Goal: Task Accomplishment & Management: Manage account settings

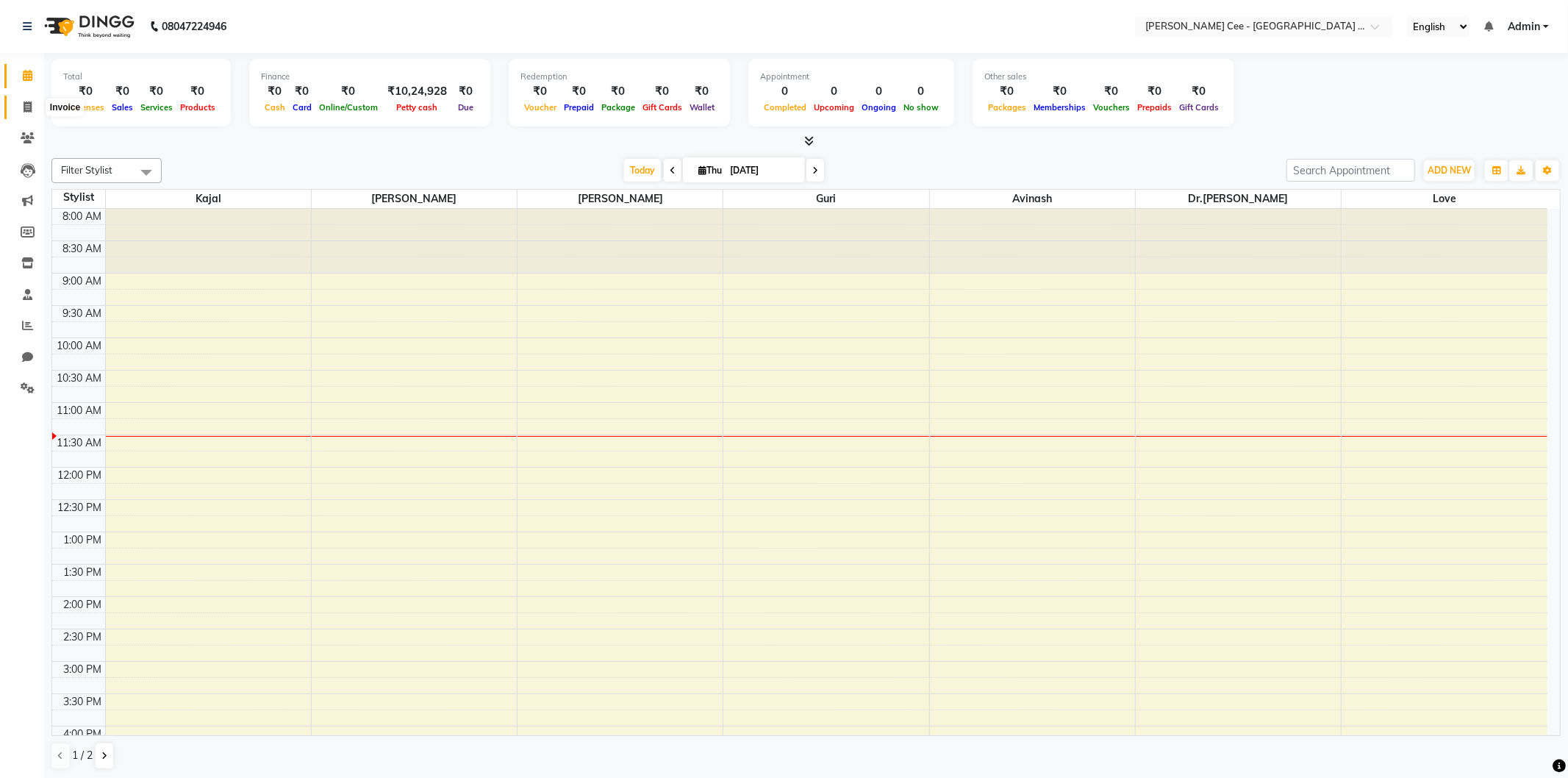
click at [23, 106] on icon at bounding box center [27, 106] width 8 height 11
select select "8239"
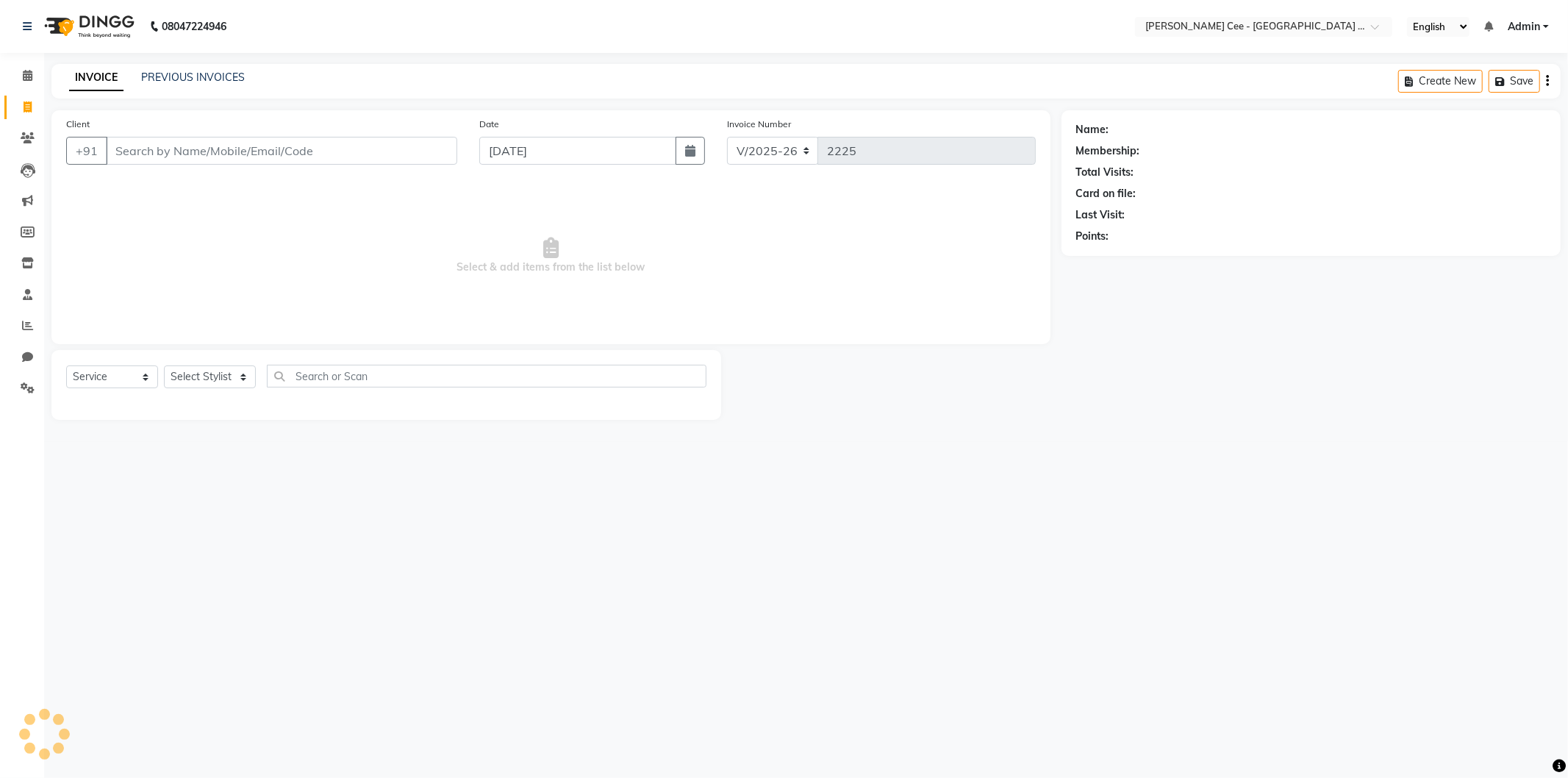
select select "product"
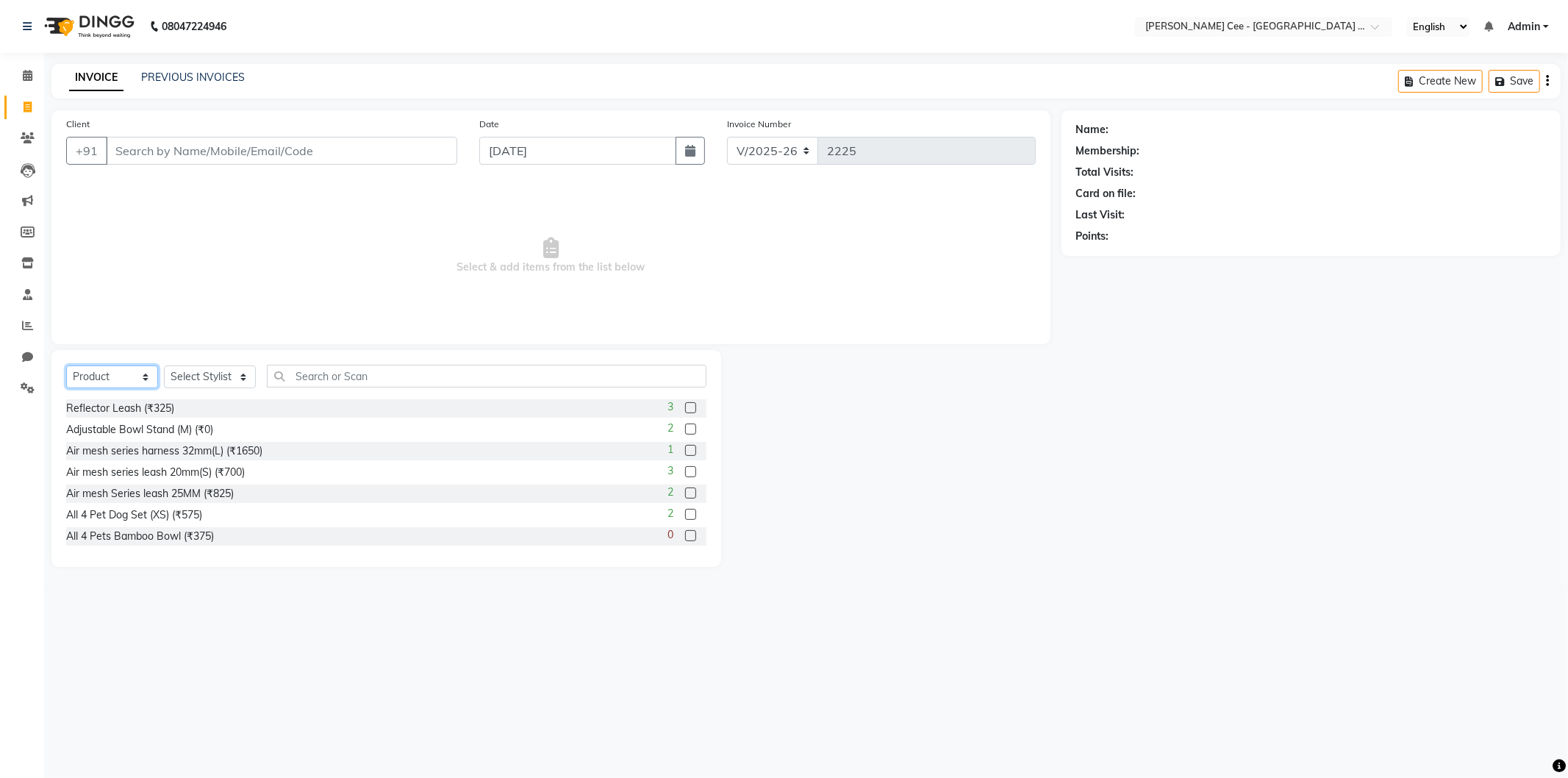
click at [109, 380] on select "Select Service Product Membership Package Voucher Prepaid Gift Card" at bounding box center [112, 377] width 92 height 22
click at [66, 367] on select "Select Service Product Membership Package Voucher Prepaid Gift Card" at bounding box center [112, 377] width 92 height 22
click at [225, 371] on select "Select Stylist Avinash Dr Kamalpreet Kaur Dr.Simran Guri Jashanpreet Singh Kaja…" at bounding box center [209, 377] width 92 height 22
select select "86120"
click at [164, 367] on select "Select Stylist Avinash Dr Kamalpreet Kaur Dr.Simran Guri Jashanpreet Singh Kaja…" at bounding box center [209, 377] width 92 height 22
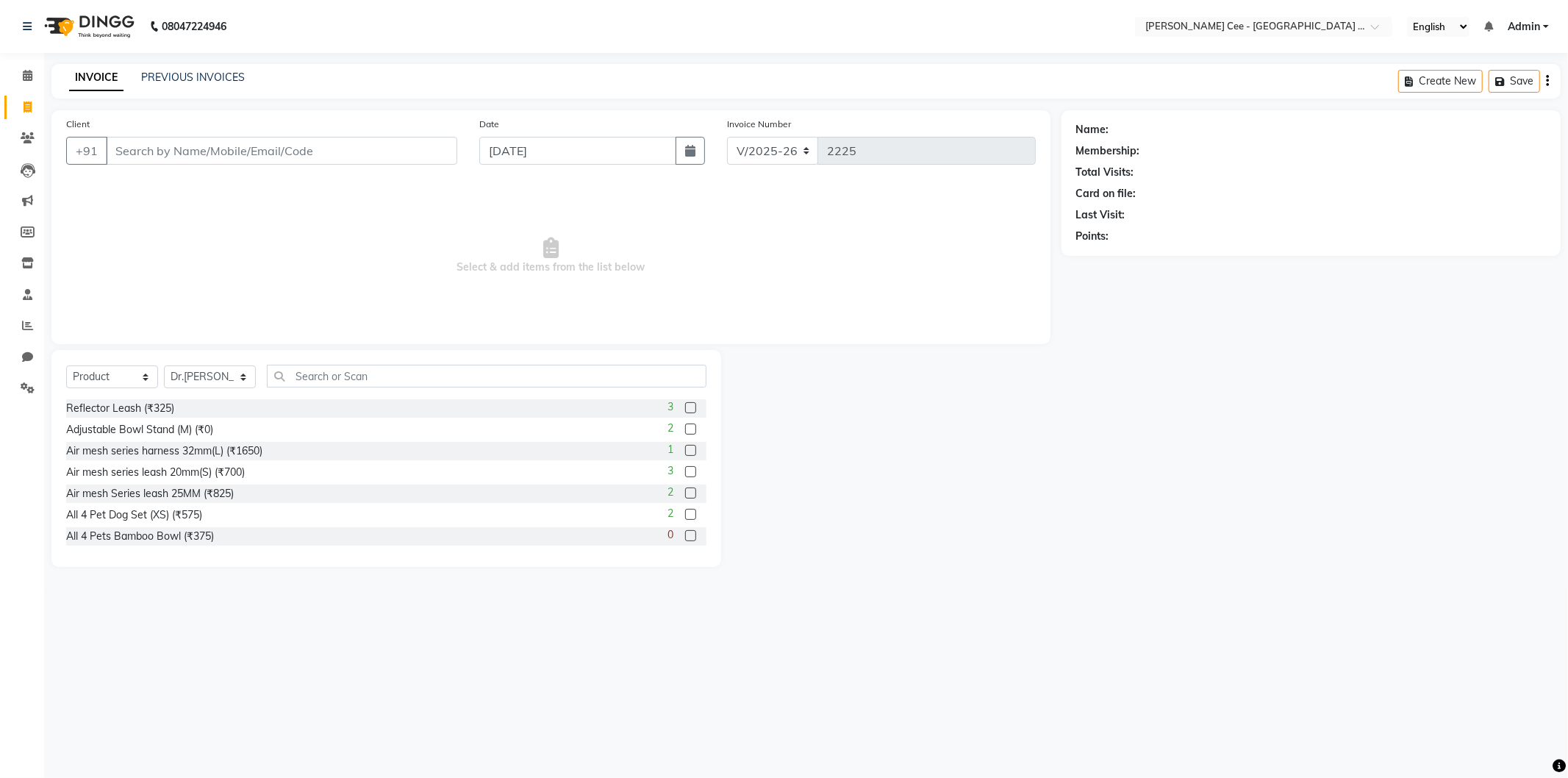
click at [342, 363] on div "Select Service Product Membership Package Voucher Prepaid Gift Card Select Styl…" at bounding box center [386, 458] width 670 height 217
click at [337, 382] on input "text" at bounding box center [486, 376] width 440 height 22
click at [189, 145] on input "Client" at bounding box center [281, 151] width 351 height 28
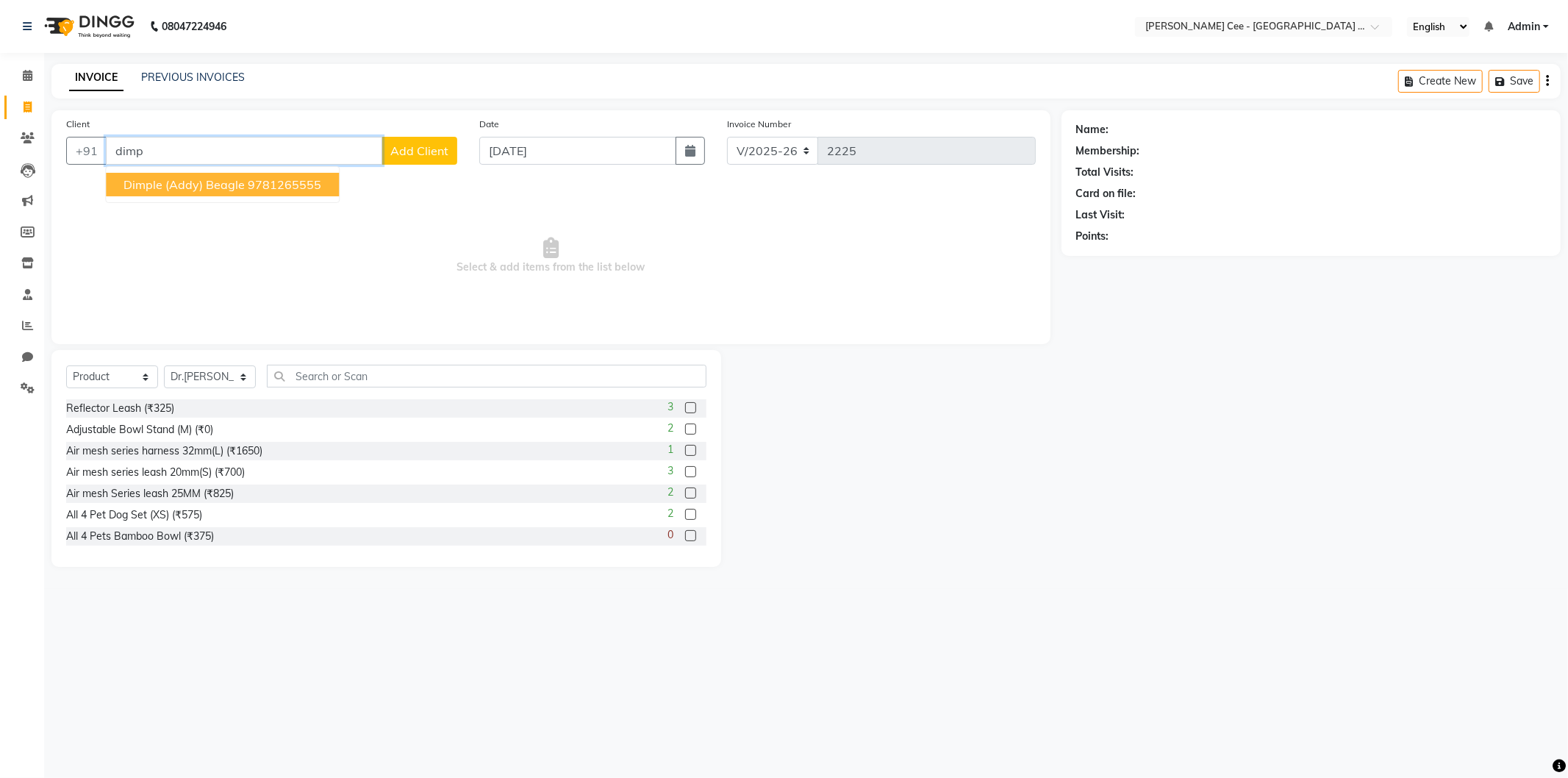
click at [160, 180] on span "Dimple (Addy) Beagle" at bounding box center [184, 185] width 121 height 15
type input "9781265555"
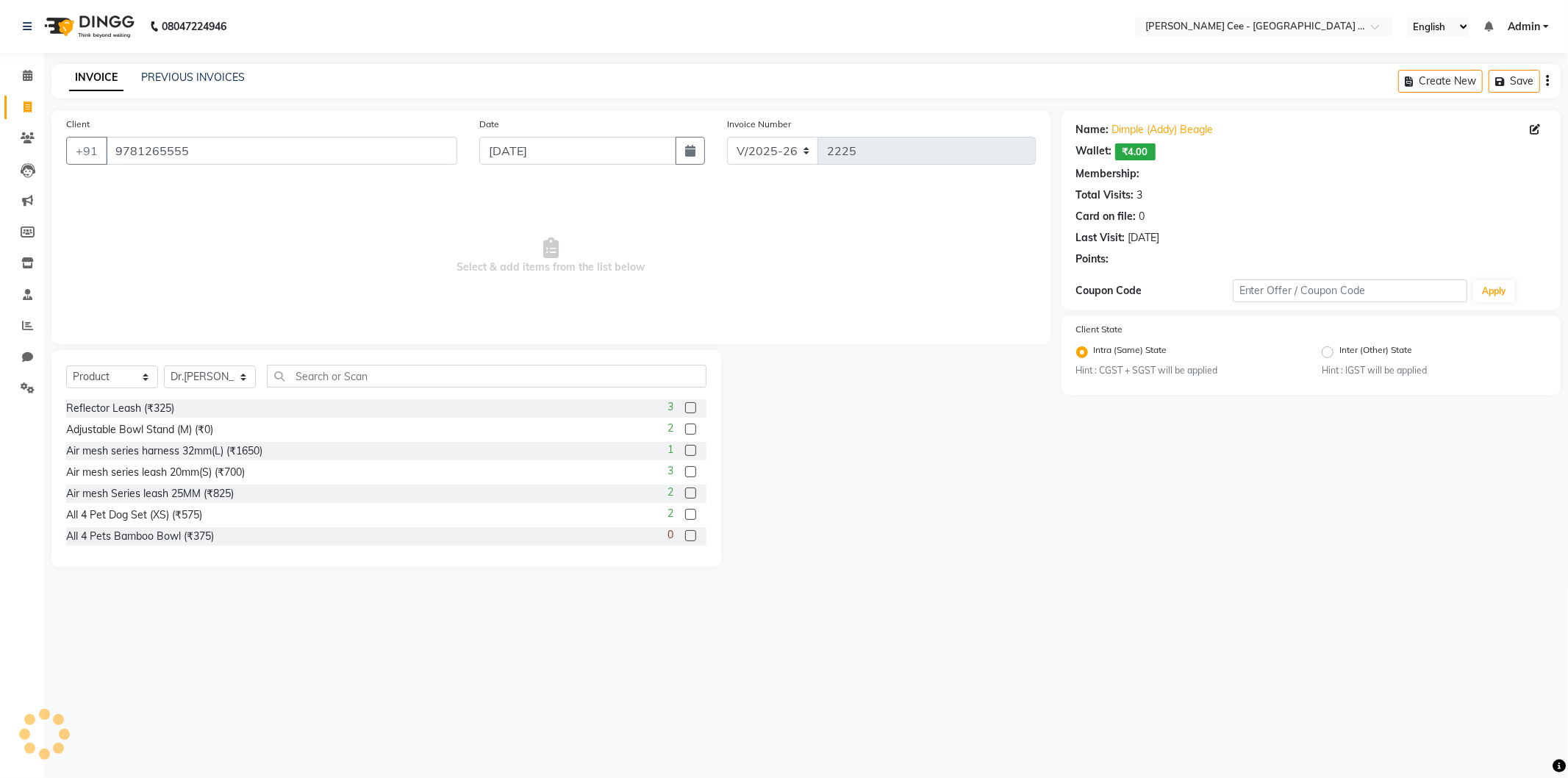
radio input "false"
radio input "true"
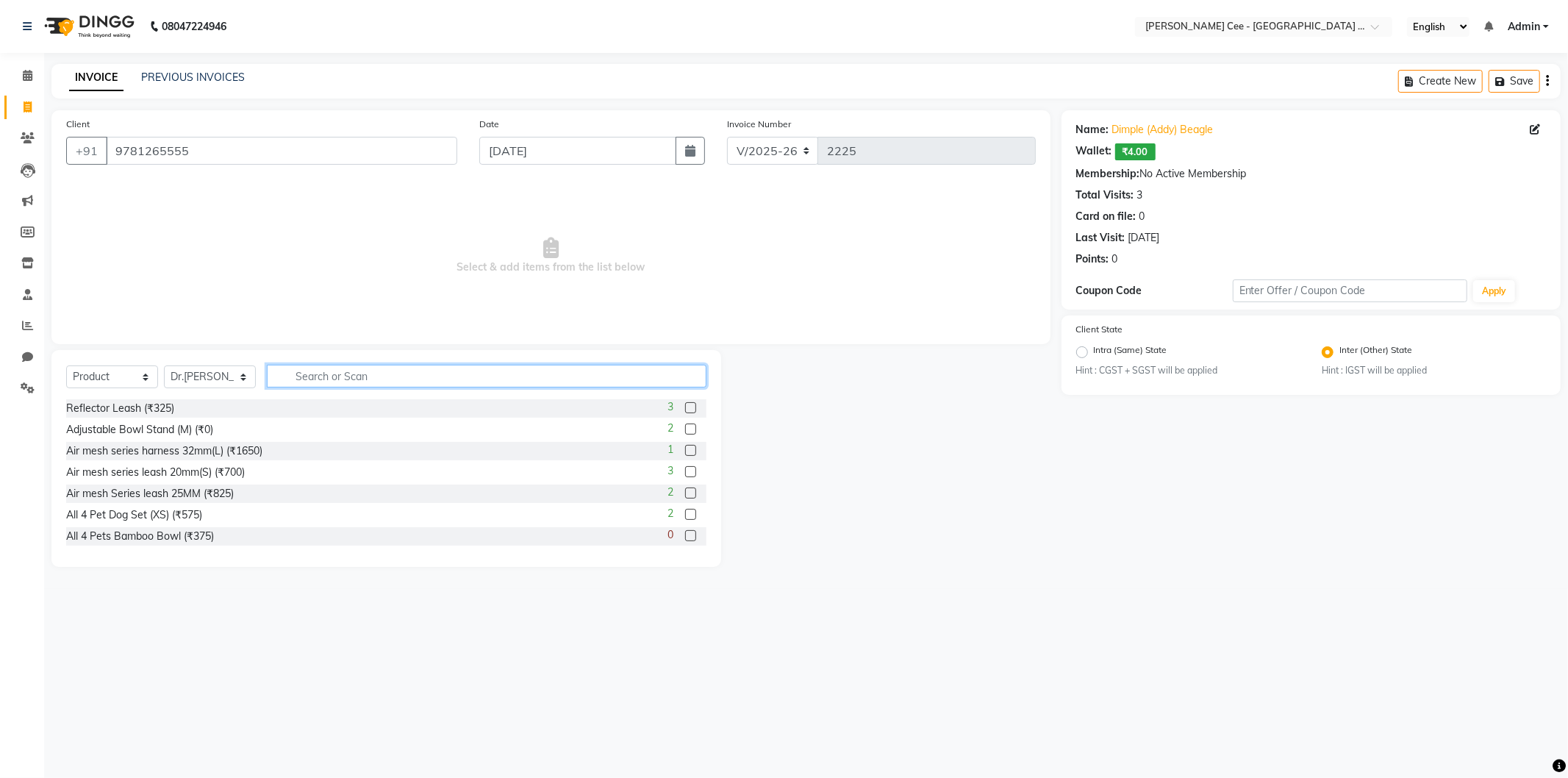
click at [316, 378] on input "text" at bounding box center [486, 376] width 440 height 22
type input "simpar"
click at [686, 406] on label at bounding box center [691, 407] width 11 height 11
click at [686, 406] on input "checkbox" at bounding box center [691, 409] width 10 height 10
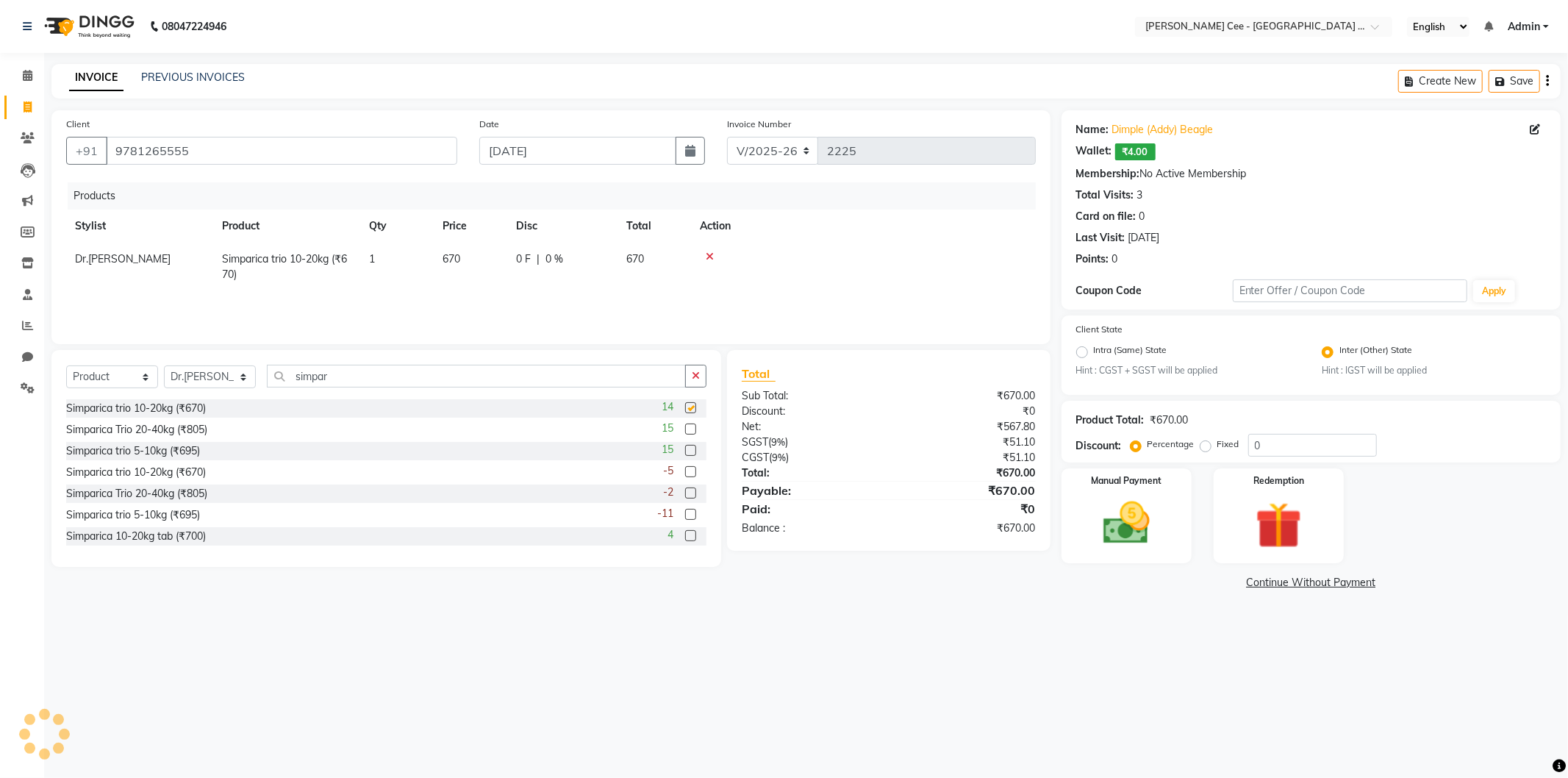
checkbox input "false"
click at [453, 260] on span "670" at bounding box center [451, 259] width 17 height 13
select select "86120"
click at [453, 260] on input "670" at bounding box center [470, 263] width 56 height 22
type input "725"
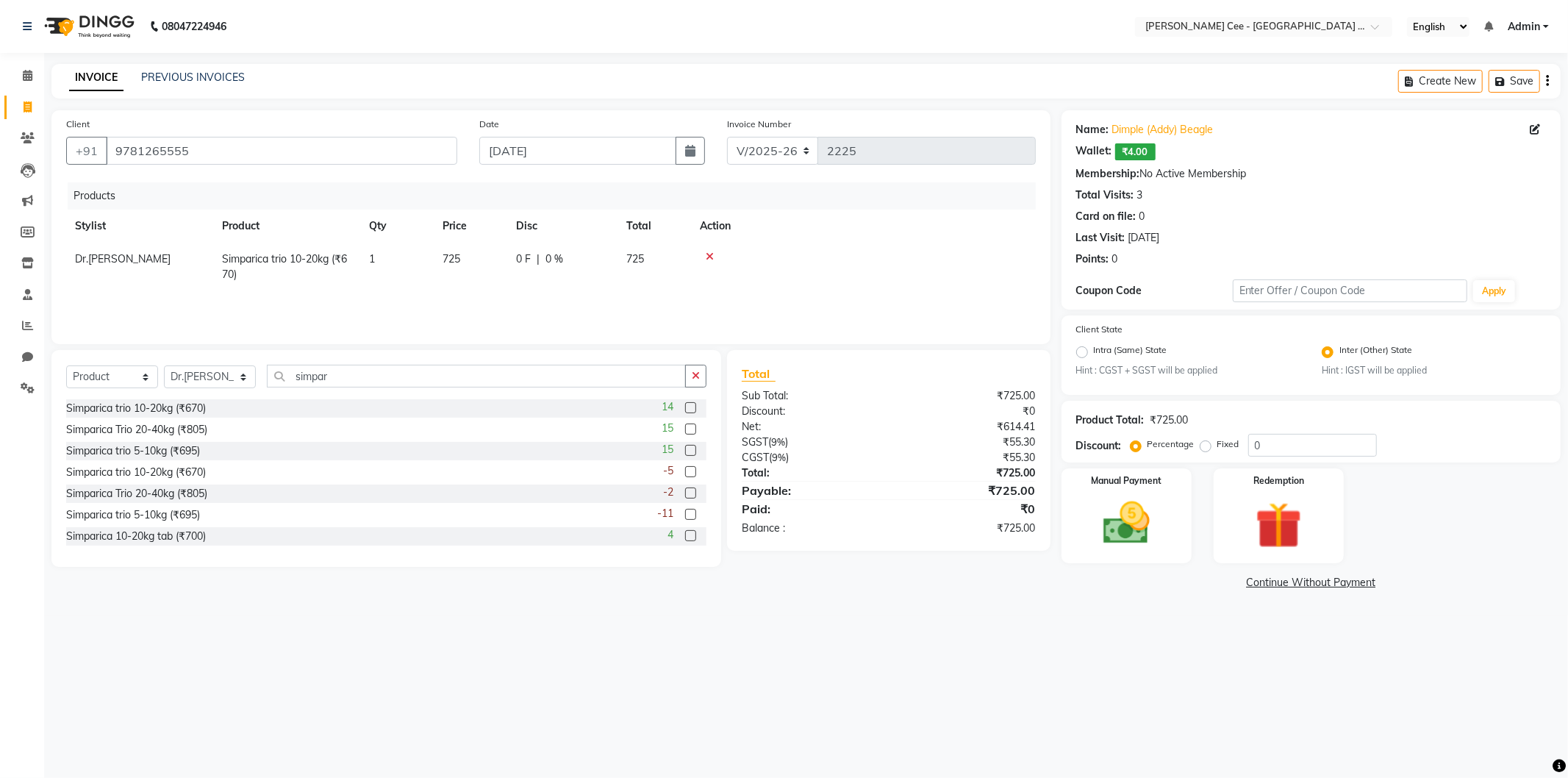
drag, startPoint x: 954, startPoint y: 252, endPoint x: 1118, endPoint y: 378, distance: 206.8
click at [954, 252] on div at bounding box center [863, 257] width 327 height 10
click at [1248, 446] on input "0" at bounding box center [1312, 445] width 129 height 22
click at [1312, 431] on div "Product Total: ₹725.00 Discount: Percentage Fixed 0" at bounding box center [1310, 431] width 469 height 50
click at [1262, 446] on input "0" at bounding box center [1312, 445] width 129 height 22
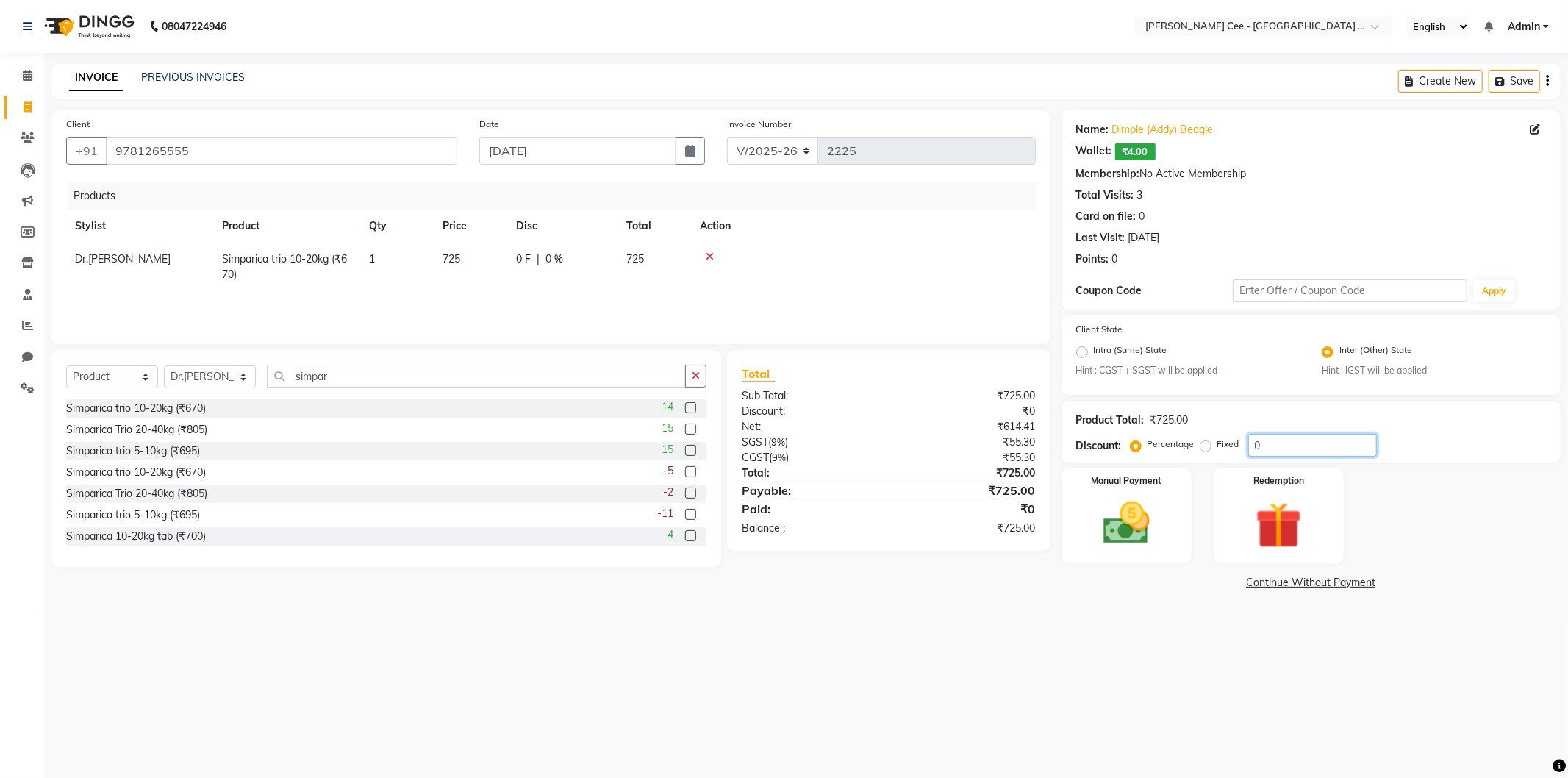
click at [1262, 446] on input "0" at bounding box center [1312, 445] width 129 height 22
click at [1261, 456] on input "0" at bounding box center [1312, 445] width 129 height 22
type input "15"
click at [450, 262] on span "725" at bounding box center [451, 259] width 17 height 13
select select "86120"
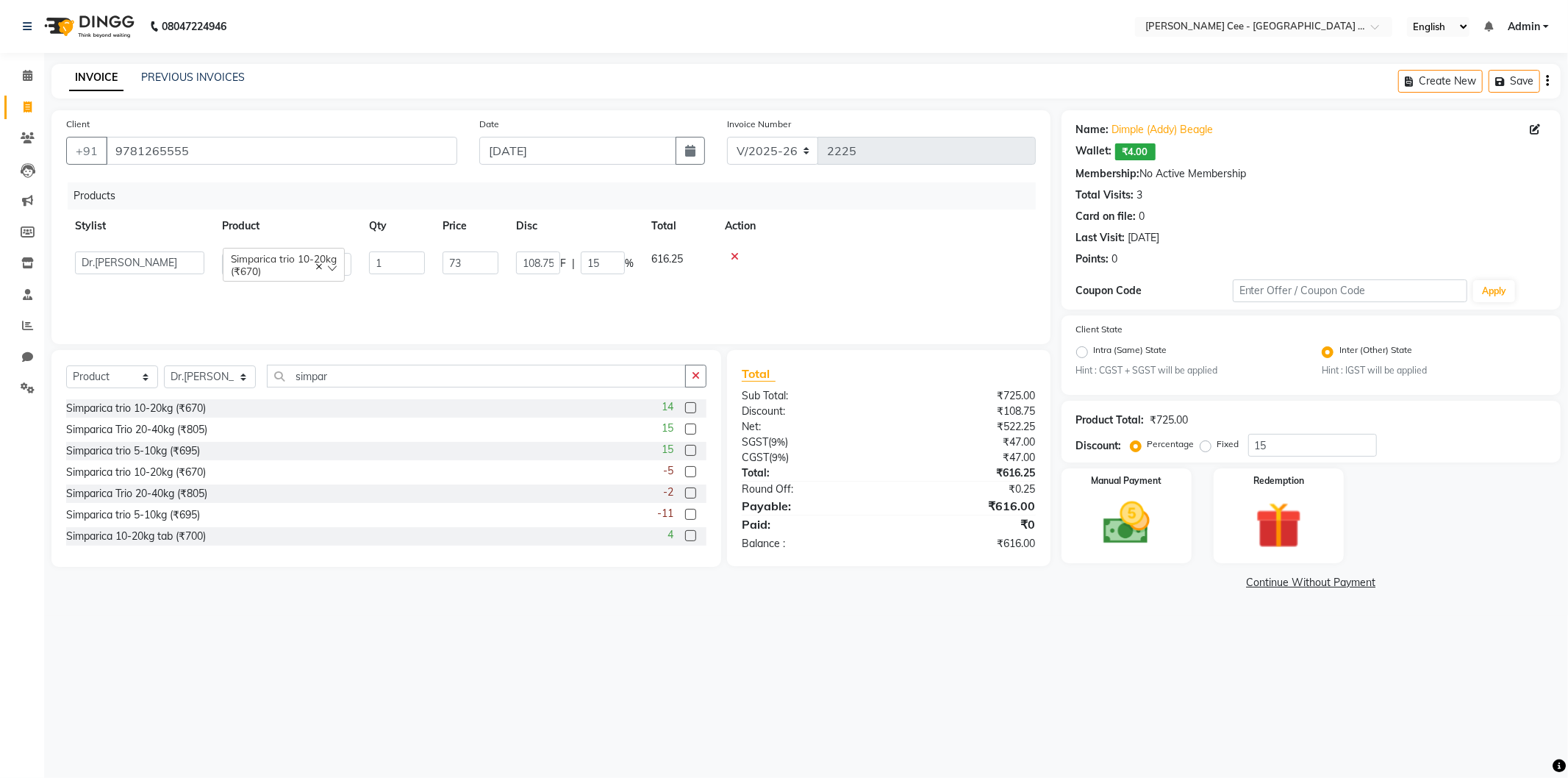
type input "730"
click at [870, 273] on td at bounding box center [863, 267] width 345 height 48
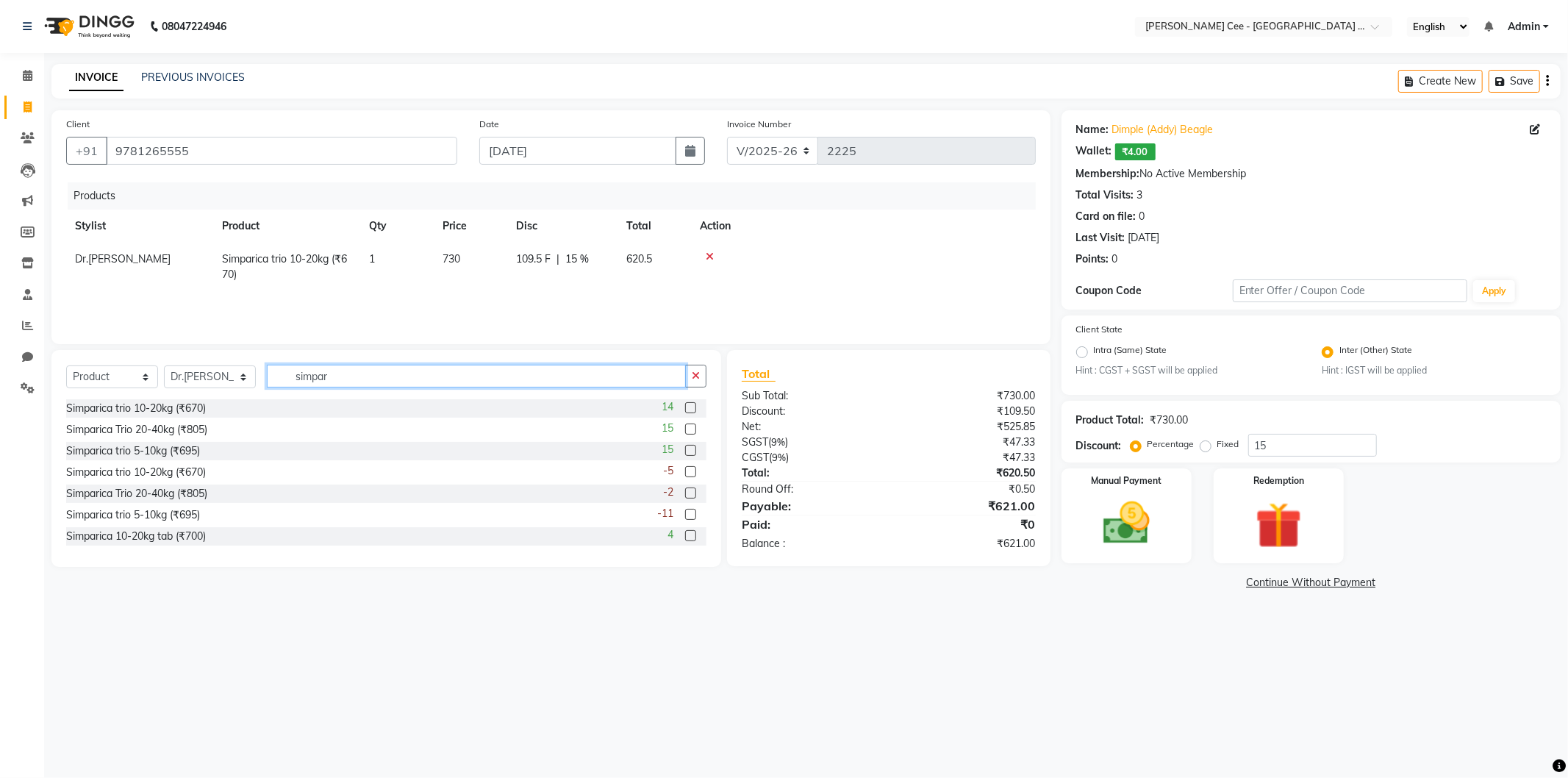
click at [415, 385] on input "simpar" at bounding box center [476, 376] width 419 height 22
click at [415, 736] on div "08047224946 Select Location × Kay Cee - Petpro Amritsar, Amritsar English ENGLI…" at bounding box center [784, 389] width 1568 height 778
click at [524, 265] on span "109.5 F" at bounding box center [533, 259] width 35 height 16
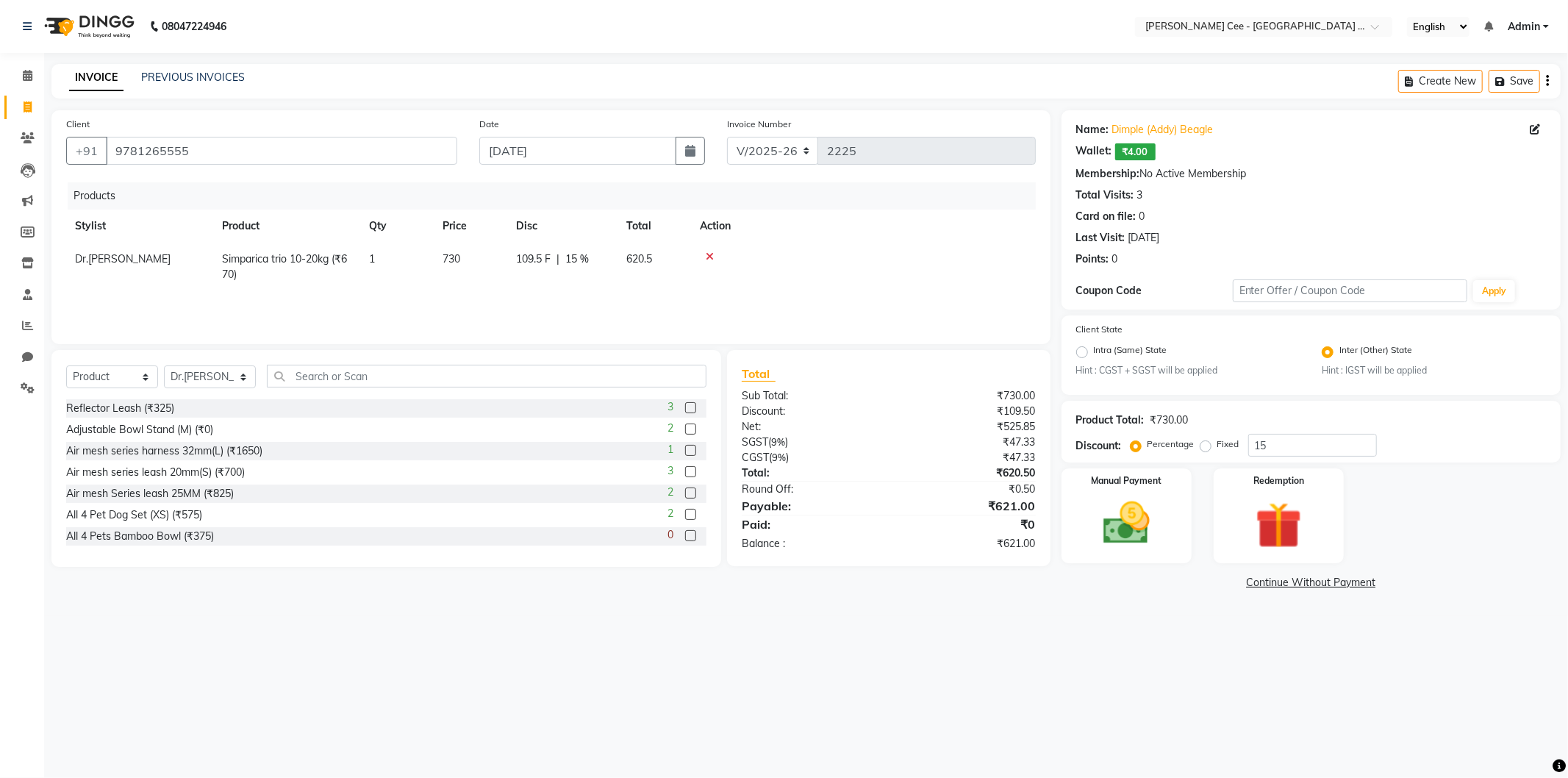
select select "86120"
type input "110"
click at [822, 280] on td at bounding box center [876, 263] width 320 height 42
click at [1112, 546] on img at bounding box center [1127, 523] width 79 height 56
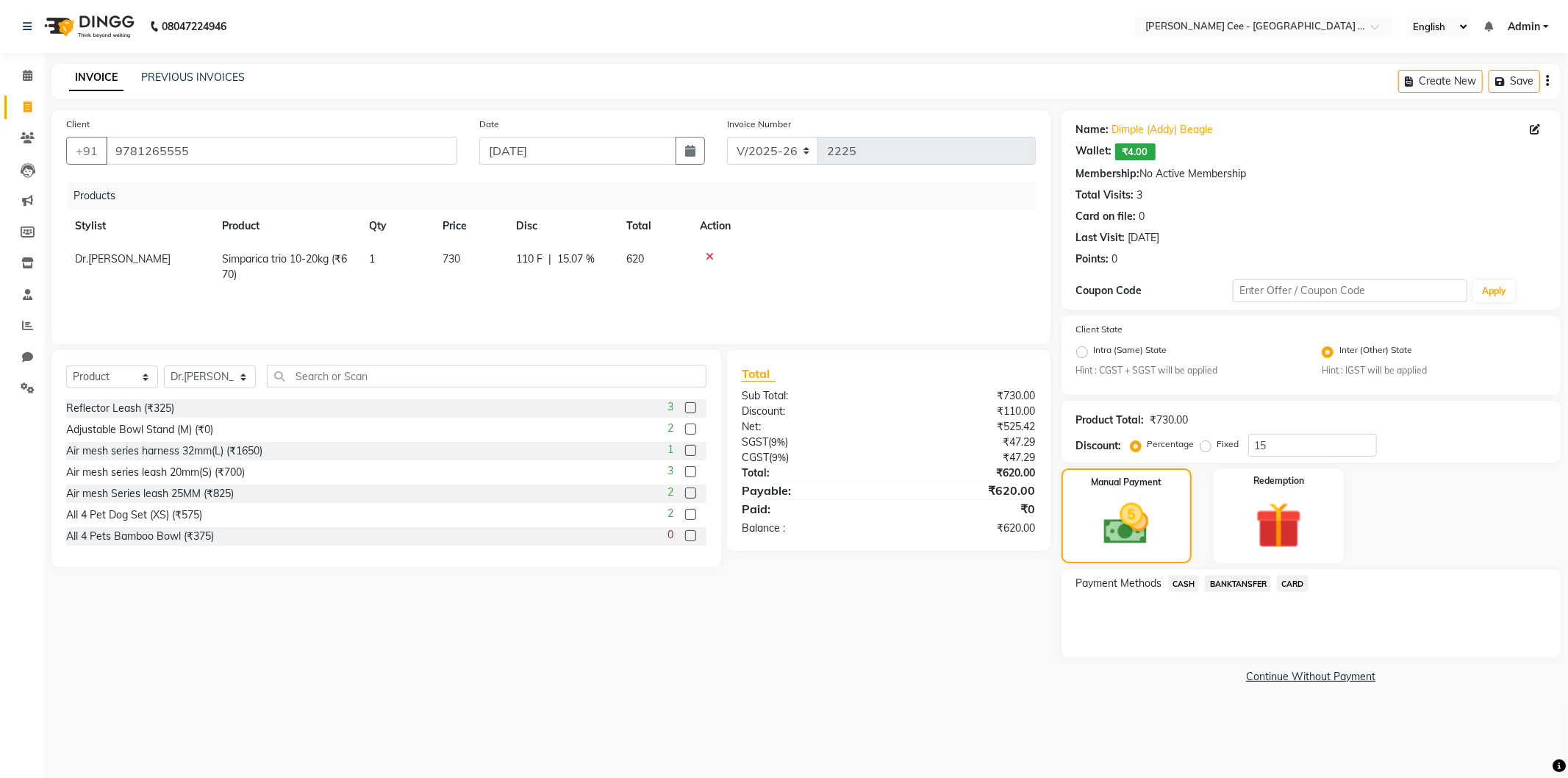
click at [1185, 577] on span "CASH" at bounding box center [1184, 584] width 32 height 17
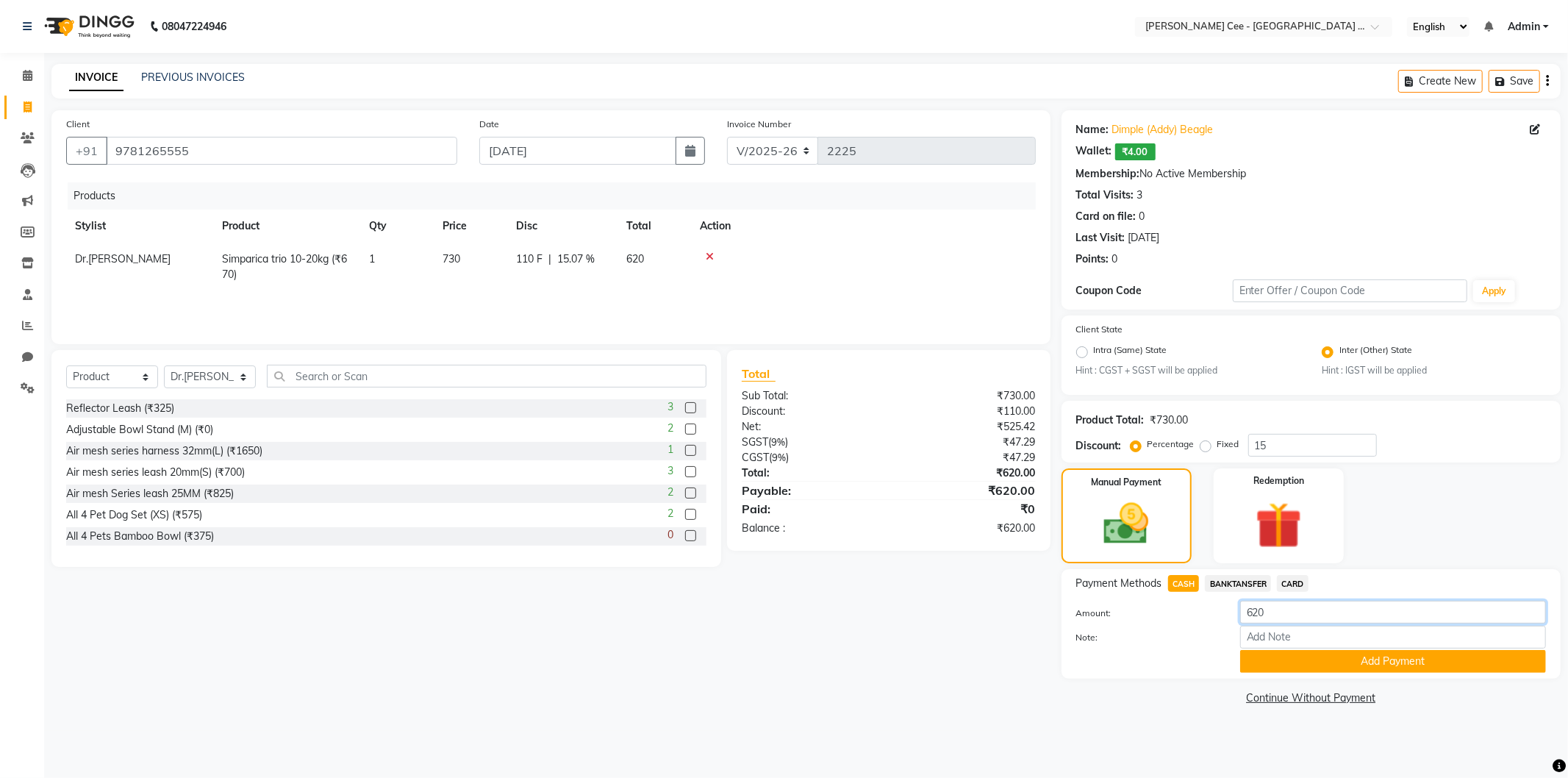
click at [1261, 612] on input "620" at bounding box center [1394, 612] width 306 height 22
type input "600"
click at [1303, 651] on button "Add Payment" at bounding box center [1394, 661] width 306 height 22
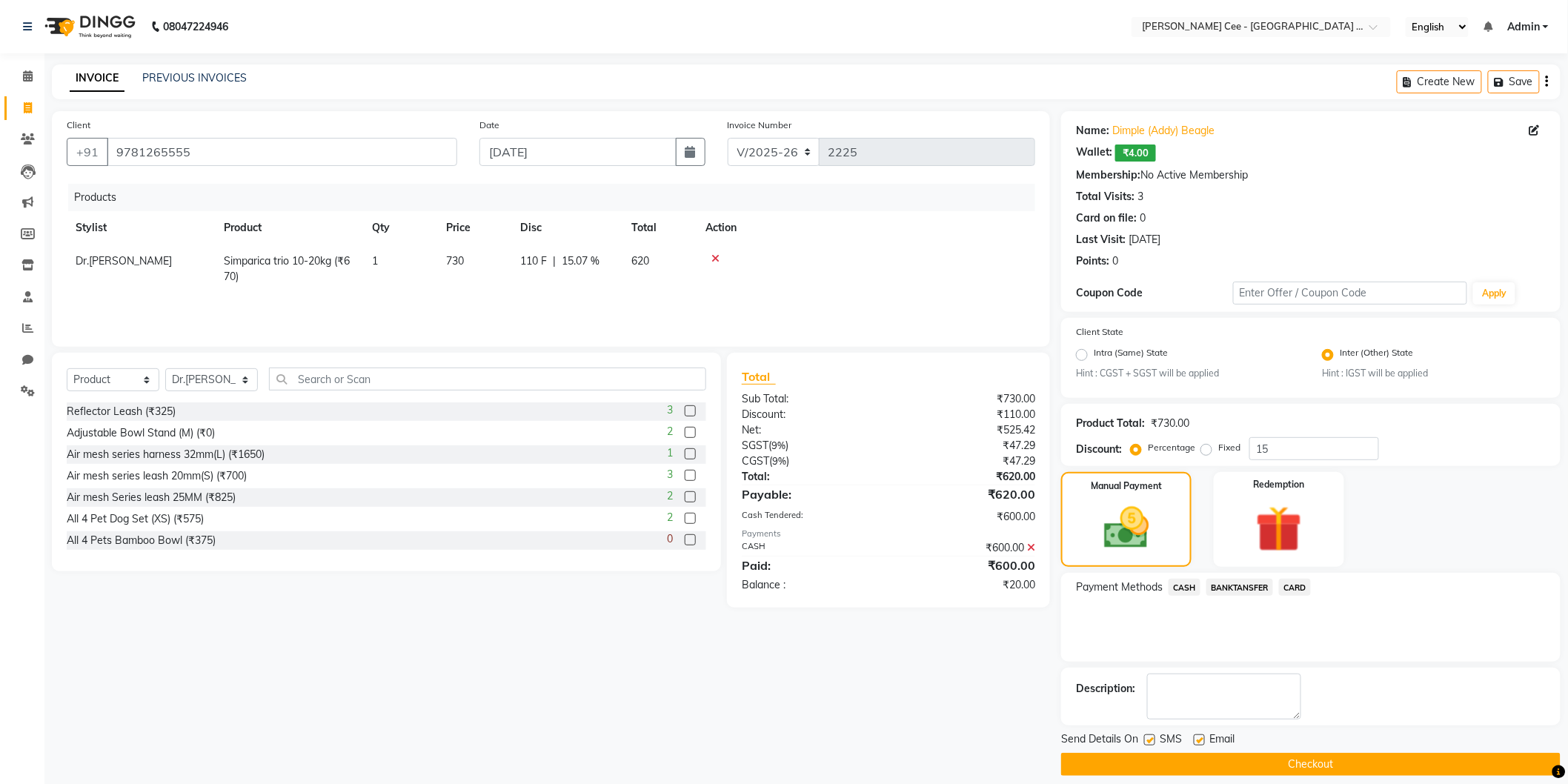
click at [1284, 759] on button "Checkout" at bounding box center [1311, 764] width 499 height 23
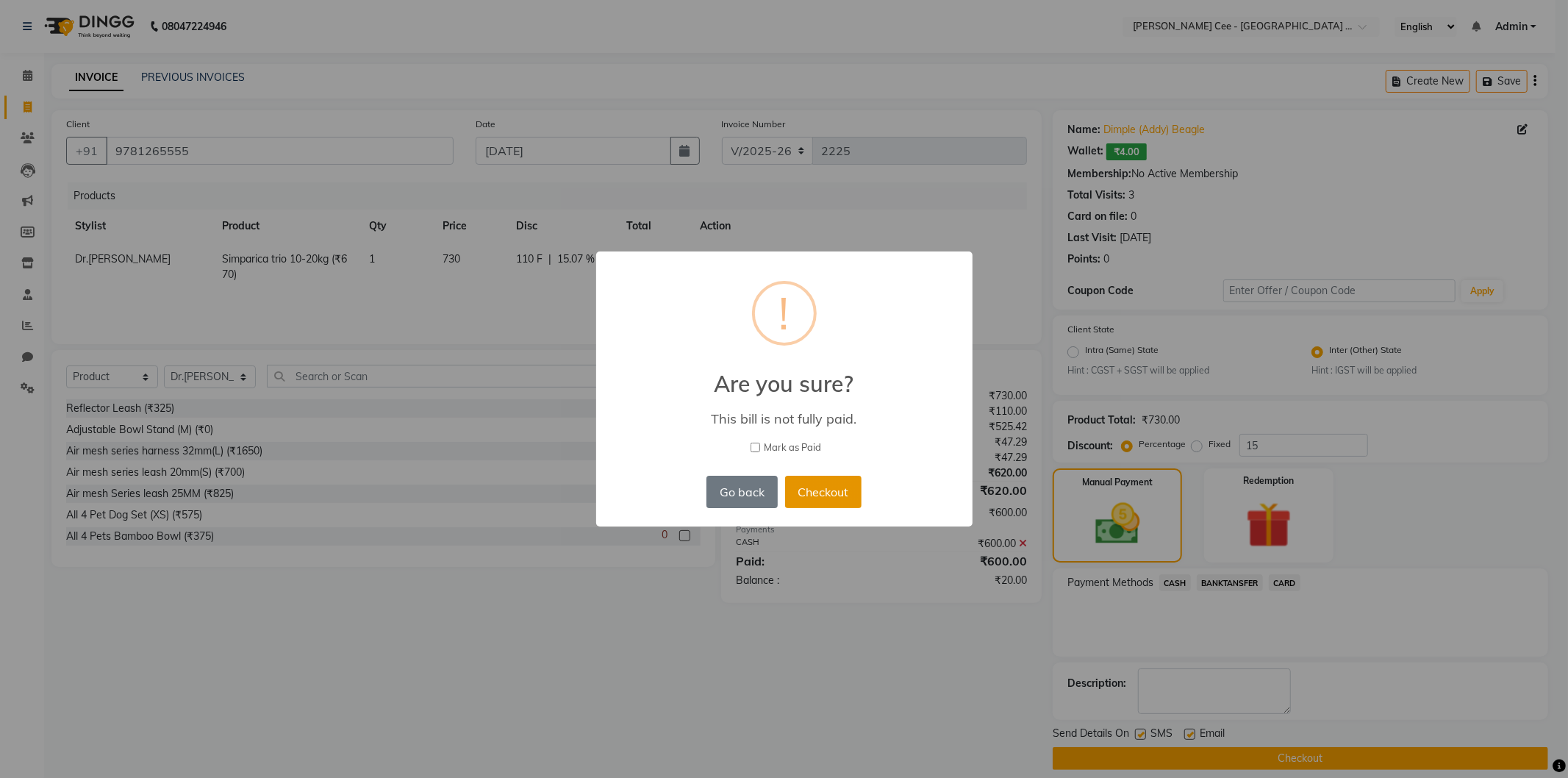
click at [817, 500] on button "Checkout" at bounding box center [823, 491] width 76 height 32
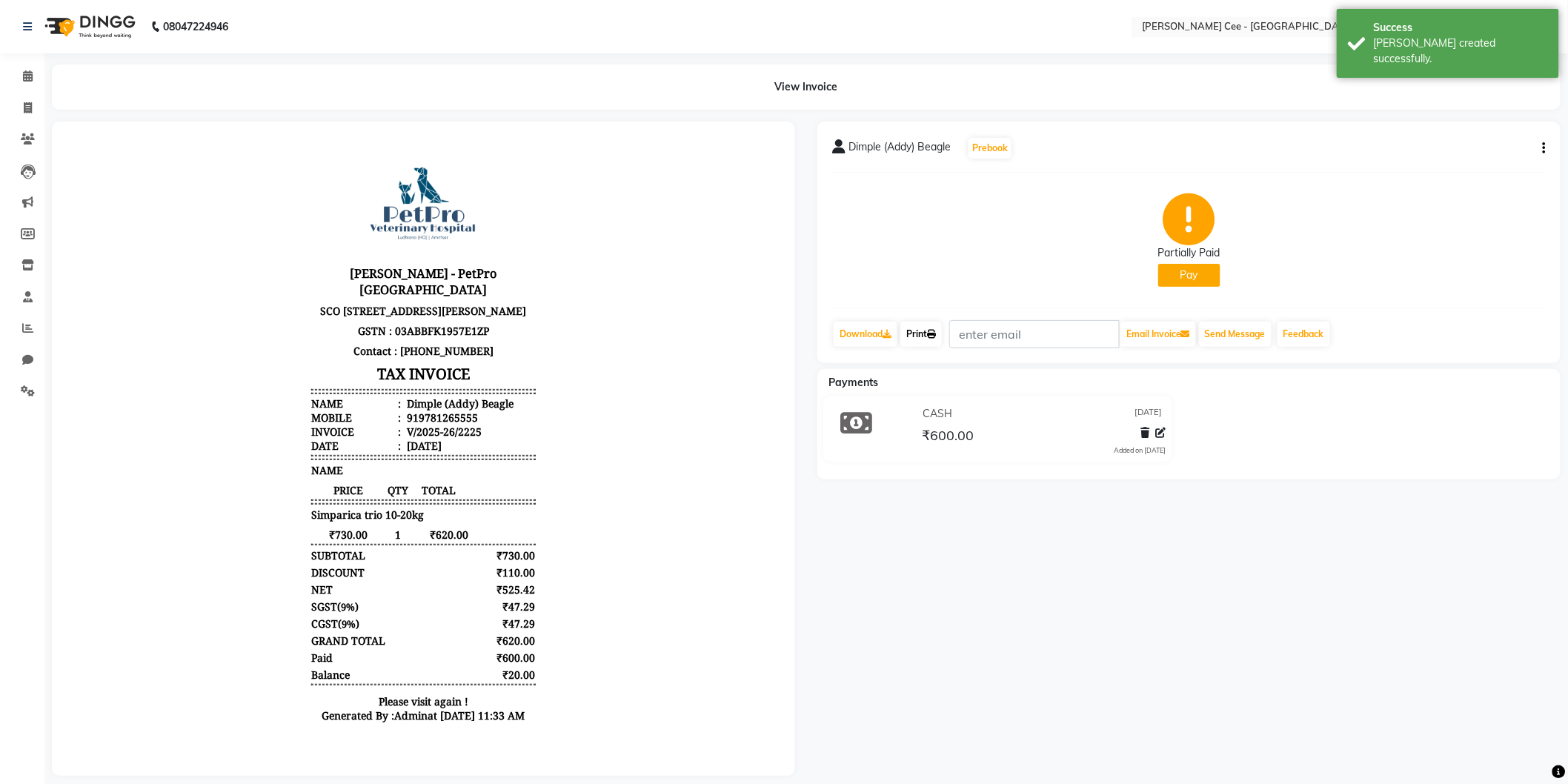
click at [922, 336] on link "Print" at bounding box center [921, 334] width 42 height 25
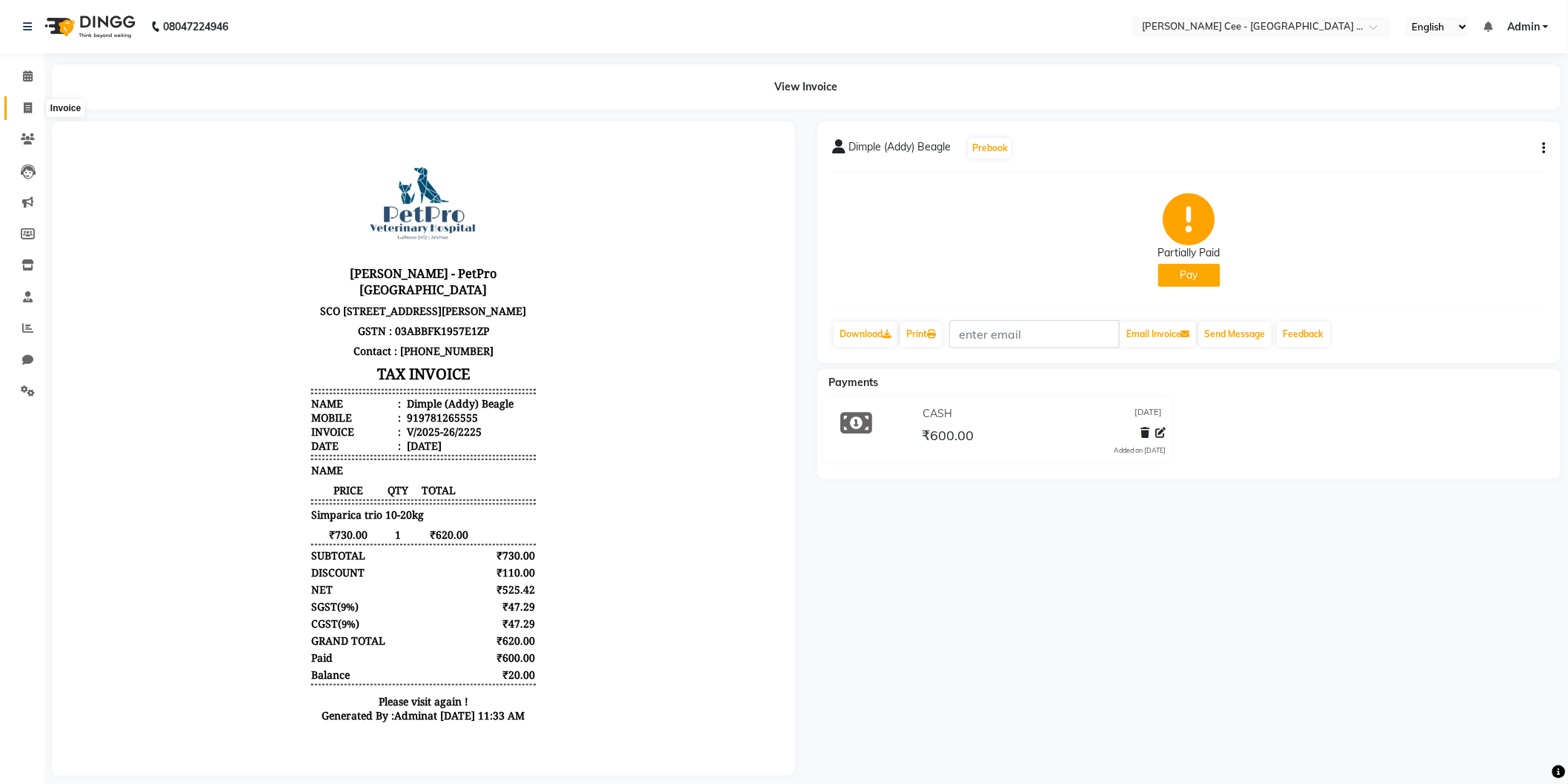
click at [33, 109] on span at bounding box center [28, 108] width 26 height 17
select select "service"
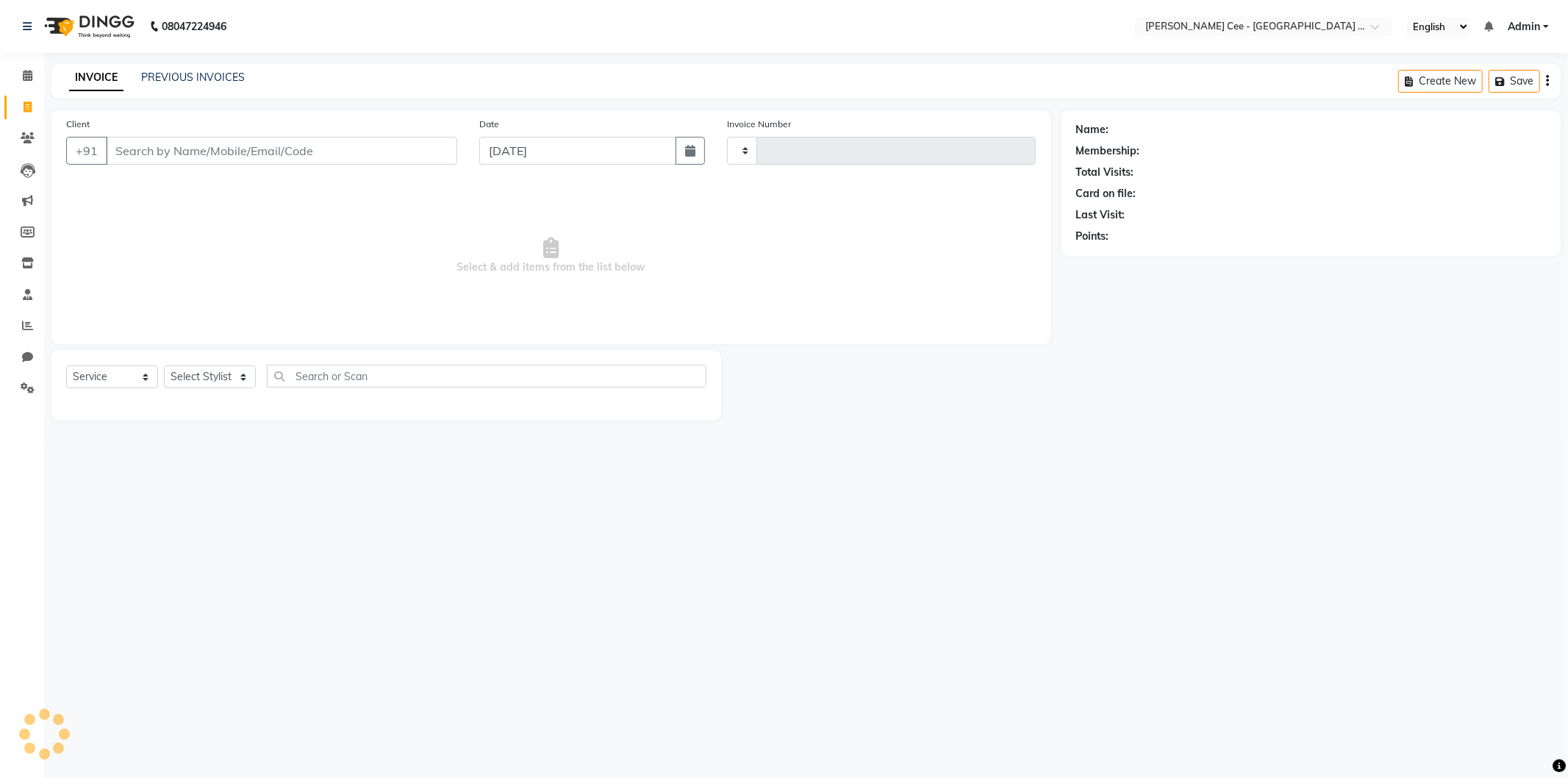
type input "2226"
select select "8239"
click at [199, 72] on link "PREVIOUS INVOICES" at bounding box center [193, 77] width 104 height 13
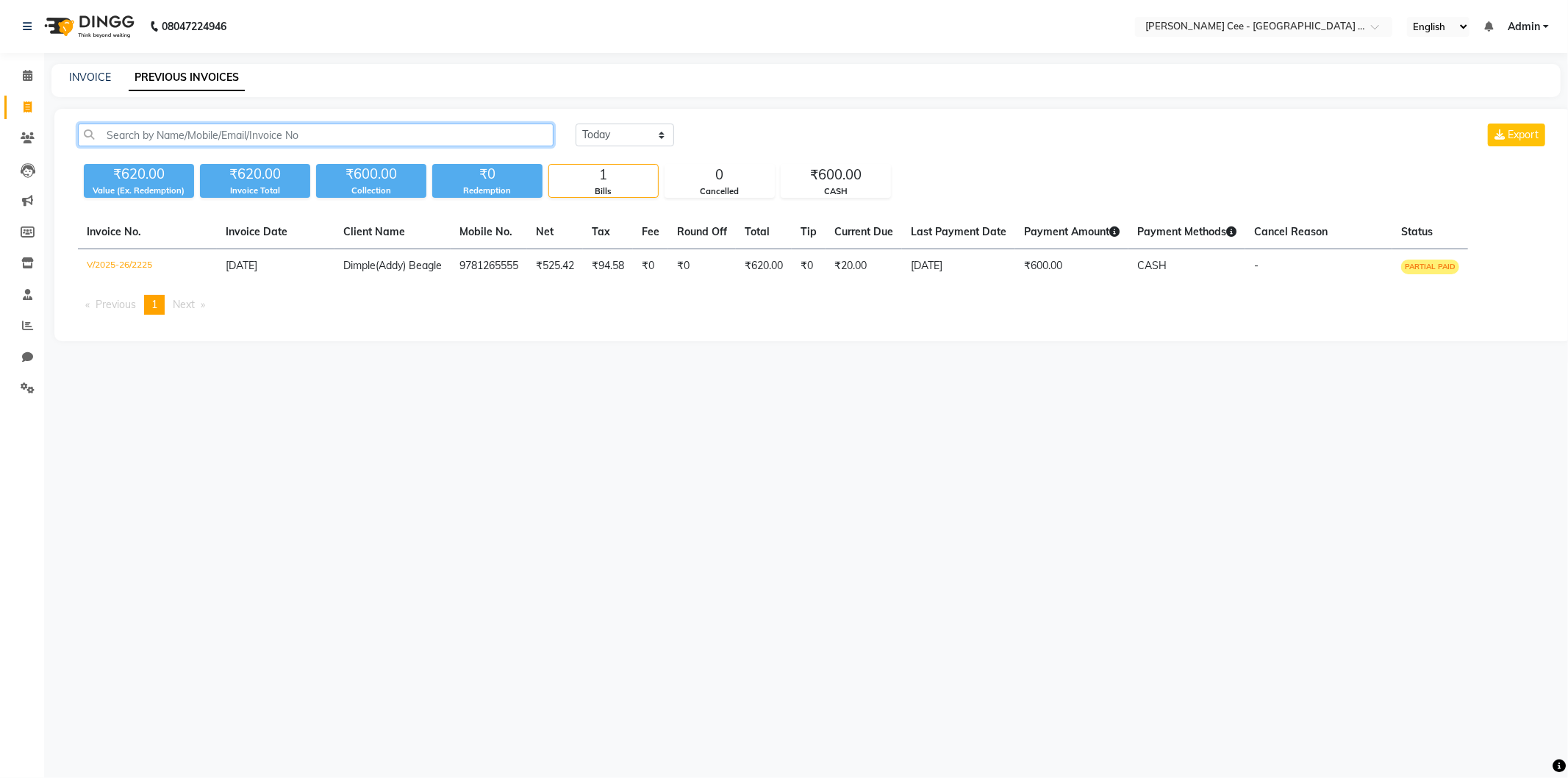
click at [222, 135] on input "text" at bounding box center [316, 135] width 475 height 22
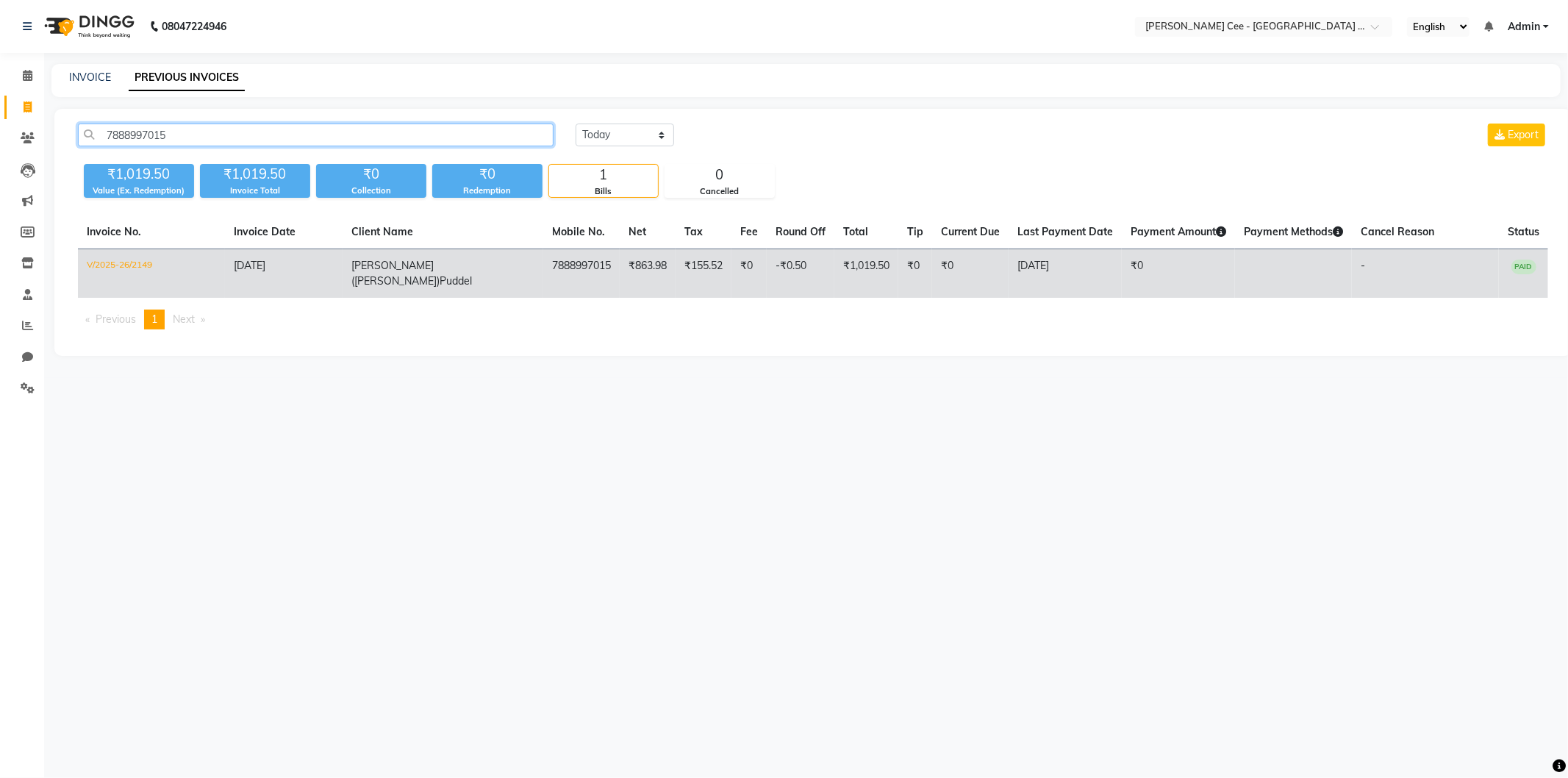
type input "7888997015"
click at [620, 279] on td "₹863.98" at bounding box center [647, 273] width 56 height 49
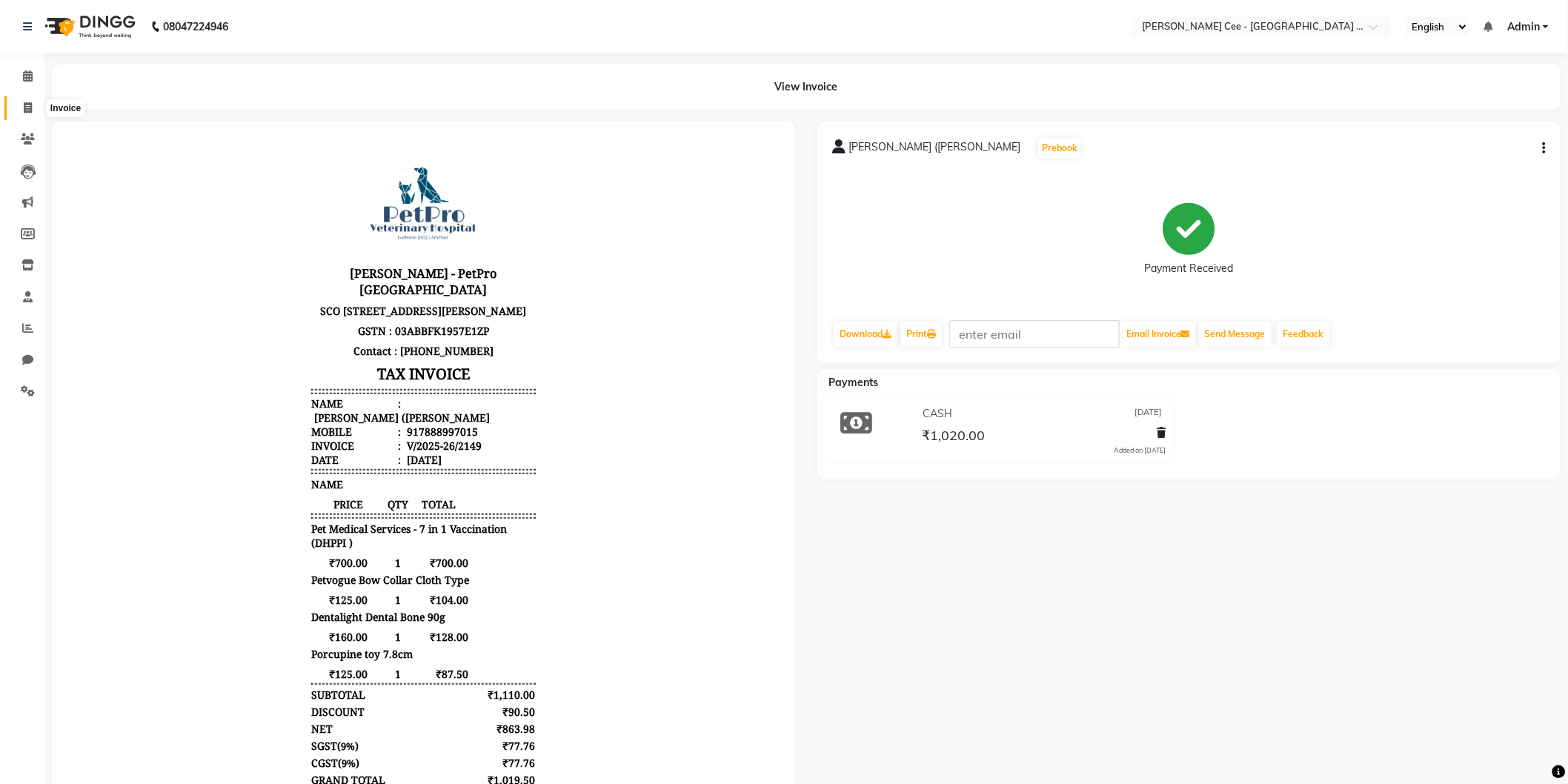
click at [26, 106] on icon at bounding box center [28, 107] width 8 height 11
select select "service"
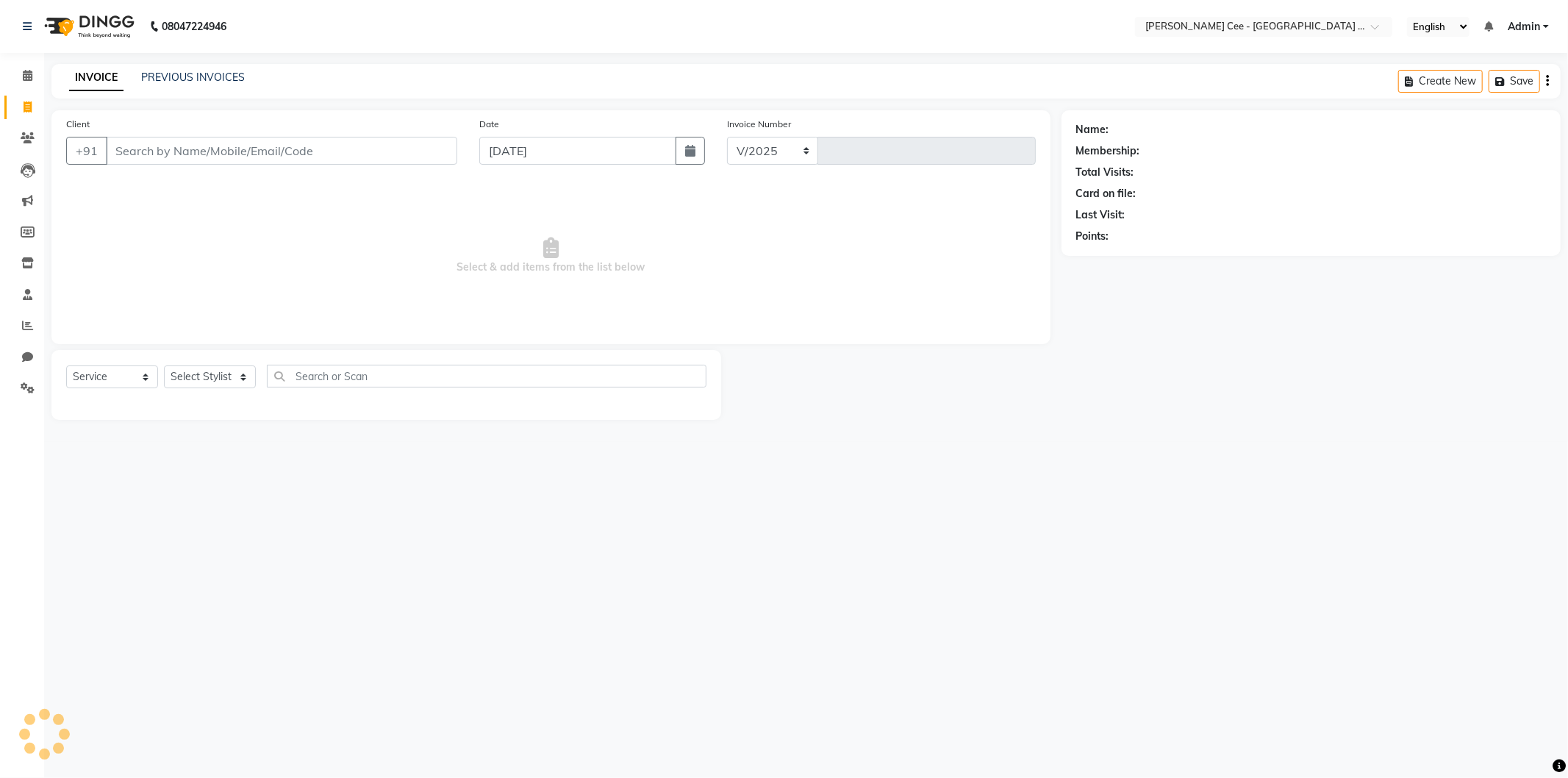
select select "8239"
type input "2226"
select select "product"
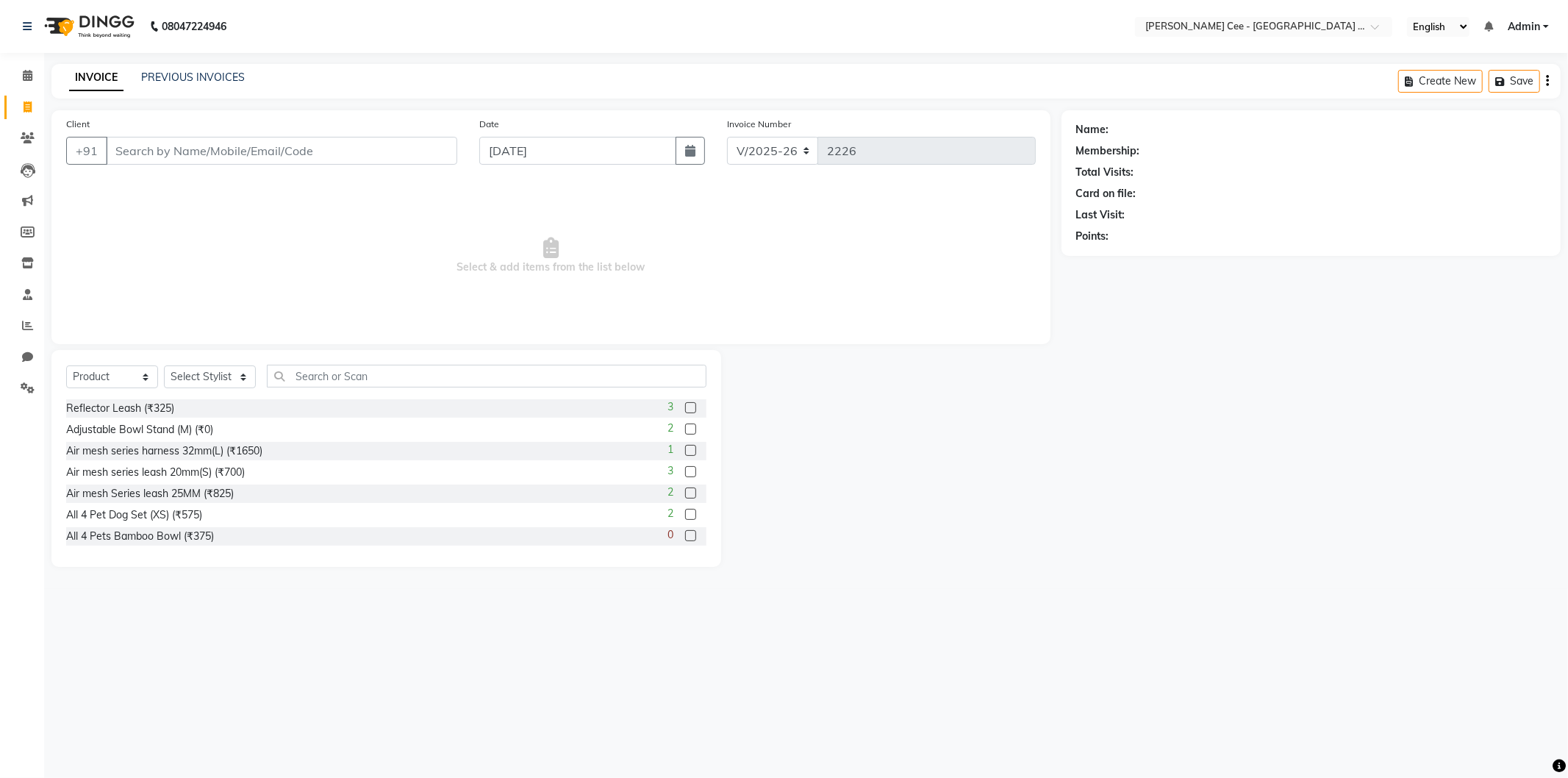
click at [182, 143] on input "Client" at bounding box center [281, 151] width 351 height 28
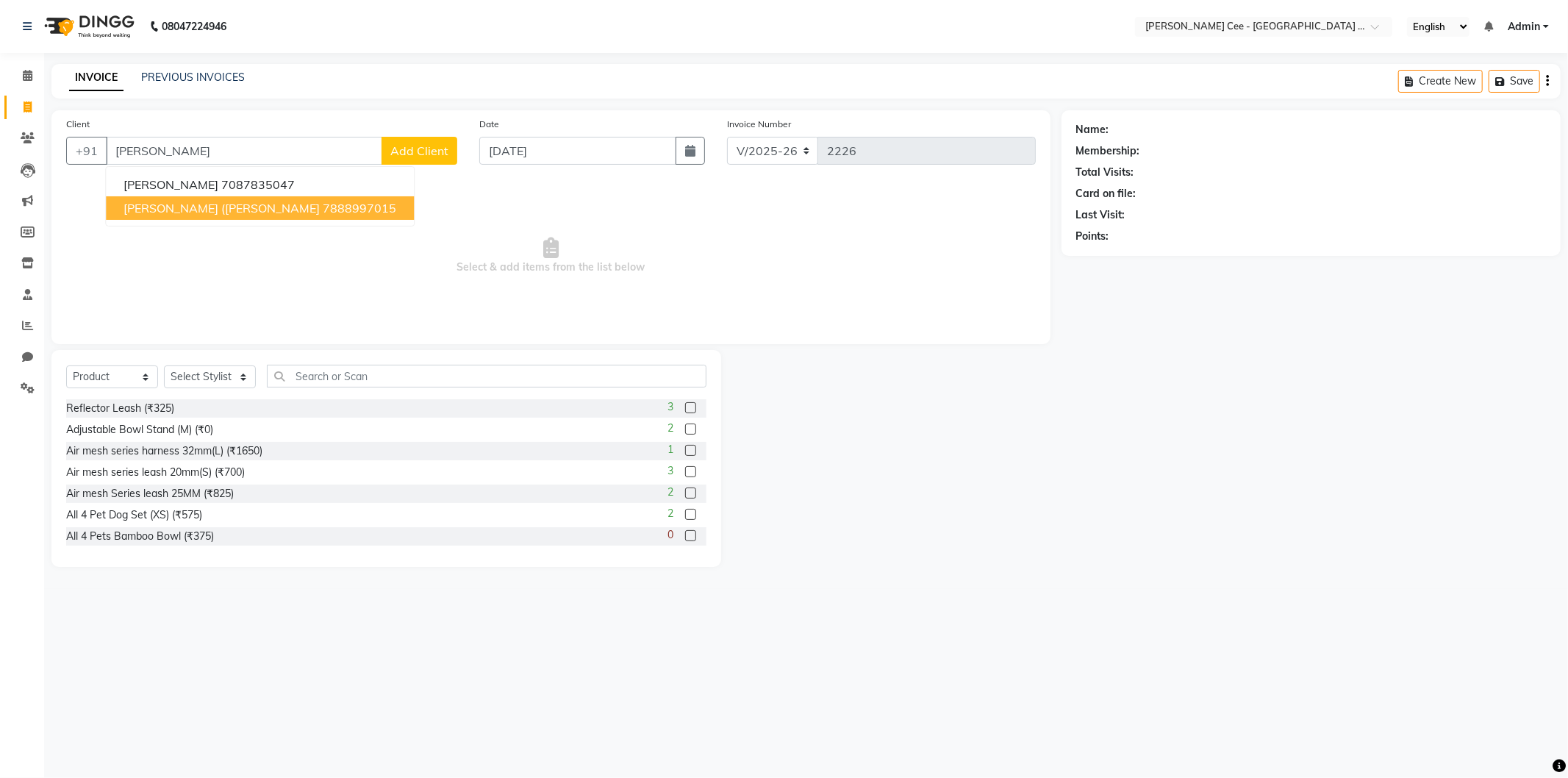
click at [238, 204] on button "Pranav (Milo) Puddel 7888997015" at bounding box center [259, 208] width 308 height 23
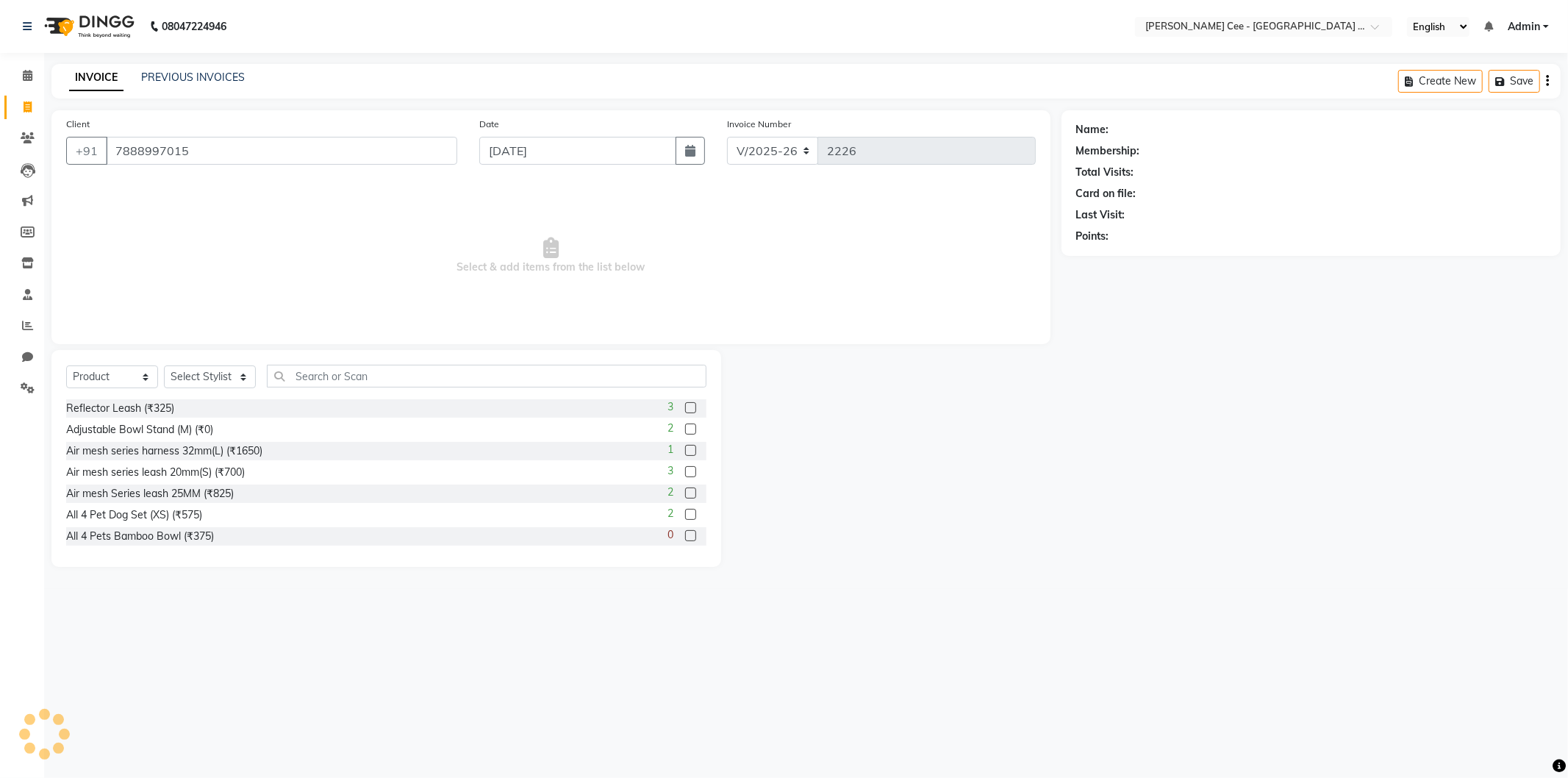
type input "7888997015"
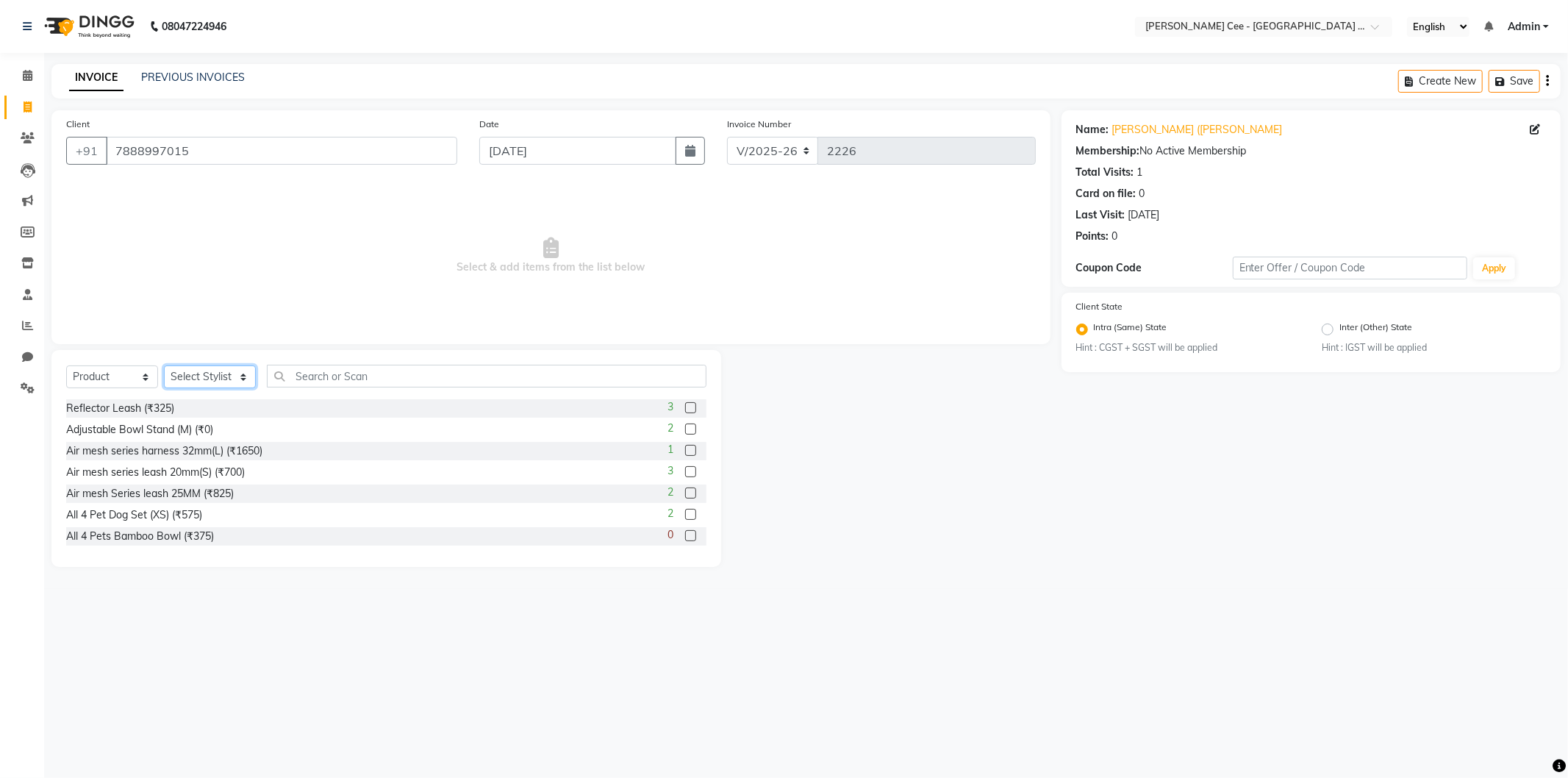
click at [208, 377] on select "Select Stylist Avinash Dr Kamalpreet Kaur Dr.Simran Guri Jashanpreet Singh Kaja…" at bounding box center [209, 377] width 92 height 22
select select "86120"
click at [164, 367] on select "Select Stylist Avinash Dr Kamalpreet Kaur Dr.Simran Guri Jashanpreet Singh Kaja…" at bounding box center [209, 377] width 92 height 22
click at [386, 381] on input "text" at bounding box center [486, 376] width 440 height 22
click at [333, 371] on input "text" at bounding box center [486, 376] width 440 height 22
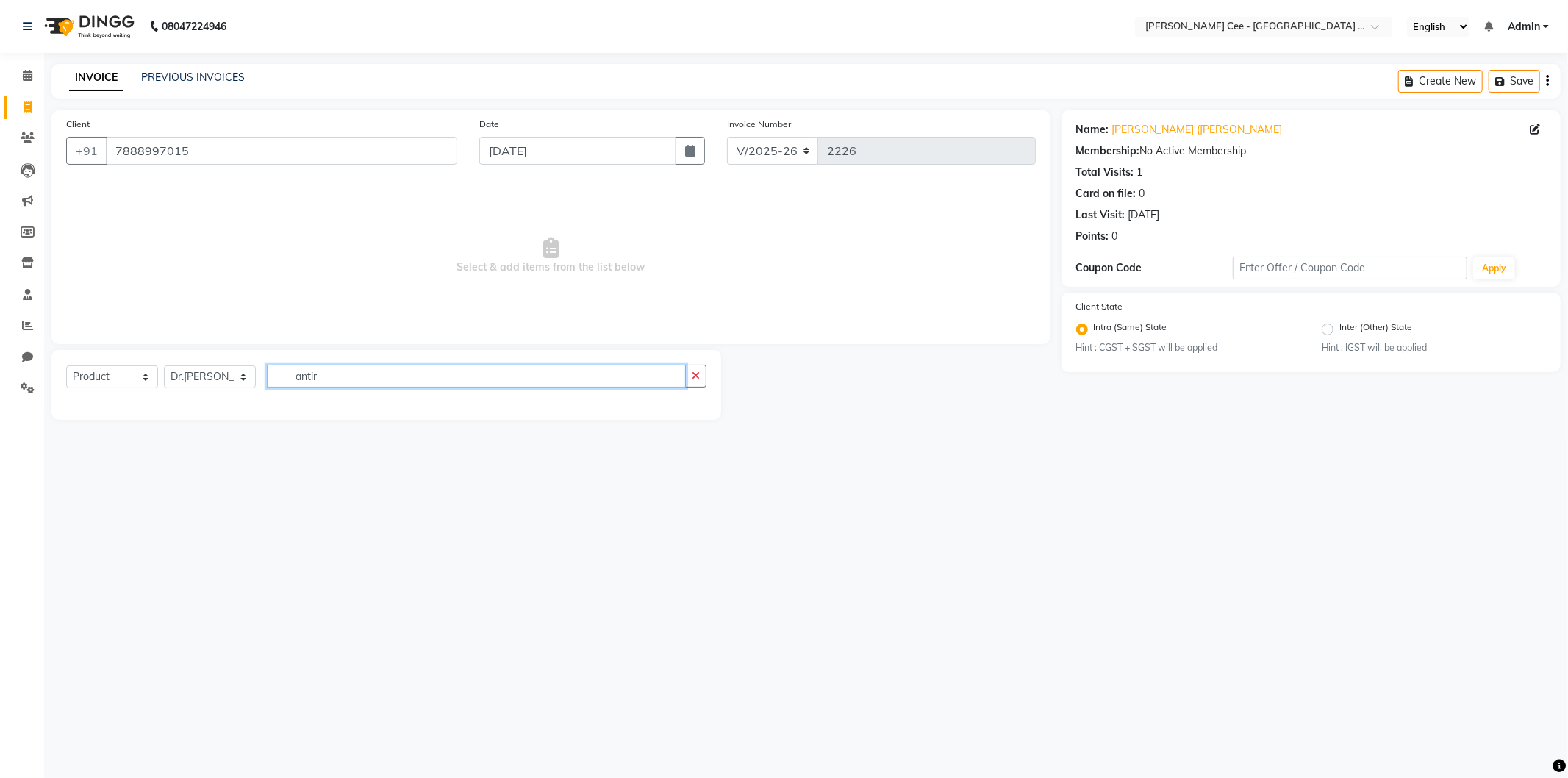
type input "antira"
click at [319, 387] on input "antira" at bounding box center [476, 376] width 419 height 22
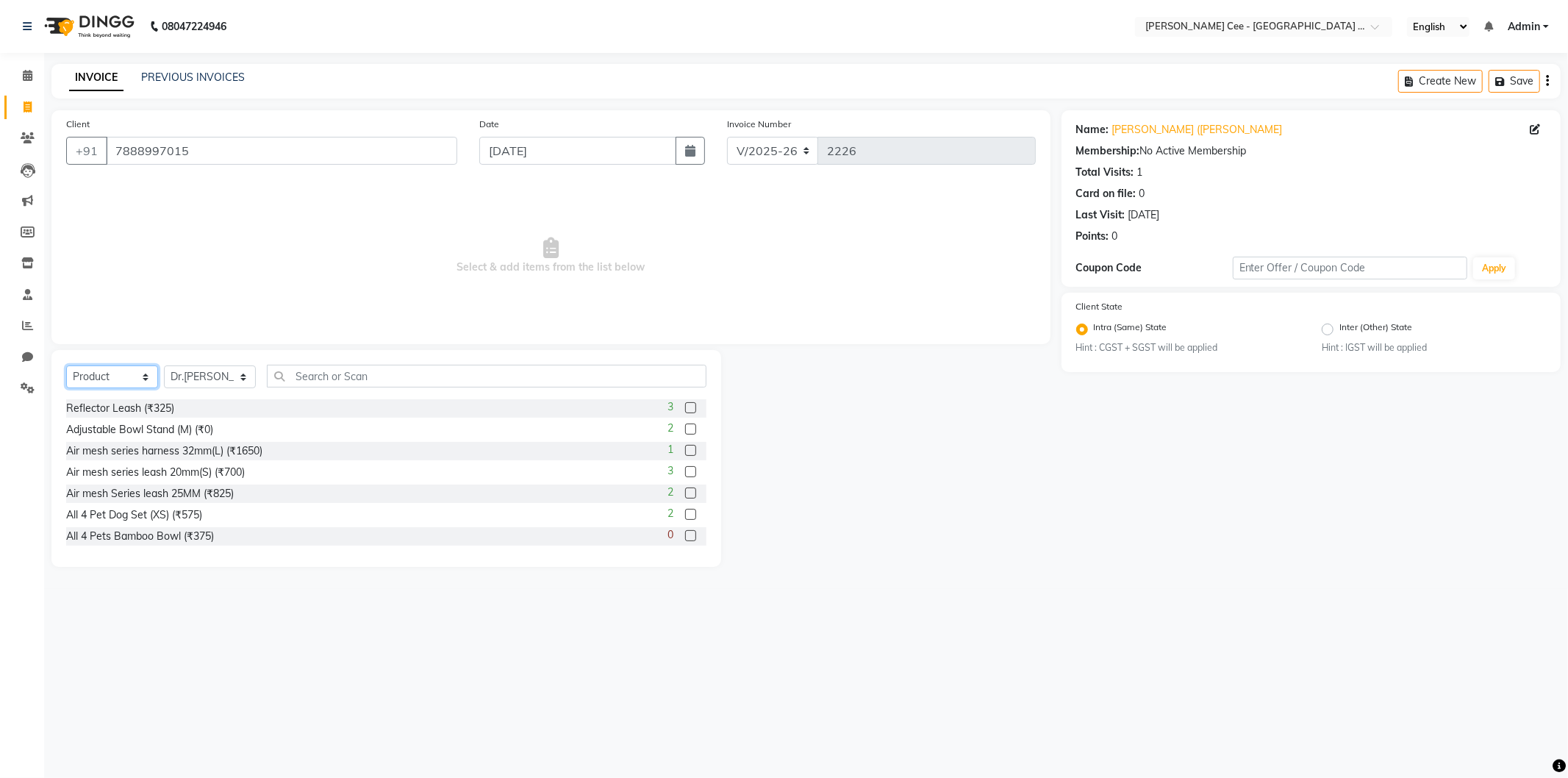
click at [90, 376] on select "Select Service Product Membership Package Voucher Prepaid Gift Card" at bounding box center [112, 377] width 92 height 22
select select "service"
click at [66, 367] on select "Select Service Product Membership Package Voucher Prepaid Gift Card" at bounding box center [112, 377] width 92 height 22
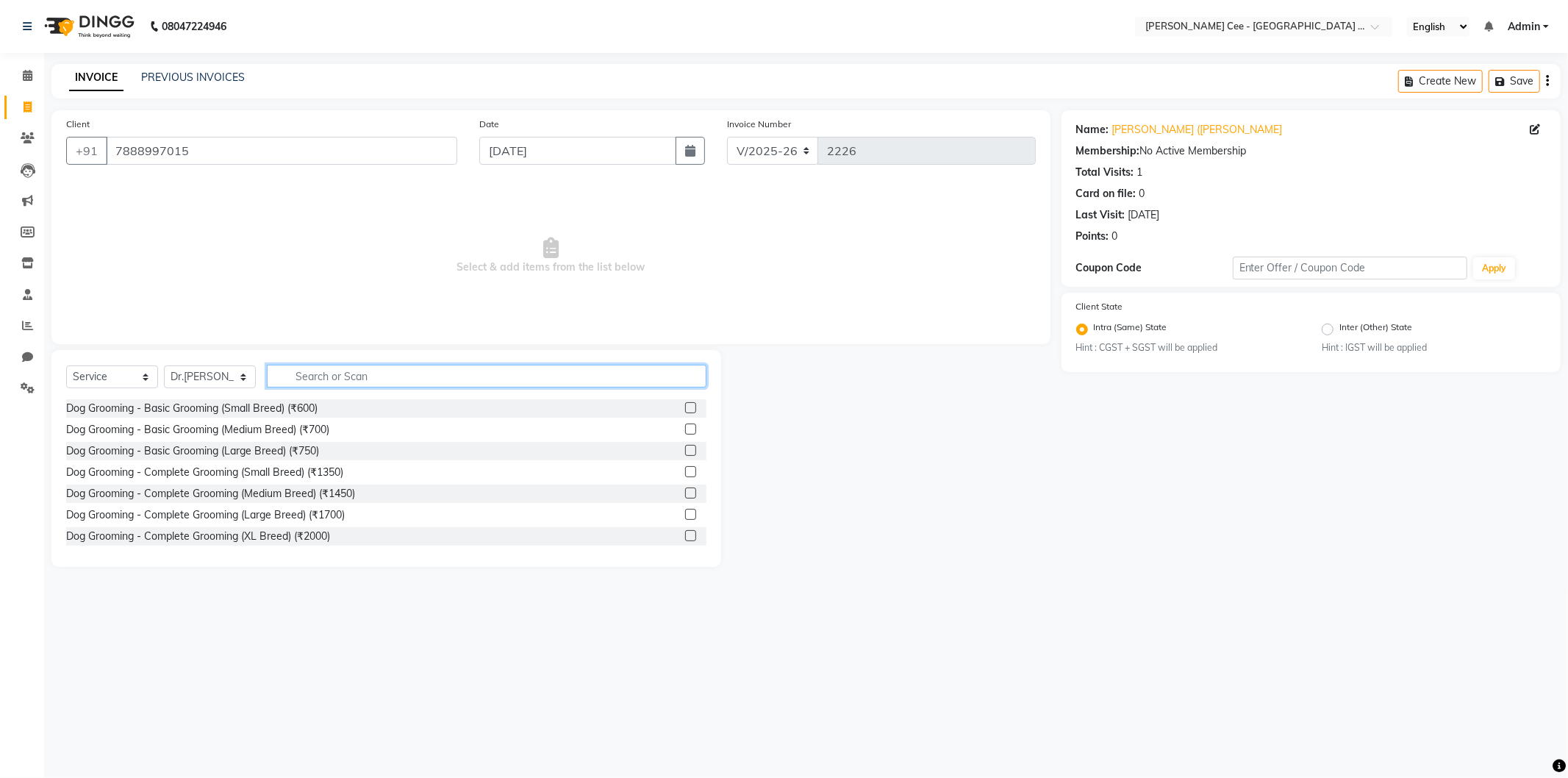
click at [380, 372] on input "text" at bounding box center [486, 376] width 440 height 22
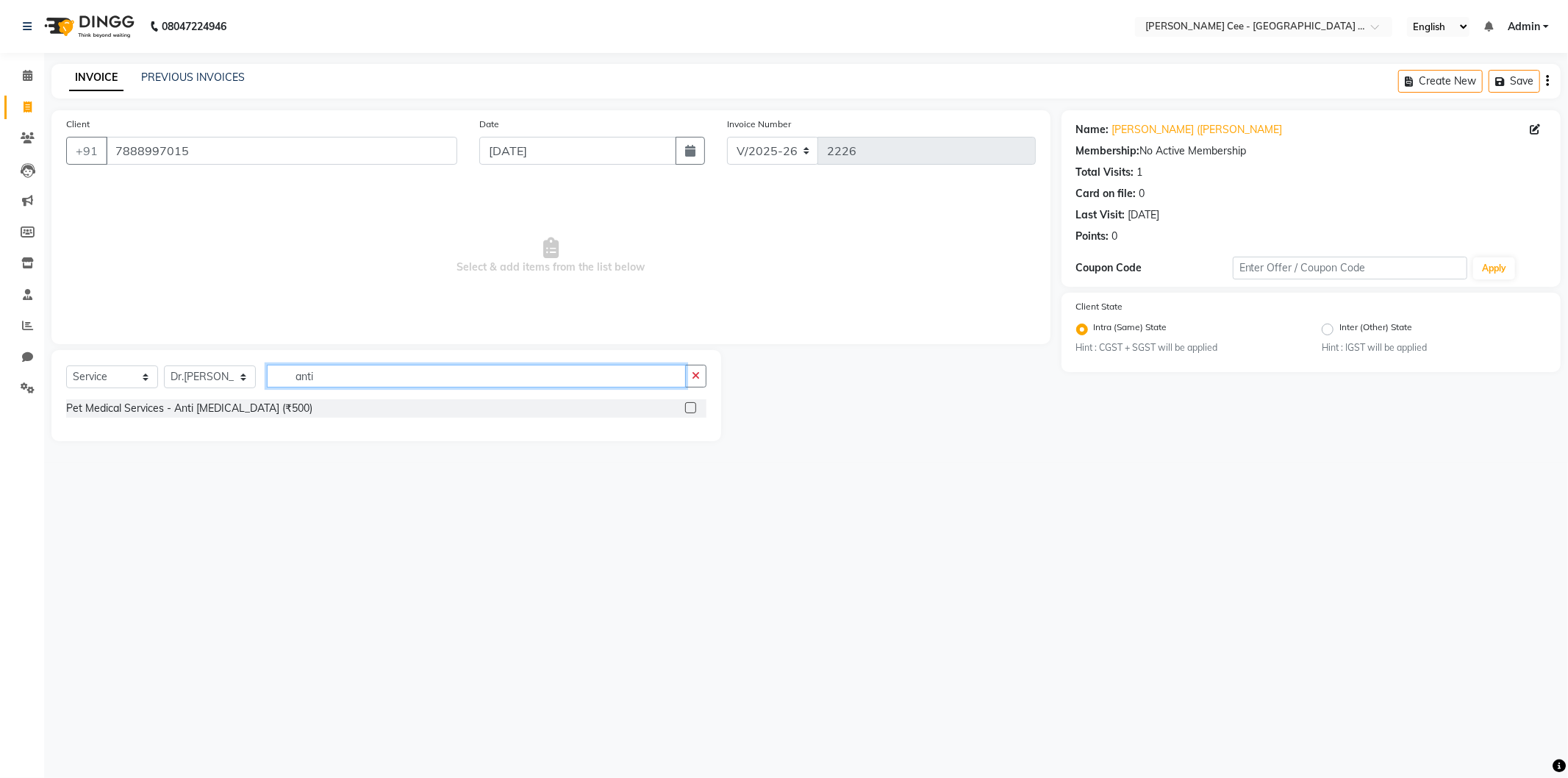
type input "anti"
click at [691, 410] on label at bounding box center [691, 407] width 11 height 11
click at [691, 410] on input "checkbox" at bounding box center [691, 409] width 10 height 10
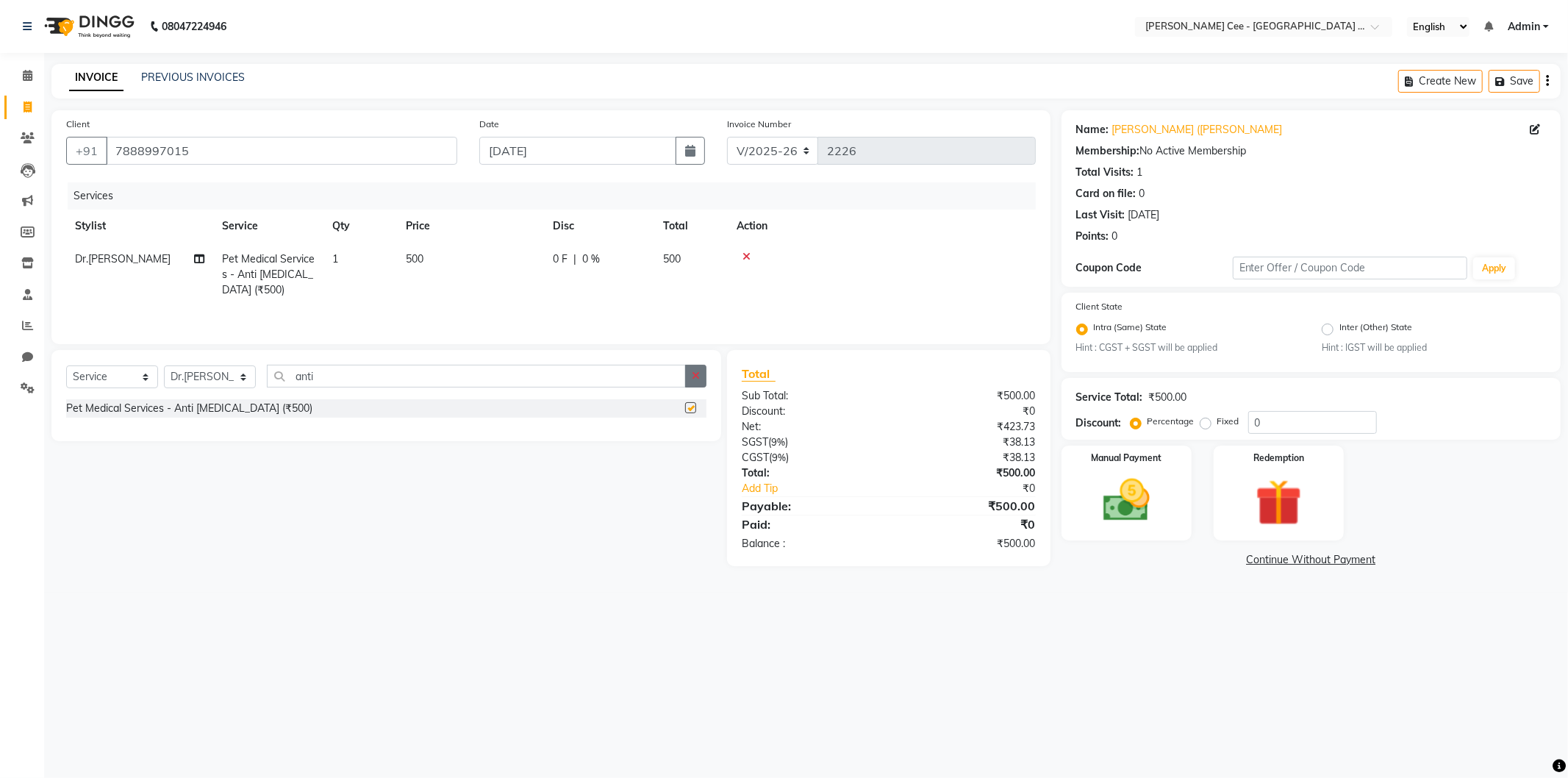
checkbox input "false"
click at [689, 371] on button "button" at bounding box center [696, 376] width 22 height 22
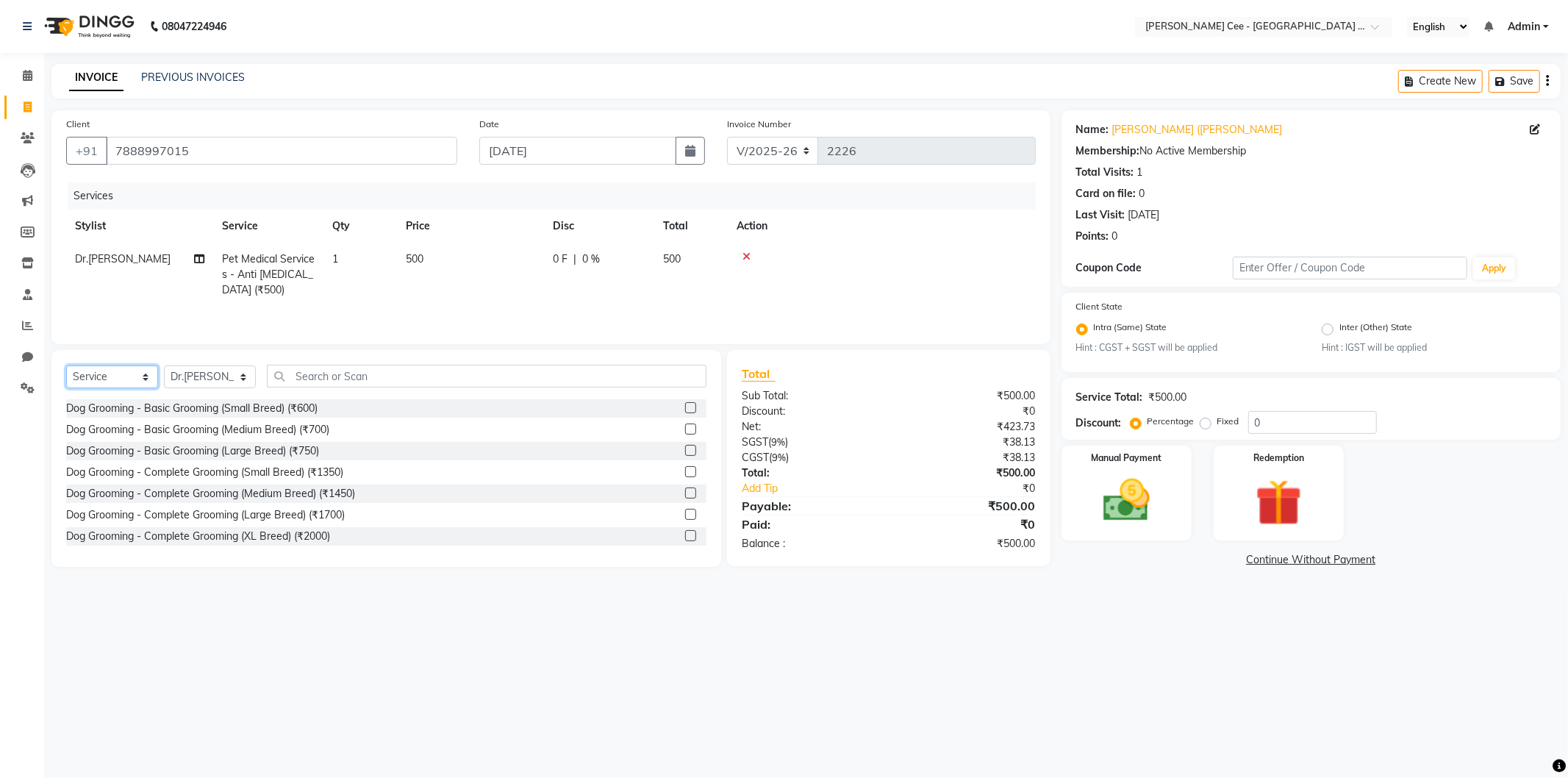
click at [112, 379] on select "Select Service Product Membership Package Voucher Prepaid Gift Card" at bounding box center [112, 377] width 92 height 22
select select "product"
click at [66, 367] on select "Select Service Product Membership Package Voucher Prepaid Gift Card" at bounding box center [112, 377] width 92 height 22
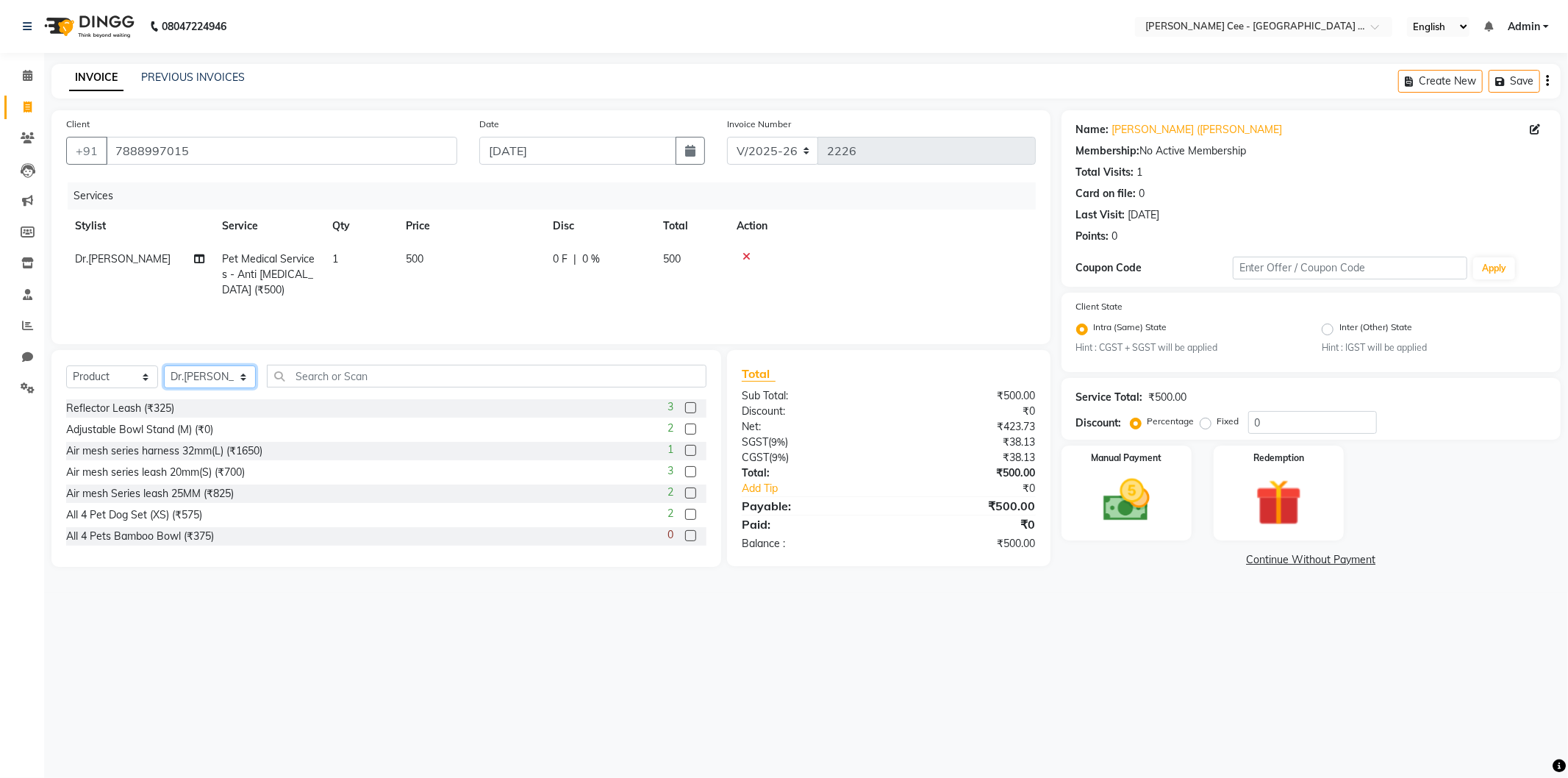
click at [186, 373] on select "Select Stylist Avinash Dr Kamalpreet Kaur Dr.Simran Guri Jashanpreet Singh Kaja…" at bounding box center [209, 377] width 92 height 22
select select "80154"
click at [164, 367] on select "Select Stylist Avinash Dr Kamalpreet Kaur Dr.Simran Guri Jashanpreet Singh Kaja…" at bounding box center [209, 377] width 92 height 22
click at [333, 378] on input "text" at bounding box center [486, 376] width 440 height 22
type input "6942133302207"
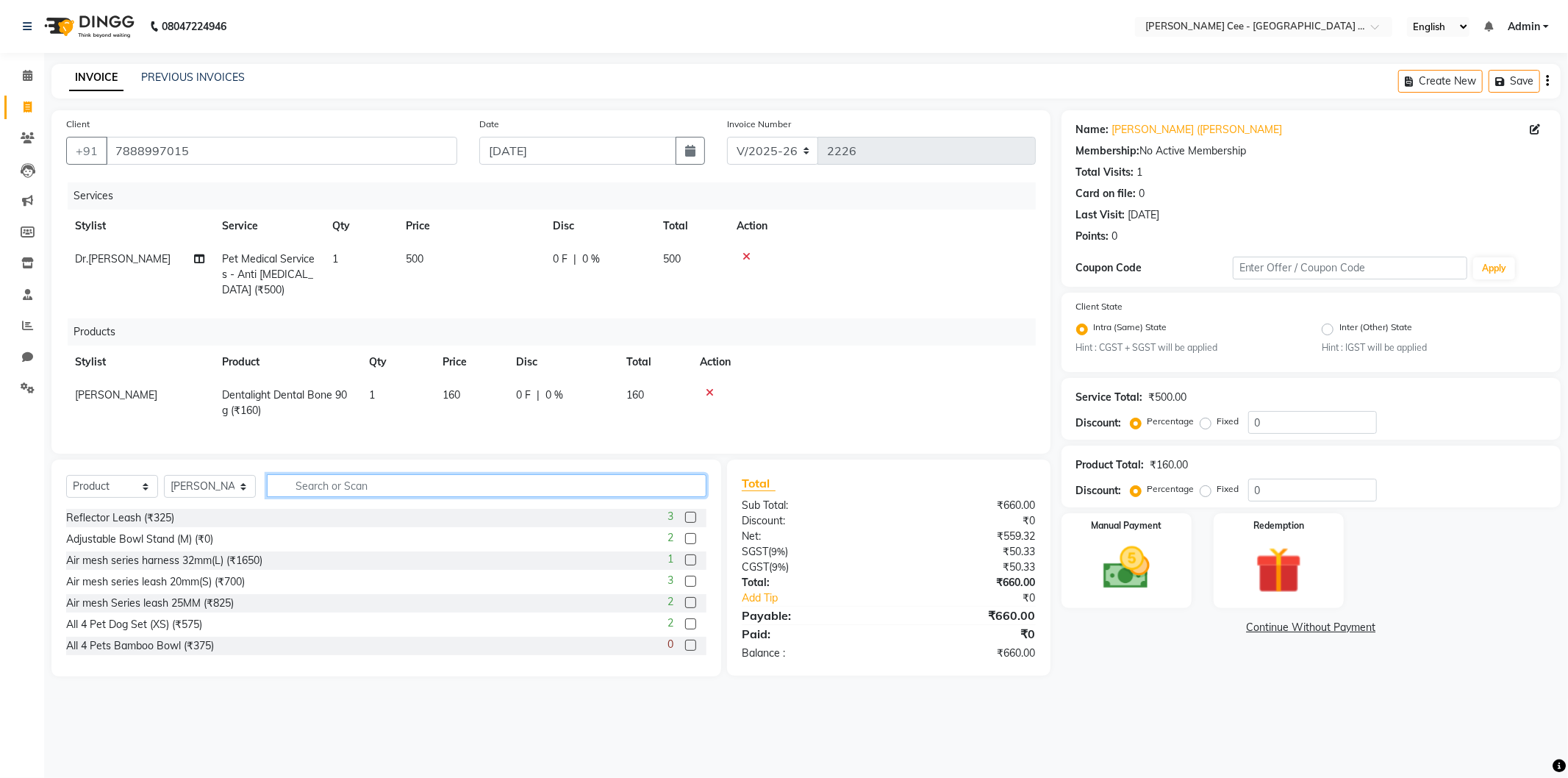
click at [388, 497] on input "text" at bounding box center [486, 485] width 440 height 22
type input "collar"
click at [686, 629] on label at bounding box center [691, 623] width 11 height 11
click at [686, 629] on input "checkbox" at bounding box center [691, 625] width 10 height 10
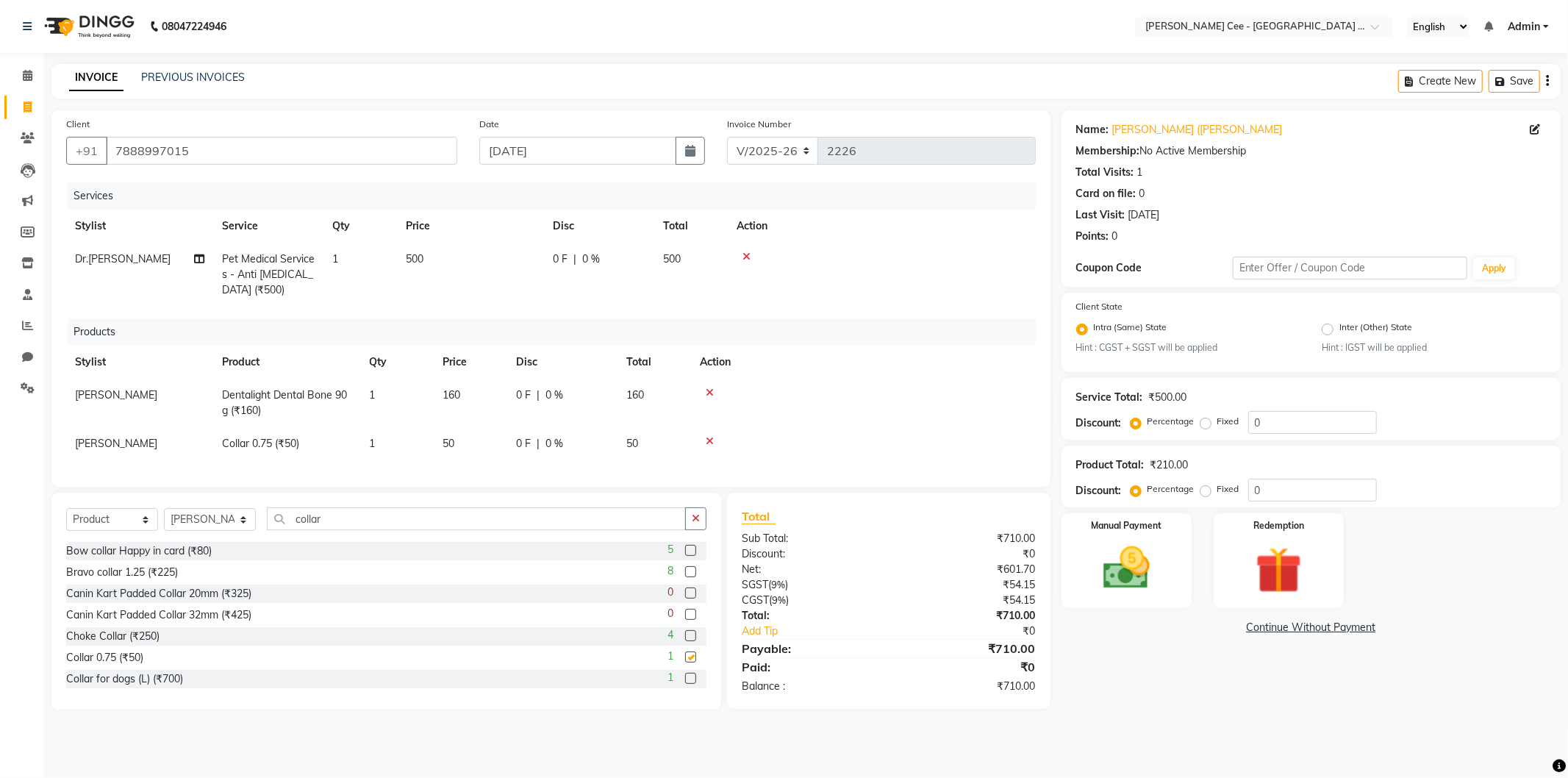
checkbox input "false"
click at [450, 450] on span "50" at bounding box center [449, 444] width 12 height 13
select select "80154"
click at [450, 450] on input "50" at bounding box center [470, 447] width 56 height 22
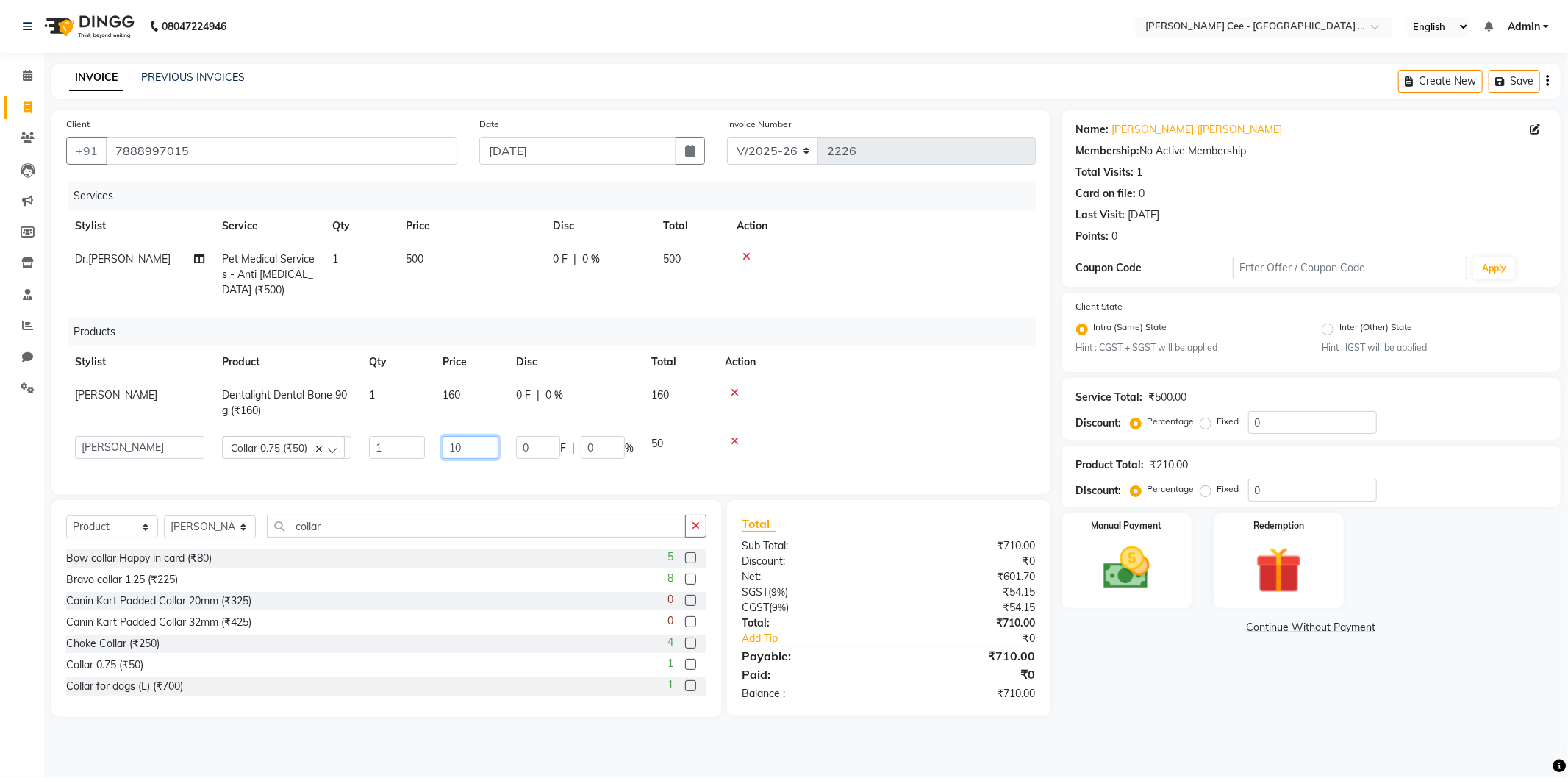
type input "100"
click at [986, 291] on td at bounding box center [882, 274] width 308 height 64
drag, startPoint x: 544, startPoint y: 400, endPoint x: 569, endPoint y: 407, distance: 26.0
click at [569, 407] on td "0 F | 0 %" at bounding box center [563, 403] width 111 height 48
select select "80154"
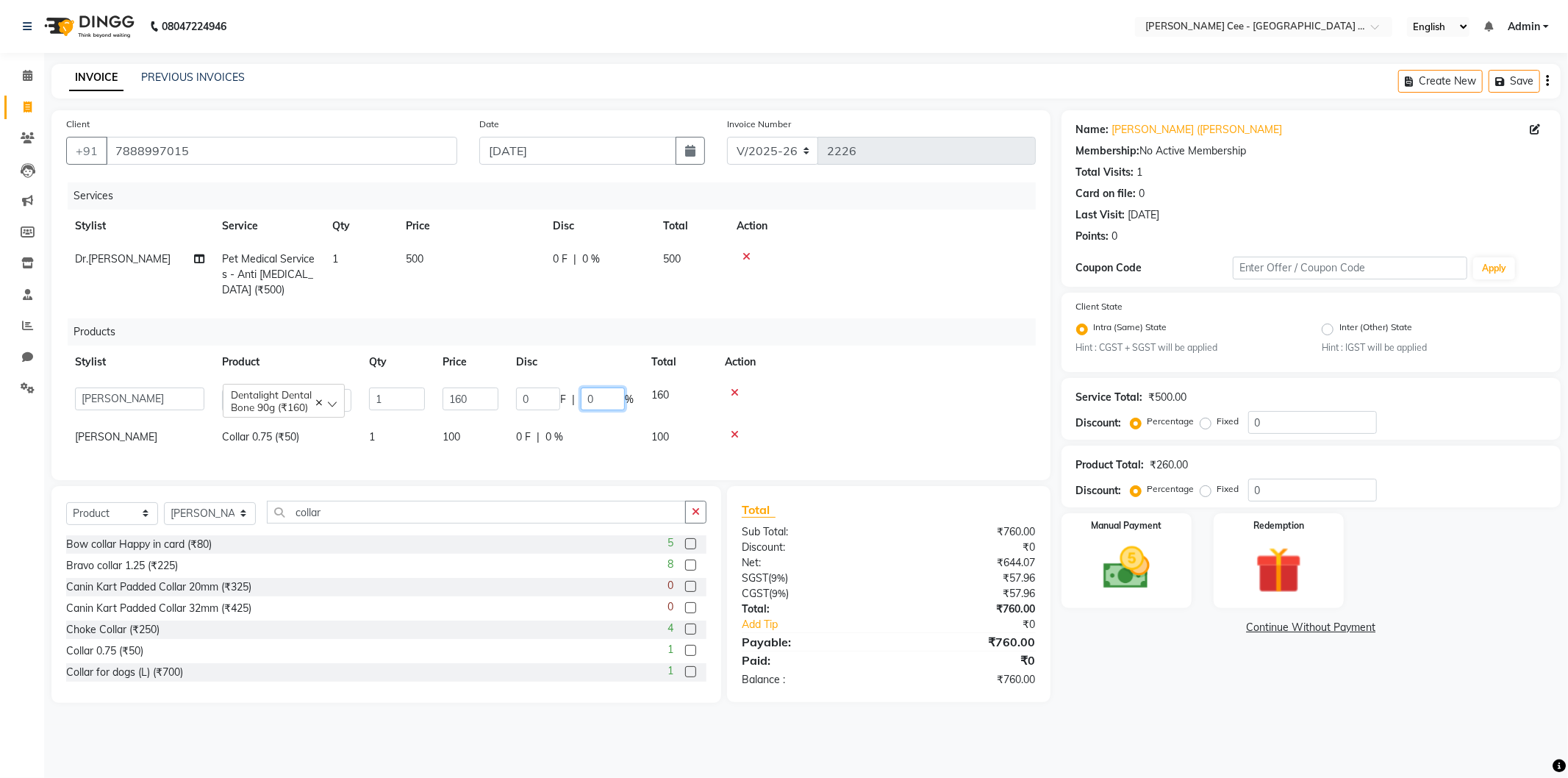
click at [586, 401] on input "0" at bounding box center [602, 398] width 44 height 22
type input "30"
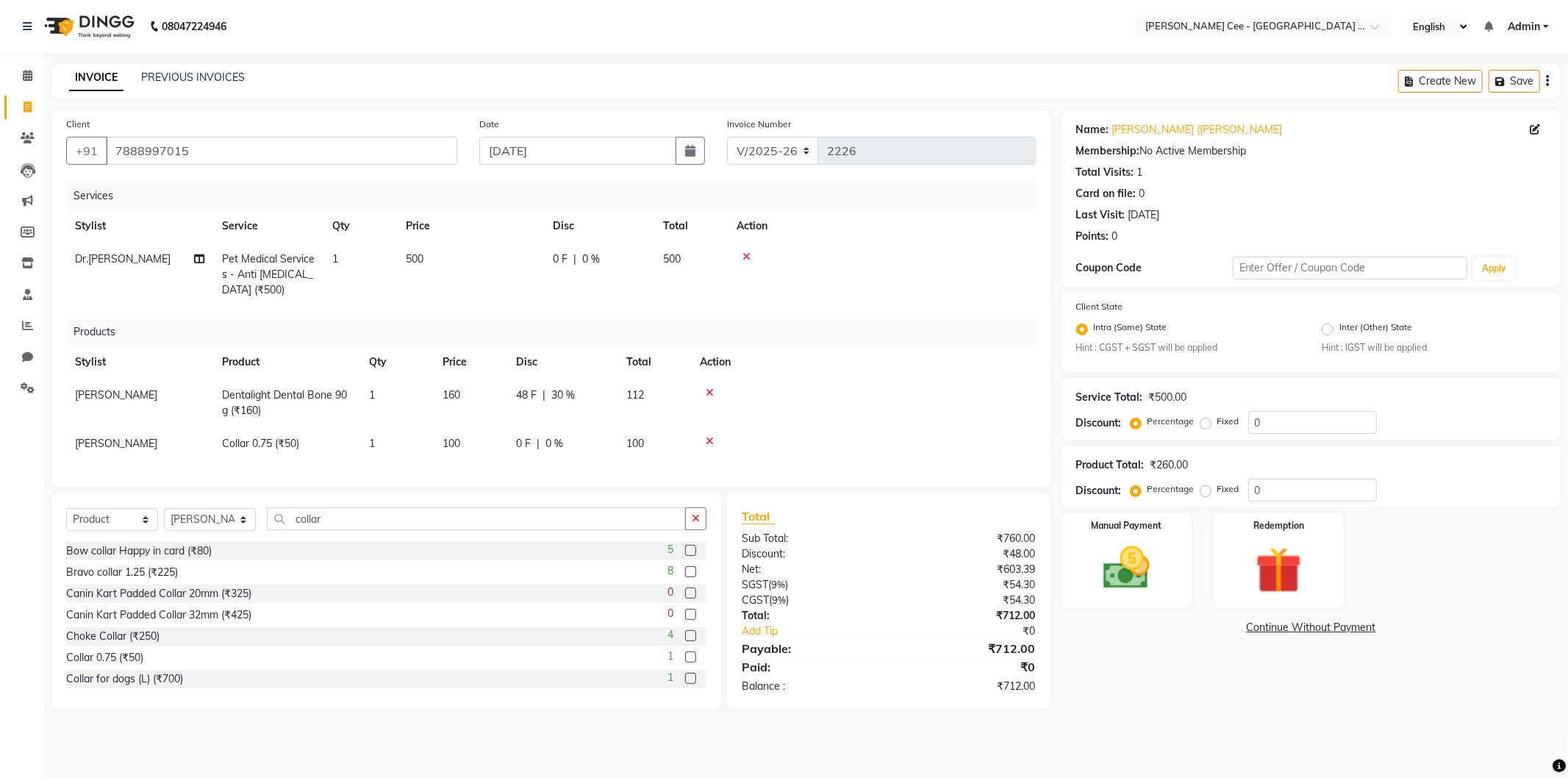
click at [769, 305] on td at bounding box center [882, 274] width 308 height 64
click at [516, 387] on span "48 F" at bounding box center [526, 395] width 21 height 16
select select "80154"
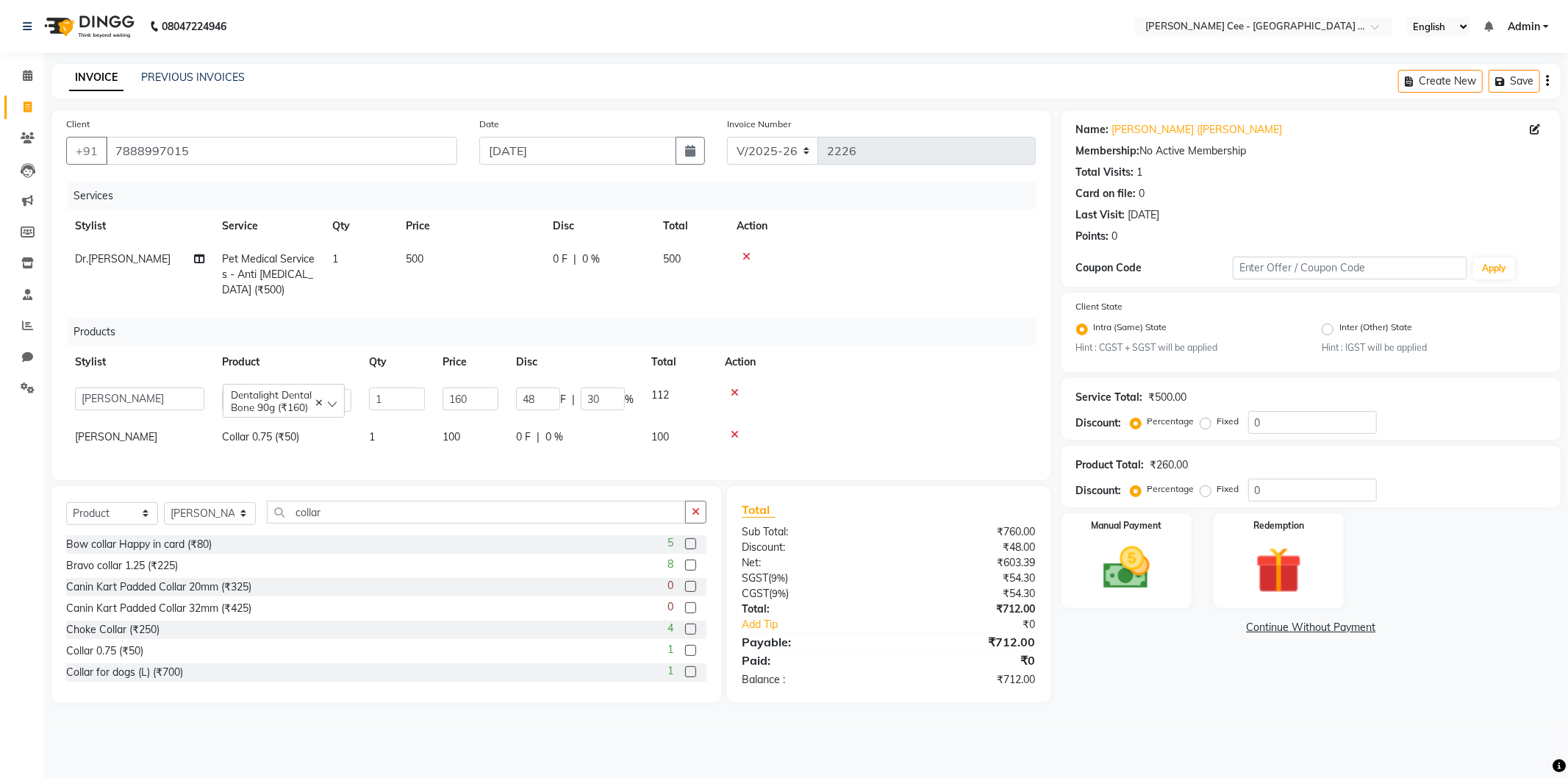
click at [519, 391] on input "48" at bounding box center [538, 398] width 44 height 22
type input "50"
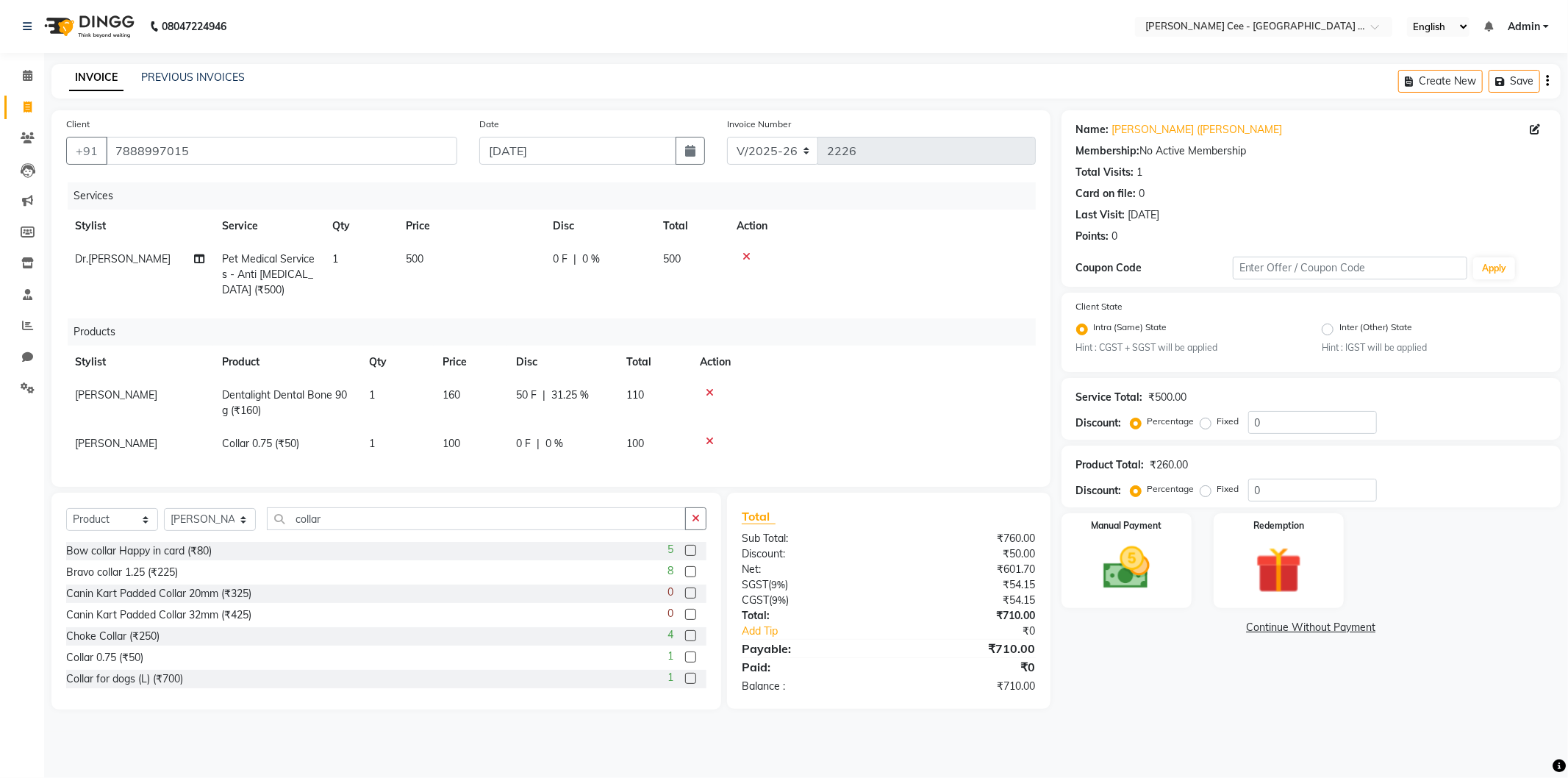
click at [838, 319] on div "Products" at bounding box center [557, 332] width 980 height 27
click at [523, 391] on span "50 F" at bounding box center [526, 395] width 21 height 16
select select "80154"
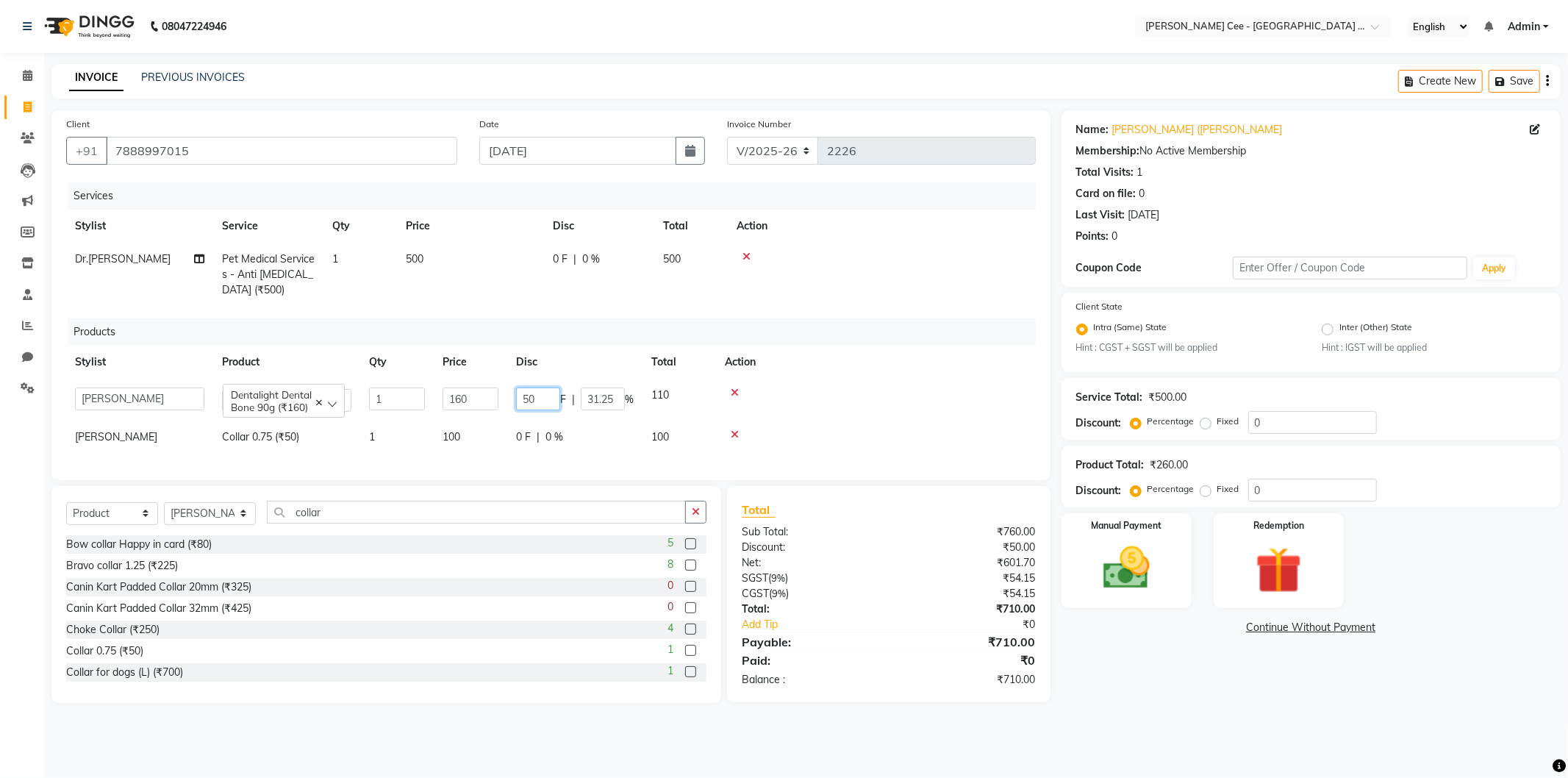
click at [523, 391] on input "50" at bounding box center [538, 398] width 44 height 22
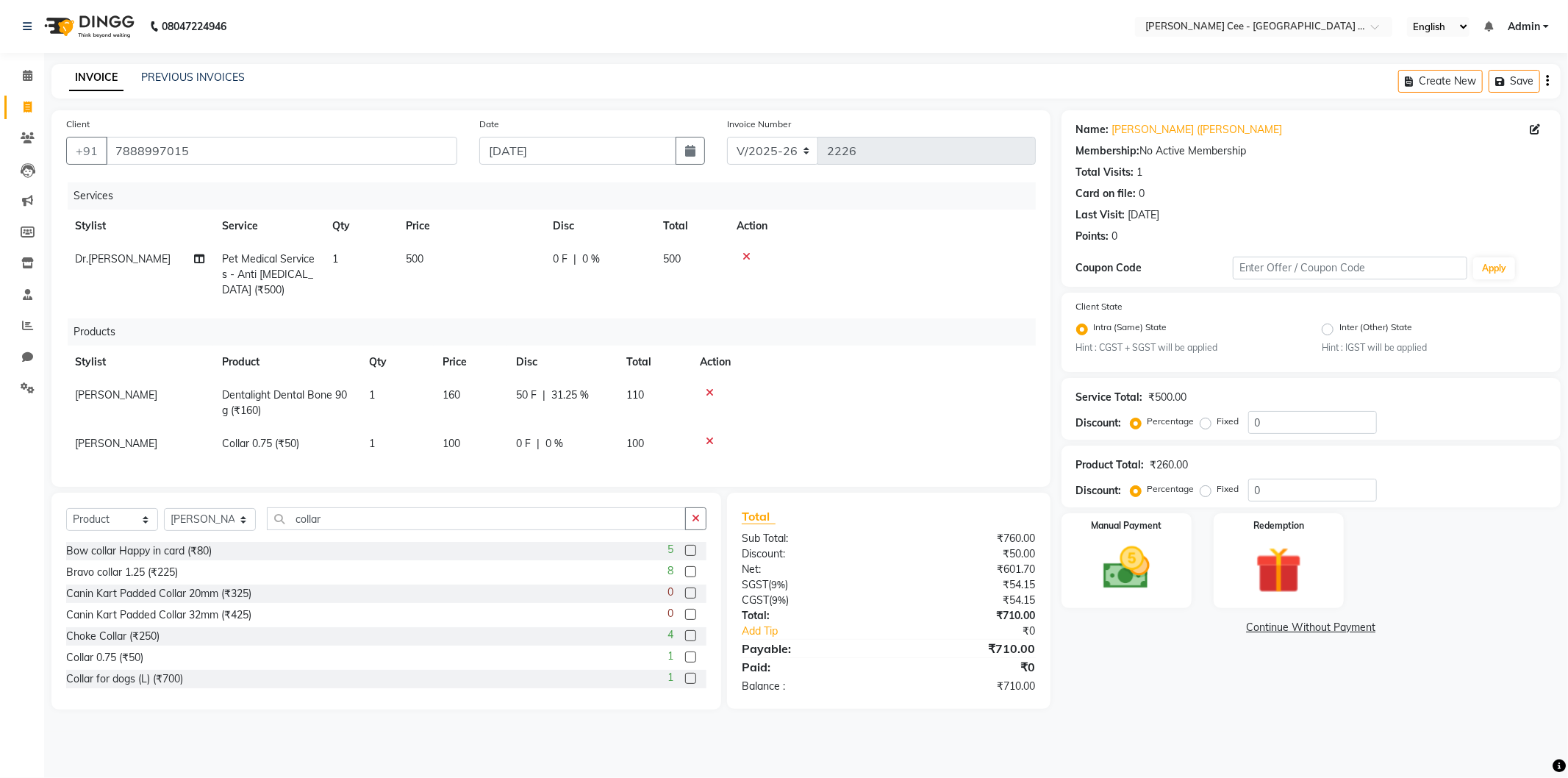
click at [596, 400] on div "50 F | 31.25 %" at bounding box center [562, 395] width 92 height 16
select select "80154"
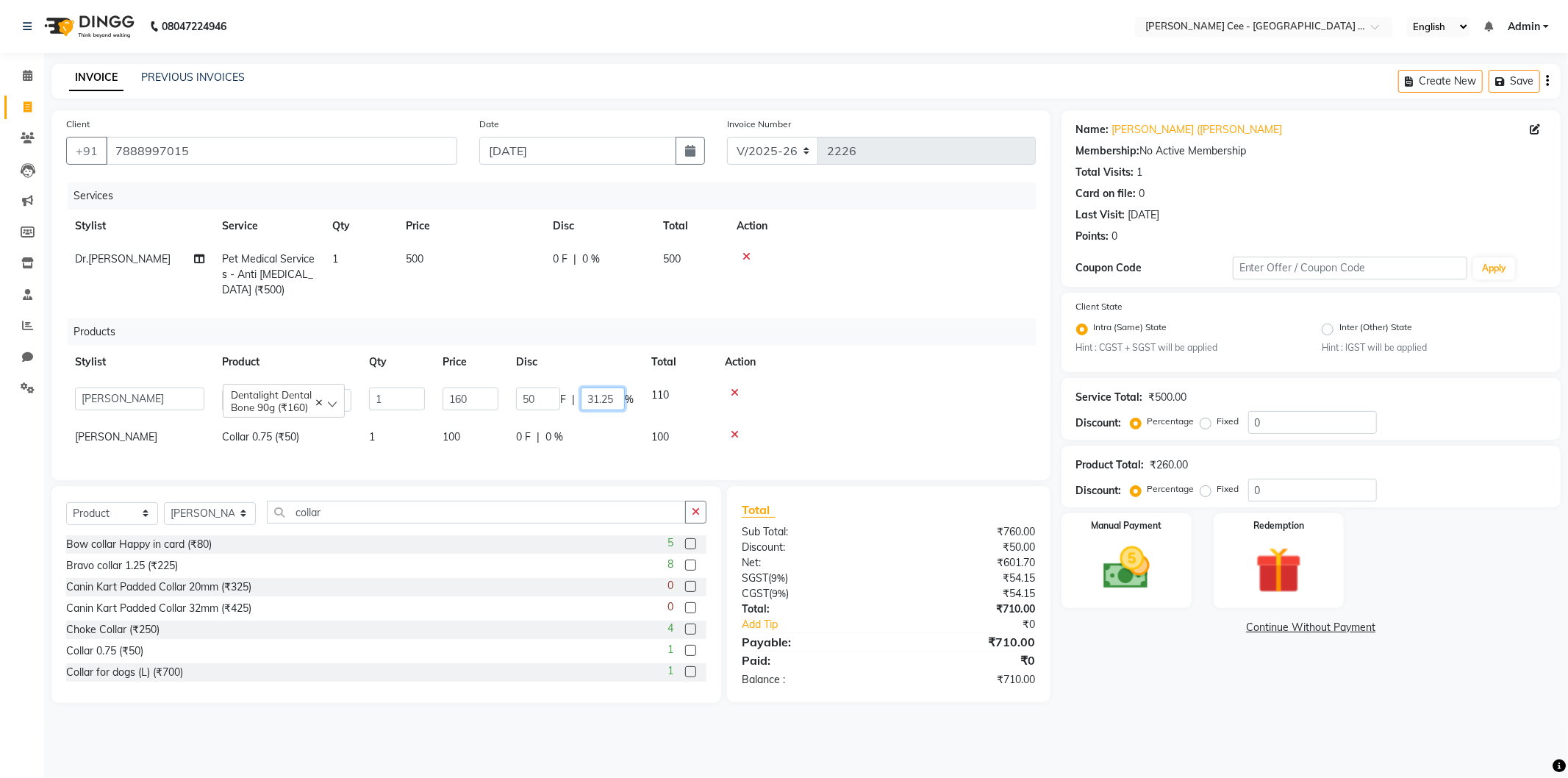
click at [596, 400] on input "31.25" at bounding box center [602, 398] width 44 height 22
type input "20"
click at [886, 316] on div "Services Stylist Service Qty Price Disc Total Action Dr.Simran Pet Medical Serv…" at bounding box center [551, 323] width 970 height 283
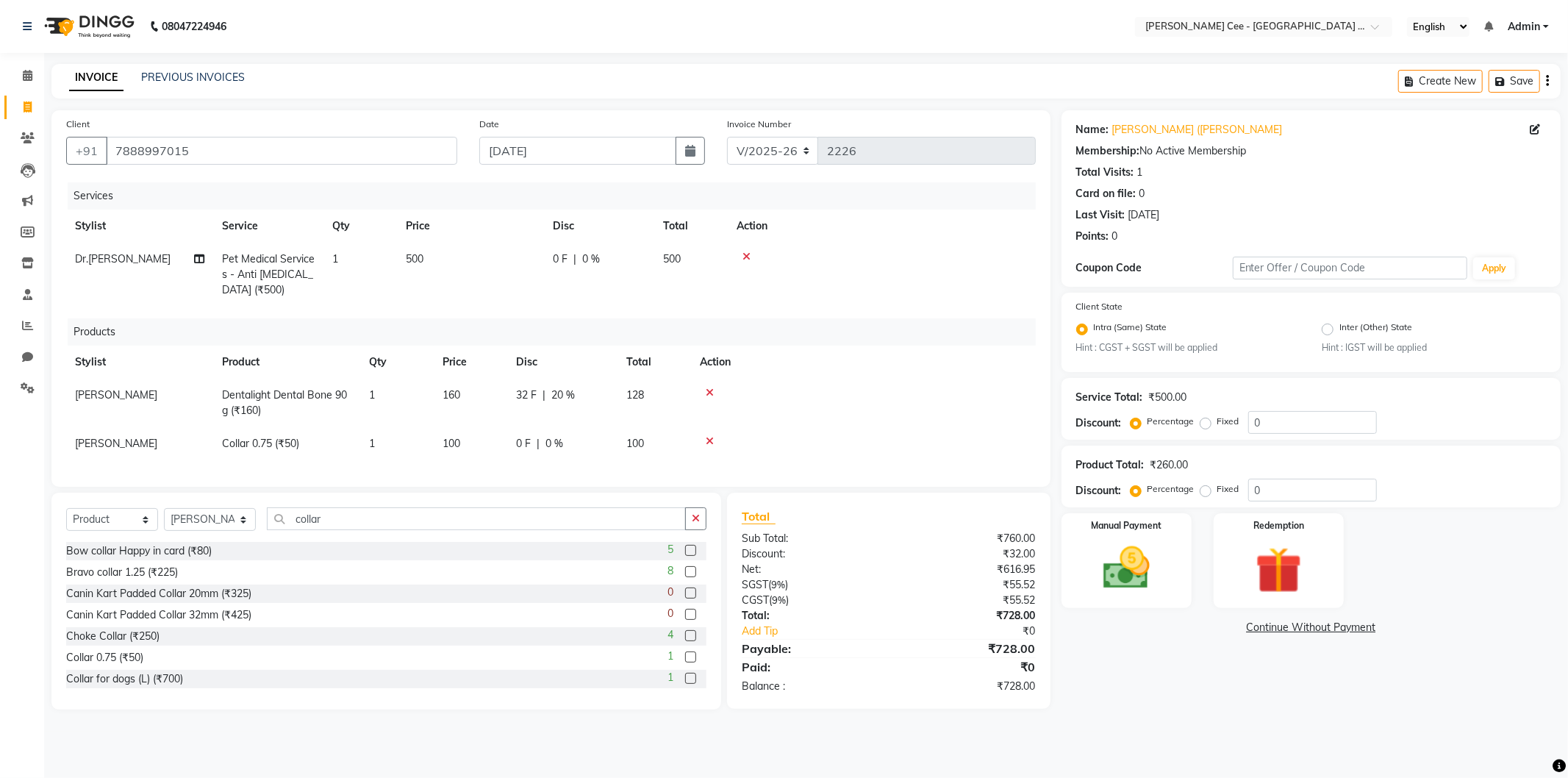
click at [519, 396] on span "32 F" at bounding box center [526, 395] width 21 height 16
select select "80154"
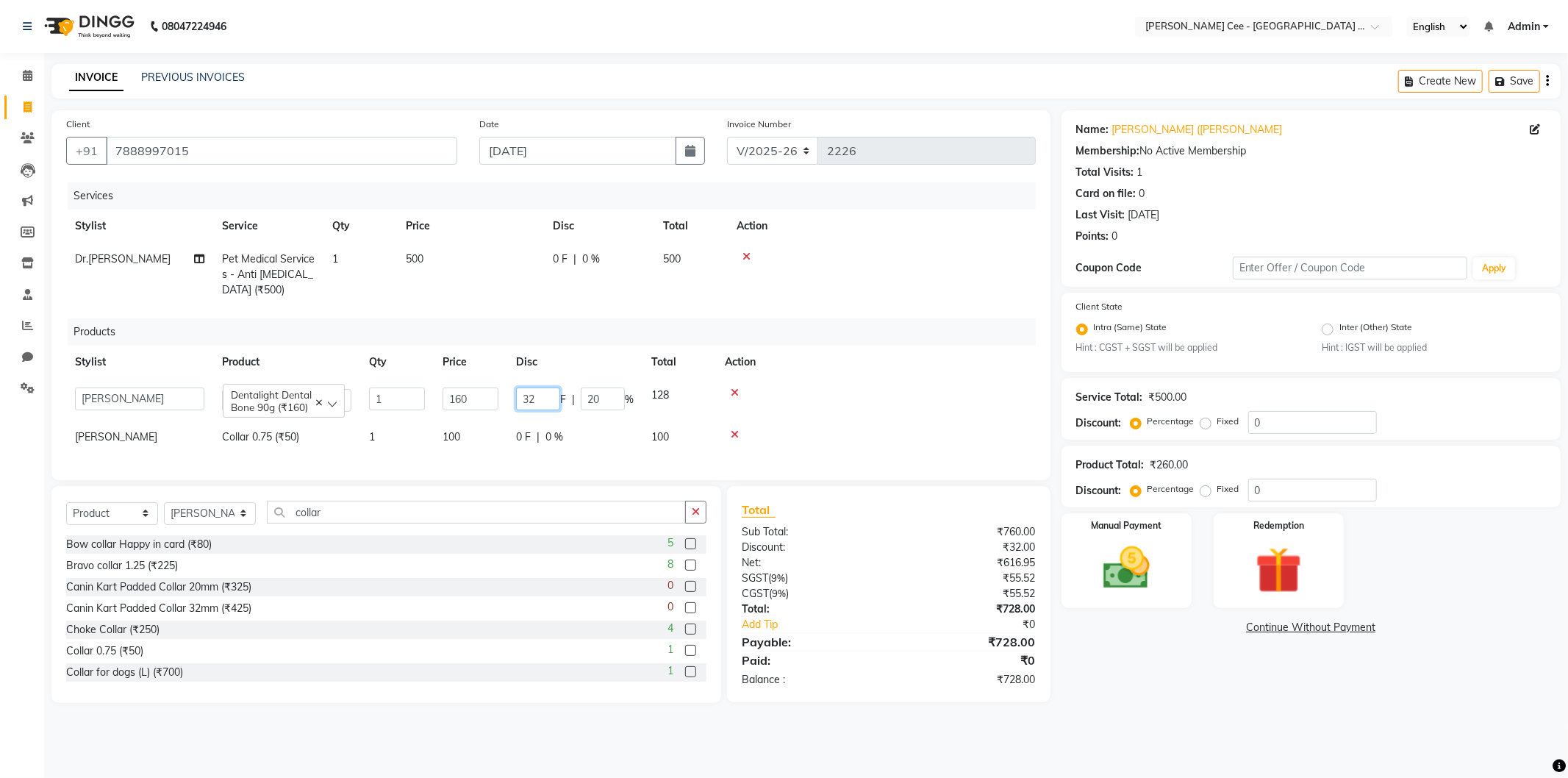
click at [519, 396] on input "32" at bounding box center [538, 398] width 44 height 22
type input "30"
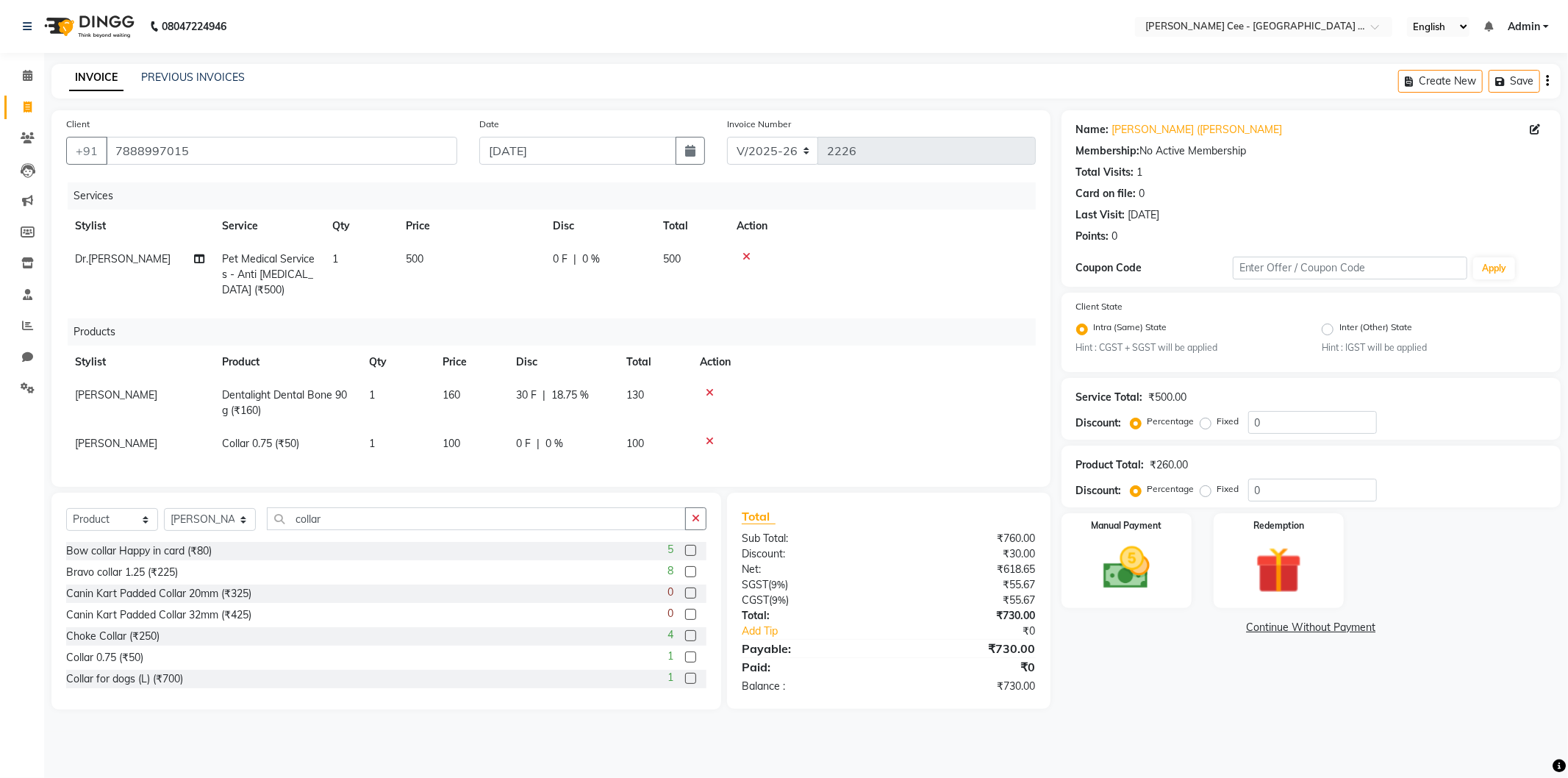
click at [784, 311] on div "Services Stylist Service Qty Price Disc Total Action Dr.Simran Pet Medical Serv…" at bounding box center [551, 327] width 970 height 290
drag, startPoint x: 1134, startPoint y: 578, endPoint x: 1199, endPoint y: 611, distance: 72.9
click at [1134, 575] on img at bounding box center [1127, 568] width 79 height 56
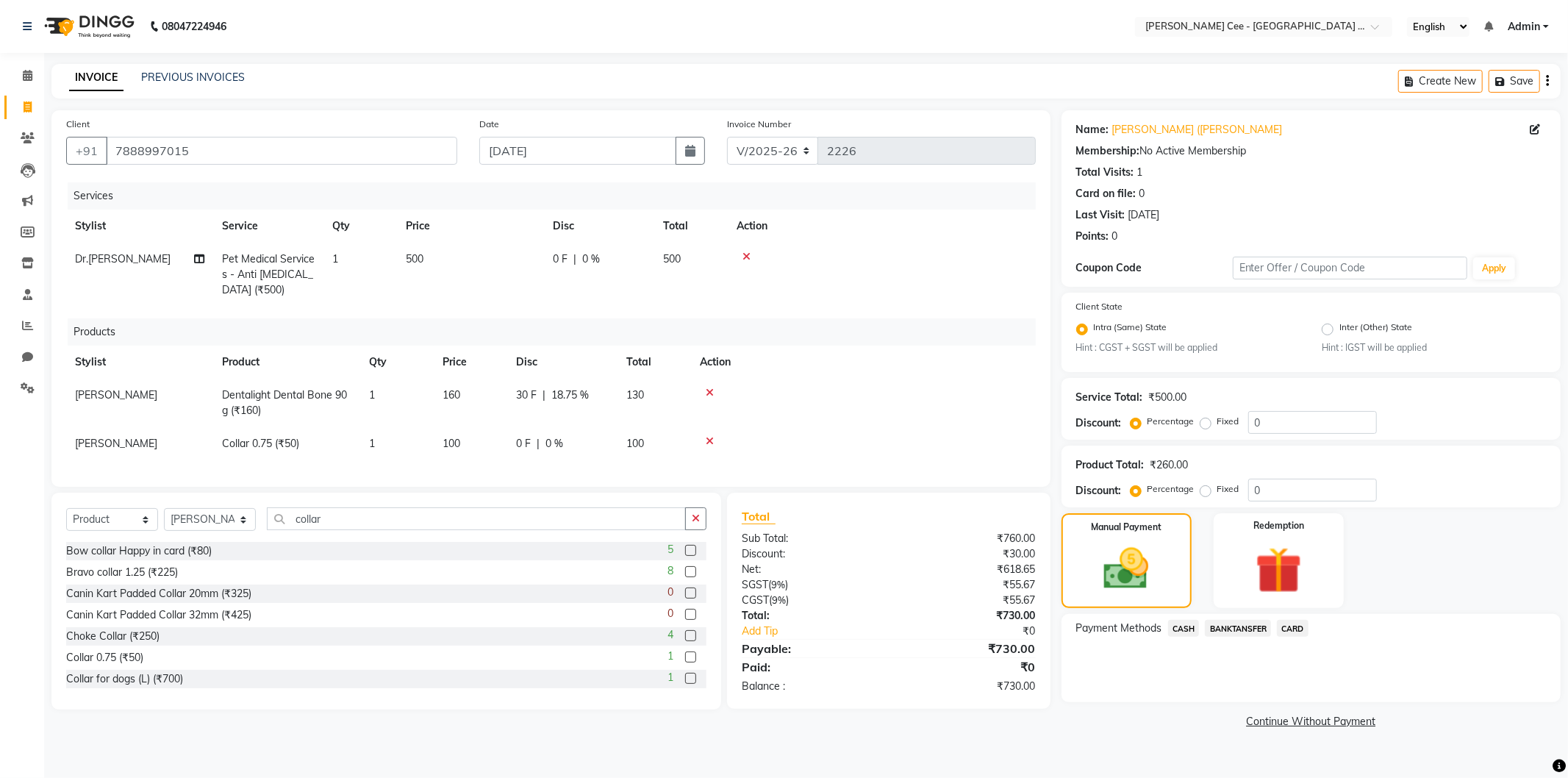
click at [1189, 628] on span "CASH" at bounding box center [1184, 628] width 32 height 17
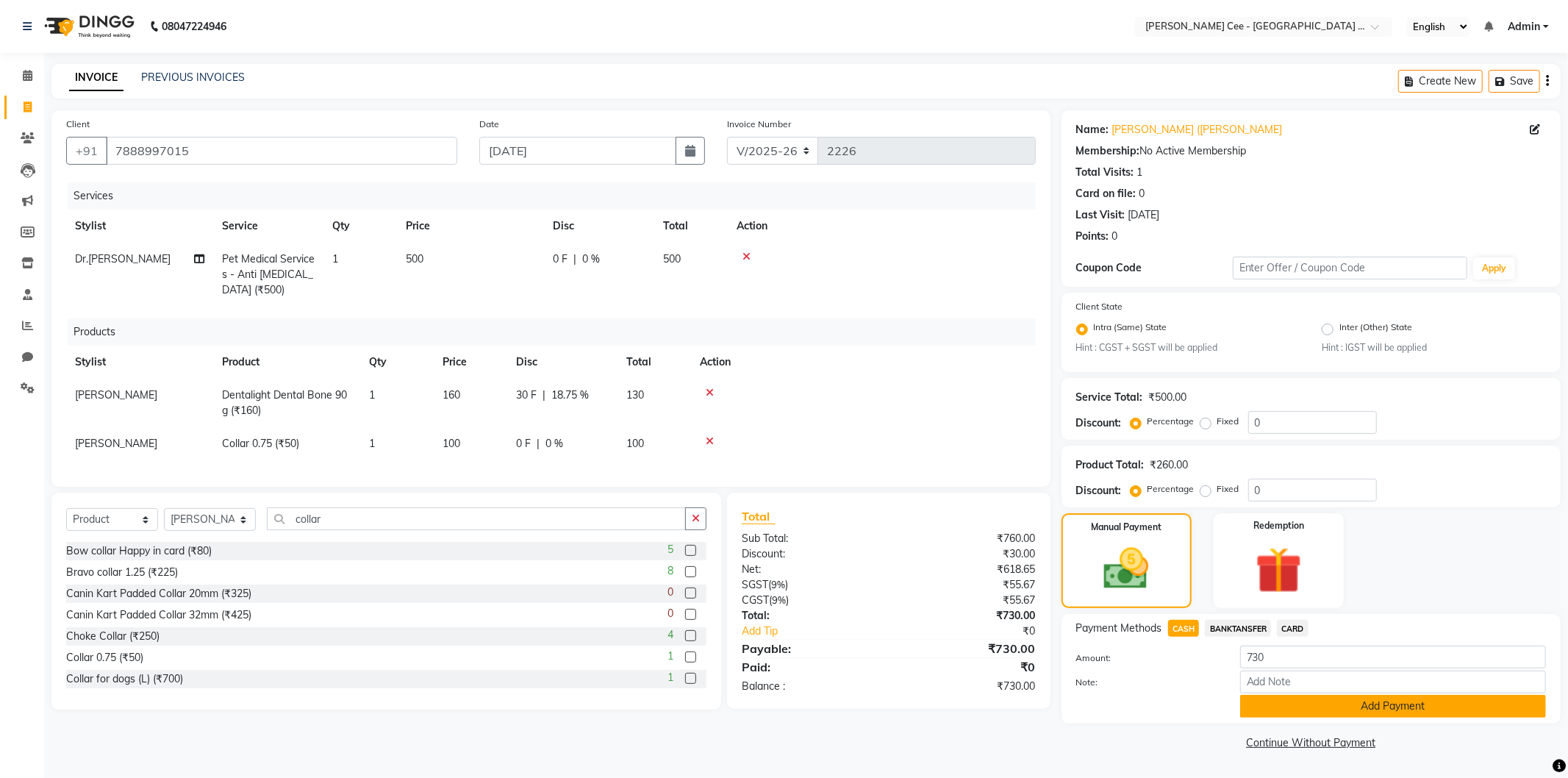
click at [1274, 704] on button "Add Payment" at bounding box center [1394, 706] width 306 height 22
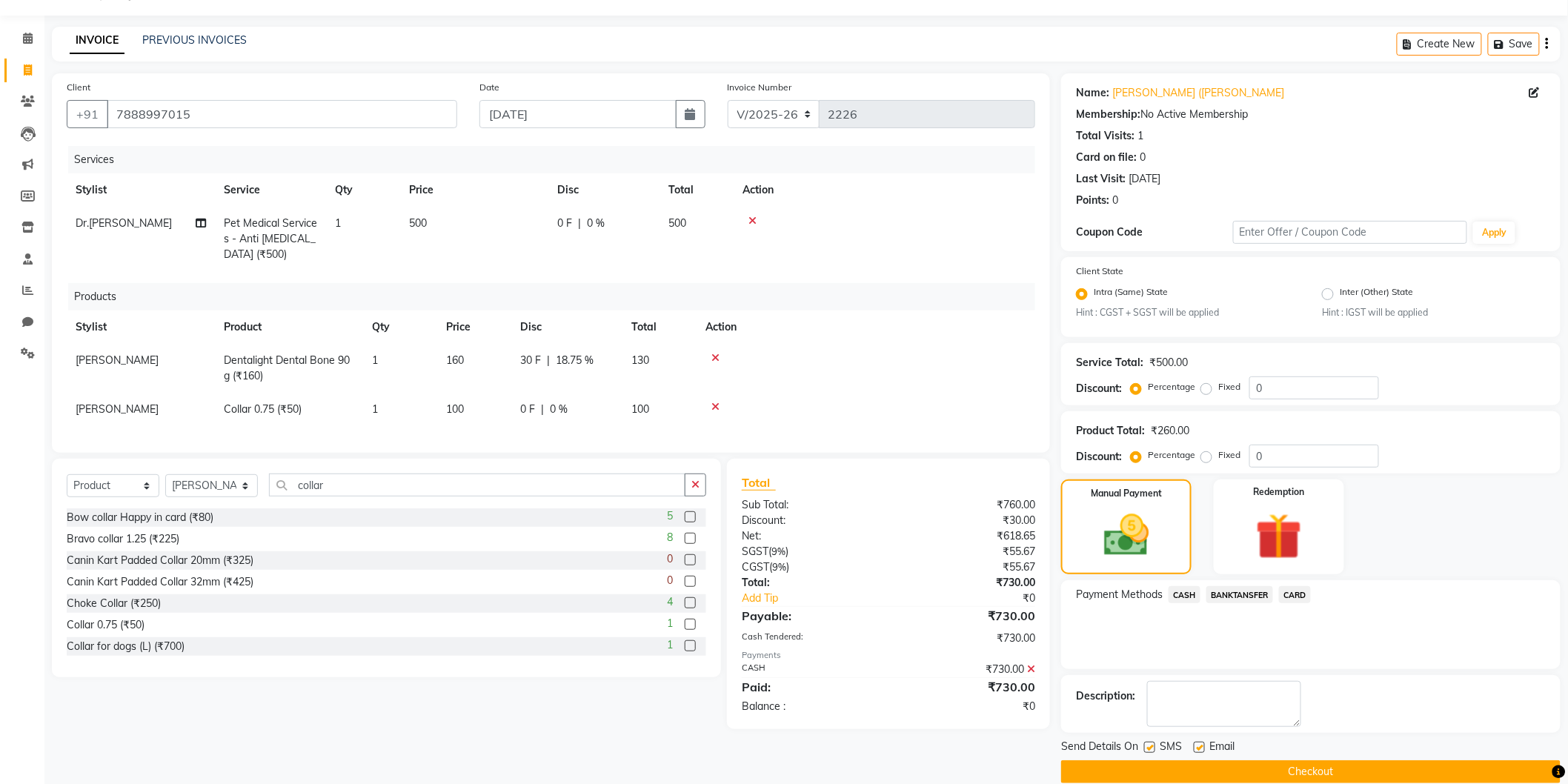
scroll to position [59, 0]
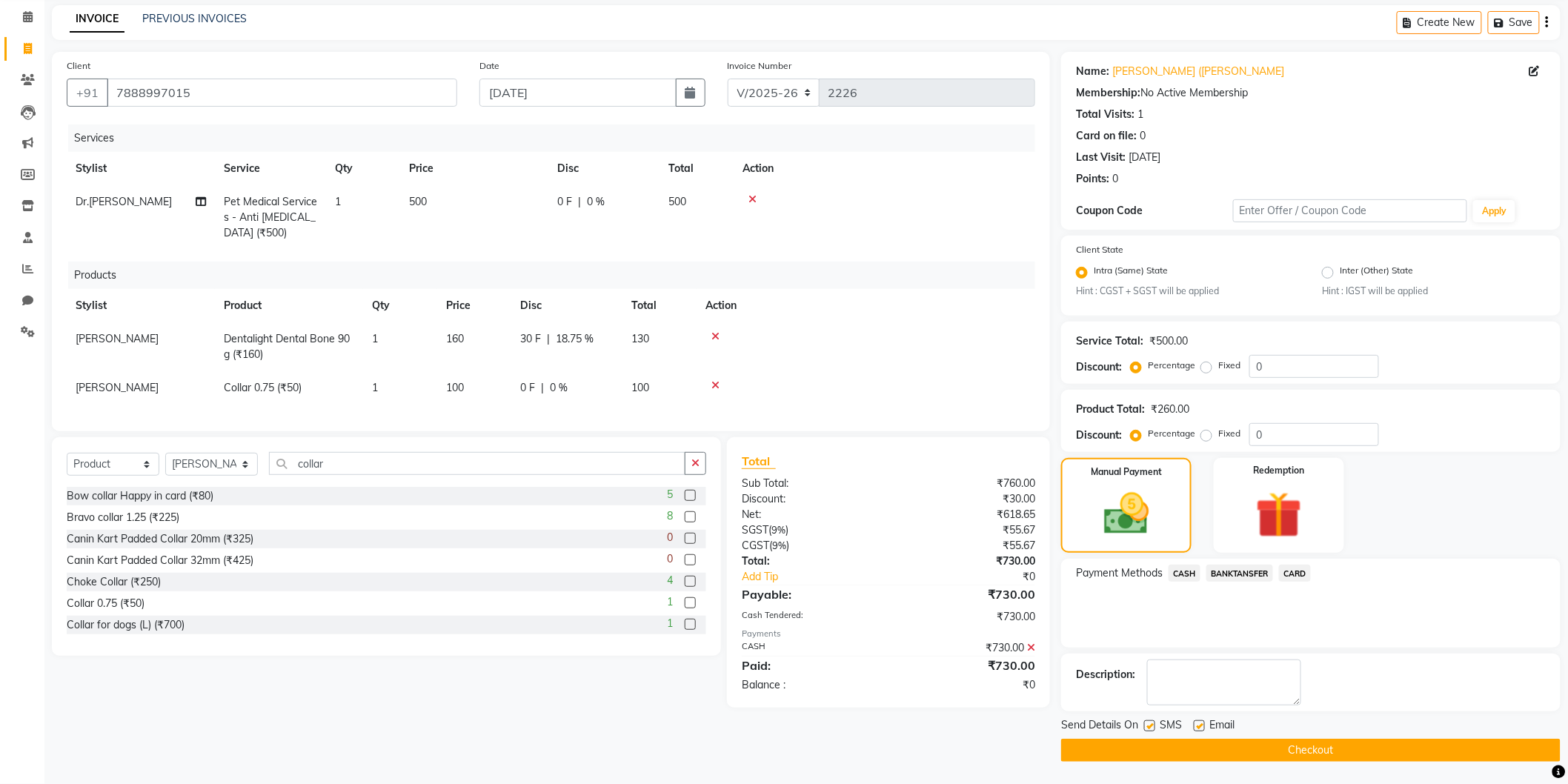
click at [1224, 755] on button "Checkout" at bounding box center [1311, 750] width 499 height 23
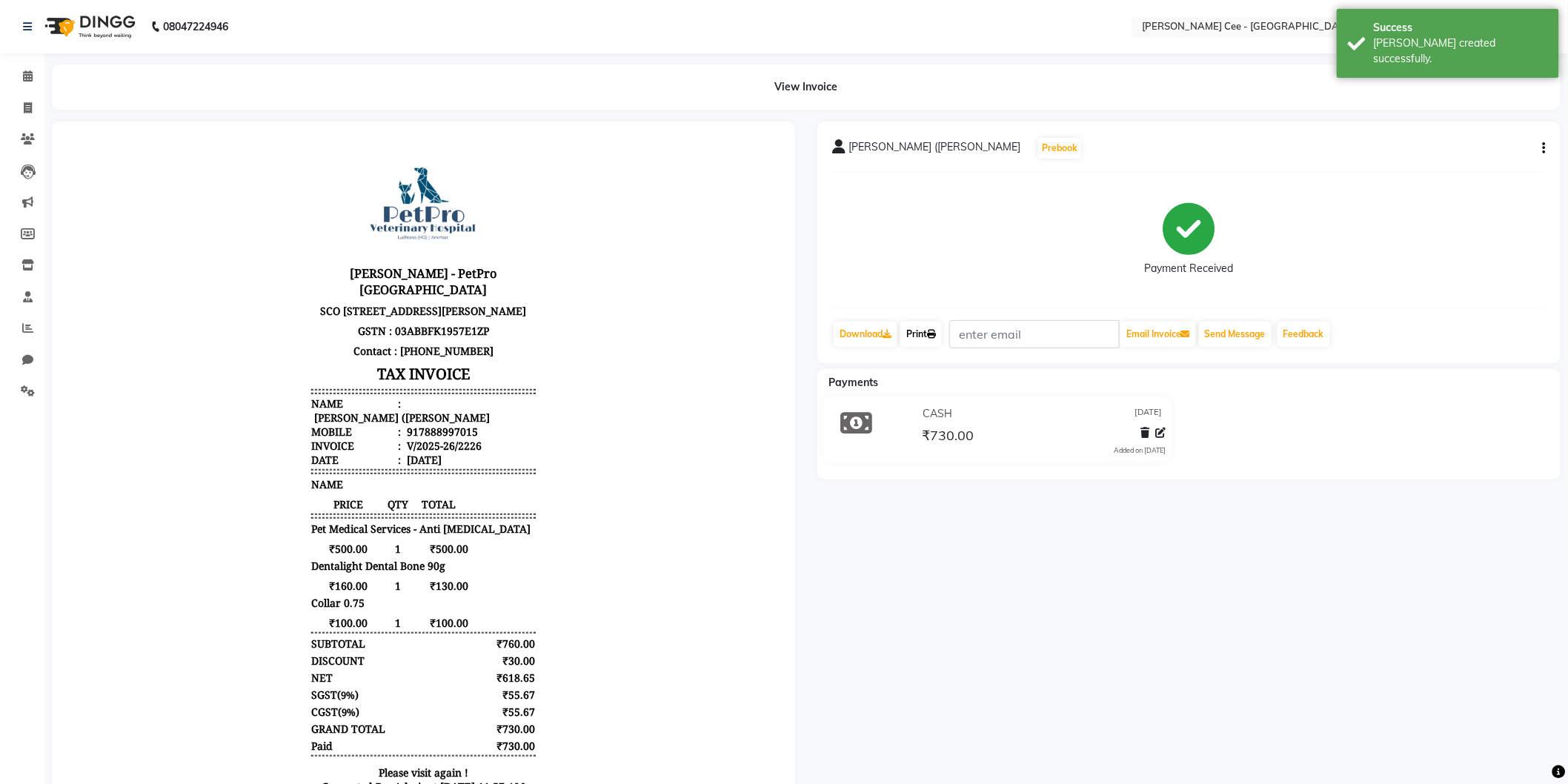
click at [931, 338] on link "Print" at bounding box center [921, 334] width 42 height 25
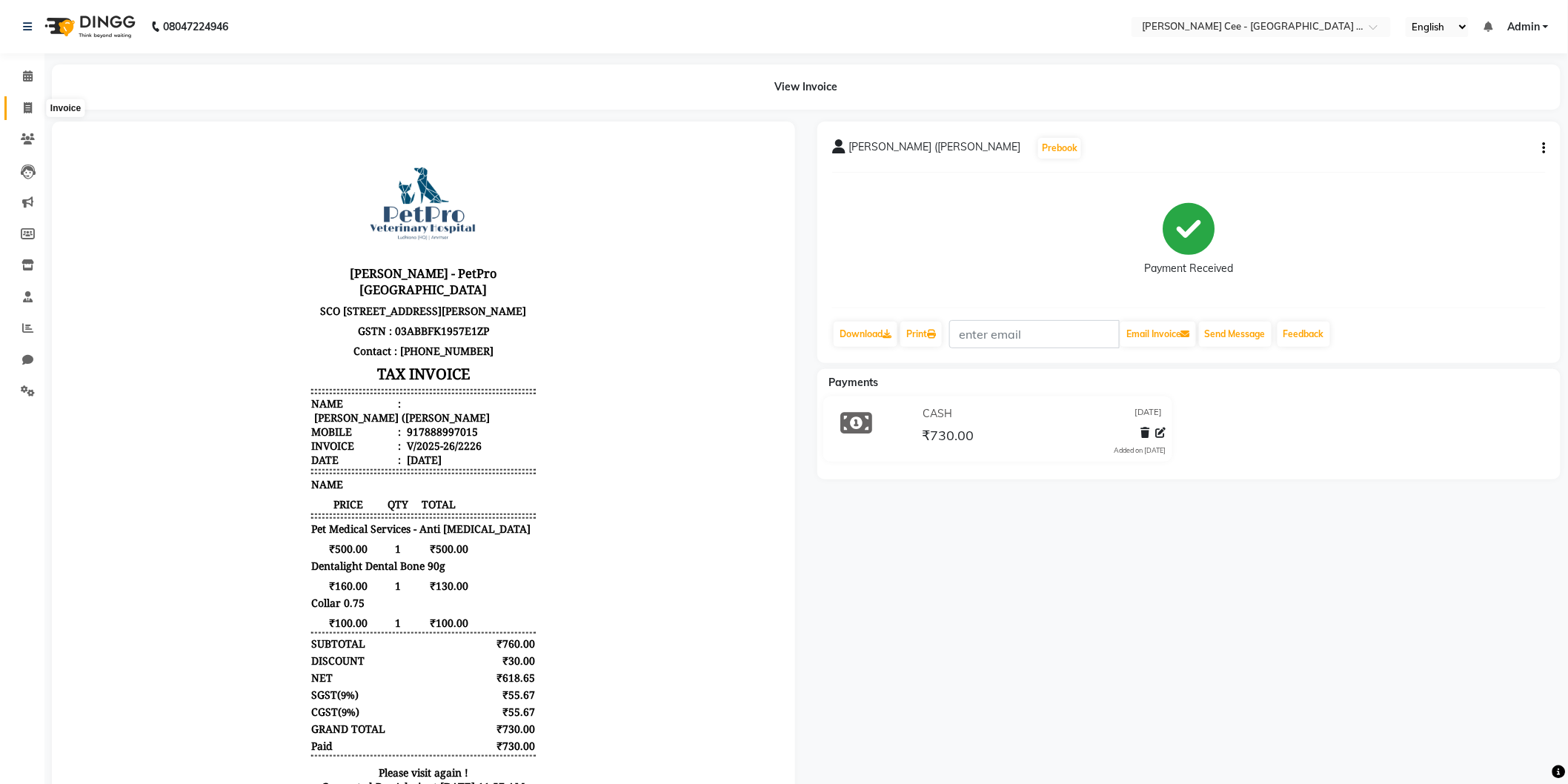
click at [30, 111] on icon at bounding box center [28, 107] width 8 height 11
select select "service"
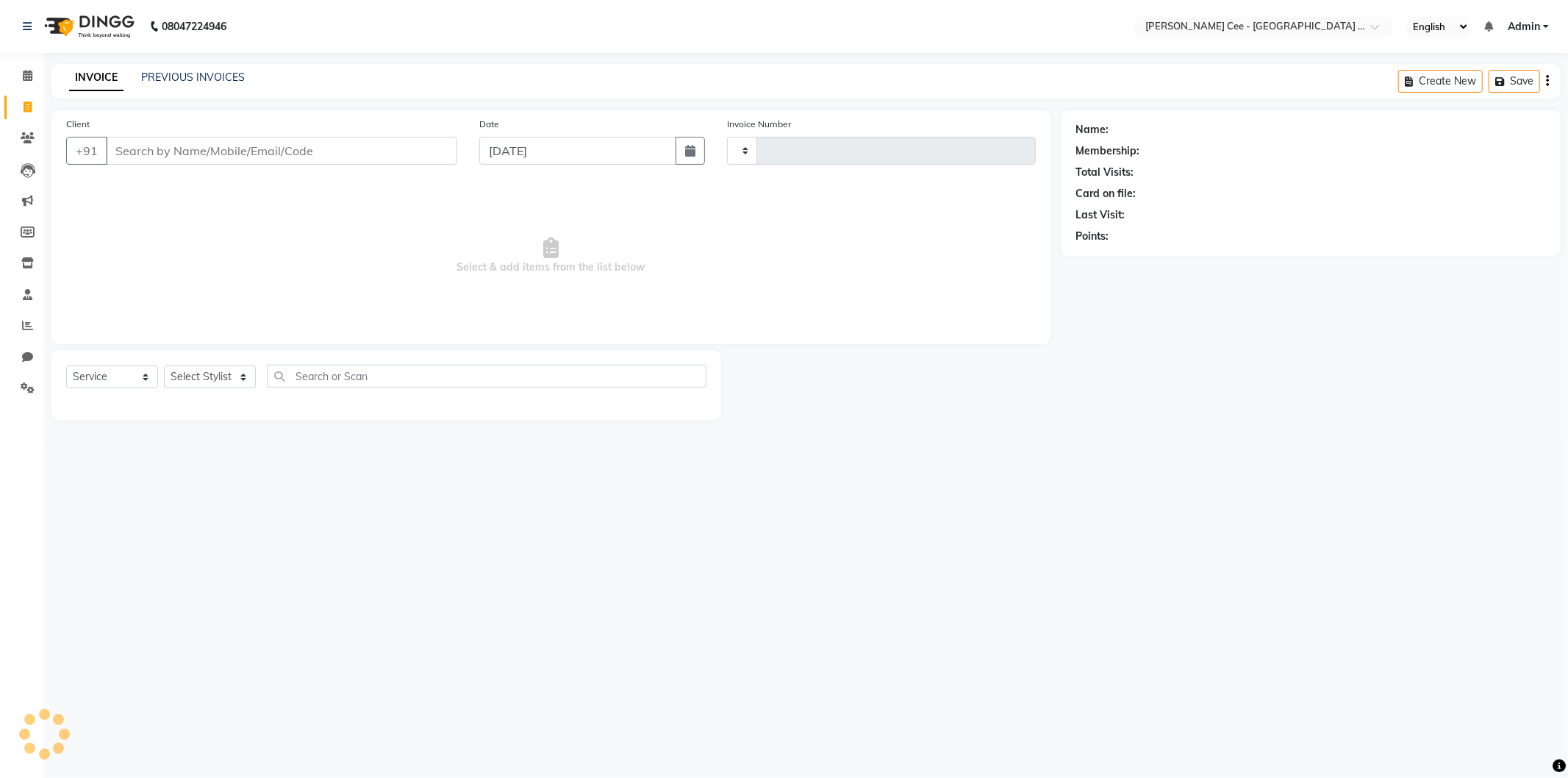
type input "2227"
select select "8239"
select select "product"
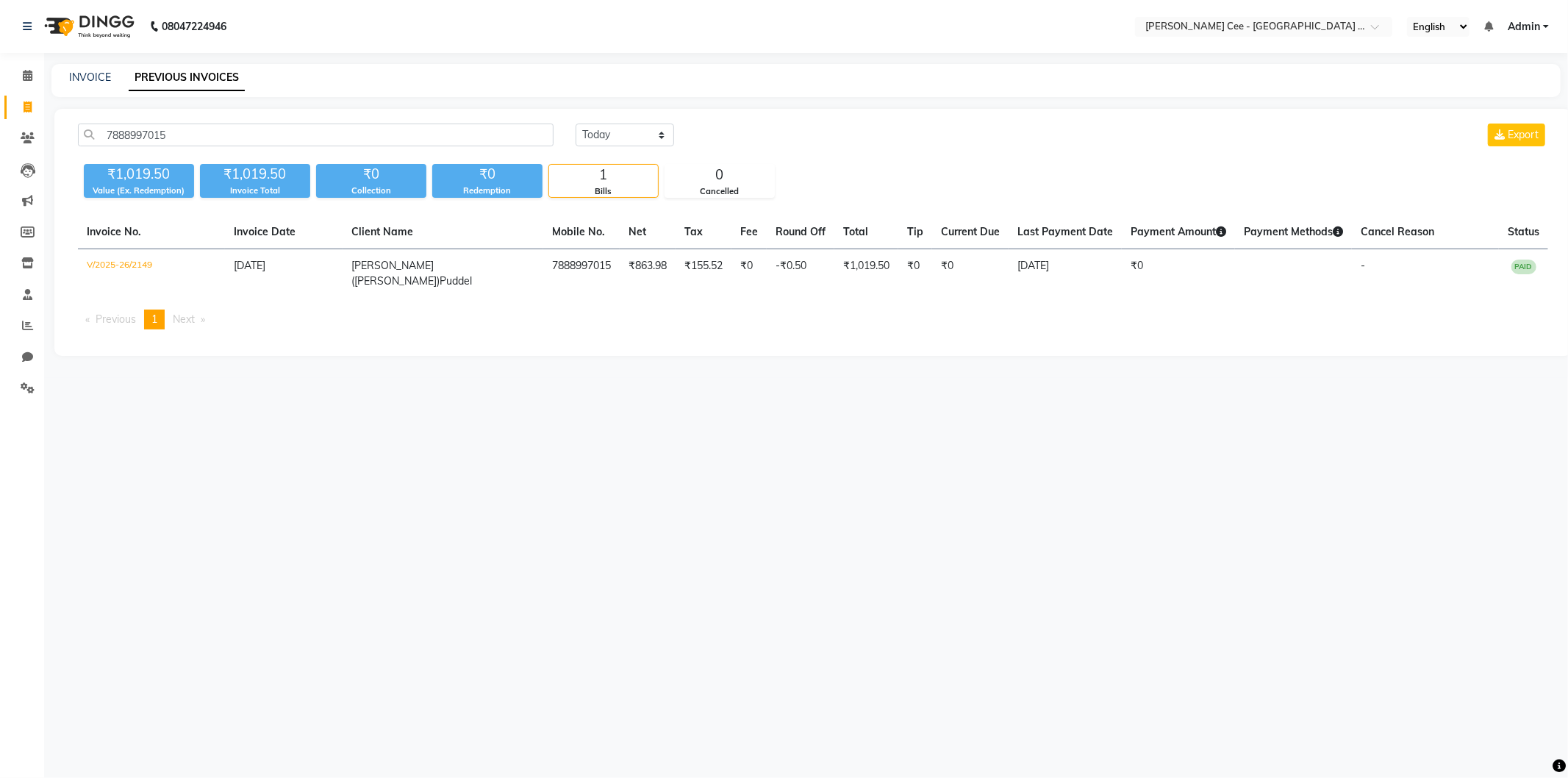
click at [597, 121] on div "7888997015 Today Yesterday Custom Range Export ₹1,019.50 Value (Ex. Redemption)…" at bounding box center [813, 232] width 1517 height 247
click at [601, 135] on select "Today Yesterday Custom Range" at bounding box center [625, 135] width 99 height 22
select select "range"
click at [576, 124] on select "Today Yesterday Custom Range" at bounding box center [625, 135] width 99 height 22
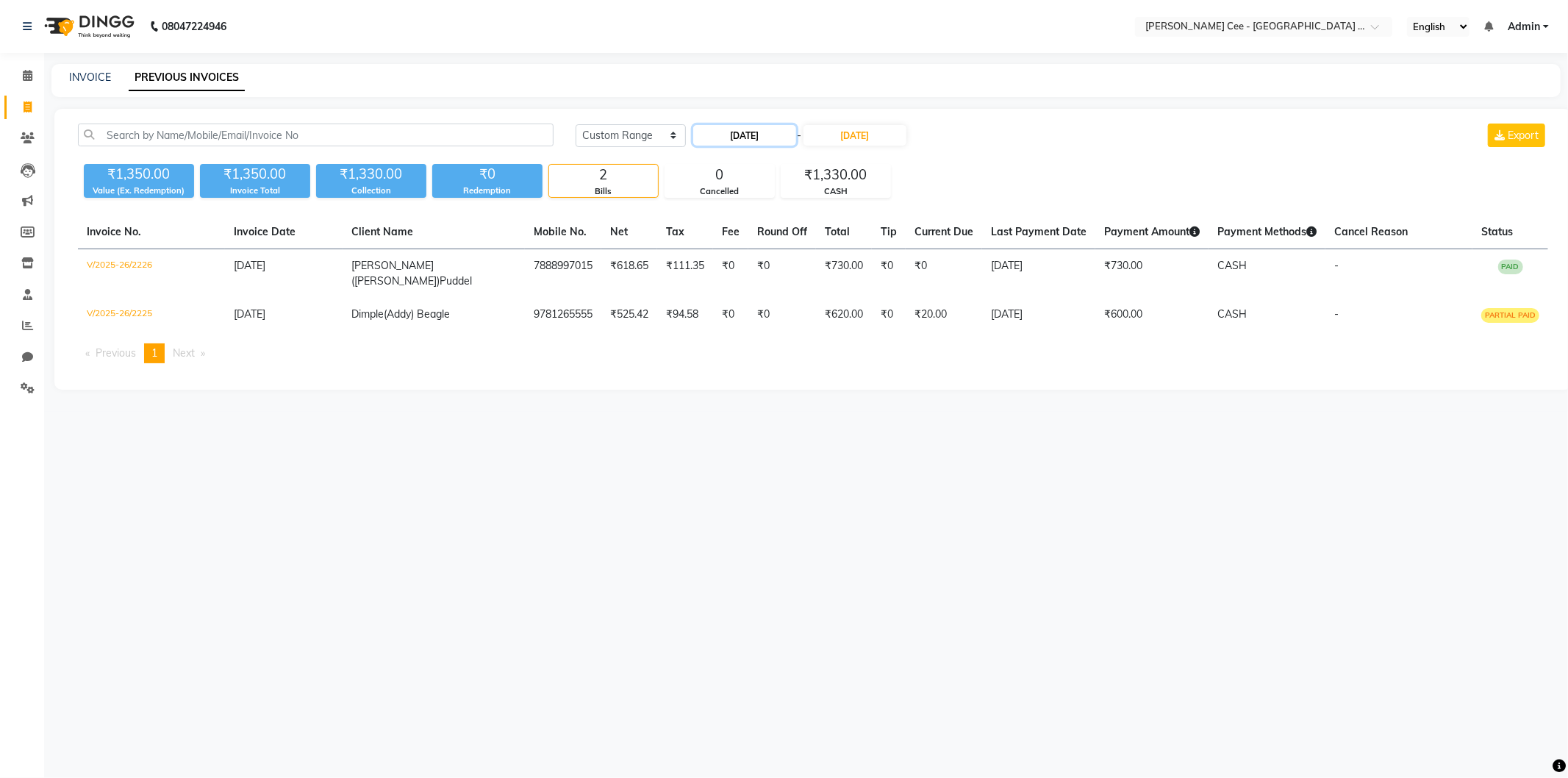
click at [744, 129] on input "04-09-2025" at bounding box center [745, 135] width 103 height 21
select select "9"
select select "2025"
click at [740, 212] on div "2" at bounding box center [731, 210] width 23 height 23
type input "[DATE]"
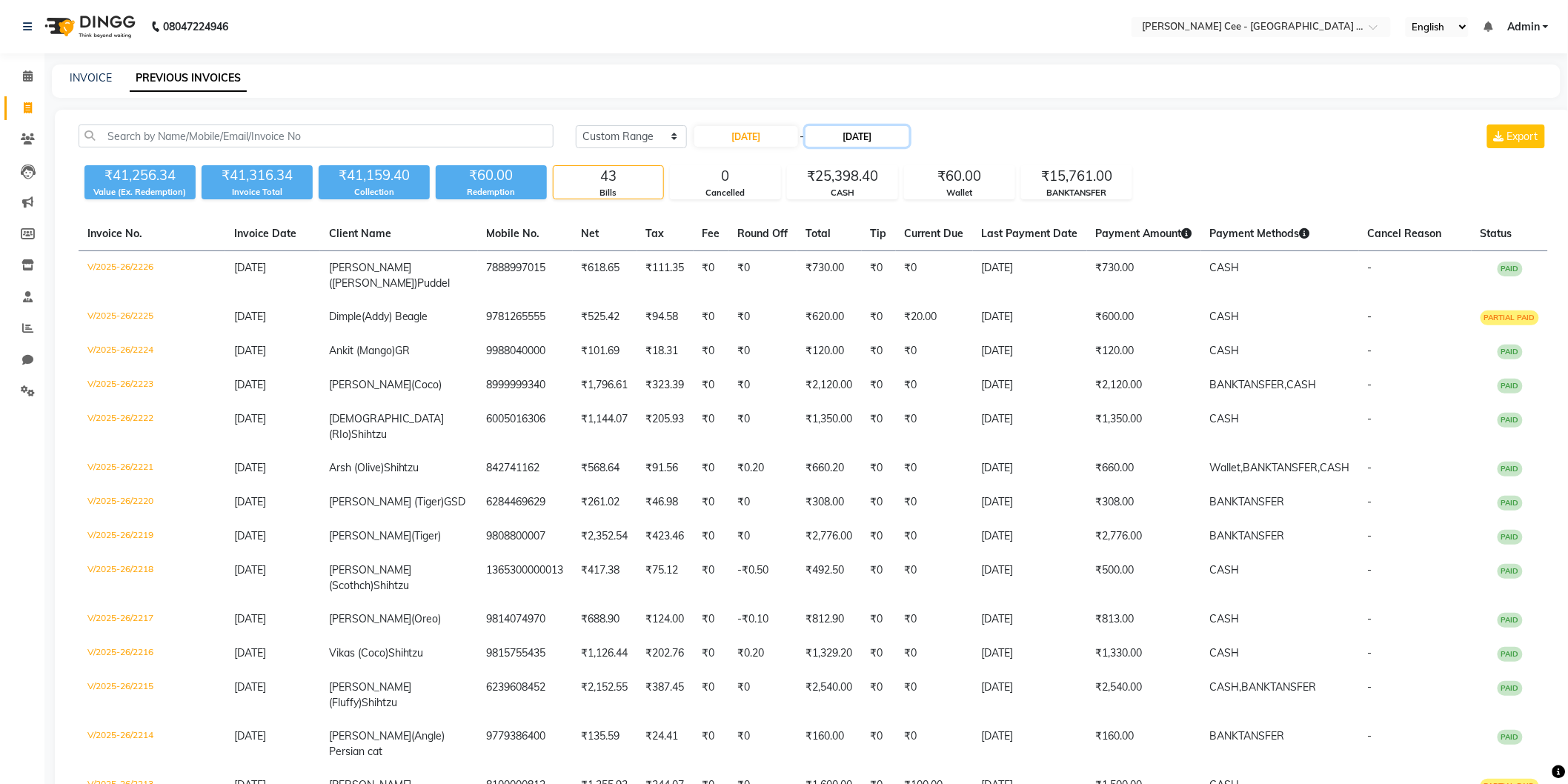
click at [861, 133] on input "04-09-2025" at bounding box center [858, 136] width 104 height 21
click at [850, 208] on div "2" at bounding box center [850, 212] width 23 height 23
type input "[DATE]"
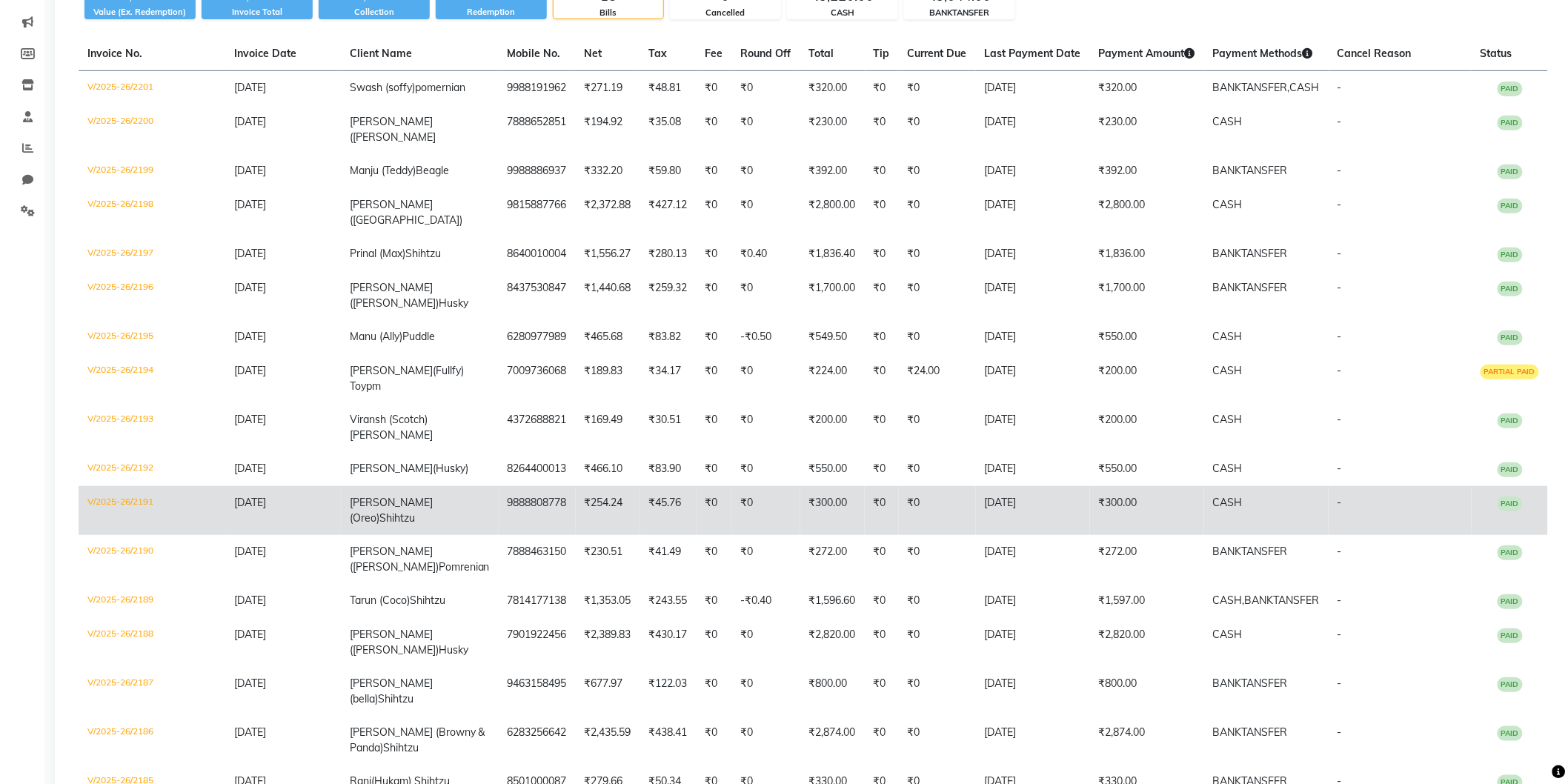
scroll to position [232, 0]
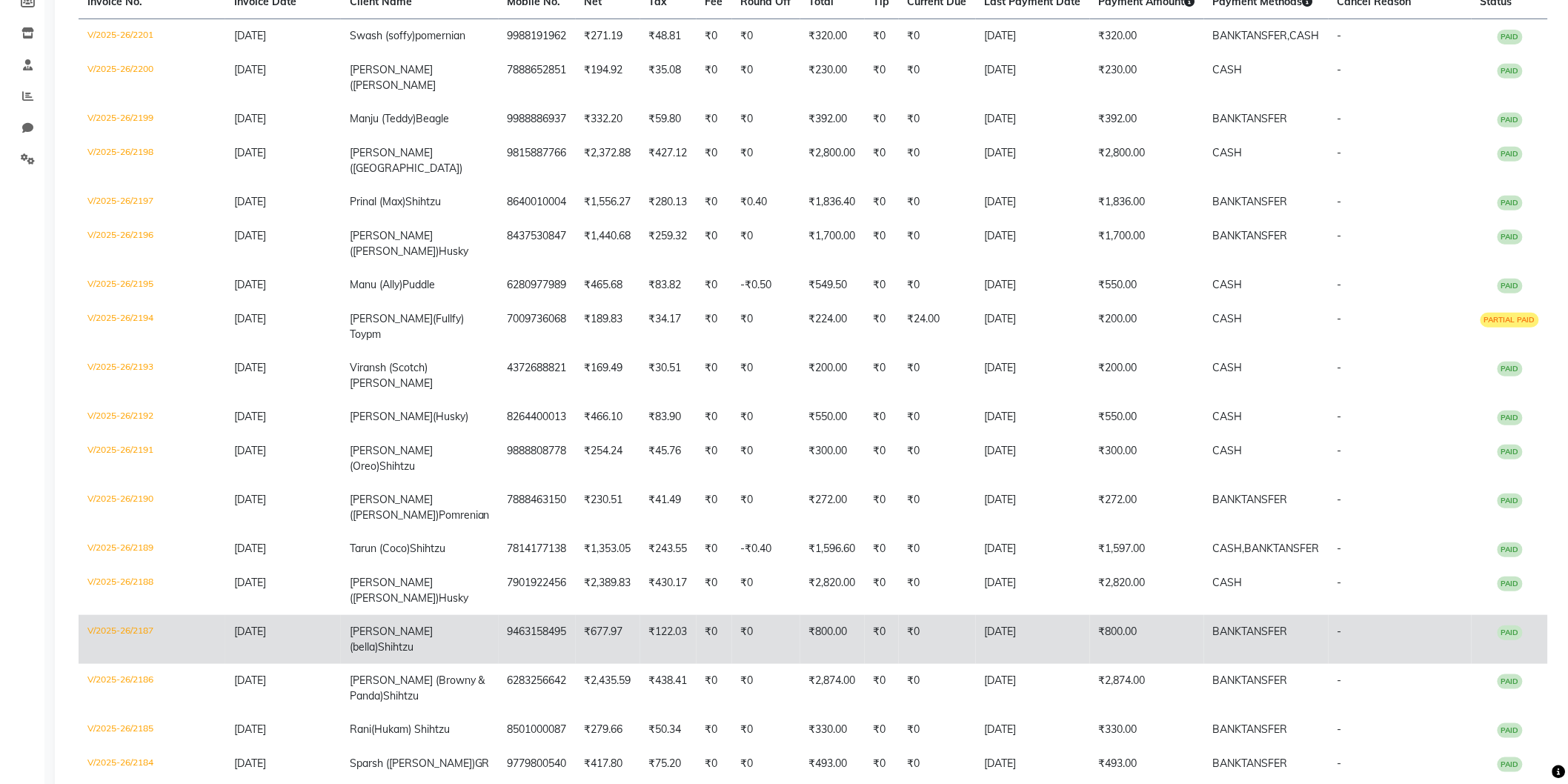
click at [414, 640] on span "Shihtzu" at bounding box center [395, 647] width 35 height 13
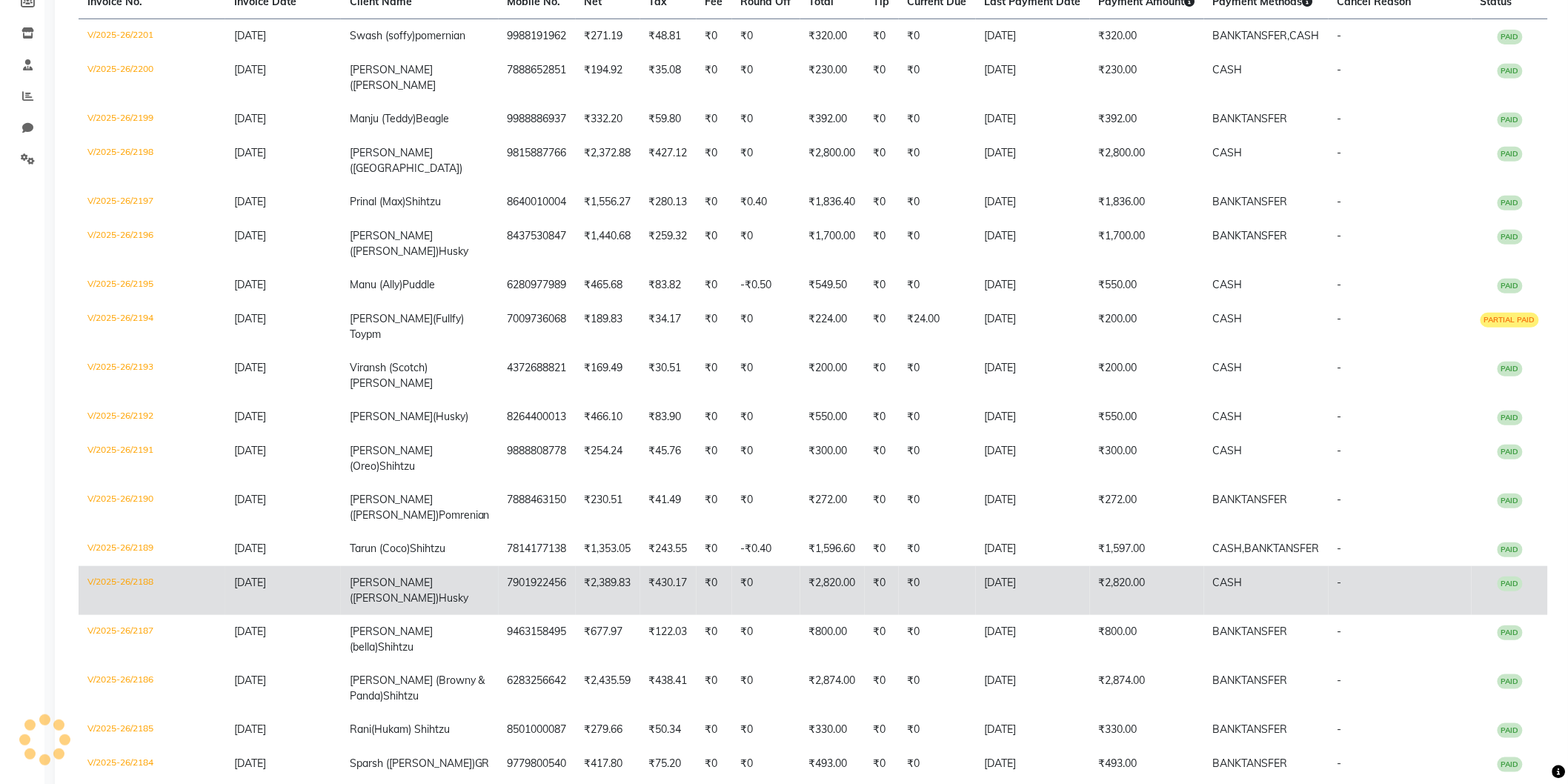
click at [524, 566] on td "7901922456" at bounding box center [537, 591] width 77 height 49
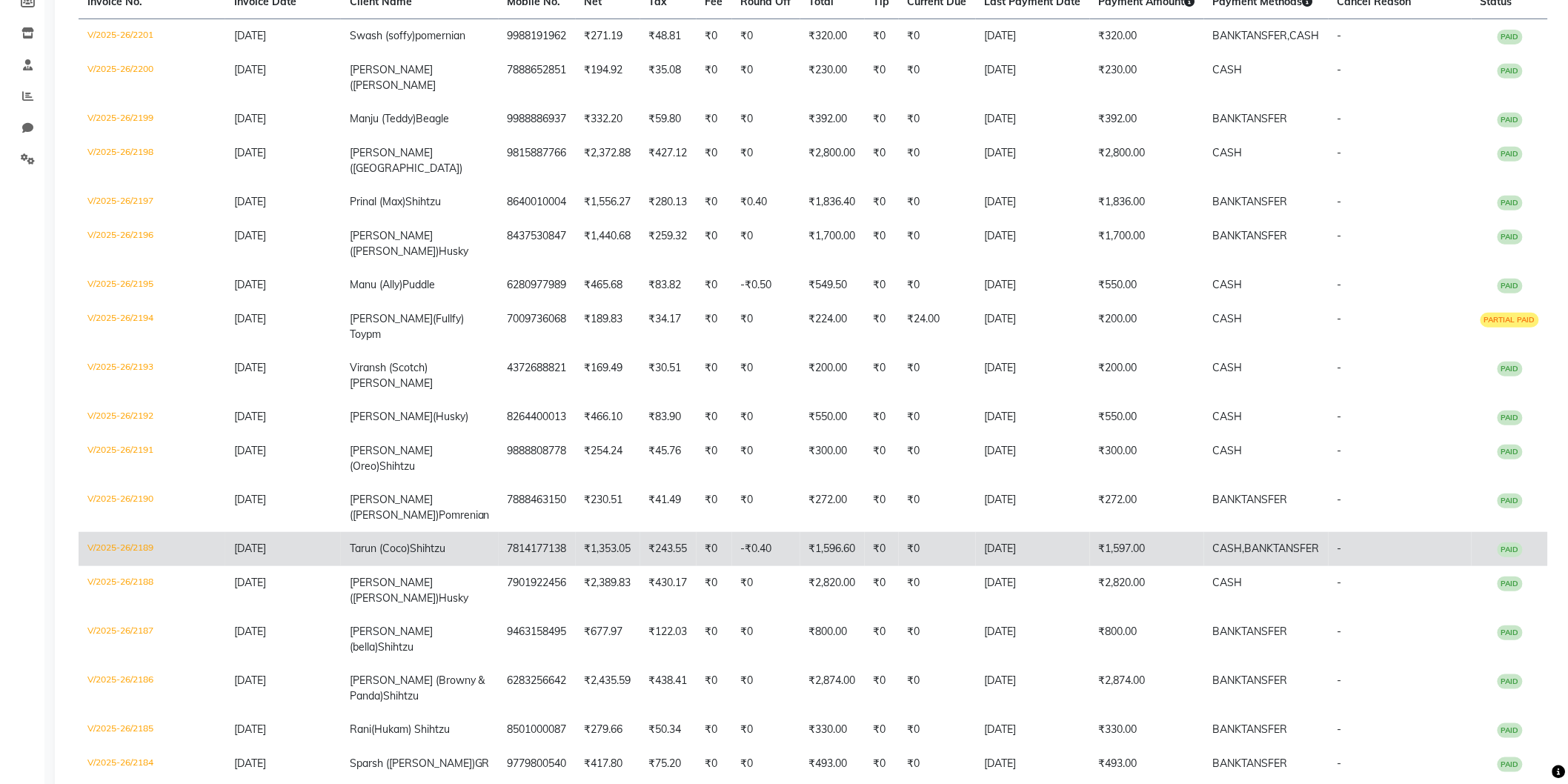
click at [537, 532] on td "7814177138" at bounding box center [537, 549] width 77 height 34
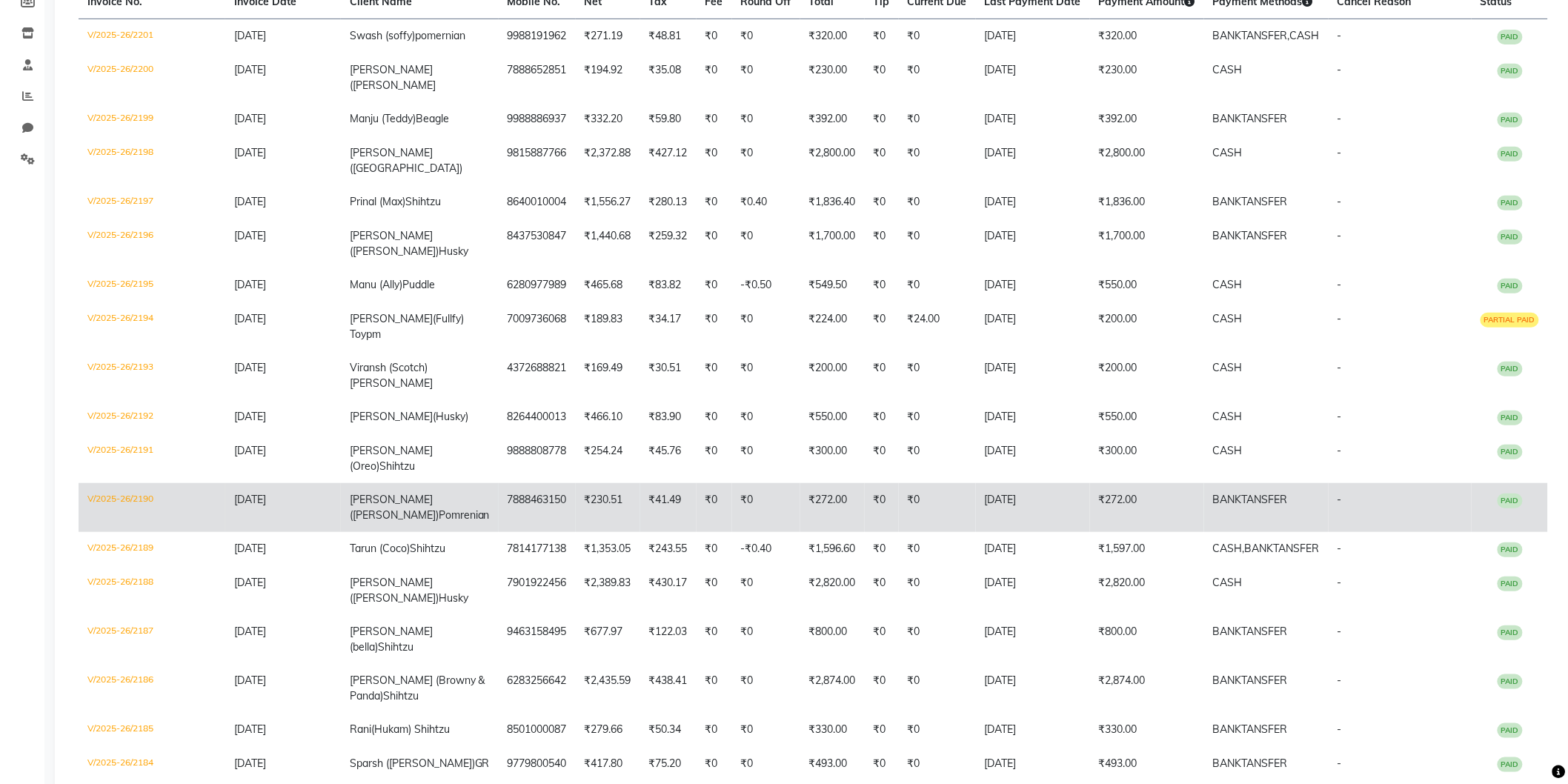
click at [534, 483] on td "7888463150" at bounding box center [537, 508] width 77 height 49
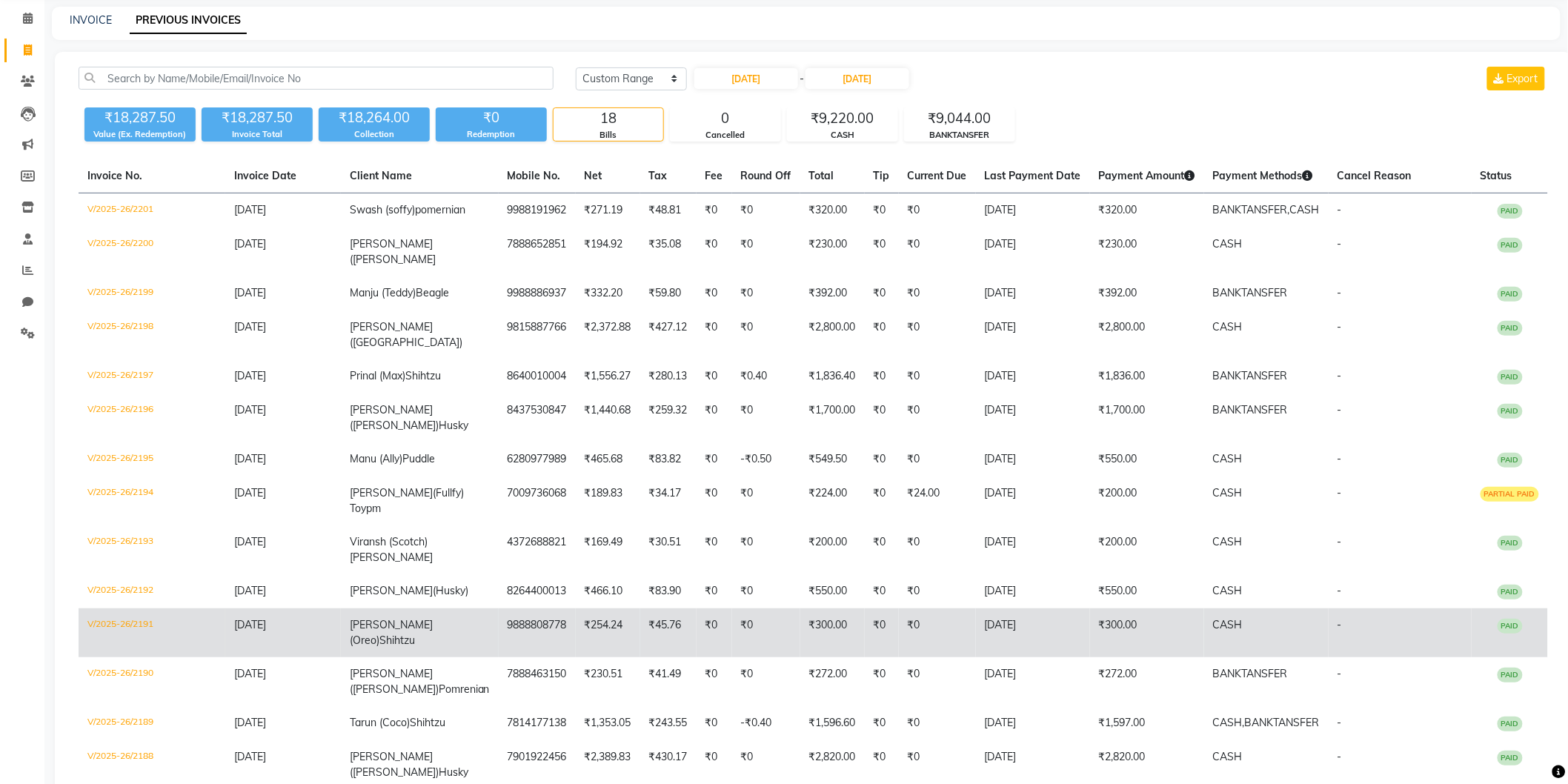
scroll to position [0, 0]
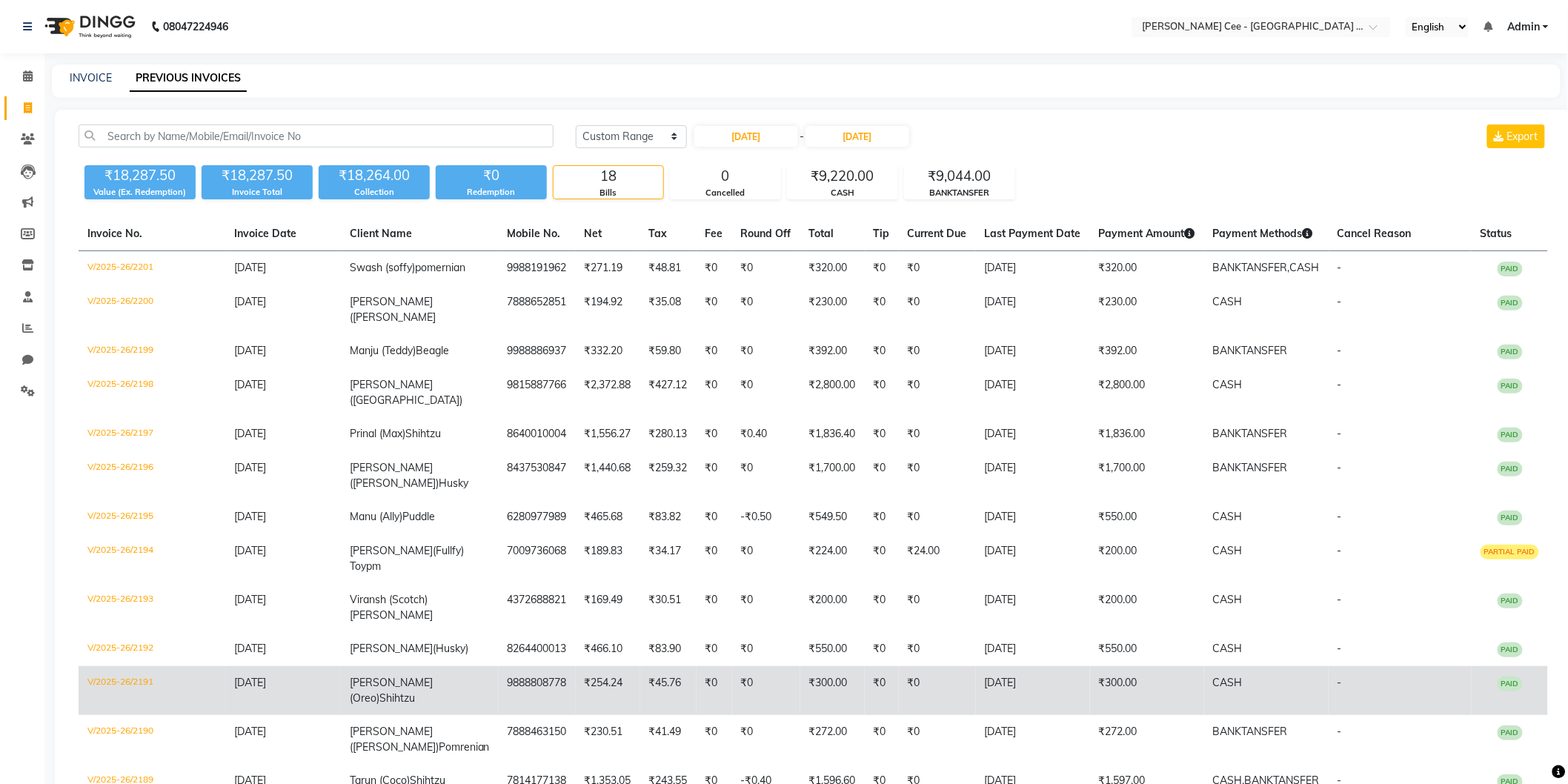
click at [498, 666] on td "9888808778" at bounding box center [537, 690] width 77 height 49
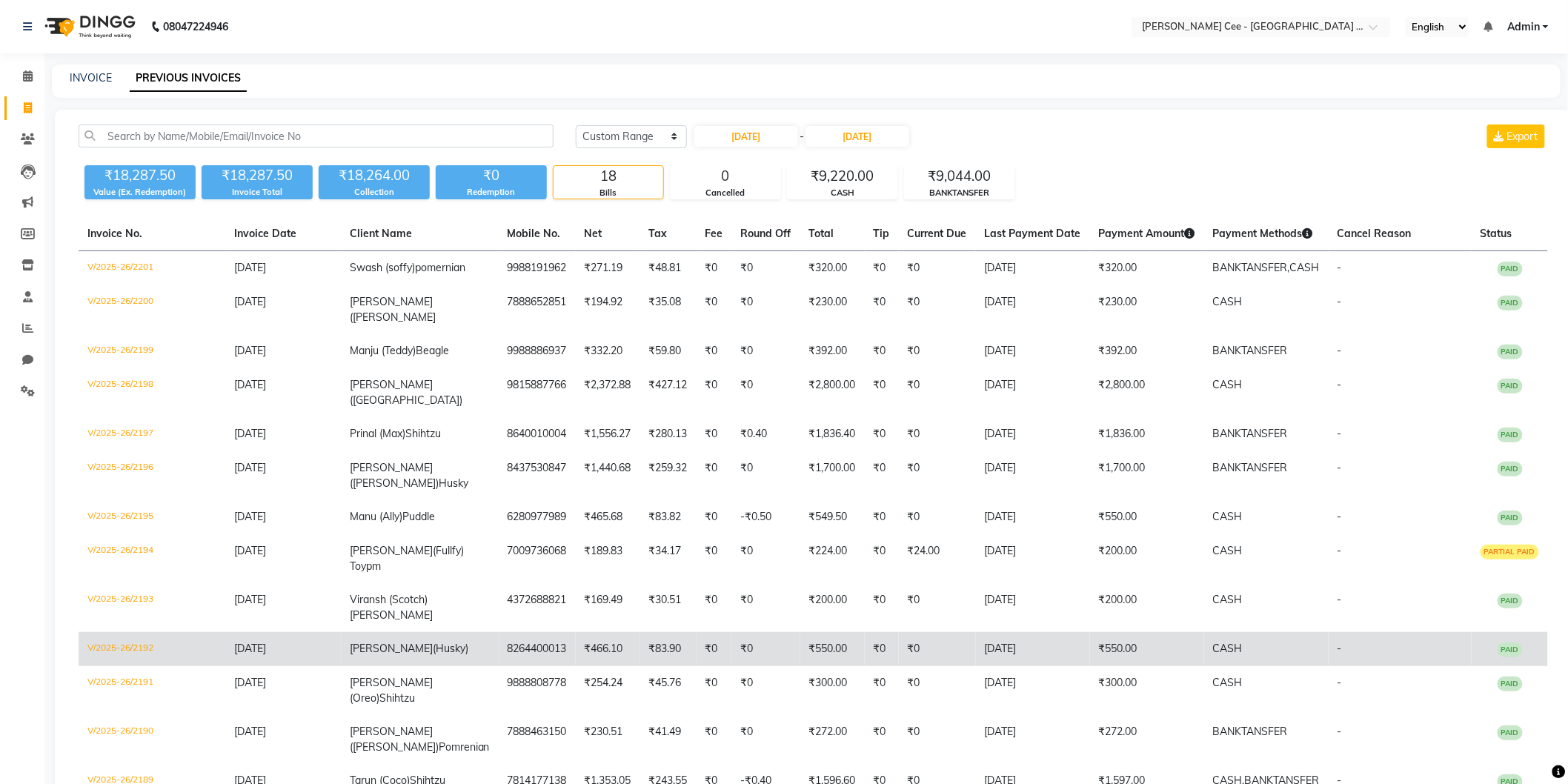
click at [582, 632] on td "₹466.10" at bounding box center [608, 649] width 64 height 34
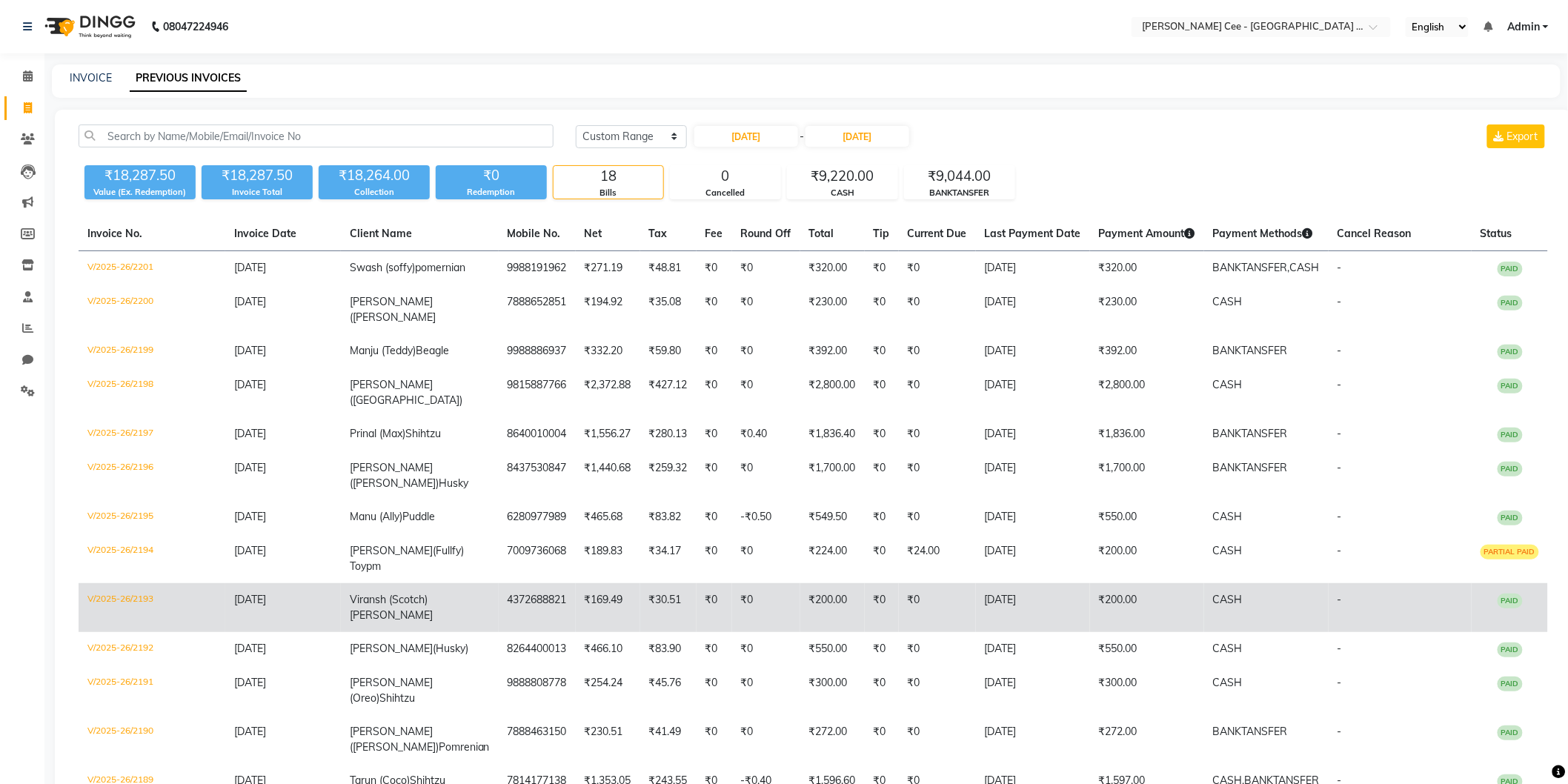
click at [588, 583] on td "₹169.49" at bounding box center [608, 607] width 64 height 49
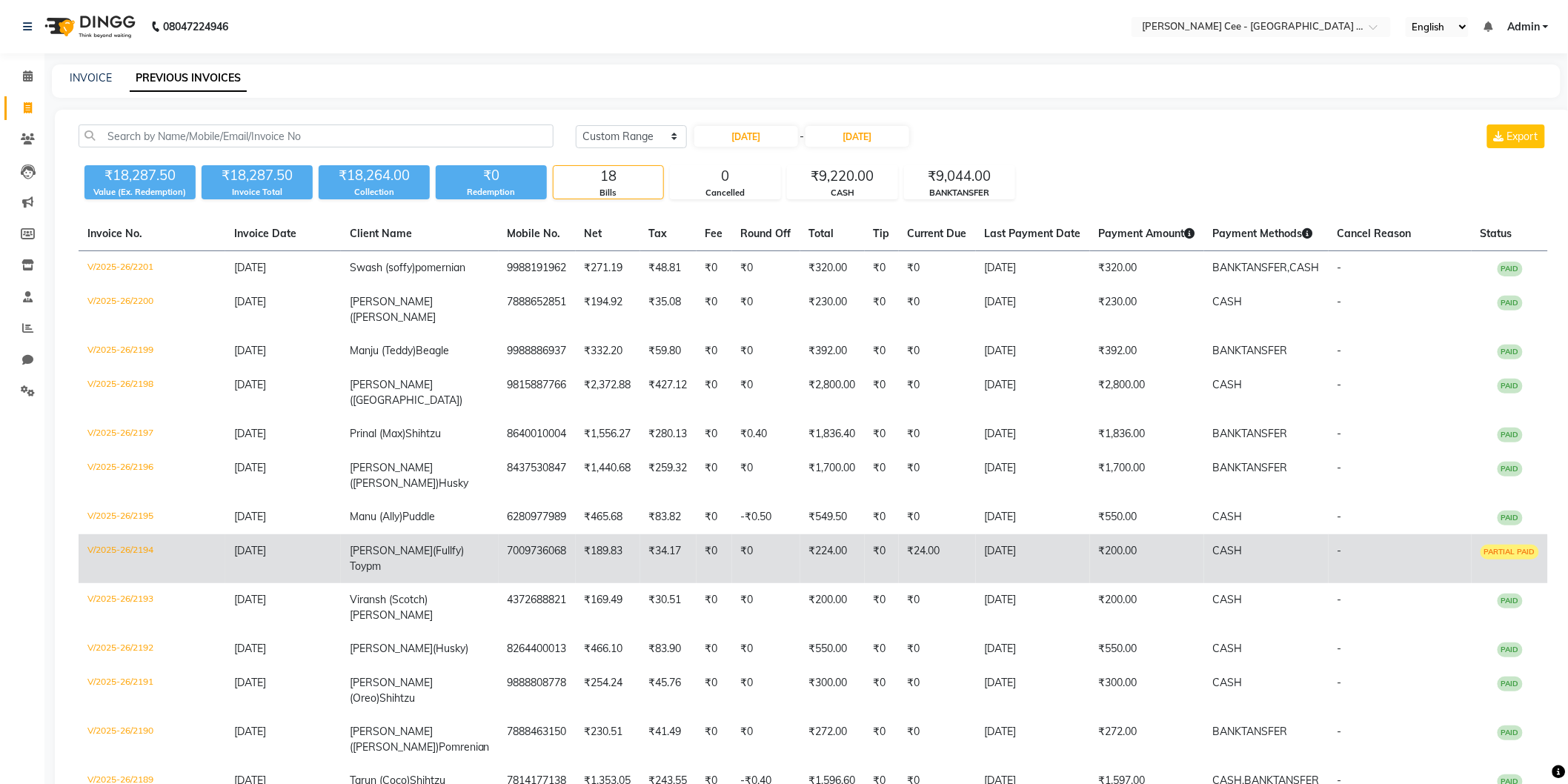
click at [472, 534] on td "Sidharth (Fullfy) Toypm" at bounding box center [420, 559] width 157 height 49
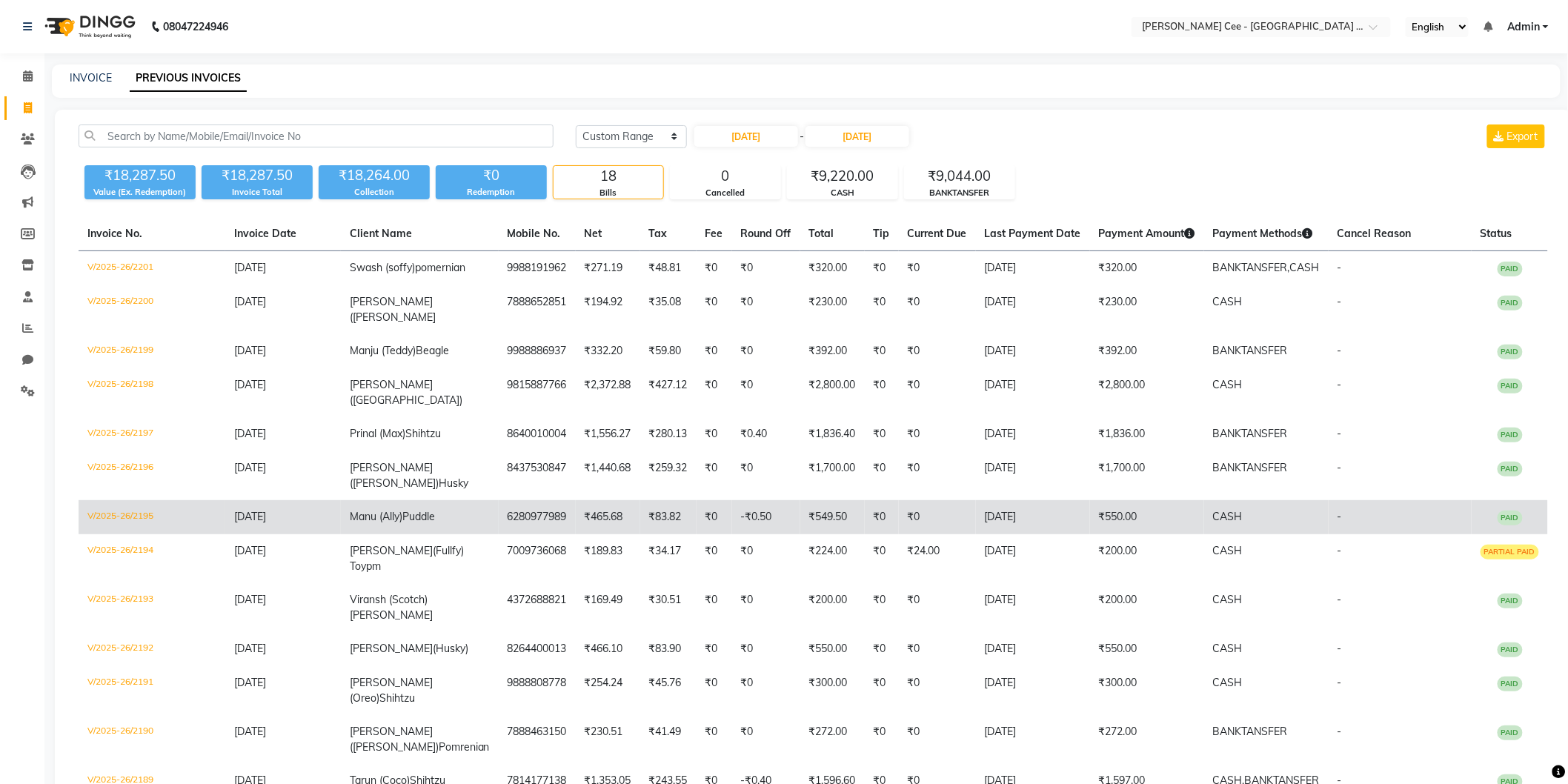
click at [509, 500] on td "6280977989" at bounding box center [537, 517] width 77 height 34
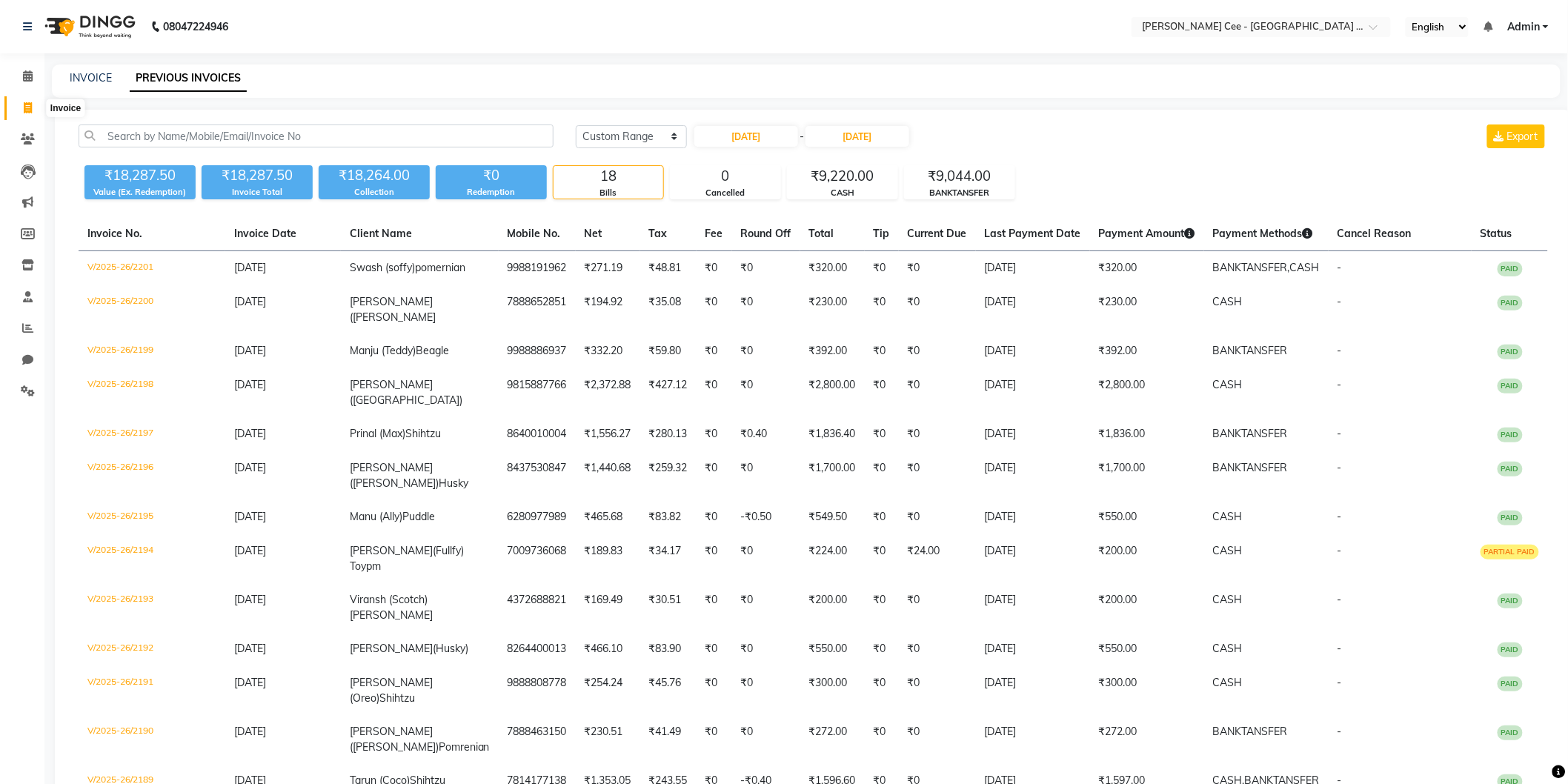
click at [28, 106] on icon at bounding box center [28, 107] width 8 height 11
select select "service"
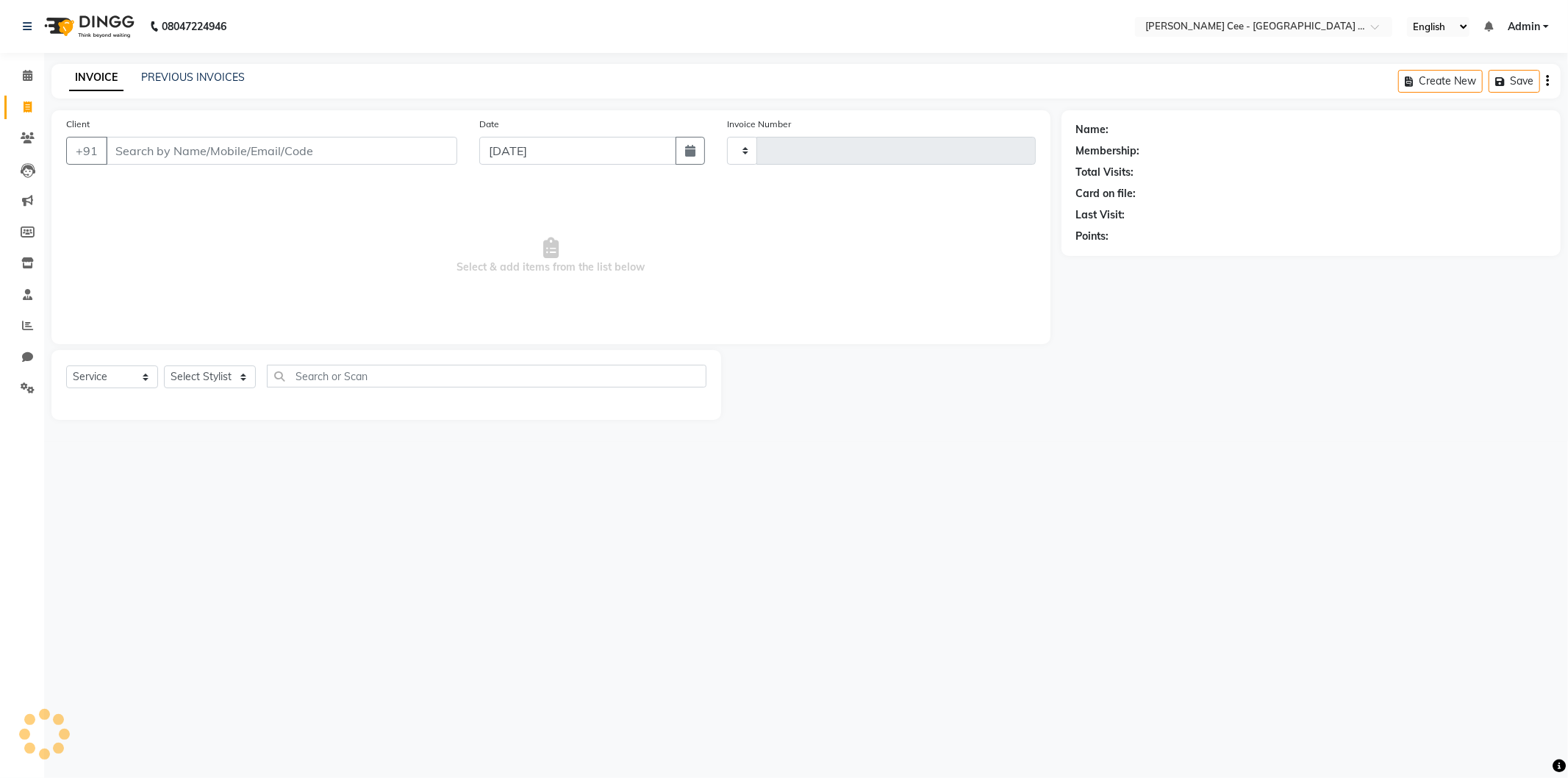
type input "2228"
select select "8239"
click at [195, 144] on input "Client" at bounding box center [281, 151] width 351 height 28
select select "product"
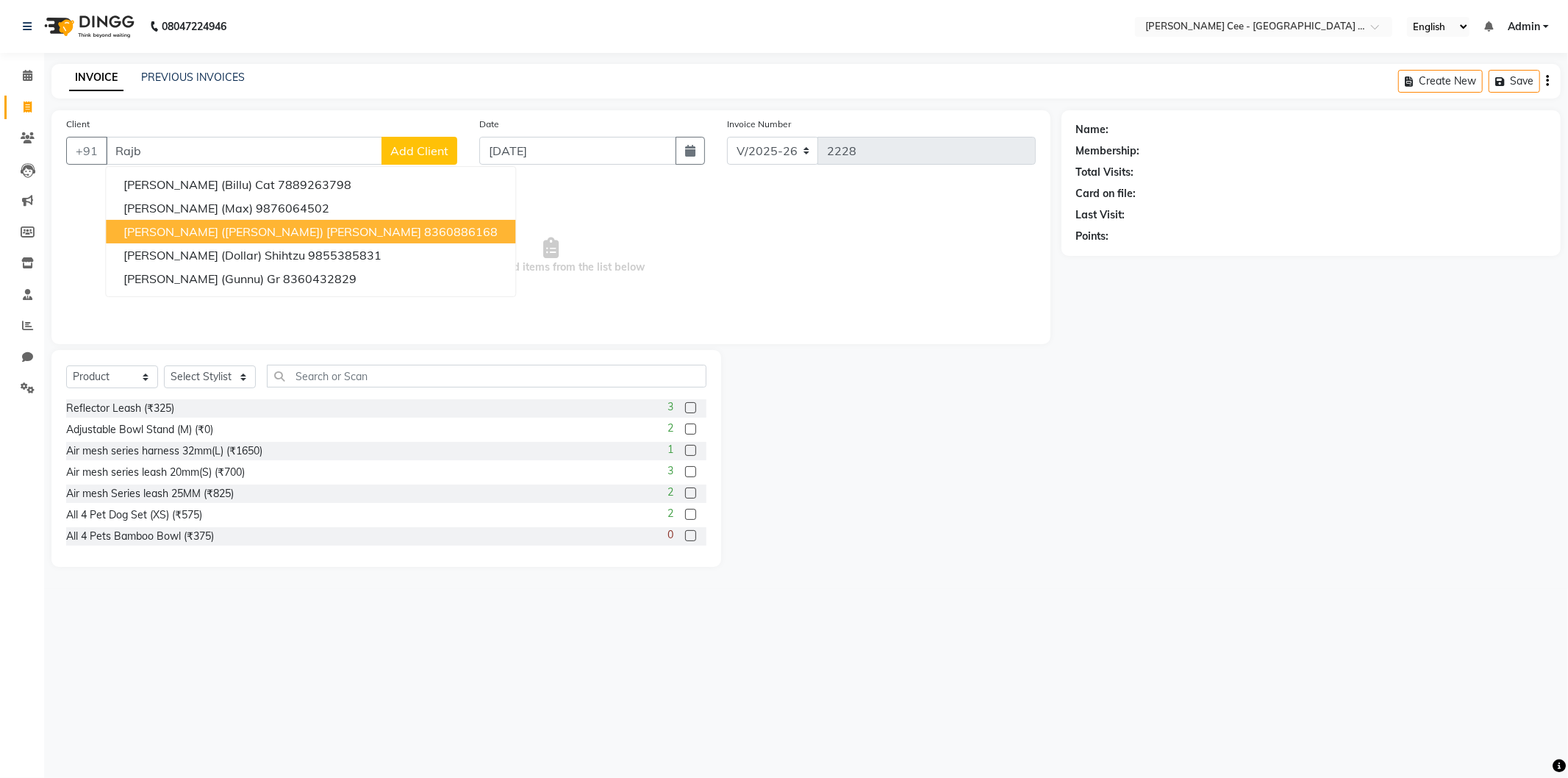
click at [425, 231] on ngb-highlight "8360886168" at bounding box center [461, 232] width 73 height 15
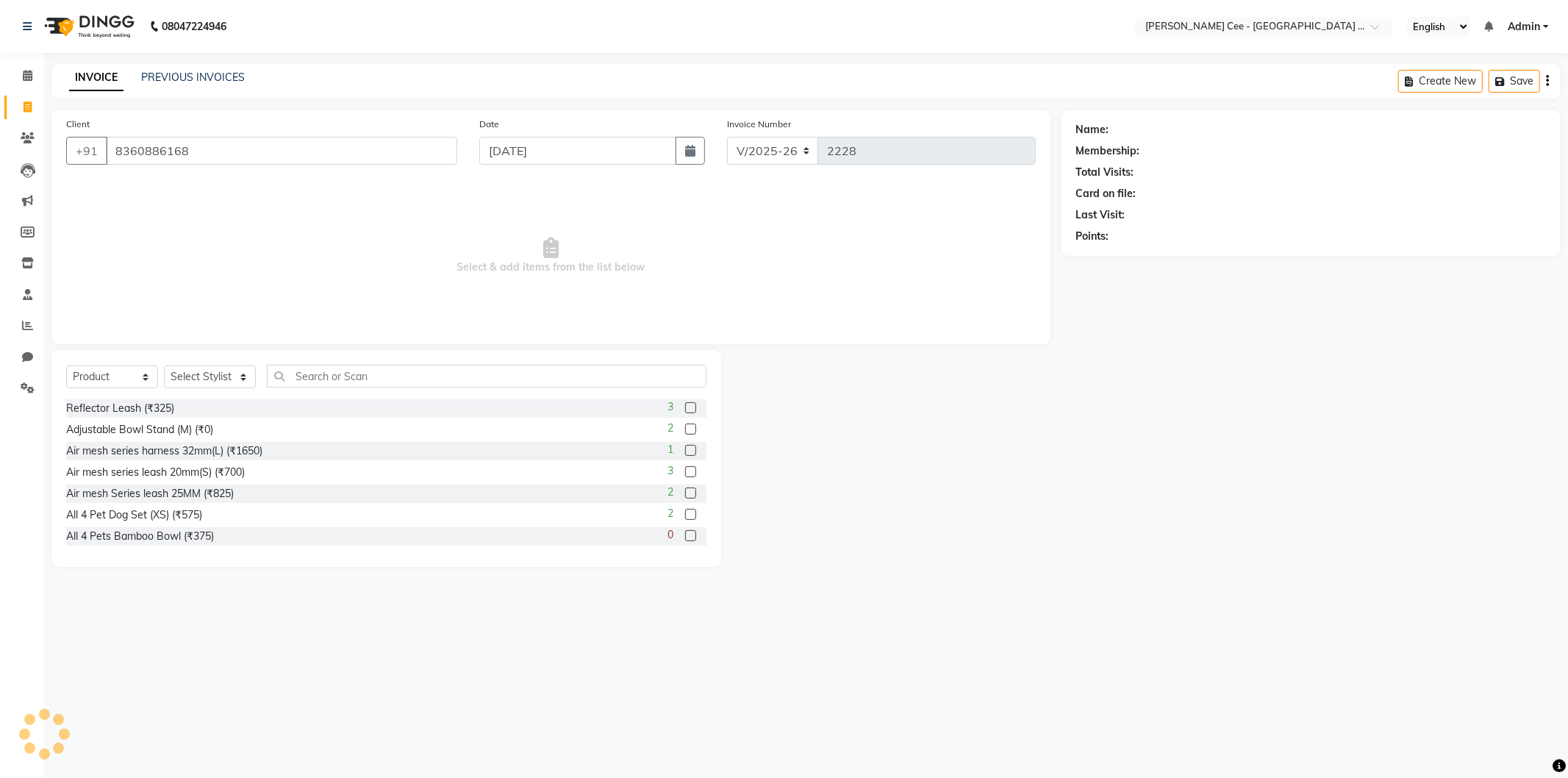
type input "8360886168"
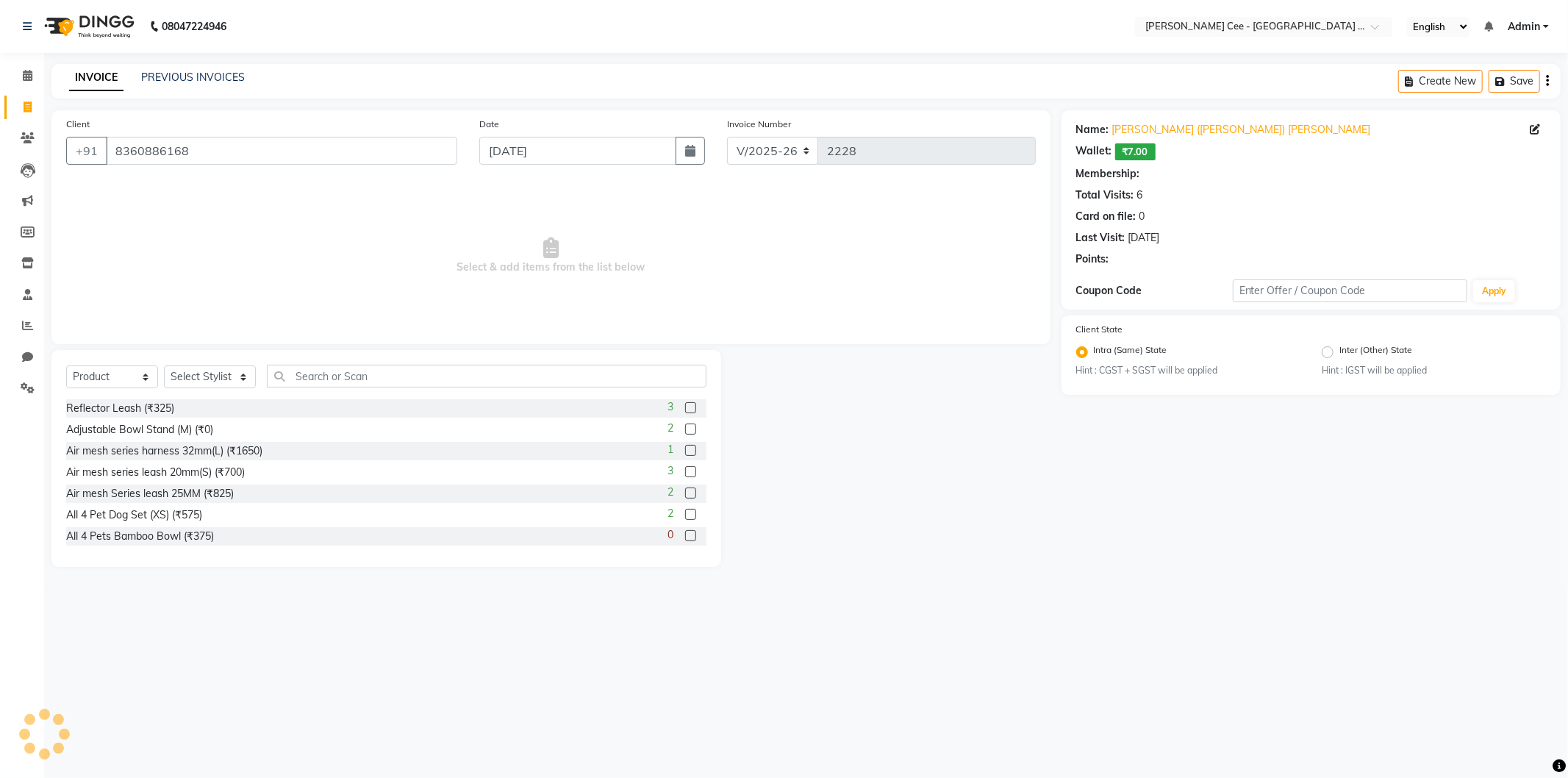
radio input "false"
radio input "true"
click at [134, 376] on select "Select Service Product Membership Package Voucher Prepaid Gift Card" at bounding box center [112, 377] width 92 height 22
select select "service"
click at [66, 367] on select "Select Service Product Membership Package Voucher Prepaid Gift Card" at bounding box center [112, 377] width 92 height 22
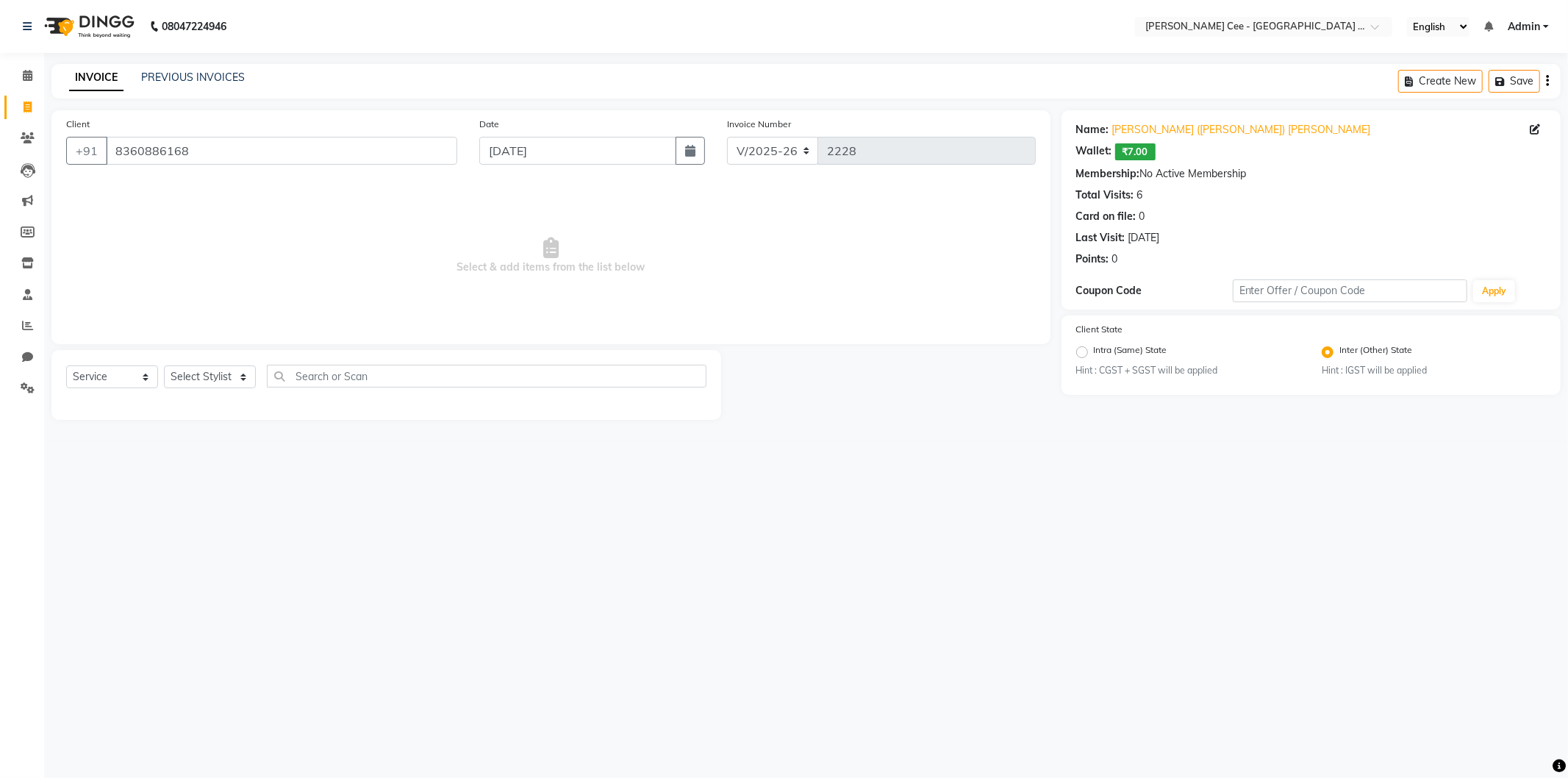
click at [197, 365] on div "Select Service Product Membership Package Voucher Prepaid Gift Card Select Styl…" at bounding box center [386, 382] width 641 height 35
click at [214, 382] on select "Select Stylist Avinash Dr Kamalpreet Kaur Dr.Simran Guri Jashanpreet Singh Kaja…" at bounding box center [209, 377] width 92 height 22
select select "86349"
click at [164, 367] on select "Select Stylist Avinash Dr Kamalpreet Kaur Dr.Simran Guri Jashanpreet Singh Kaja…" at bounding box center [209, 377] width 92 height 22
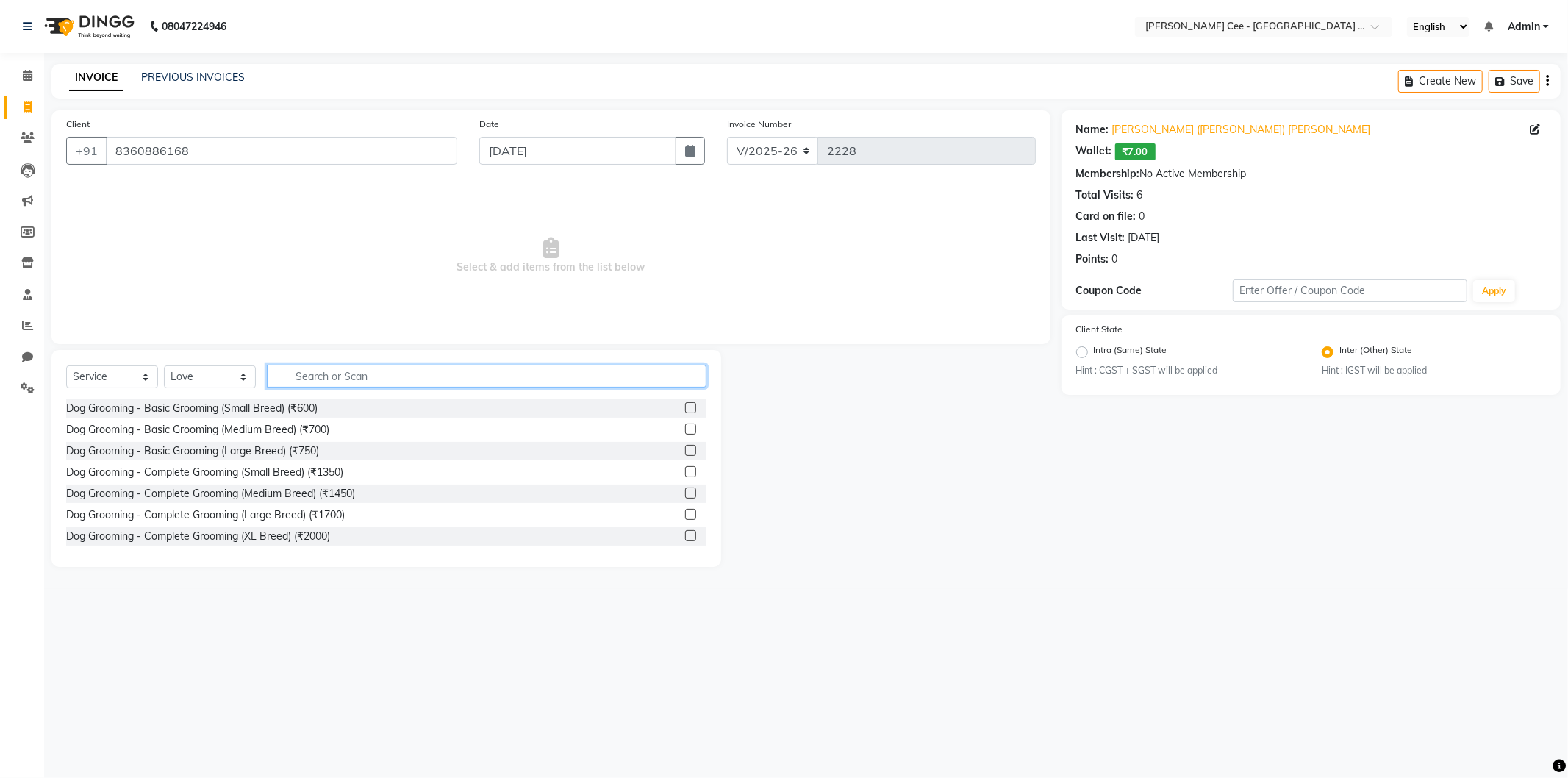
click at [335, 370] on input "text" at bounding box center [486, 376] width 440 height 22
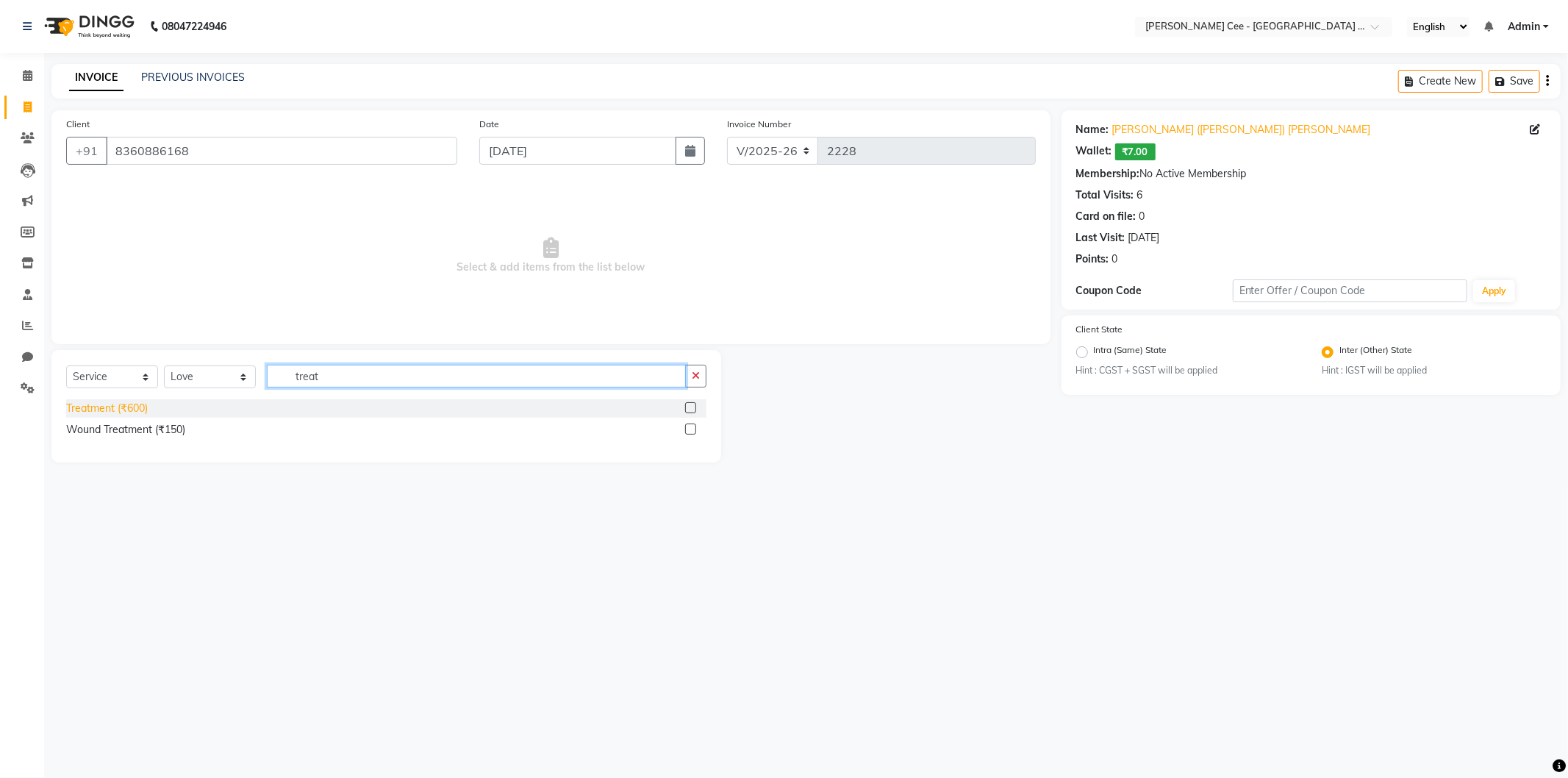
type input "treat"
click at [106, 408] on div "Treatment (₹600)" at bounding box center [107, 408] width 81 height 16
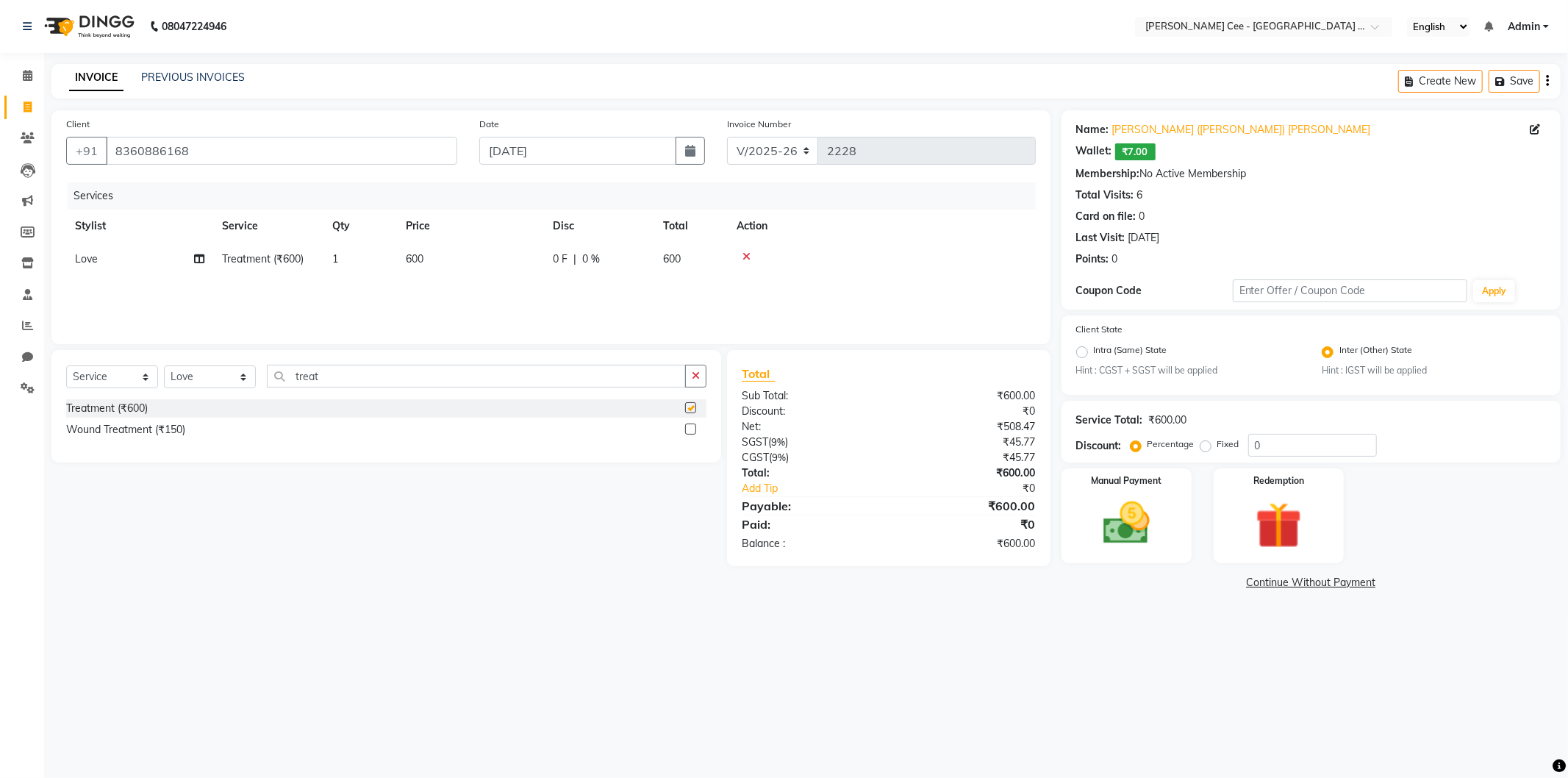
checkbox input "false"
click at [431, 258] on td "600" at bounding box center [470, 259] width 147 height 33
select select "86349"
click at [516, 268] on input "600" at bounding box center [540, 263] width 130 height 22
type input "6"
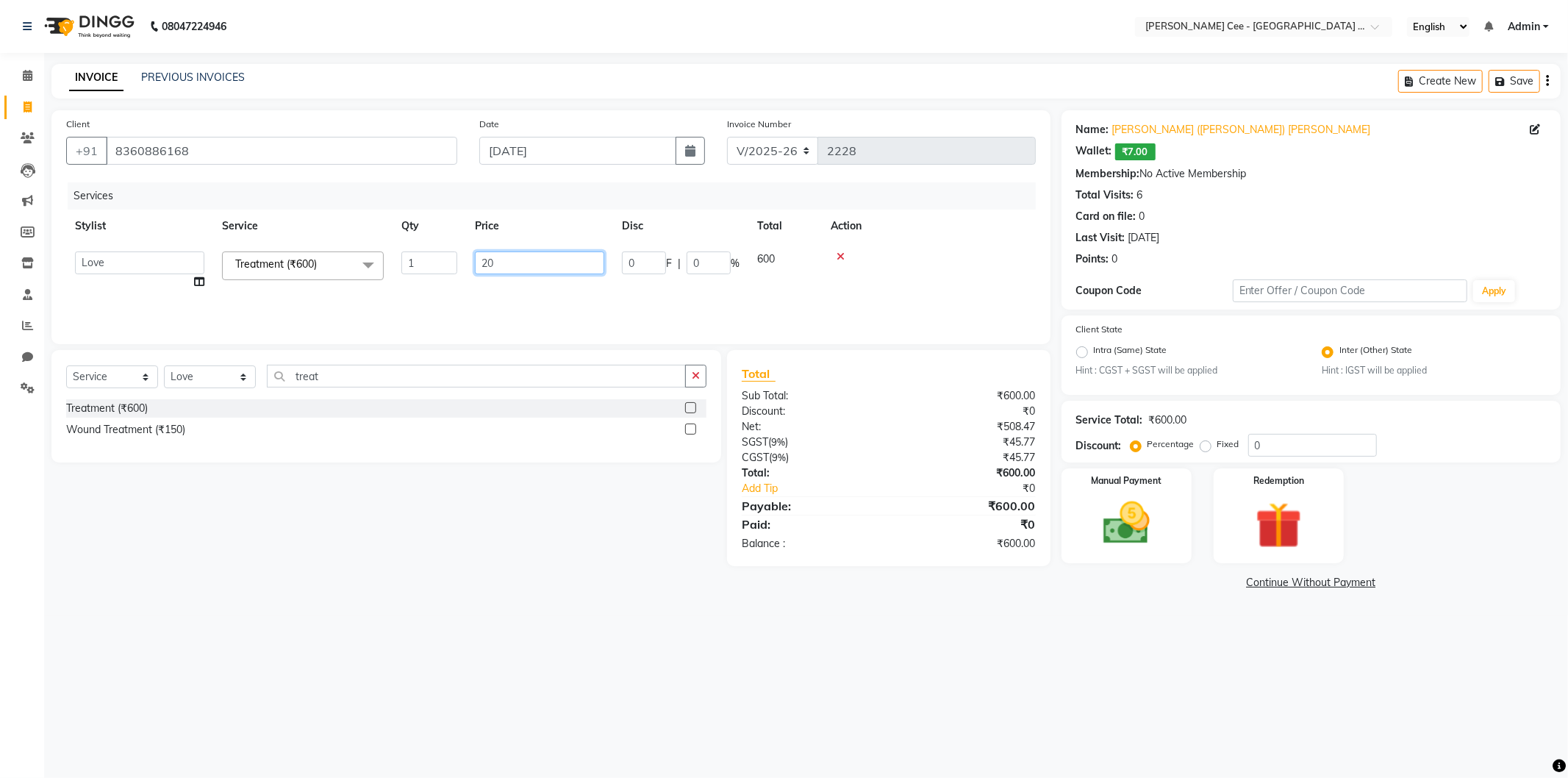
type input "200"
click at [905, 299] on div "Services Stylist Service Qty Price Disc Total Action Love Treatment (₹600) 1 20…" at bounding box center [551, 255] width 970 height 147
click at [106, 376] on select "Select Service Product Membership Package Voucher Prepaid Gift Card" at bounding box center [112, 377] width 92 height 22
select select "product"
click at [66, 367] on select "Select Service Product Membership Package Voucher Prepaid Gift Card" at bounding box center [112, 377] width 92 height 22
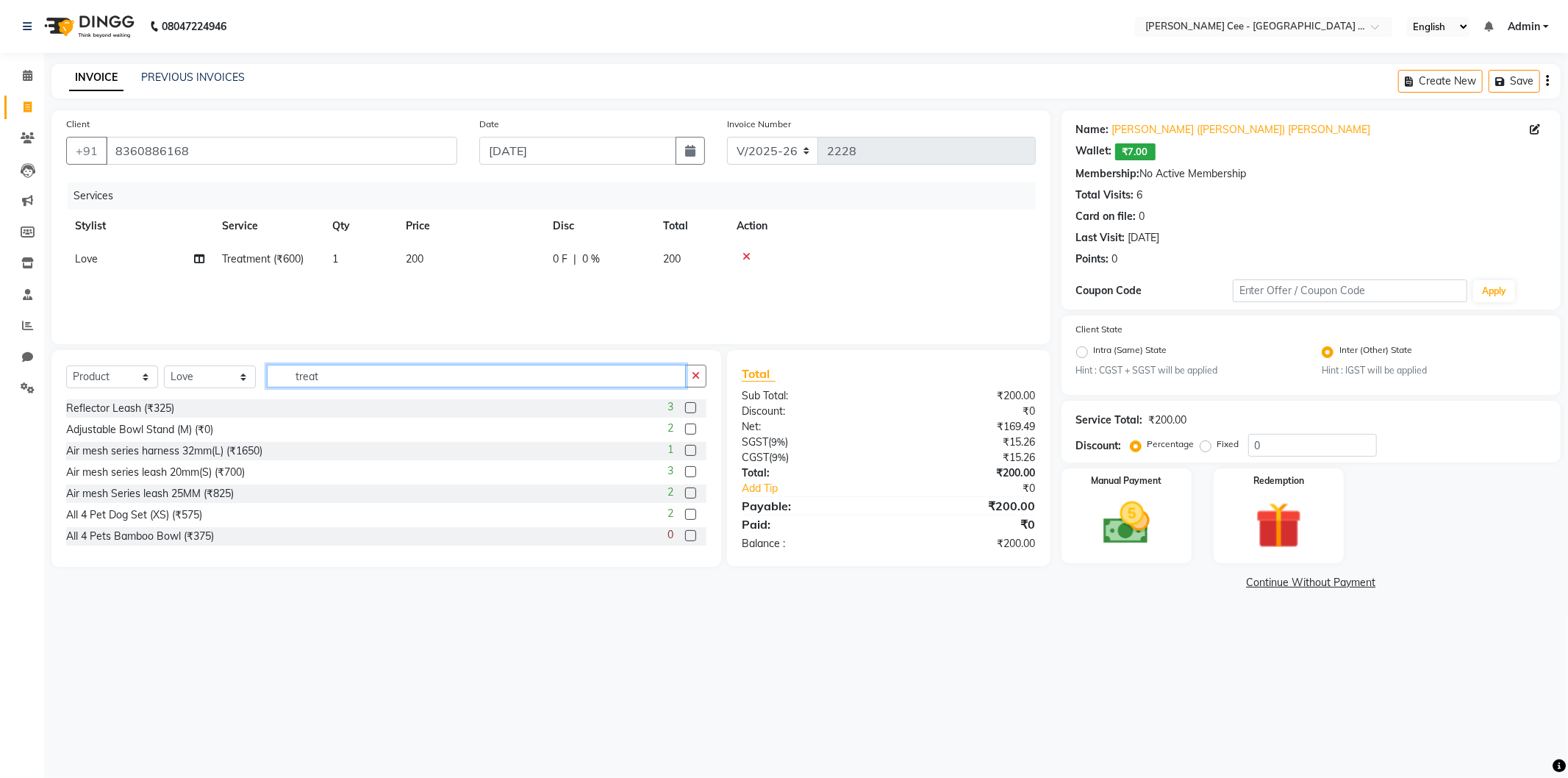
click at [354, 376] on input "treat" at bounding box center [476, 376] width 419 height 22
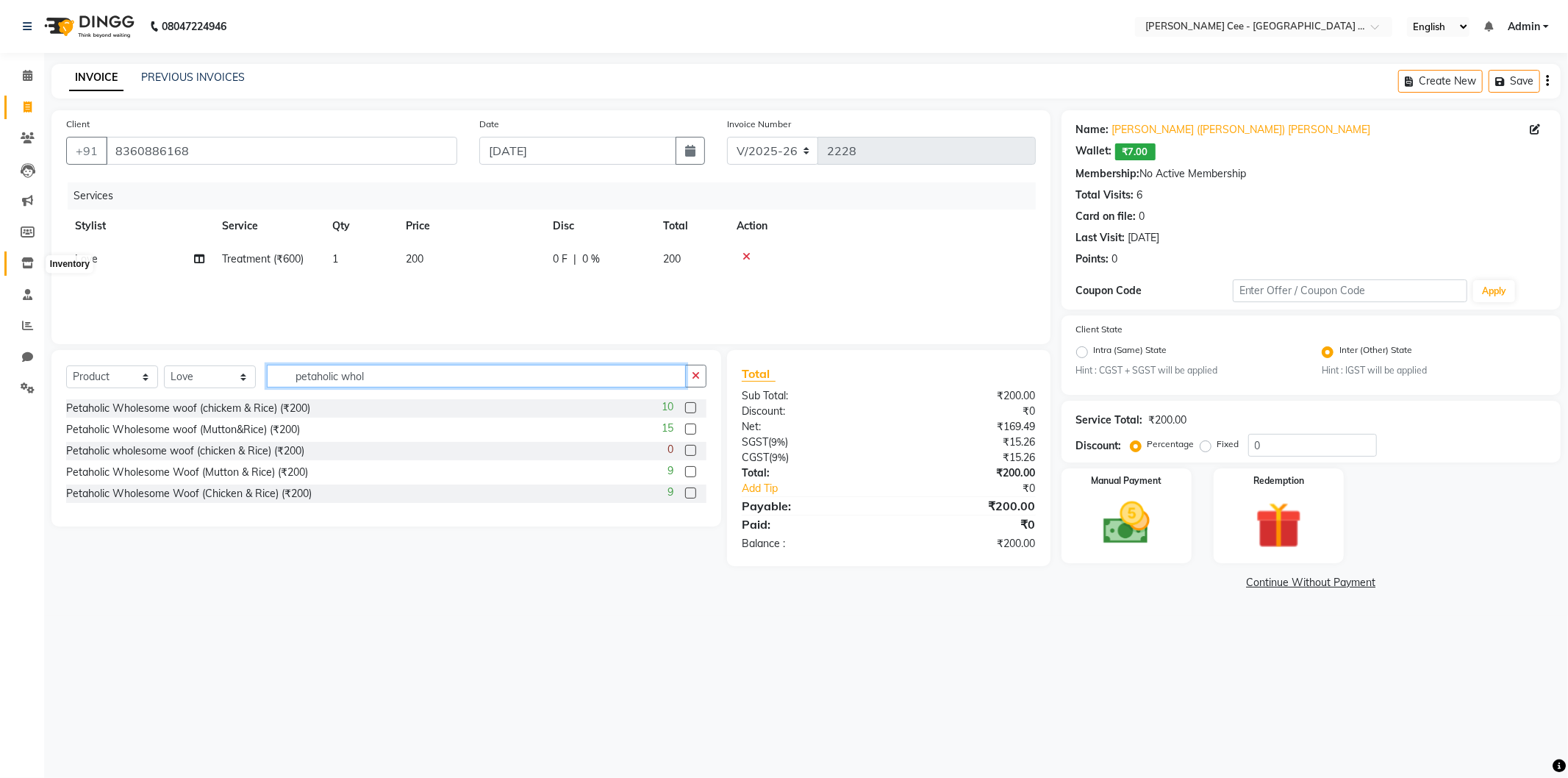
type input "petaholic whol"
click at [26, 261] on icon at bounding box center [27, 263] width 12 height 11
drag, startPoint x: 1146, startPoint y: 495, endPoint x: 1147, endPoint y: 504, distance: 9.1
click at [1145, 495] on div "Manual Payment" at bounding box center [1126, 516] width 135 height 99
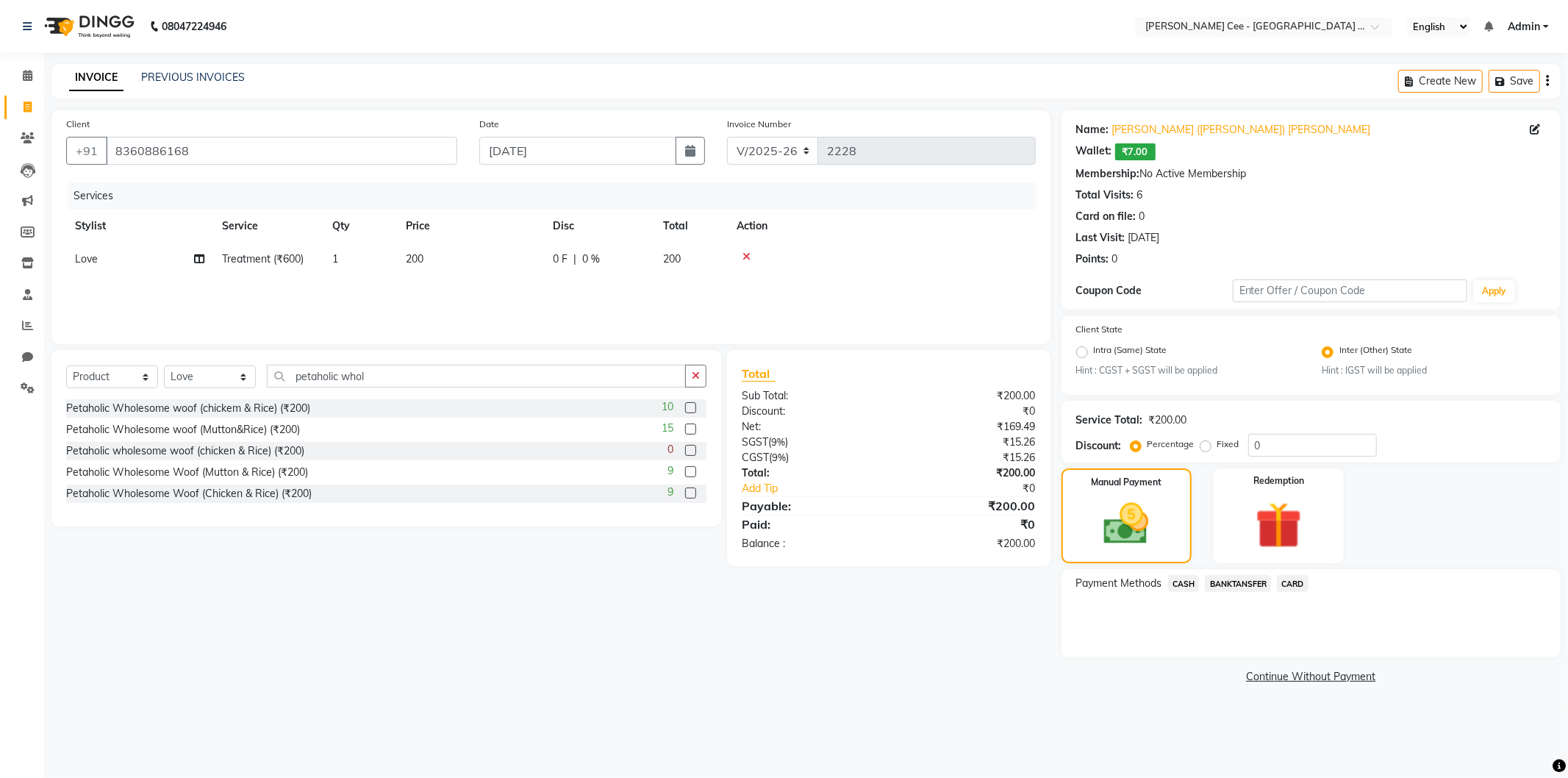
click at [1182, 583] on span "CASH" at bounding box center [1184, 584] width 32 height 17
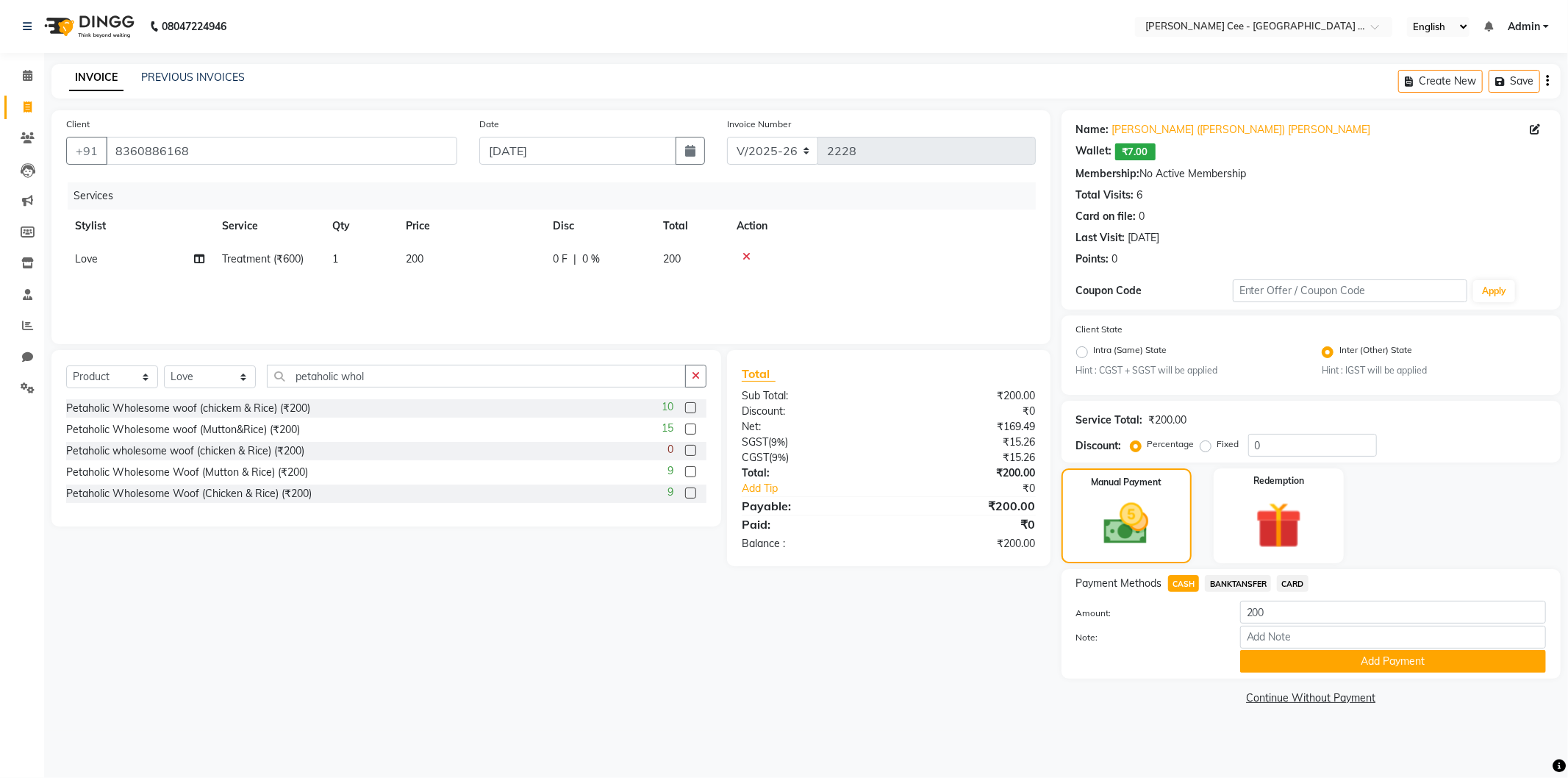
click at [77, 260] on span "Love" at bounding box center [86, 259] width 22 height 13
select select "86349"
drag, startPoint x: 77, startPoint y: 260, endPoint x: 100, endPoint y: 262, distance: 23.1
click at [100, 262] on select "Avinash Dr Kamalpreet Kaur Dr.Simran Guri Jashanpreet Singh Kajal Love Manpreet…" at bounding box center [140, 263] width 130 height 22
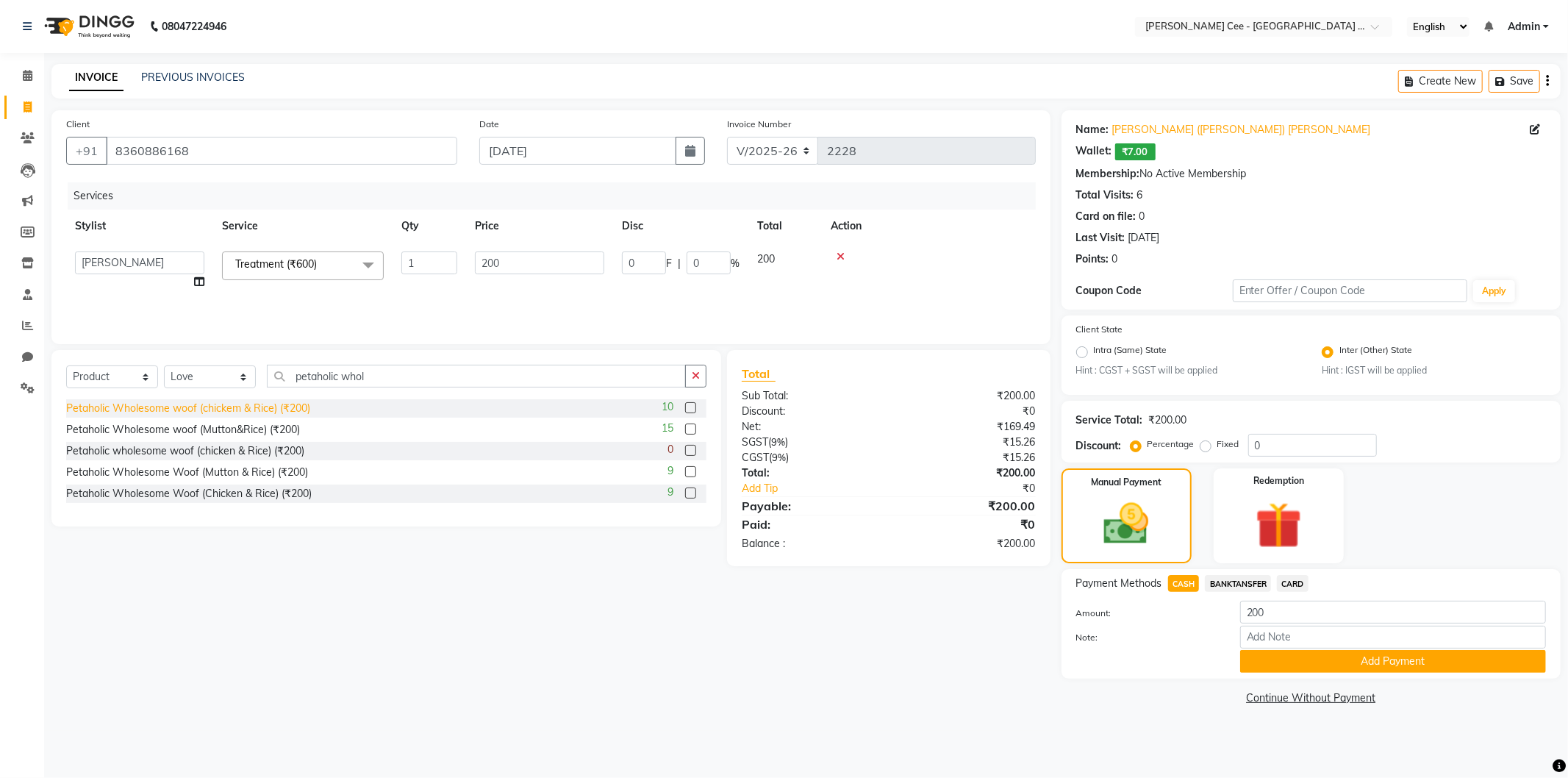
select select "80155"
drag, startPoint x: 1333, startPoint y: 663, endPoint x: 1330, endPoint y: 657, distance: 6.7
click at [1333, 663] on button "Add Payment" at bounding box center [1394, 661] width 306 height 22
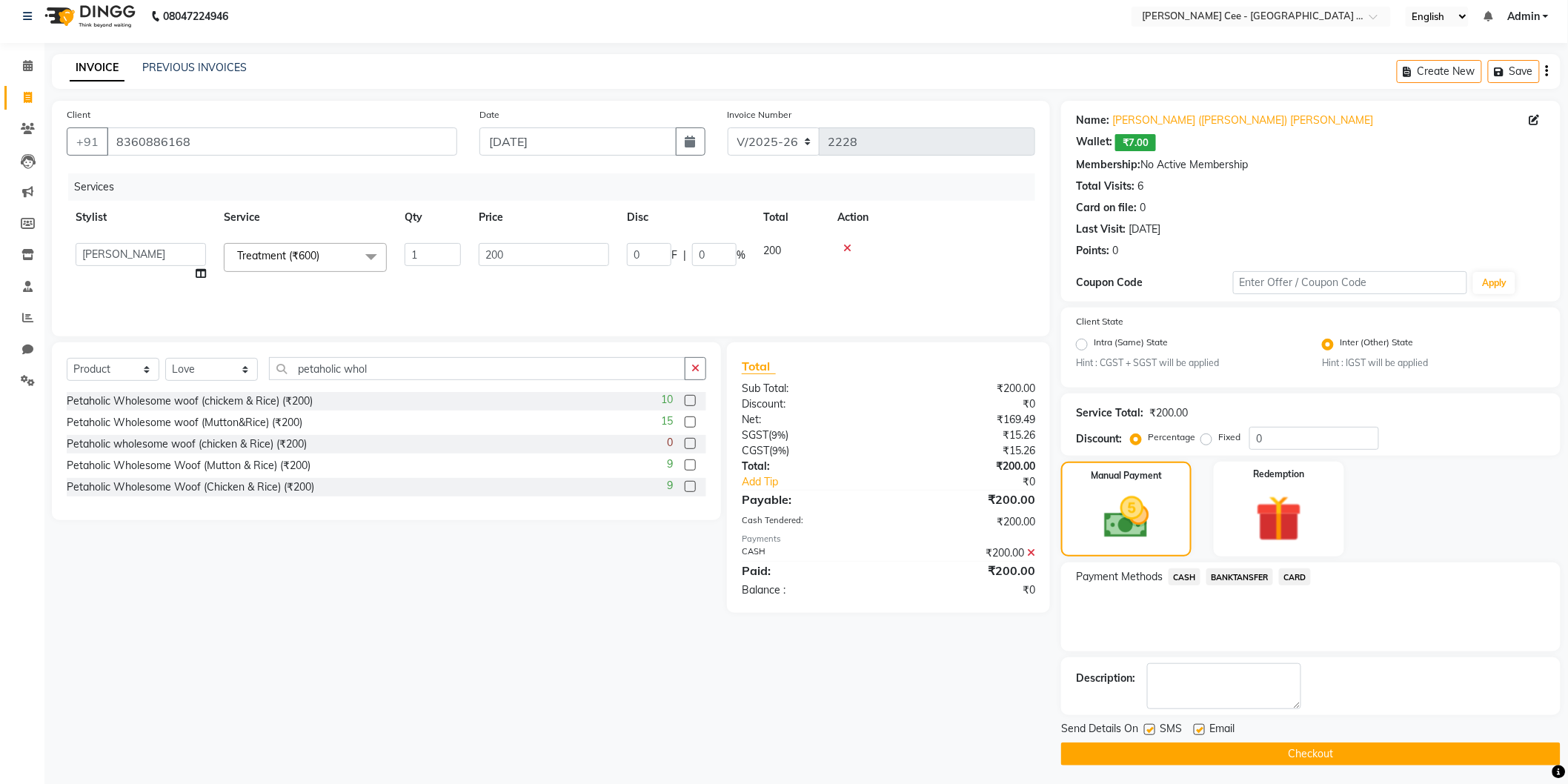
scroll to position [13, 0]
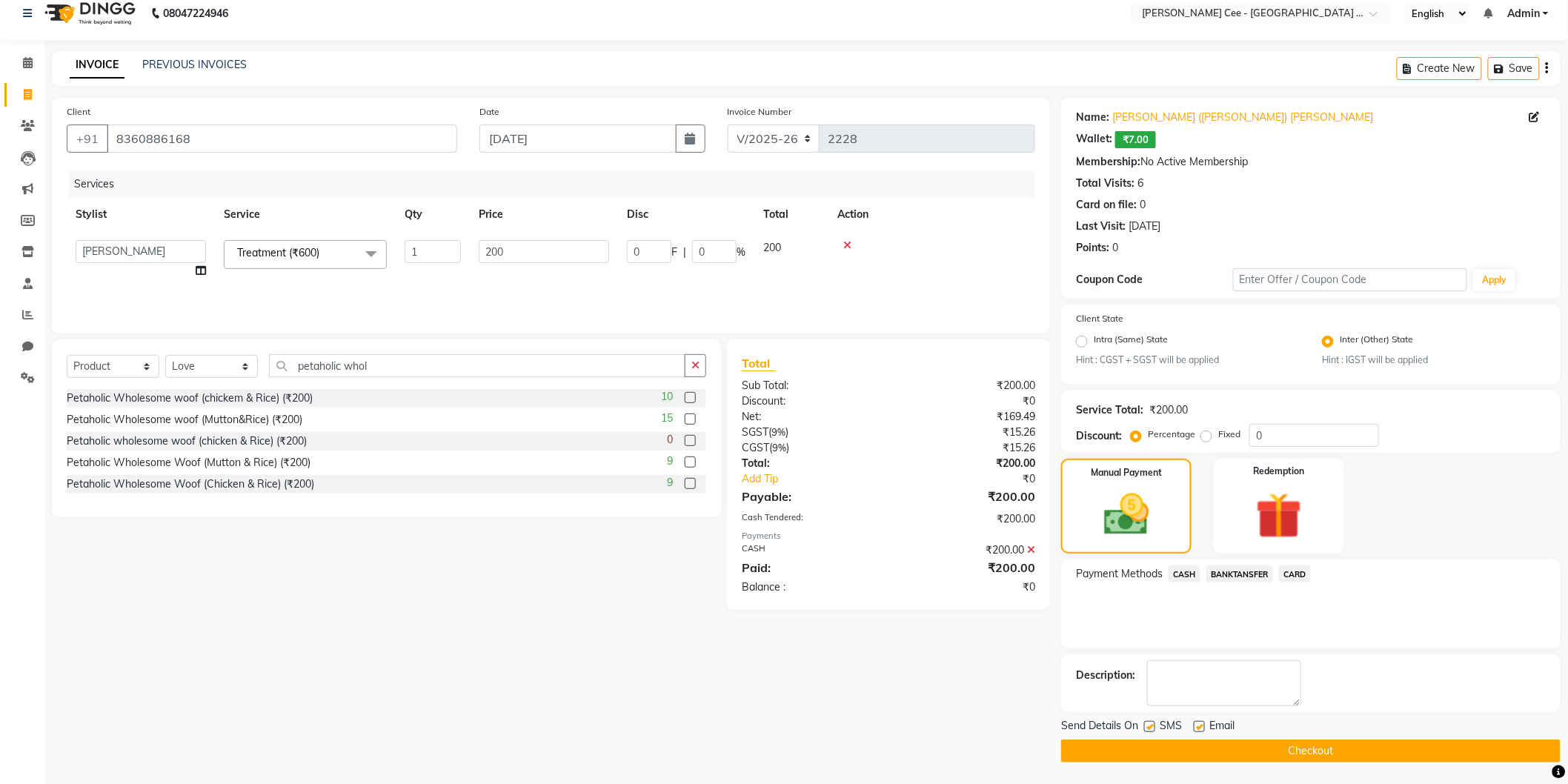
drag, startPoint x: 1277, startPoint y: 742, endPoint x: 1275, endPoint y: 734, distance: 8.2
click at [1277, 742] on button "Checkout" at bounding box center [1311, 750] width 499 height 23
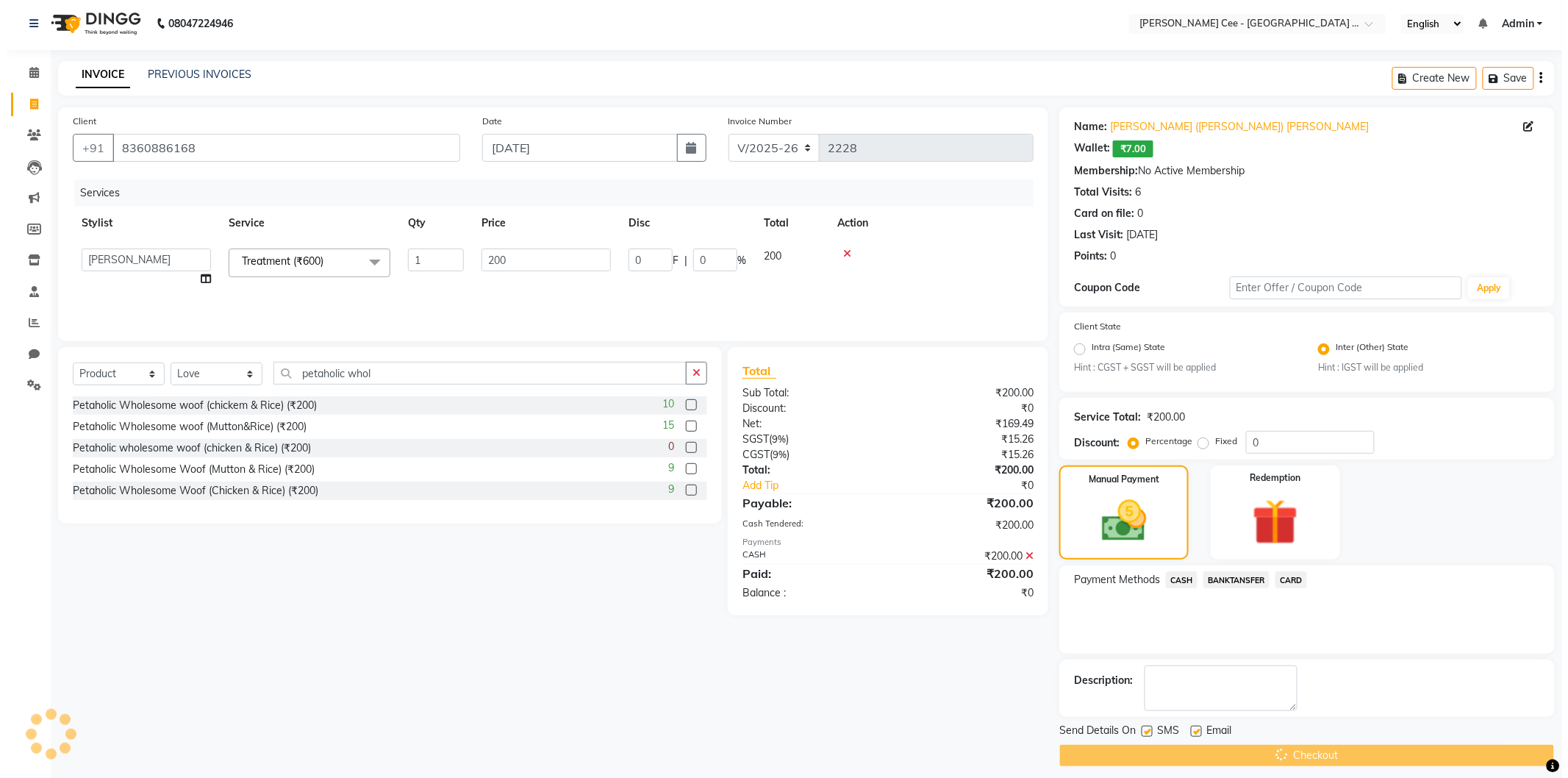
scroll to position [0, 0]
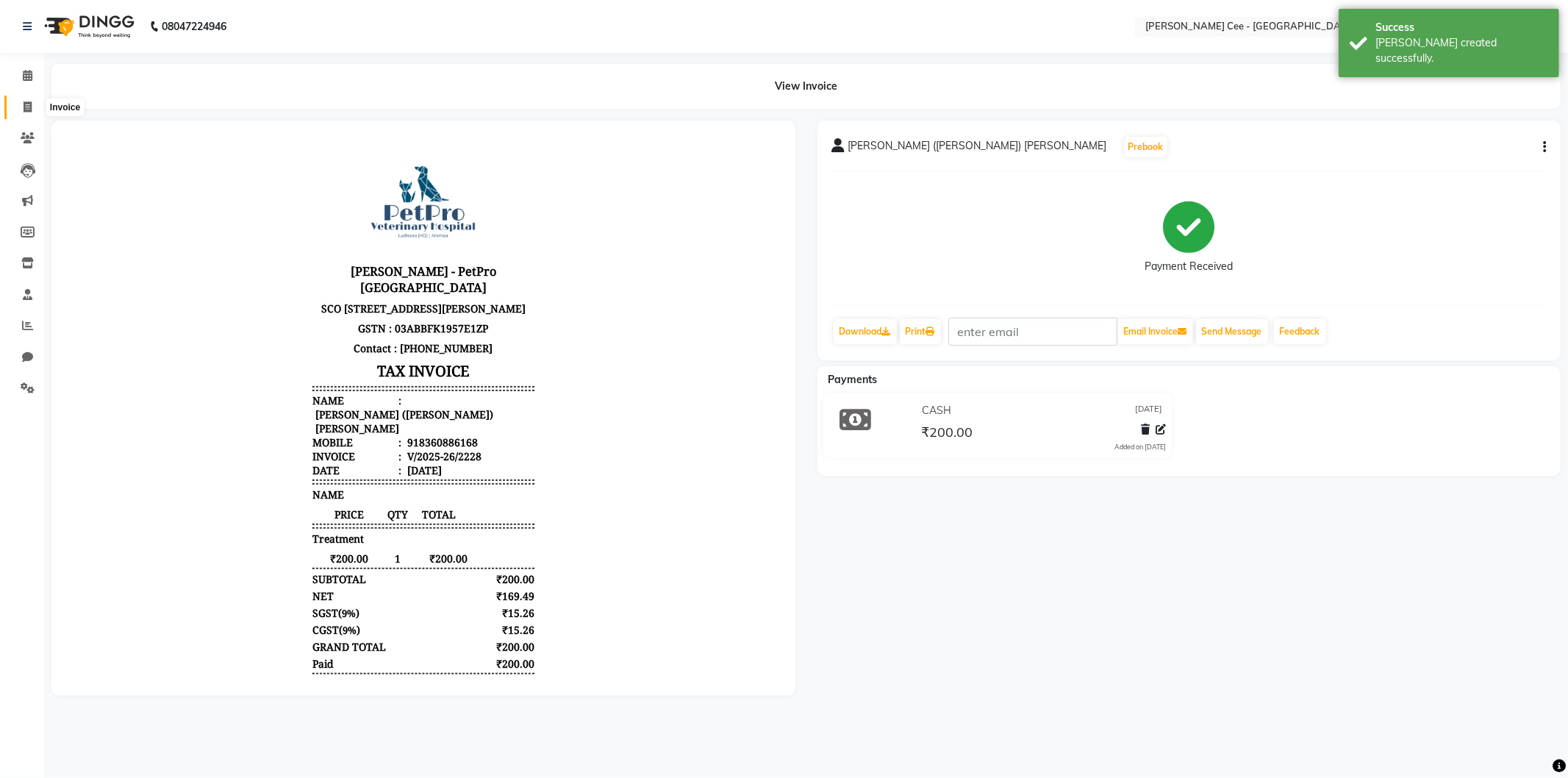
click at [20, 106] on span at bounding box center [27, 107] width 26 height 17
select select "service"
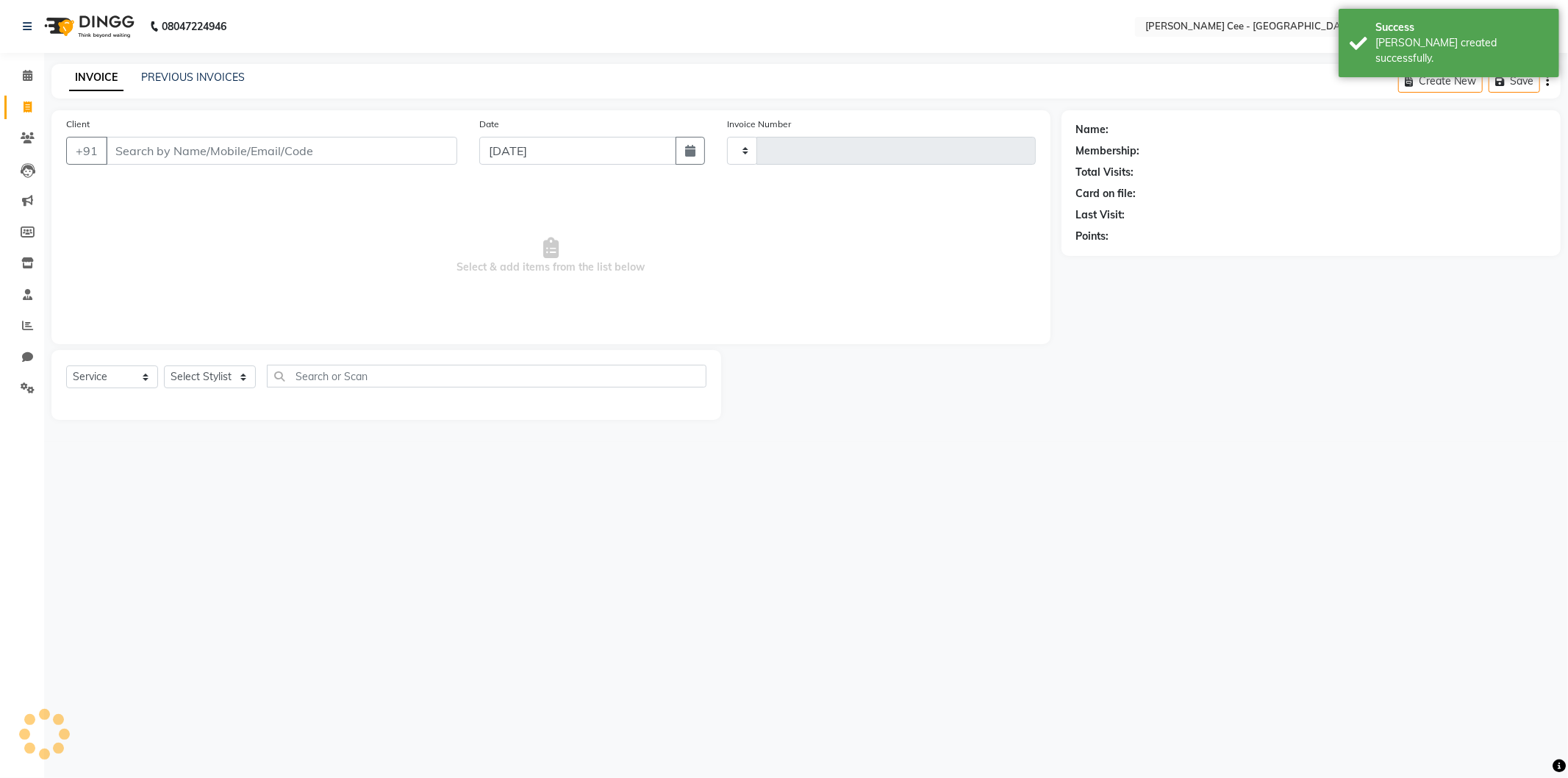
type input "2229"
select select "8239"
select select "product"
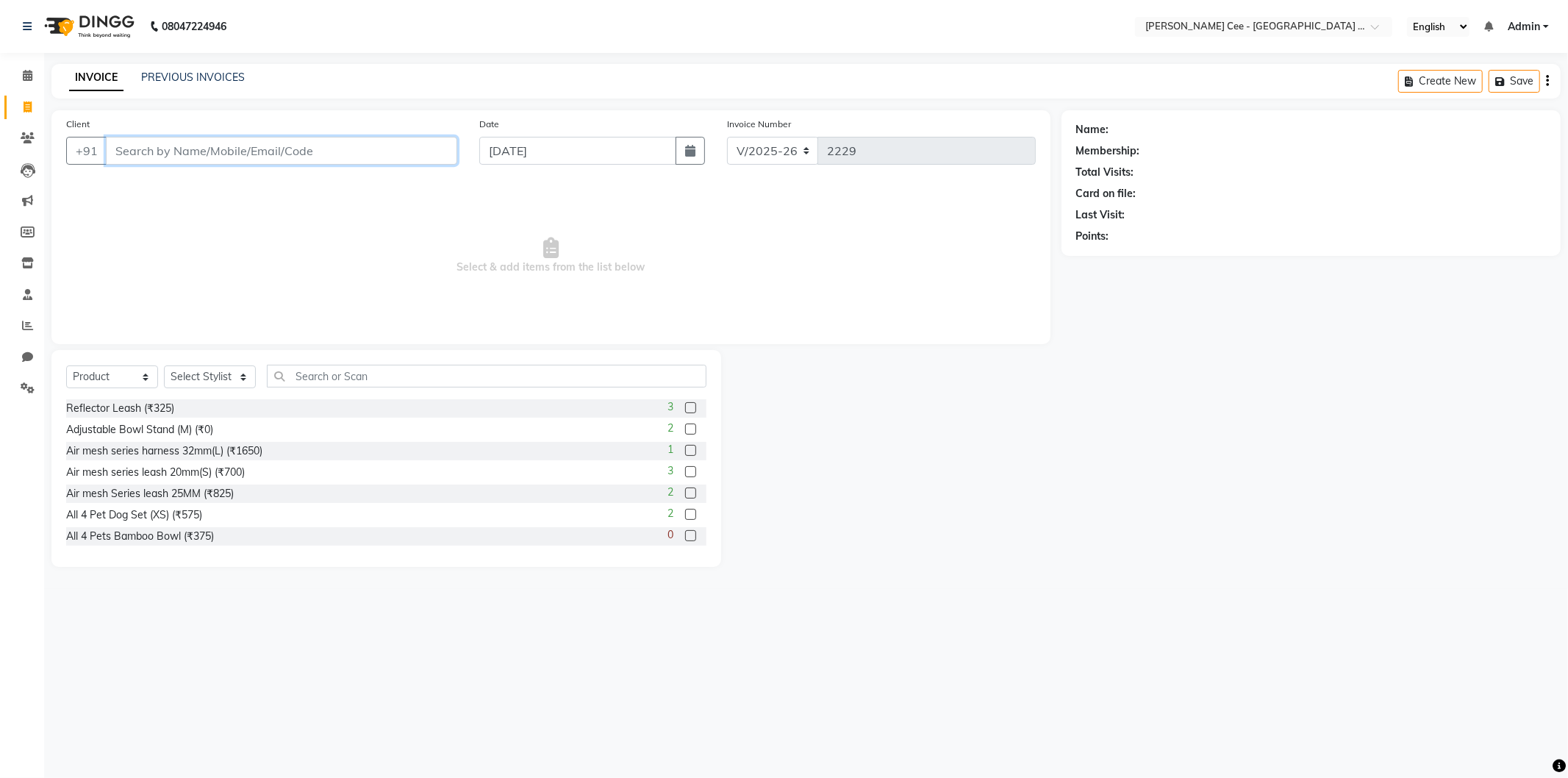
click at [275, 156] on input "Client" at bounding box center [281, 151] width 351 height 28
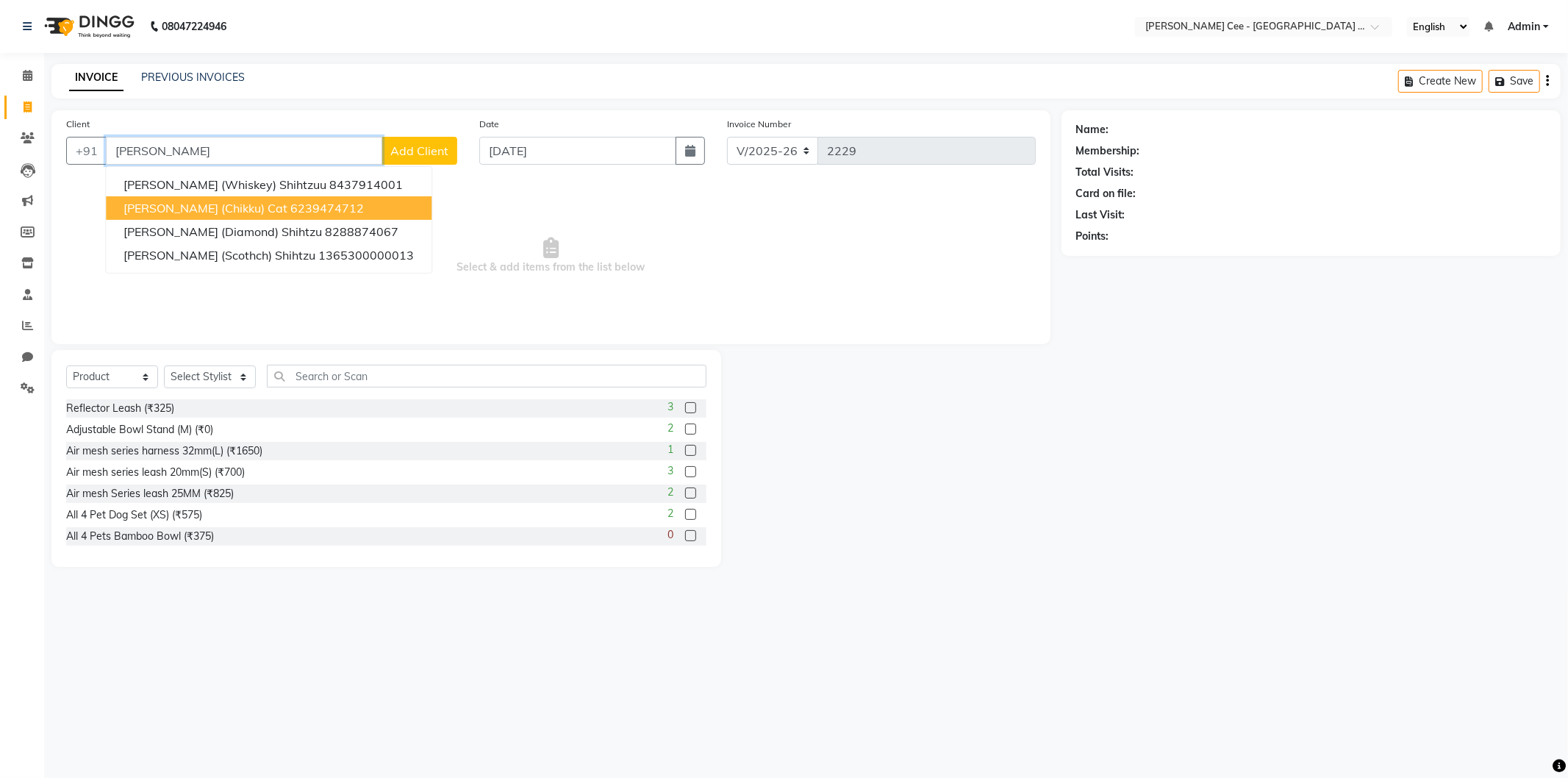
click at [258, 208] on span "Lovepreet Singh (Chikku) Cat" at bounding box center [205, 209] width 164 height 15
type input "6239474712"
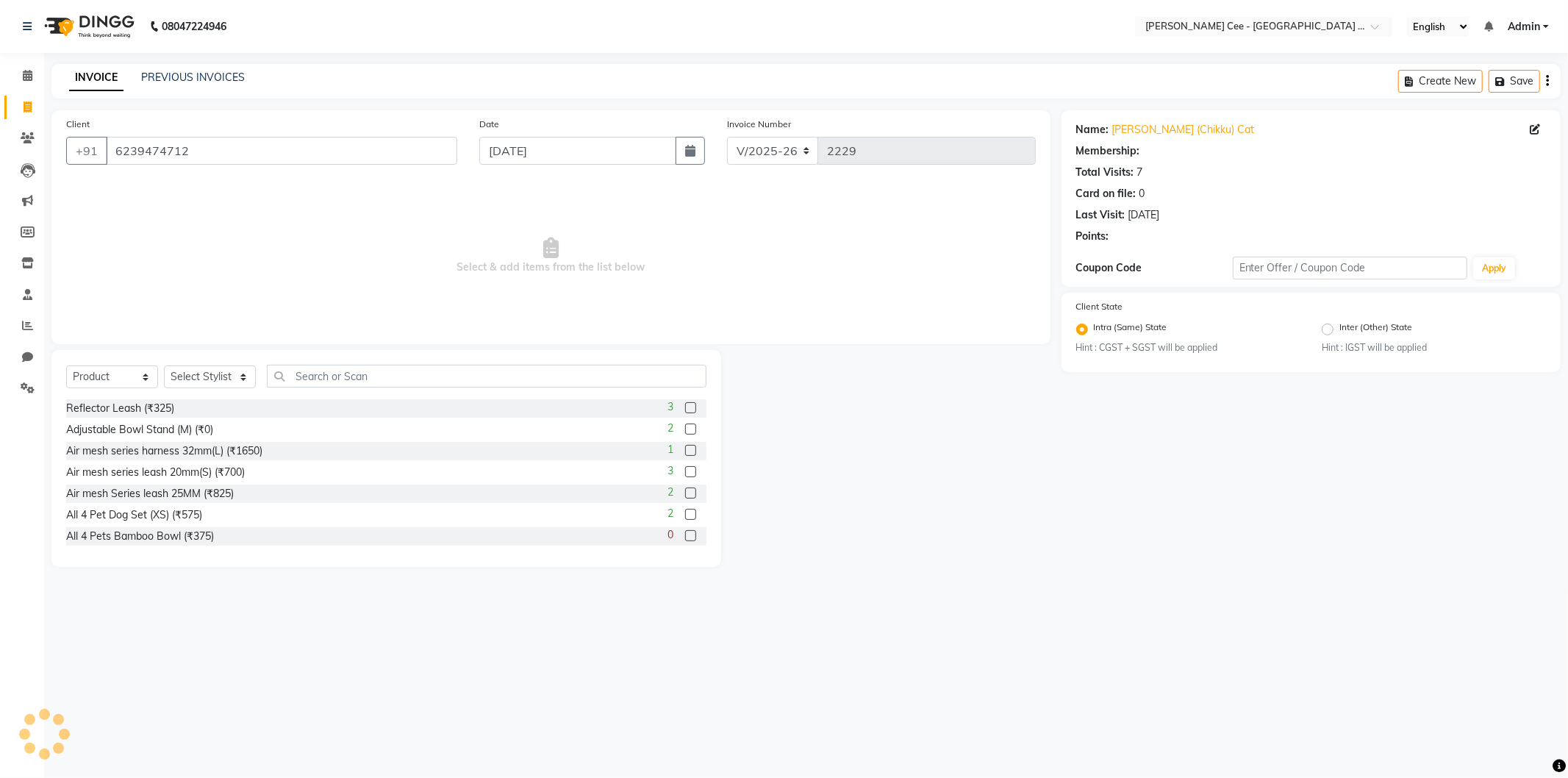
radio input "false"
radio input "true"
click at [224, 385] on select "Select Stylist Avinash Dr Kamalpreet Kaur Dr.Simran Guri Jashanpreet Singh Kaja…" at bounding box center [209, 377] width 92 height 22
select select "80155"
click at [164, 367] on select "Select Stylist Avinash Dr Kamalpreet Kaur Dr.Simran Guri Jashanpreet Singh Kaja…" at bounding box center [209, 377] width 92 height 22
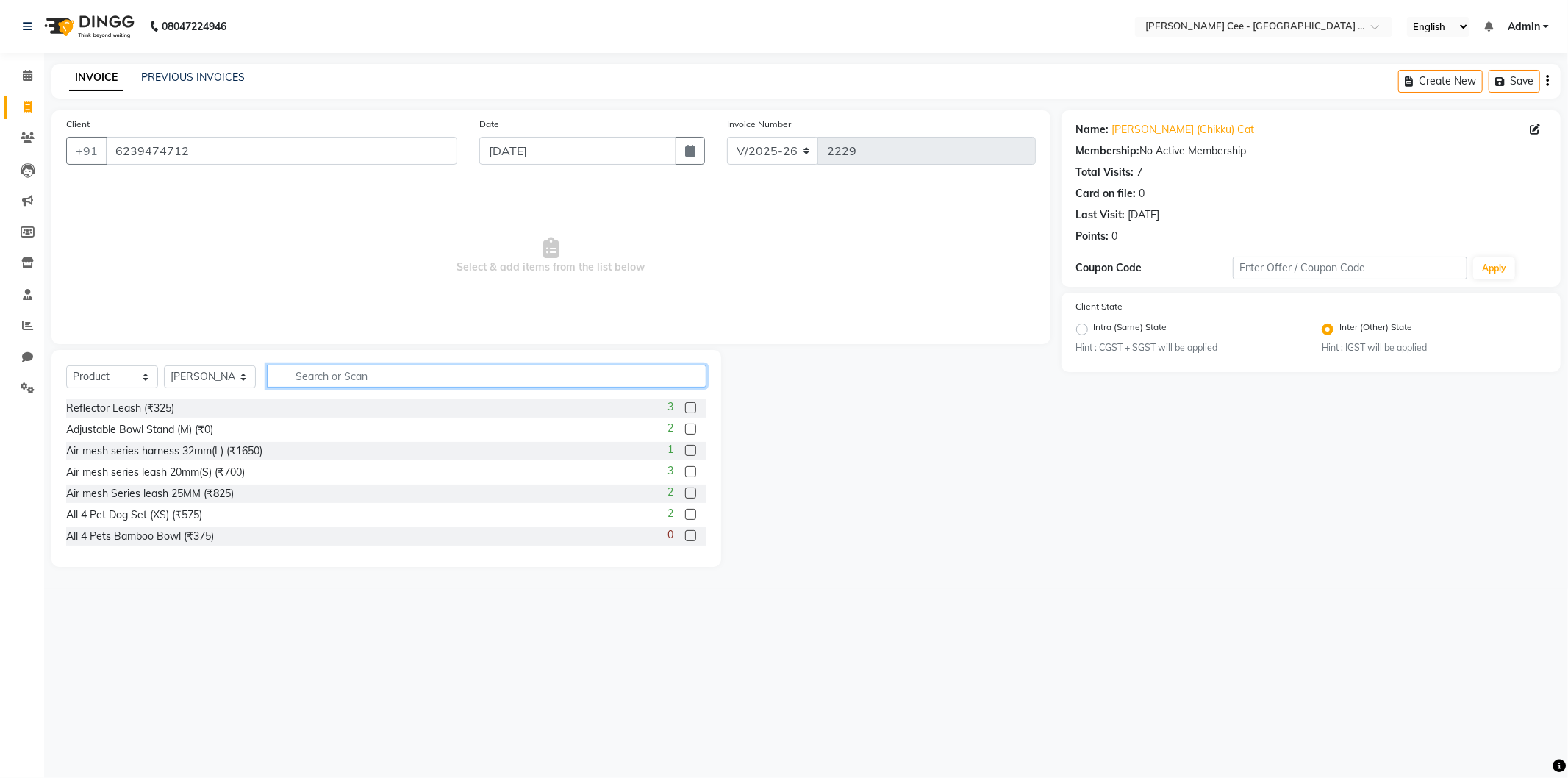
click at [338, 380] on input "text" at bounding box center [486, 376] width 440 height 22
type input "8850477013681"
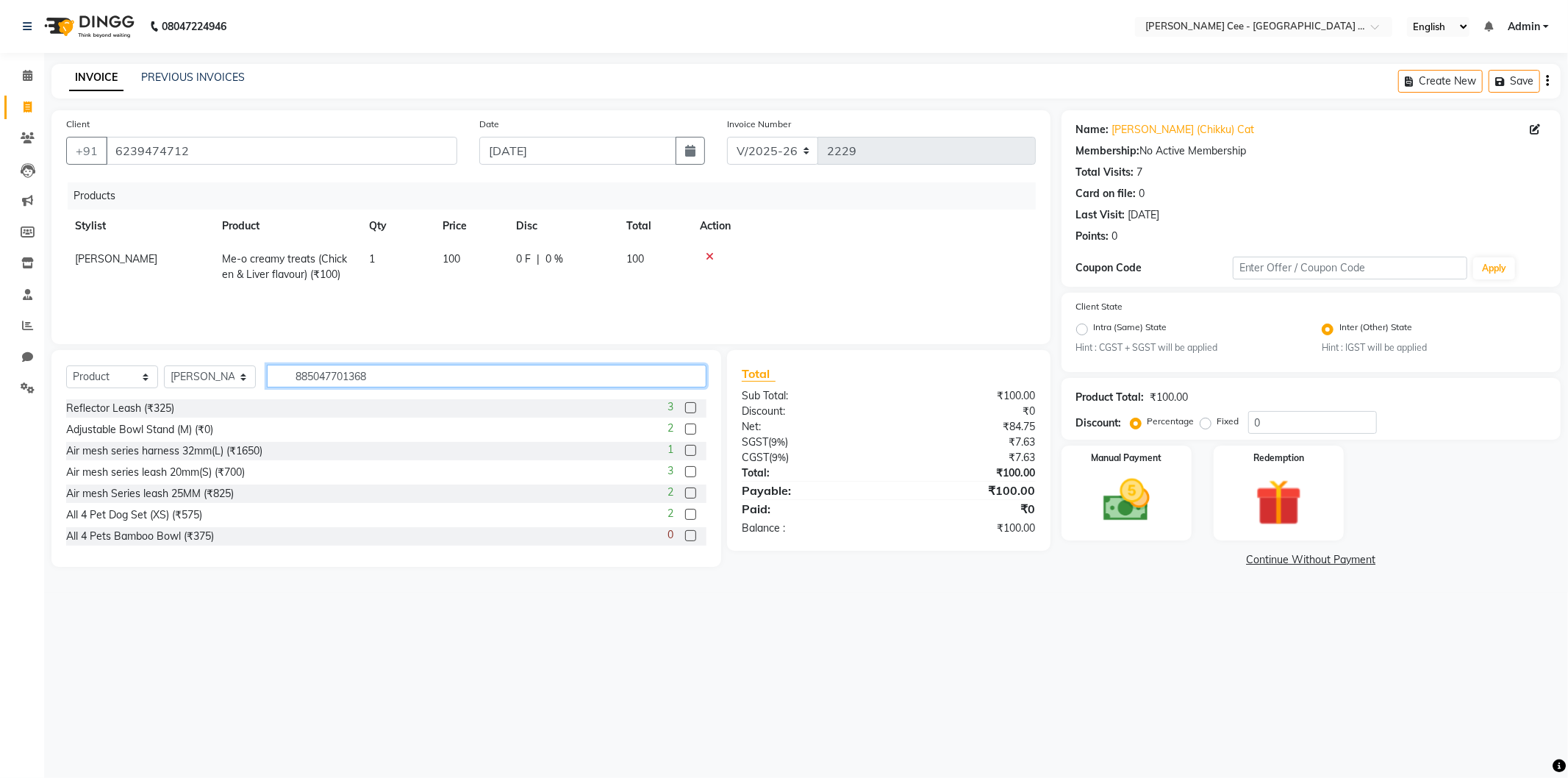
type input "8850477013681"
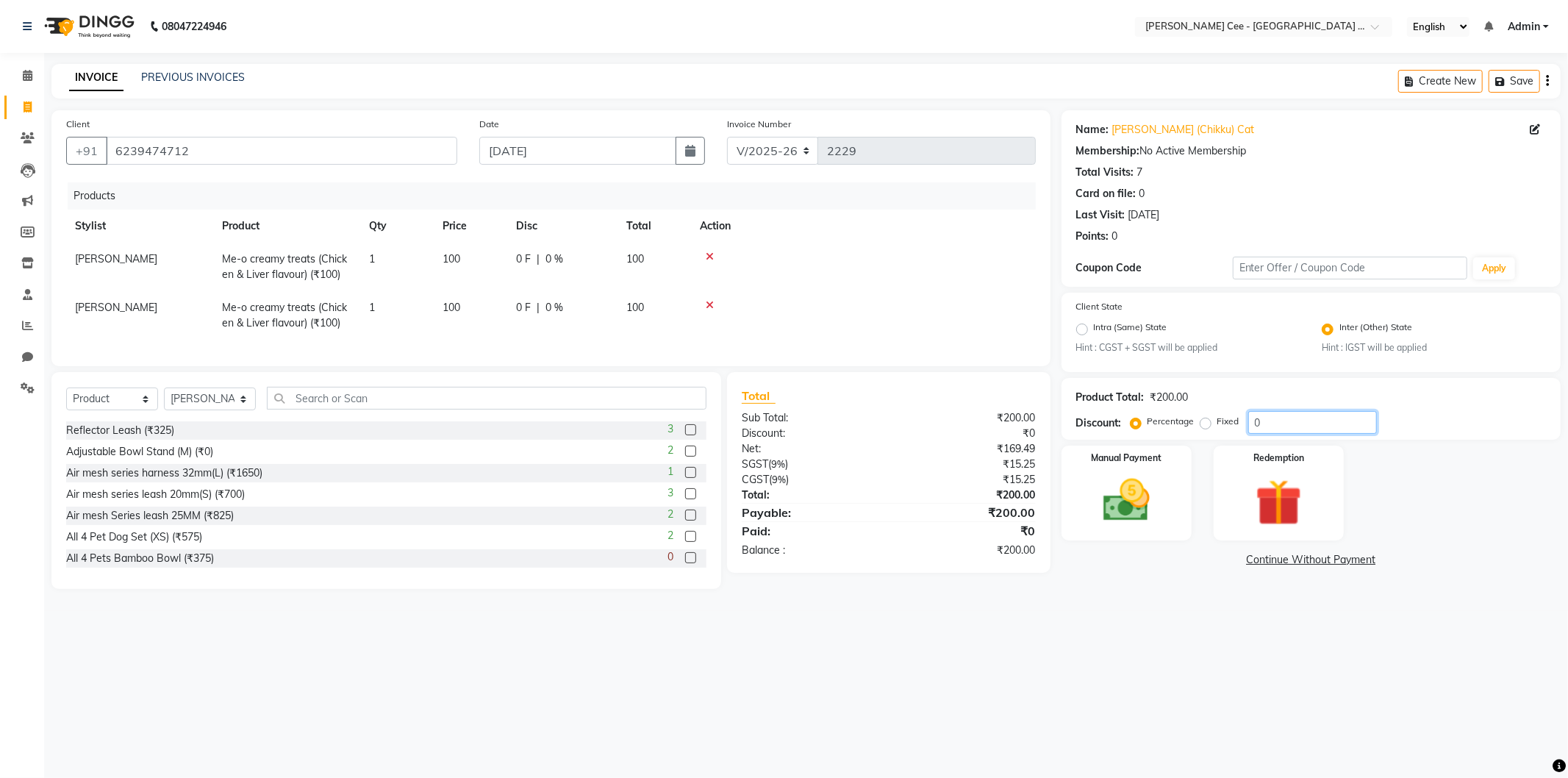
click at [1250, 420] on input "0" at bounding box center [1312, 422] width 129 height 22
type input "20"
click at [1129, 483] on img at bounding box center [1127, 500] width 79 height 56
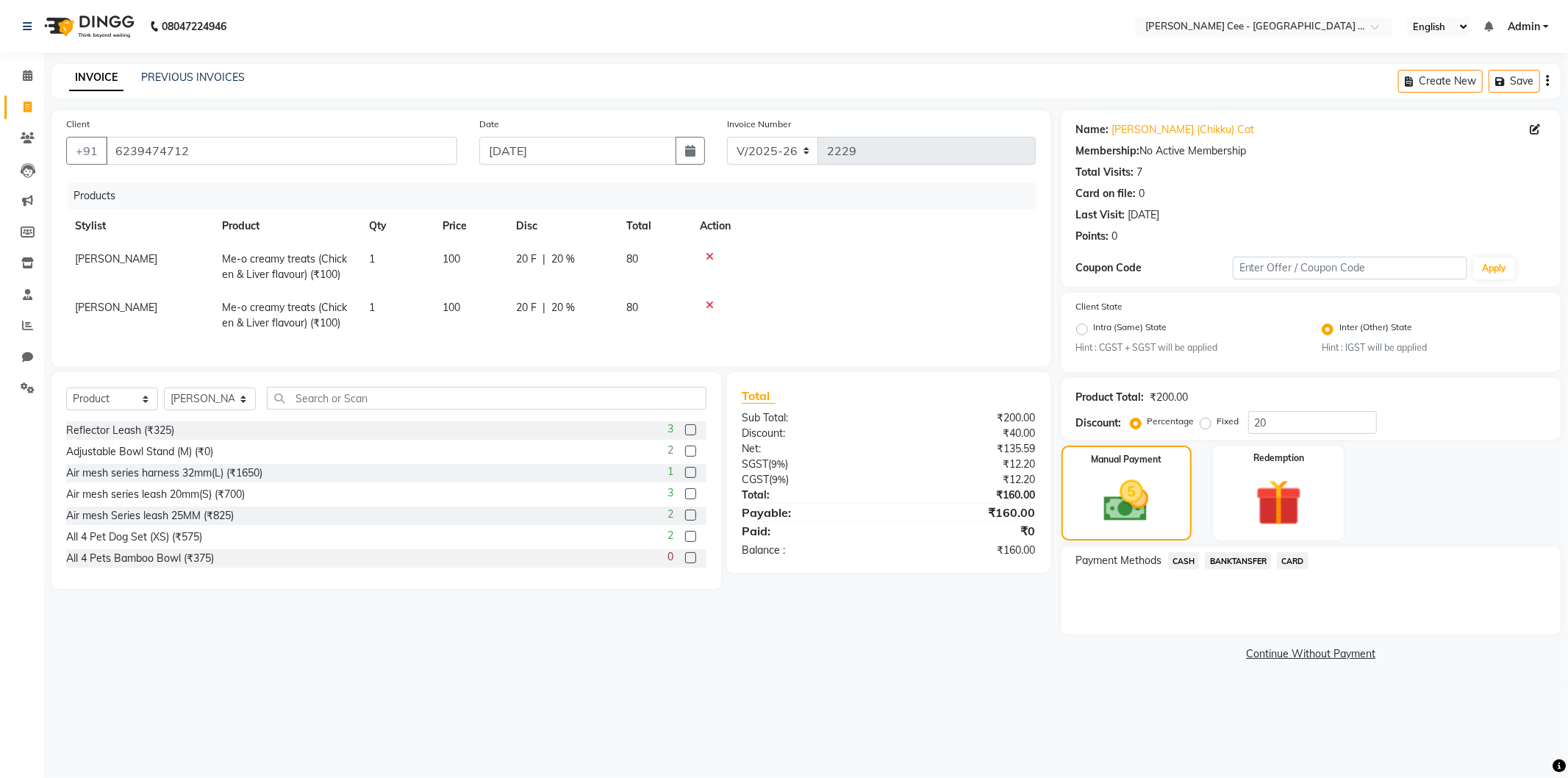
click at [1252, 554] on span "BANKTANSFER" at bounding box center [1238, 561] width 66 height 17
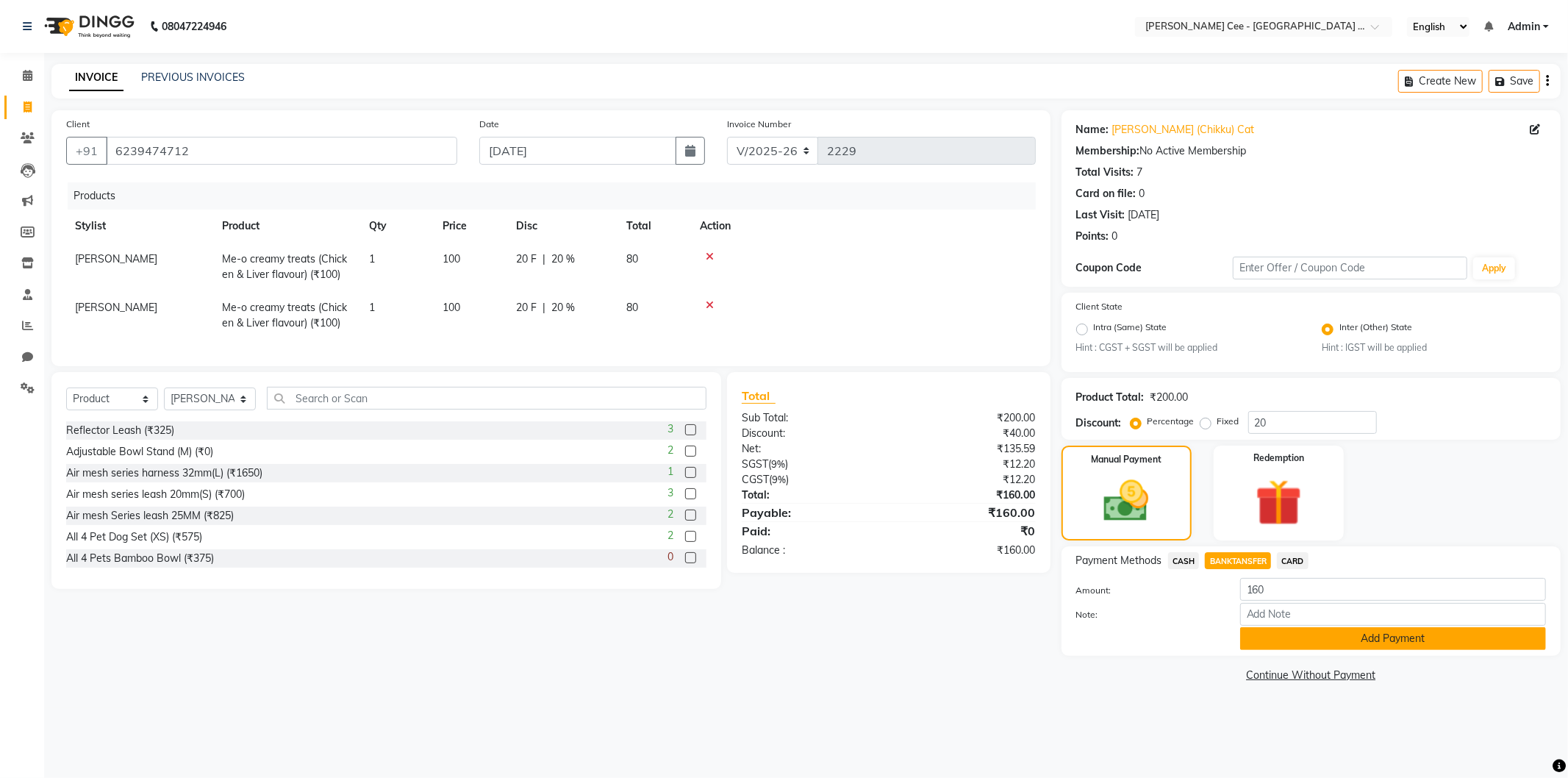
click at [1305, 641] on button "Add Payment" at bounding box center [1394, 638] width 306 height 22
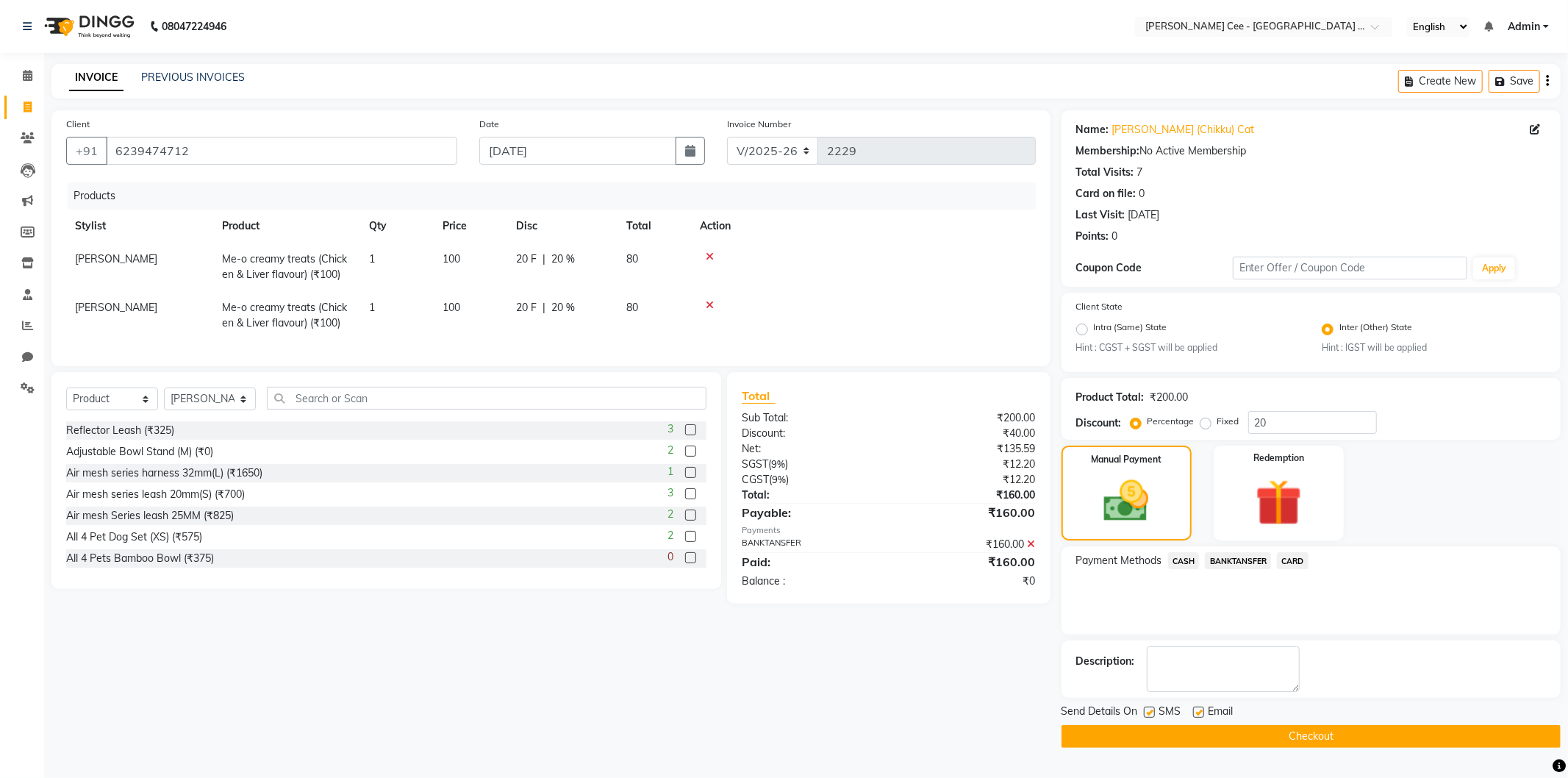
click at [1165, 737] on button "Checkout" at bounding box center [1311, 736] width 499 height 22
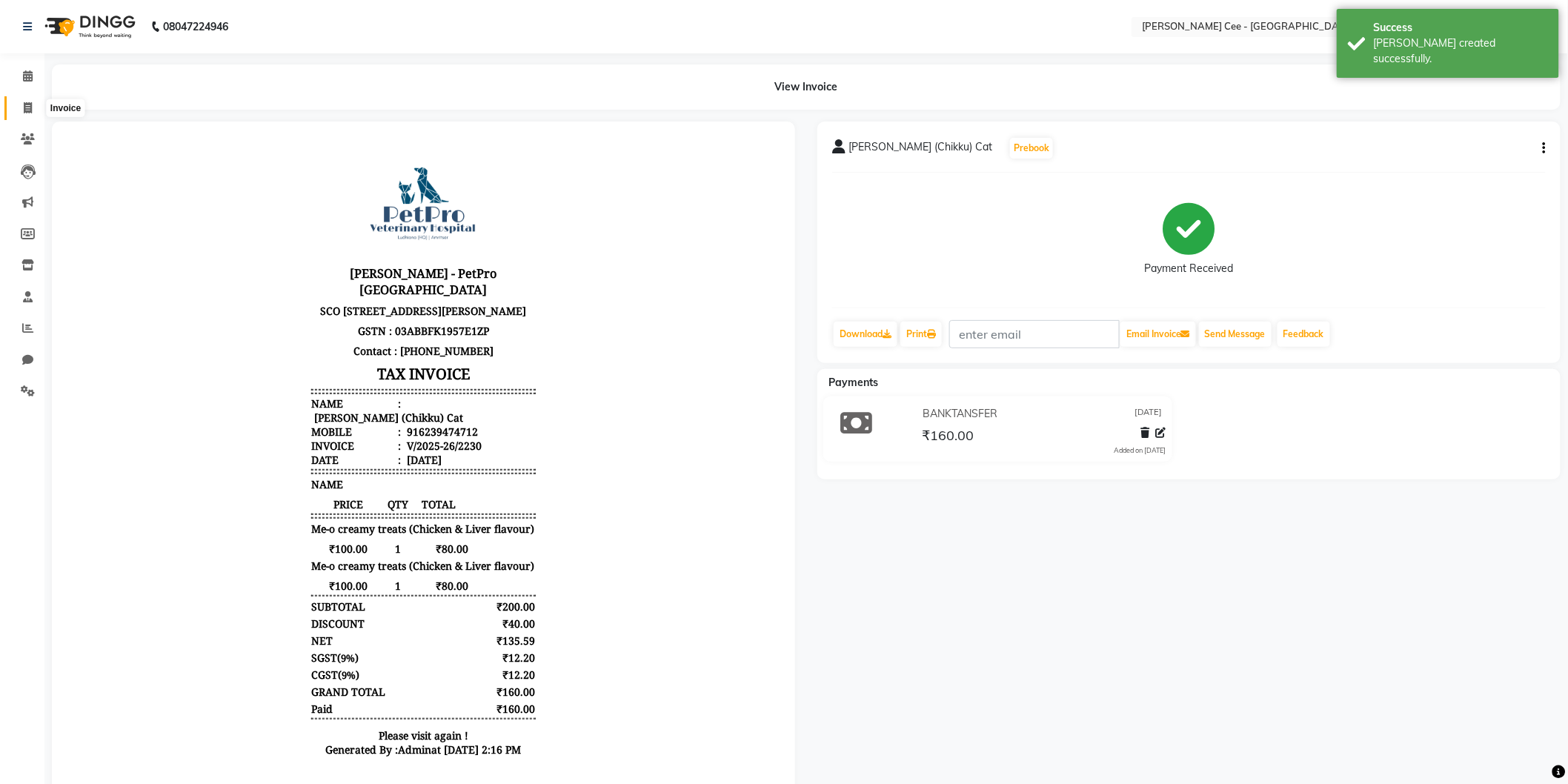
click at [23, 111] on icon at bounding box center [28, 107] width 8 height 11
select select "service"
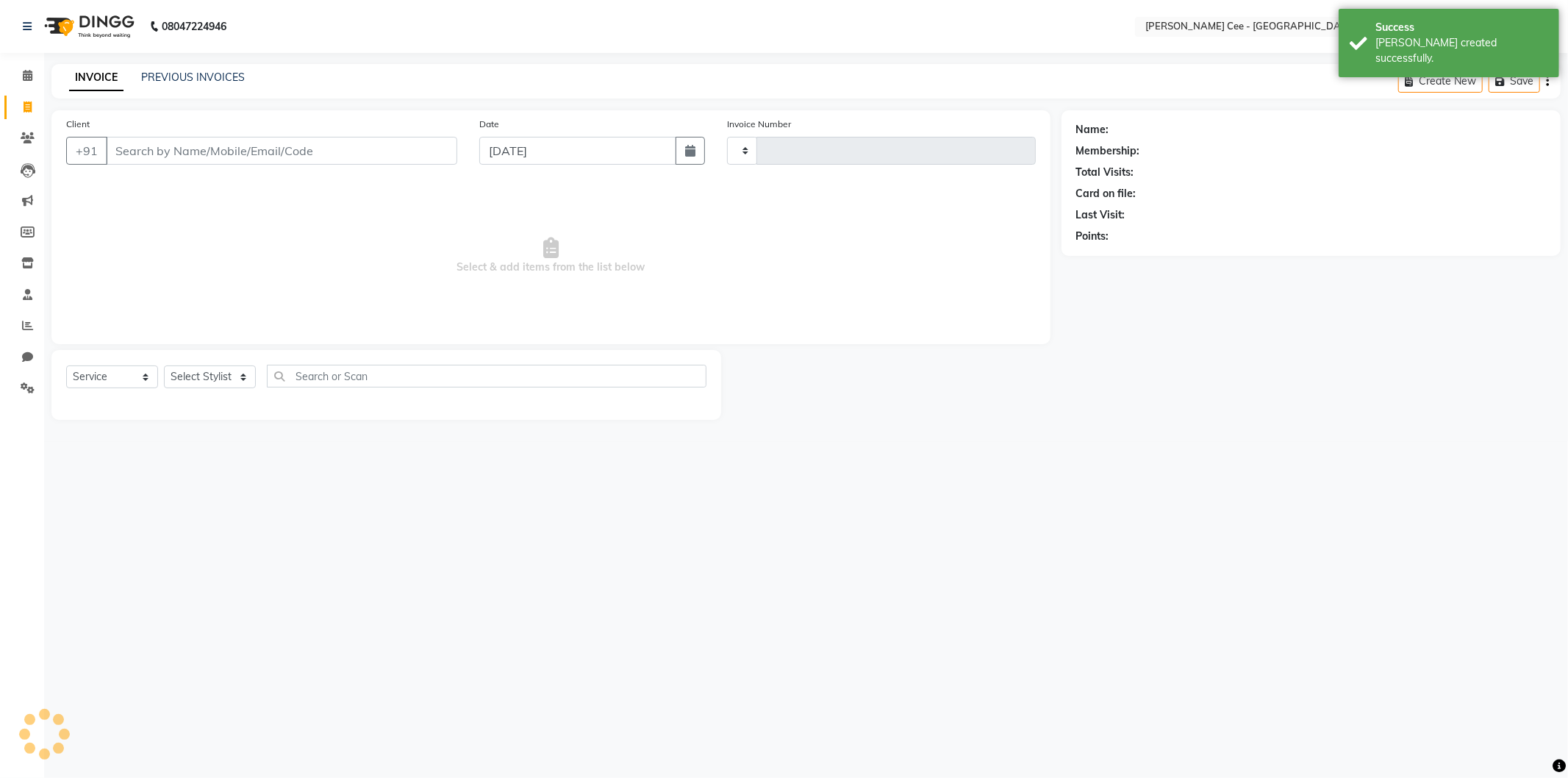
type input "2231"
select select "8239"
select select "product"
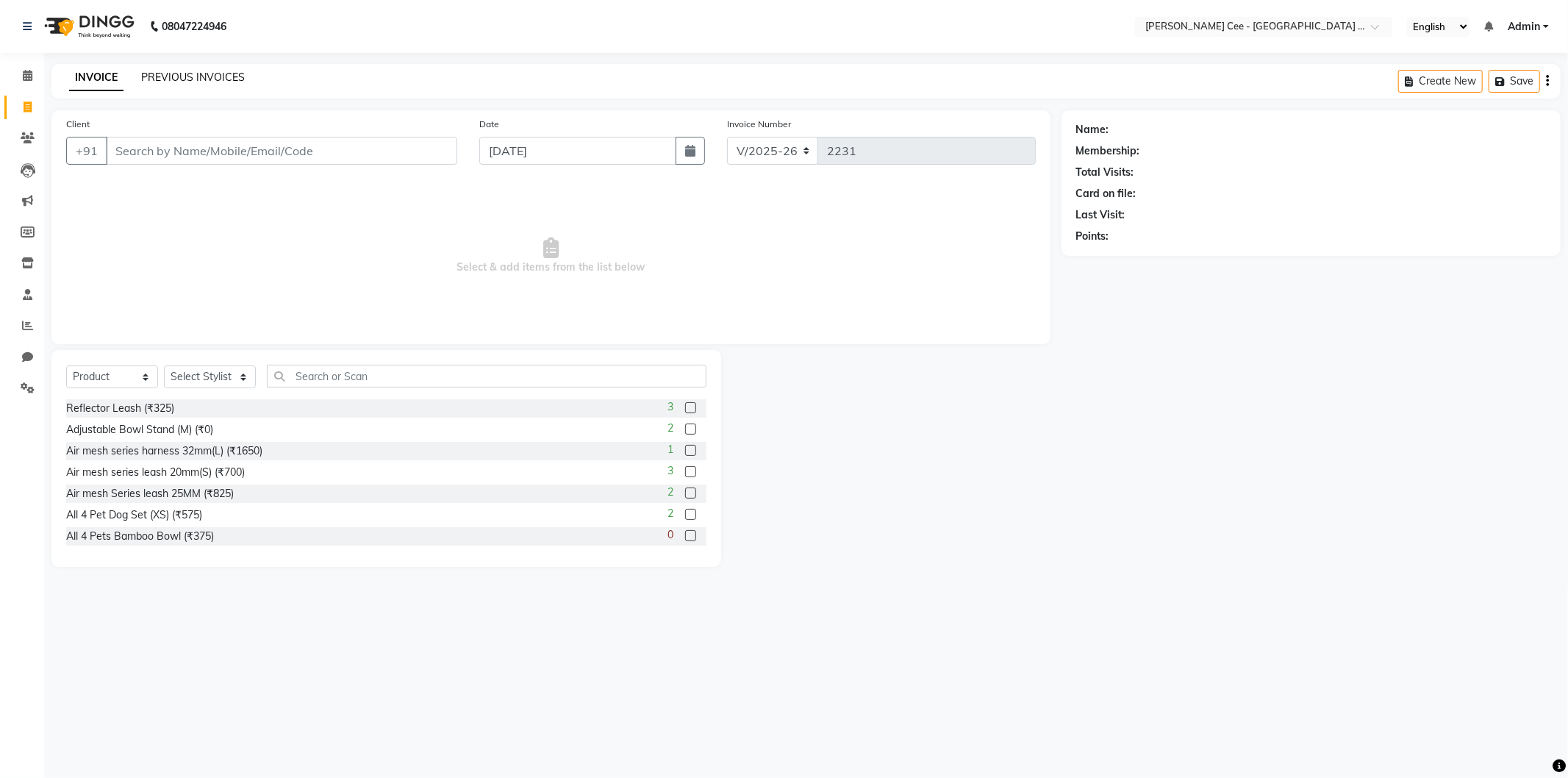
click at [196, 72] on link "PREVIOUS INVOICES" at bounding box center [193, 77] width 104 height 13
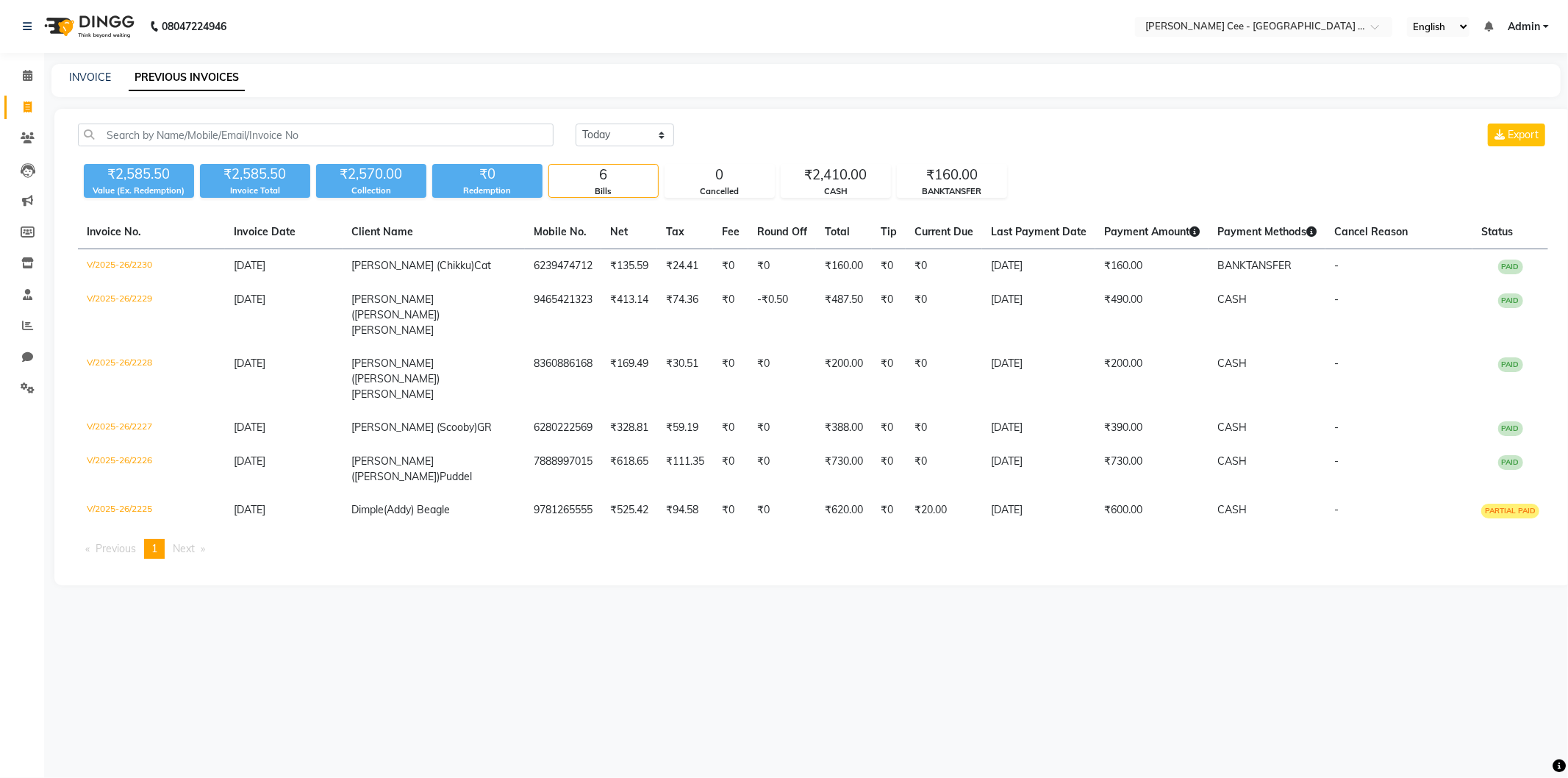
click at [24, 98] on link "Invoice" at bounding box center [22, 107] width 35 height 24
select select "service"
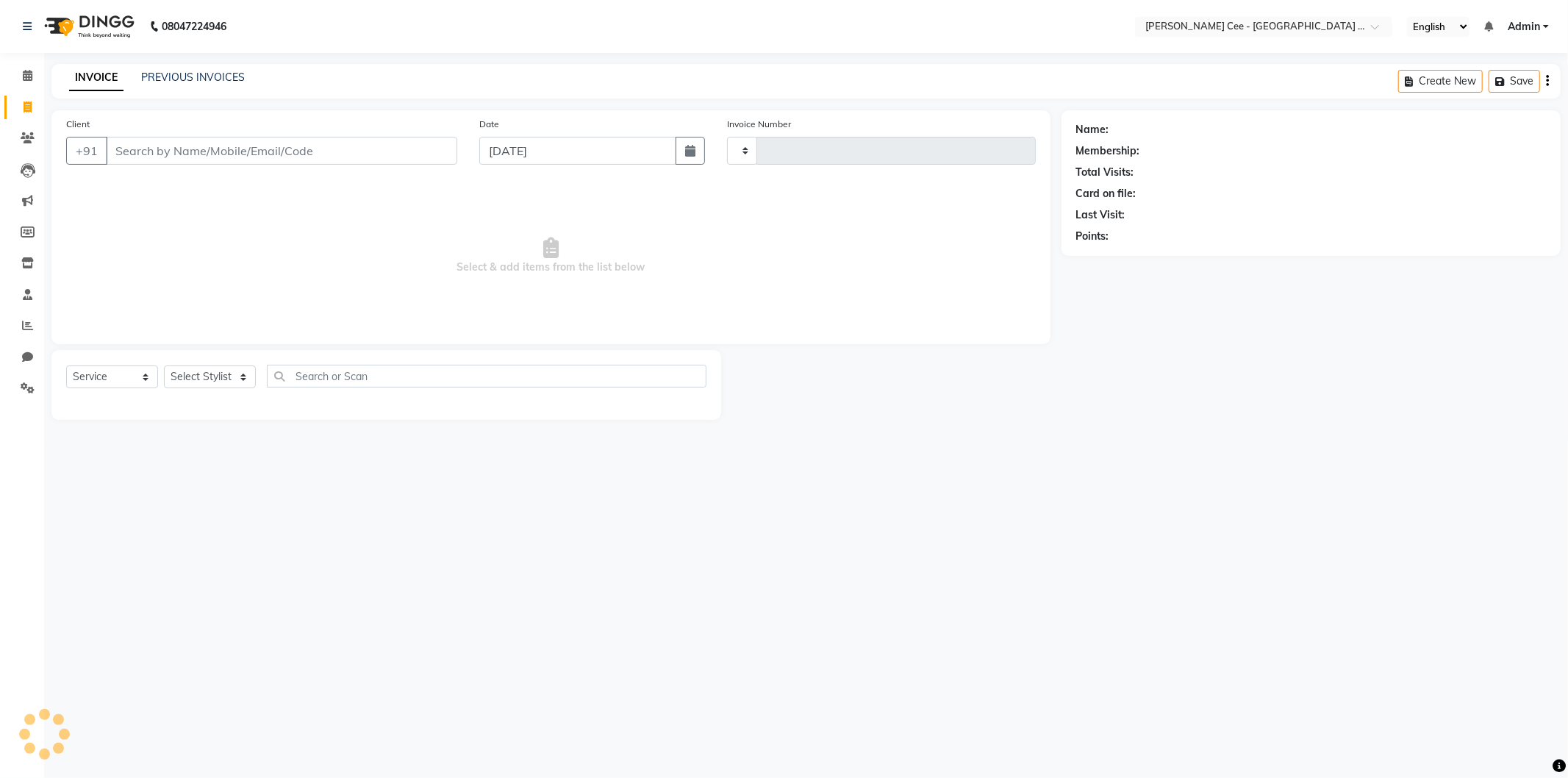
type input "2231"
select select "8239"
click at [278, 148] on input "Client" at bounding box center [281, 151] width 351 height 28
select select "product"
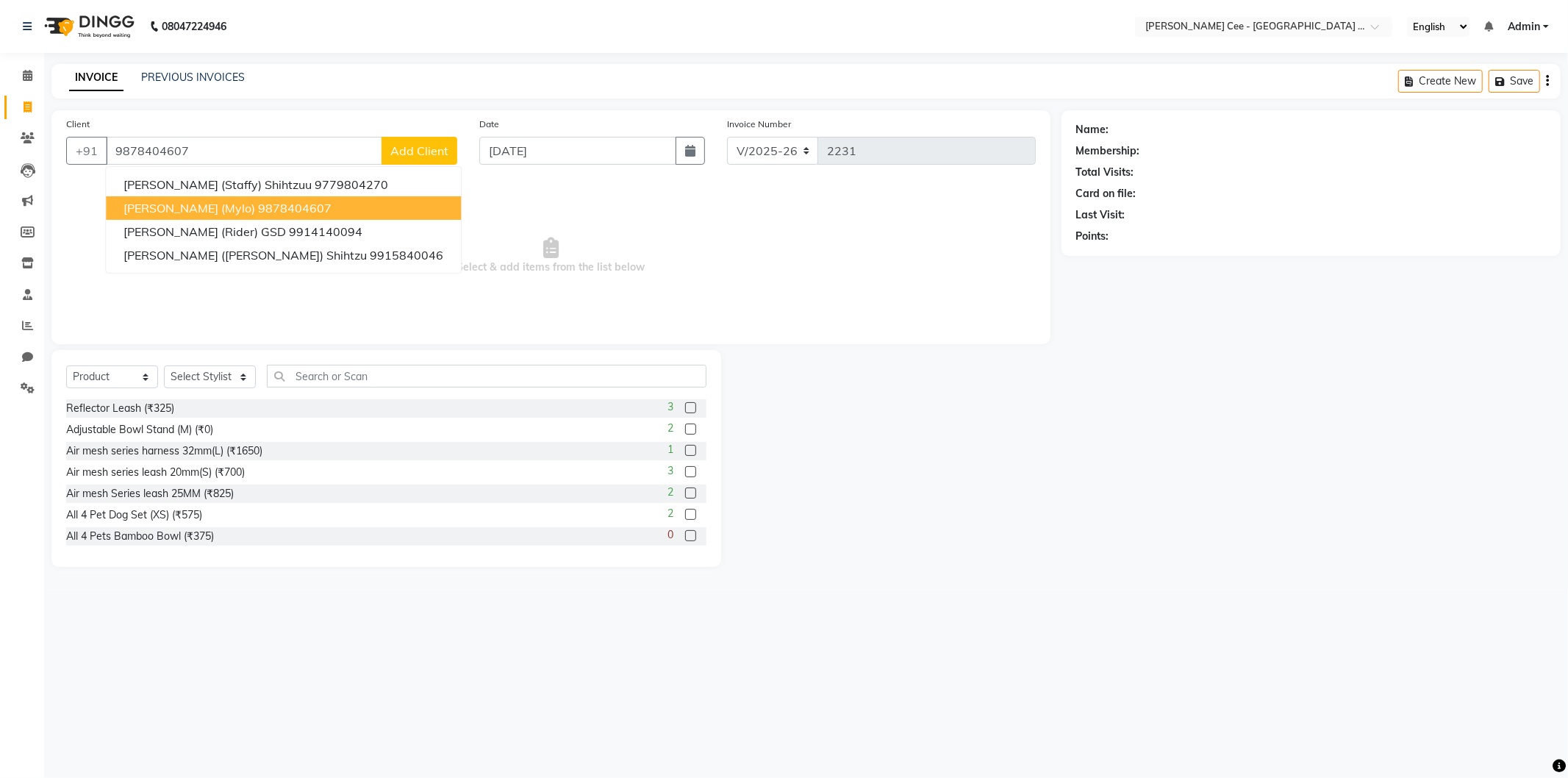
type input "9878404607"
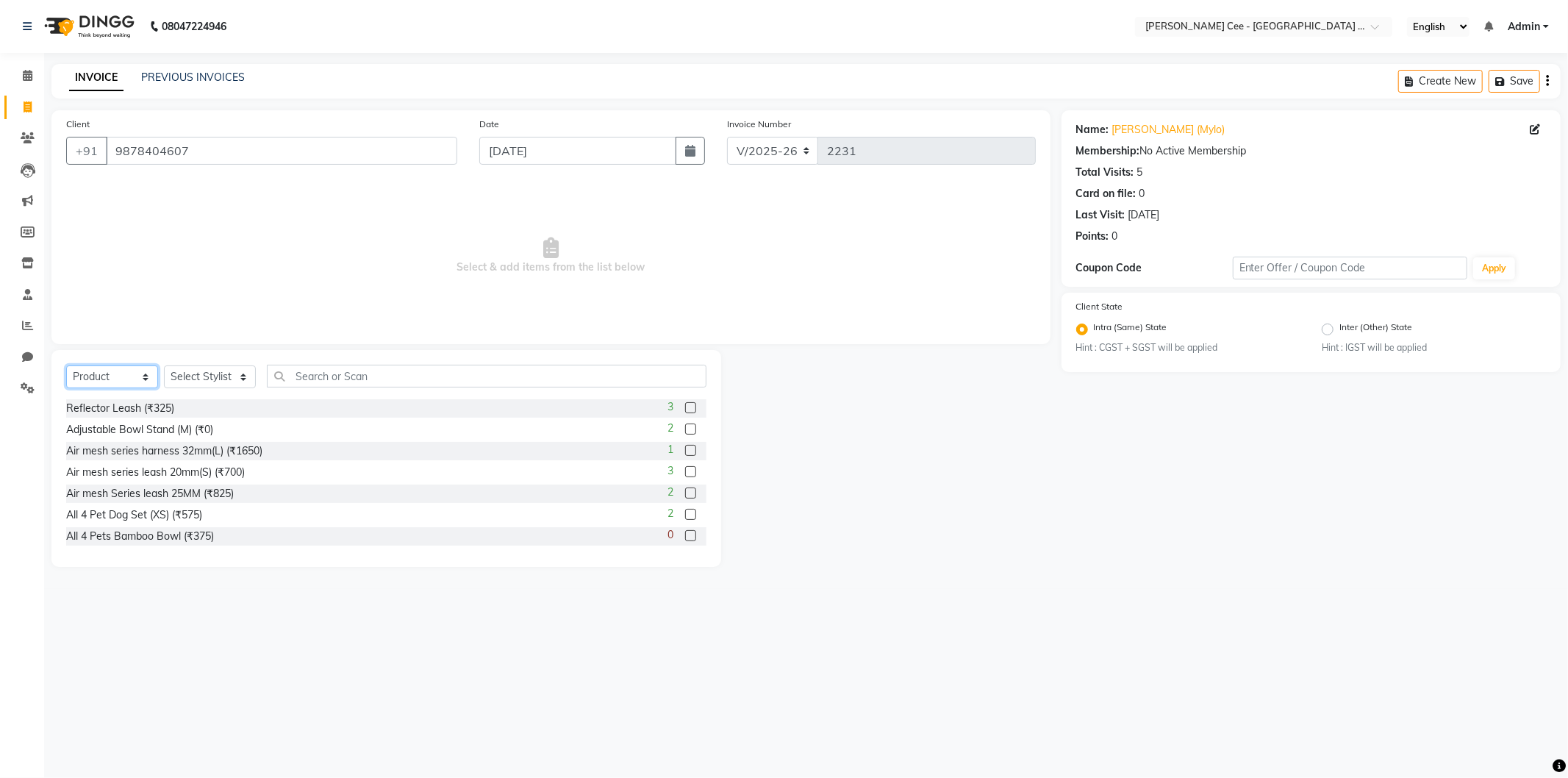
click at [105, 377] on select "Select Service Product Membership Package Voucher Prepaid Gift Card" at bounding box center [112, 377] width 92 height 22
select select "service"
click at [66, 367] on select "Select Service Product Membership Package Voucher Prepaid Gift Card" at bounding box center [112, 377] width 92 height 22
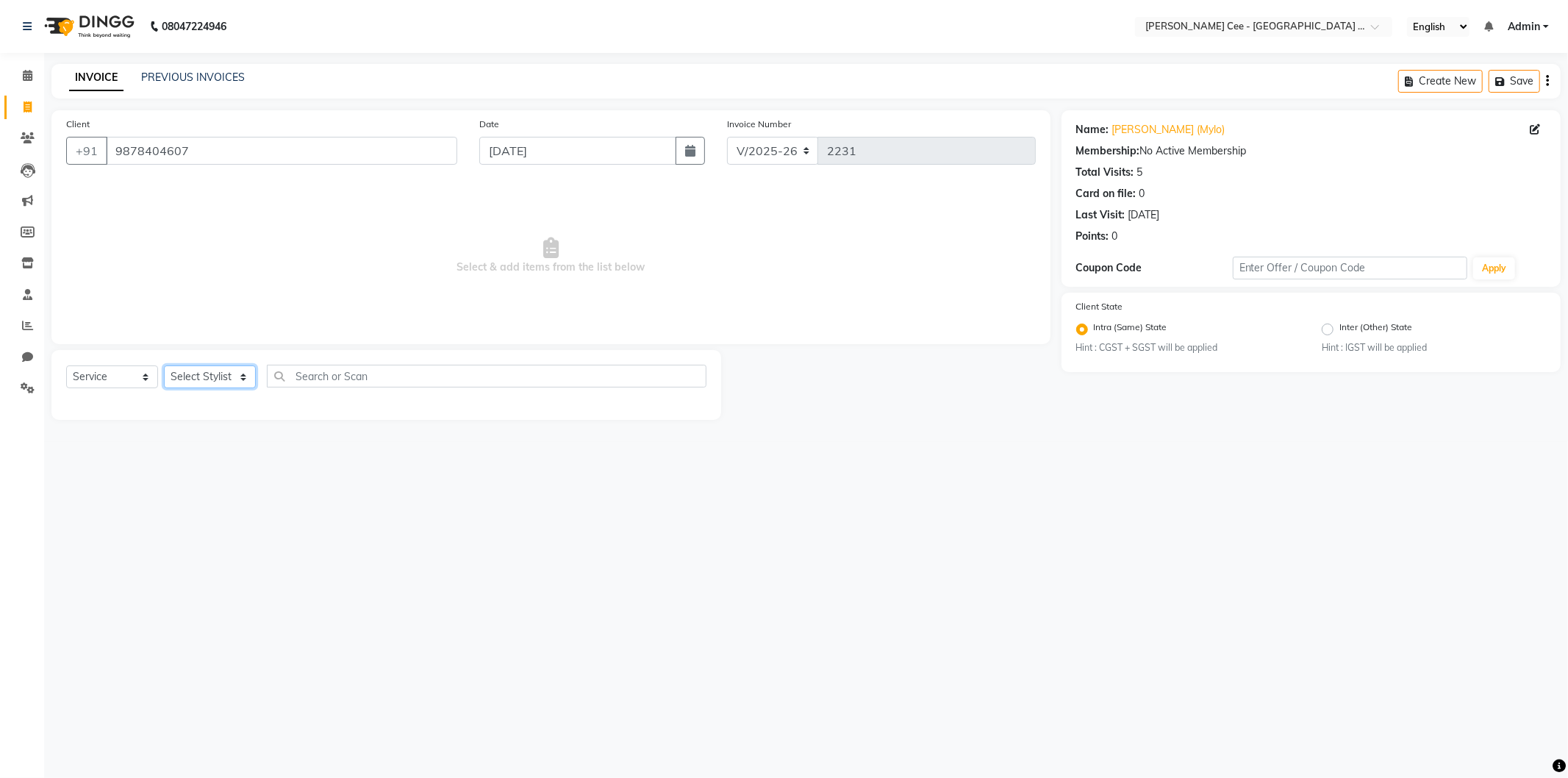
click at [230, 378] on select "Select Stylist Avinash Dr Kamalpreet Kaur Dr.Simran Guri Jashanpreet Singh Kaja…" at bounding box center [209, 377] width 92 height 22
click at [202, 367] on select "Select Stylist Avinash Dr Kamalpreet Kaur Dr.Simran Guri Jashanpreet Singh Kaja…" at bounding box center [209, 377] width 92 height 22
select select "86349"
click at [164, 367] on select "Select Stylist Avinash Dr Kamalpreet Kaur Dr.Simran Guri Jashanpreet Singh Kaja…" at bounding box center [209, 377] width 92 height 22
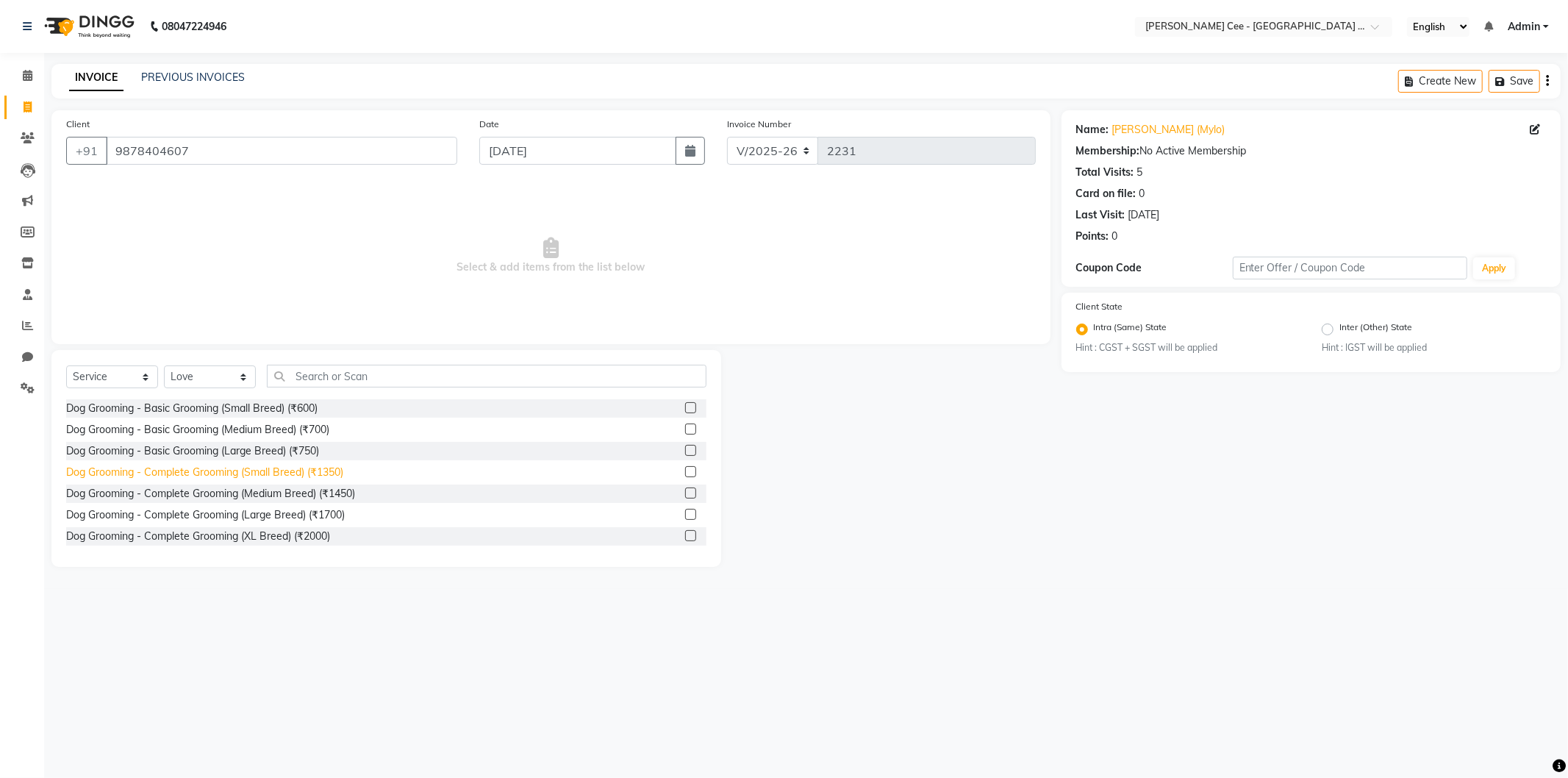
click at [263, 474] on div "Dog Grooming - Complete Grooming (Small Breed) (₹1350)" at bounding box center [205, 472] width 278 height 16
checkbox input "false"
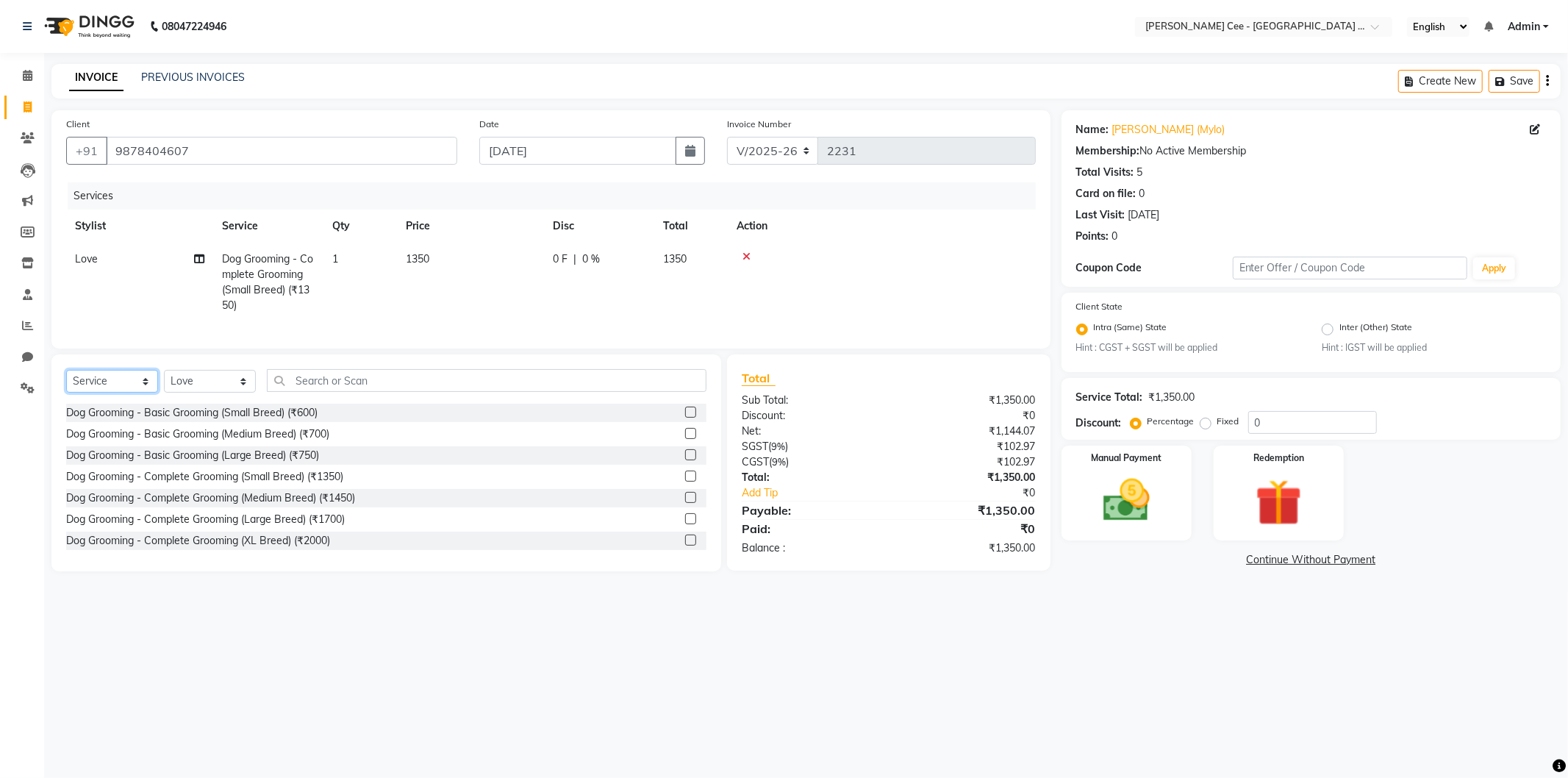
click at [123, 392] on select "Select Service Product Membership Package Voucher Prepaid Gift Card" at bounding box center [112, 381] width 92 height 22
select select "product"
click at [66, 382] on select "Select Service Product Membership Package Voucher Prepaid Gift Card" at bounding box center [112, 381] width 92 height 22
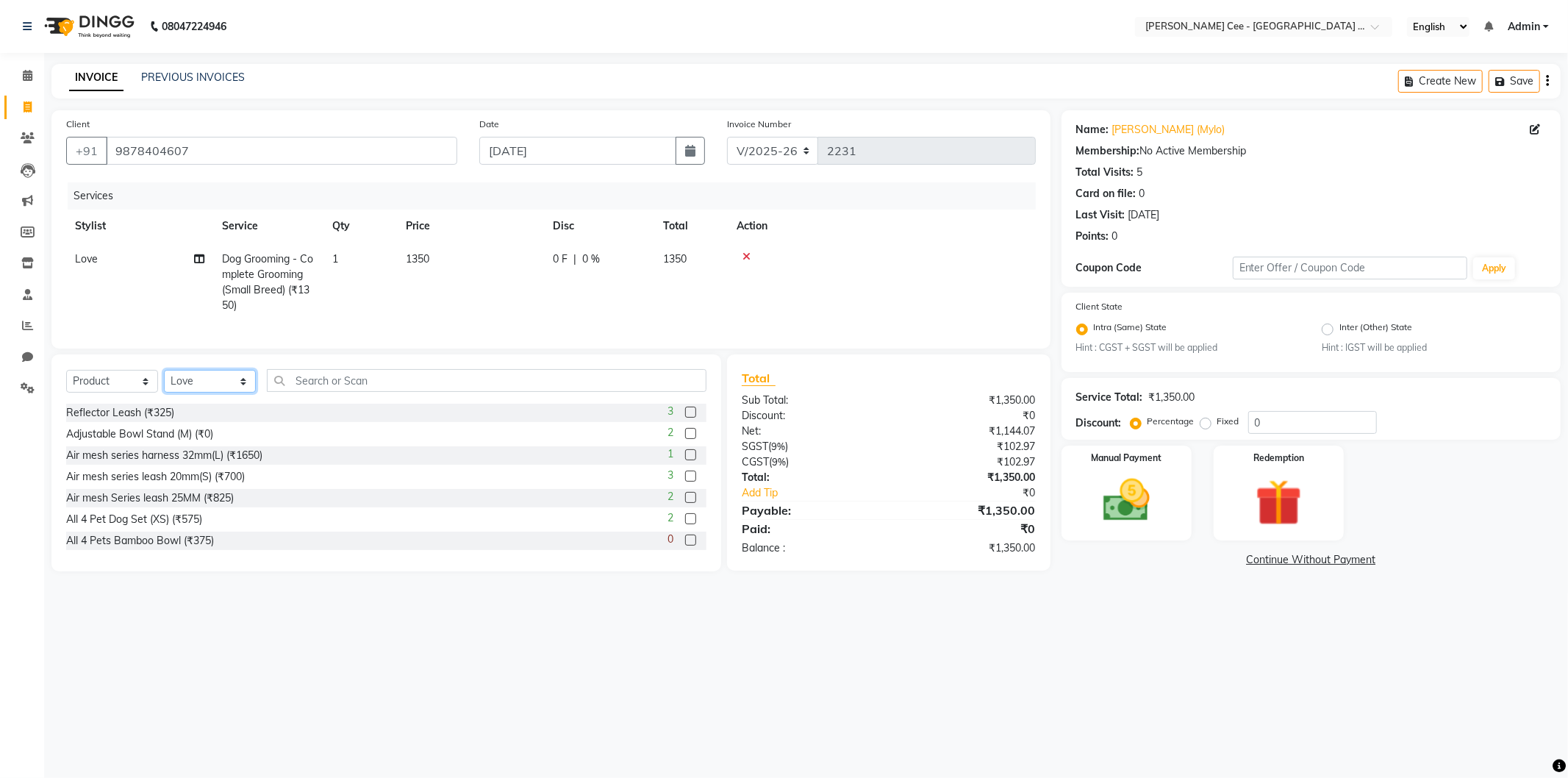
click at [212, 384] on select "Select Stylist Avinash Dr Kamalpreet Kaur Dr.Simran Guri Jashanpreet Singh Kaja…" at bounding box center [209, 381] width 92 height 22
select select "80152"
click at [164, 382] on select "Select Stylist Avinash Dr Kamalpreet Kaur Dr.Simran Guri Jashanpreet Singh Kaja…" at bounding box center [209, 381] width 92 height 22
click at [342, 404] on div "Select Service Product Membership Package Voucher Prepaid Gift Card Select Styl…" at bounding box center [386, 387] width 641 height 35
click at [351, 392] on input "text" at bounding box center [486, 380] width 440 height 22
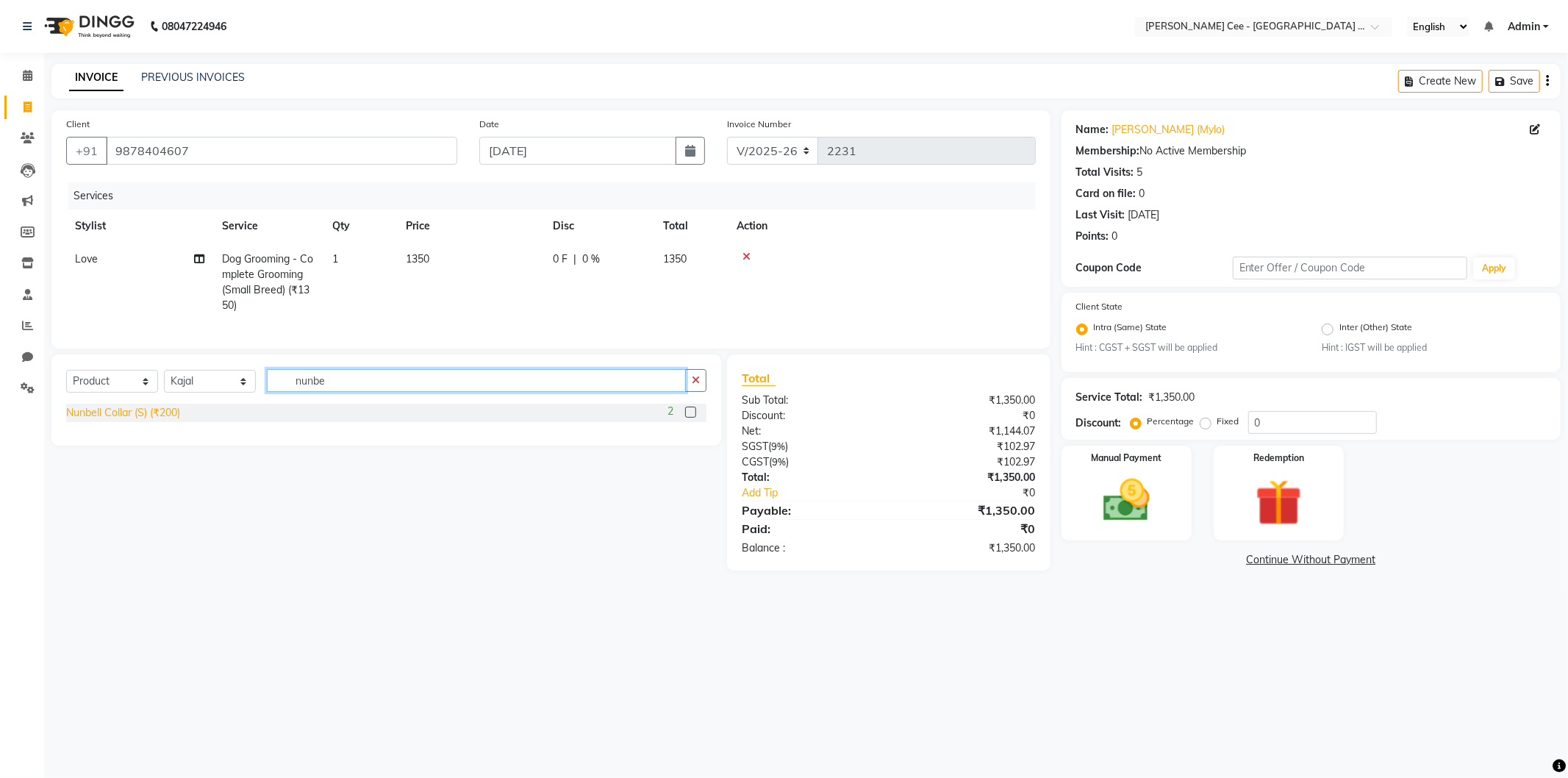
type input "nunbe"
click at [123, 421] on div "Nunbell Collar (S) (₹200)" at bounding box center [123, 413] width 114 height 16
checkbox input "false"
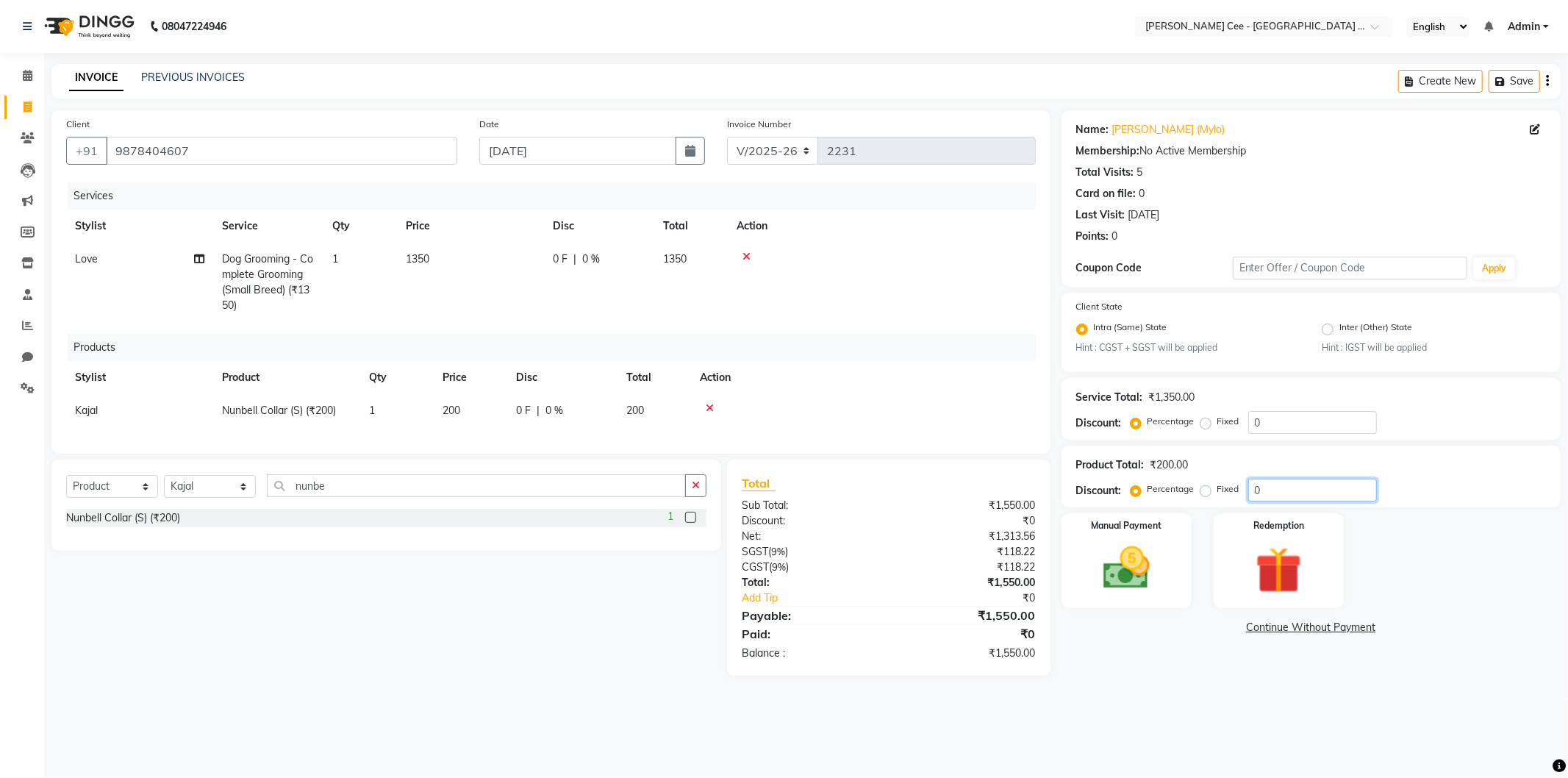
click at [1257, 493] on input "0" at bounding box center [1312, 490] width 129 height 22
type input "20"
click at [1196, 698] on main "INVOICE PREVIOUS INVOICES Create New Save Client +91 9878404607 Date 04-09-2025…" at bounding box center [806, 381] width 1524 height 634
click at [1135, 569] on img at bounding box center [1127, 568] width 79 height 56
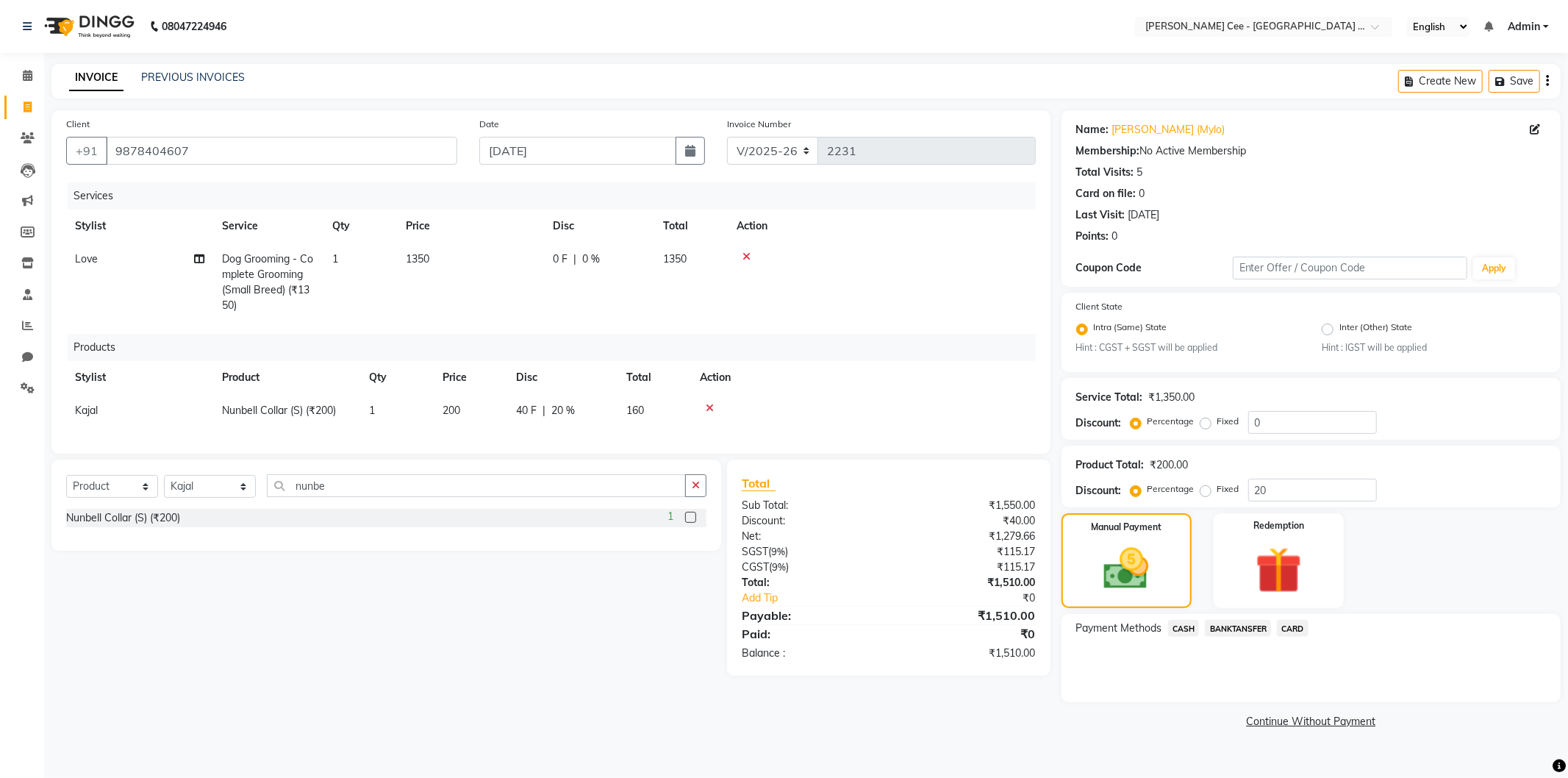
click at [1224, 629] on span "BANKTANSFER" at bounding box center [1238, 628] width 66 height 17
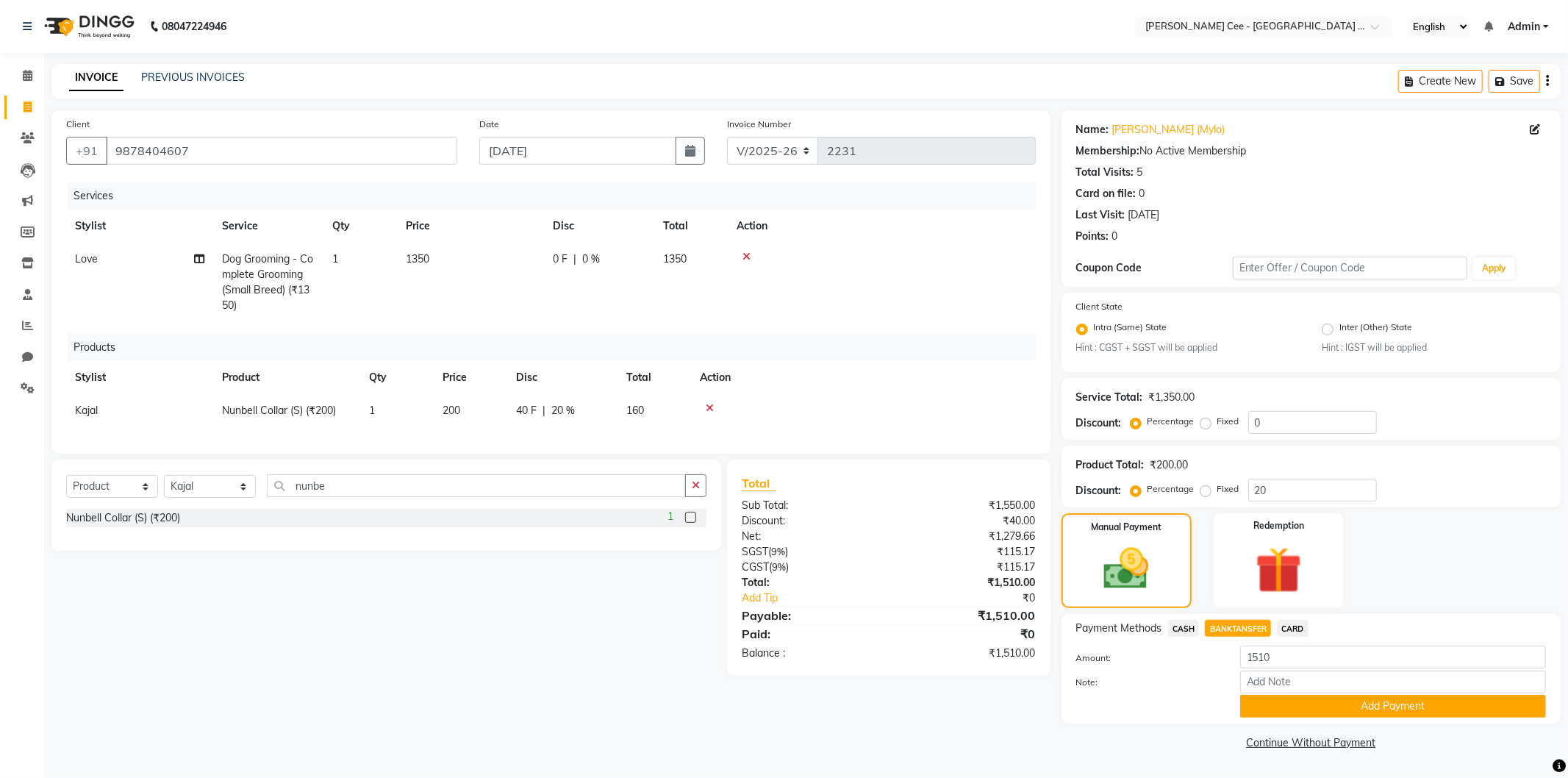
click at [1302, 702] on button "Add Payment" at bounding box center [1394, 706] width 306 height 22
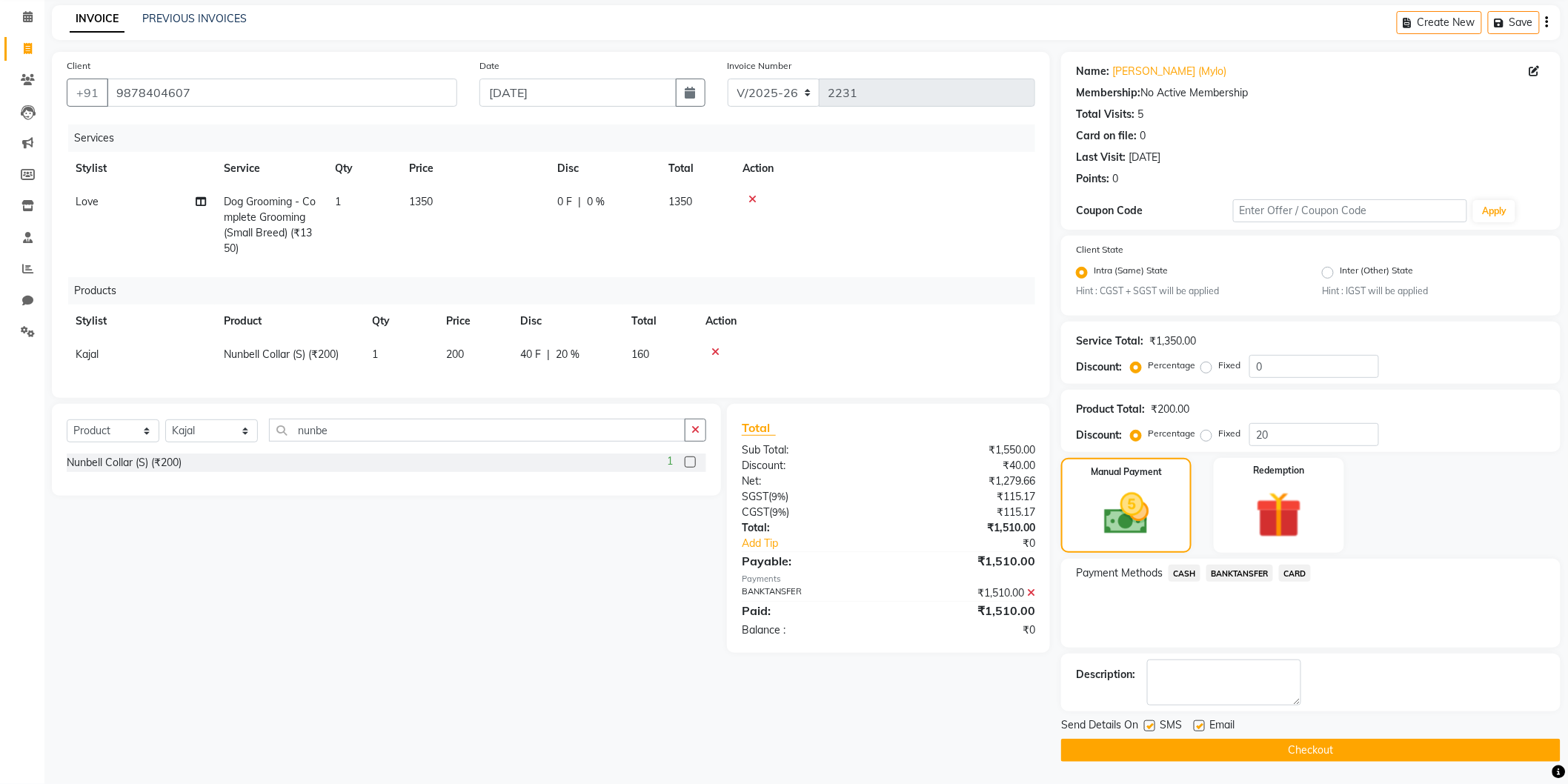
click at [1251, 744] on button "Checkout" at bounding box center [1311, 750] width 499 height 23
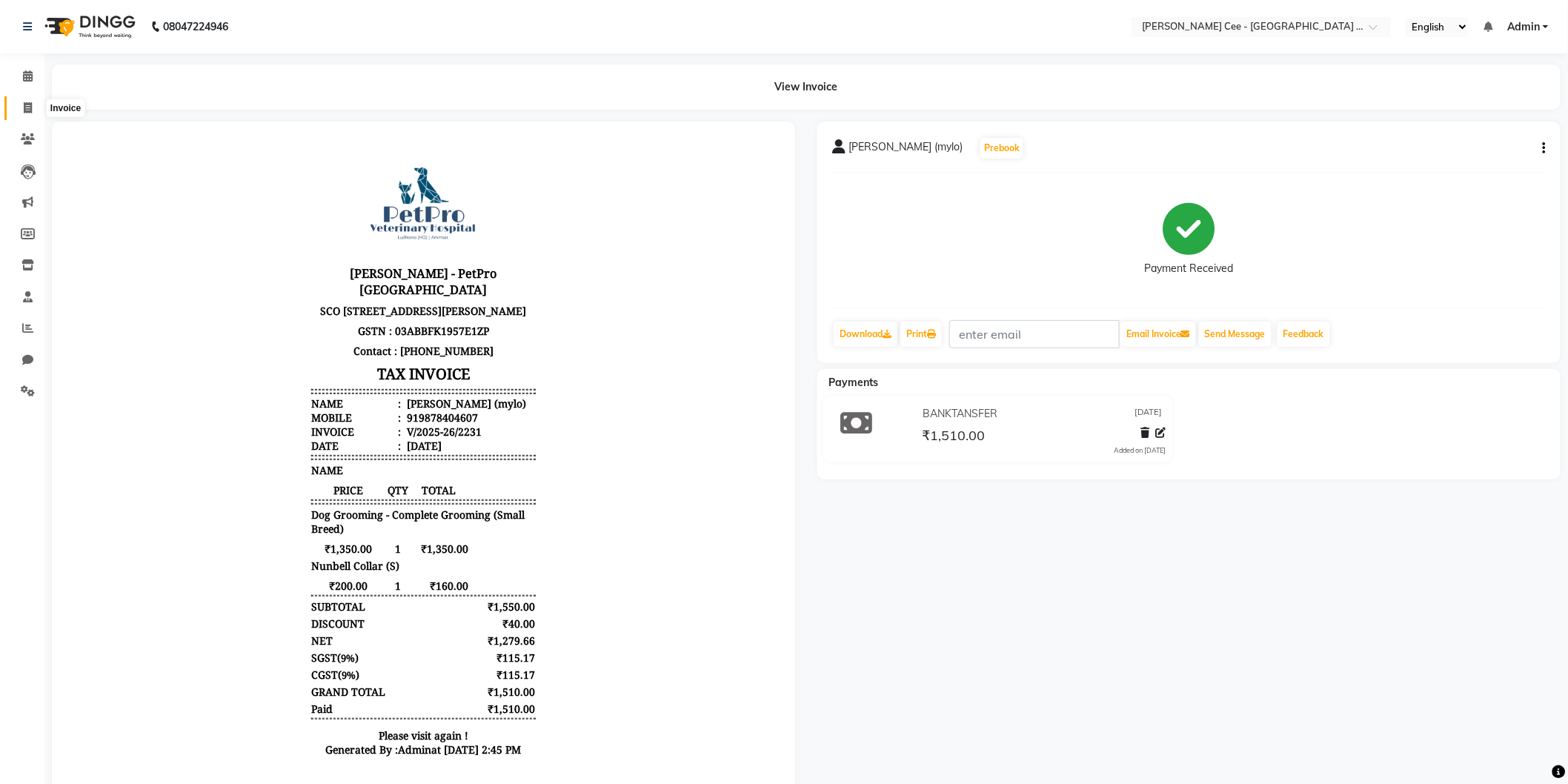
click at [28, 100] on span at bounding box center [28, 108] width 26 height 17
select select "service"
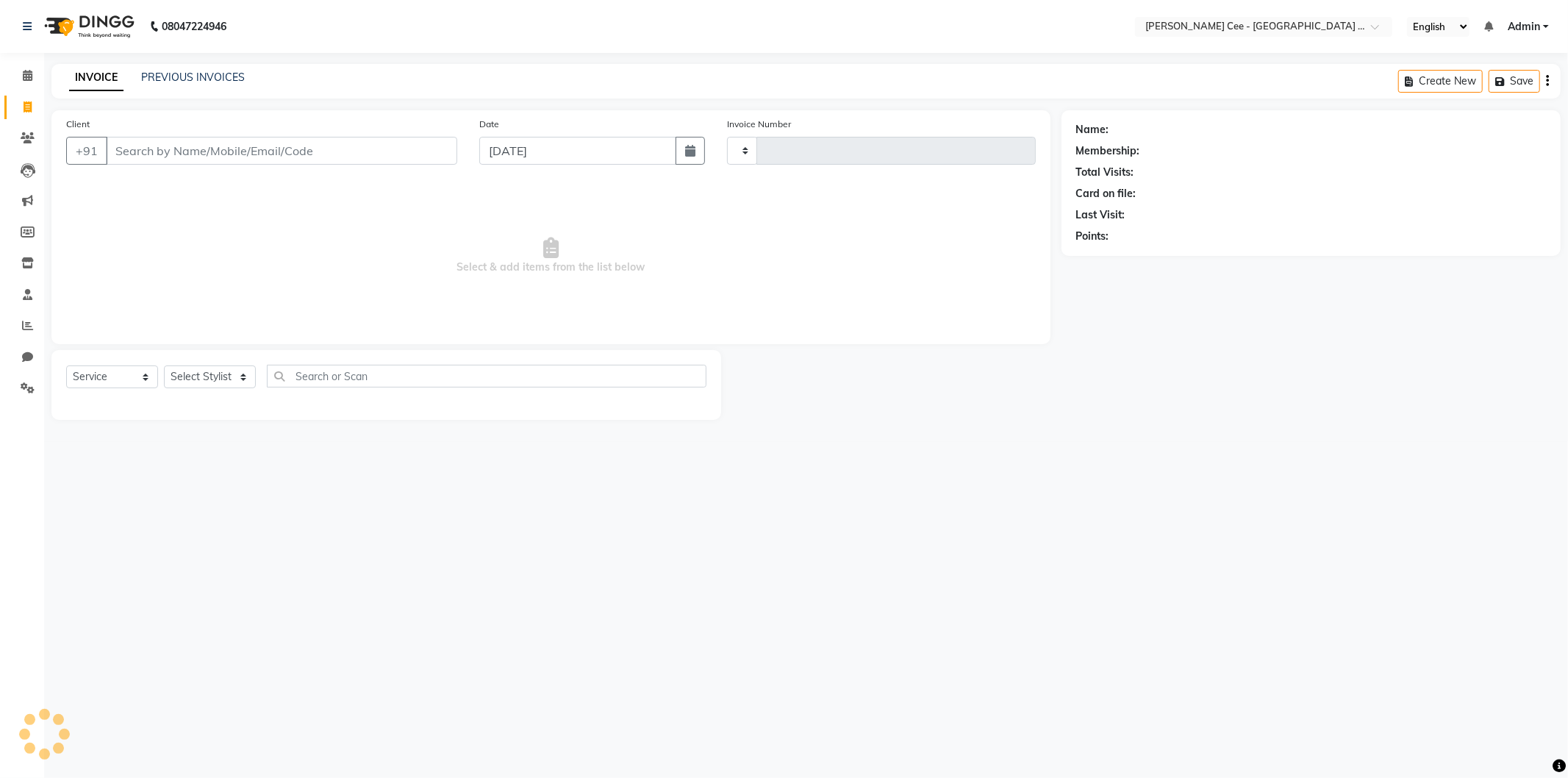
type input "2232"
select select "8239"
click at [253, 147] on input "Client" at bounding box center [281, 151] width 351 height 28
select select "product"
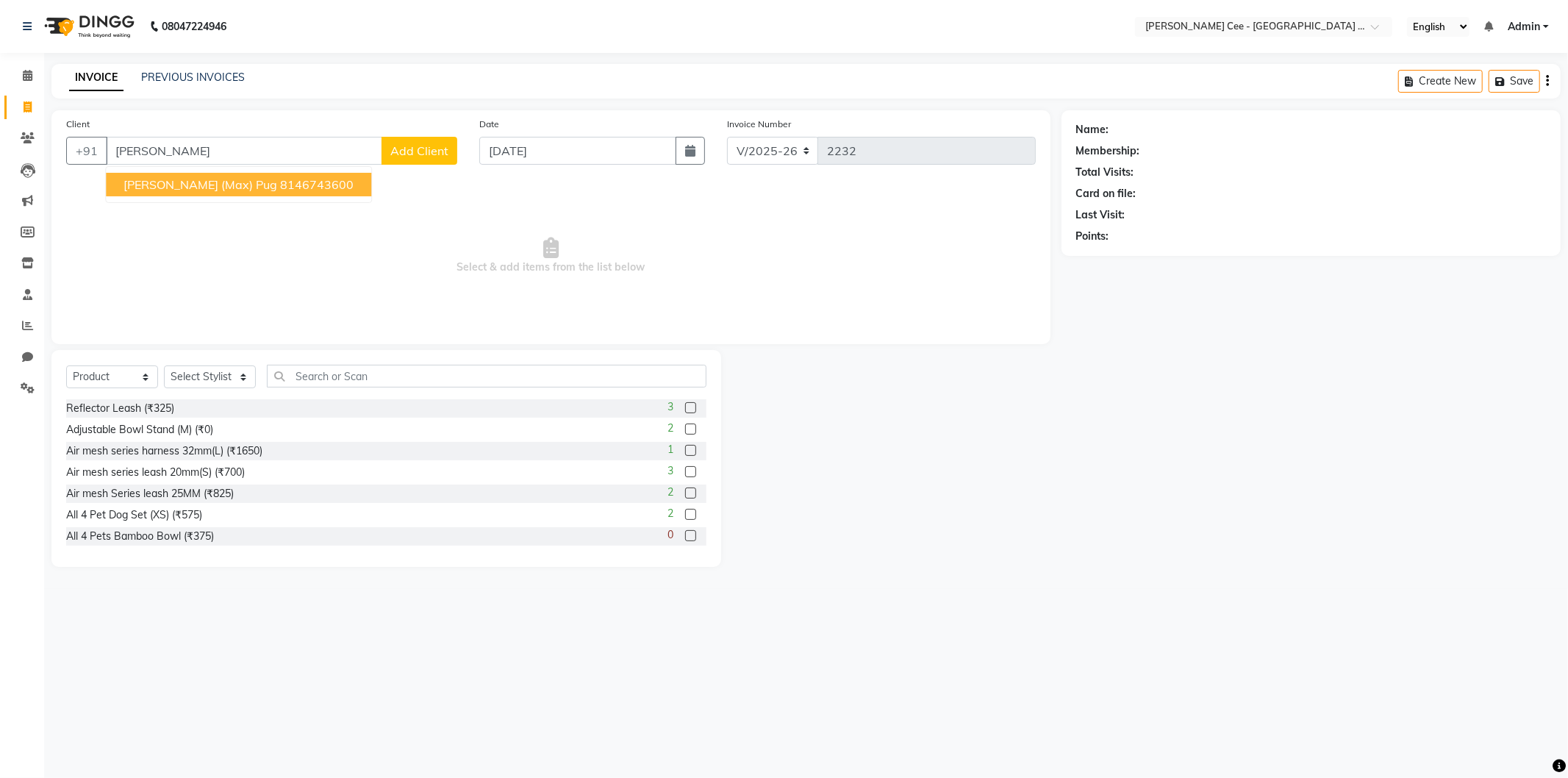
type input "Amarjit Singh"
click at [421, 149] on span "Add Client" at bounding box center [420, 151] width 58 height 15
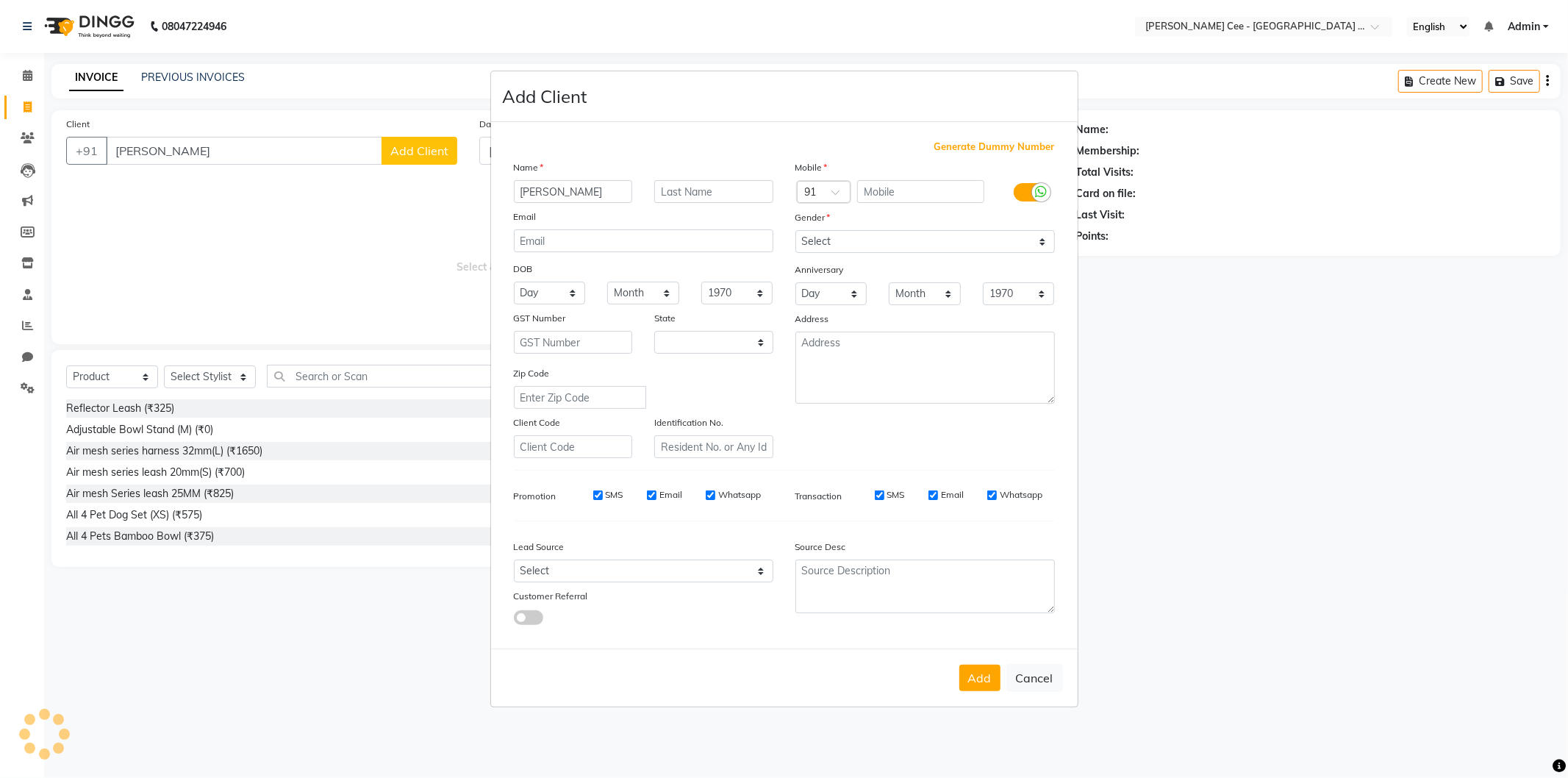
select select "22"
type input "Amarjit Singh (Jojo)"
click at [728, 193] on input "text" at bounding box center [713, 191] width 119 height 22
type input "Shihtzu"
click at [907, 185] on input "text" at bounding box center [921, 191] width 127 height 22
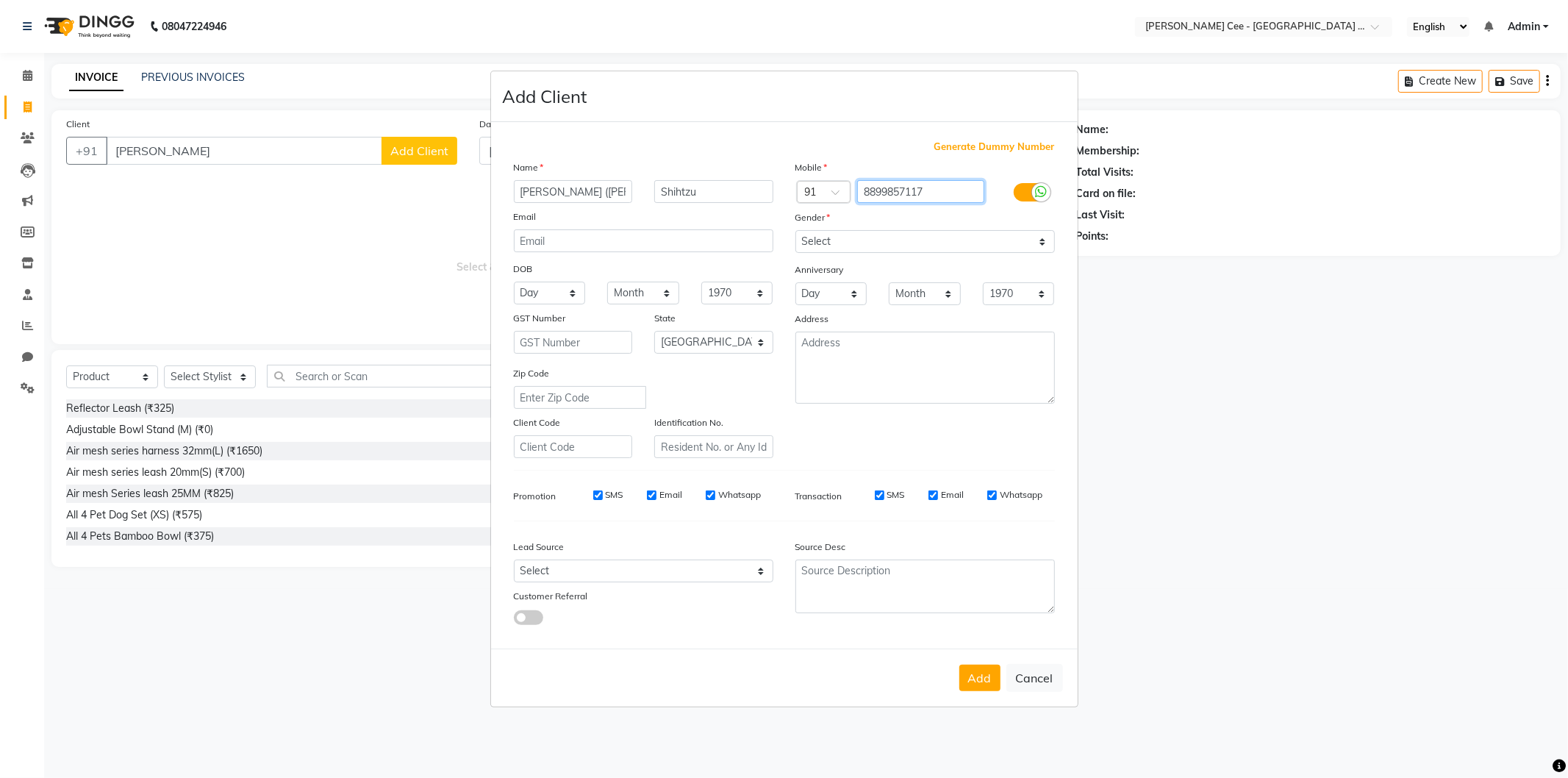
type input "8899857117"
click at [931, 243] on select "Select Male Female Other Prefer Not To Say" at bounding box center [925, 241] width 259 height 22
select select "male"
click at [795, 230] on select "Select Male Female Other Prefer Not To Say" at bounding box center [925, 241] width 259 height 22
click at [978, 679] on button "Add" at bounding box center [981, 678] width 42 height 27
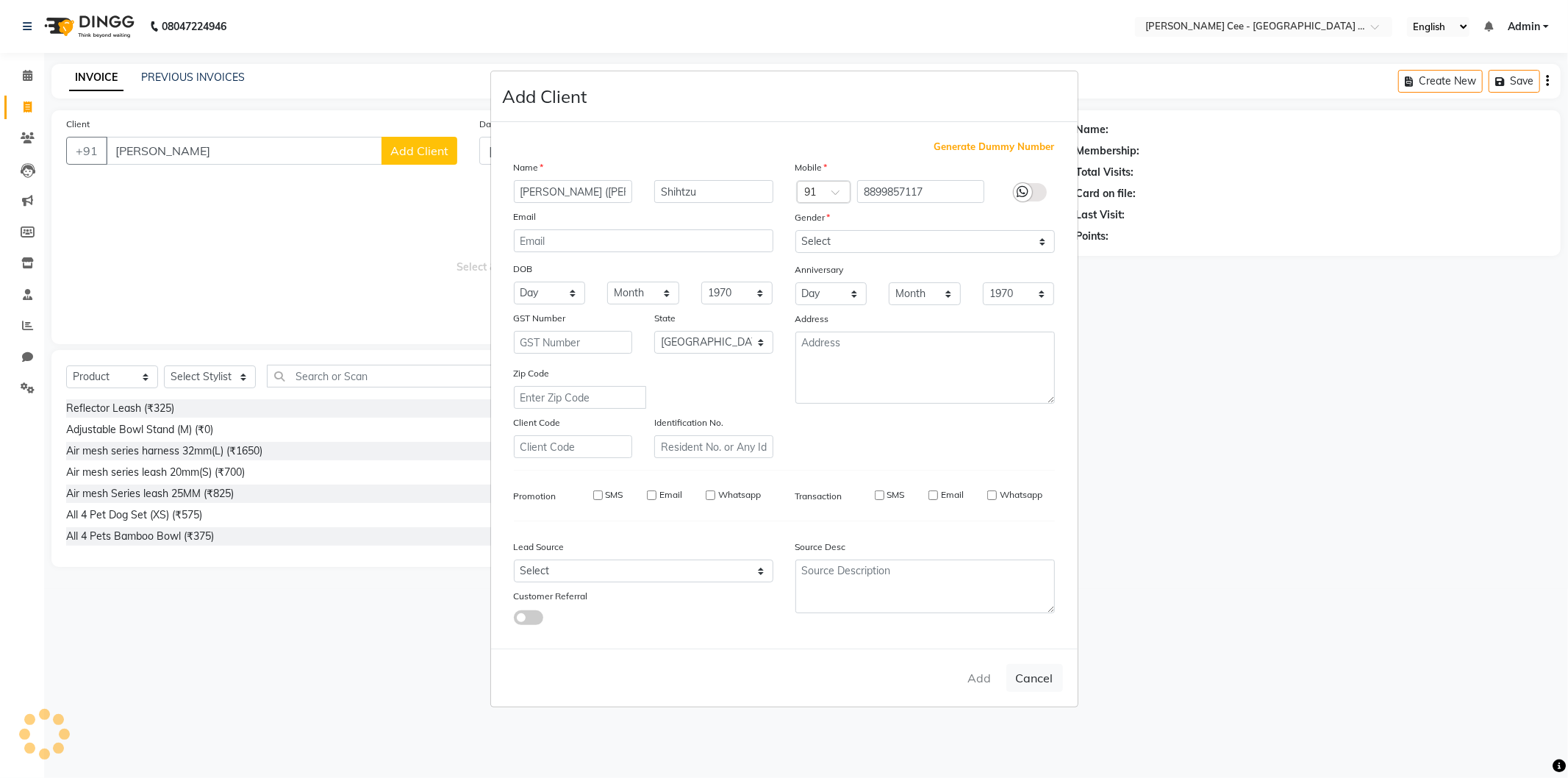
type input "8899857117"
select select
select select "null"
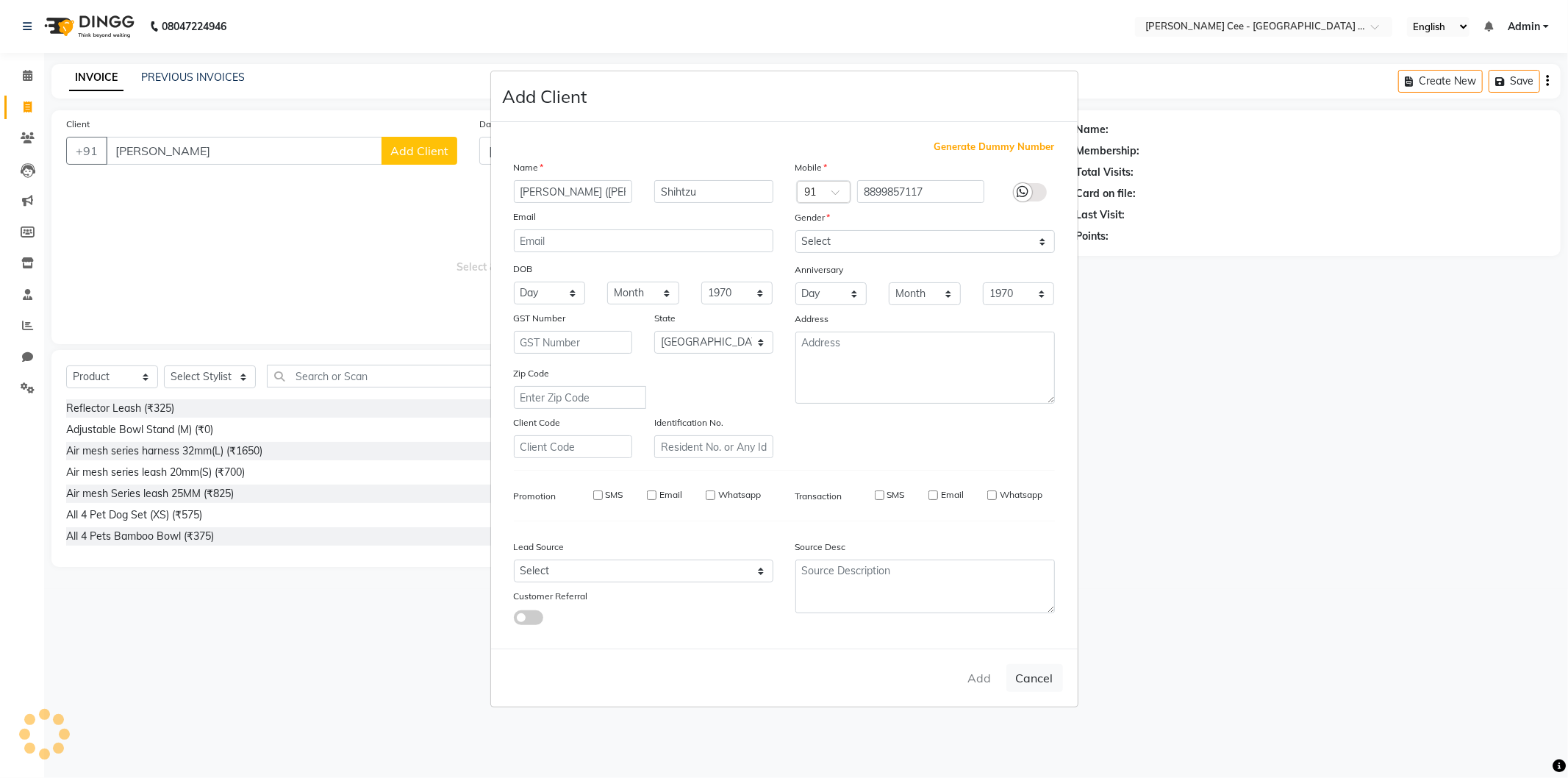
select select
checkbox input "false"
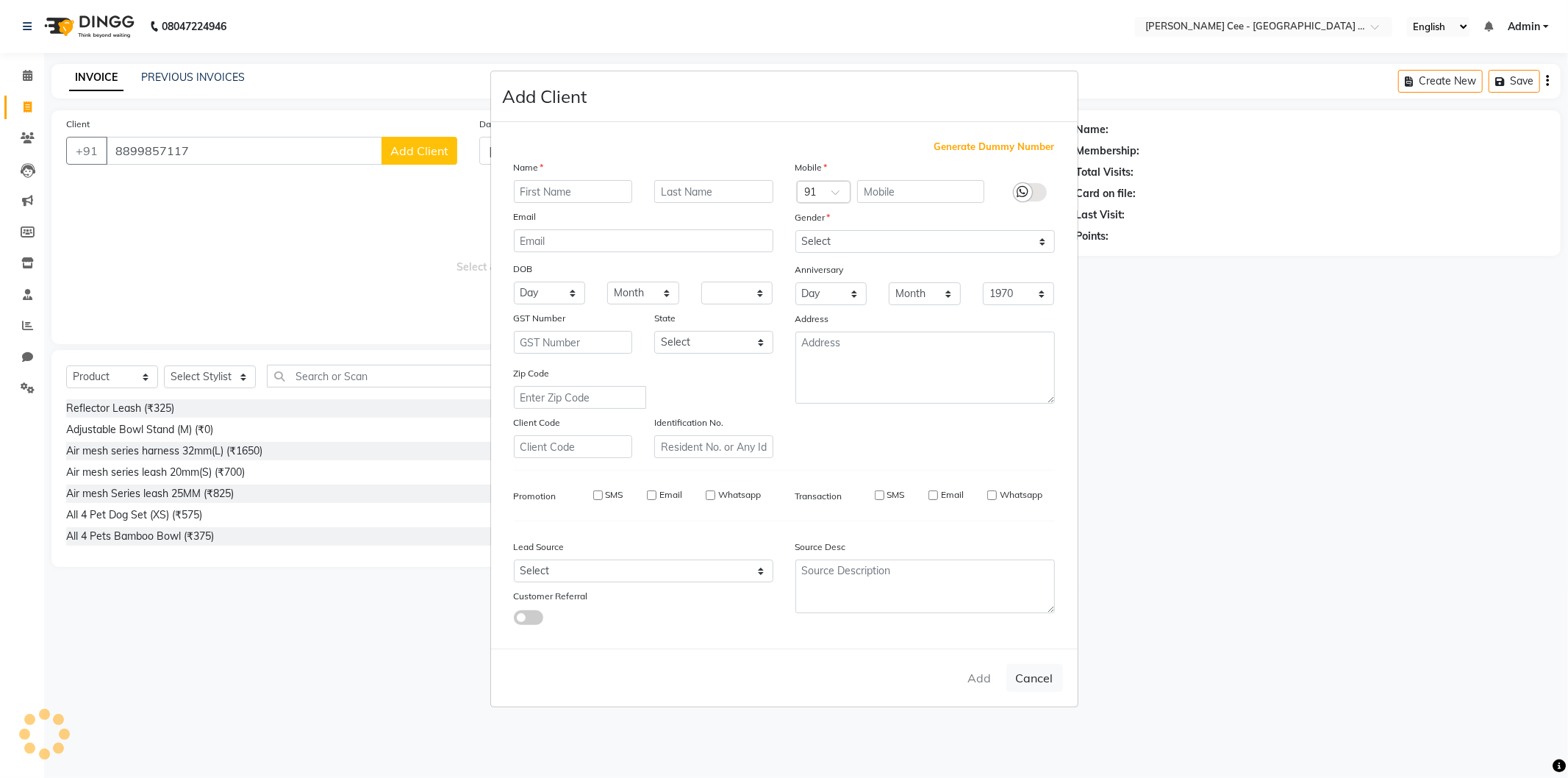
checkbox input "false"
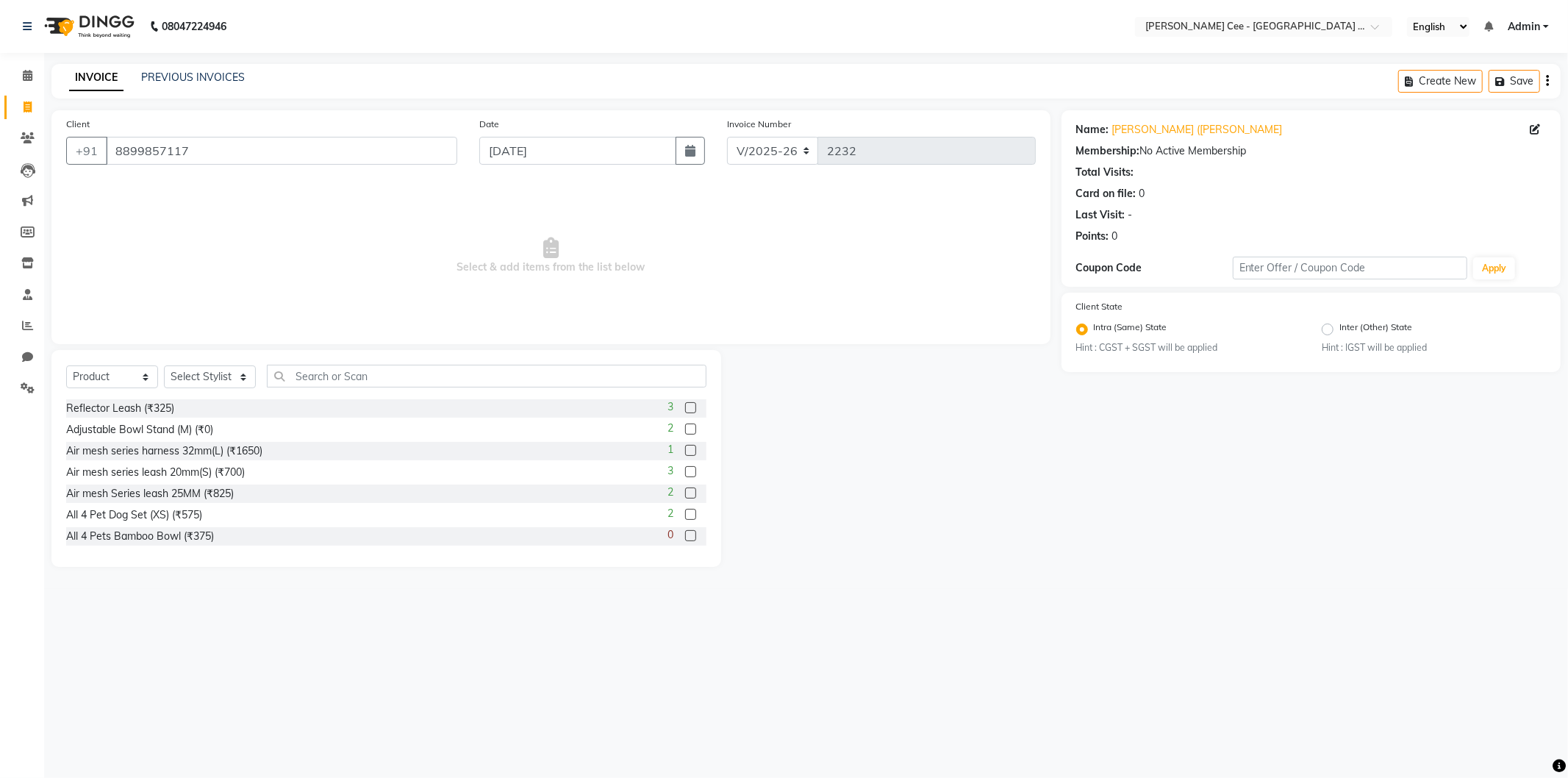
click at [235, 365] on div "Select Service Product Membership Package Voucher Prepaid Gift Card Select Styl…" at bounding box center [386, 382] width 641 height 35
click at [219, 377] on select "Select Stylist Avinash Dr Kamalpreet Kaur Dr.Simran Guri Jashanpreet Singh Kaja…" at bounding box center [209, 377] width 92 height 22
select select "80152"
click at [164, 367] on select "Select Stylist Avinash Dr Kamalpreet Kaur Dr.Simran Guri Jashanpreet Singh Kaja…" at bounding box center [209, 377] width 92 height 22
click at [325, 380] on input "text" at bounding box center [486, 376] width 440 height 22
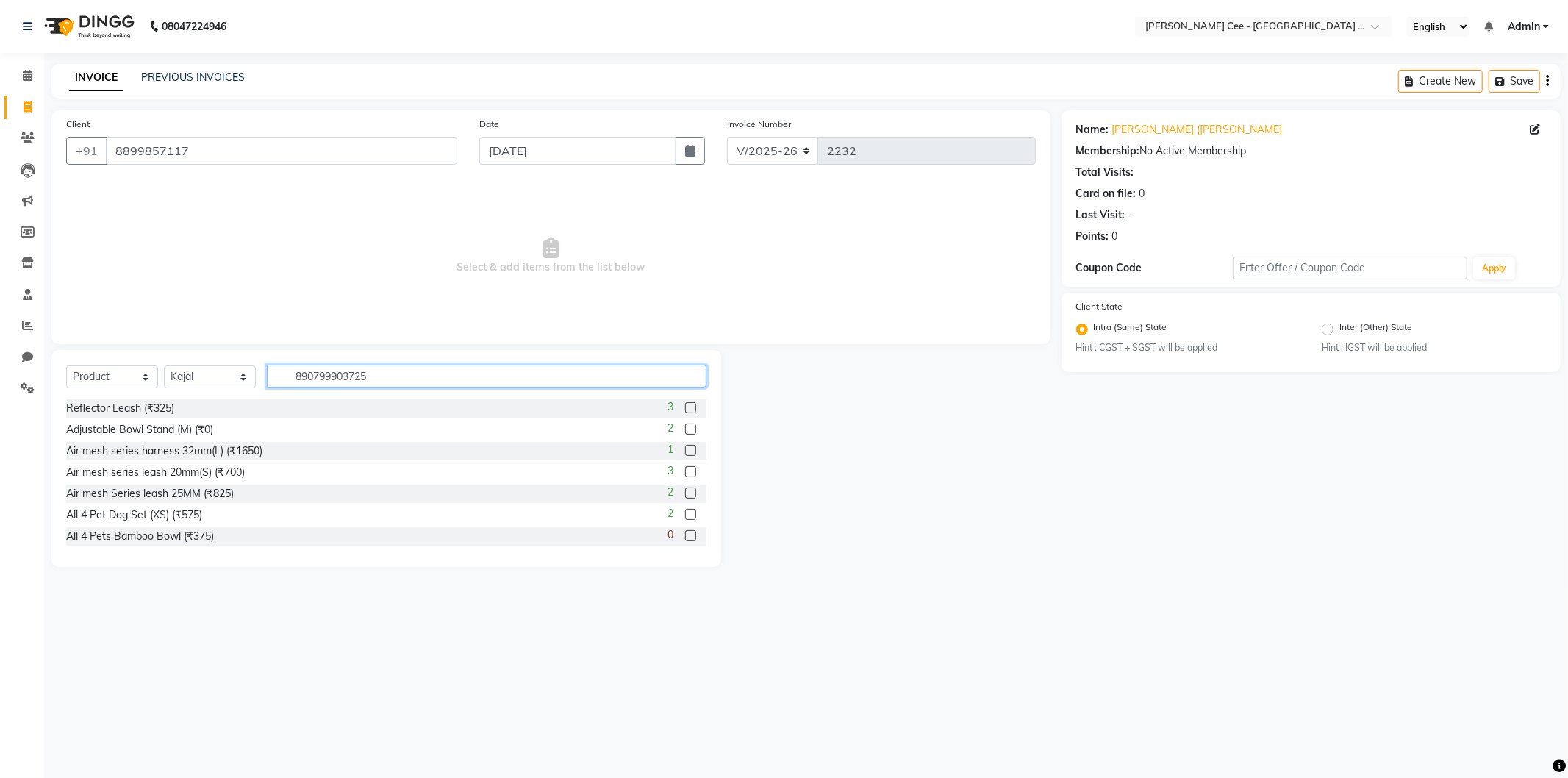
type input "8907999037258"
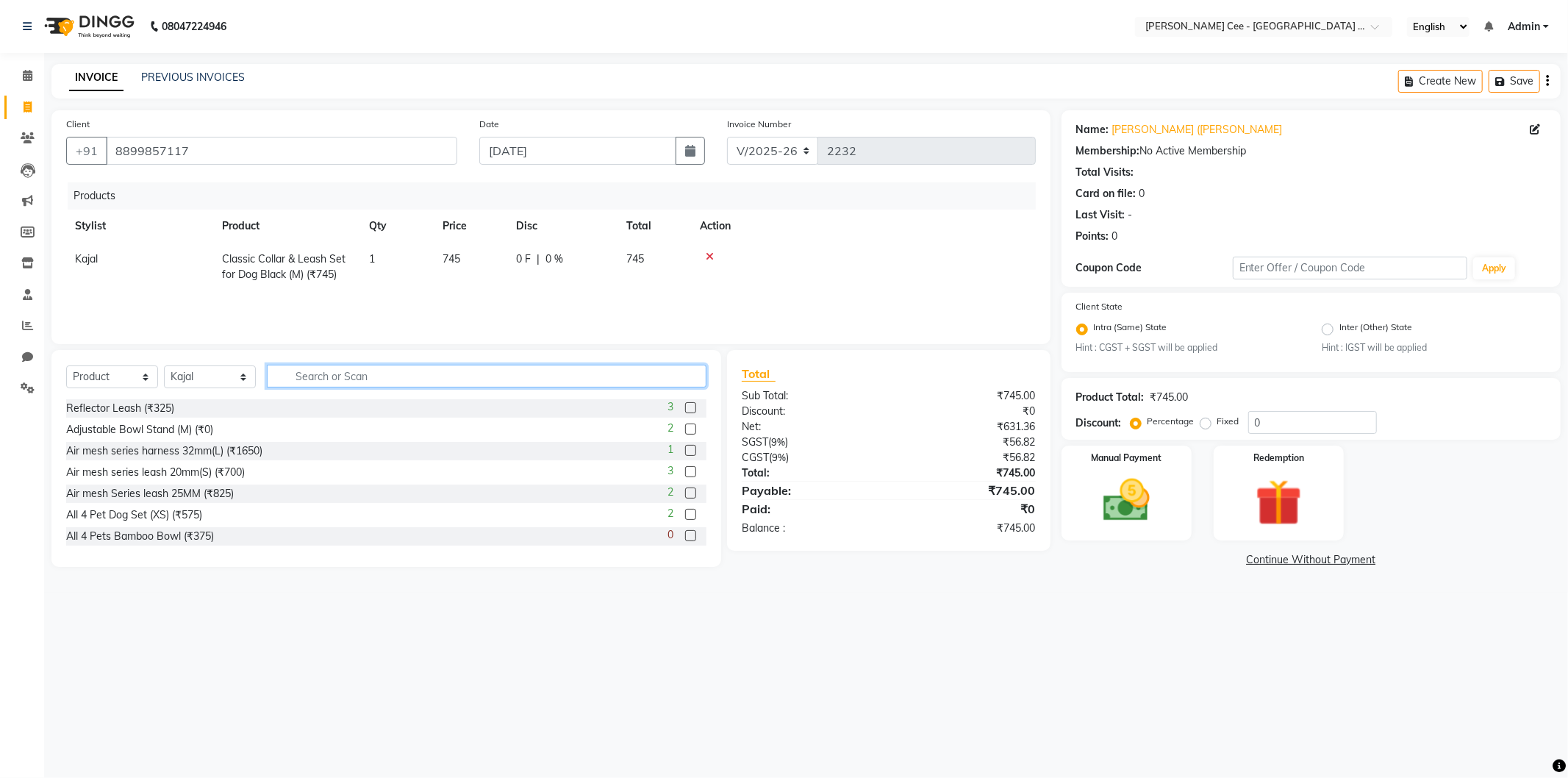
click at [391, 380] on input "text" at bounding box center [486, 376] width 440 height 22
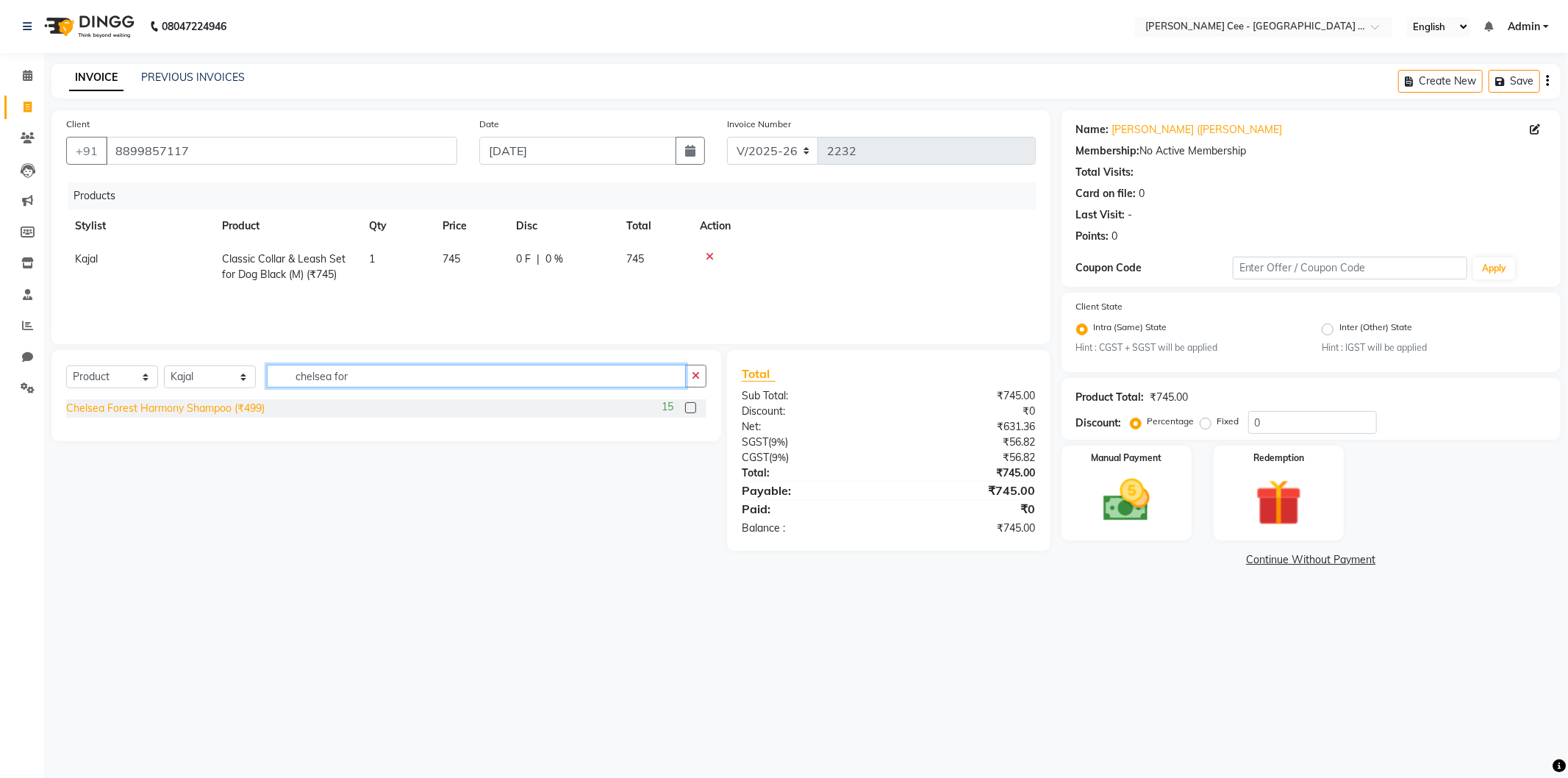
type input "chelsea for"
click at [225, 408] on div "Chelsea Forest Harmony Shampoo (₹499)" at bounding box center [165, 408] width 199 height 16
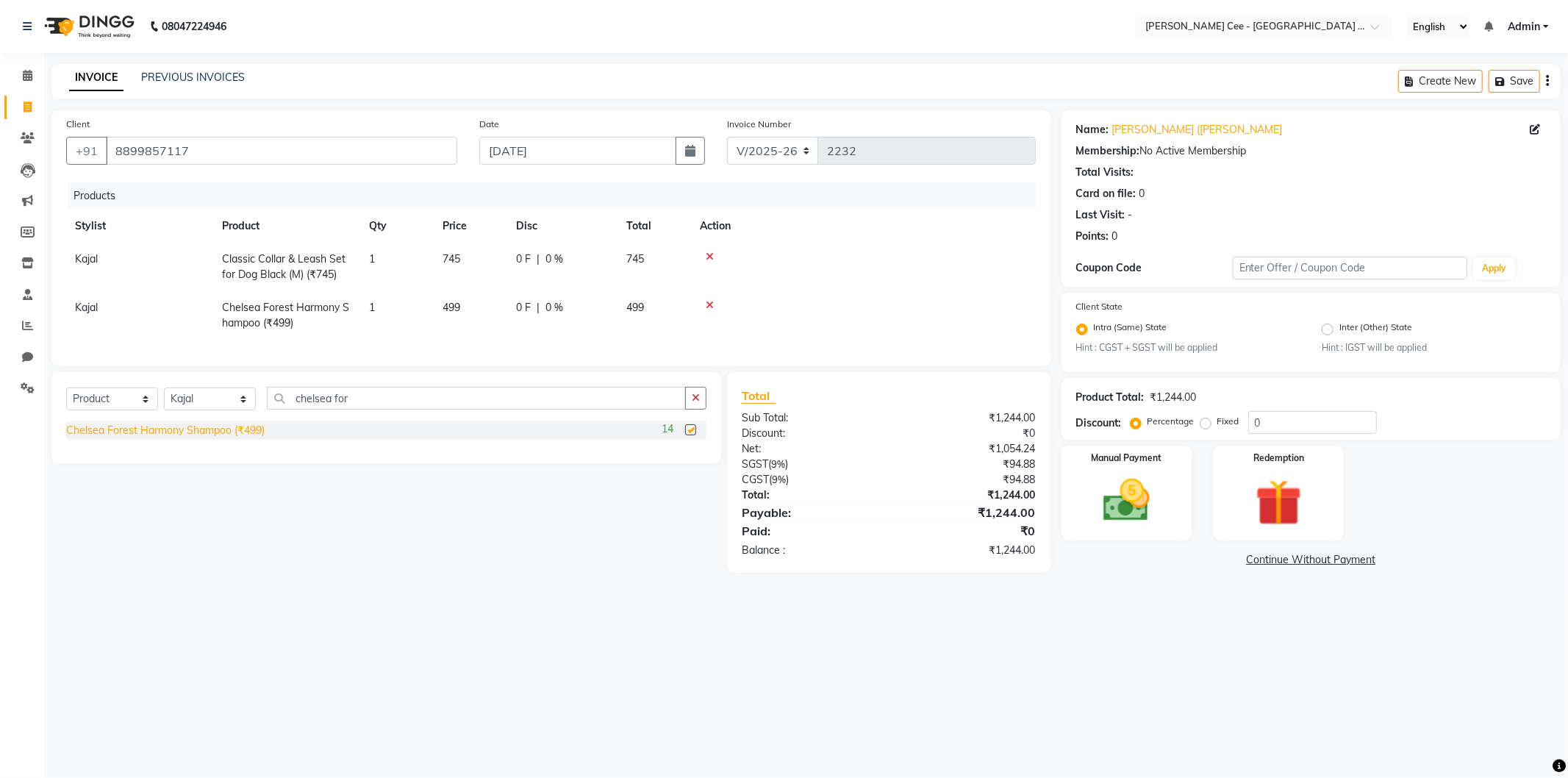
checkbox input "false"
drag, startPoint x: 395, startPoint y: 407, endPoint x: 228, endPoint y: 406, distance: 167.0
click at [228, 406] on div "Select Service Product Membership Package Voucher Prepaid Gift Card Select Styl…" at bounding box center [386, 404] width 641 height 35
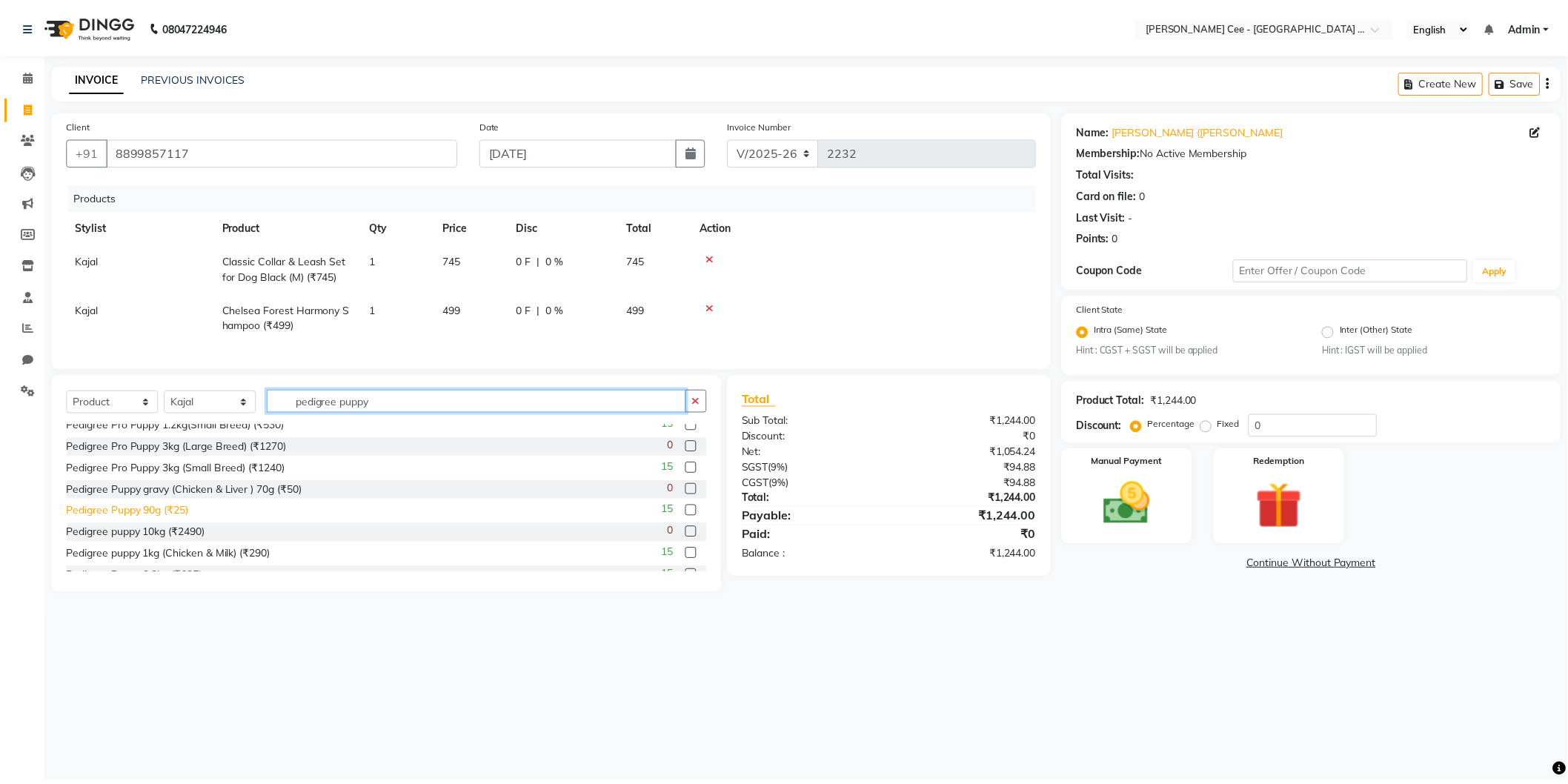
scroll to position [45, 0]
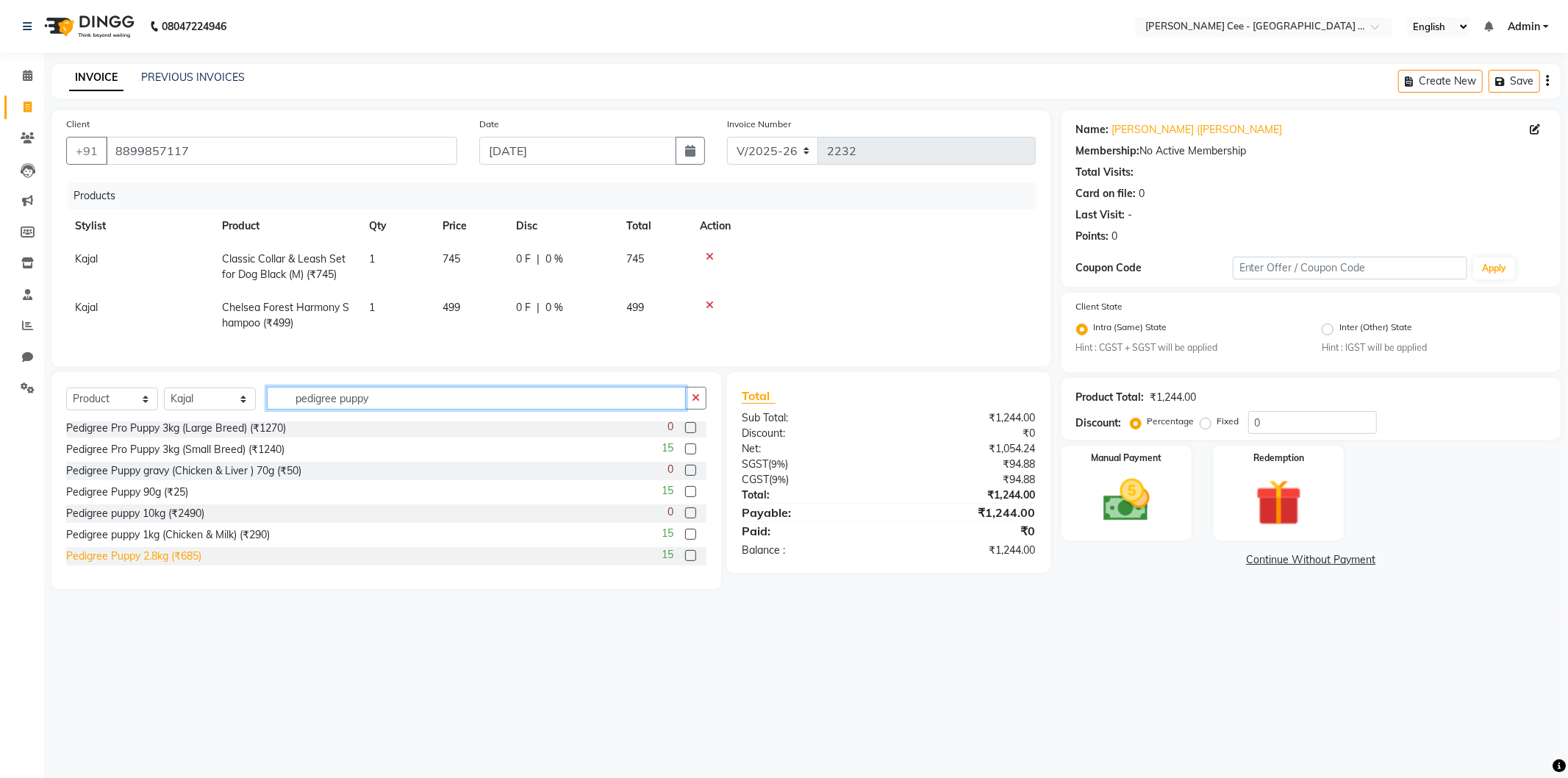
type input "pedigree puppy"
click at [165, 564] on div "Pedigree Puppy 2.8kg (₹685)" at bounding box center [134, 556] width 135 height 16
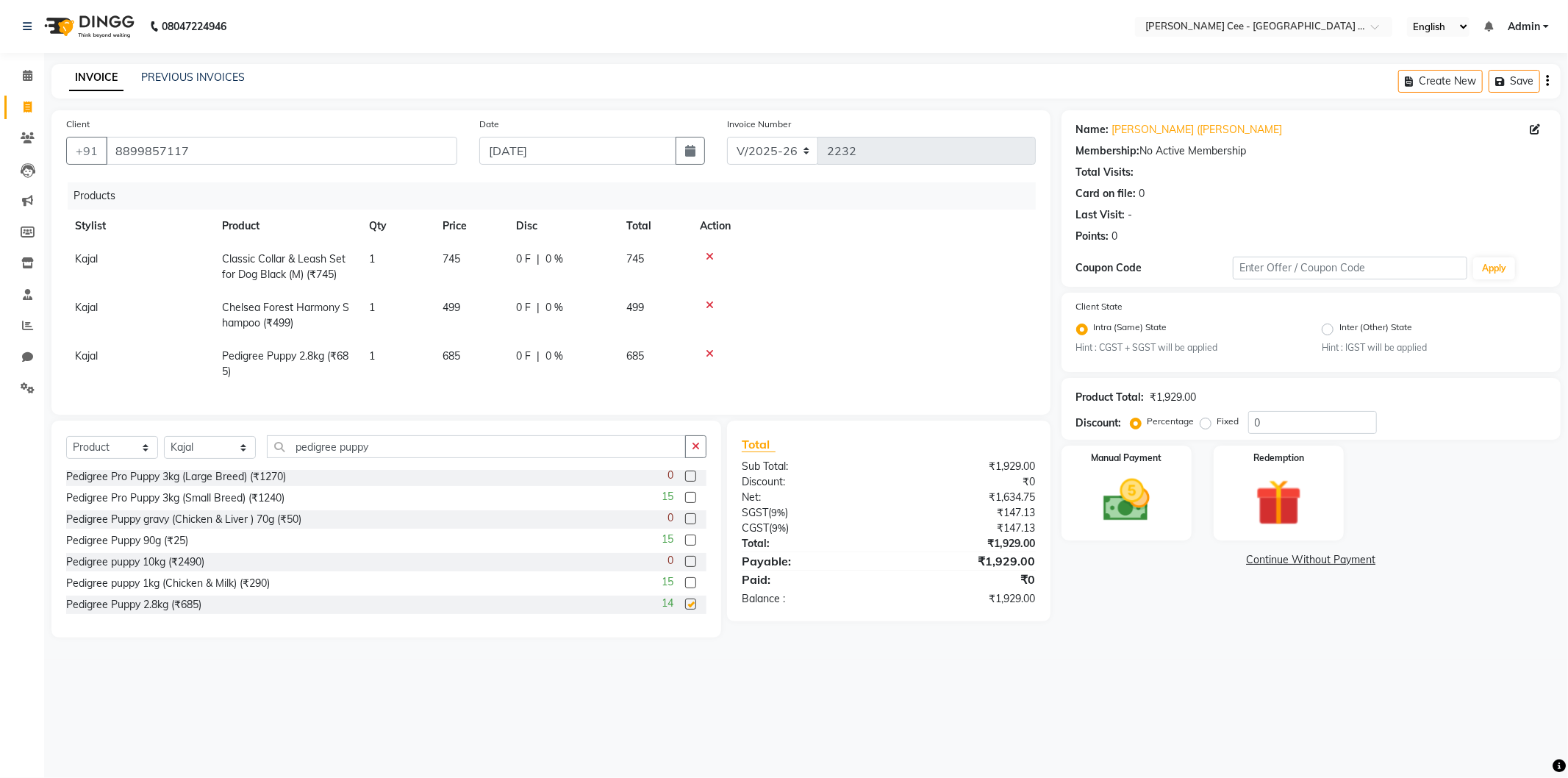
checkbox input "false"
drag, startPoint x: 112, startPoint y: 456, endPoint x: 114, endPoint y: 463, distance: 7.3
click at [112, 456] on select "Select Service Product Membership Package Voucher Prepaid Gift Card" at bounding box center [112, 447] width 92 height 22
select select "service"
click at [66, 449] on select "Select Service Product Membership Package Voucher Prepaid Gift Card" at bounding box center [112, 447] width 92 height 22
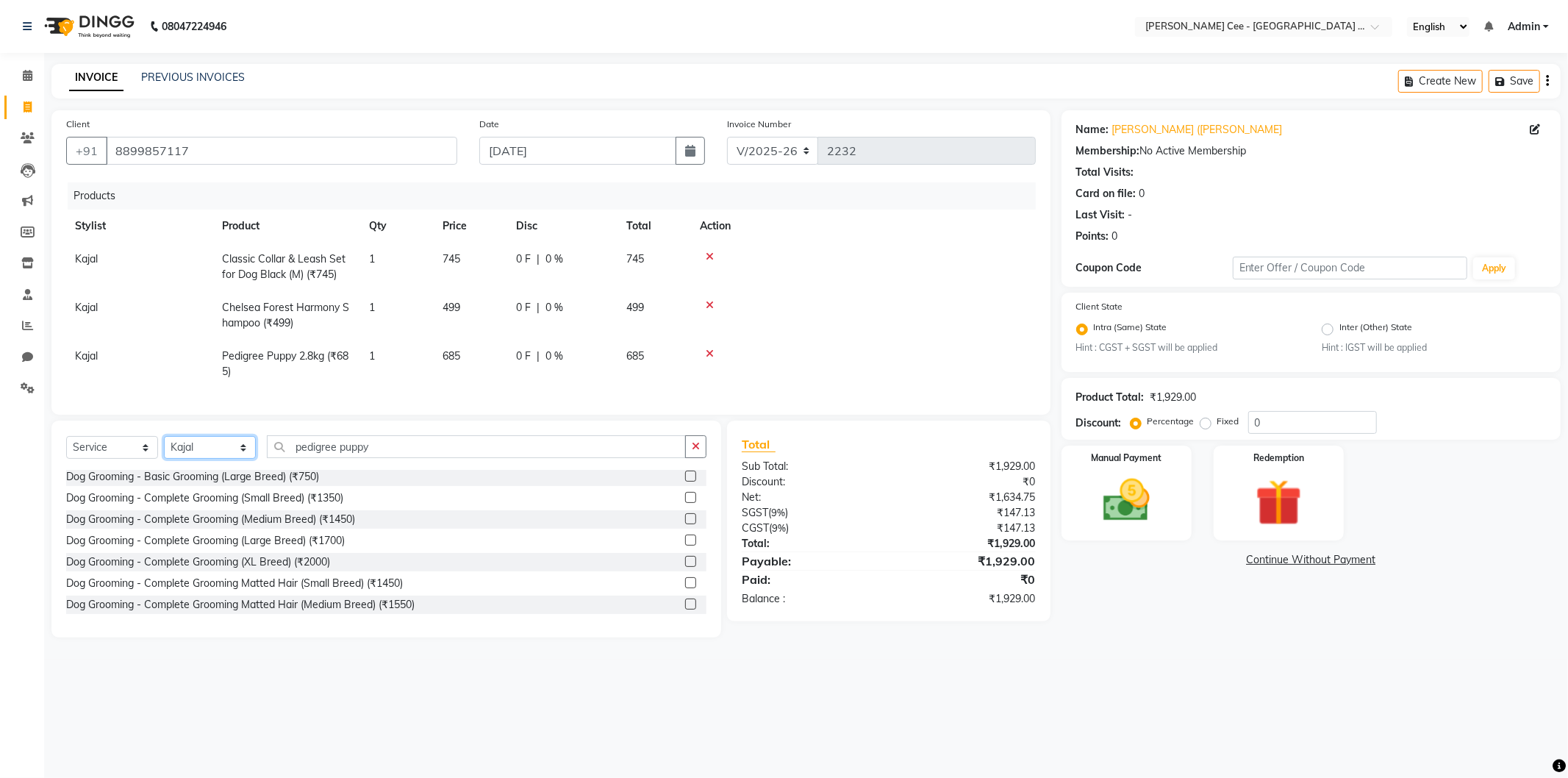
click at [199, 451] on select "Select Stylist Avinash Dr Kamalpreet Kaur Dr.Simran Guri Jashanpreet Singh Kaja…" at bounding box center [209, 447] width 92 height 22
select select "80157"
click at [164, 449] on select "Select Stylist Avinash Dr Kamalpreet Kaur Dr.Simran Guri Jashanpreet Singh Kaja…" at bounding box center [209, 447] width 92 height 22
click at [284, 506] on div "Dog Grooming - Complete Grooming (Small Breed) (₹1350)" at bounding box center [205, 498] width 278 height 16
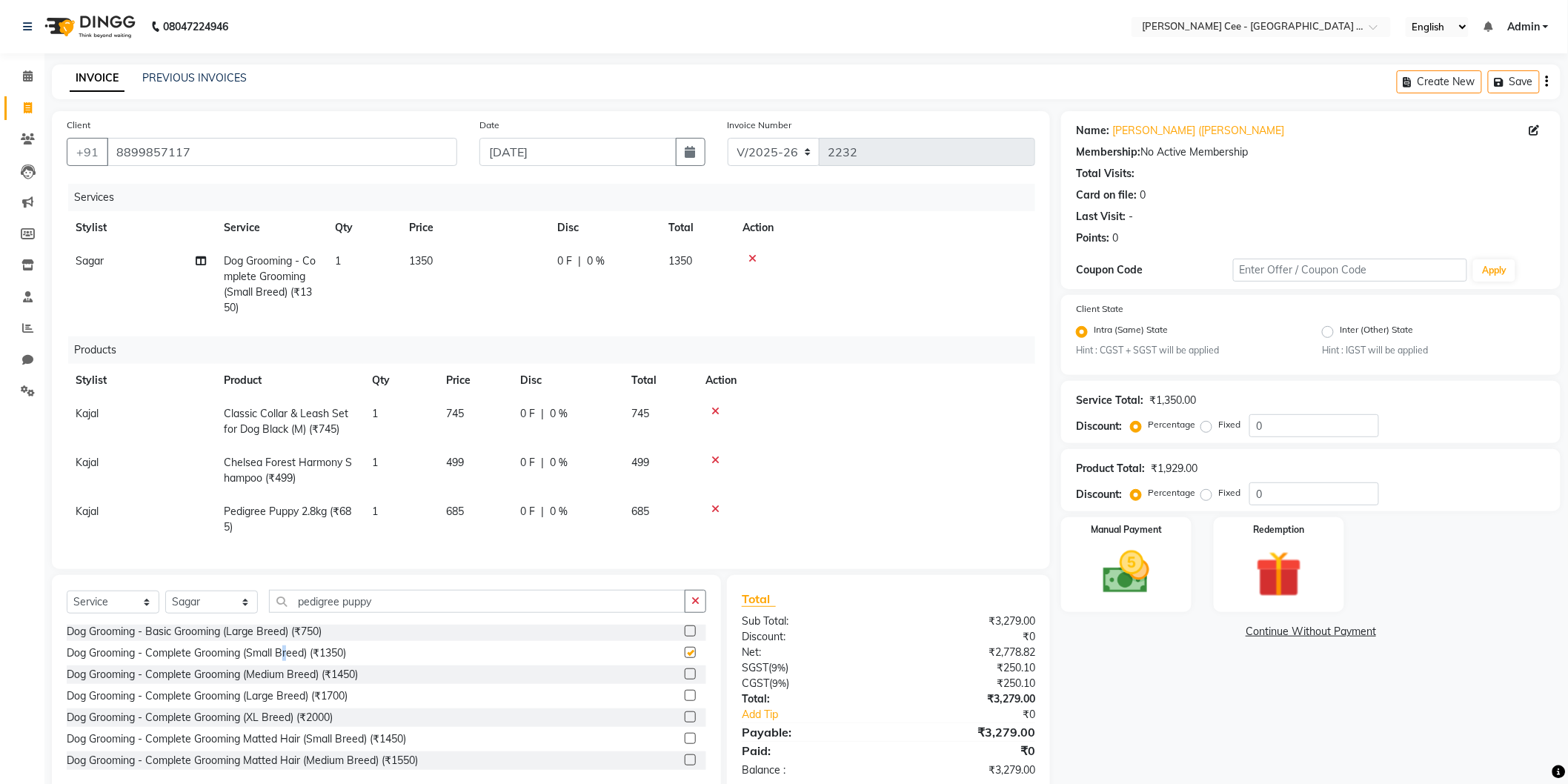
checkbox input "false"
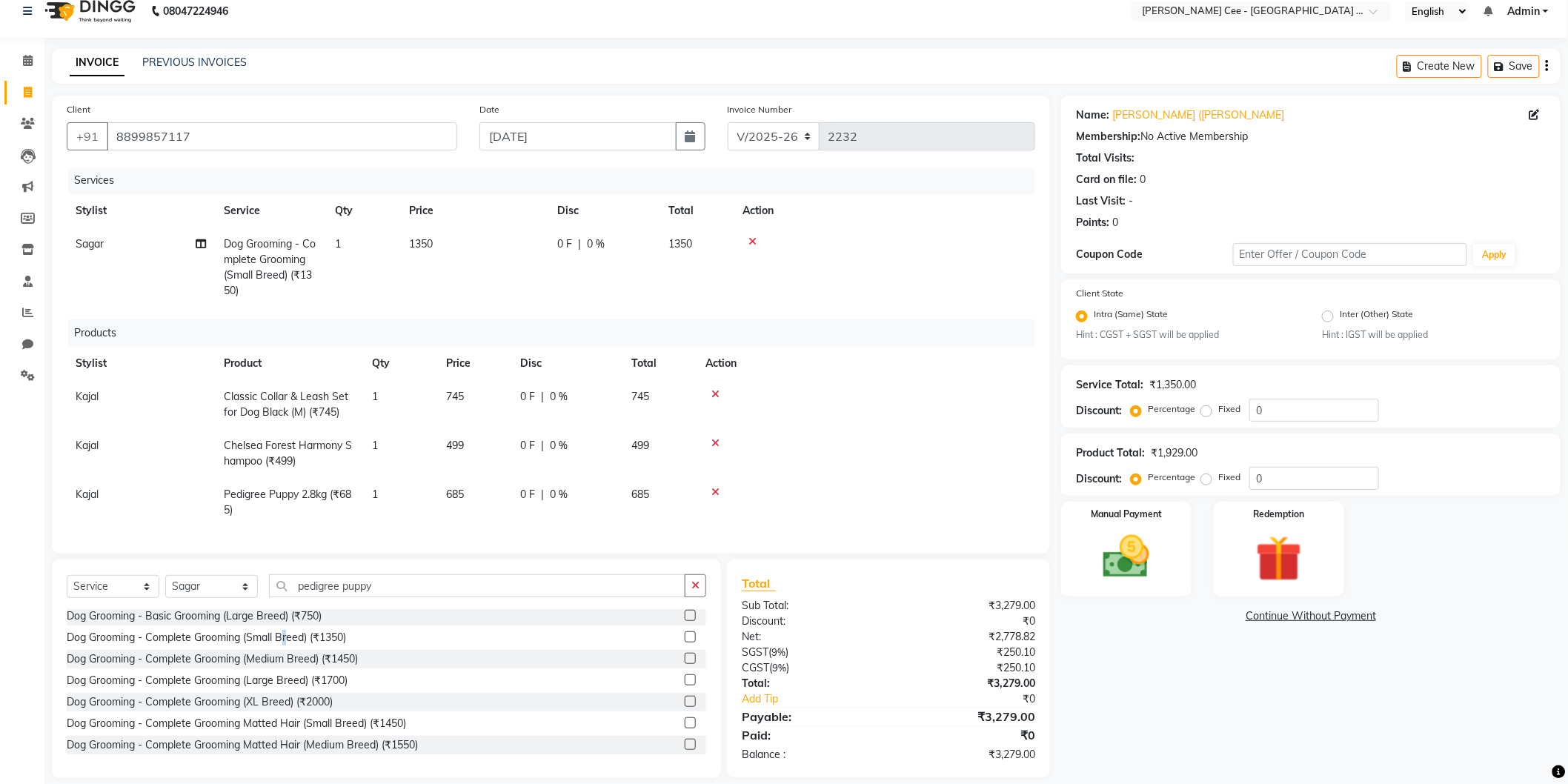
scroll to position [31, 0]
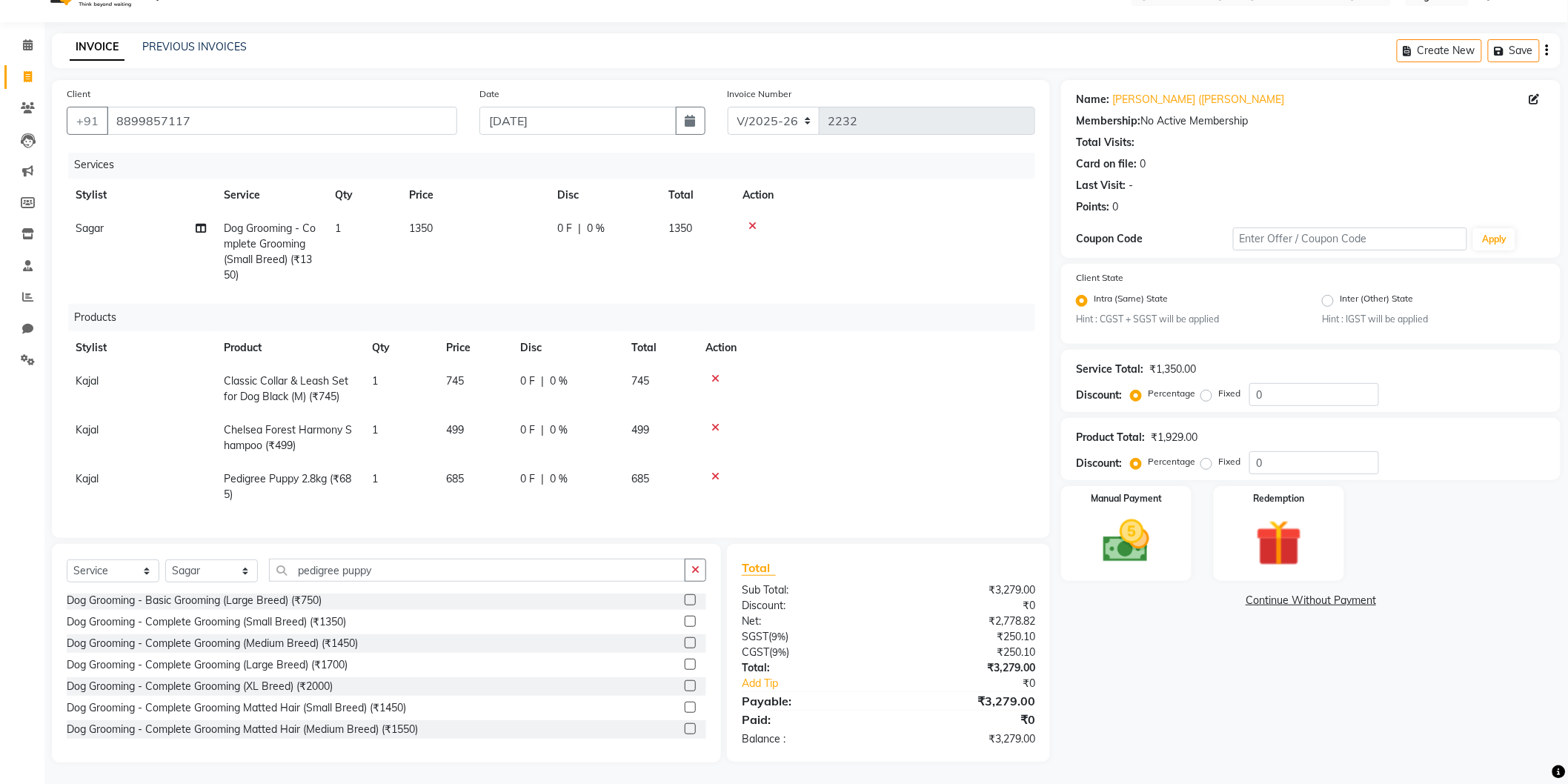
click at [1219, 398] on label "Fixed" at bounding box center [1230, 394] width 23 height 13
click at [1208, 398] on input "Fixed" at bounding box center [1210, 394] width 10 height 10
radio input "true"
click at [1252, 391] on input "0" at bounding box center [1314, 394] width 130 height 23
type input "100"
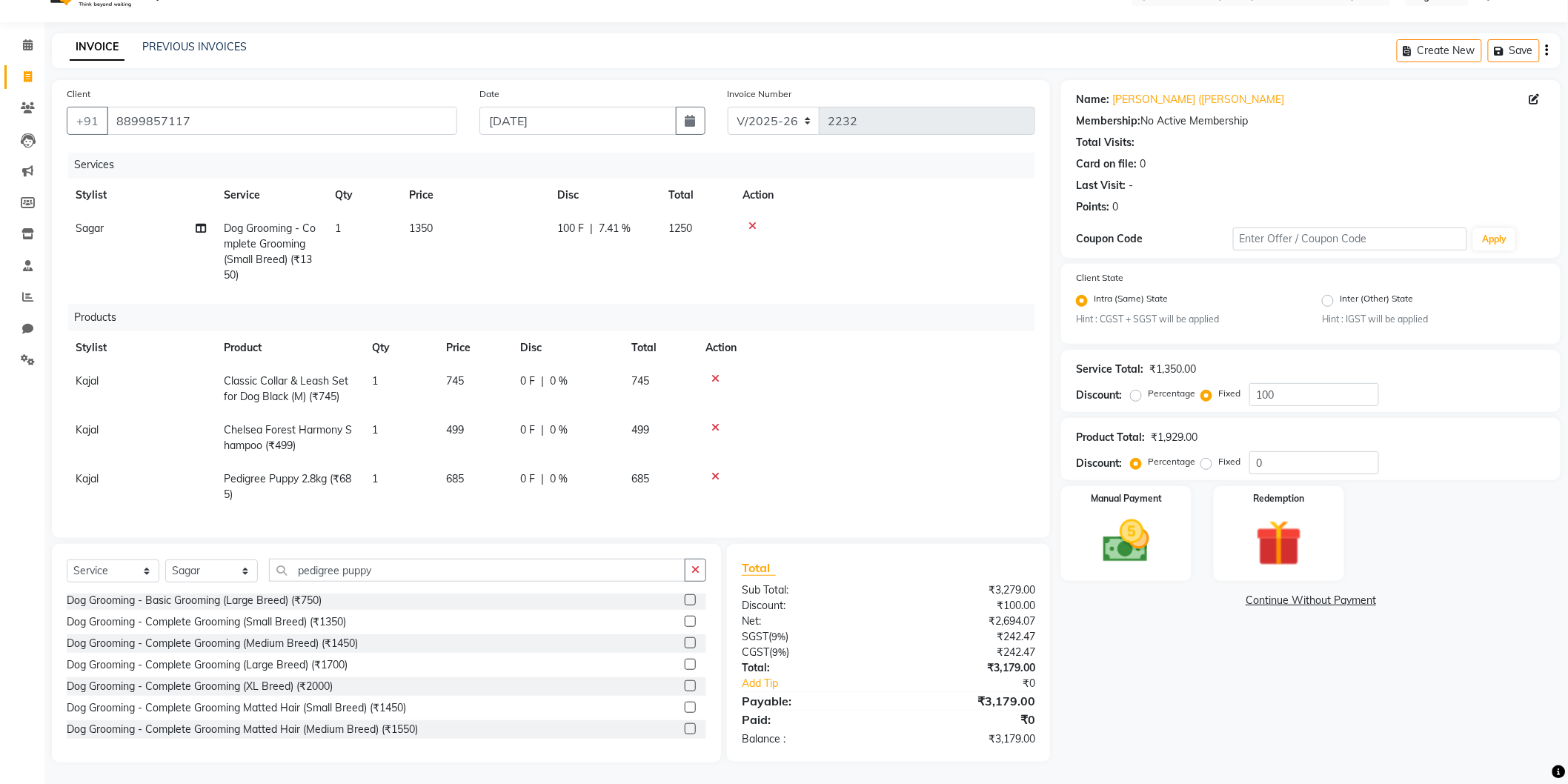
click at [957, 422] on div at bounding box center [865, 427] width 321 height 10
click at [1258, 462] on input "0" at bounding box center [1314, 462] width 130 height 23
type input "20"
click at [570, 364] on td "149 F | 20 %" at bounding box center [567, 389] width 111 height 49
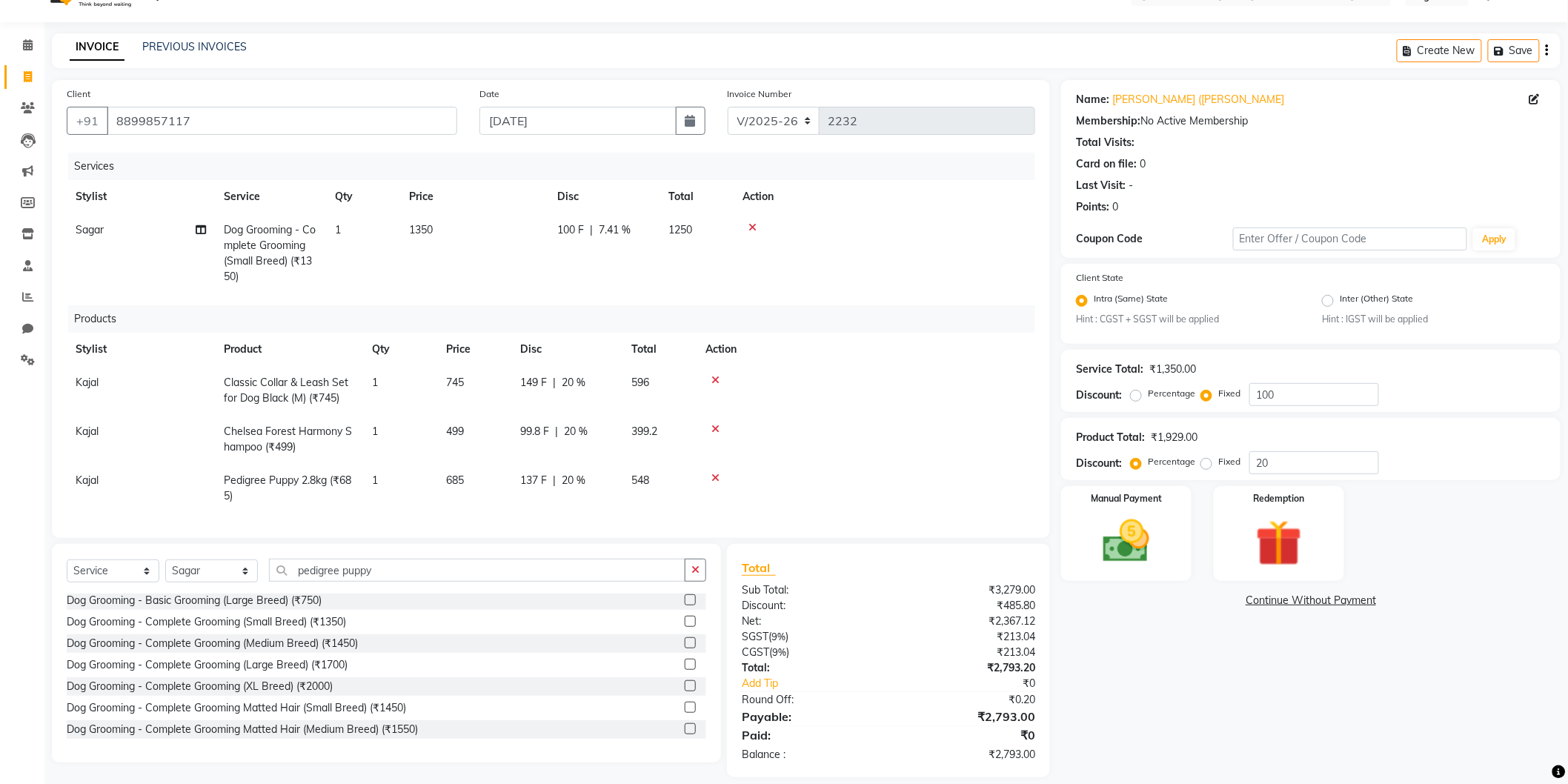
select select "80152"
click at [599, 383] on input "20" at bounding box center [607, 386] width 44 height 23
type input "25"
click at [966, 405] on td at bounding box center [879, 390] width 313 height 49
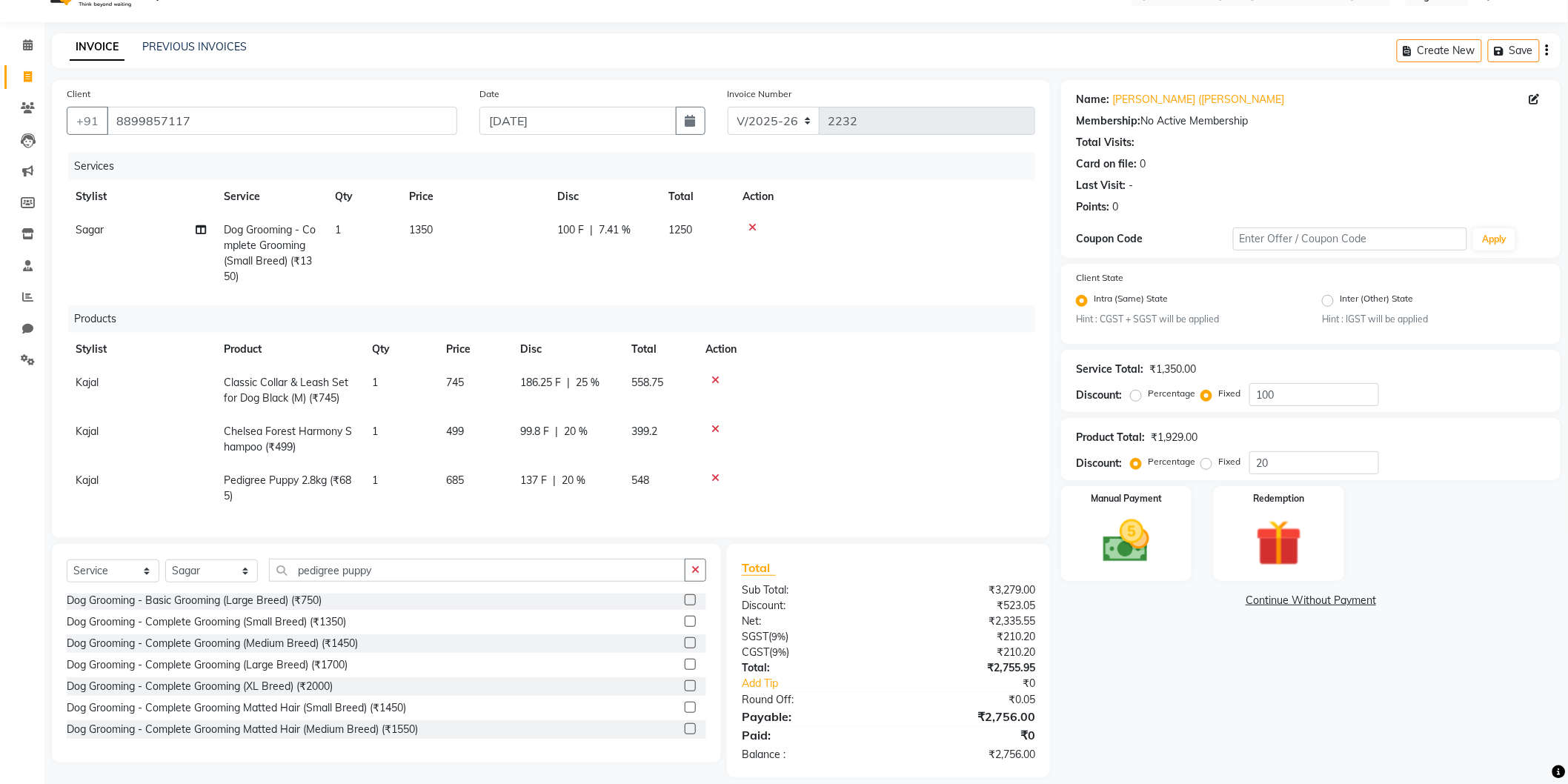
click at [580, 376] on span "25 %" at bounding box center [588, 383] width 23 height 16
select select "80152"
click at [594, 385] on input "25" at bounding box center [607, 386] width 44 height 23
type input "30"
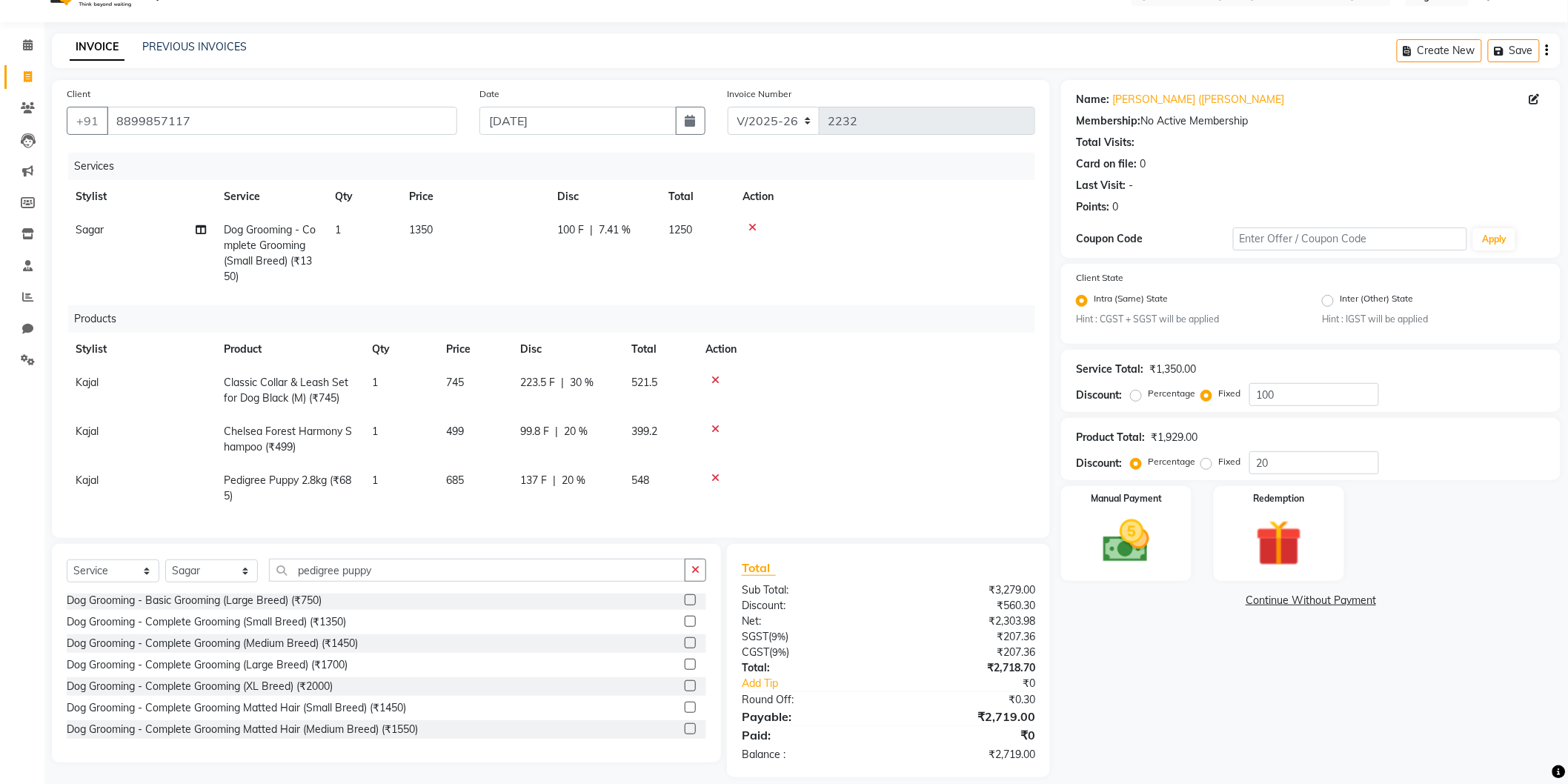
click at [1008, 427] on div at bounding box center [865, 429] width 321 height 10
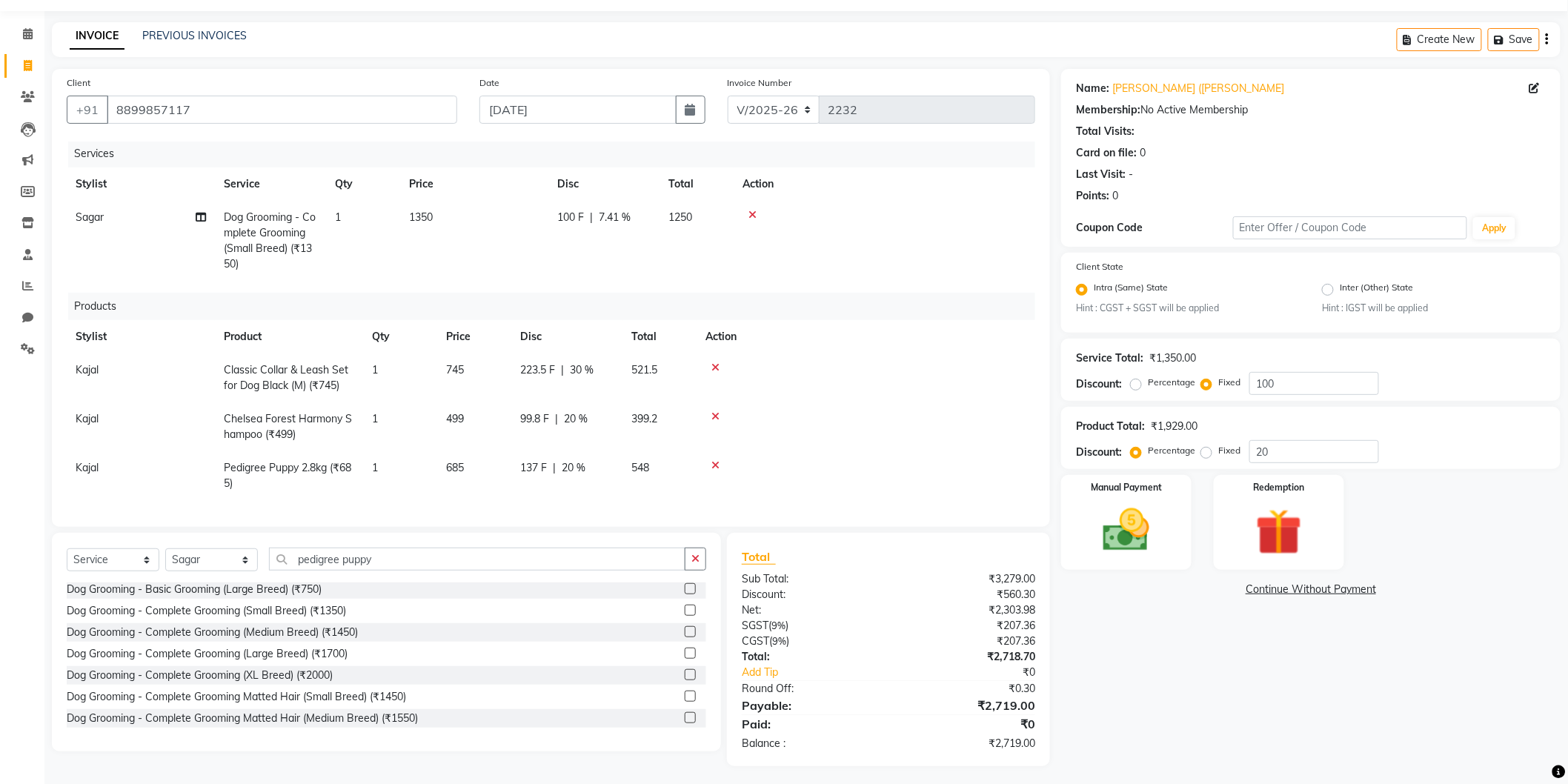
scroll to position [46, 0]
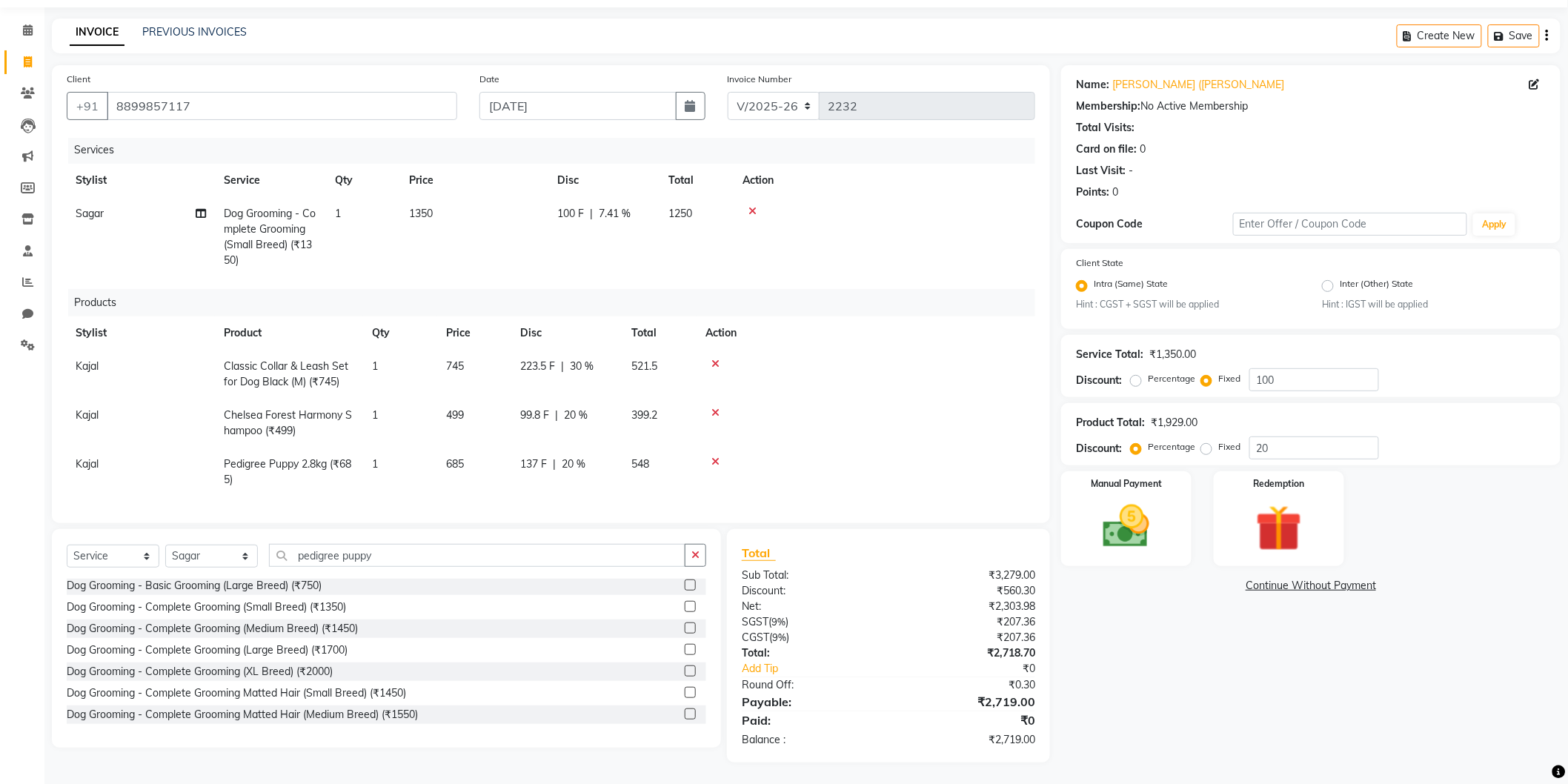
click at [583, 358] on span "30 %" at bounding box center [581, 366] width 23 height 16
select select "80152"
click at [632, 364] on span "%" at bounding box center [634, 372] width 9 height 16
click at [618, 364] on input "30" at bounding box center [607, 371] width 44 height 23
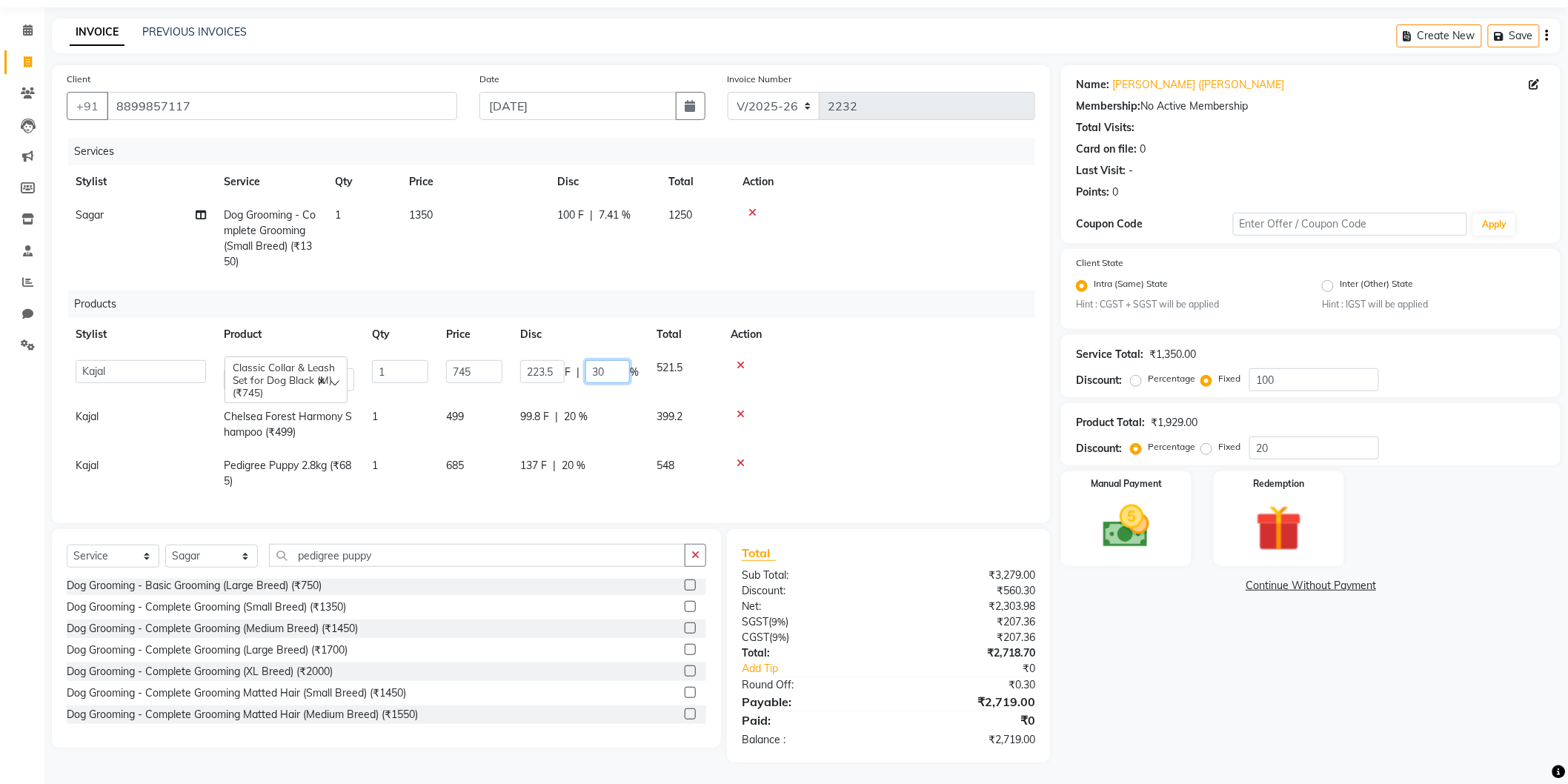
type input "3"
type input "25"
click at [819, 387] on td at bounding box center [879, 375] width 313 height 49
click at [597, 361] on span "25 %" at bounding box center [588, 368] width 23 height 16
select select "80152"
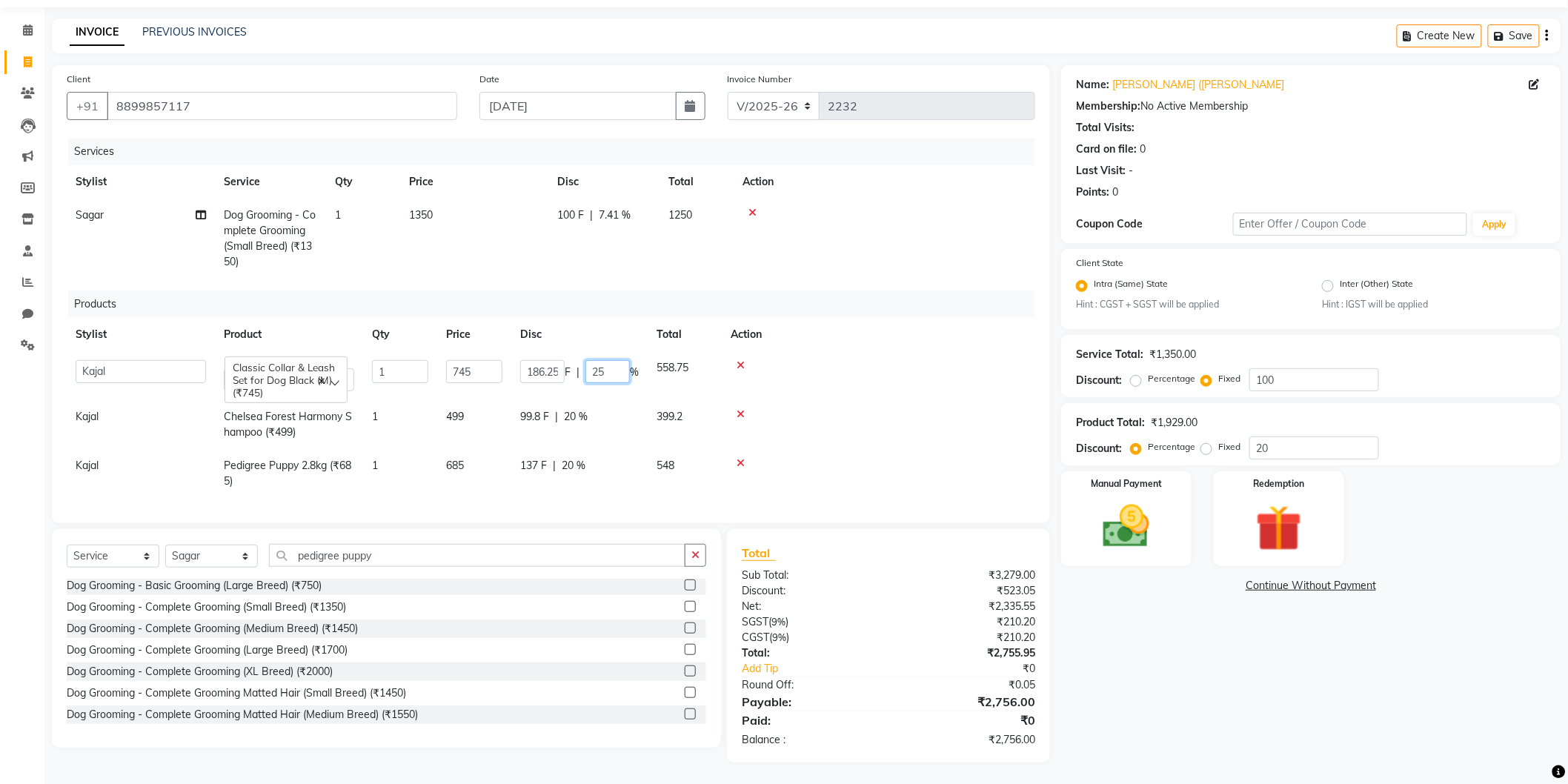
click at [597, 361] on input "25" at bounding box center [607, 371] width 44 height 23
type input "20"
click at [883, 398] on td at bounding box center [866, 375] width 338 height 49
click at [1113, 512] on img at bounding box center [1127, 526] width 79 height 55
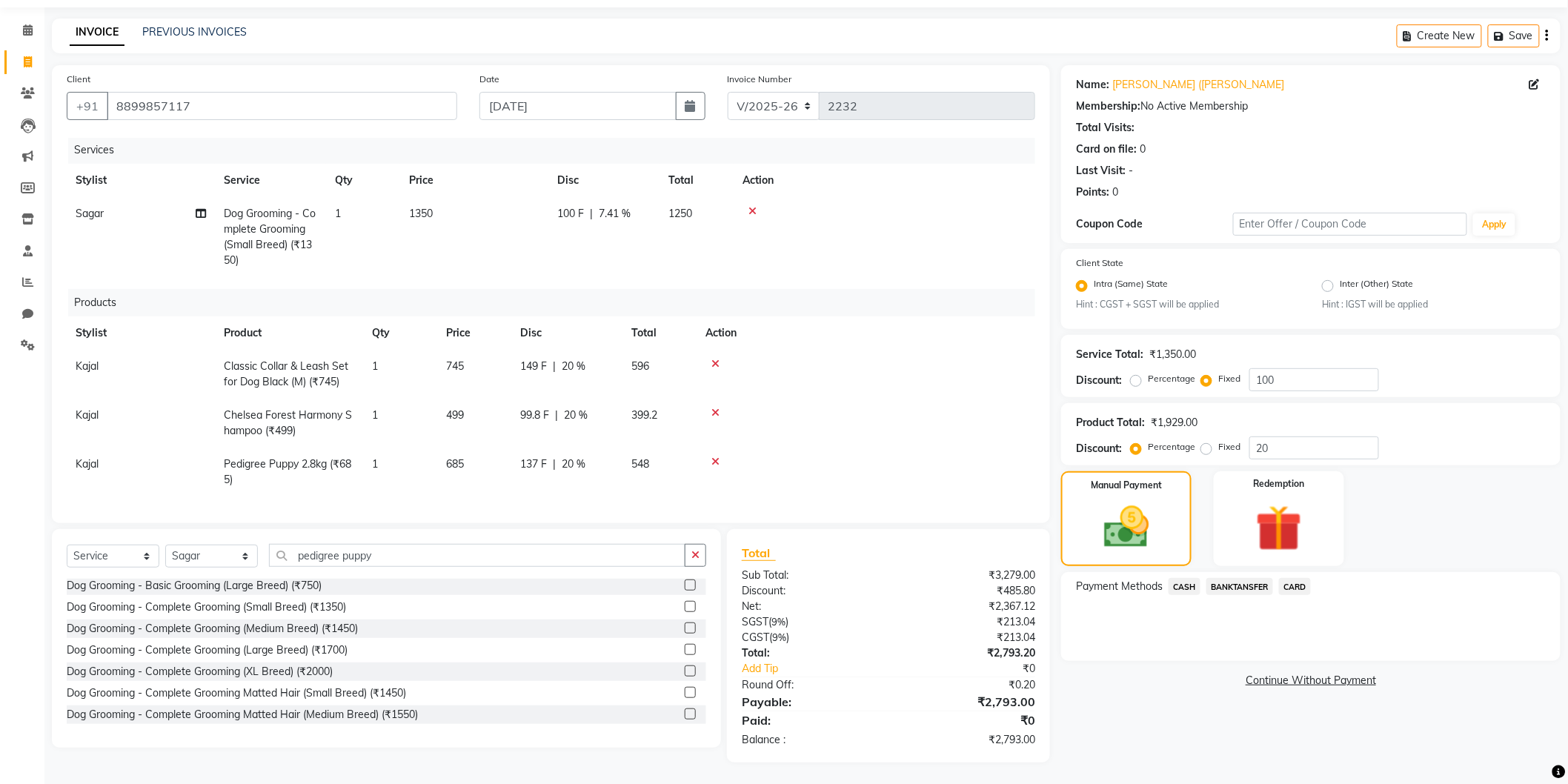
click at [1251, 578] on span "BANKTANSFER" at bounding box center [1240, 586] width 67 height 17
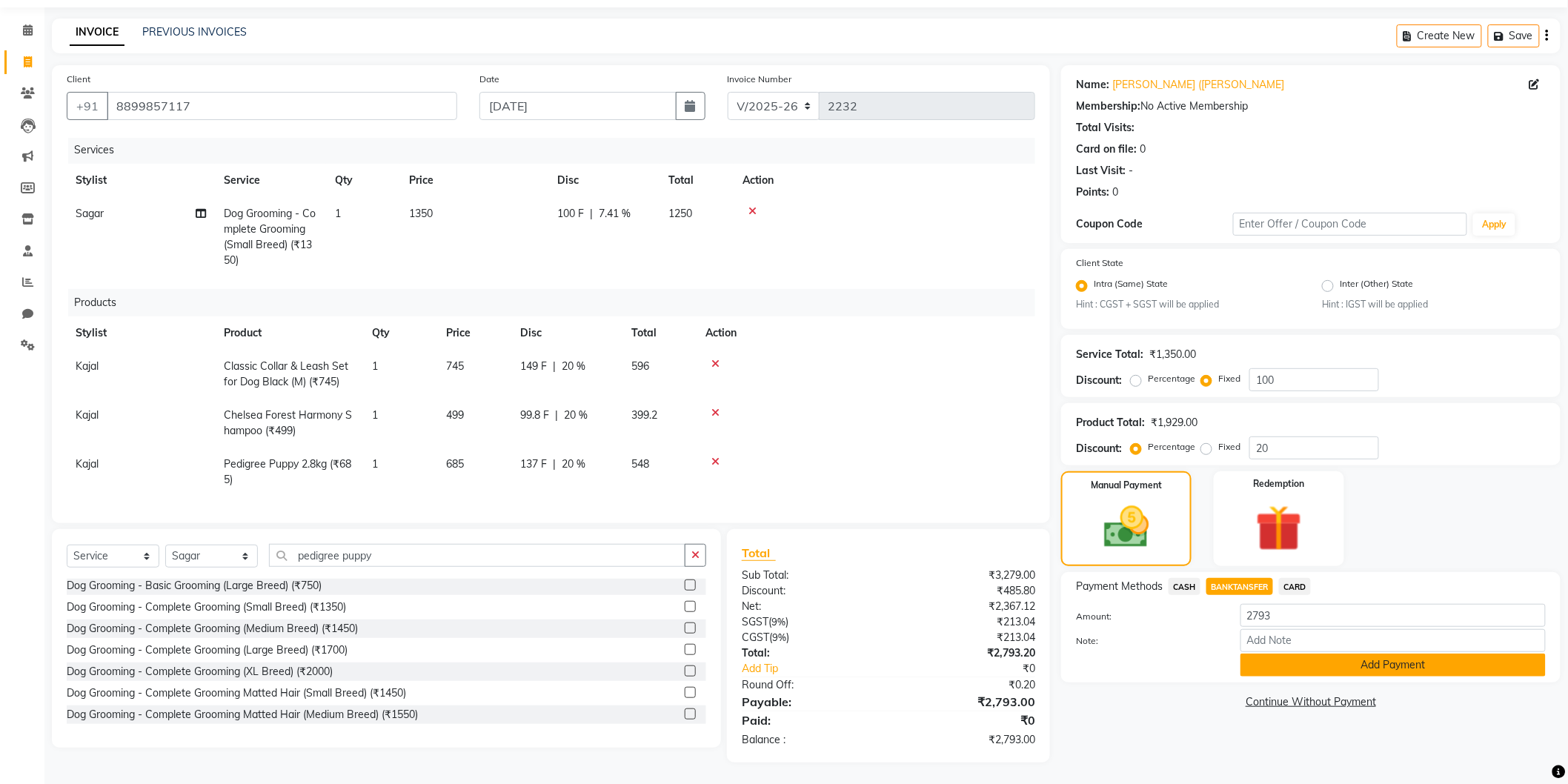
click at [1304, 673] on button "Add Payment" at bounding box center [1393, 664] width 306 height 23
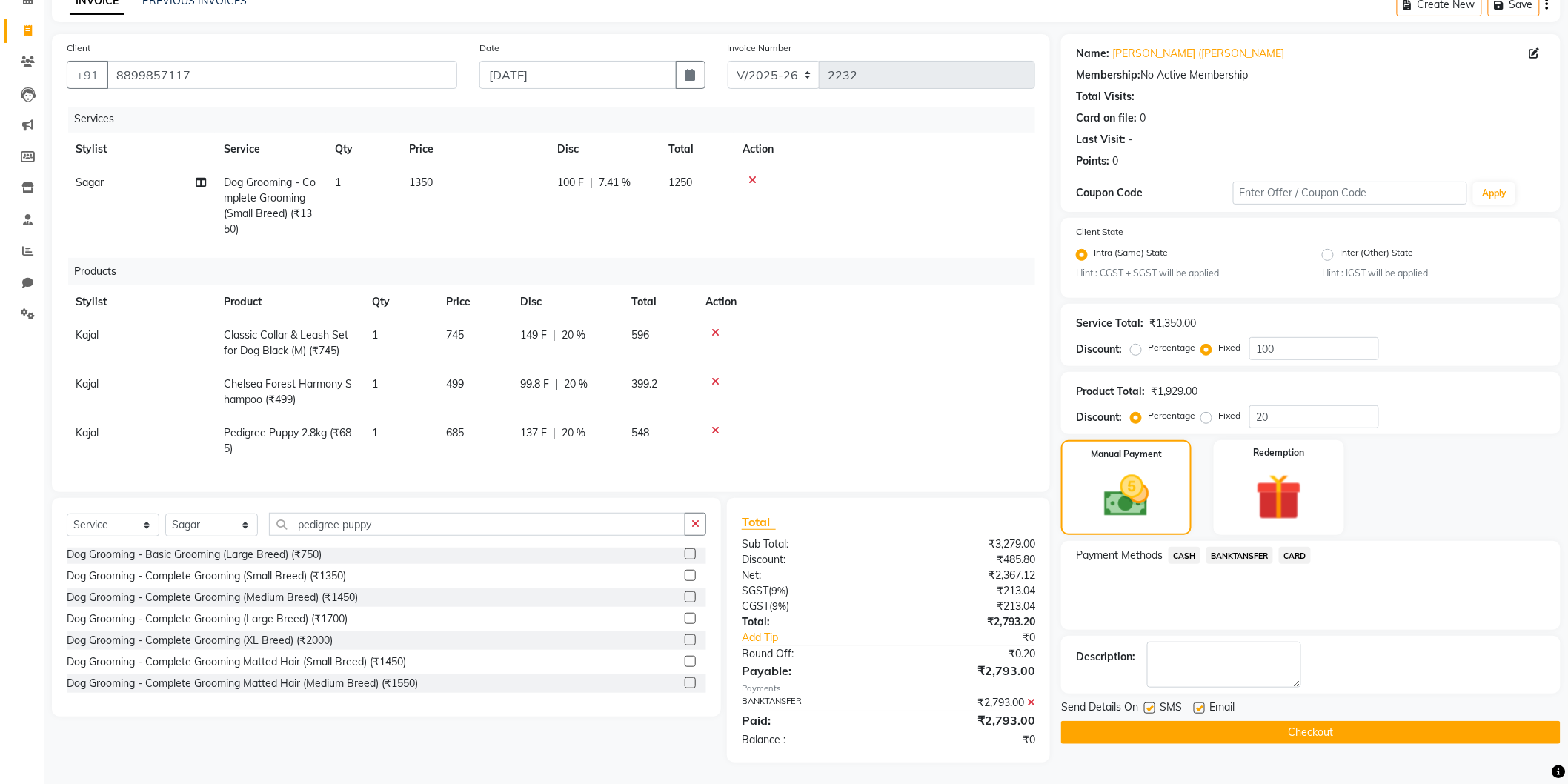
click at [1238, 723] on button "Checkout" at bounding box center [1311, 732] width 499 height 23
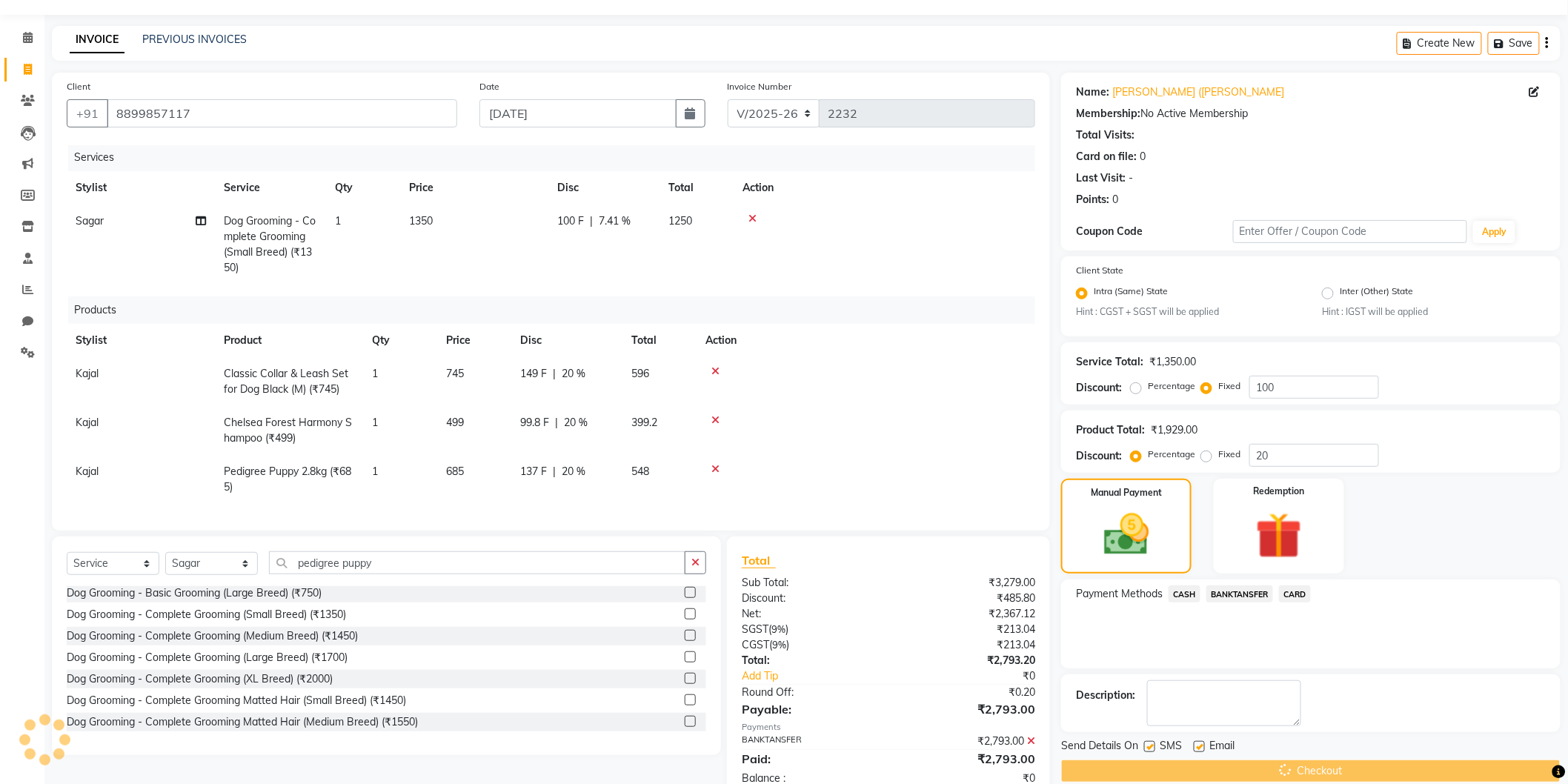
scroll to position [0, 0]
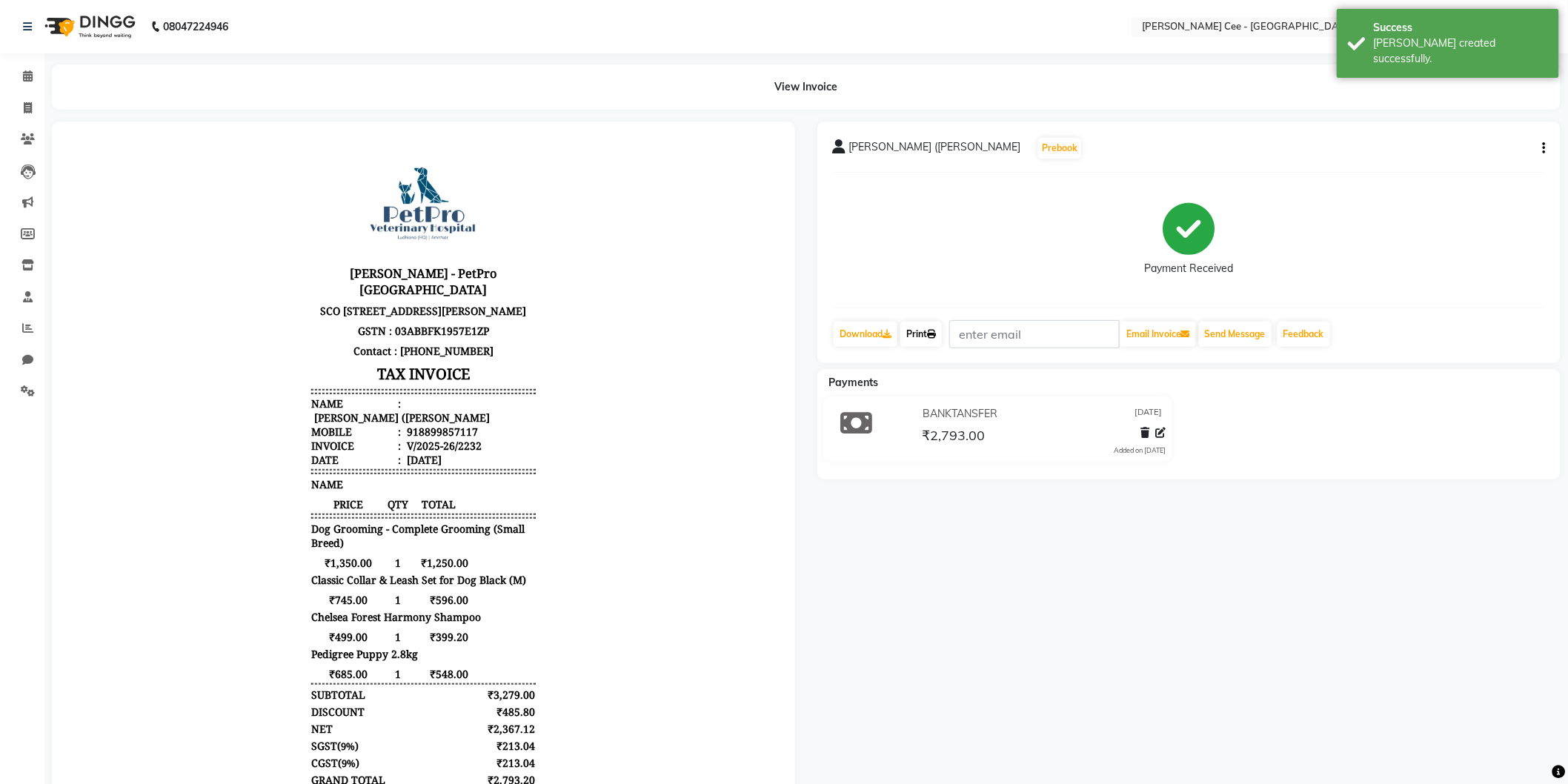
click at [921, 331] on link "Print" at bounding box center [921, 334] width 42 height 25
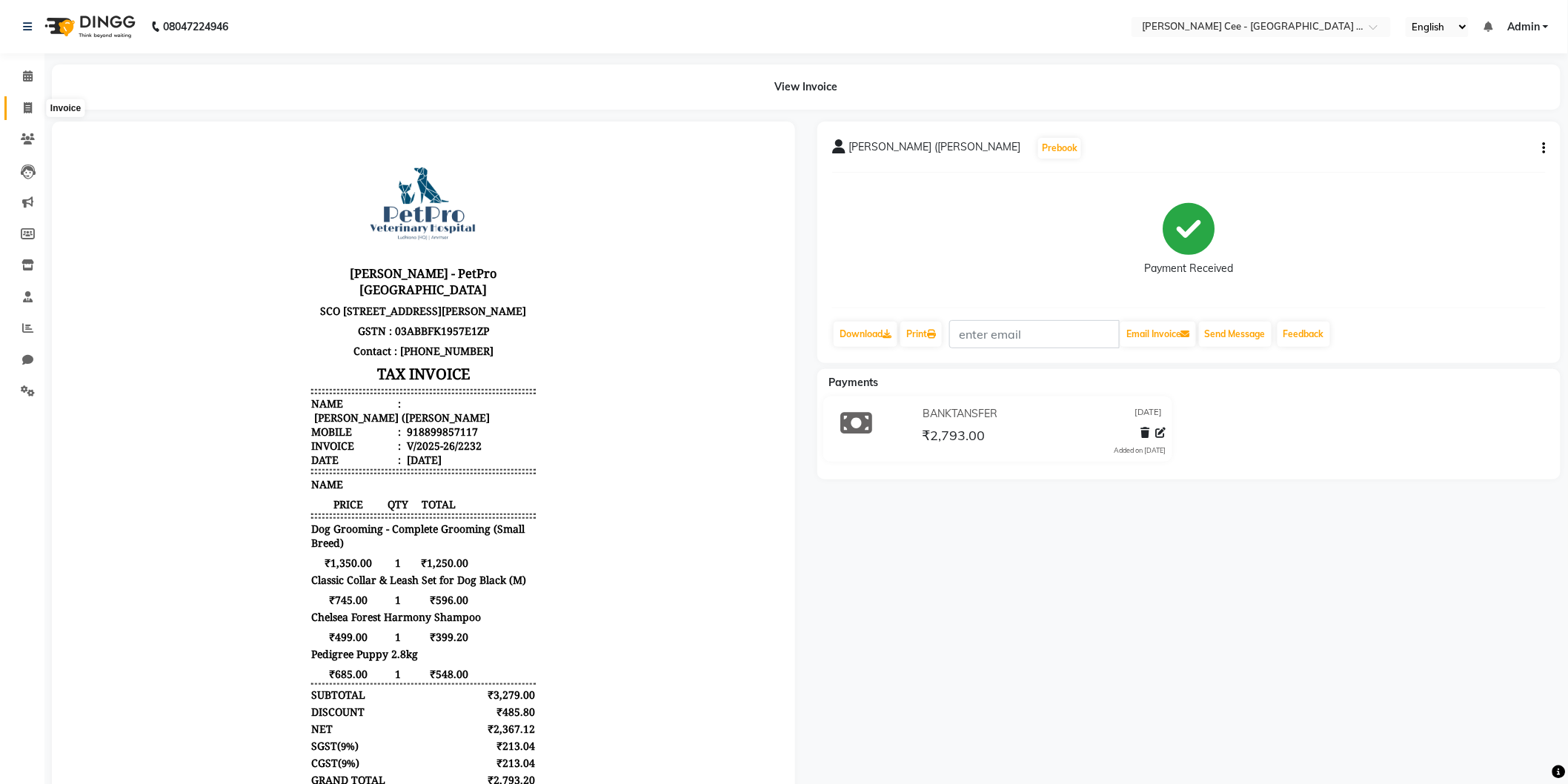
click at [27, 107] on icon at bounding box center [28, 107] width 8 height 11
select select "service"
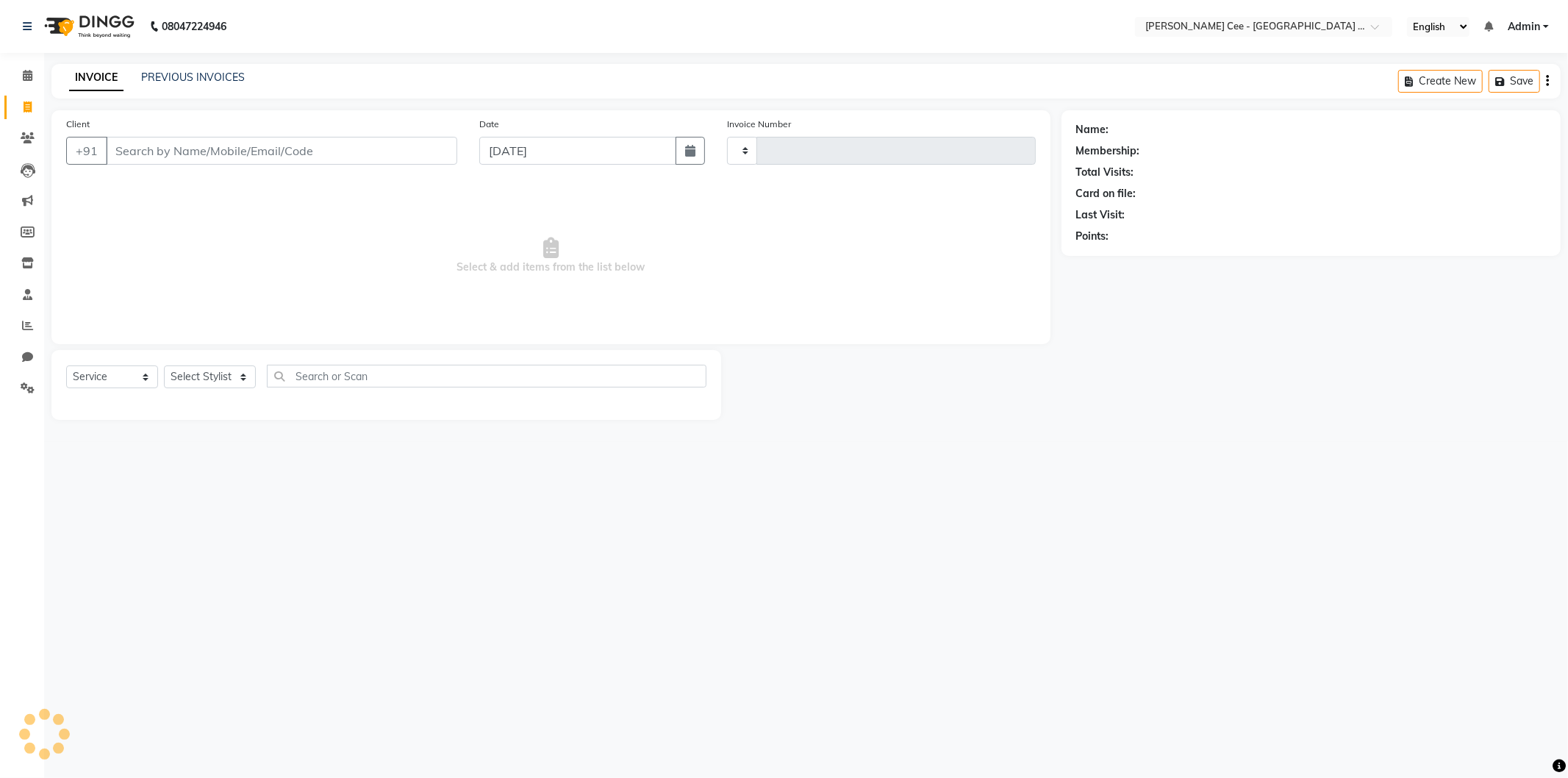
type input "2233"
select select "8239"
select select "product"
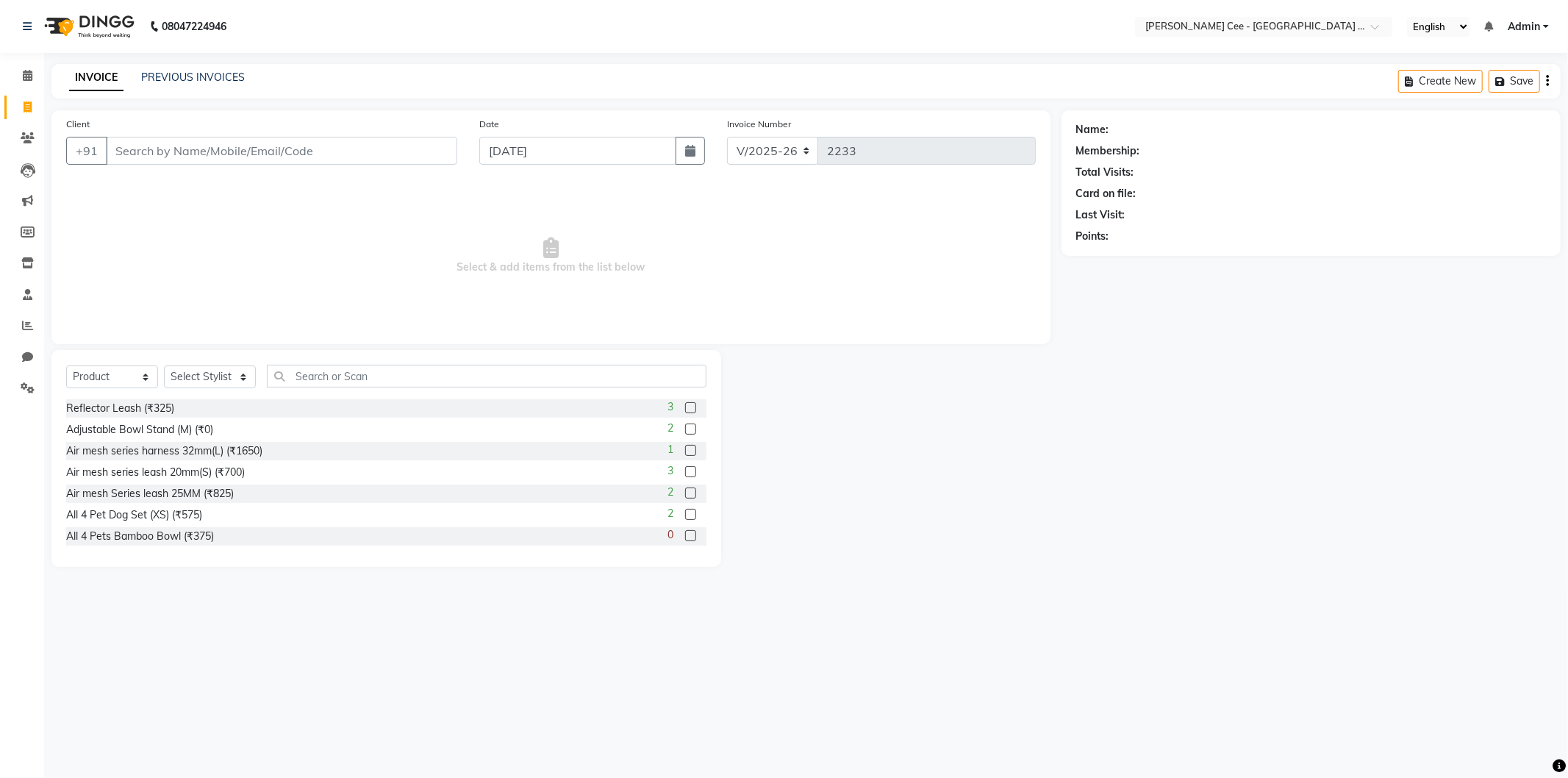
click at [233, 150] on input "Client" at bounding box center [281, 151] width 351 height 28
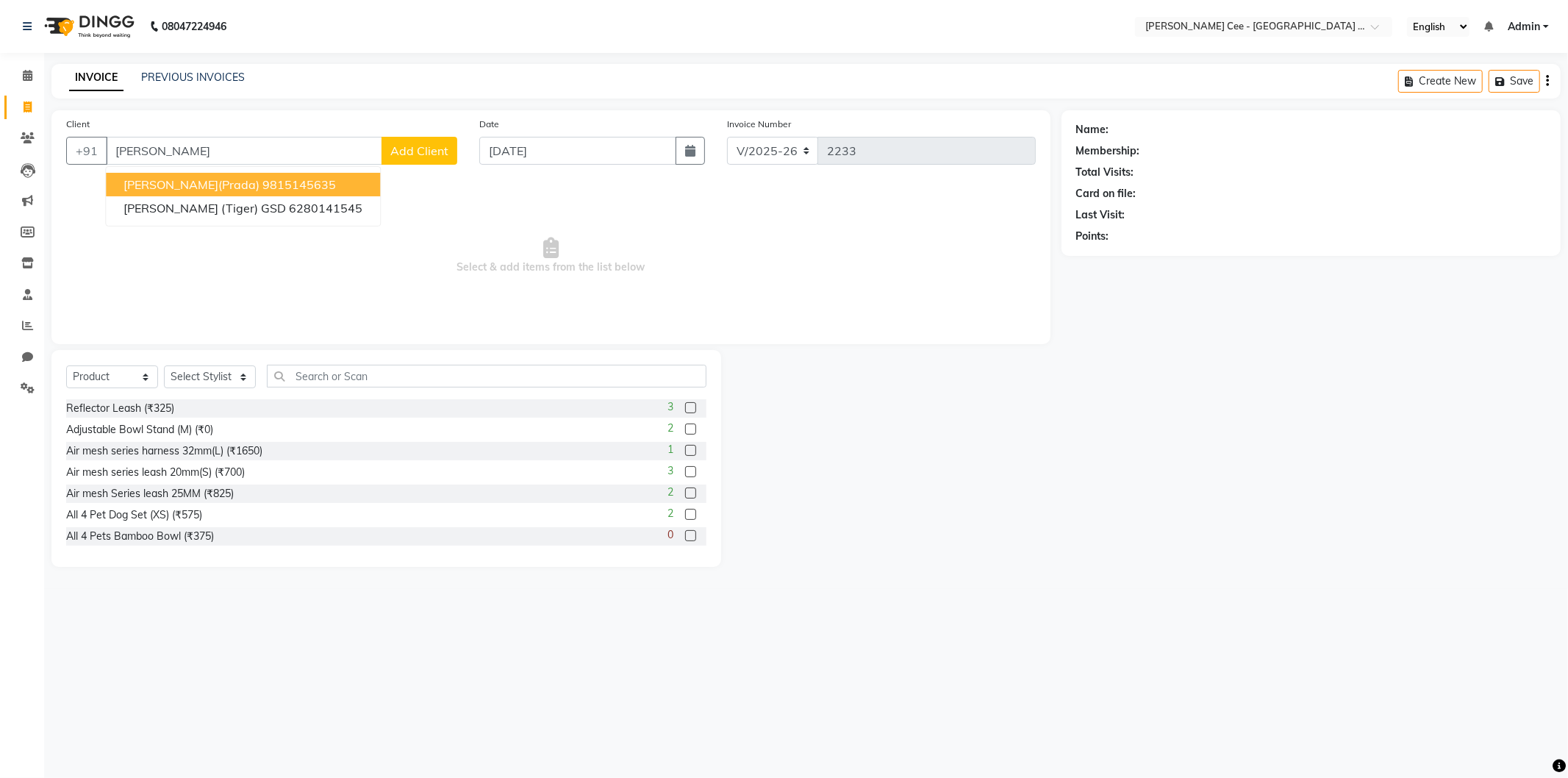
click at [263, 180] on ngb-highlight "9815145635" at bounding box center [299, 185] width 73 height 15
type input "9815145635"
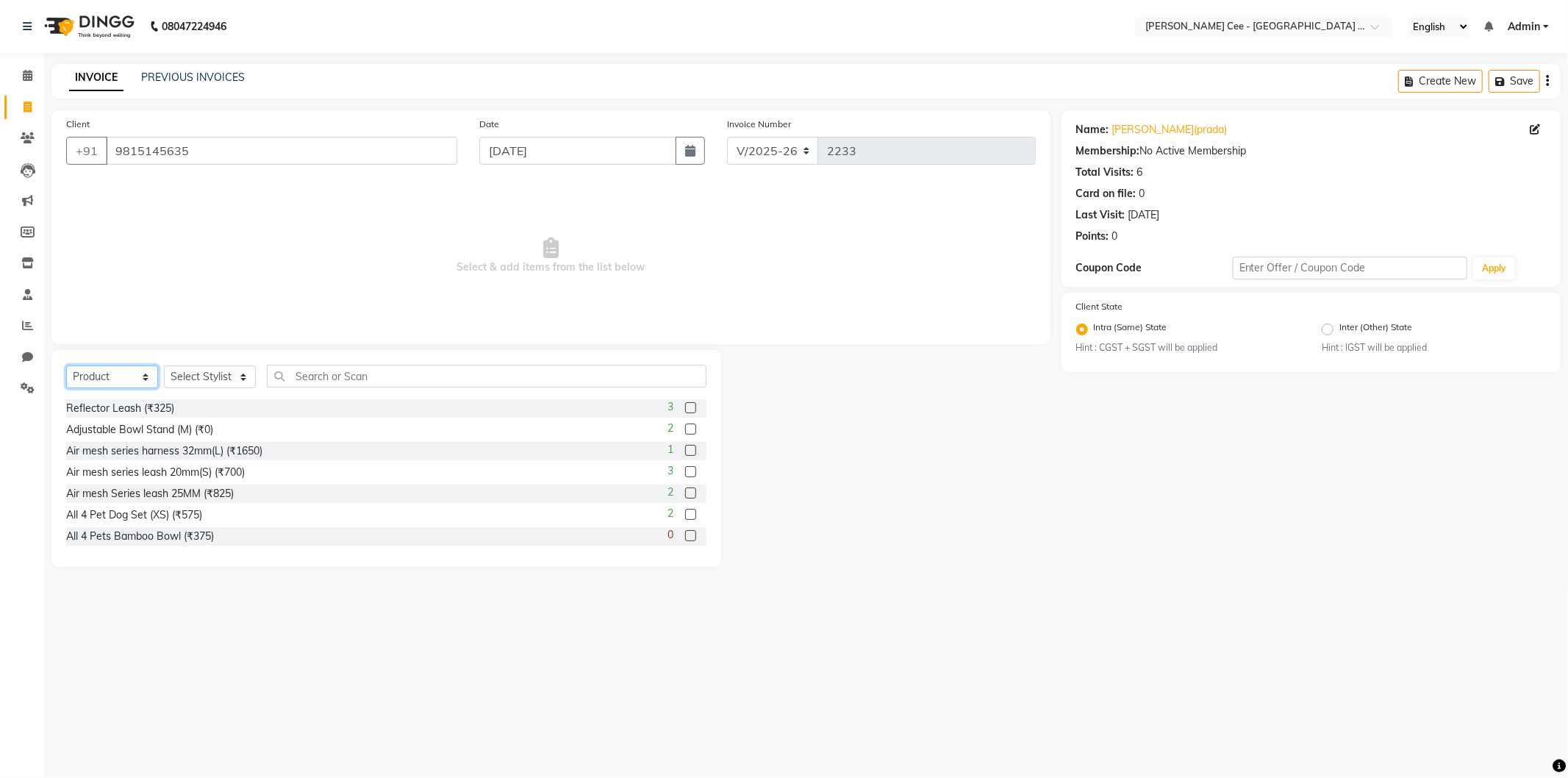
click at [114, 368] on select "Select Service Product Membership Package Voucher Prepaid Gift Card" at bounding box center [112, 377] width 92 height 22
select select "service"
click at [66, 367] on select "Select Service Product Membership Package Voucher Prepaid Gift Card" at bounding box center [112, 377] width 92 height 22
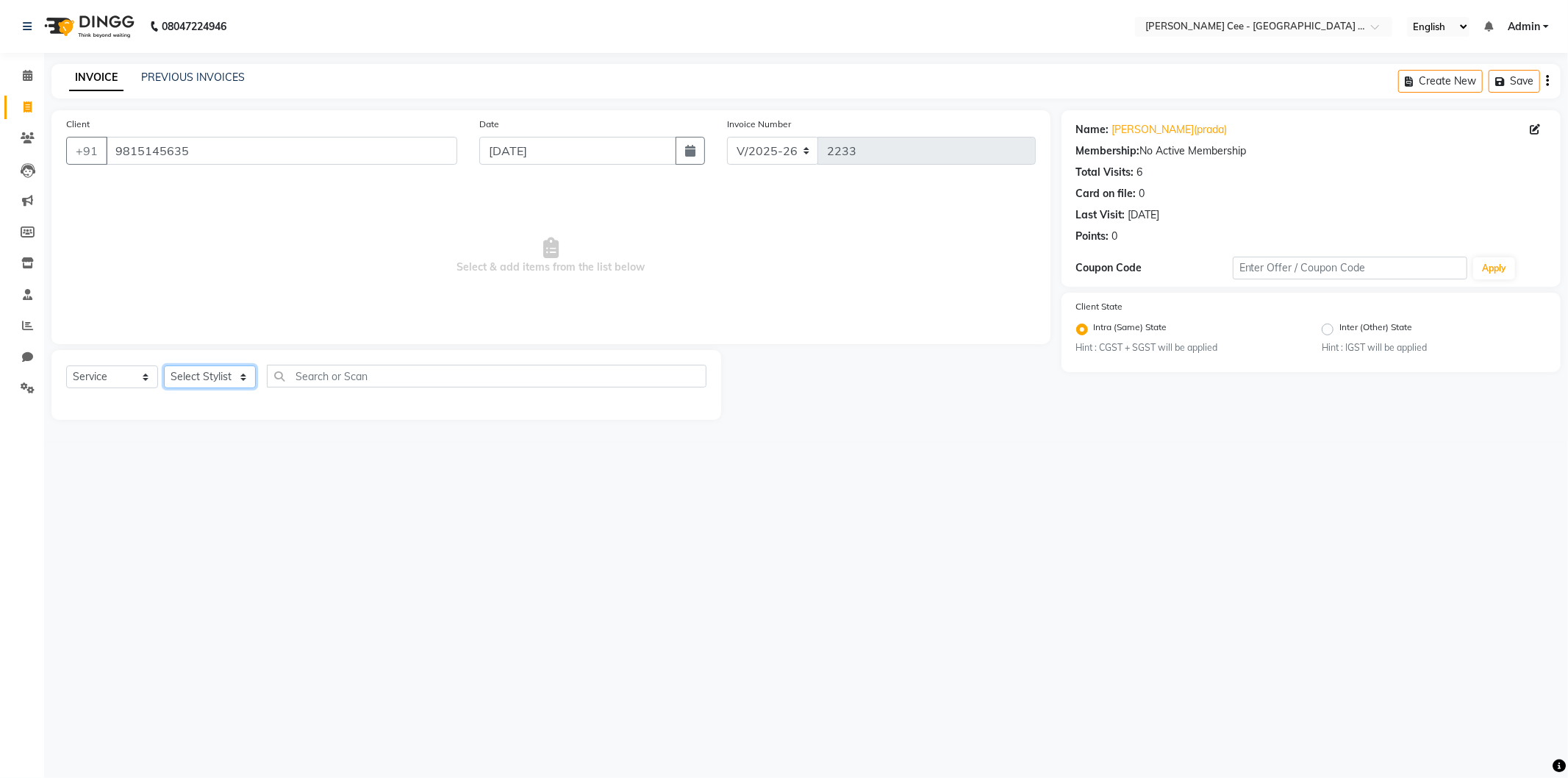
click at [208, 369] on select "Select Stylist Avinash [PERSON_NAME] [PERSON_NAME] [PERSON_NAME] Kajal Love [PE…" at bounding box center [209, 377] width 92 height 22
select select "80152"
click at [164, 367] on select "Select Stylist Avinash [PERSON_NAME] [PERSON_NAME] [PERSON_NAME] Kajal Love [PE…" at bounding box center [209, 377] width 92 height 22
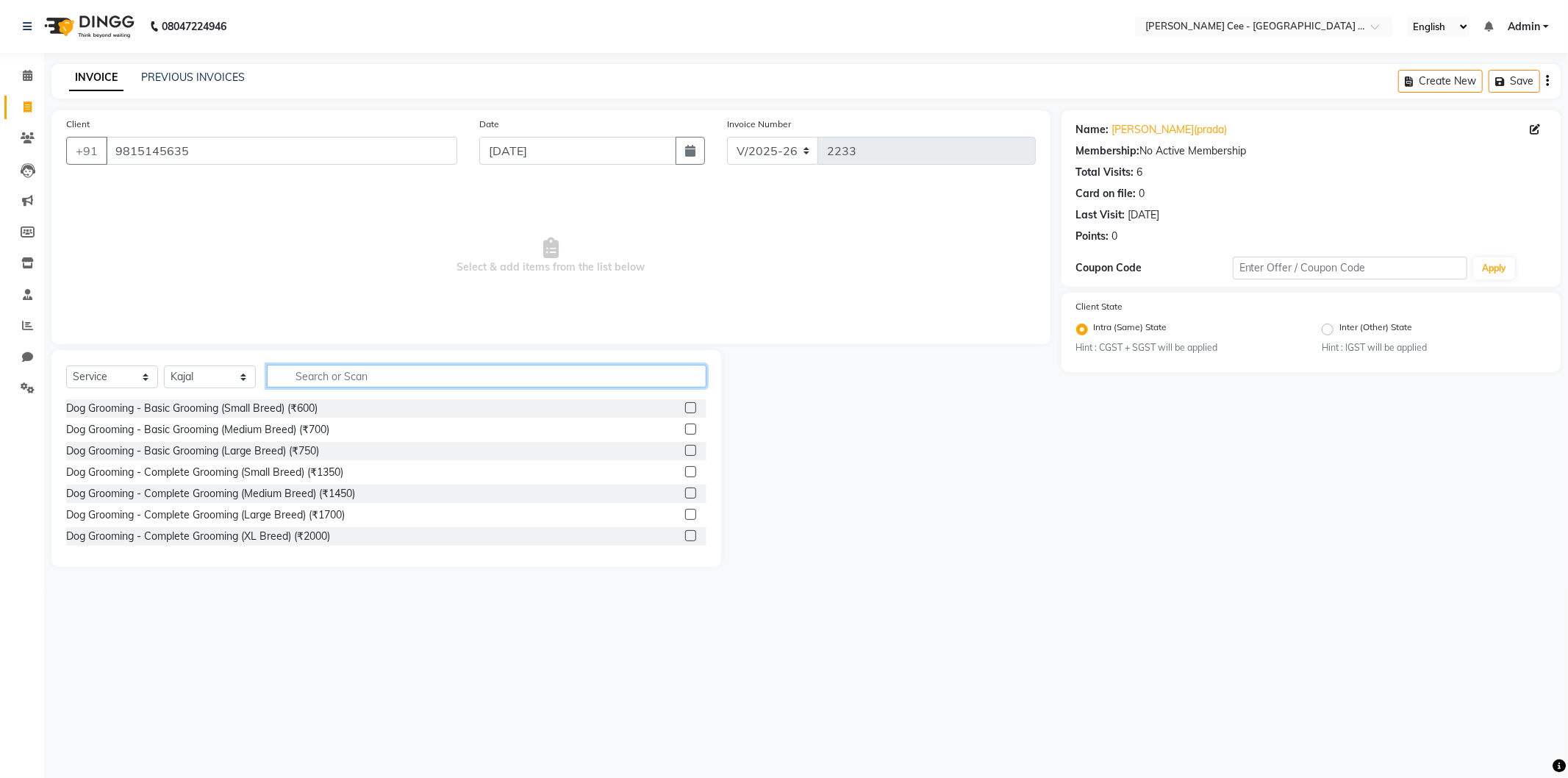
click at [342, 372] on input "text" at bounding box center [486, 376] width 440 height 22
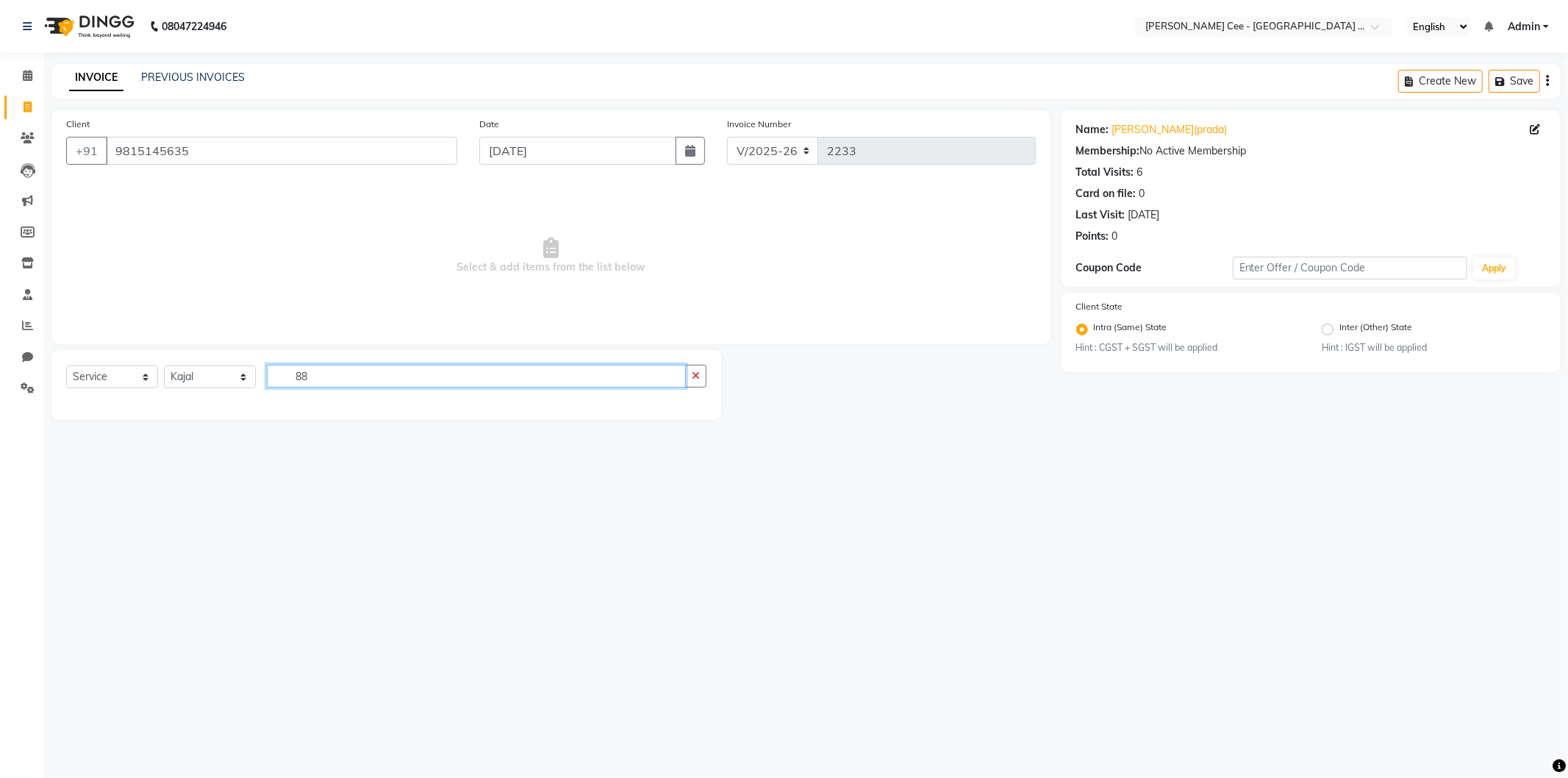
type input "8"
type input "moochi"
drag, startPoint x: 119, startPoint y: 373, endPoint x: 120, endPoint y: 387, distance: 14.0
click at [118, 373] on select "Select Service Product Membership Package Voucher Prepaid Gift Card" at bounding box center [112, 377] width 92 height 22
select select "product"
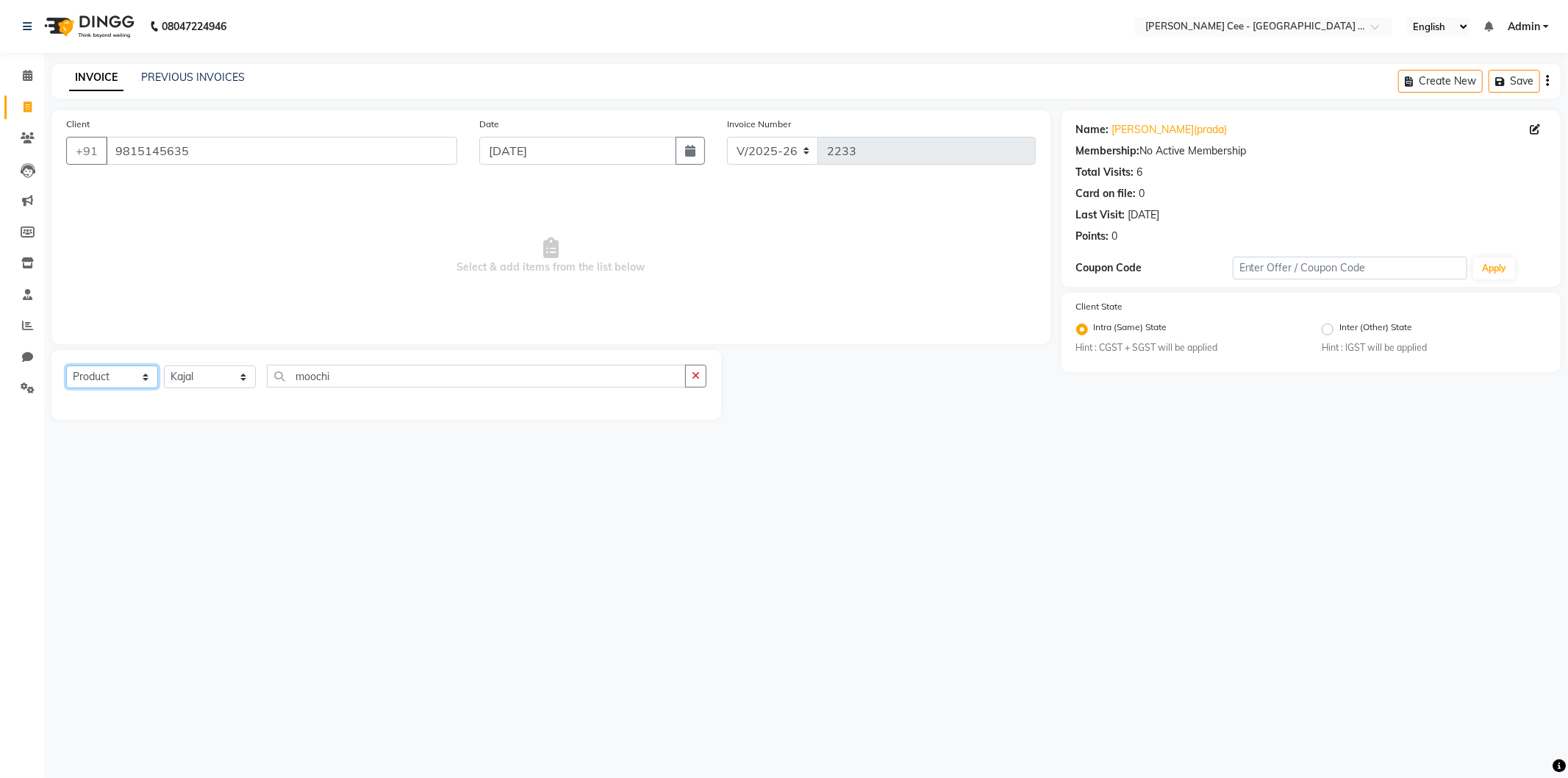
click at [66, 367] on select "Select Service Product Membership Package Voucher Prepaid Gift Card" at bounding box center [112, 377] width 92 height 22
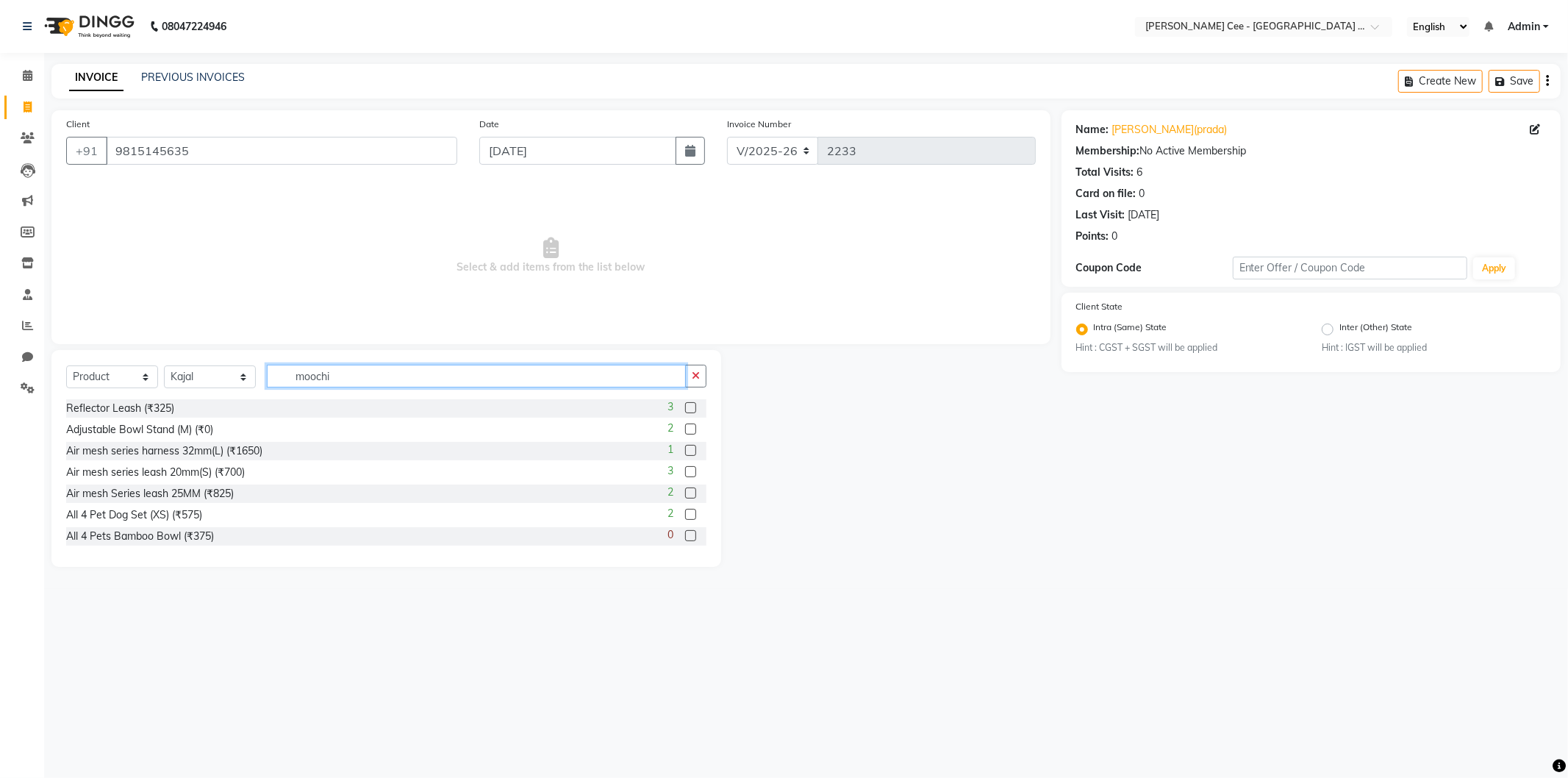
click at [323, 378] on input "moochi" at bounding box center [476, 376] width 419 height 22
click at [349, 377] on input "moochi" at bounding box center [476, 376] width 419 height 22
type input "moochi"
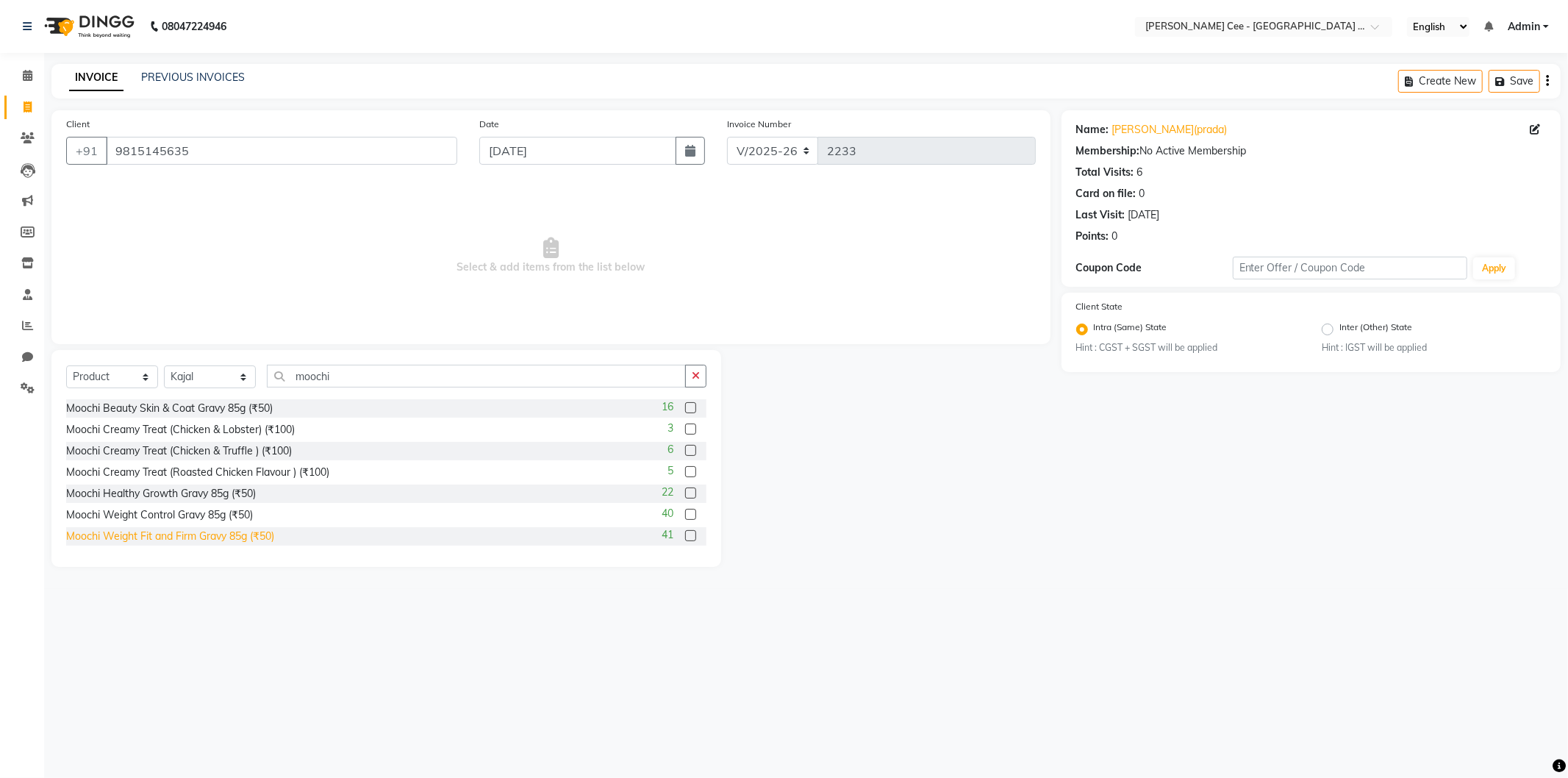
click at [172, 537] on div "Moochi Weight Fit and Firm Gravy 85g (₹50)" at bounding box center [170, 536] width 208 height 16
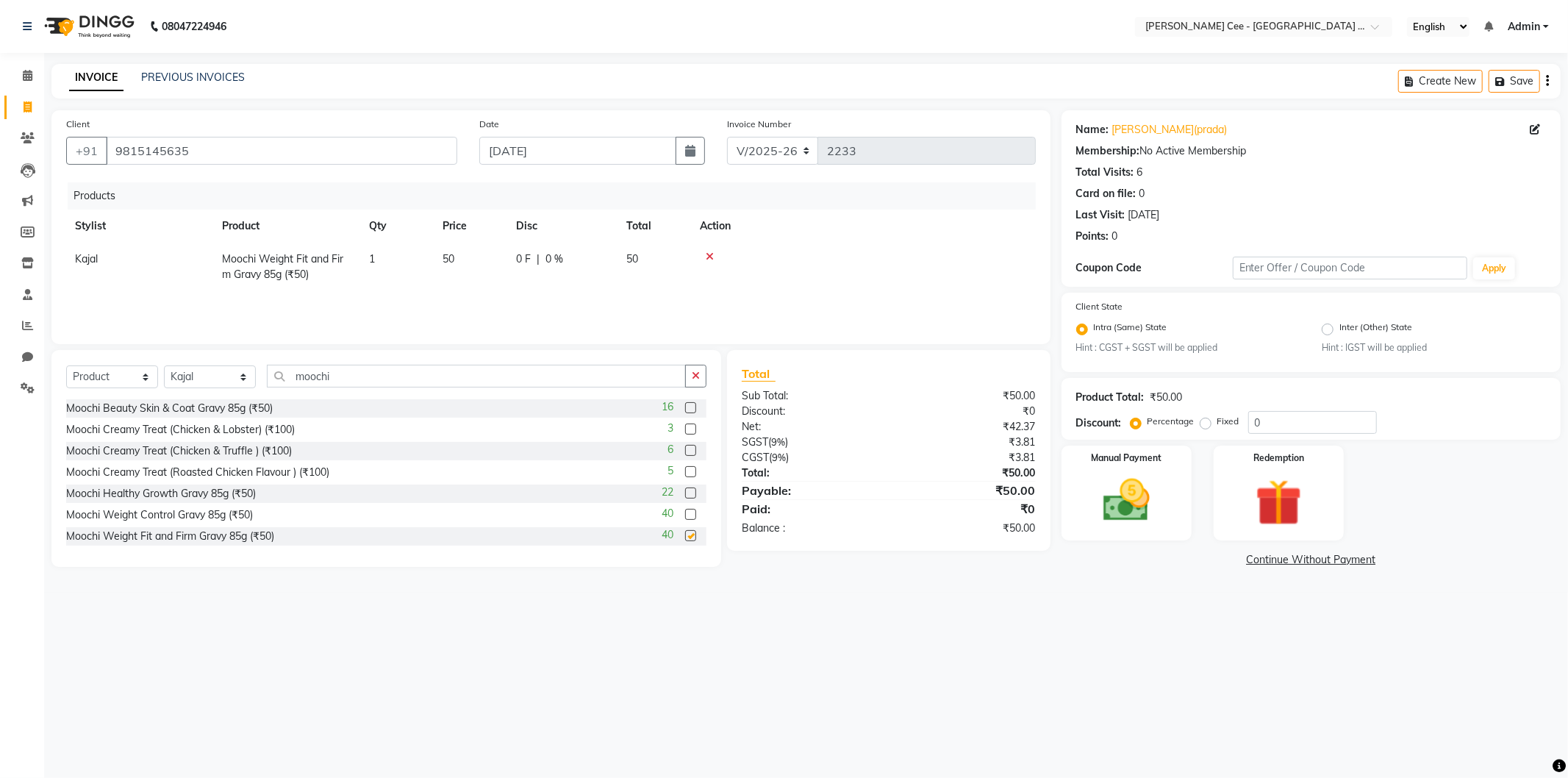
checkbox input "false"
click at [383, 258] on td "1" at bounding box center [397, 267] width 73 height 48
select select "80152"
click at [390, 258] on input "1" at bounding box center [396, 263] width 56 height 22
type input "6"
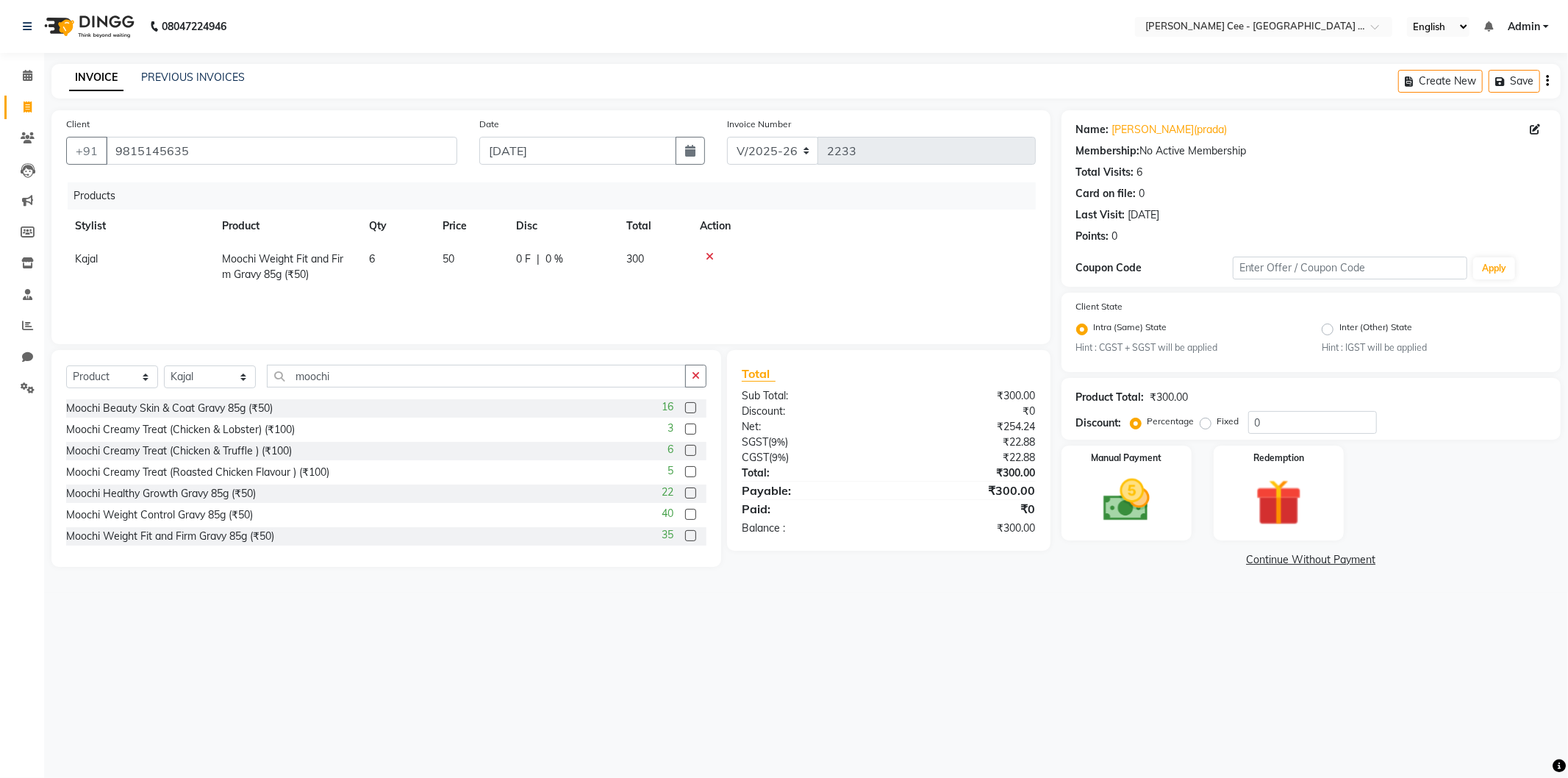
drag, startPoint x: 849, startPoint y: 254, endPoint x: 841, endPoint y: 252, distance: 8.2
click at [848, 254] on div at bounding box center [863, 257] width 327 height 10
click at [107, 376] on select "Select Service Product Membership Package Voucher Prepaid Gift Card" at bounding box center [112, 377] width 92 height 22
click at [339, 375] on input "moochi" at bounding box center [476, 376] width 419 height 22
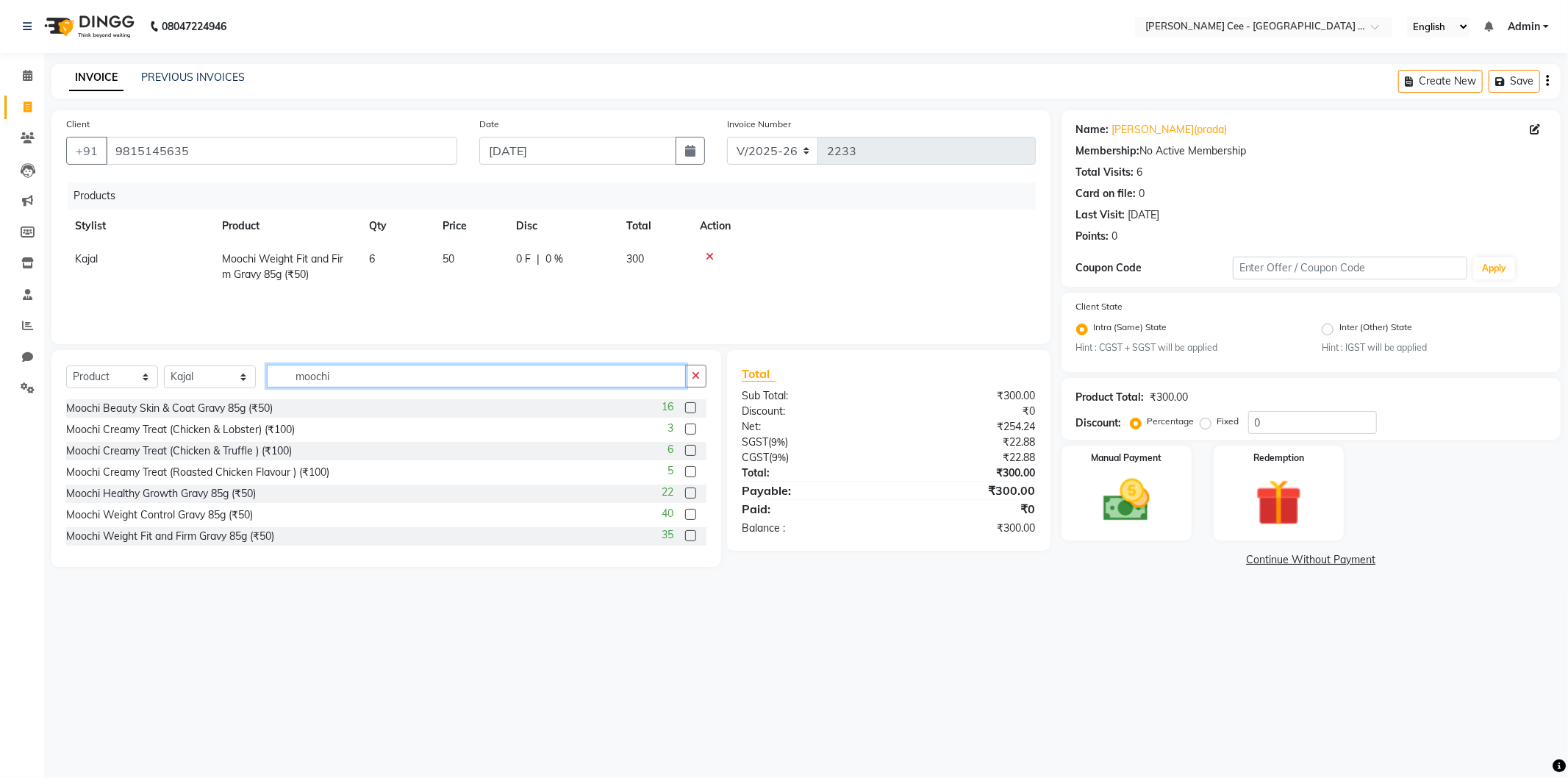
type input "v"
type input "chelsea b"
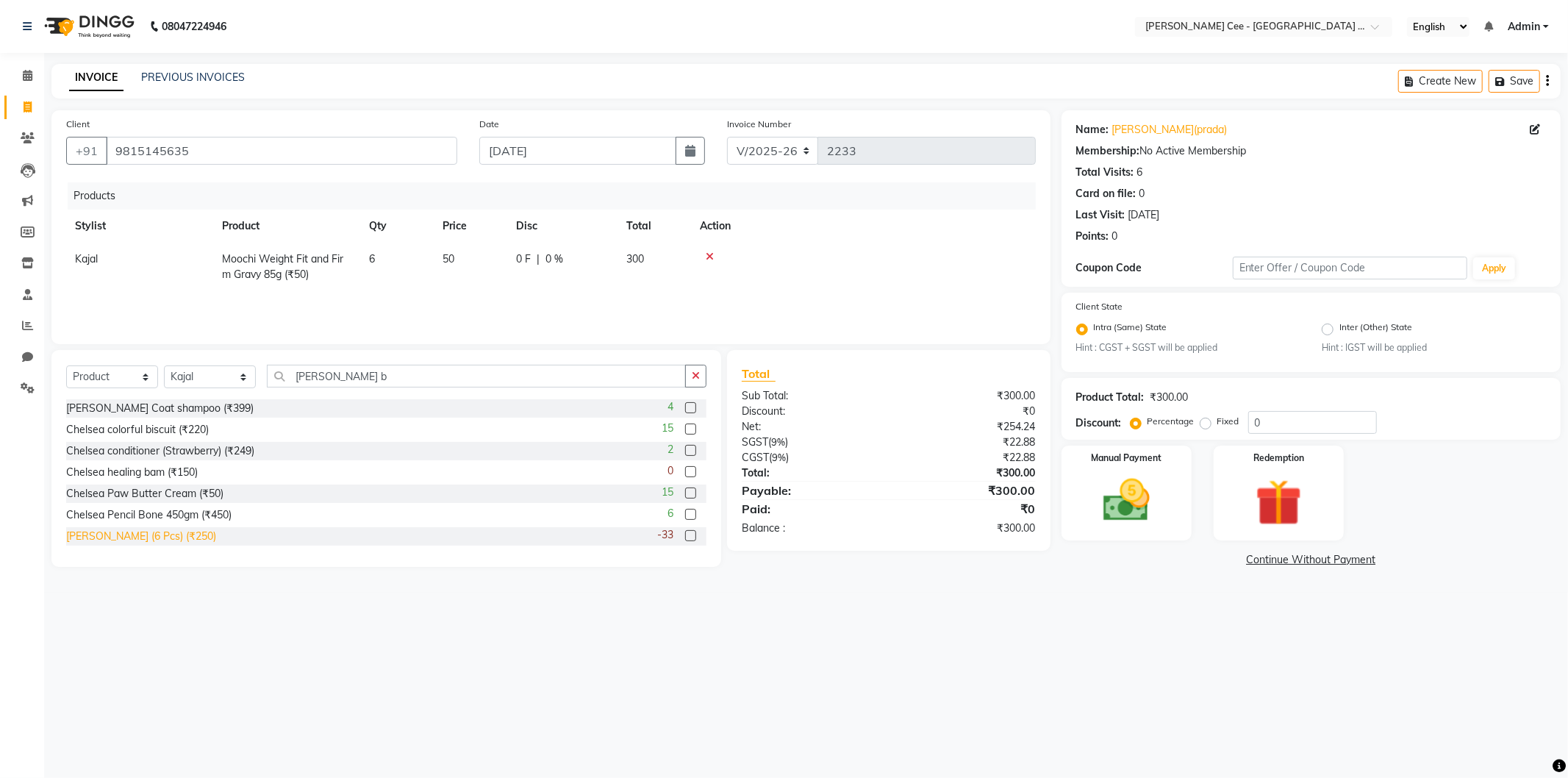
click at [151, 539] on div "Chelsea Bones (6 Pcs) (₹250)" at bounding box center [141, 536] width 150 height 16
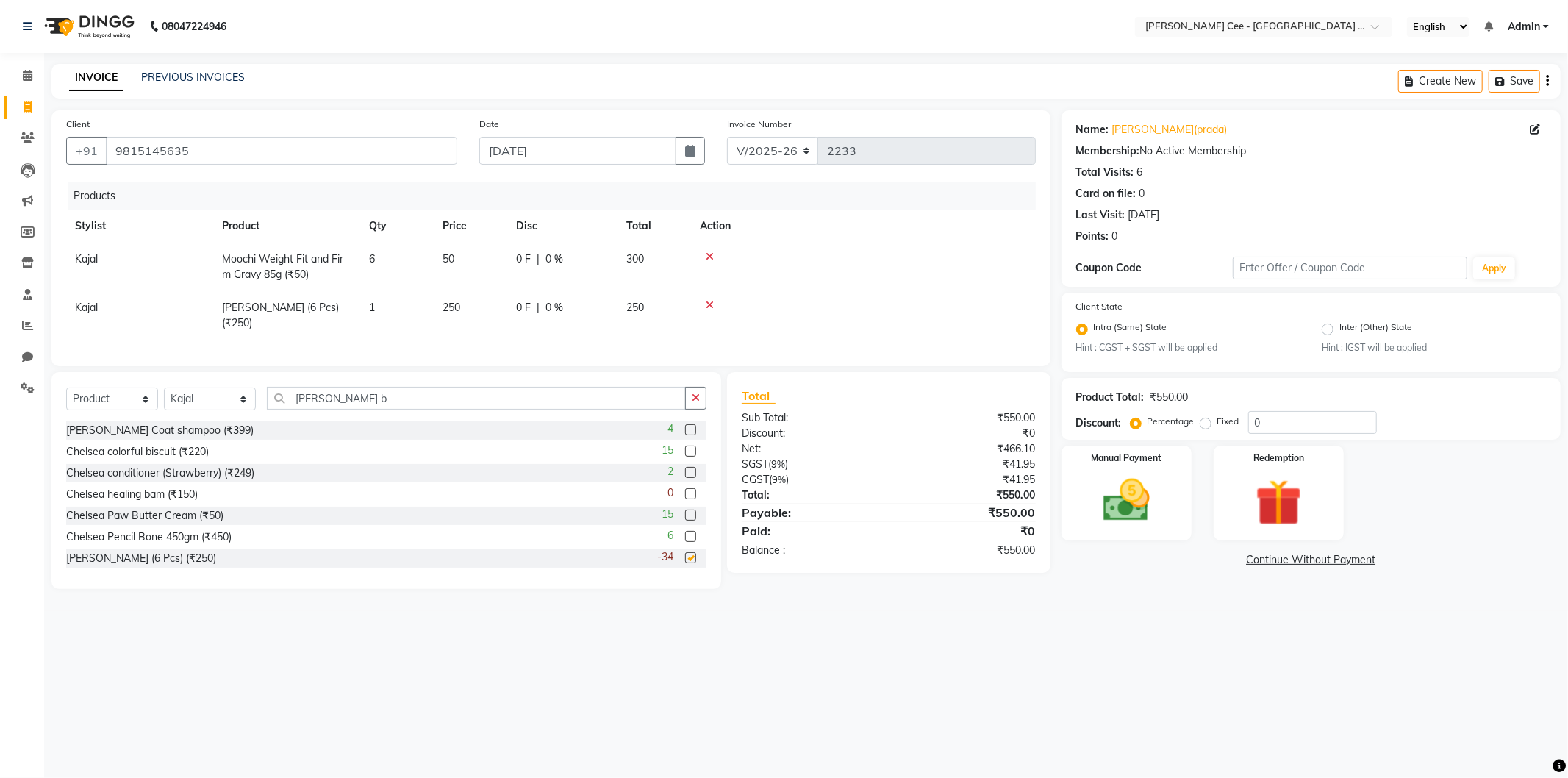
checkbox input "false"
click at [1255, 421] on input "0" at bounding box center [1312, 422] width 129 height 22
type input "20"
click at [1056, 611] on main "INVOICE PREVIOUS INVOICES Create New Save Client +91 9815145635 Date 04-09-2025…" at bounding box center [806, 337] width 1524 height 547
click at [378, 259] on td "6" at bounding box center [397, 267] width 73 height 48
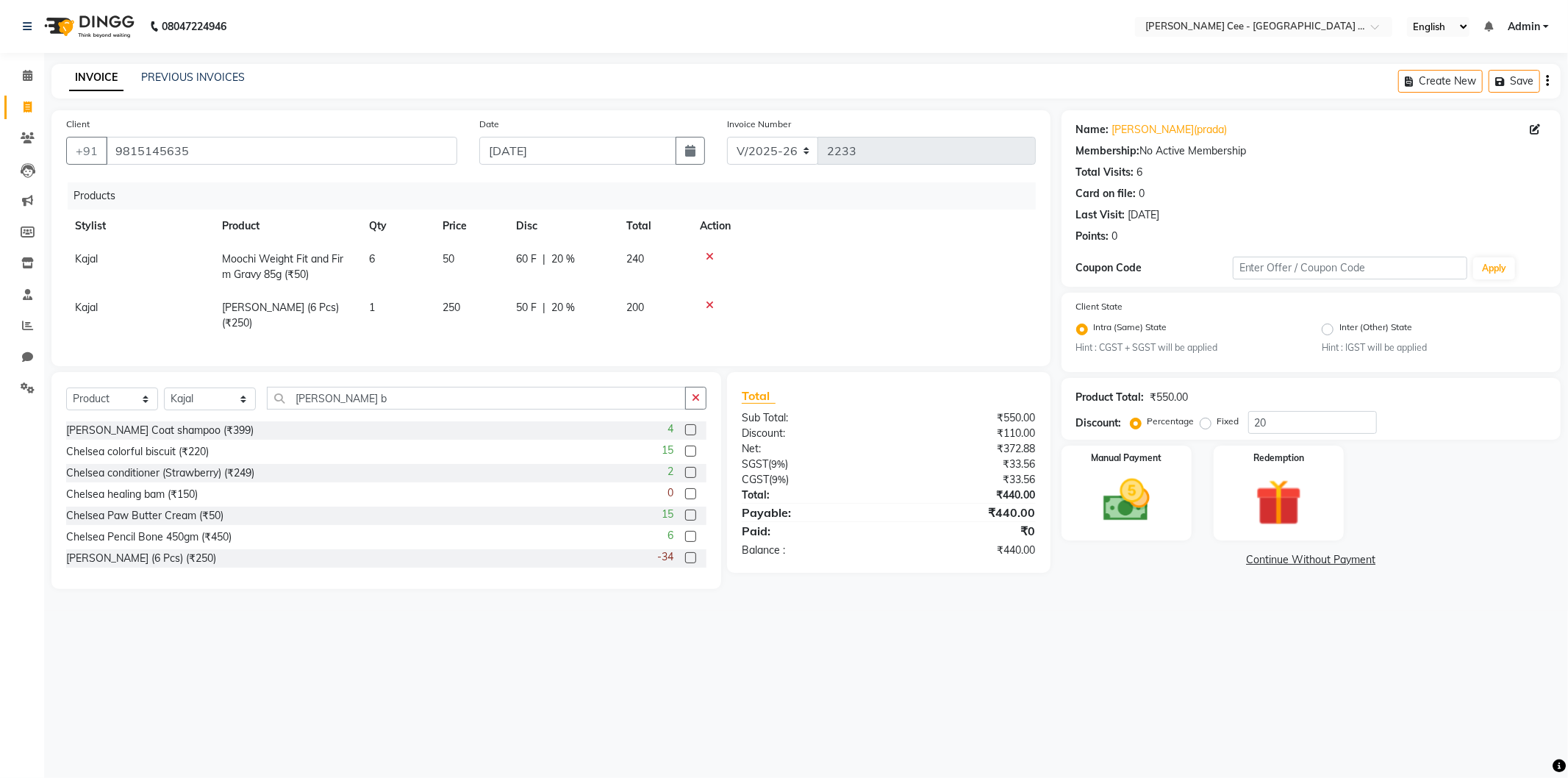
select select "80152"
click at [406, 260] on input "6" at bounding box center [396, 263] width 56 height 22
type input "7"
click at [872, 263] on td at bounding box center [863, 267] width 345 height 48
click at [1157, 513] on img at bounding box center [1127, 500] width 79 height 56
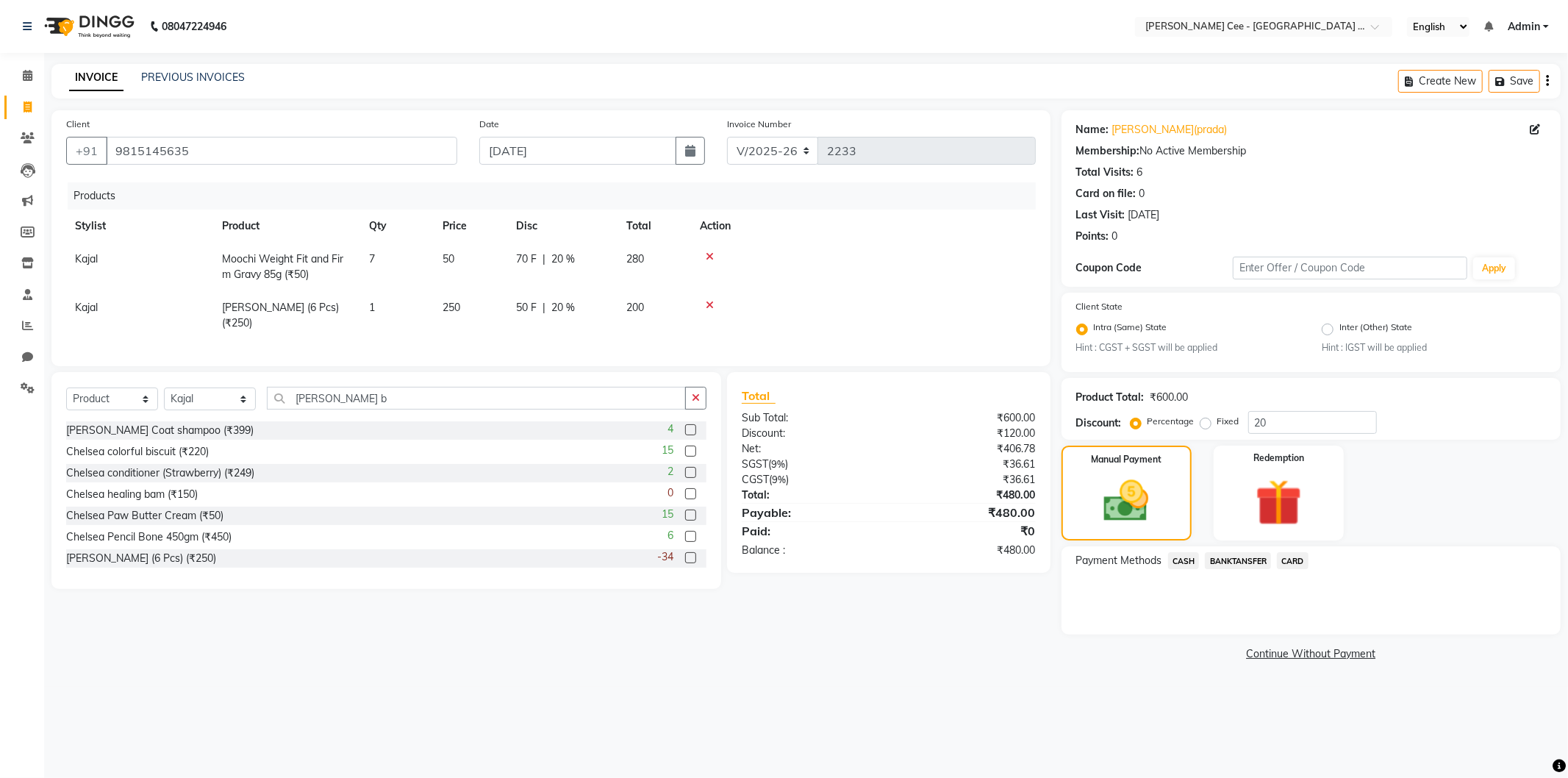
click at [1184, 559] on span "CASH" at bounding box center [1184, 561] width 32 height 17
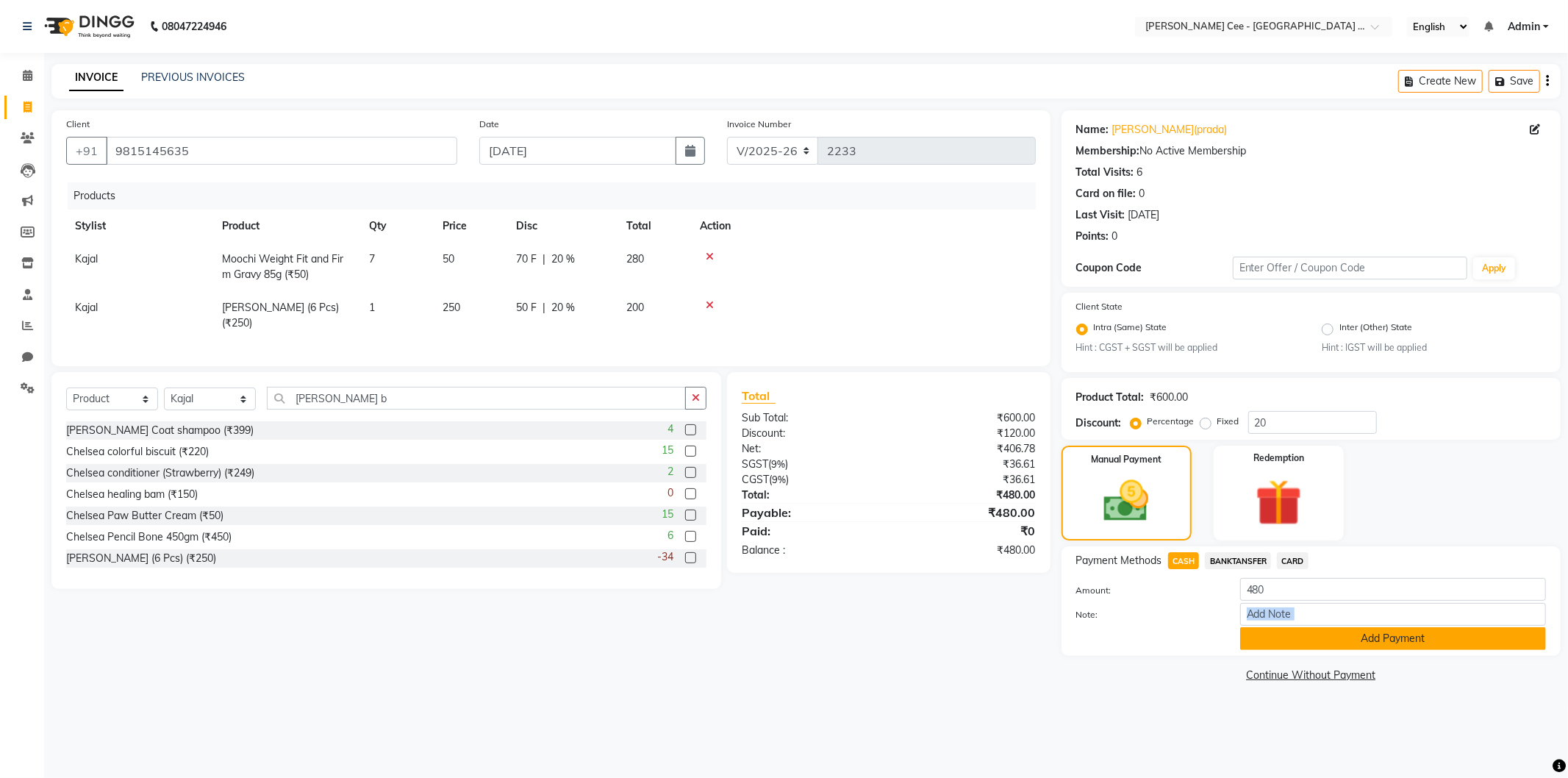
click at [1304, 629] on div "Amount: 480 Note: Add Payment" at bounding box center [1310, 613] width 469 height 72
click at [1322, 648] on button "Add Payment" at bounding box center [1394, 638] width 306 height 22
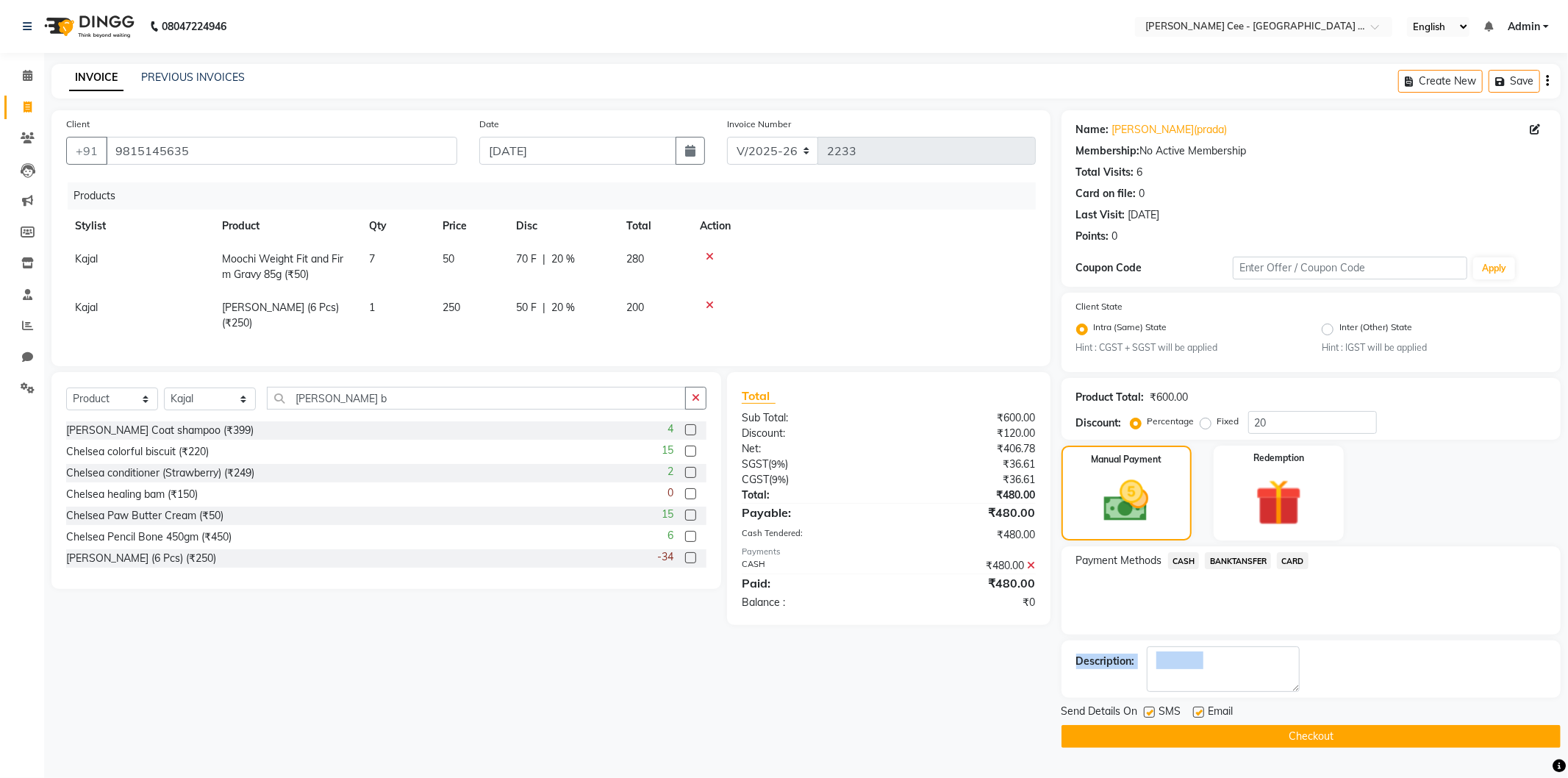
click at [1268, 741] on button "Checkout" at bounding box center [1311, 736] width 499 height 22
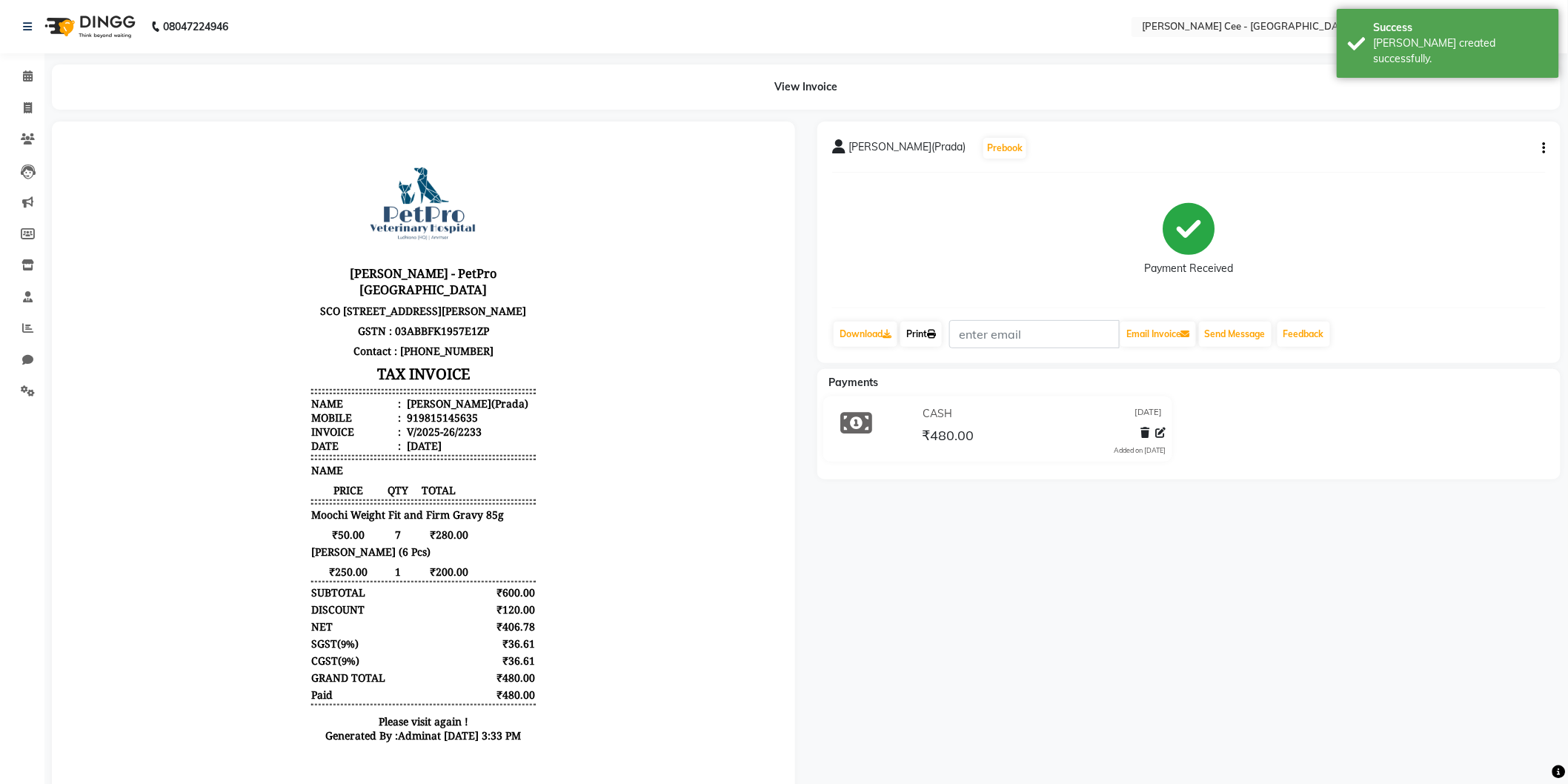
click at [917, 334] on link "Print" at bounding box center [921, 334] width 42 height 25
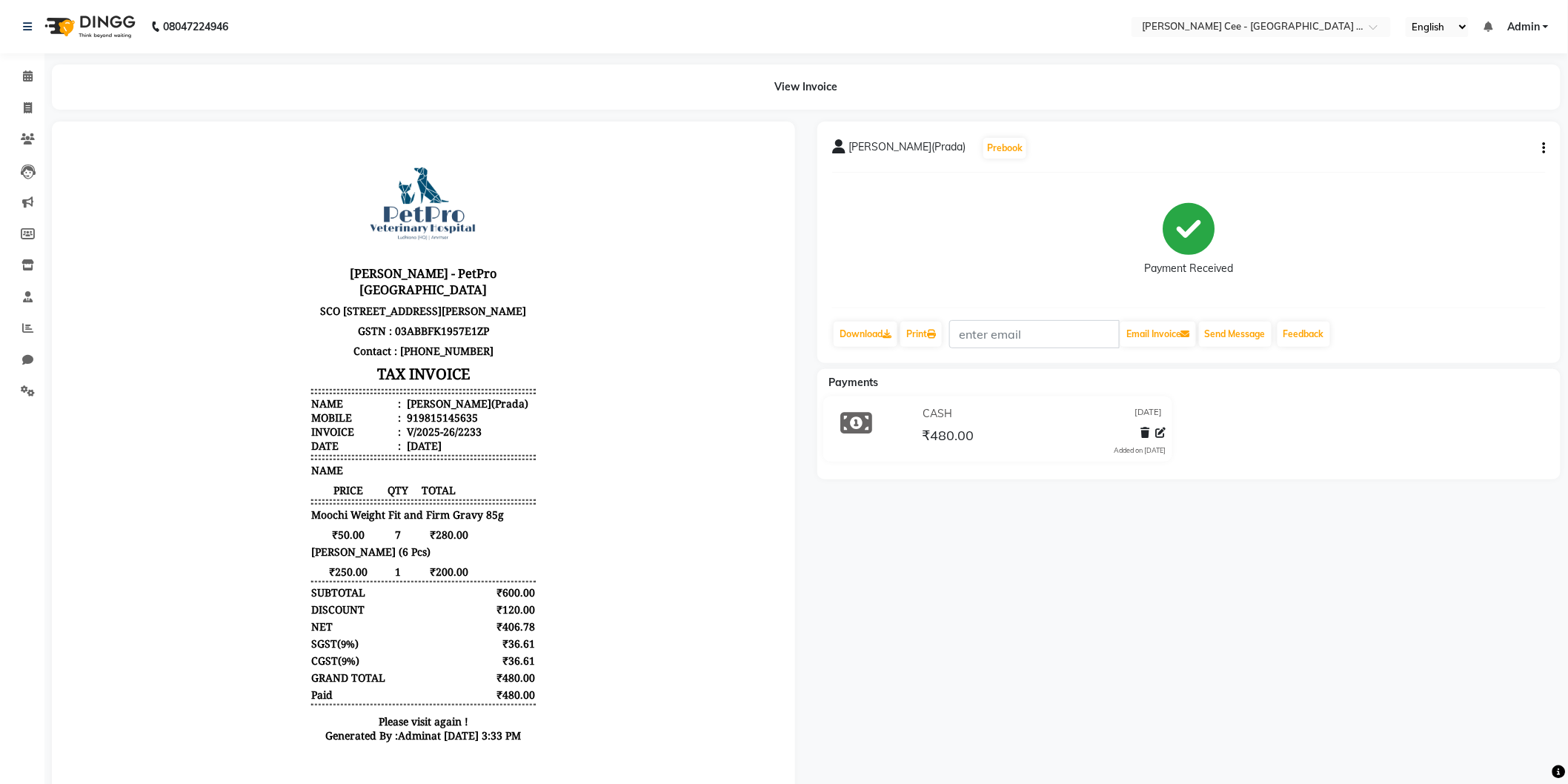
click at [608, 164] on body "Kay Cee - PetPro Amritsar SCO 107, opposite McDonald's, Gumtala Sub Urban, D - …" at bounding box center [423, 449] width 702 height 615
click at [21, 106] on span at bounding box center [28, 108] width 26 height 17
select select "service"
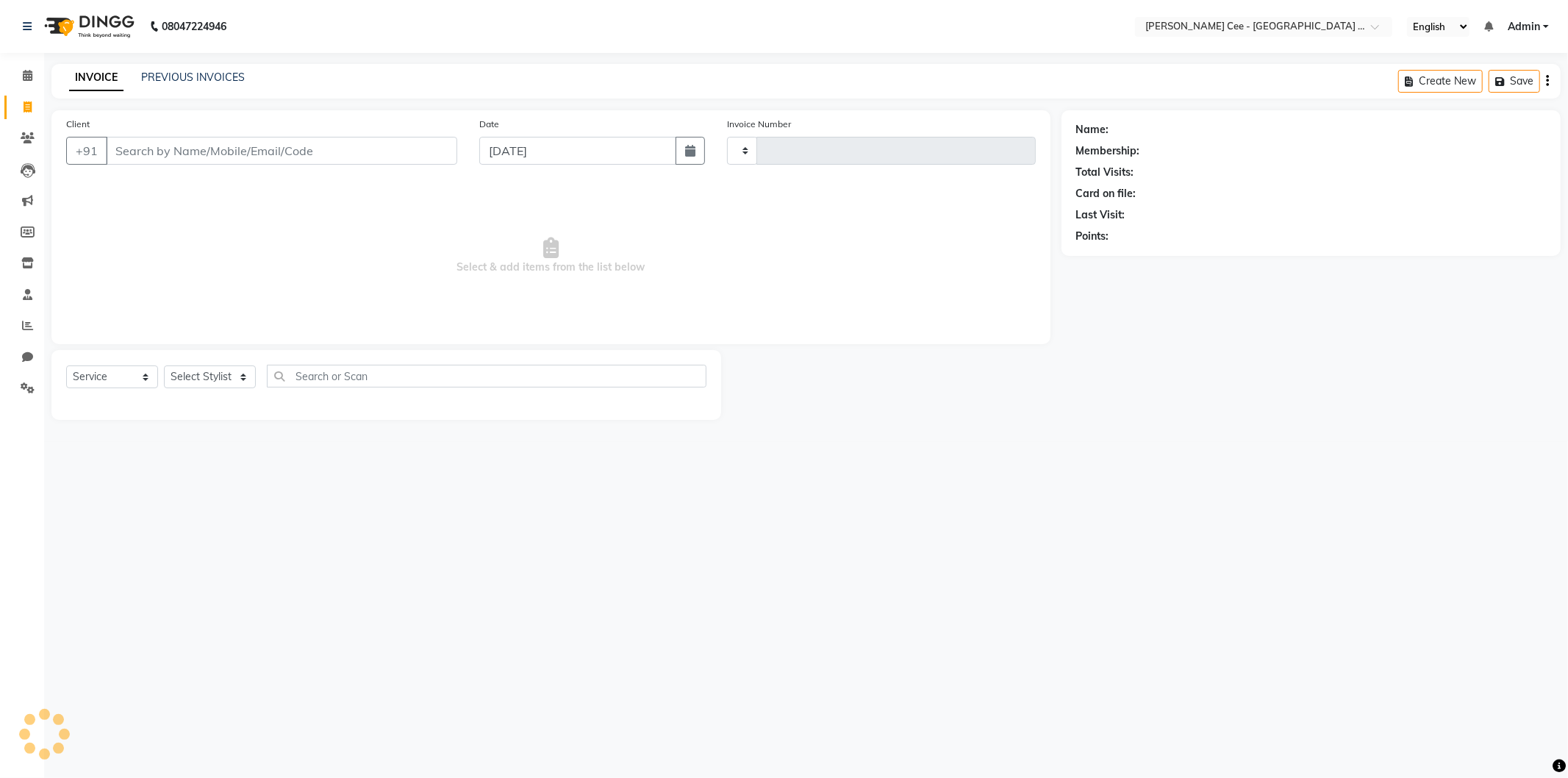
type input "2234"
select select "8239"
click at [291, 144] on input "Client" at bounding box center [281, 151] width 351 height 28
select select "product"
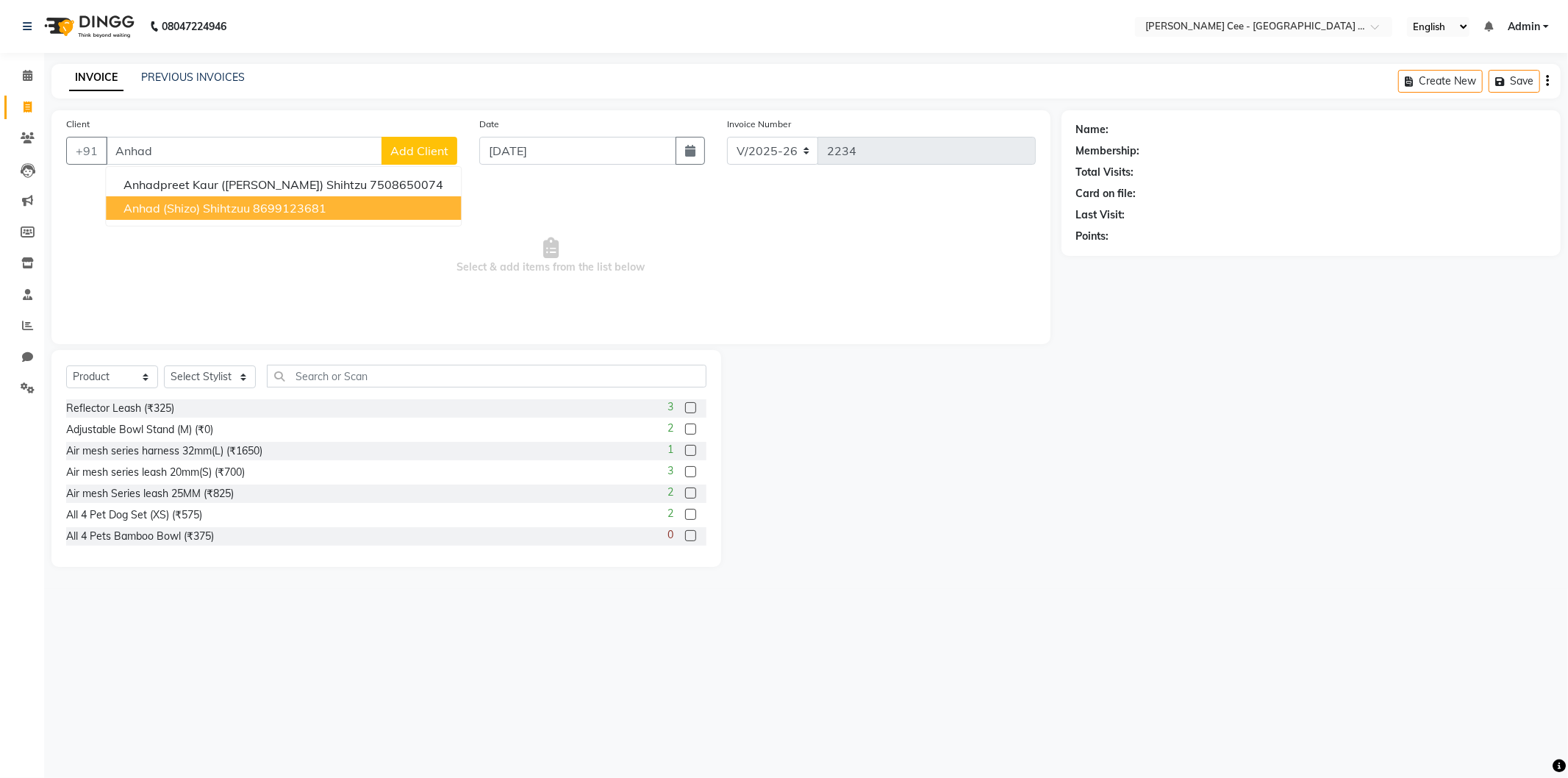
click at [294, 207] on ngb-highlight "8699123681" at bounding box center [289, 209] width 73 height 15
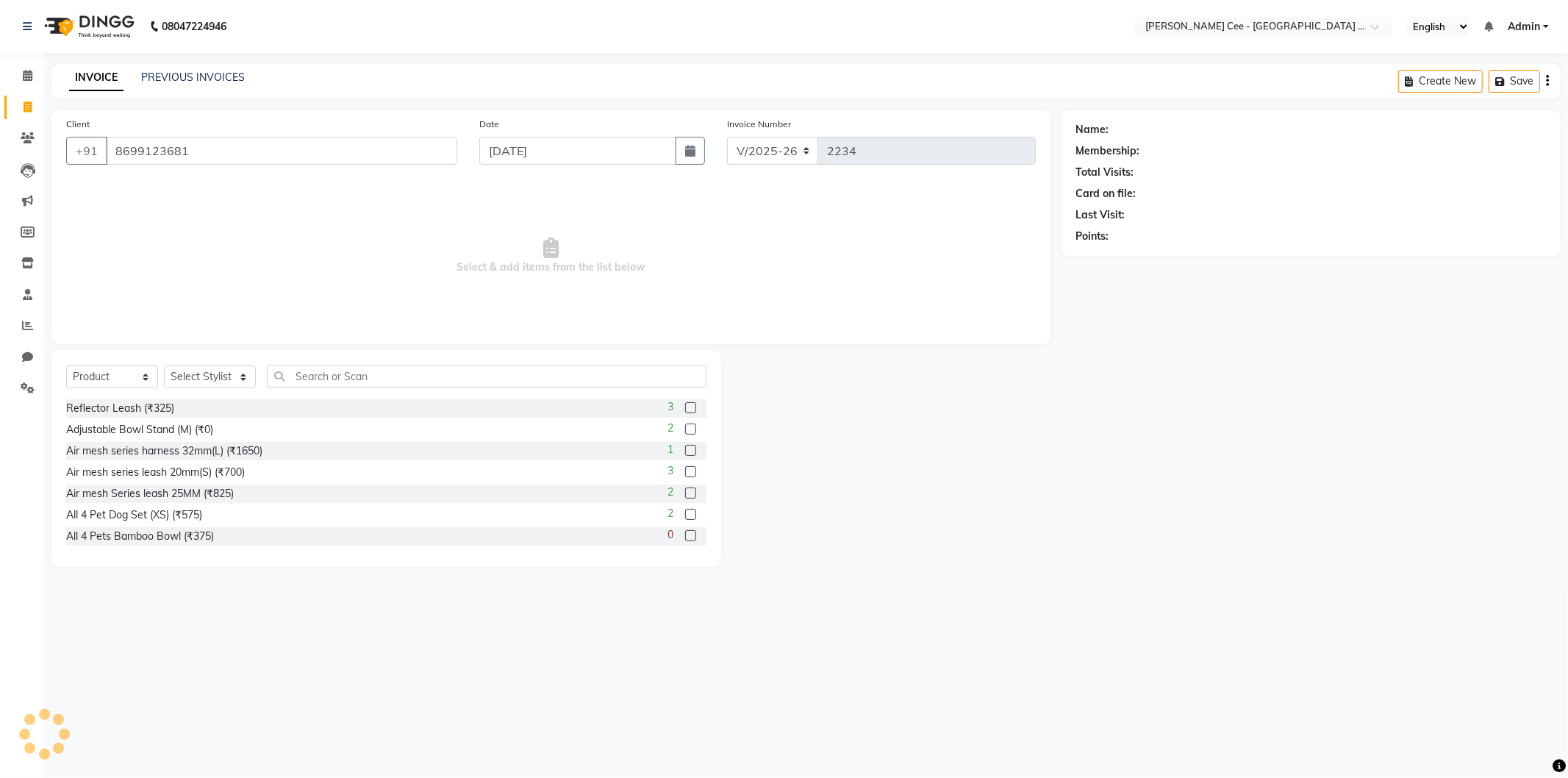
type input "8699123681"
click at [1540, 126] on icon at bounding box center [1535, 130] width 10 height 10
select select "22"
select select "male"
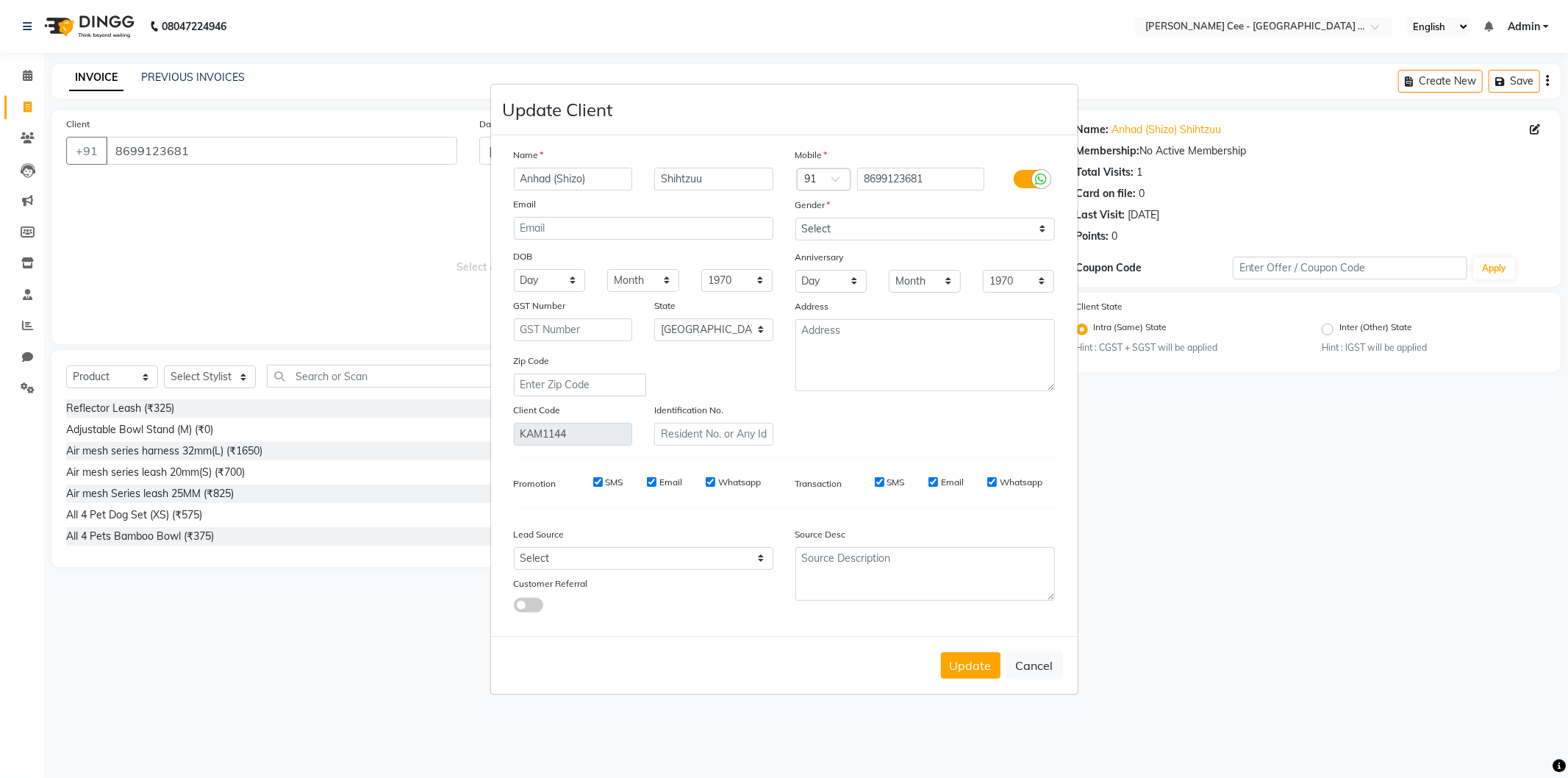
click at [579, 179] on input "Anhad (Shizo)" at bounding box center [573, 179] width 119 height 22
type input "Anhad (Scissor)"
click at [964, 663] on button "Update" at bounding box center [971, 666] width 60 height 27
select select
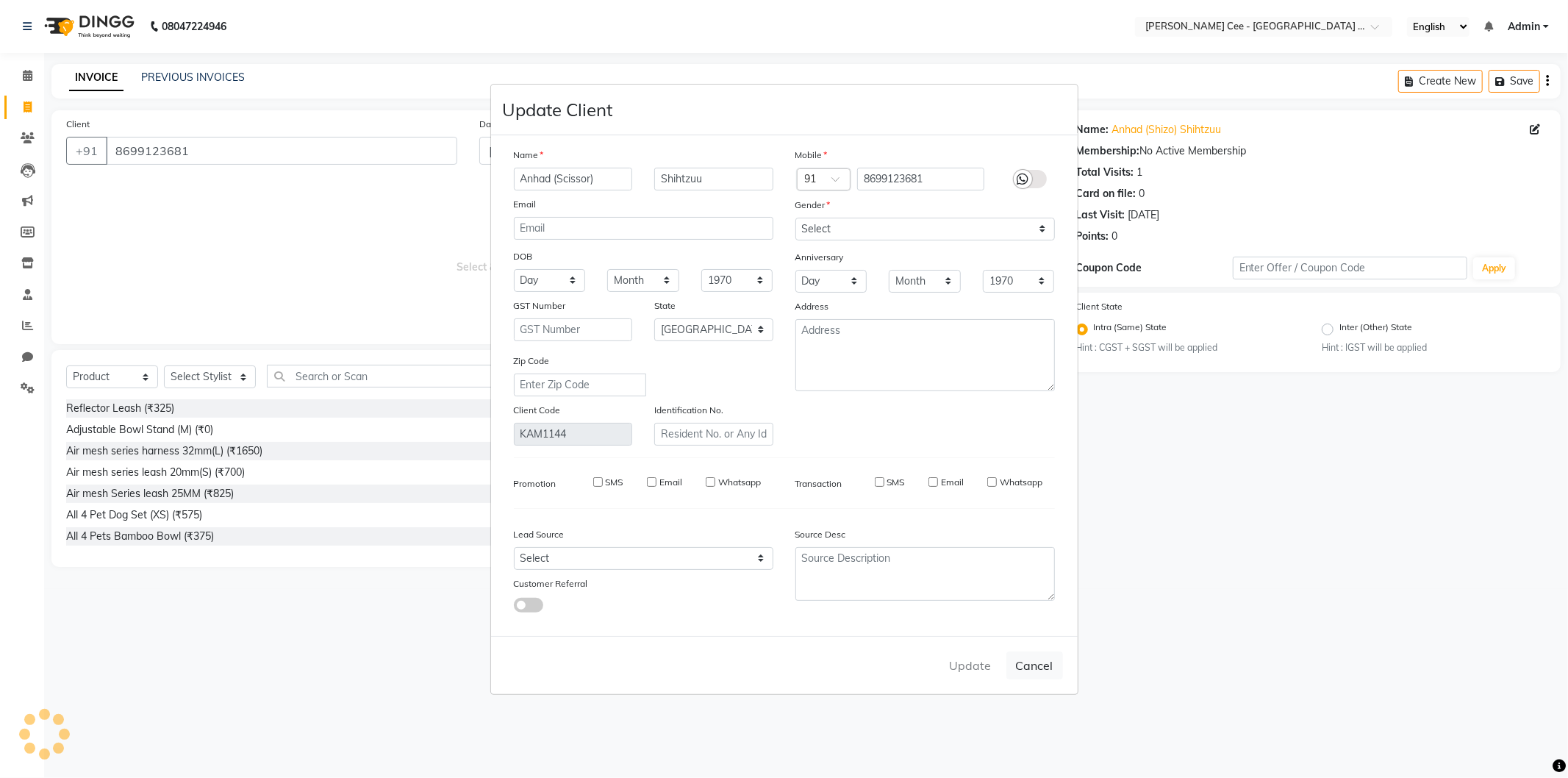
select select
select select "null"
select select
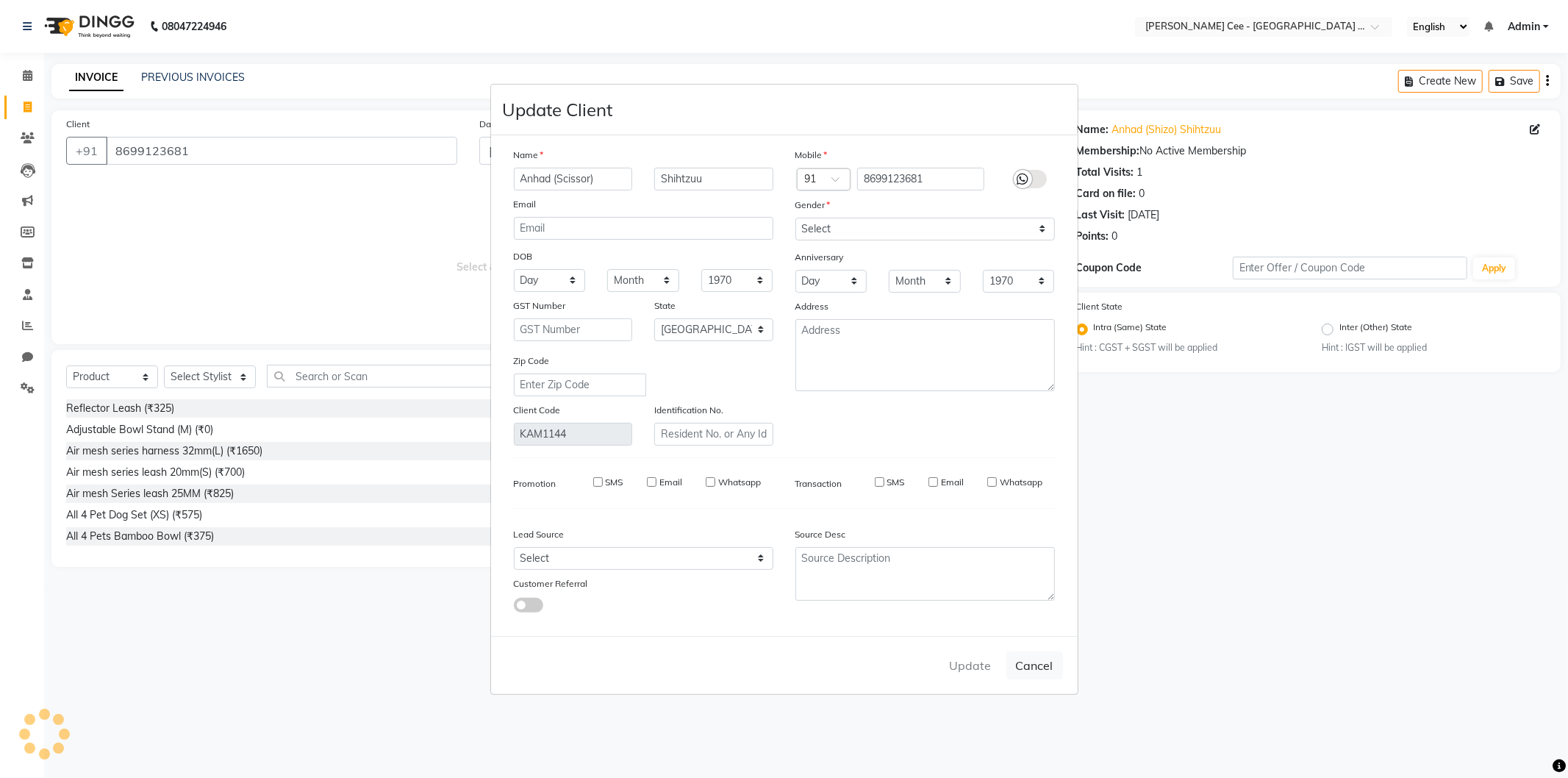
select select
checkbox input "false"
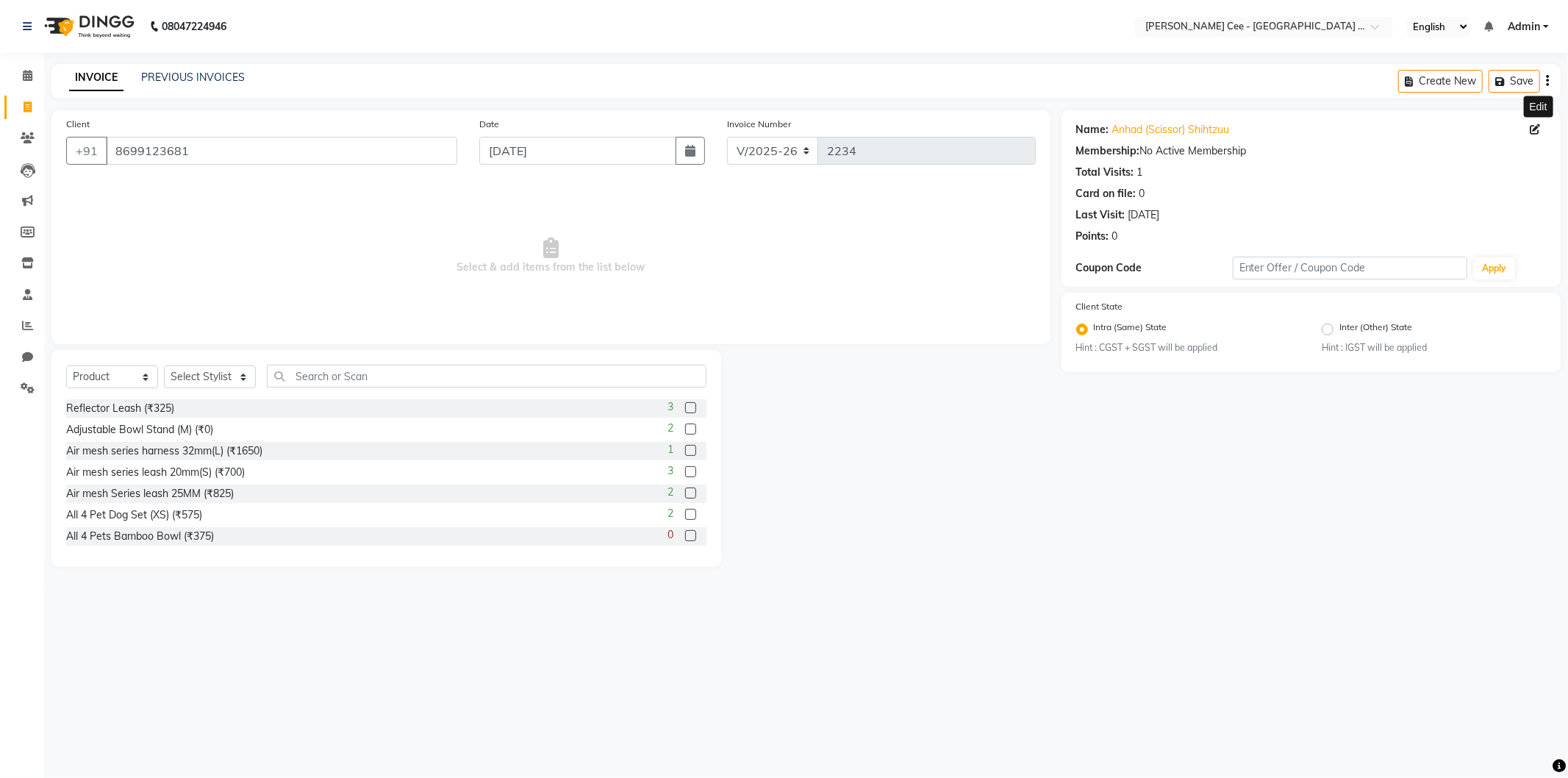
click at [85, 395] on div "Select Service Product Membership Package Voucher Prepaid Gift Card Select Styl…" at bounding box center [386, 382] width 641 height 35
click at [98, 383] on select "Select Service Product Membership Package Voucher Prepaid Gift Card" at bounding box center [112, 377] width 92 height 22
select select "service"
click at [66, 367] on select "Select Service Product Membership Package Voucher Prepaid Gift Card" at bounding box center [112, 377] width 92 height 22
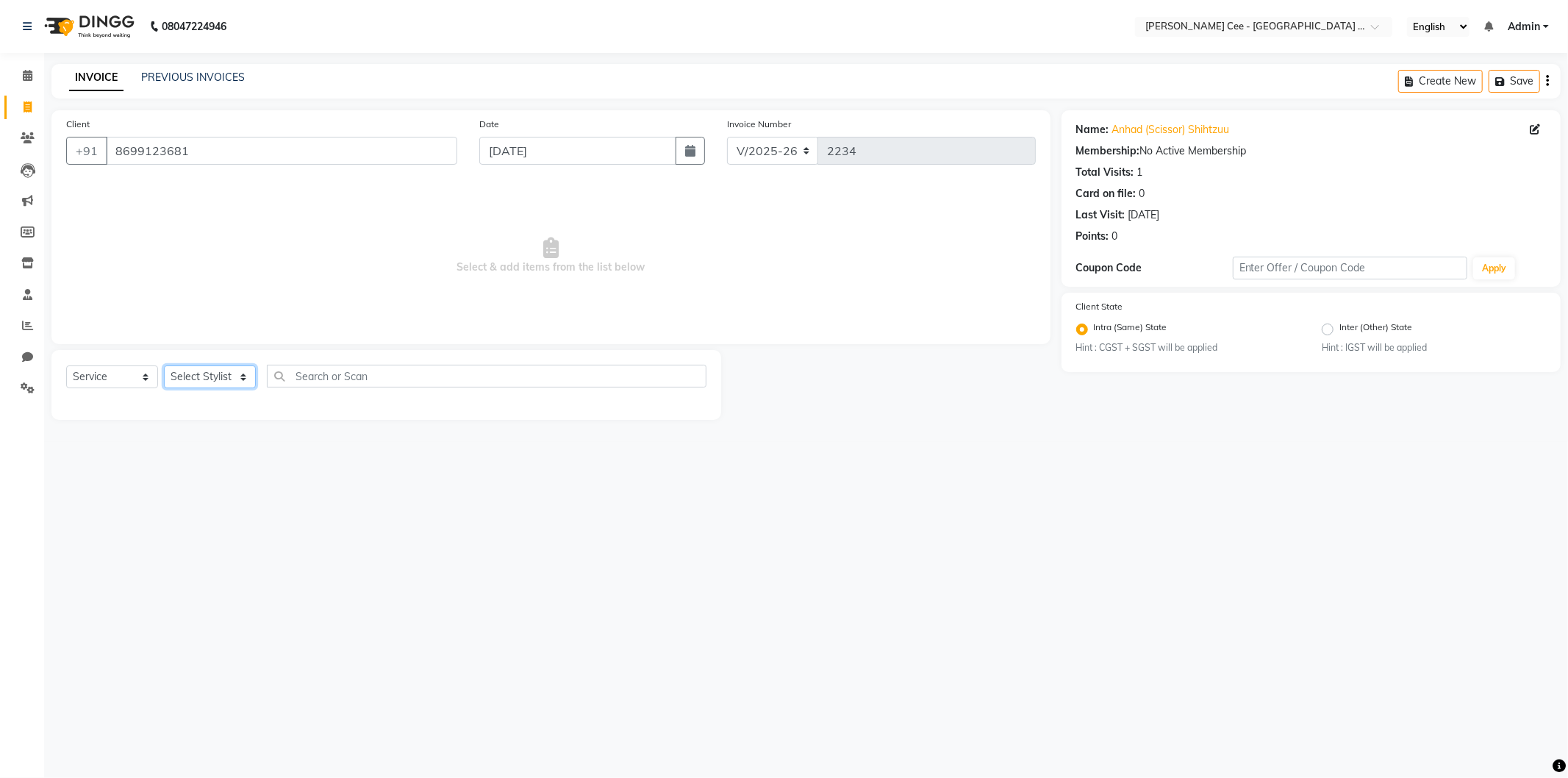
click at [194, 381] on select "Select Stylist Avinash Dr Kamalpreet Kaur Dr.Simran Guri Jashanpreet Singh Kaja…" at bounding box center [209, 377] width 92 height 22
select select "80158"
click at [164, 367] on select "Select Stylist Avinash Dr Kamalpreet Kaur Dr.Simran Guri Jashanpreet Singh Kaja…" at bounding box center [209, 377] width 92 height 22
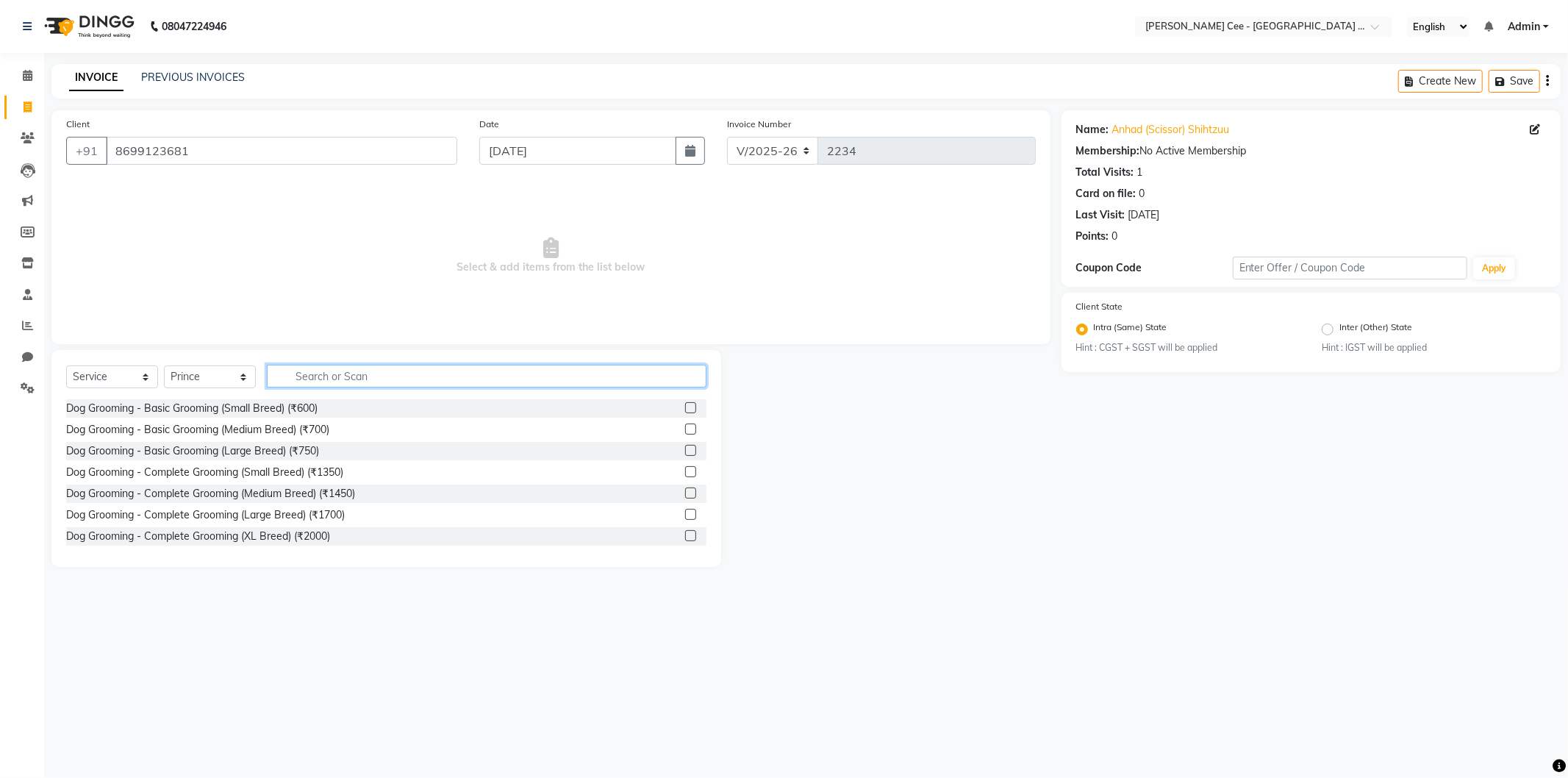
click at [335, 376] on input "text" at bounding box center [486, 376] width 440 height 22
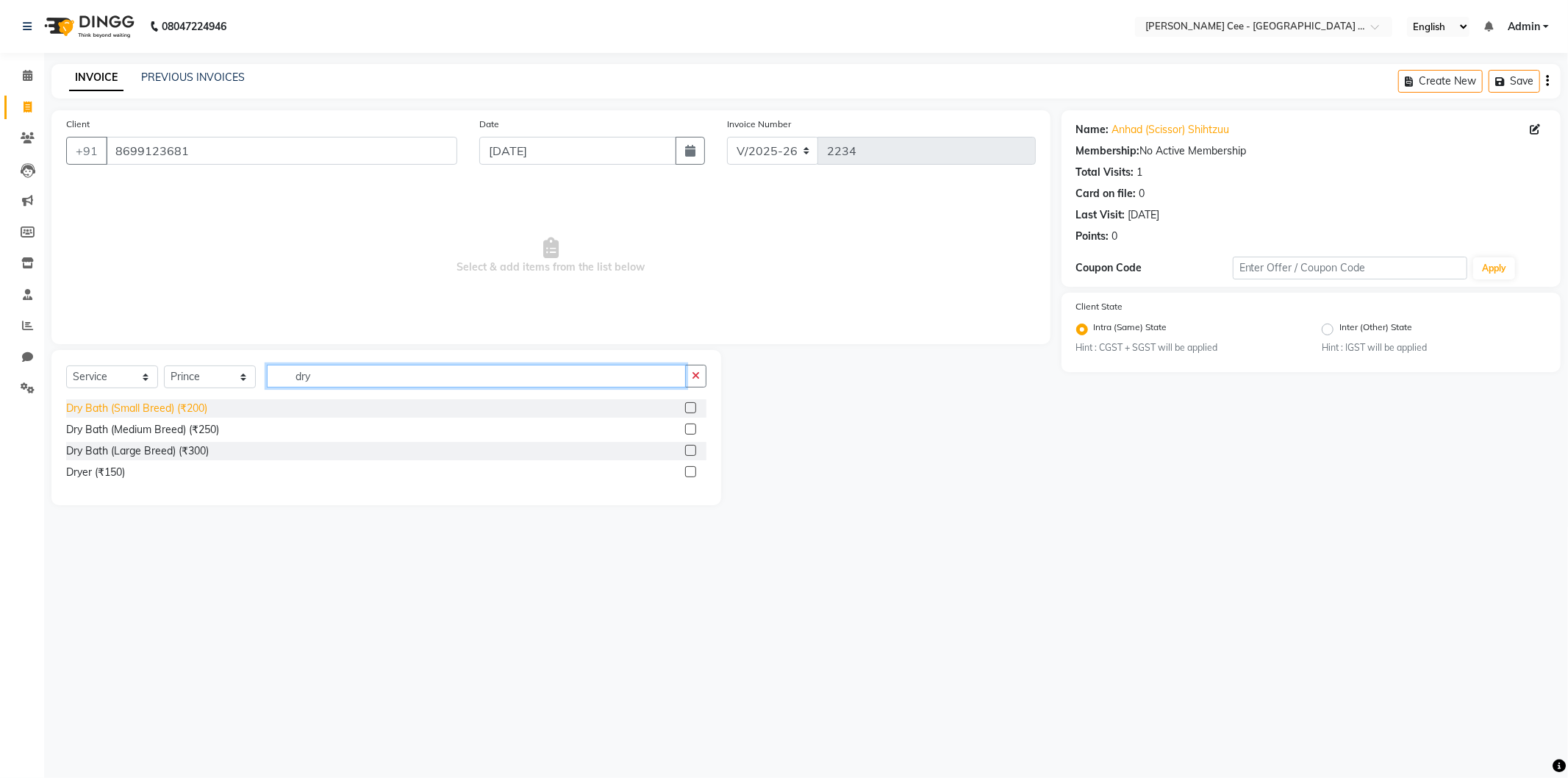
type input "dry"
click at [155, 409] on div "Dry Bath (Small Breed) (₹200)" at bounding box center [137, 408] width 141 height 16
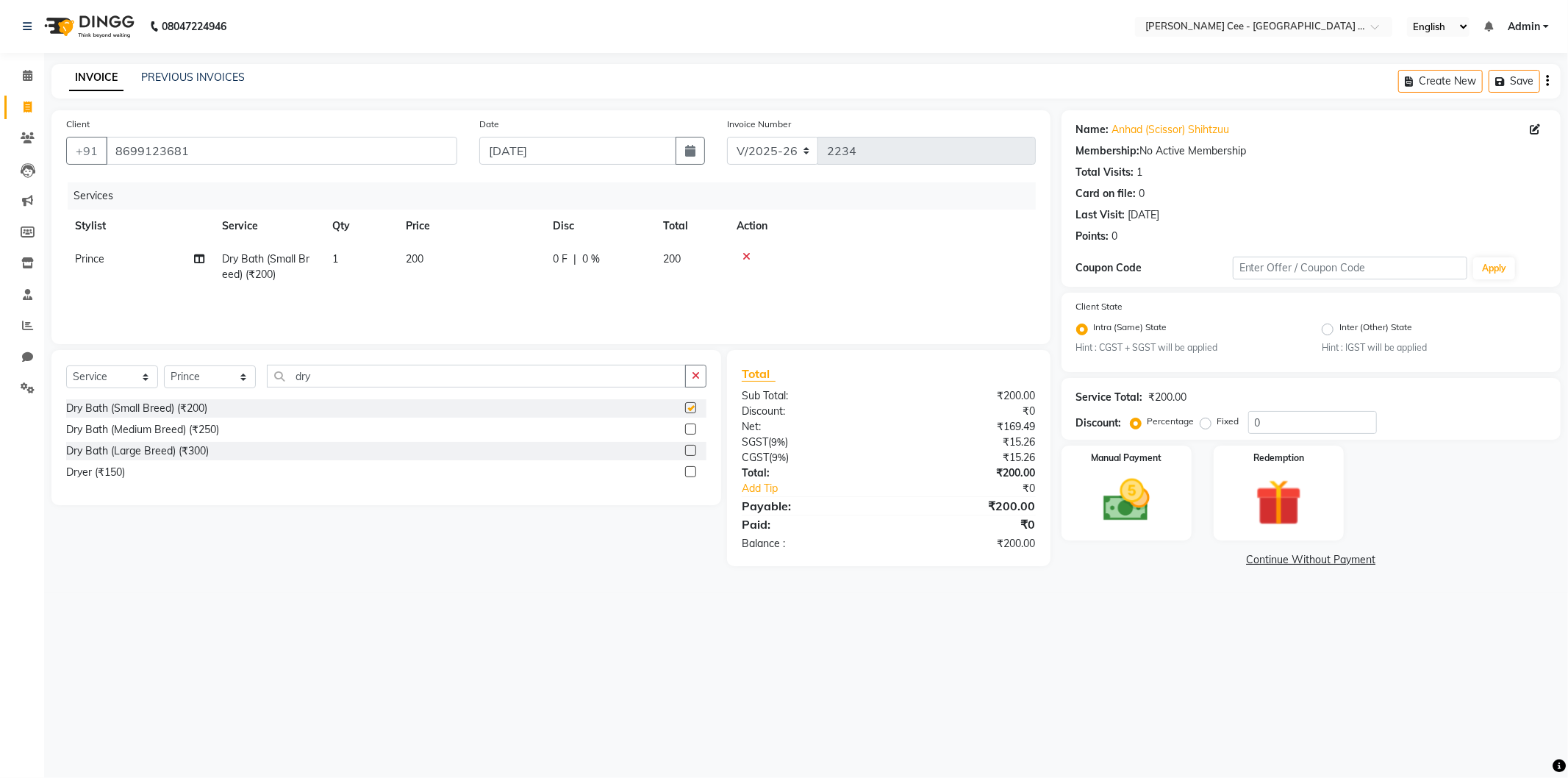
checkbox input "false"
click at [239, 377] on select "Select Stylist Avinash Dr Kamalpreet Kaur Dr.Simran Guri Jashanpreet Singh Kaja…" at bounding box center [209, 377] width 92 height 22
select select "86349"
click at [164, 367] on select "Select Stylist Avinash Dr Kamalpreet Kaur Dr.Simran Guri Jashanpreet Singh Kaja…" at bounding box center [209, 377] width 92 height 22
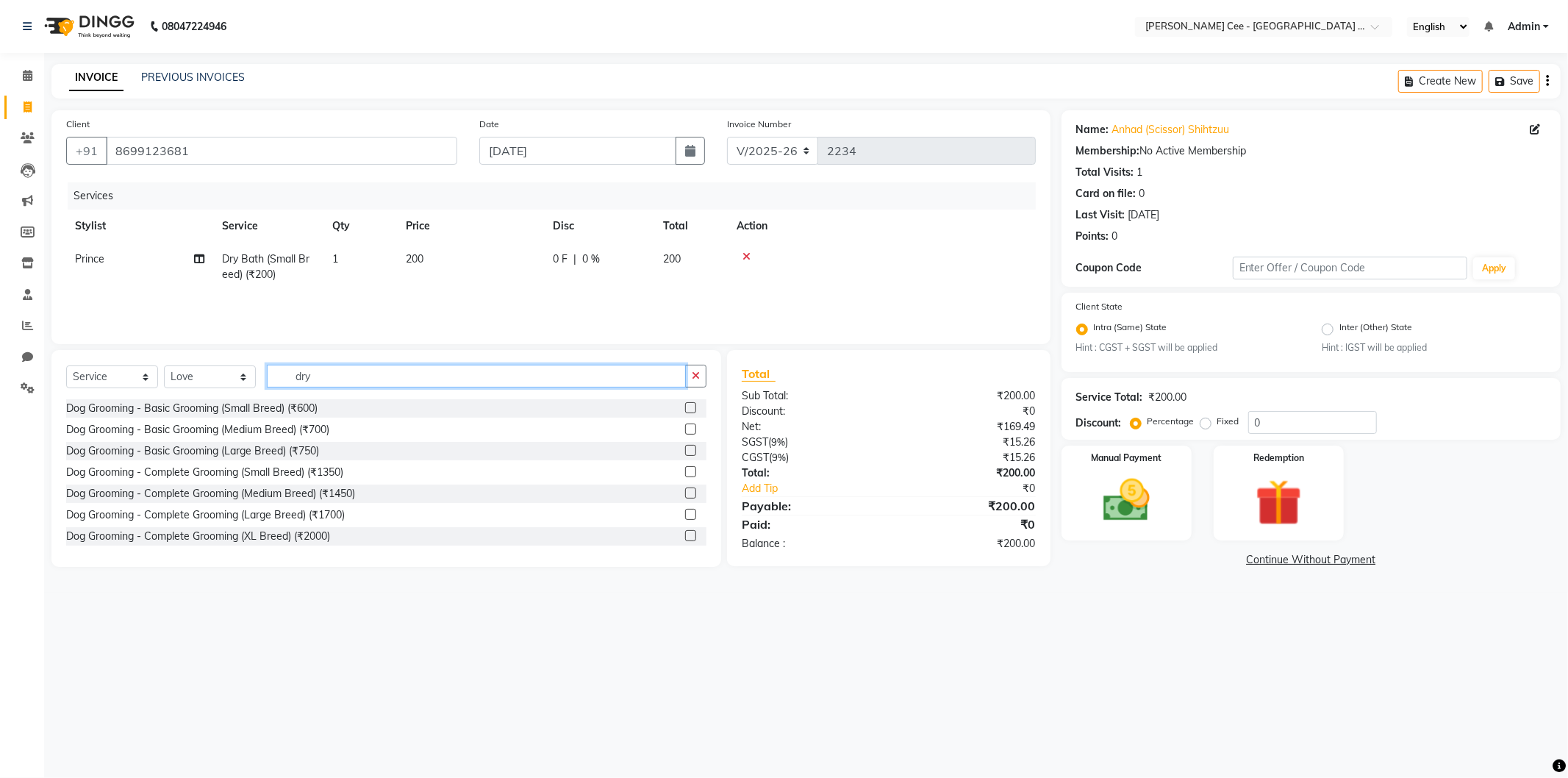
click at [300, 380] on input "dry" at bounding box center [476, 376] width 419 height 22
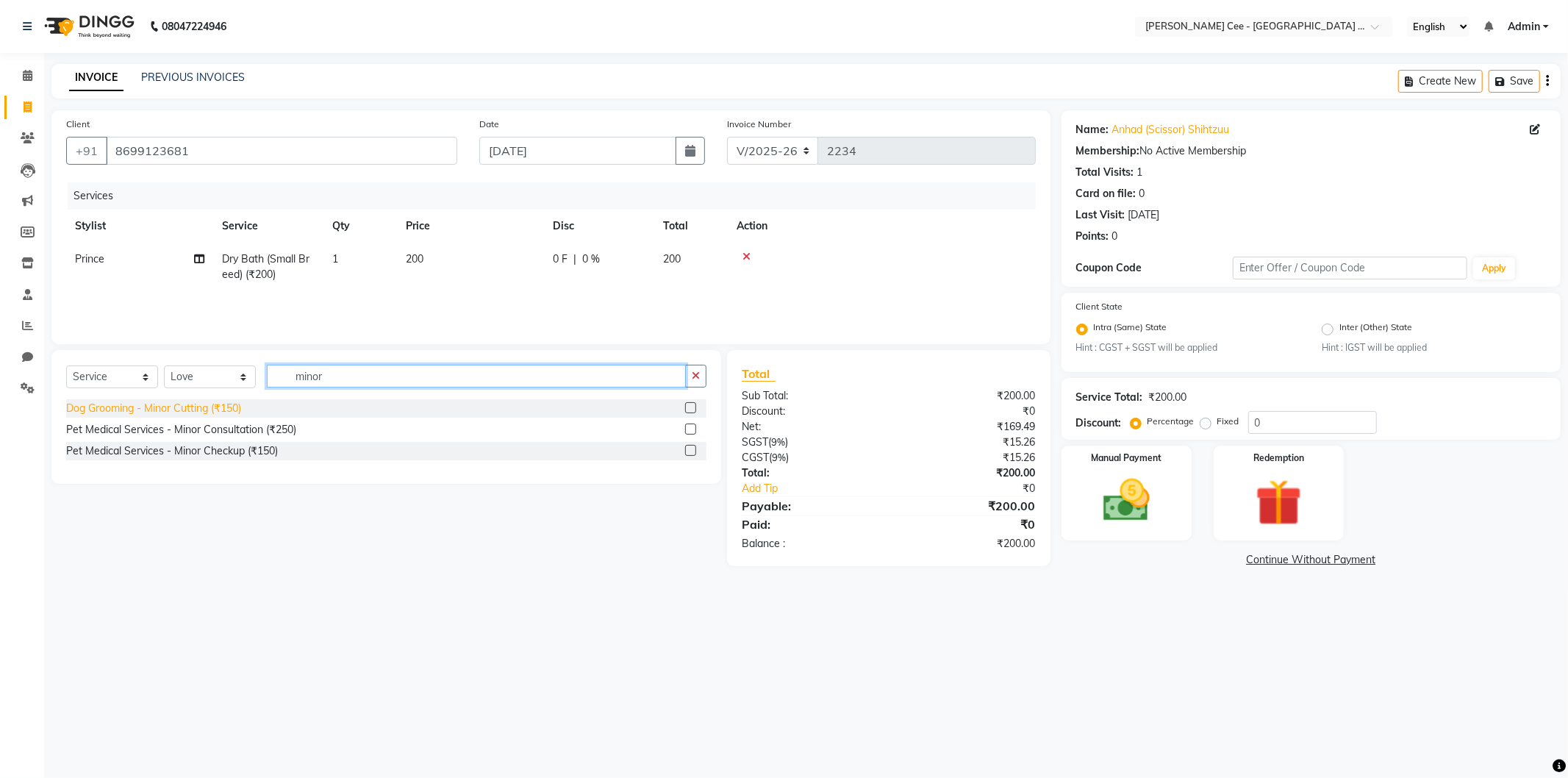
type input "minor"
click at [208, 403] on div "Dog Grooming - Minor Cutting (₹150)" at bounding box center [154, 408] width 175 height 16
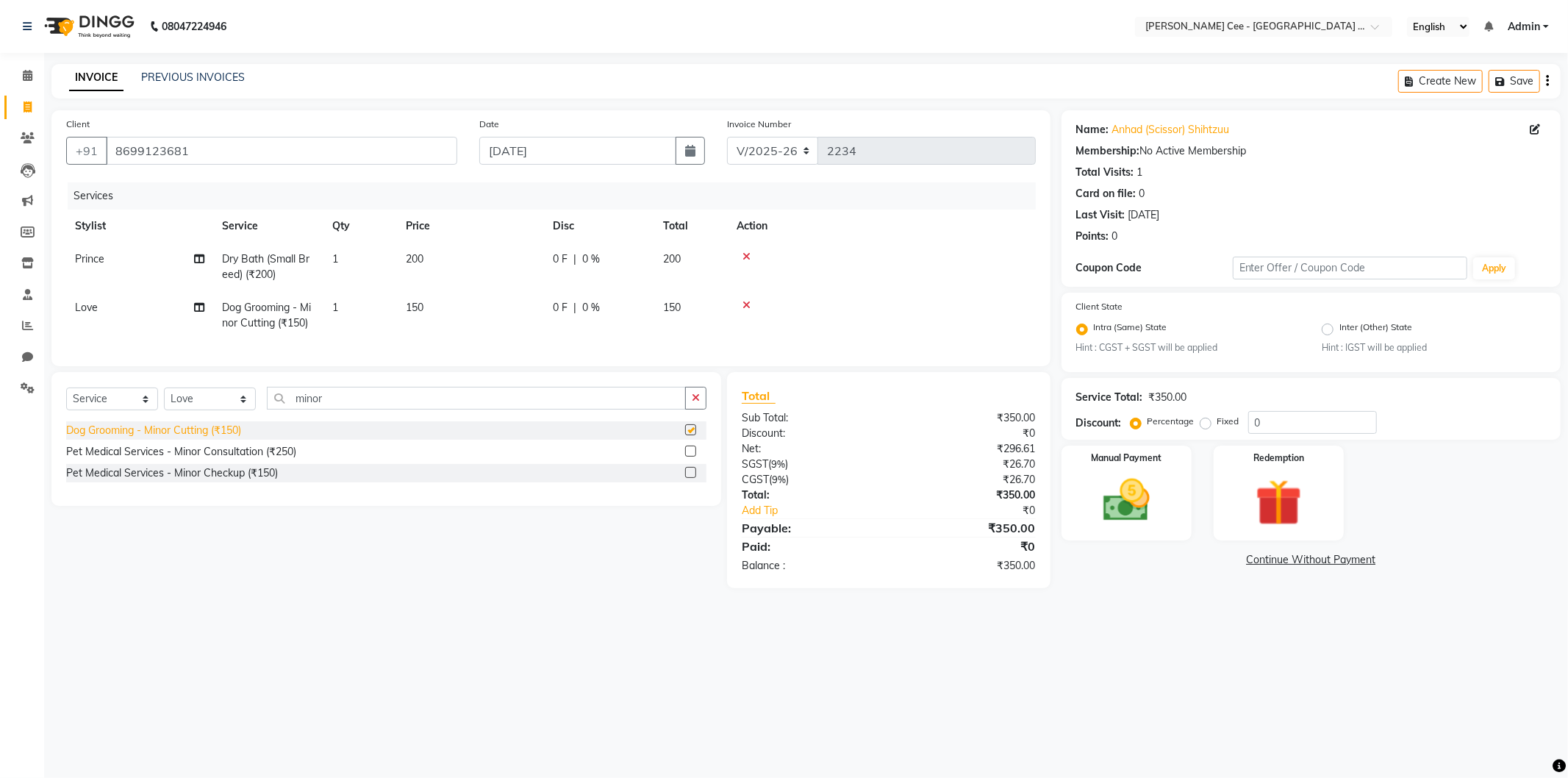
checkbox input "false"
click at [430, 308] on td "150" at bounding box center [470, 315] width 147 height 48
select select "86349"
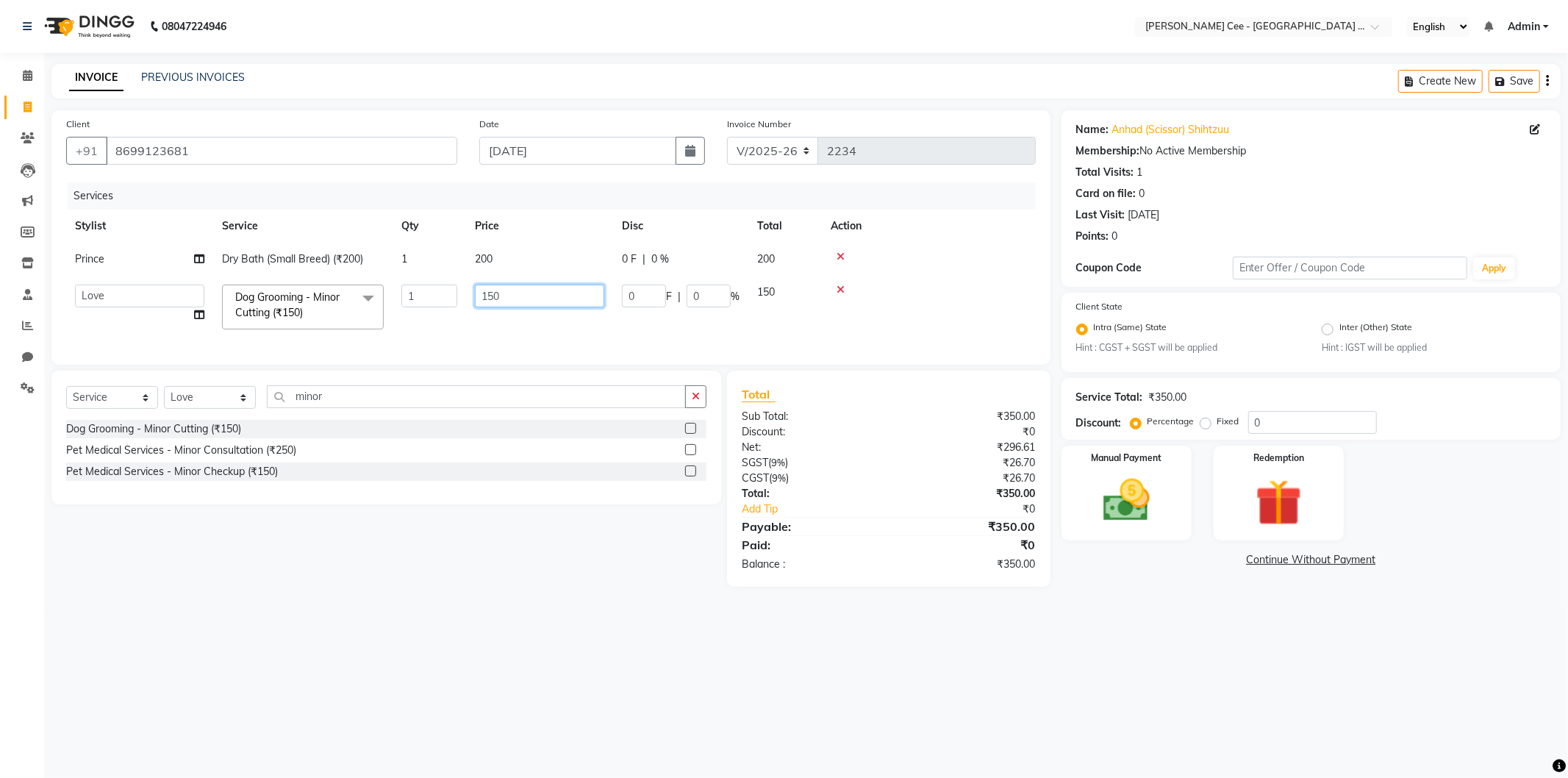
click at [514, 295] on input "150" at bounding box center [540, 295] width 130 height 22
type input "1"
type input "200"
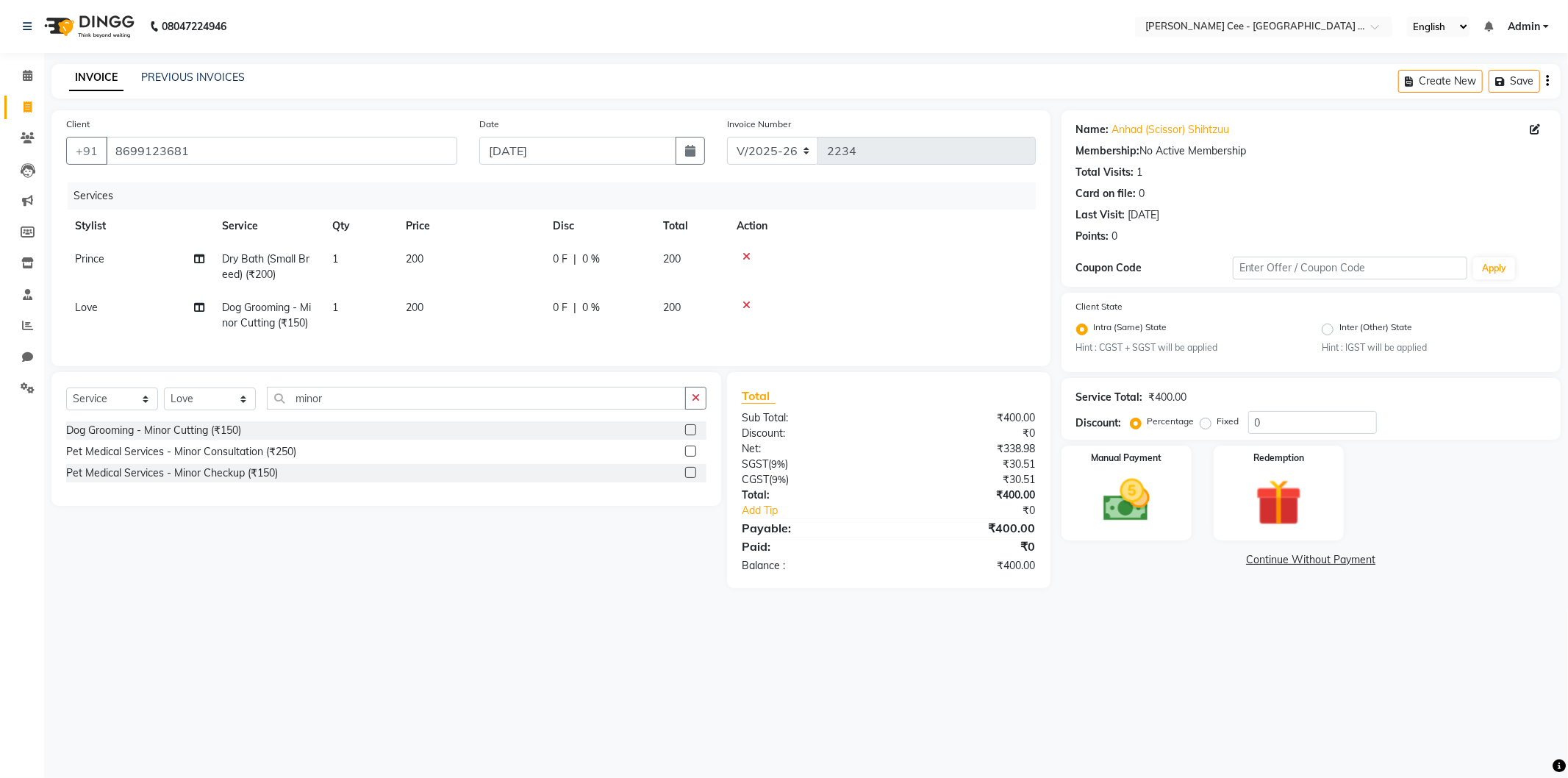
click at [945, 327] on td at bounding box center [882, 315] width 308 height 48
click at [1106, 480] on img at bounding box center [1127, 500] width 79 height 56
click at [1238, 555] on span "BANKTANSFER" at bounding box center [1238, 561] width 66 height 17
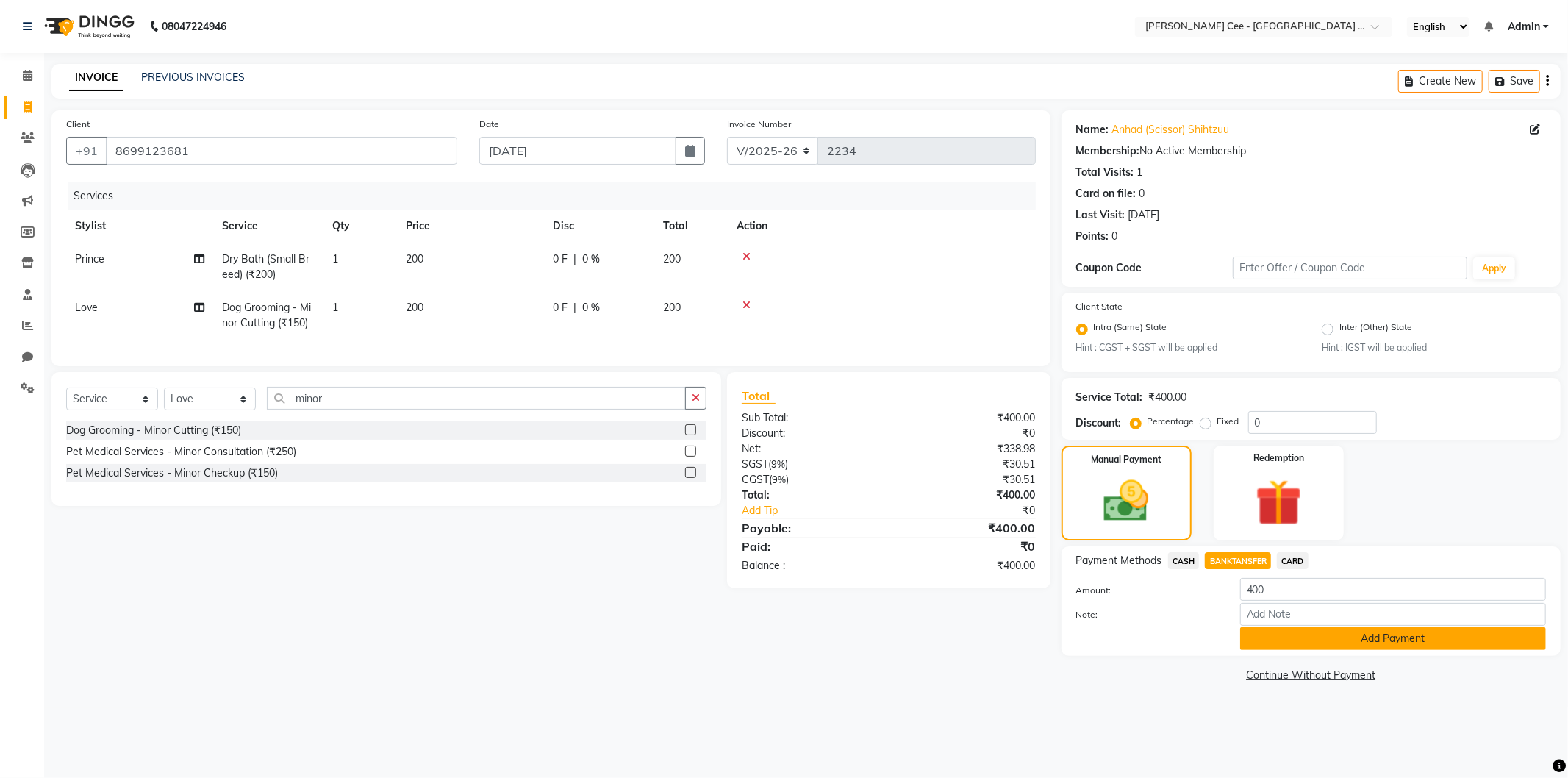
click at [1278, 629] on button "Add Payment" at bounding box center [1394, 638] width 306 height 22
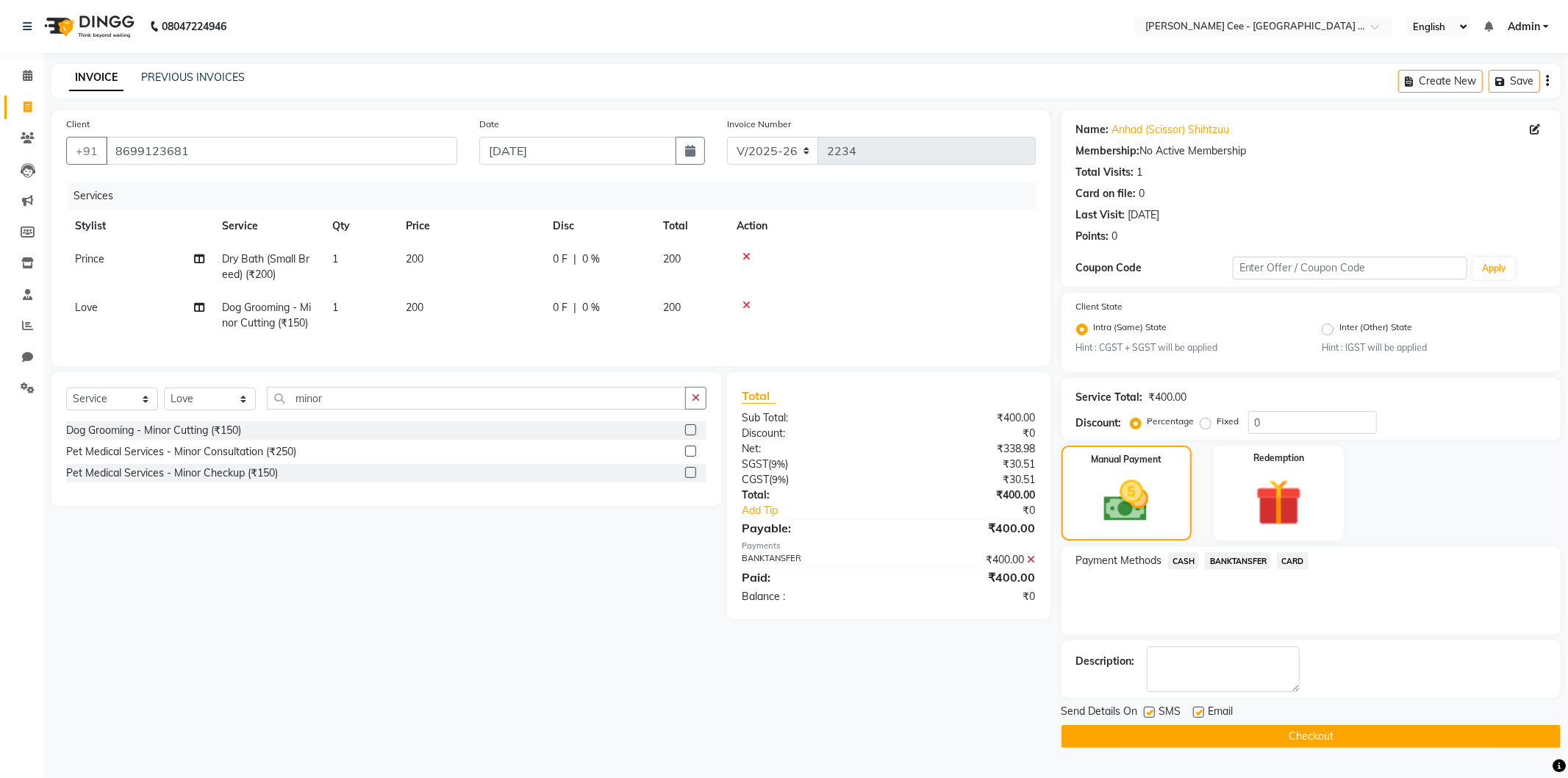
click at [1167, 726] on button "Checkout" at bounding box center [1311, 736] width 499 height 22
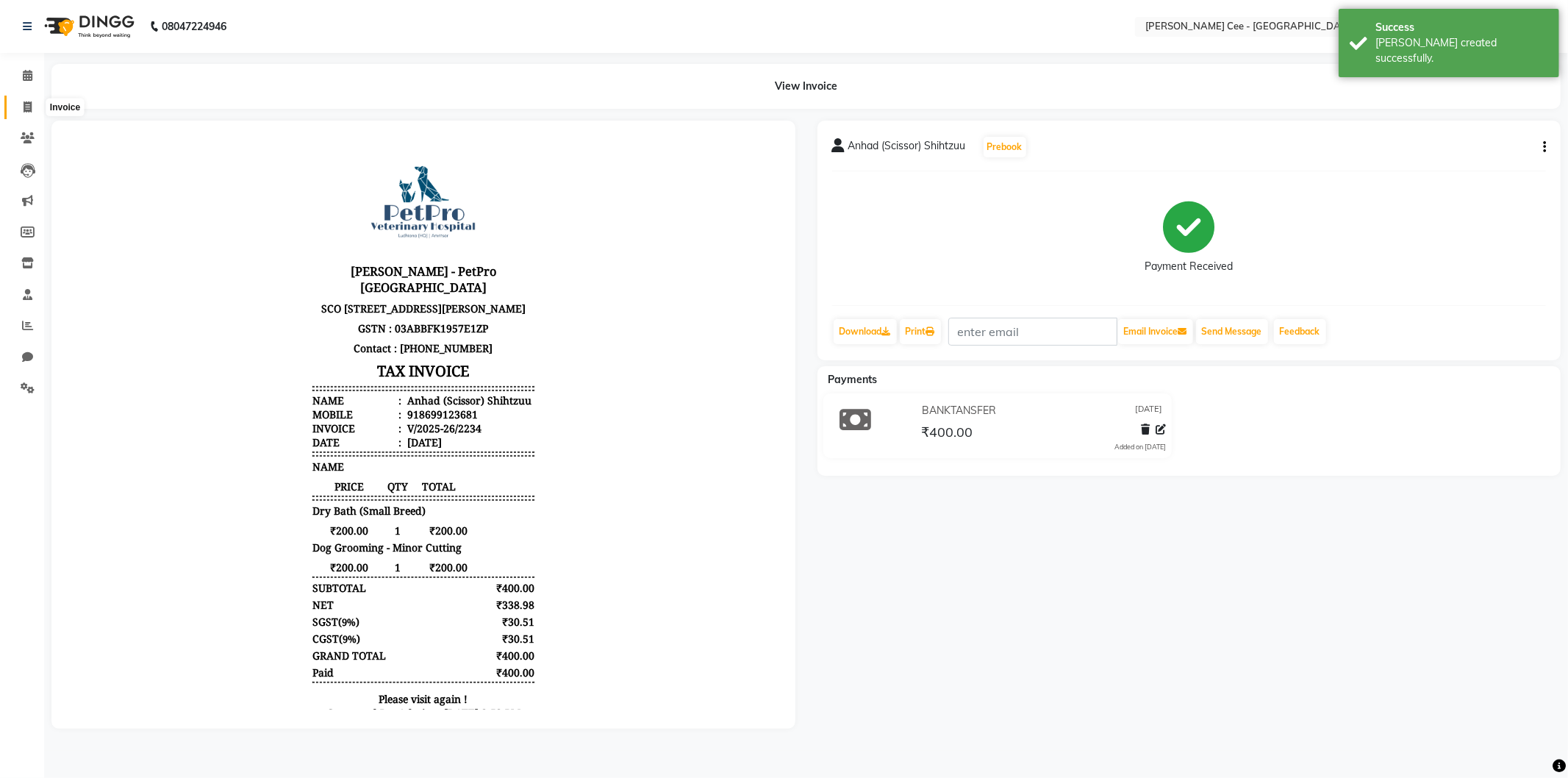
click at [24, 105] on icon at bounding box center [27, 106] width 8 height 11
select select "service"
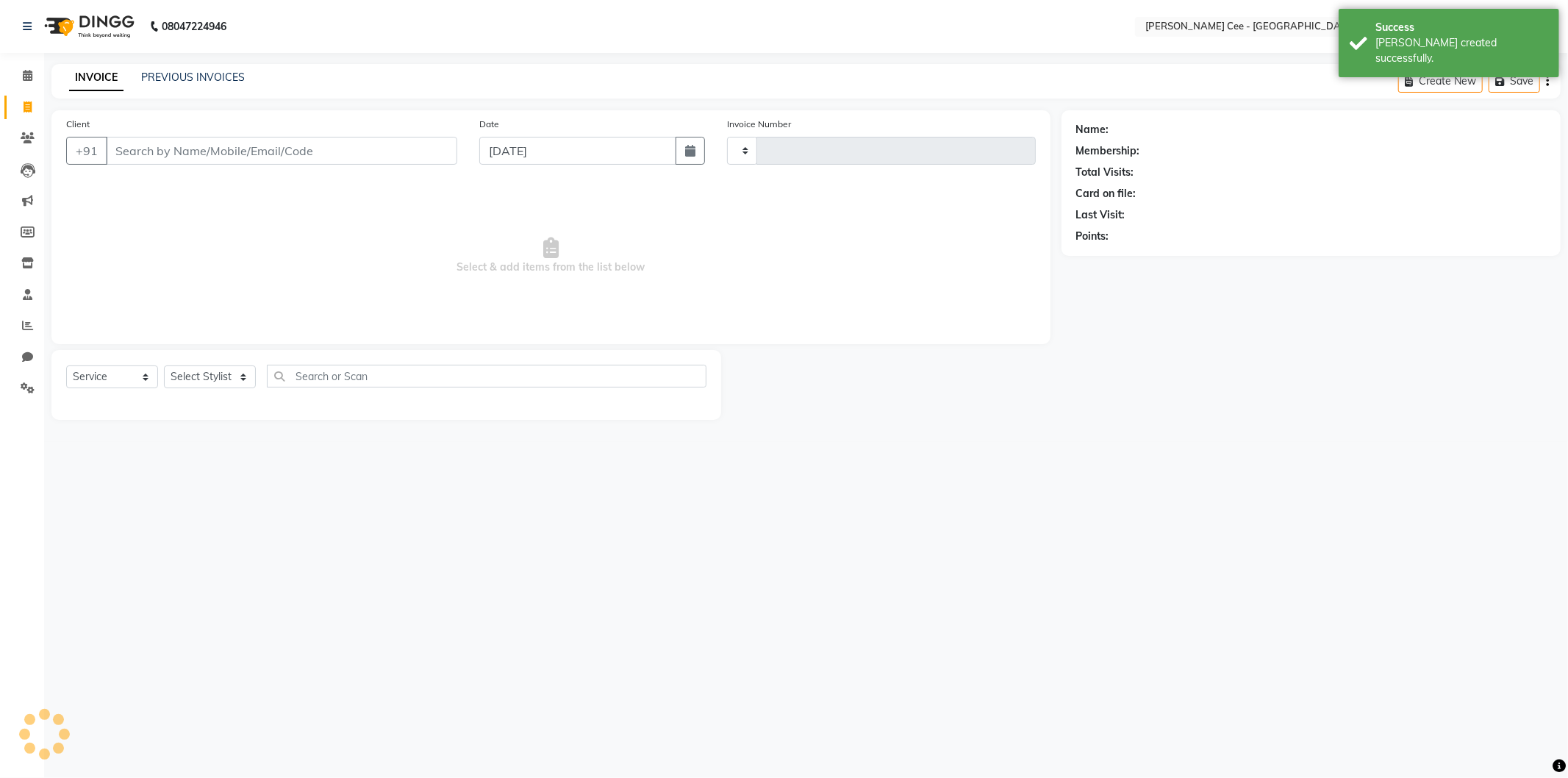
type input "2235"
select select "8239"
select select "product"
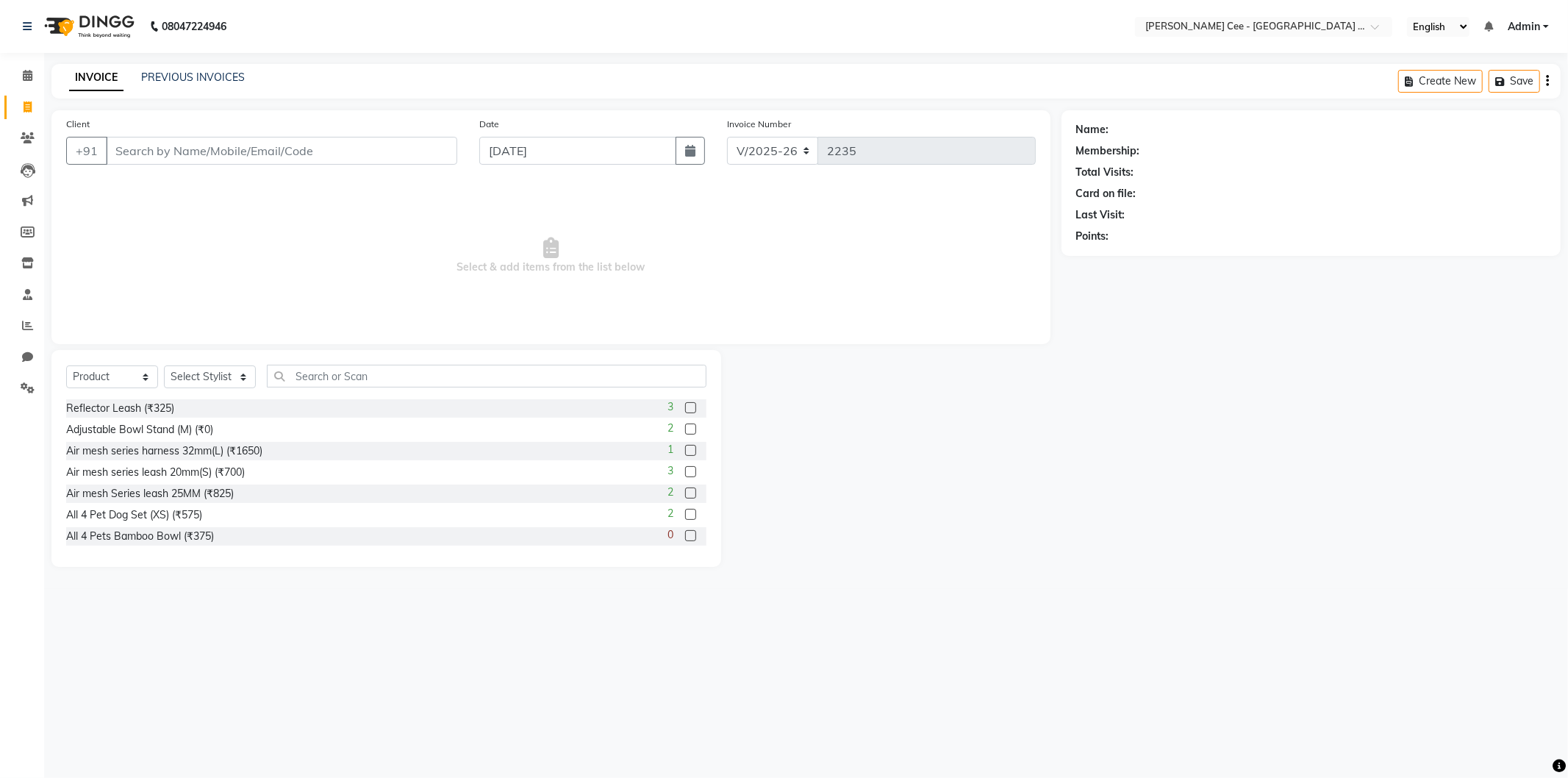
click at [191, 119] on div "Client +91" at bounding box center [261, 146] width 413 height 61
click at [368, 155] on input "Client" at bounding box center [281, 151] width 351 height 28
click at [200, 71] on link "PREVIOUS INVOICES" at bounding box center [193, 77] width 104 height 13
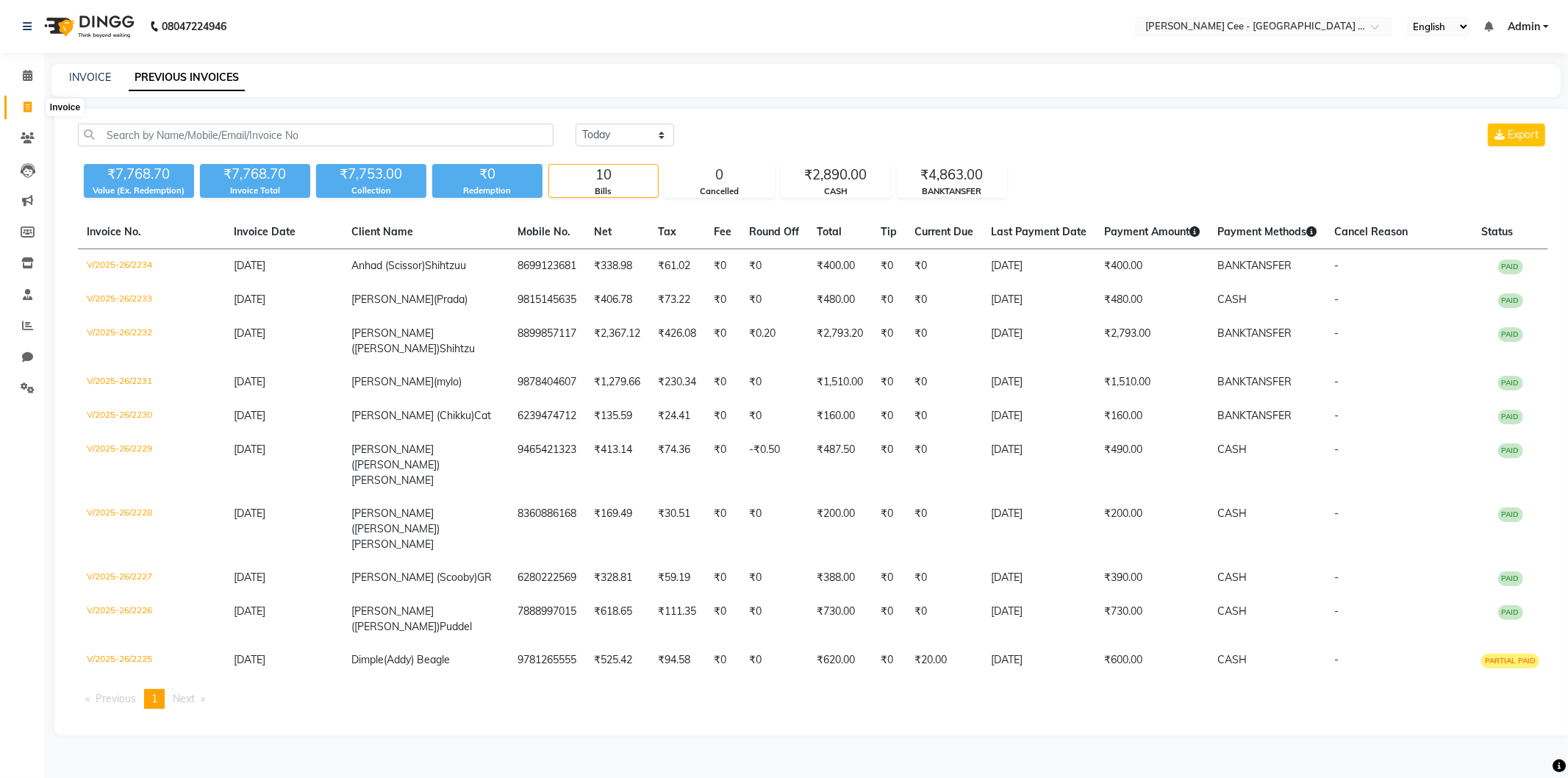
click at [30, 111] on icon at bounding box center [27, 106] width 8 height 11
select select "service"
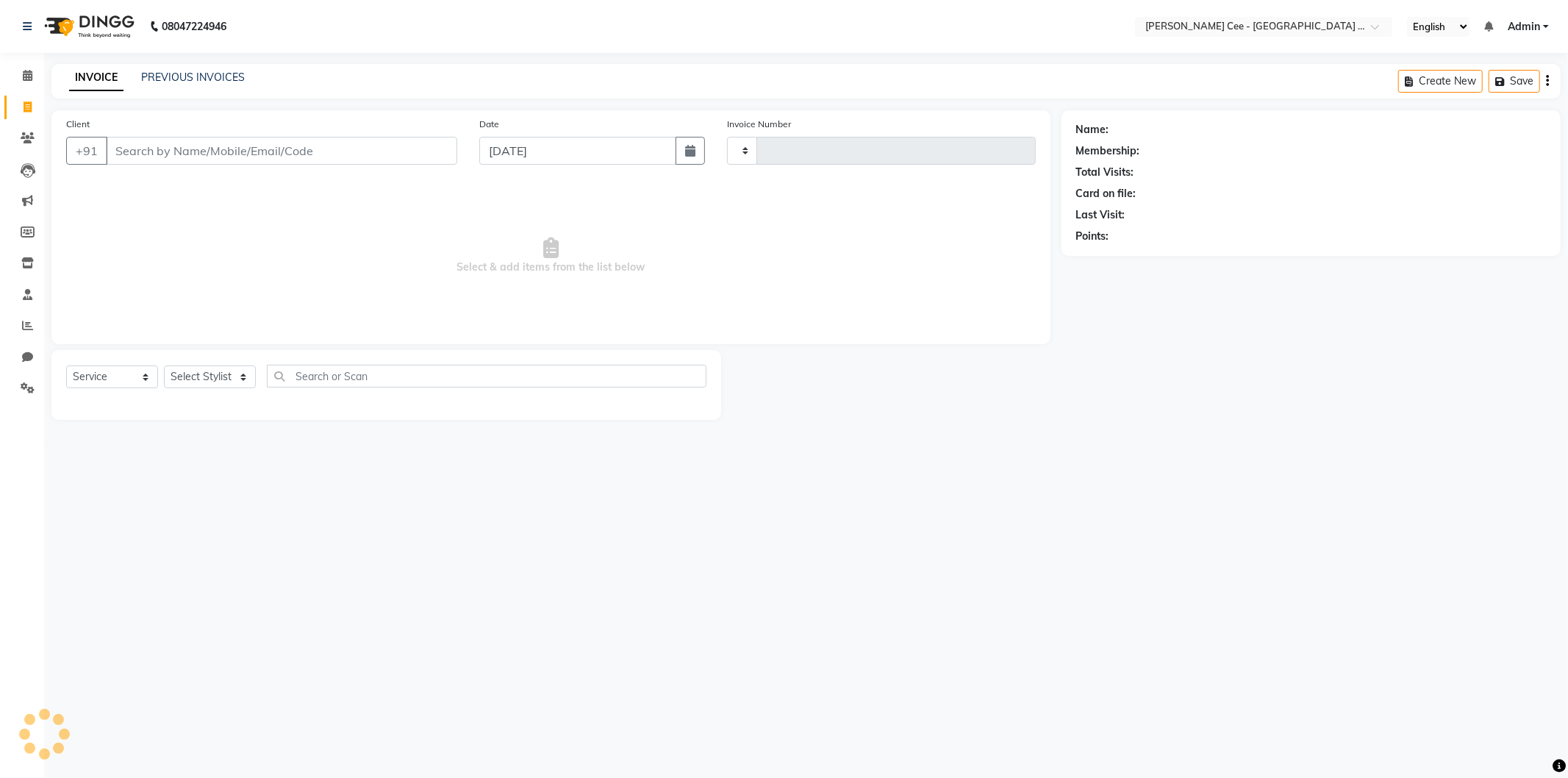
type input "2235"
select select "8239"
click at [199, 150] on input "Client" at bounding box center [281, 151] width 351 height 28
select select "product"
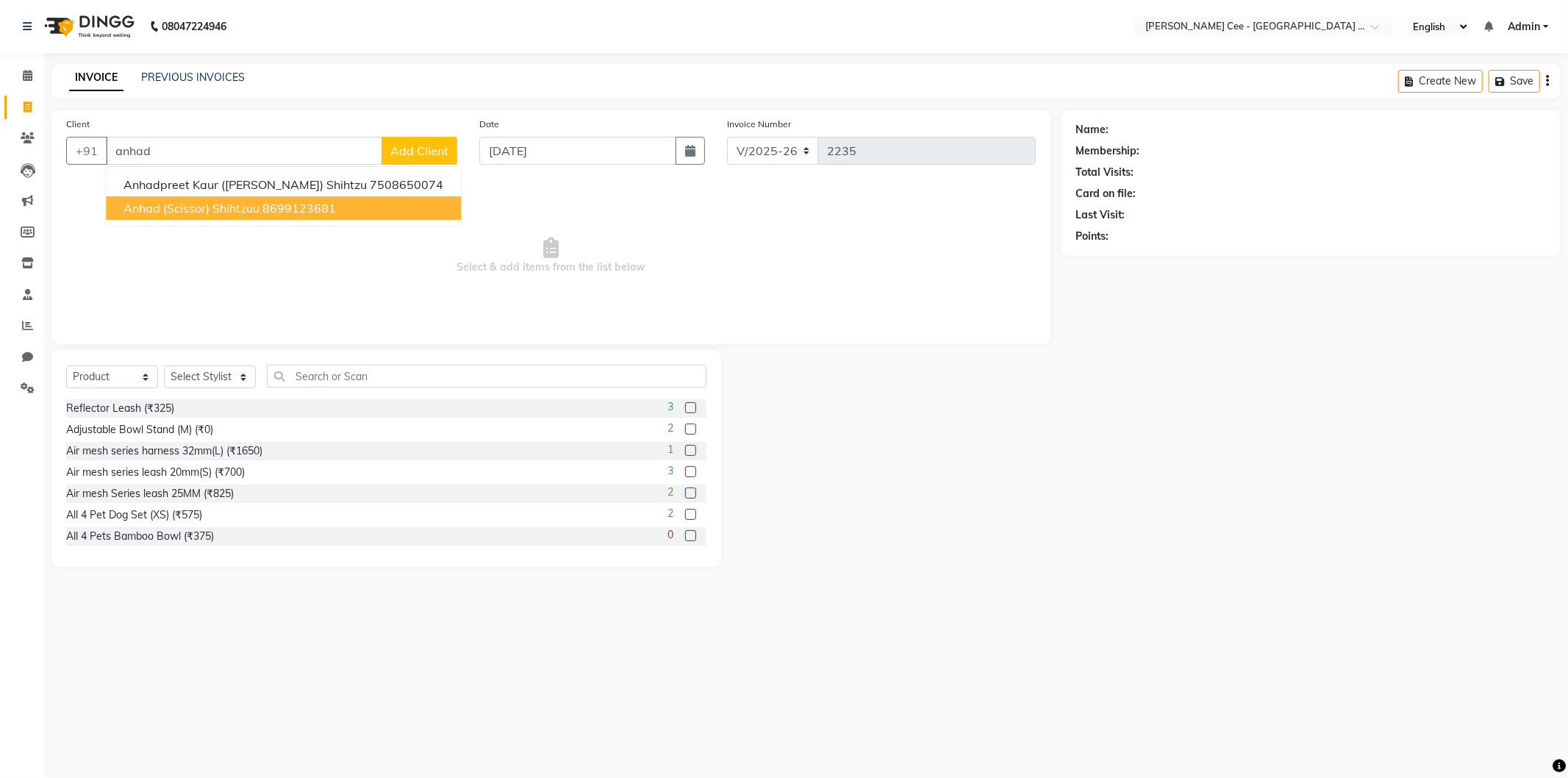
click at [326, 201] on ngb-highlight "8699123681" at bounding box center [299, 209] width 73 height 15
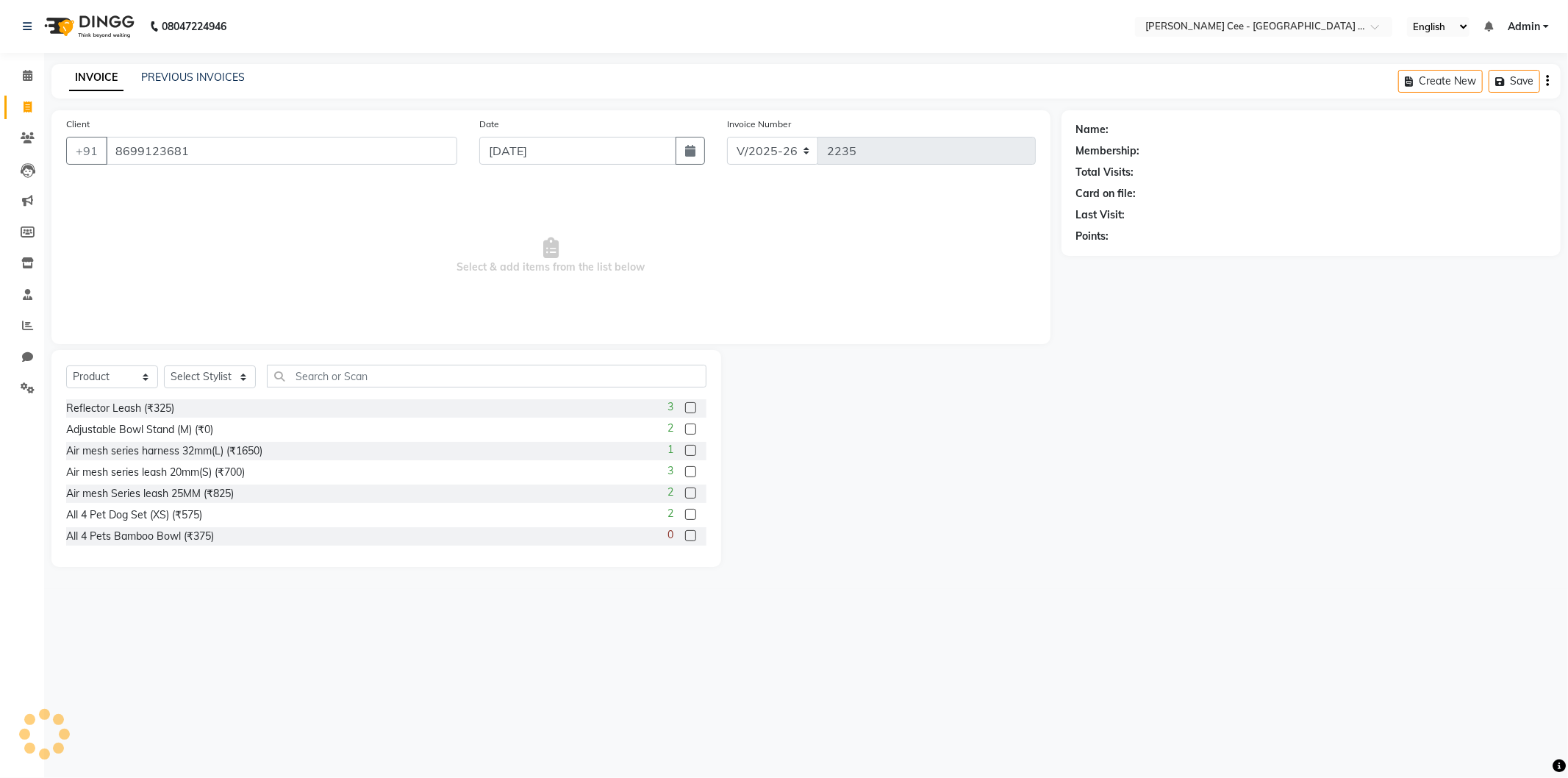
type input "8699123681"
click at [210, 379] on select "Select Stylist Avinash Dr Kamalpreet Kaur Dr.Simran Guri Jashanpreet Singh Kaja…" at bounding box center [209, 377] width 92 height 22
select select "80152"
click at [164, 367] on select "Select Stylist Avinash Dr Kamalpreet Kaur Dr.Simran Guri Jashanpreet Singh Kaja…" at bounding box center [209, 377] width 92 height 22
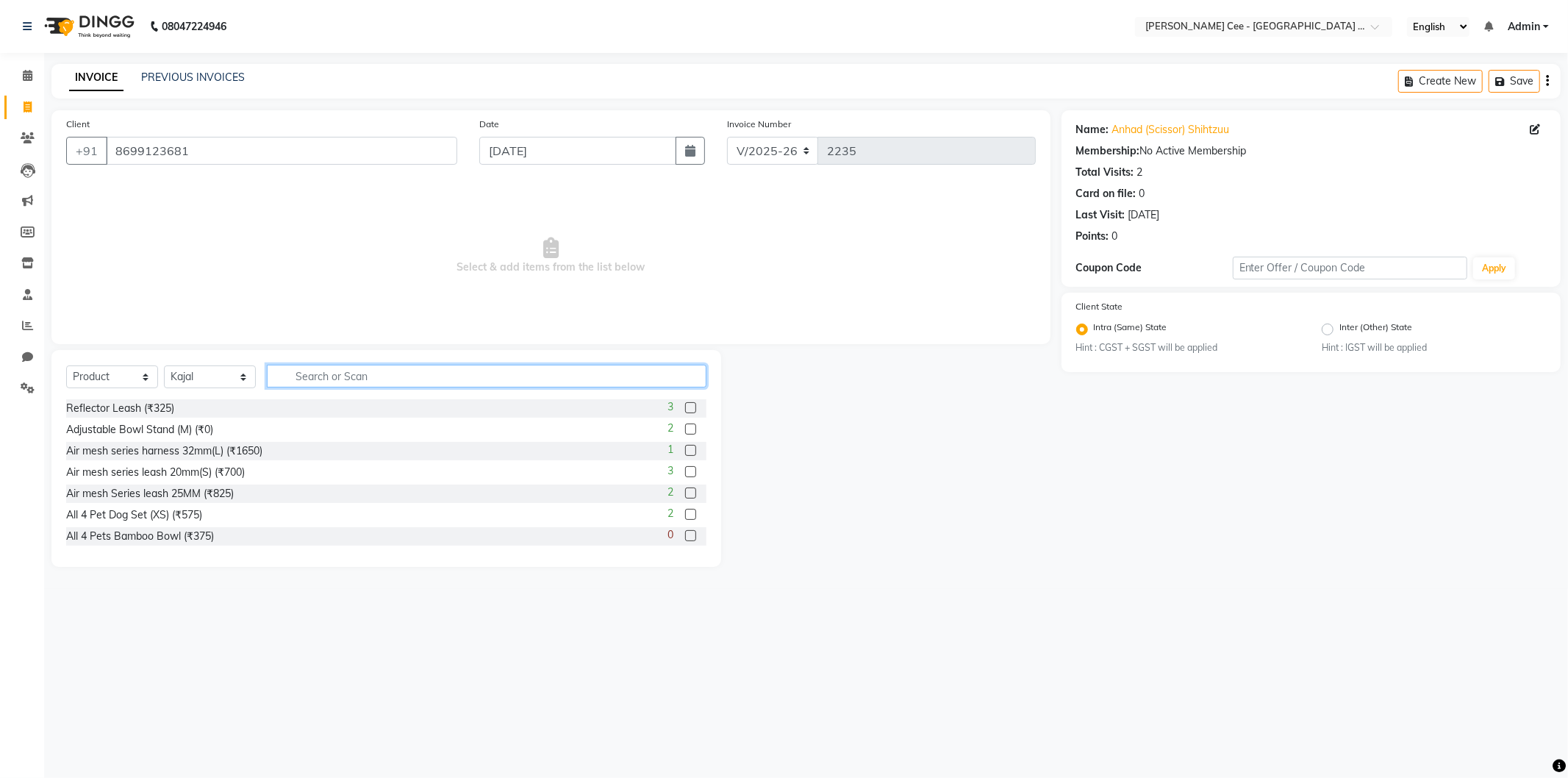
click at [342, 377] on input "text" at bounding box center [486, 376] width 440 height 22
type input "pedigree puppy"
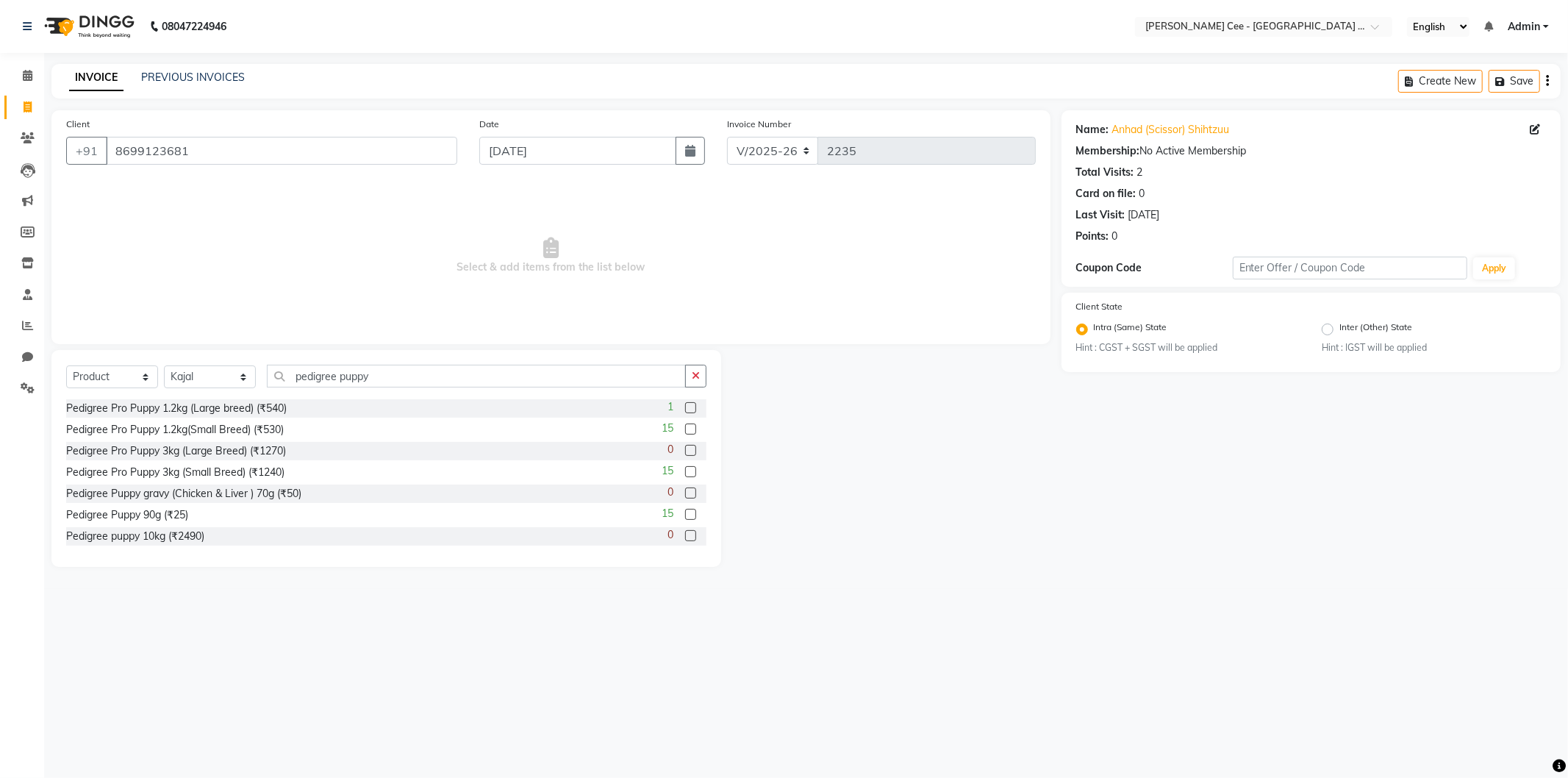
click at [179, 525] on div "Pedigree Pro Puppy 1.2kg (Large breed) (₹540) 1 Pedigree Pro Puppy 1.2kg(Small …" at bounding box center [386, 472] width 641 height 147
click at [177, 515] on div "Pedigree Puppy 90g (₹25)" at bounding box center [127, 515] width 122 height 16
checkbox input "false"
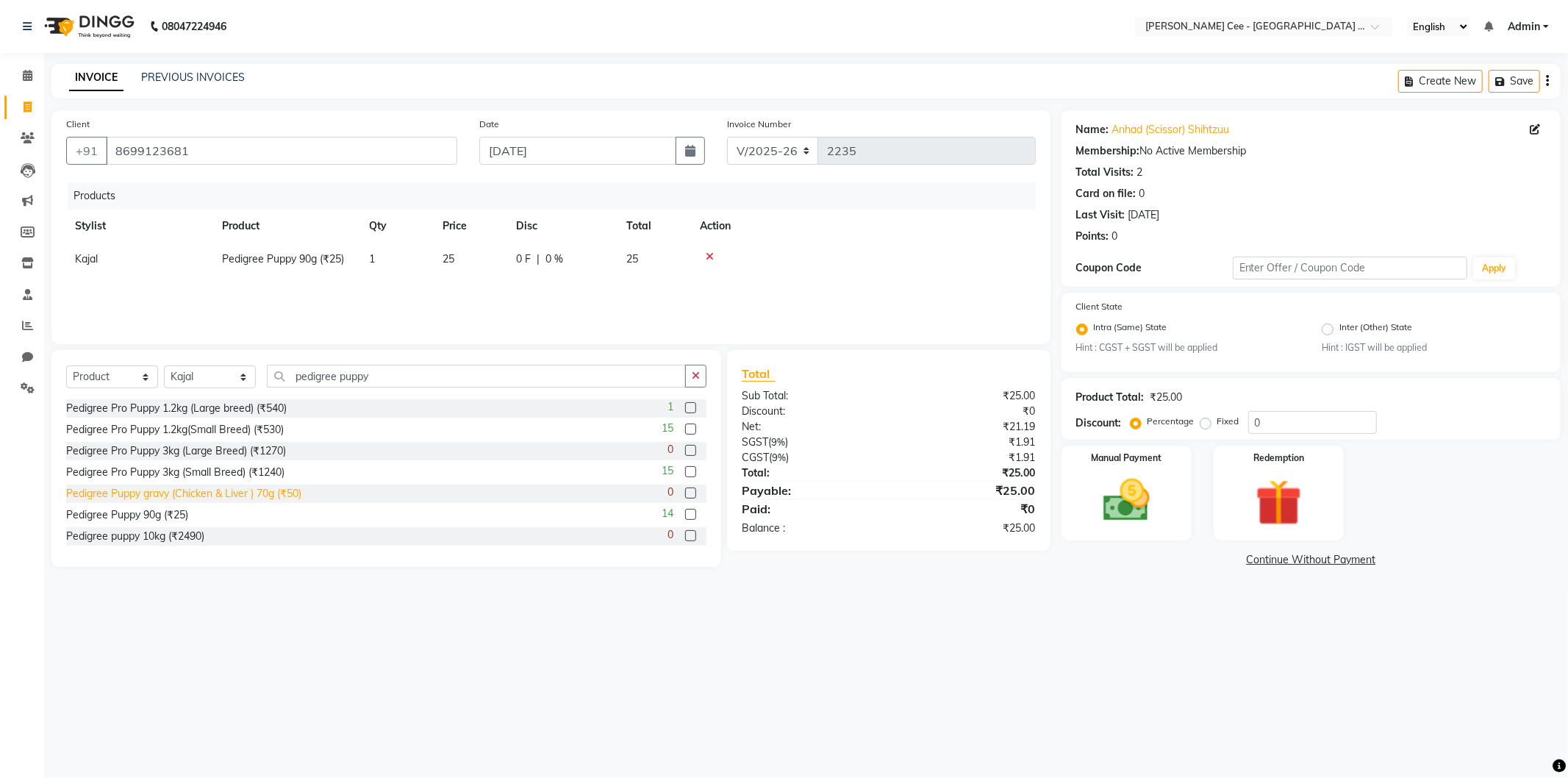
click at [164, 495] on div "Pedigree Puppy gravy (Chicken & Liver ) 70g (₹50)" at bounding box center [184, 494] width 235 height 16
checkbox input "false"
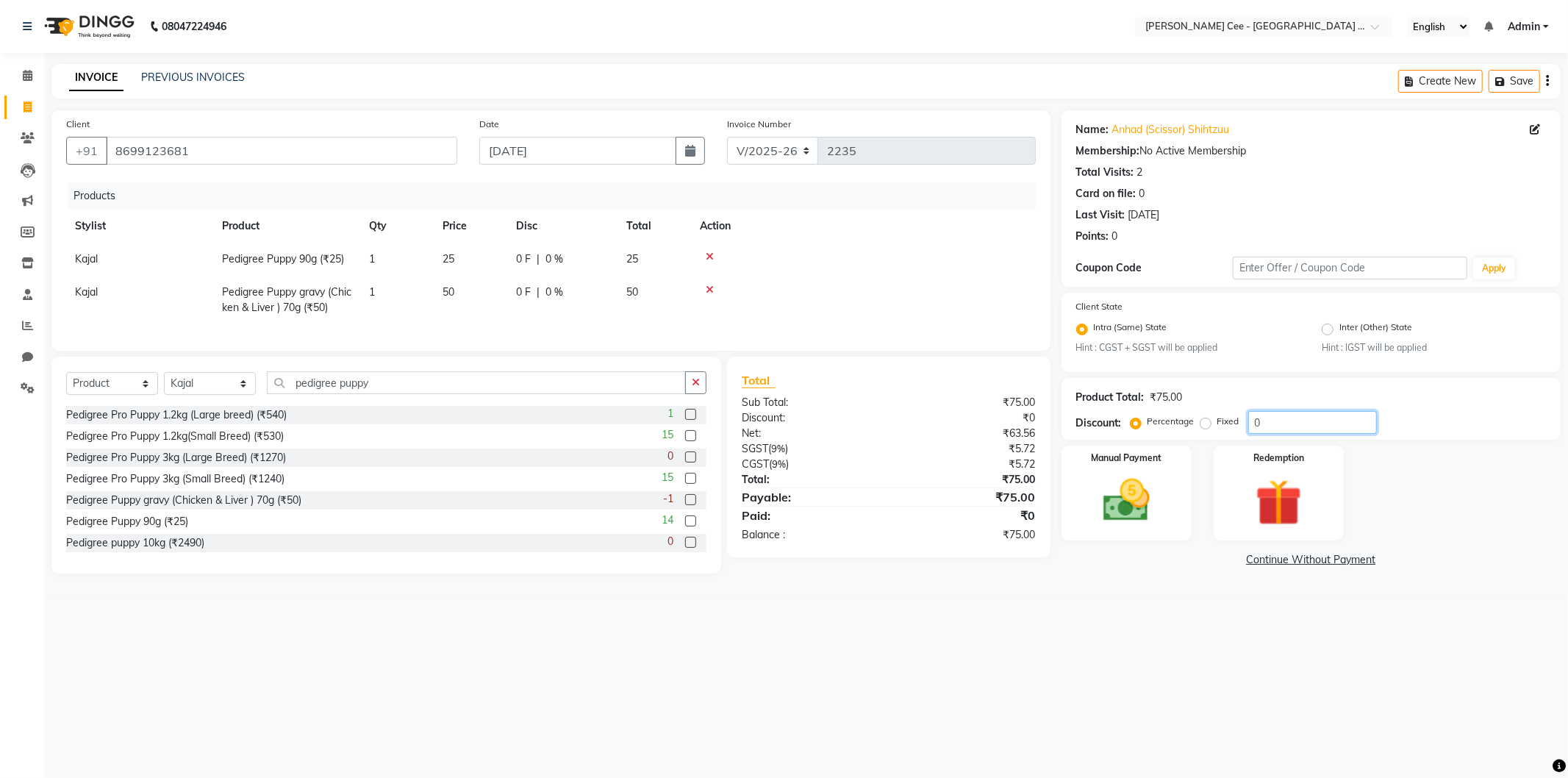
click at [1255, 420] on input "0" at bounding box center [1312, 422] width 129 height 22
type input "15"
click at [1147, 615] on div "08047224946 Select Location × Kay Cee - Petpro Amritsar, Amritsar English ENGLI…" at bounding box center [784, 389] width 1568 height 778
click at [406, 291] on td "1" at bounding box center [397, 300] width 73 height 48
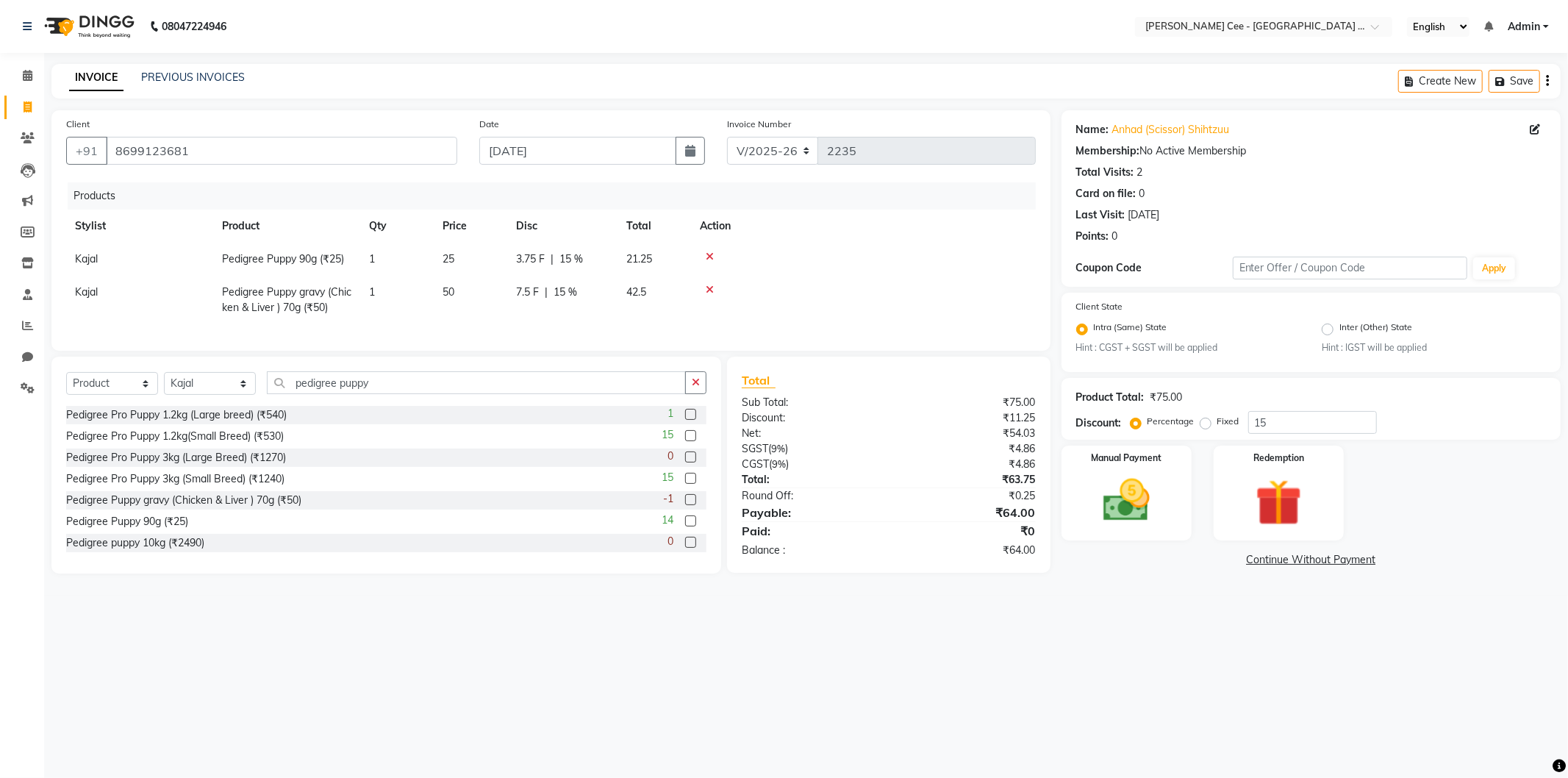
select select "80152"
click at [399, 299] on input "1" at bounding box center [396, 295] width 56 height 22
type input "2"
click at [846, 291] on div at bounding box center [876, 289] width 302 height 10
click at [1142, 490] on img at bounding box center [1127, 500] width 79 height 56
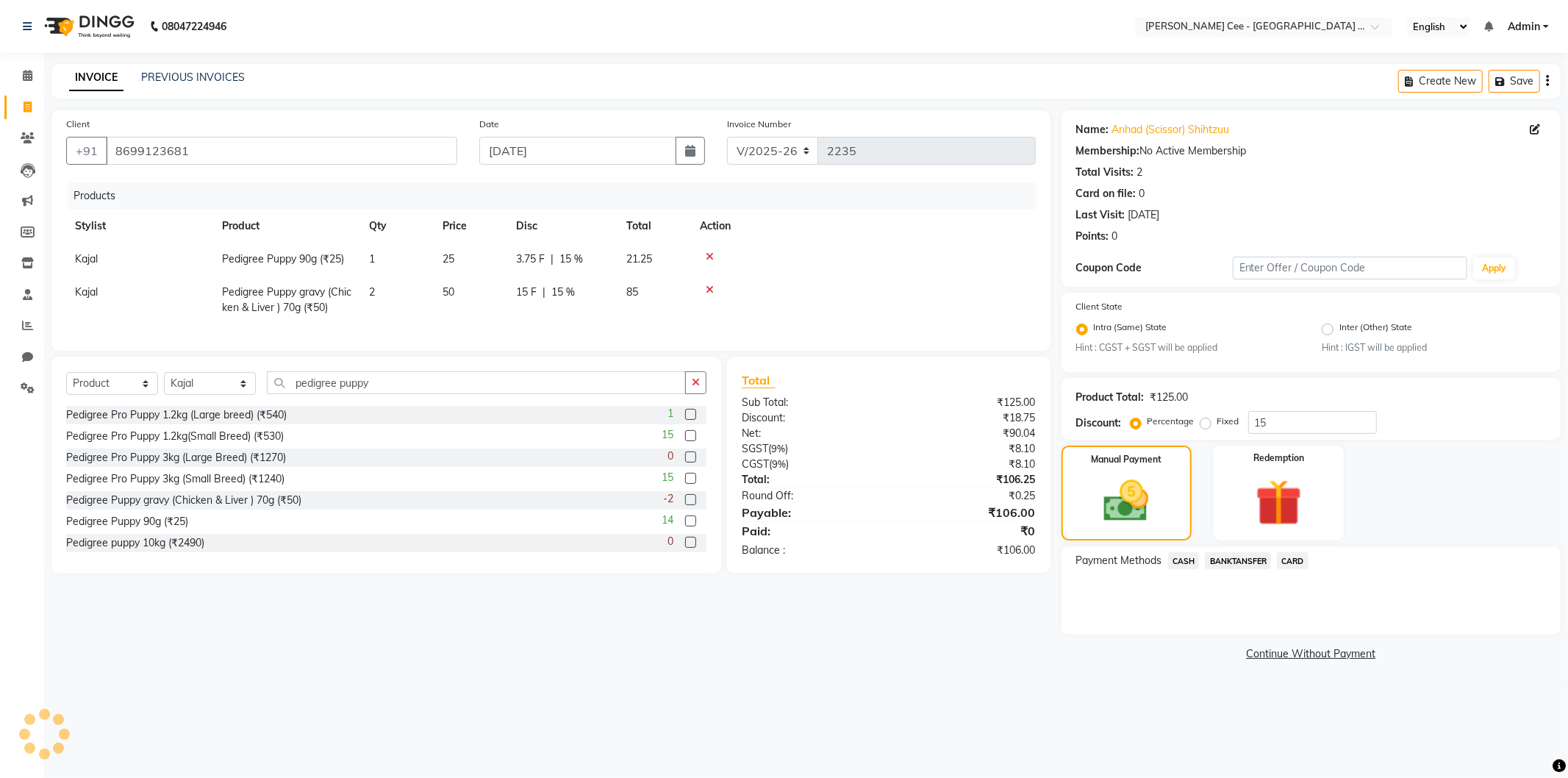
click at [1244, 559] on span "BANKTANSFER" at bounding box center [1238, 561] width 66 height 17
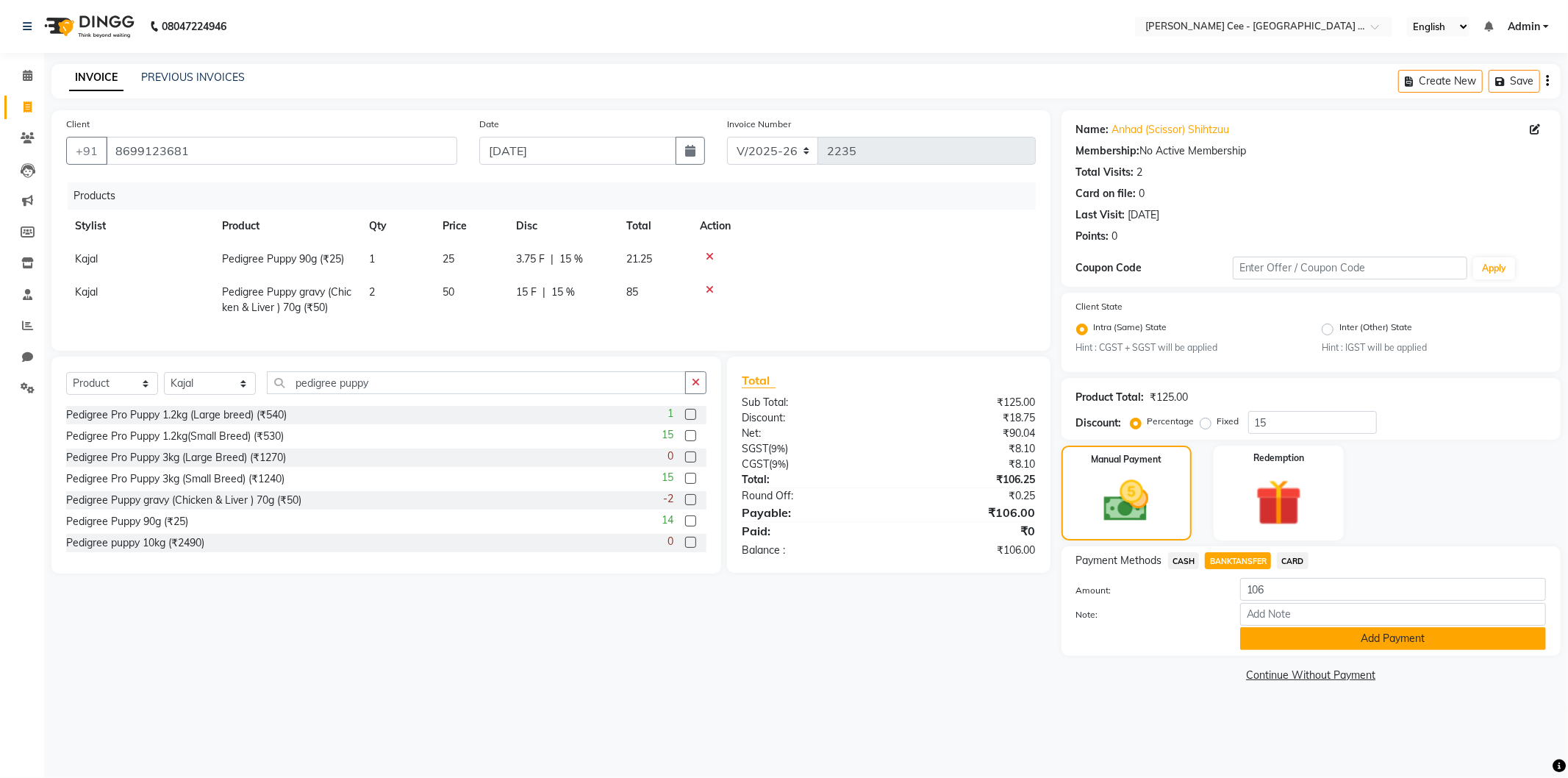
click at [1285, 643] on button "Add Payment" at bounding box center [1394, 638] width 306 height 22
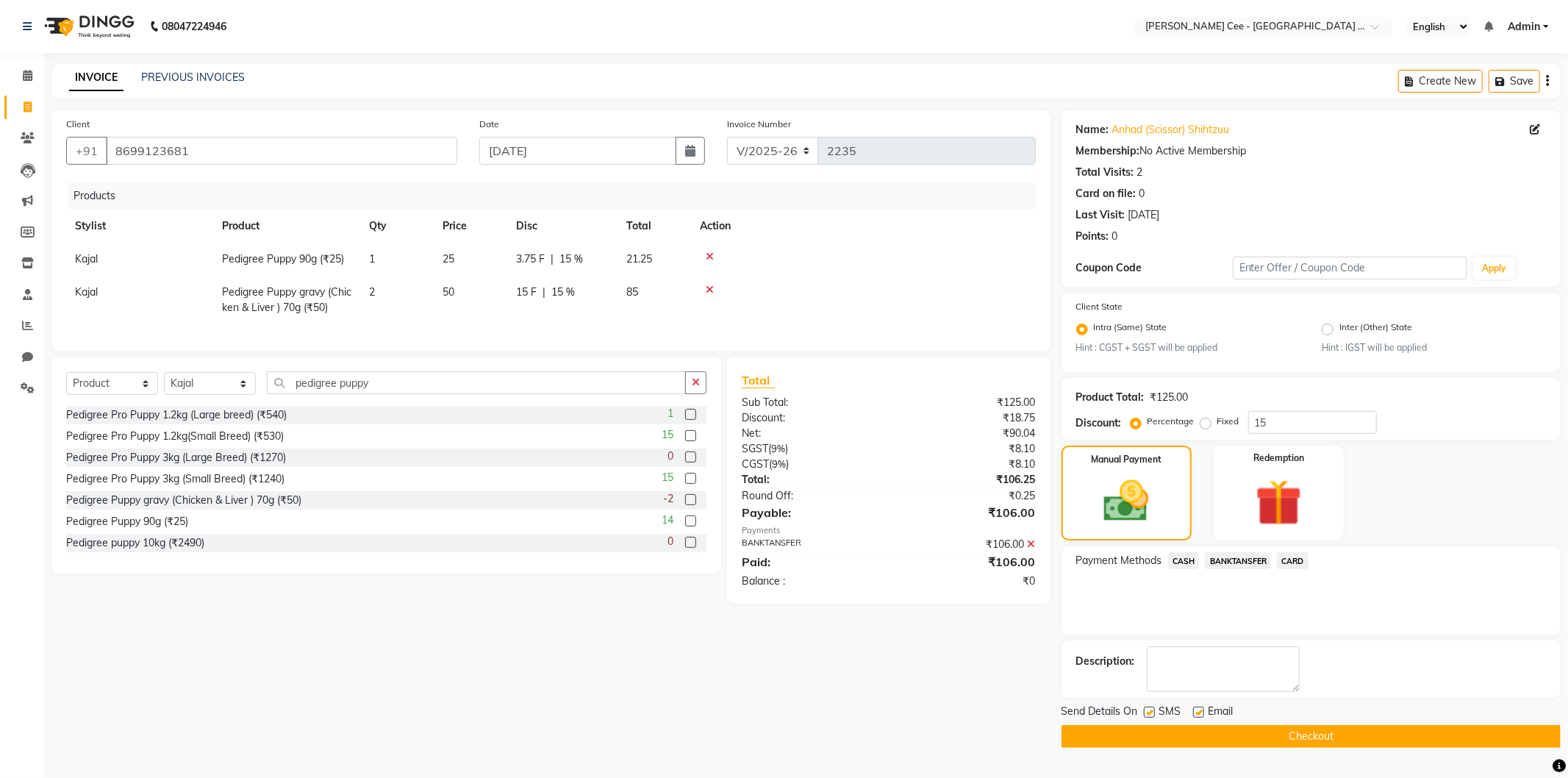
click at [1293, 737] on button "Checkout" at bounding box center [1311, 736] width 499 height 22
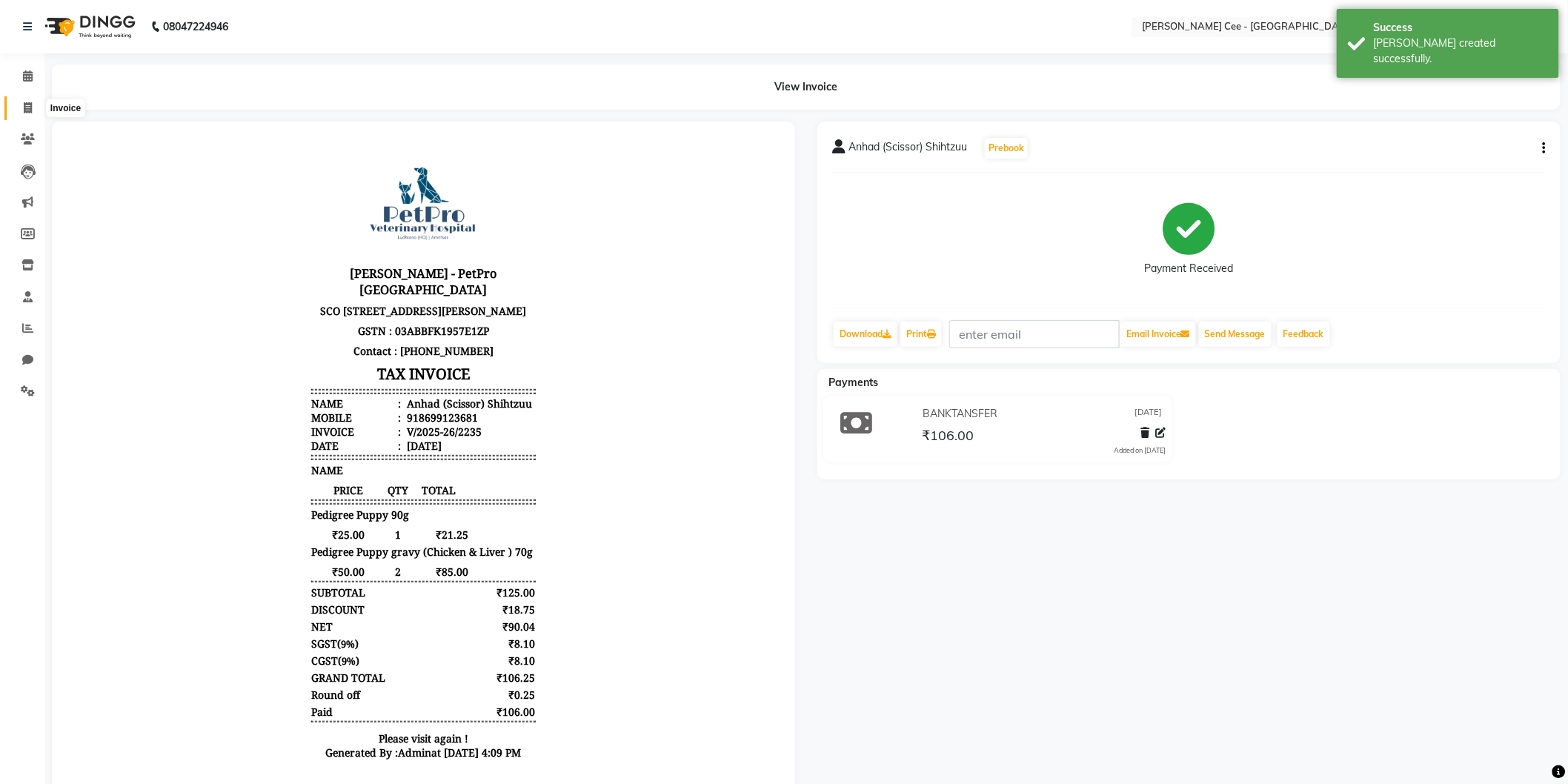
click at [18, 100] on span at bounding box center [28, 108] width 26 height 17
select select "service"
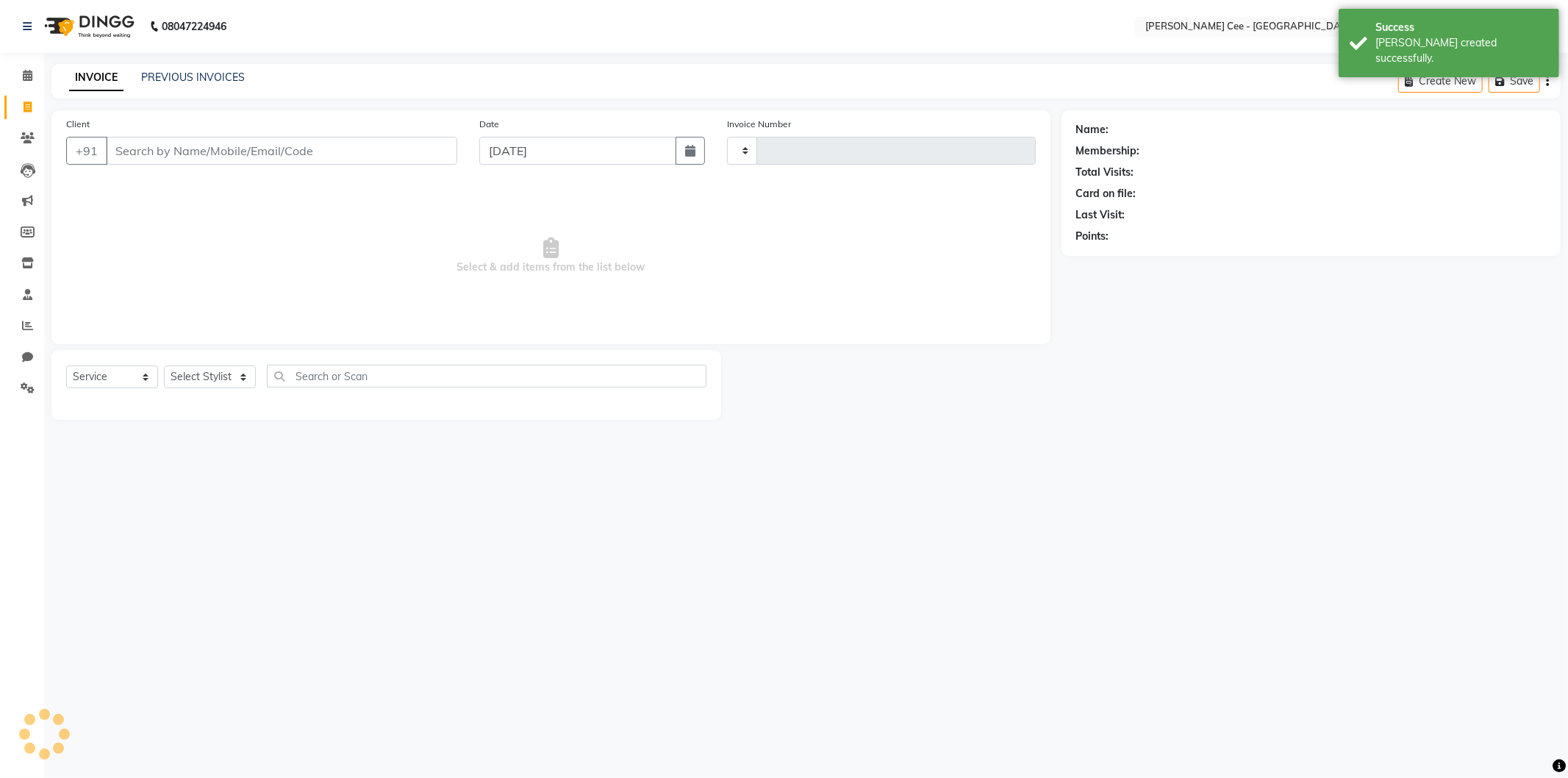
type input "2236"
select select "8239"
select select "product"
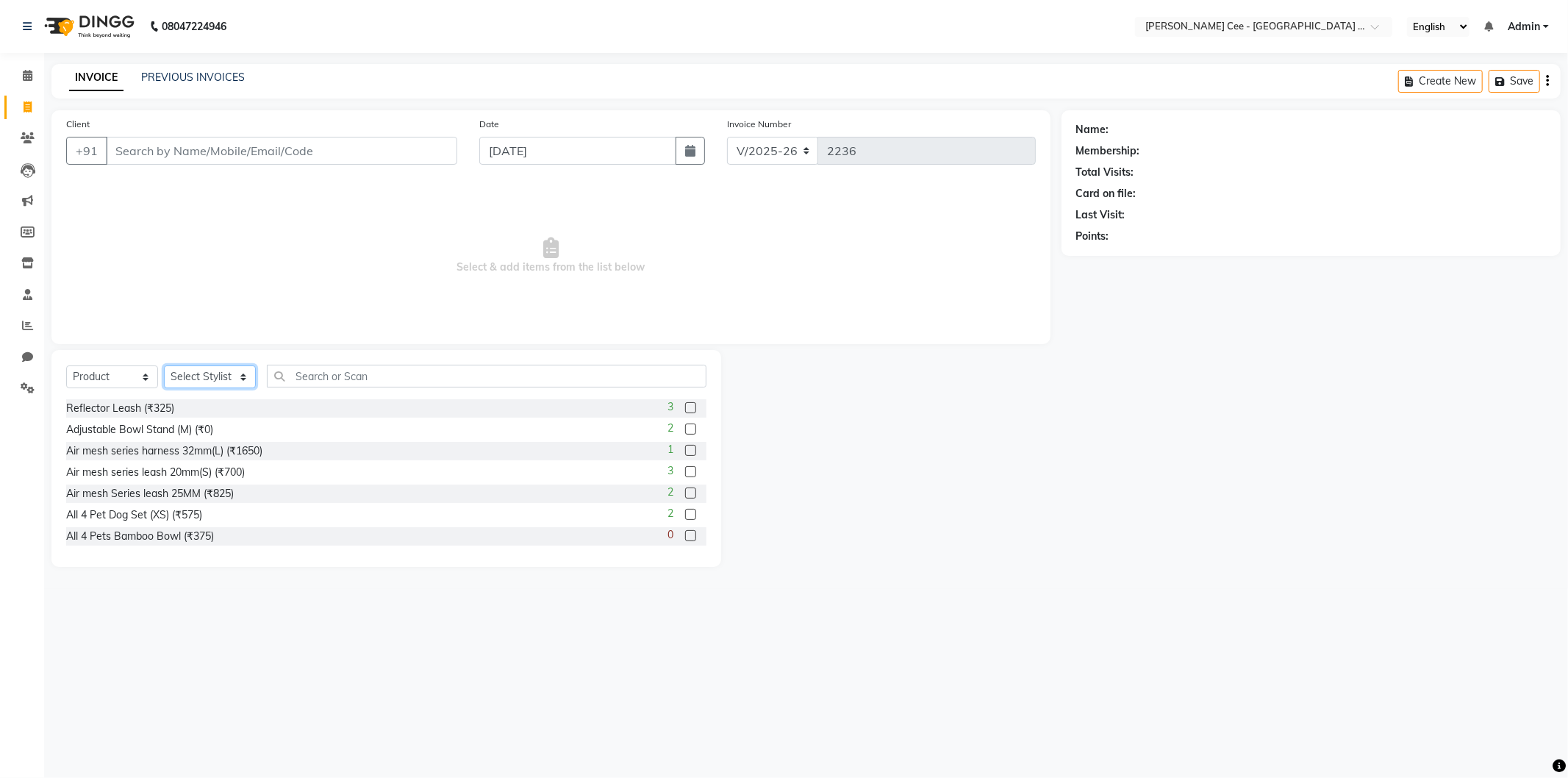
click at [206, 369] on select "Select Stylist Avinash Dr Kamalpreet Kaur Dr.Simran Guri Jashanpreet Singh Kaja…" at bounding box center [209, 377] width 92 height 22
select select "80154"
click at [164, 367] on select "Select Stylist Avinash Dr Kamalpreet Kaur Dr.Simran Guri Jashanpreet Singh Kaja…" at bounding box center [209, 377] width 92 height 22
click at [333, 384] on input "text" at bounding box center [486, 376] width 440 height 22
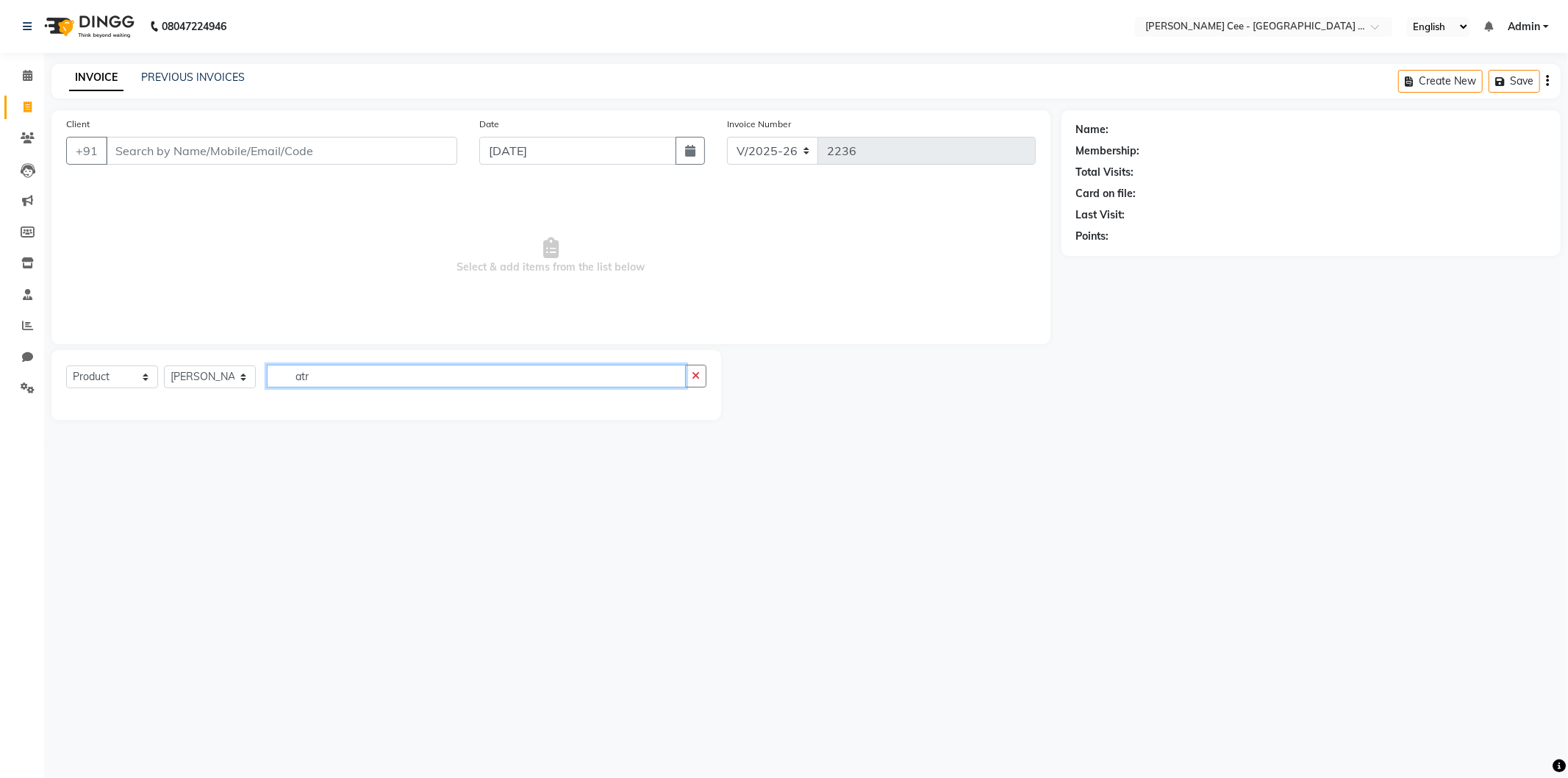
type input "atra"
click at [333, 384] on input "atra" at bounding box center [476, 376] width 419 height 22
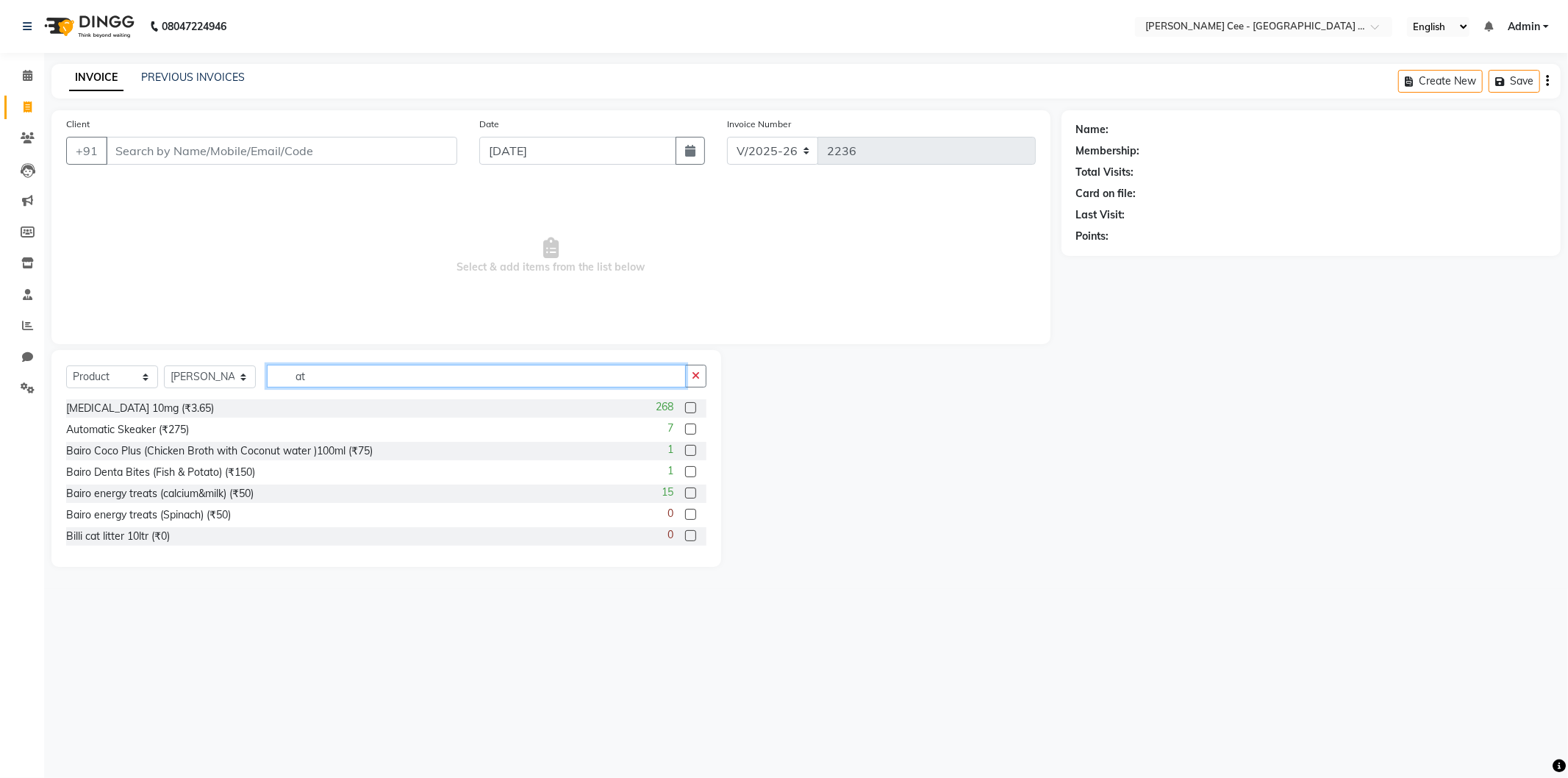
type input "at"
click at [686, 409] on label at bounding box center [691, 407] width 11 height 11
click at [686, 409] on input "checkbox" at bounding box center [691, 409] width 10 height 10
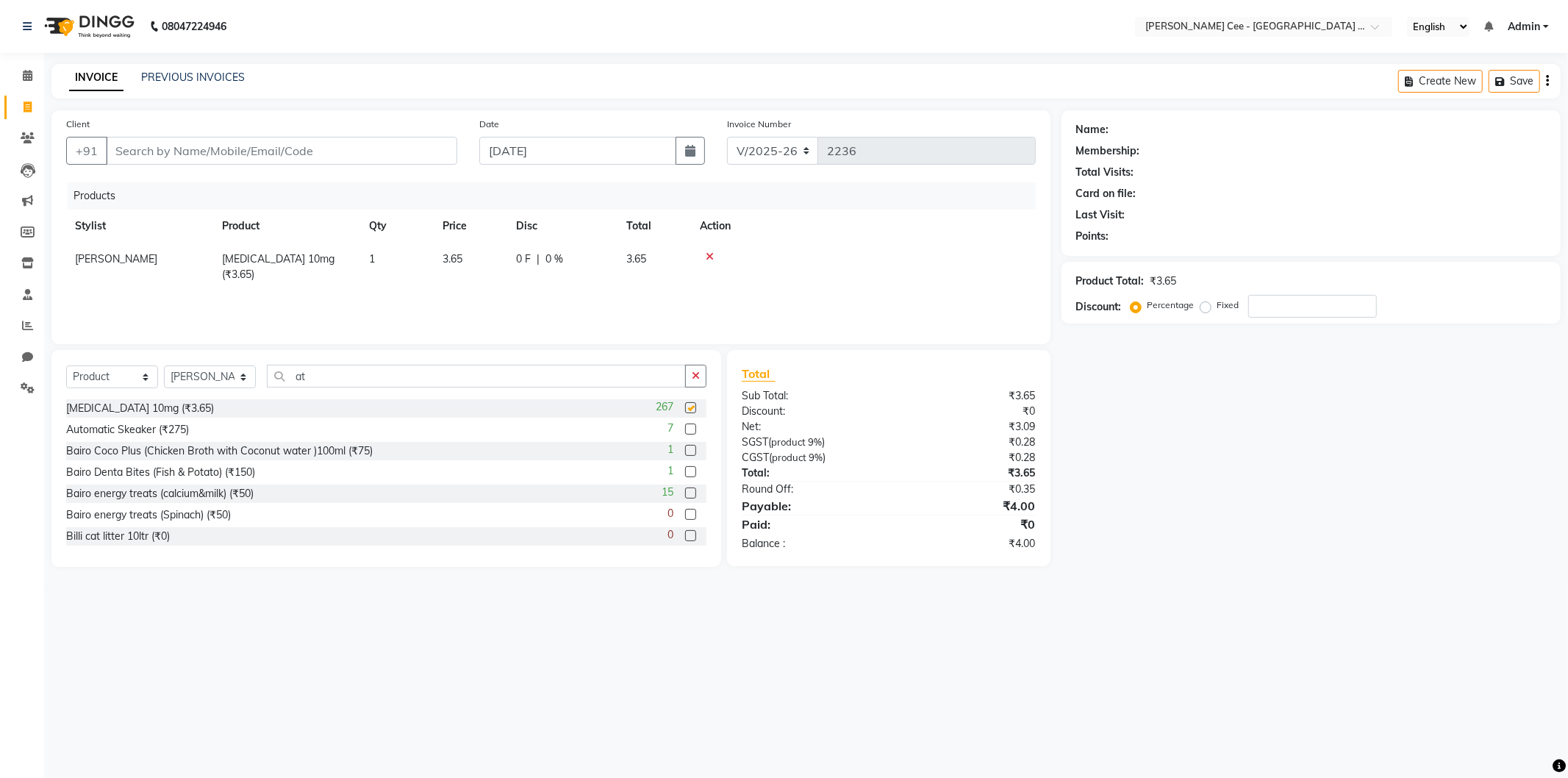
checkbox input "false"
click at [376, 258] on td "1" at bounding box center [397, 267] width 73 height 48
select select "80154"
click at [376, 258] on input "1" at bounding box center [396, 263] width 56 height 22
type input "30"
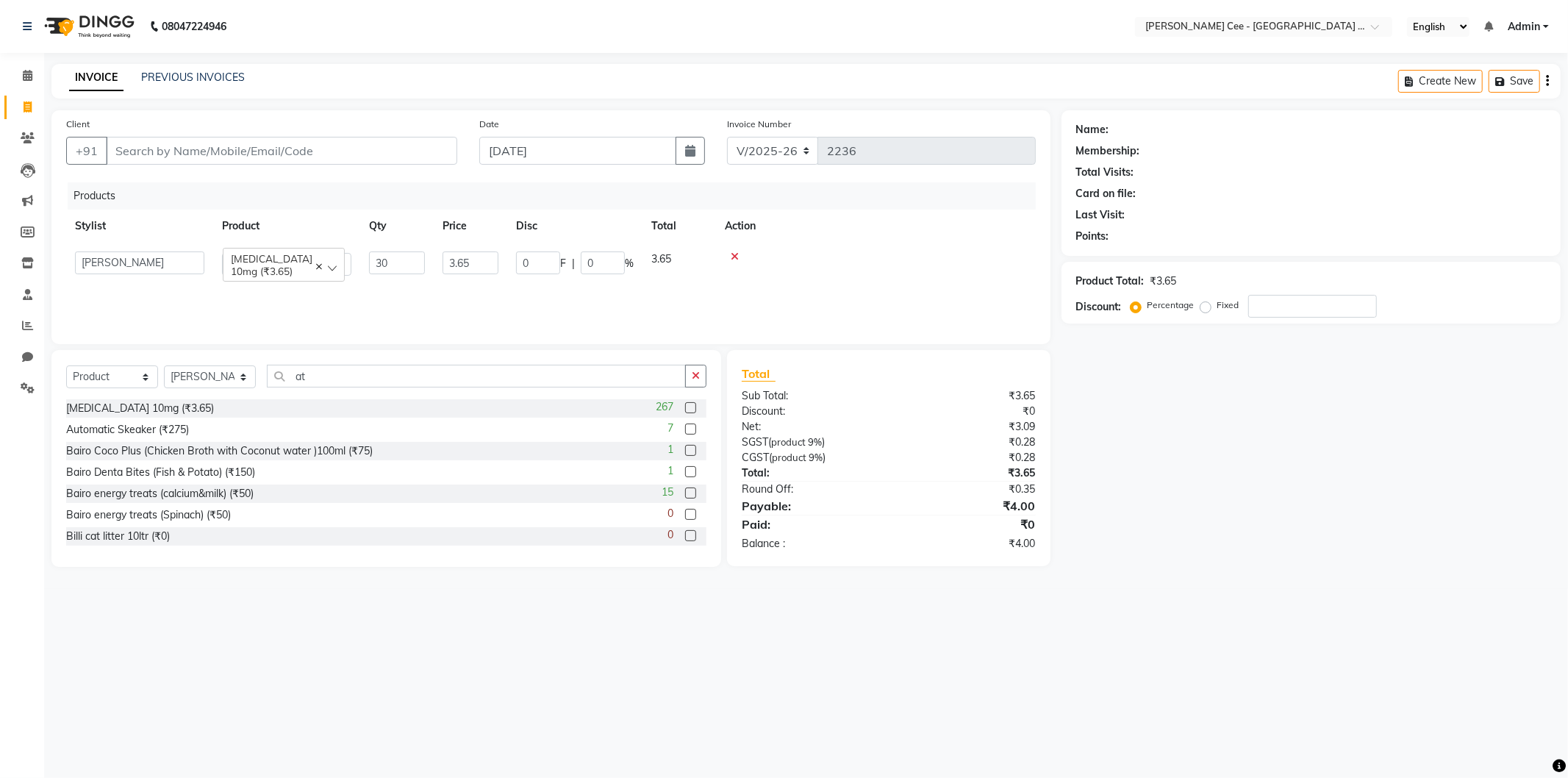
click at [853, 225] on th "Action" at bounding box center [876, 226] width 320 height 33
click at [457, 258] on span "3.65" at bounding box center [453, 259] width 20 height 13
select select "80154"
click at [457, 258] on input "3.65" at bounding box center [470, 263] width 56 height 22
type input "3.85"
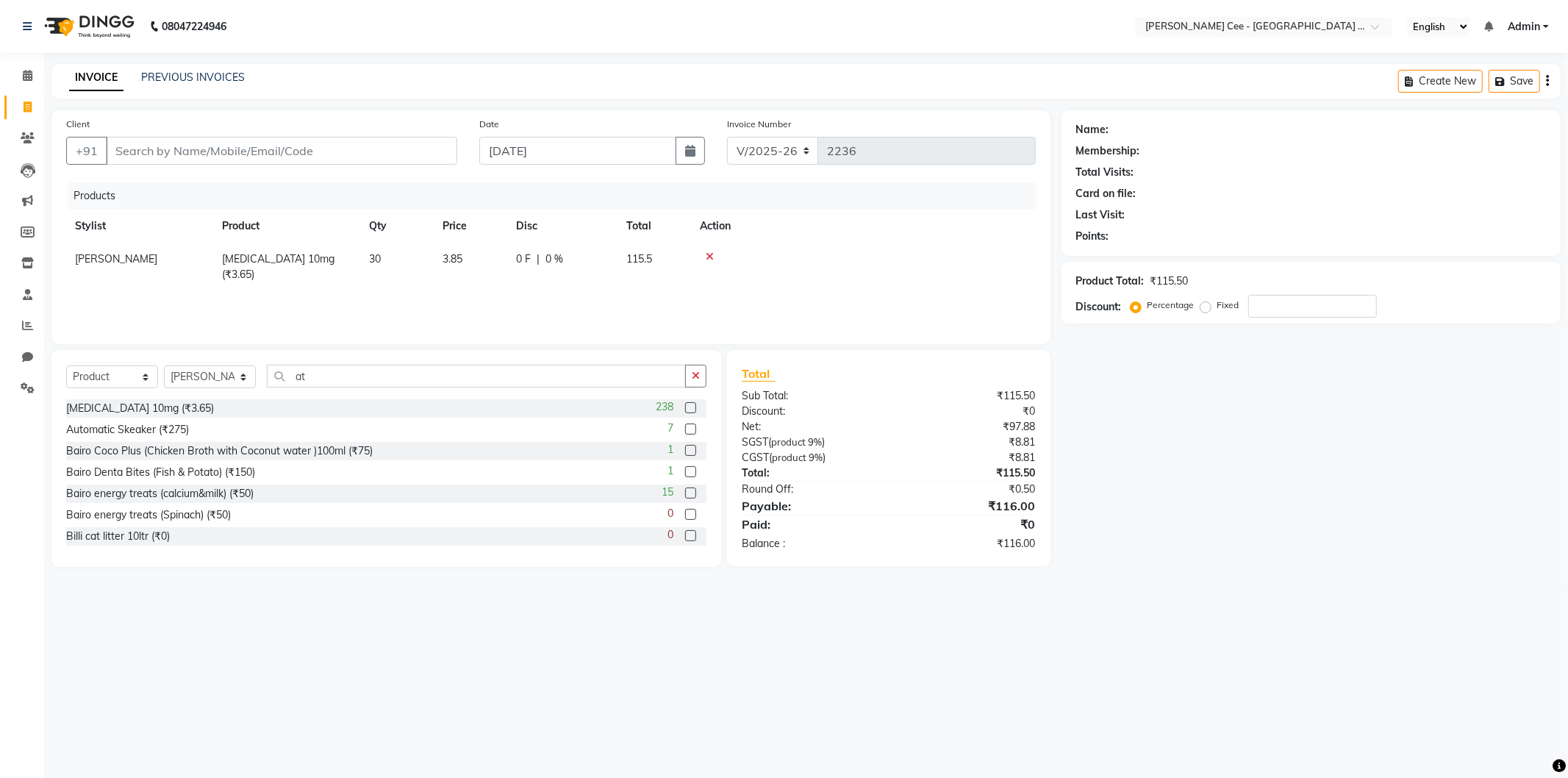
click at [865, 252] on div at bounding box center [863, 257] width 327 height 10
click at [287, 377] on input "at" at bounding box center [476, 376] width 419 height 22
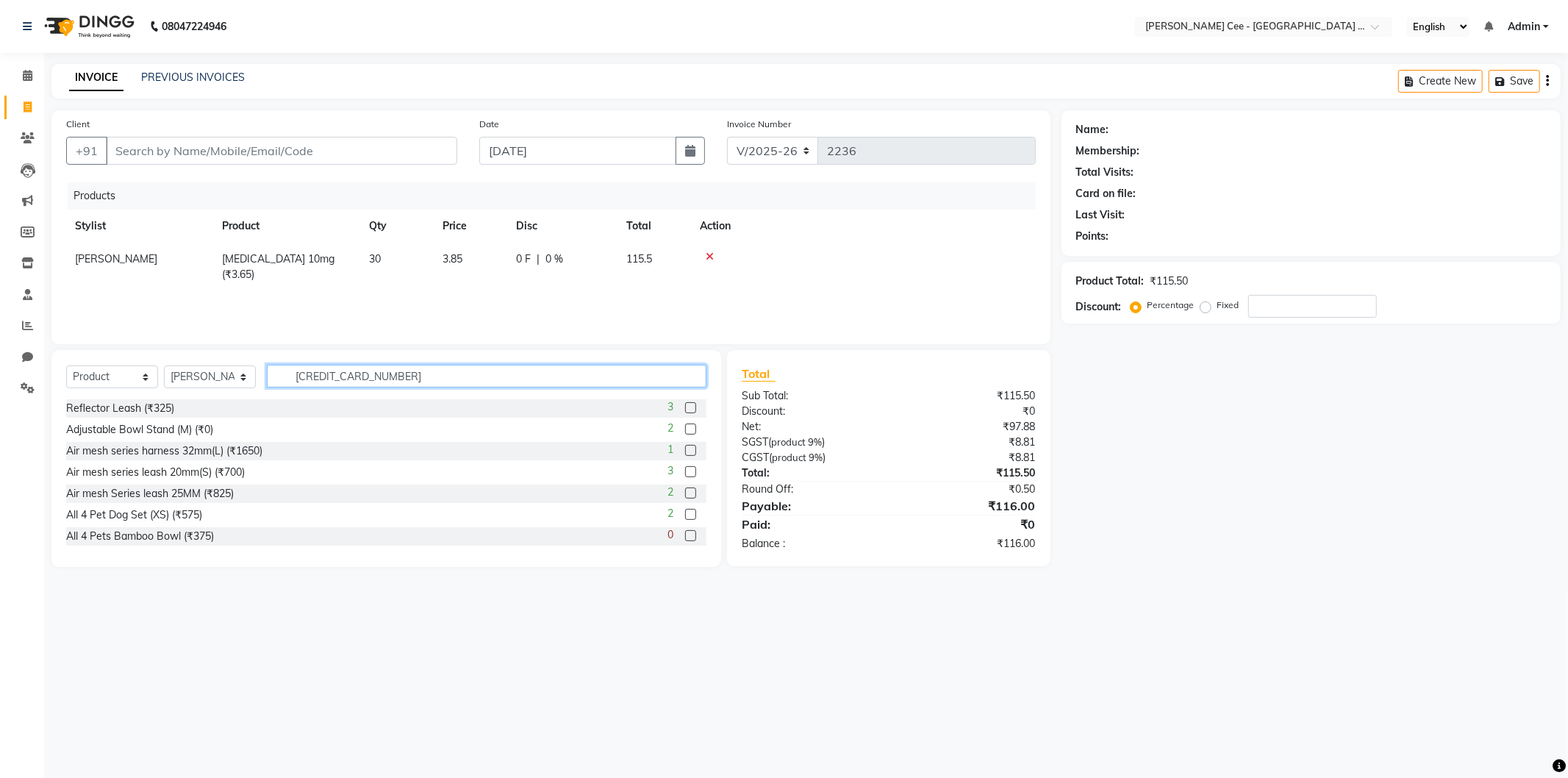
type input "6942133306571"
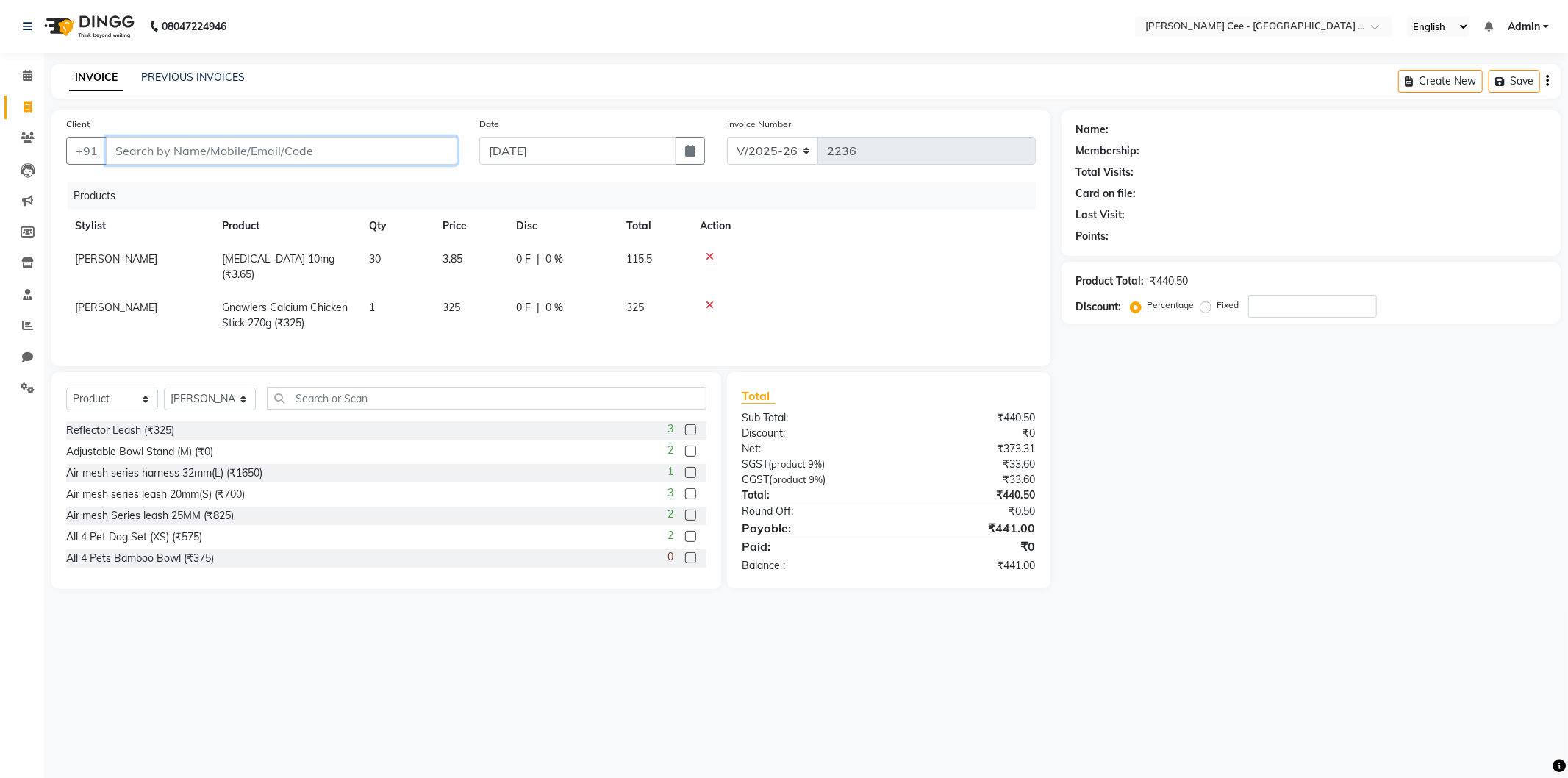
click at [223, 150] on input "Client" at bounding box center [281, 151] width 351 height 28
type input "a"
type input "0"
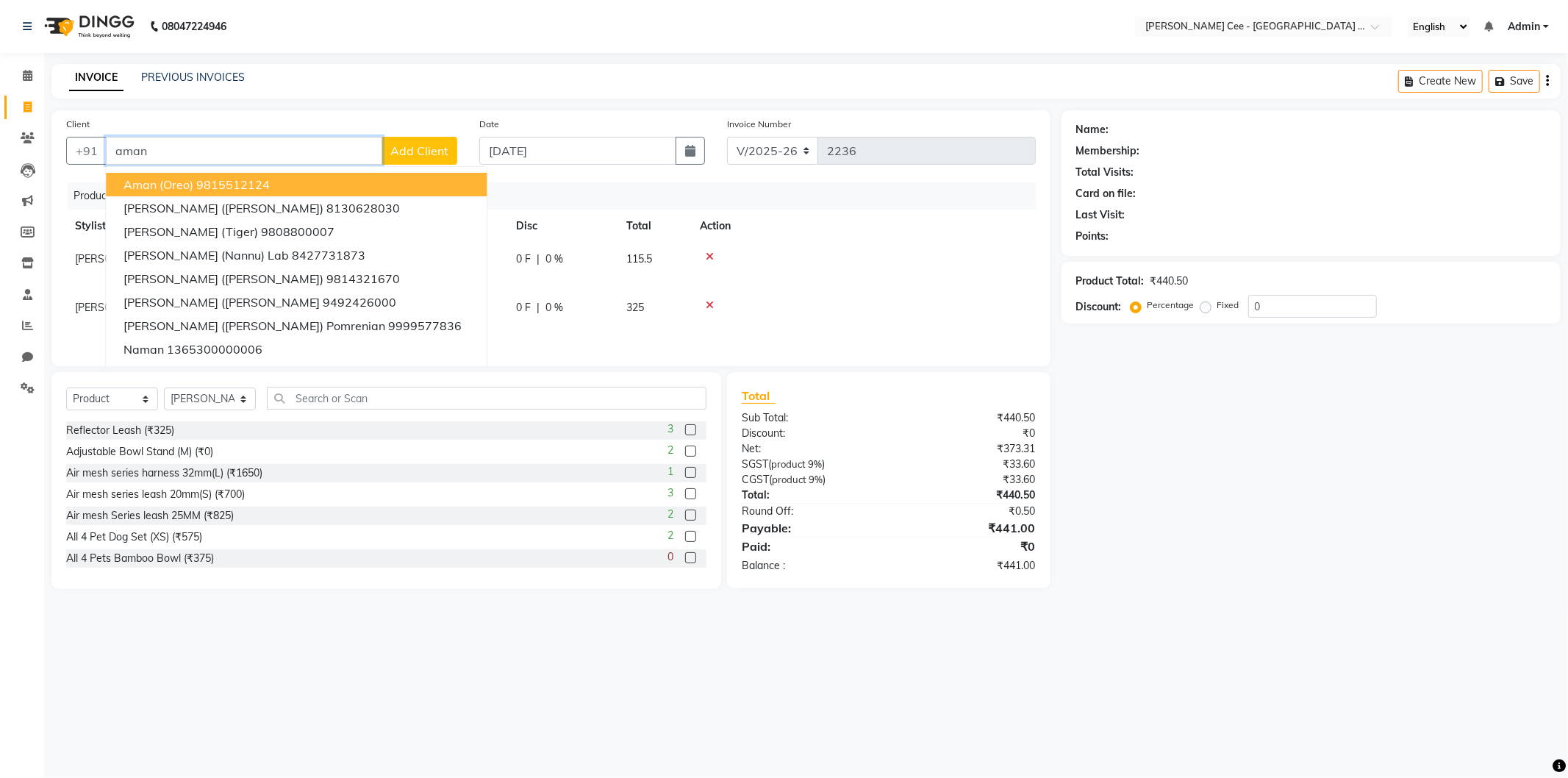
click at [239, 174] on button "Aman (Oreo) 9815512124" at bounding box center [296, 185] width 381 height 23
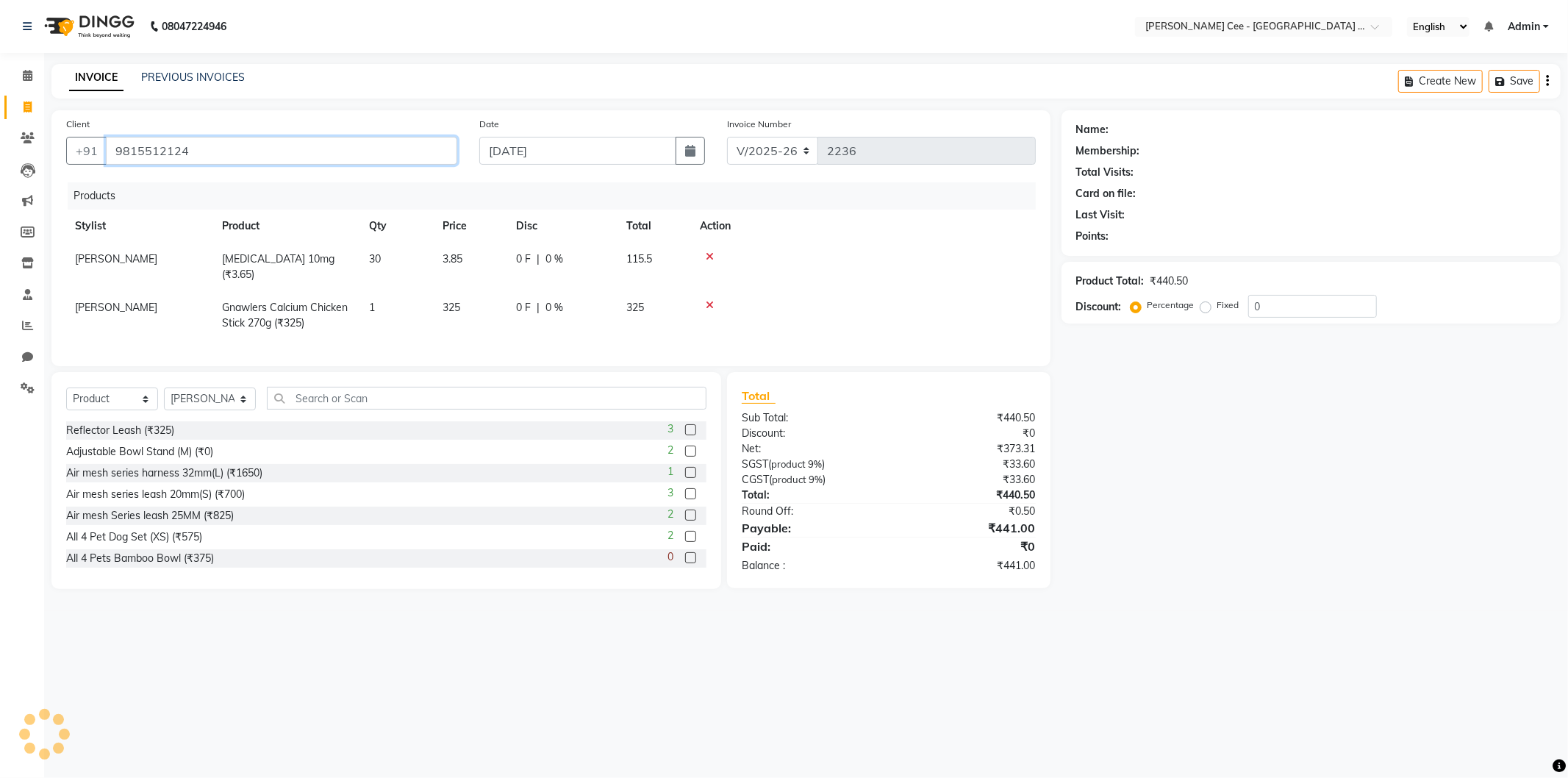
type input "9815512124"
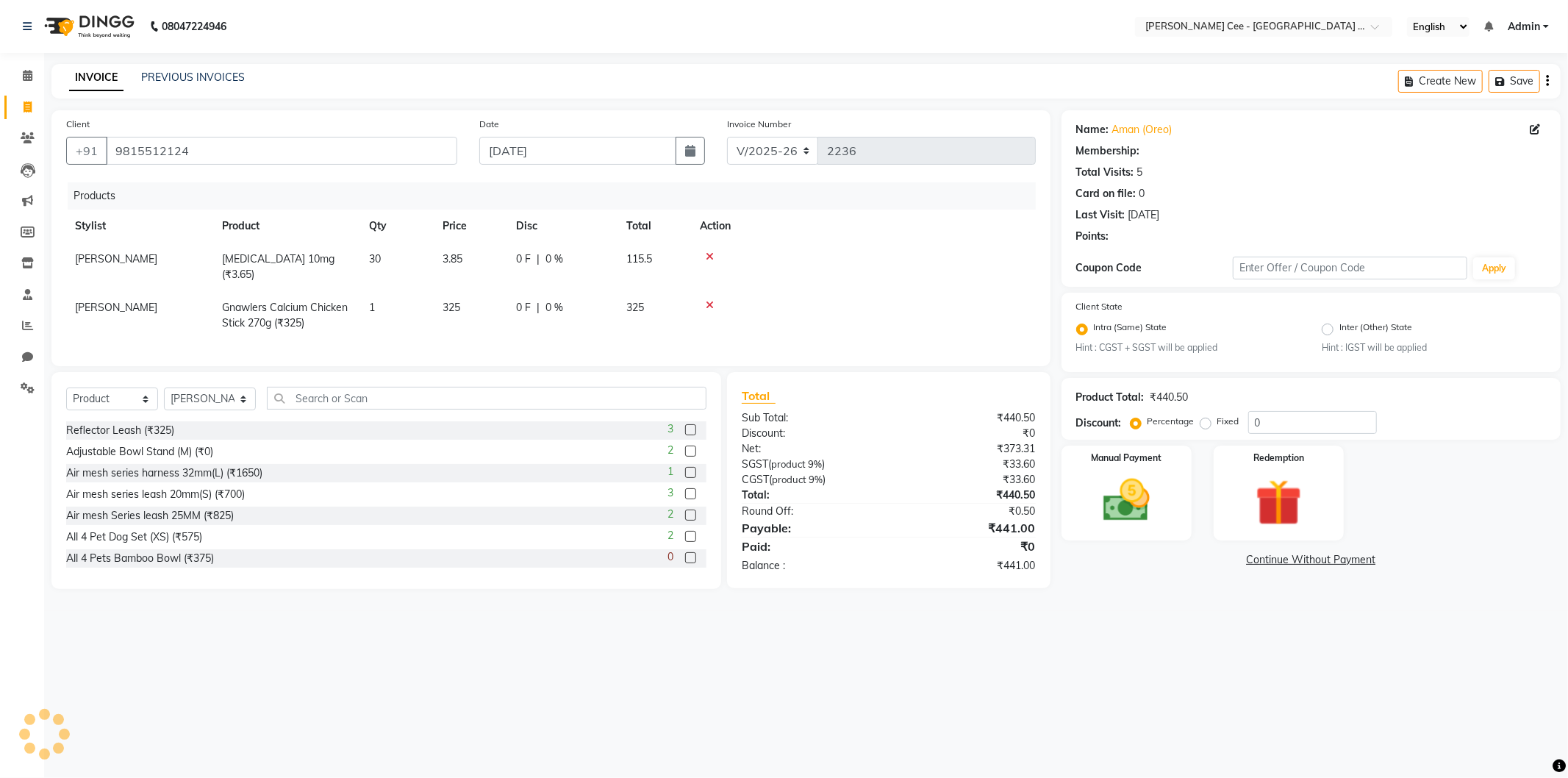
radio input "false"
radio input "true"
click at [540, 300] on div "0 F | 0 %" at bounding box center [562, 308] width 92 height 16
select select "80154"
click at [585, 300] on input "0" at bounding box center [602, 311] width 44 height 22
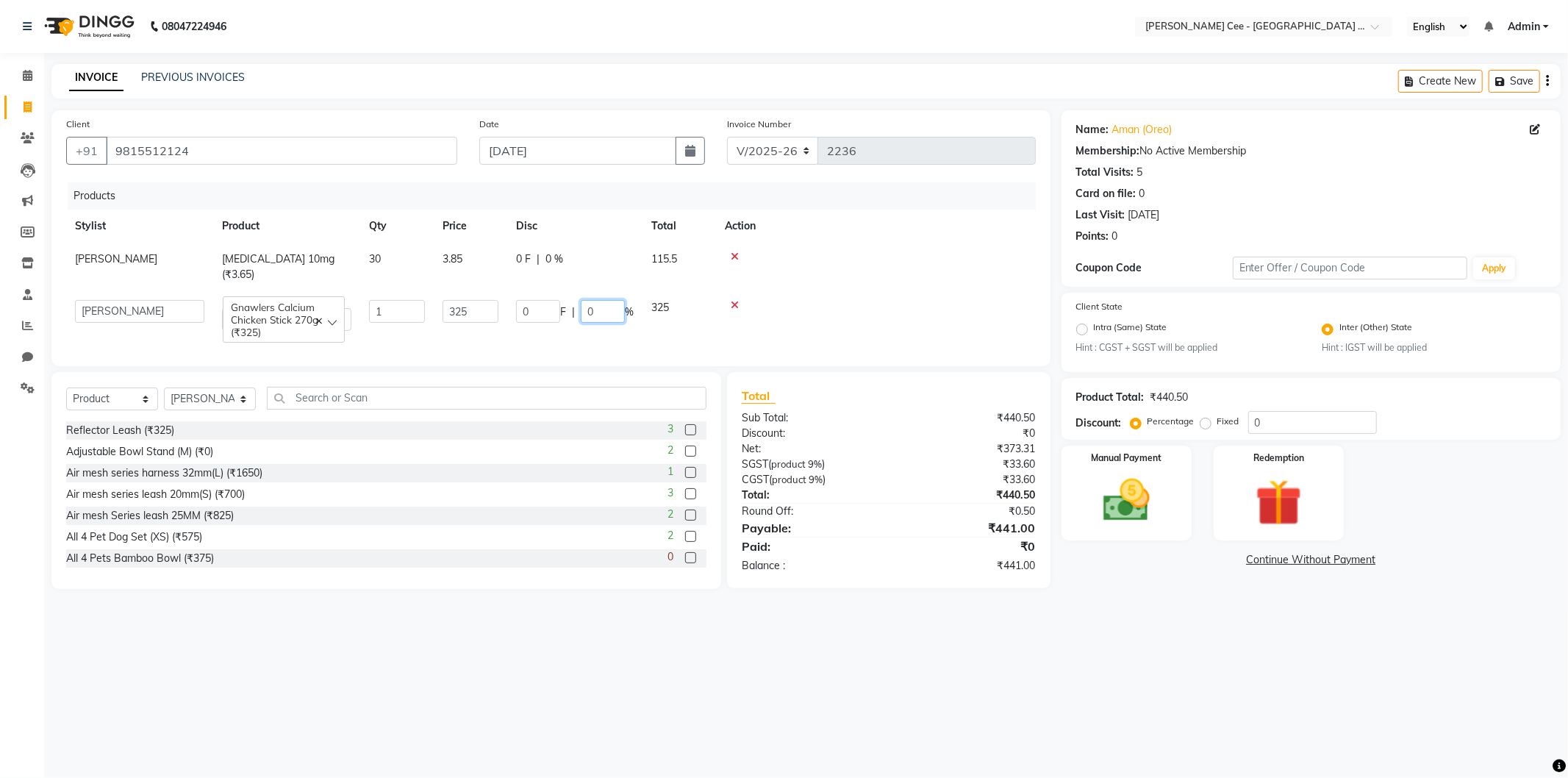
type input "20"
click at [883, 300] on div at bounding box center [876, 305] width 302 height 10
click at [522, 300] on span "65 F" at bounding box center [526, 308] width 21 height 16
select select "80154"
click at [522, 300] on input "65" at bounding box center [538, 311] width 44 height 22
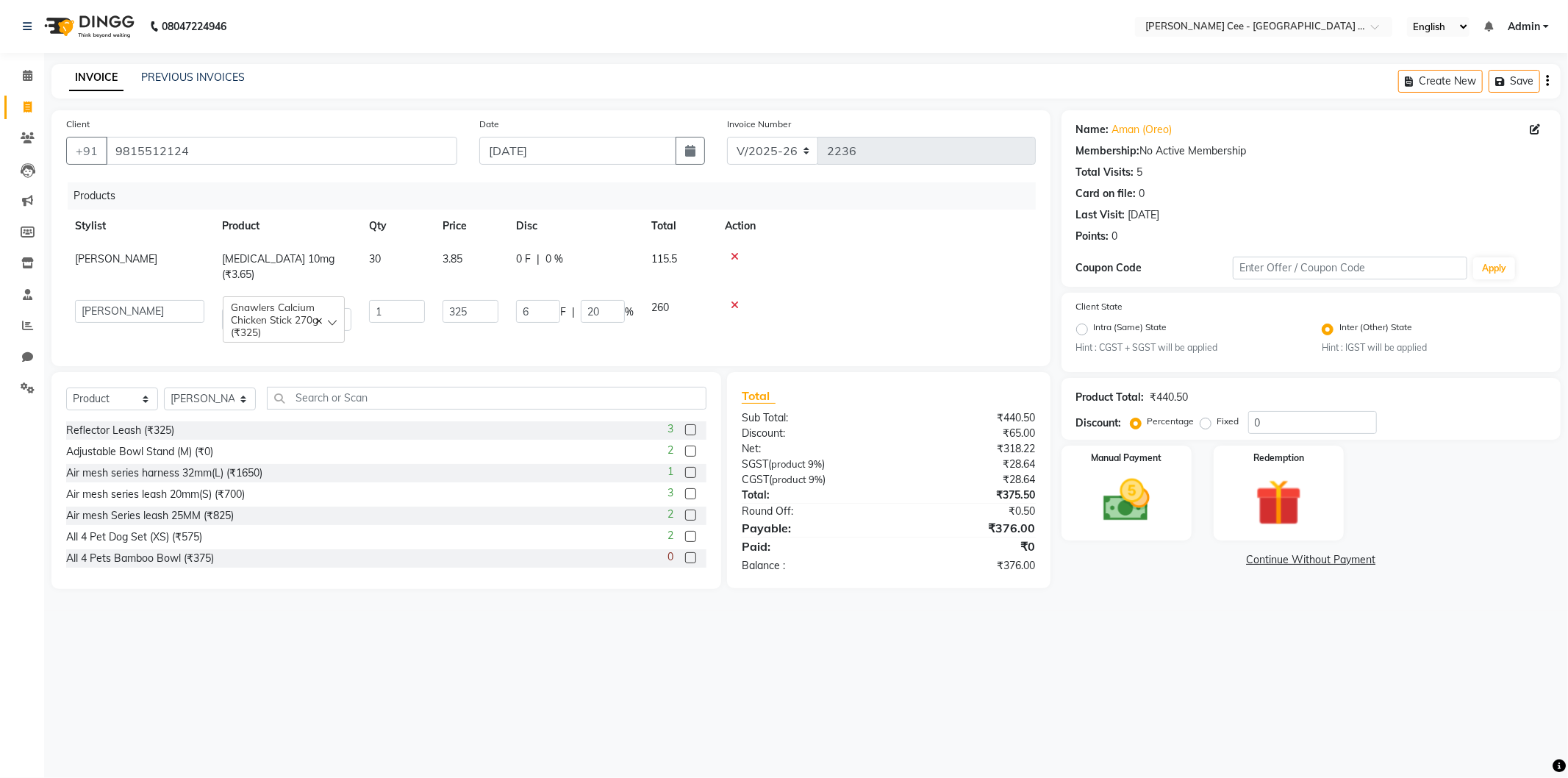
type input "61"
drag, startPoint x: 1085, startPoint y: 690, endPoint x: 1034, endPoint y: 657, distance: 60.7
click at [1085, 689] on div "08047224946 Select Location × Kay Cee - Petpro Amritsar, Amritsar English ENGLI…" at bounding box center [784, 389] width 1568 height 778
click at [1120, 485] on img at bounding box center [1127, 500] width 79 height 56
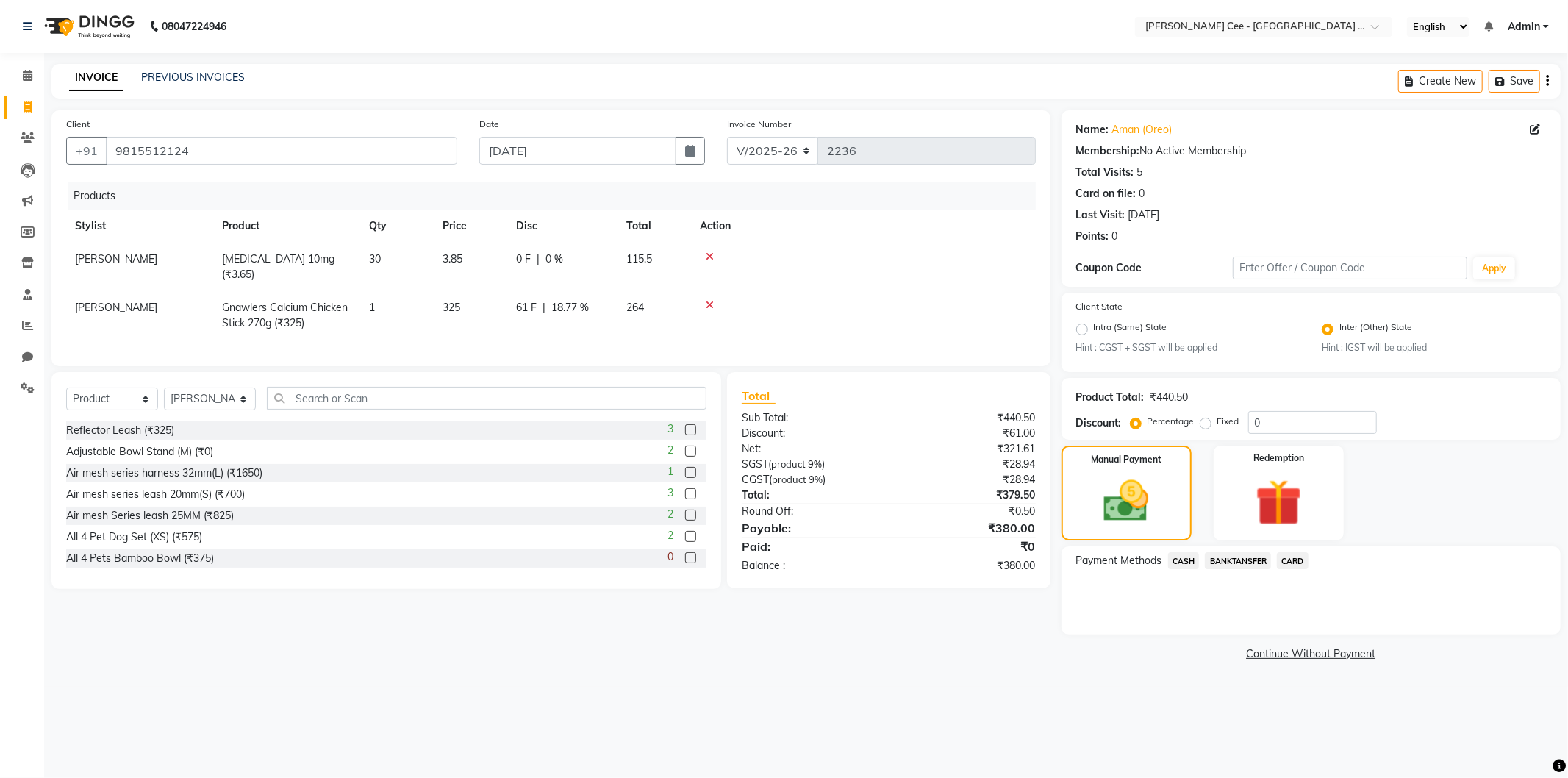
click at [1182, 564] on span "CASH" at bounding box center [1184, 561] width 32 height 17
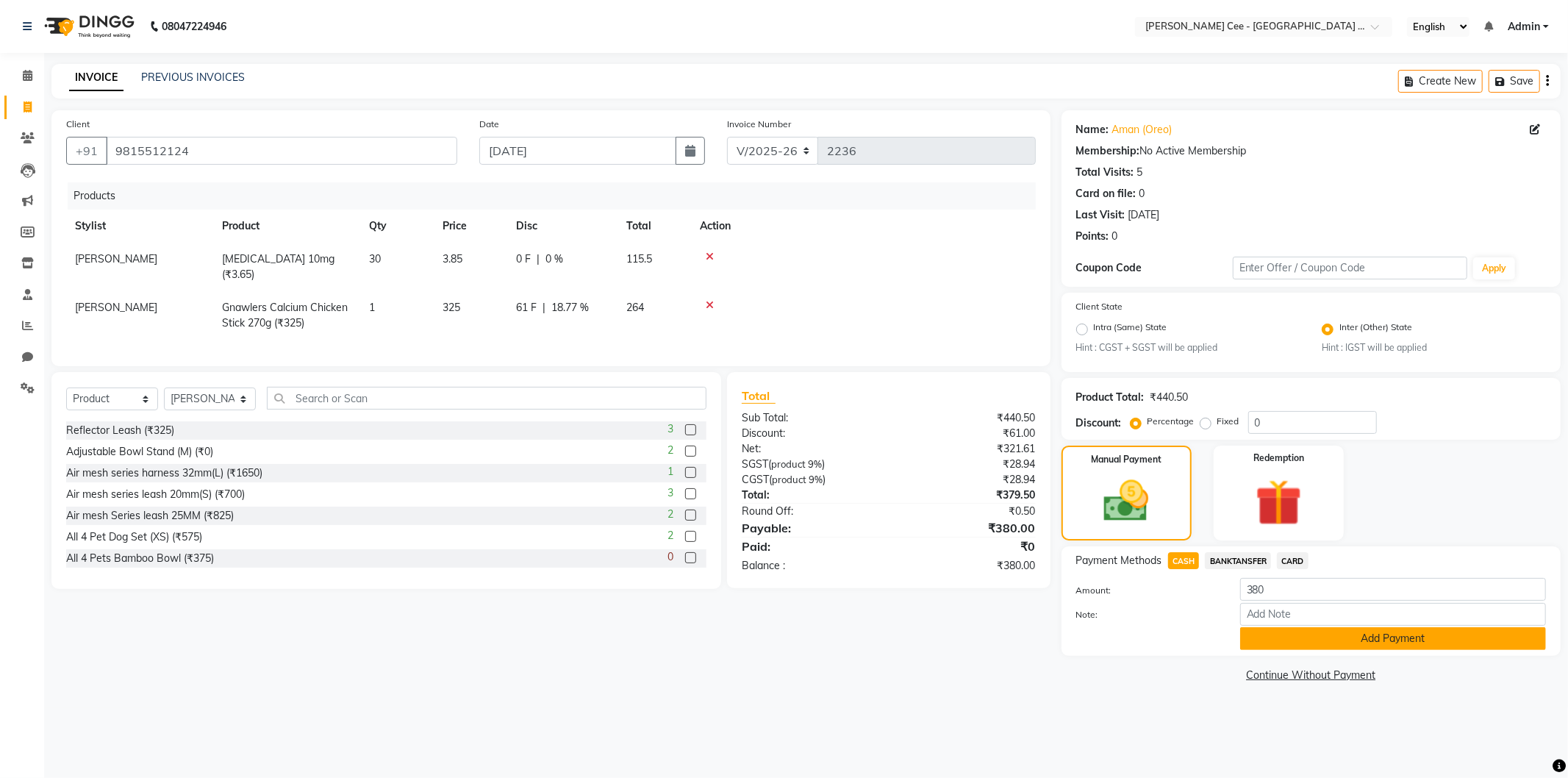
click at [1315, 638] on button "Add Payment" at bounding box center [1394, 638] width 306 height 22
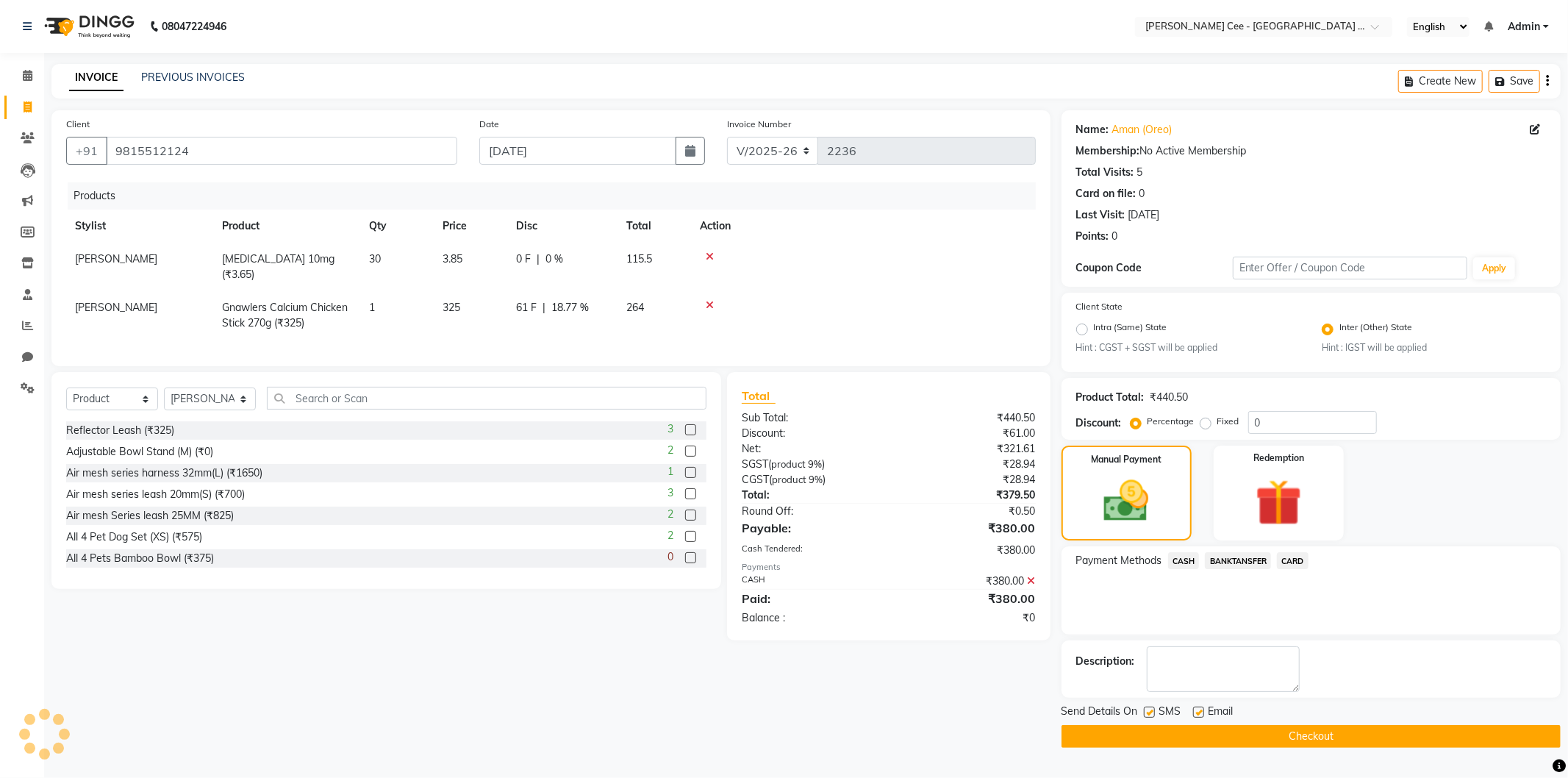
click at [1280, 732] on button "Checkout" at bounding box center [1311, 736] width 499 height 22
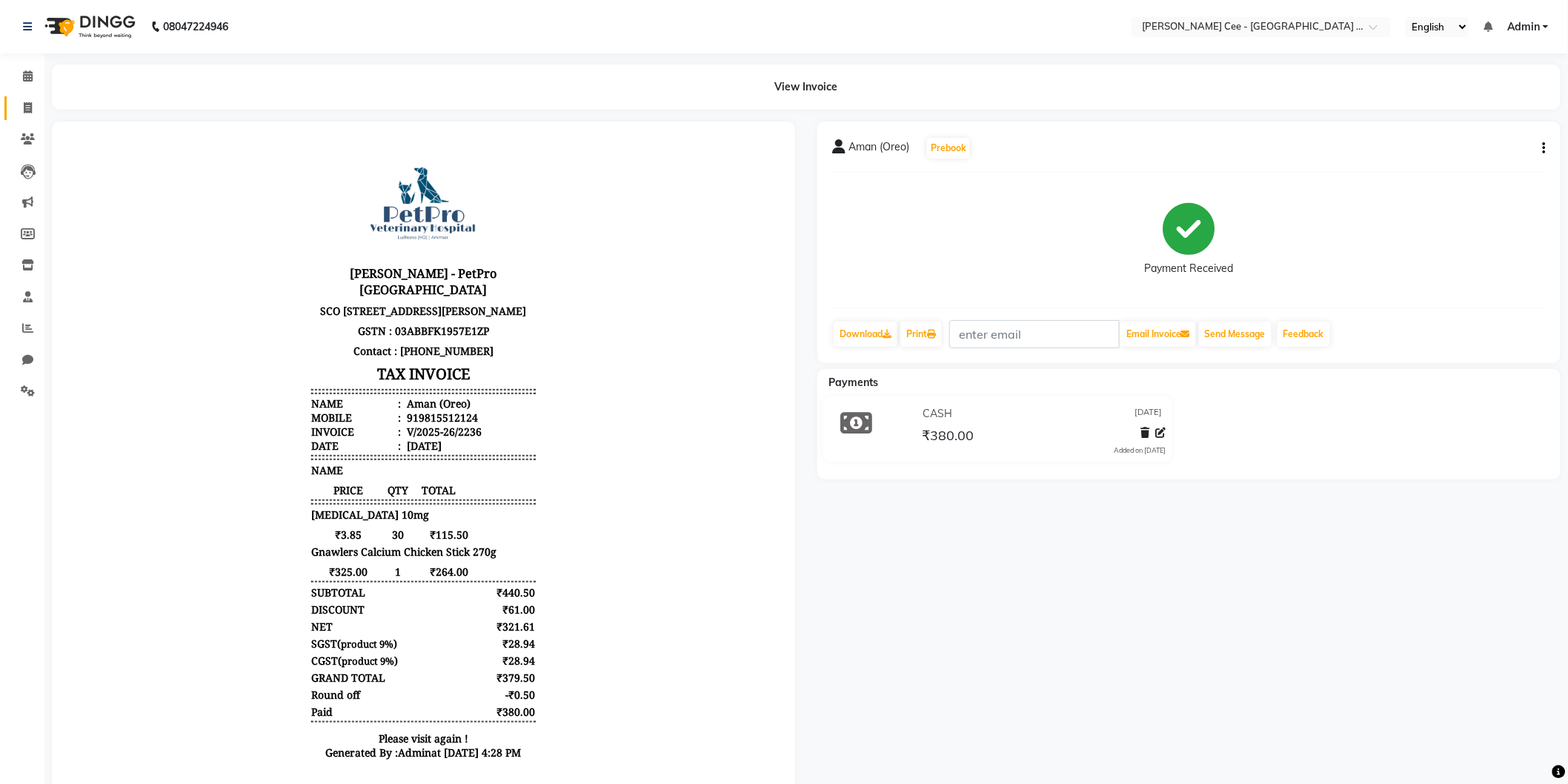
click at [28, 96] on link "Invoice" at bounding box center [22, 108] width 35 height 24
select select "service"
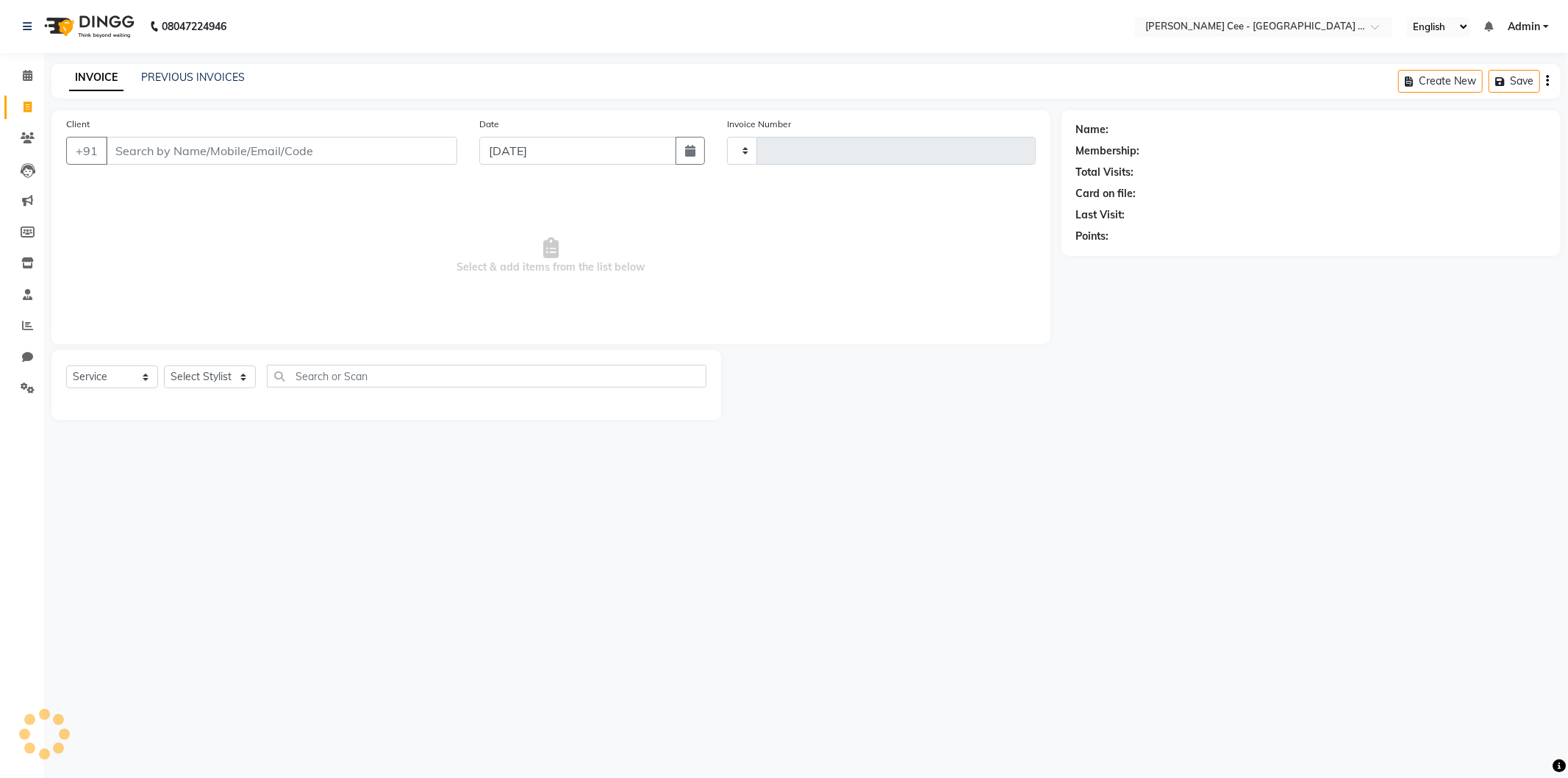
type input "2237"
select select "8239"
click at [127, 377] on select "Select Service Product Membership Package Voucher Prepaid Gift Card" at bounding box center [112, 377] width 92 height 22
select select "product"
click at [66, 367] on select "Select Service Product Membership Package Voucher Prepaid Gift Card" at bounding box center [112, 377] width 92 height 22
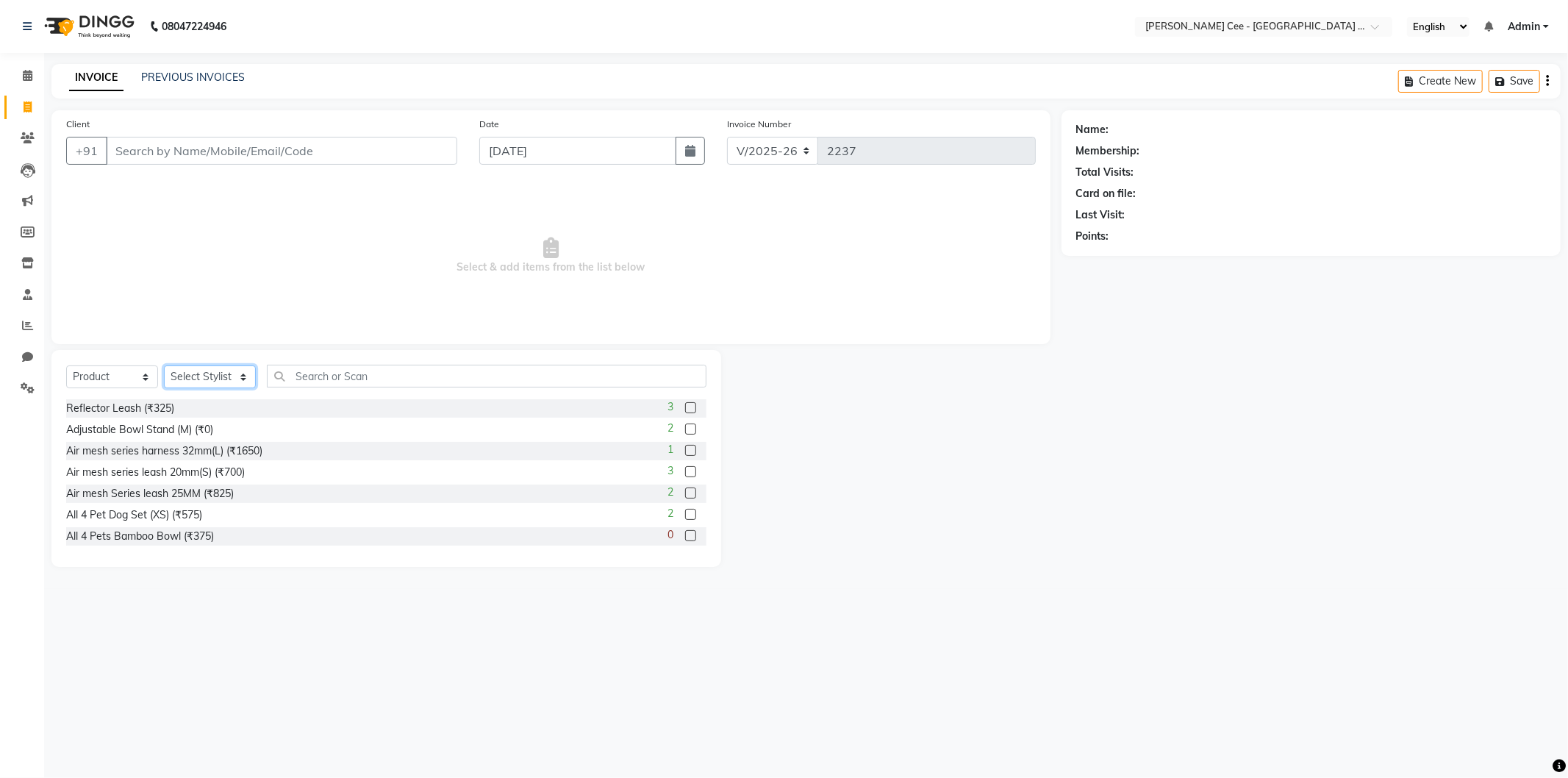
click at [176, 372] on select "Select Stylist Avinash Dr Kamalpreet Kaur Dr.Simran Guri Jashanpreet Singh Kaja…" at bounding box center [209, 377] width 92 height 22
select select "80154"
click at [164, 367] on select "Select Stylist Avinash Dr Kamalpreet Kaur Dr.Simran Guri Jashanpreet Singh Kaja…" at bounding box center [209, 377] width 92 height 22
click at [434, 367] on input "text" at bounding box center [486, 376] width 440 height 22
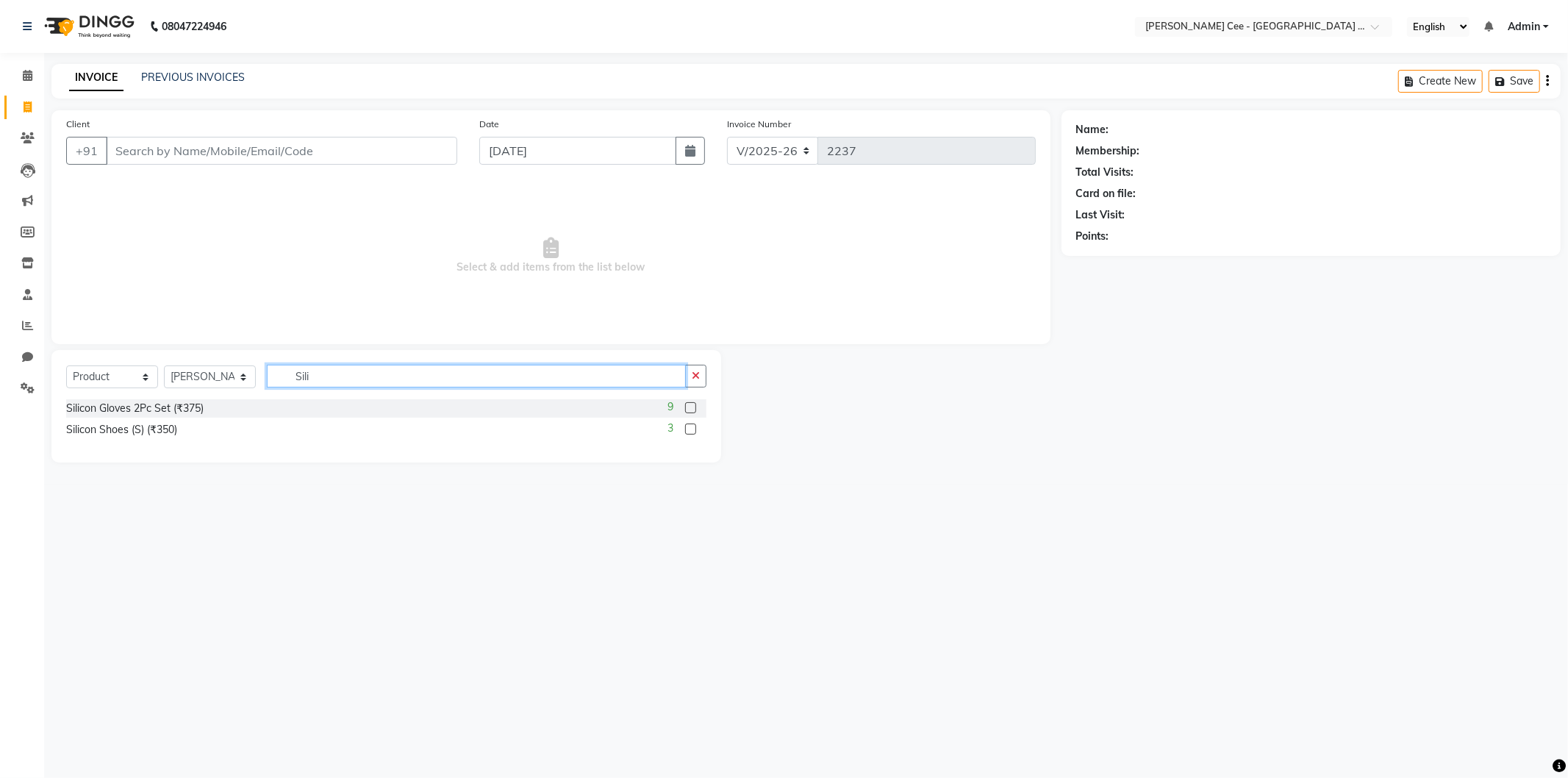
type input "Sili"
click at [690, 431] on label at bounding box center [691, 429] width 11 height 11
click at [690, 431] on input "checkbox" at bounding box center [691, 430] width 10 height 10
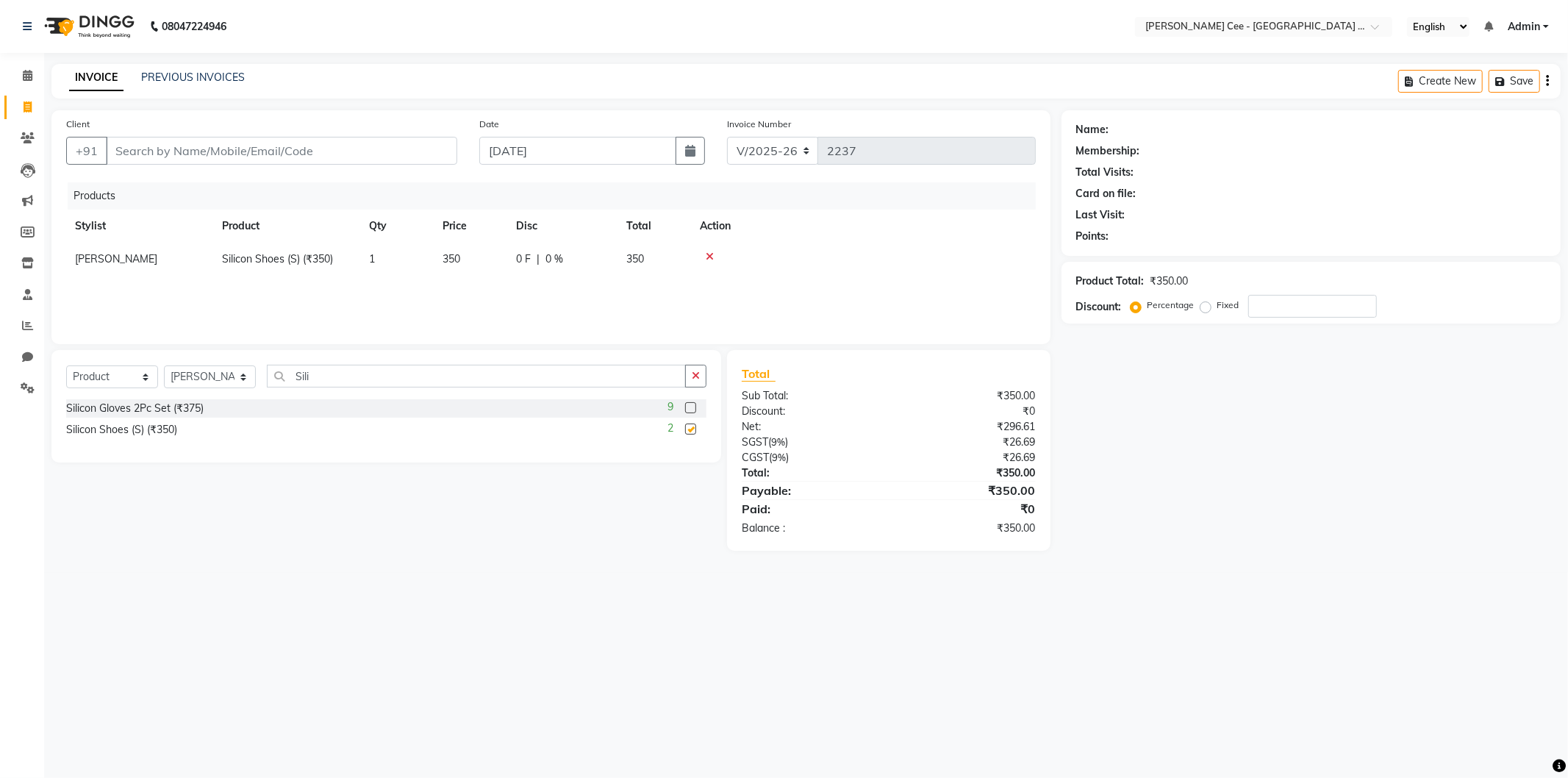
checkbox input "false"
click at [460, 259] on span "350" at bounding box center [451, 259] width 17 height 13
click at [980, 259] on div at bounding box center [863, 257] width 327 height 10
click at [204, 145] on input "Client" at bounding box center [281, 151] width 351 height 28
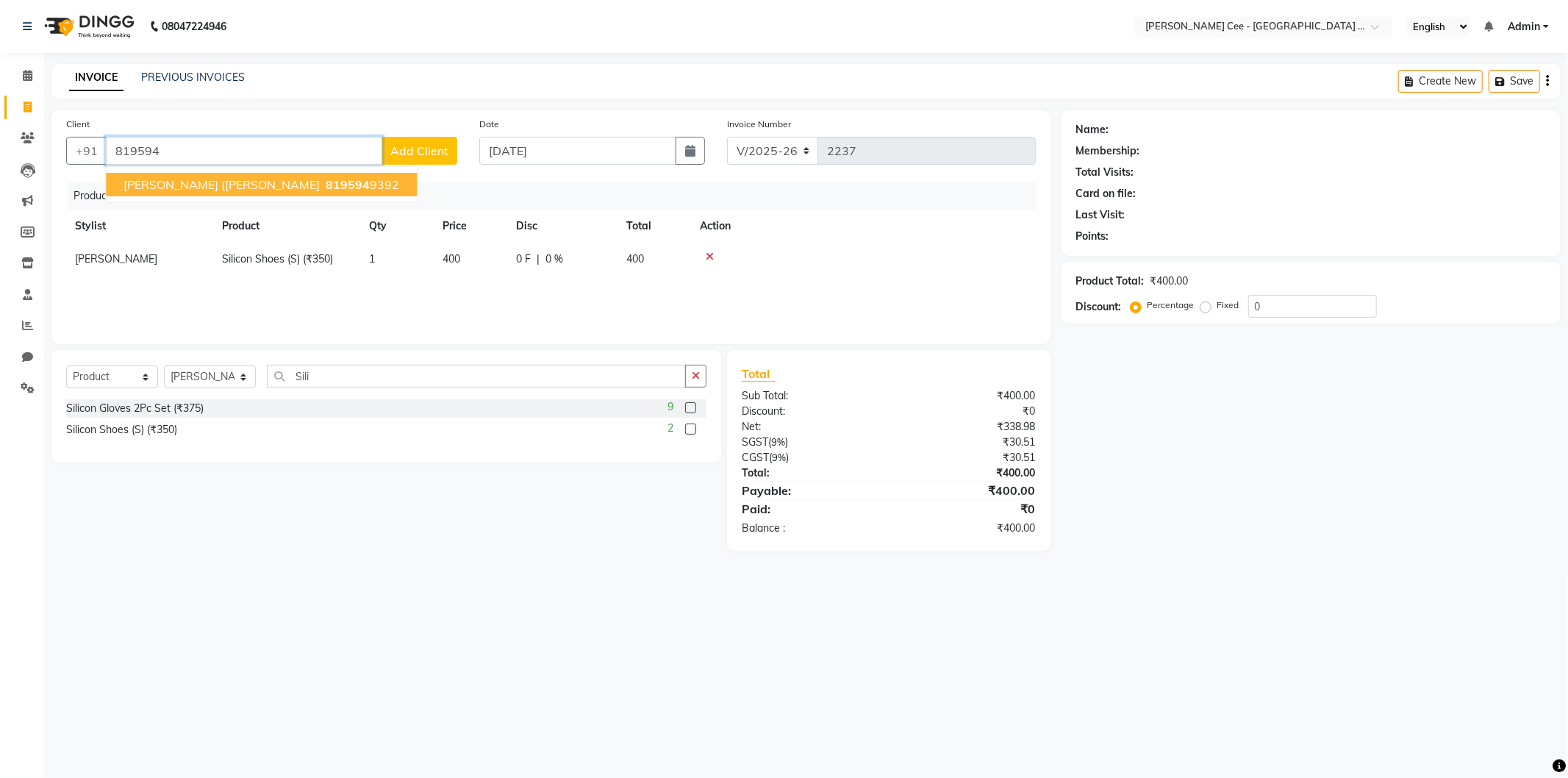
click at [224, 181] on span "Mehak (Leo) Shihtzu" at bounding box center [222, 185] width 196 height 15
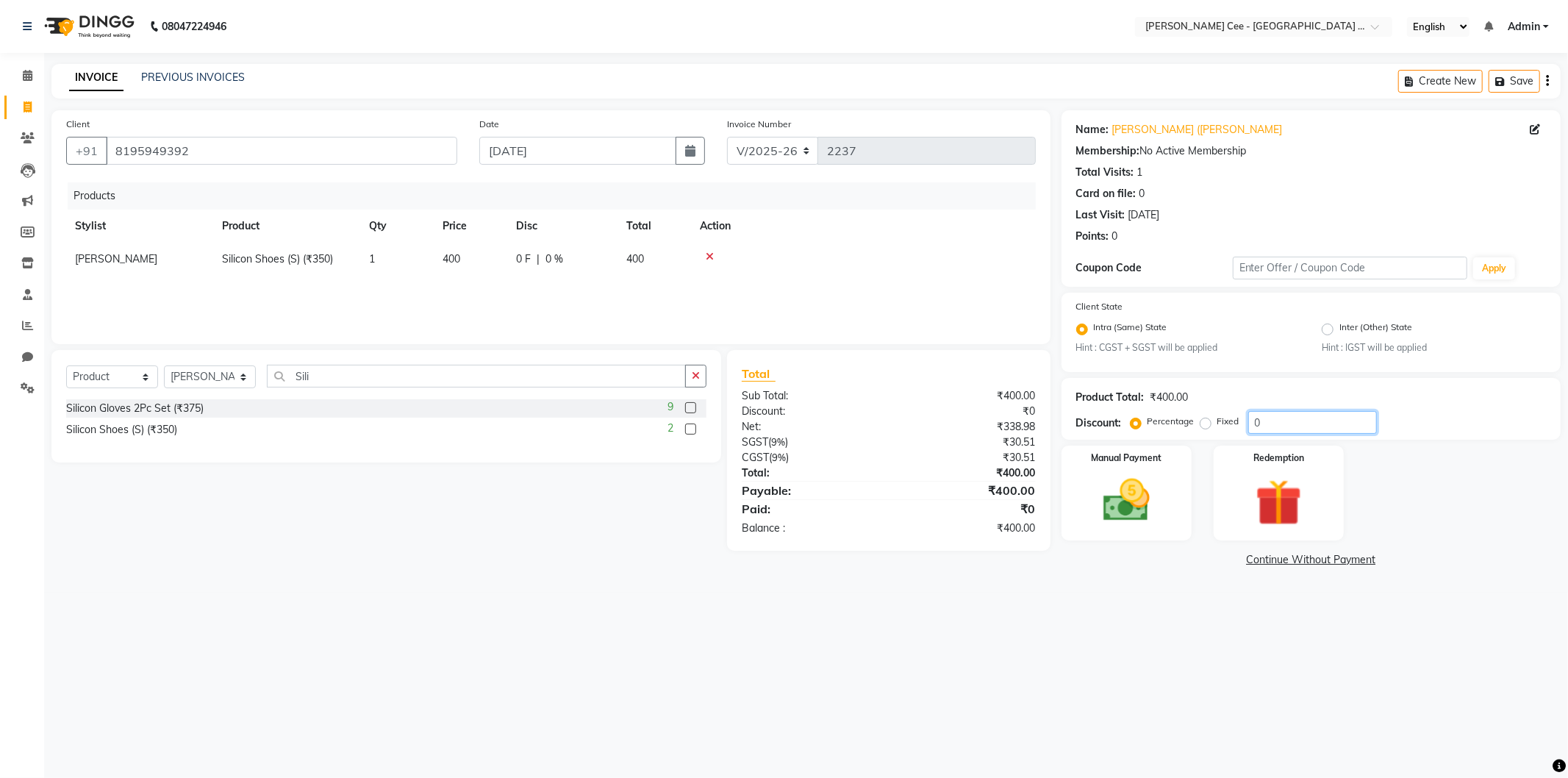
click at [1253, 425] on input "0" at bounding box center [1312, 422] width 129 height 22
drag, startPoint x: 1133, startPoint y: 686, endPoint x: 1154, endPoint y: 644, distance: 47.0
click at [1133, 685] on div "08047224946 Select Location × Kay Cee - Petpro Amritsar, Amritsar English ENGLI…" at bounding box center [784, 389] width 1568 height 778
drag, startPoint x: 1162, startPoint y: 517, endPoint x: 1177, endPoint y: 519, distance: 15.1
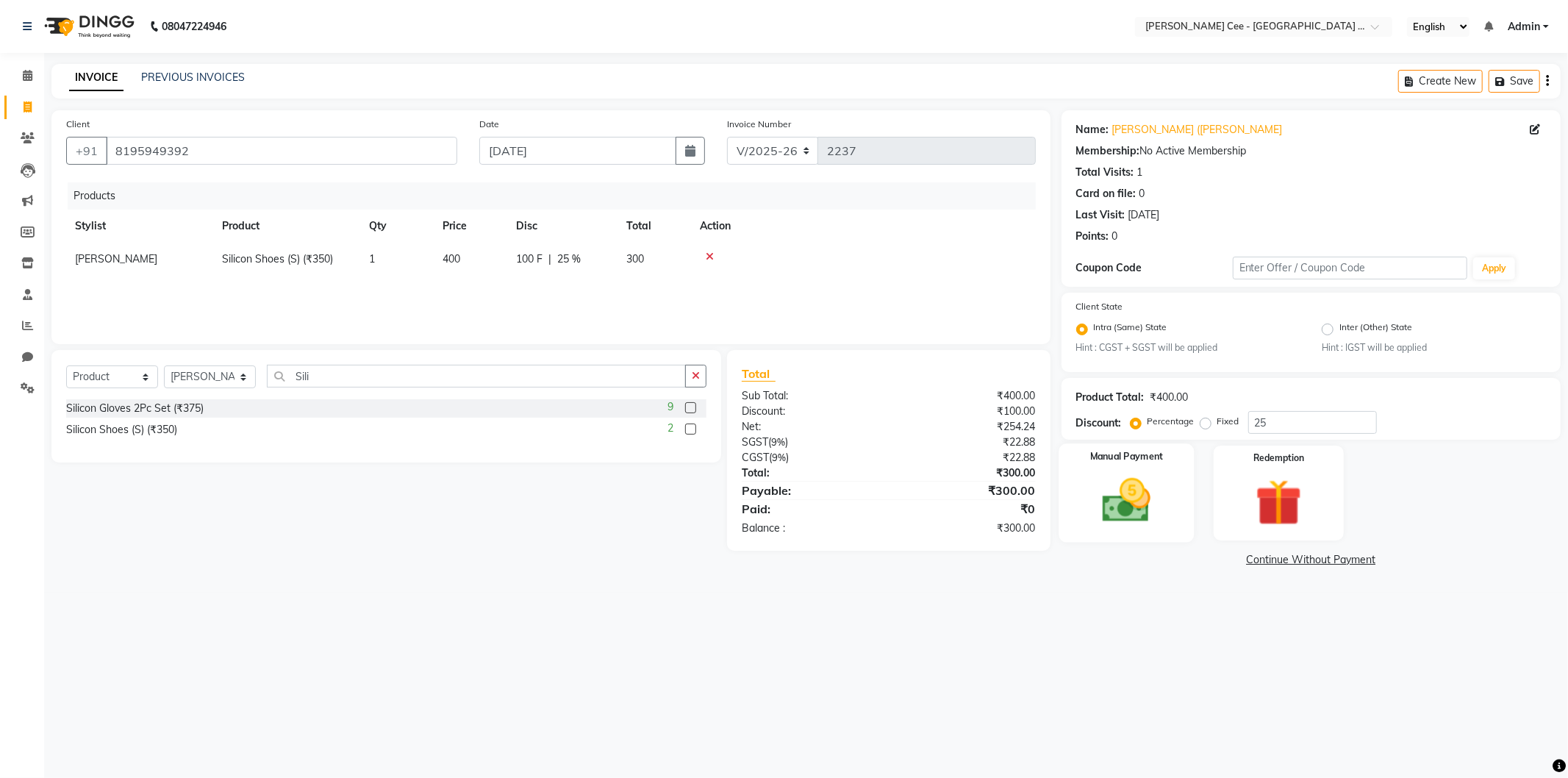
click at [1164, 517] on img at bounding box center [1127, 500] width 79 height 56
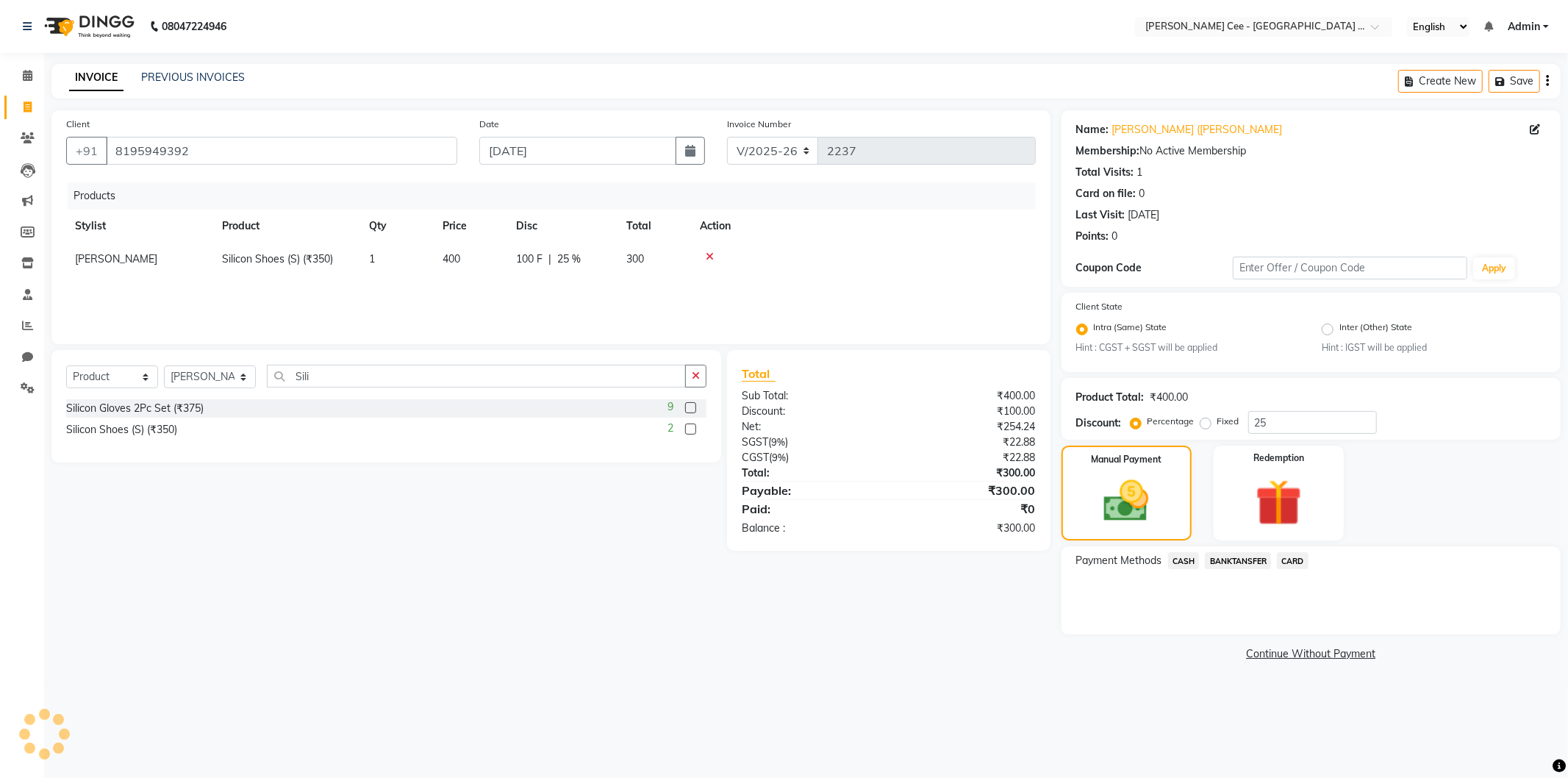
click at [1182, 562] on span "CASH" at bounding box center [1184, 561] width 32 height 17
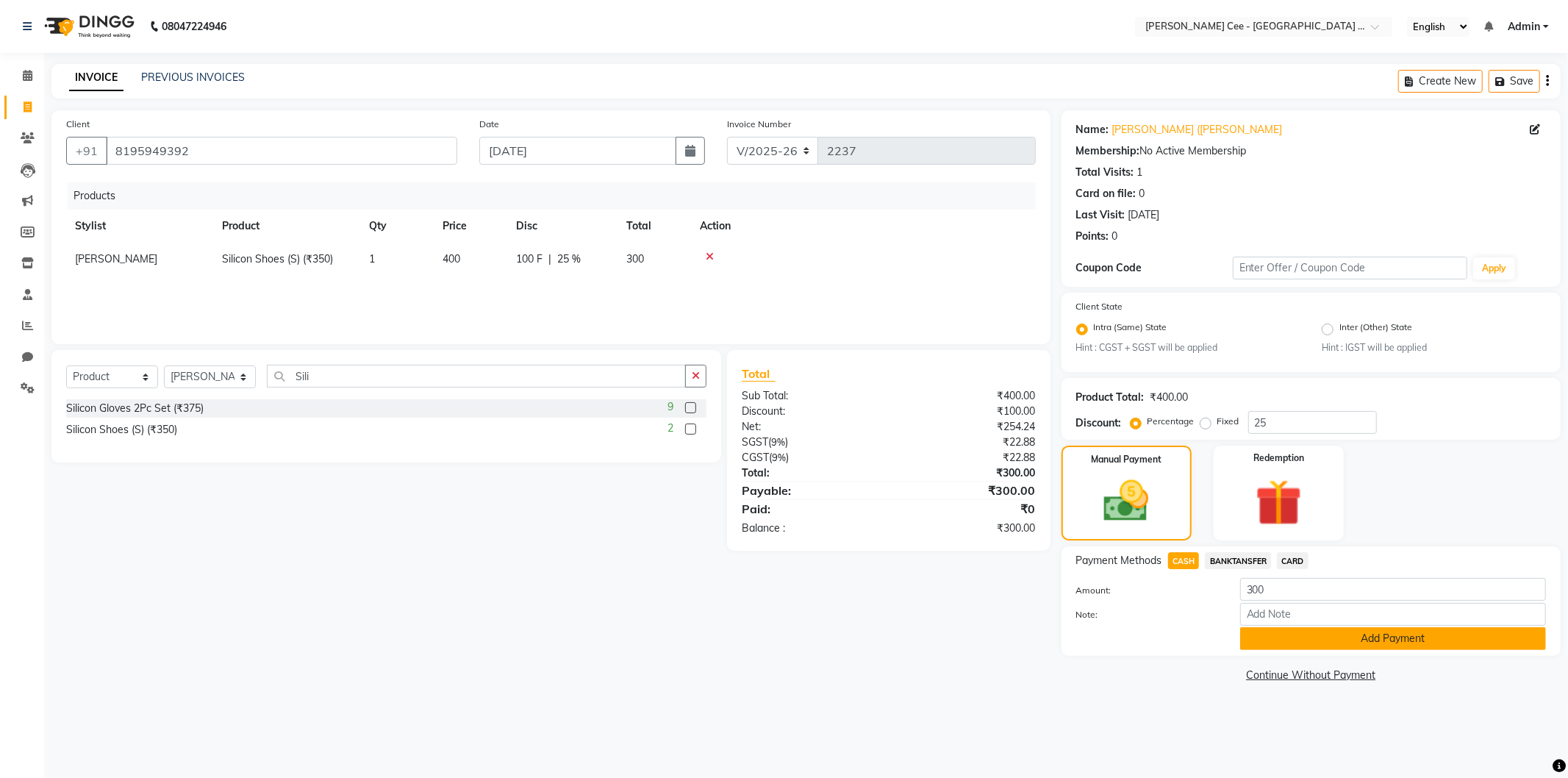
click at [1386, 635] on button "Add Payment" at bounding box center [1394, 638] width 306 height 22
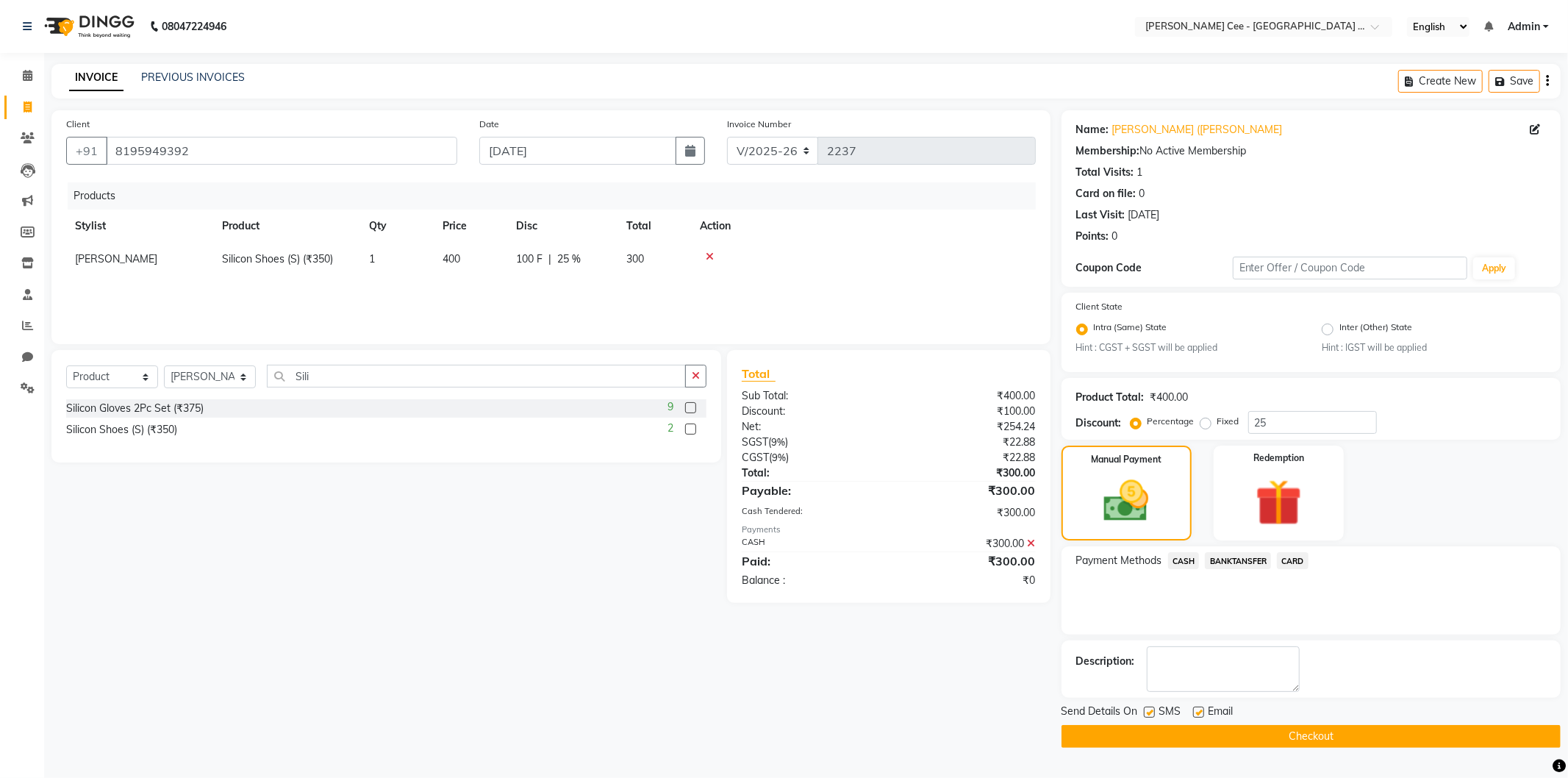
click at [1298, 746] on button "Checkout" at bounding box center [1311, 736] width 499 height 22
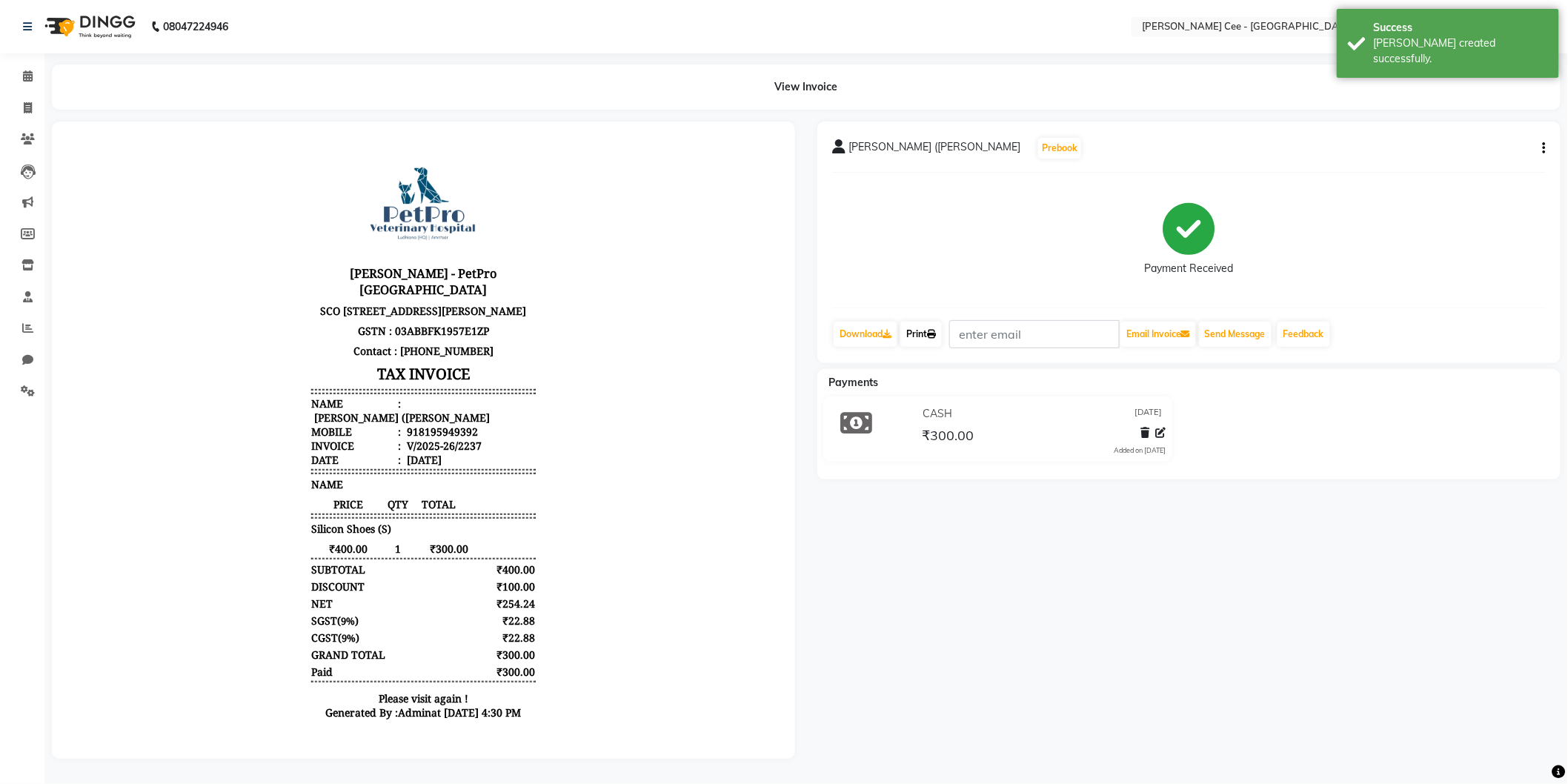
click at [930, 342] on link "Print" at bounding box center [921, 334] width 42 height 25
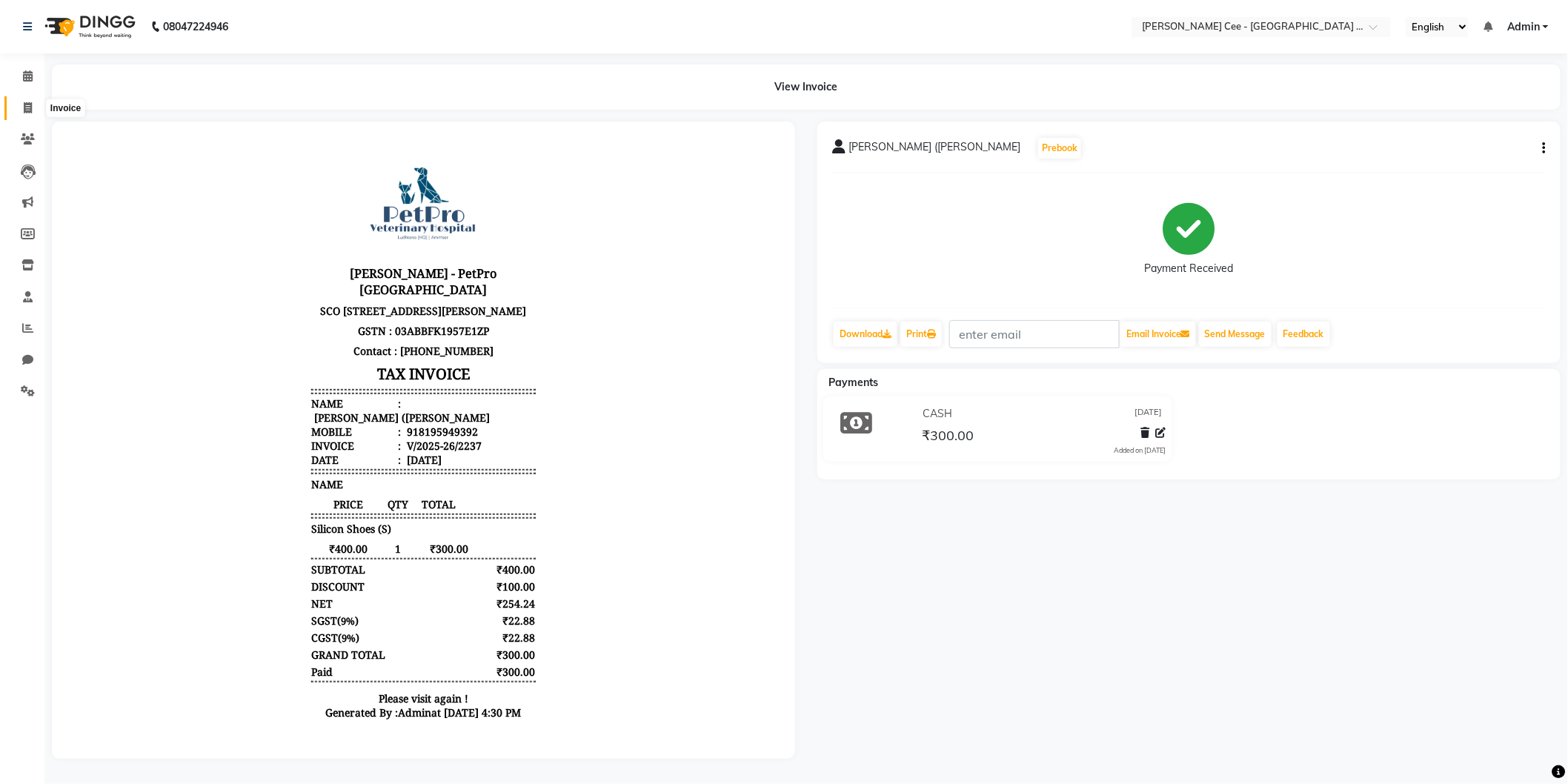
click at [25, 107] on icon at bounding box center [28, 107] width 8 height 11
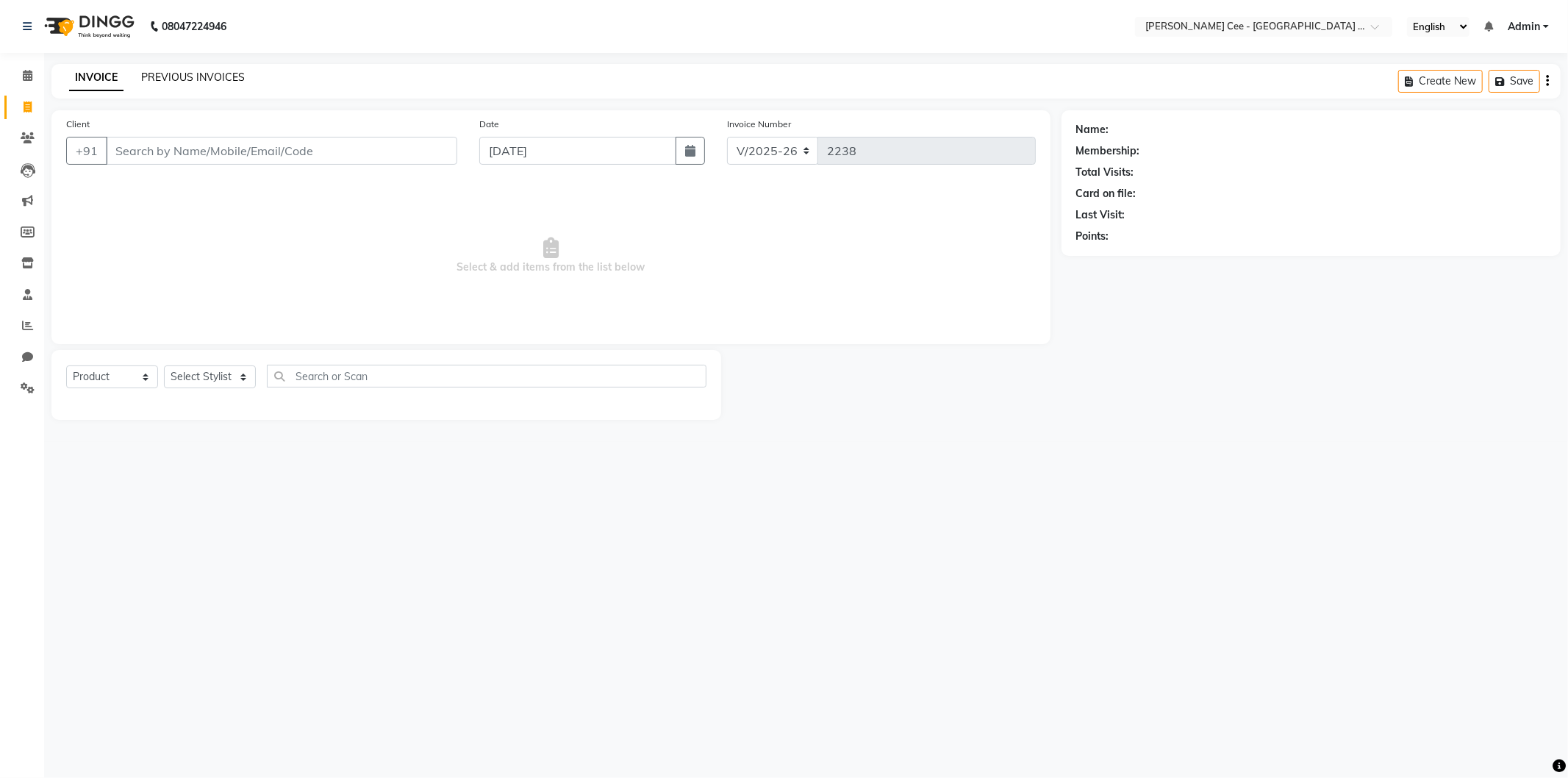
click at [184, 71] on link "PREVIOUS INVOICES" at bounding box center [193, 77] width 104 height 13
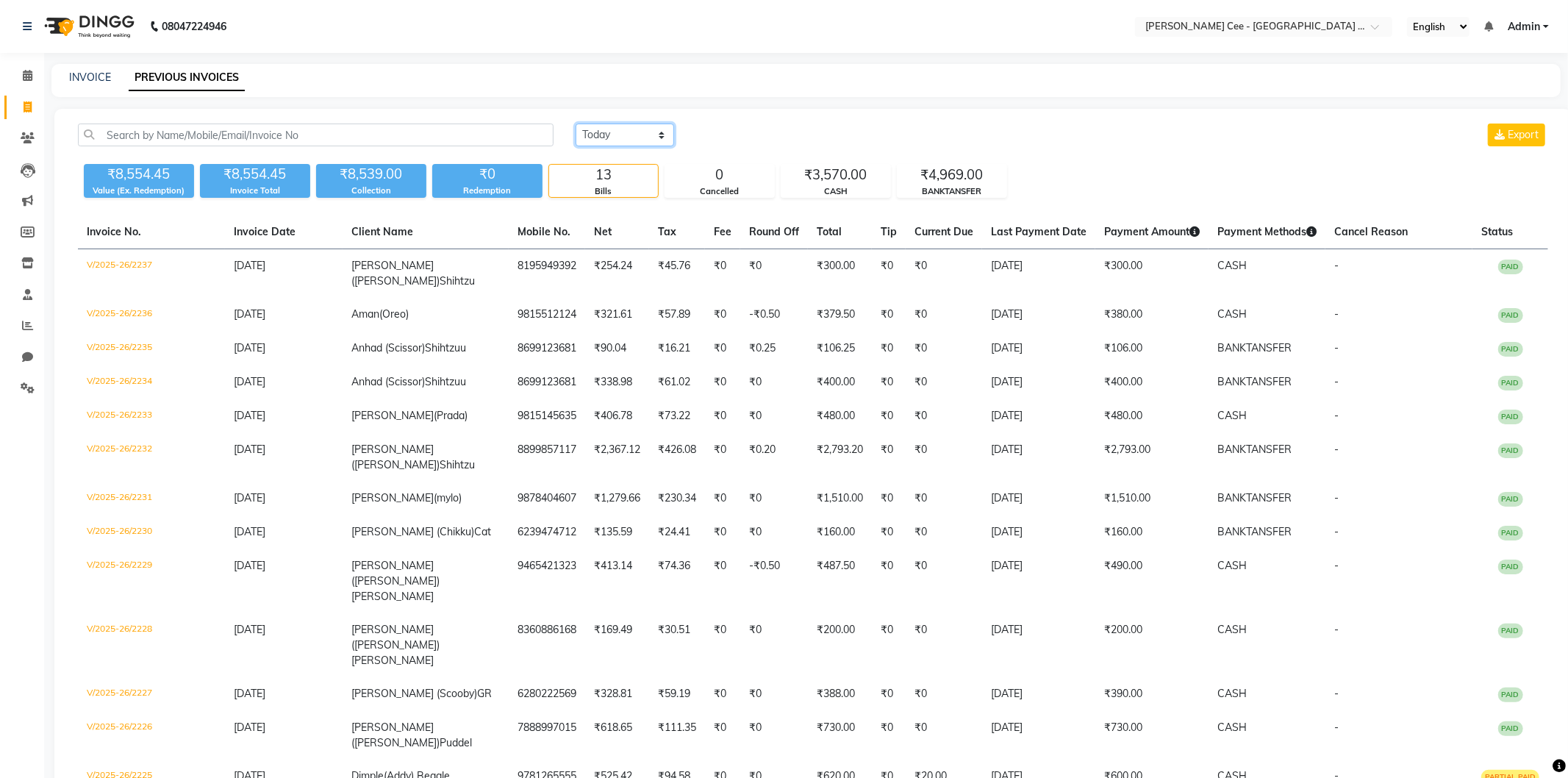
click at [627, 136] on select "Today Yesterday Custom Range" at bounding box center [625, 135] width 99 height 22
click at [576, 124] on select "Today Yesterday Custom Range" at bounding box center [625, 135] width 99 height 22
click at [740, 130] on input "04-09-2025" at bounding box center [745, 135] width 103 height 21
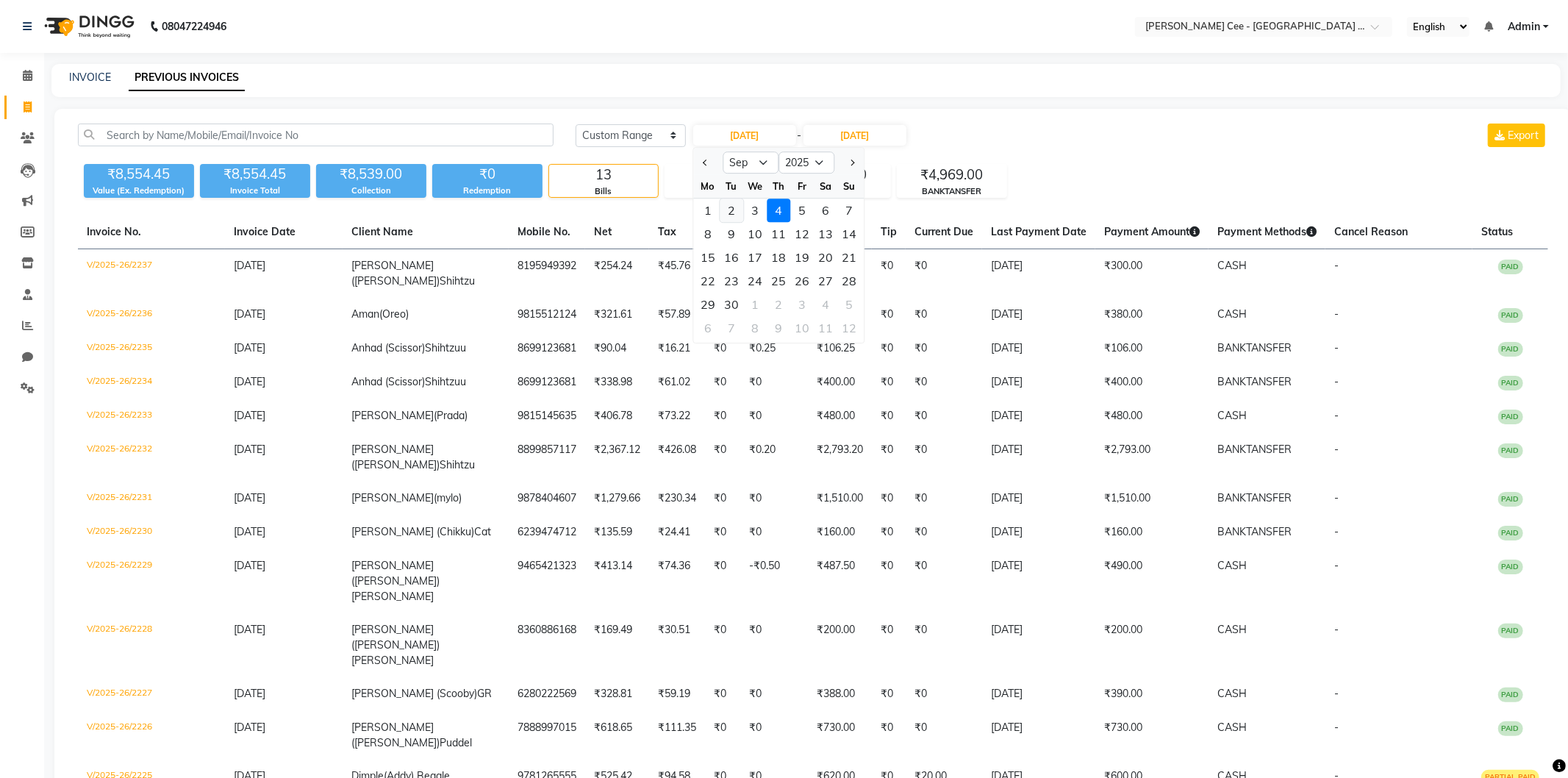
click at [738, 208] on div "2" at bounding box center [731, 210] width 23 height 23
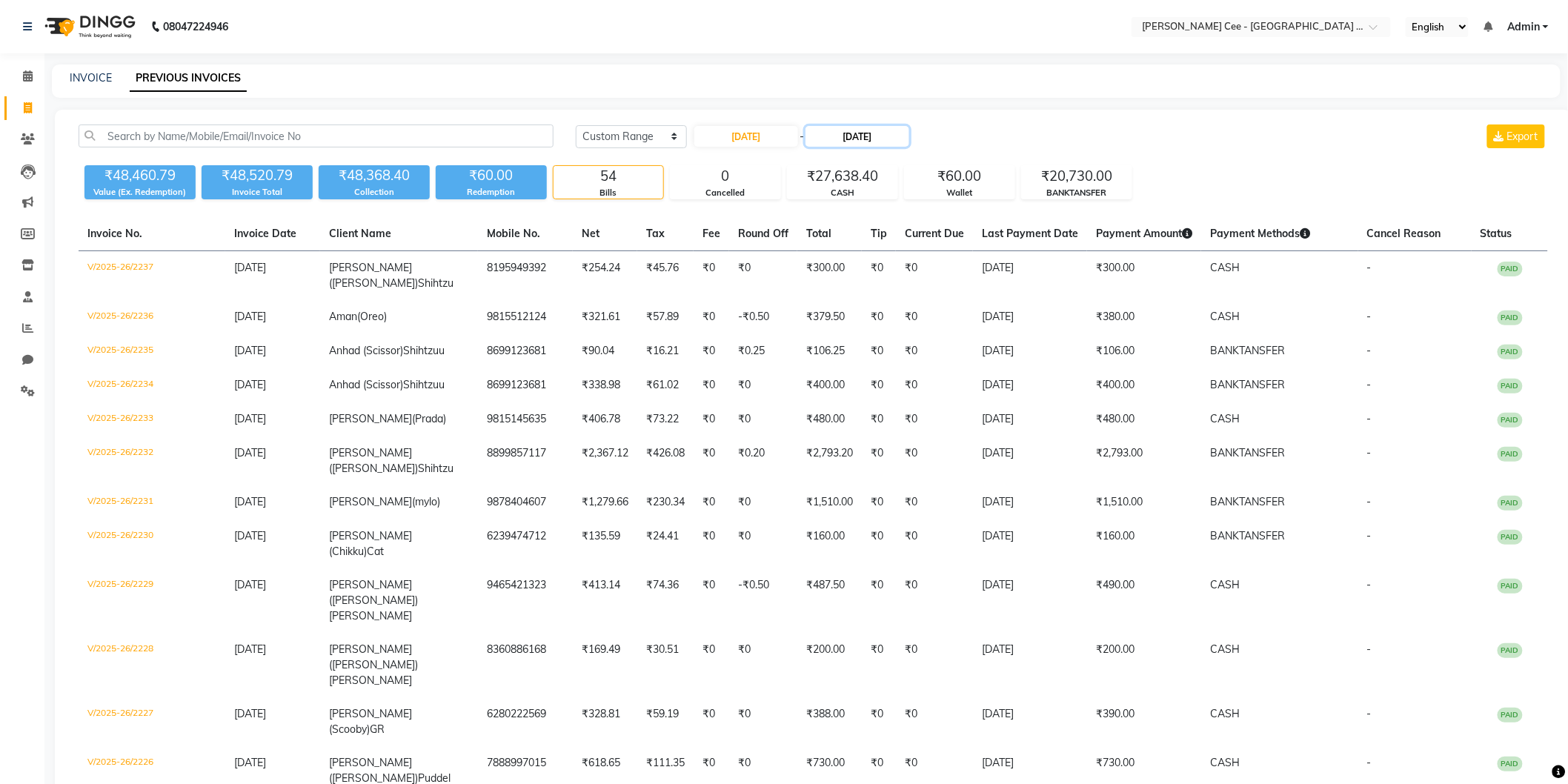
click at [883, 138] on input "04-09-2025" at bounding box center [858, 136] width 104 height 21
click at [847, 212] on div "2" at bounding box center [850, 212] width 23 height 23
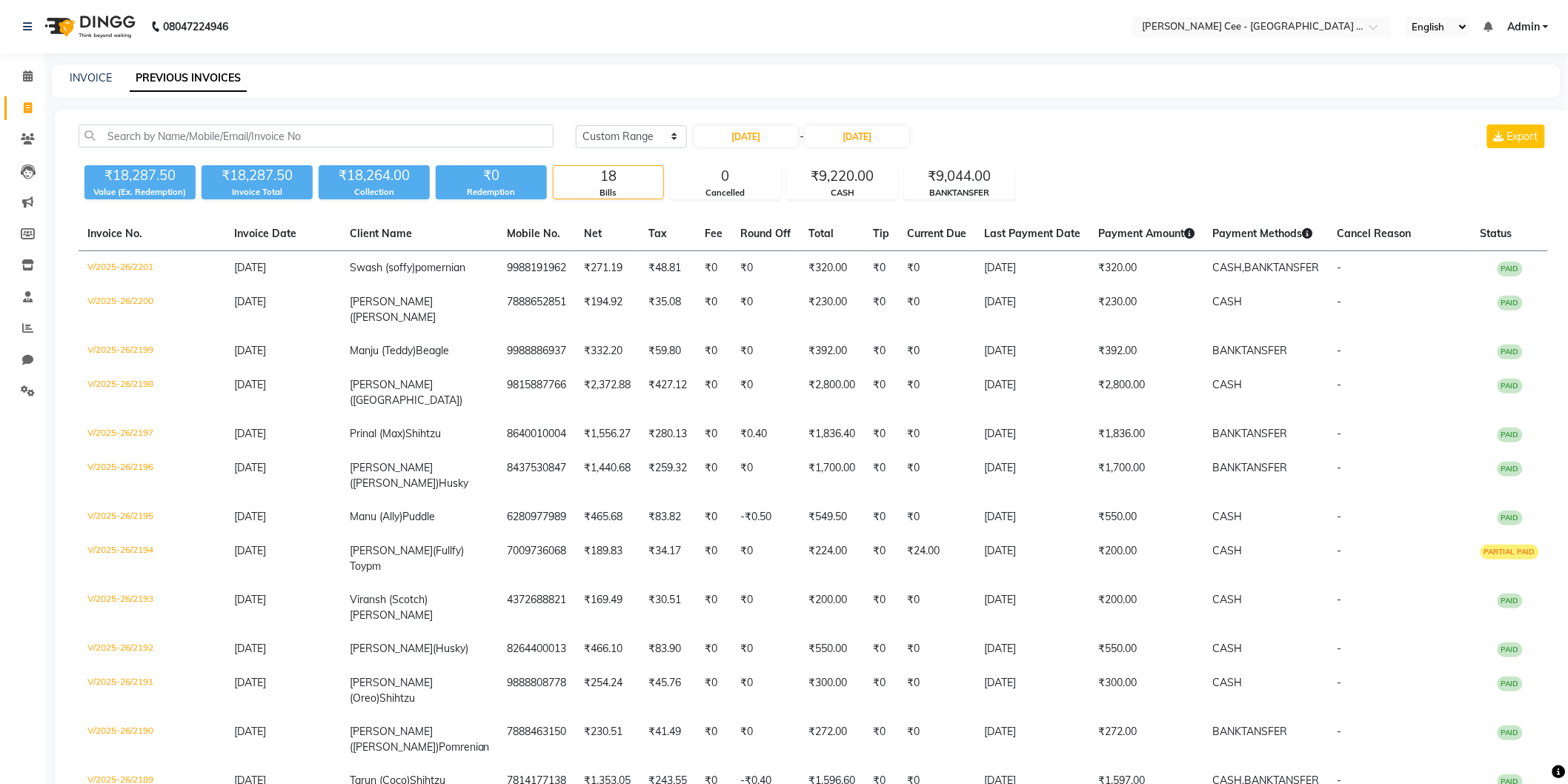
click at [1280, 157] on div "Today Yesterday Custom Range 02-09-2025 - 02-09-2025 Export" at bounding box center [1061, 142] width 994 height 35
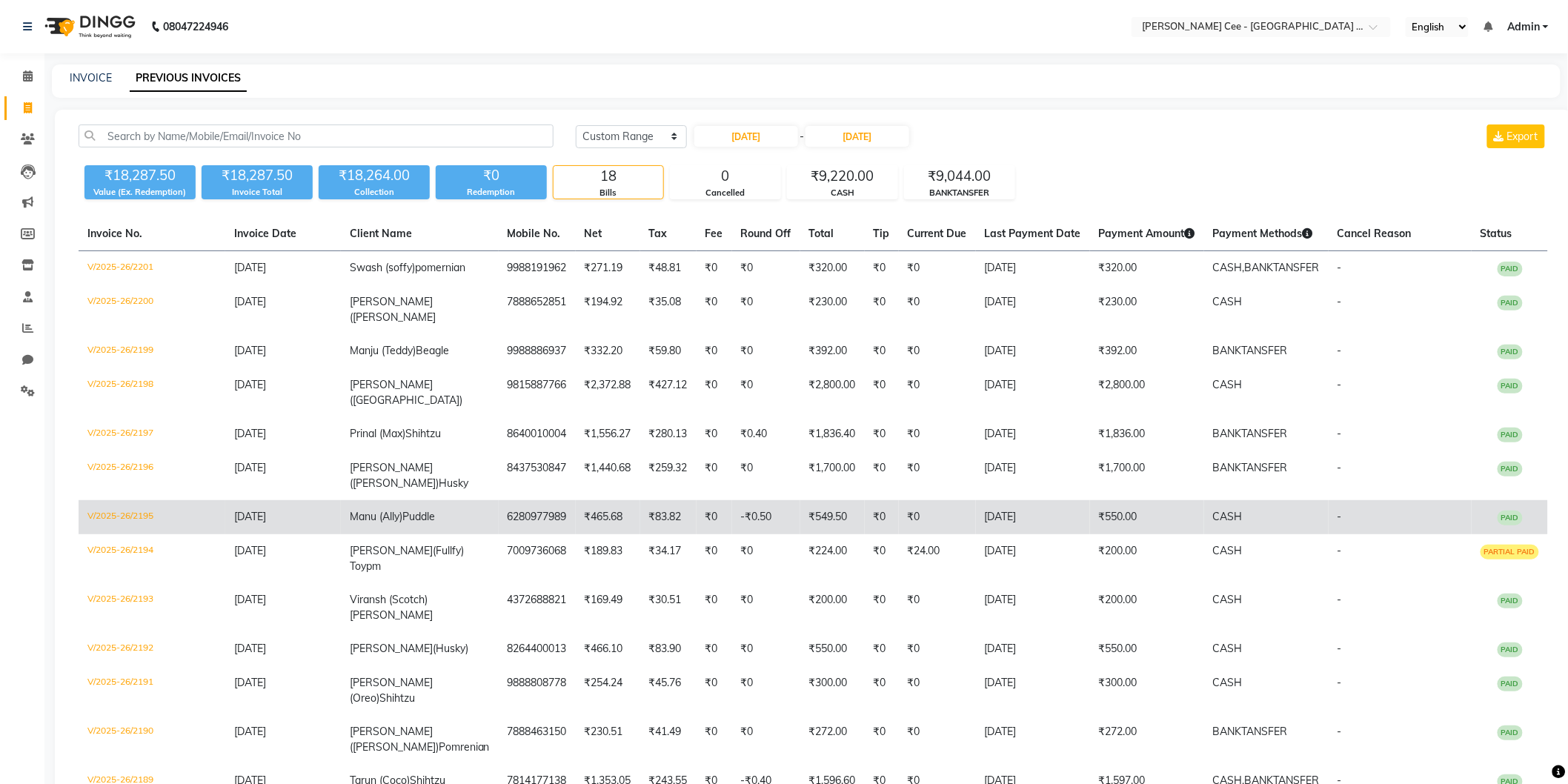
click at [655, 500] on td "₹83.82" at bounding box center [668, 517] width 56 height 34
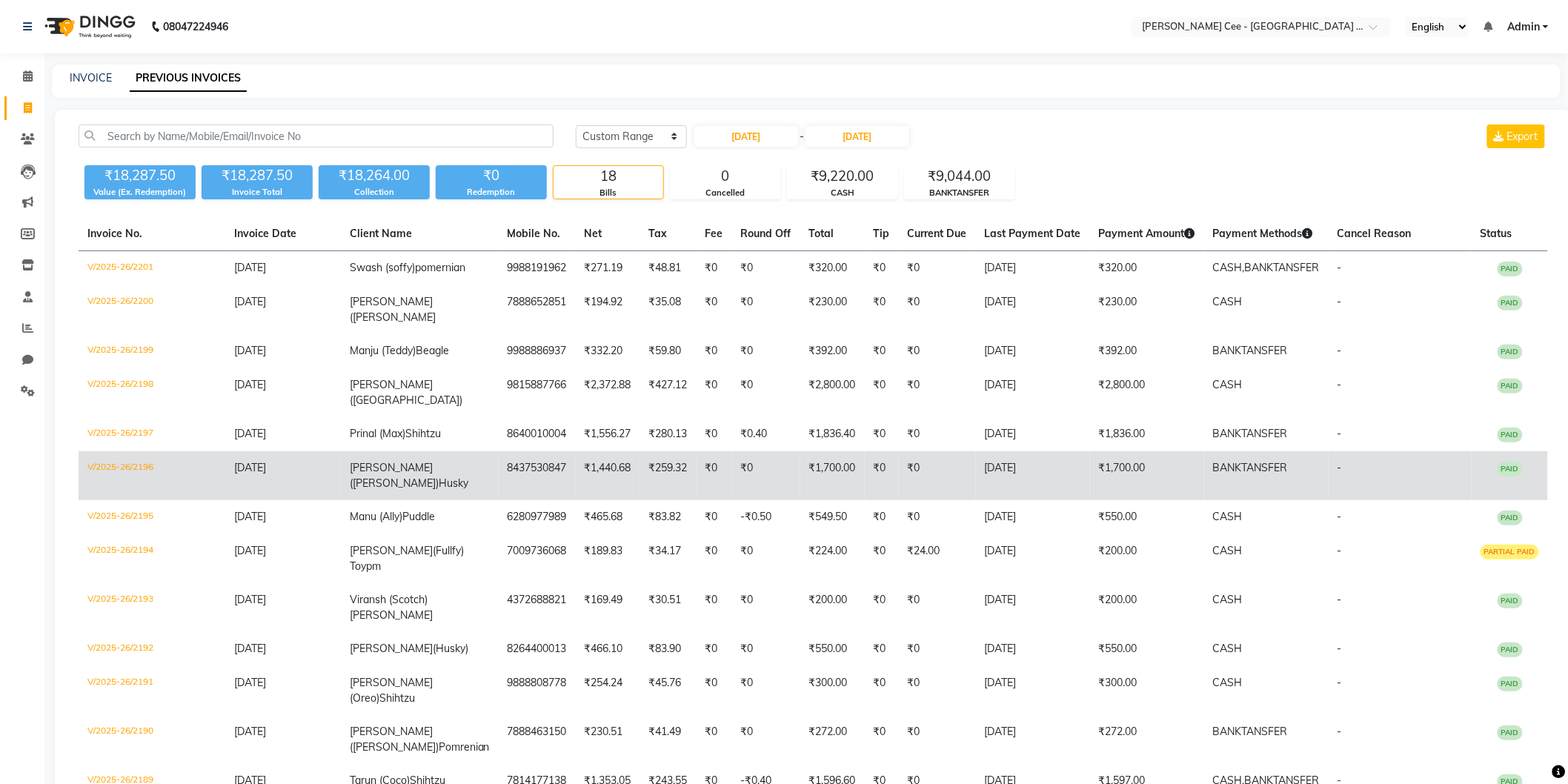
click at [550, 451] on td "8437530847" at bounding box center [537, 476] width 77 height 49
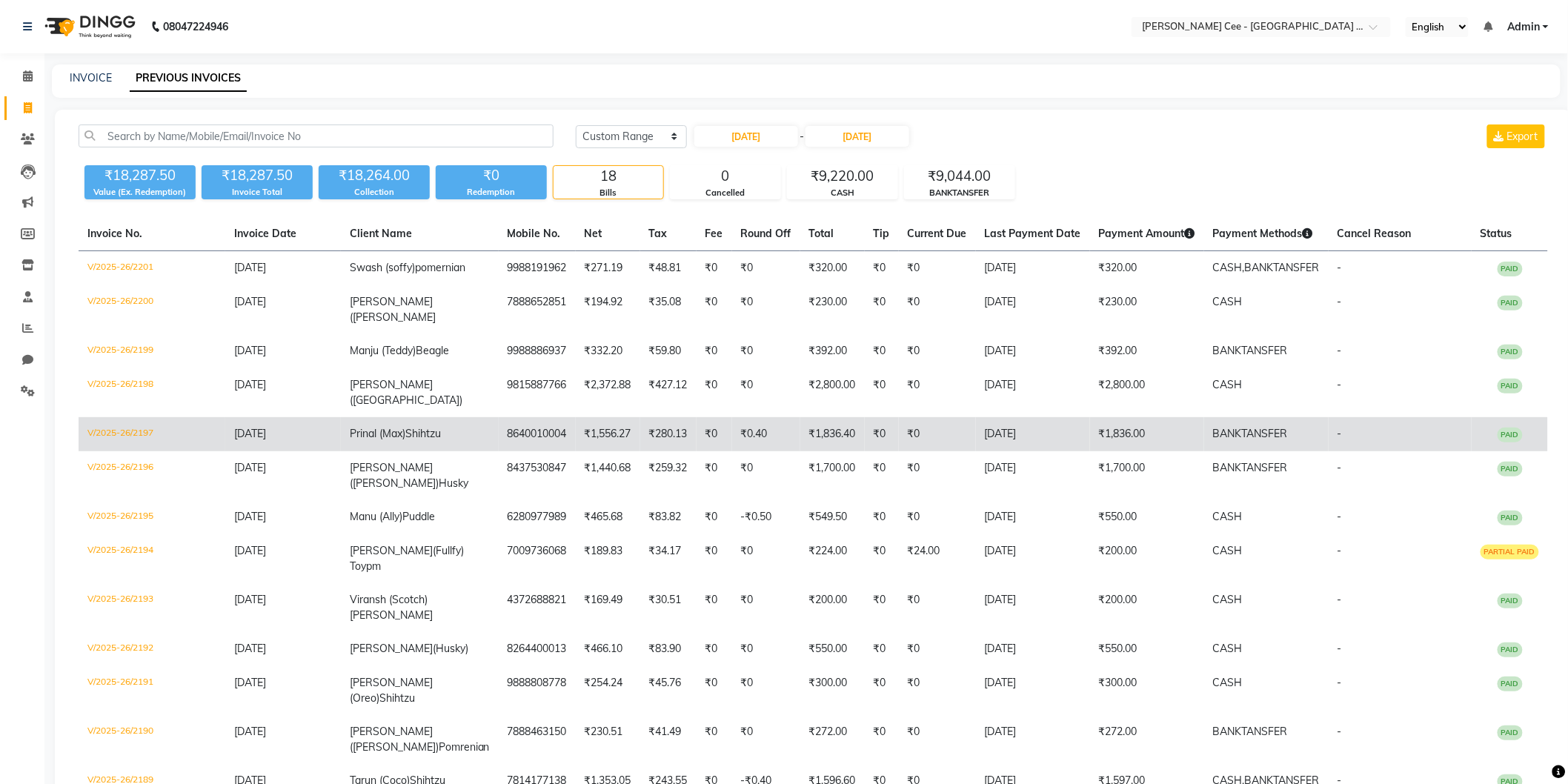
click at [619, 417] on td "₹1,556.27" at bounding box center [608, 434] width 64 height 34
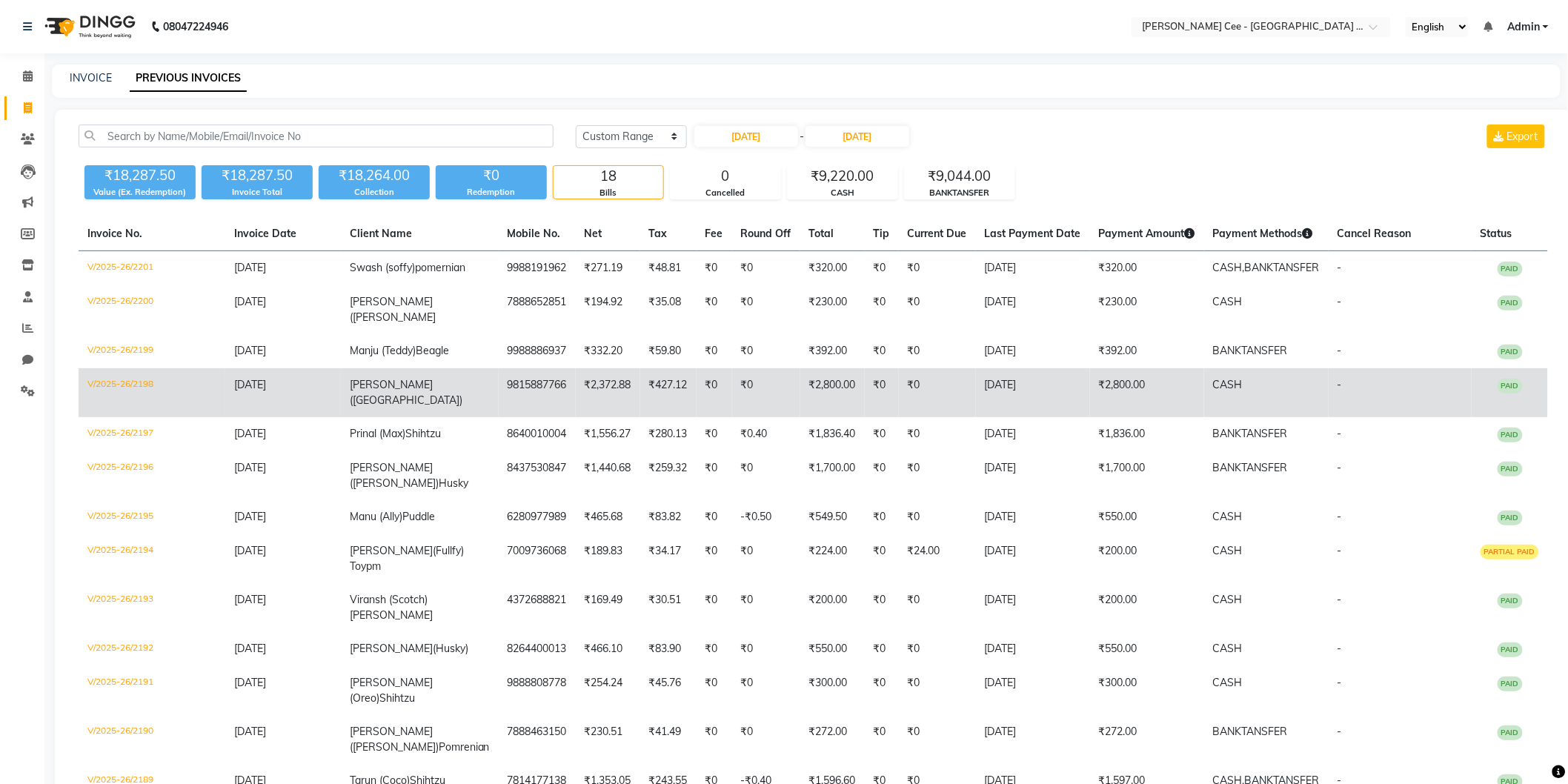
click at [551, 385] on td "9815887766" at bounding box center [537, 393] width 77 height 49
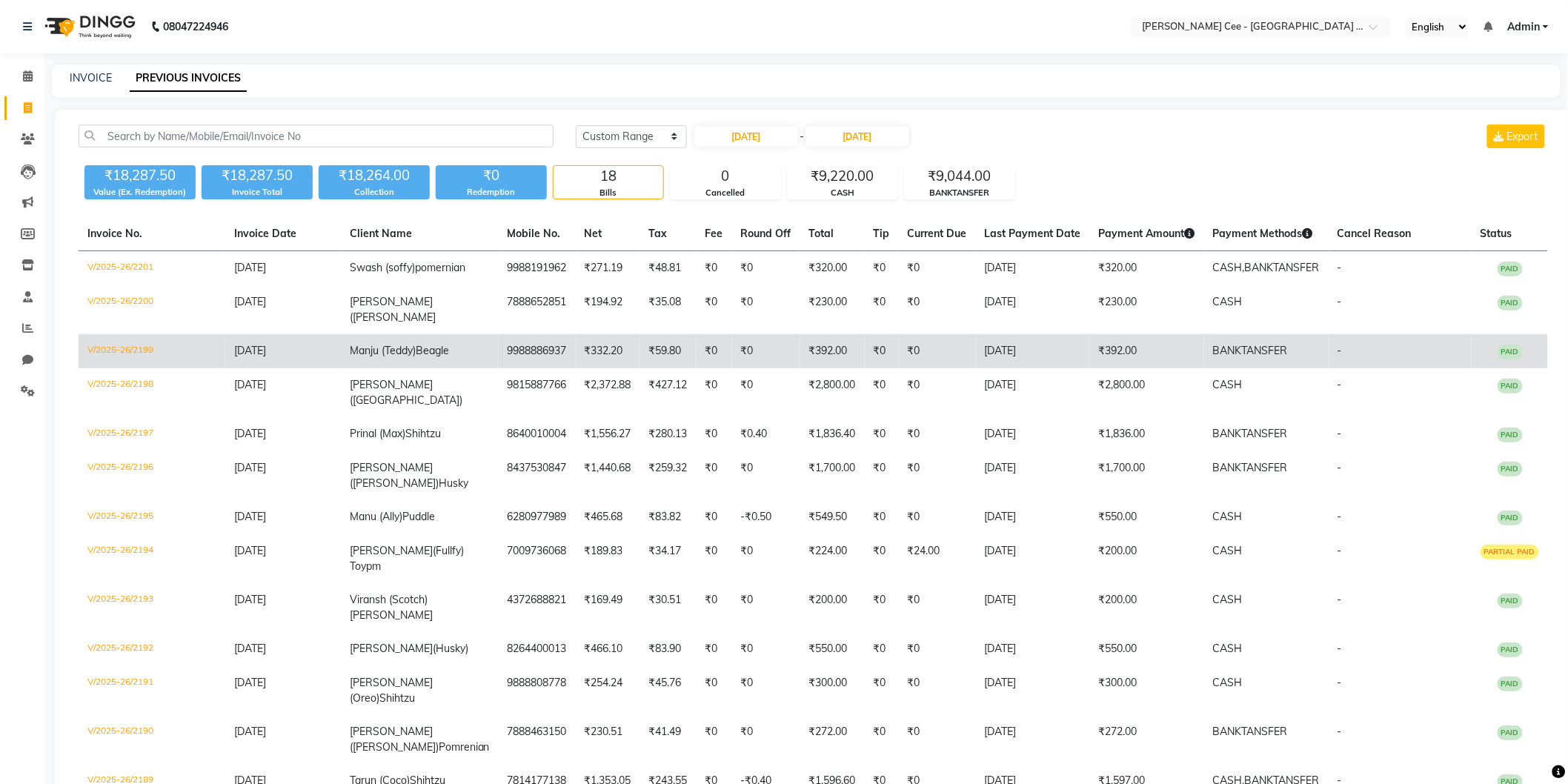
click at [532, 342] on td "9988886937" at bounding box center [537, 351] width 77 height 34
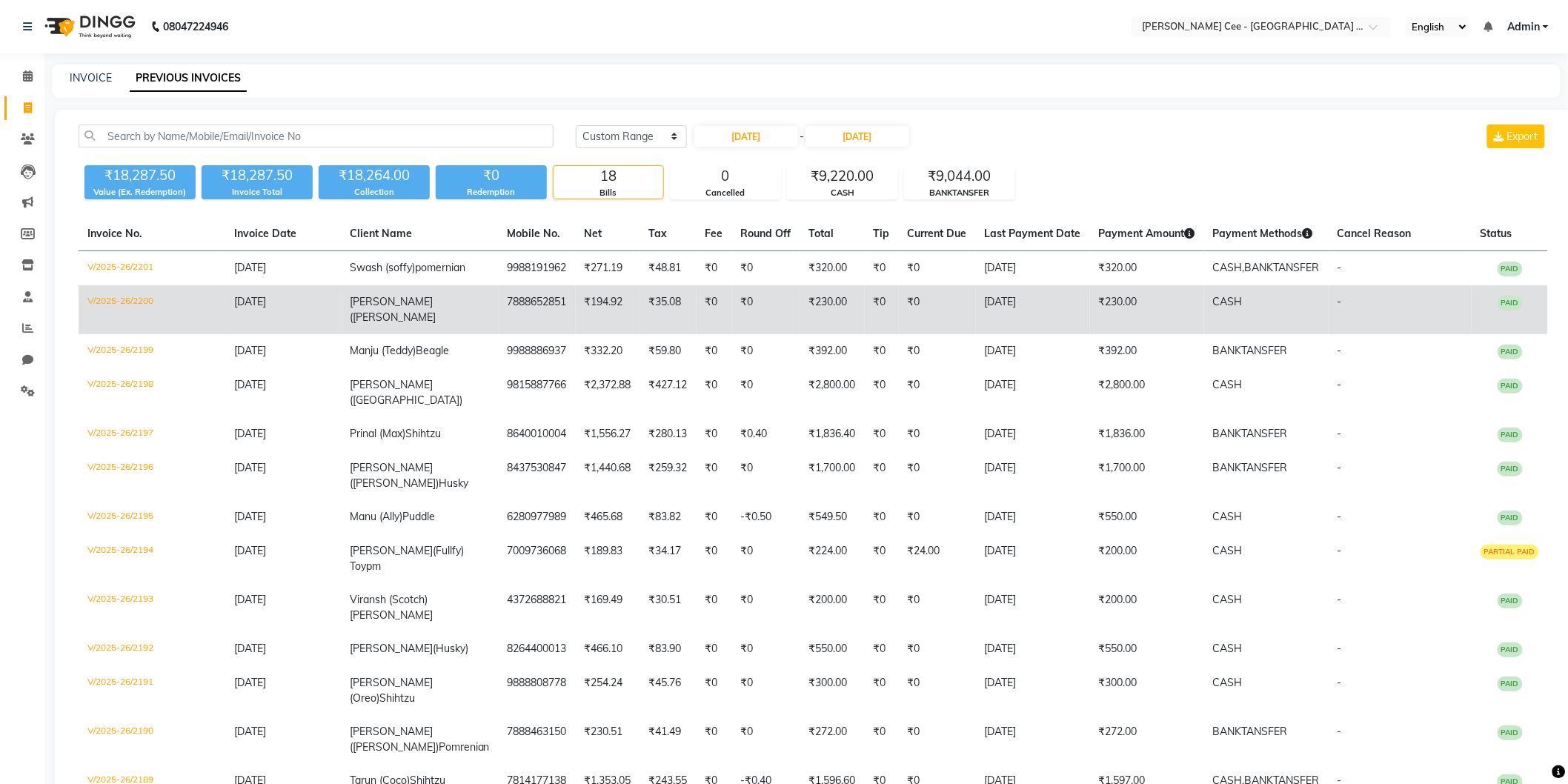
click at [465, 314] on td "Aashu (Enzo) Husky" at bounding box center [420, 310] width 157 height 49
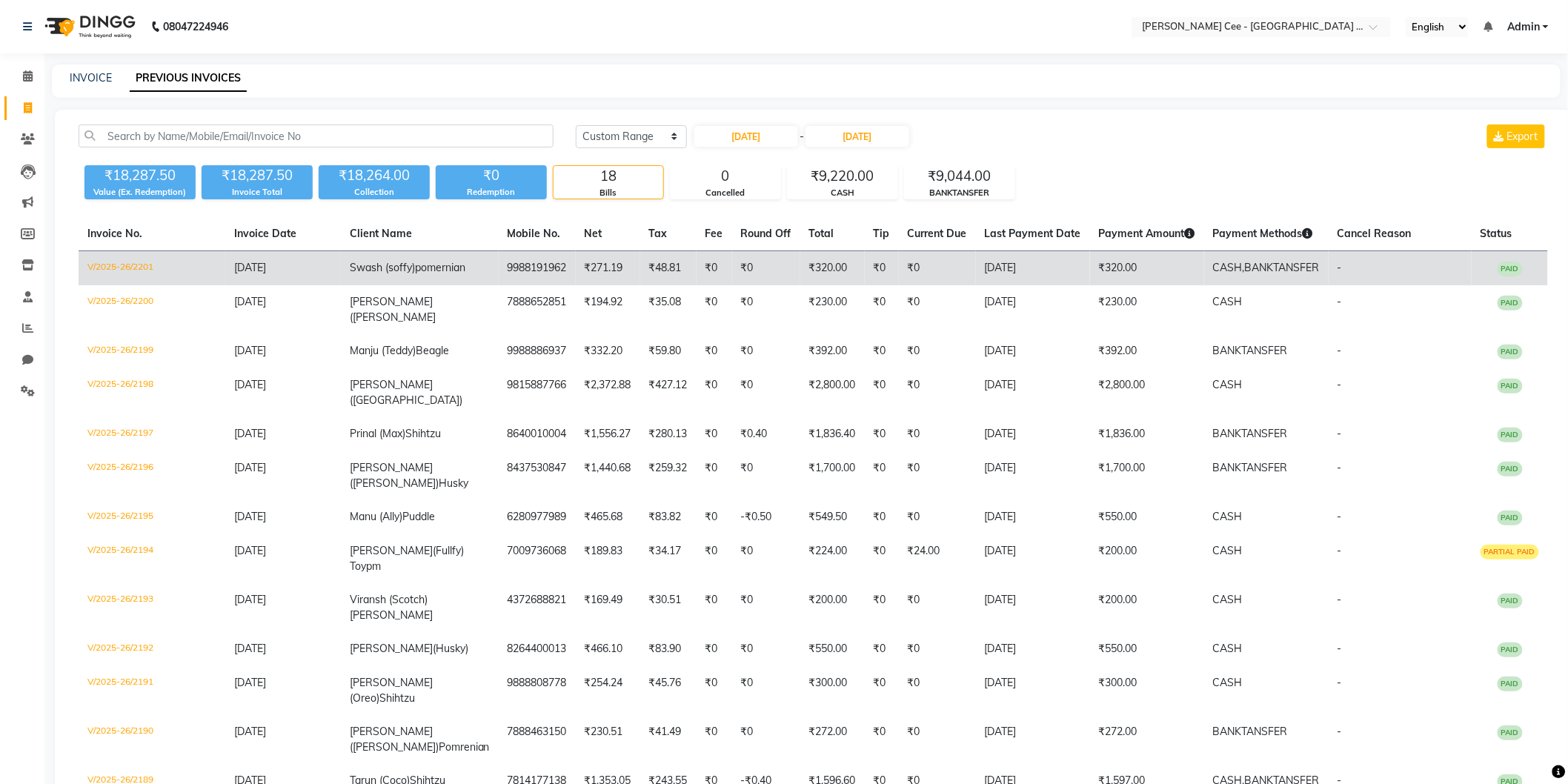
click at [536, 266] on td "9988191962" at bounding box center [537, 269] width 77 height 35
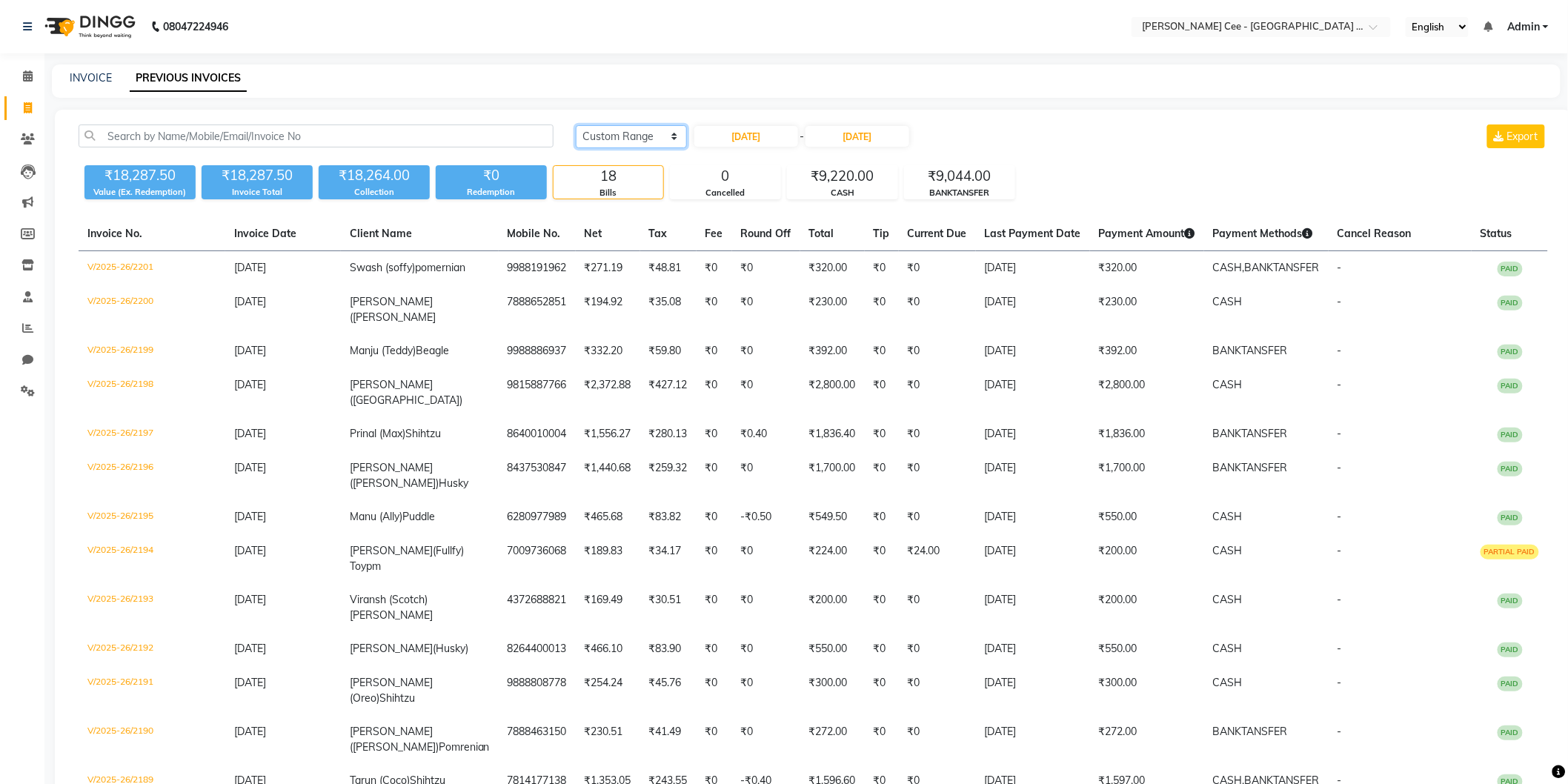
click at [633, 128] on select "Today Yesterday Custom Range" at bounding box center [632, 137] width 111 height 23
click at [576, 126] on select "Today Yesterday Custom Range" at bounding box center [632, 137] width 111 height 23
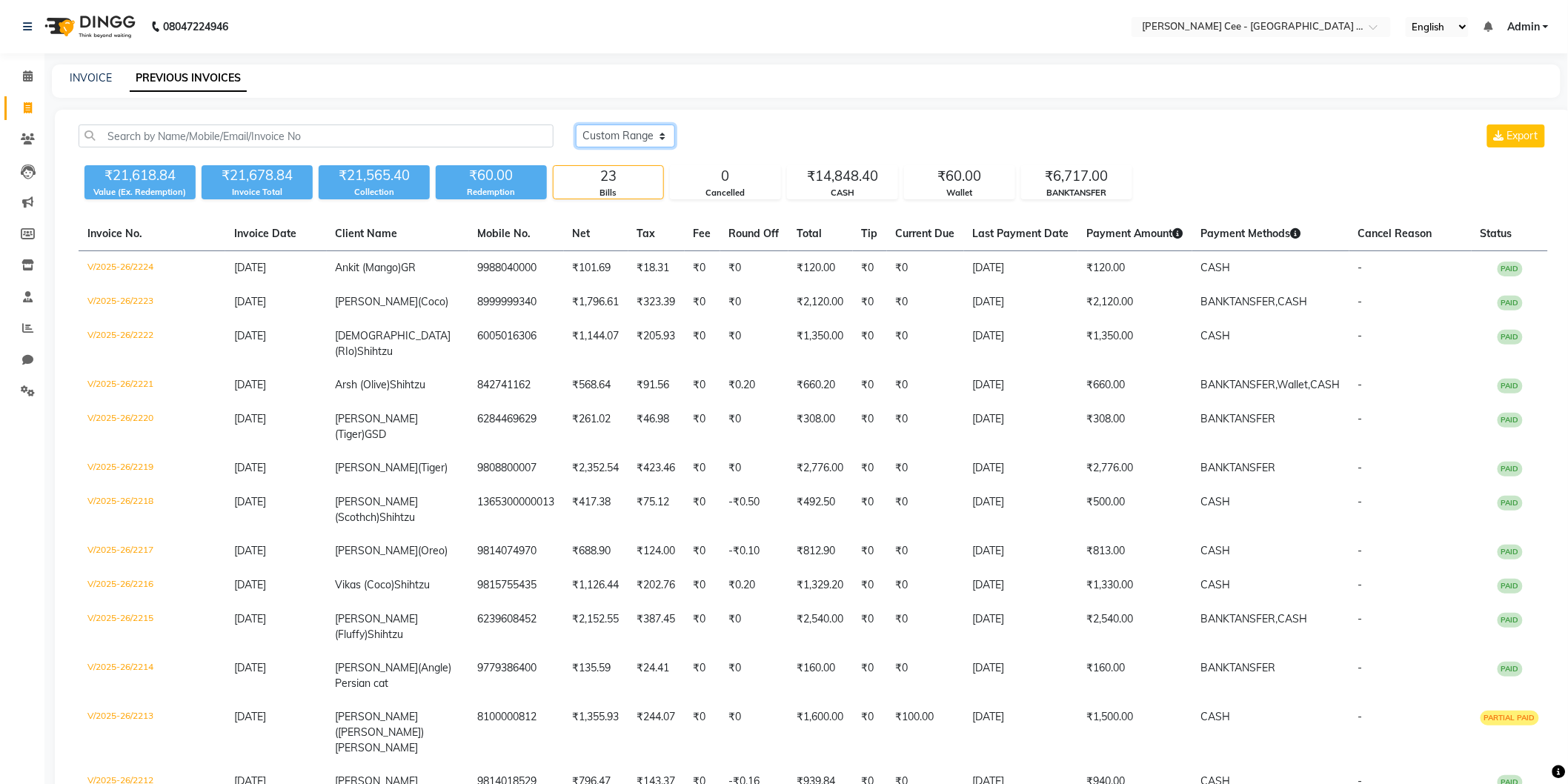
scroll to position [616, 0]
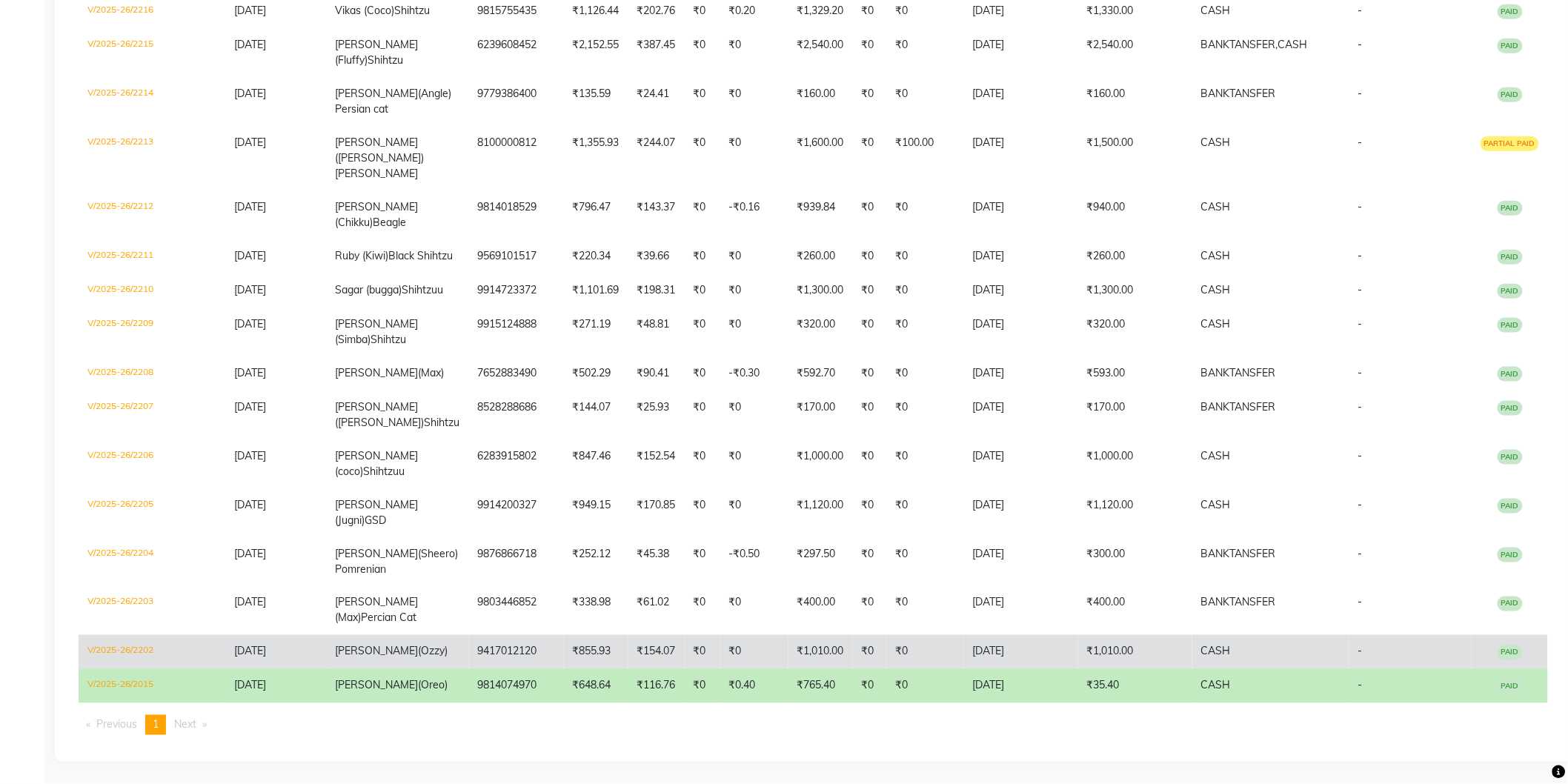
click at [719, 637] on td "₹0" at bounding box center [703, 652] width 35 height 34
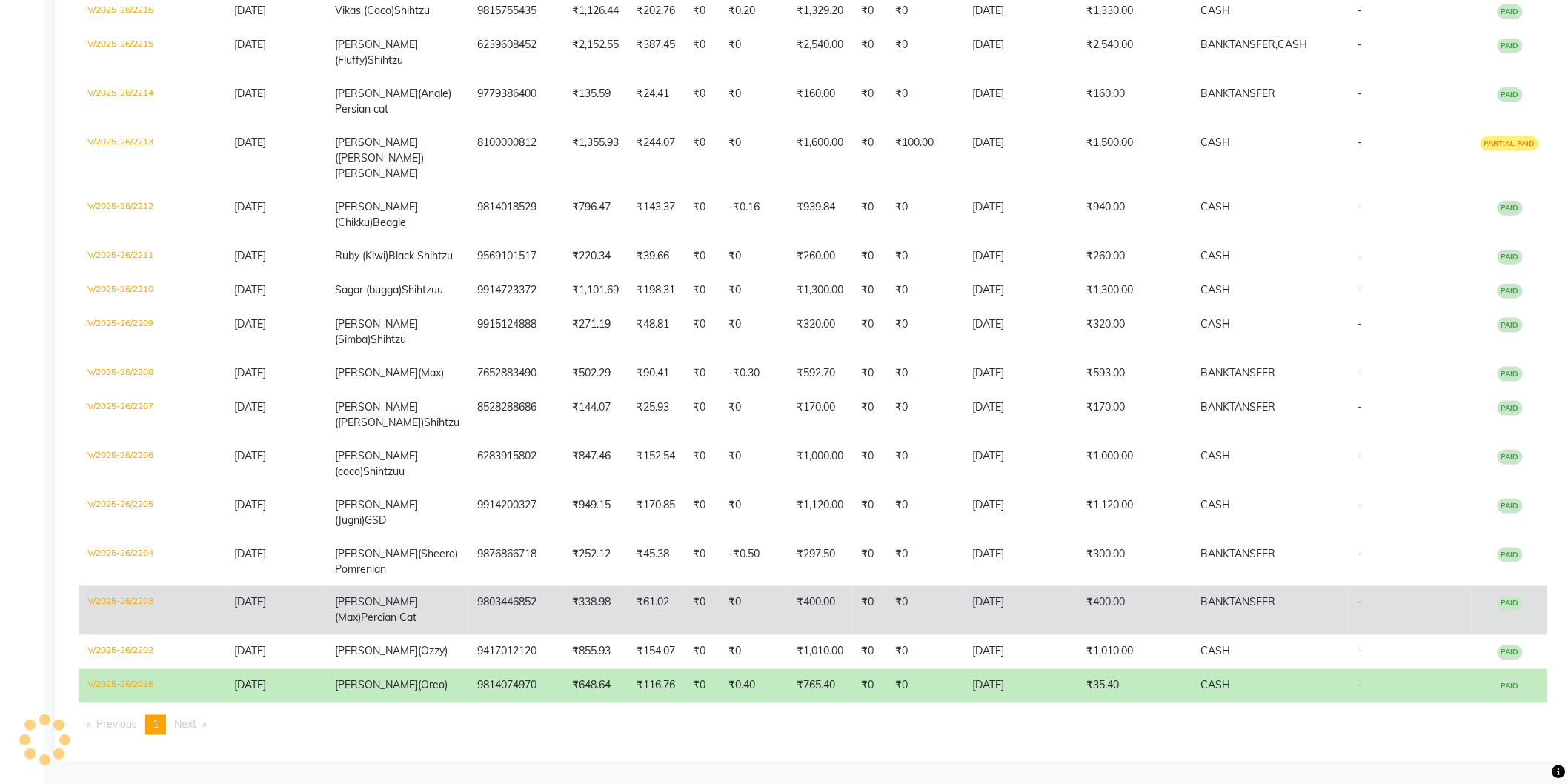
click at [476, 604] on td "9803446852" at bounding box center [516, 611] width 95 height 49
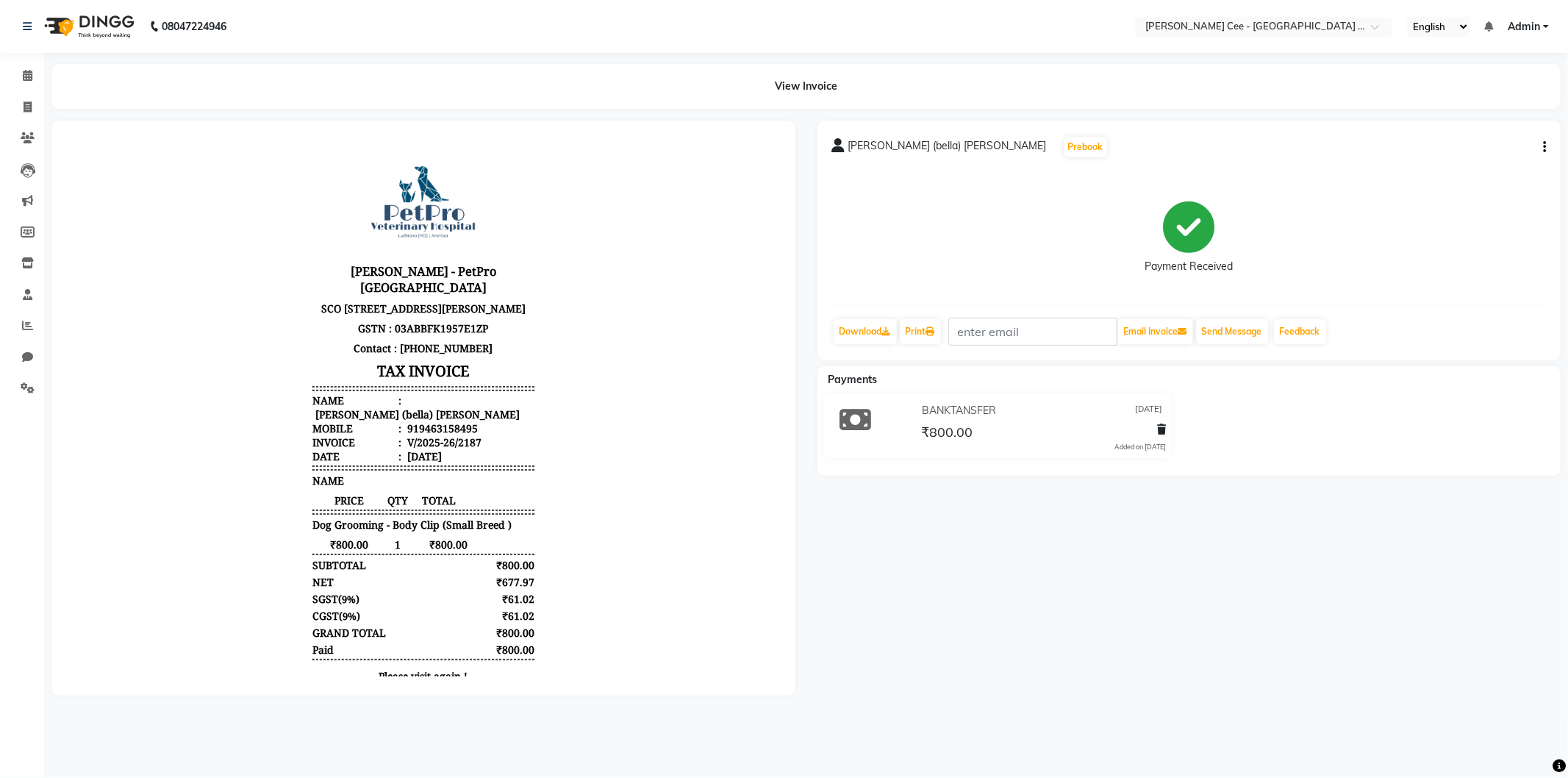
click at [504, 486] on div "[PERSON_NAME] - PetPro [GEOGRAPHIC_DATA] [STREET_ADDRESS] GSTN : 03ABBFK1957E1Z…" at bounding box center [422, 426] width 233 height 571
click at [445, 428] on div "919463158495" at bounding box center [440, 427] width 73 height 14
copy div "919463158495"
click at [552, 563] on body "[PERSON_NAME] - PetPro [GEOGRAPHIC_DATA] [STREET_ADDRESS] GSTN : 03ABBFK1957E1Z…" at bounding box center [423, 426] width 703 height 571
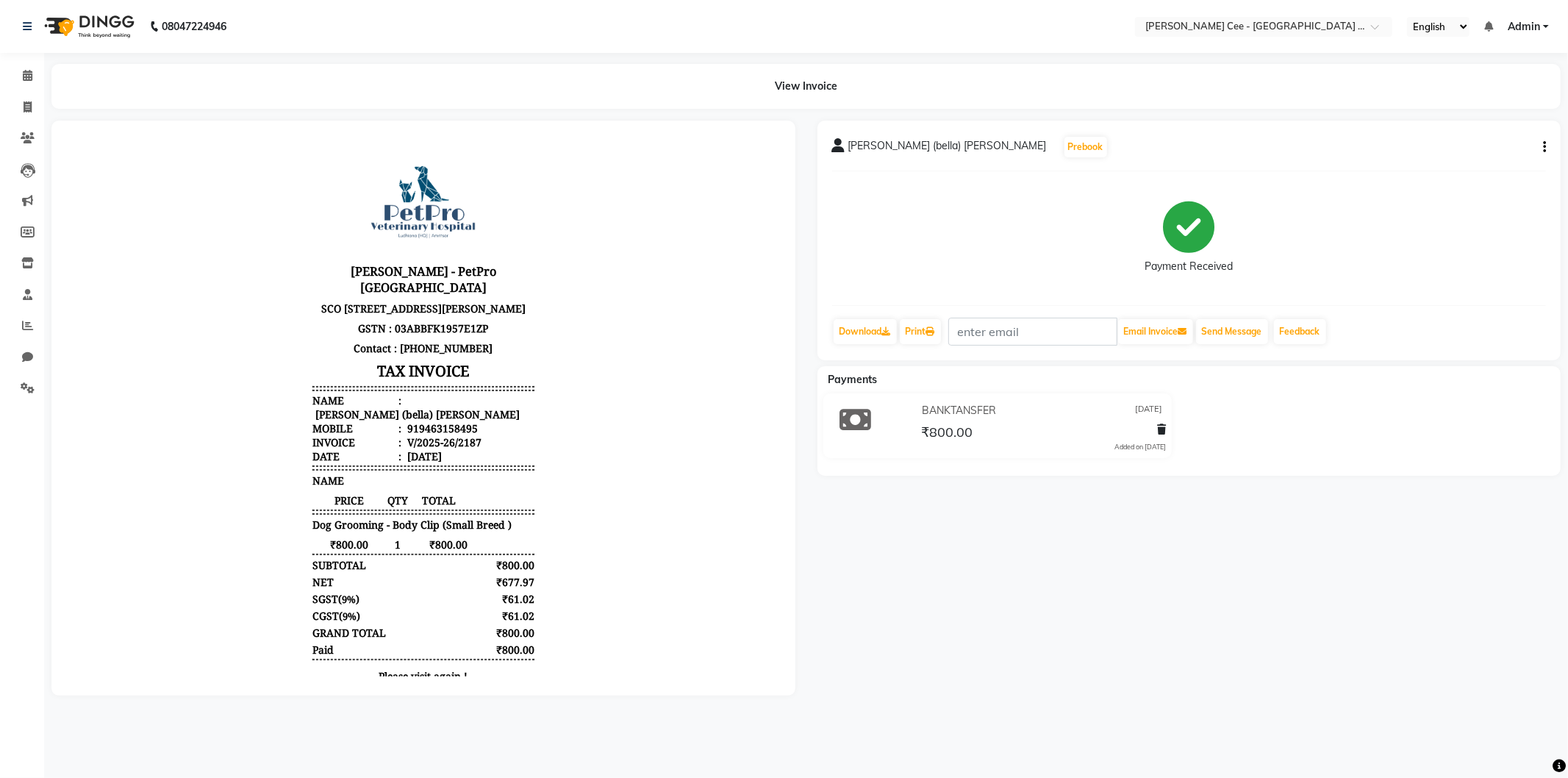
click at [596, 565] on body "[PERSON_NAME] - PetPro [GEOGRAPHIC_DATA] [STREET_ADDRESS] GSTN : 03ABBFK1957E1Z…" at bounding box center [423, 426] width 703 height 571
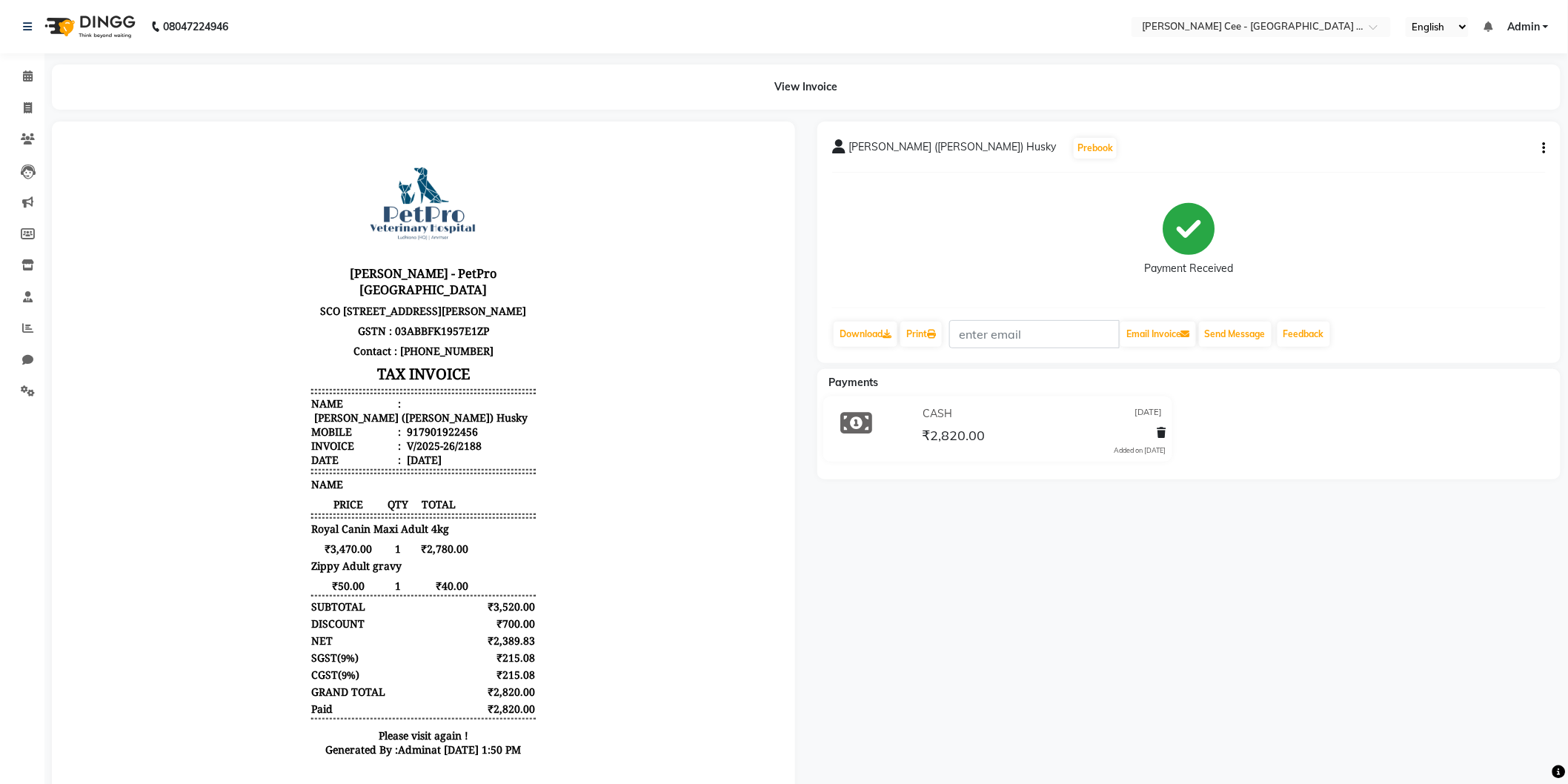
click at [592, 477] on body "[PERSON_NAME] - PetPro [GEOGRAPHIC_DATA] [STREET_ADDRESS] GSTN : 03ABBFK1957E1Z…" at bounding box center [423, 456] width 702 height 629
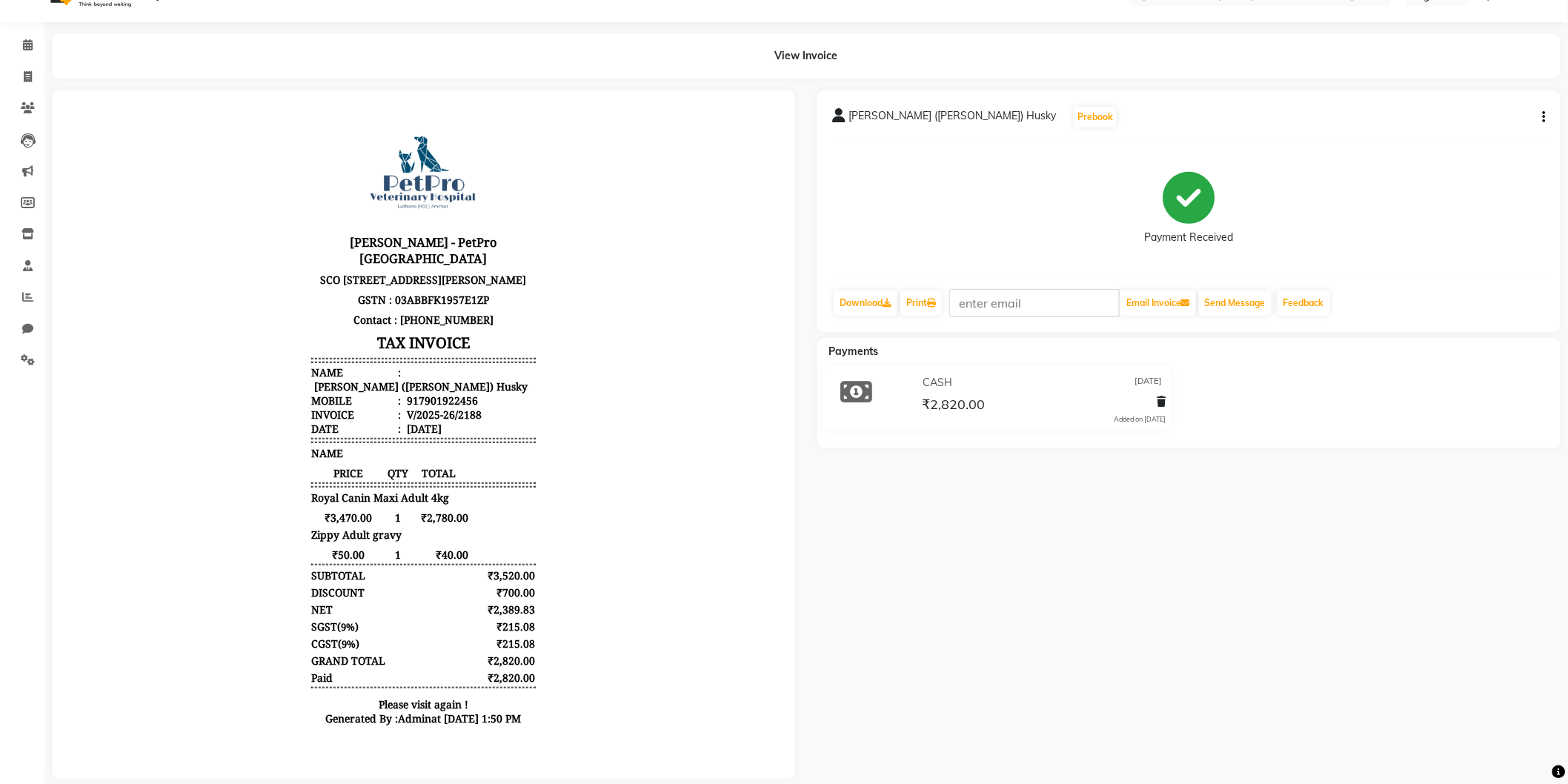
scroll to position [59, 0]
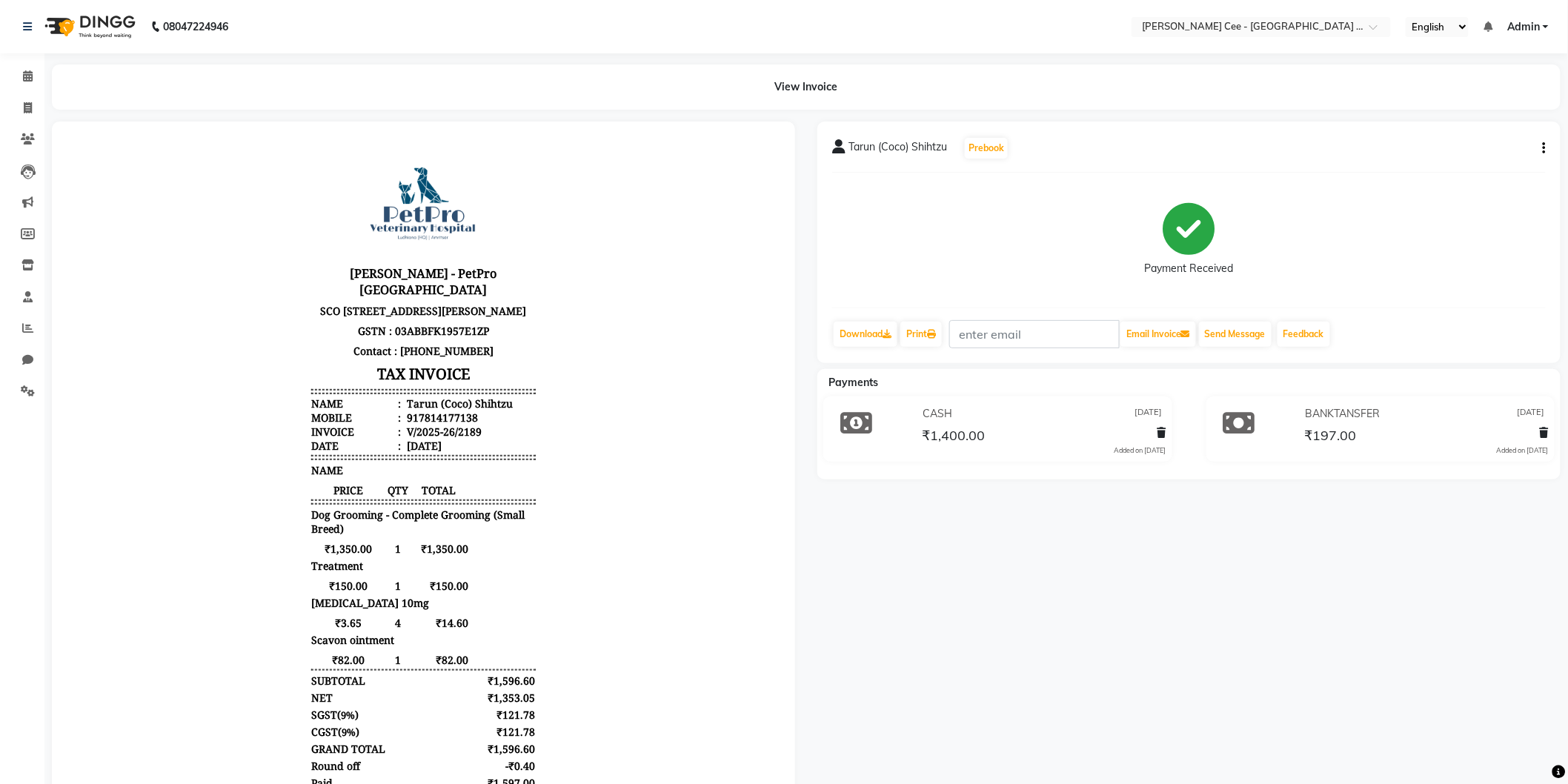
click at [403, 452] on div "[DATE]" at bounding box center [421, 445] width 38 height 14
click at [423, 424] on div "917814177138" at bounding box center [440, 416] width 74 height 14
copy div "917814177138"
click at [579, 551] on body "[PERSON_NAME] - PetPro [GEOGRAPHIC_DATA] [STREET_ADDRESS] GSTN : 03ABBFK1957E1Z…" at bounding box center [423, 493] width 702 height 704
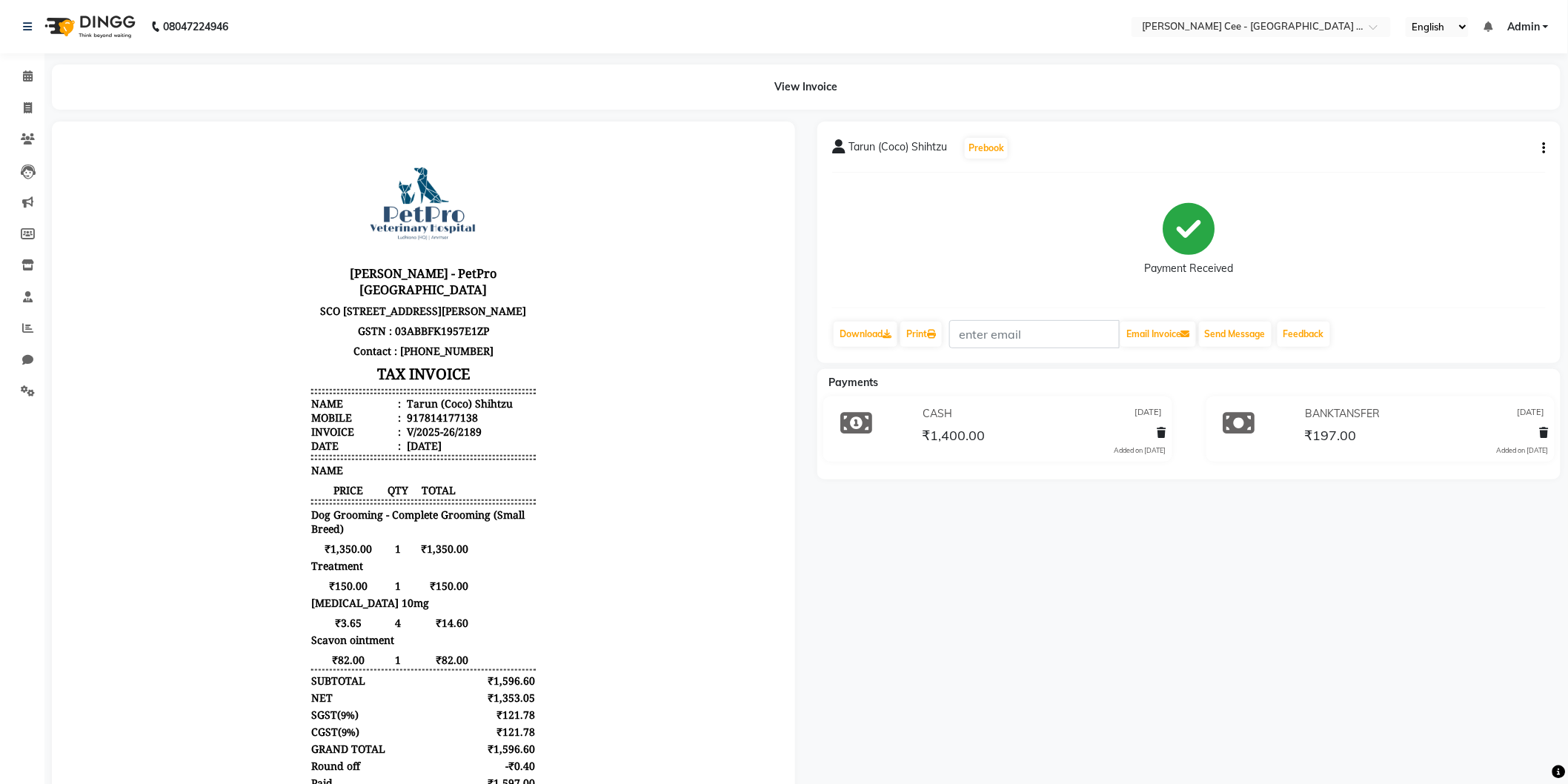
scroll to position [132, 0]
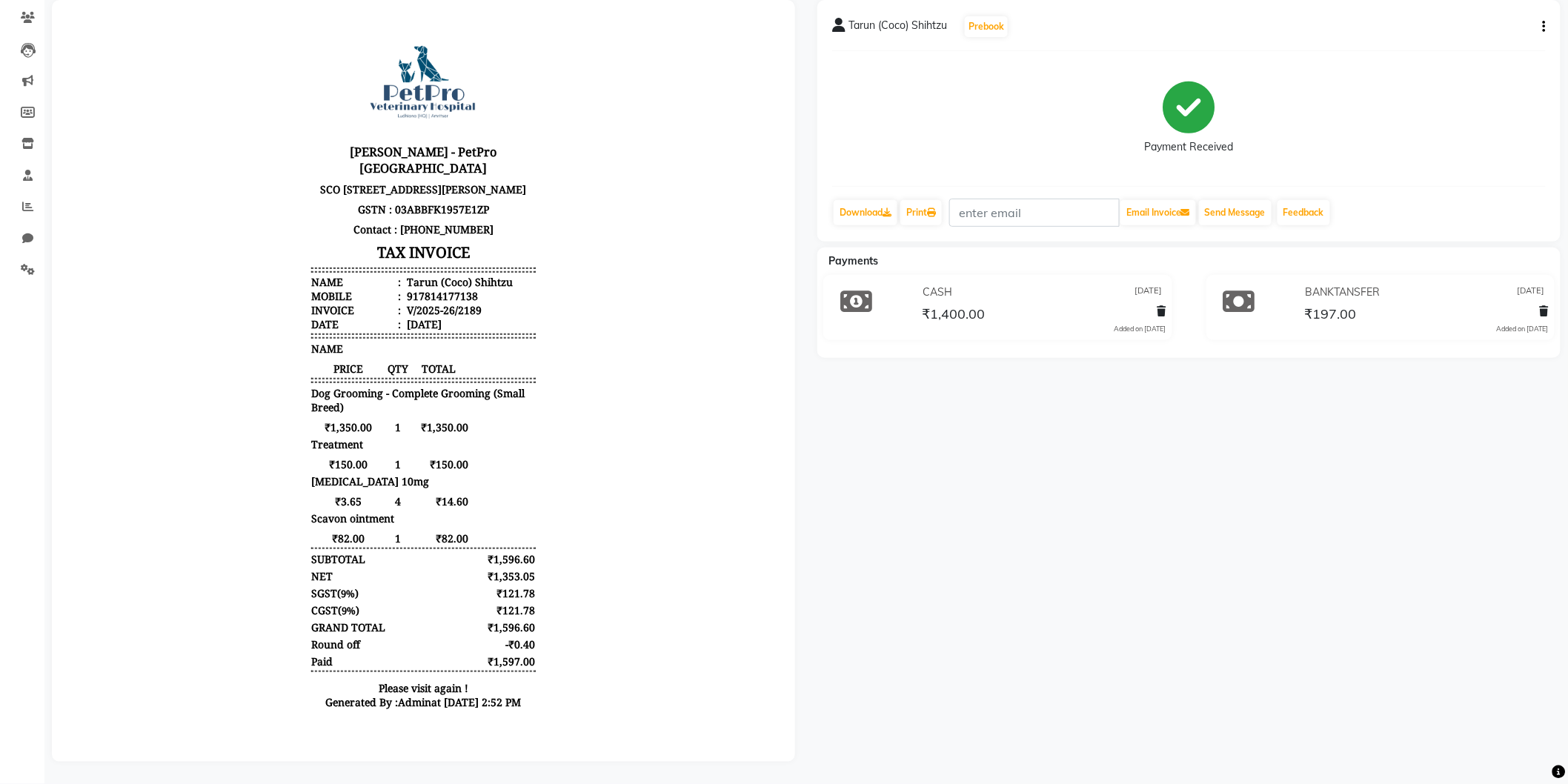
click at [699, 661] on body "[PERSON_NAME] - PetPro [GEOGRAPHIC_DATA] [STREET_ADDRESS] GSTN : 03ABBFK1957E1Z…" at bounding box center [423, 373] width 702 height 704
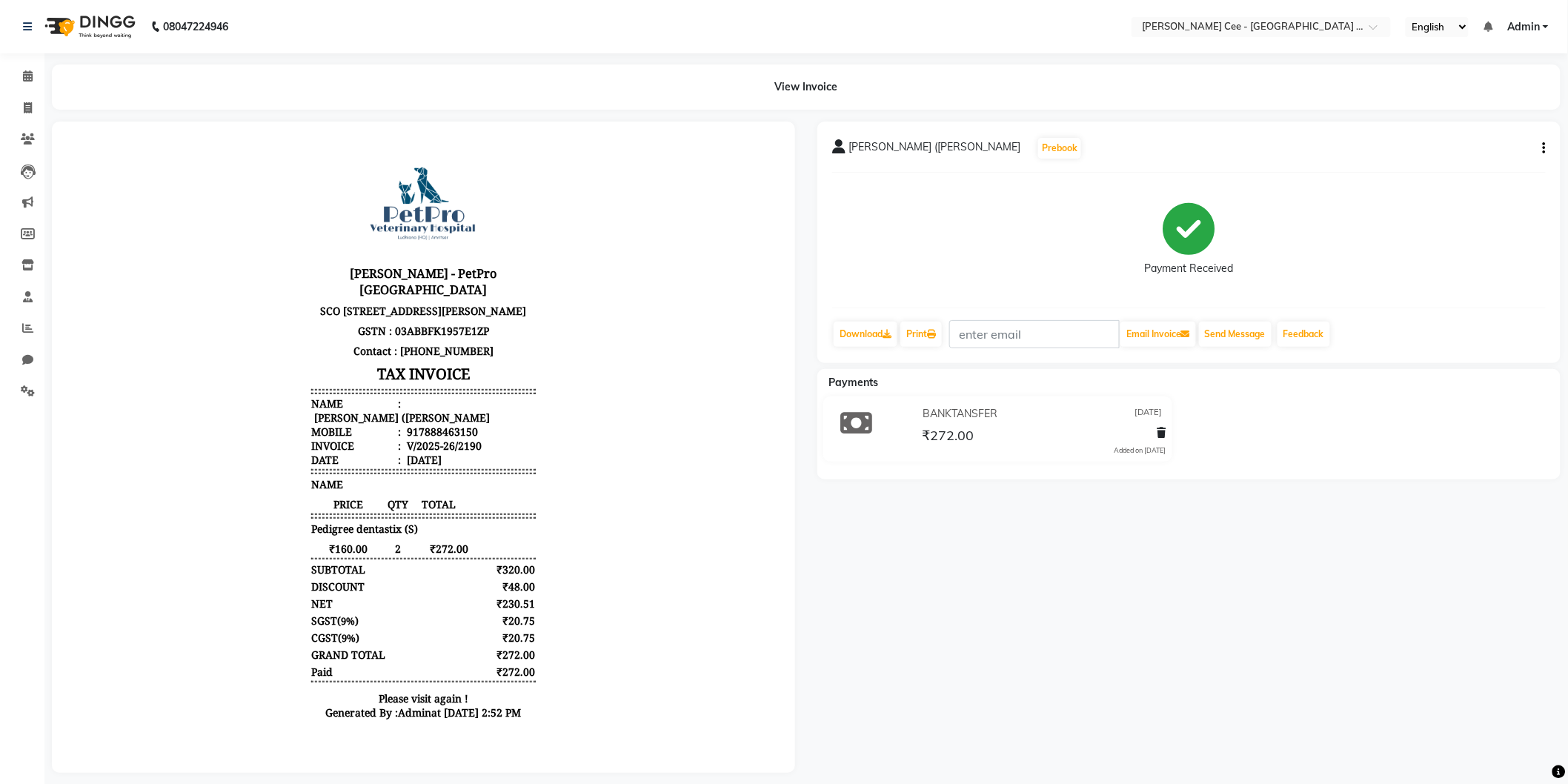
click at [469, 559] on hr at bounding box center [422, 558] width 224 height 2
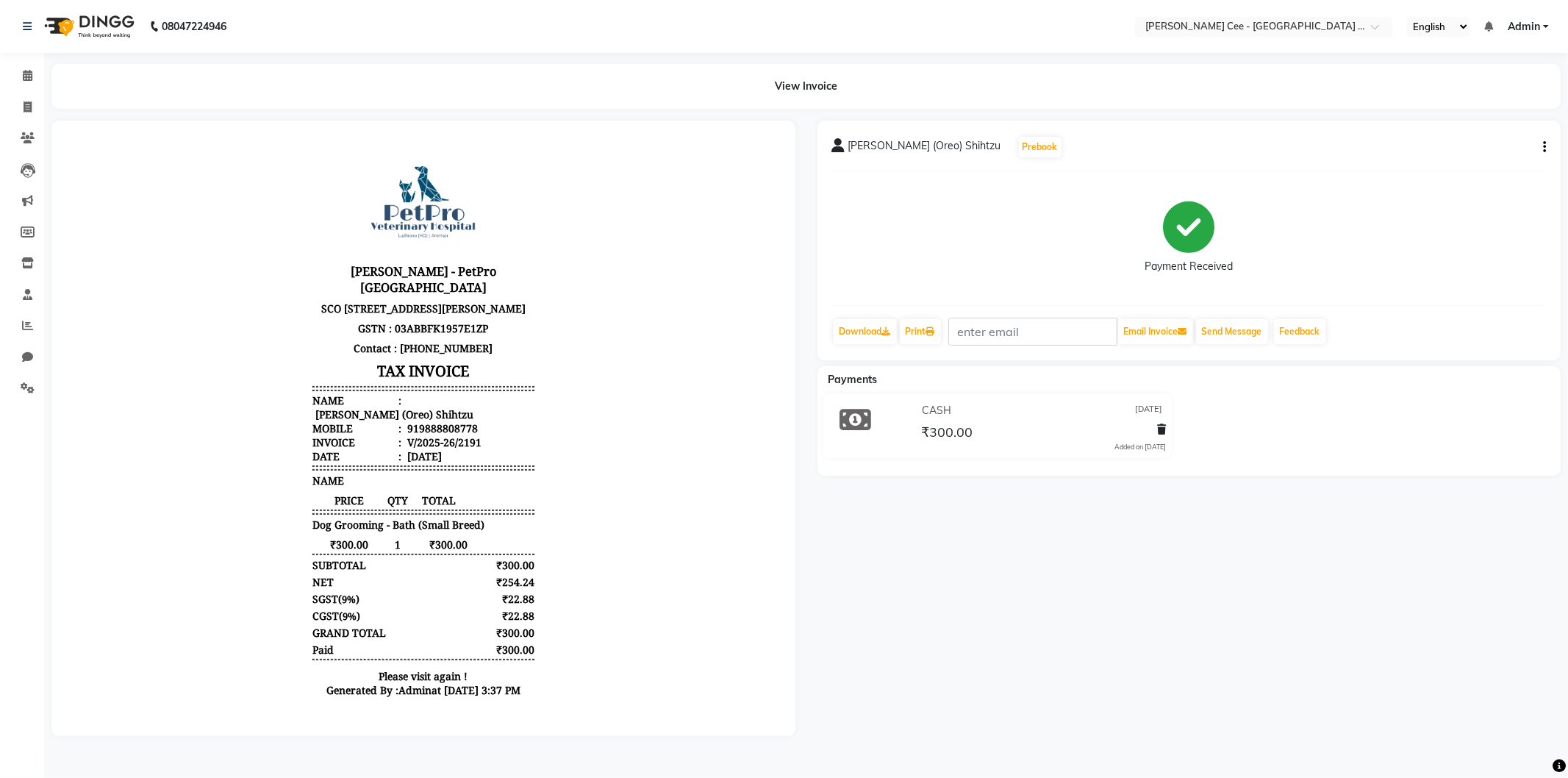
click at [493, 618] on div "₹22.88" at bounding box center [505, 615] width 58 height 14
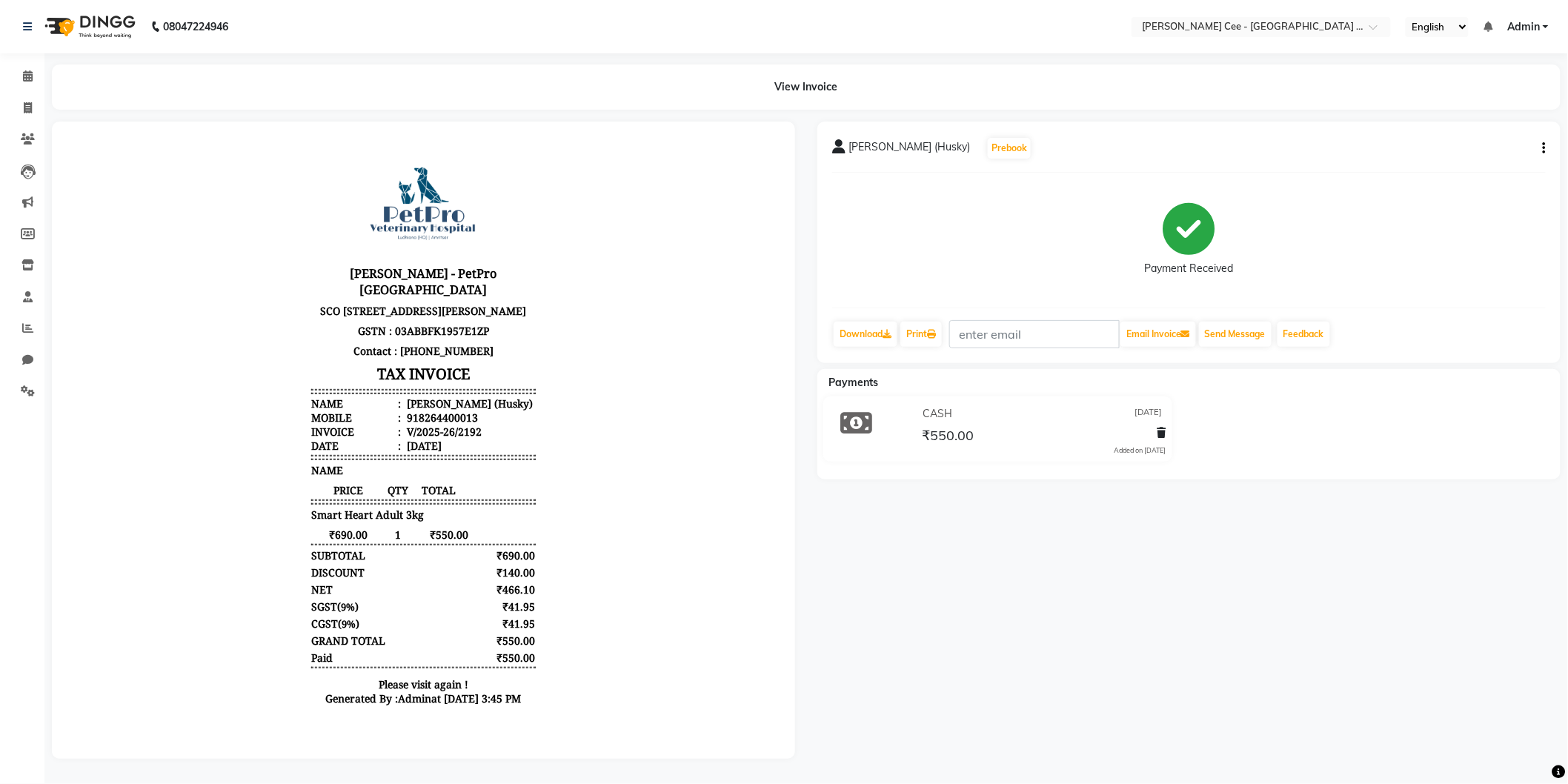
click at [477, 613] on div "₹41.95" at bounding box center [506, 606] width 59 height 14
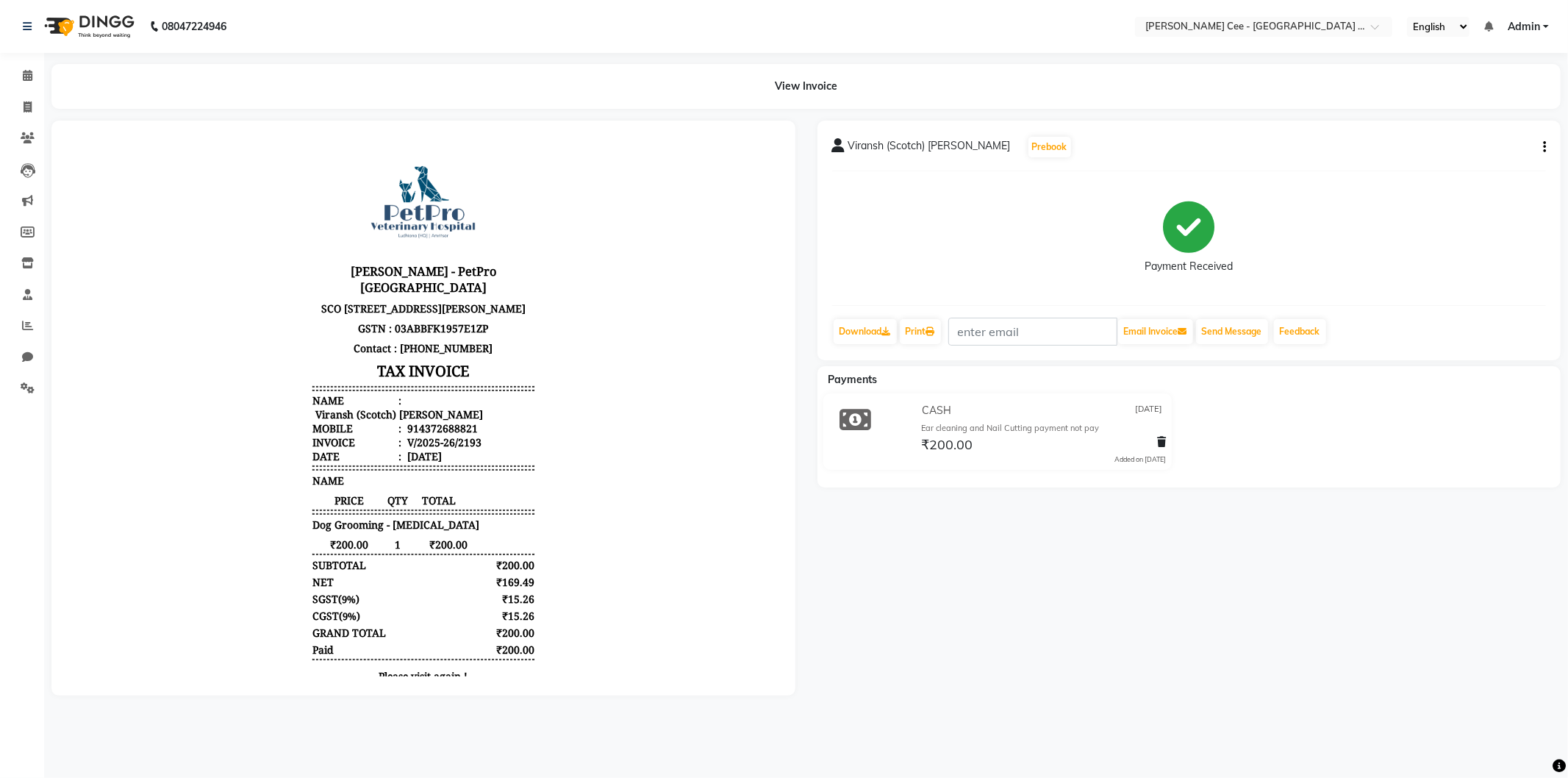
click at [407, 406] on div "Viransh (Scotch) [PERSON_NAME]" at bounding box center [396, 413] width 170 height 14
copy div "Viransh"
click at [512, 574] on div "₹169.49" at bounding box center [505, 581] width 58 height 14
click at [450, 421] on div "914372688821" at bounding box center [440, 427] width 73 height 14
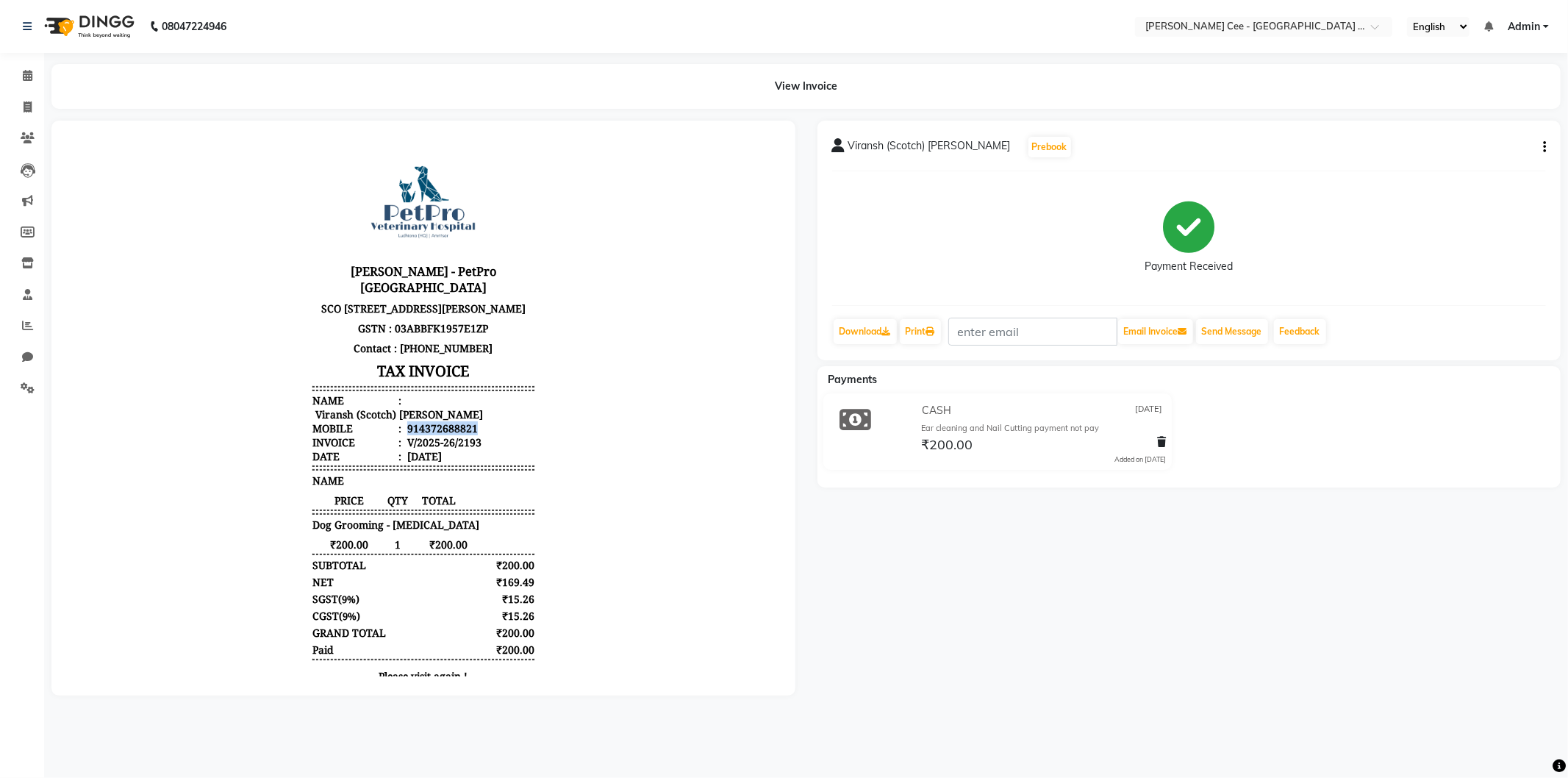
click at [450, 421] on div "914372688821" at bounding box center [440, 427] width 73 height 14
copy div "914372688821"
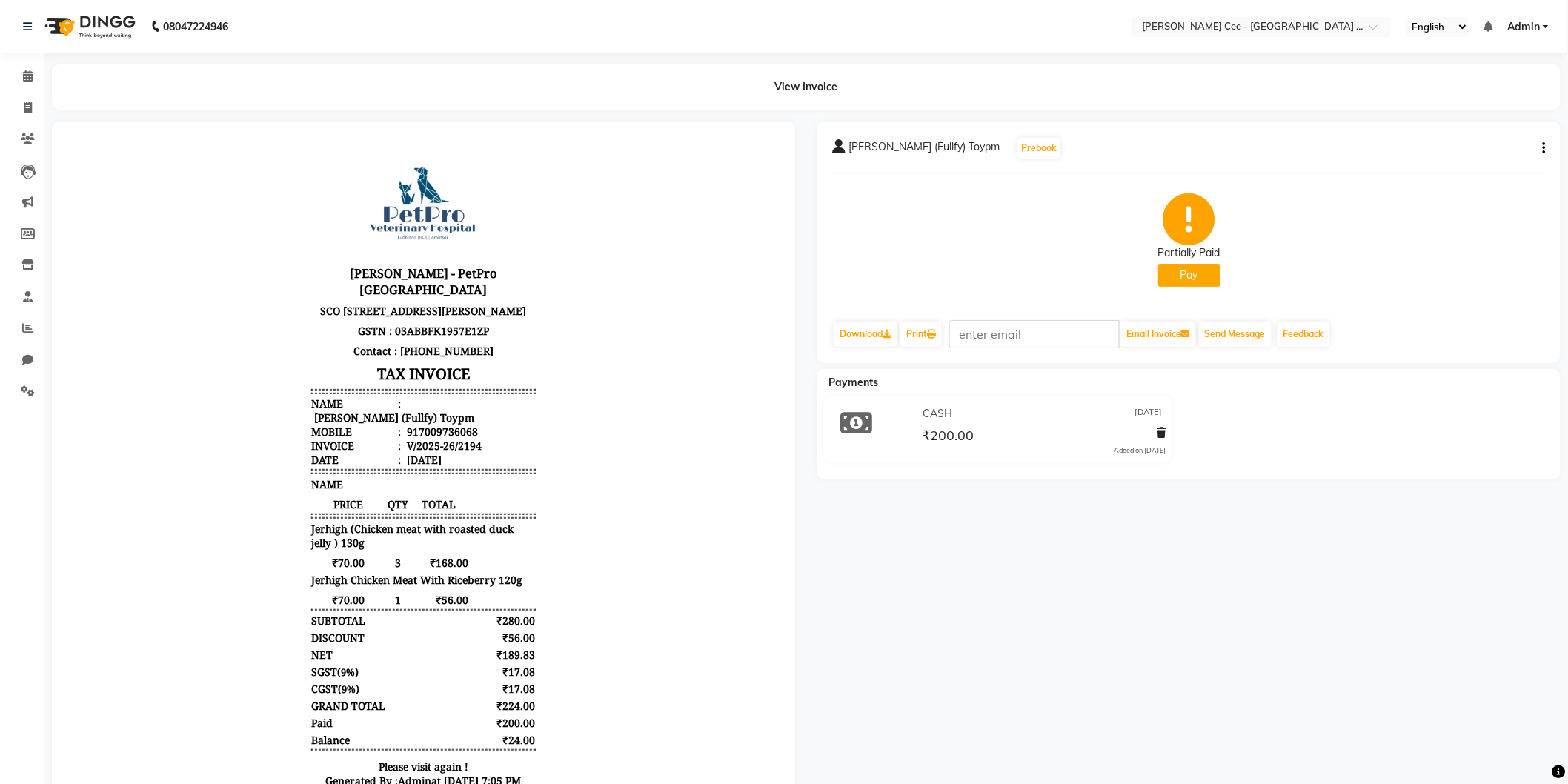
click at [441, 459] on div "[DATE]" at bounding box center [421, 459] width 38 height 14
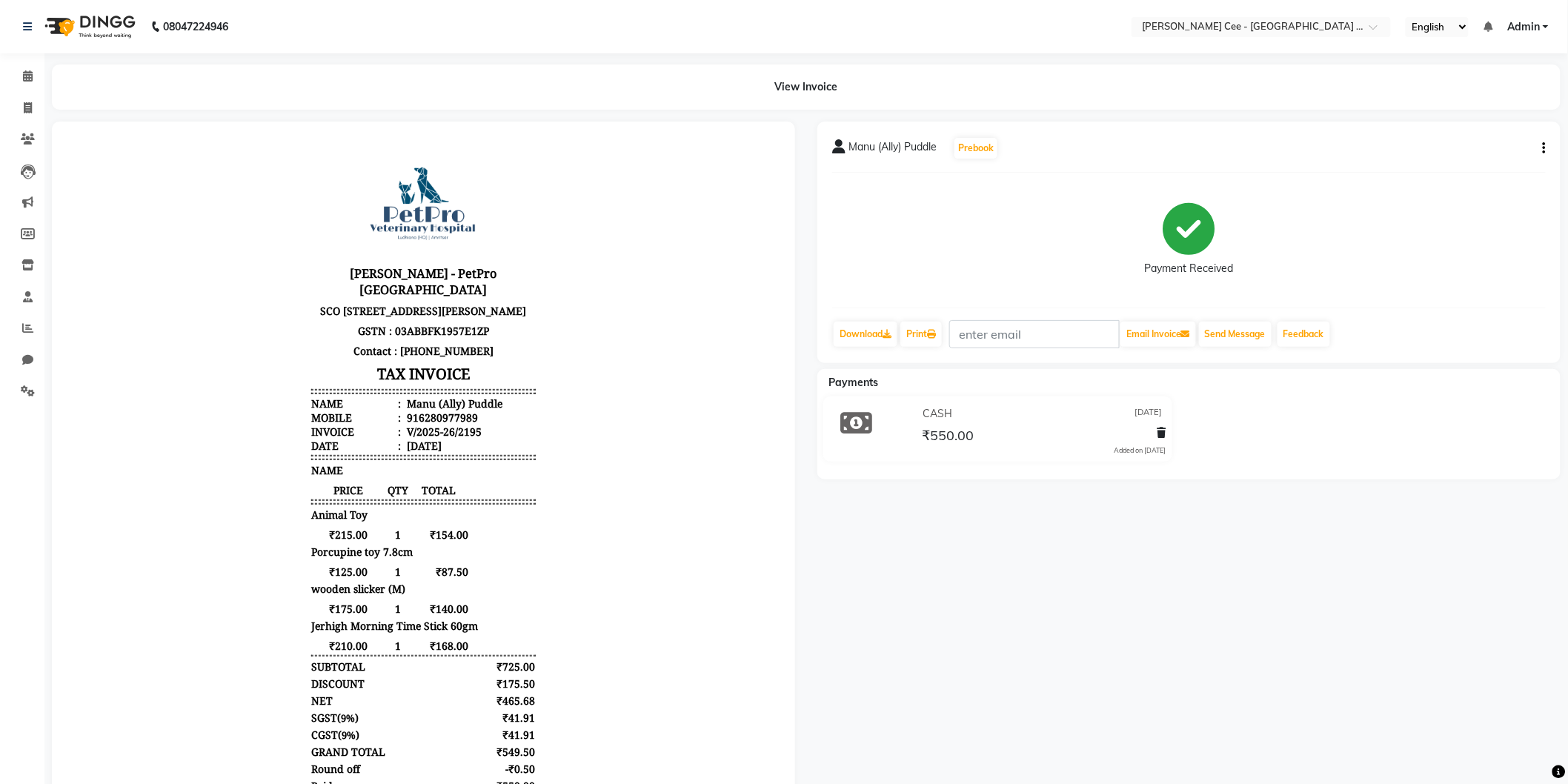
click at [462, 578] on div "₹125.00 1 ₹87.50" at bounding box center [422, 570] width 224 height 14
click at [436, 435] on div "V/2025-26/2195" at bounding box center [441, 431] width 78 height 14
click at [433, 424] on div "916280977989" at bounding box center [440, 416] width 74 height 14
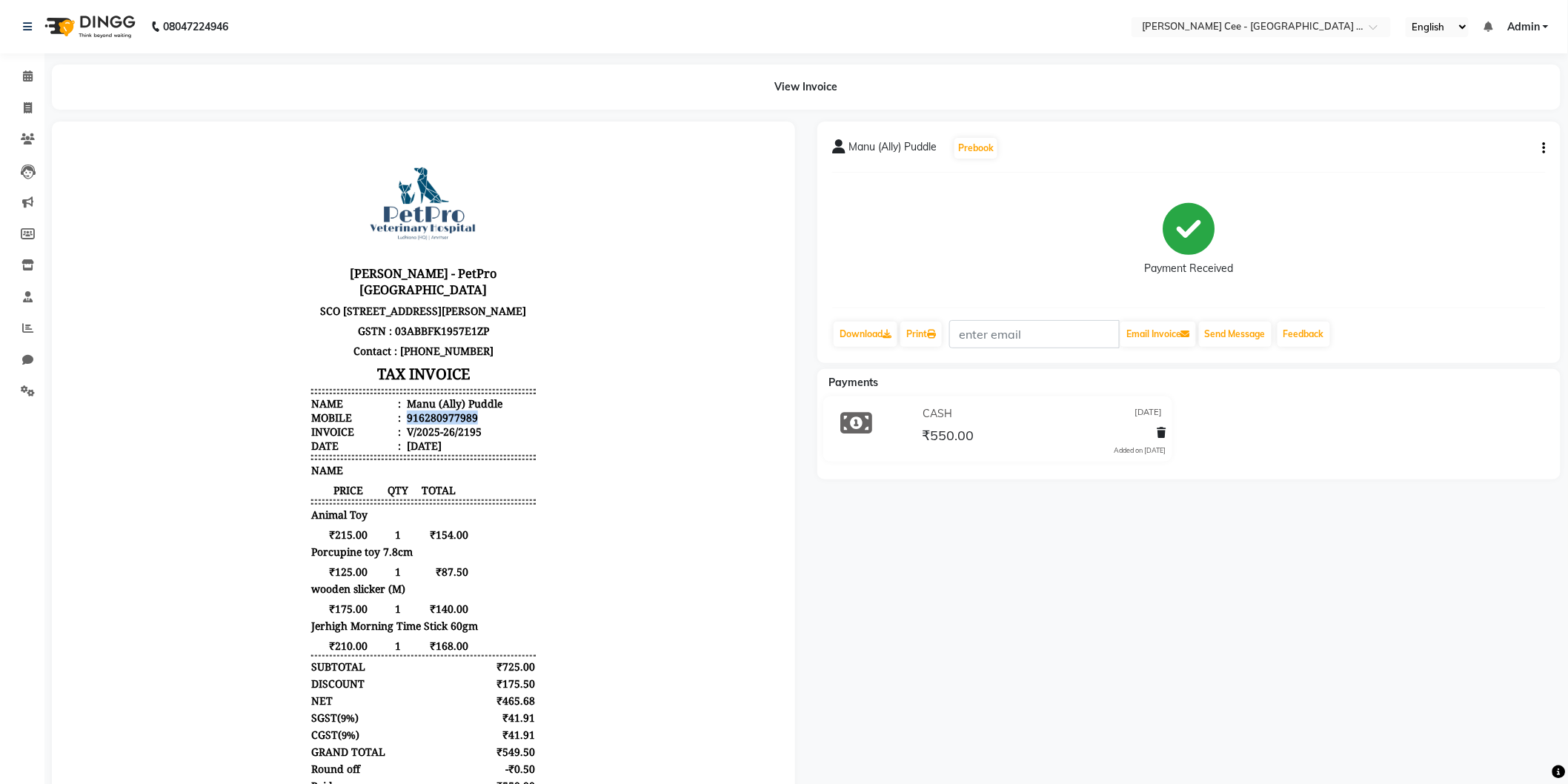
copy div "916280977989"
click at [415, 558] on div "Porcupine toy 7.8cm" at bounding box center [422, 550] width 224 height 14
click at [469, 409] on div "Manu (Ally) Puddle" at bounding box center [452, 402] width 99 height 14
click at [426, 615] on span "₹140.00" at bounding box center [438, 608] width 59 height 14
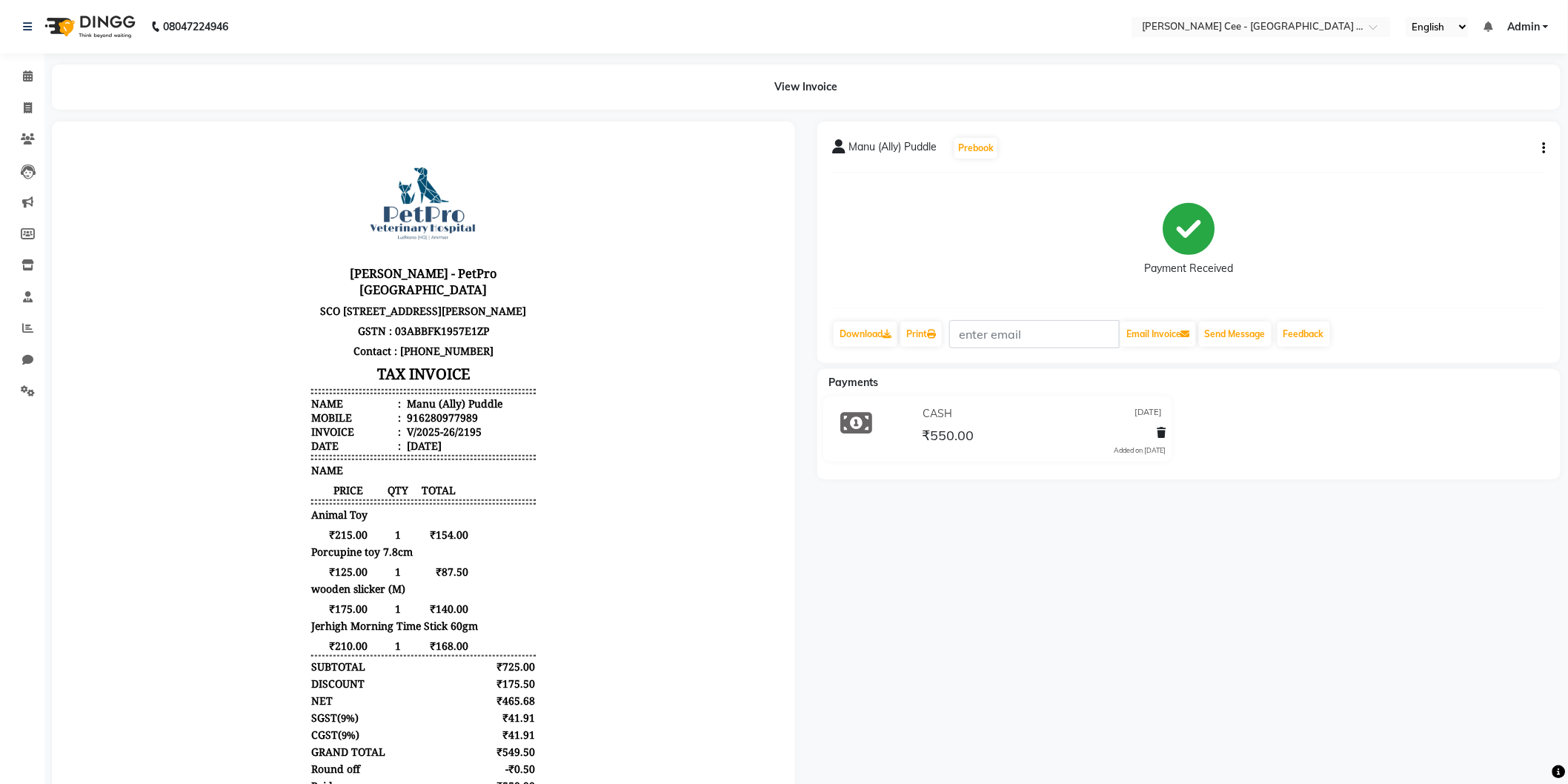
click at [858, 502] on div "Manu (Ally) Puddle Prebook Payment Received Download Print Email Invoice Send M…" at bounding box center [1189, 503] width 766 height 765
click at [961, 434] on span "₹550.00" at bounding box center [948, 437] width 52 height 21
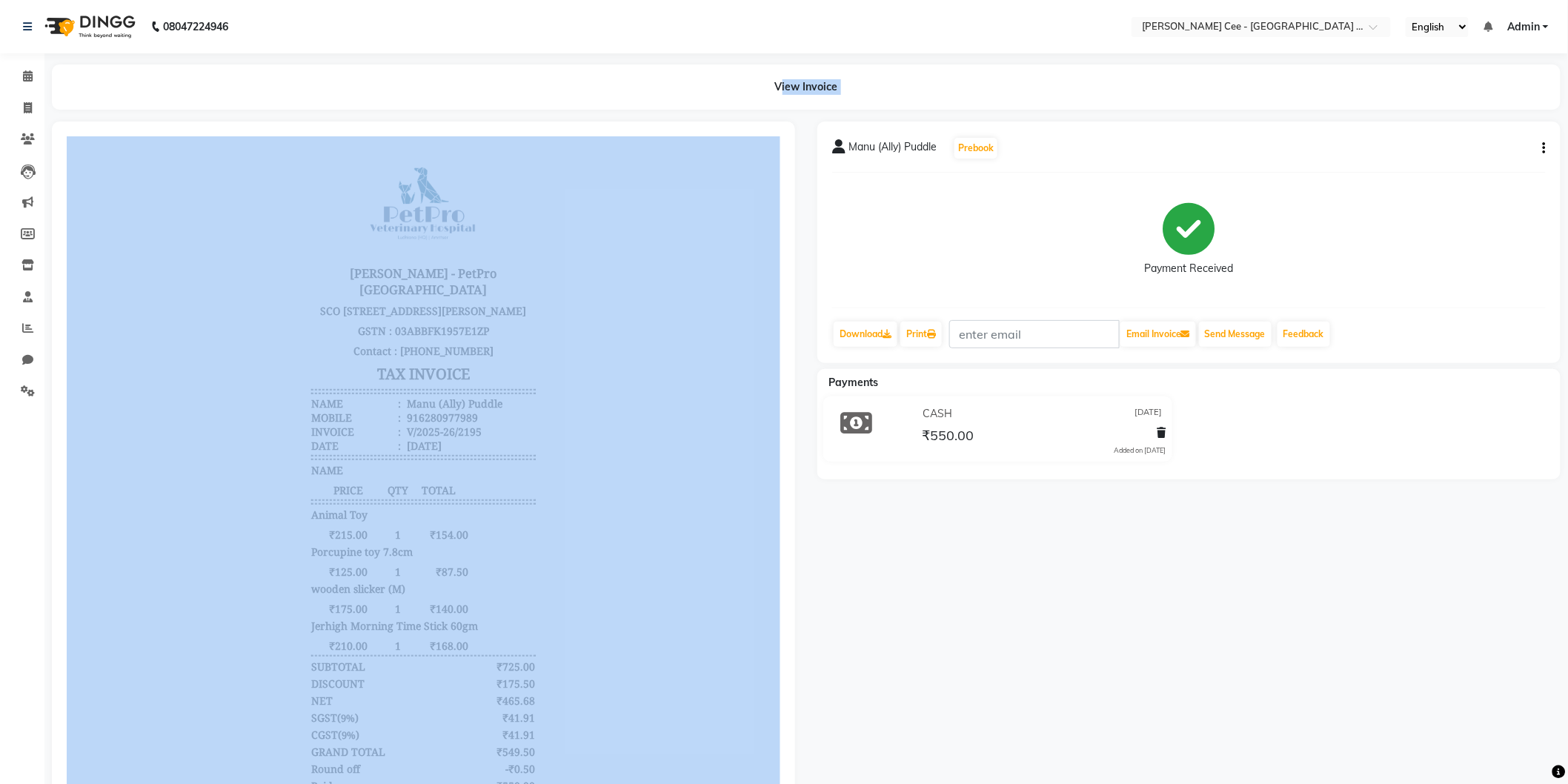
click at [0, 783] on html "08047224946 Select Location × Kay Cee - Petpro Amritsar, Amritsar English ENGLI…" at bounding box center [784, 392] width 1568 height 784
click at [24, 106] on icon at bounding box center [28, 107] width 8 height 11
select select "service"
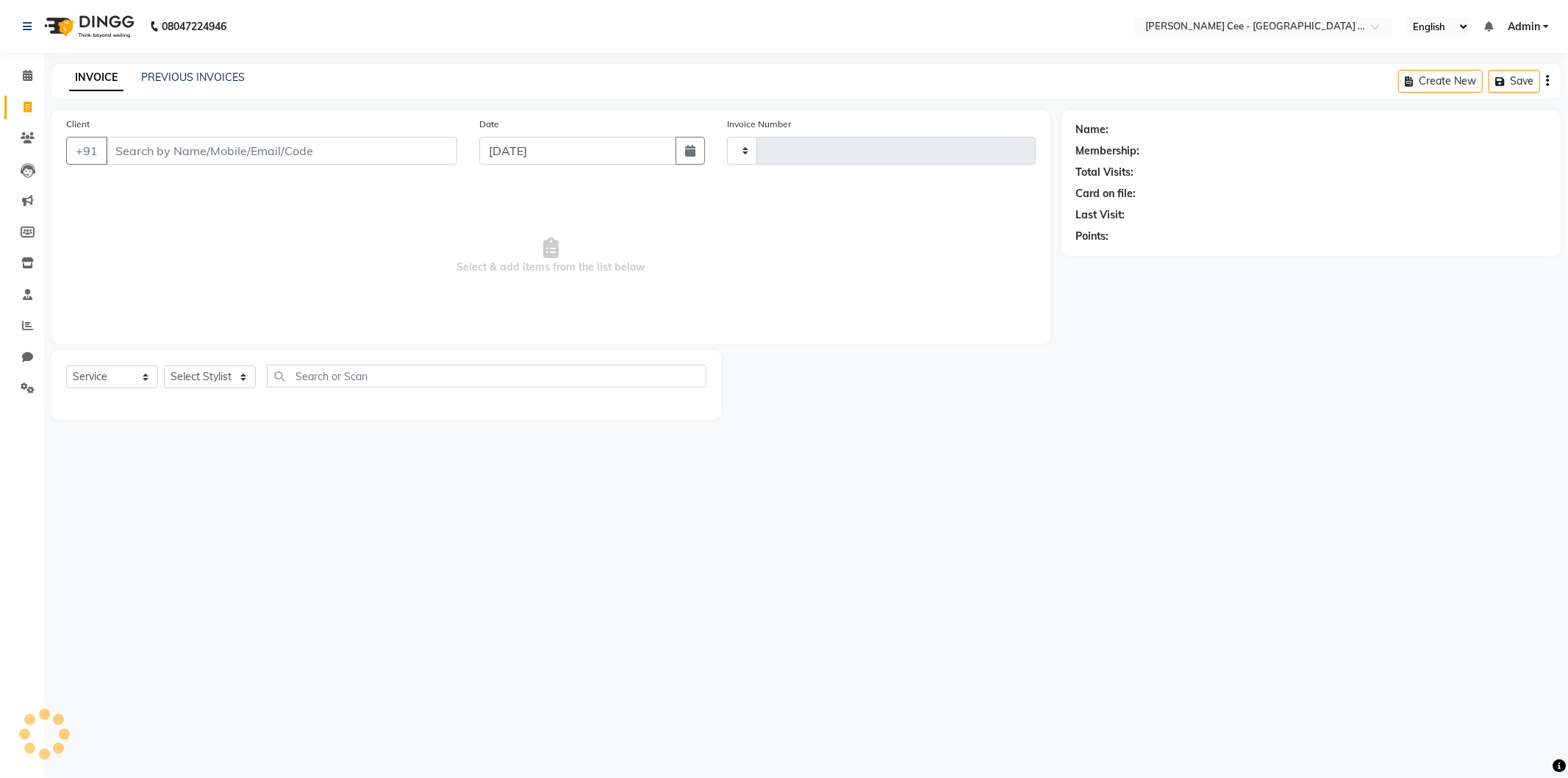
type input "2227"
select select "8239"
click at [323, 150] on input "Client" at bounding box center [281, 151] width 351 height 28
type input "H"
select select "product"
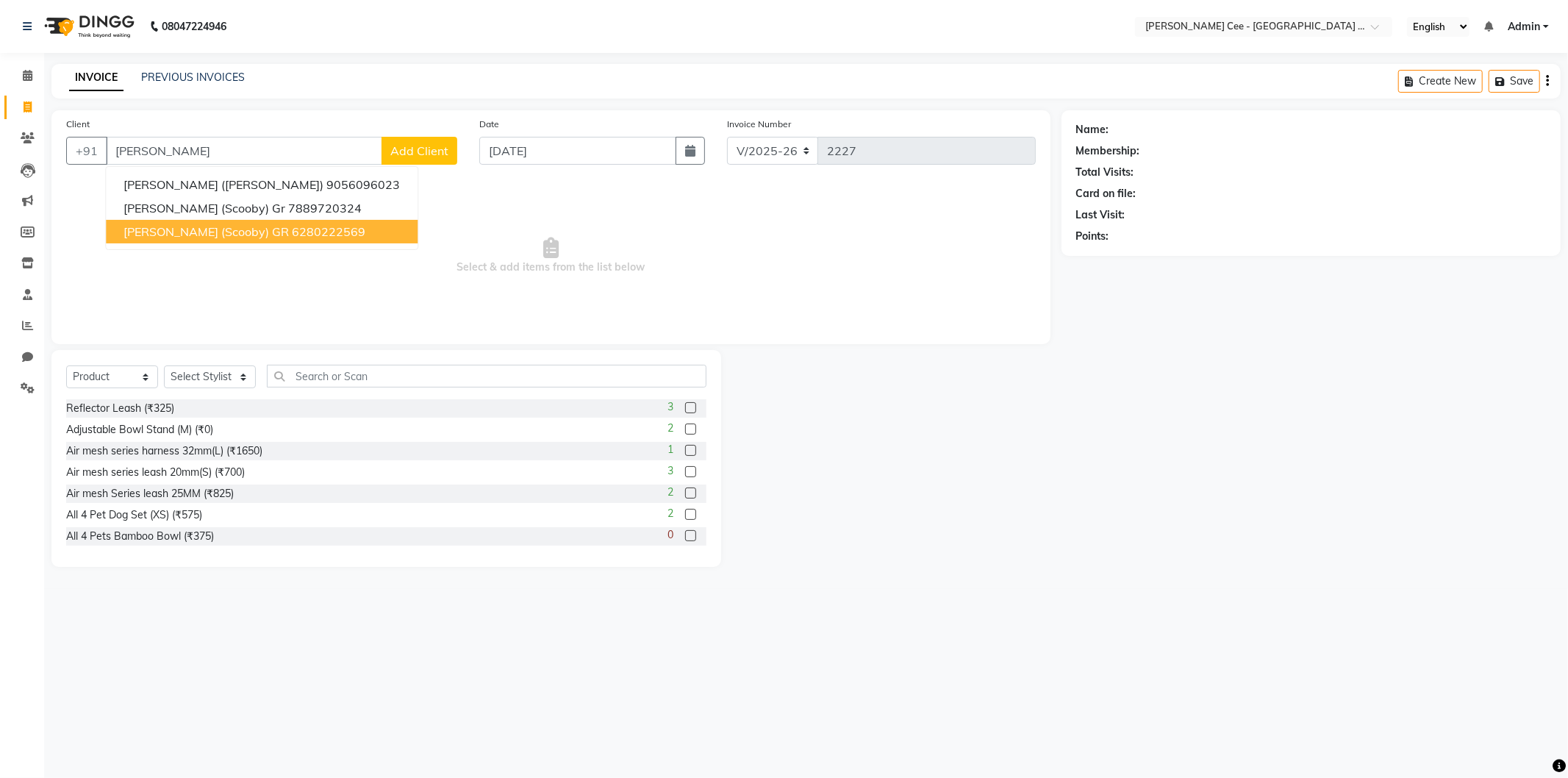
click at [292, 226] on ngb-highlight "6280222569" at bounding box center [328, 232] width 73 height 15
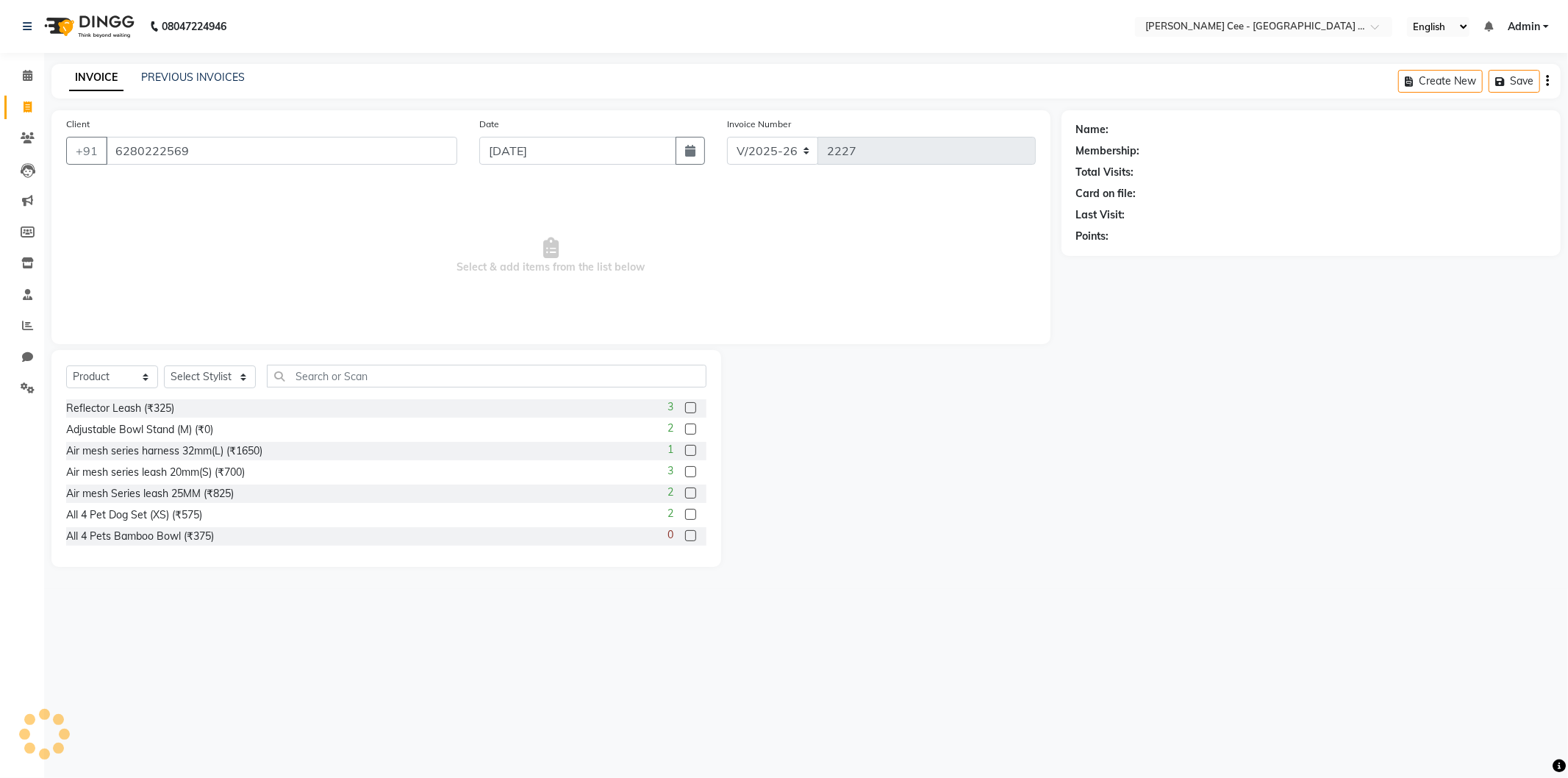
type input "6280222569"
radio input "false"
radio input "true"
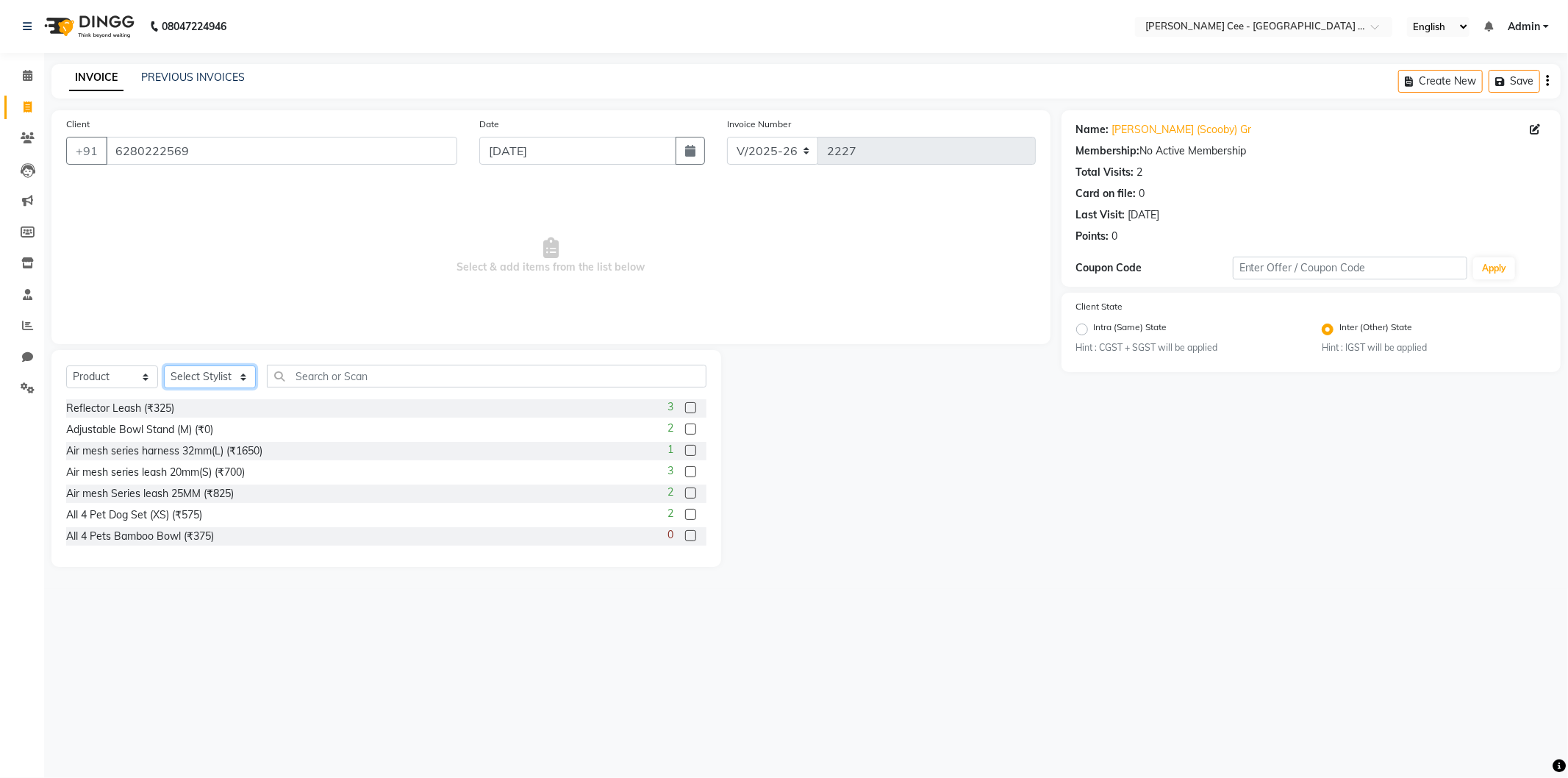
click at [214, 370] on select "Select Stylist Avinash Dr Kamalpreet Kaur Dr.Simran Guri Jashanpreet Singh Kaja…" at bounding box center [209, 377] width 92 height 22
select select "80152"
click at [164, 367] on select "Select Stylist Avinash Dr Kamalpreet Kaur Dr.Simran Guri Jashanpreet Singh Kaja…" at bounding box center [209, 377] width 92 height 22
click at [316, 367] on input "text" at bounding box center [486, 376] width 440 height 22
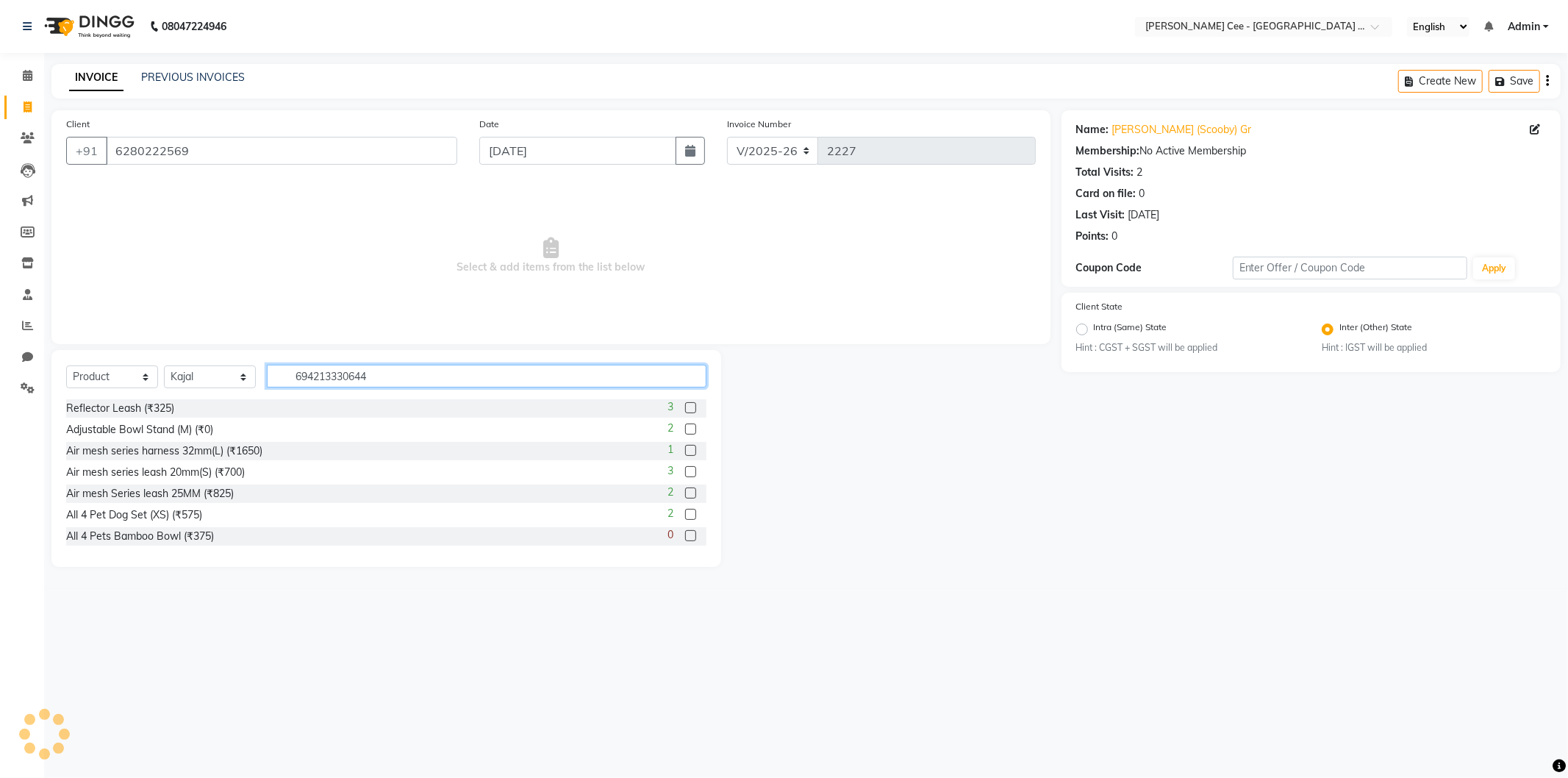
type input "6942133306441"
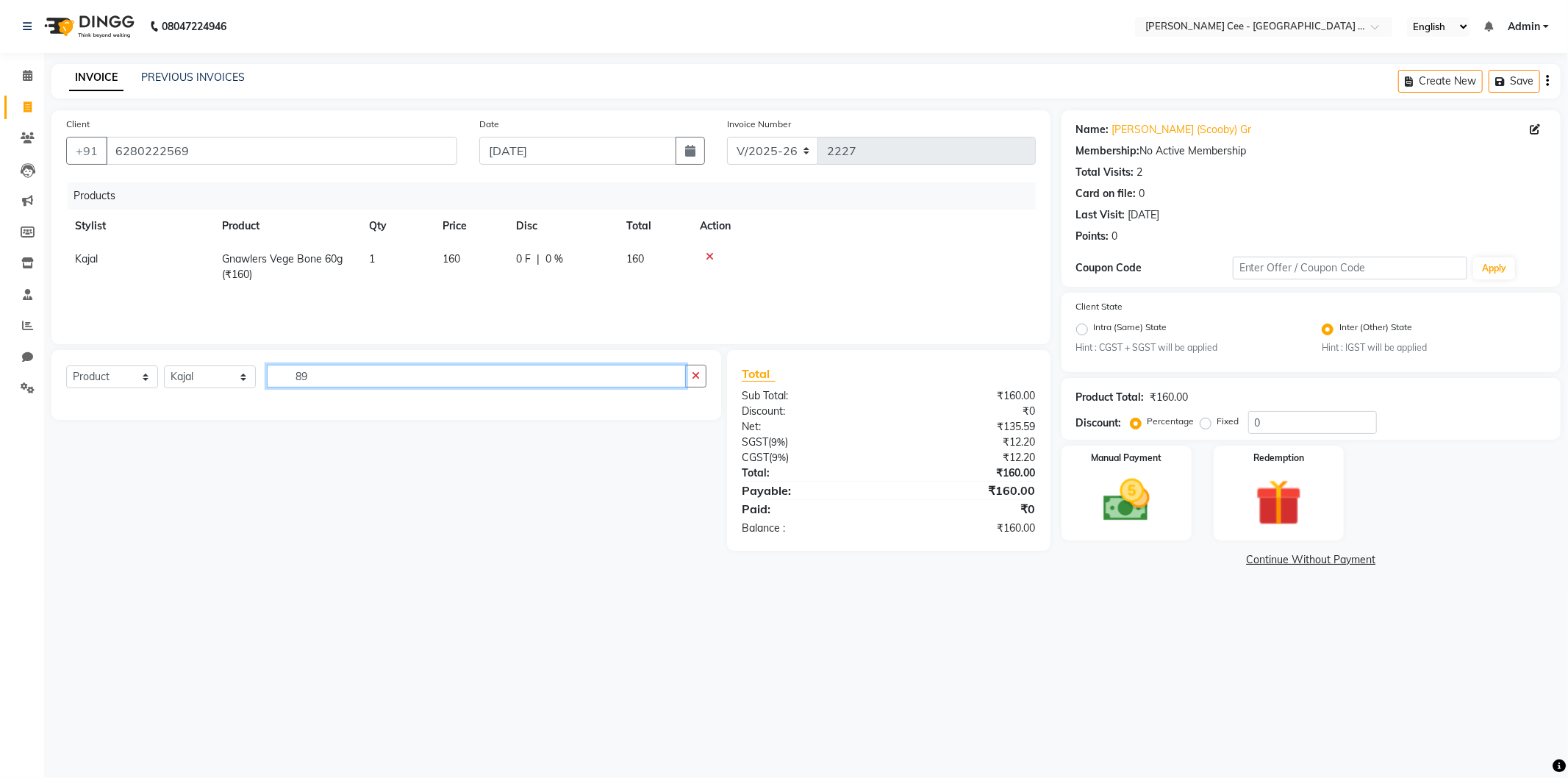
type input "8"
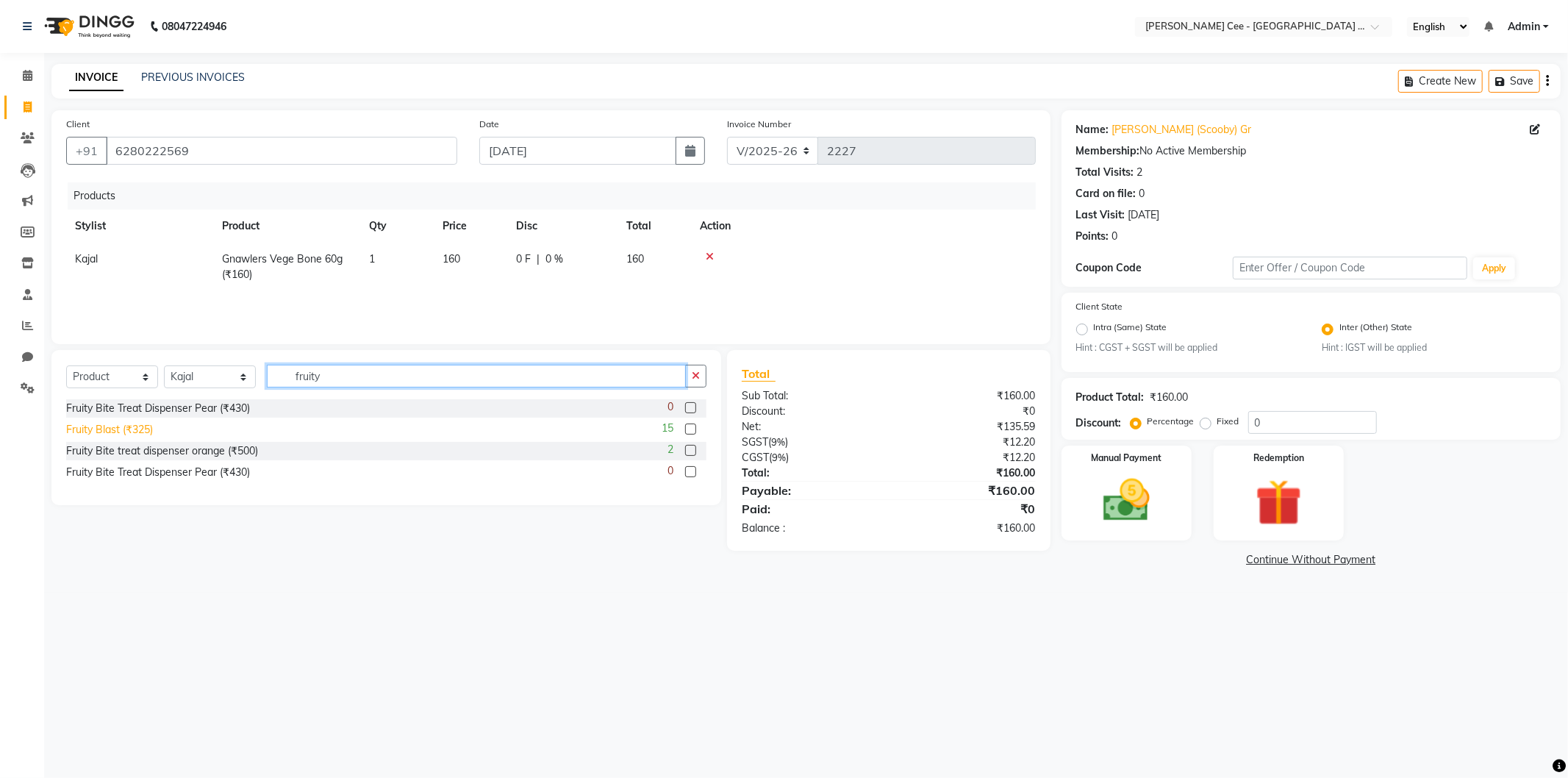
type input "fruity"
click at [123, 435] on div "Fruity Blast (₹325)" at bounding box center [110, 430] width 86 height 16
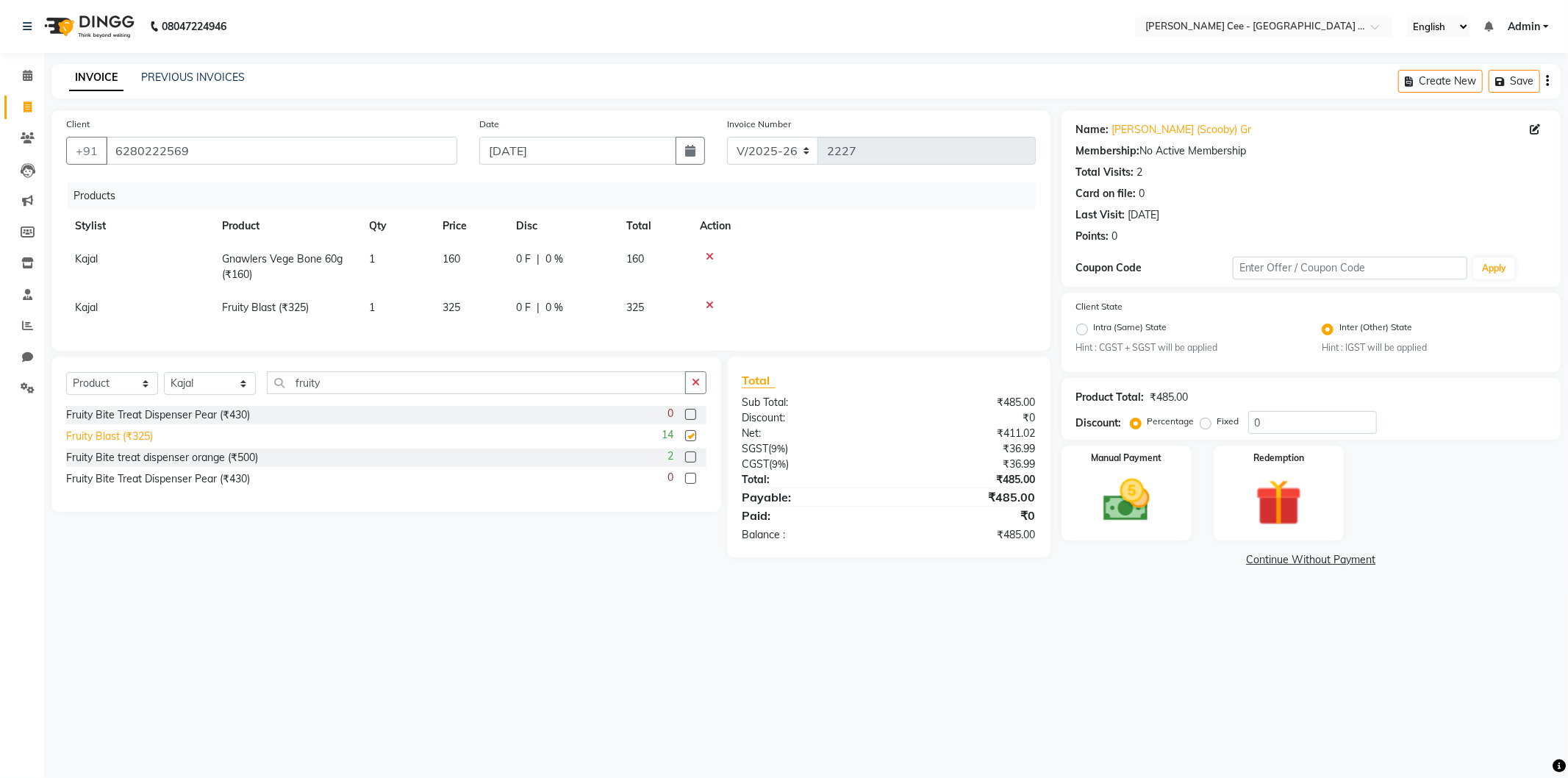
checkbox input "false"
click at [1251, 418] on input "0" at bounding box center [1312, 422] width 129 height 22
type input "20"
click at [1059, 644] on div "08047224946 Select Location × Kay Cee - Petpro Amritsar, Amritsar English ENGLI…" at bounding box center [784, 389] width 1568 height 778
click at [1135, 489] on img at bounding box center [1127, 500] width 79 height 56
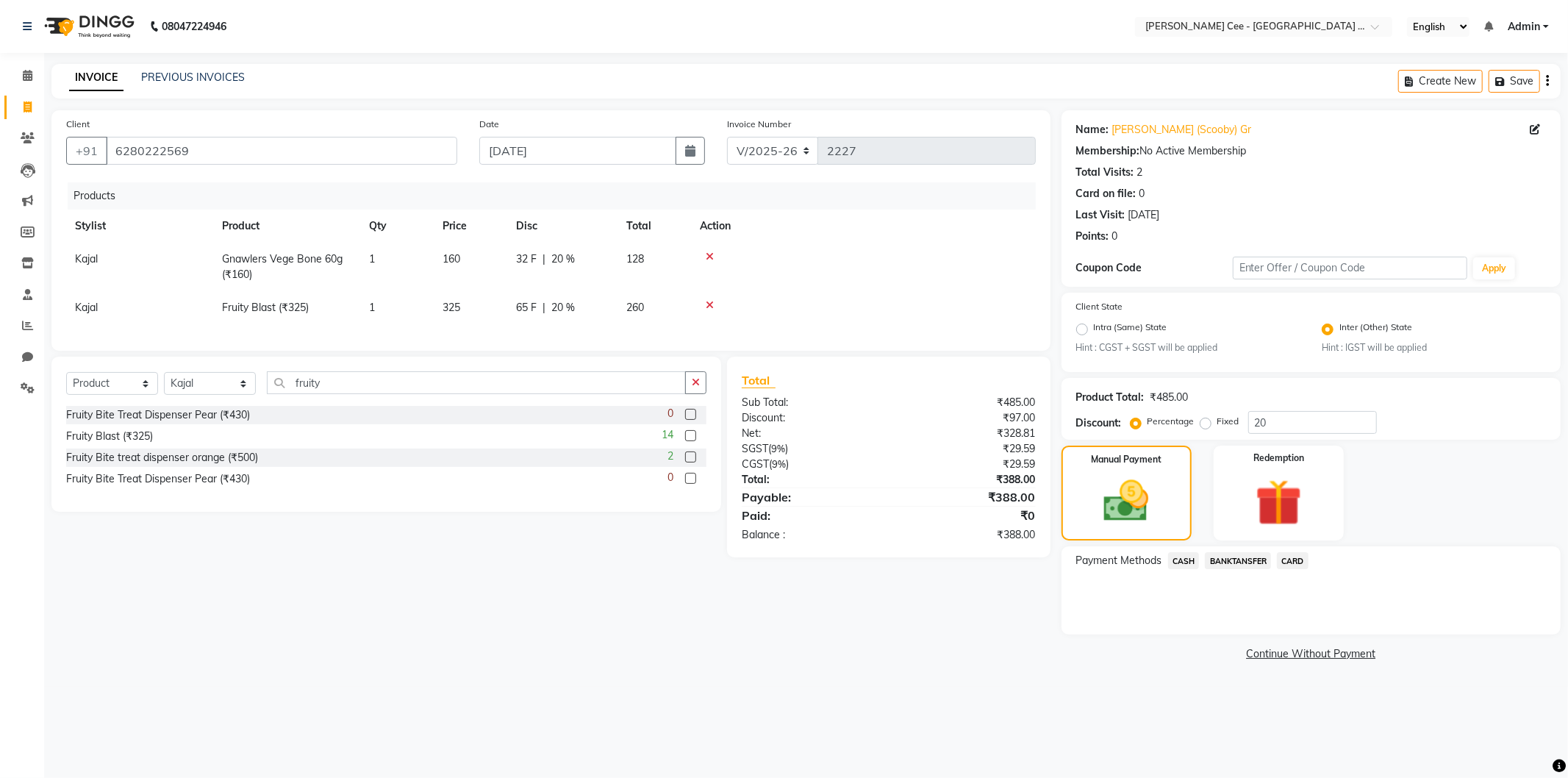
click at [1182, 562] on span "CASH" at bounding box center [1184, 561] width 32 height 17
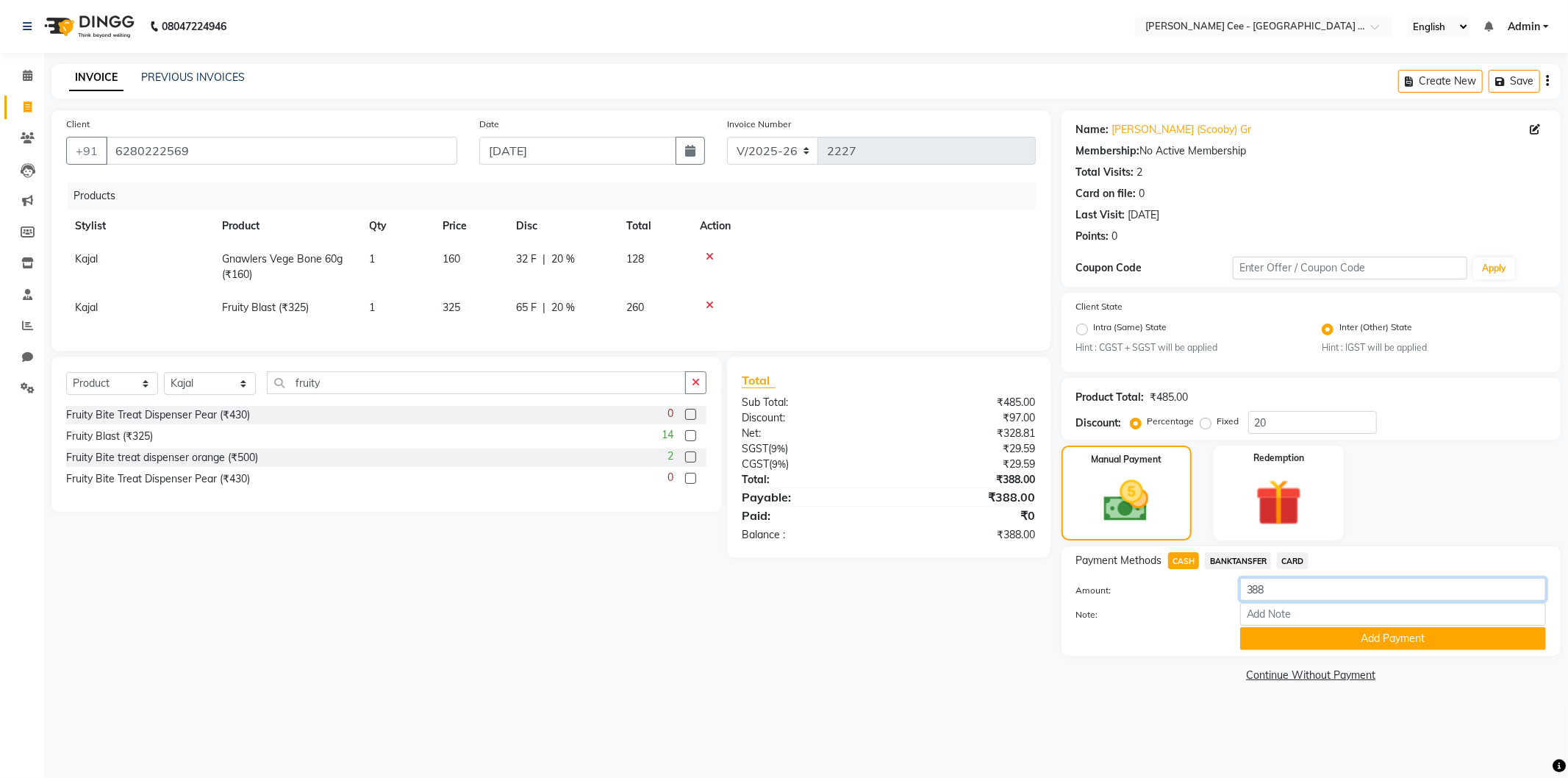
click at [1280, 584] on input "388" at bounding box center [1394, 588] width 306 height 22
type input "390"
click at [1375, 640] on button "Add Payment" at bounding box center [1394, 638] width 306 height 22
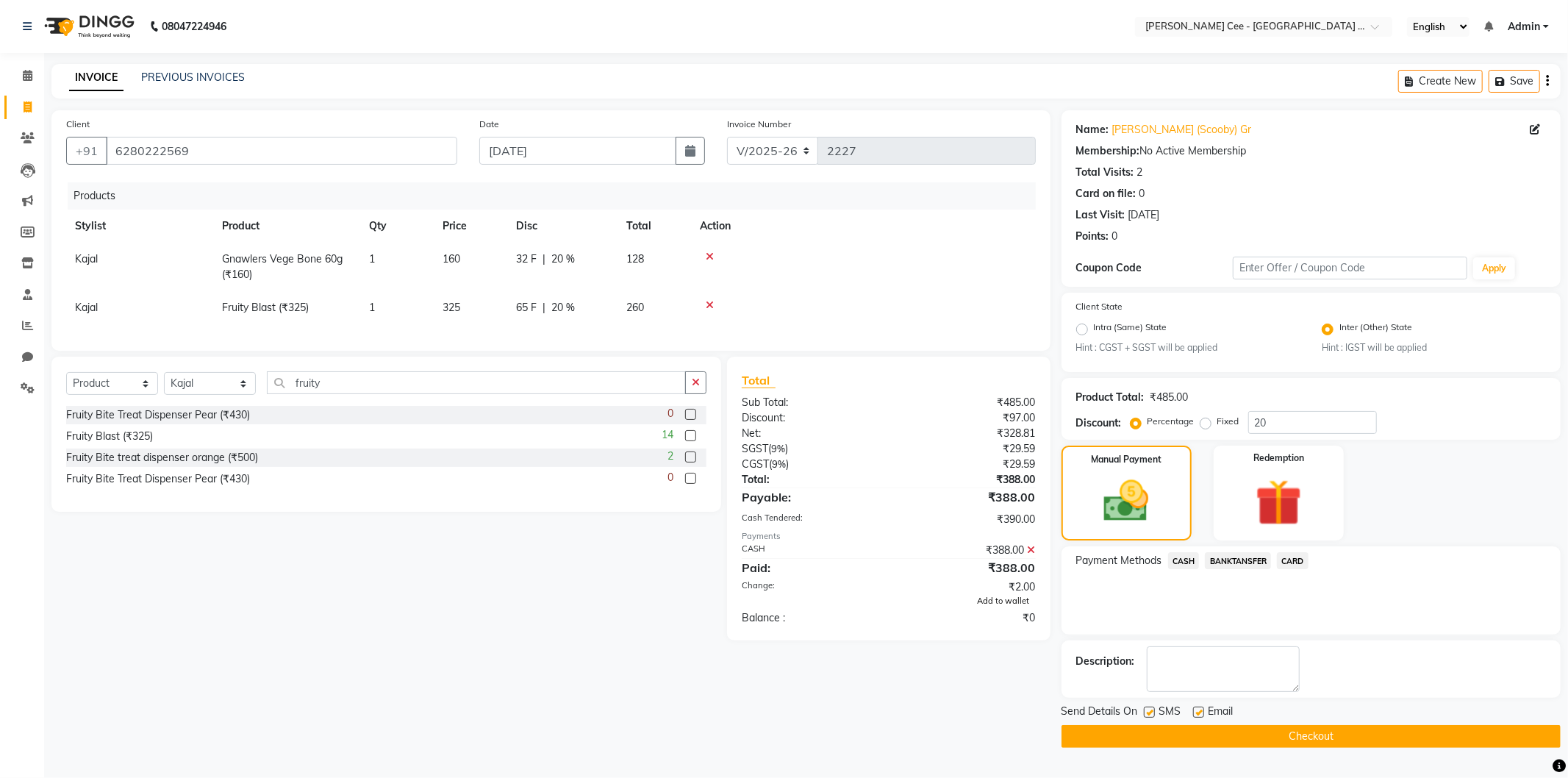
click at [996, 606] on span "Add to wallet" at bounding box center [1004, 601] width 52 height 10
click at [1276, 743] on button "Checkout" at bounding box center [1311, 736] width 499 height 22
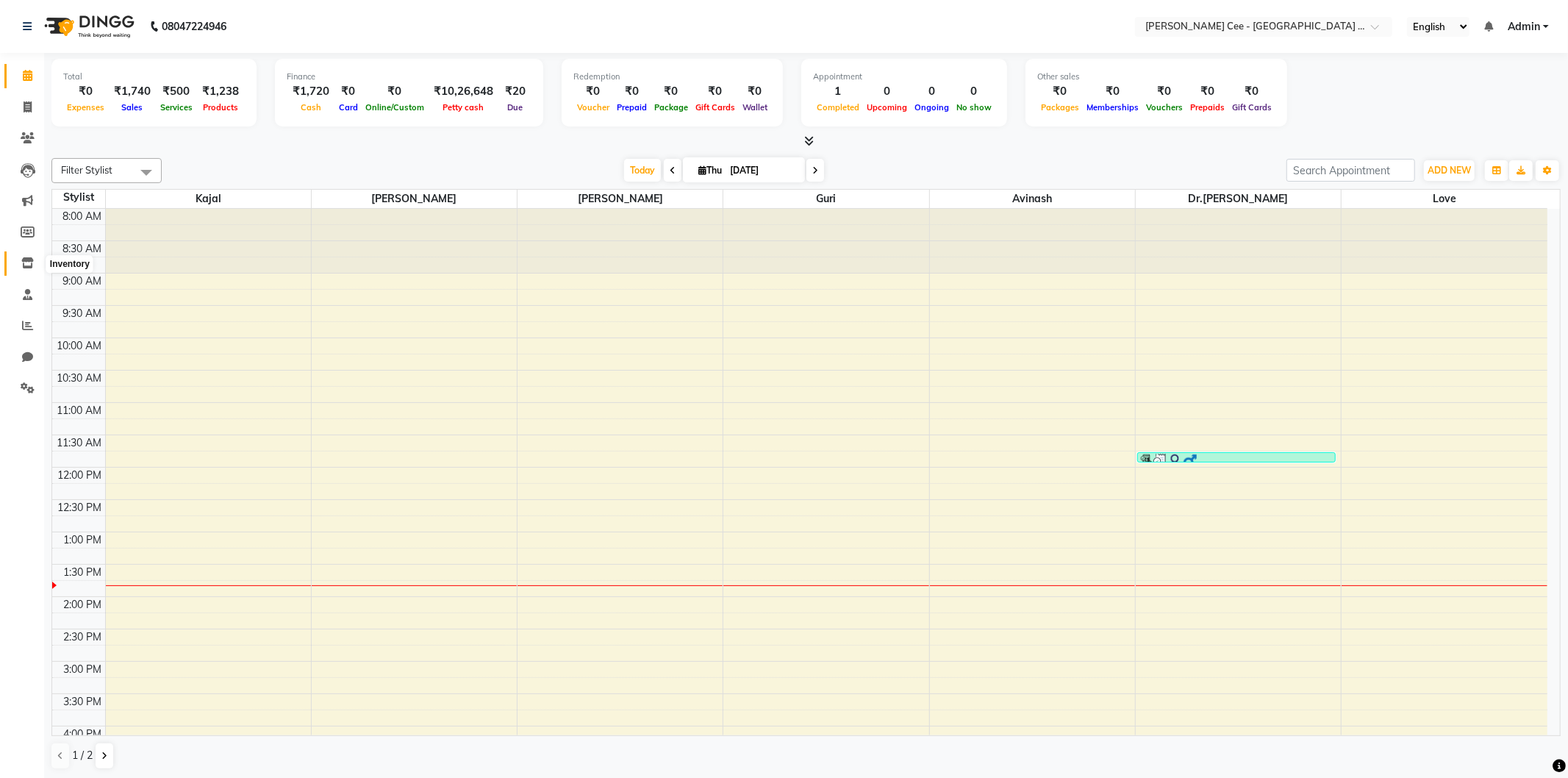
click at [25, 261] on icon at bounding box center [27, 263] width 12 height 11
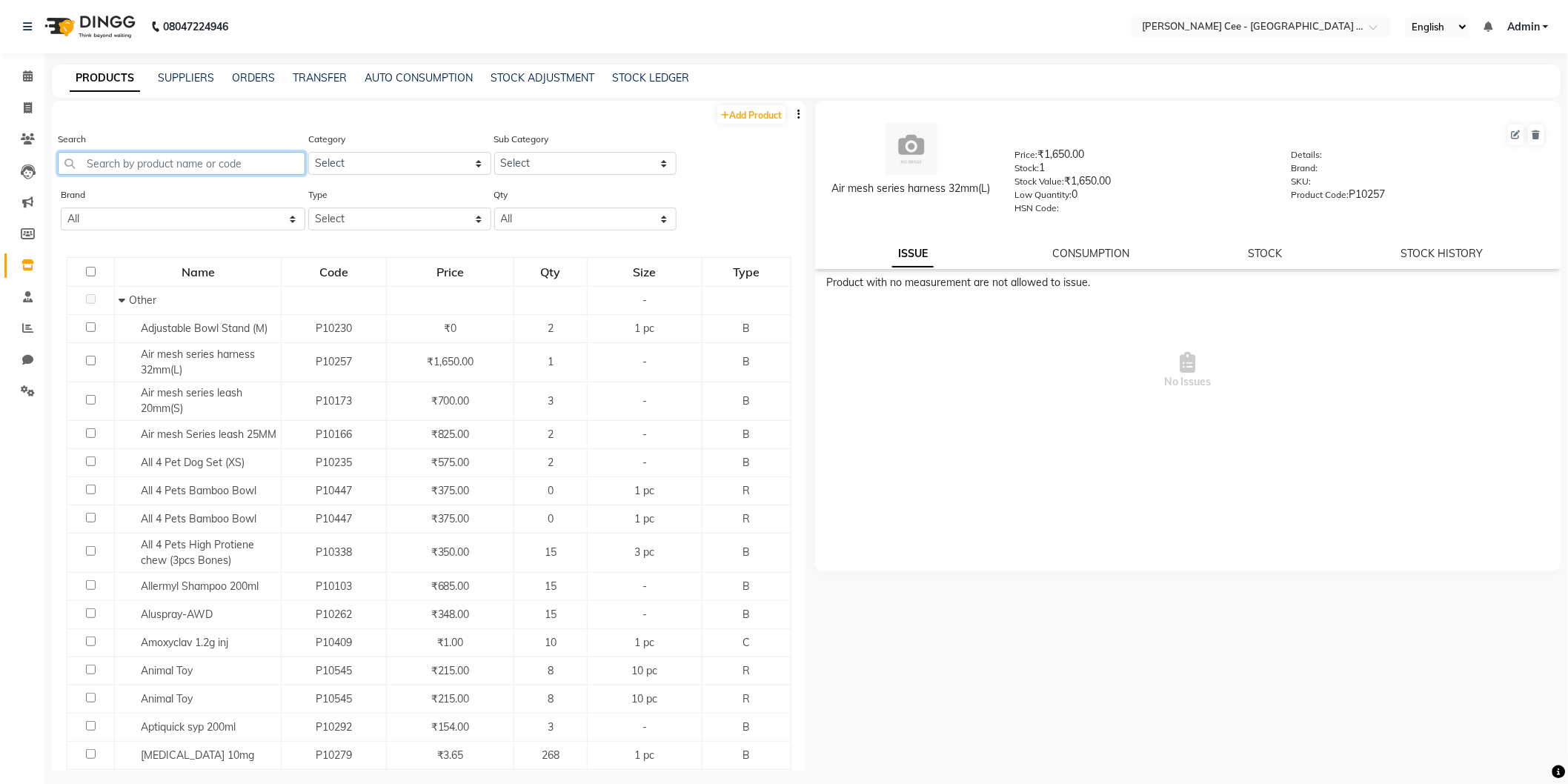
click at [263, 154] on input "text" at bounding box center [182, 162] width 248 height 23
click at [229, 166] on input "text" at bounding box center [182, 162] width 248 height 23
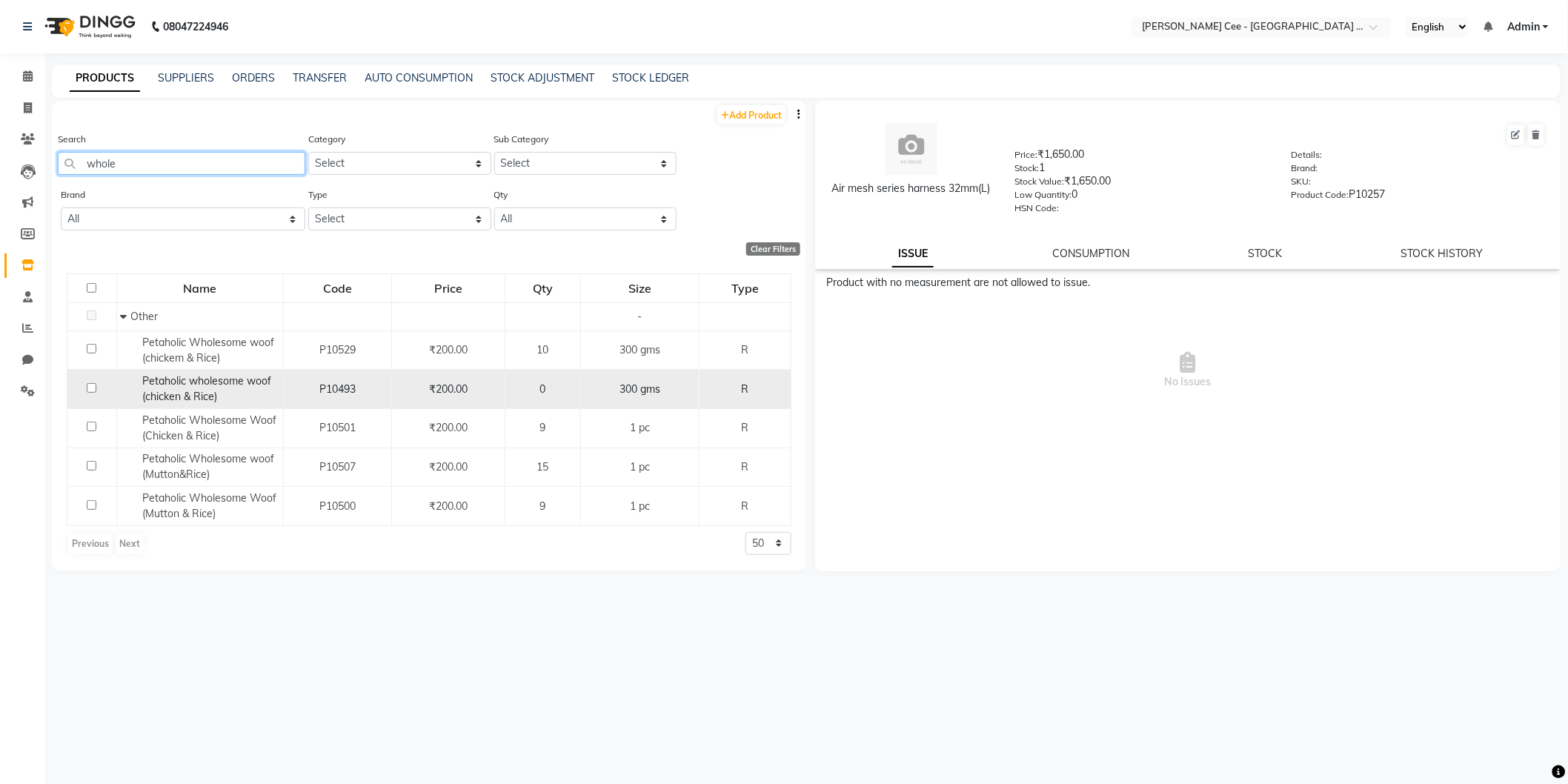
type input "whole"
click at [90, 385] on input "checkbox" at bounding box center [92, 388] width 10 height 10
checkbox input "true"
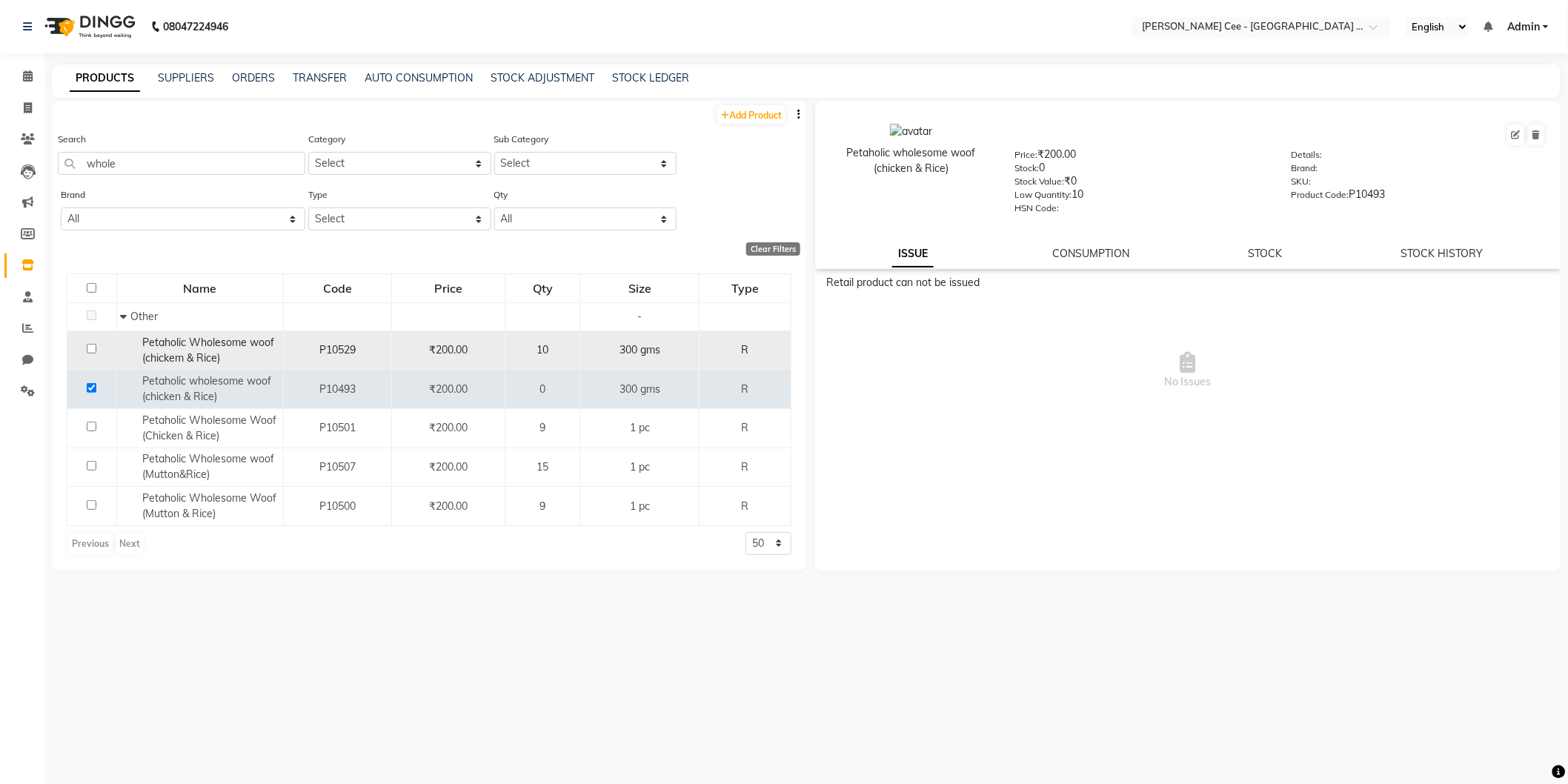
click at [92, 348] on input "checkbox" at bounding box center [92, 349] width 10 height 10
checkbox input "true"
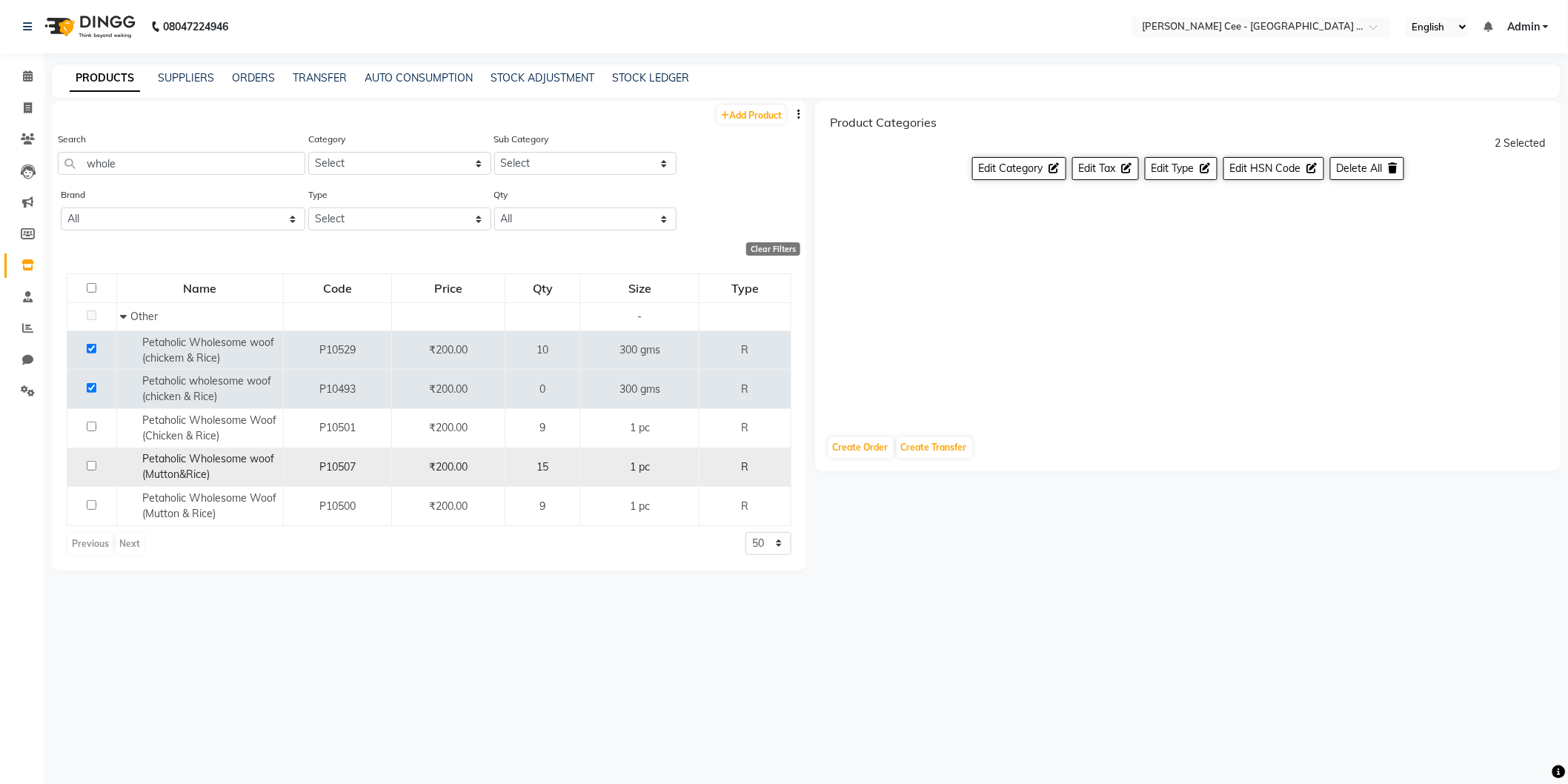
click at [89, 469] on input "checkbox" at bounding box center [92, 466] width 10 height 10
checkbox input "true"
click at [1387, 162] on button "Delete All" at bounding box center [1367, 168] width 74 height 23
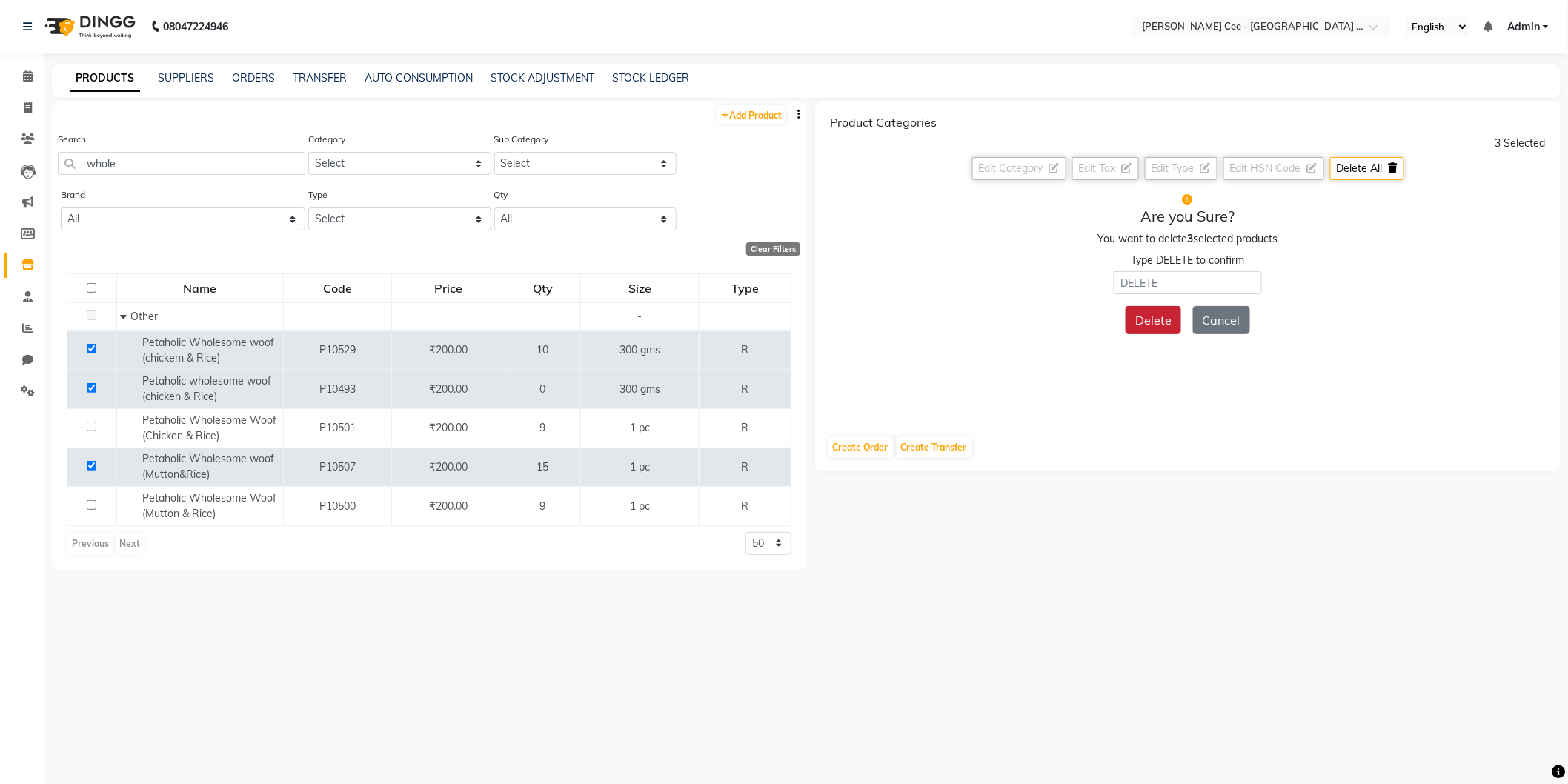
click at [1150, 321] on button "Delete" at bounding box center [1153, 320] width 55 height 28
click at [1195, 278] on input "text" at bounding box center [1188, 282] width 148 height 23
type input "clone product"
click at [1149, 317] on button "Delete" at bounding box center [1153, 320] width 55 height 28
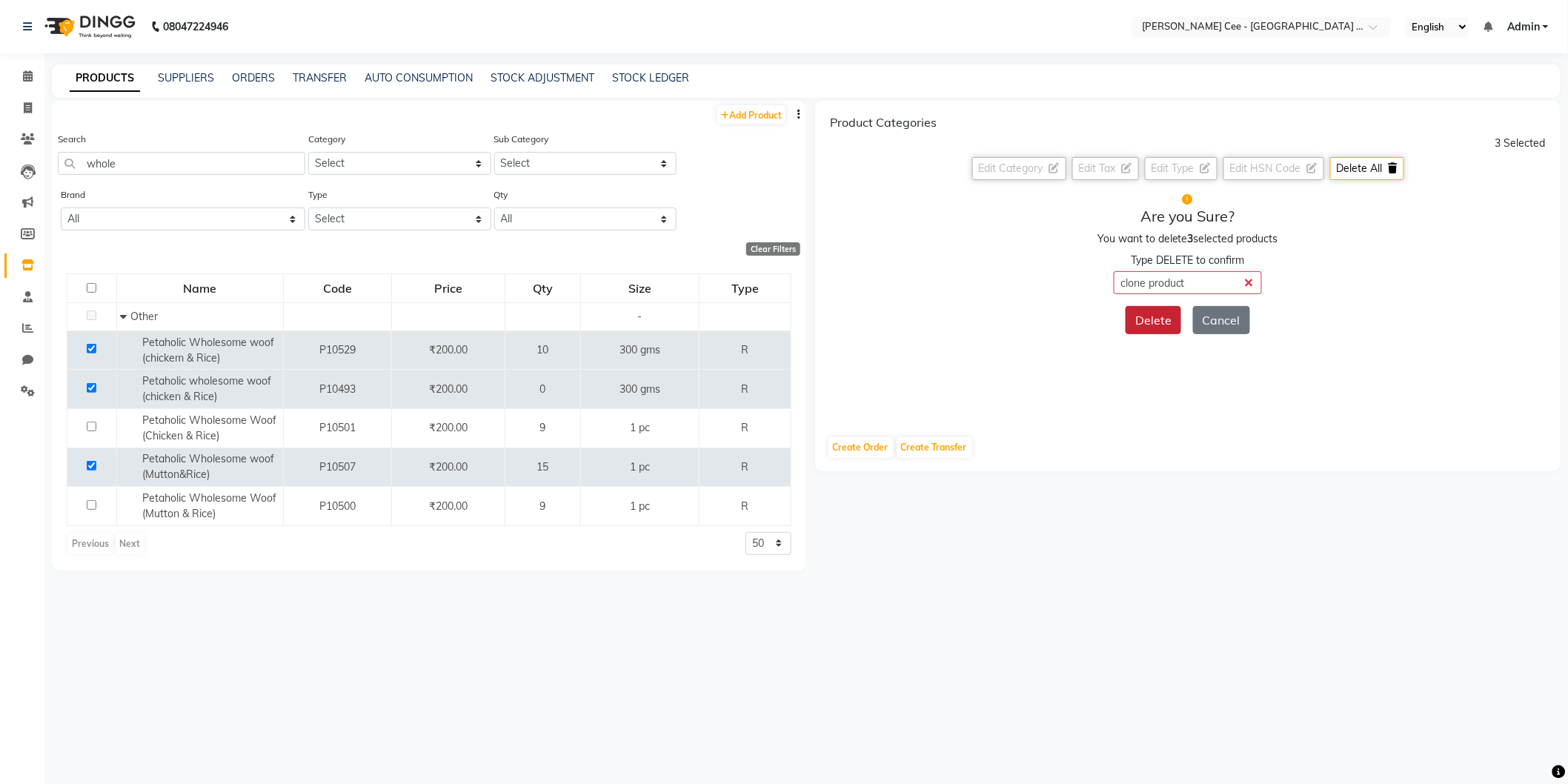
click at [1148, 316] on button "Delete" at bounding box center [1153, 320] width 55 height 28
click at [1248, 278] on input "clone product" at bounding box center [1188, 282] width 148 height 23
click at [1391, 164] on icon at bounding box center [1393, 168] width 9 height 10
click at [1147, 321] on button "Delete" at bounding box center [1153, 320] width 55 height 28
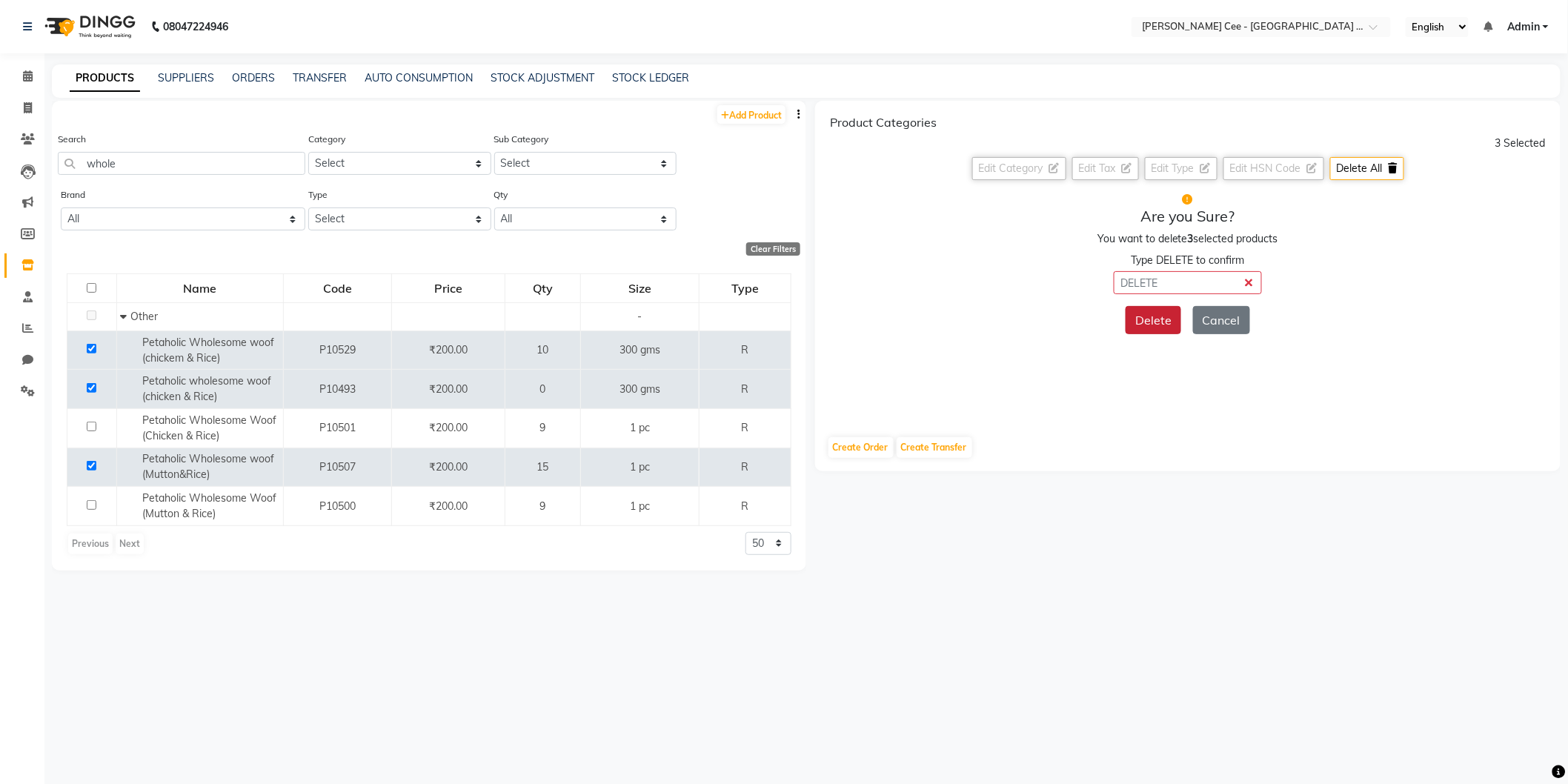
click at [1147, 321] on button "Delete" at bounding box center [1153, 320] width 55 height 28
click at [1374, 162] on span "Delete All" at bounding box center [1359, 168] width 46 height 13
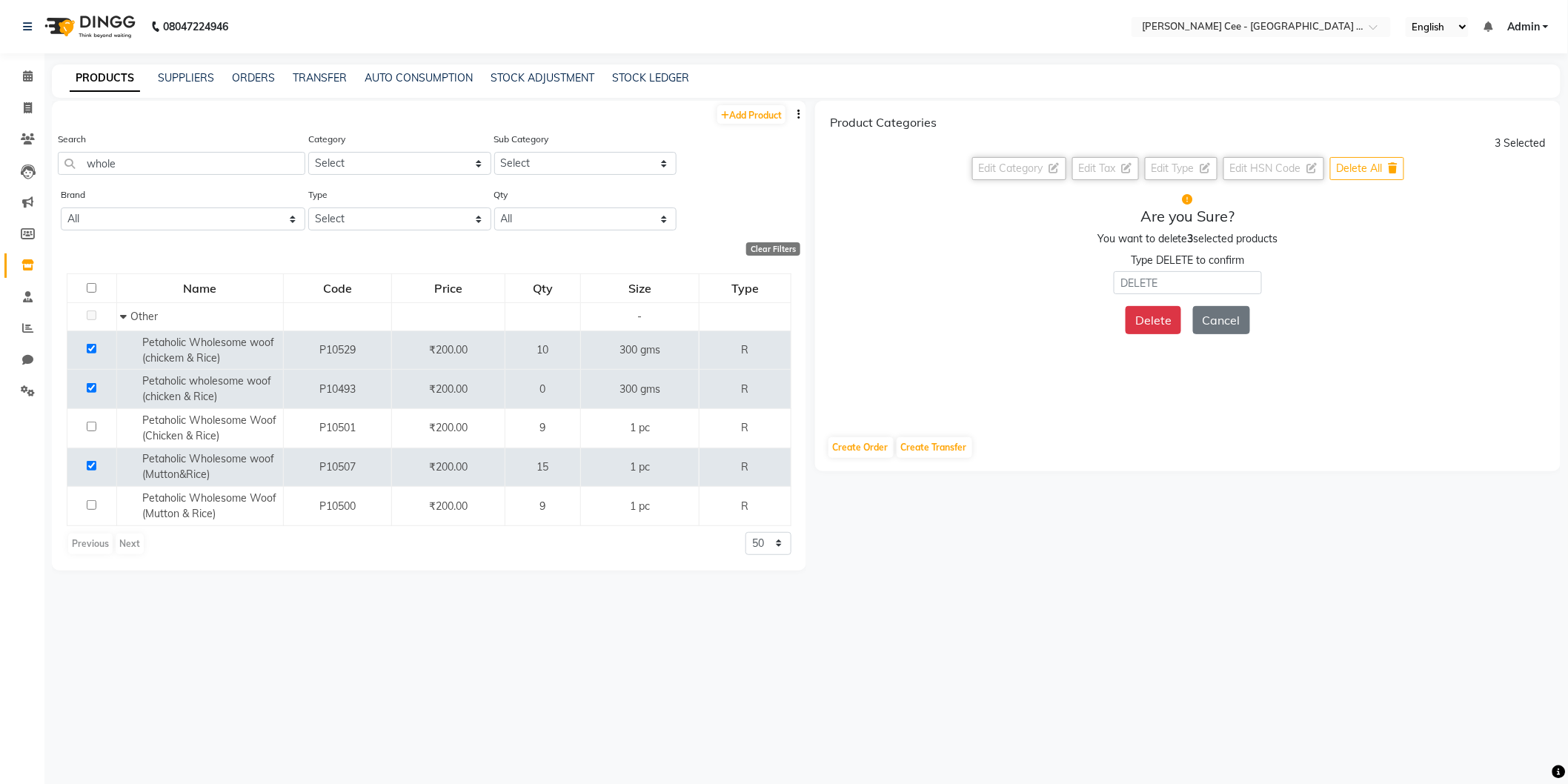
click at [1374, 162] on span "Delete All" at bounding box center [1359, 168] width 46 height 13
click at [1143, 319] on button "Delete" at bounding box center [1153, 320] width 55 height 28
click at [87, 466] on input "checkbox" at bounding box center [92, 466] width 10 height 10
checkbox input "false"
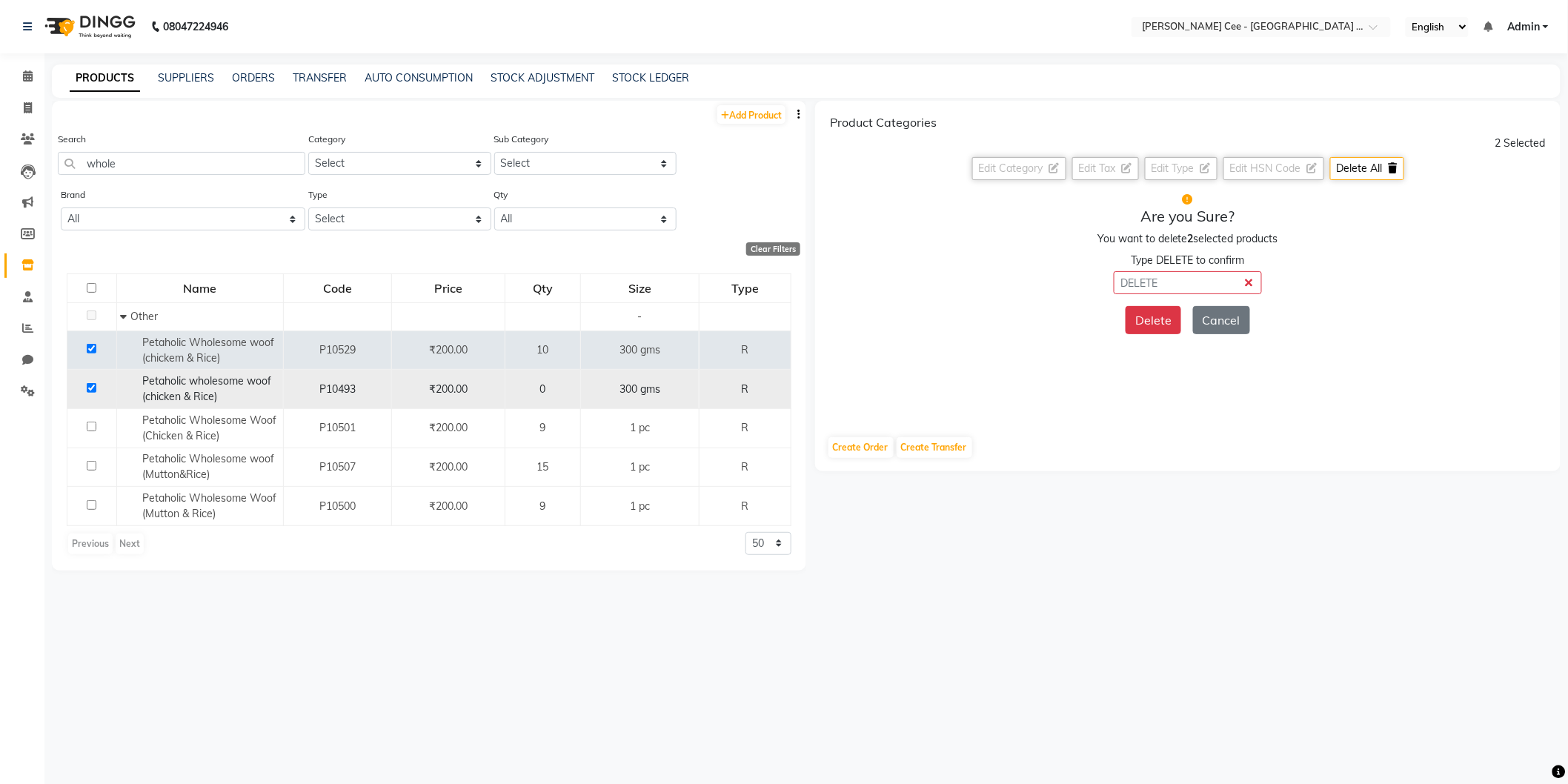
click at [90, 384] on input "checkbox" at bounding box center [92, 388] width 10 height 10
checkbox input "false"
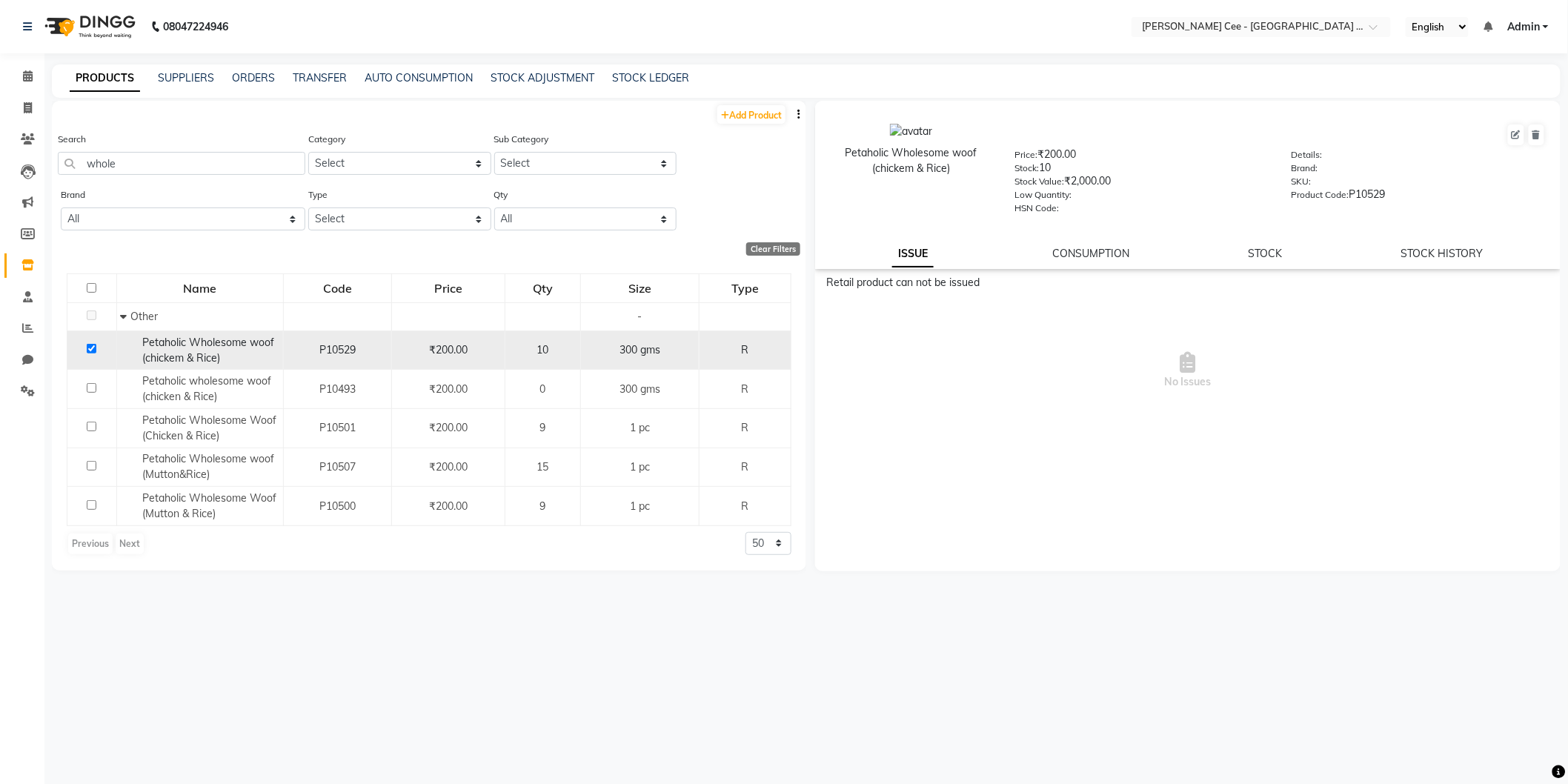
click at [93, 349] on input "checkbox" at bounding box center [92, 349] width 10 height 10
checkbox input "false"
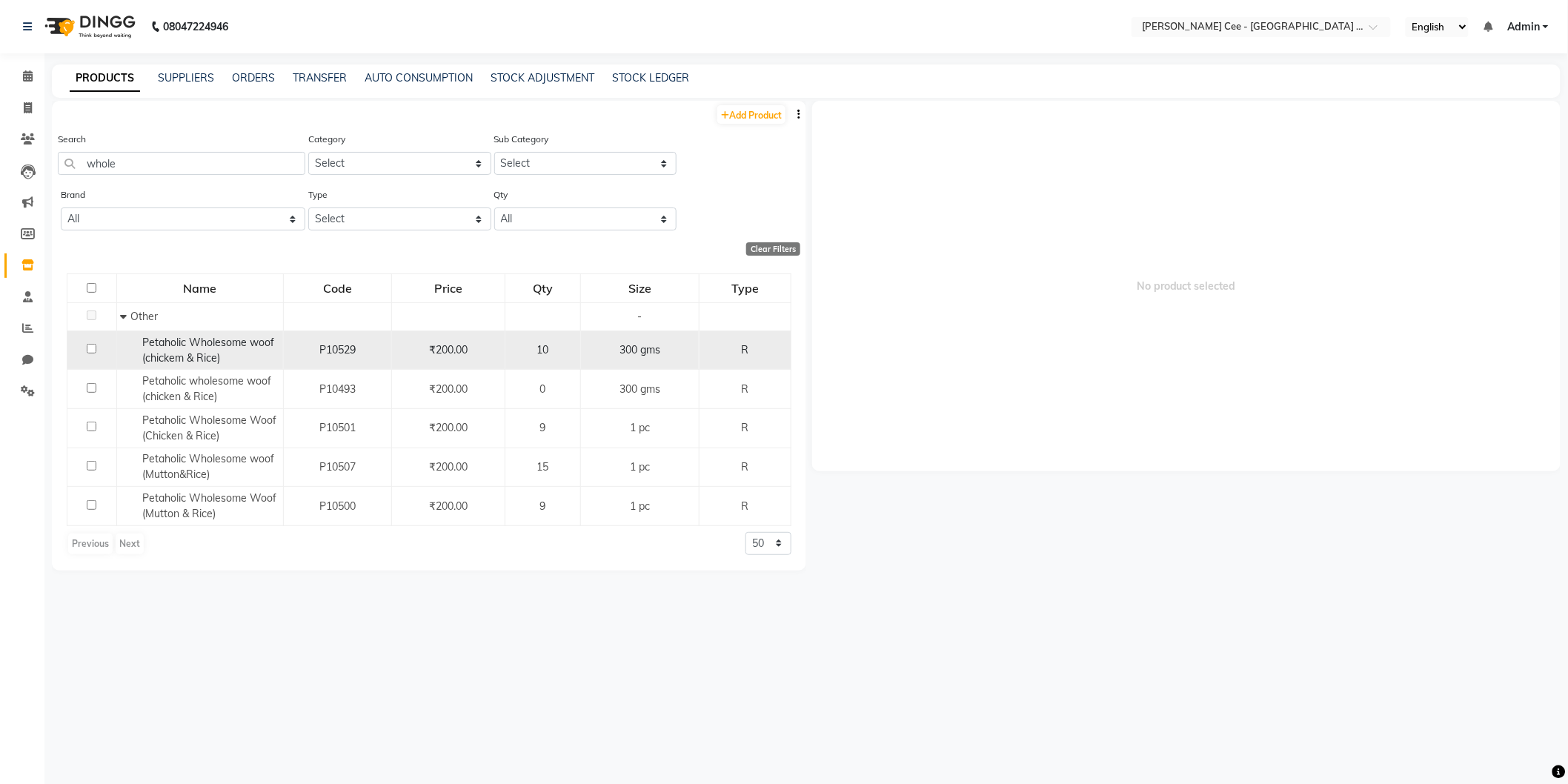
click at [235, 352] on div "Petaholic Wholesome woof (chickem & Rice)" at bounding box center [199, 350] width 158 height 31
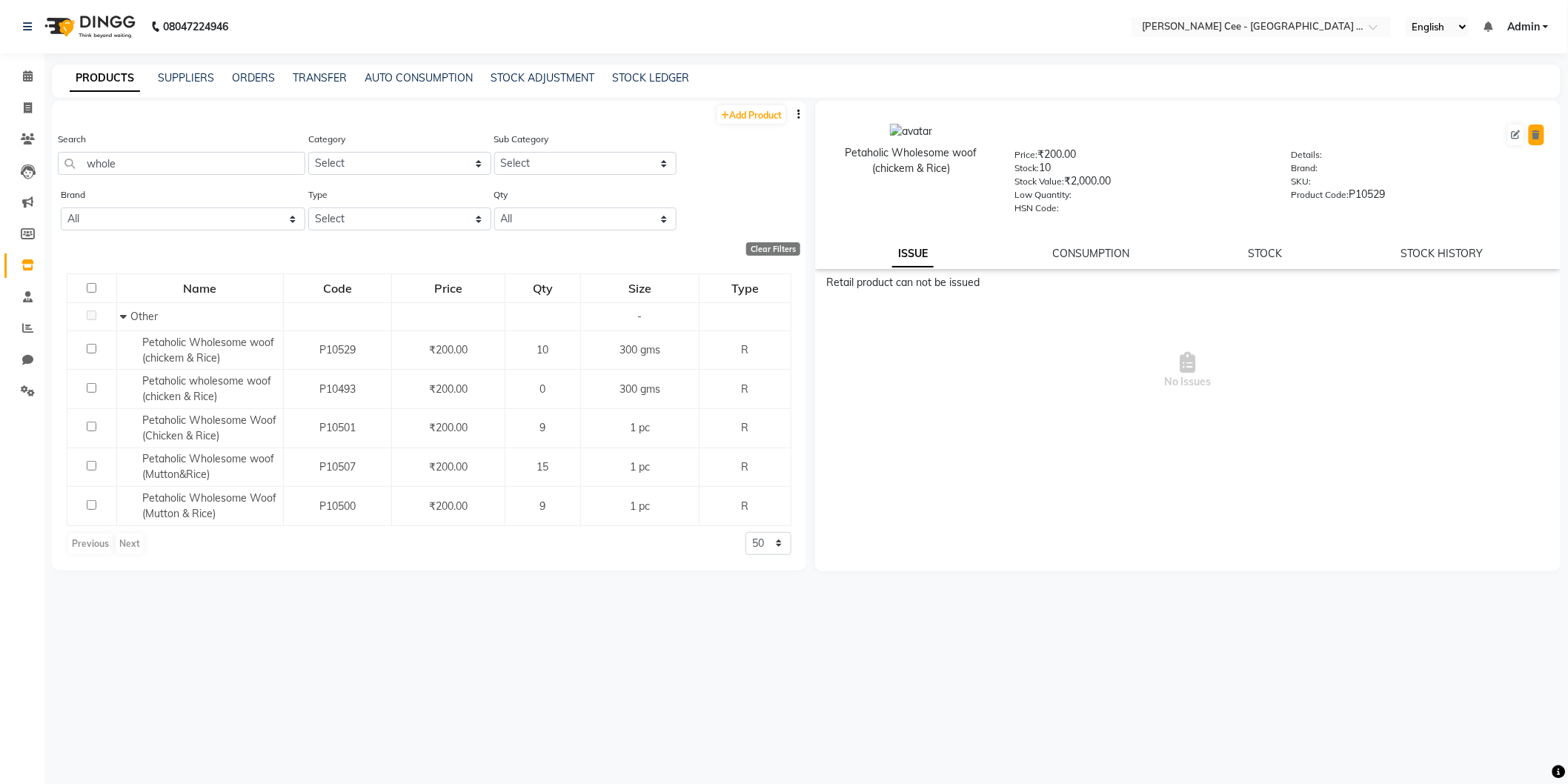
click at [1536, 136] on icon at bounding box center [1537, 135] width 8 height 9
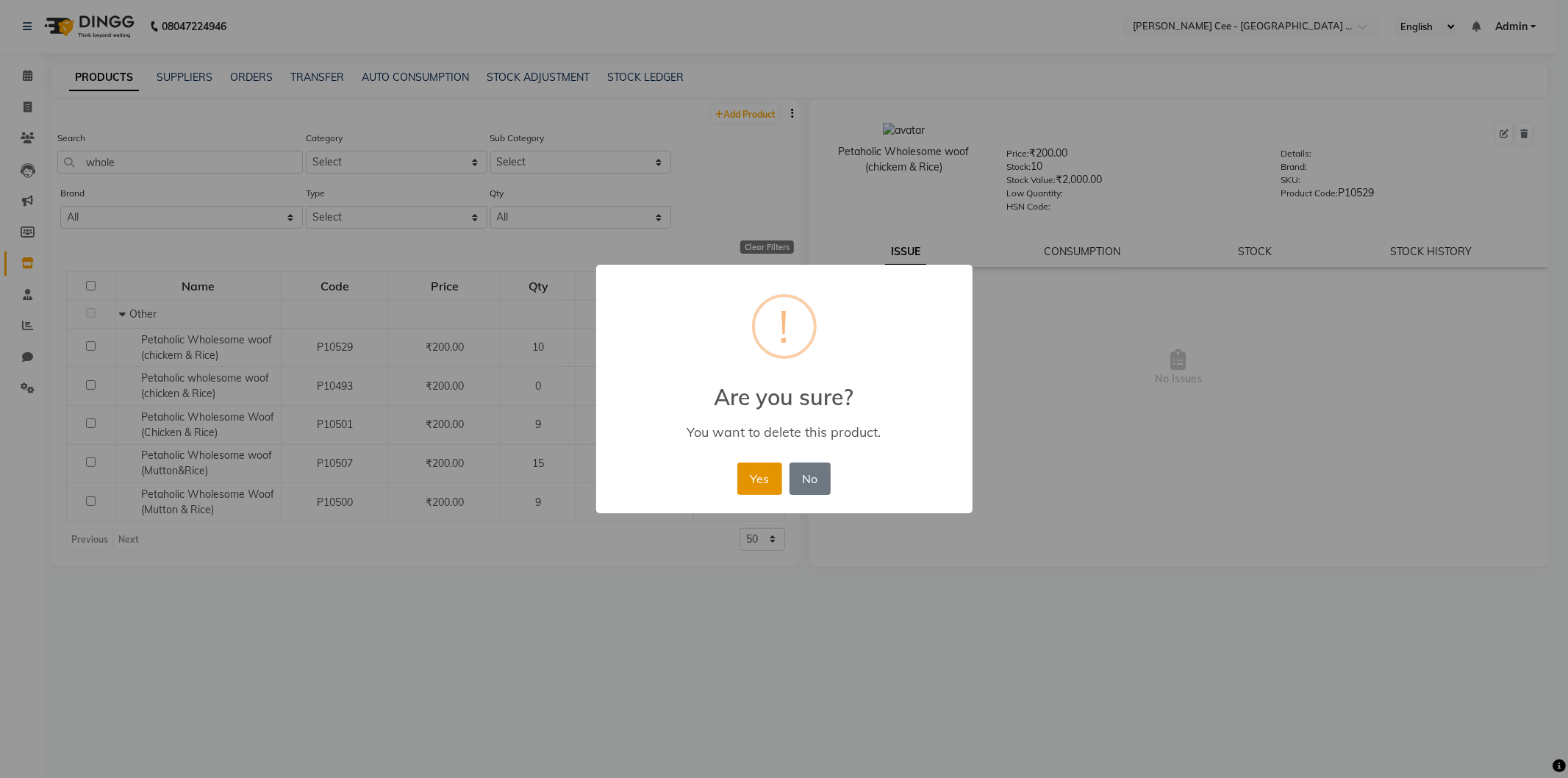
click at [760, 475] on button "Yes" at bounding box center [759, 479] width 45 height 32
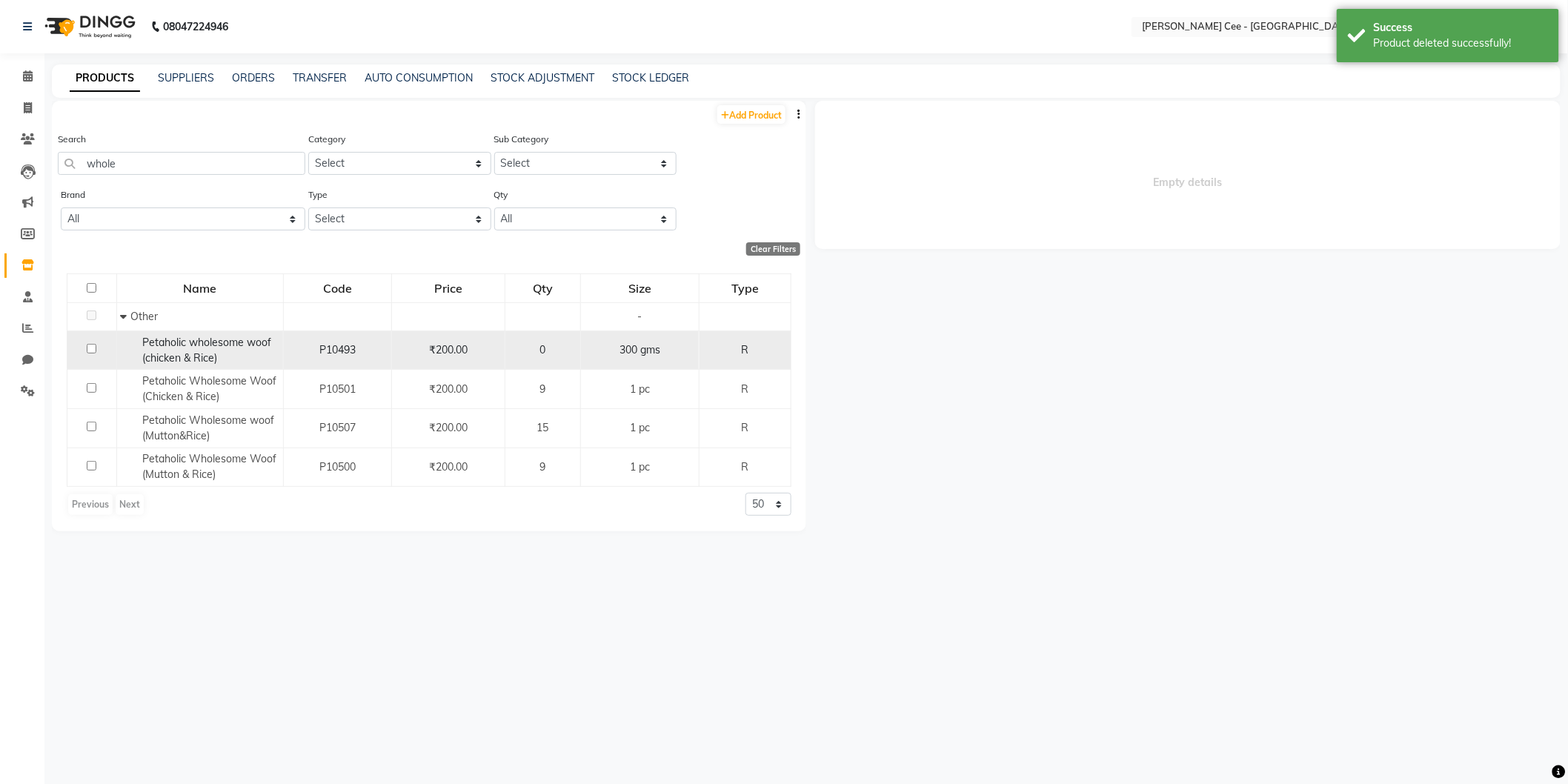
click at [90, 347] on input "checkbox" at bounding box center [92, 349] width 10 height 10
checkbox input "true"
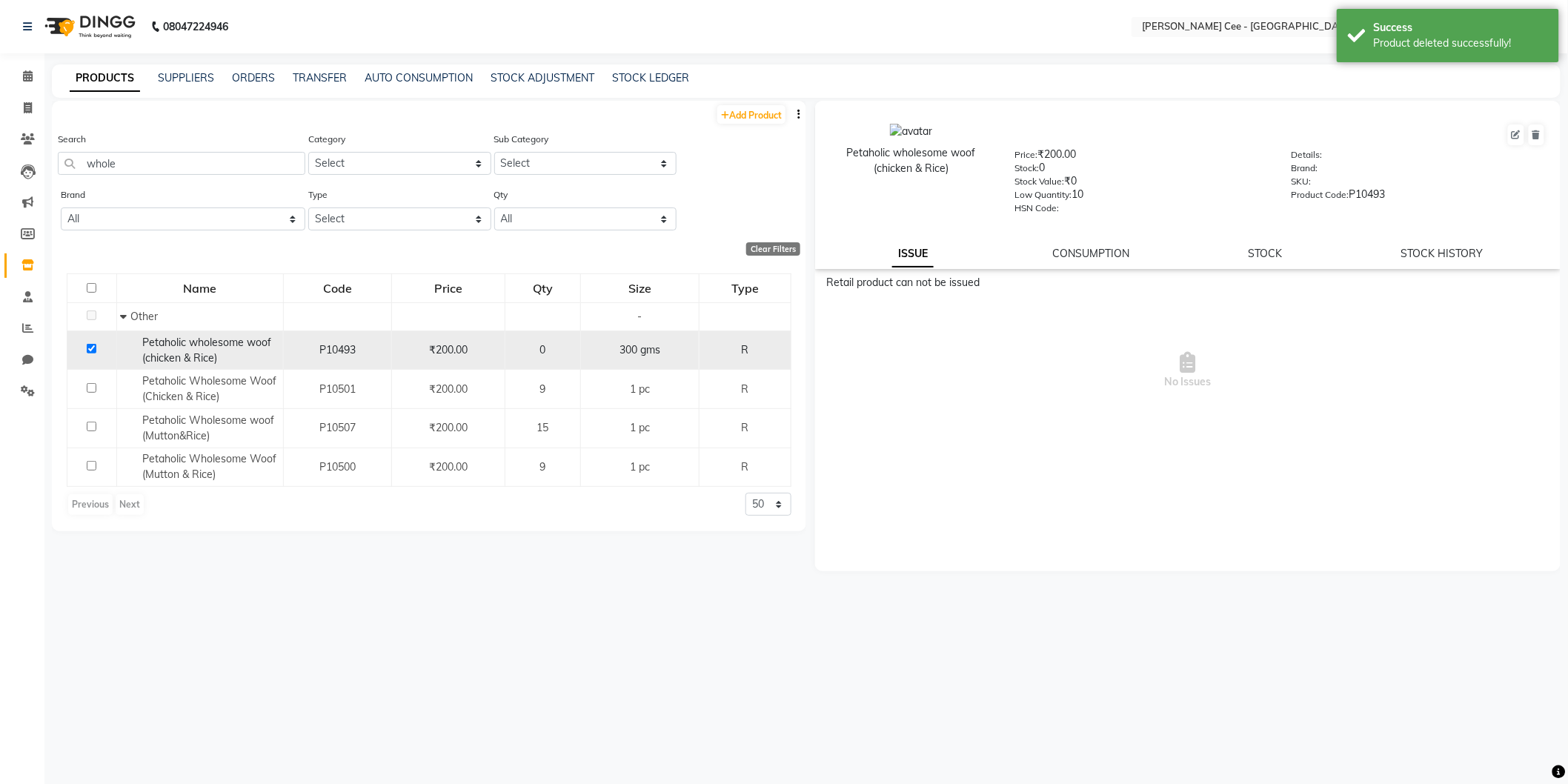
click at [185, 346] on span "Petaholic wholesome woof (chicken & Rice)" at bounding box center [207, 350] width 129 height 29
click at [1539, 131] on icon at bounding box center [1537, 135] width 8 height 9
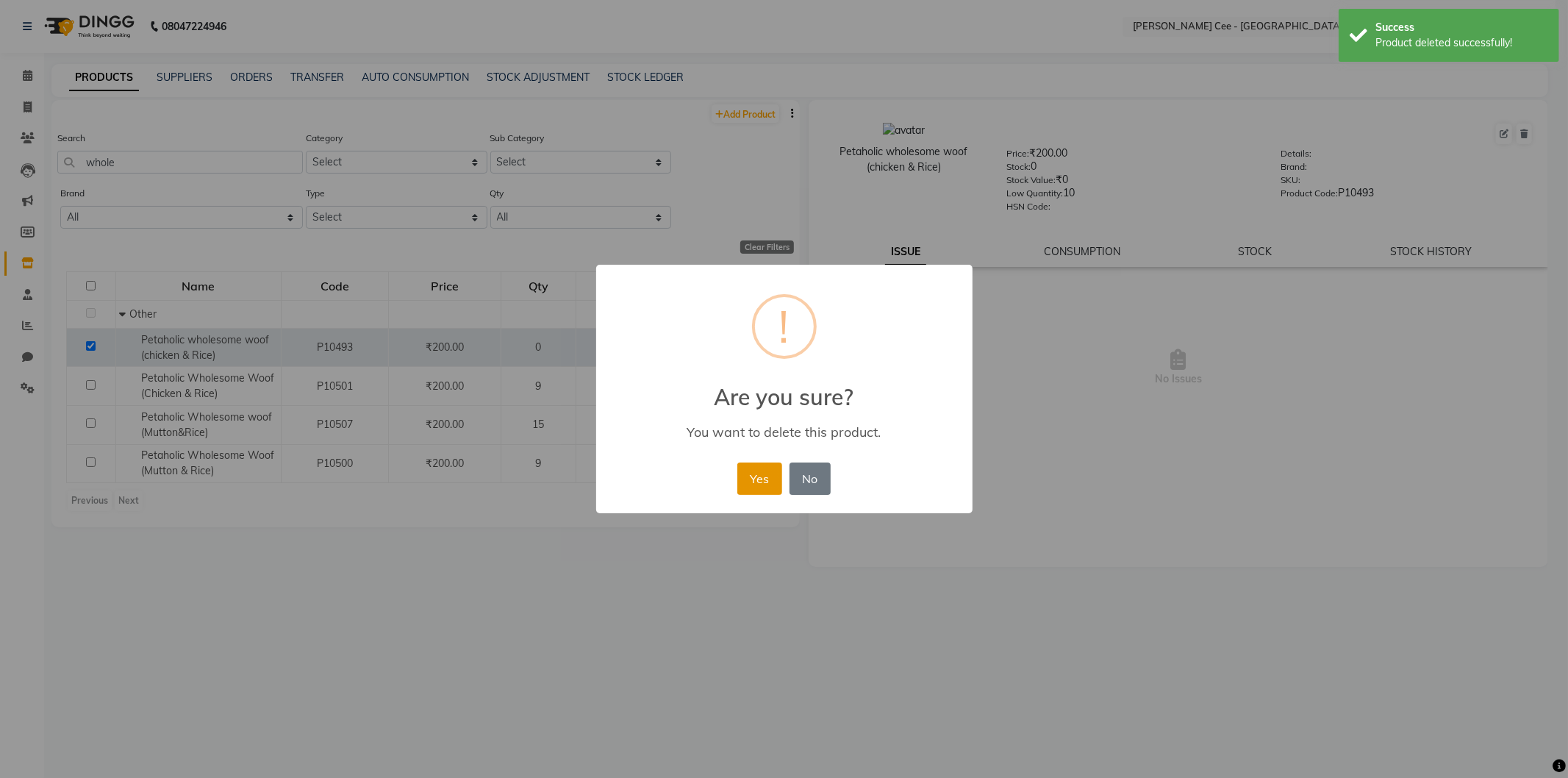
click at [759, 470] on button "Yes" at bounding box center [759, 479] width 45 height 32
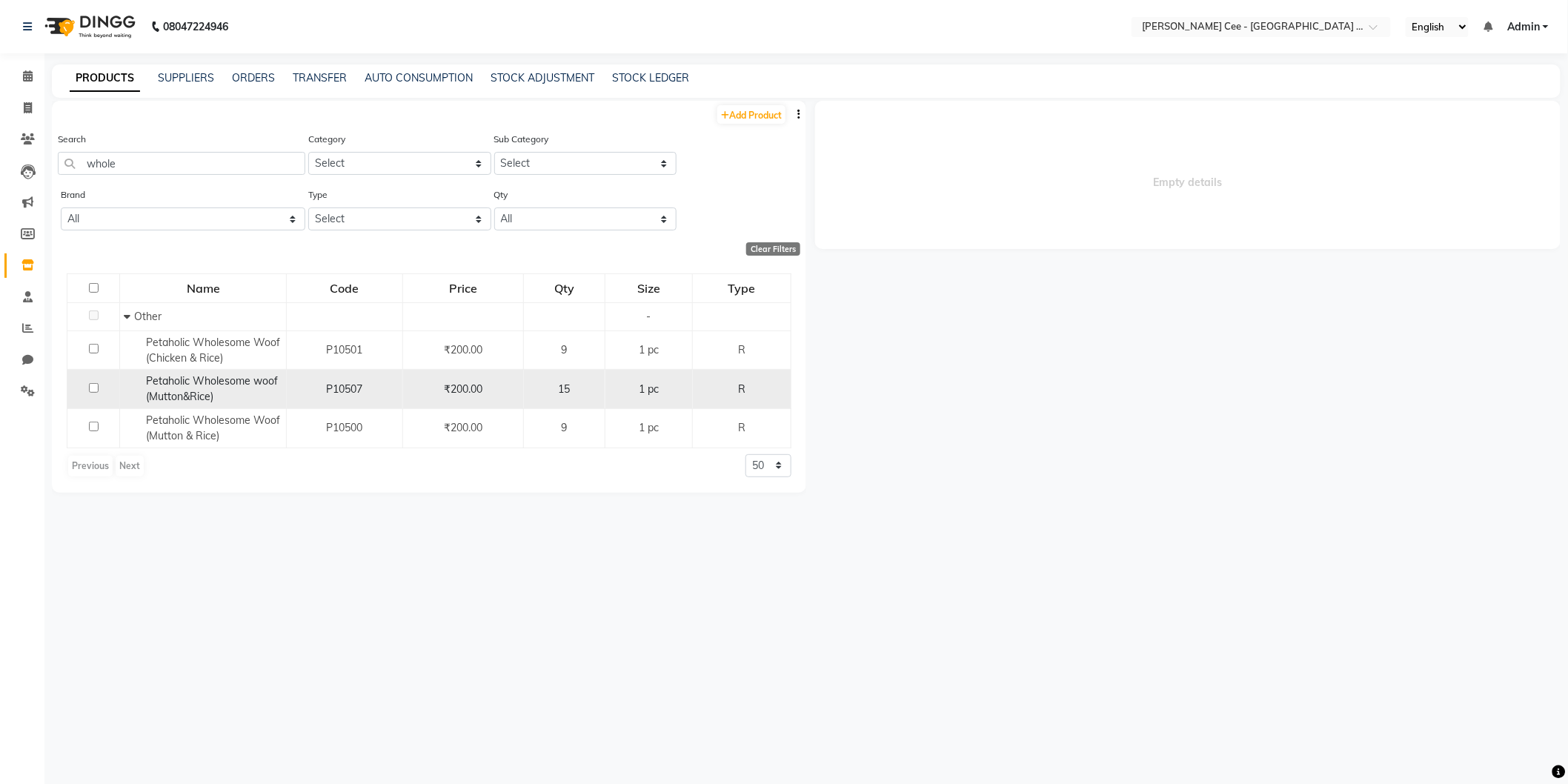
click at [93, 385] on input "checkbox" at bounding box center [94, 388] width 10 height 10
checkbox input "true"
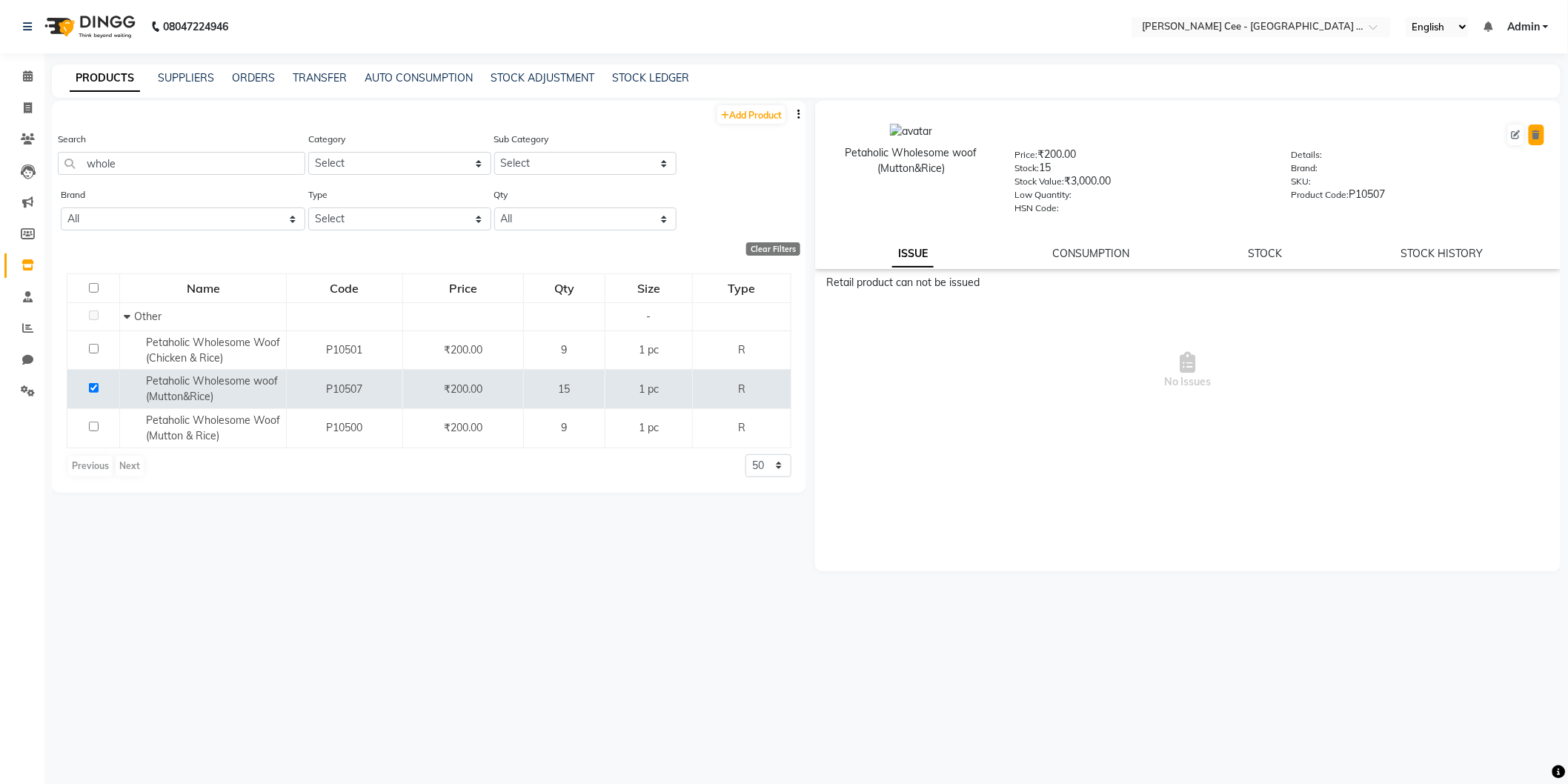
click at [1545, 135] on button at bounding box center [1536, 135] width 16 height 21
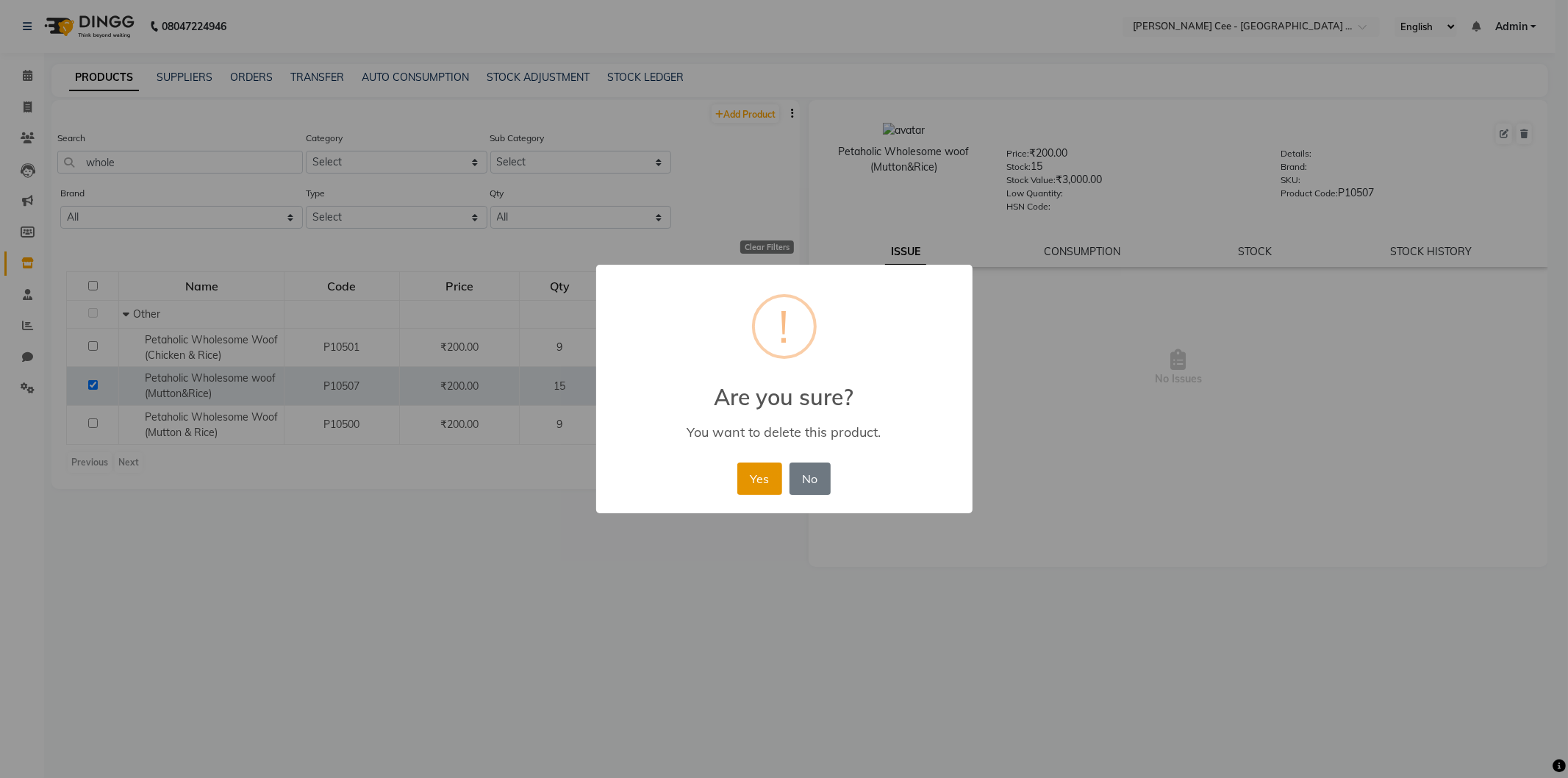
click at [739, 478] on button "Yes" at bounding box center [759, 479] width 45 height 32
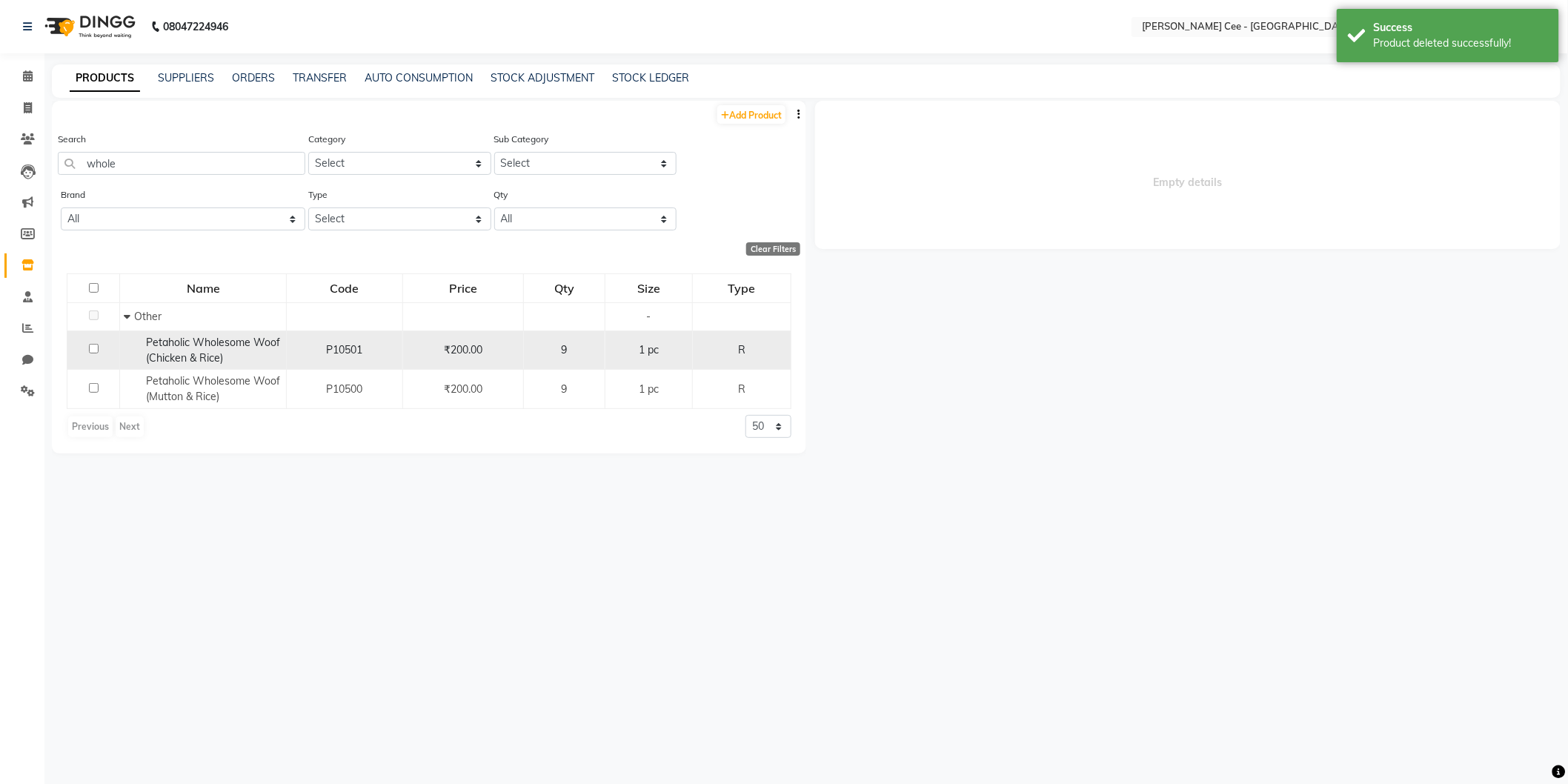
click at [325, 357] on div "P10501" at bounding box center [345, 350] width 104 height 16
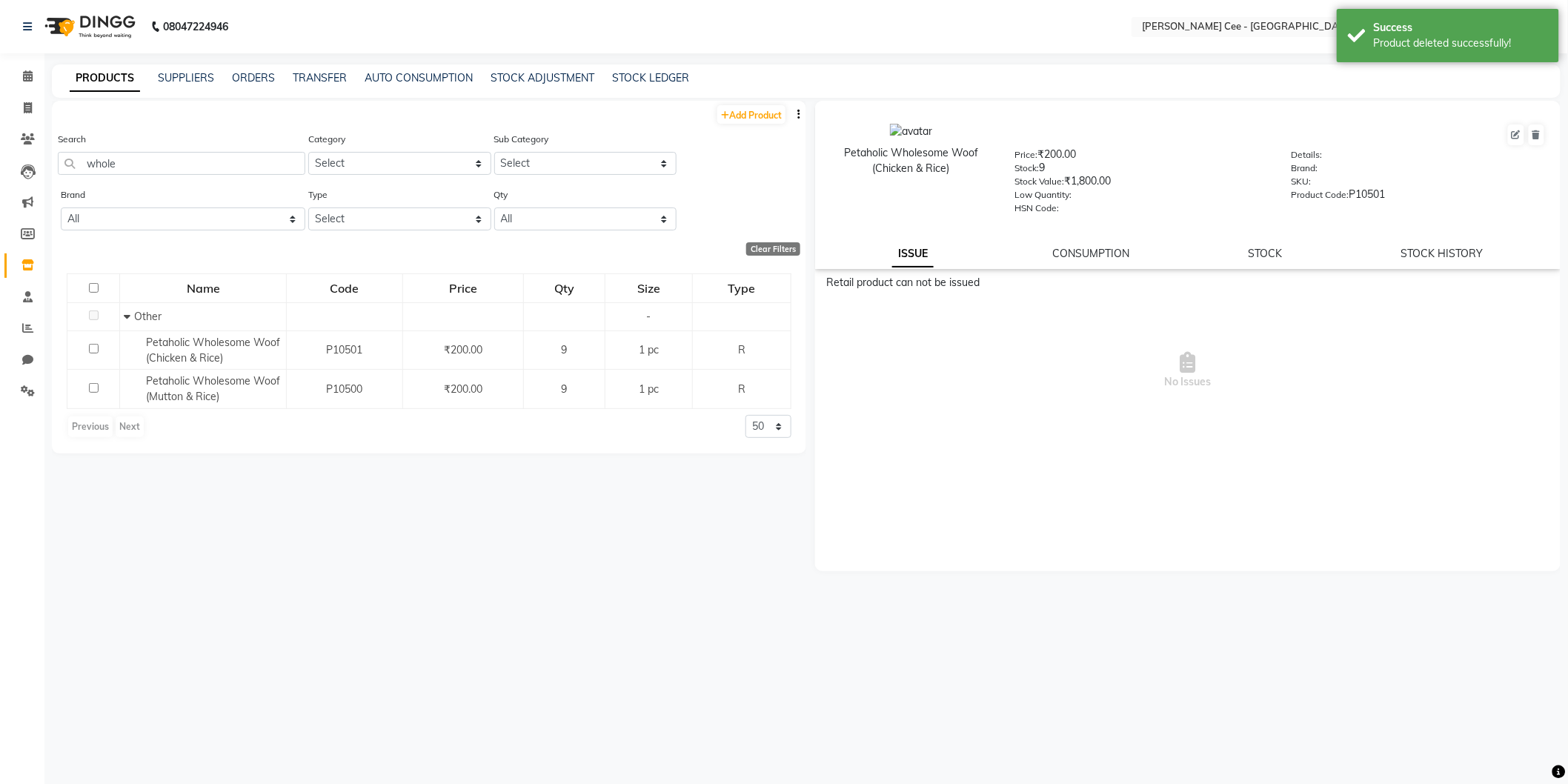
click at [1260, 261] on div "STOCK" at bounding box center [1266, 254] width 34 height 16
click at [1262, 255] on link "STOCK" at bounding box center [1266, 254] width 34 height 13
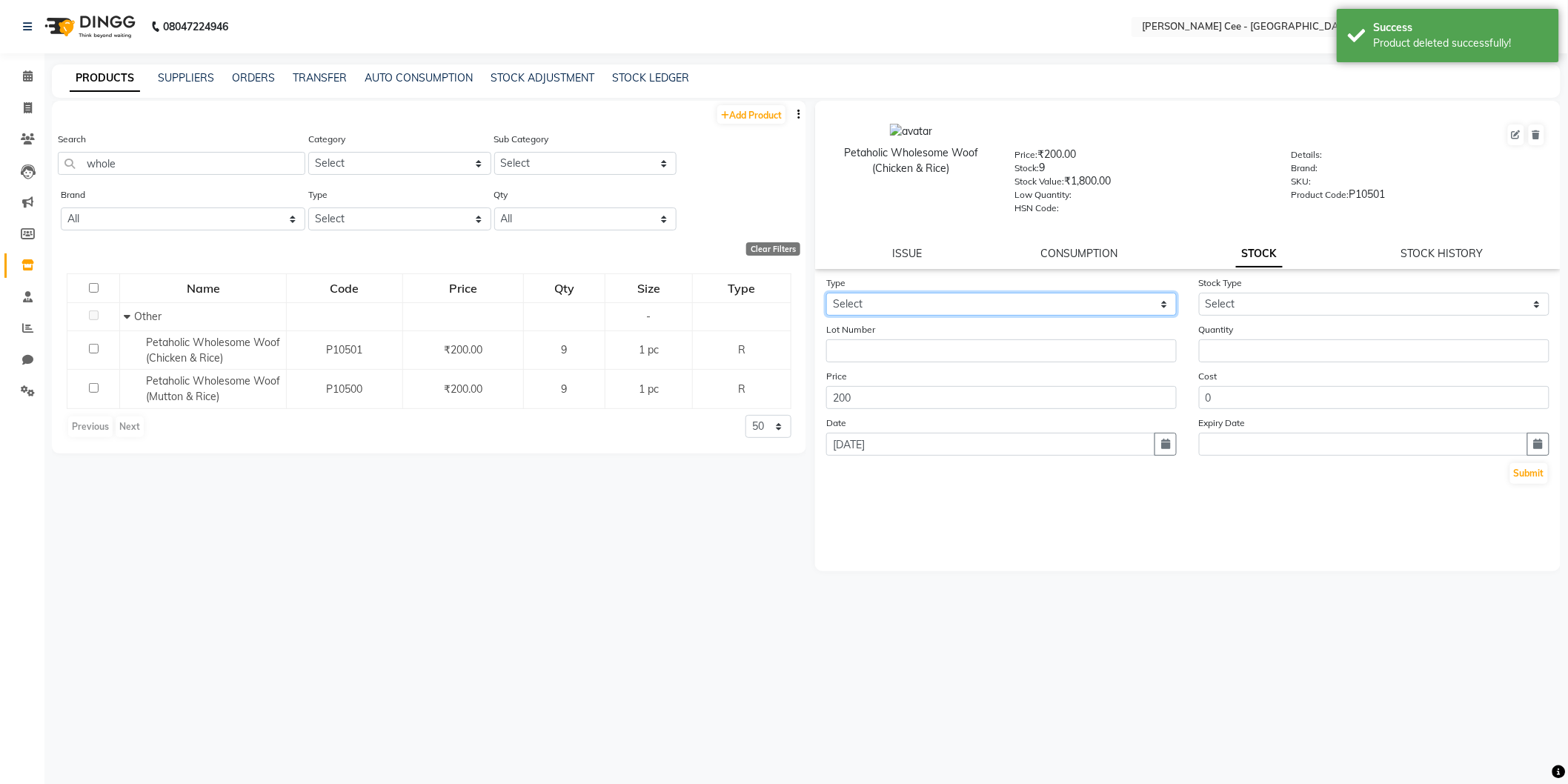
click at [1003, 299] on select "Select In Out" at bounding box center [1002, 304] width 351 height 23
select select "out"
click at [827, 293] on select "Select In Out" at bounding box center [1002, 304] width 351 height 23
select select
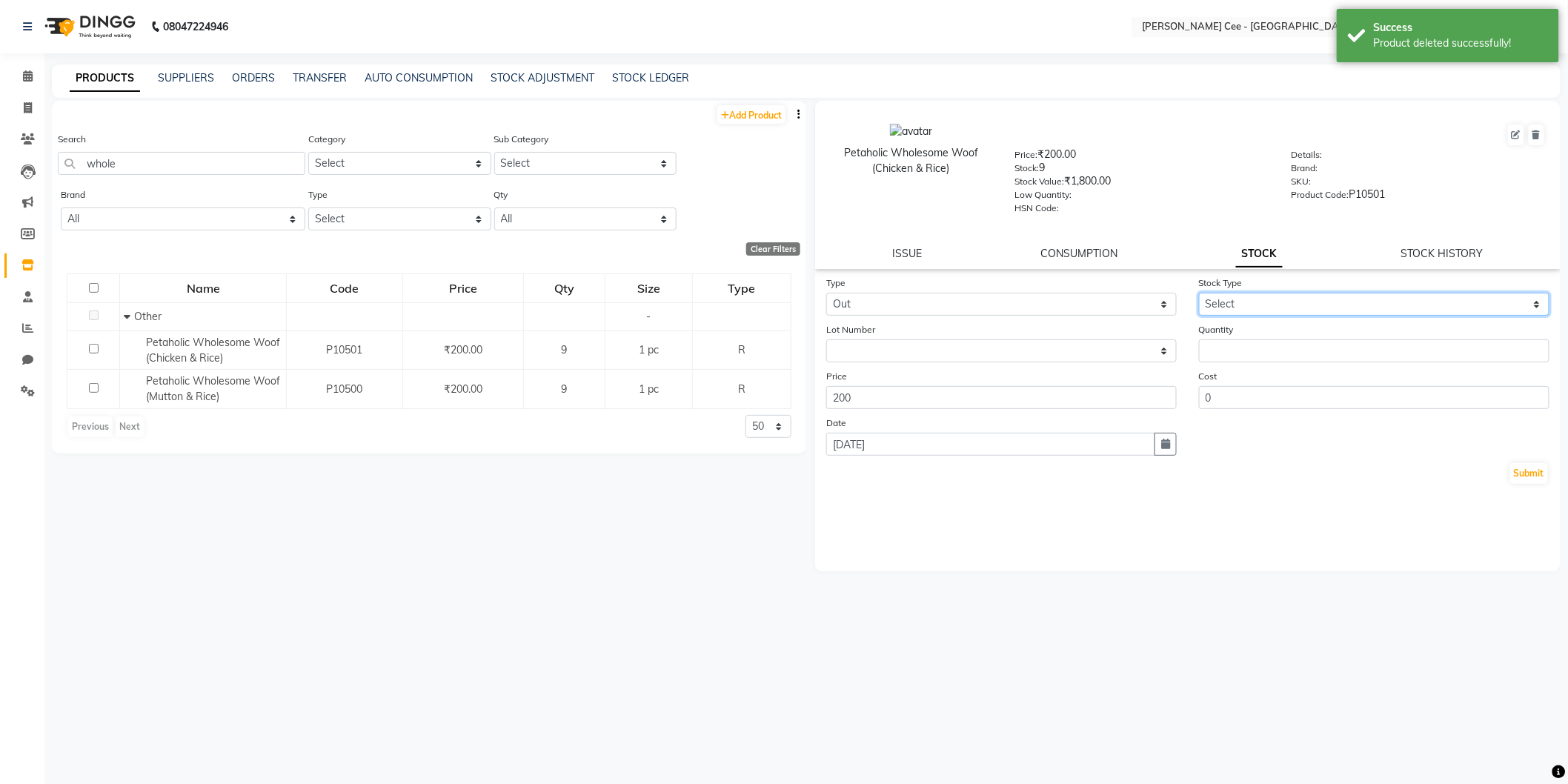
click at [1288, 300] on select "Select Internal Use Damaged Expired Adjustment Return Other" at bounding box center [1375, 304] width 351 height 23
select select "adjustment"
click at [1199, 293] on select "Select Internal Use Damaged Expired Adjustment Return Other" at bounding box center [1375, 304] width 351 height 23
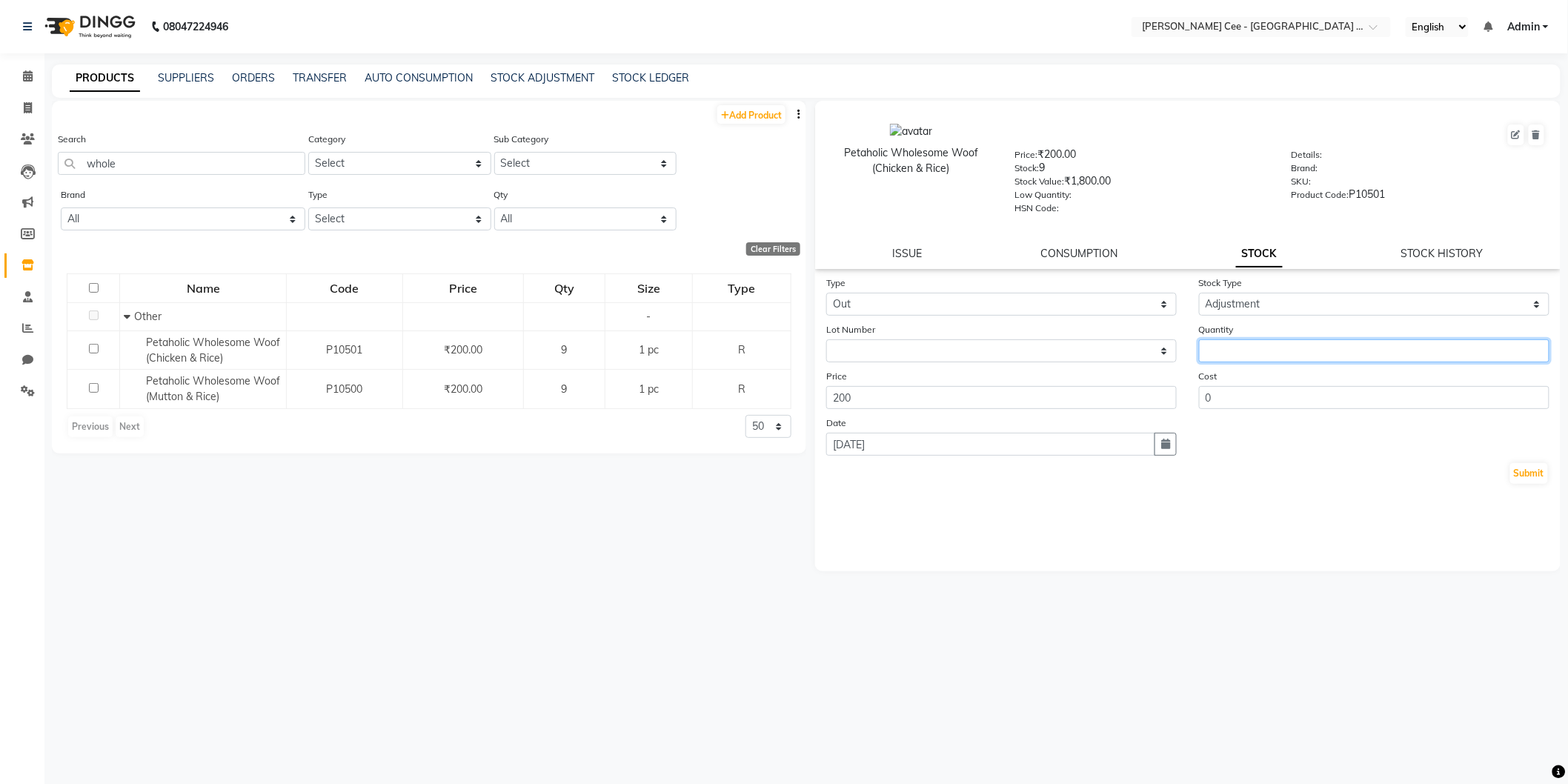
click at [1306, 349] on input "number" at bounding box center [1375, 350] width 351 height 23
type input "8"
click at [1536, 468] on button "Submit" at bounding box center [1529, 473] width 38 height 21
select select
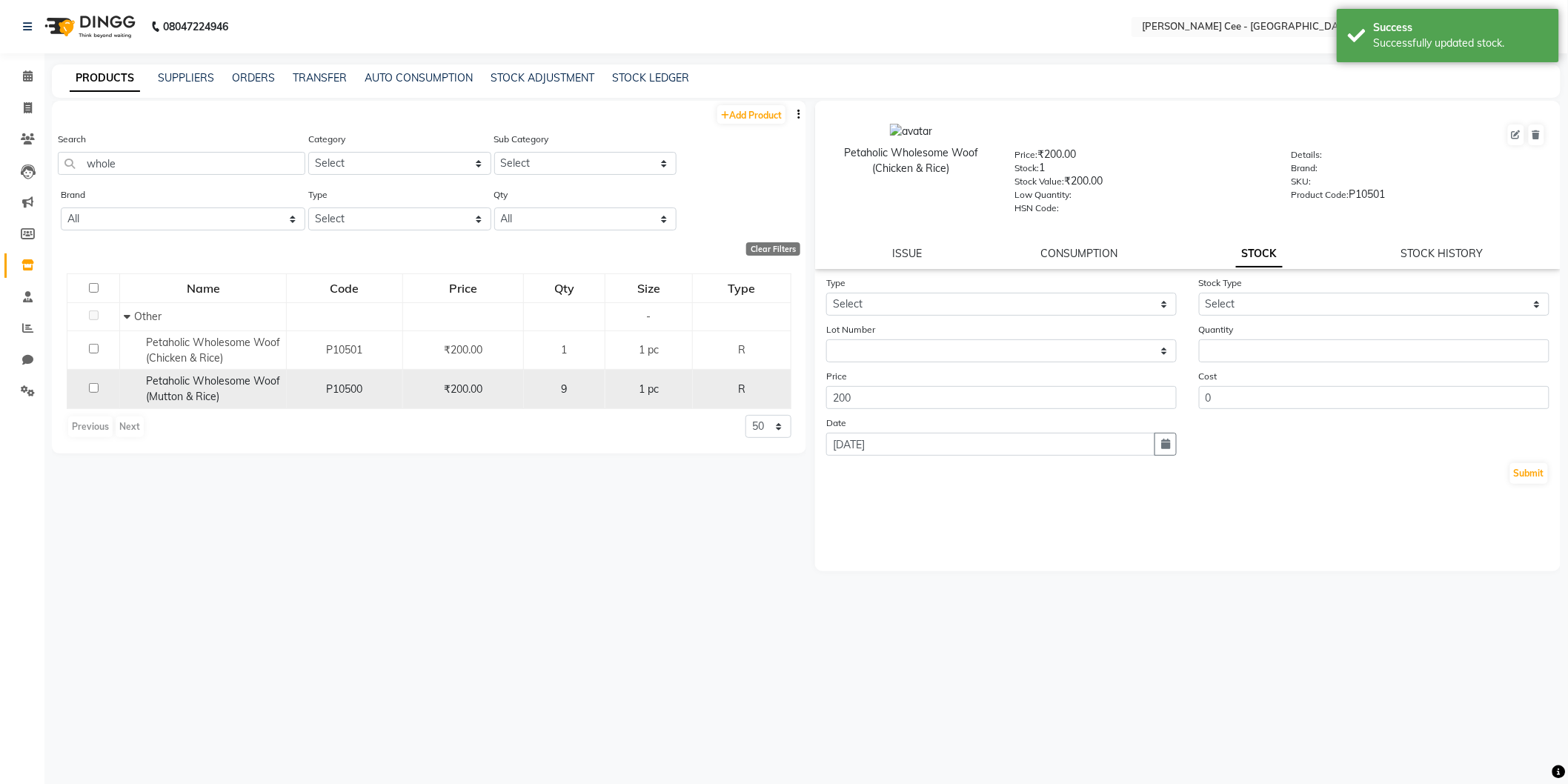
click at [468, 387] on span "₹200.00" at bounding box center [463, 389] width 39 height 13
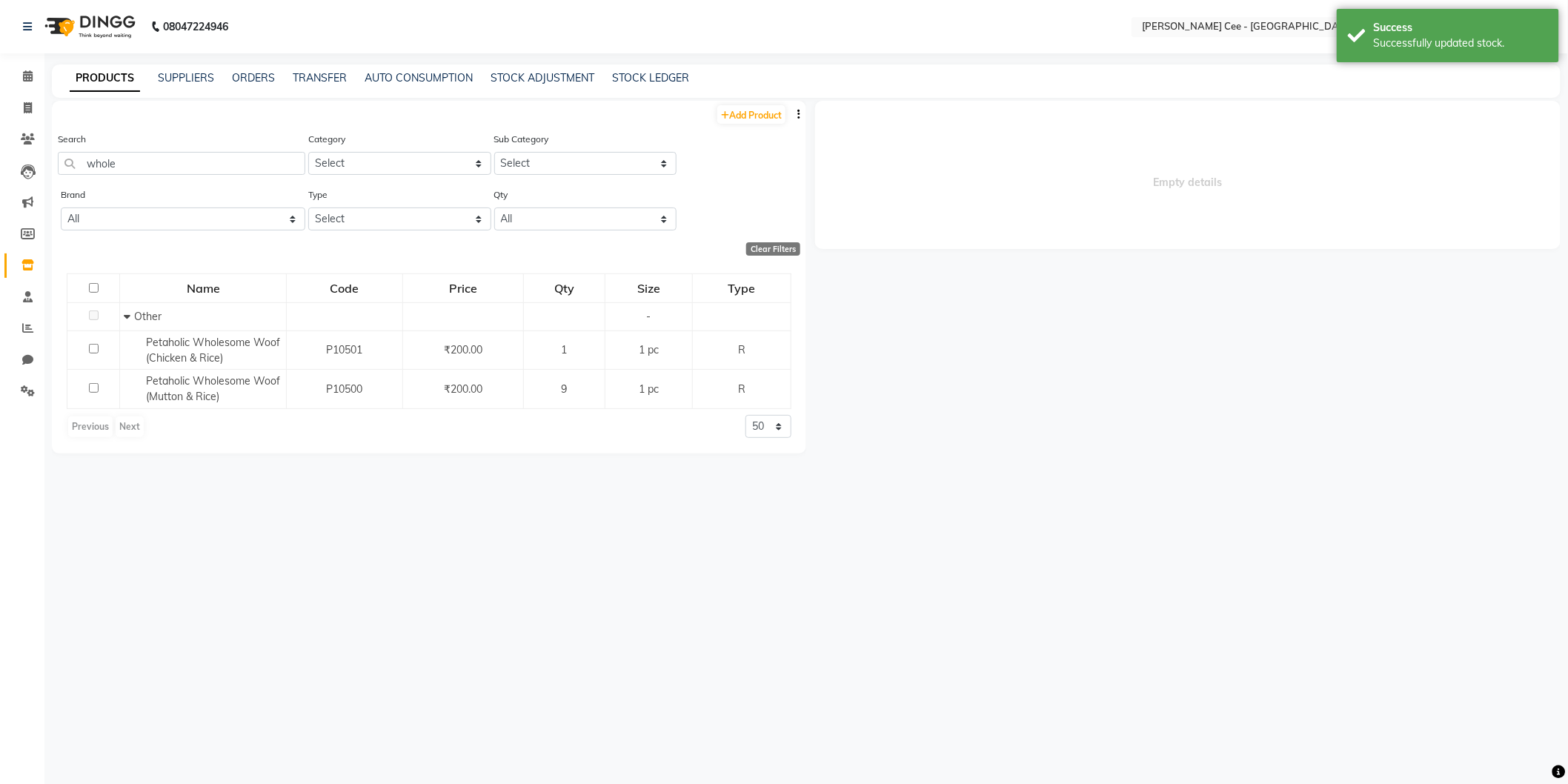
select select
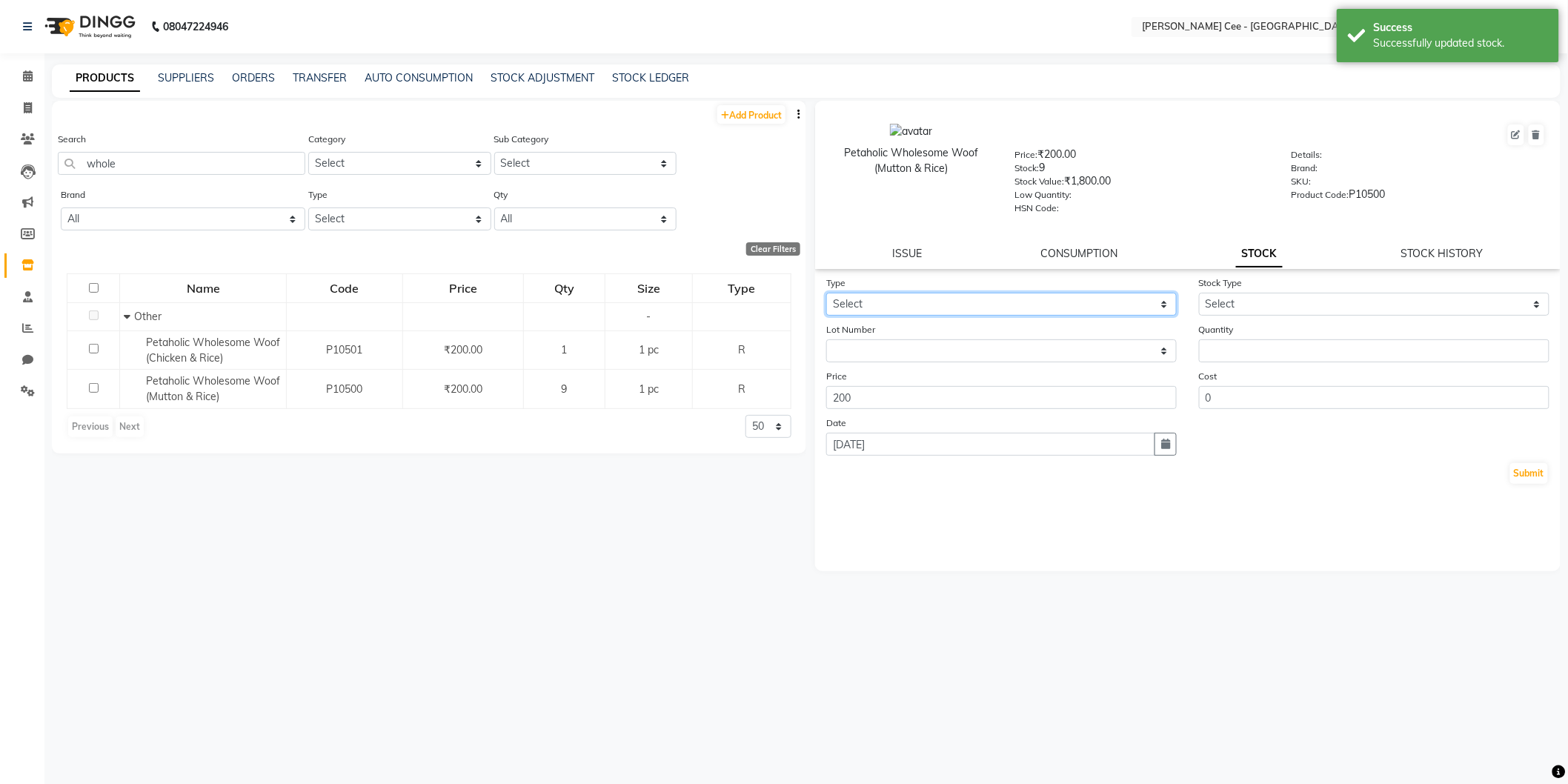
drag, startPoint x: 937, startPoint y: 302, endPoint x: 931, endPoint y: 315, distance: 14.3
click at [937, 302] on select "Select In Out" at bounding box center [1002, 304] width 351 height 23
select select "out"
click at [827, 293] on select "Select In Out" at bounding box center [1002, 304] width 351 height 23
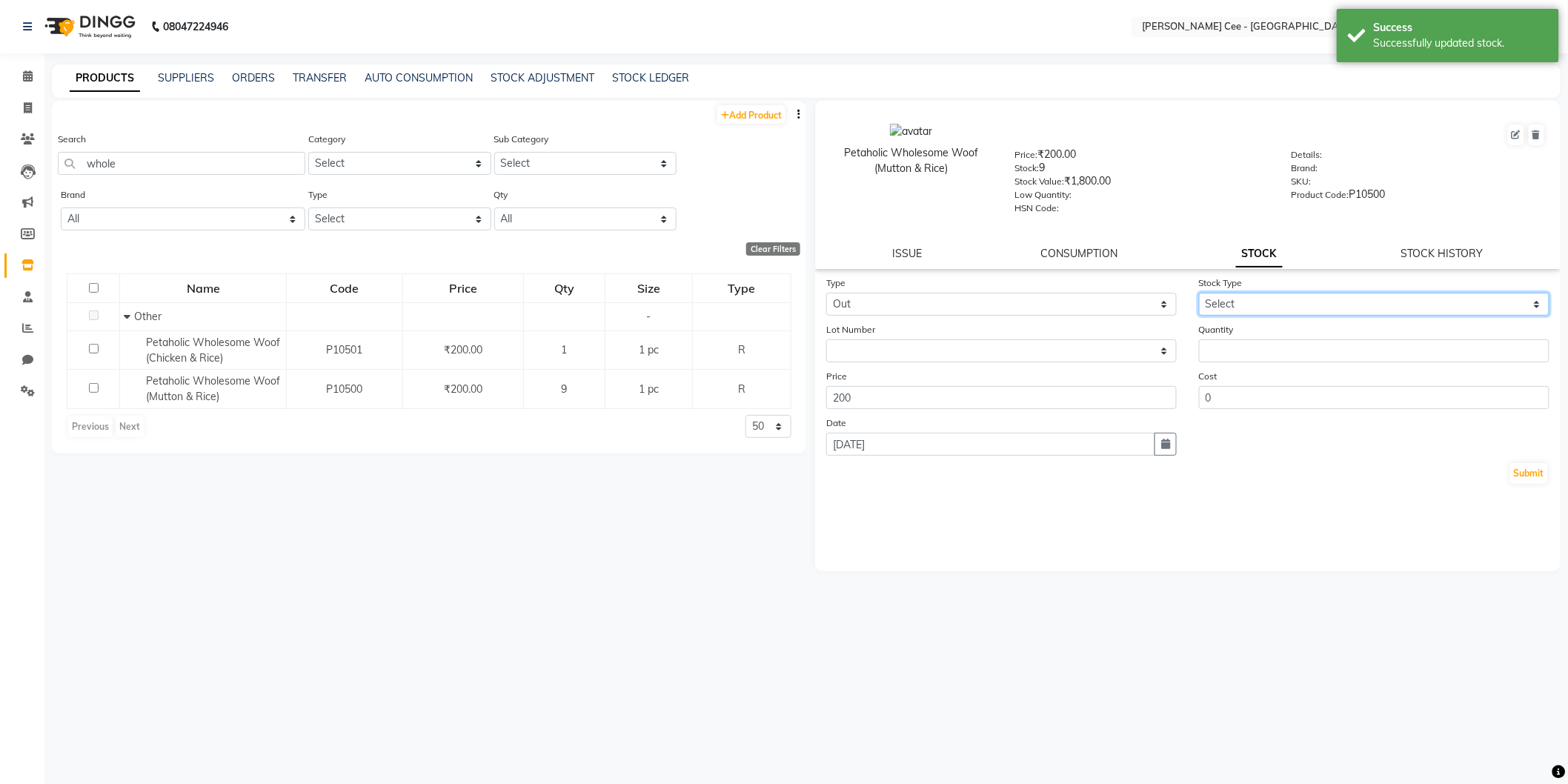
click at [1262, 301] on select "Select Internal Use Damaged Expired Adjustment Return Other" at bounding box center [1375, 304] width 351 height 23
select select "adjustment"
click at [1199, 293] on select "Select Internal Use Damaged Expired Adjustment Return Other" at bounding box center [1375, 304] width 351 height 23
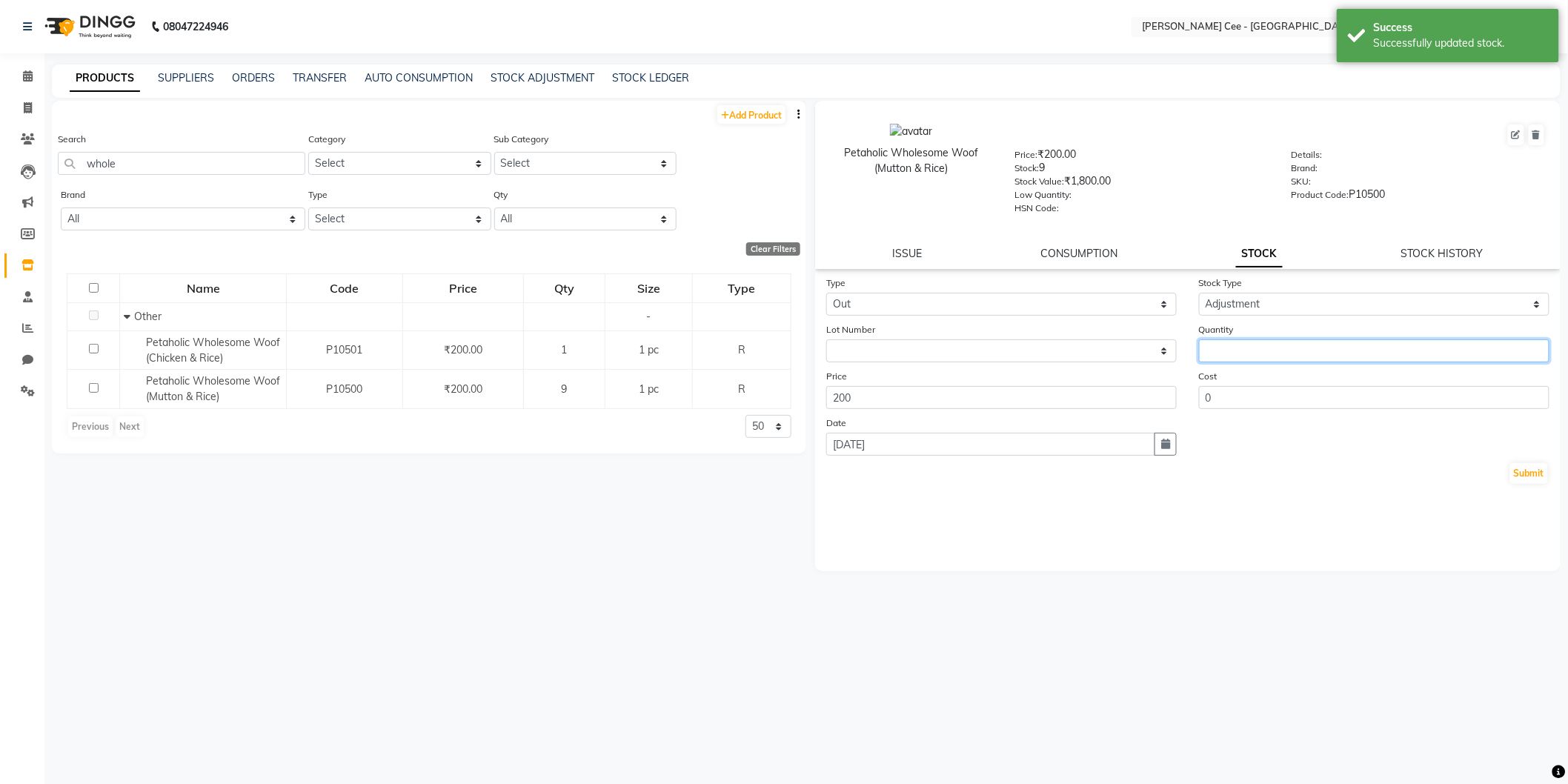
click at [1309, 348] on input "number" at bounding box center [1375, 350] width 351 height 23
type input "8"
click at [1542, 469] on button "Submit" at bounding box center [1529, 473] width 38 height 21
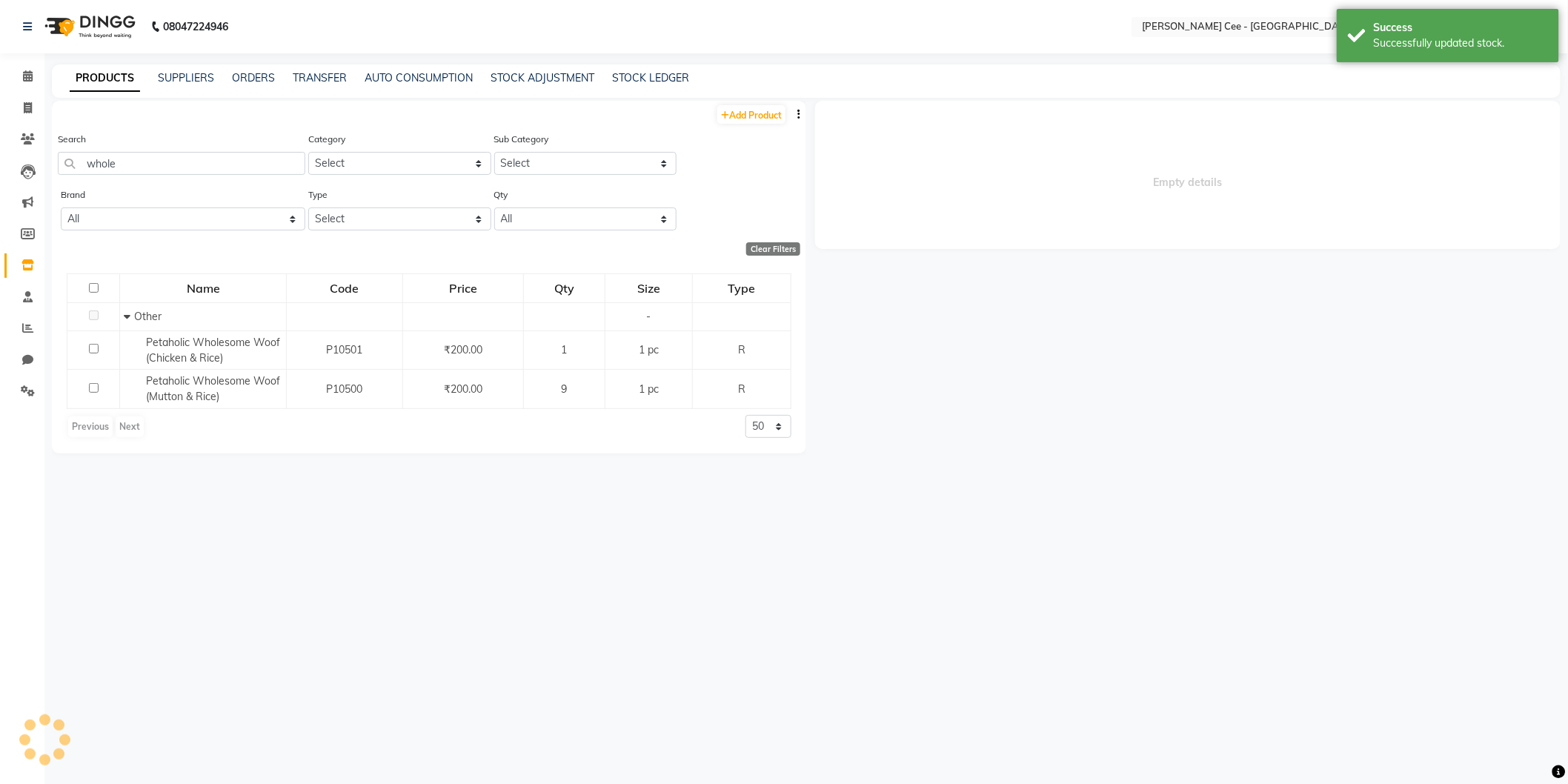
select select
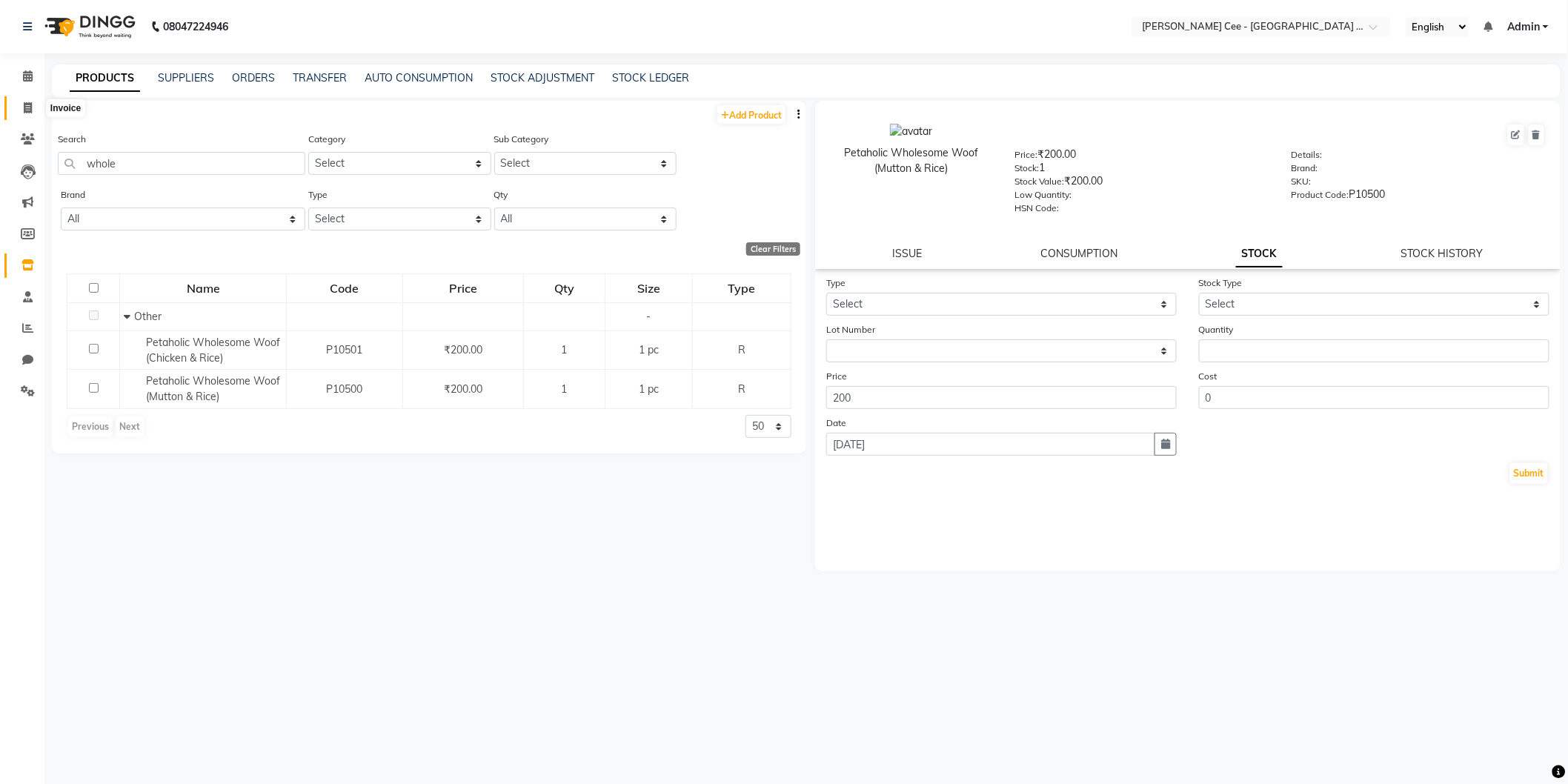
click at [26, 100] on span at bounding box center [28, 108] width 26 height 17
select select "service"
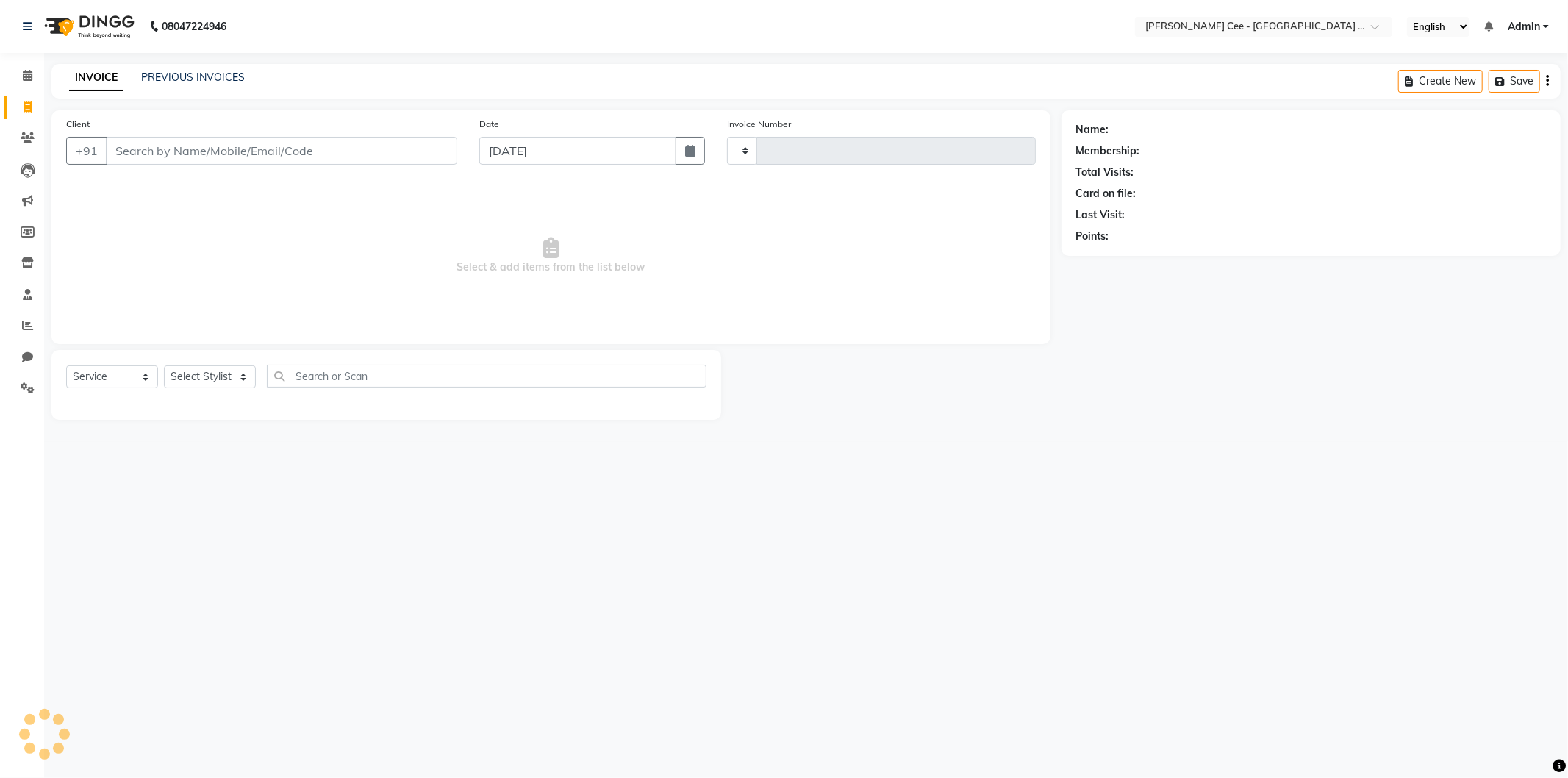
type input "2229"
select select "8239"
click at [235, 153] on input "Client" at bounding box center [281, 151] width 351 height 28
select select "product"
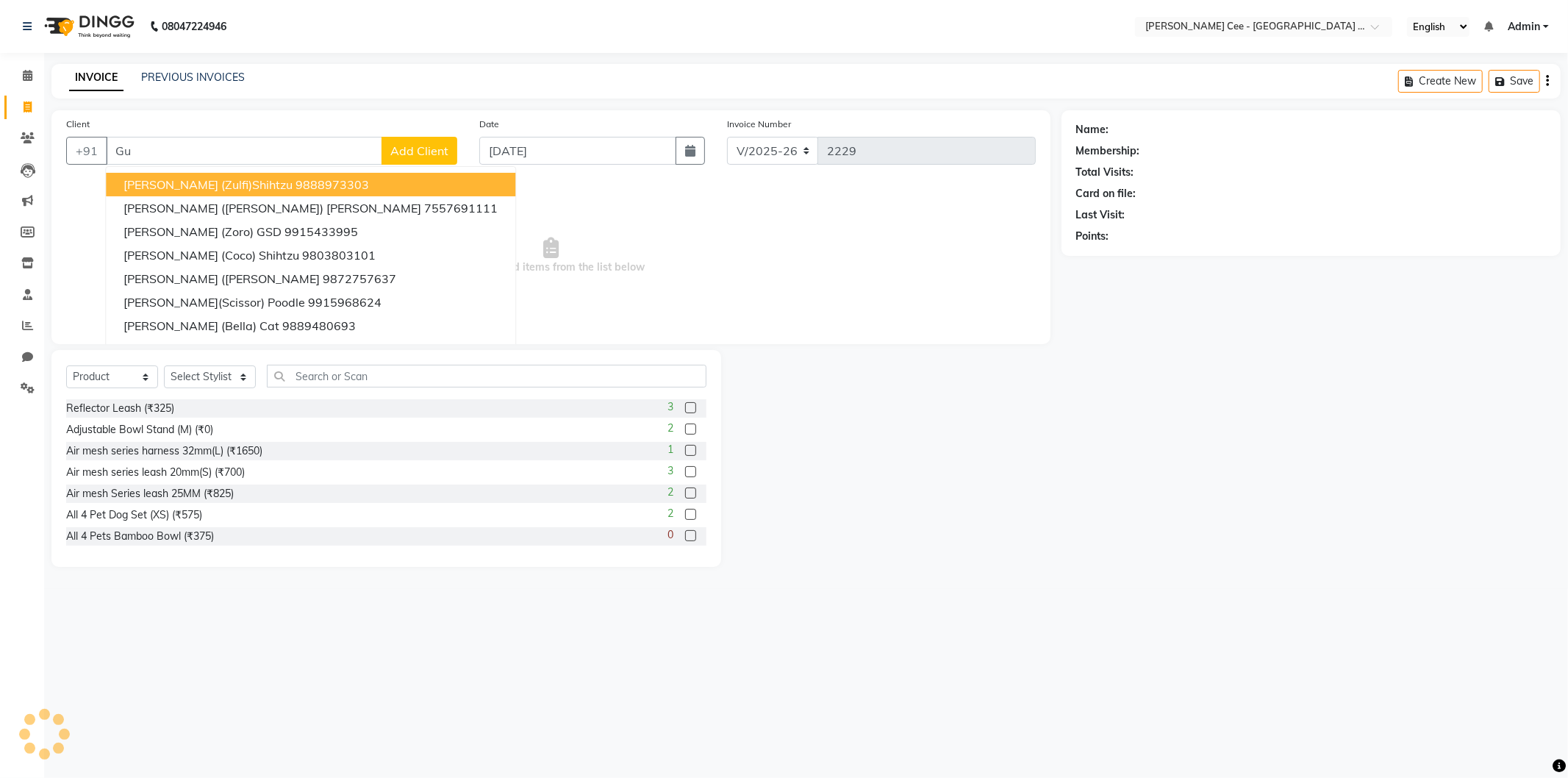
type input "G"
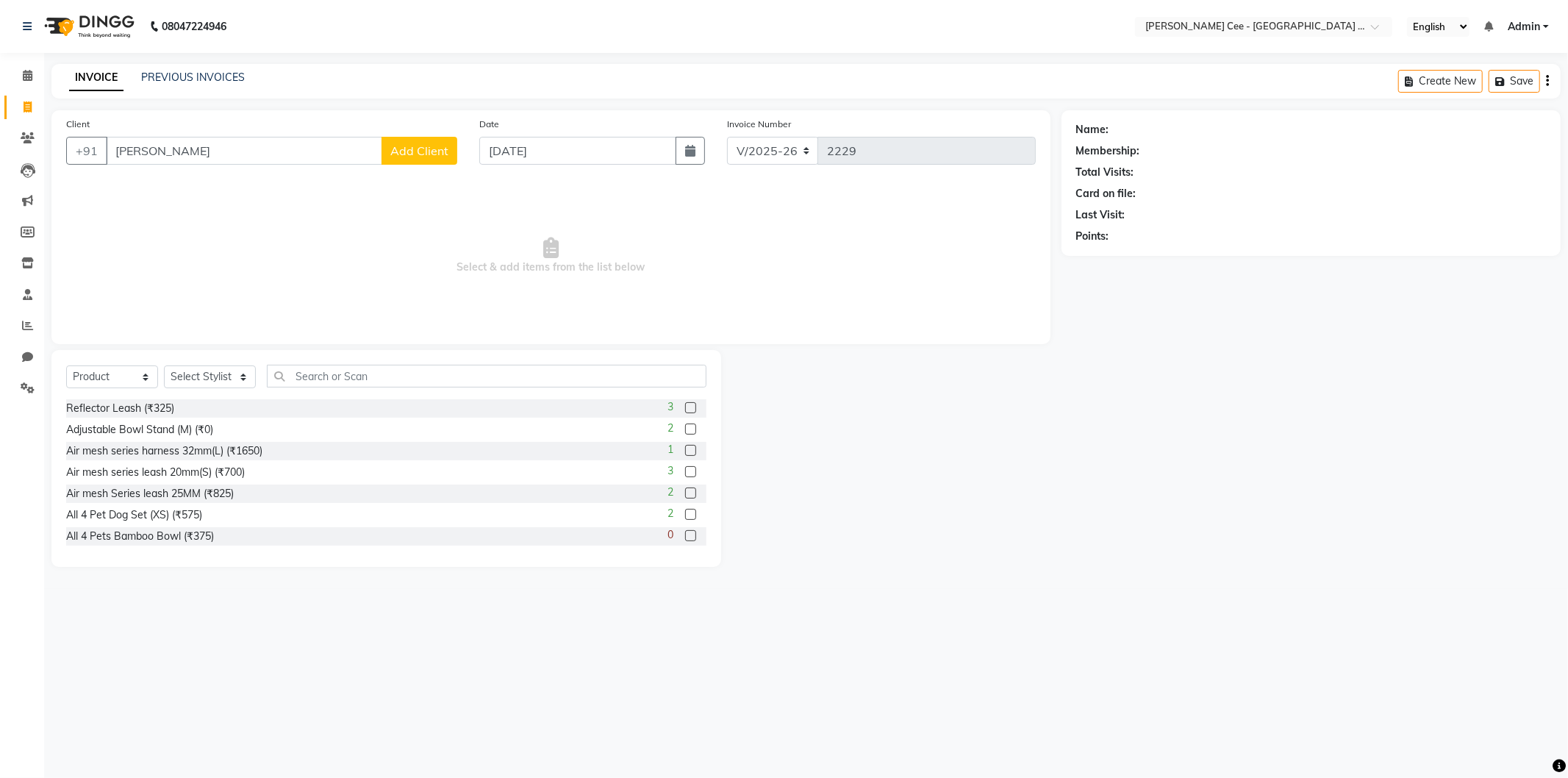
type input "Gurmej Singh"
click at [435, 153] on span "Add Client" at bounding box center [420, 151] width 58 height 15
select select "22"
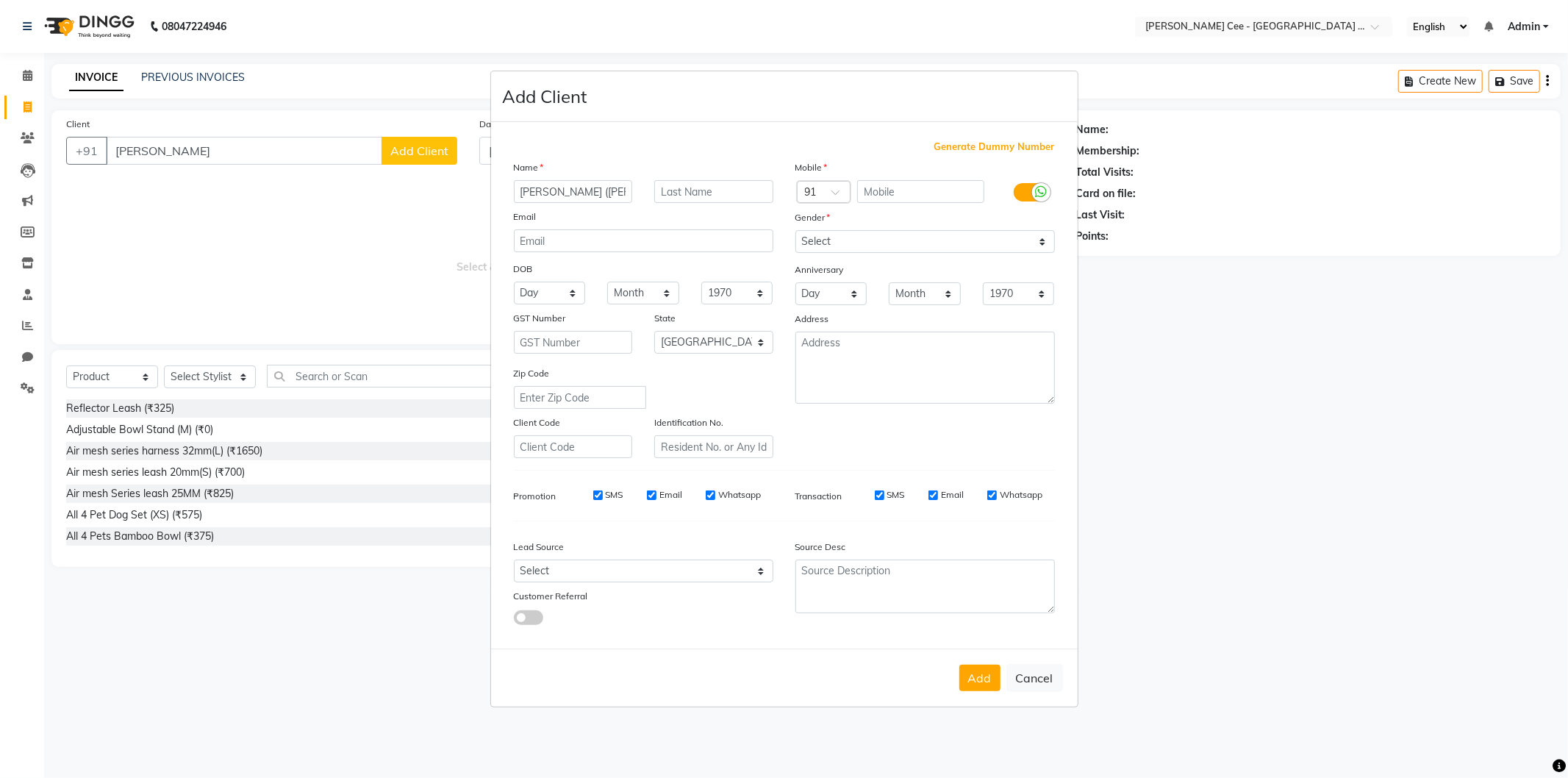
type input "Gurmej Singh (Tyson)"
click at [737, 203] on div "Name Gurmej Singh (Tyson) Email DOB Day 01 02 03 04 05 06 07 08 09 10 11 12 13 …" at bounding box center [643, 308] width 282 height 298
click at [739, 177] on div "Name" at bounding box center [643, 170] width 282 height 21
click at [734, 182] on input "text" at bounding box center [713, 191] width 119 height 22
type input "Labra"
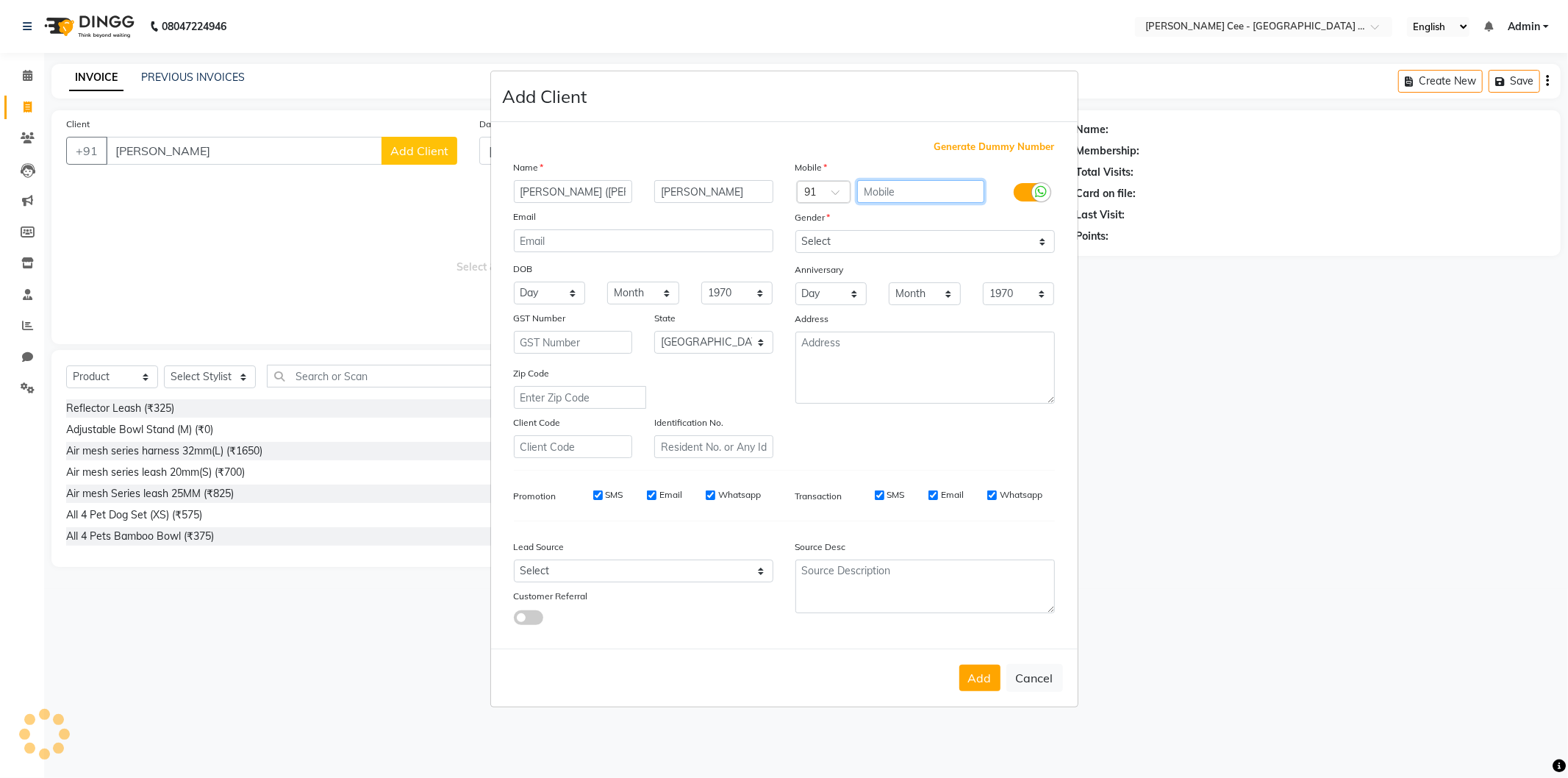
click at [930, 188] on input "text" at bounding box center [921, 191] width 127 height 22
type input "9465421323"
click at [976, 236] on select "Select Male Female Other Prefer Not To Say" at bounding box center [925, 241] width 259 height 22
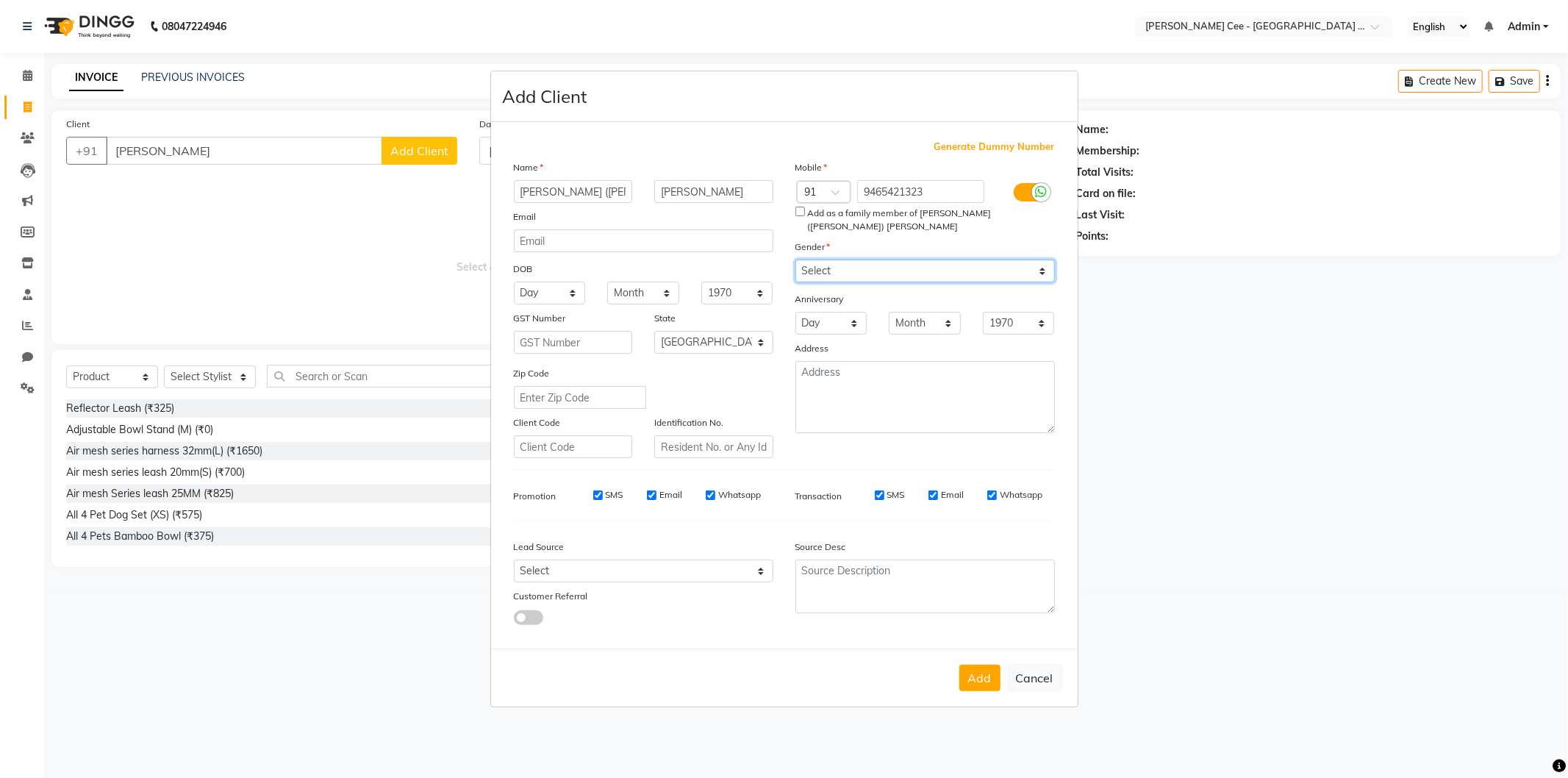
click at [928, 266] on select "Select Male Female Other Prefer Not To Say" at bounding box center [925, 270] width 259 height 22
click at [800, 209] on input "Add as a family member of Prabh (Tyson) Labra" at bounding box center [800, 212] width 10 height 10
checkbox input "true"
click at [927, 259] on select "Select Male Female Other Prefer Not To Say" at bounding box center [925, 270] width 259 height 22
select select "male"
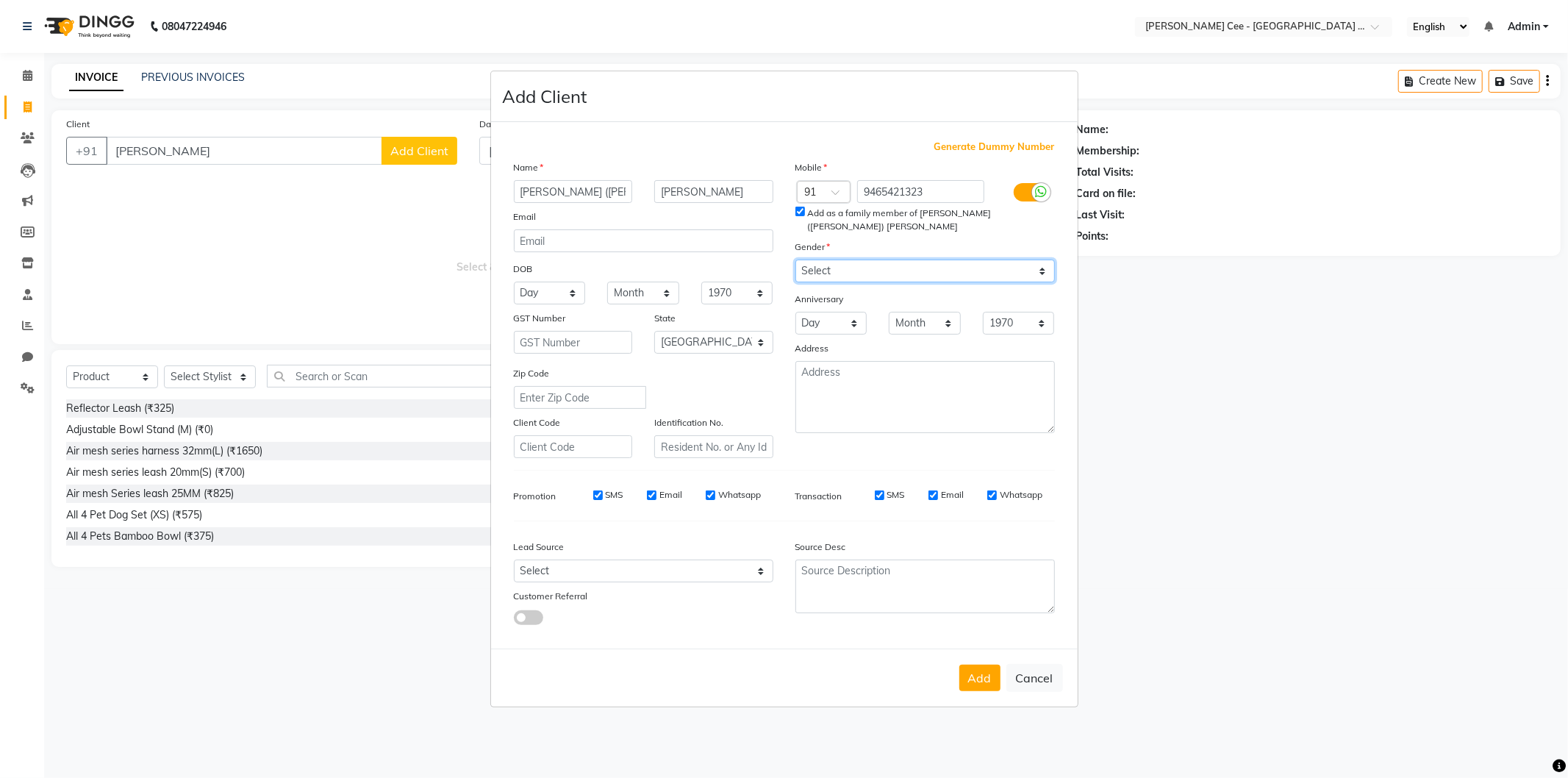
click at [795, 259] on select "Select Male Female Other Prefer Not To Say" at bounding box center [925, 270] width 259 height 22
click at [971, 673] on button "Add" at bounding box center [981, 678] width 42 height 27
type input "9465421323"
select select
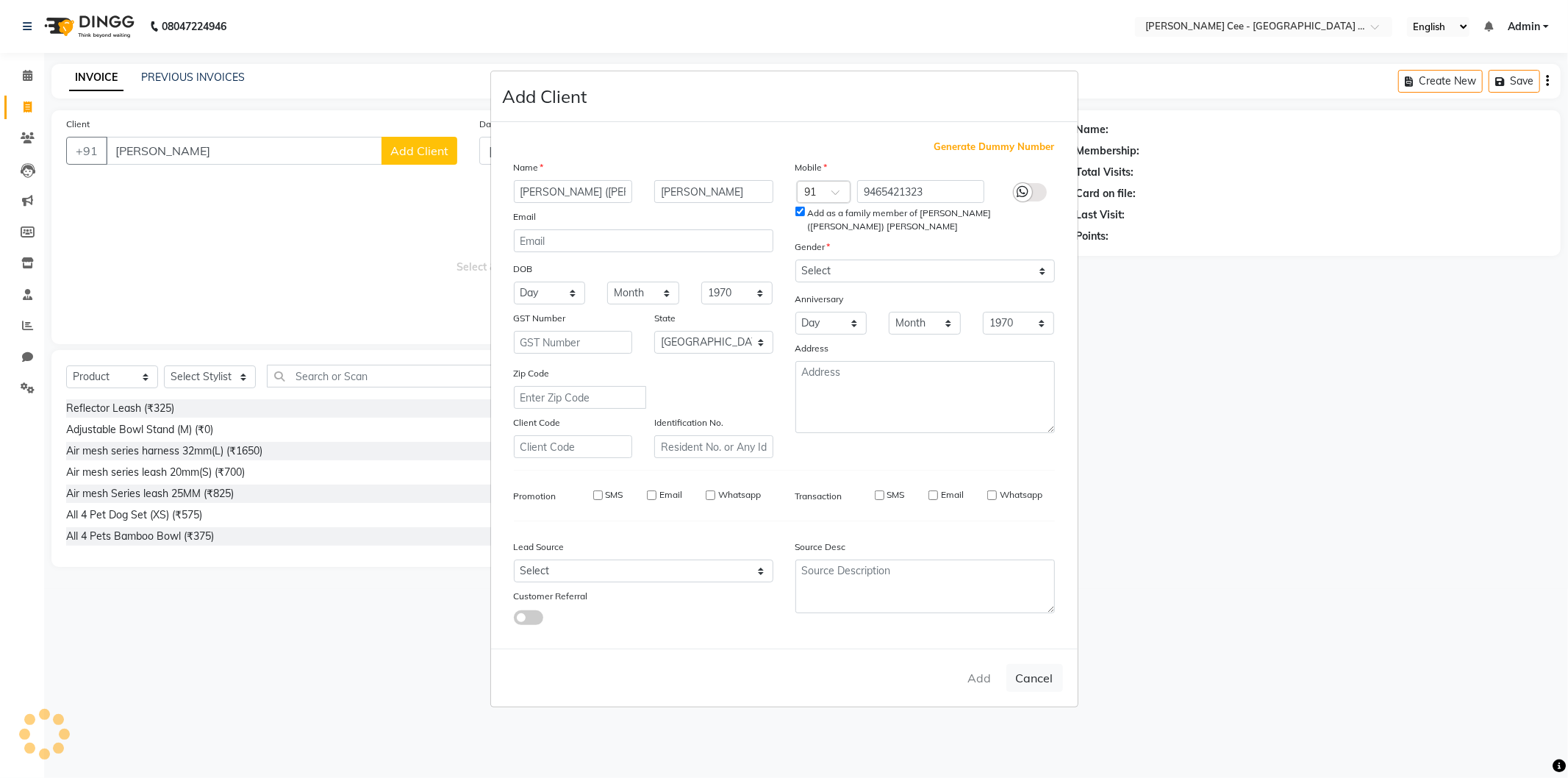
select select
select select "null"
select select
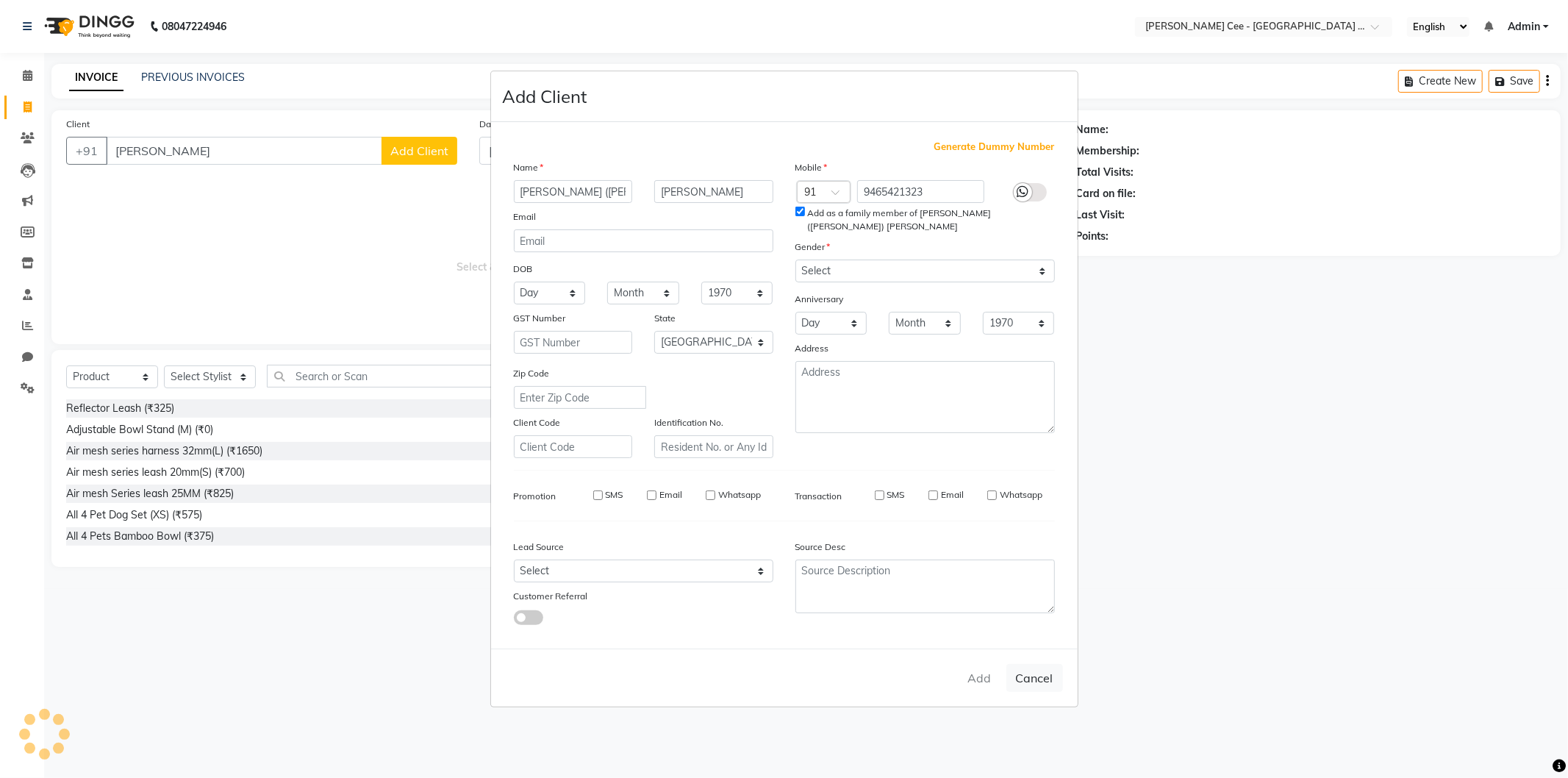
select select
checkbox input "false"
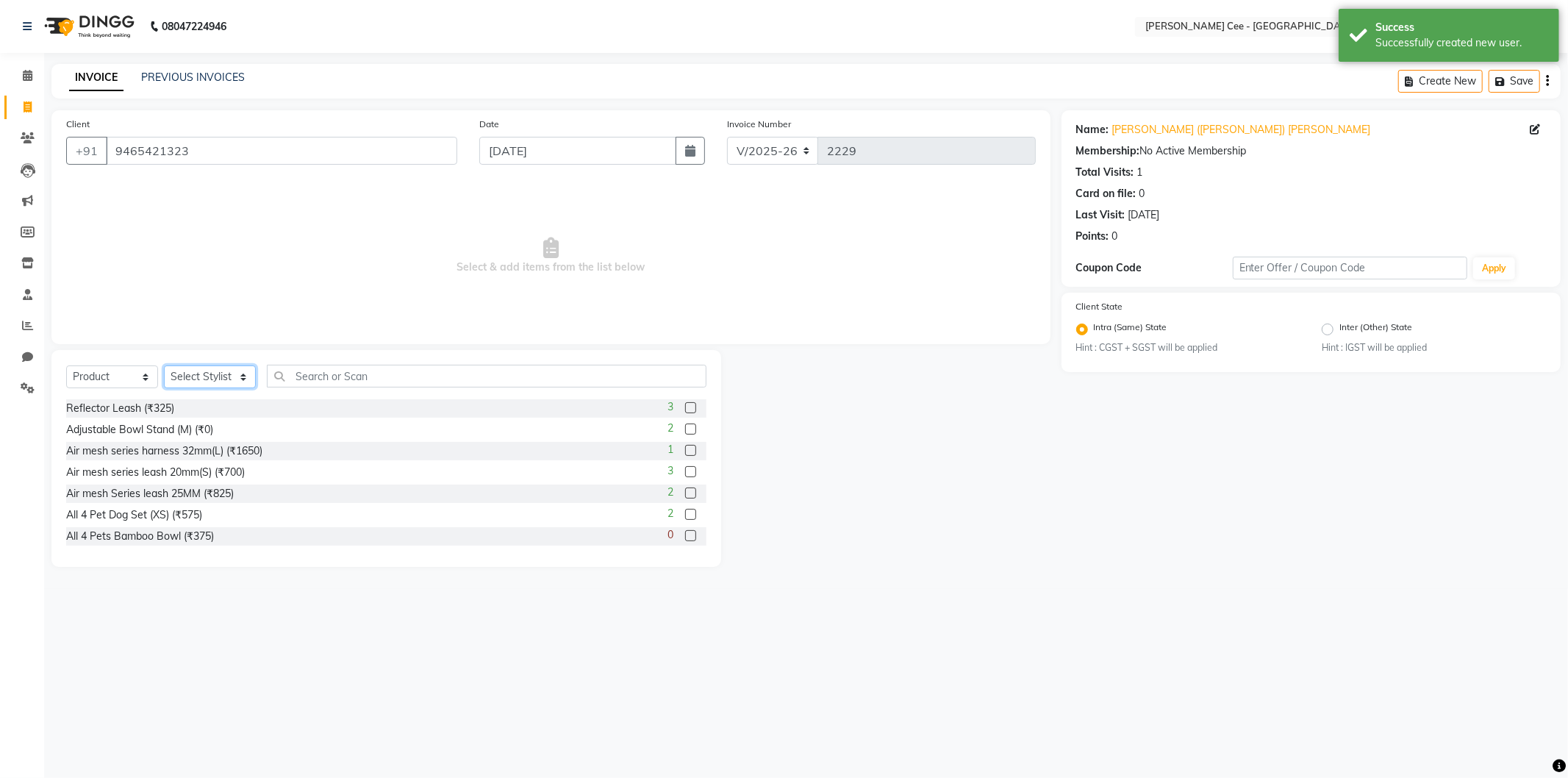
click at [215, 378] on select "Select Stylist Avinash Dr Kamalpreet Kaur Dr.Simran Guri Jashanpreet Singh Kaja…" at bounding box center [209, 377] width 92 height 22
select select "80152"
click at [164, 367] on select "Select Stylist Avinash Dr Kamalpreet Kaur Dr.Simran Guri Jashanpreet Singh Kaja…" at bounding box center [209, 377] width 92 height 22
click at [328, 370] on input "text" at bounding box center [486, 376] width 440 height 22
type input "8906043146021"
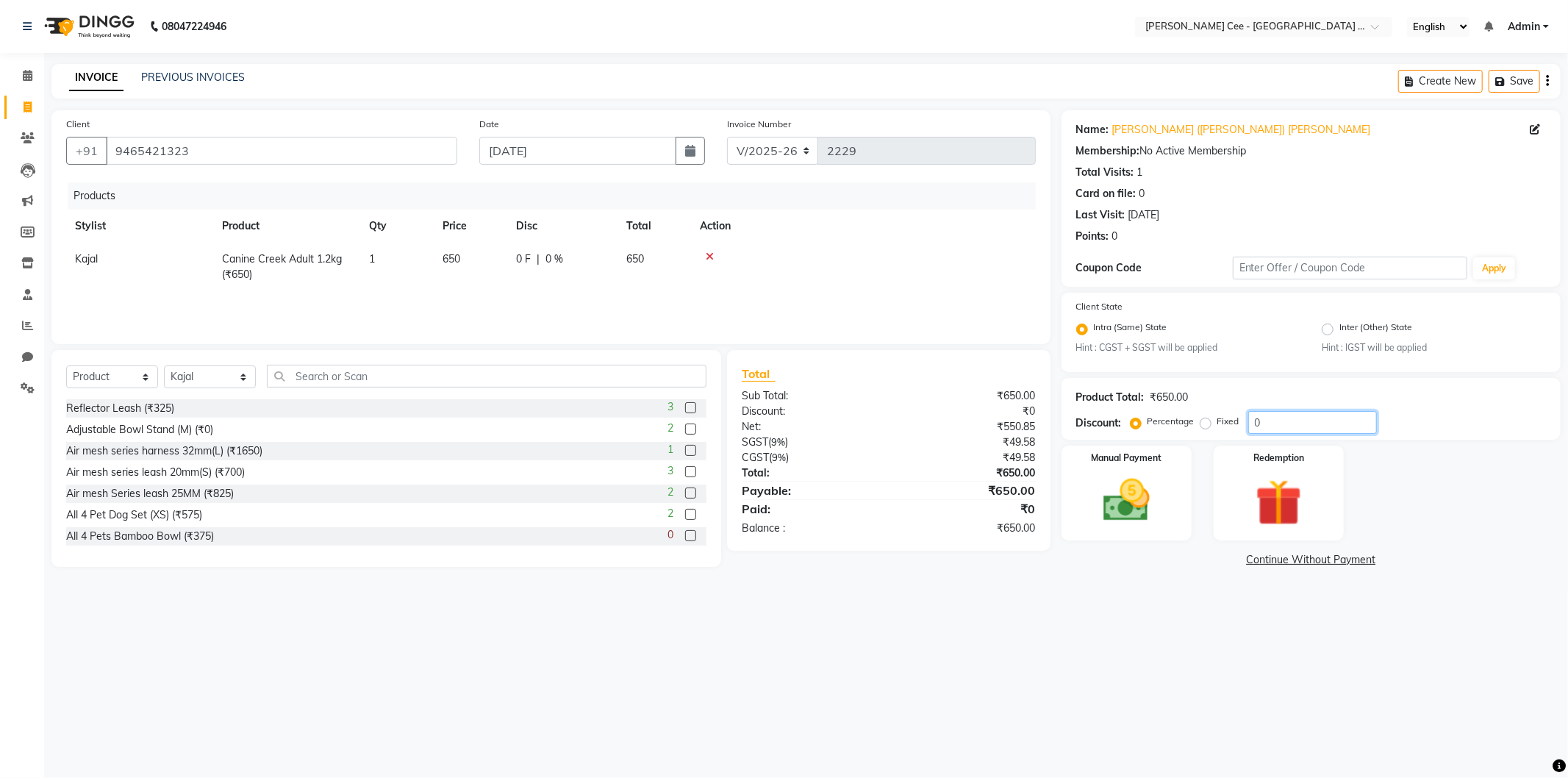
click at [1250, 423] on input "0" at bounding box center [1312, 422] width 129 height 22
click at [1251, 423] on input "0" at bounding box center [1312, 422] width 129 height 22
type input "25"
click at [1093, 602] on div "08047224946 Select Location × Kay Cee - Petpro Amritsar, Amritsar English ENGLI…" at bounding box center [784, 389] width 1568 height 778
click at [1153, 500] on img at bounding box center [1127, 500] width 79 height 56
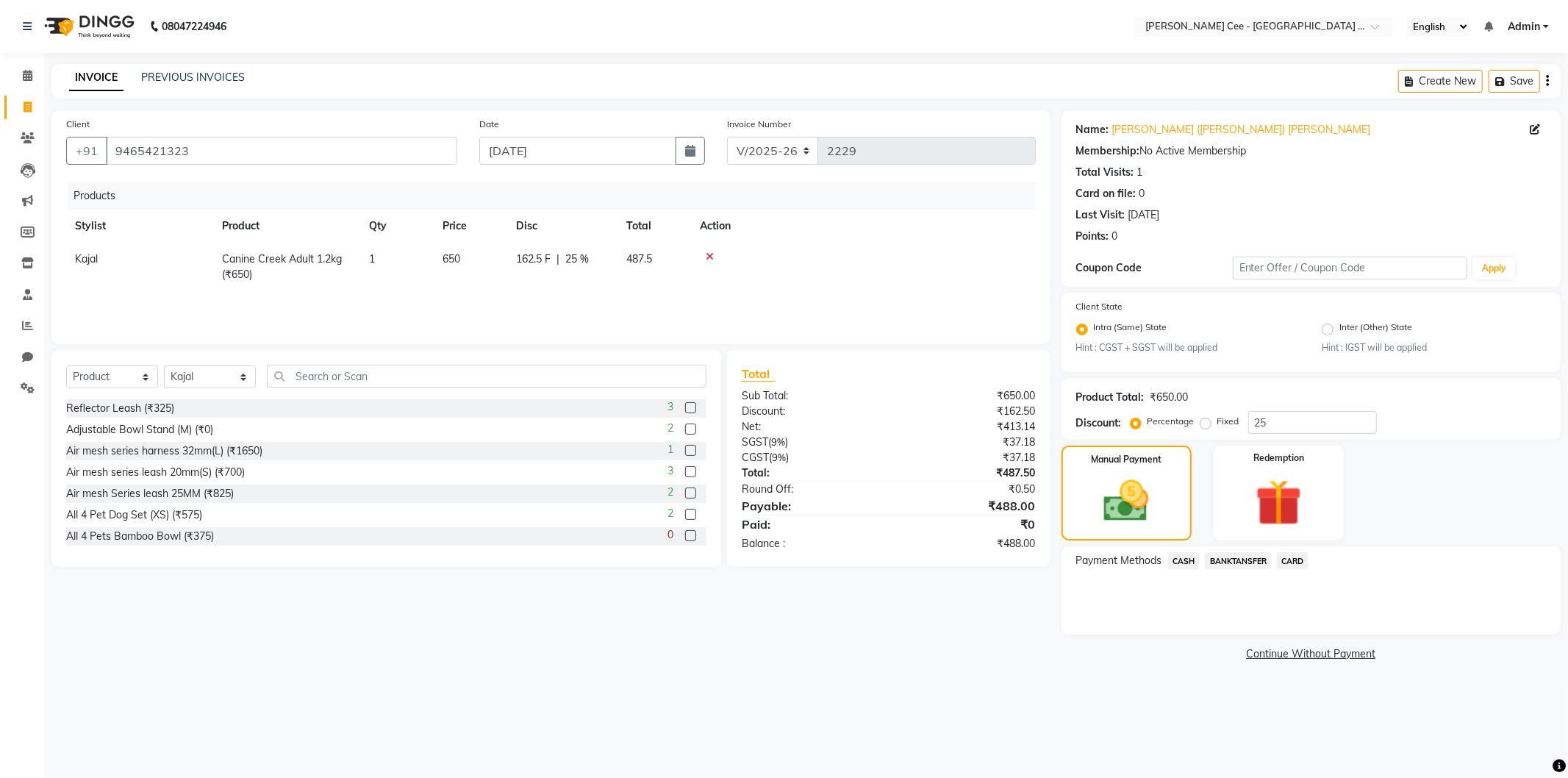
click at [1188, 558] on span "CASH" at bounding box center [1184, 561] width 32 height 17
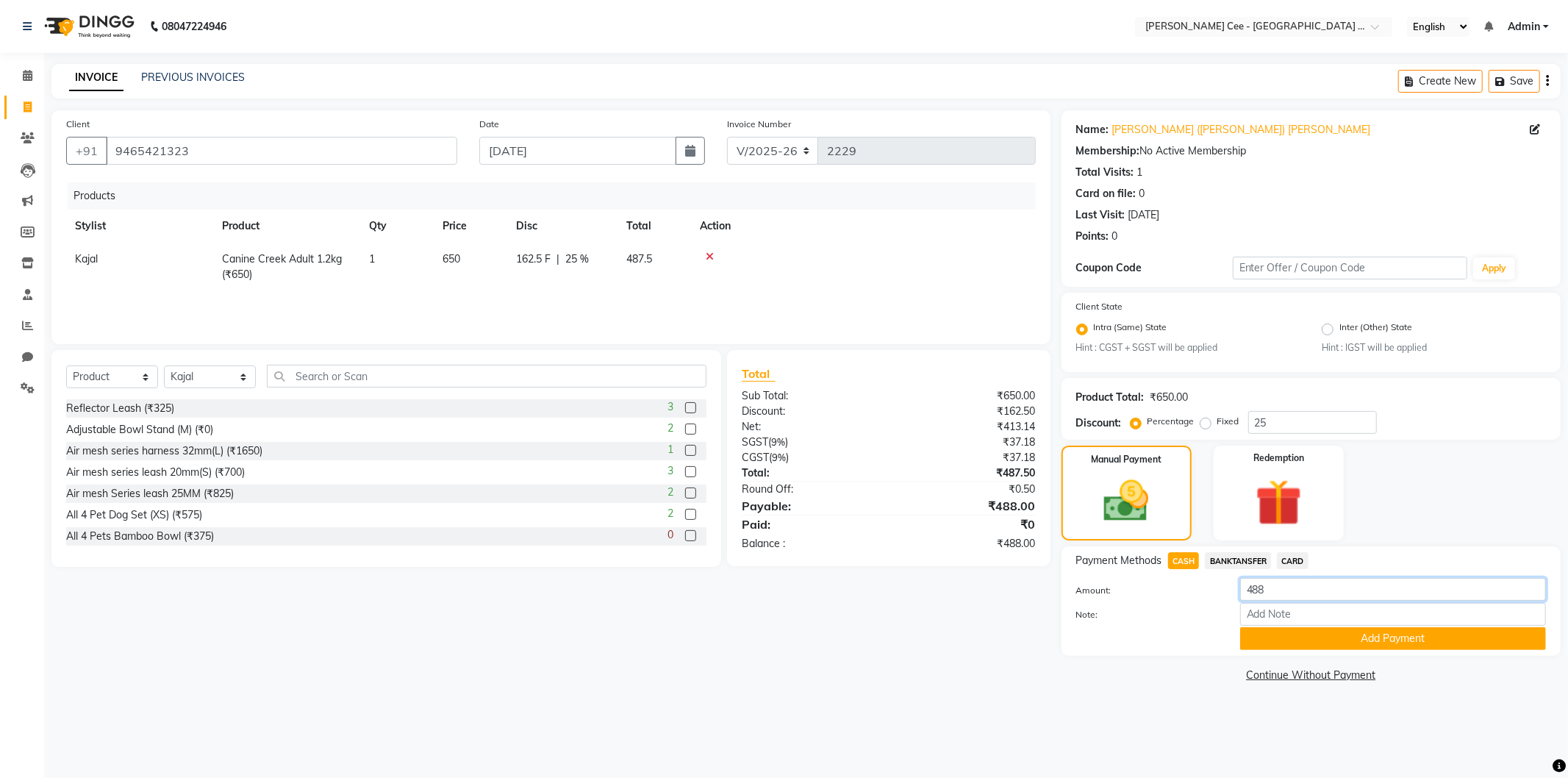
click at [1302, 596] on input "488" at bounding box center [1394, 588] width 306 height 22
type input "4"
type input "490"
click at [1340, 636] on button "Add Payment" at bounding box center [1394, 638] width 306 height 22
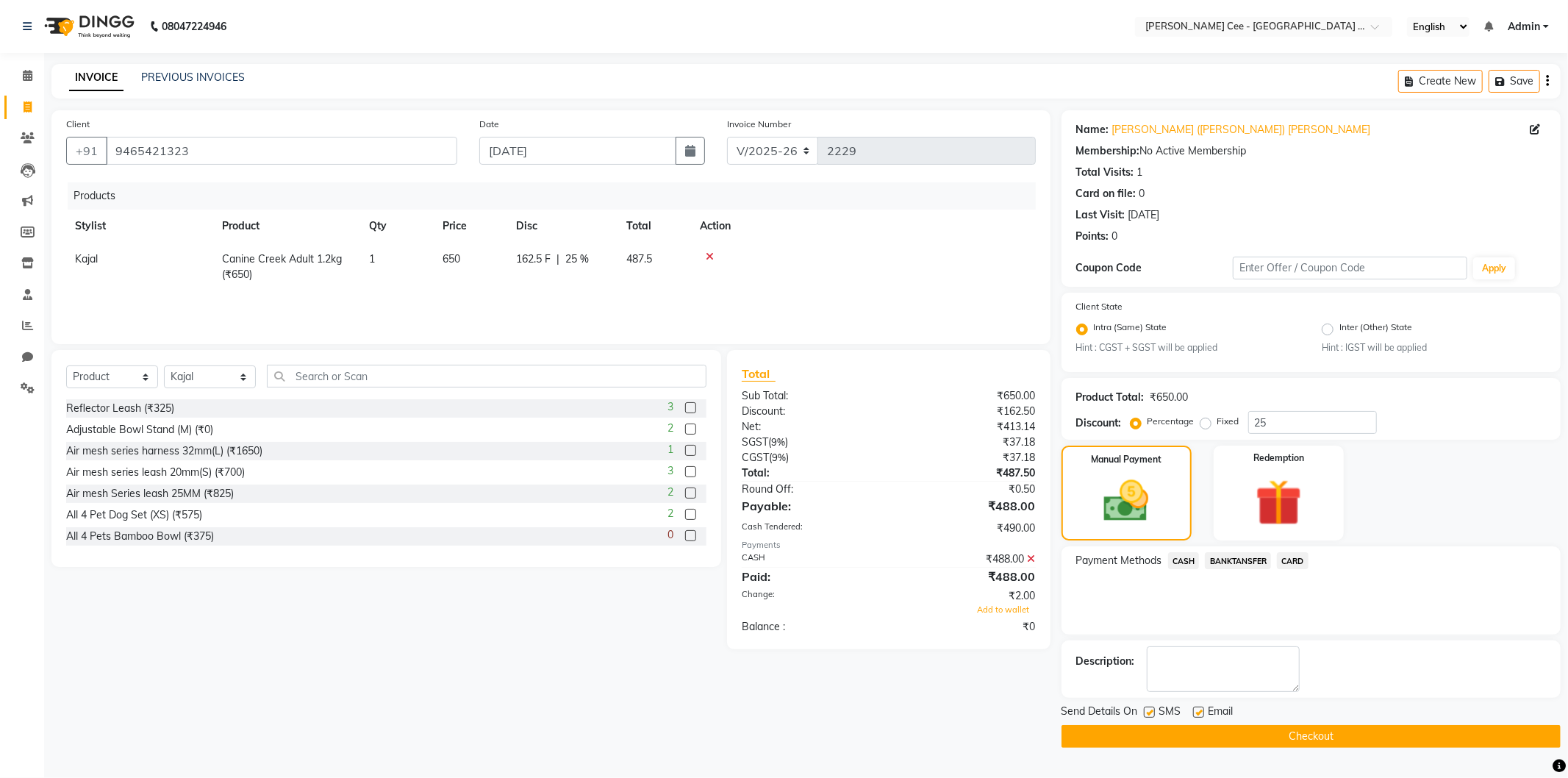
drag, startPoint x: 1008, startPoint y: 609, endPoint x: 1020, endPoint y: 625, distance: 20.0
click at [1008, 608] on span "Add to wallet" at bounding box center [1004, 609] width 52 height 10
click at [1284, 741] on button "Checkout" at bounding box center [1311, 736] width 499 height 22
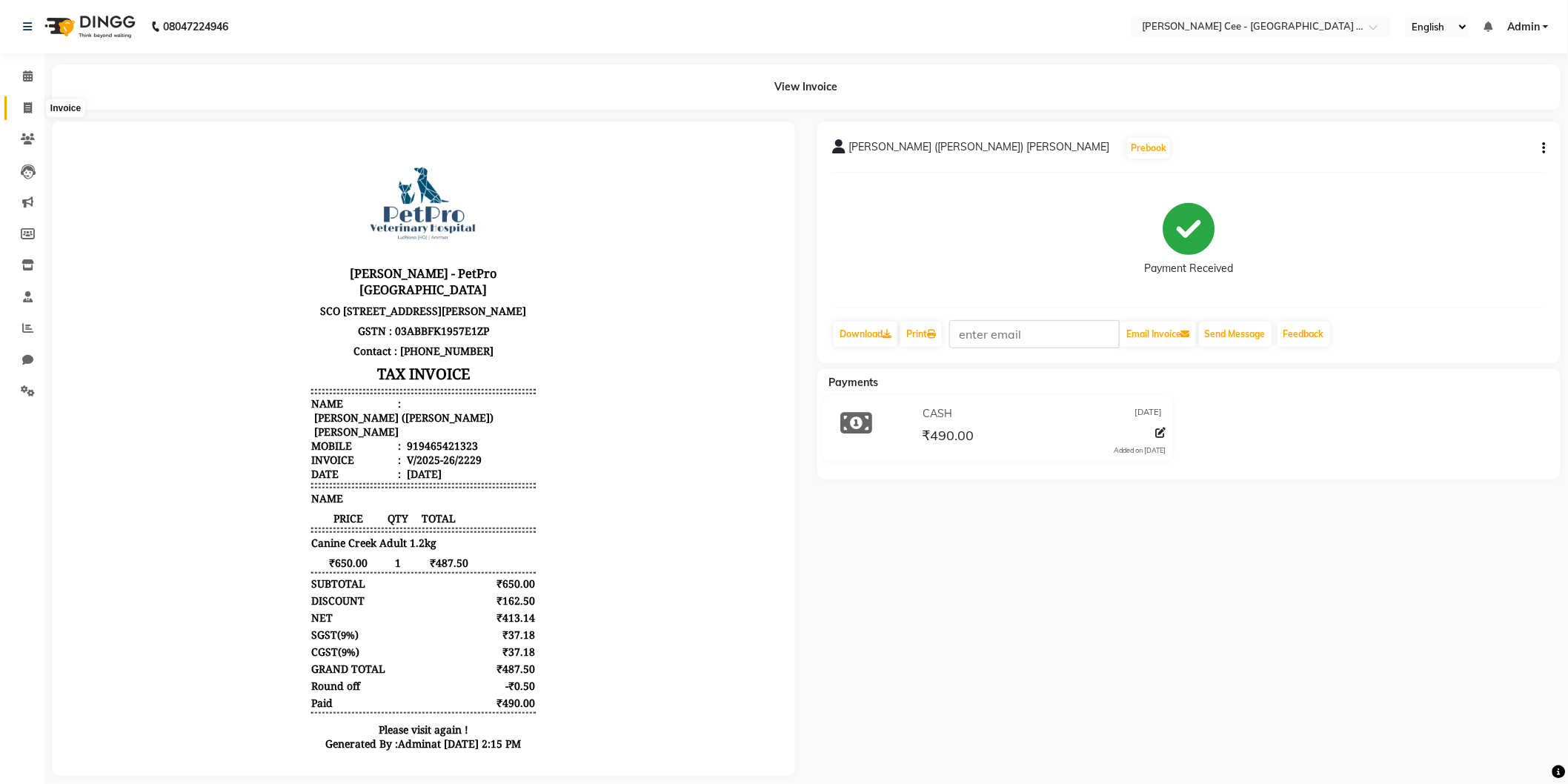
click at [21, 105] on span at bounding box center [28, 108] width 26 height 17
select select "service"
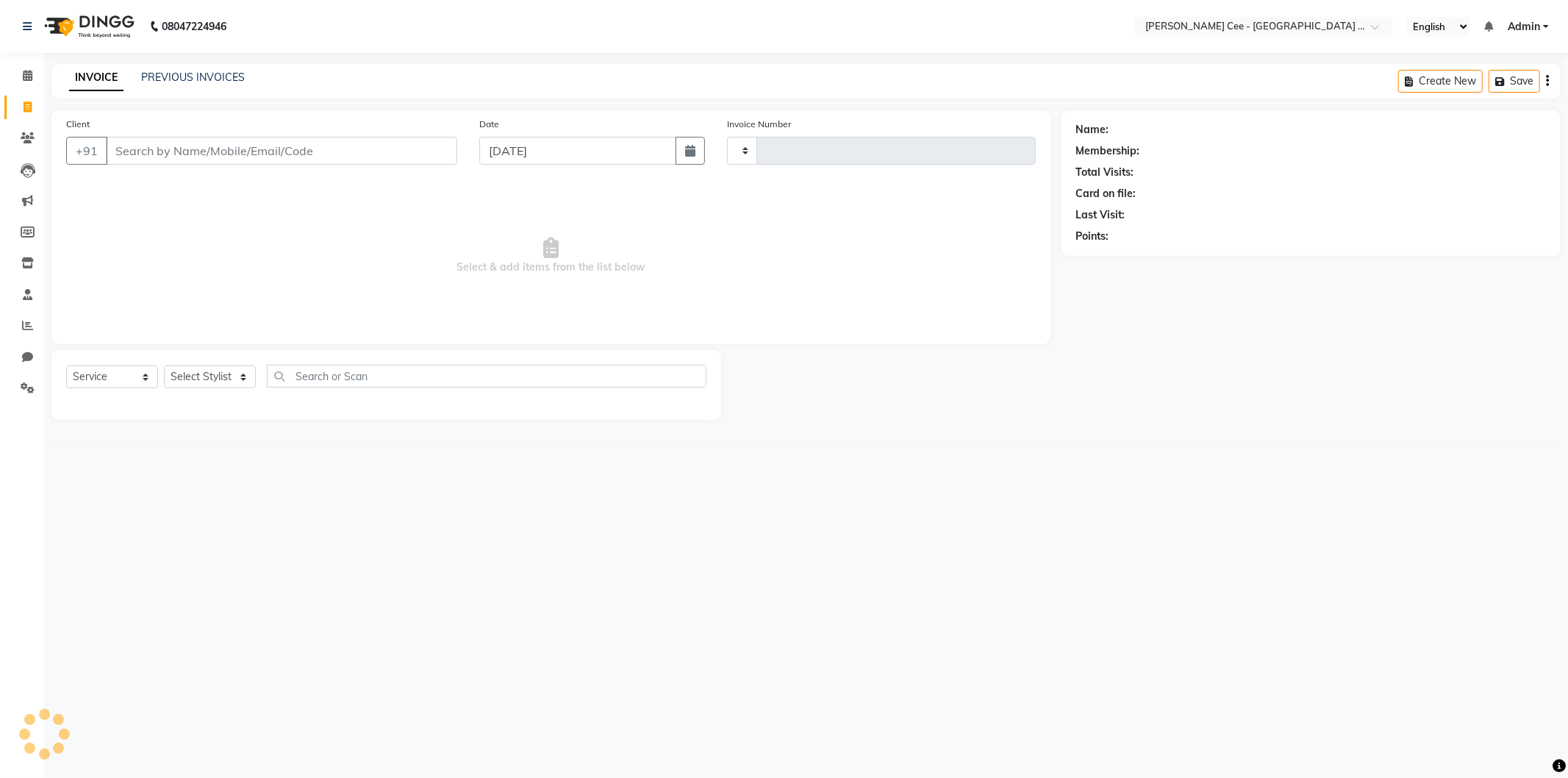
type input "2232"
select select "8239"
click at [265, 144] on input "Client" at bounding box center [281, 151] width 351 height 28
select select "product"
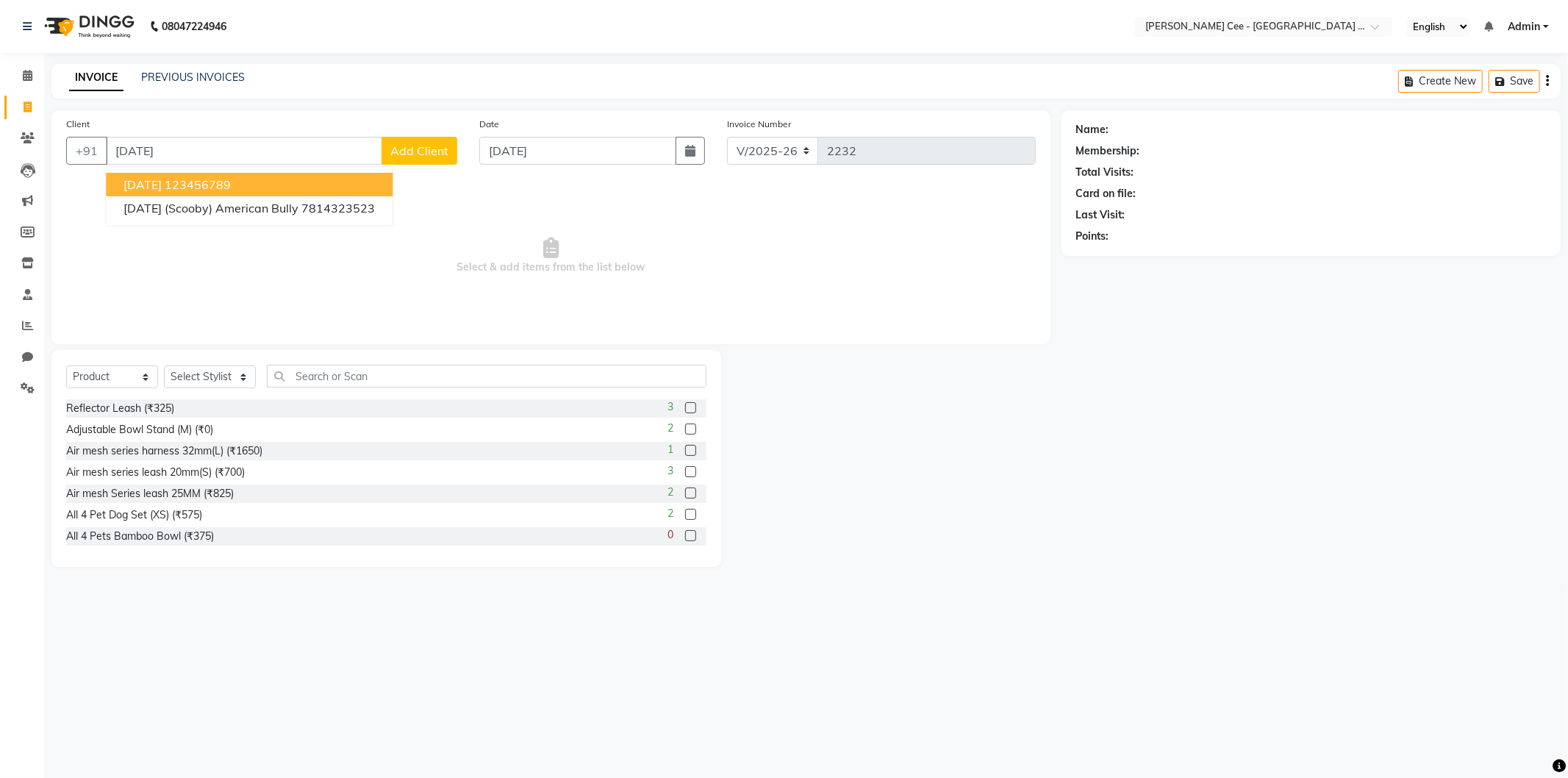
type input "Kartik"
click at [446, 137] on button "Add Client" at bounding box center [419, 151] width 76 height 28
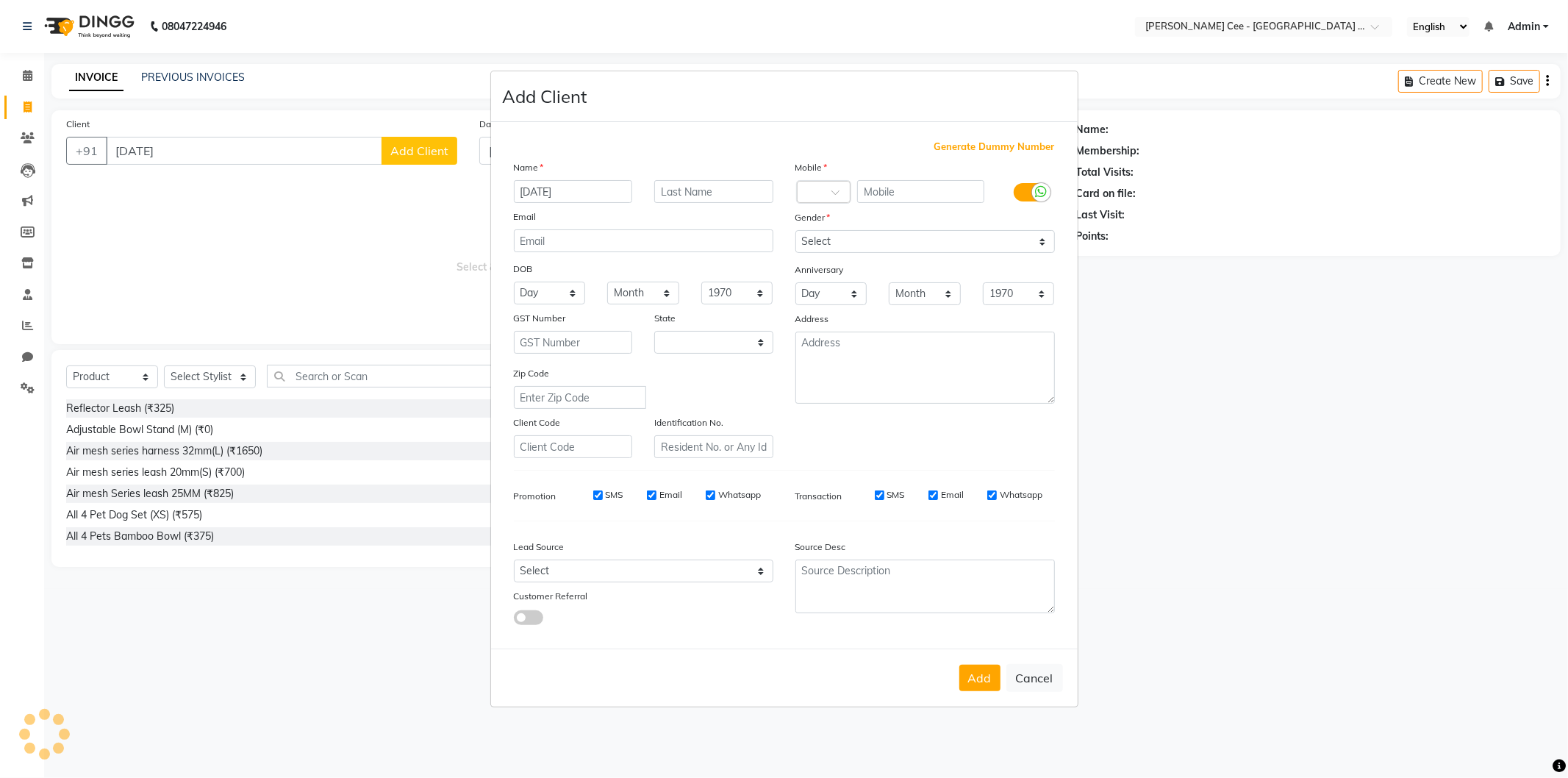
select select "22"
type input "Kartik (Buddy)"
drag, startPoint x: 725, startPoint y: 189, endPoint x: 709, endPoint y: 188, distance: 16.0
click at [725, 188] on input "text" at bounding box center [713, 191] width 119 height 22
type input "Husky"
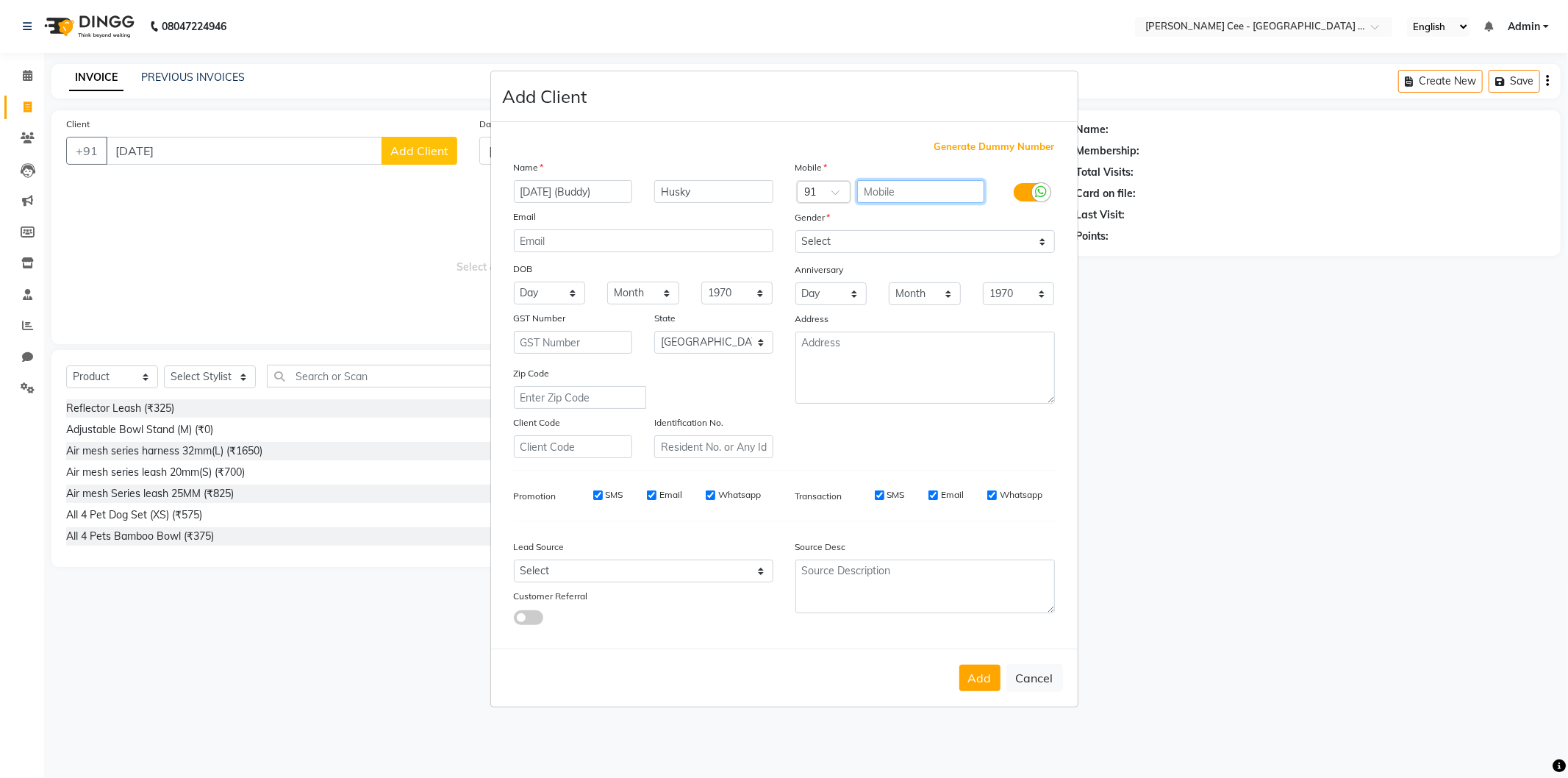
click at [892, 188] on input "text" at bounding box center [921, 191] width 127 height 22
click at [953, 190] on input "8951764" at bounding box center [921, 191] width 127 height 22
type input "8951764074"
click at [972, 239] on select "Select Male Female Other Prefer Not To Say" at bounding box center [925, 241] width 259 height 22
select select "male"
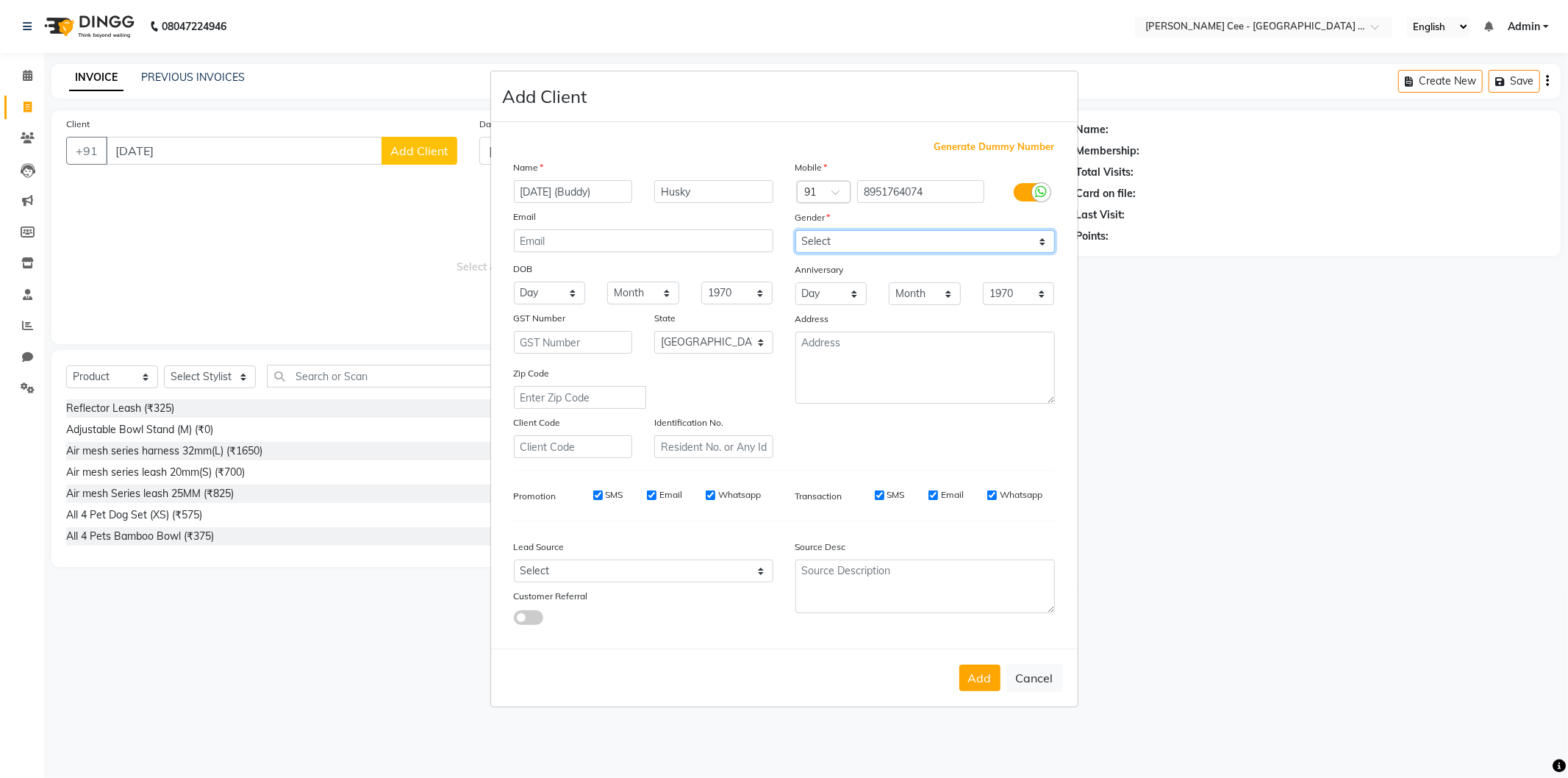
click at [795, 230] on select "Select Male Female Other Prefer Not To Say" at bounding box center [925, 241] width 259 height 22
click at [981, 672] on button "Add" at bounding box center [981, 678] width 42 height 27
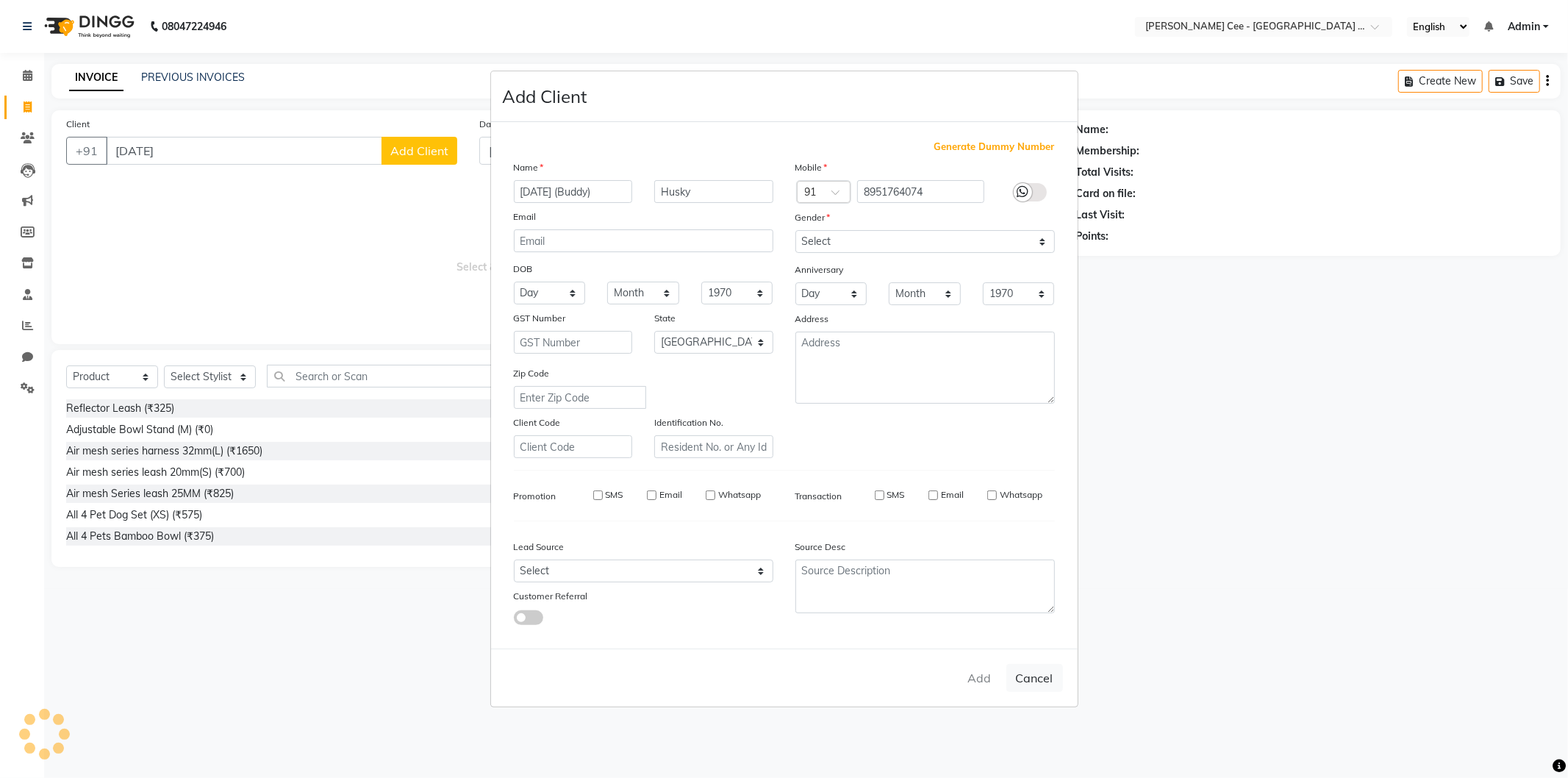
type input "8951764074"
select select
select select "null"
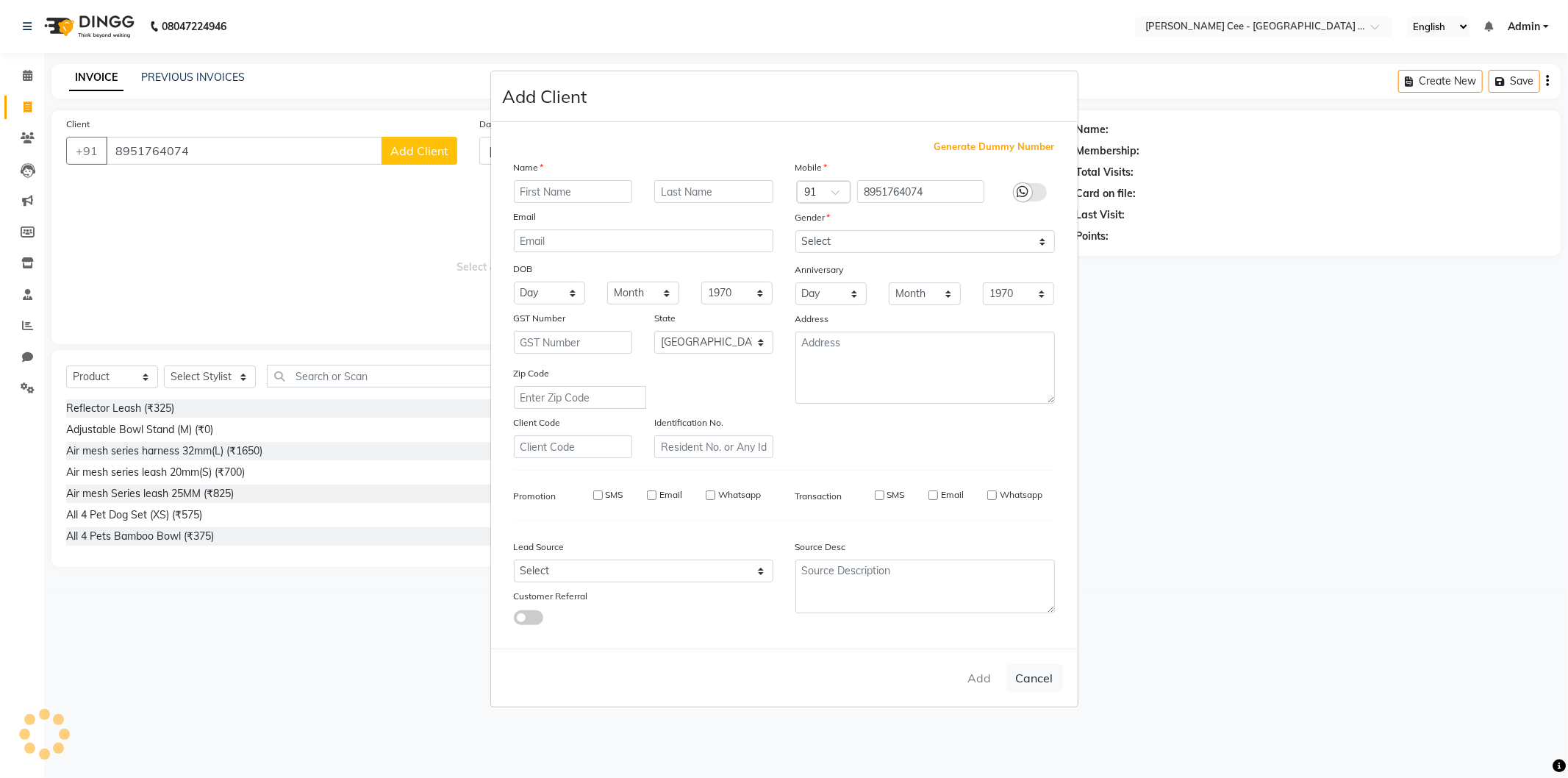
select select
checkbox input "false"
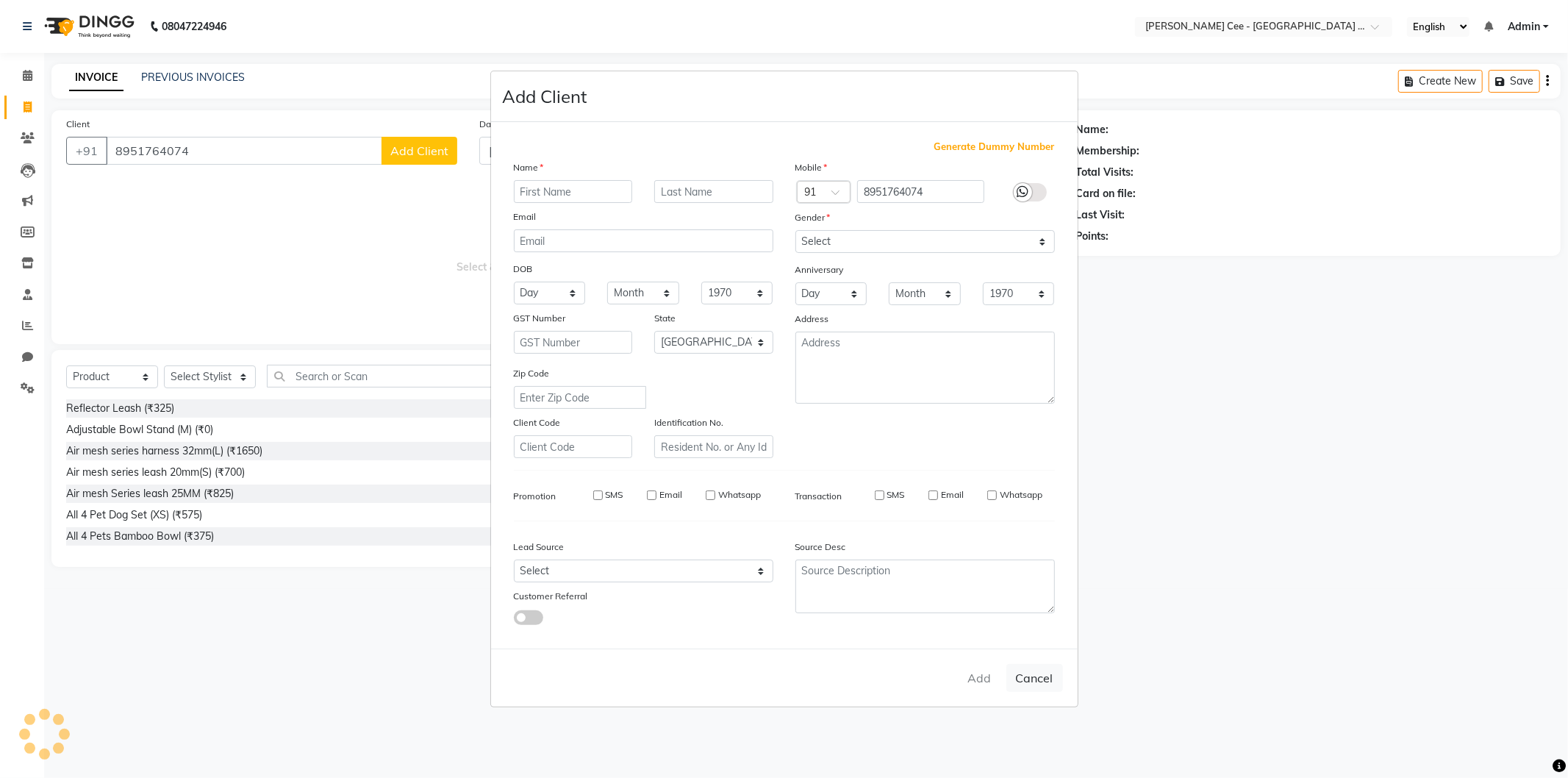
checkbox input "false"
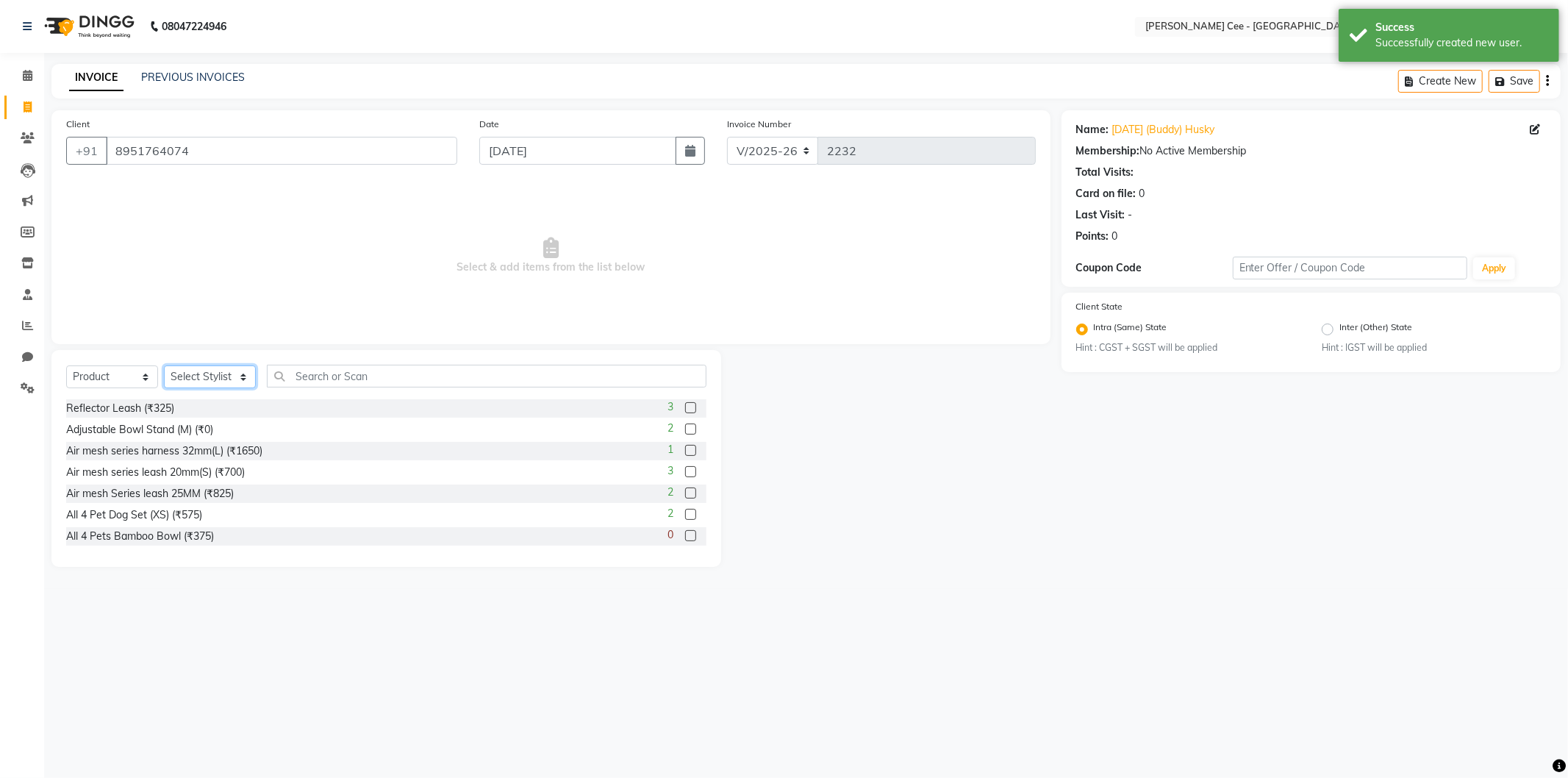
click at [209, 379] on select "Select Stylist Avinash Dr Kamalpreet Kaur Dr.Simran Guri Jashanpreet Singh Kaja…" at bounding box center [209, 377] width 92 height 22
select select "80154"
click at [164, 367] on select "Select Stylist Avinash Dr Kamalpreet Kaur Dr.Simran Guri Jashanpreet Singh Kaja…" at bounding box center [209, 377] width 92 height 22
click at [342, 382] on input "text" at bounding box center [486, 376] width 440 height 22
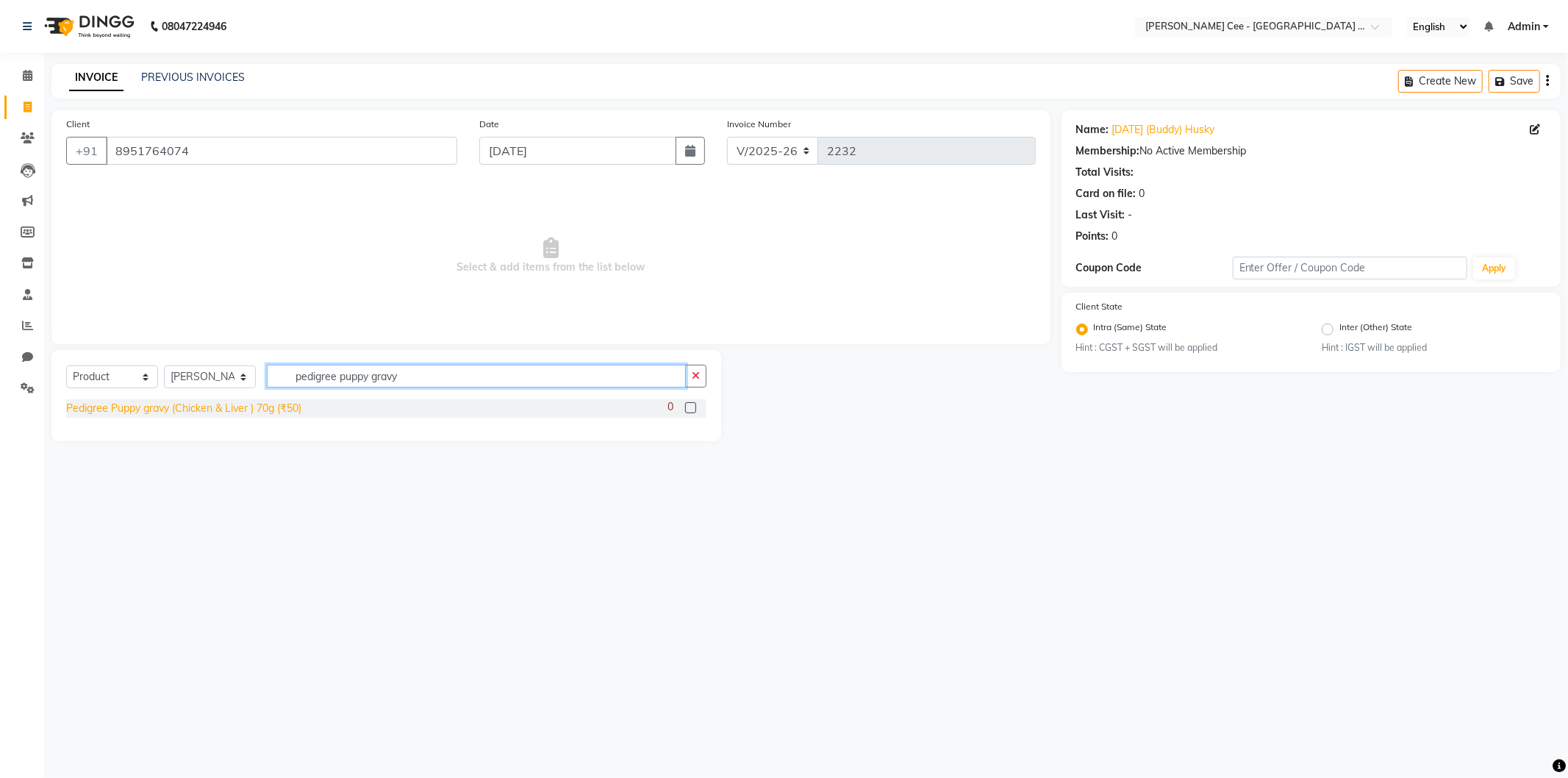
type input "pedigree puppy gravy"
click at [214, 407] on div "Pedigree Puppy gravy (Chicken & Liver ) 70g (₹50)" at bounding box center [184, 408] width 235 height 16
checkbox input "false"
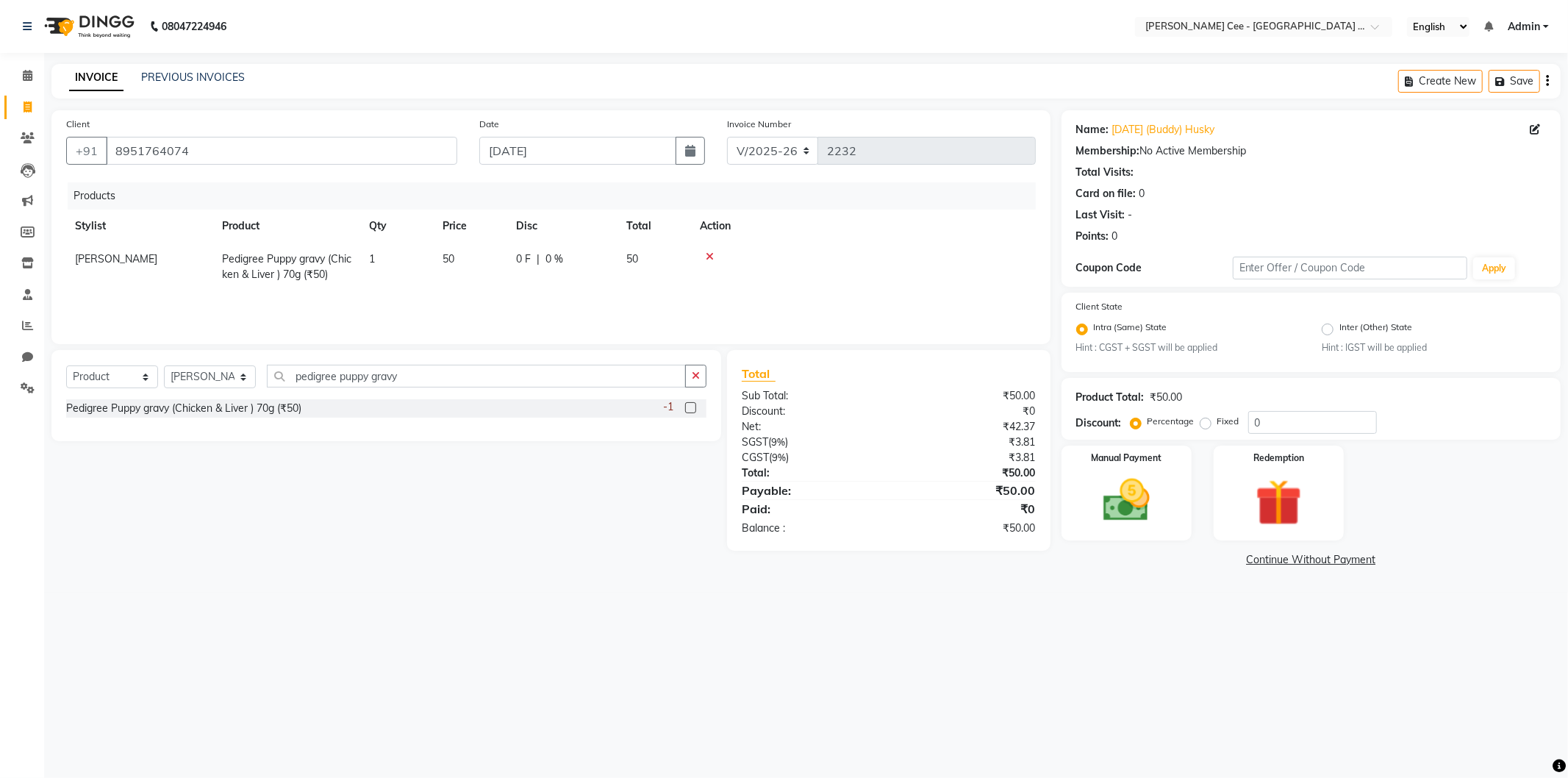
click at [378, 263] on td "1" at bounding box center [397, 267] width 73 height 48
select select "80154"
click at [378, 263] on input "1" at bounding box center [396, 263] width 56 height 22
type input "4"
click at [989, 259] on div at bounding box center [876, 257] width 302 height 10
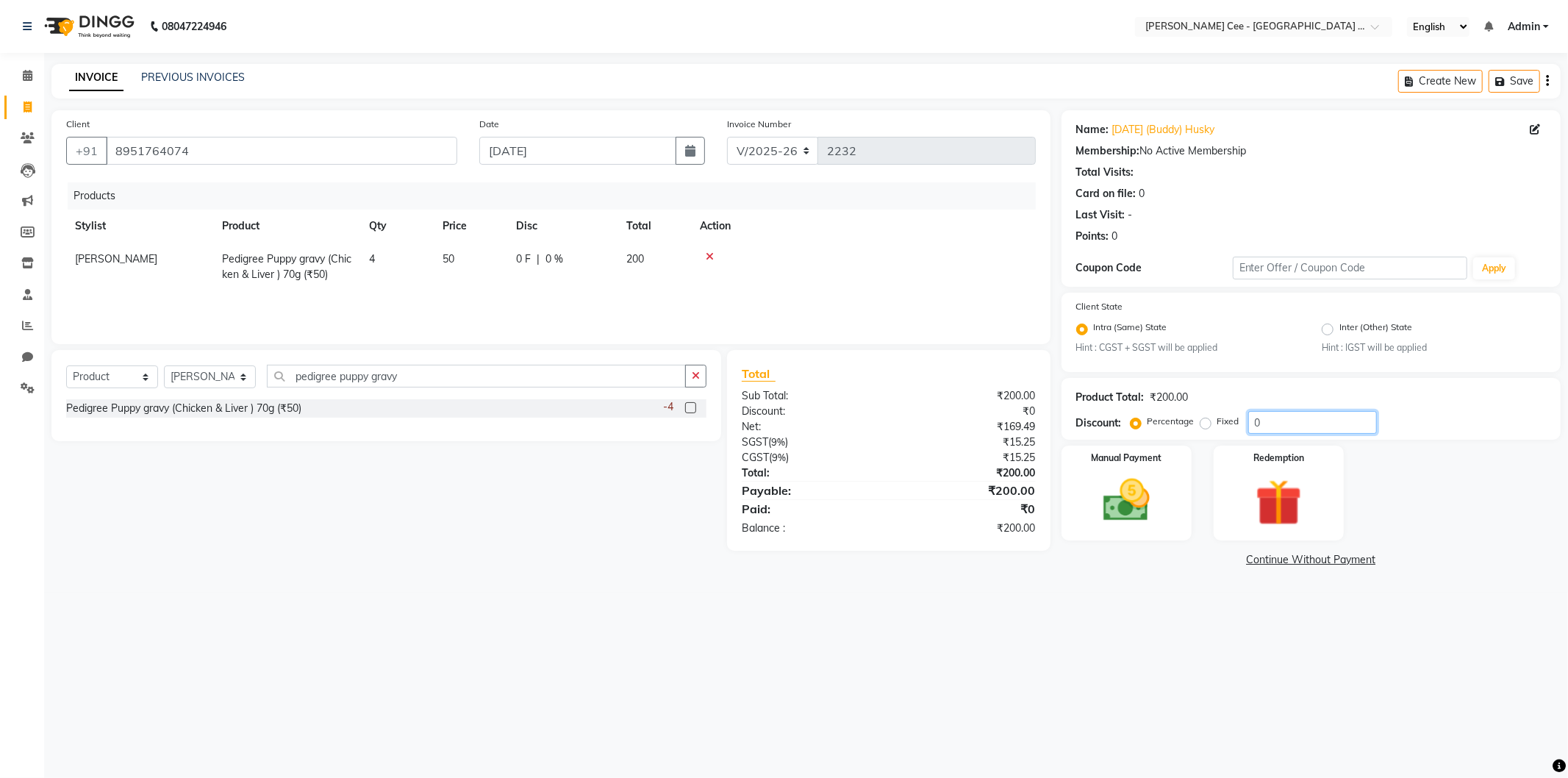
click at [1261, 426] on input "0" at bounding box center [1312, 422] width 129 height 22
type input "15"
click at [1413, 537] on div "Manual Payment Redemption" at bounding box center [1310, 493] width 521 height 95
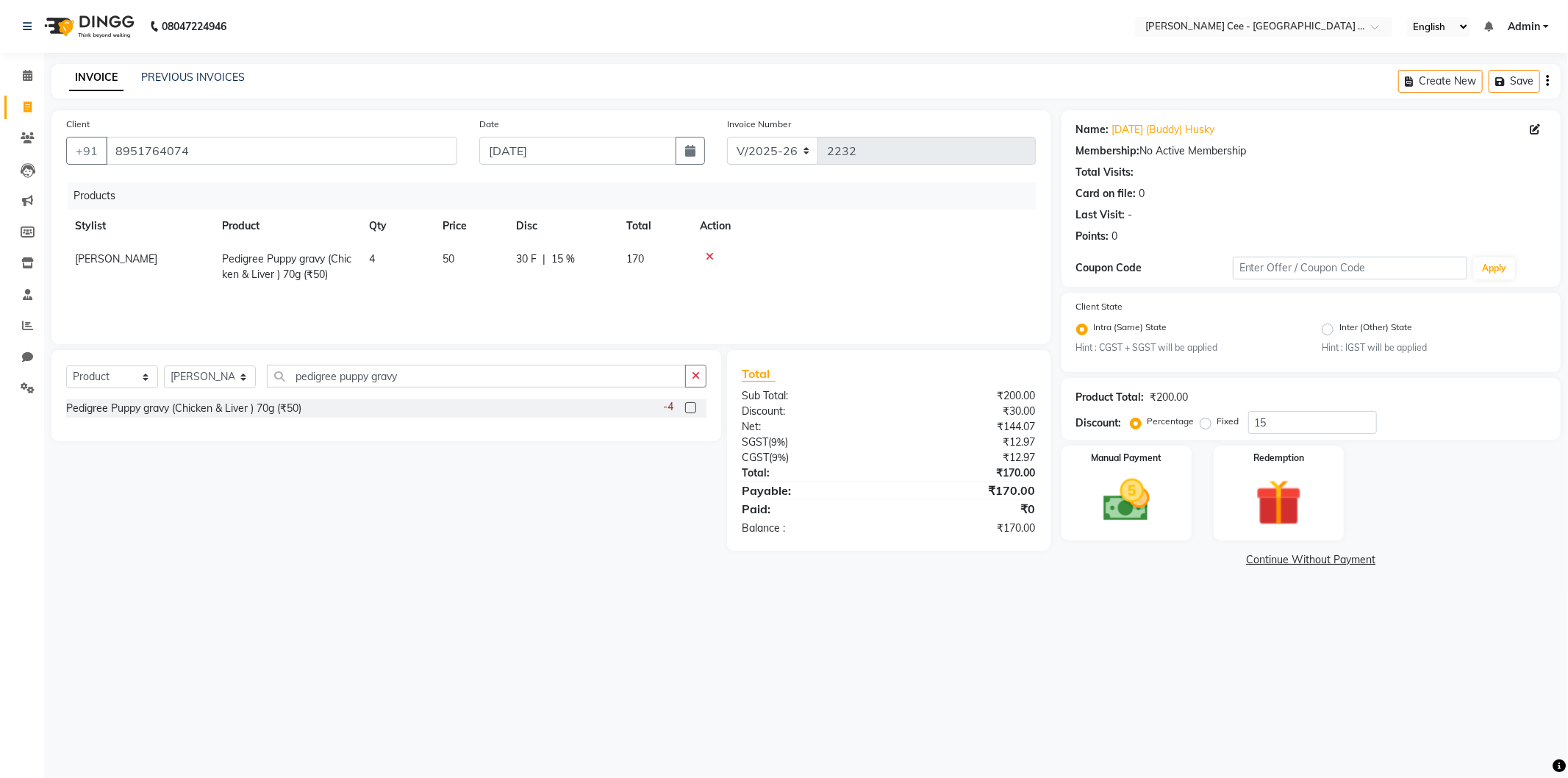
click at [125, 362] on div "Select Service Product Membership Package Voucher Prepaid Gift Card Select Styl…" at bounding box center [386, 396] width 670 height 91
click at [123, 385] on select "Select Service Product Membership Package Voucher Prepaid Gift Card" at bounding box center [112, 377] width 92 height 22
select select "service"
click at [66, 367] on select "Select Service Product Membership Package Voucher Prepaid Gift Card" at bounding box center [112, 377] width 92 height 22
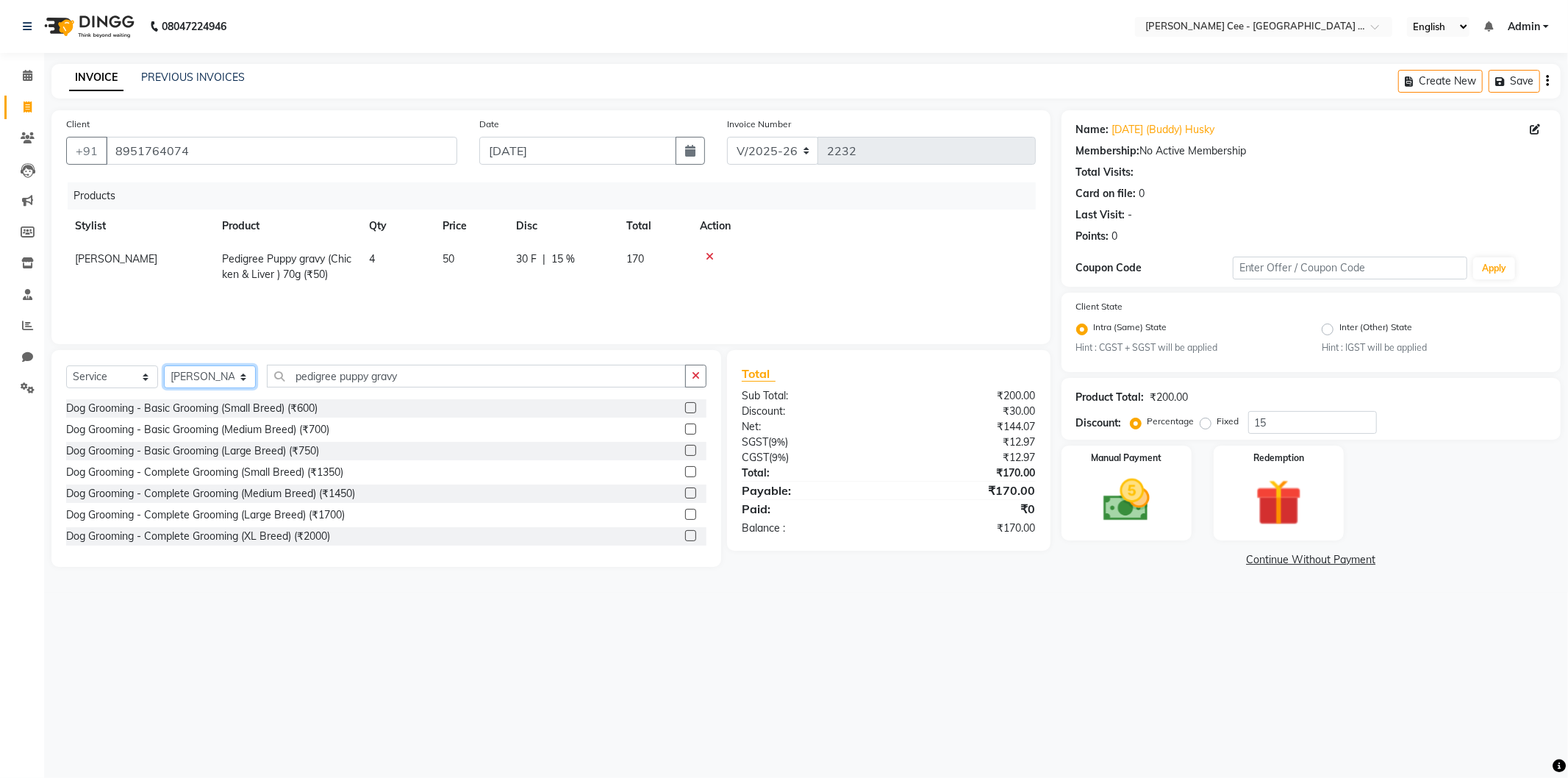
click at [216, 370] on select "Select Stylist Avinash Dr Kamalpreet Kaur Dr.Simran Guri Jashanpreet Singh Kaja…" at bounding box center [209, 377] width 92 height 22
select select "80157"
click at [164, 367] on select "Select Stylist Avinash Dr Kamalpreet Kaur Dr.Simran Guri Jashanpreet Singh Kaja…" at bounding box center [209, 377] width 92 height 22
click at [335, 375] on input "pedigree puppy gravy" at bounding box center [476, 376] width 419 height 22
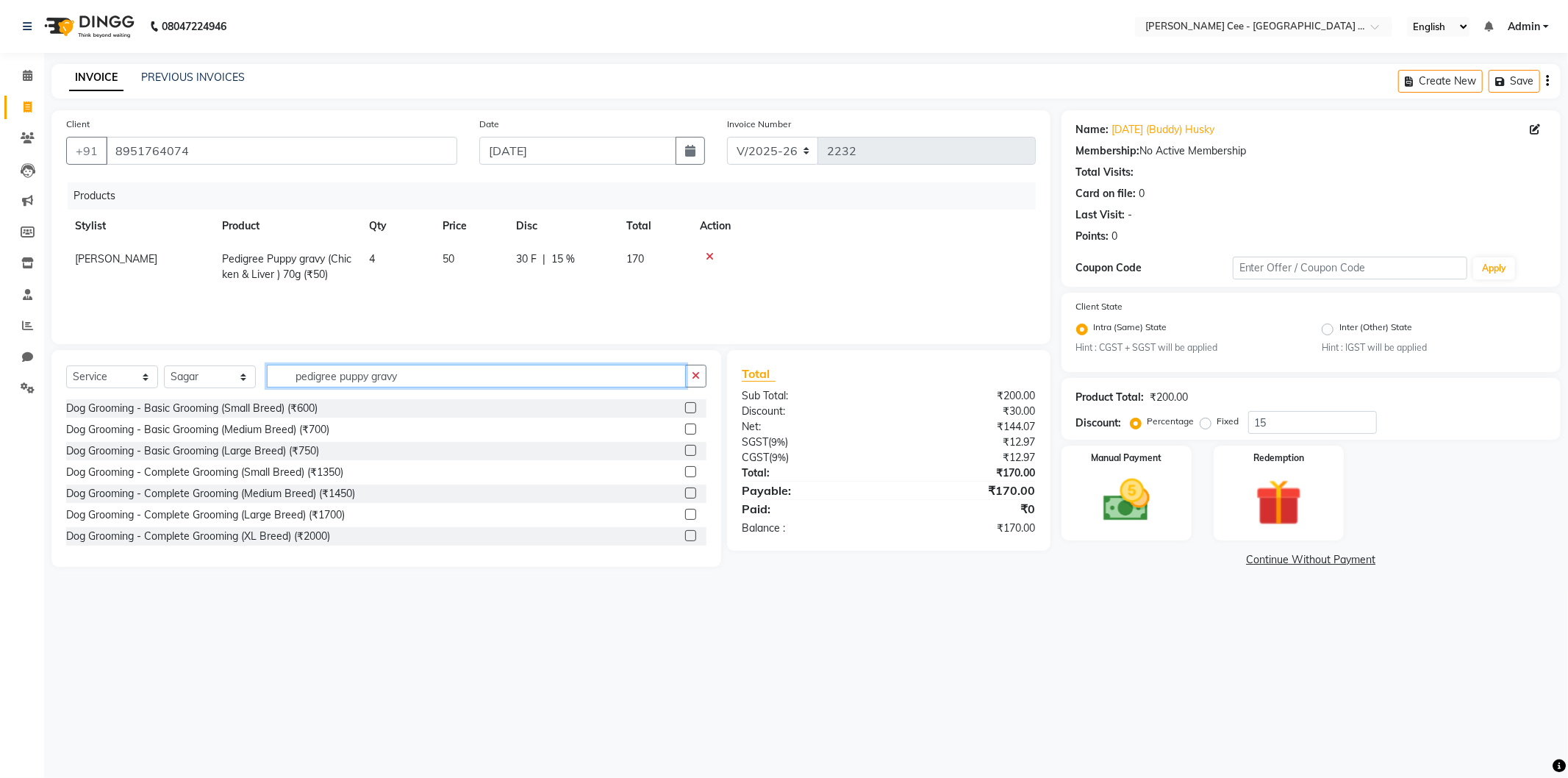
click at [335, 375] on input "pedigree puppy gravy" at bounding box center [476, 376] width 419 height 22
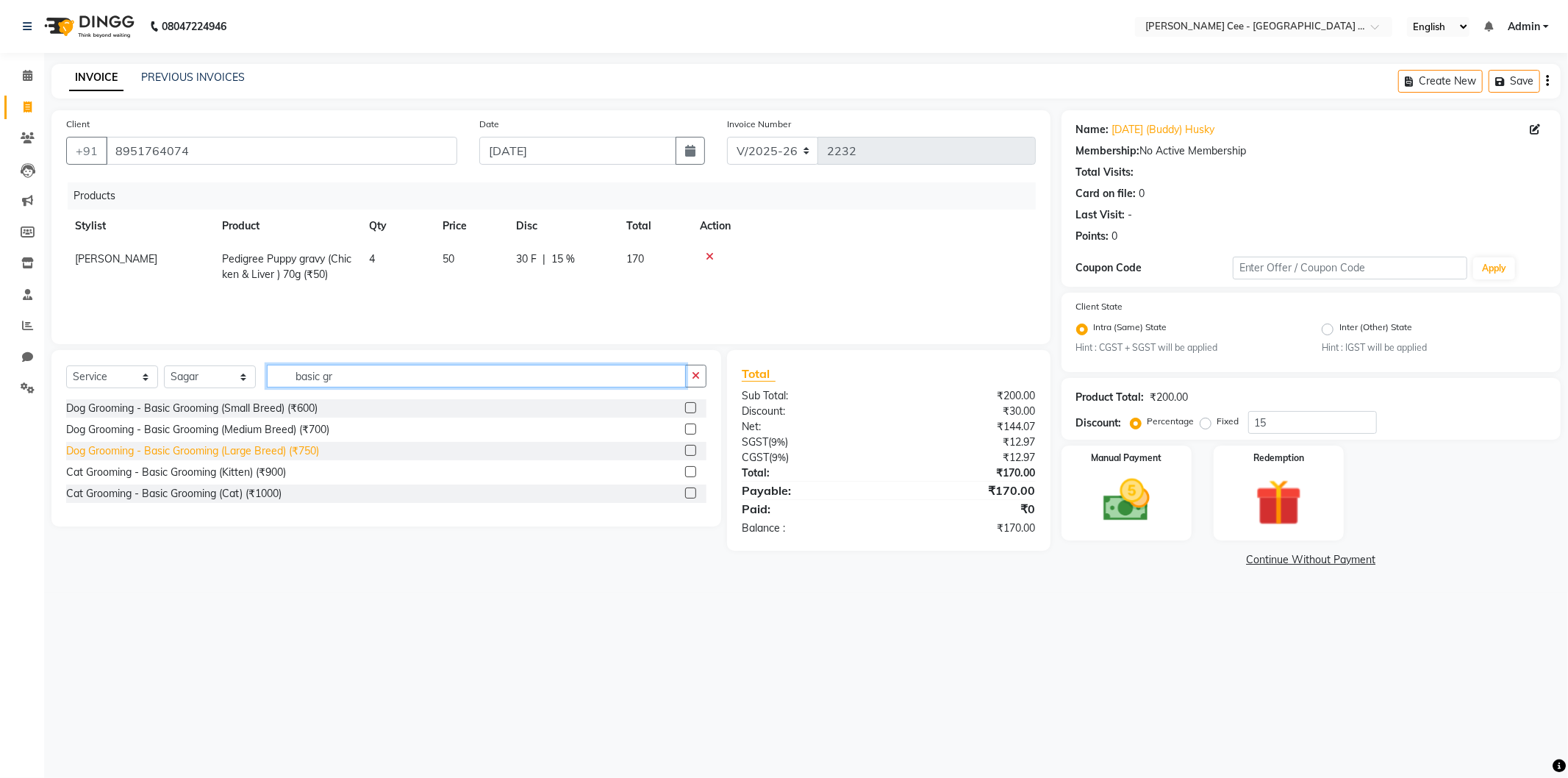
type input "basic gr"
click at [278, 445] on div "Dog Grooming - Basic Grooming (Large Breed) (₹750)" at bounding box center [193, 451] width 253 height 16
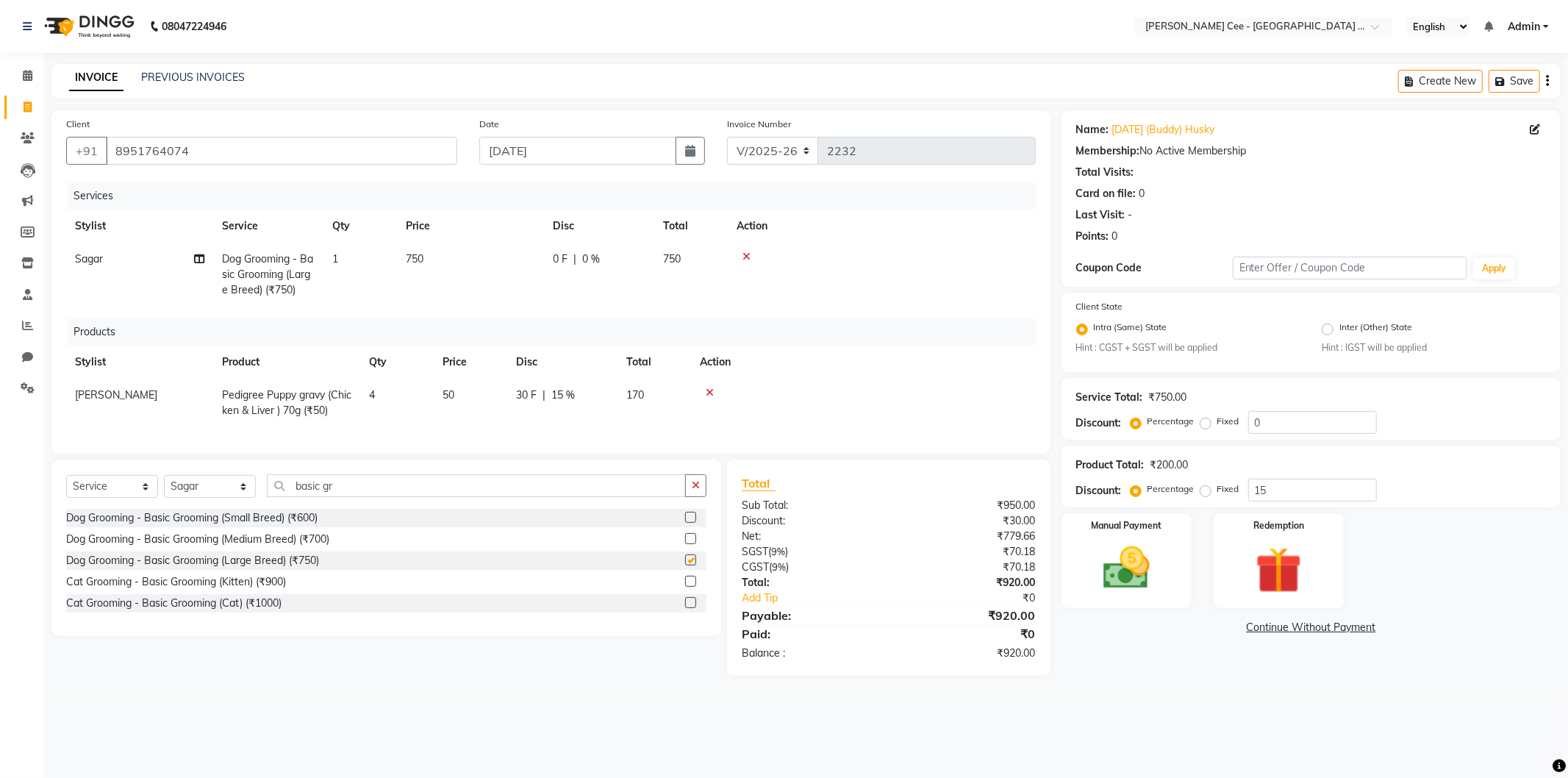
checkbox input "false"
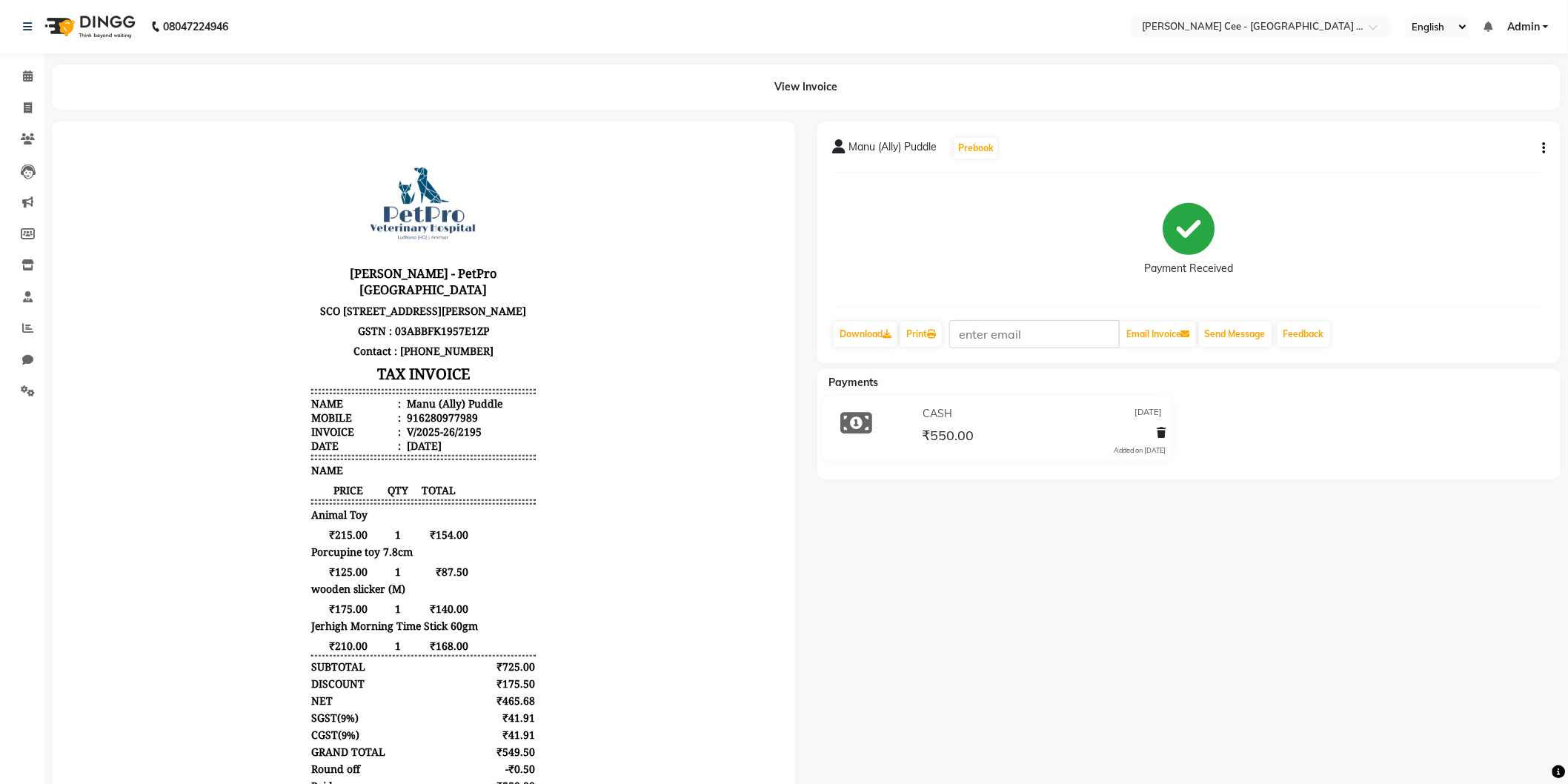
click at [389, 578] on div "1" at bounding box center [396, 570] width 24 height 14
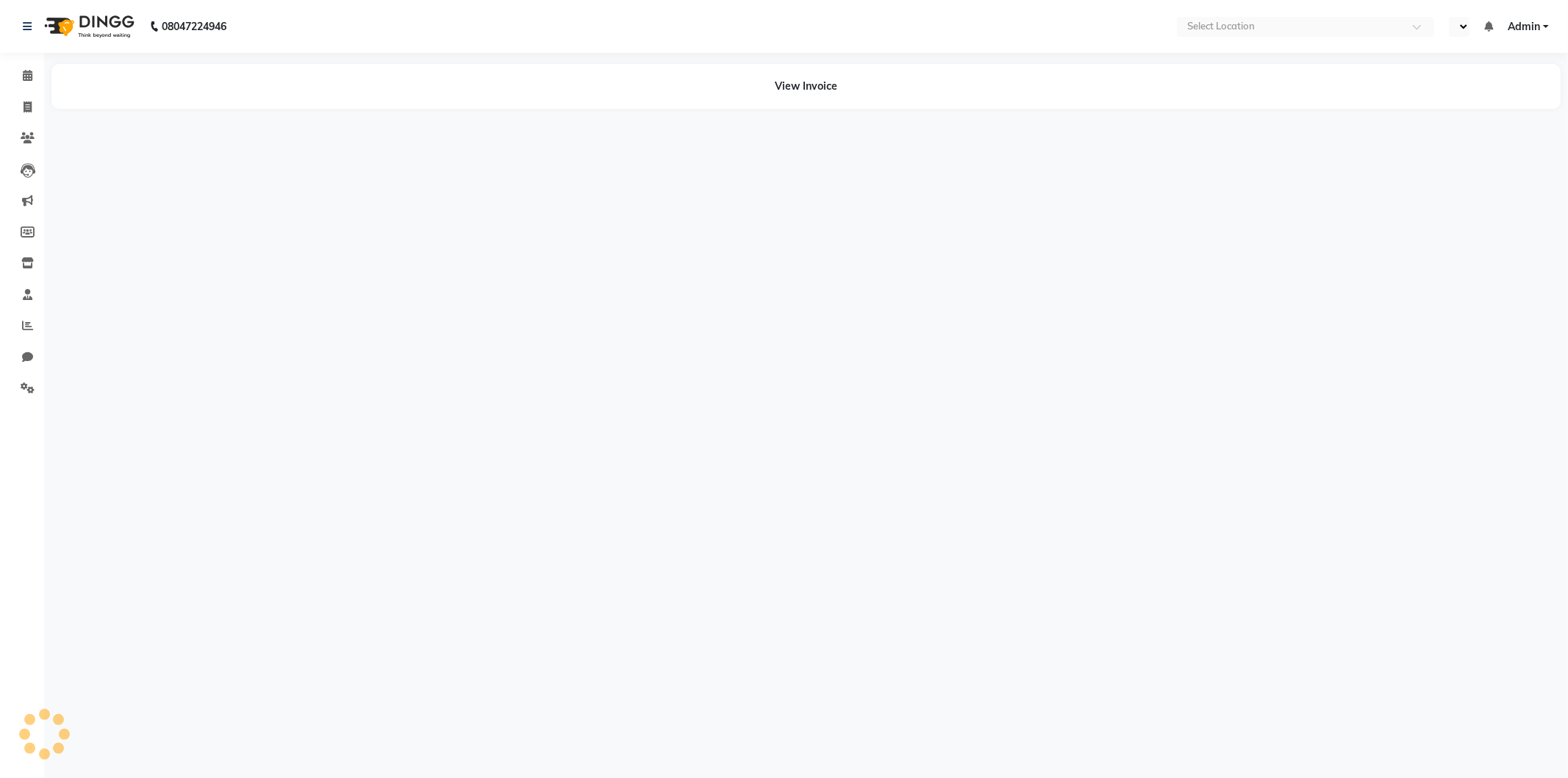
select select "en"
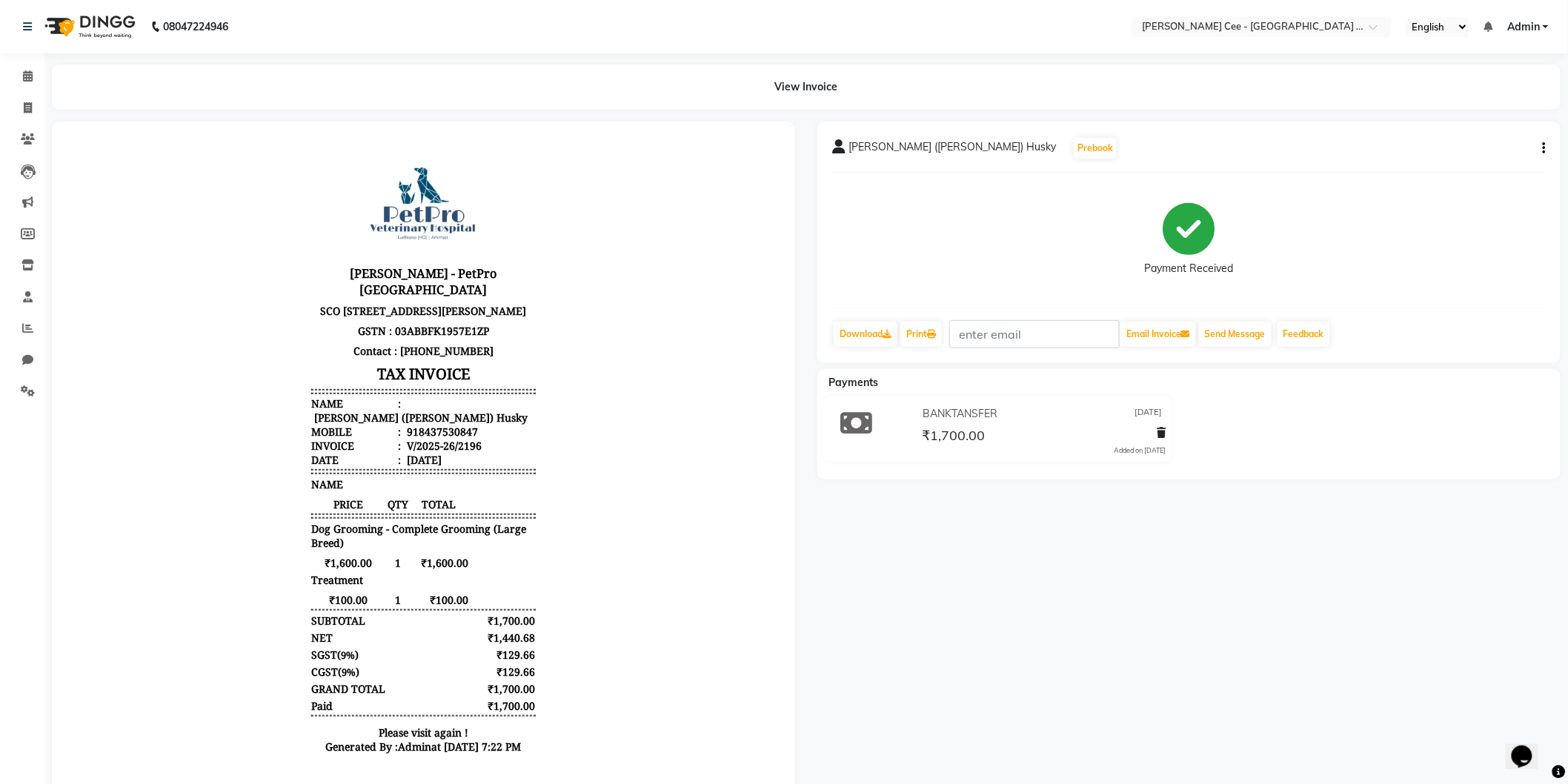
click at [460, 412] on div "[PERSON_NAME] ([PERSON_NAME]) Husky" at bounding box center [419, 416] width 216 height 14
copy div "Liya"
click at [402, 410] on div "[PERSON_NAME] ([PERSON_NAME]) Husky" at bounding box center [419, 416] width 216 height 14
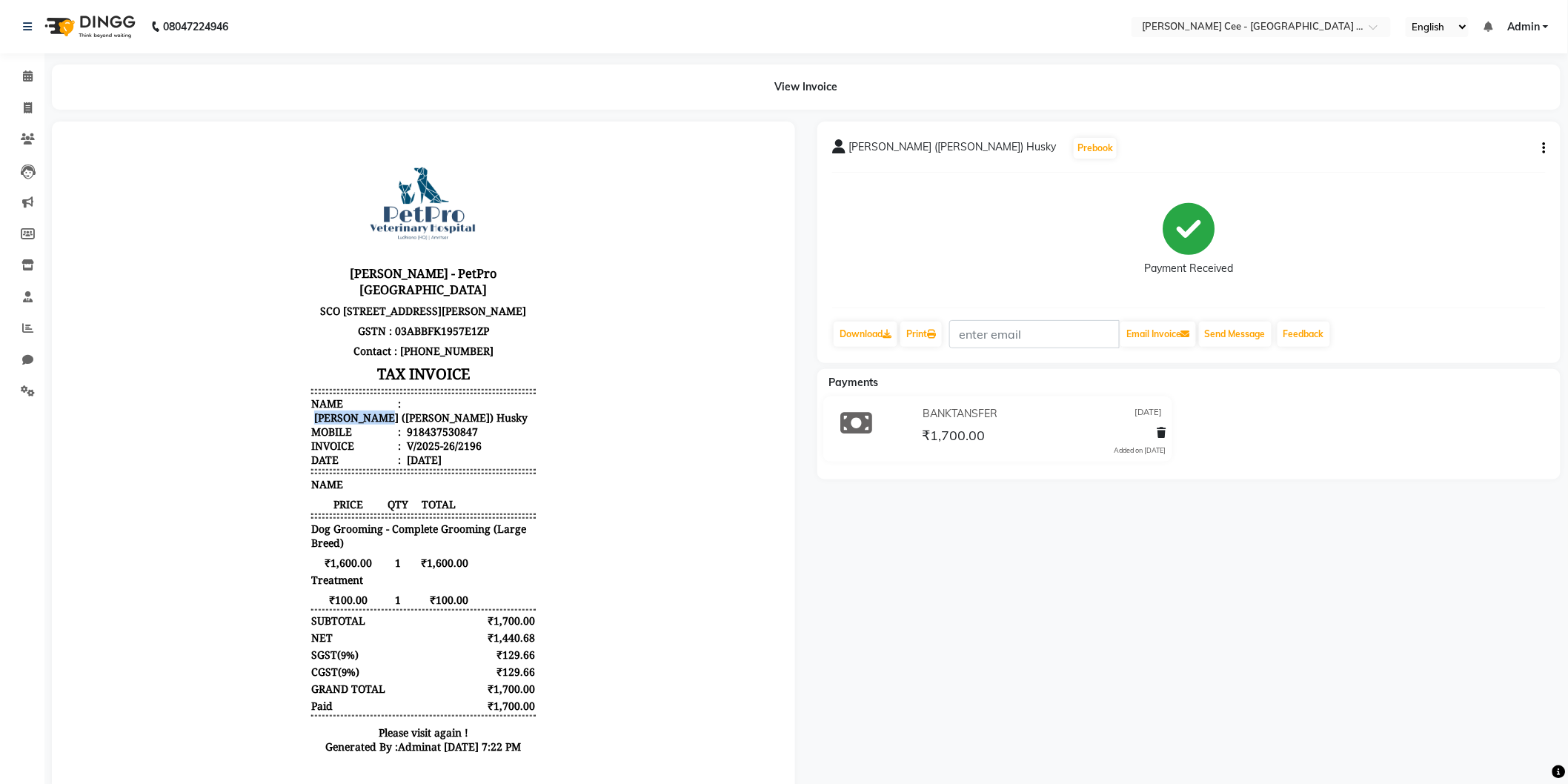
copy div "[PERSON_NAME]"
click at [425, 427] on div "918437530847" at bounding box center [440, 431] width 74 height 14
copy div "918437530847"
click at [481, 596] on div "₹100.00 1 ₹100.00" at bounding box center [422, 599] width 224 height 14
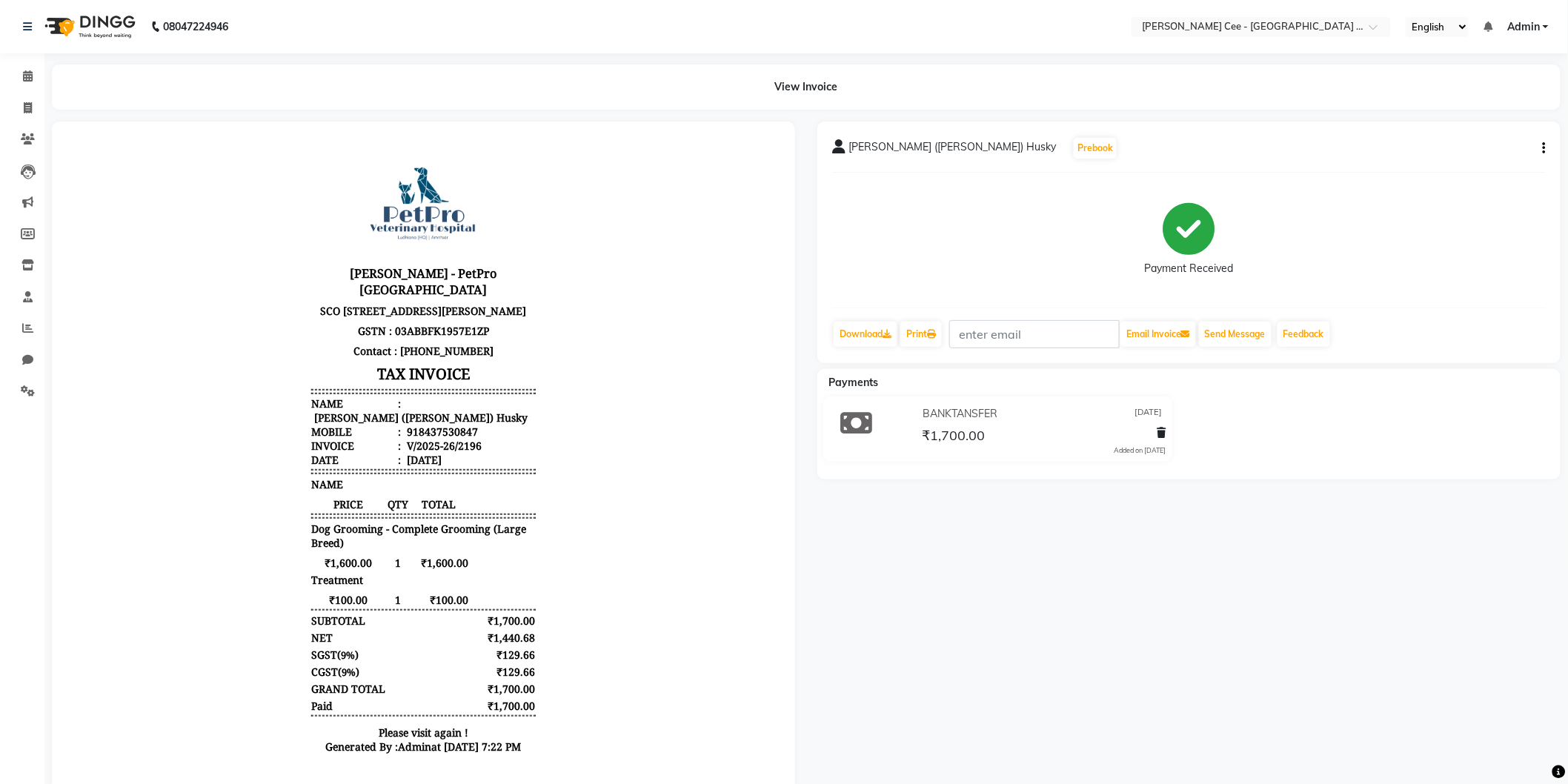
click at [542, 591] on body "[PERSON_NAME] - PetPro [GEOGRAPHIC_DATA] [STREET_ADDRESS] GSTN : 03ABBFK1957E1Z…" at bounding box center [423, 455] width 702 height 627
click at [704, 462] on body "[PERSON_NAME] - PetPro [GEOGRAPHIC_DATA] [STREET_ADDRESS] GSTN : 03ABBFK1957E1Z…" at bounding box center [423, 455] width 702 height 627
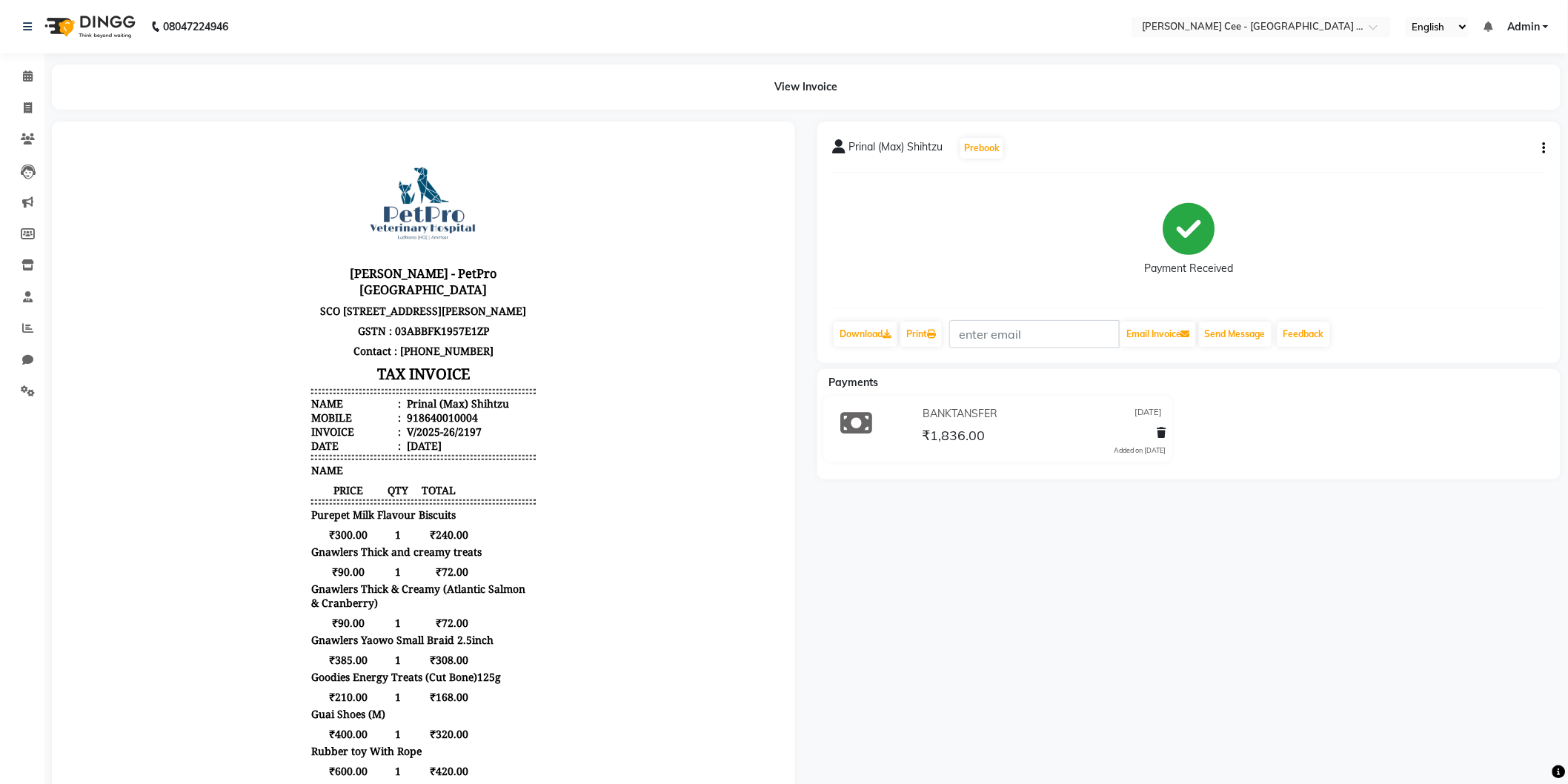
click at [424, 609] on span "Gnawlers Thick & Creamy (Atlantic Salmon & Cranberry)" at bounding box center [422, 596] width 224 height 28
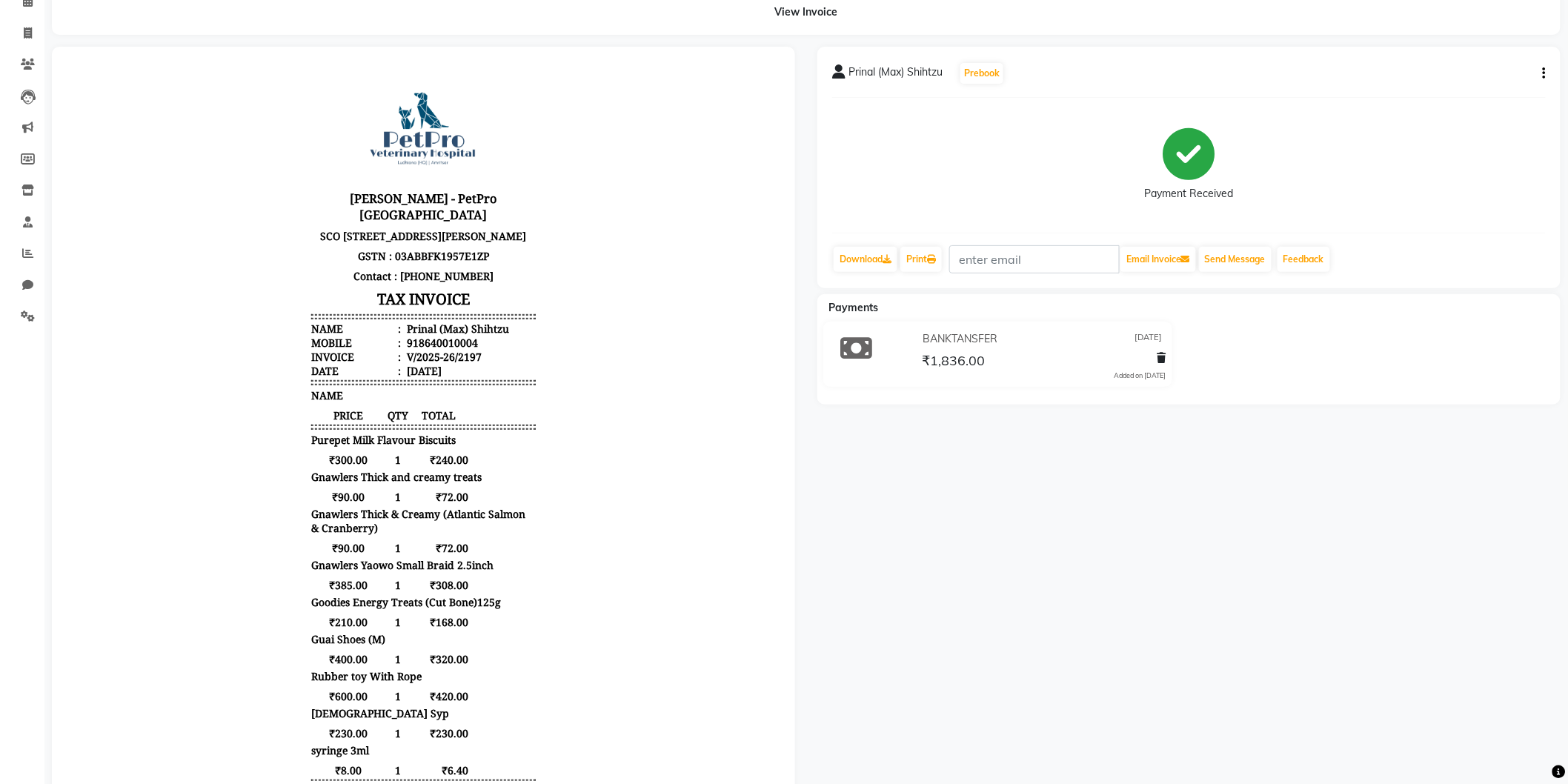
scroll to position [60, 0]
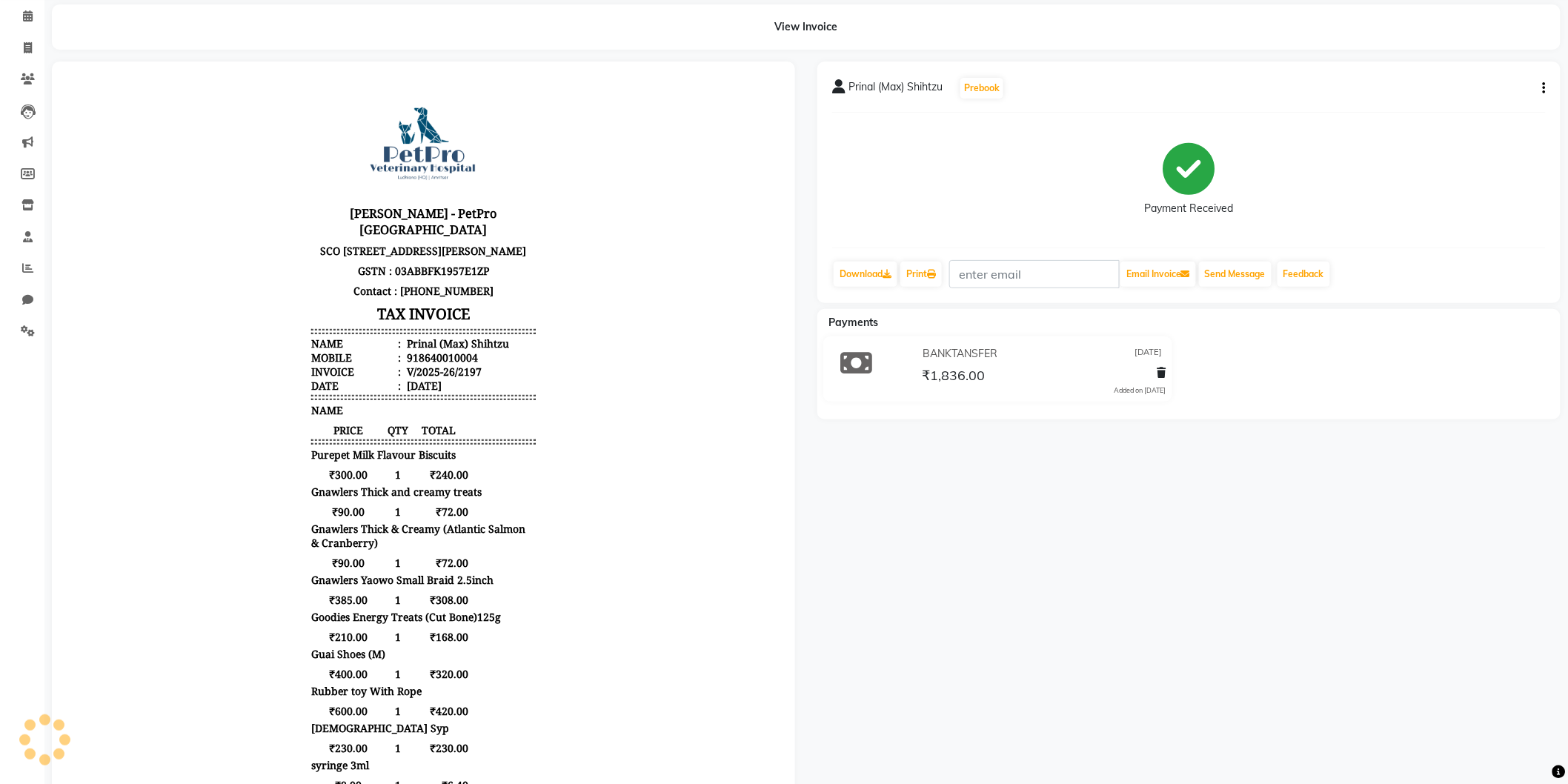
click at [663, 406] on body "[PERSON_NAME] - PetPro [GEOGRAPHIC_DATA] [STREET_ADDRESS] GSTN : 03ABBFK1957E1Z…" at bounding box center [423, 534] width 702 height 905
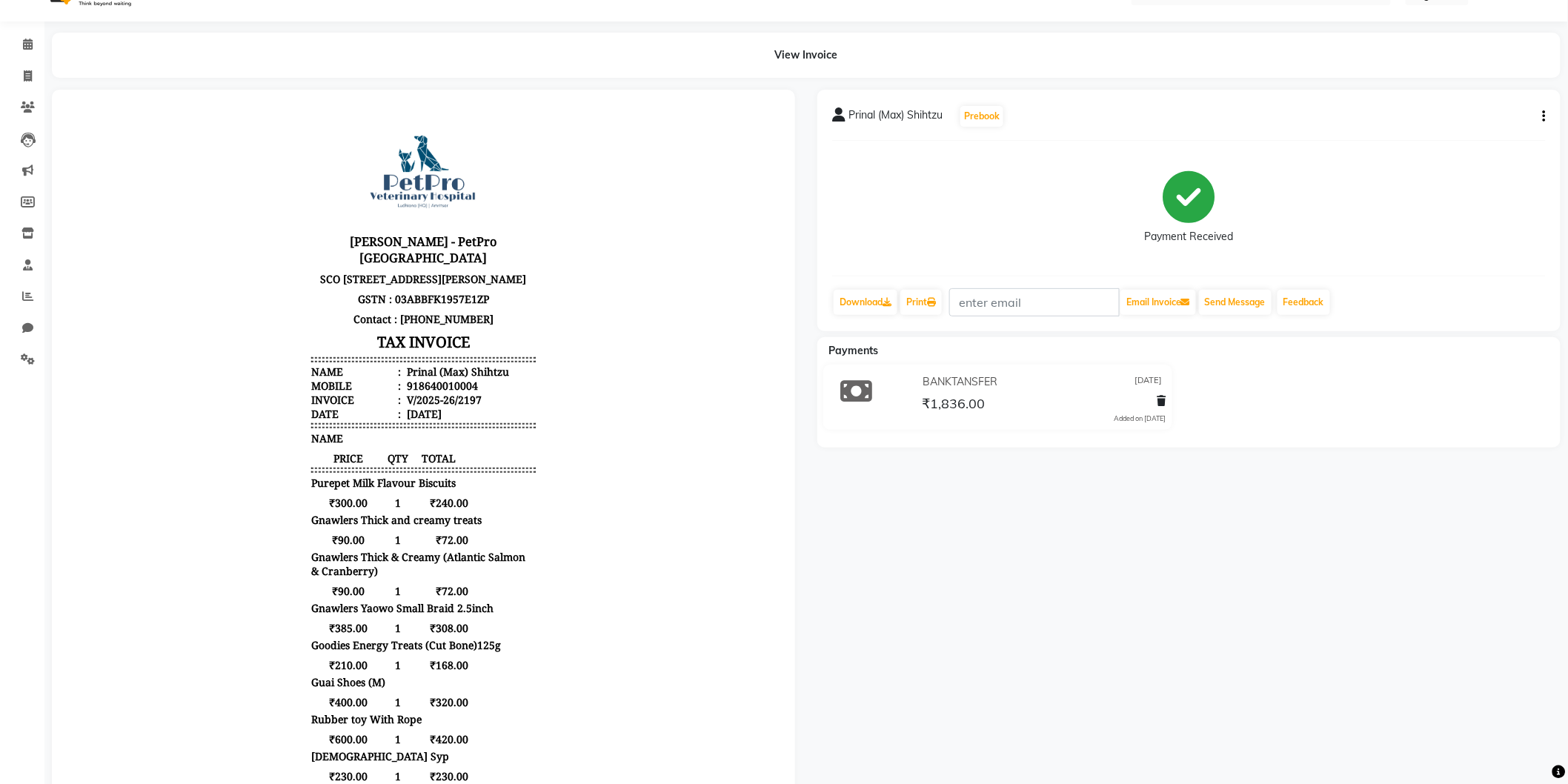
scroll to position [0, 0]
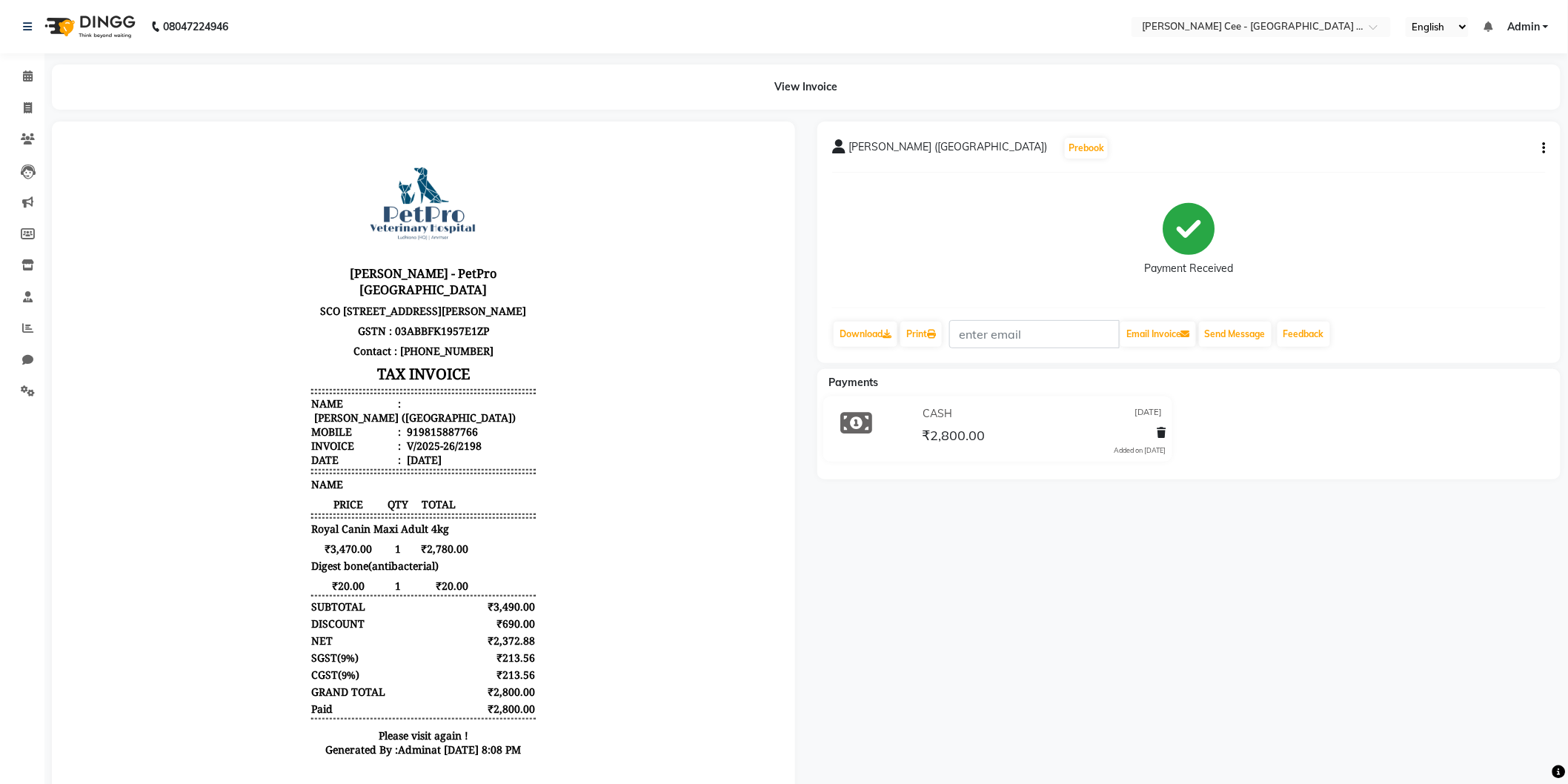
click at [418, 410] on div "[PERSON_NAME] ([GEOGRAPHIC_DATA])" at bounding box center [413, 416] width 204 height 14
click at [425, 432] on div "919815887766" at bounding box center [440, 431] width 74 height 14
copy div "919815887766"
click at [504, 535] on div "[PERSON_NAME] - PetPro [GEOGRAPHIC_DATA] [STREET_ADDRESS] GSTN : 03ABBFK1957E1Z…" at bounding box center [422, 456] width 235 height 629
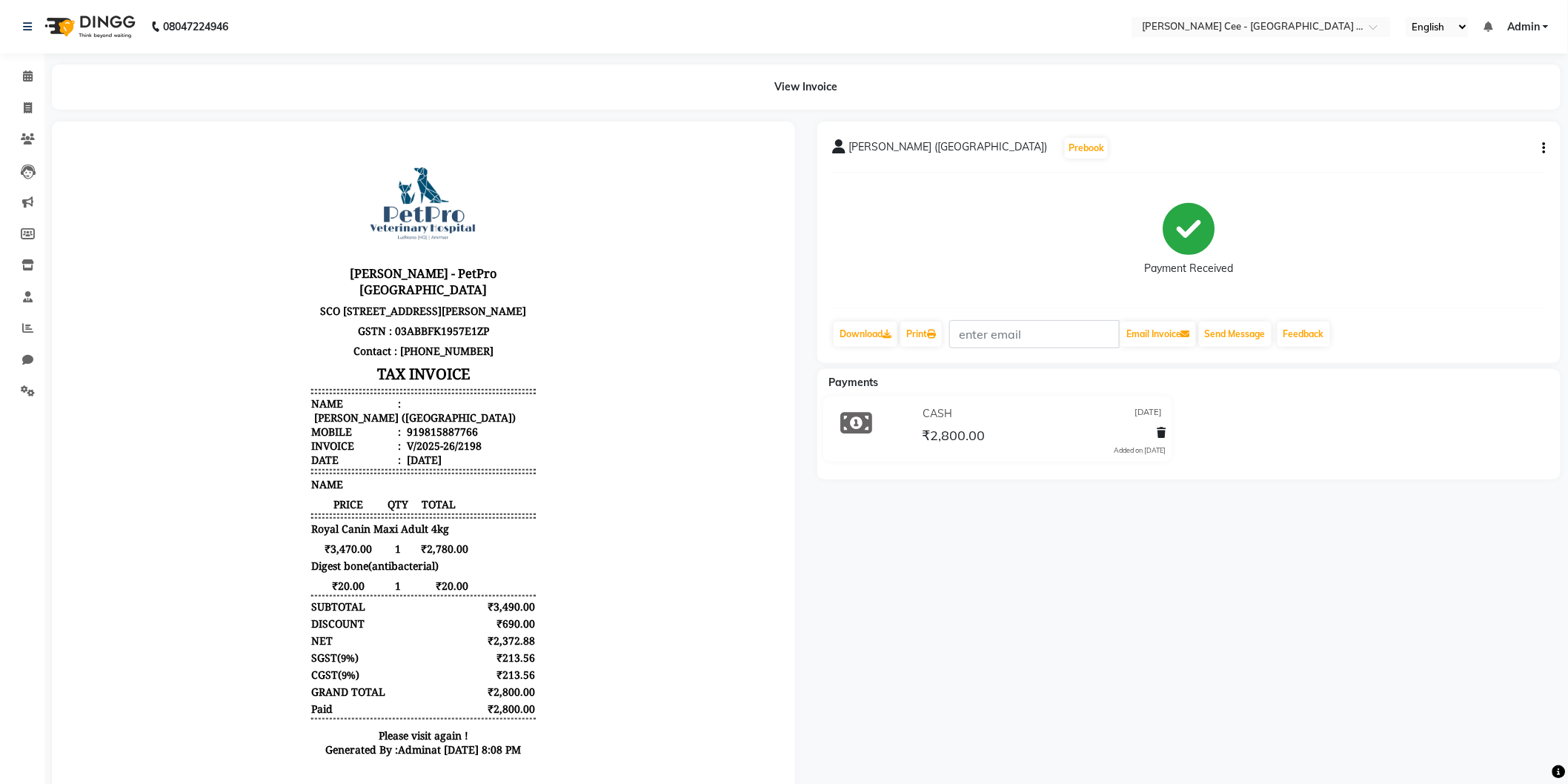
click at [409, 570] on div "[PERSON_NAME] - PetPro [GEOGRAPHIC_DATA] [STREET_ADDRESS] GSTN : 03ABBFK1957E1Z…" at bounding box center [422, 456] width 235 height 629
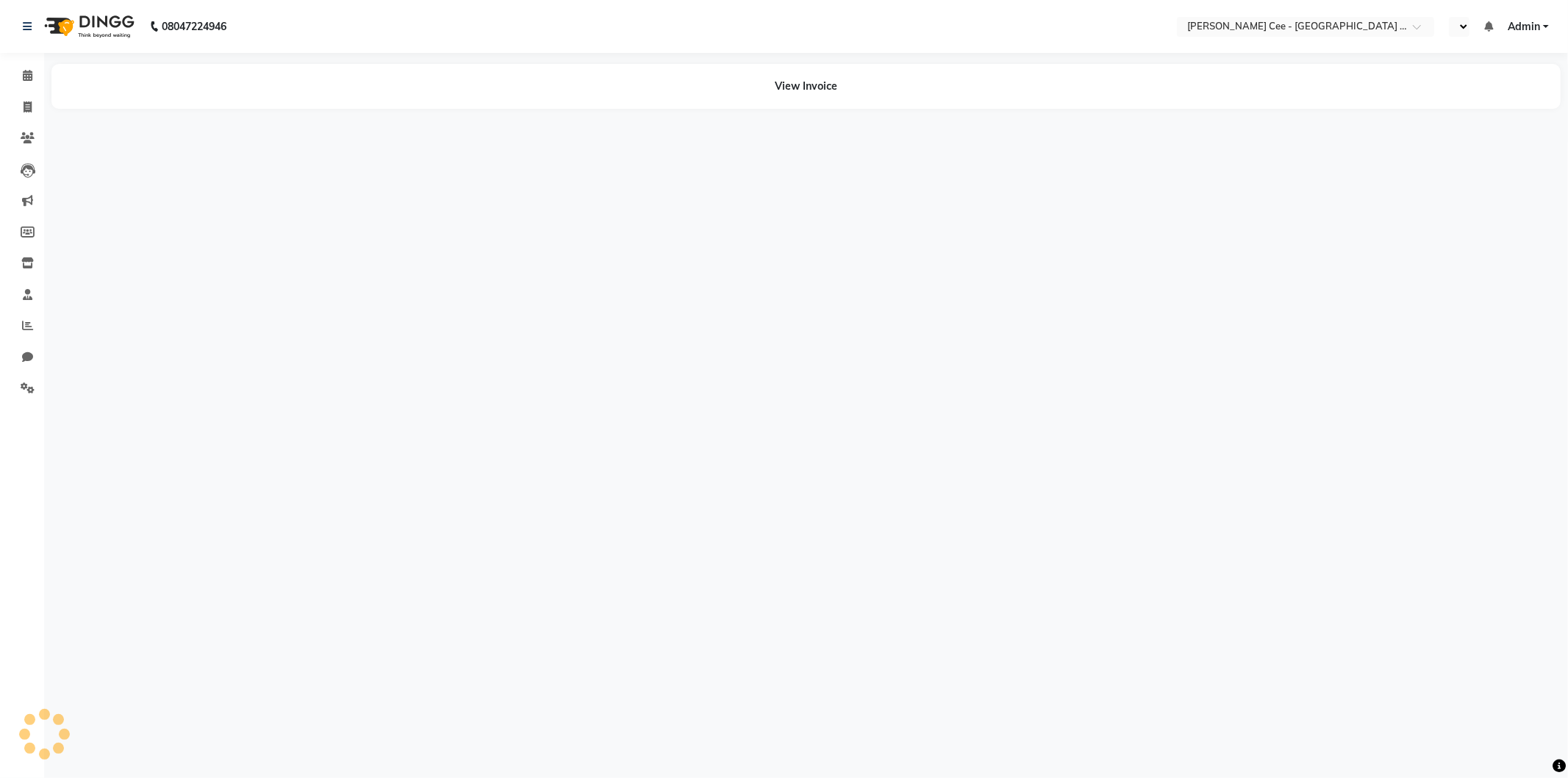
select select "en"
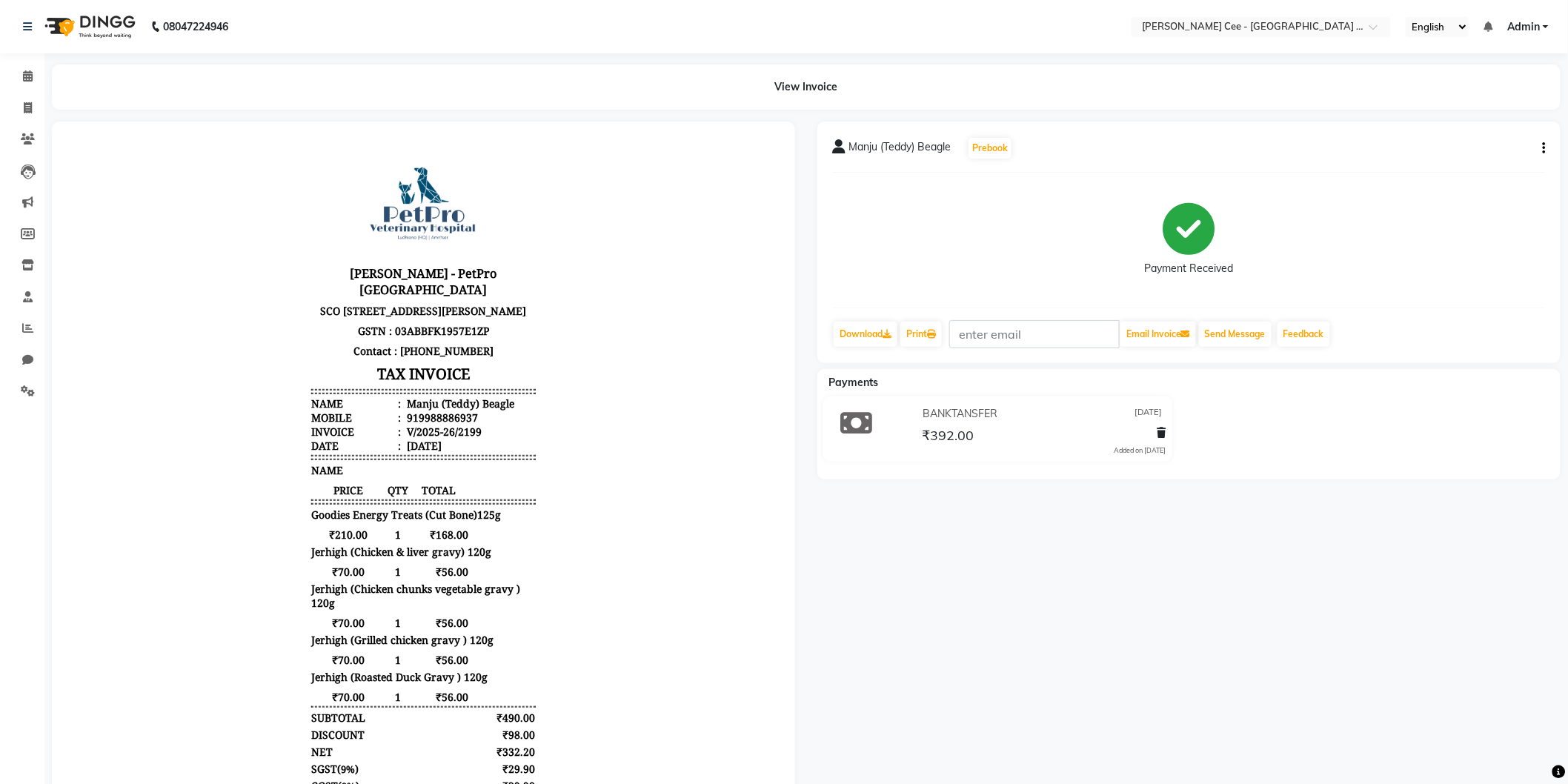
click at [448, 410] on div "Manju (Teddy) Beagle" at bounding box center [458, 402] width 111 height 14
copy div "Teddy"
click at [407, 421] on div "919988886937" at bounding box center [440, 416] width 74 height 14
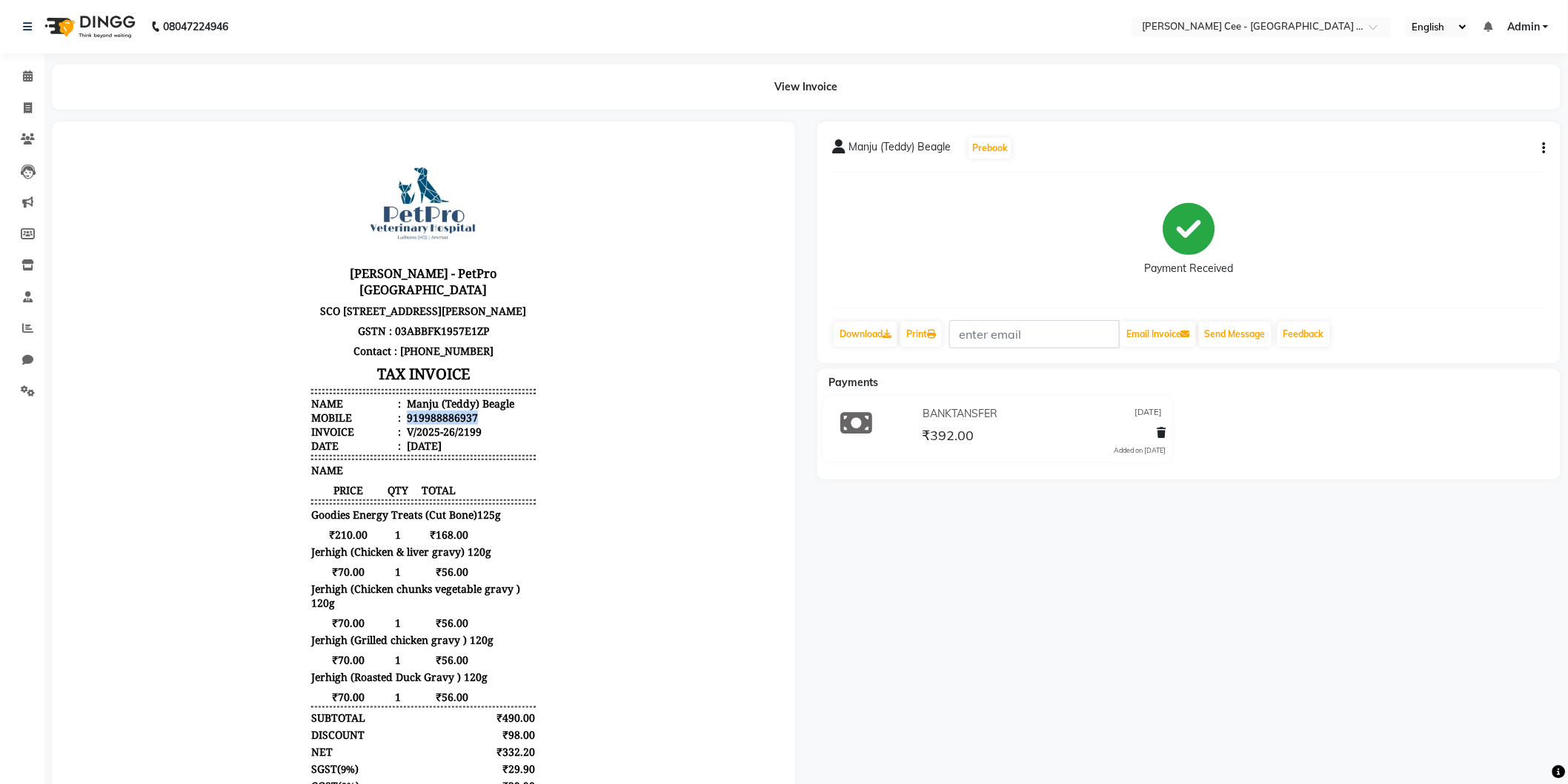
copy div "919988886937"
click at [601, 555] on body "[PERSON_NAME] - PetPro [GEOGRAPHIC_DATA] [STREET_ADDRESS] GSTN : 03ABBFK1957E1Z…" at bounding box center [423, 512] width 702 height 740
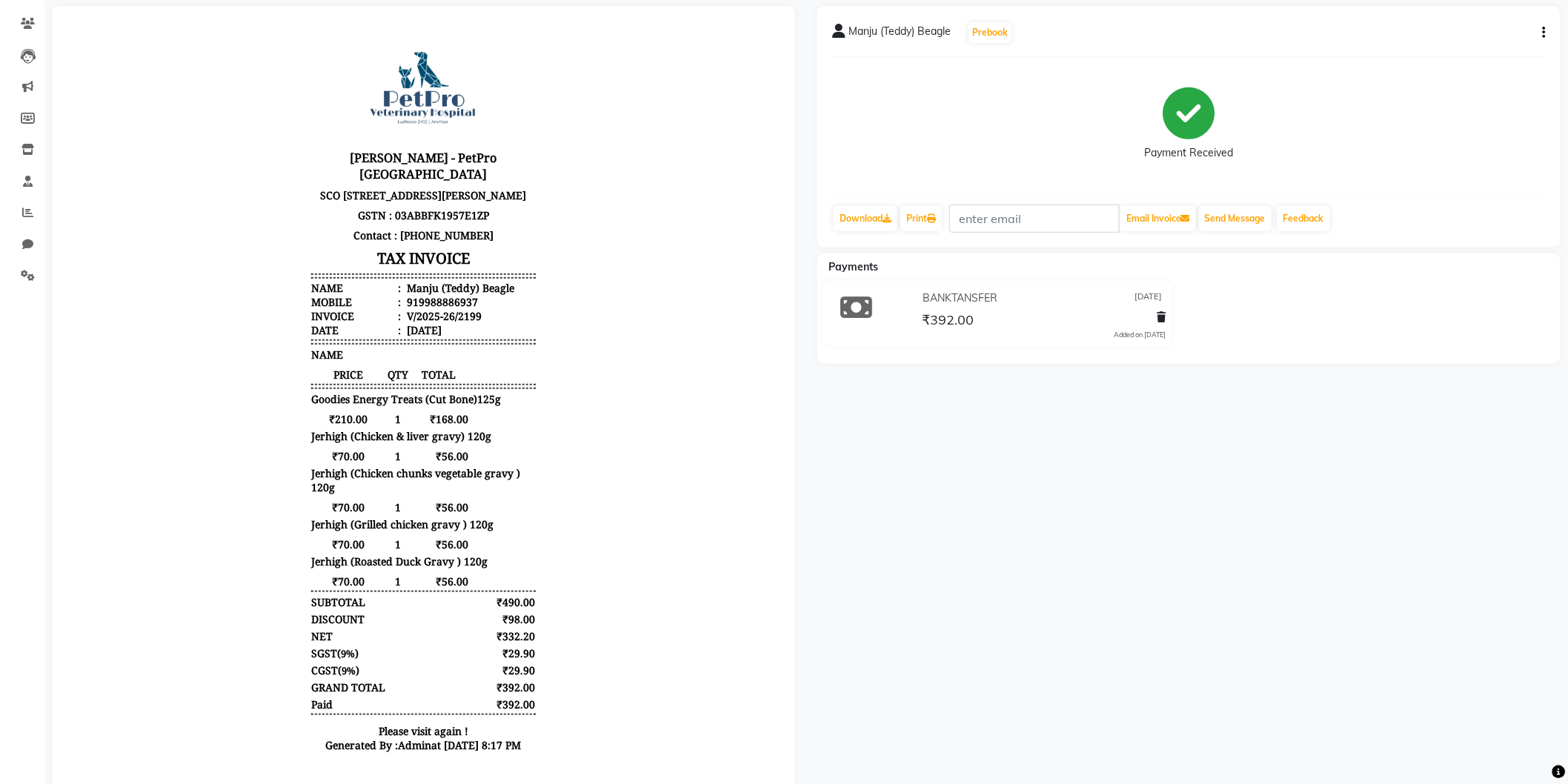
scroll to position [169, 0]
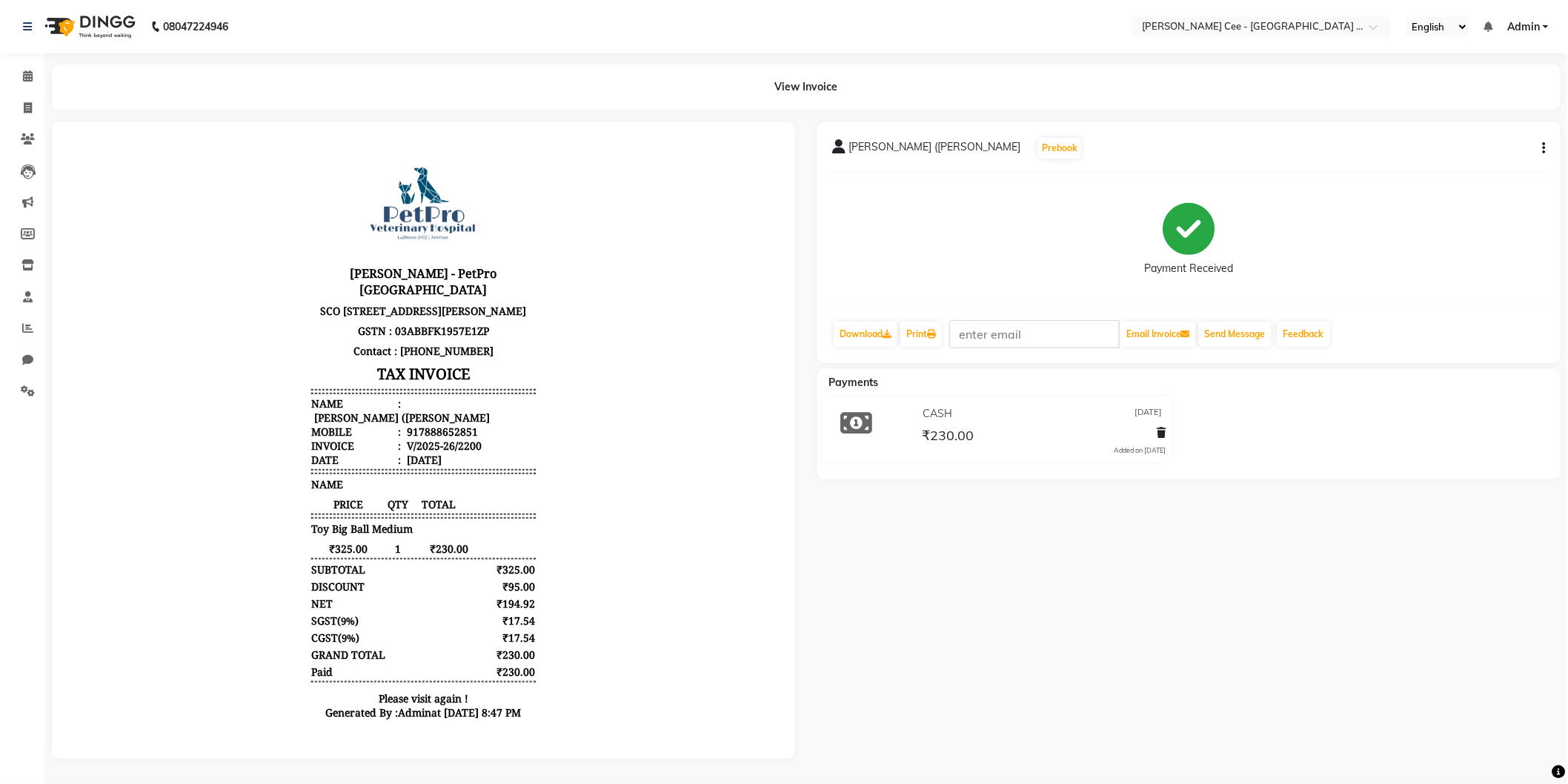
click at [383, 608] on div "[PERSON_NAME] - PetPro [GEOGRAPHIC_DATA] [STREET_ADDRESS] GSTN : 03ABBFK1957E1Z…" at bounding box center [422, 437] width 235 height 592
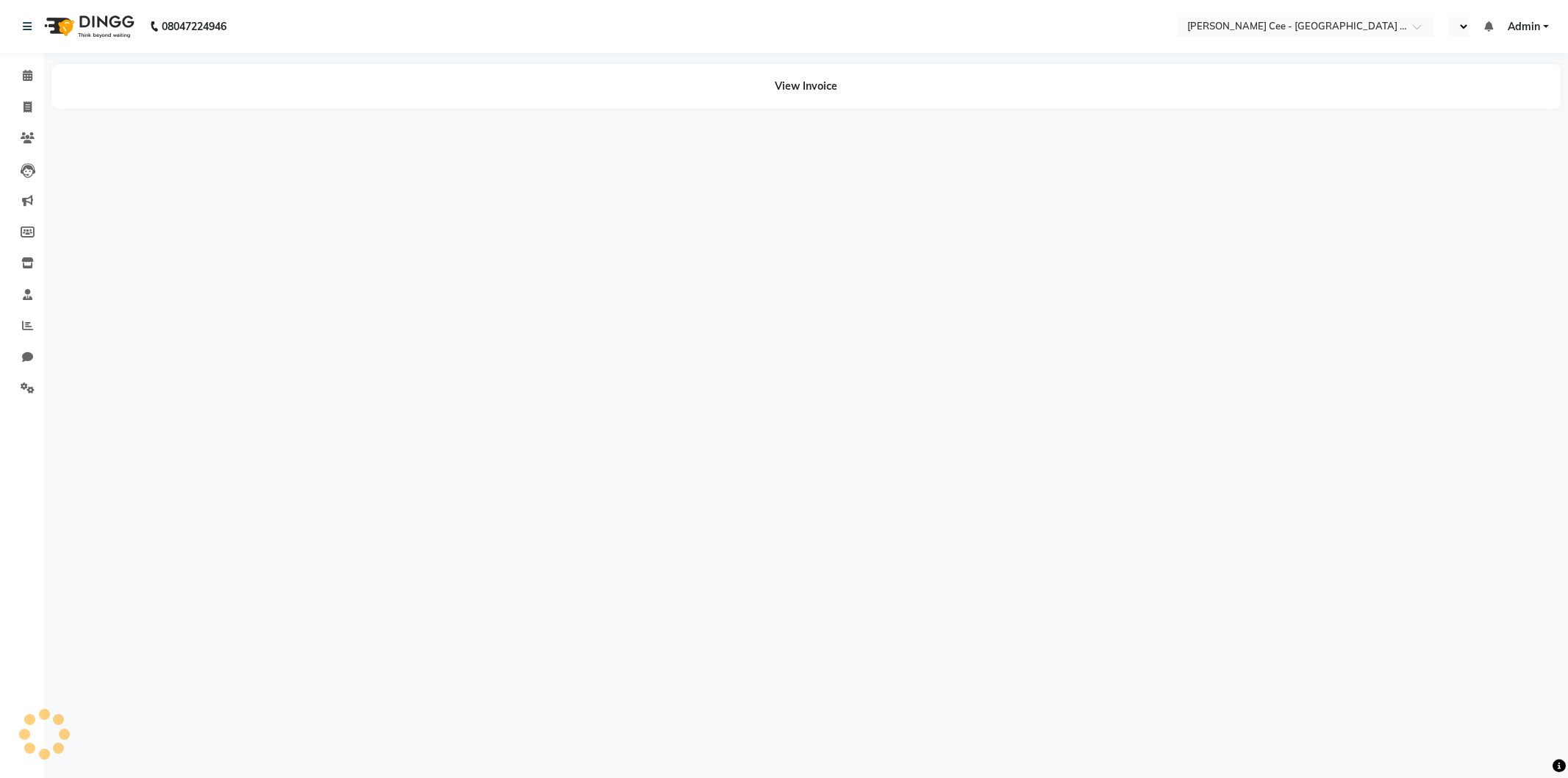
select select "en"
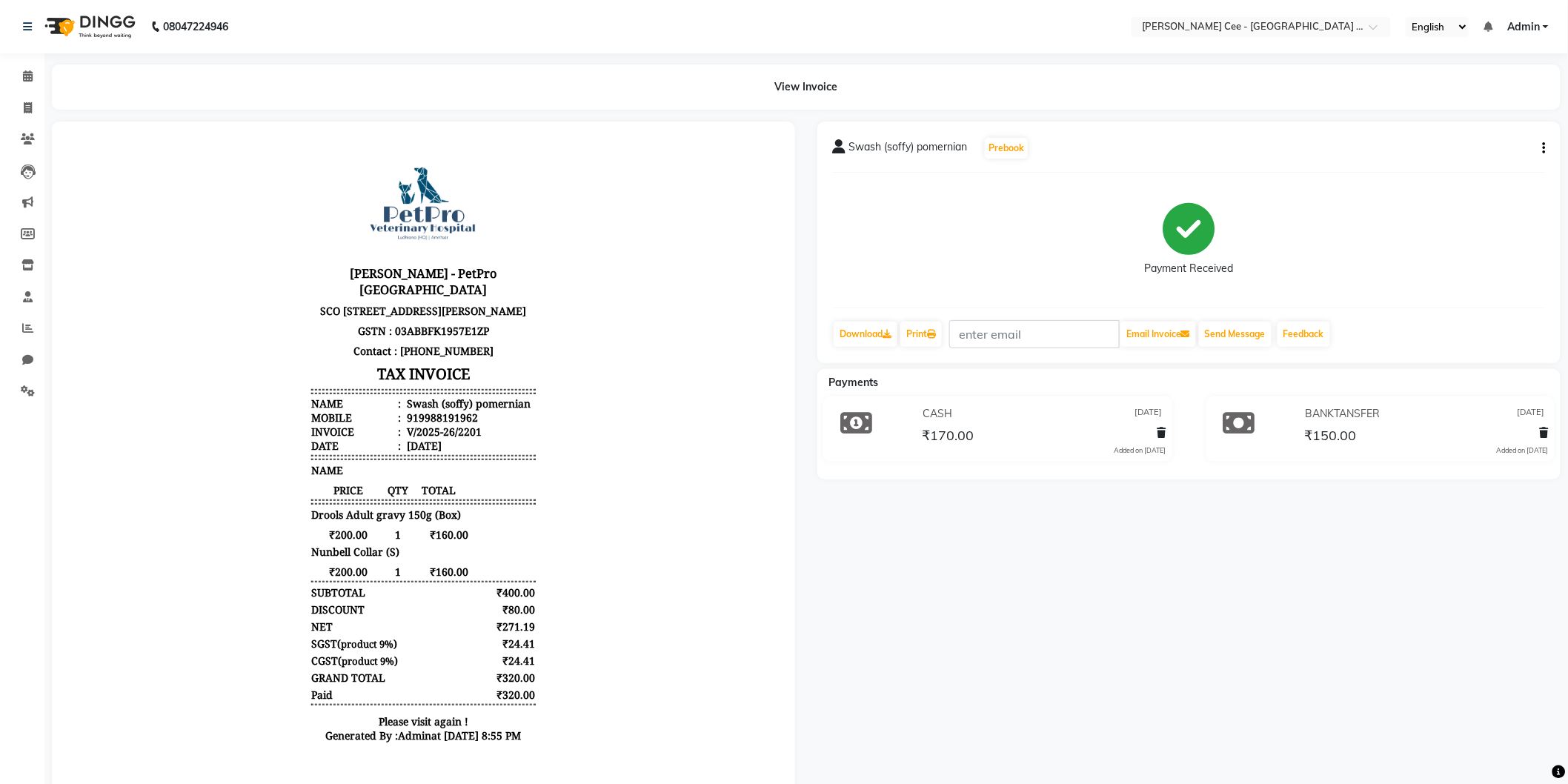
click at [351, 521] on span "Drools Adult gravy 150g (Box)" at bounding box center [385, 513] width 150 height 14
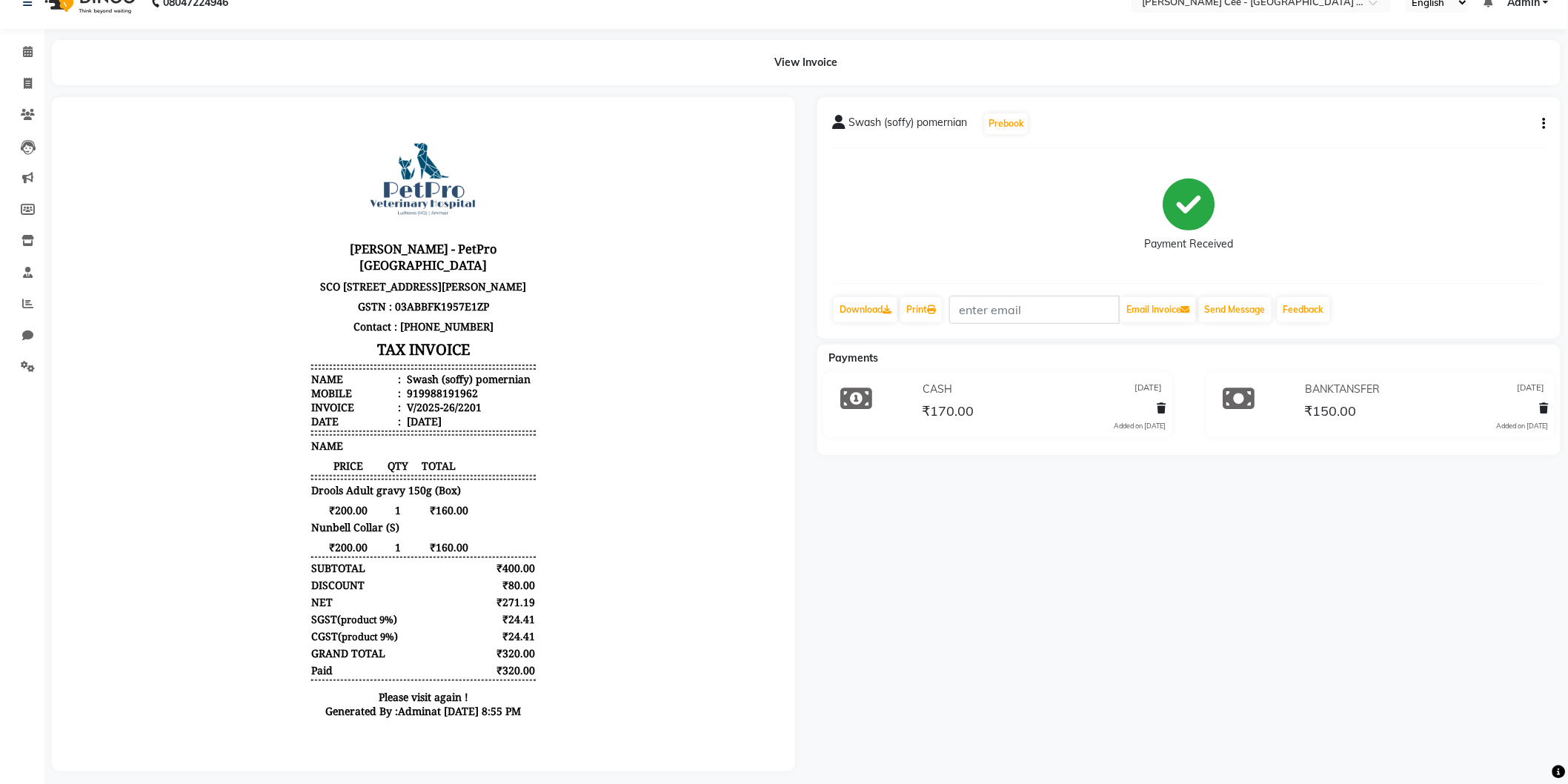
scroll to position [45, 0]
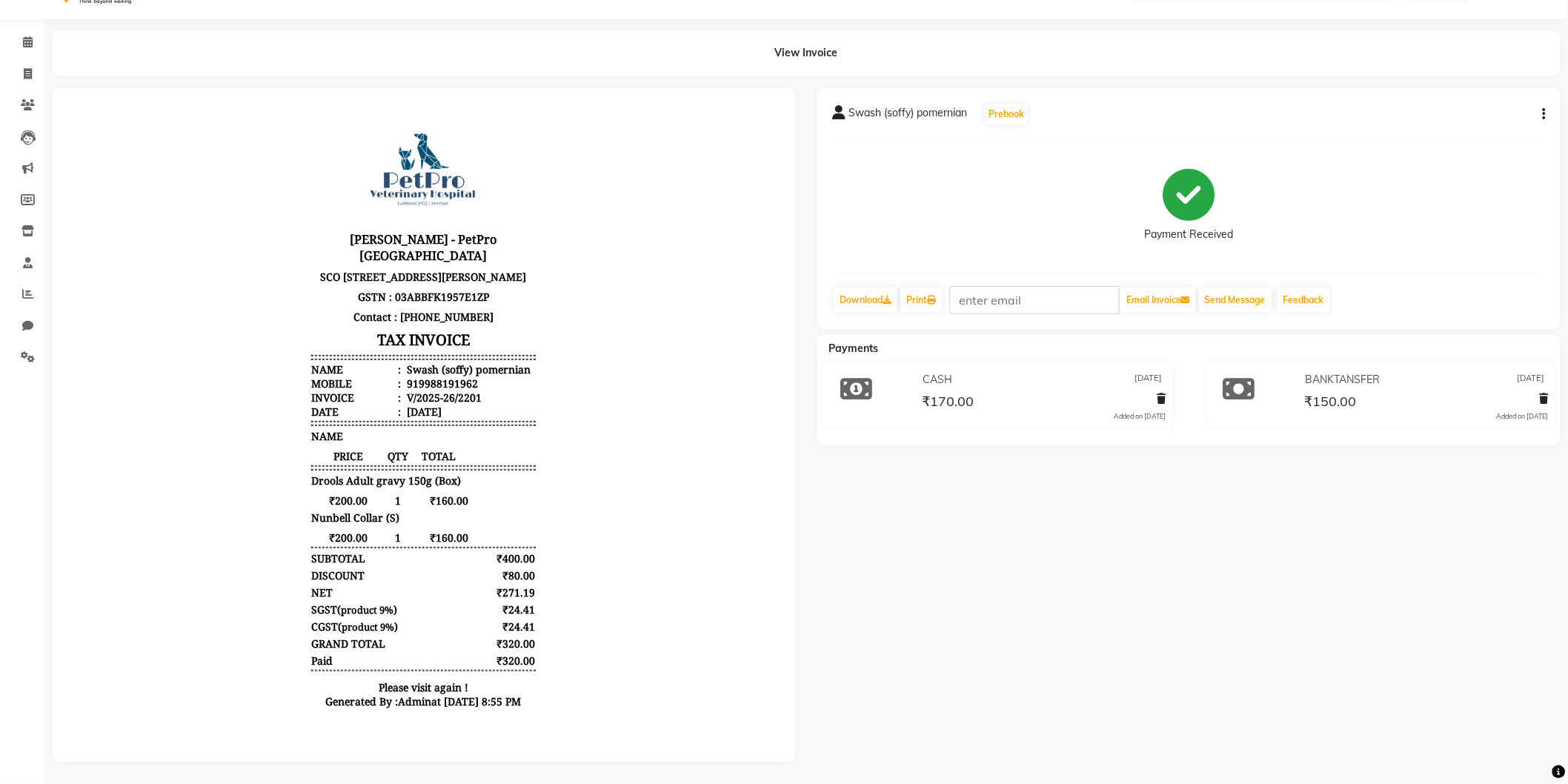
click at [454, 610] on div "SGST ( product 9% ) ₹24.41" at bounding box center [422, 608] width 224 height 14
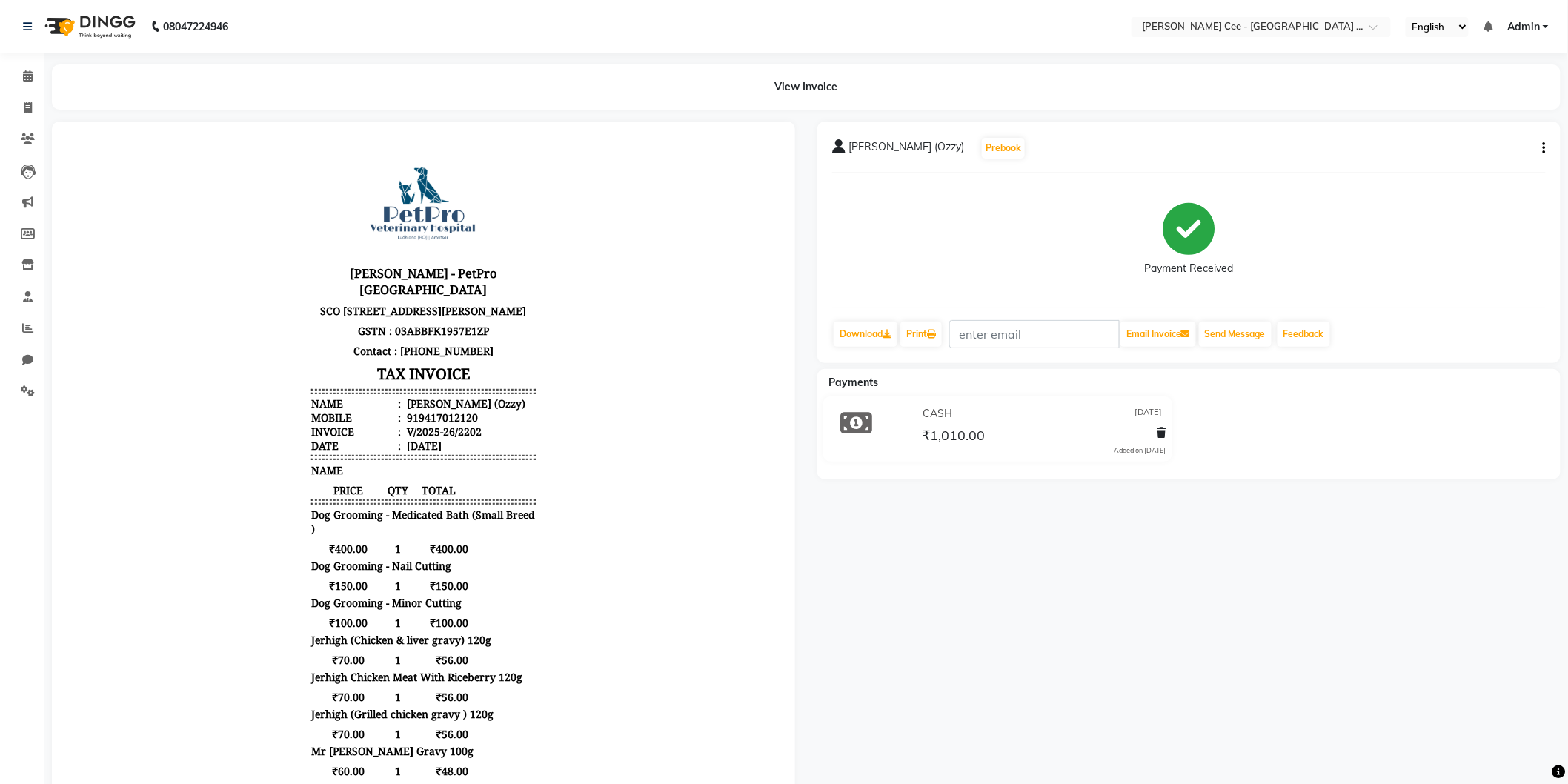
click at [449, 555] on span "₹400.00" at bounding box center [438, 548] width 59 height 14
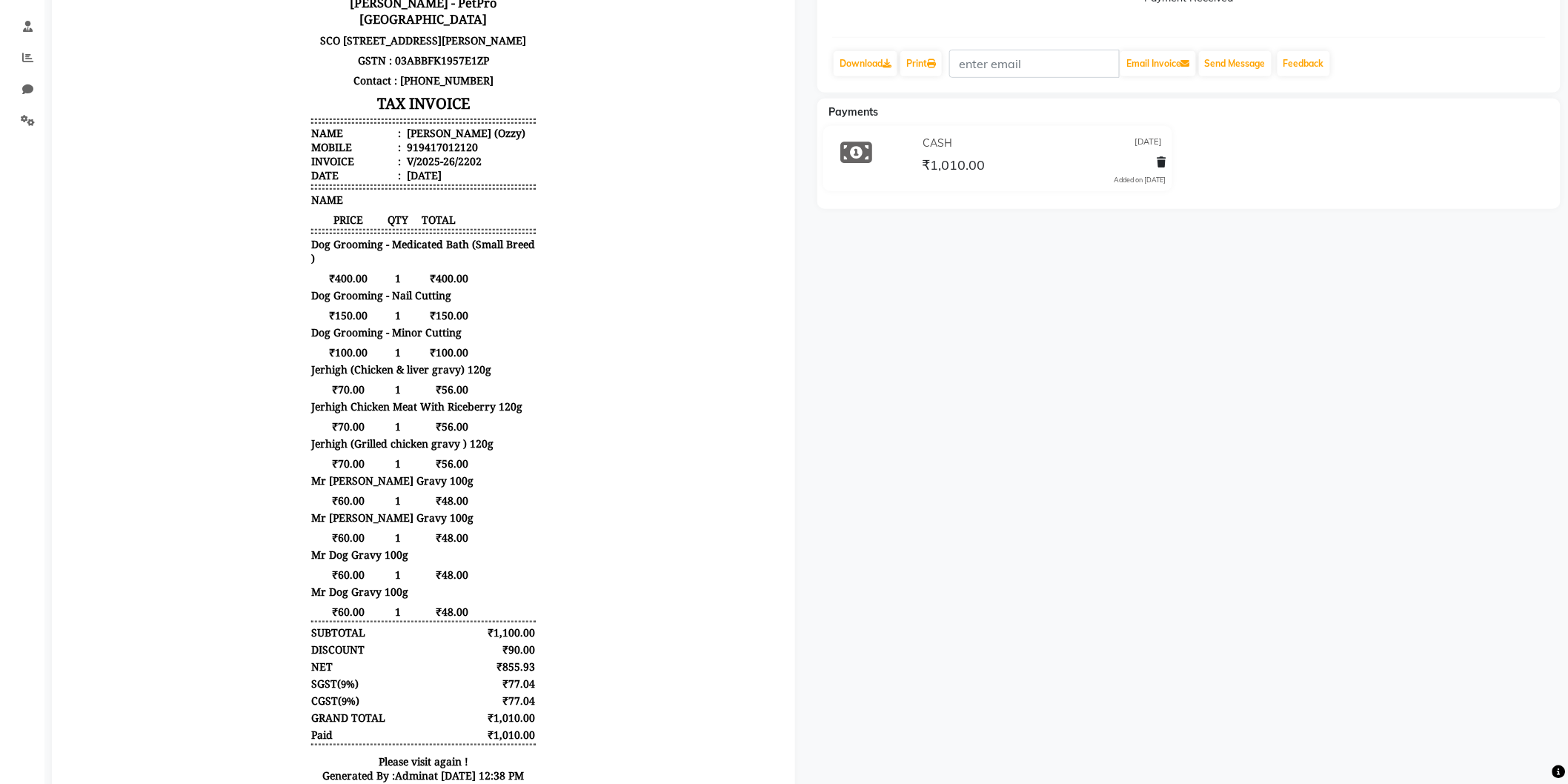
scroll to position [353, 0]
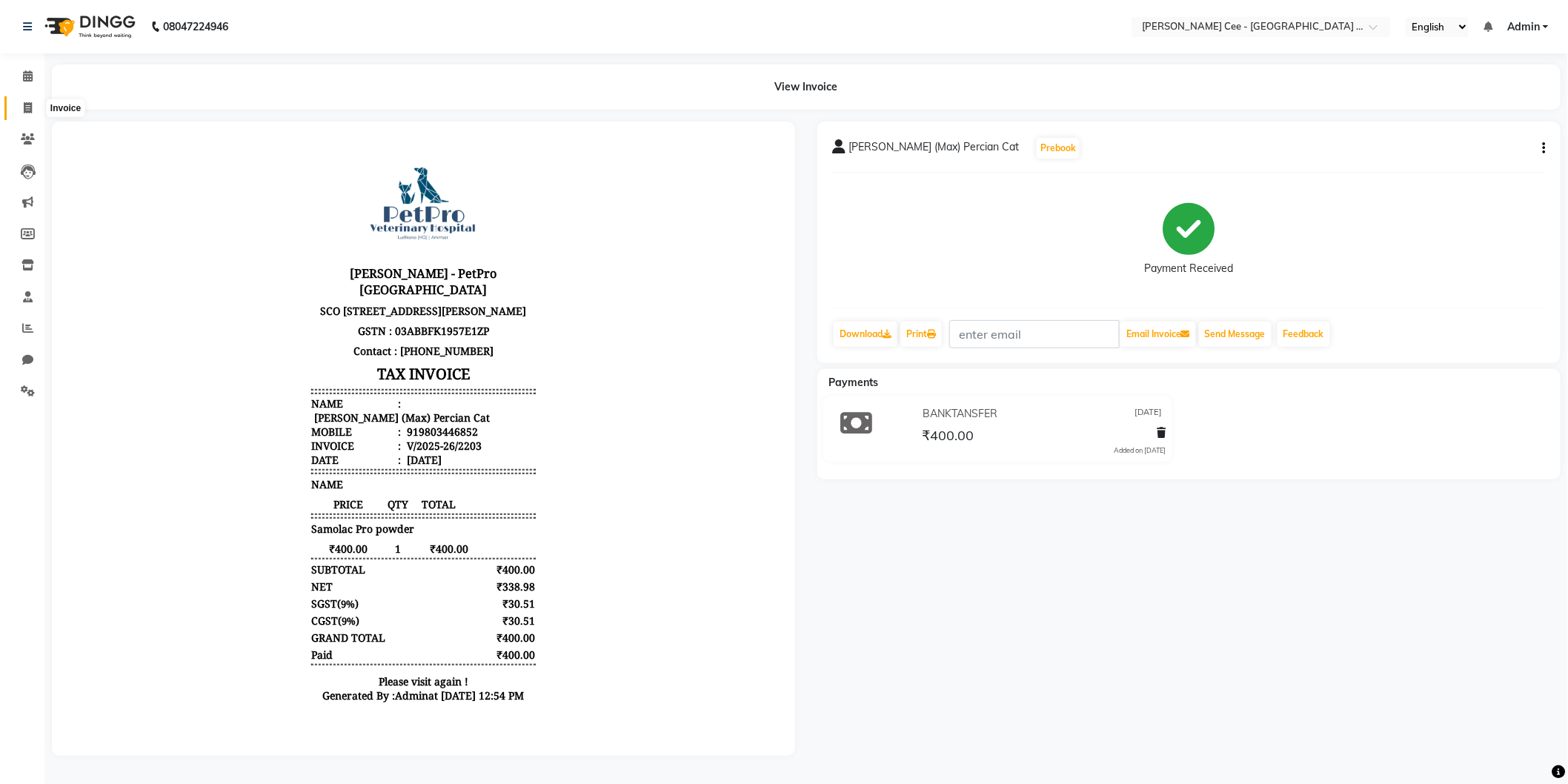
click at [23, 104] on icon at bounding box center [28, 107] width 8 height 11
select select "service"
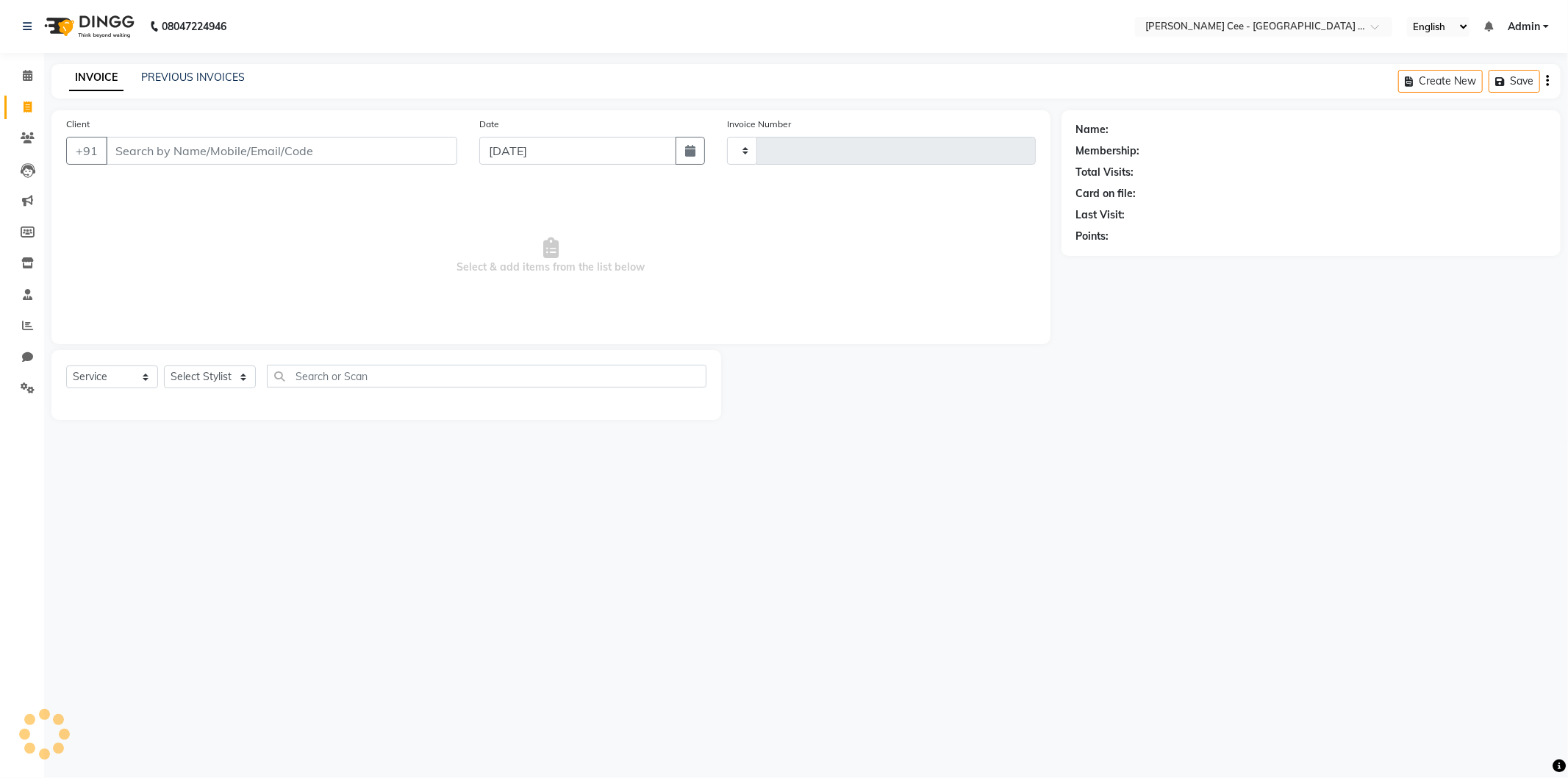
type input "2238"
select select "8239"
select select "product"
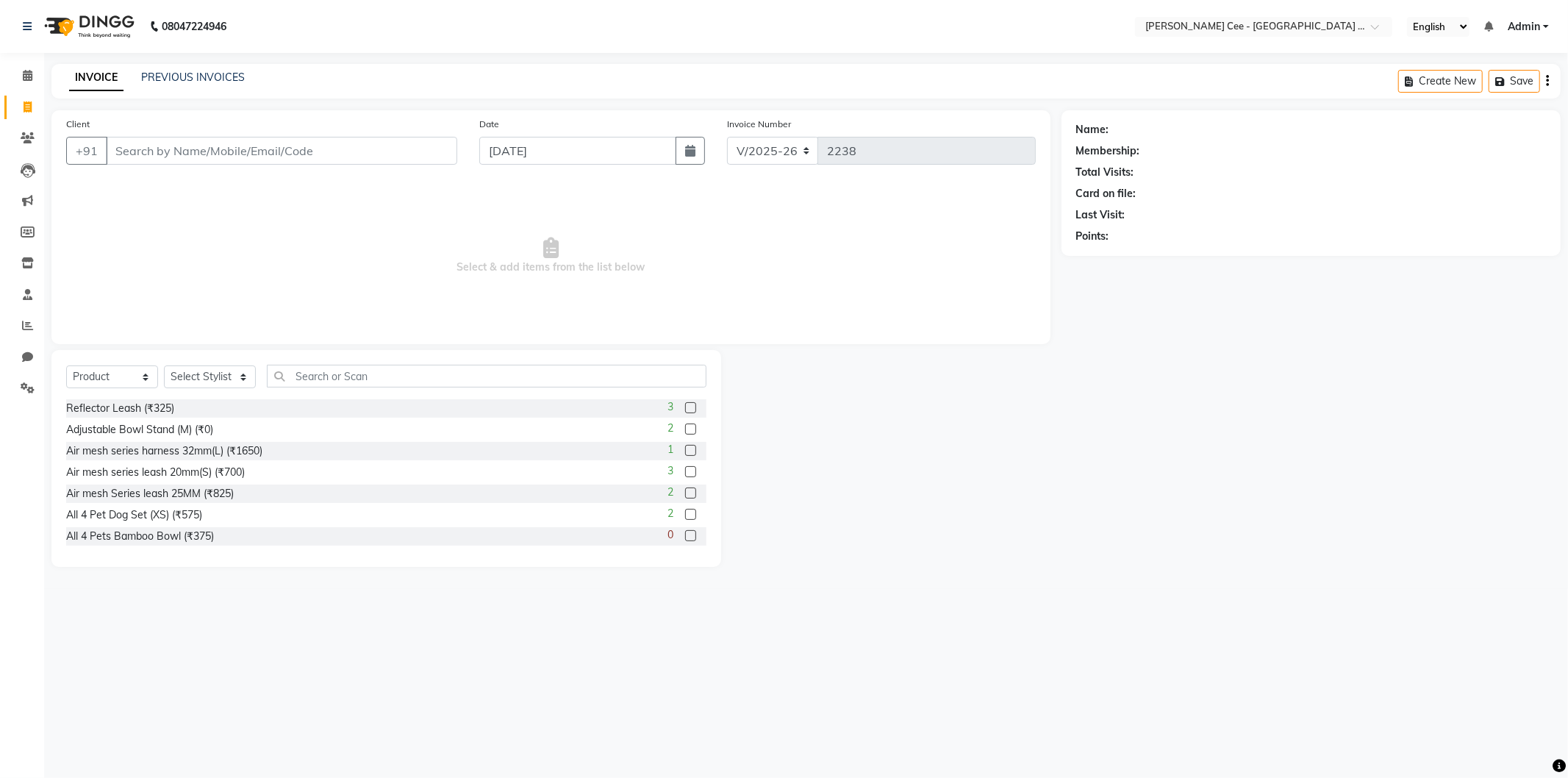
click at [212, 145] on input "Client" at bounding box center [281, 151] width 351 height 28
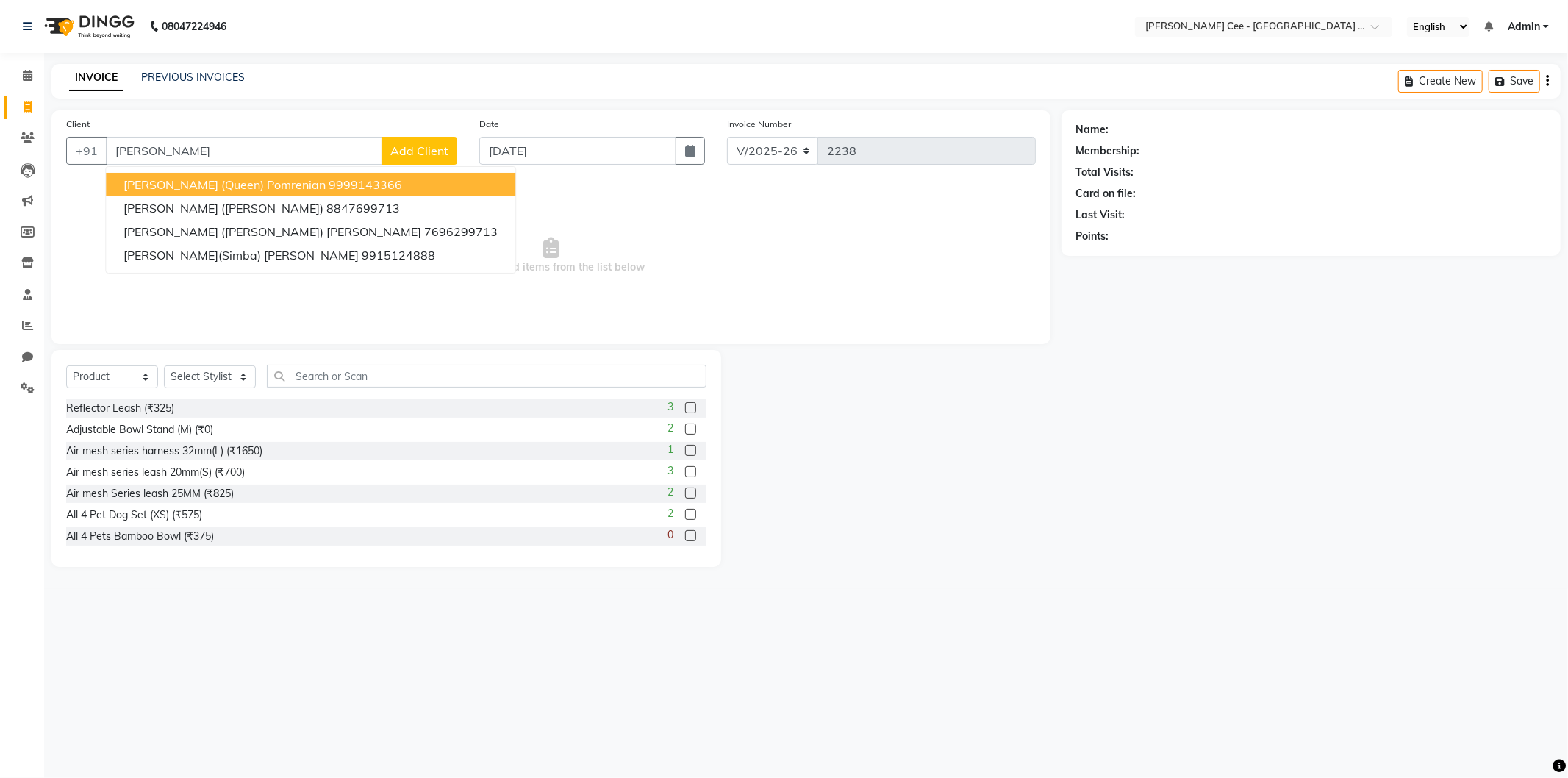
click at [299, 186] on span "[PERSON_NAME] (Queen) Pomrenian" at bounding box center [224, 185] width 202 height 15
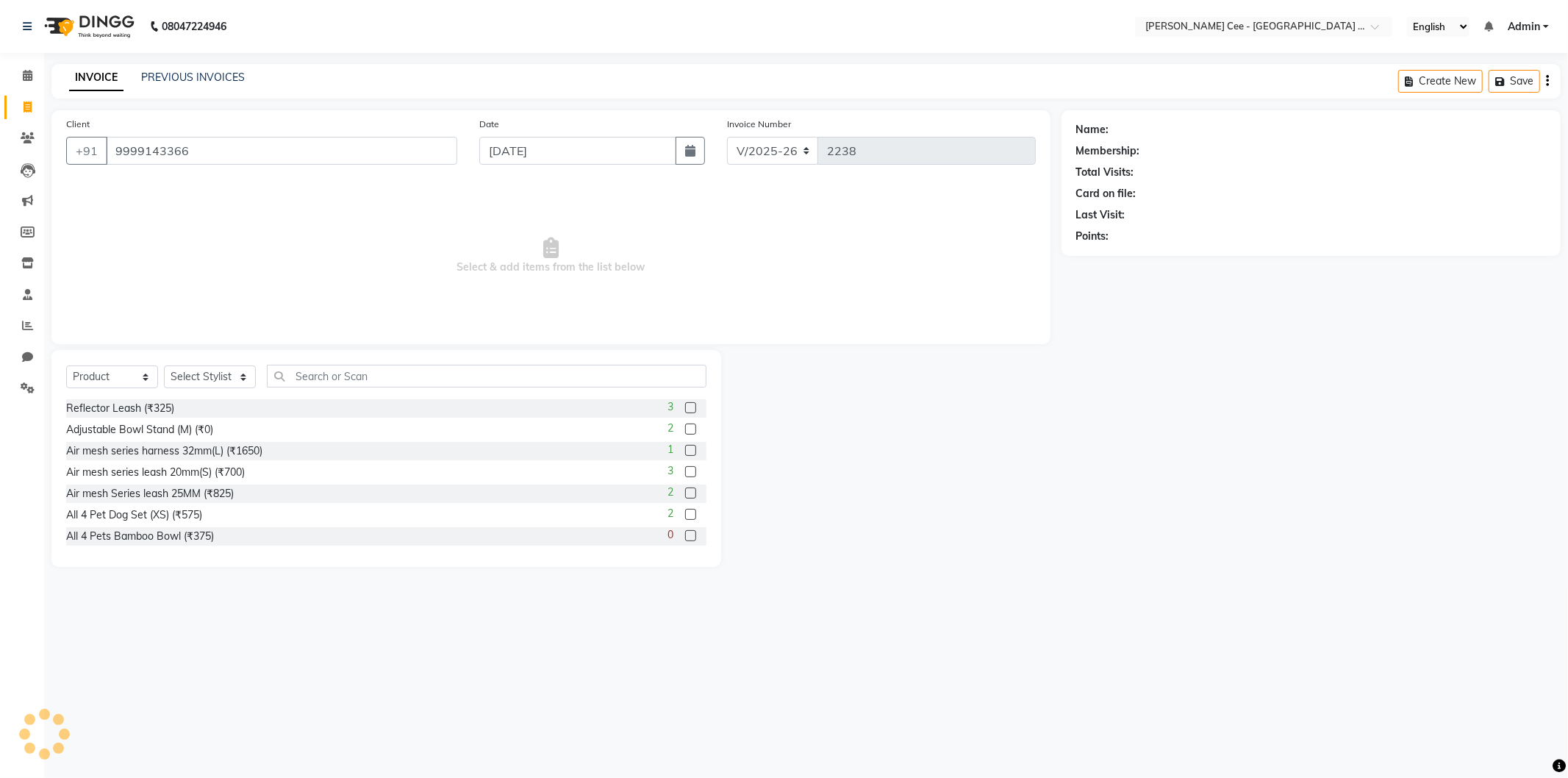
type input "9999143366"
radio input "false"
radio input "true"
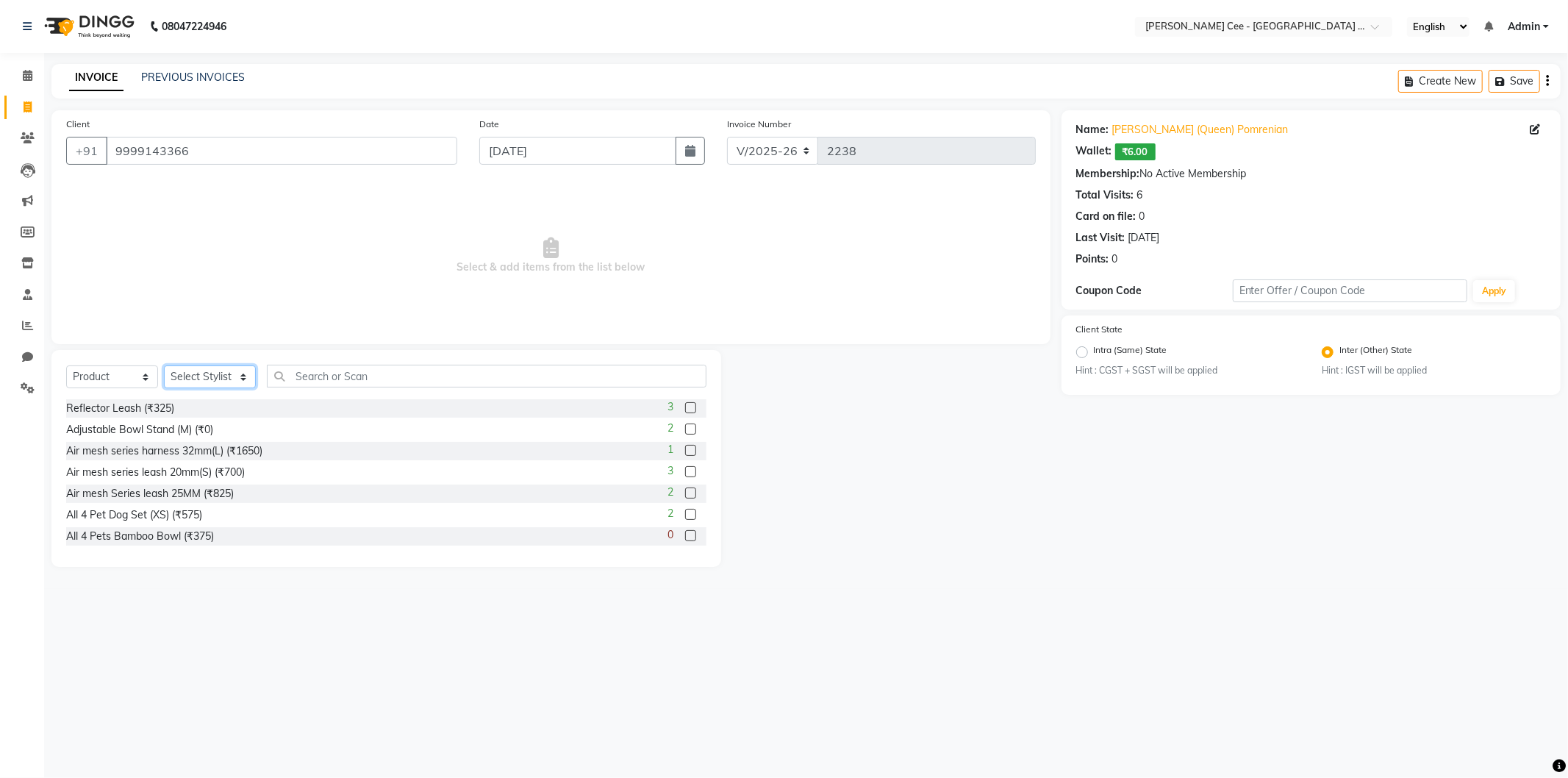
click at [195, 367] on select "Select Stylist Avinash [PERSON_NAME] [PERSON_NAME] [PERSON_NAME] Kajal Love [PE…" at bounding box center [209, 377] width 92 height 22
select select "80154"
click at [164, 367] on select "Select Stylist Avinash [PERSON_NAME] [PERSON_NAME] [PERSON_NAME] Kajal Love [PE…" at bounding box center [209, 377] width 92 height 22
click at [364, 375] on input "text" at bounding box center [486, 376] width 440 height 22
type input "6942133306571"
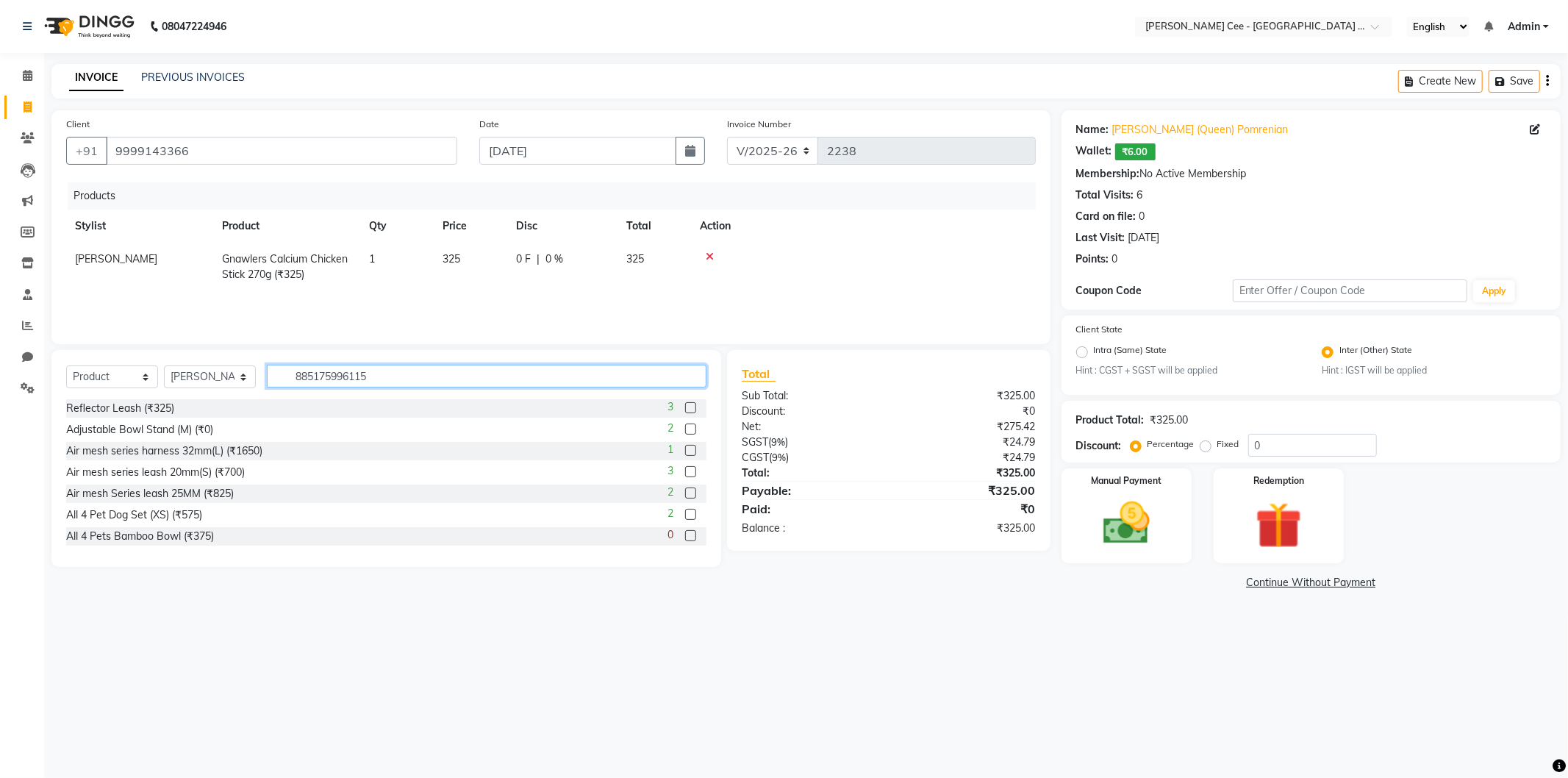
type input "8851759961157"
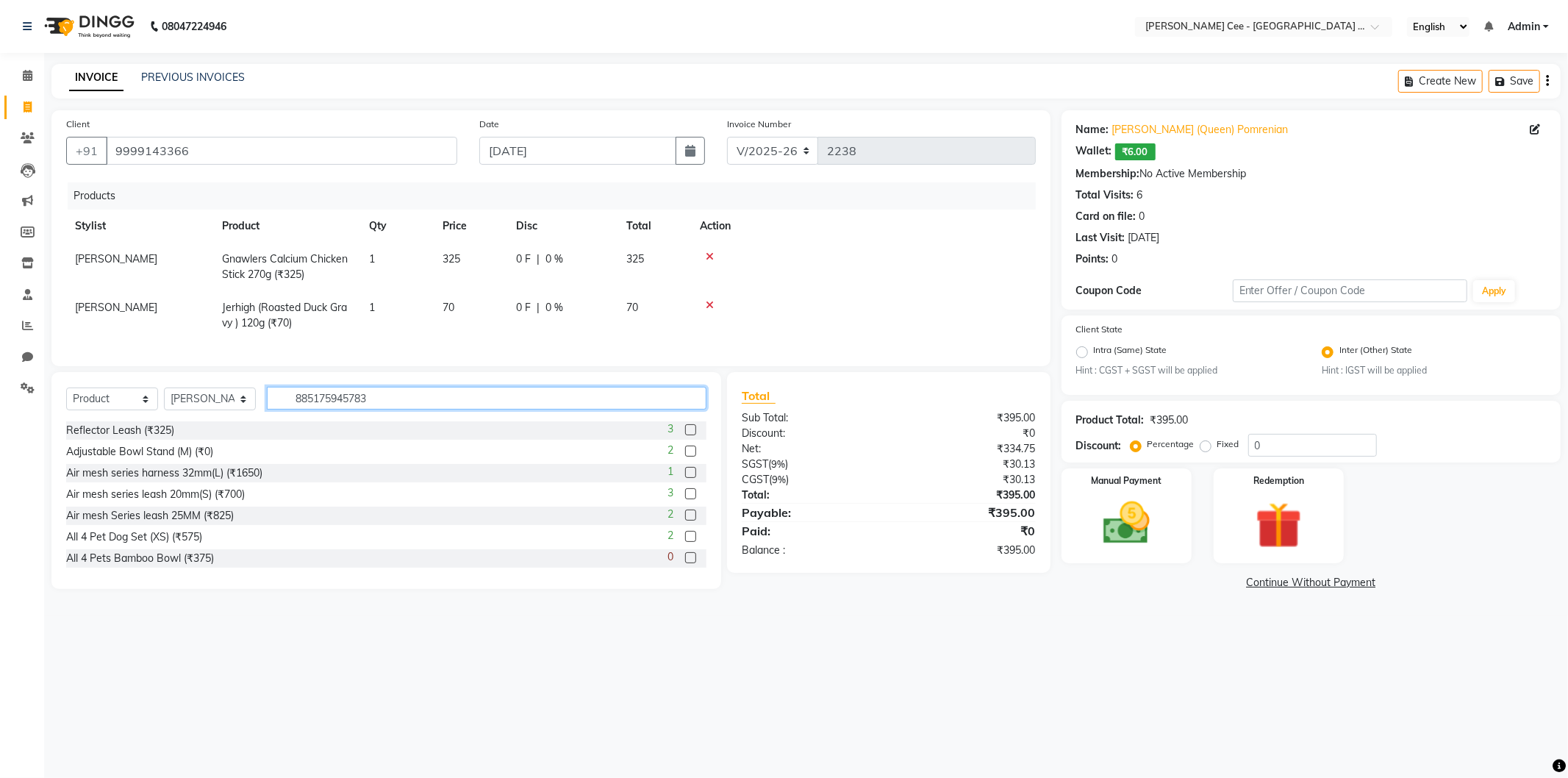
type input "8851759457834"
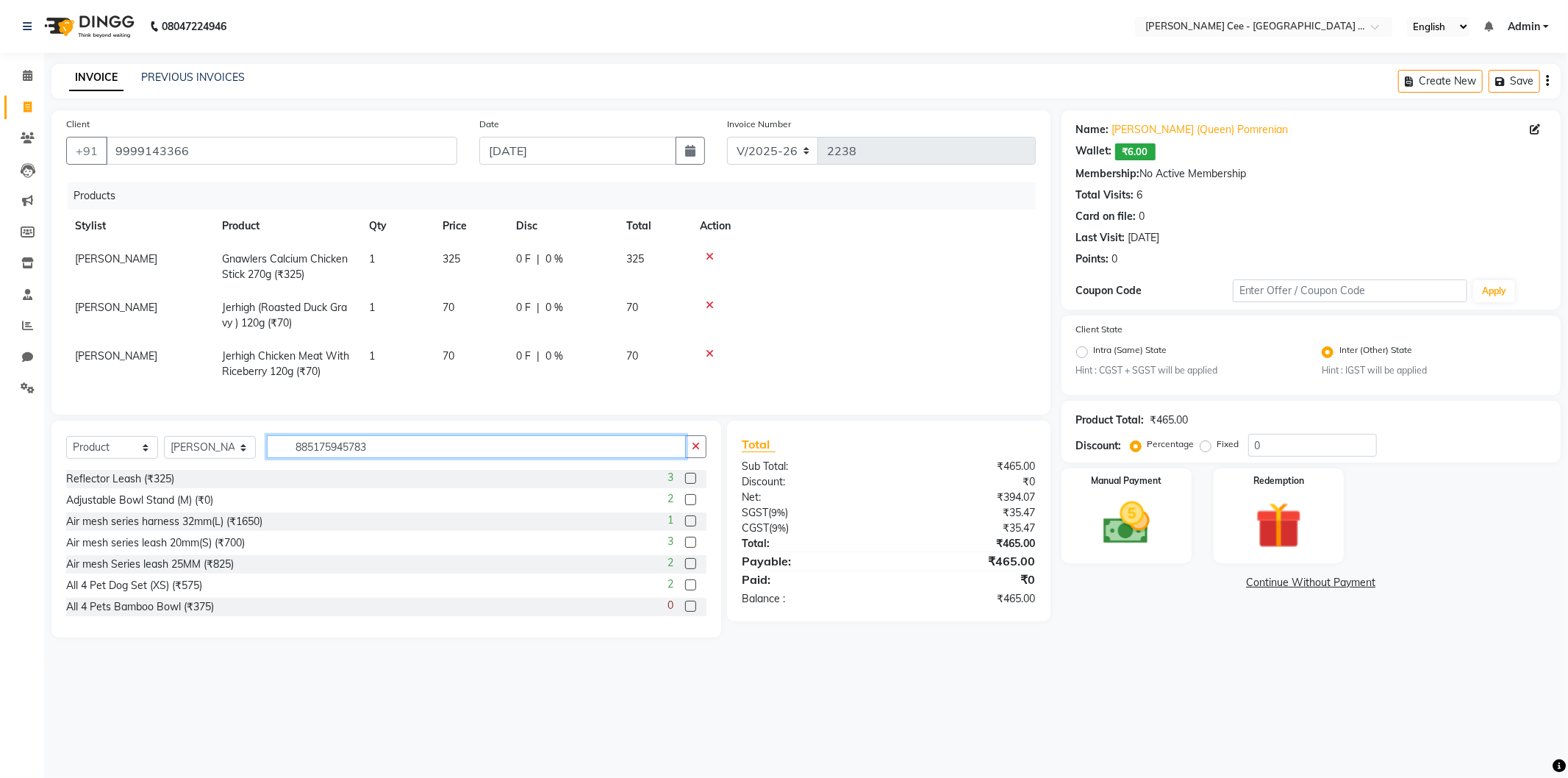
type input "8851759457834"
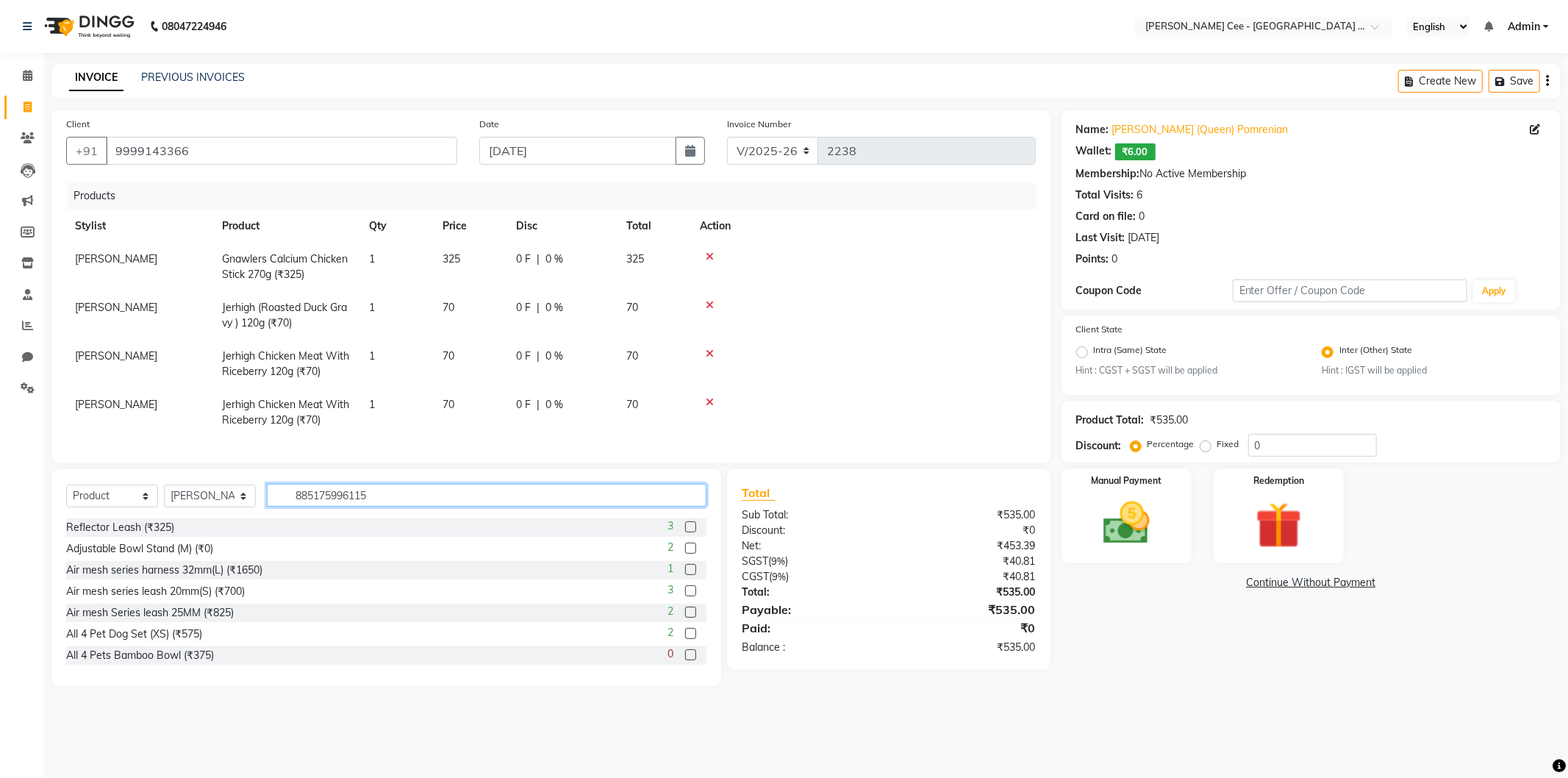
type input "8851759961157"
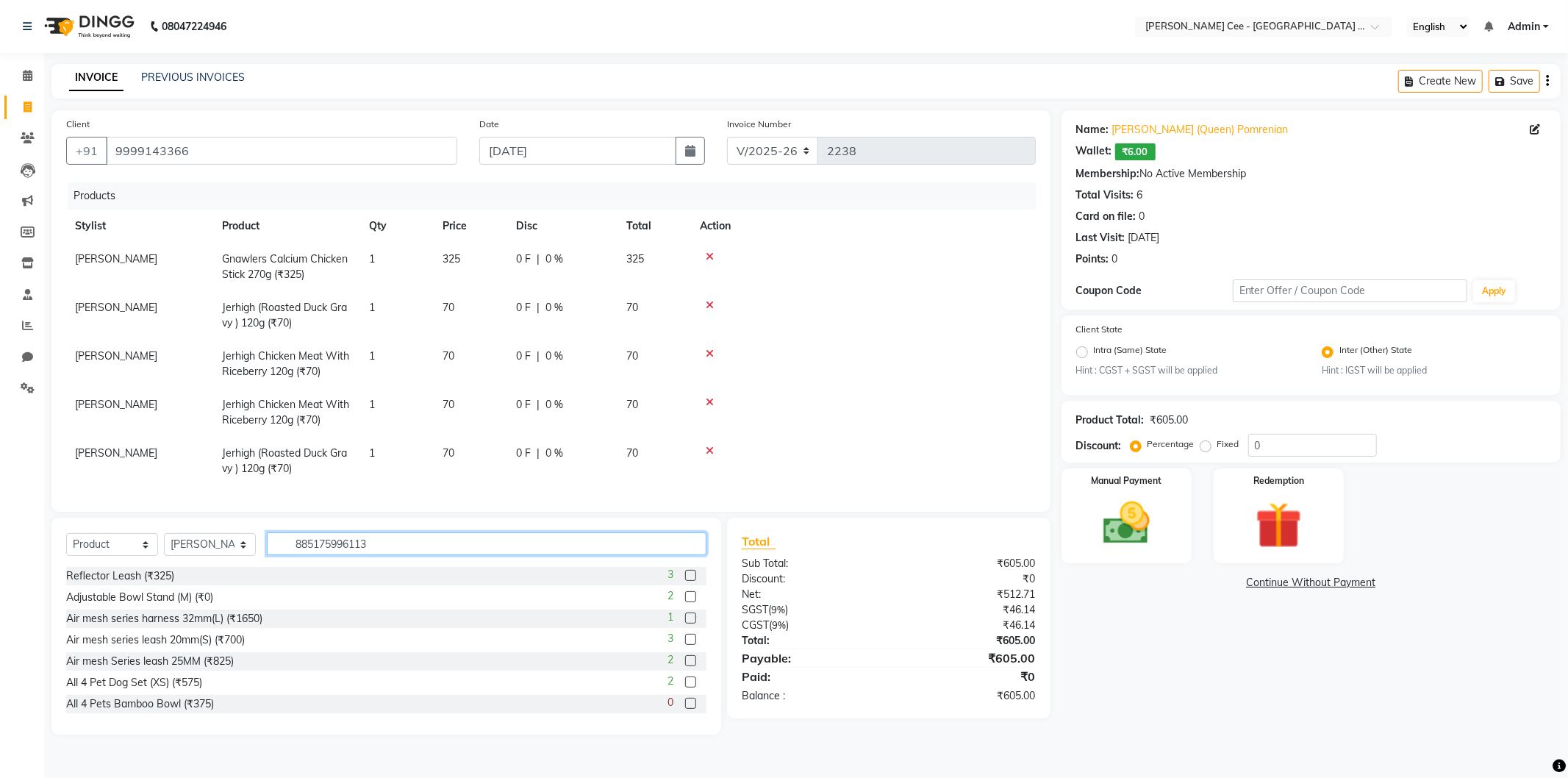
type input "8851759961133"
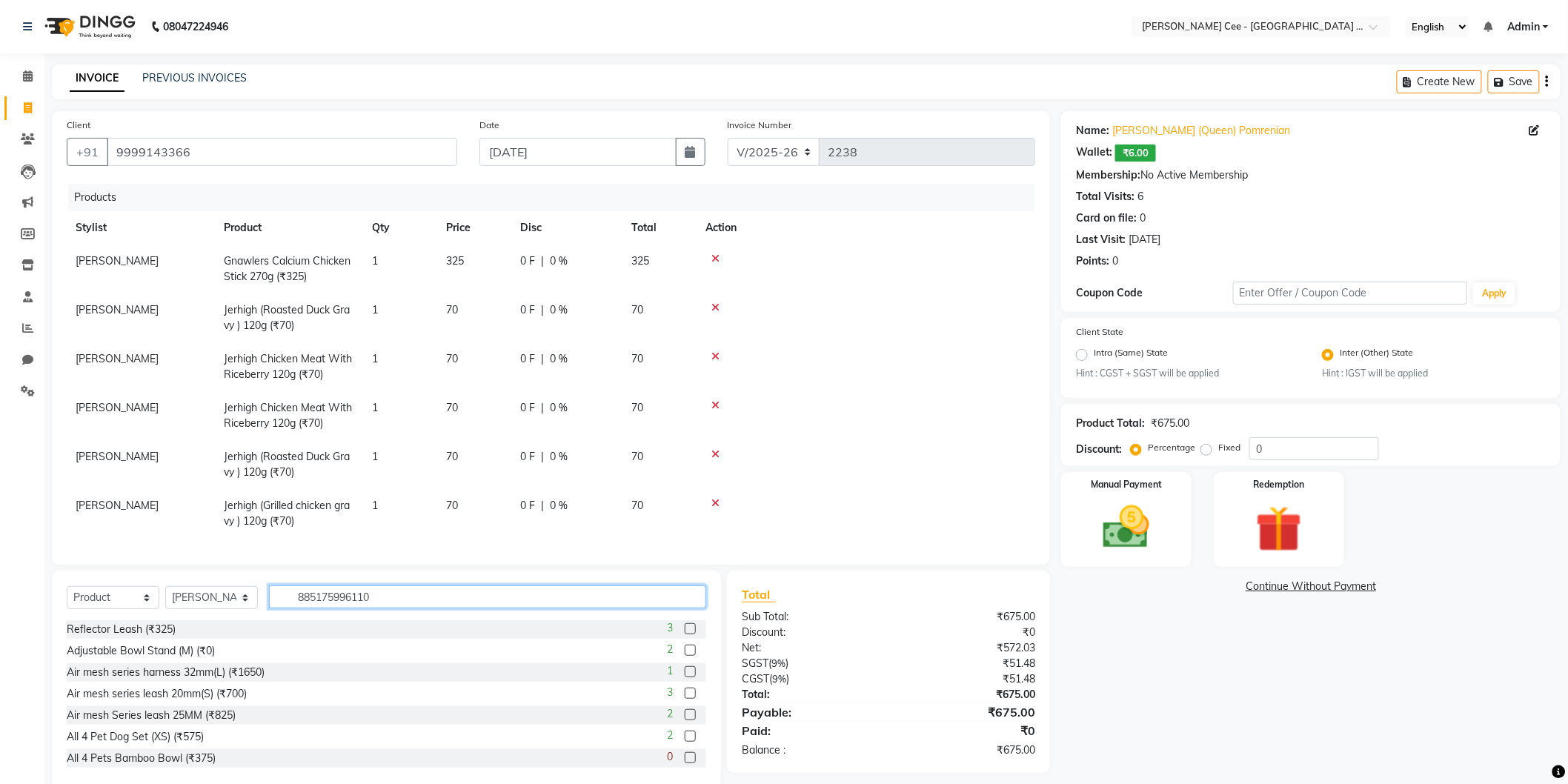
type input "8851759961102"
type input "8851759961140"
type input "8851759457391"
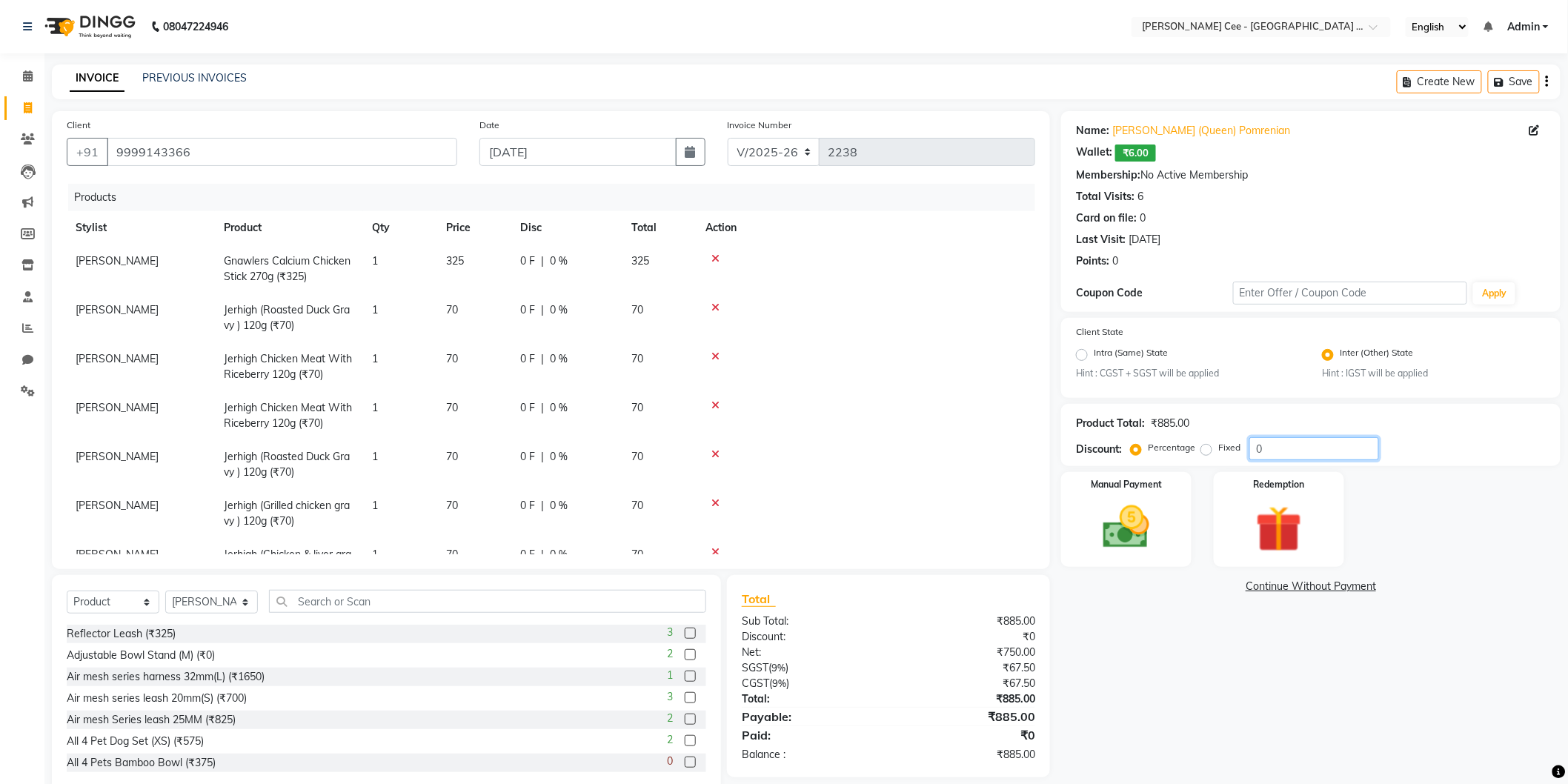
click at [1252, 450] on input "0" at bounding box center [1314, 448] width 130 height 23
type input "20"
click at [1122, 704] on div "Name: [PERSON_NAME] (Queen) Pomrenian Wallet: ₹6.00 Membership: No Active Membe…" at bounding box center [1317, 452] width 511 height 683
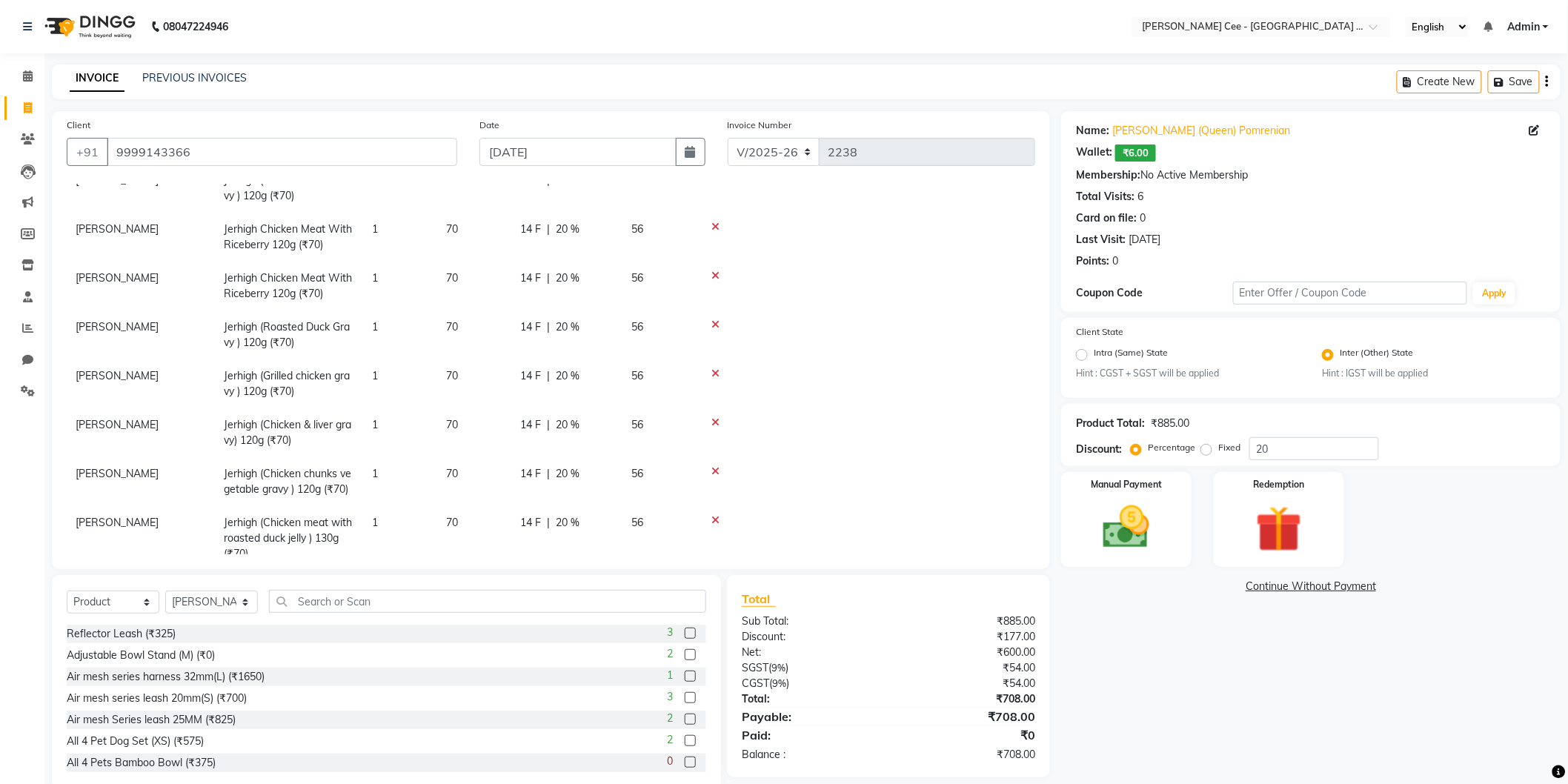
scroll to position [169, 0]
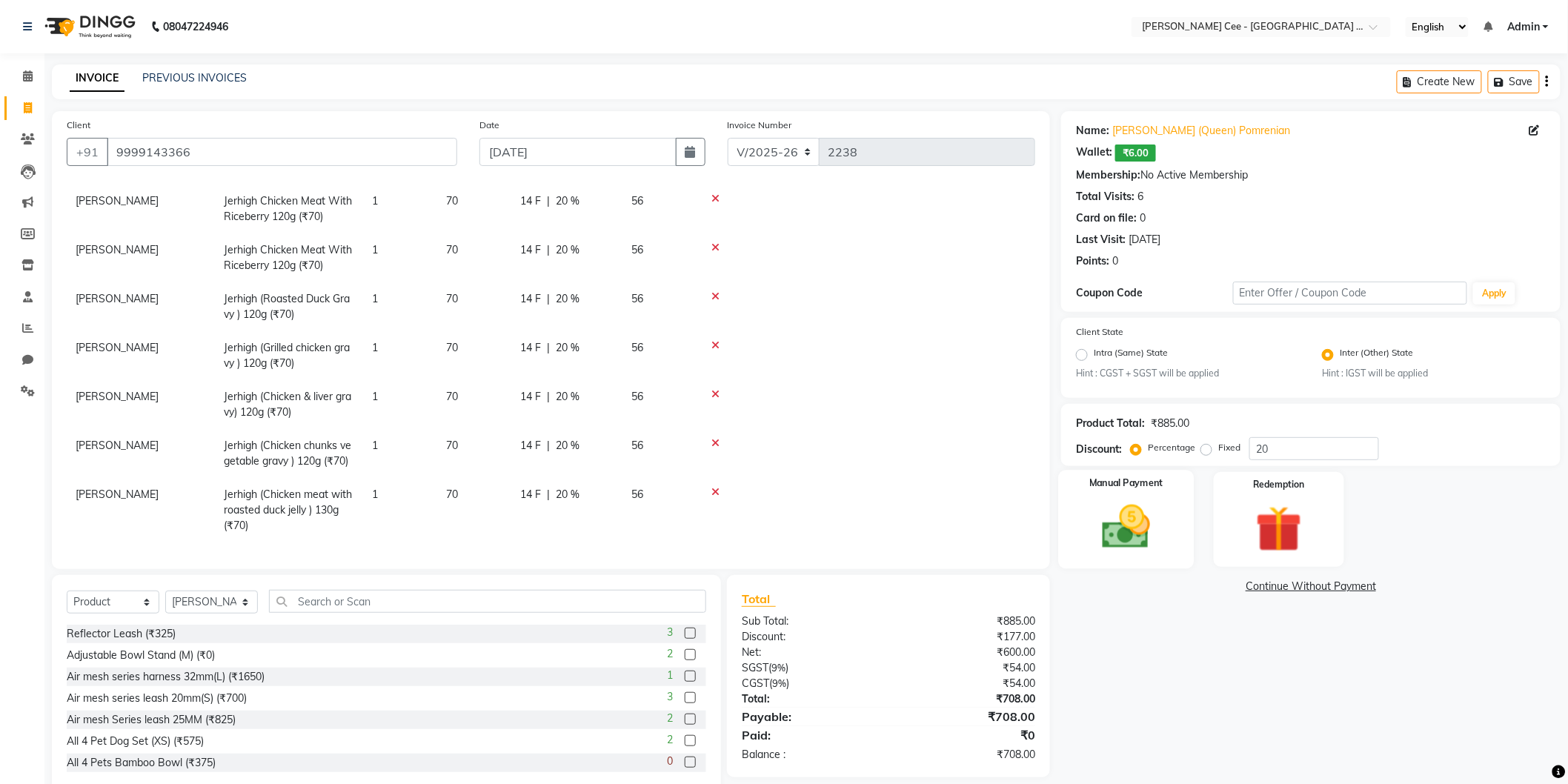
click at [1122, 517] on img at bounding box center [1127, 527] width 79 height 55
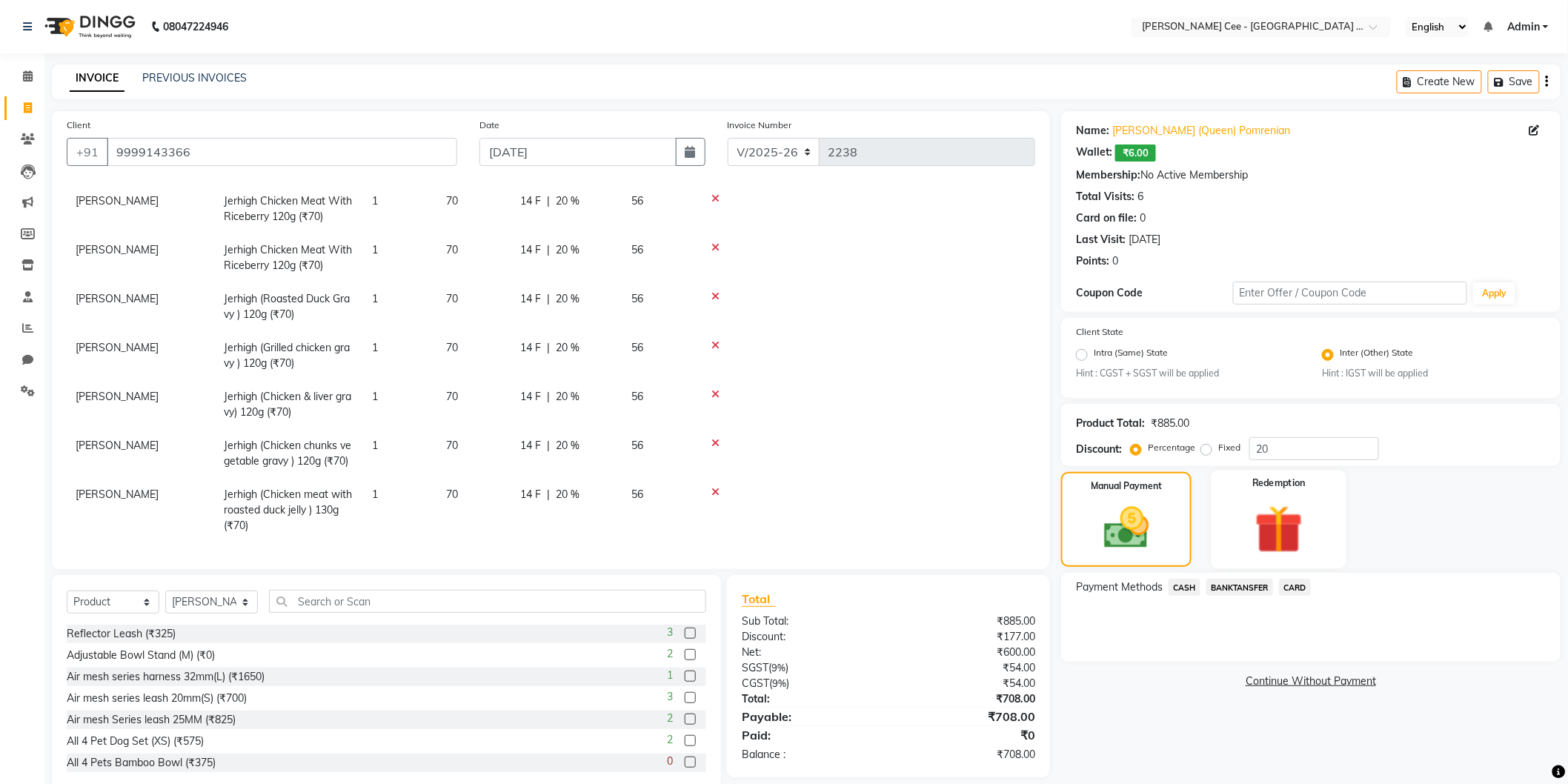
click at [1261, 545] on img at bounding box center [1279, 529] width 79 height 60
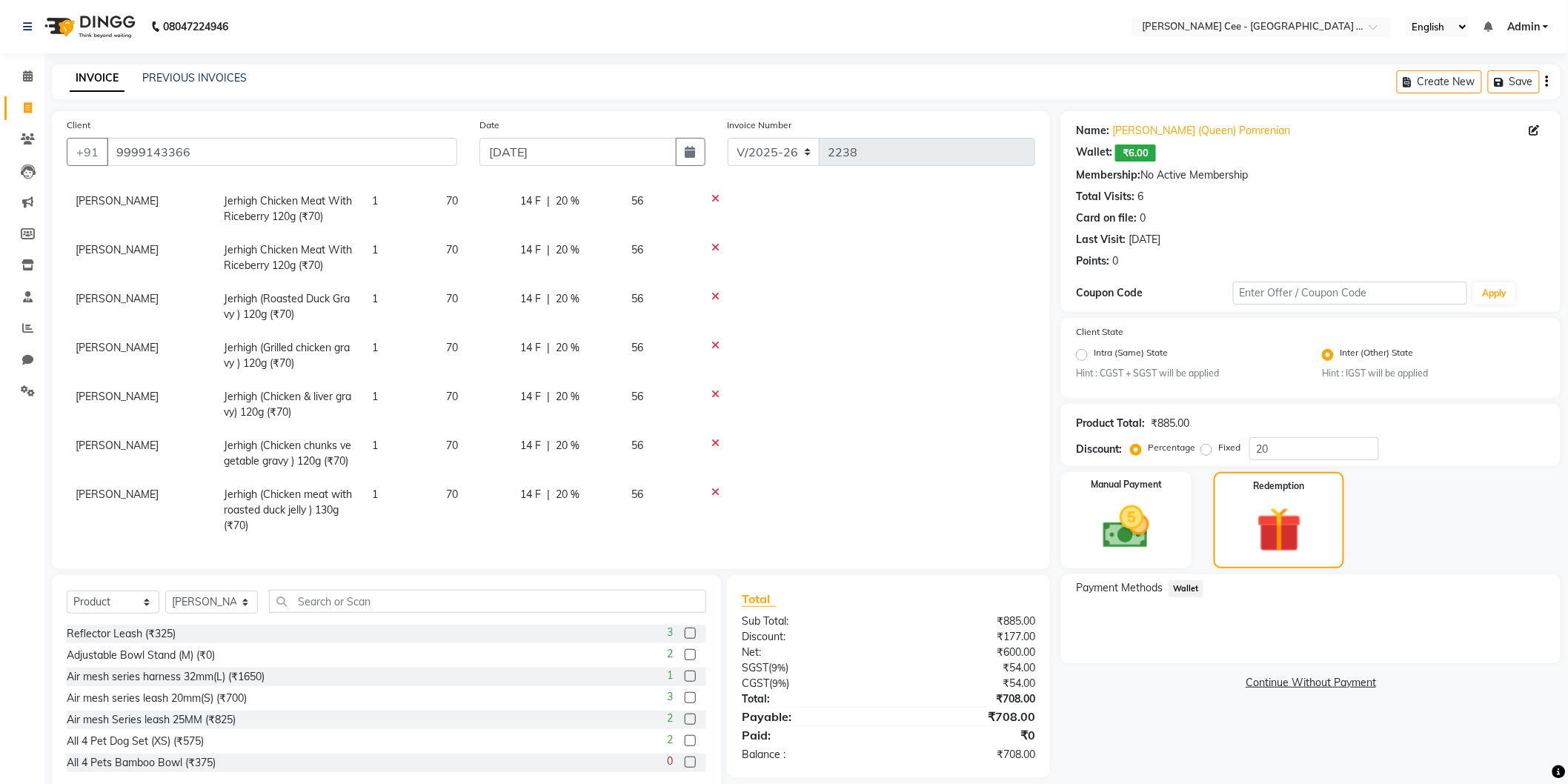
click at [524, 438] on span "14 F" at bounding box center [530, 446] width 21 height 16
select select "80154"
type input "15"
drag, startPoint x: 1125, startPoint y: 699, endPoint x: 529, endPoint y: 312, distance: 710.6
click at [1121, 697] on div "Name: [PERSON_NAME] (Queen) Pomrenian Wallet: ₹6.00 Membership: No Active Membe…" at bounding box center [1317, 452] width 511 height 683
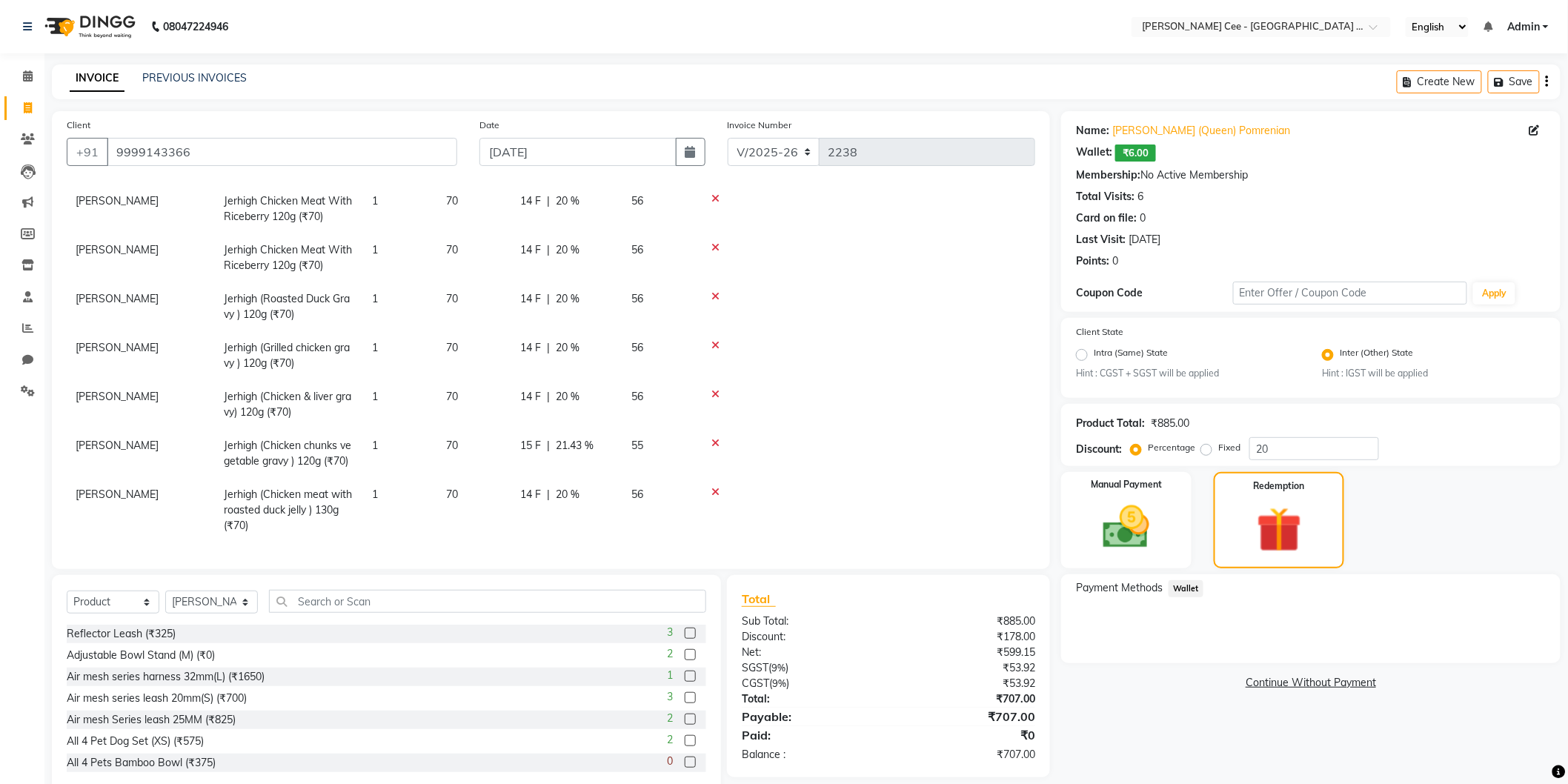
click at [530, 389] on span "14 F" at bounding box center [530, 397] width 21 height 16
select select "80154"
click at [530, 395] on input "14" at bounding box center [542, 406] width 44 height 23
type input "15"
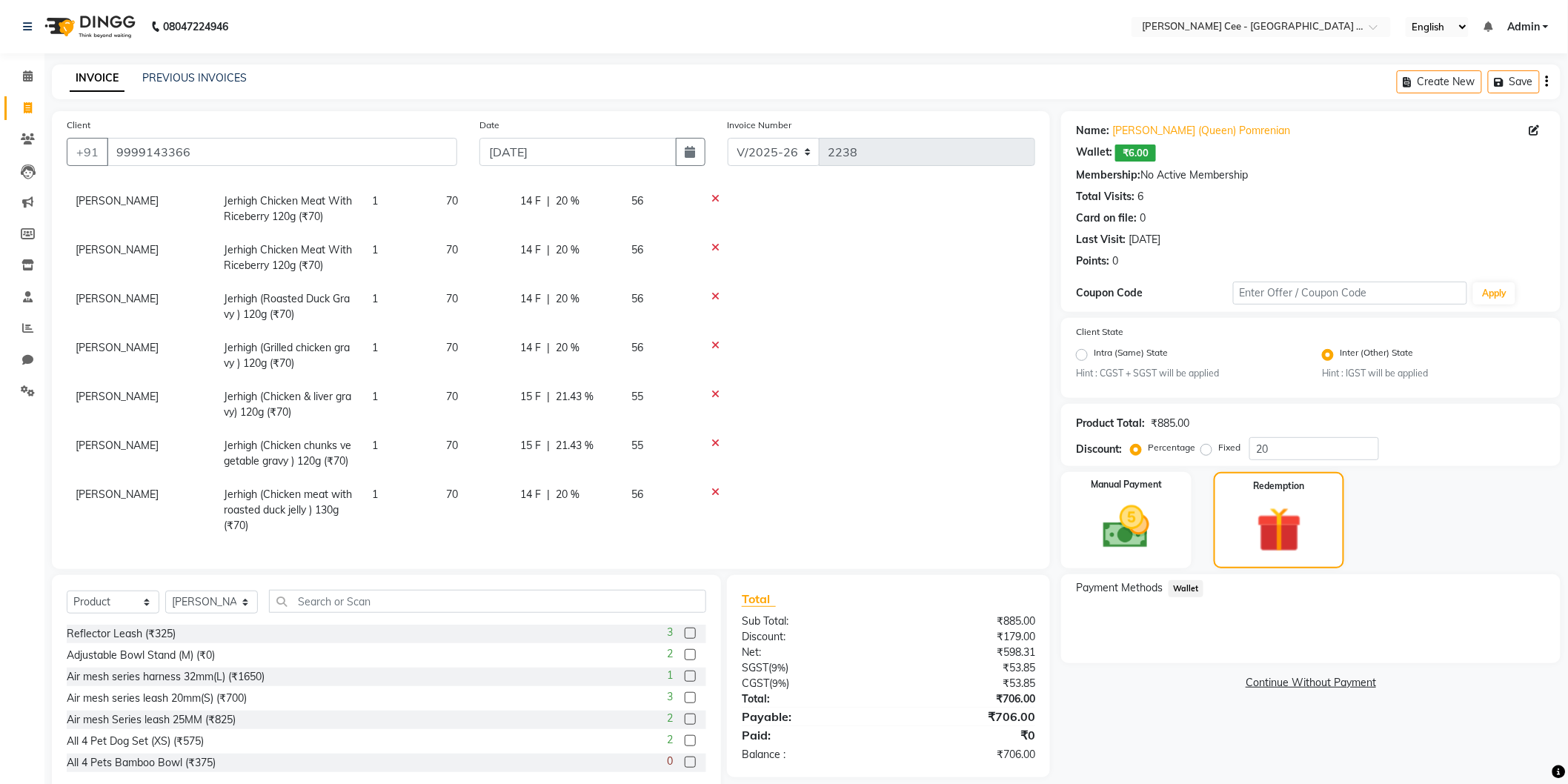
click at [1166, 678] on link "Continue Without Payment" at bounding box center [1311, 683] width 493 height 16
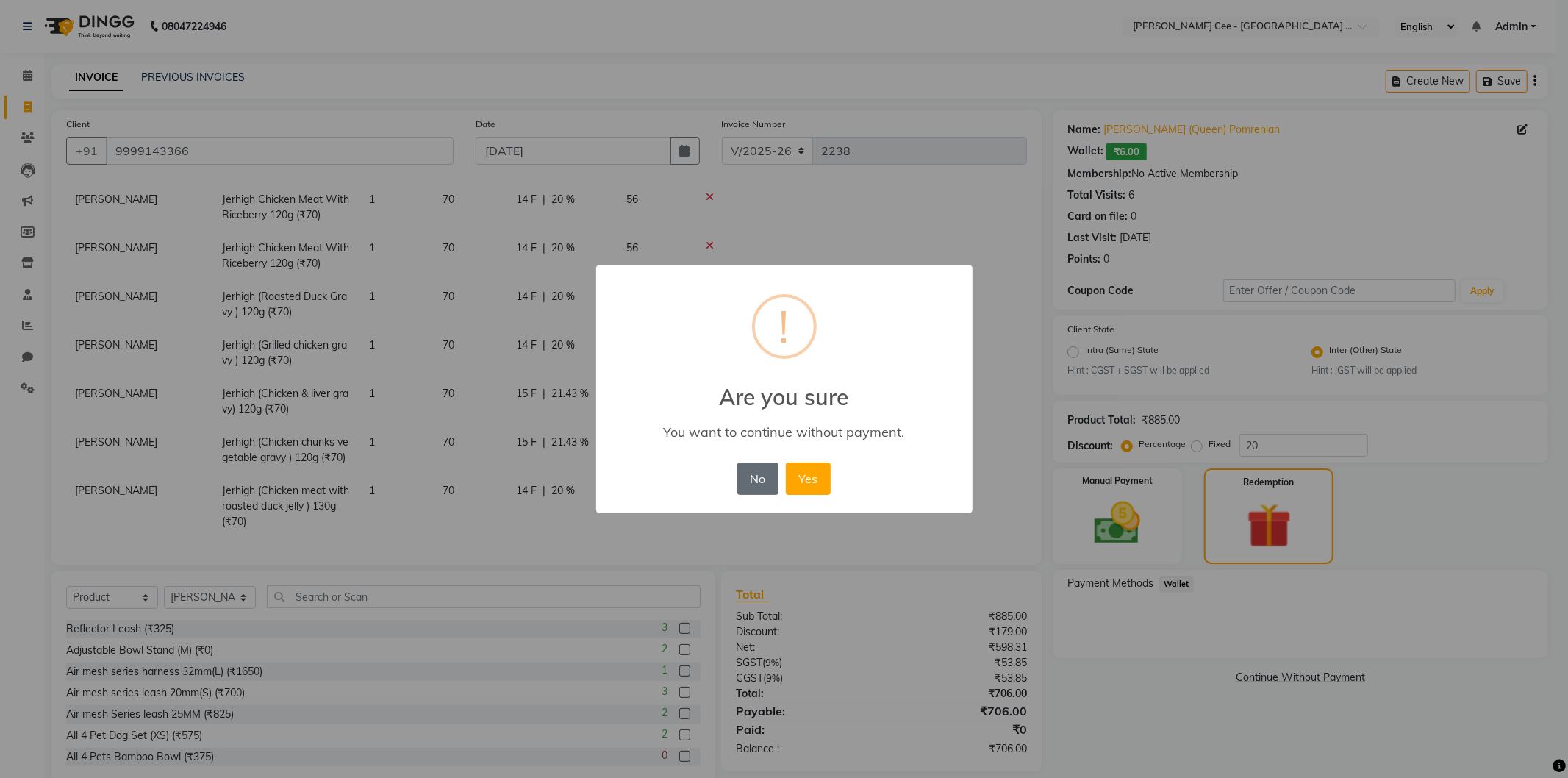
click at [751, 486] on button "No" at bounding box center [758, 479] width 42 height 32
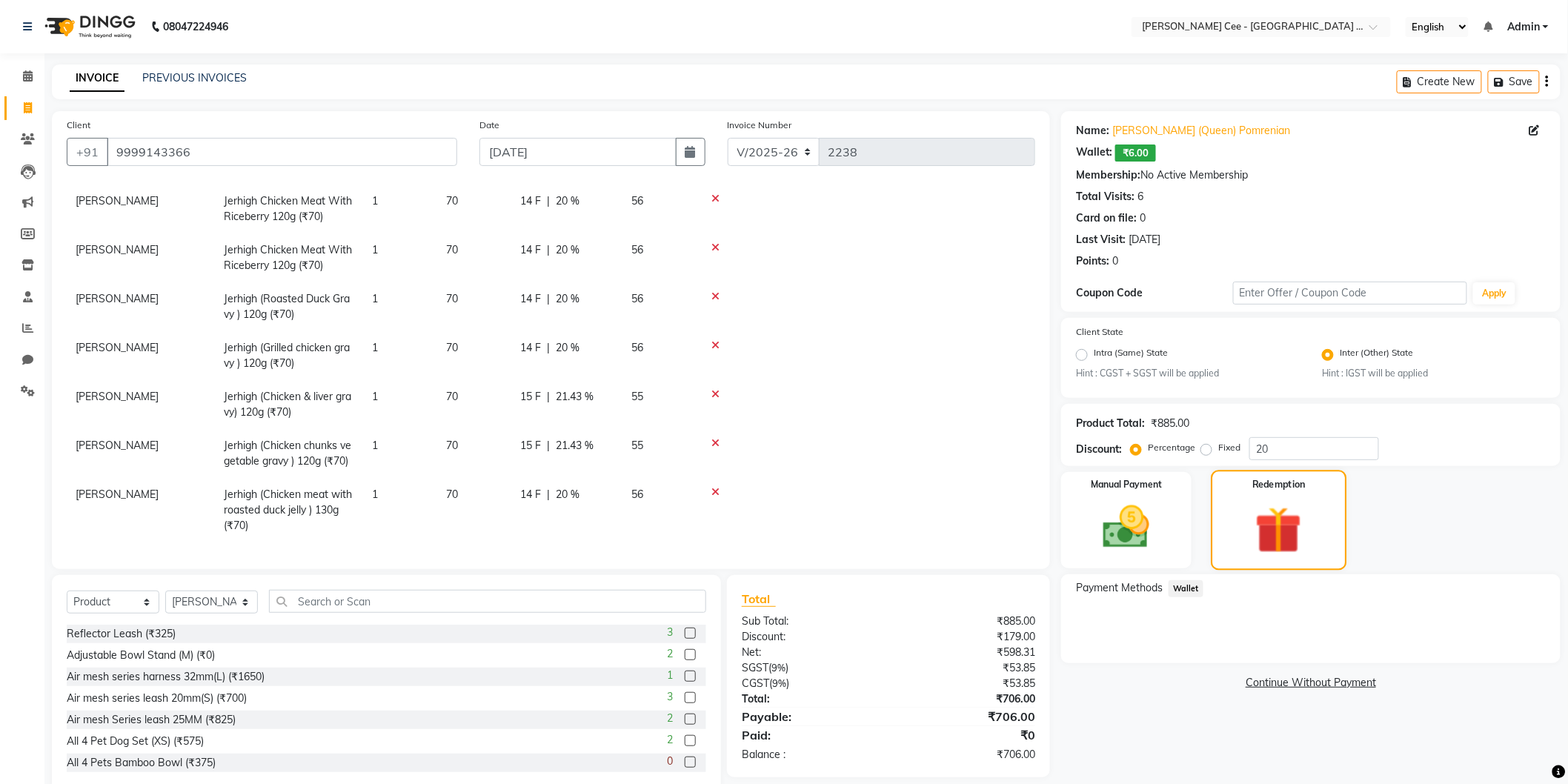
click at [1264, 527] on img at bounding box center [1279, 530] width 76 height 59
click at [1181, 590] on span "Wallet" at bounding box center [1186, 589] width 35 height 17
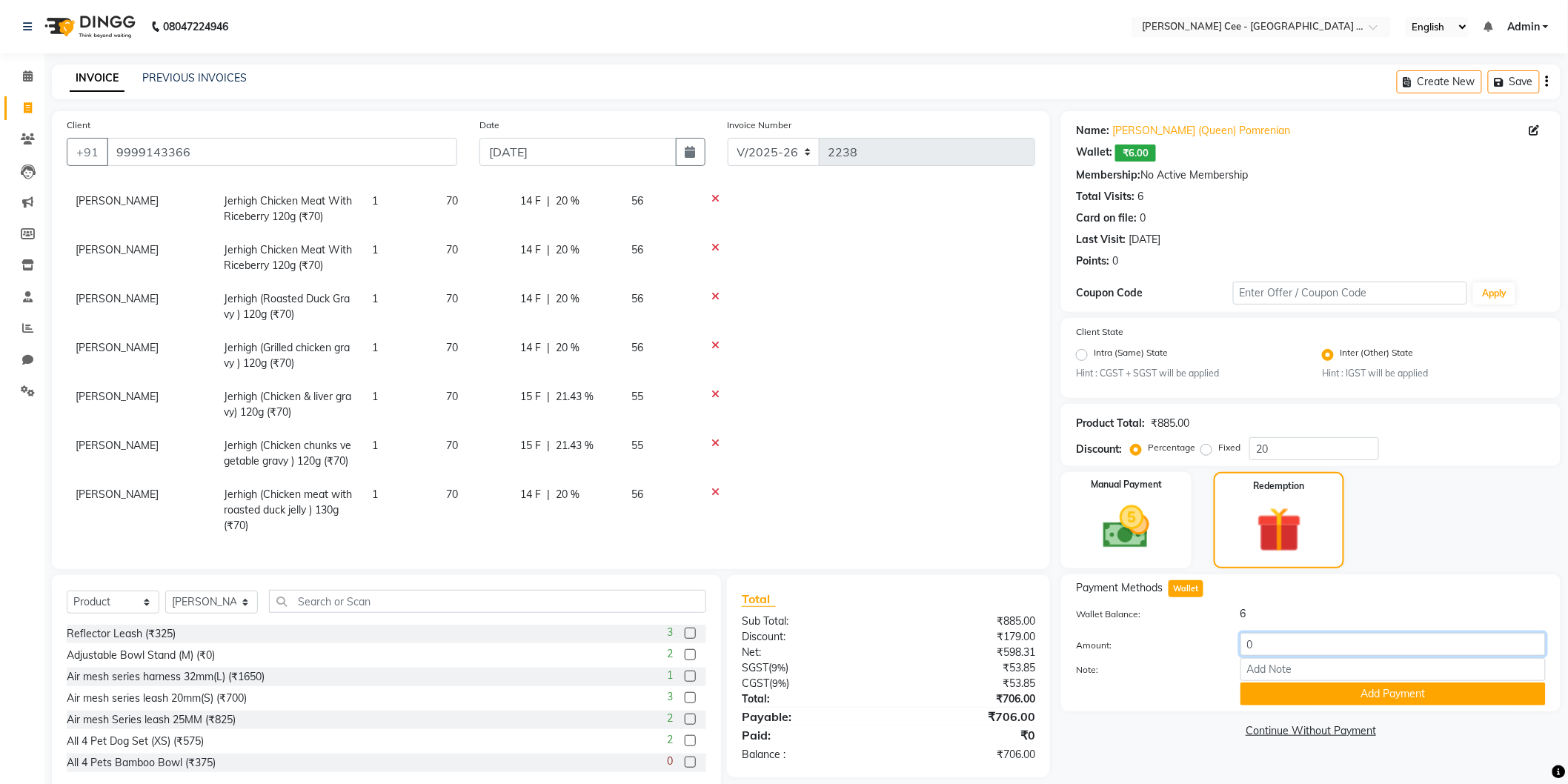
click at [1254, 647] on input "0" at bounding box center [1393, 644] width 306 height 23
type input "6"
click at [1184, 732] on link "Continue Without Payment" at bounding box center [1311, 731] width 493 height 16
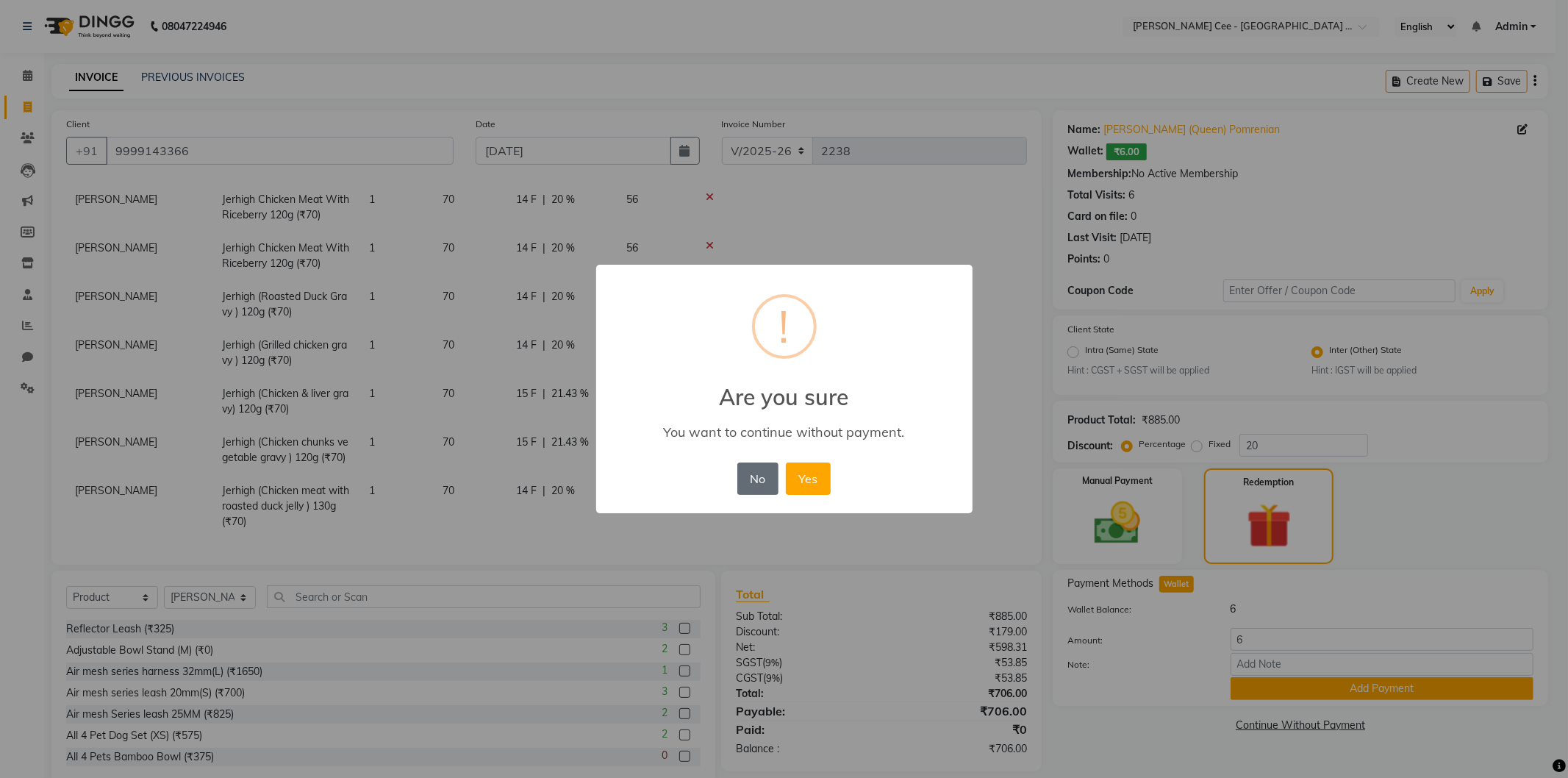
drag, startPoint x: 750, startPoint y: 488, endPoint x: 853, endPoint y: 512, distance: 105.8
click at [751, 487] on button "No" at bounding box center [758, 479] width 42 height 32
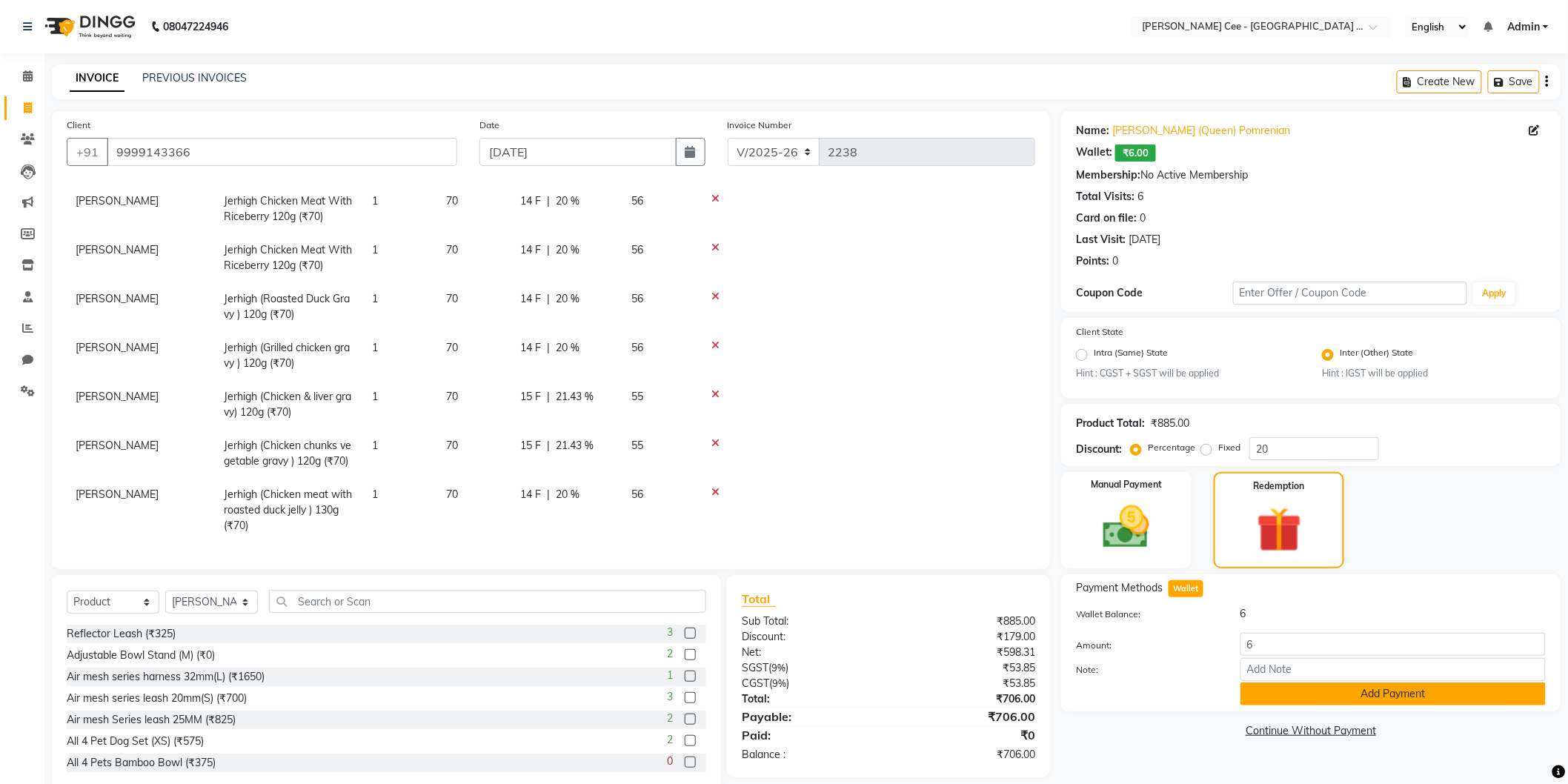
click at [1301, 694] on button "Add Payment" at bounding box center [1393, 694] width 306 height 23
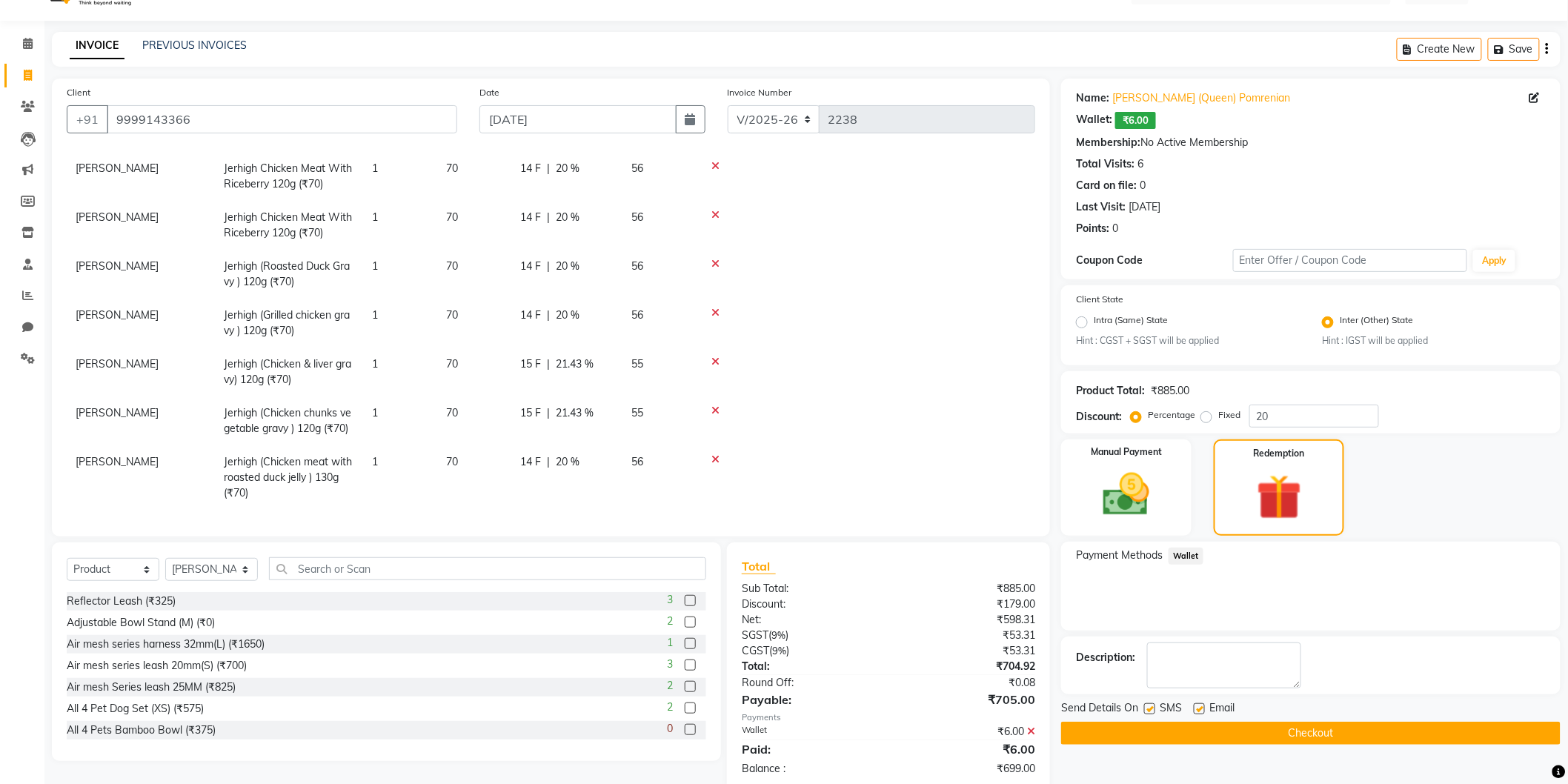
scroll to position [61, 0]
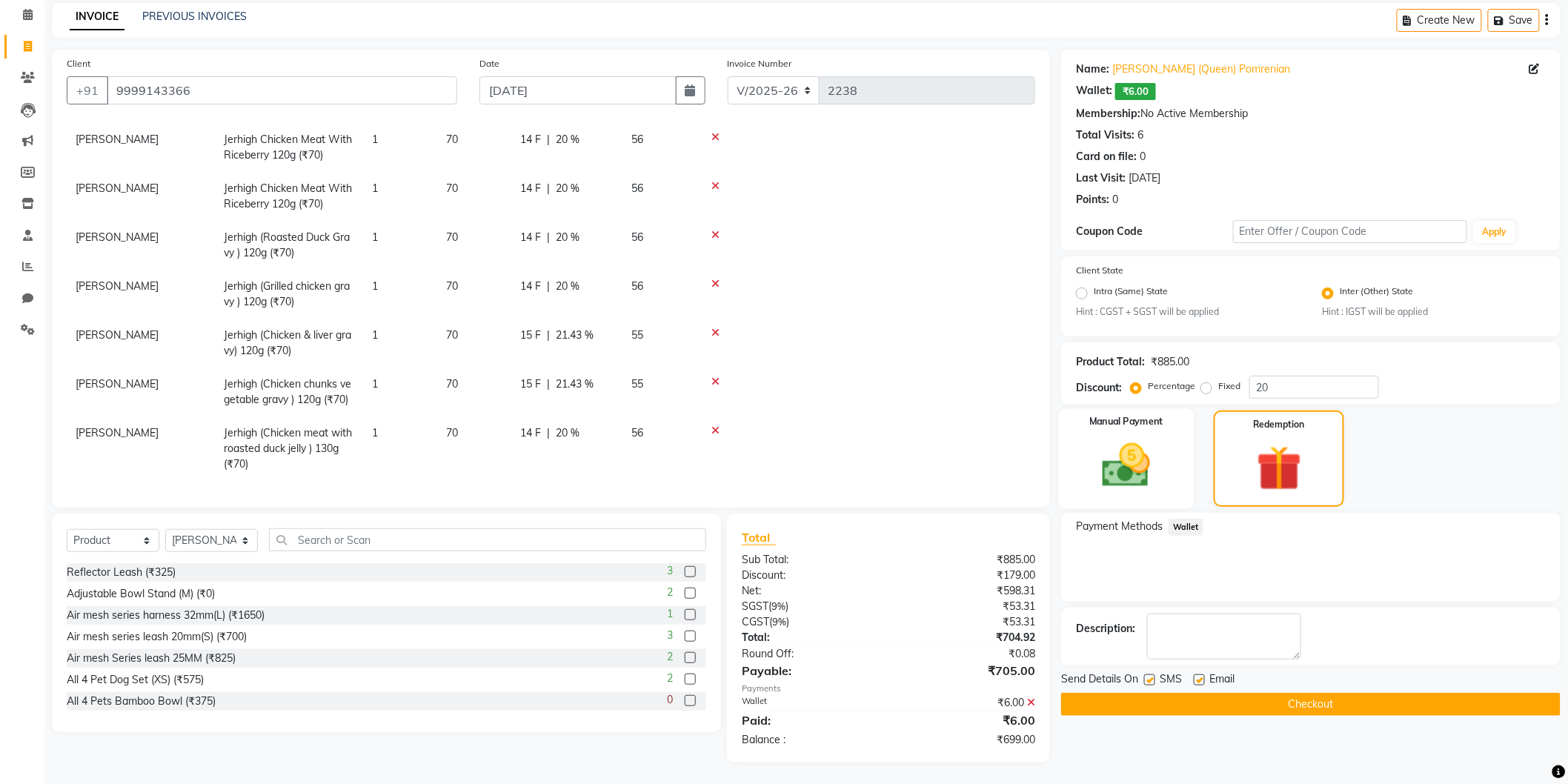
click at [1171, 458] on div "Manual Payment" at bounding box center [1127, 458] width 136 height 100
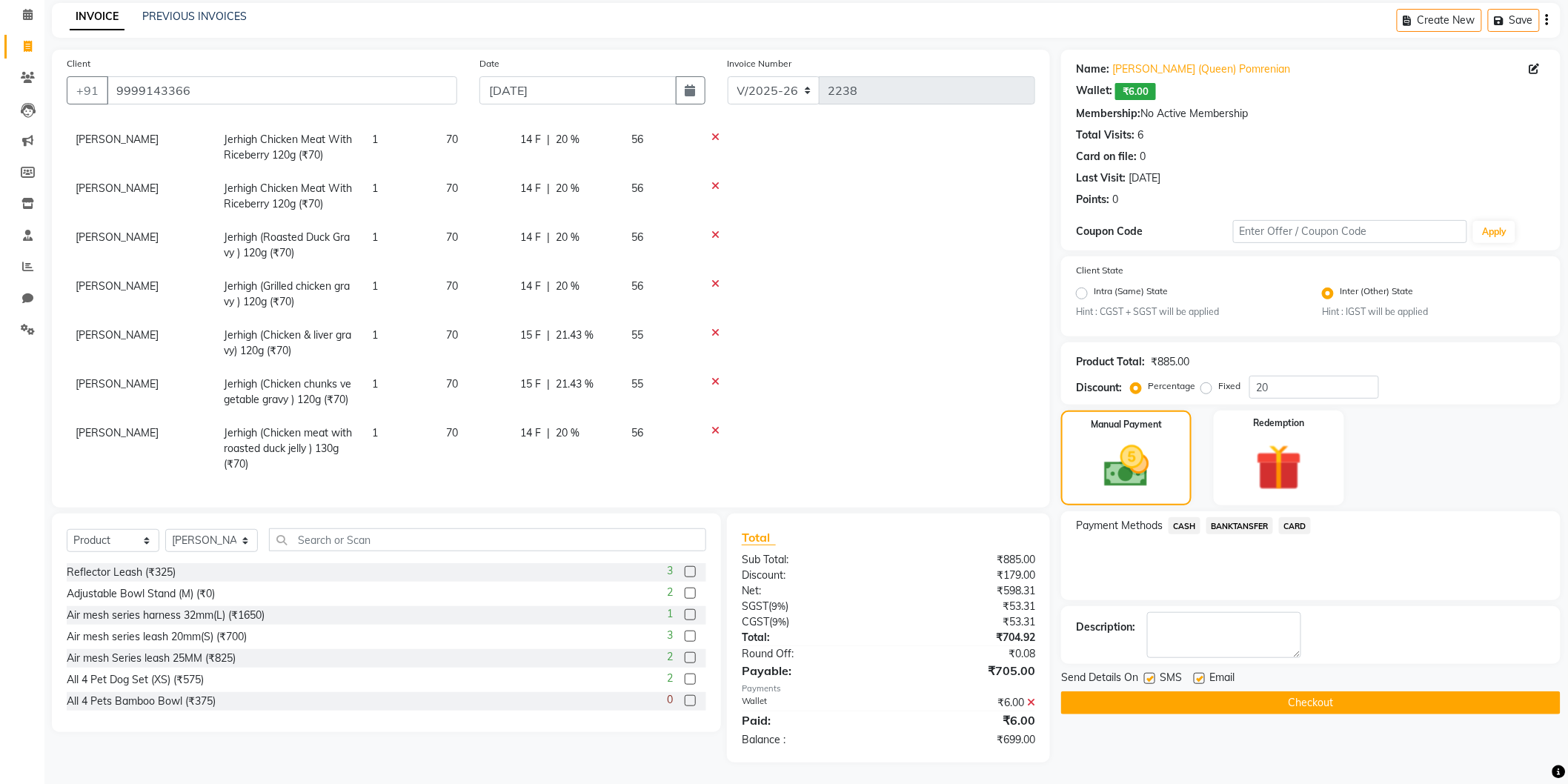
click at [1189, 524] on span "CASH" at bounding box center [1184, 526] width 32 height 17
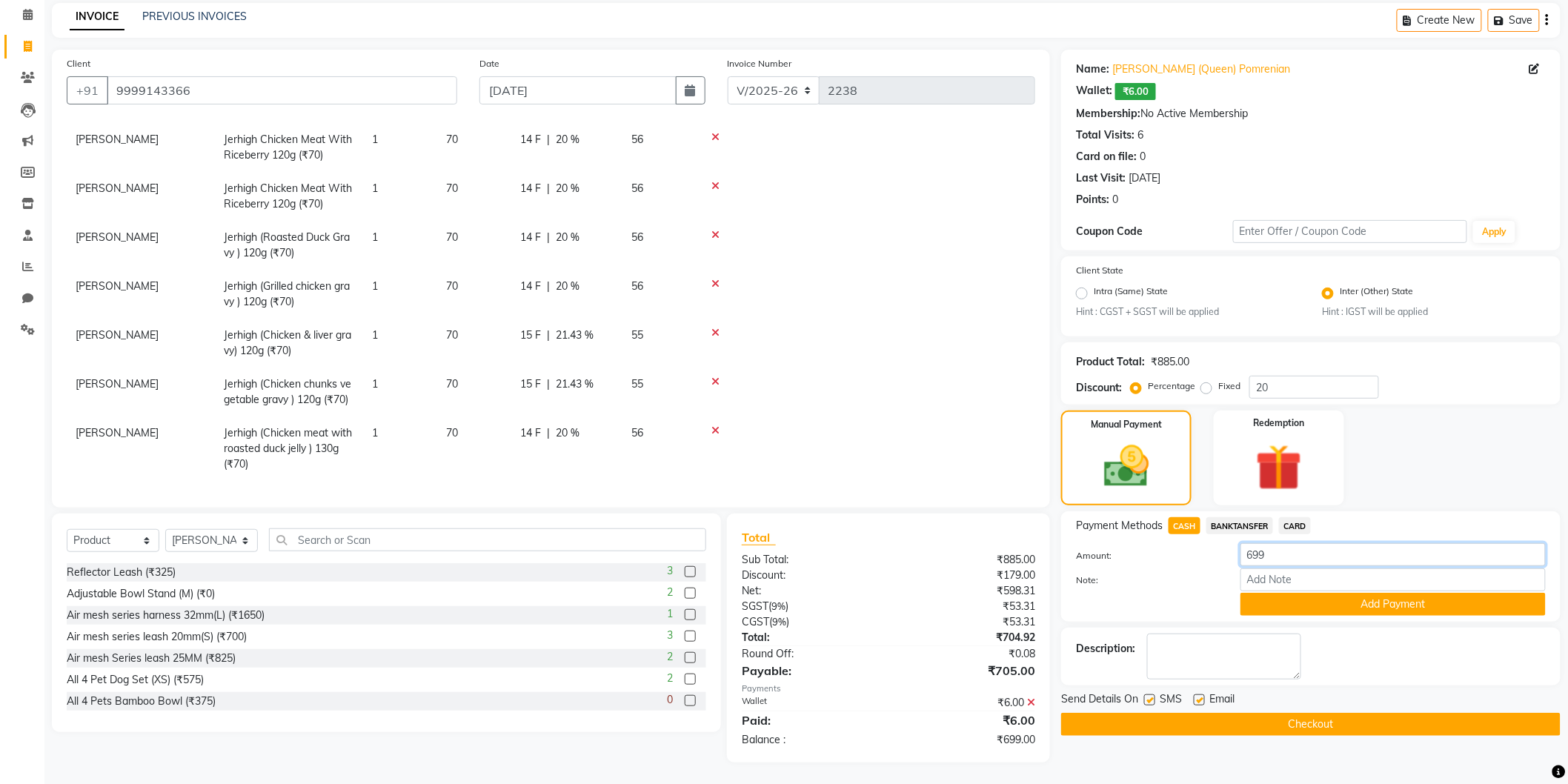
click at [1256, 552] on input "699" at bounding box center [1393, 554] width 306 height 23
click at [1325, 608] on button "Add Payment" at bounding box center [1393, 604] width 306 height 23
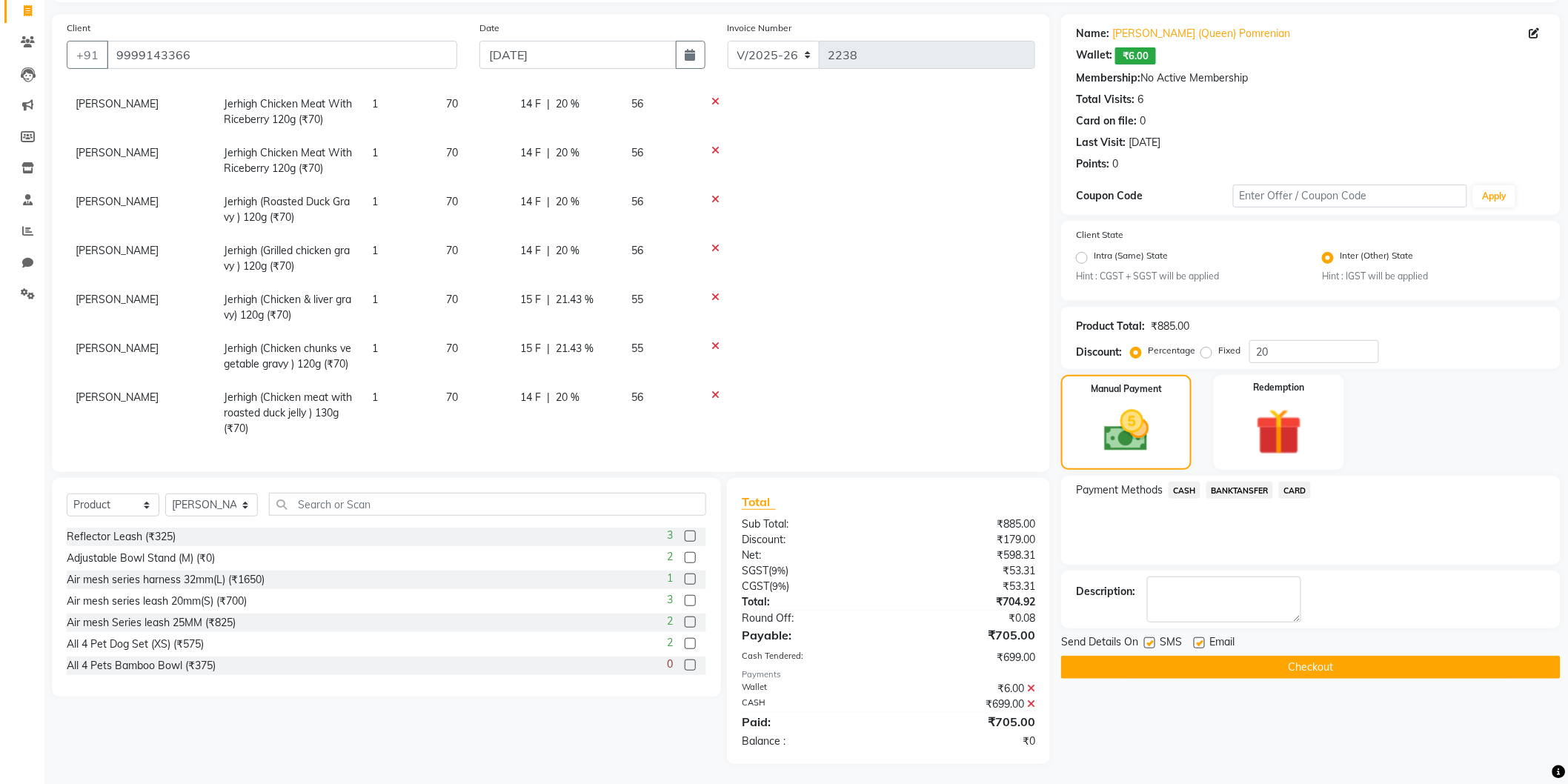
scroll to position [99, 0]
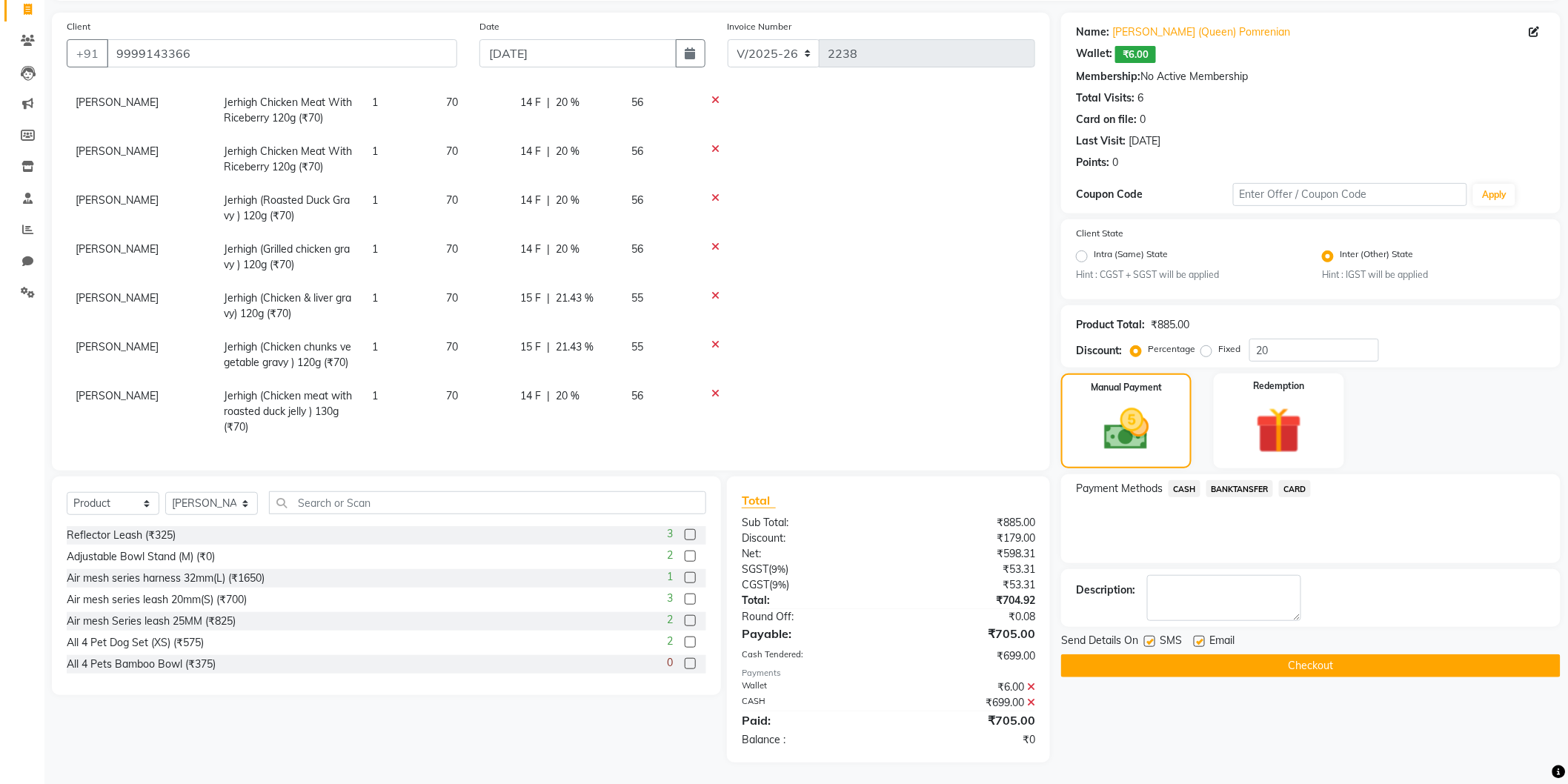
click at [1209, 663] on button "Checkout" at bounding box center [1311, 665] width 499 height 23
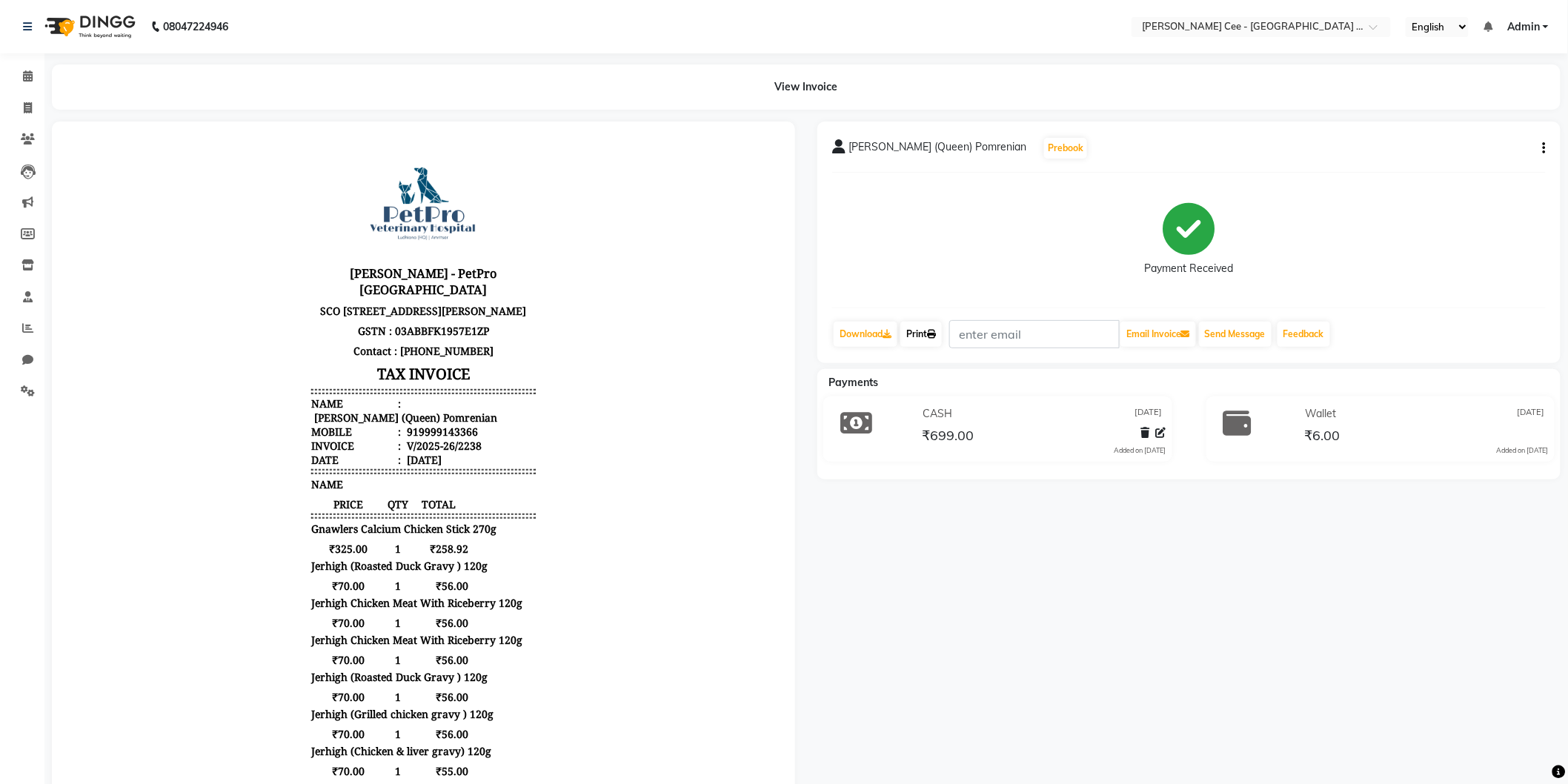
click at [936, 327] on link "Print" at bounding box center [921, 334] width 42 height 25
click at [927, 338] on link "Print" at bounding box center [921, 334] width 42 height 25
click at [29, 106] on icon at bounding box center [28, 107] width 8 height 11
select select "service"
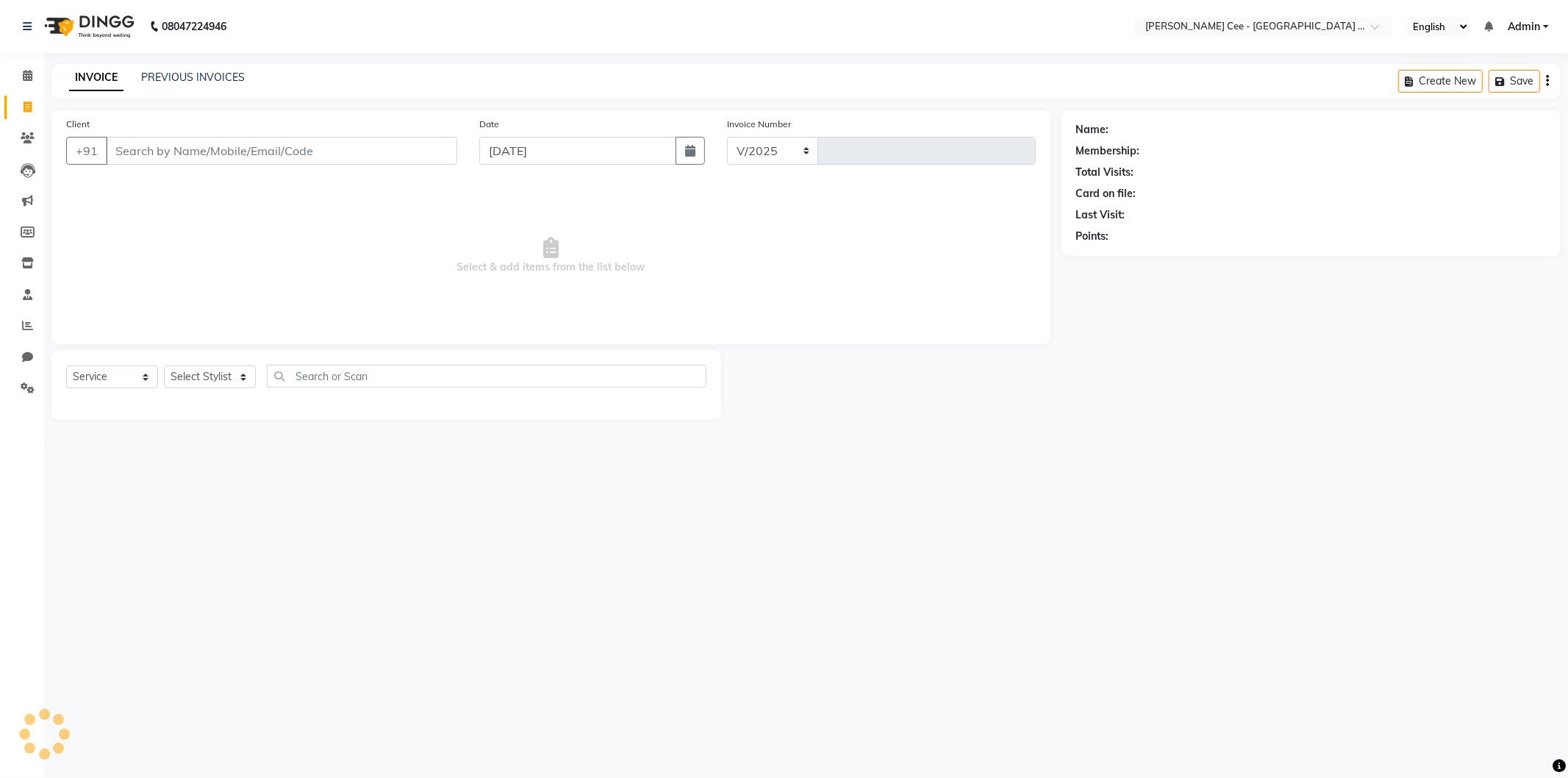
select select "8239"
type input "2239"
click at [165, 76] on link "PREVIOUS INVOICES" at bounding box center [193, 77] width 104 height 13
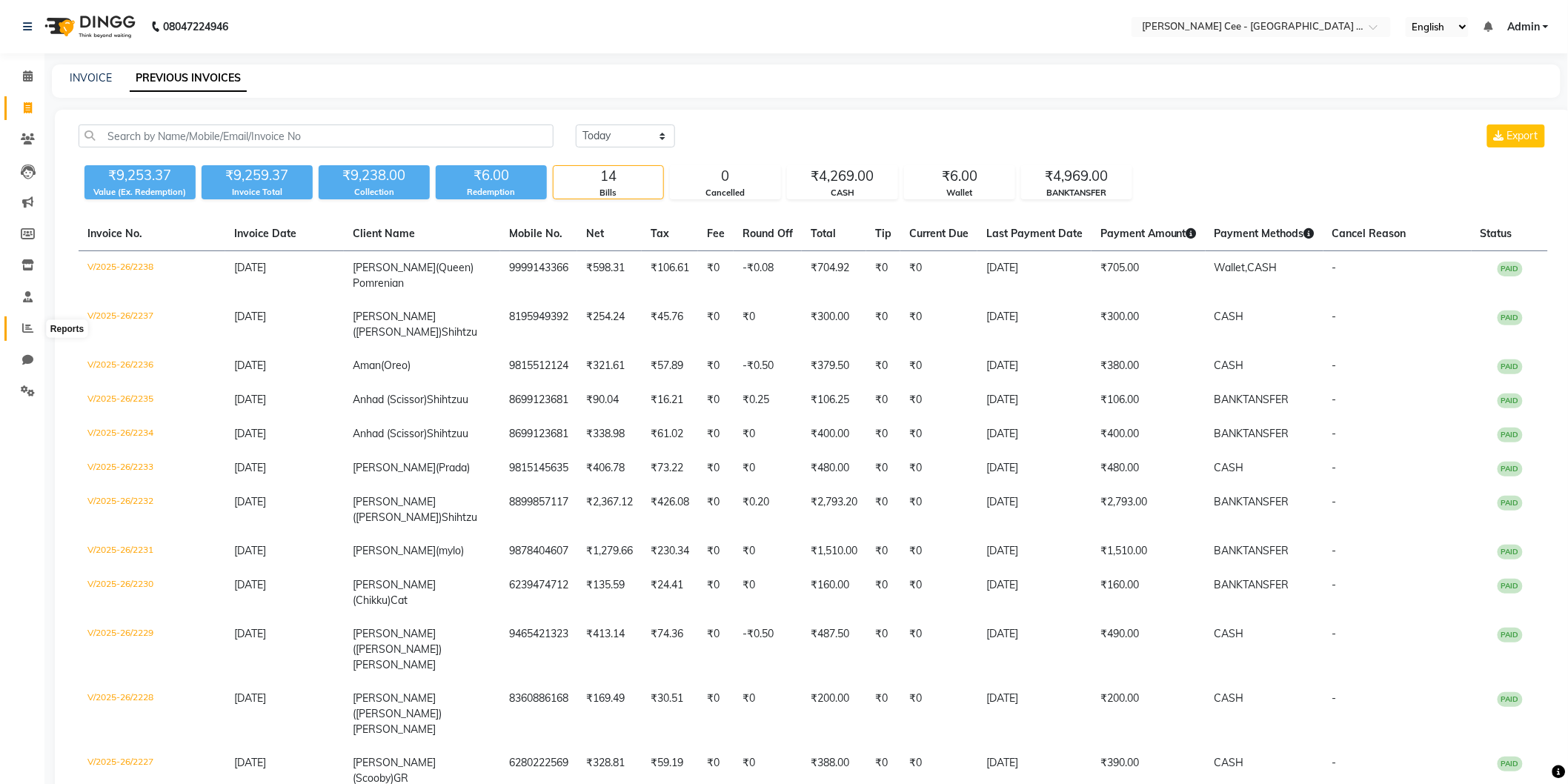
click at [31, 331] on icon at bounding box center [28, 328] width 11 height 11
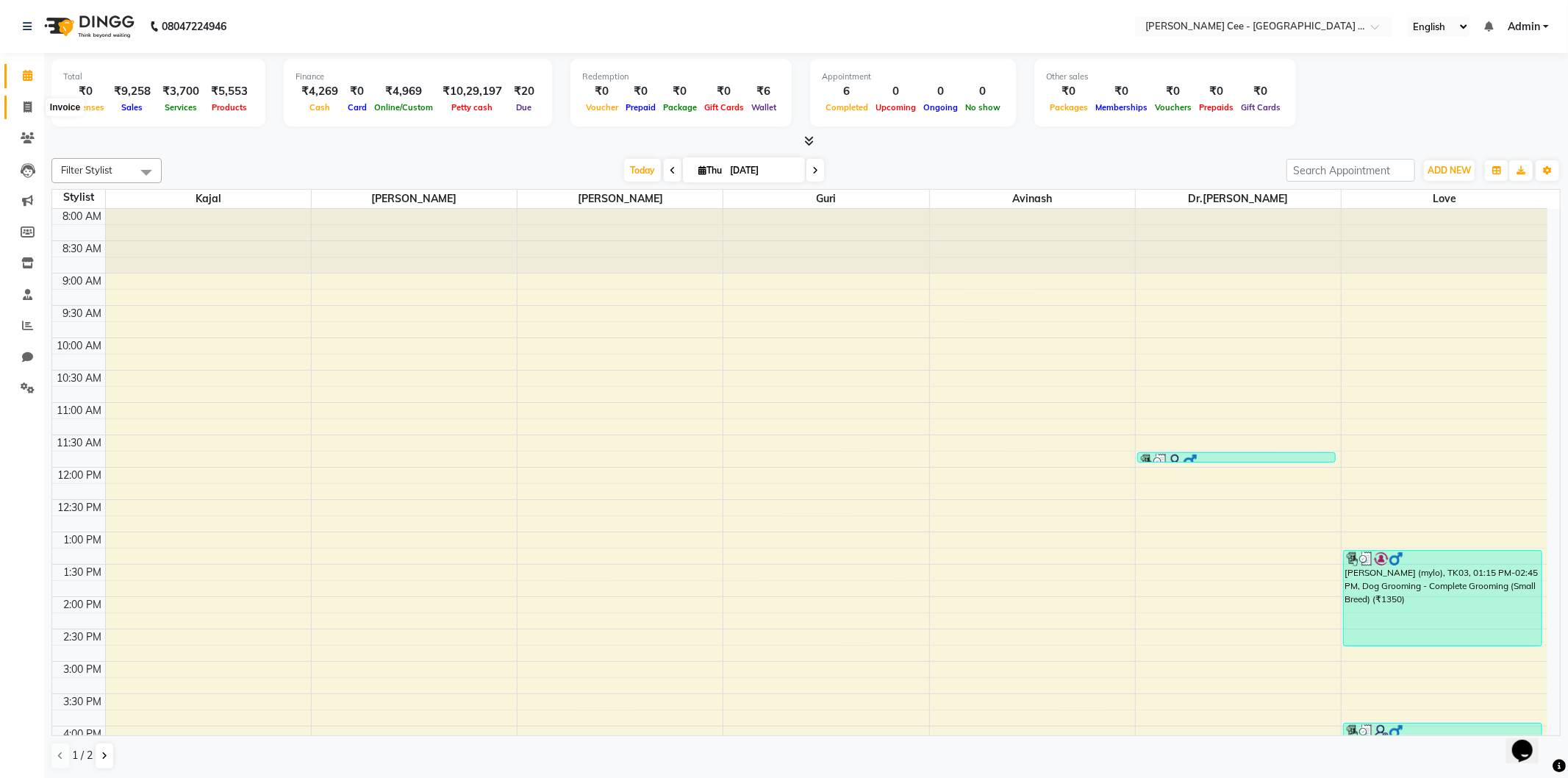
click at [30, 111] on icon at bounding box center [27, 106] width 8 height 11
select select "service"
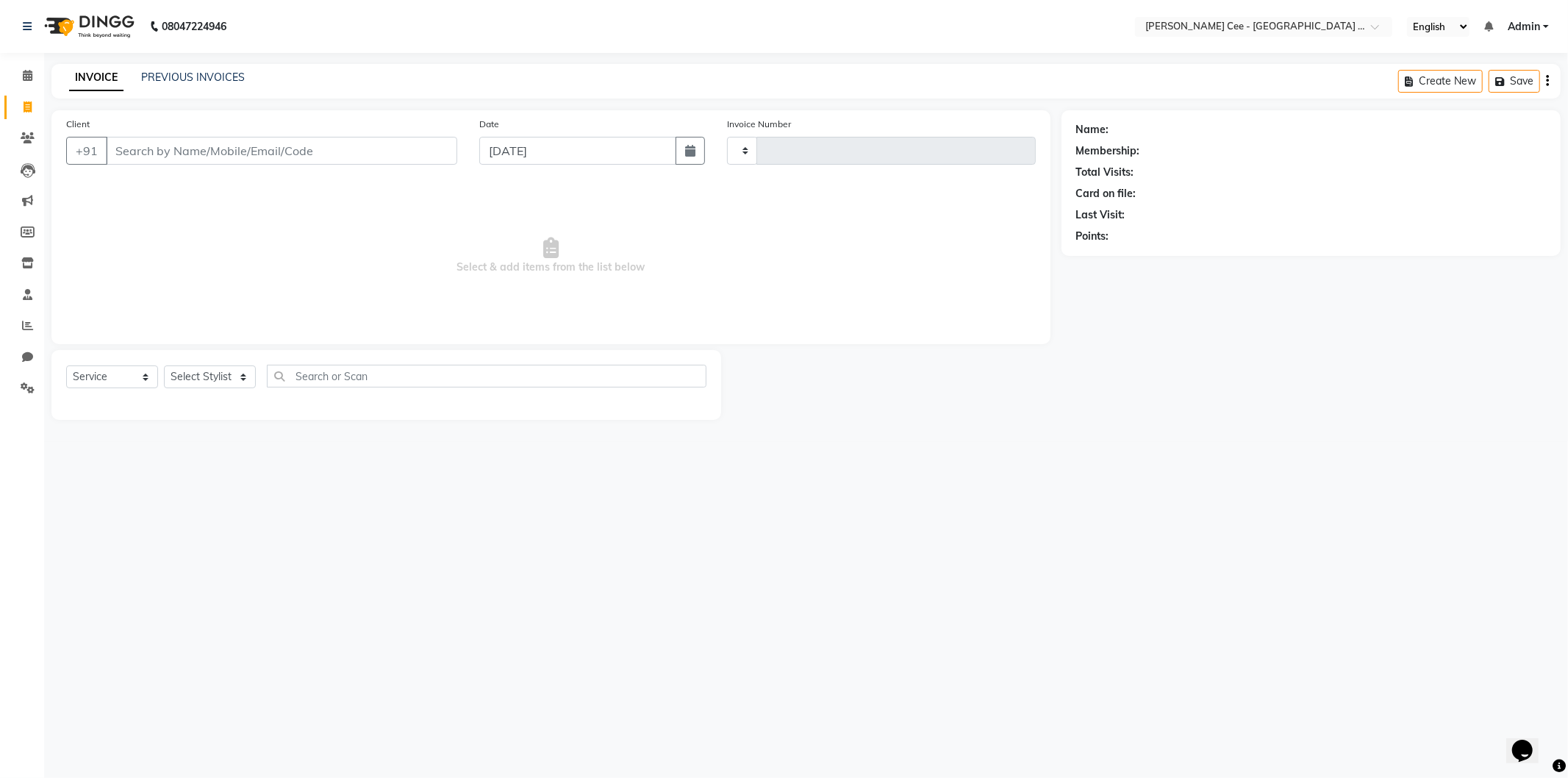
type input "2239"
select select "8239"
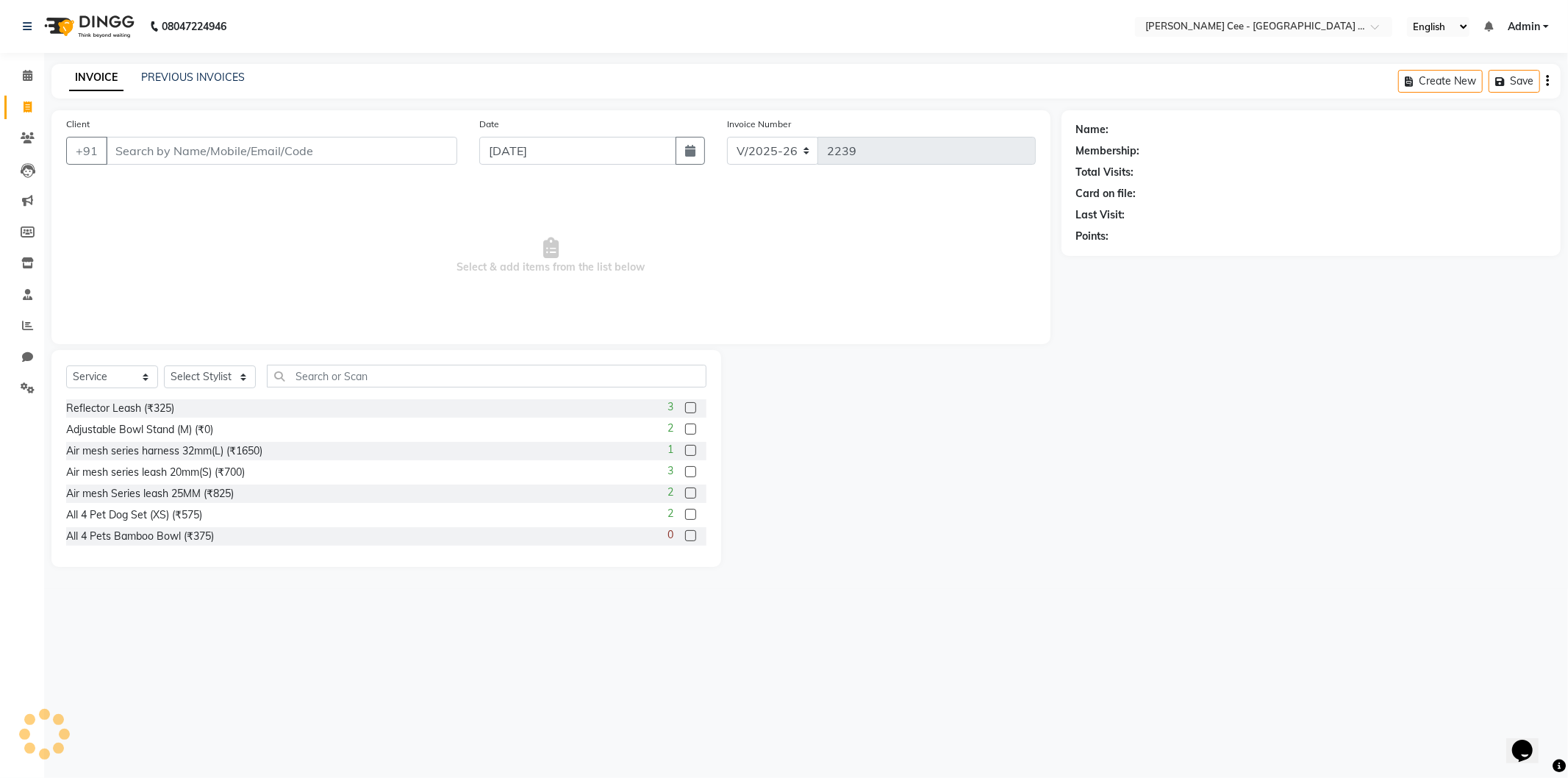
select select "product"
click at [186, 71] on link "PREVIOUS INVOICES" at bounding box center [193, 77] width 104 height 13
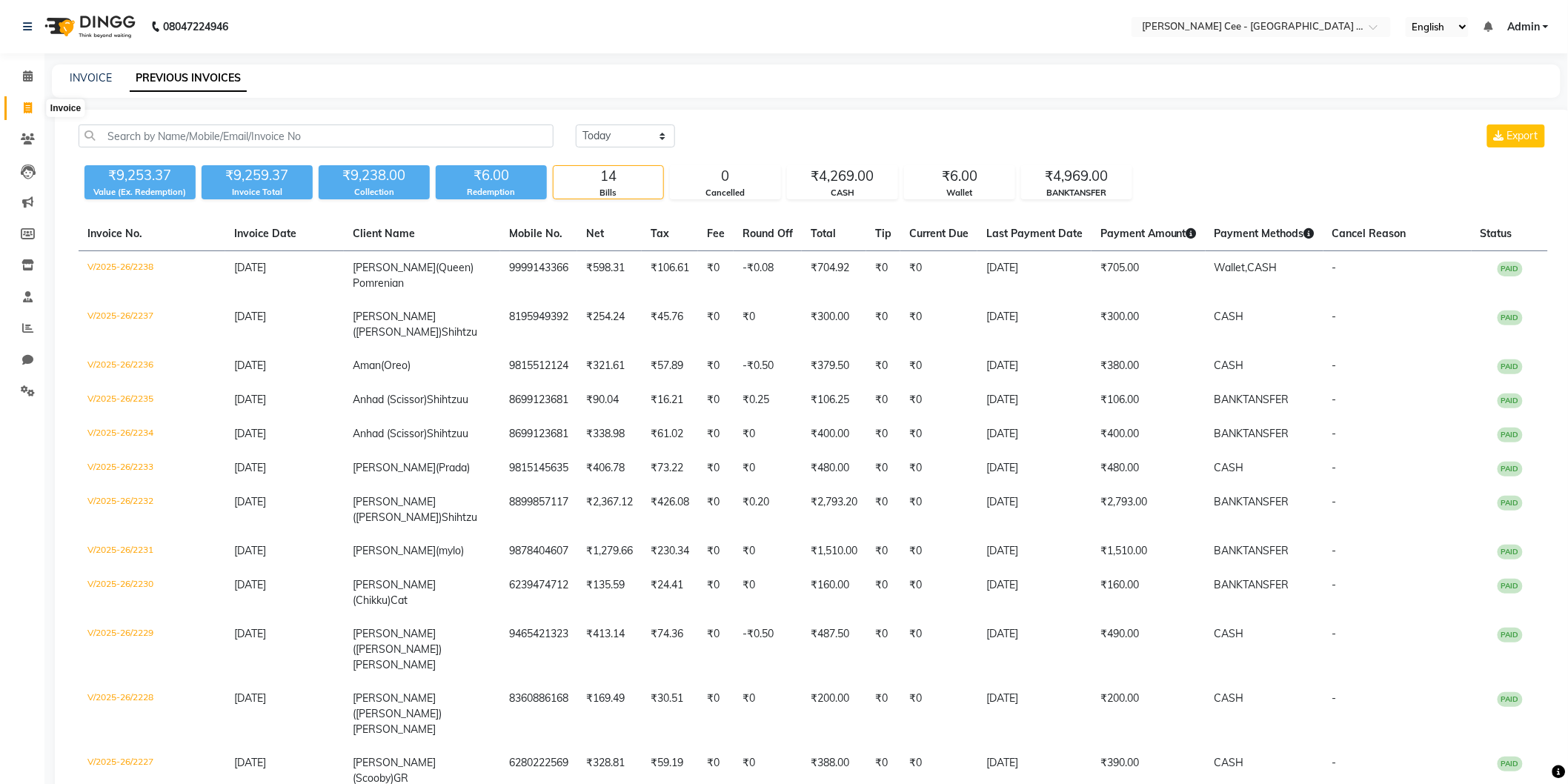
click at [15, 107] on span at bounding box center [28, 108] width 26 height 17
select select "service"
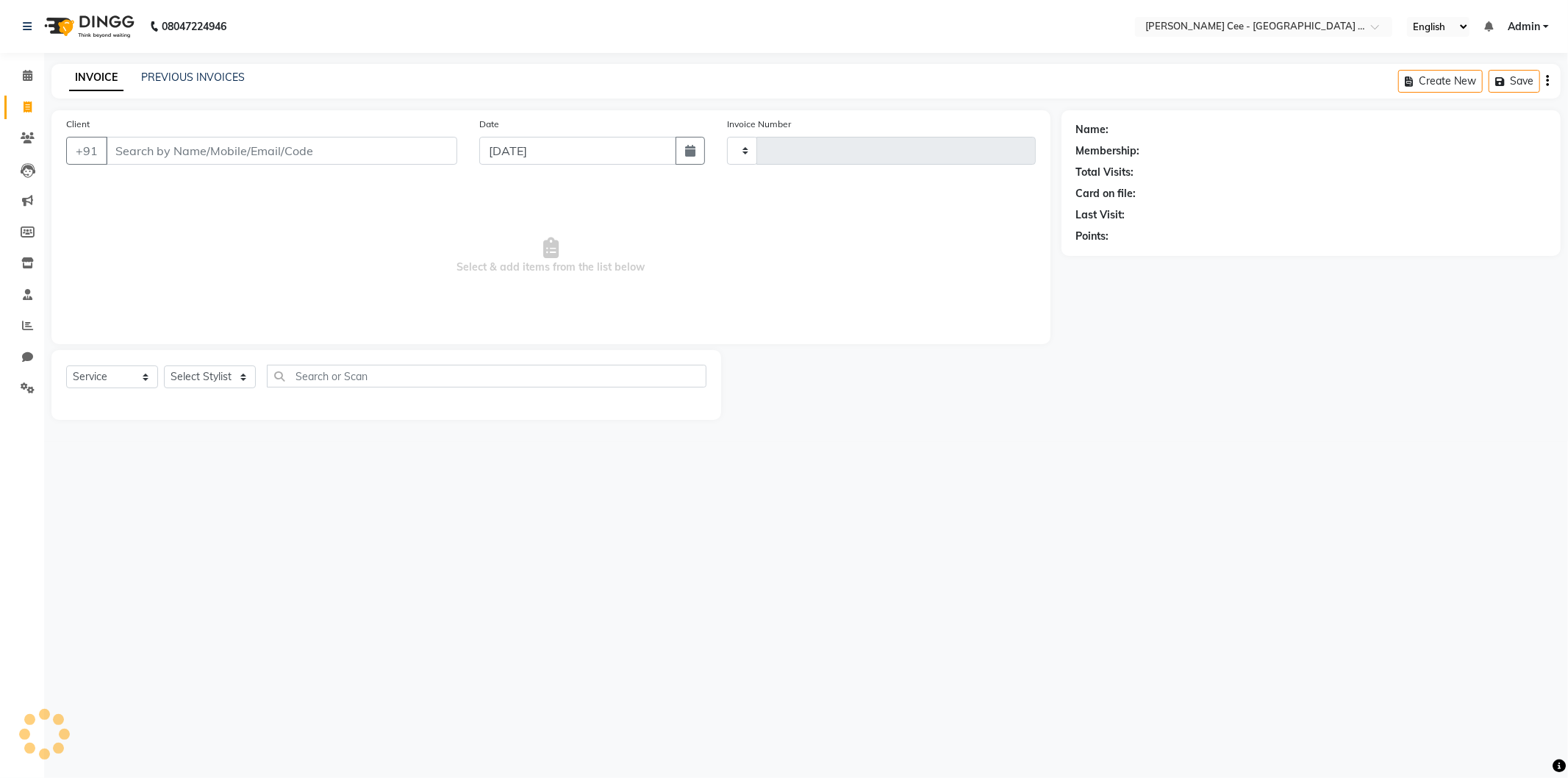
type input "2239"
select select "8239"
select select "product"
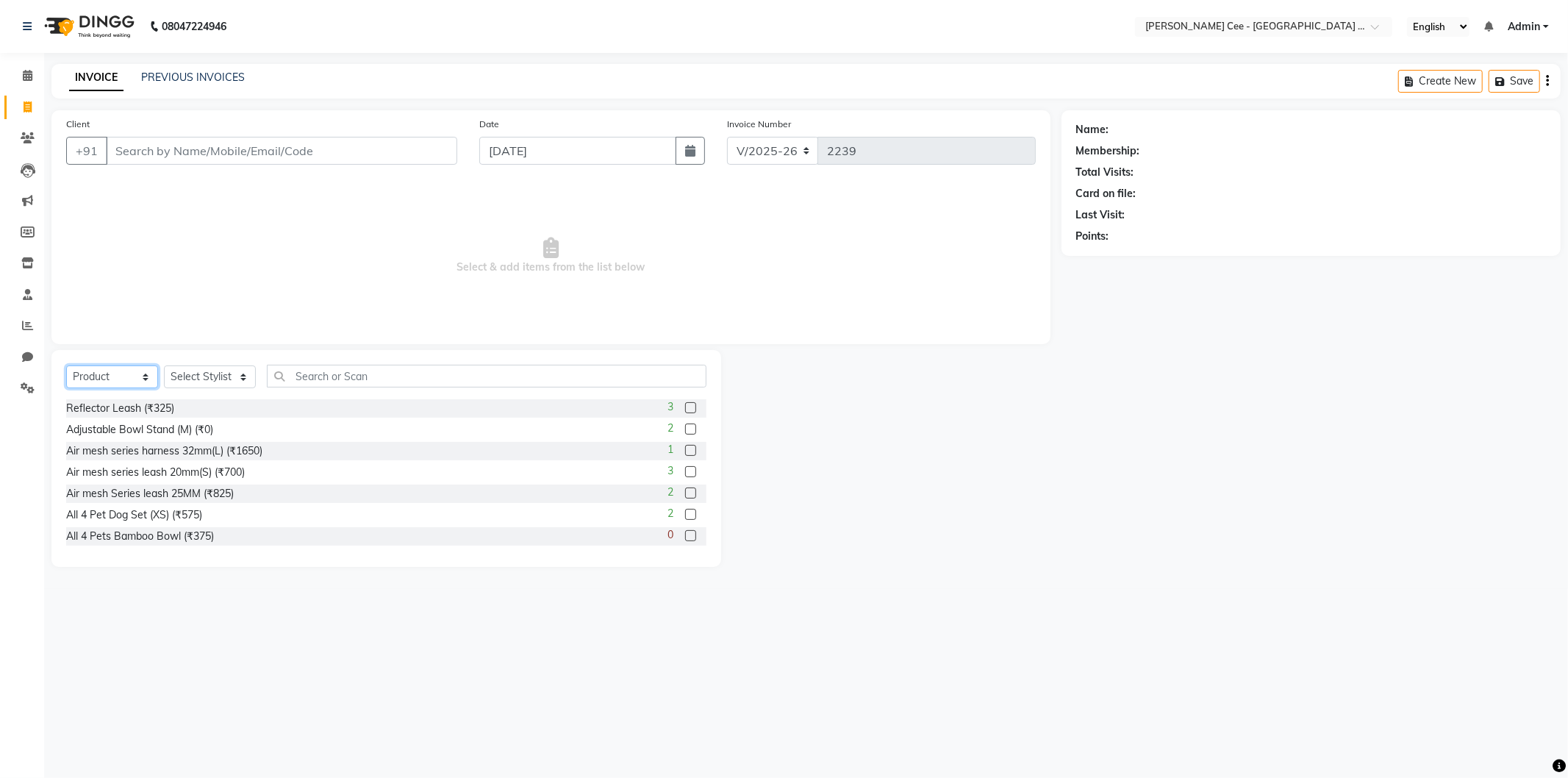
click at [124, 382] on select "Select Service Product Membership Package Voucher Prepaid Gift Card" at bounding box center [112, 377] width 92 height 22
click at [197, 372] on select "Select Stylist Avinash [PERSON_NAME] [PERSON_NAME] [PERSON_NAME] Kajal Love [PE…" at bounding box center [209, 377] width 92 height 22
select select "80155"
click at [164, 367] on select "Select Stylist Avinash [PERSON_NAME] [PERSON_NAME] [PERSON_NAME] Kajal Love [PE…" at bounding box center [209, 377] width 92 height 22
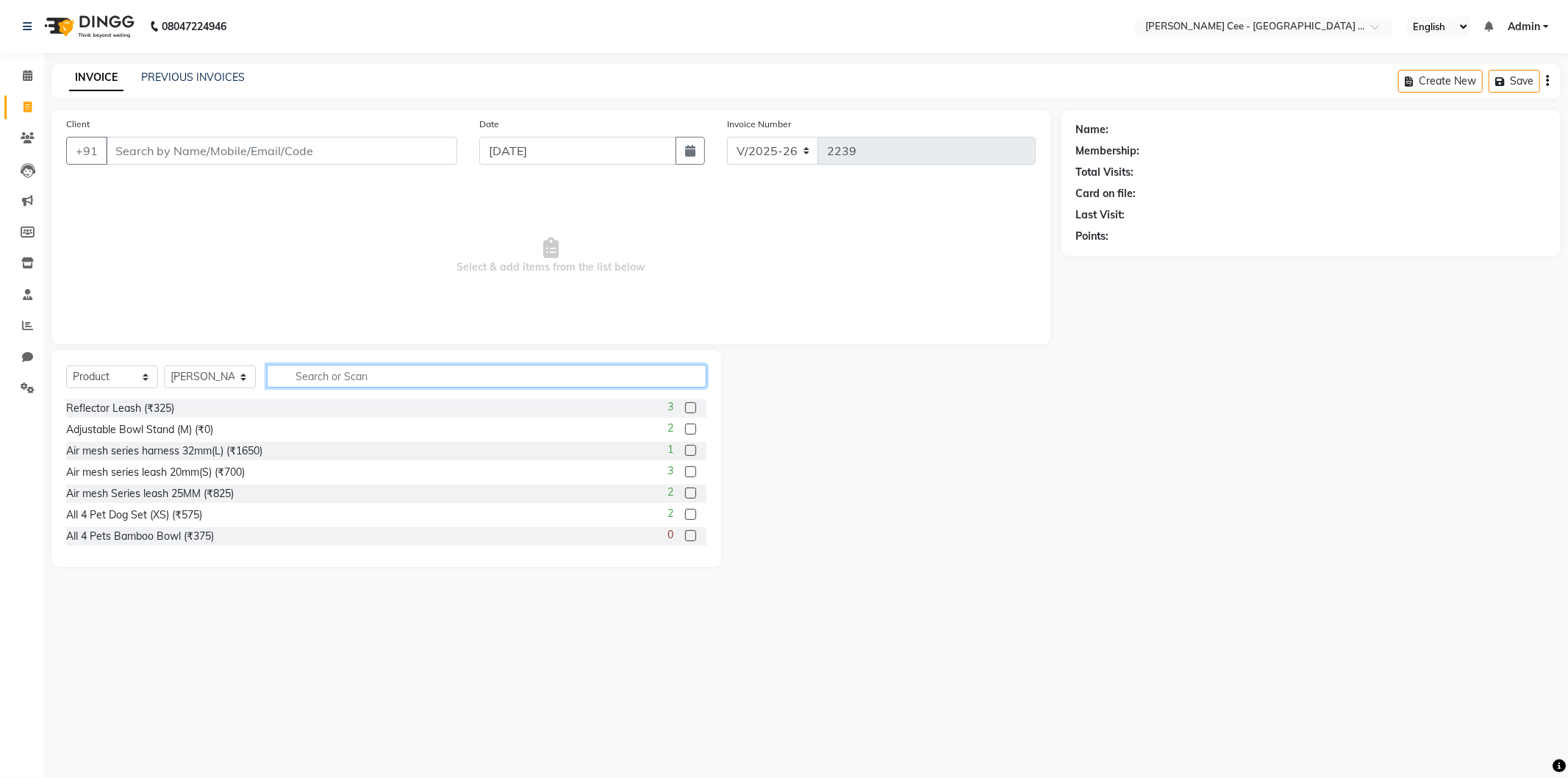
click at [283, 372] on input "text" at bounding box center [486, 376] width 440 height 22
type input "Pedigree pro"
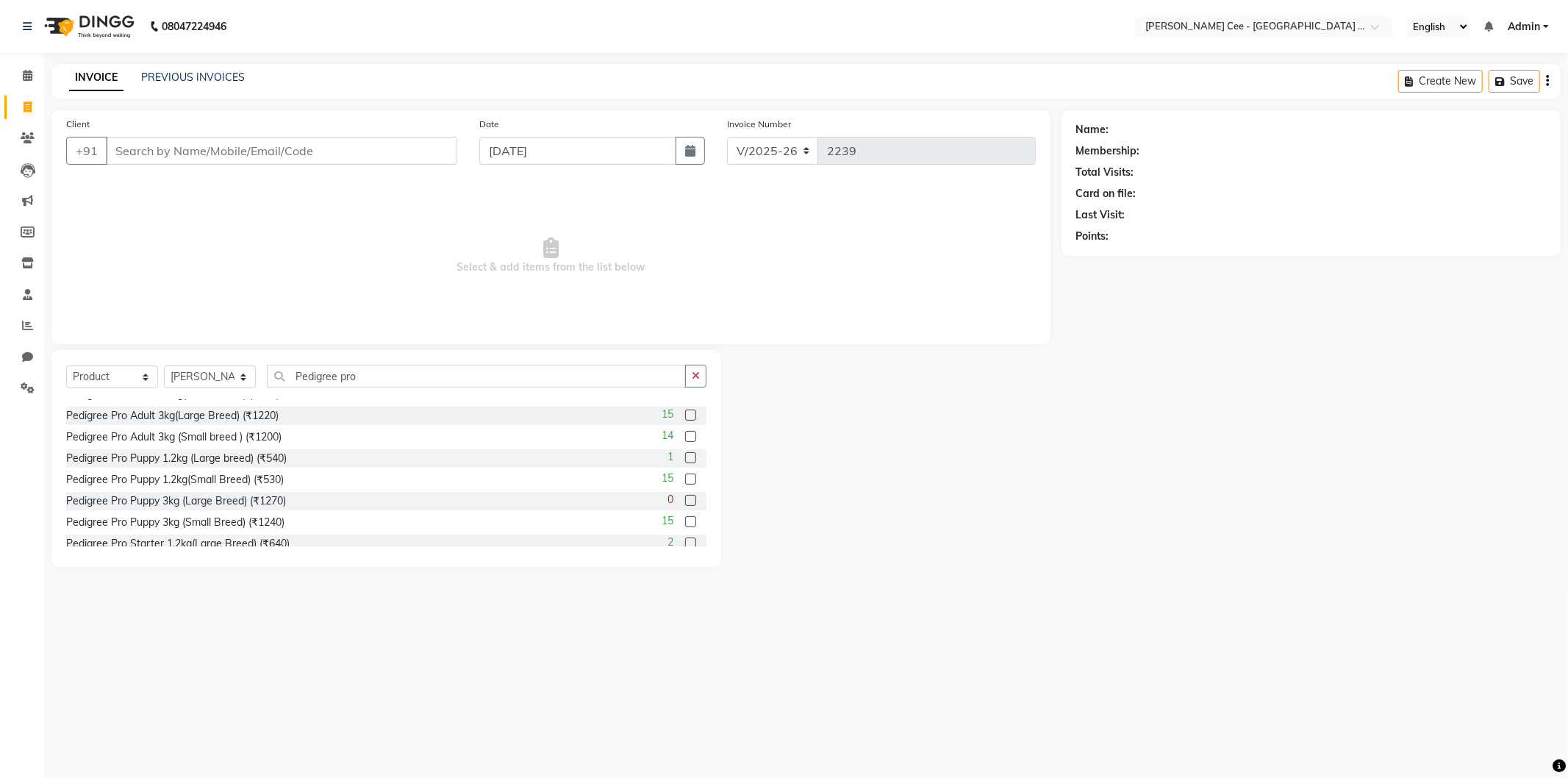
click at [686, 525] on label at bounding box center [691, 521] width 11 height 11
click at [686, 525] on input "checkbox" at bounding box center [691, 523] width 10 height 10
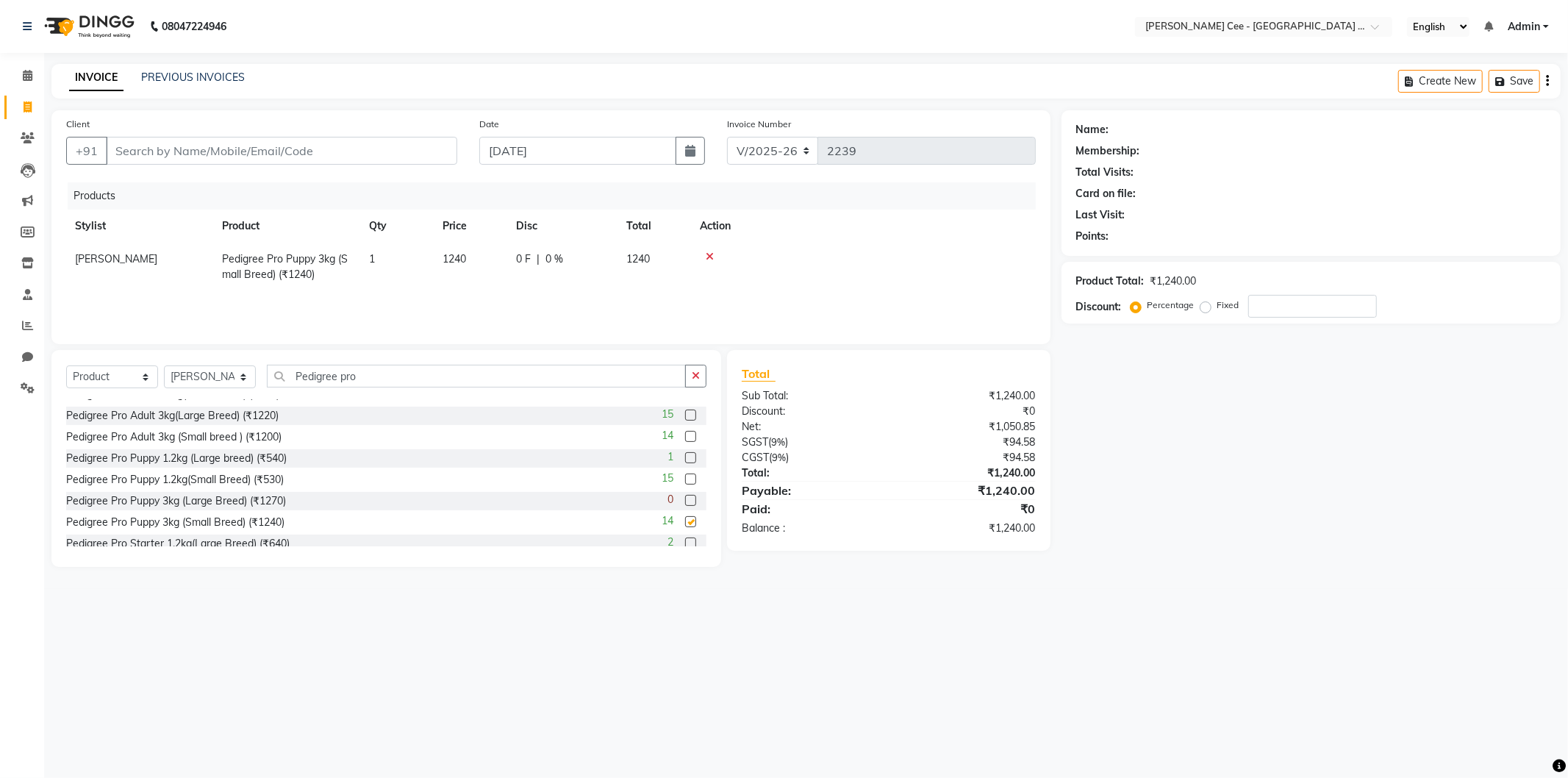
checkbox input "false"
click at [224, 159] on input "Client" at bounding box center [281, 151] width 351 height 28
type input "j"
type input "0"
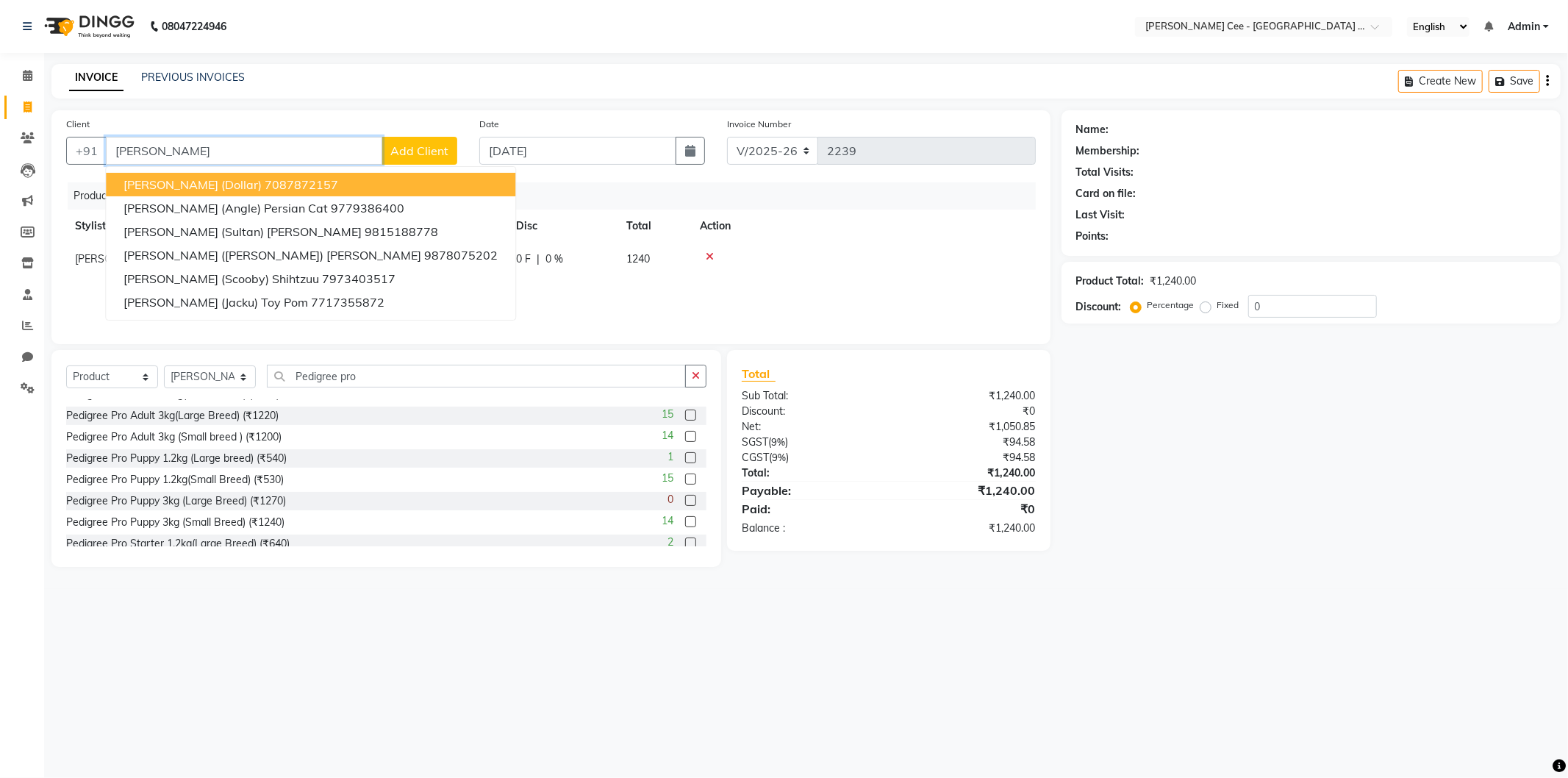
click at [265, 182] on ngb-highlight "7087872157" at bounding box center [302, 185] width 73 height 15
type input "7087872157"
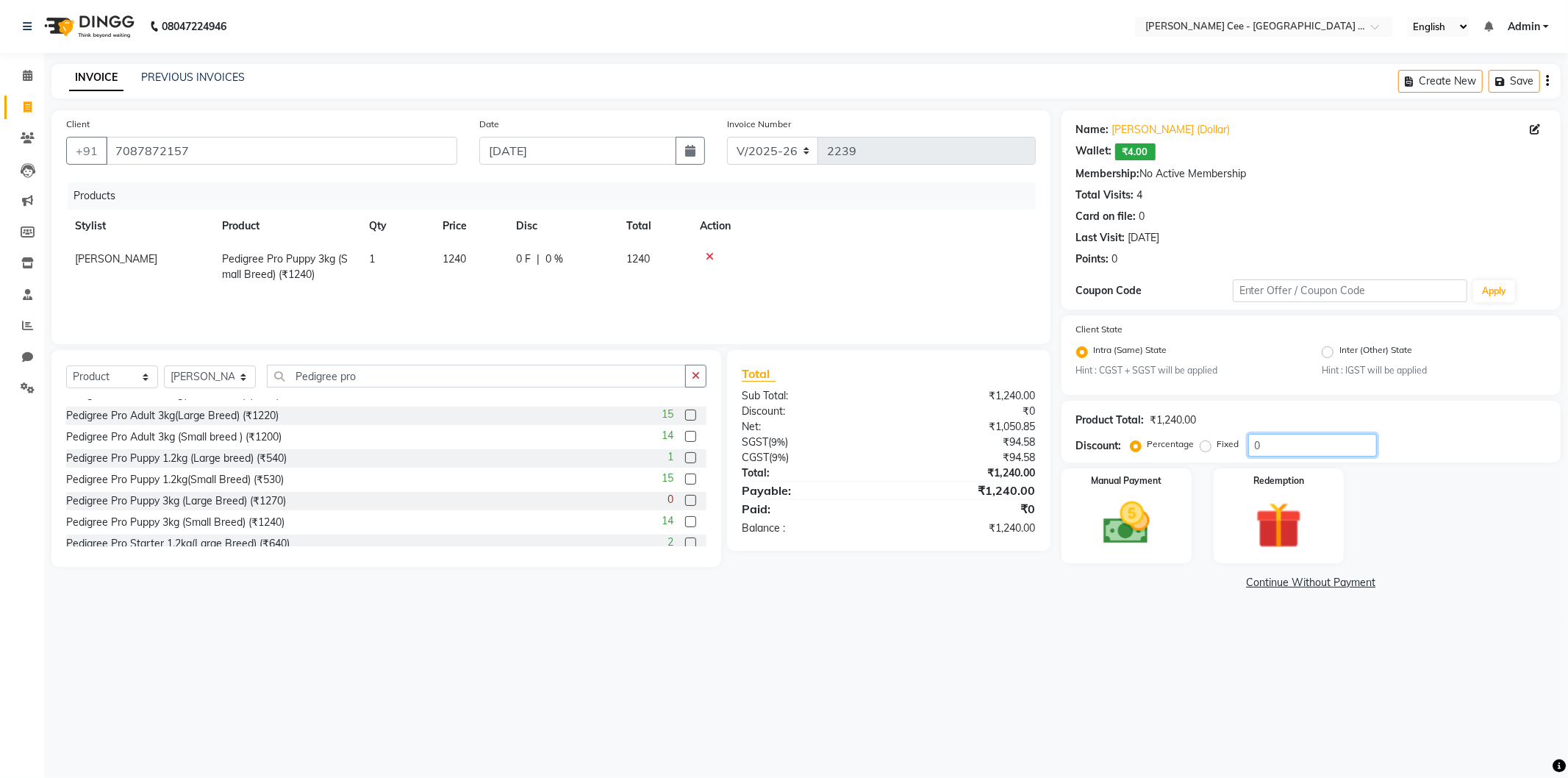
click at [1252, 446] on input "0" at bounding box center [1312, 445] width 129 height 22
type input "20"
drag, startPoint x: 1129, startPoint y: 663, endPoint x: 1081, endPoint y: 641, distance: 52.8
click at [1130, 663] on div "08047224946 Select Location × Kay Cee - Petpro Amritsar, Amritsar English ENGLI…" at bounding box center [784, 389] width 1568 height 778
click at [525, 254] on span "248 F" at bounding box center [529, 259] width 27 height 16
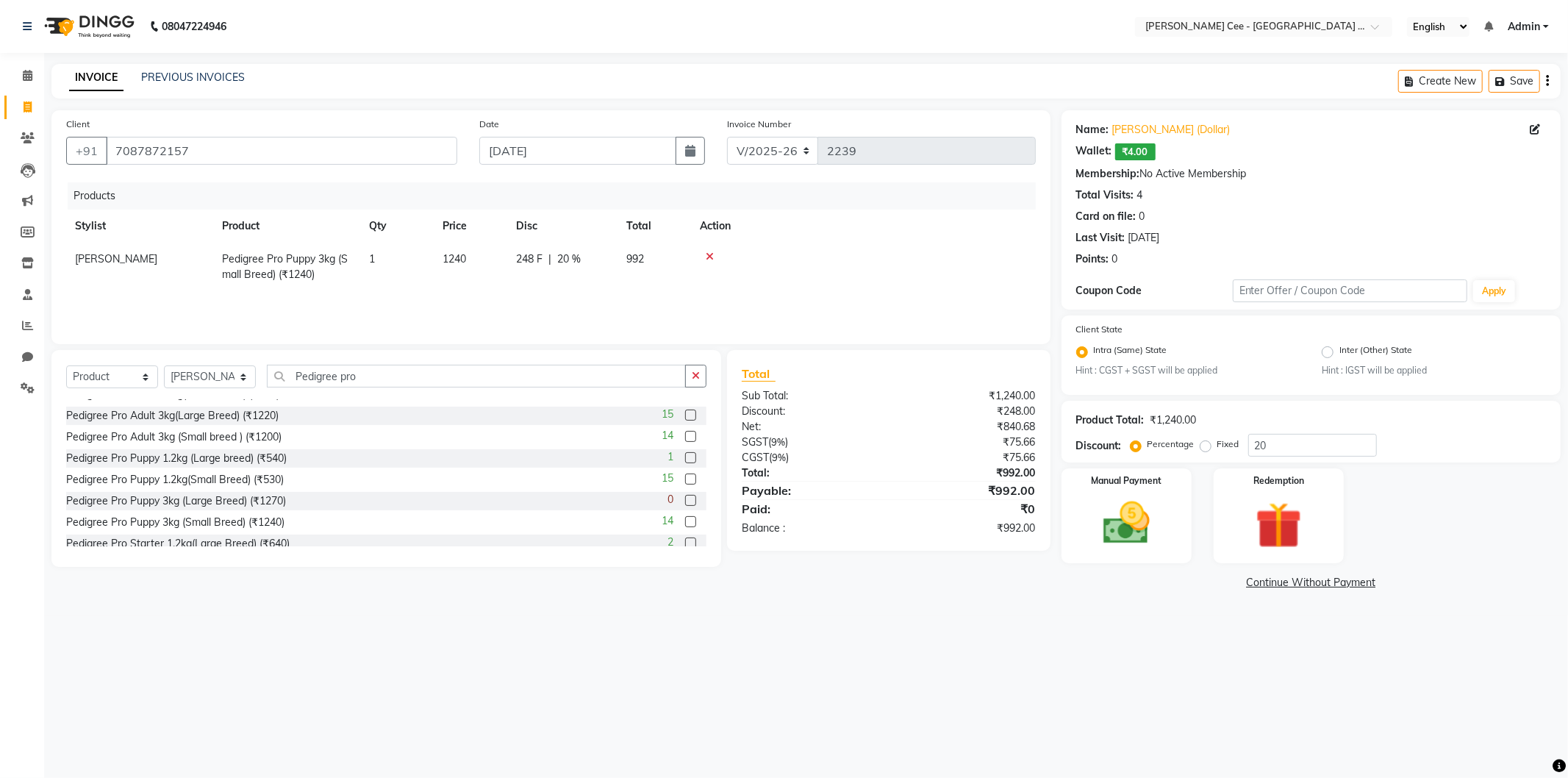
select select "80155"
click at [525, 254] on input "248" at bounding box center [538, 263] width 44 height 22
type input "250"
click at [846, 665] on div "08047224946 Select Location × Kay Cee - Petpro Amritsar, Amritsar English ENGLI…" at bounding box center [784, 389] width 1568 height 778
click at [410, 376] on input "Pedigree pro" at bounding box center [476, 376] width 419 height 22
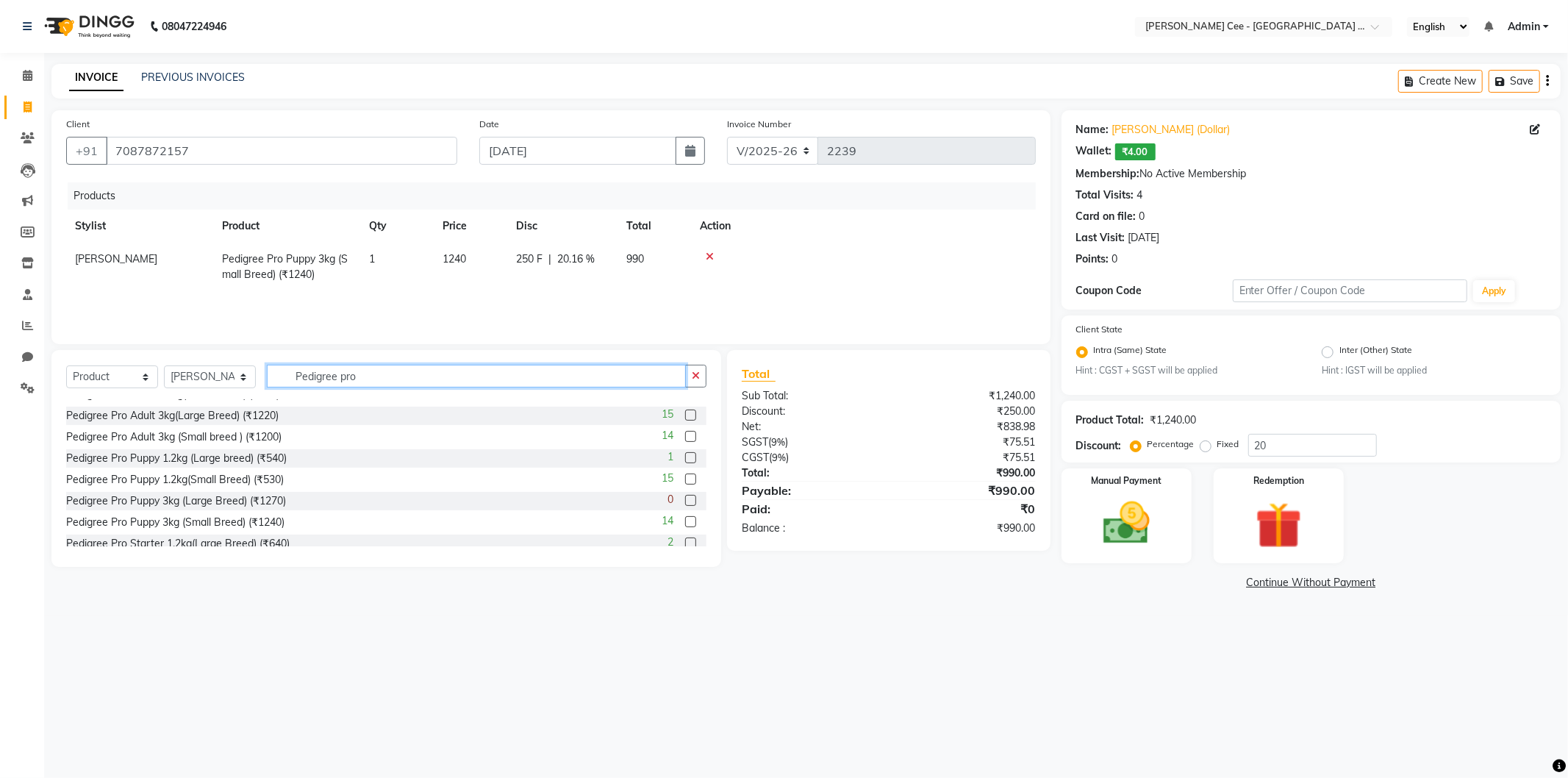
click at [410, 376] on input "Pedigree pro" at bounding box center [476, 376] width 419 height 22
type input "P"
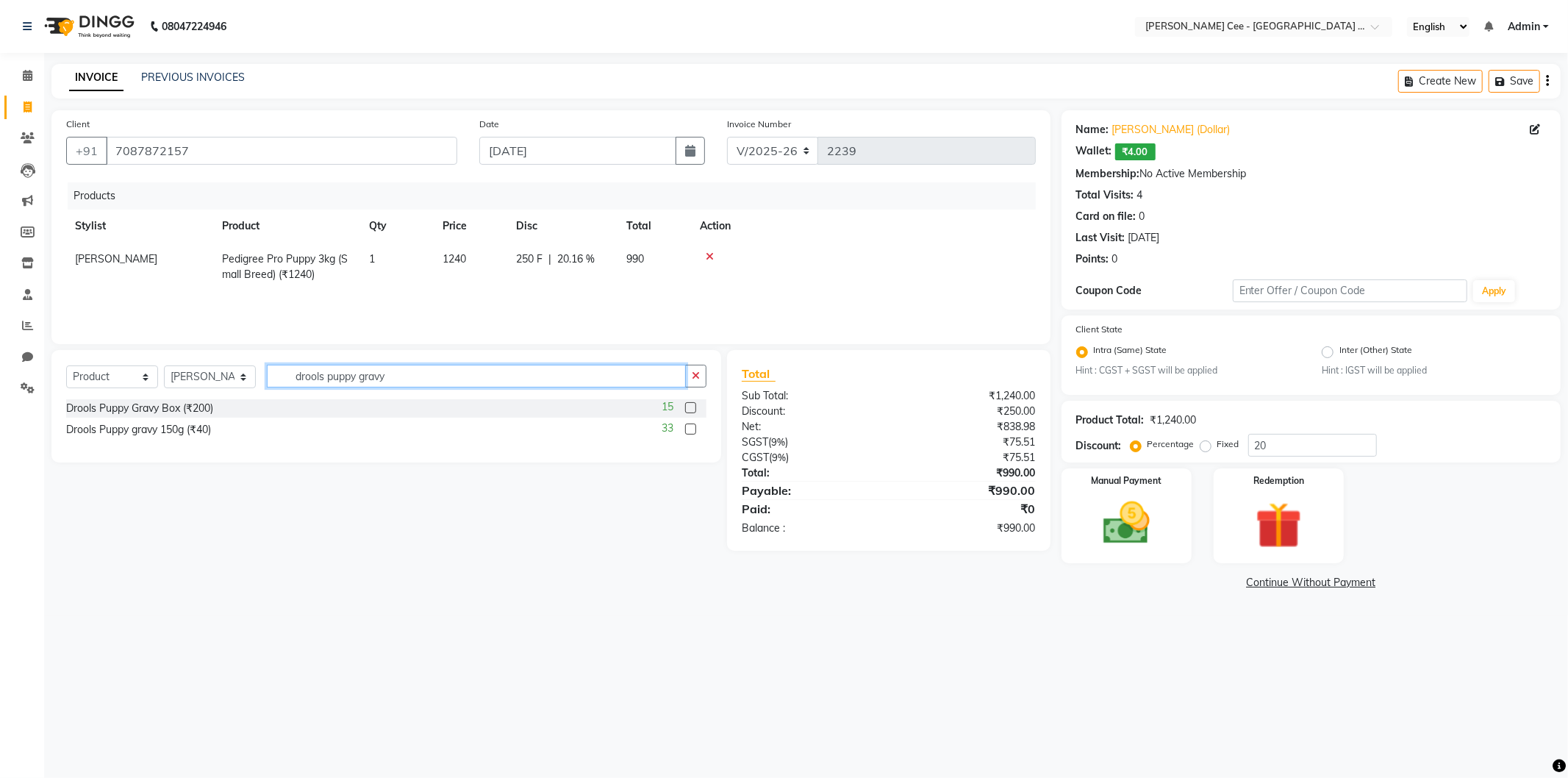
type input "drools puppy gravy"
click at [686, 407] on label at bounding box center [691, 407] width 11 height 11
click at [686, 407] on input "checkbox" at bounding box center [691, 409] width 10 height 10
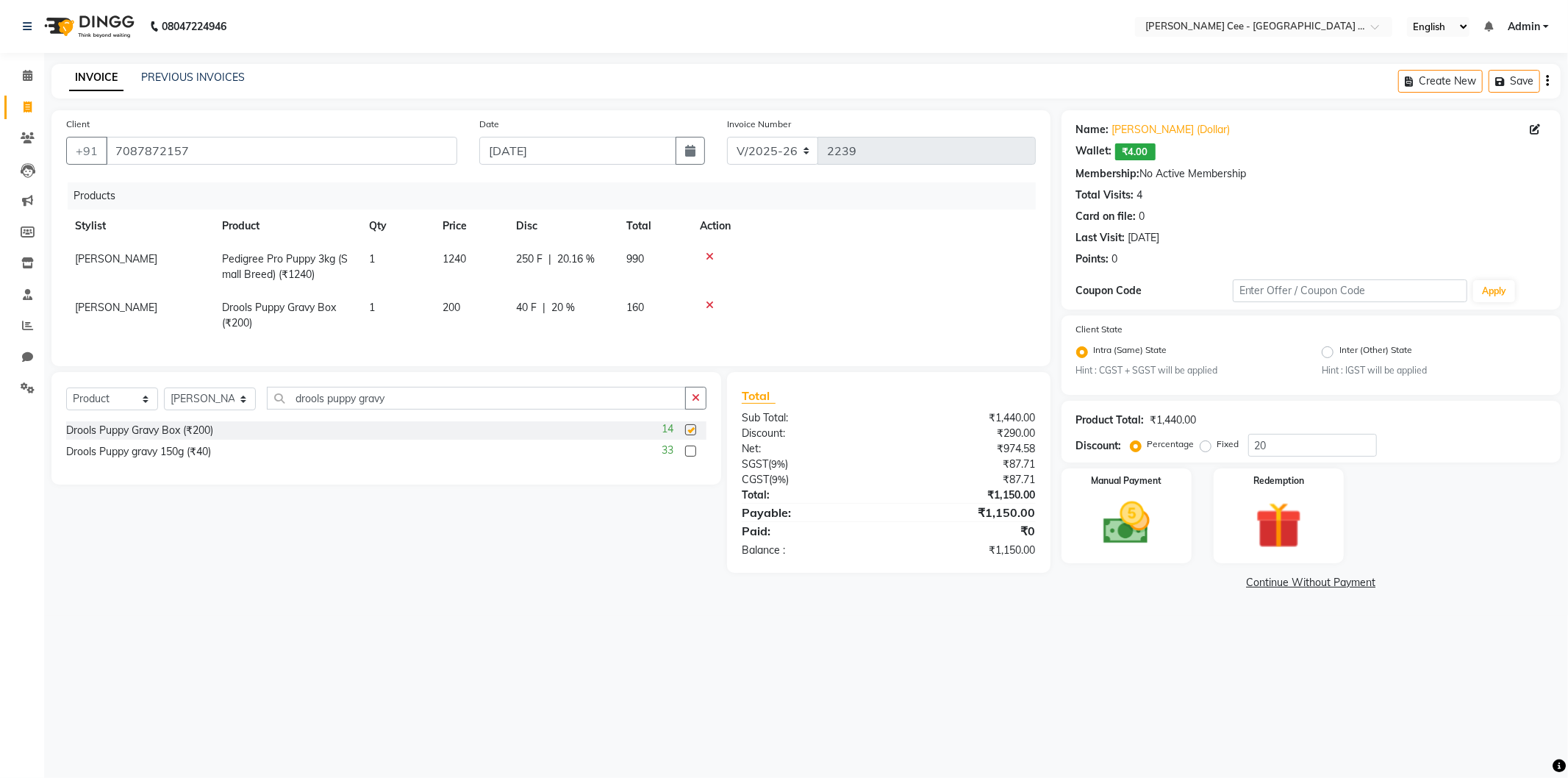
checkbox input "false"
click at [327, 410] on input "drools puppy gravy" at bounding box center [476, 397] width 419 height 22
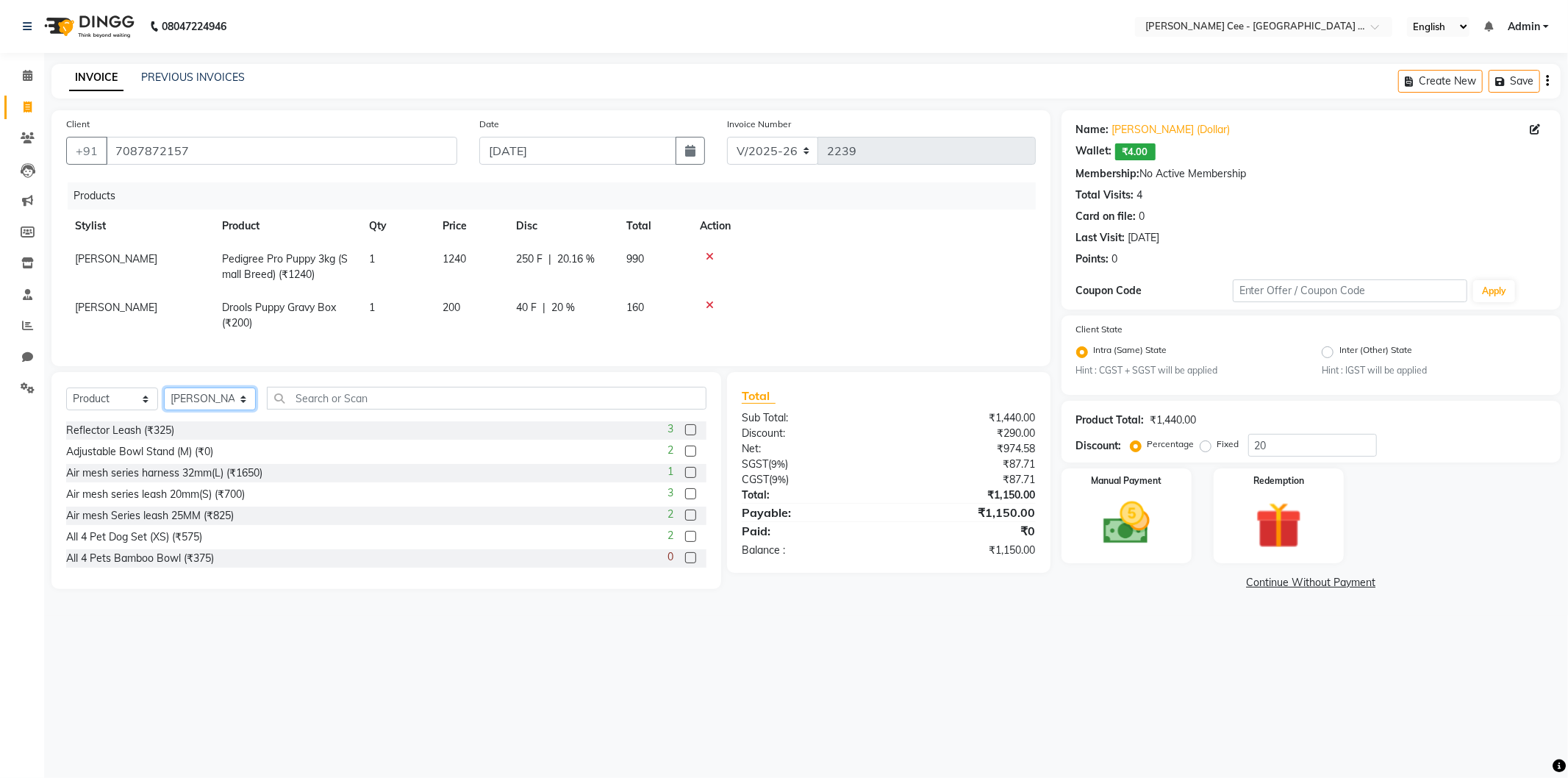
click at [192, 411] on select "Select Stylist Avinash Dr Kamalpreet Kaur Dr.Simran Guri Jashanpreet Singh Kaja…" at bounding box center [209, 398] width 92 height 22
select select "80154"
click at [164, 400] on select "Select Stylist Avinash Dr Kamalpreet Kaur Dr.Simran Guri Jashanpreet Singh Kaja…" at bounding box center [209, 398] width 92 height 22
click at [421, 410] on input "text" at bounding box center [486, 397] width 440 height 22
click at [302, 410] on input "text" at bounding box center [486, 397] width 440 height 22
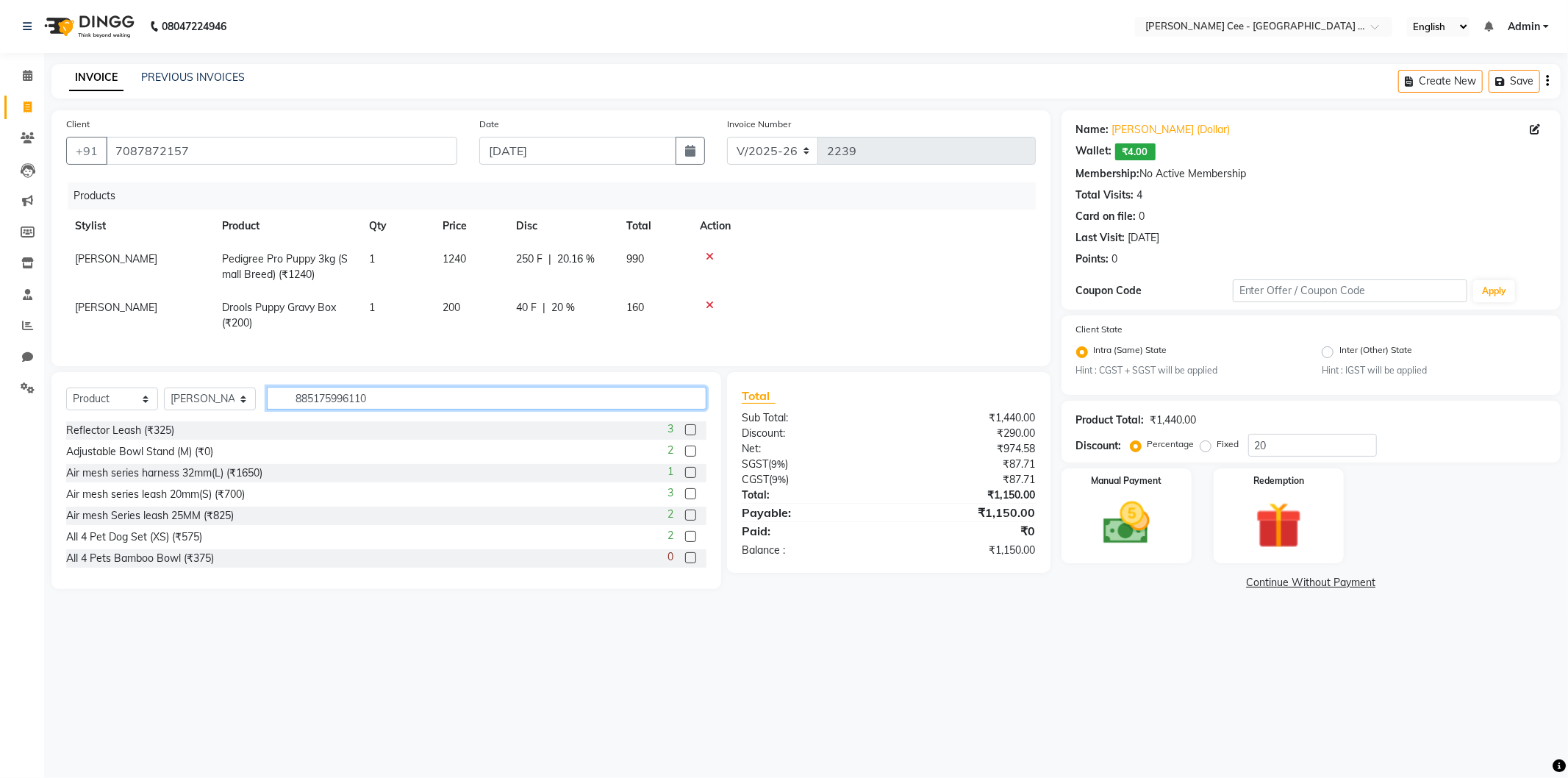
type input "8851759961102"
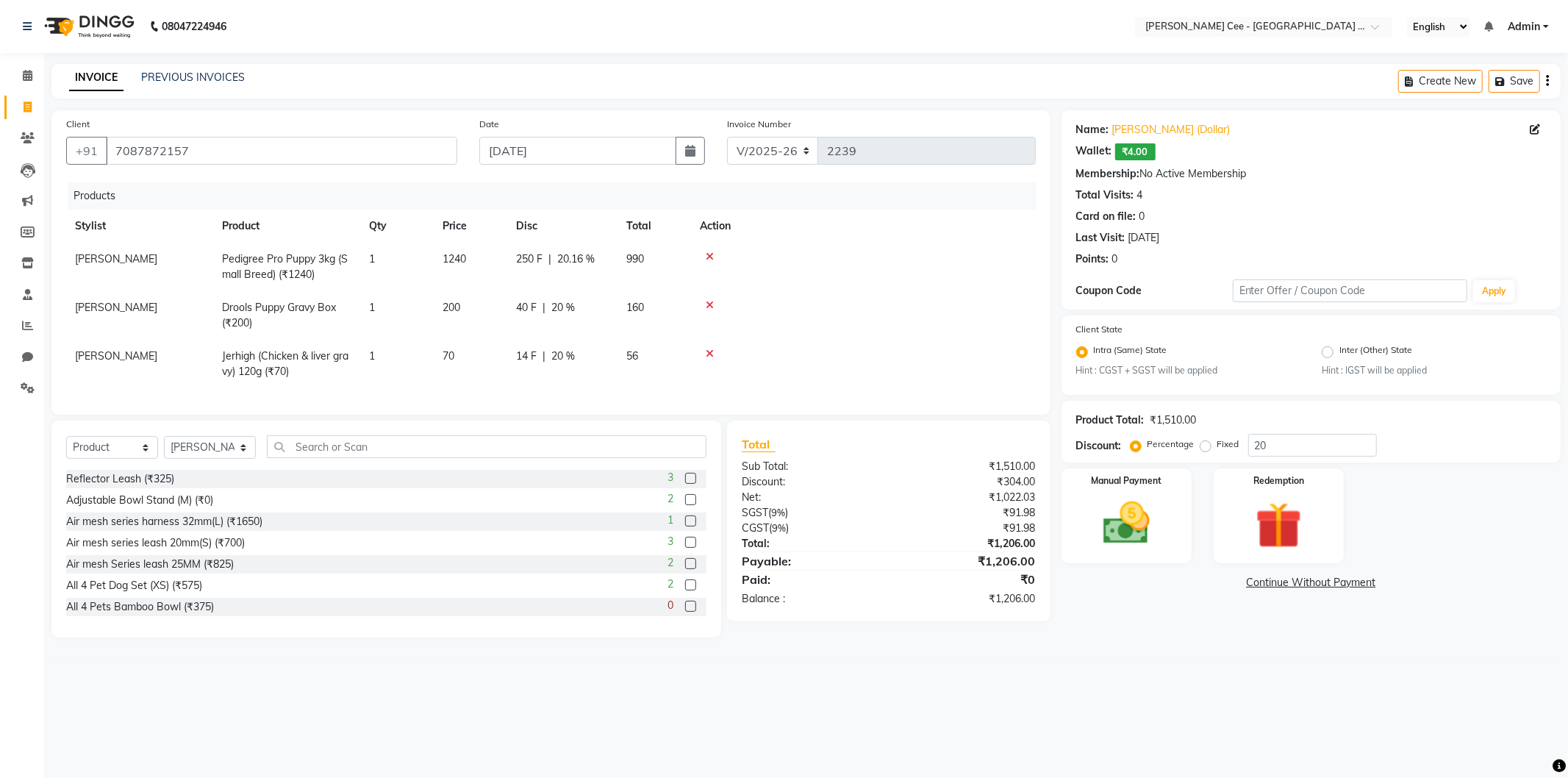
click at [524, 357] on span "14 F" at bounding box center [526, 356] width 21 height 16
select select "80154"
click at [524, 357] on input "14" at bounding box center [538, 359] width 44 height 22
type input "16"
click at [877, 677] on div "08047224946 Select Location × Kay Cee - Petpro Amritsar, Amritsar English ENGLI…" at bounding box center [784, 389] width 1568 height 778
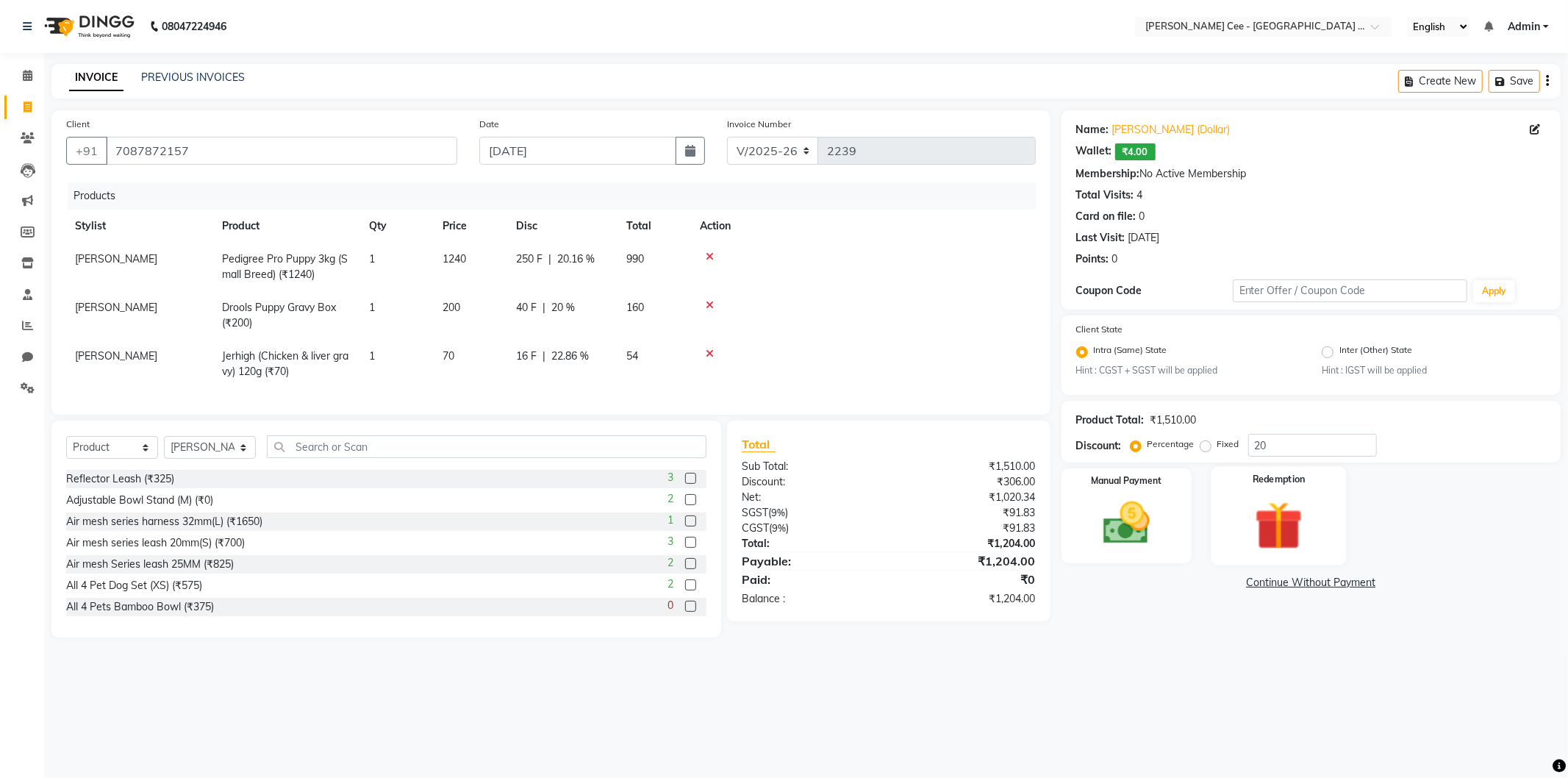
click at [1275, 527] on img at bounding box center [1279, 525] width 79 height 61
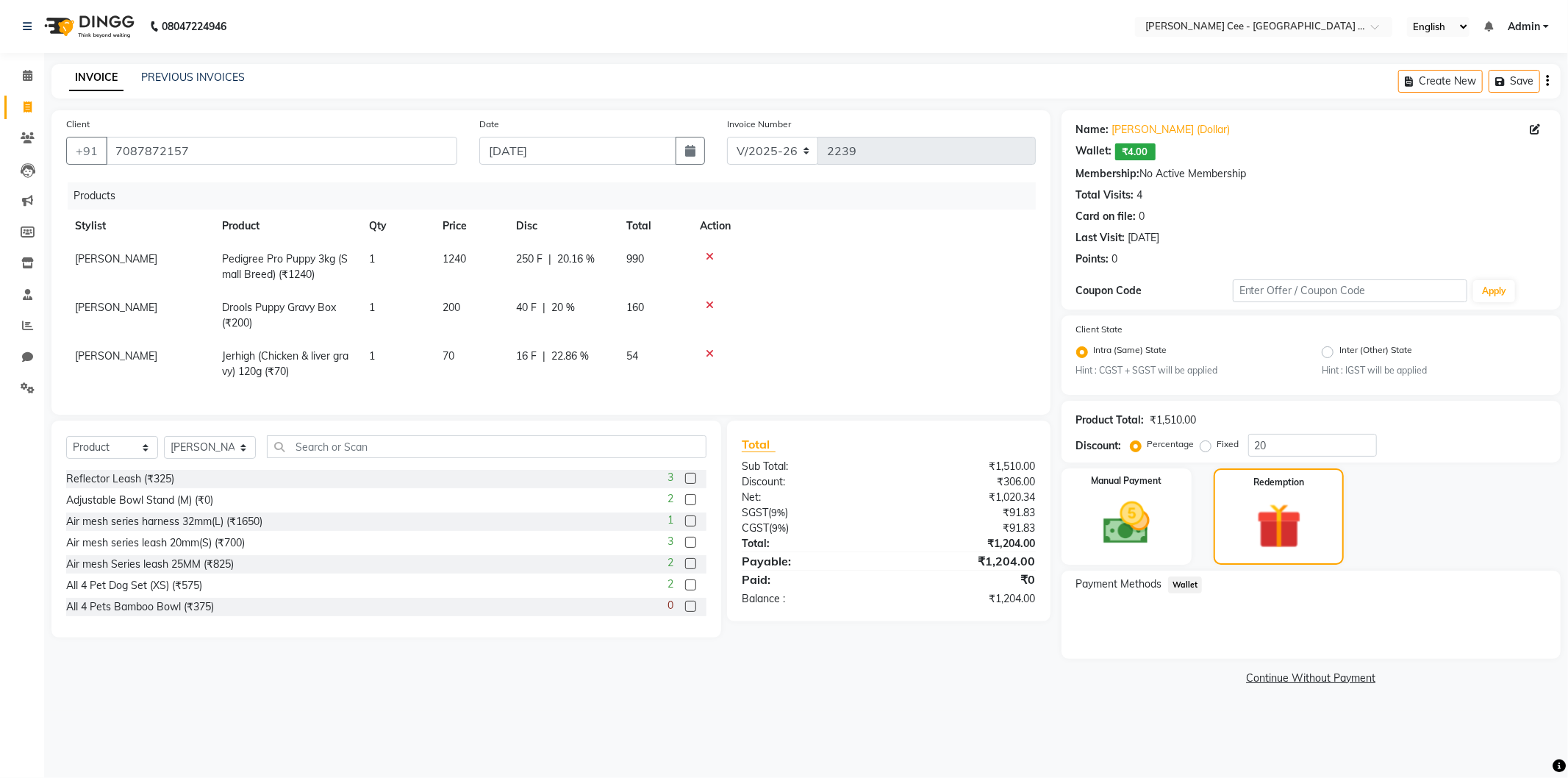
click at [1182, 581] on span "Wallet" at bounding box center [1186, 585] width 35 height 17
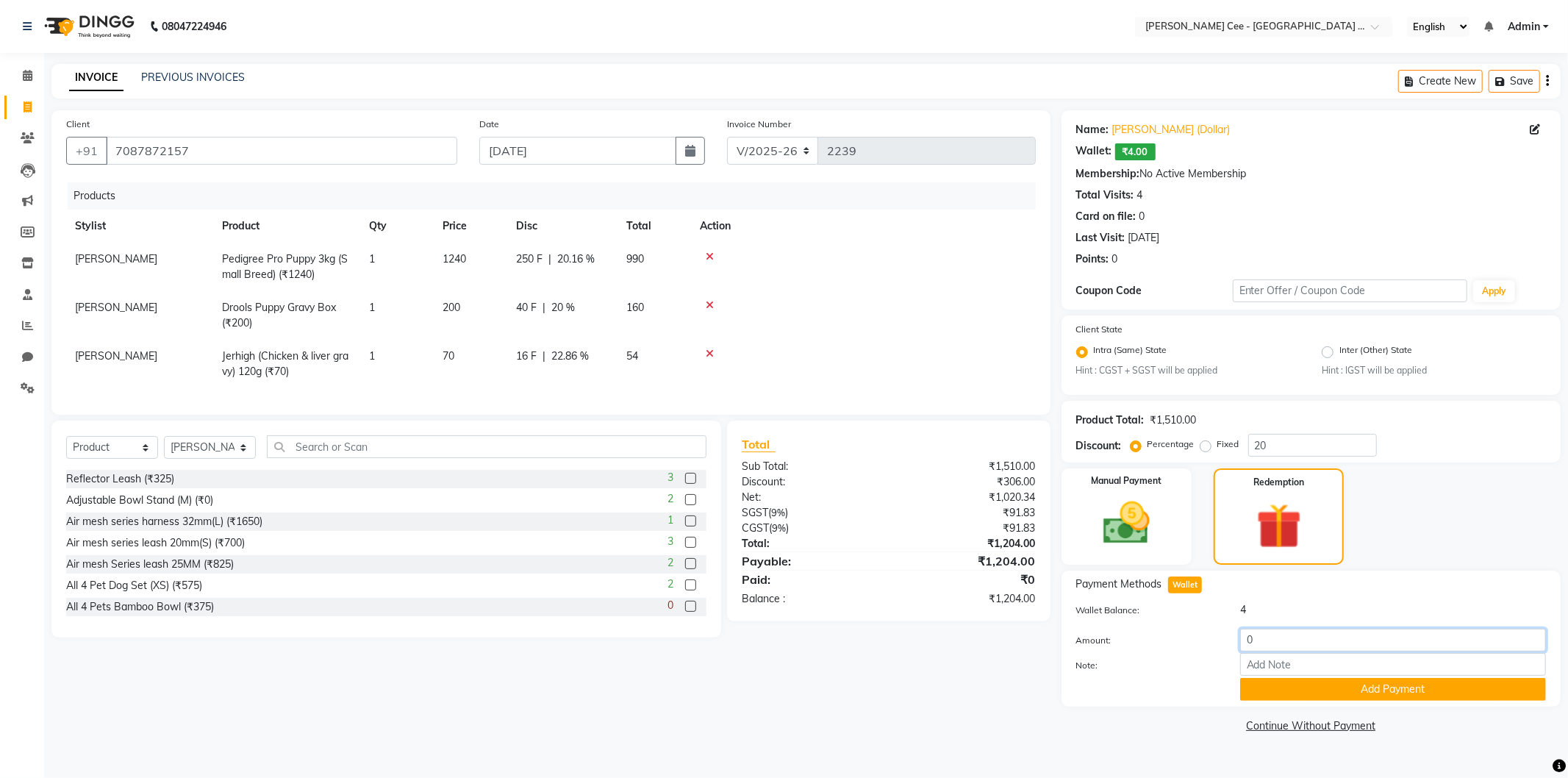
click at [1248, 635] on input "0" at bounding box center [1394, 640] width 306 height 22
type input "4"
click at [1305, 687] on button "Add Payment" at bounding box center [1394, 689] width 306 height 22
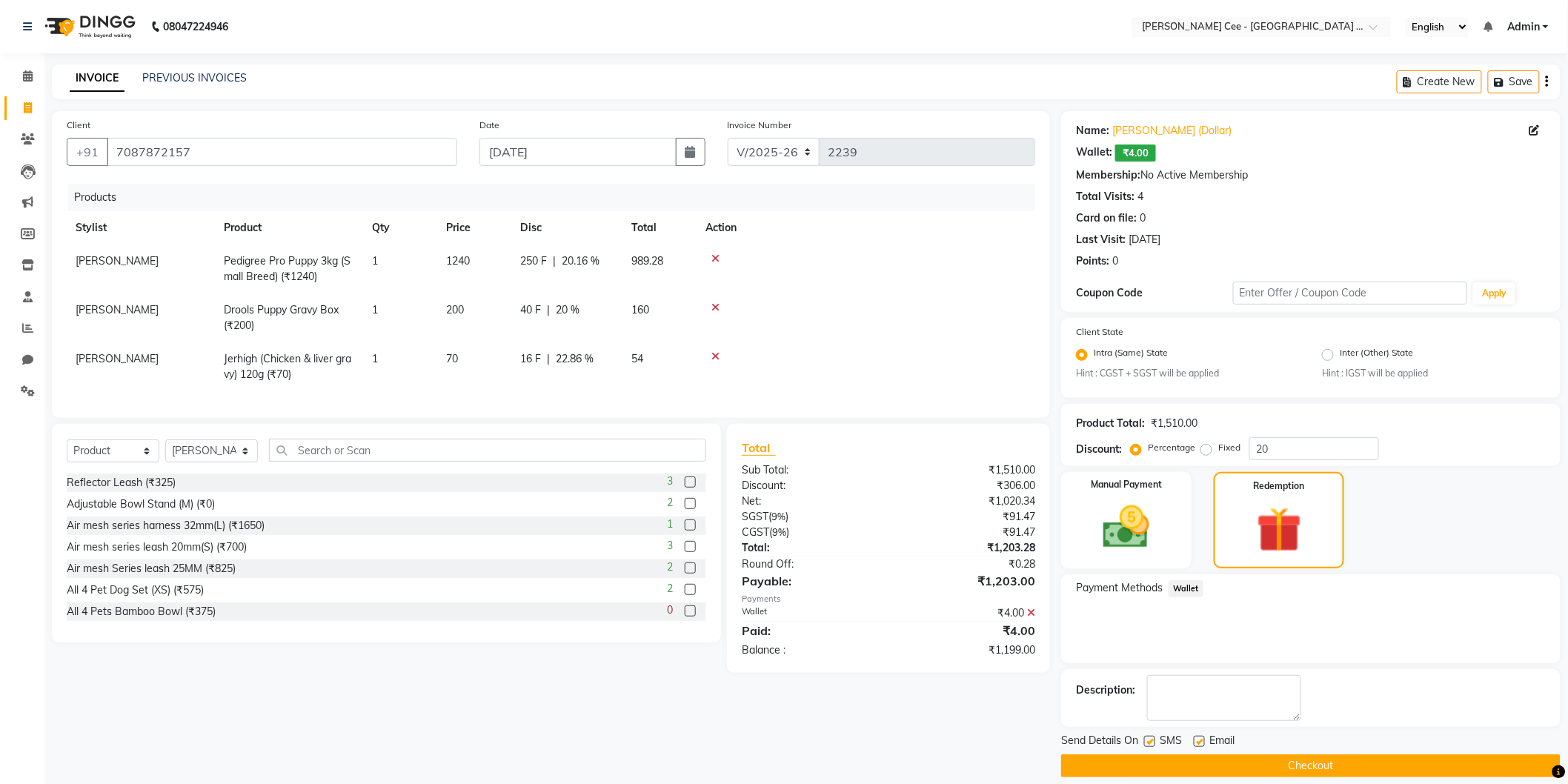
click at [1184, 769] on button "Checkout" at bounding box center [1311, 766] width 499 height 23
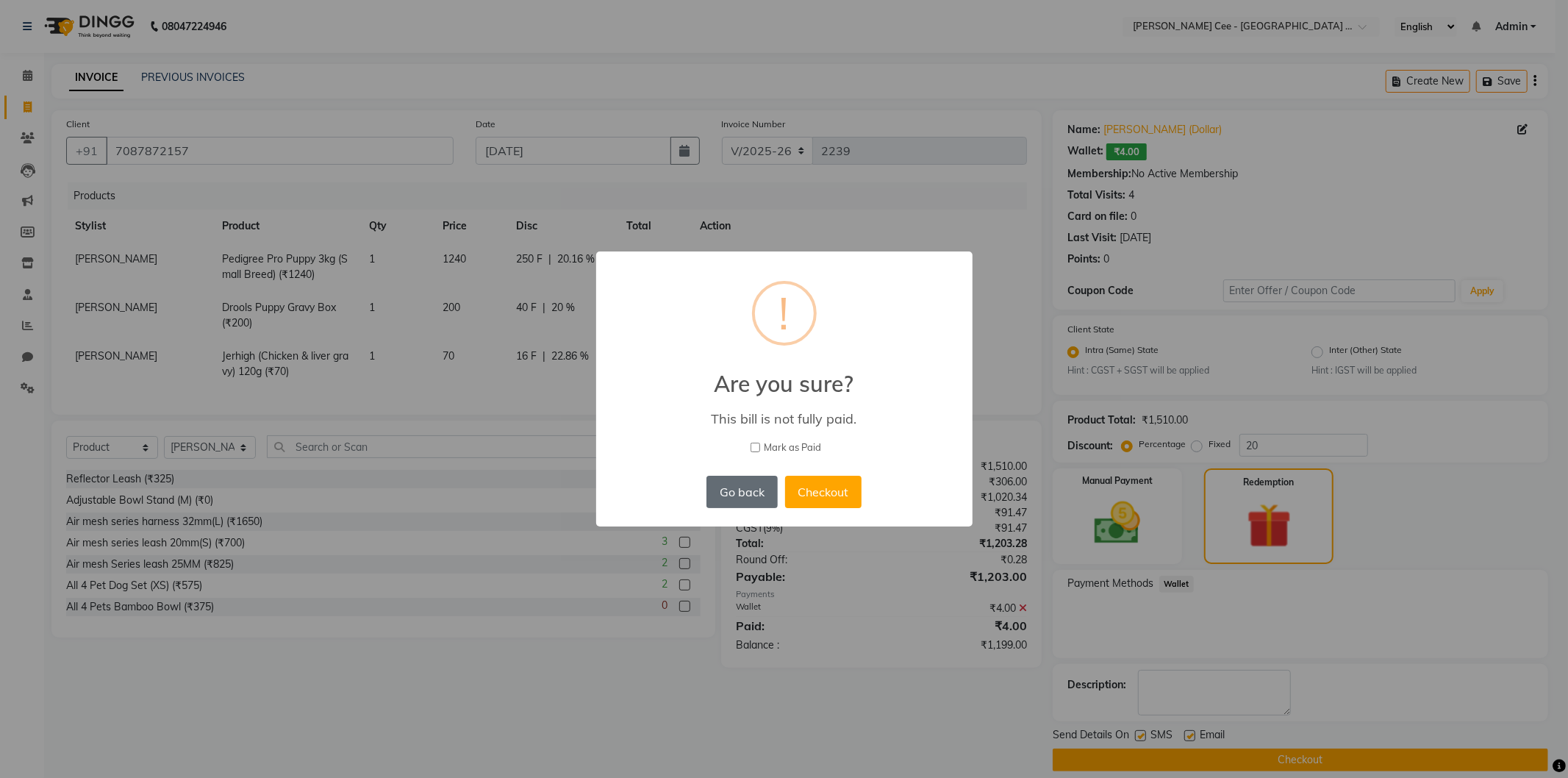
click at [734, 494] on button "Go back" at bounding box center [741, 491] width 71 height 32
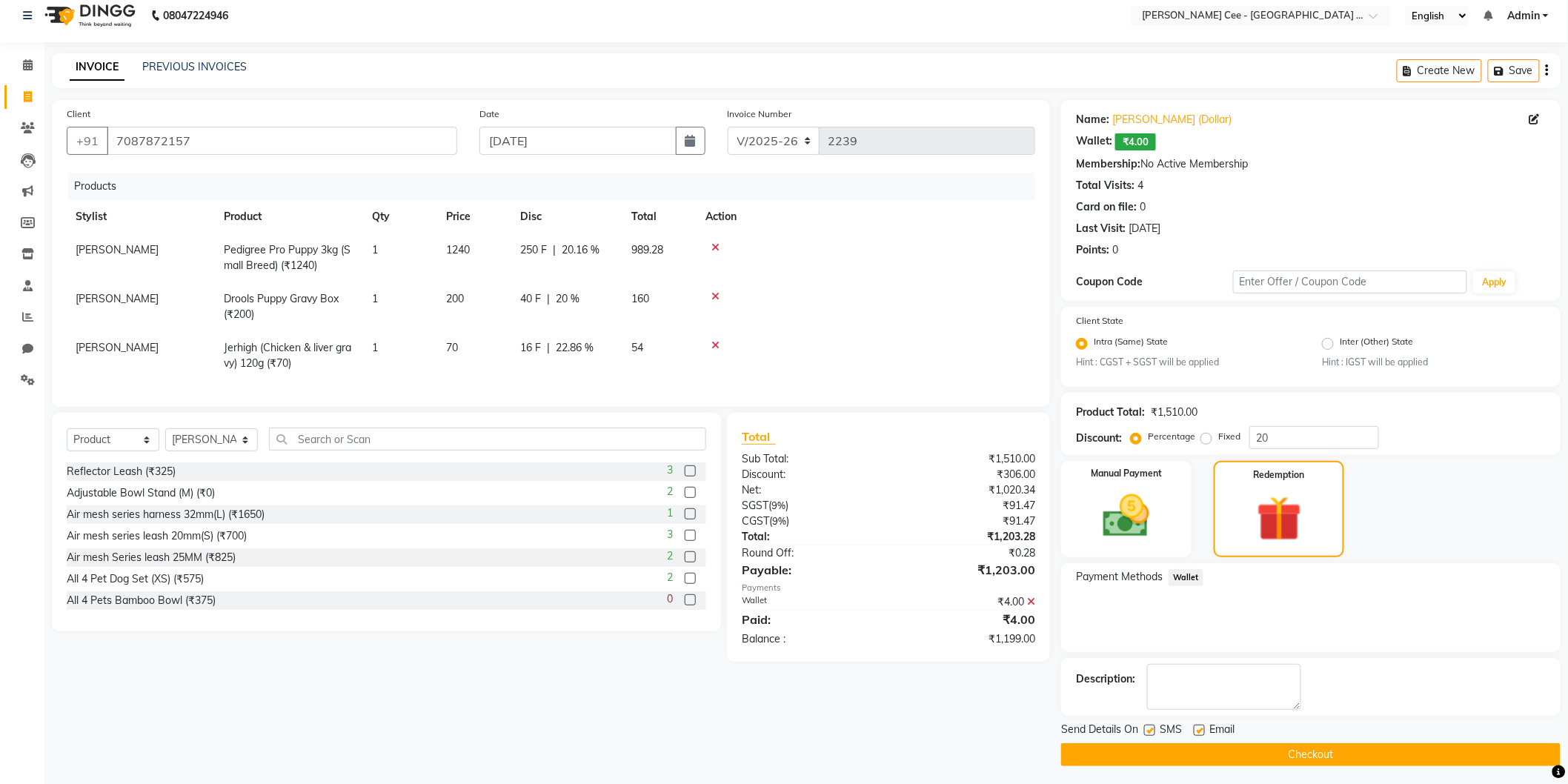
scroll to position [15, 0]
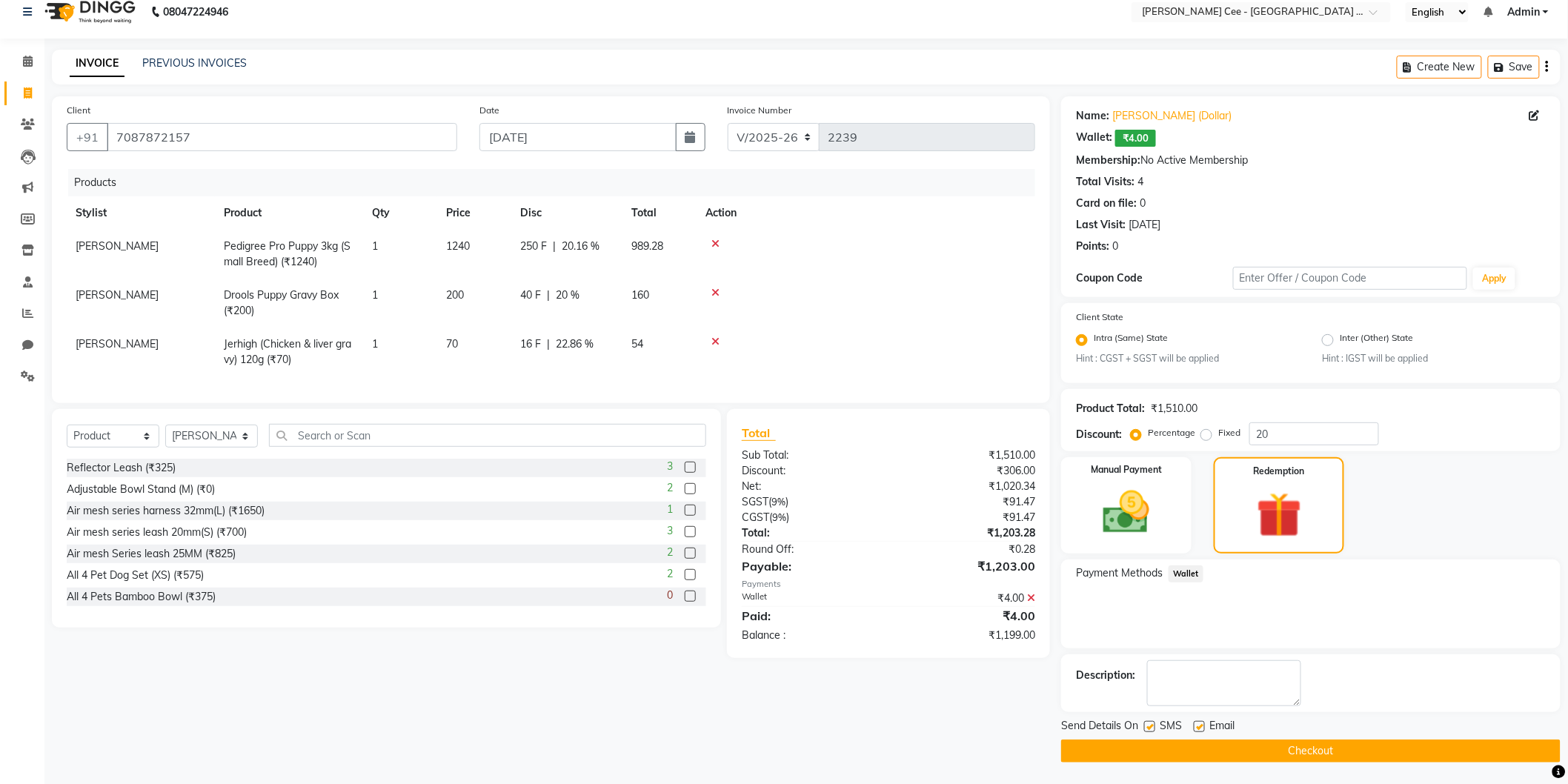
click at [1180, 575] on span "Wallet" at bounding box center [1186, 574] width 35 height 17
click at [1146, 529] on img at bounding box center [1127, 513] width 79 height 55
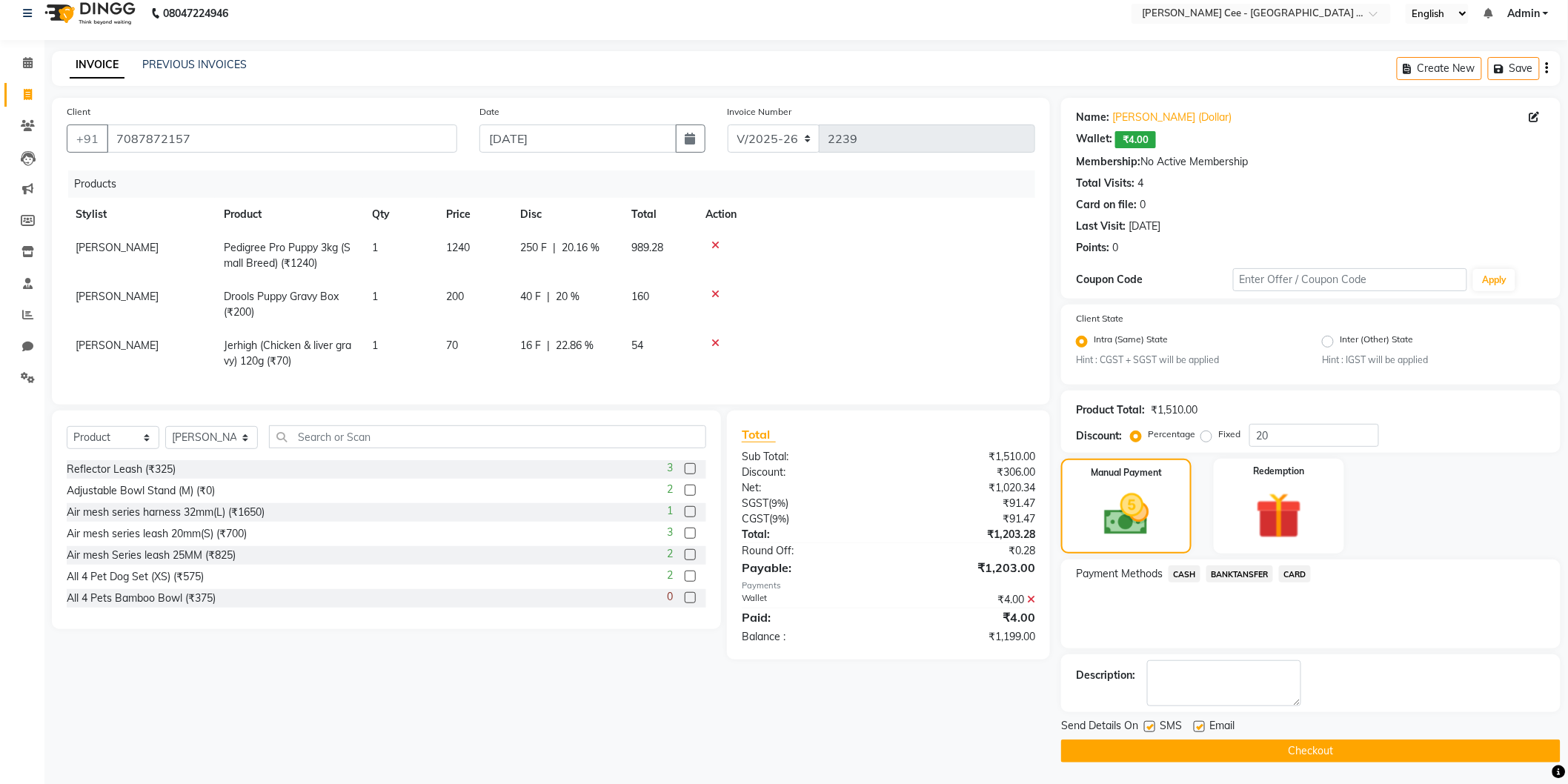
click at [1225, 570] on span "BANKTANSFER" at bounding box center [1240, 574] width 67 height 17
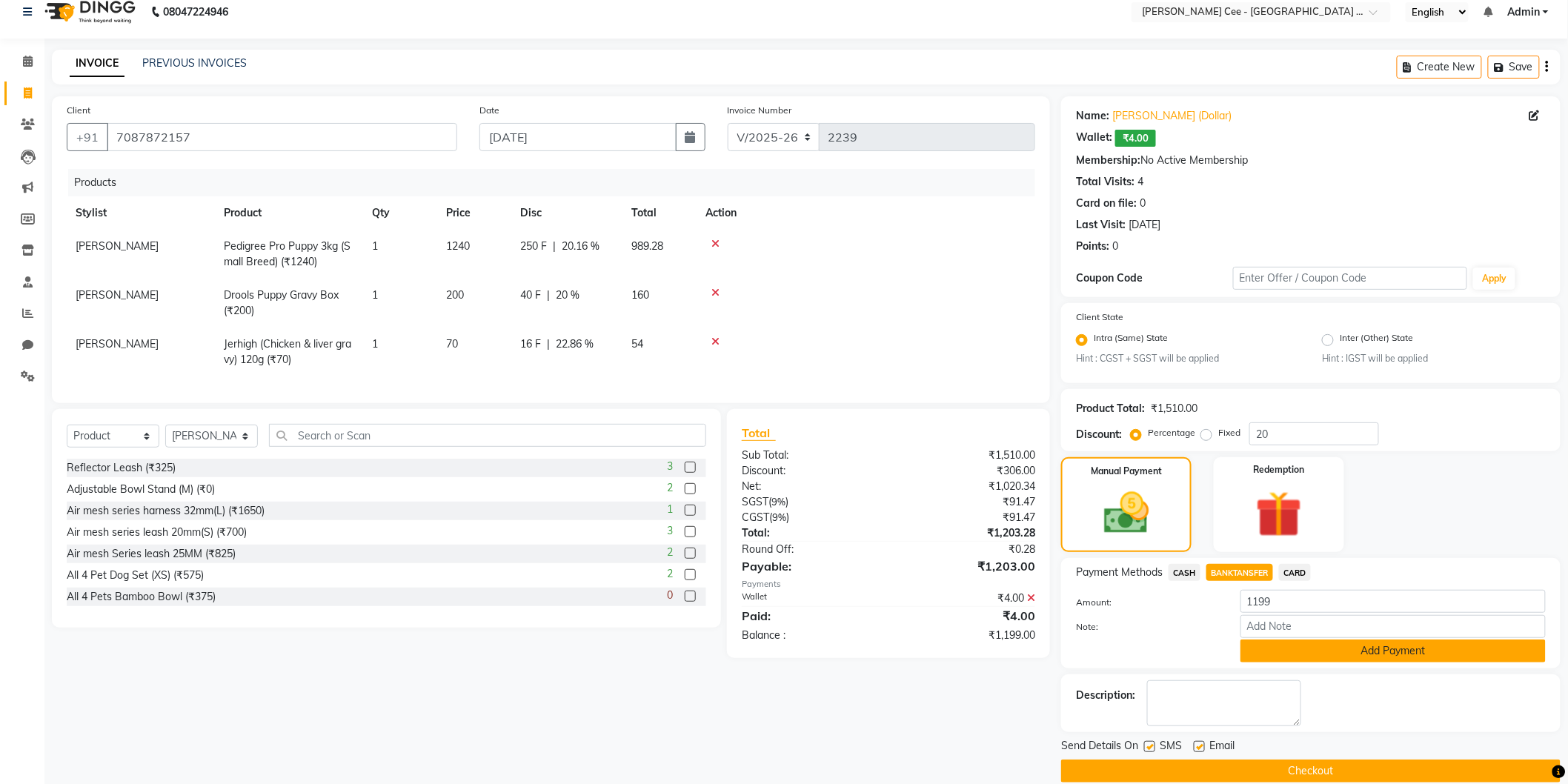
drag, startPoint x: 1187, startPoint y: 570, endPoint x: 1369, endPoint y: 647, distance: 197.6
click at [1190, 571] on span "CASH" at bounding box center [1184, 572] width 32 height 17
click at [1342, 651] on button "Add Payment" at bounding box center [1393, 651] width 306 height 23
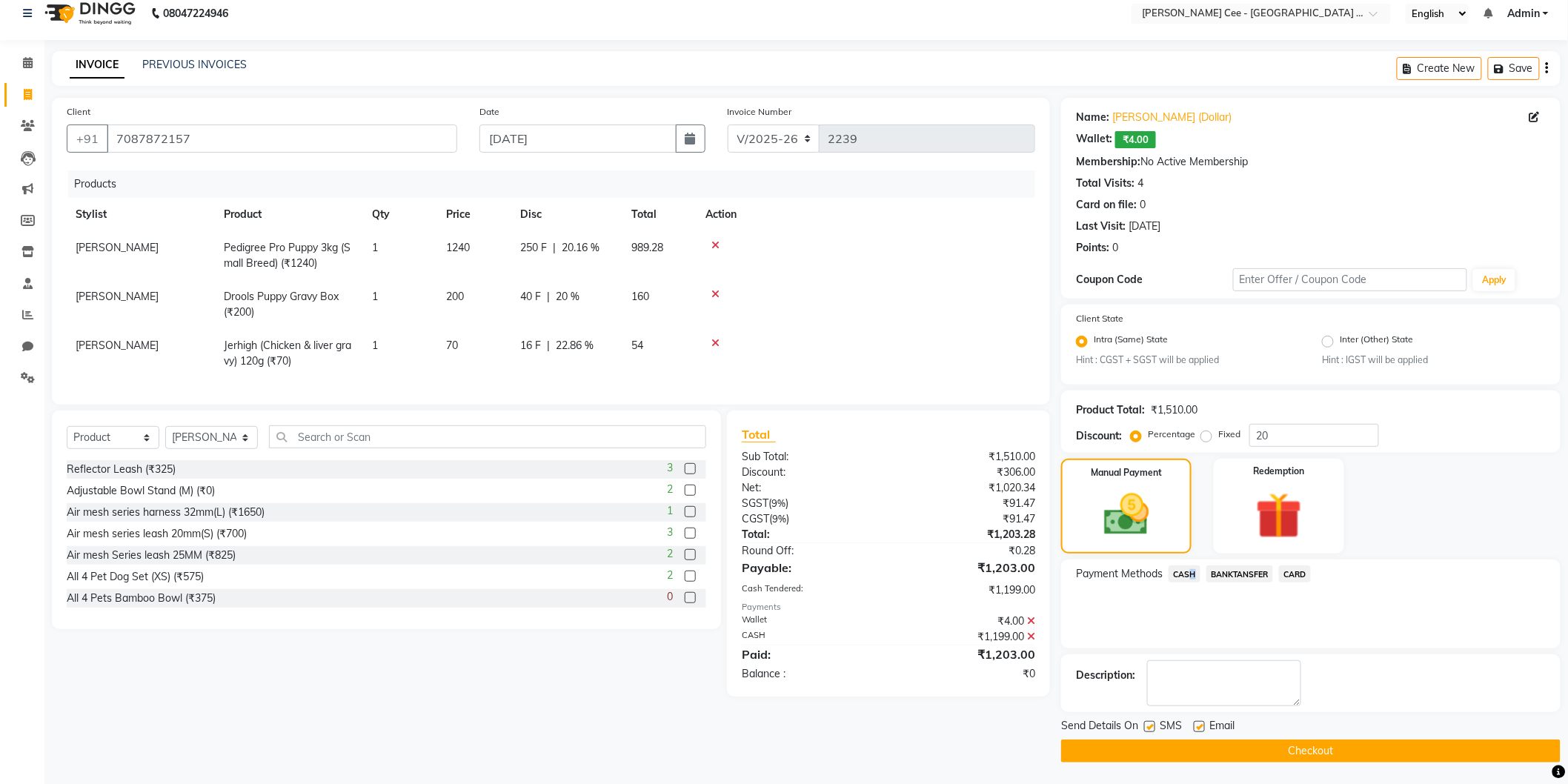
click at [1177, 756] on button "Checkout" at bounding box center [1311, 750] width 499 height 23
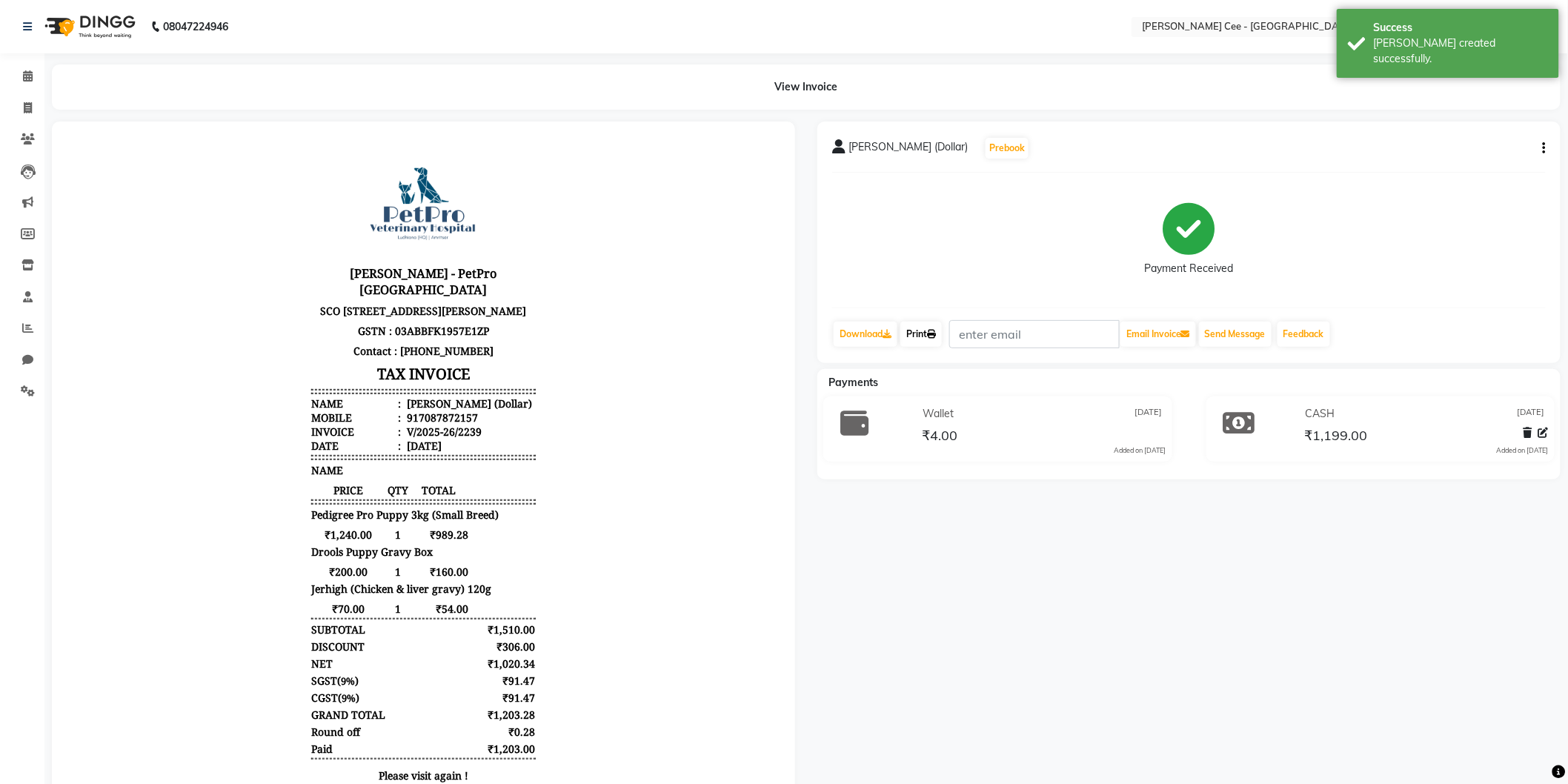
click at [921, 336] on link "Print" at bounding box center [921, 334] width 42 height 25
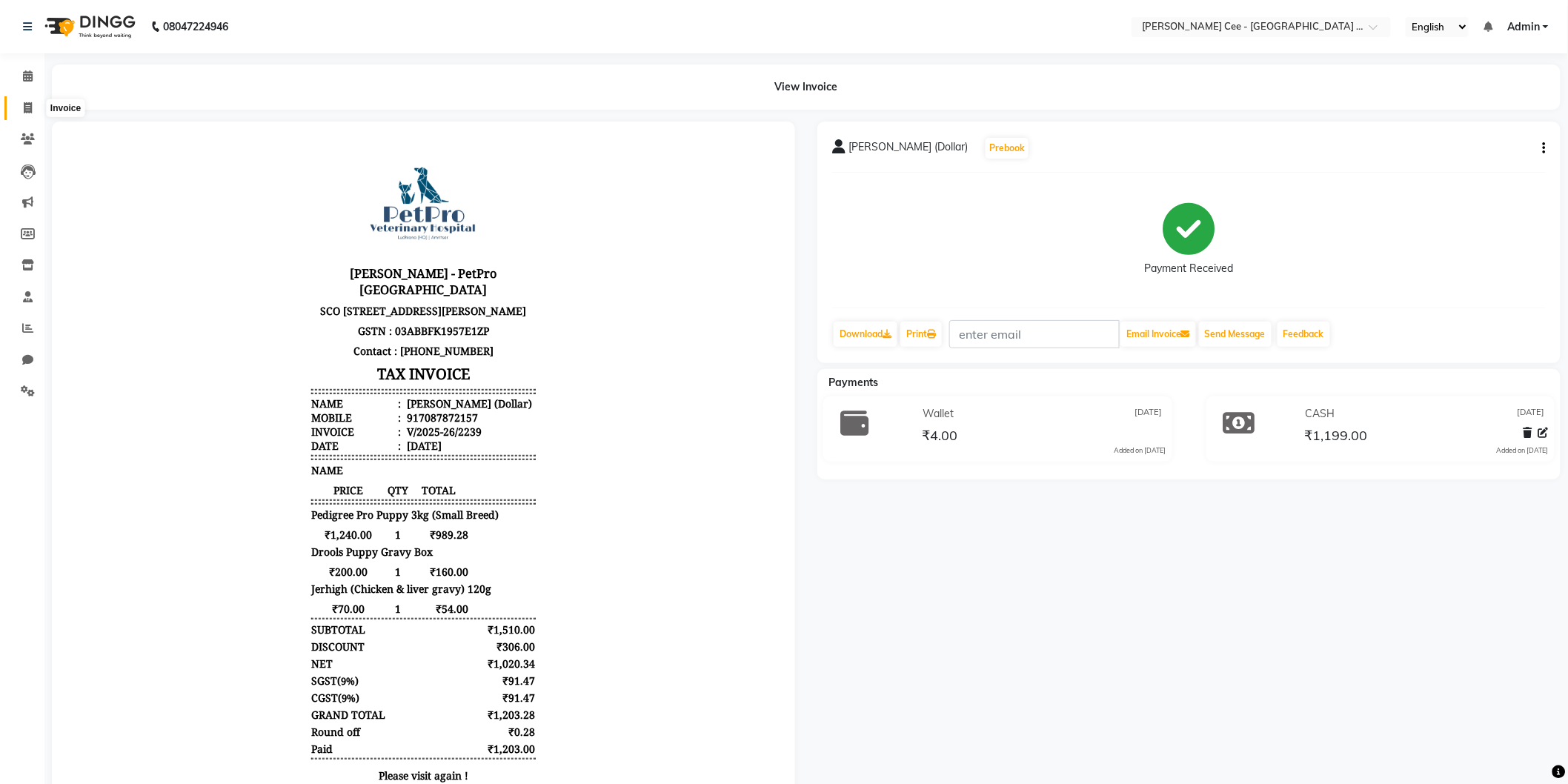
click at [23, 107] on icon at bounding box center [28, 107] width 8 height 11
select select "service"
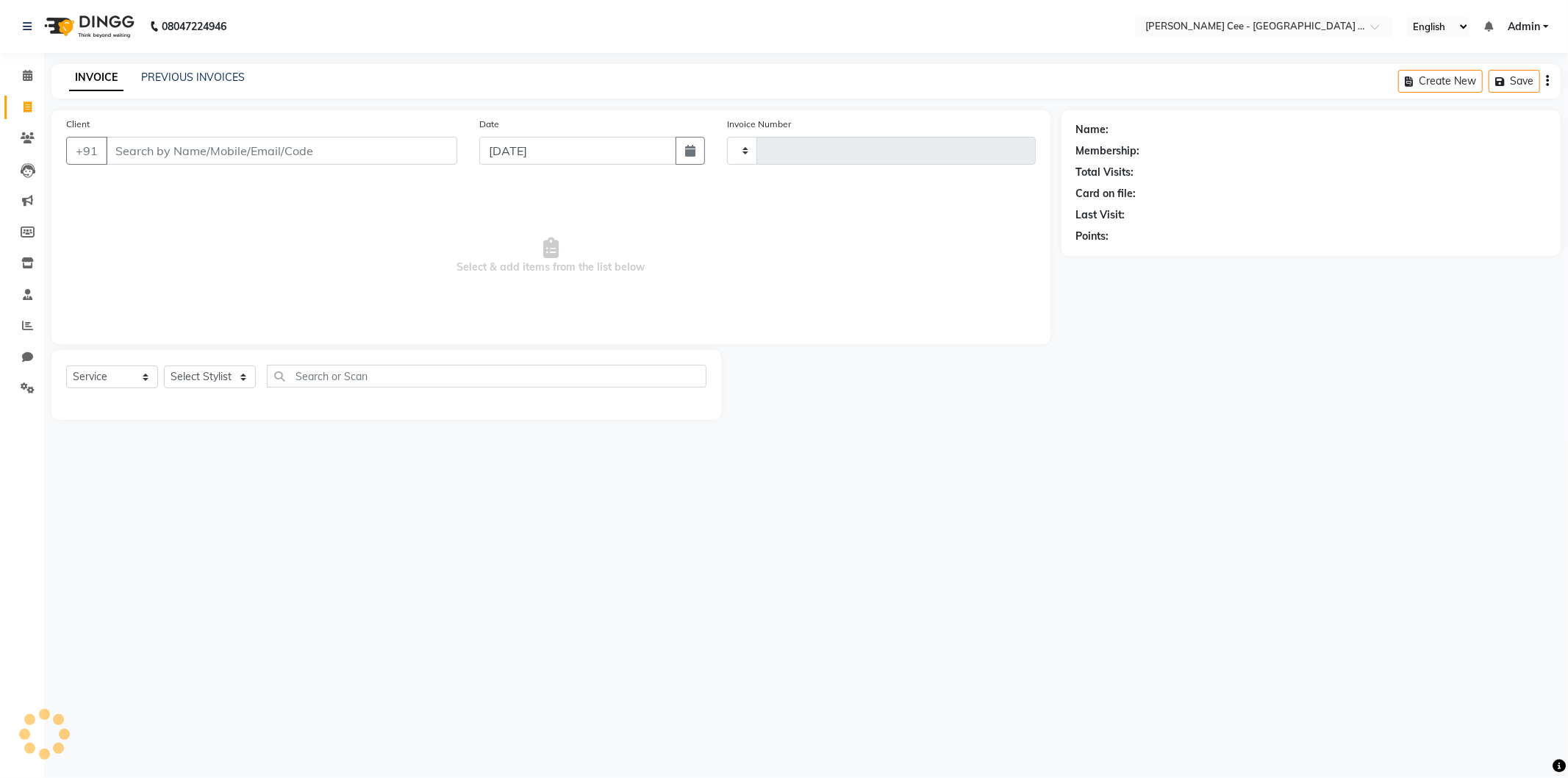
type input "2240"
select select "8239"
select select "product"
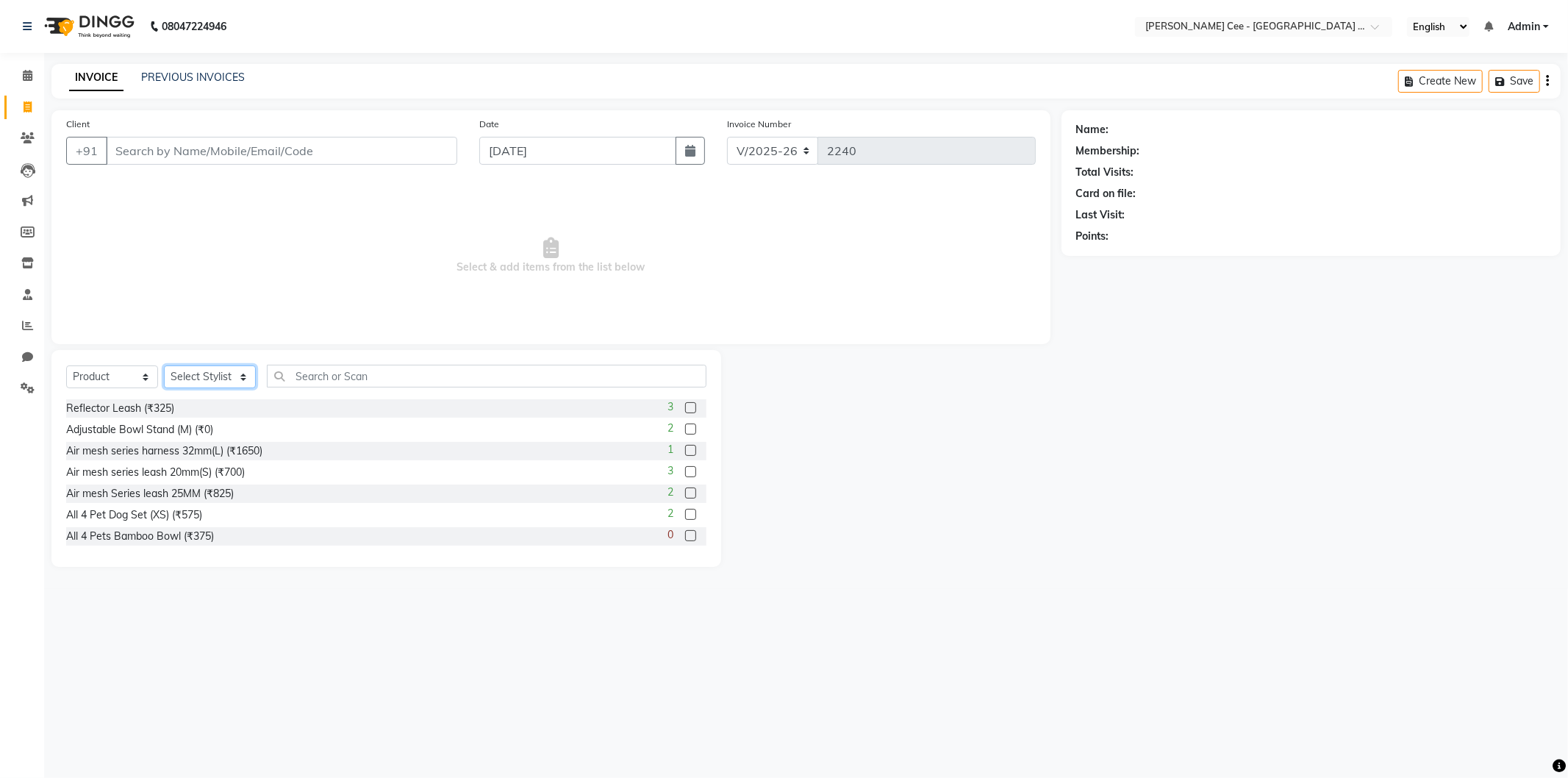
drag, startPoint x: 204, startPoint y: 372, endPoint x: 216, endPoint y: 387, distance: 19.2
click at [204, 372] on select "Select Stylist Avinash Dr Kamalpreet Kaur Dr.Simran Guri Jashanpreet Singh Kaja…" at bounding box center [209, 377] width 92 height 22
click at [228, 155] on input "Client" at bounding box center [281, 151] width 351 height 28
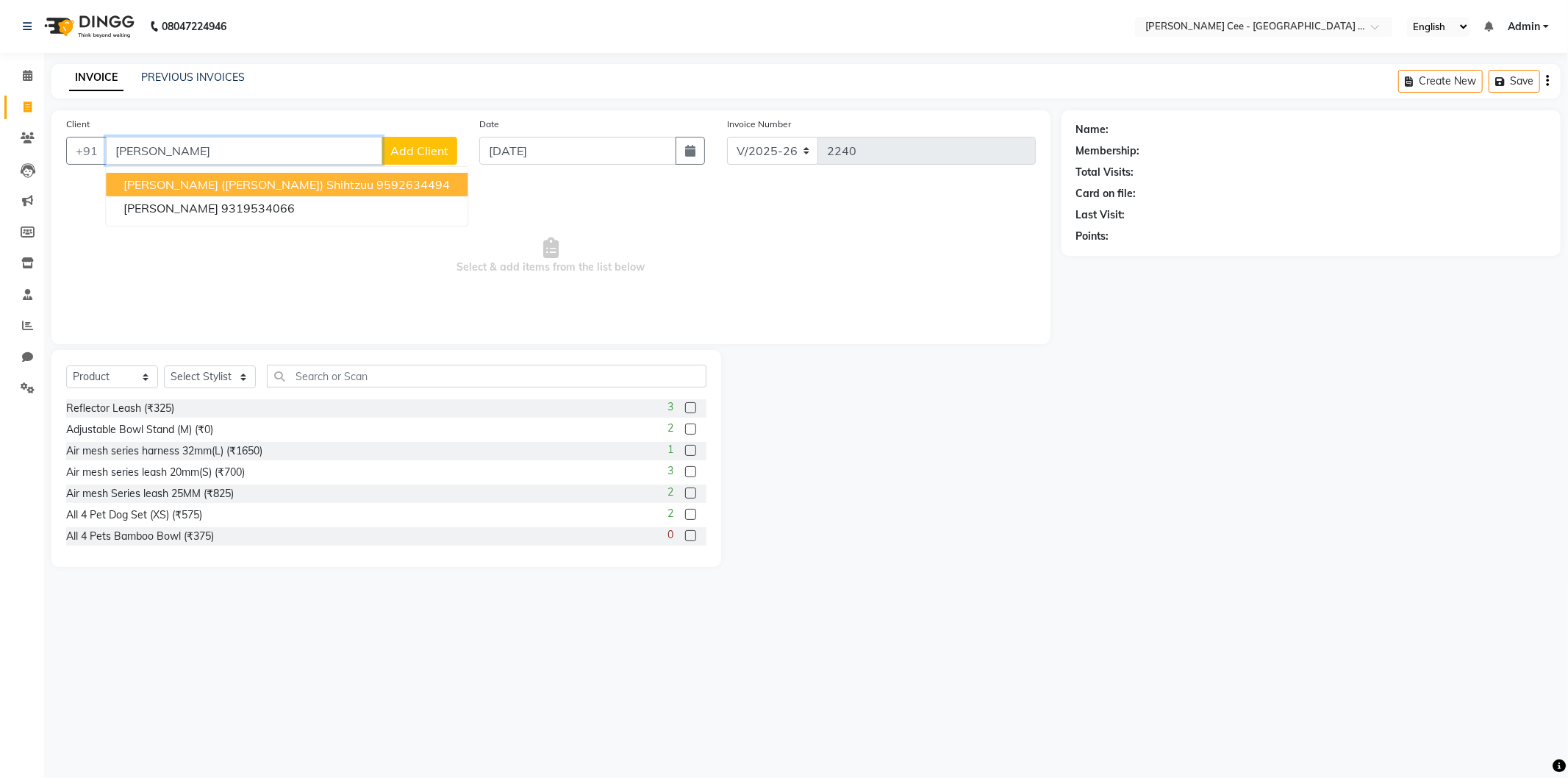
click at [376, 181] on ngb-highlight "9592634494" at bounding box center [413, 185] width 73 height 15
type input "9592634494"
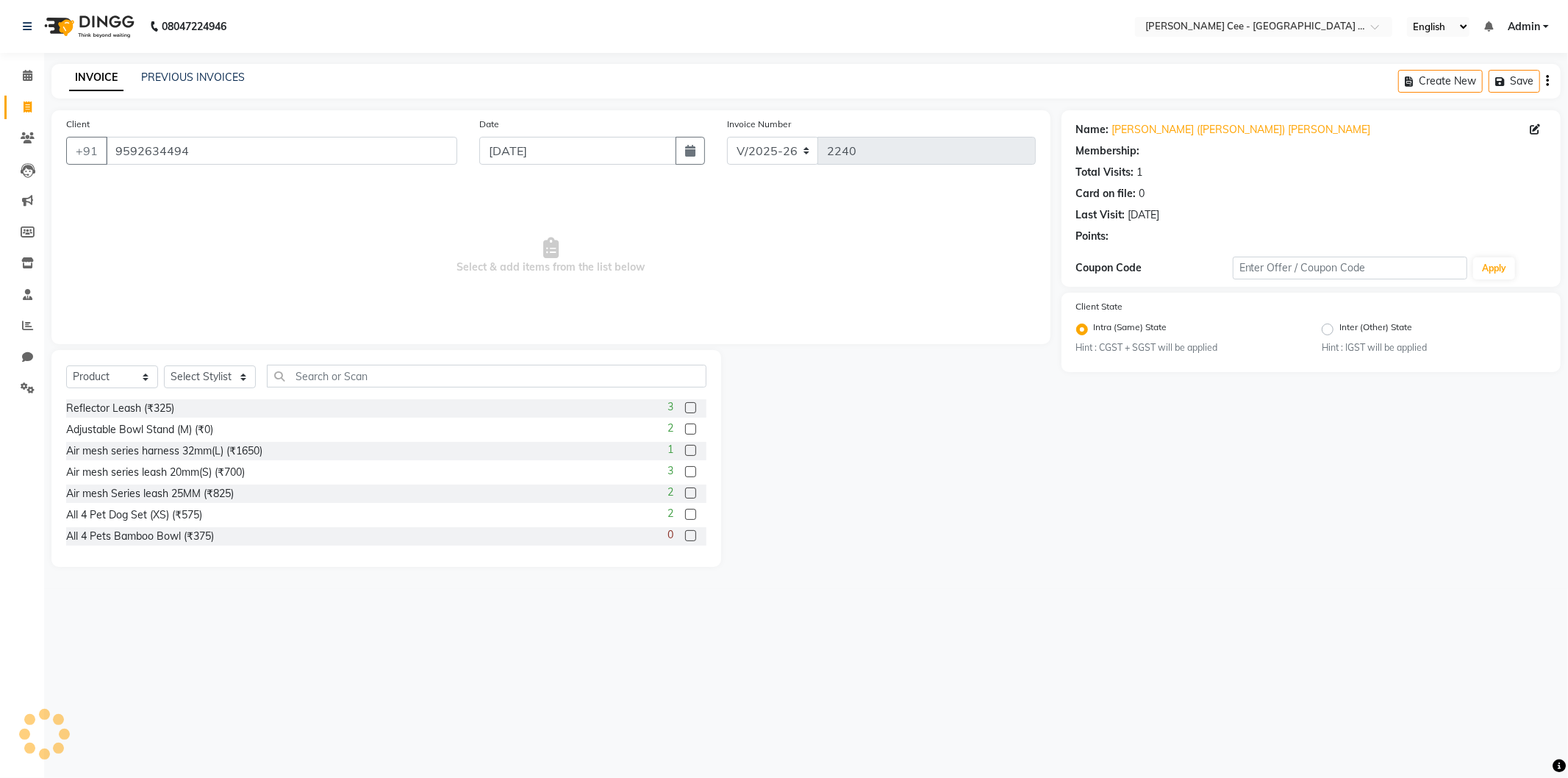
radio input "false"
radio input "true"
click at [193, 368] on select "Select Stylist Avinash Dr Kamalpreet Kaur Dr.Simran Guri Jashanpreet Singh Kaja…" at bounding box center [209, 377] width 92 height 22
select select "80152"
click at [164, 367] on select "Select Stylist Avinash Dr Kamalpreet Kaur Dr.Simran Guri Jashanpreet Singh Kaja…" at bounding box center [209, 377] width 92 height 22
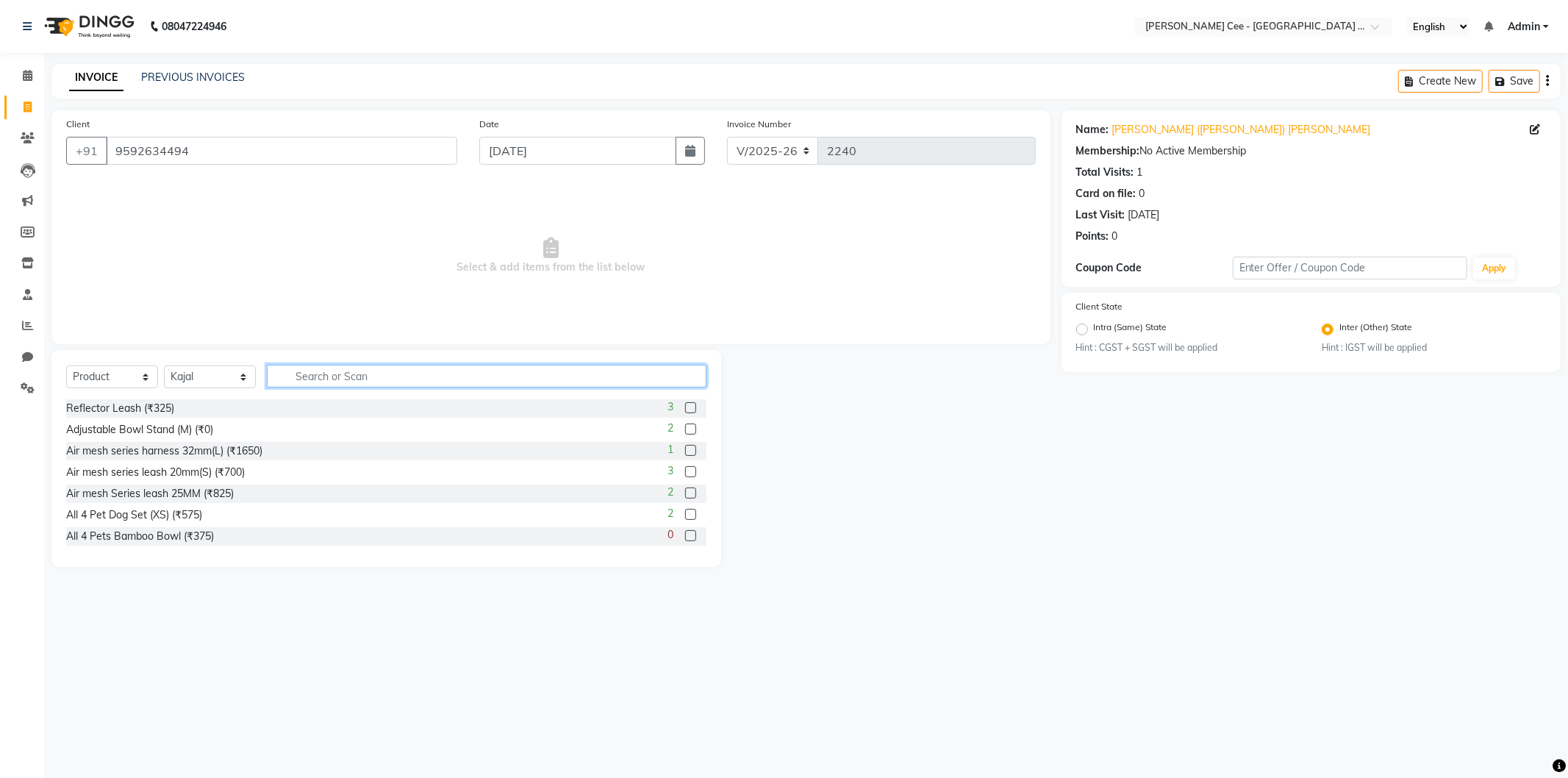
click at [319, 378] on input "text" at bounding box center [486, 376] width 440 height 22
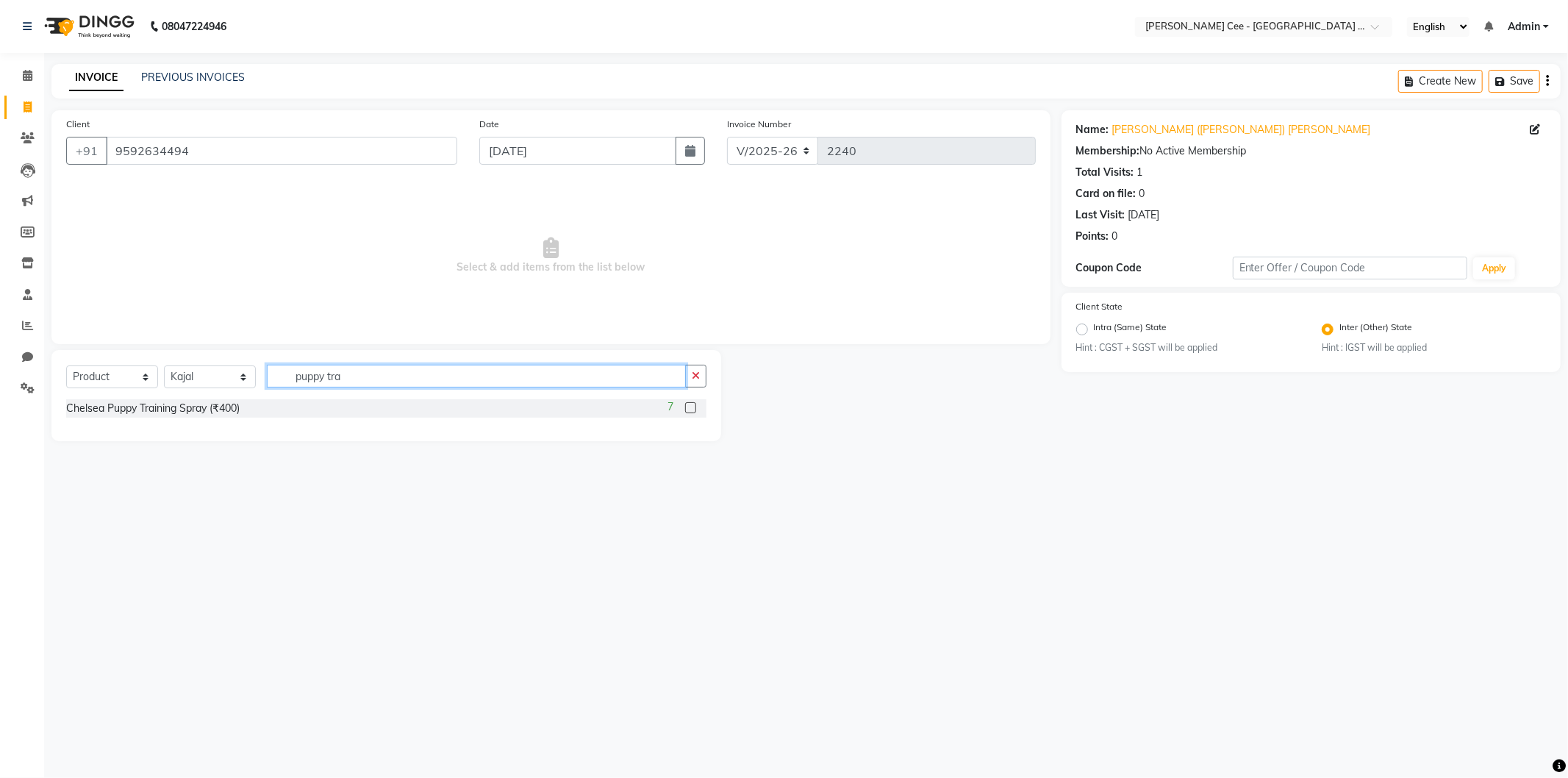
click at [342, 373] on input "puppy tra" at bounding box center [476, 376] width 419 height 22
click at [342, 373] on input "puppy tra" at bounding box center [476, 376] width 419 height 22
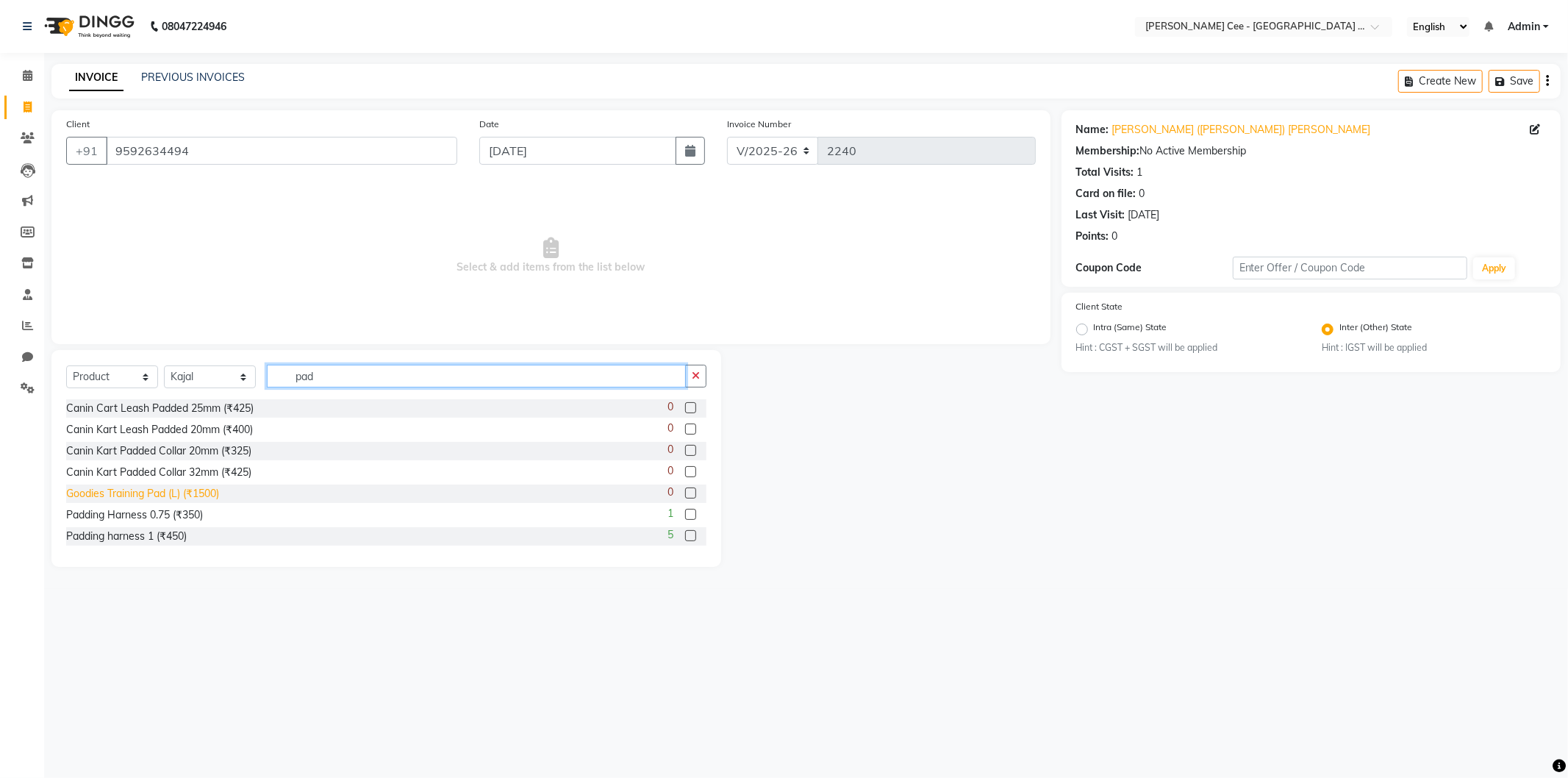
type input "pad"
click at [177, 495] on div "Goodies Training Pad (L) (₹1500)" at bounding box center [143, 494] width 153 height 16
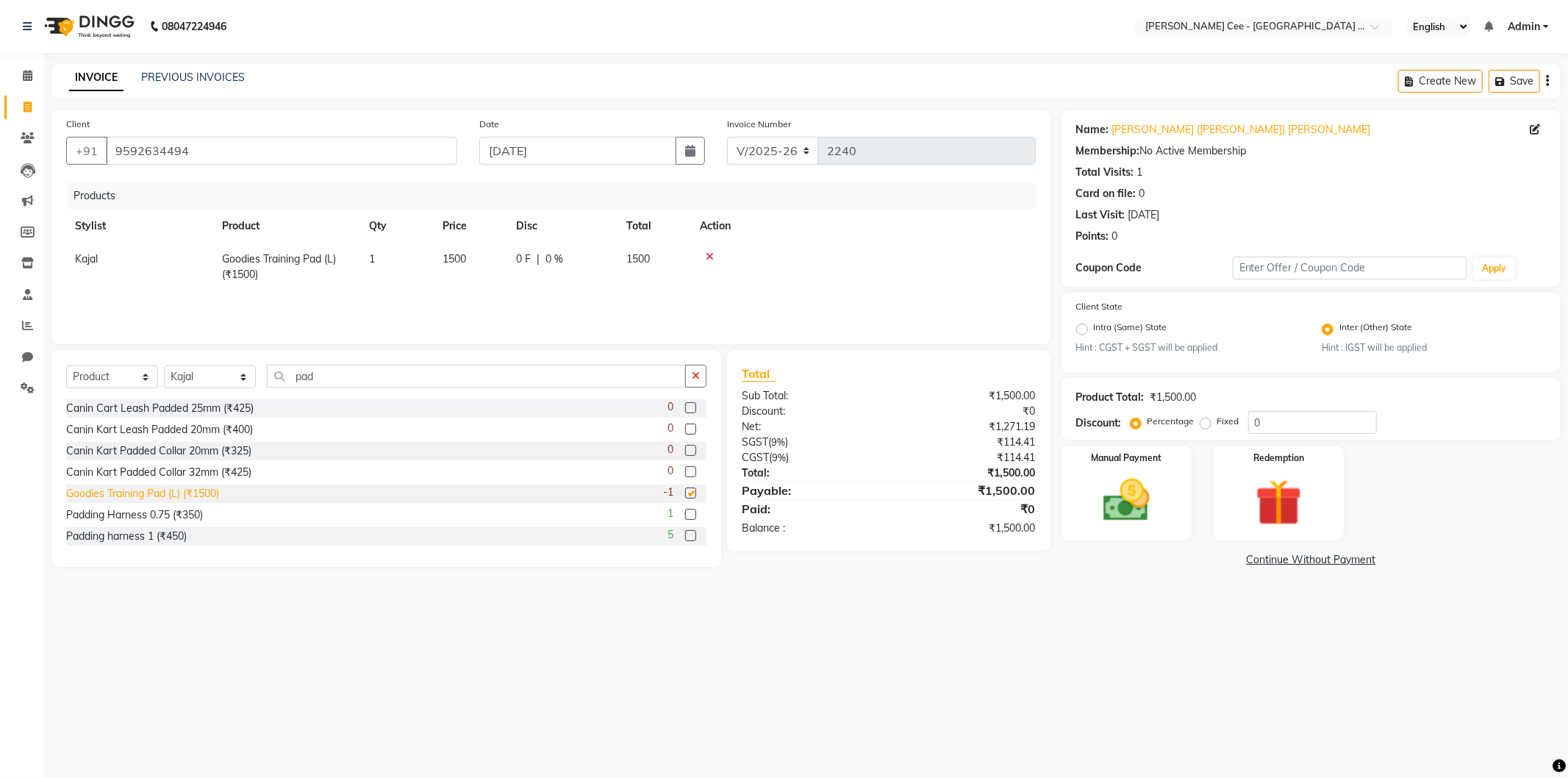
checkbox input "false"
click at [292, 377] on input "pad" at bounding box center [476, 376] width 419 height 22
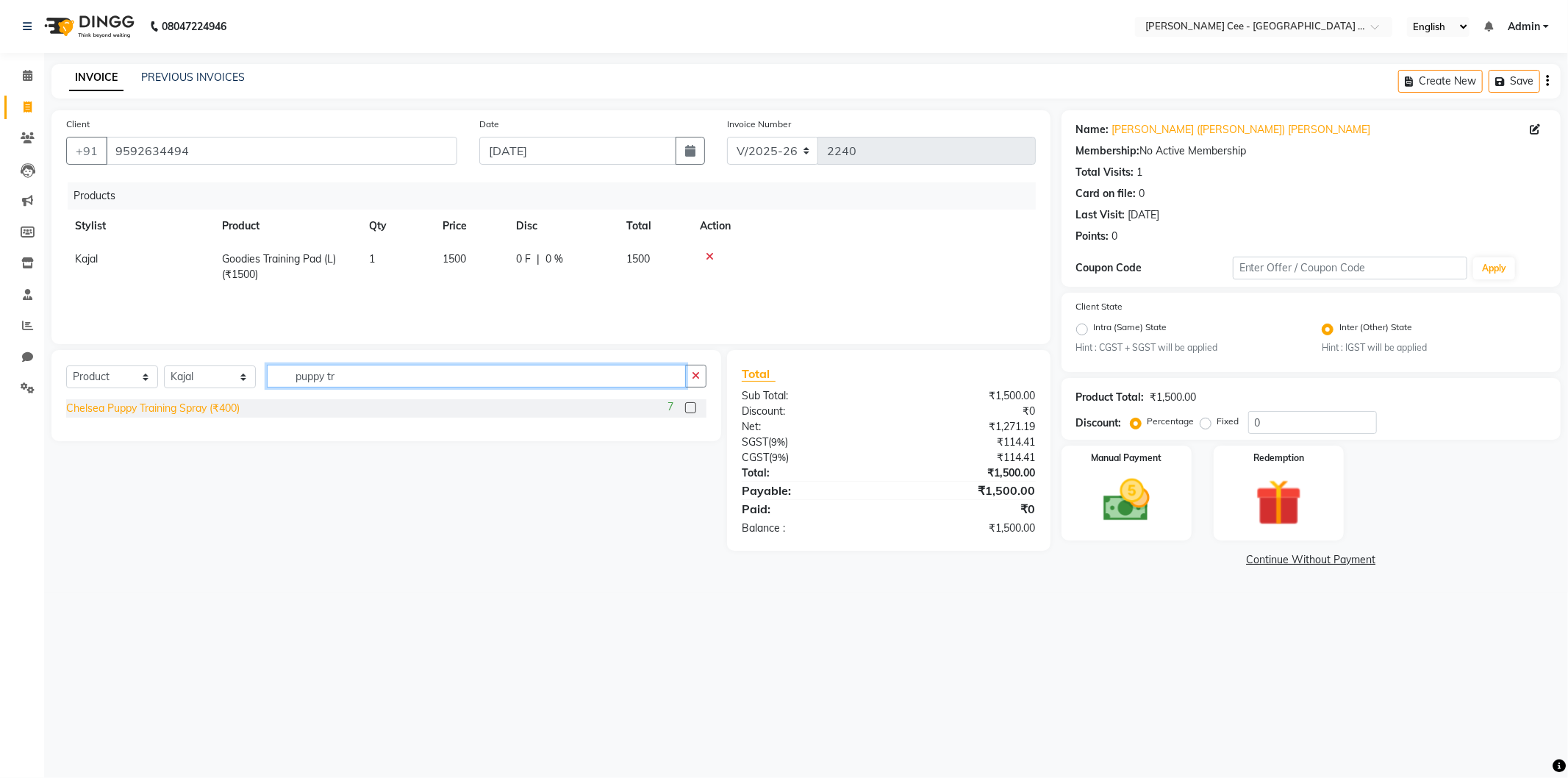
type input "puppy tr"
click at [207, 413] on div "Chelsea Puppy Training Spray (₹400)" at bounding box center [153, 408] width 174 height 16
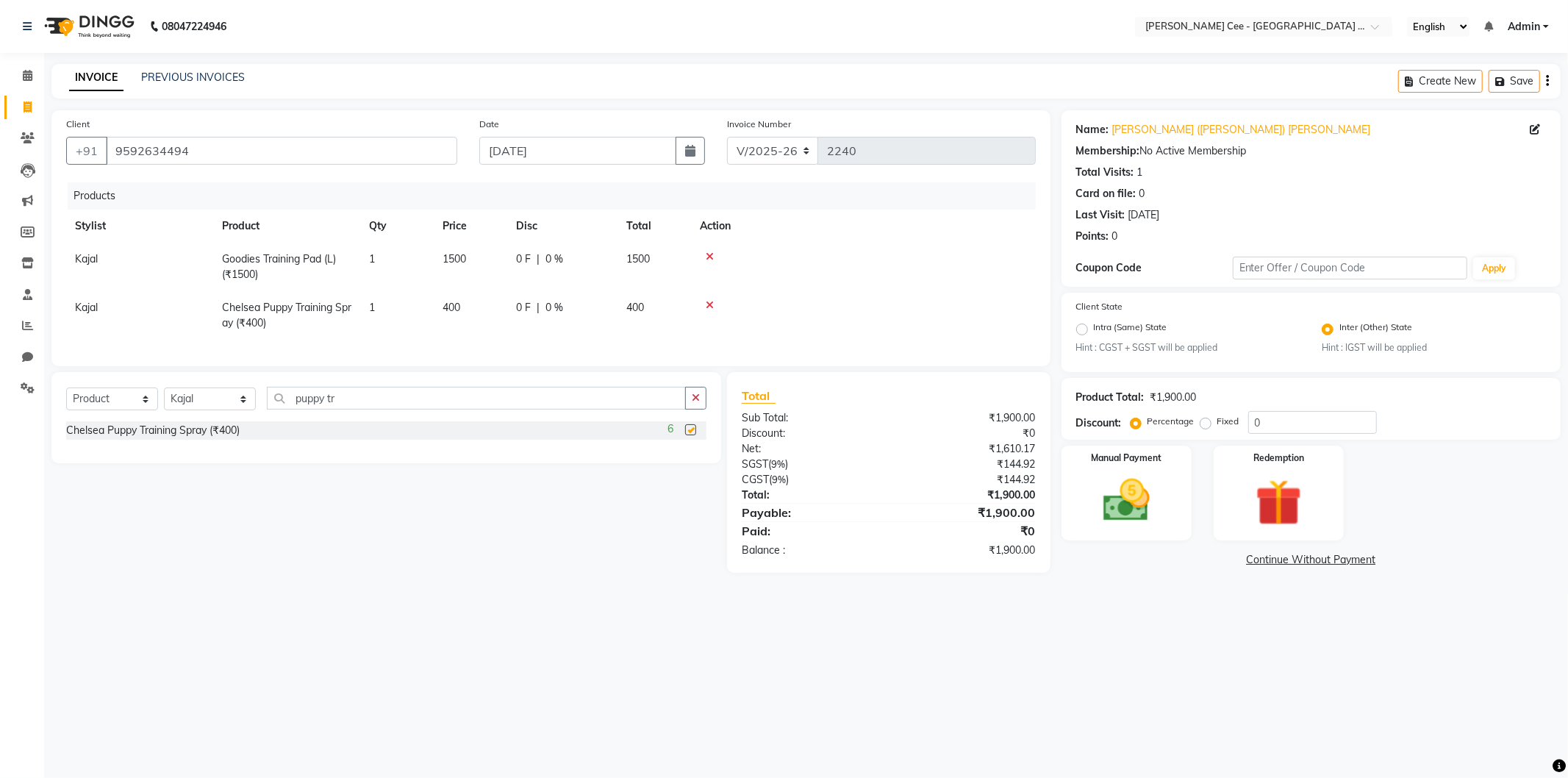
checkbox input "false"
drag, startPoint x: 351, startPoint y: 406, endPoint x: 285, endPoint y: 410, distance: 66.1
click at [285, 410] on input "puppy tr" at bounding box center [476, 397] width 419 height 22
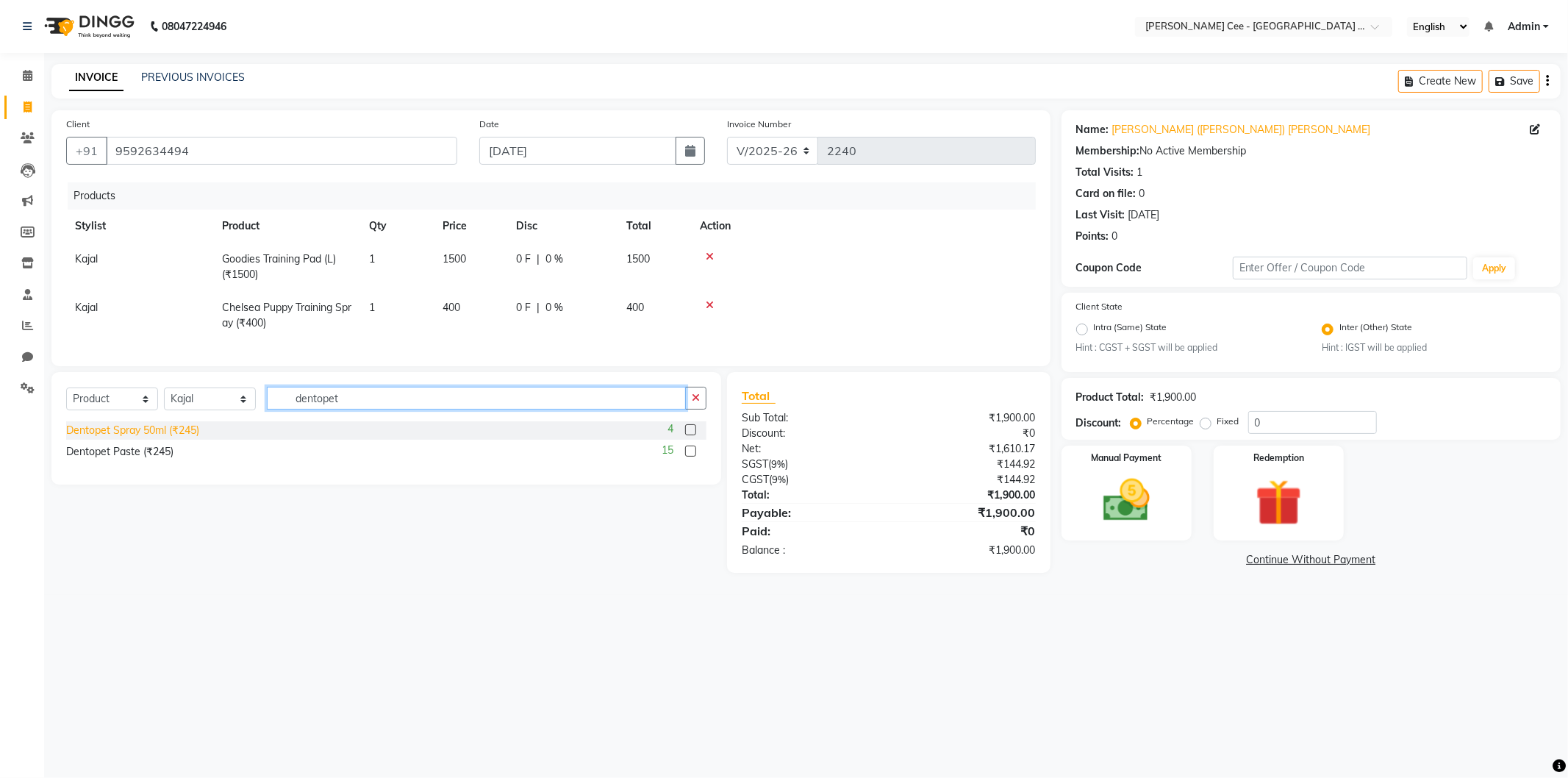
type input "dentopet"
click at [189, 438] on div "Dentopet Spray 50ml (₹245)" at bounding box center [133, 431] width 133 height 16
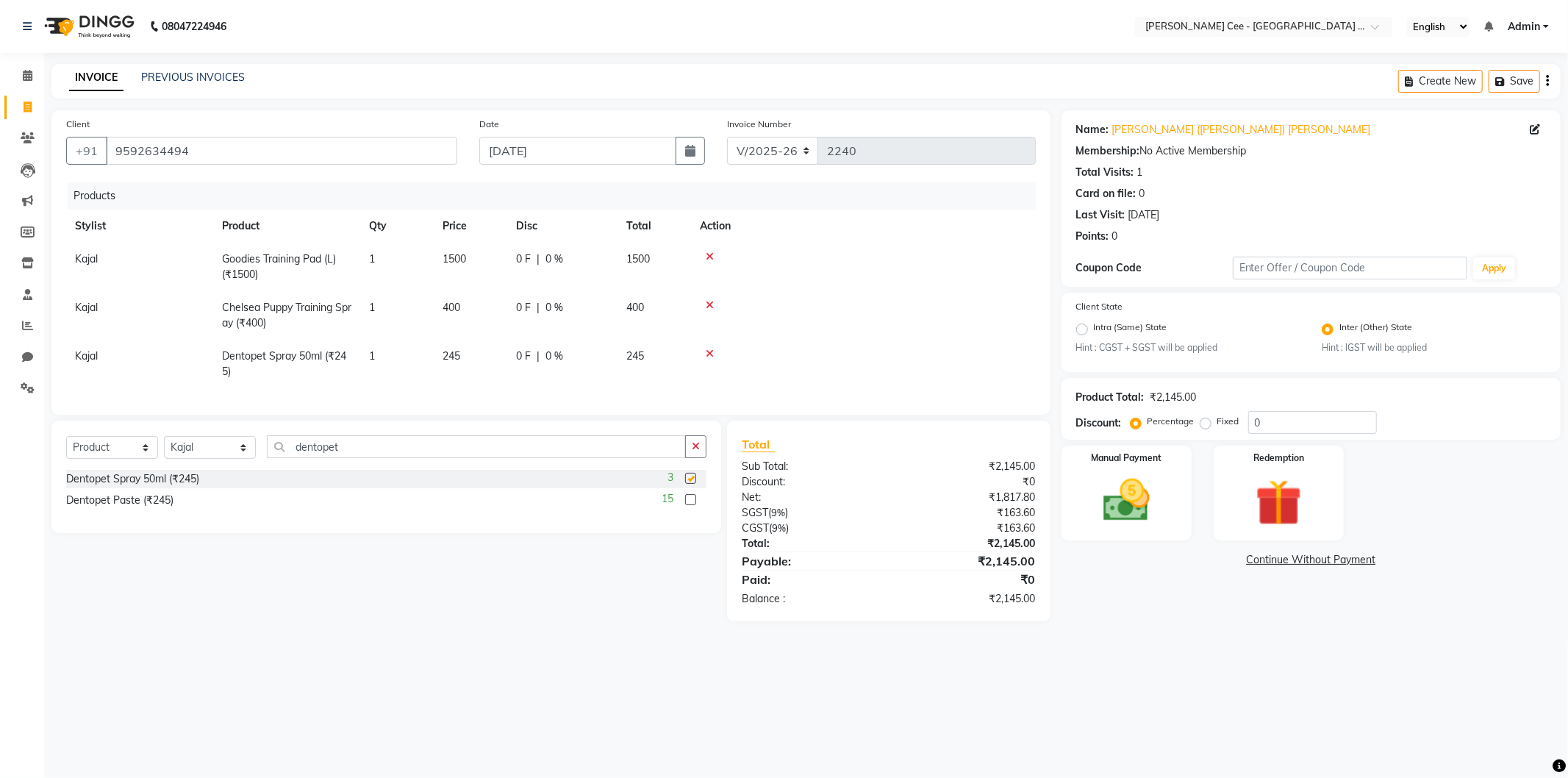
checkbox input "false"
click at [296, 458] on input "dentopet" at bounding box center [476, 446] width 419 height 22
type input "8851759961102"
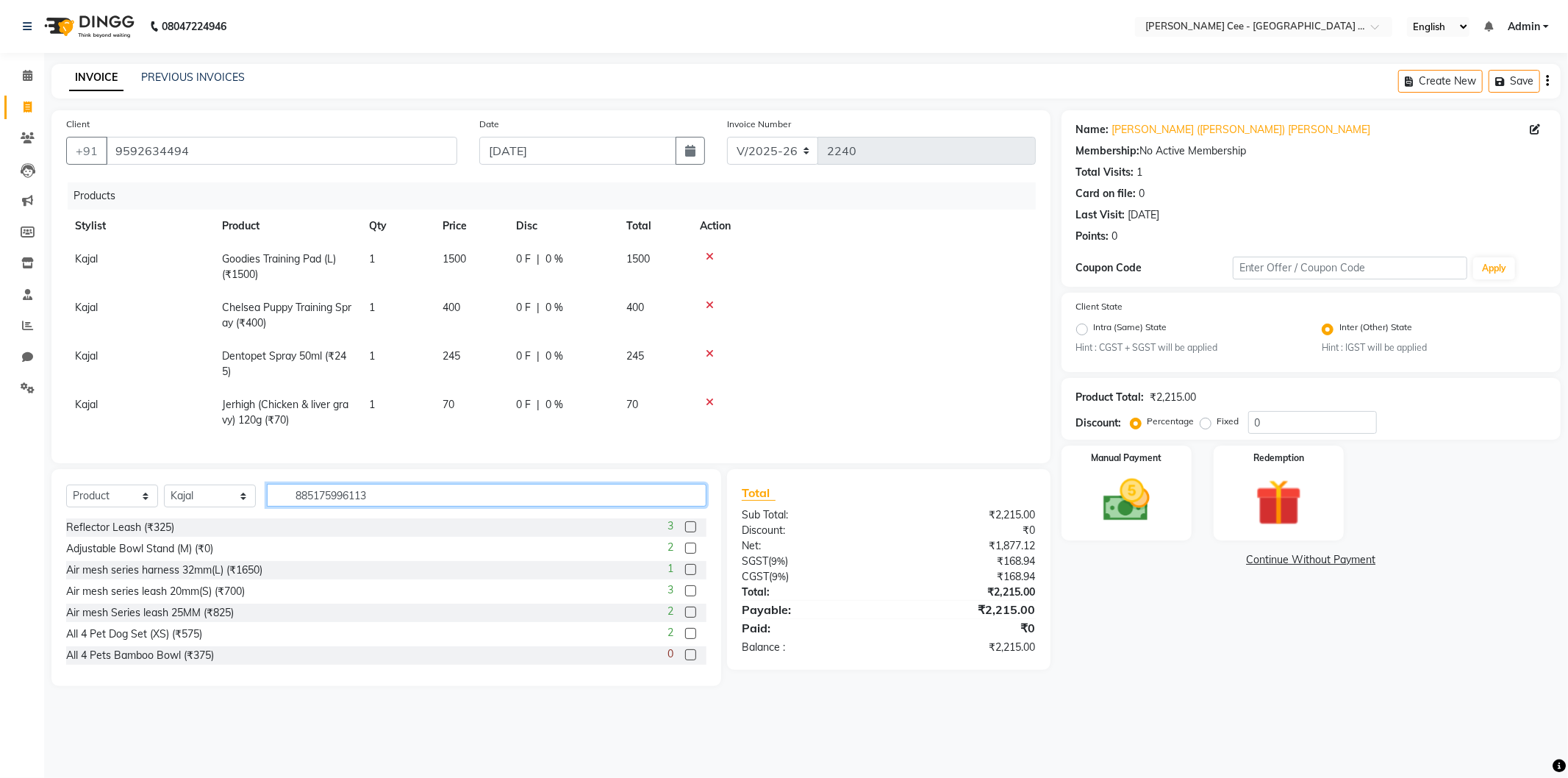
type input "8851759961133"
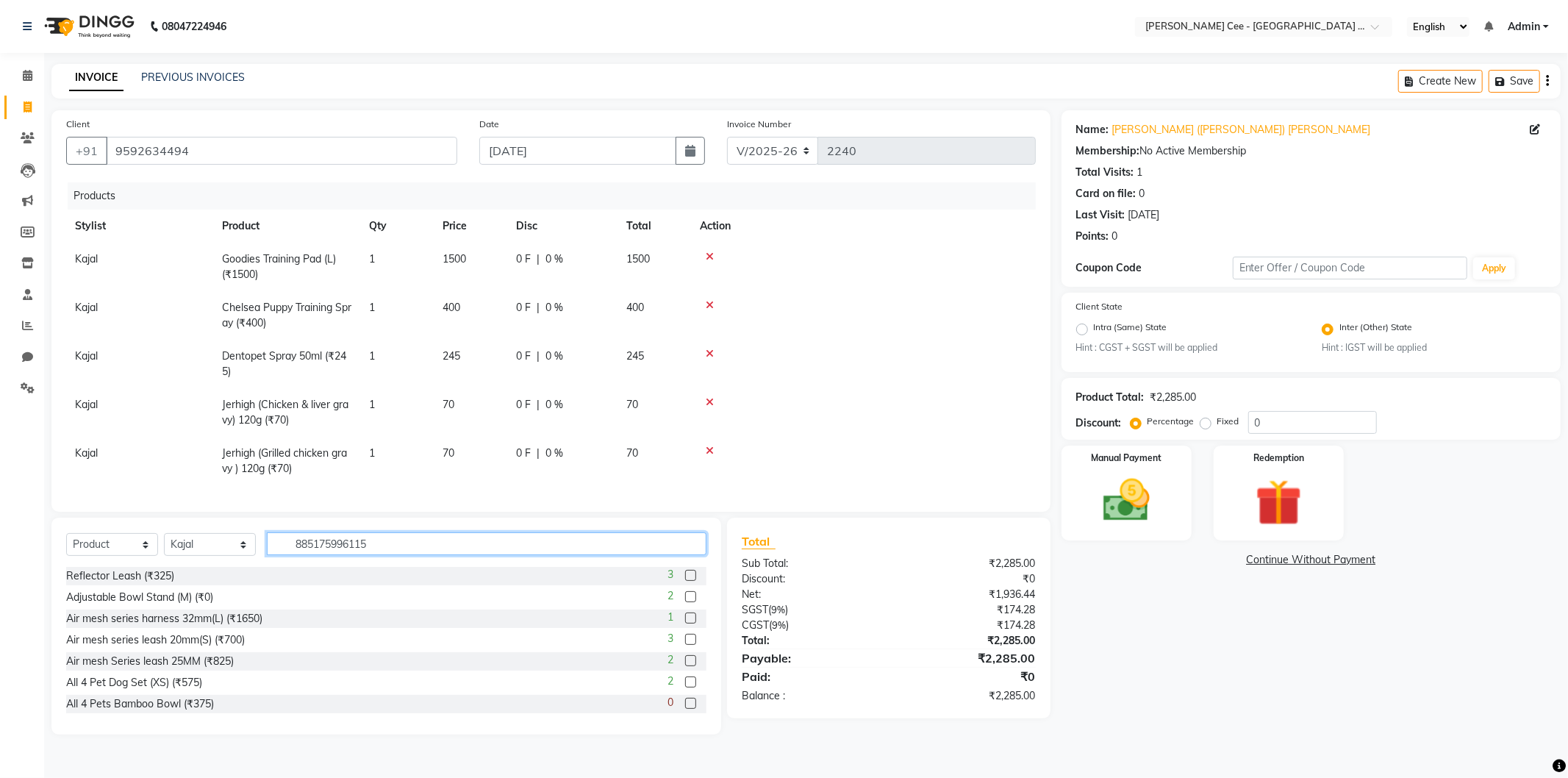
type input "8851759961157"
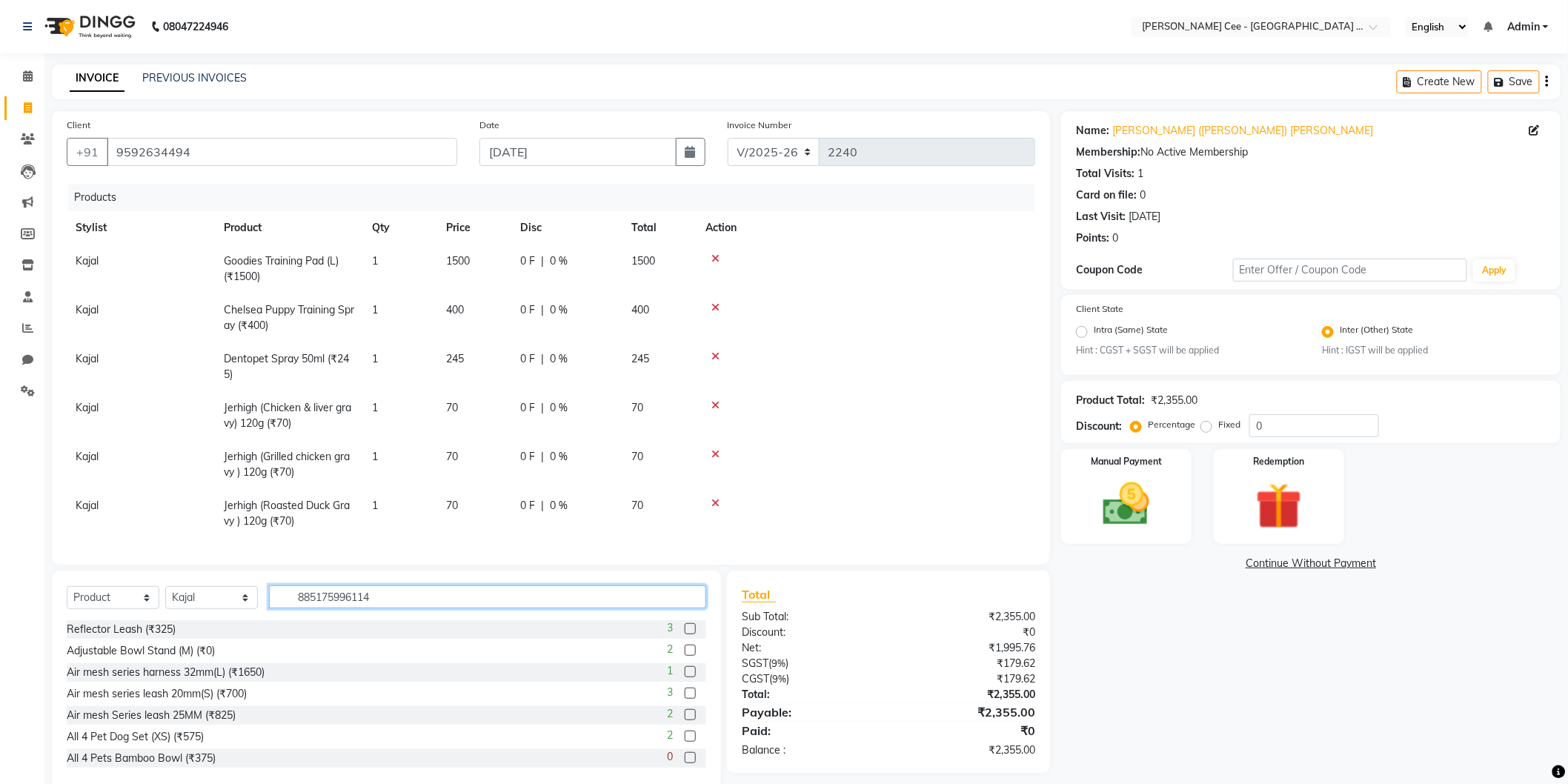
type input "8851759961140"
type input "8851759457834"
type input "8850477016903"
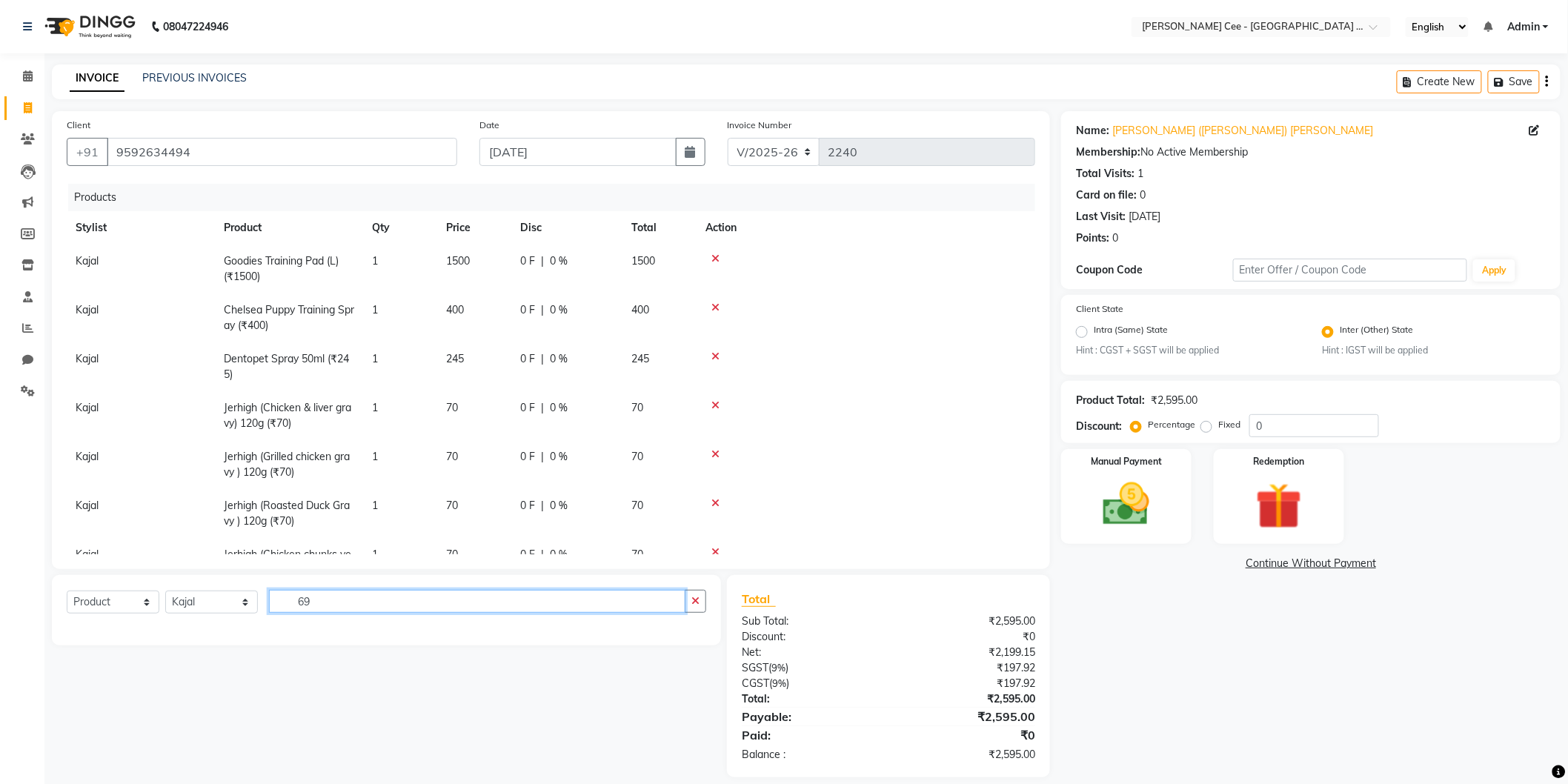
type input "6"
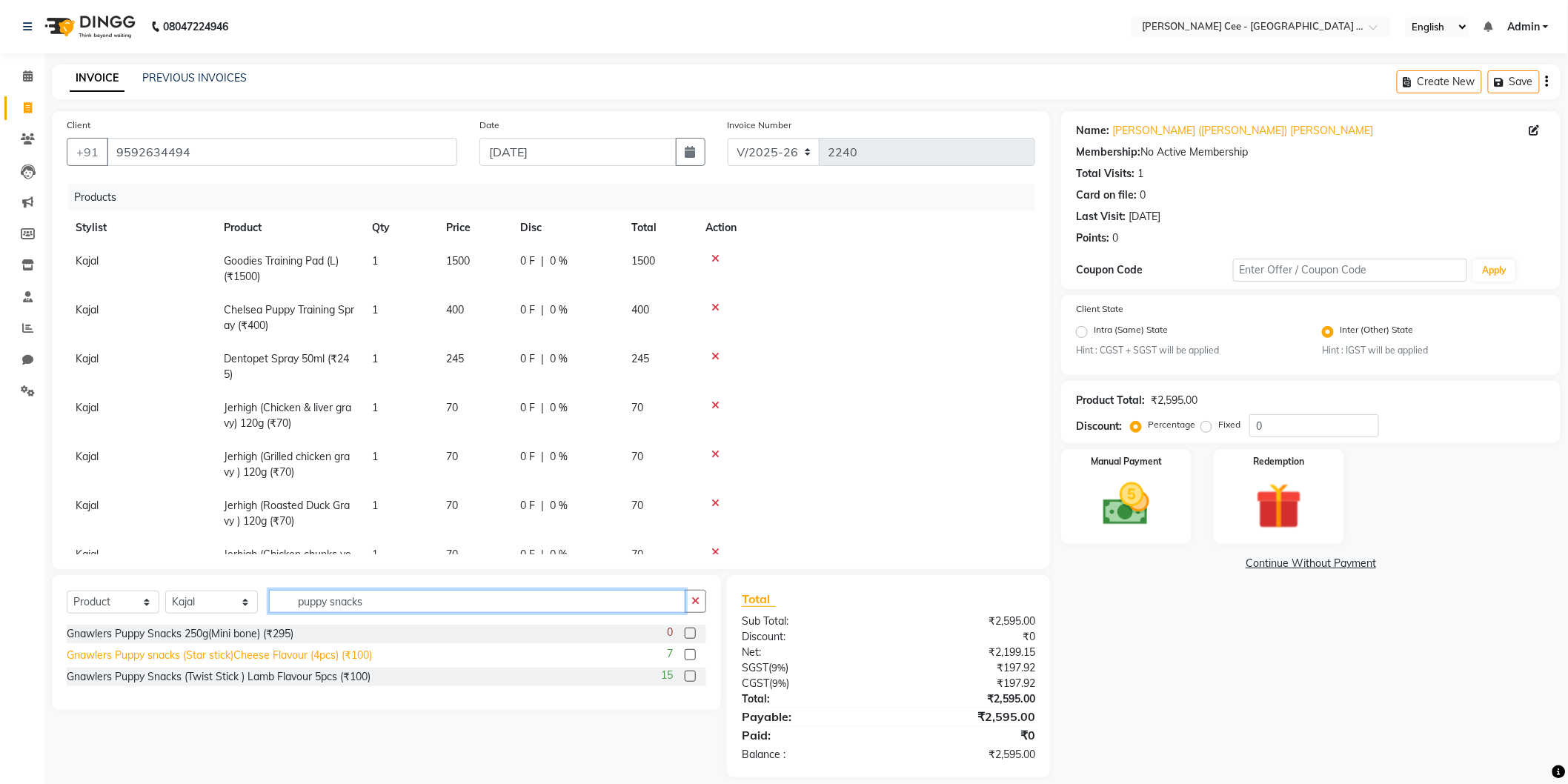
type input "puppy snacks"
click at [283, 659] on div "Gnawlers Puppy snacks (Star stick)Cheese Flavour (4pcs) (₹100)" at bounding box center [219, 655] width 306 height 16
checkbox input "false"
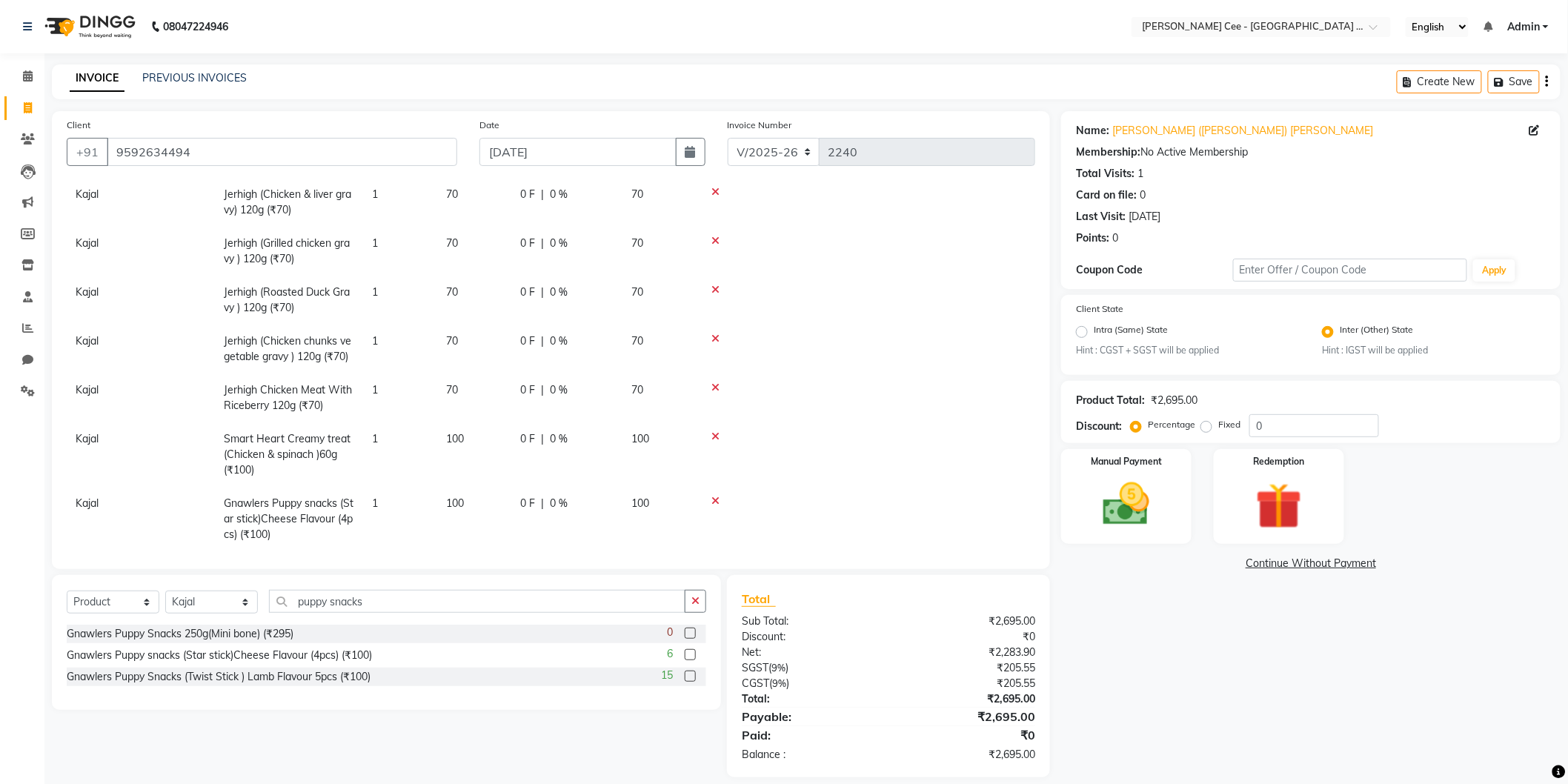
scroll to position [235, 0]
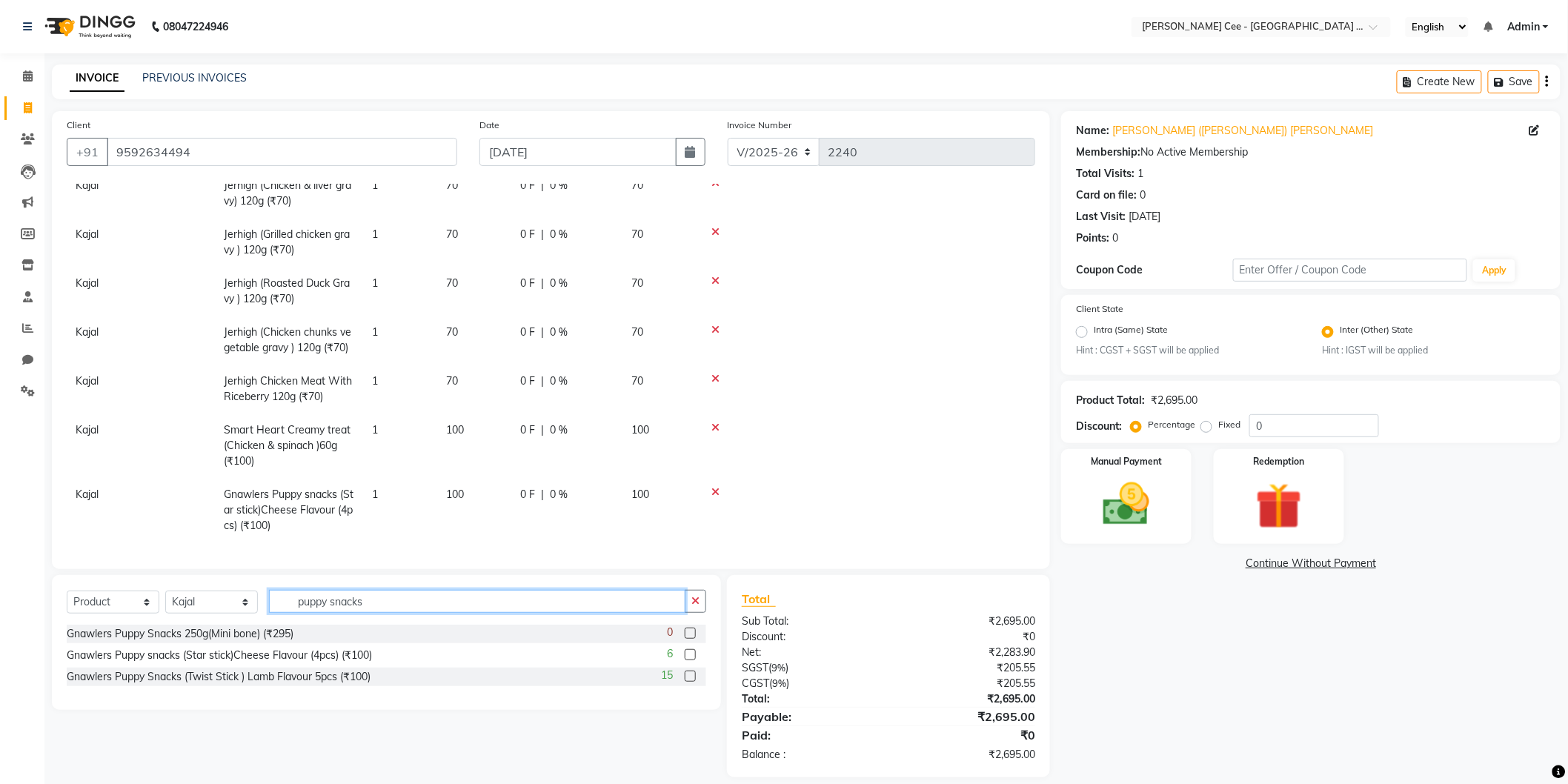
drag, startPoint x: 422, startPoint y: 599, endPoint x: 254, endPoint y: 599, distance: 168.0
click at [254, 599] on div "Select Service Product Membership Package Voucher Prepaid Gift Card Select Styl…" at bounding box center [387, 607] width 640 height 35
type input "flat"
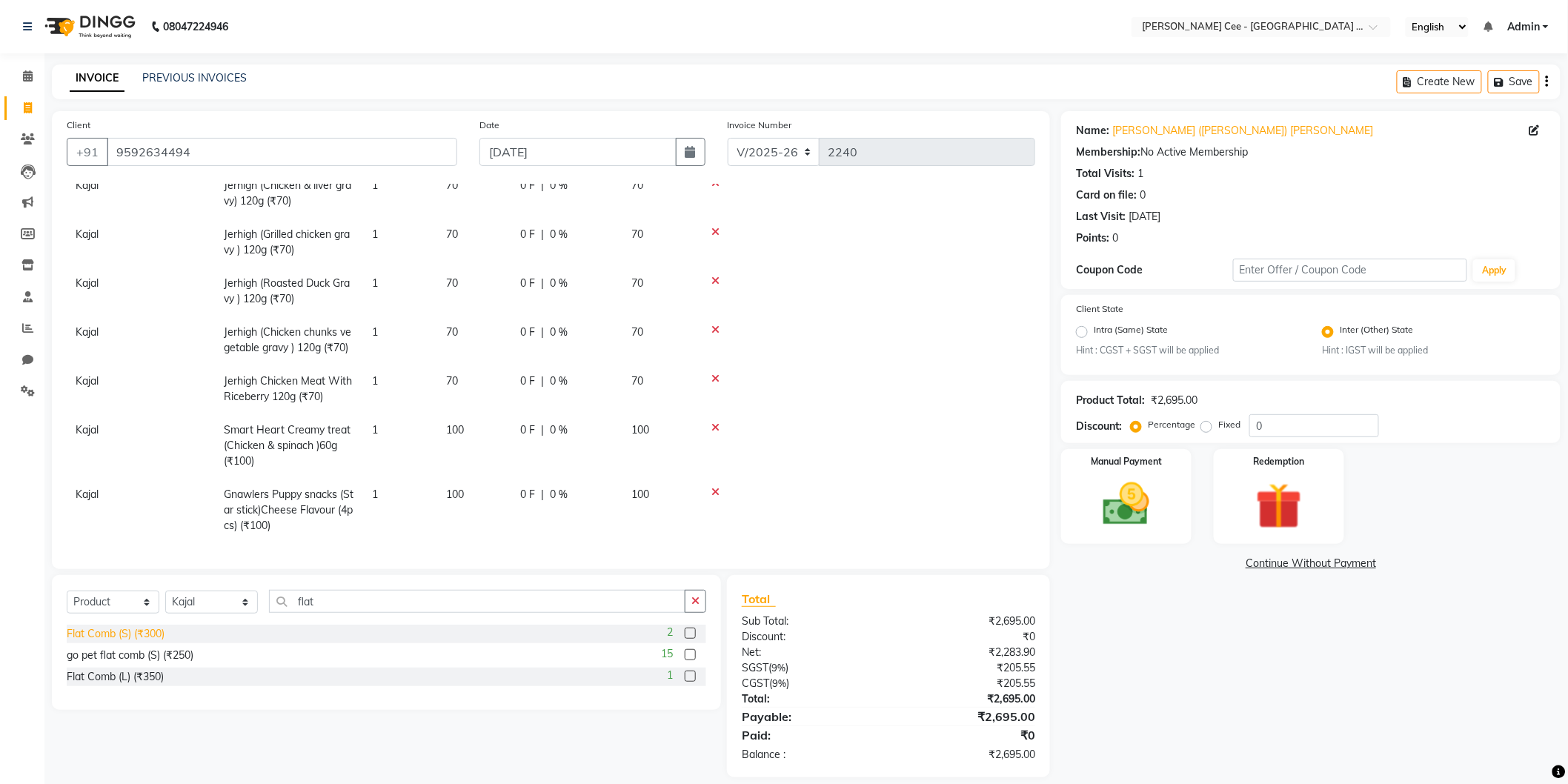
click at [123, 639] on div "Flat Comb (S) (₹300)" at bounding box center [116, 634] width 98 height 16
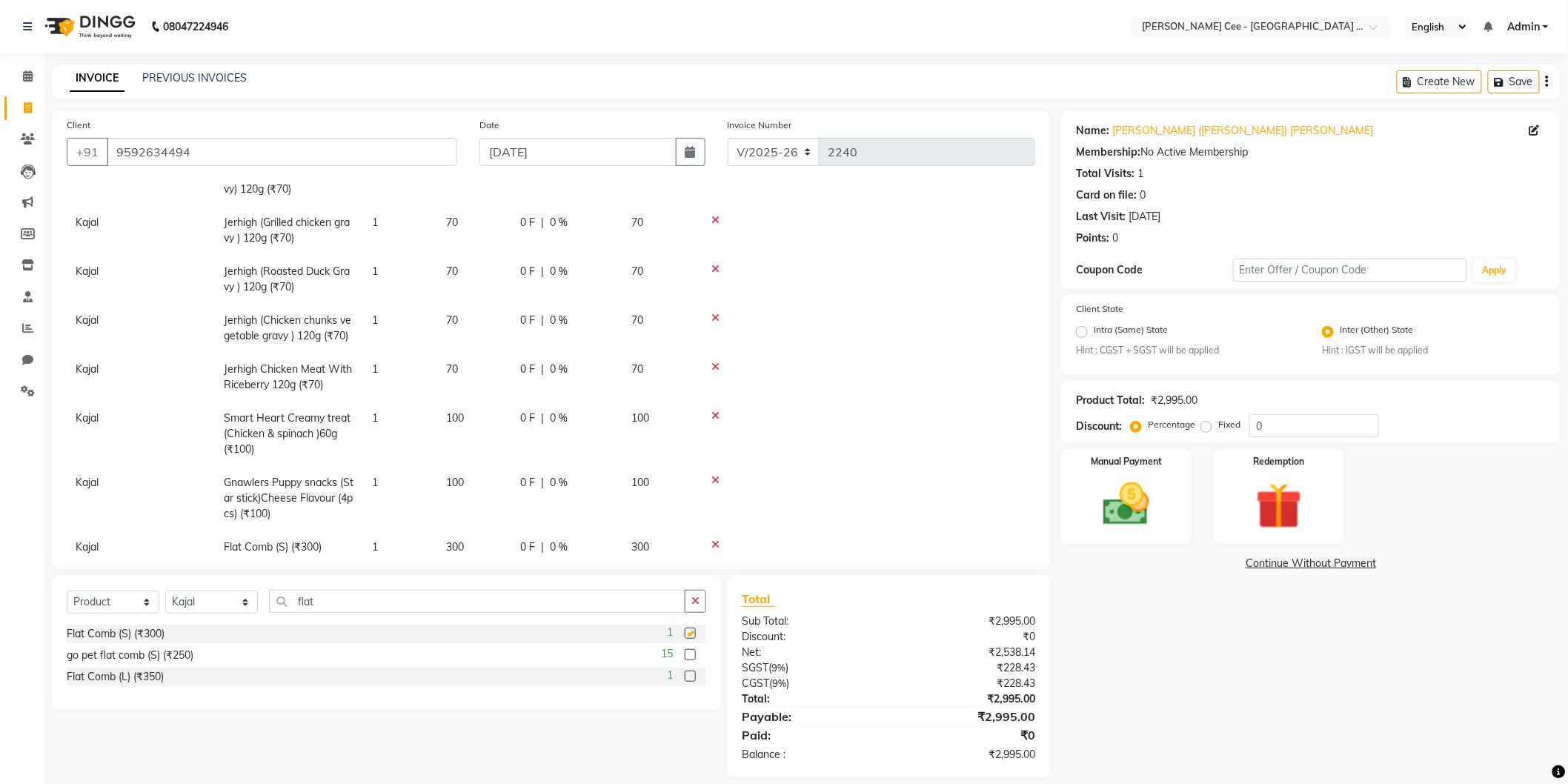
checkbox input "false"
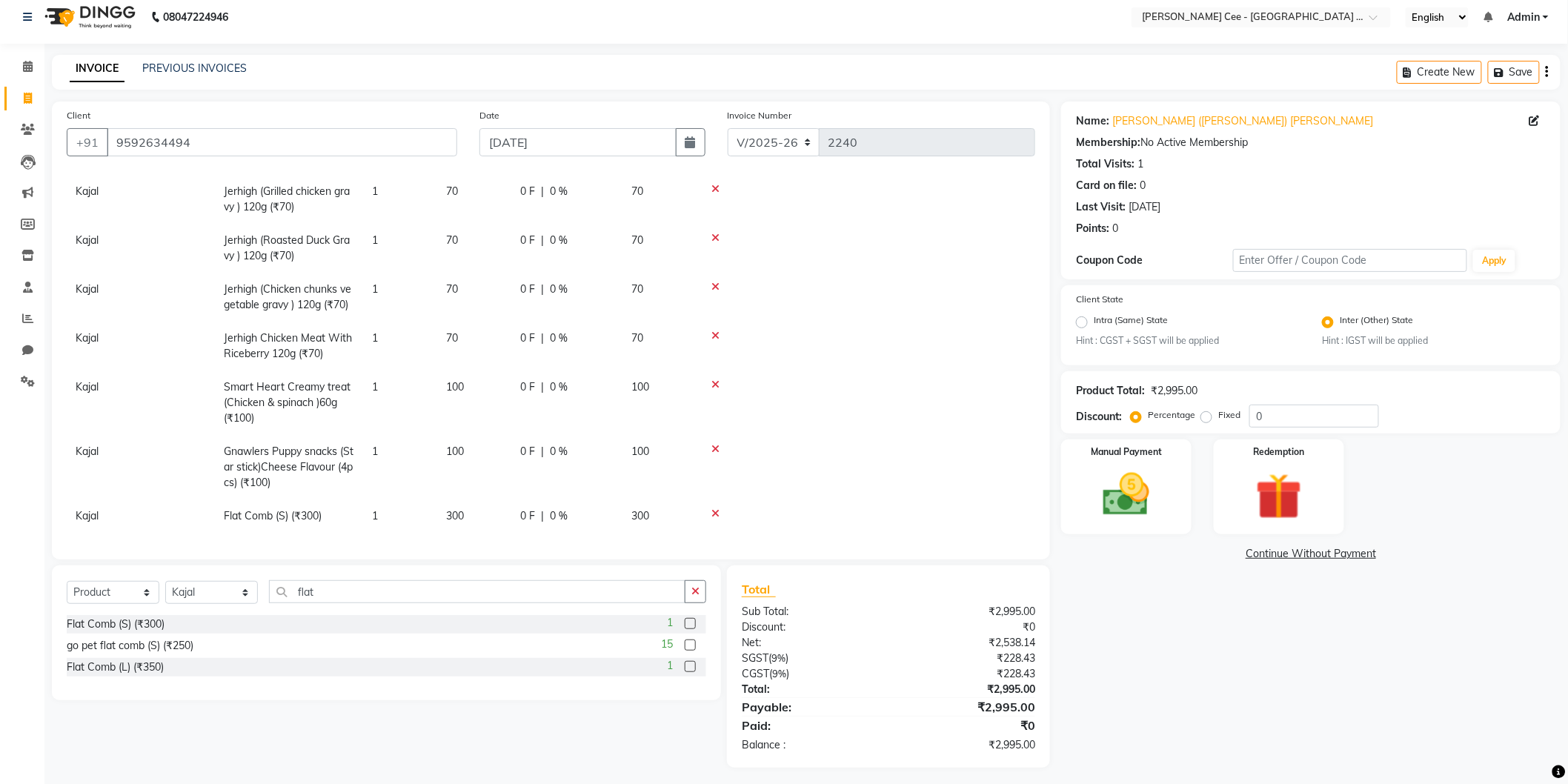
scroll to position [15, 0]
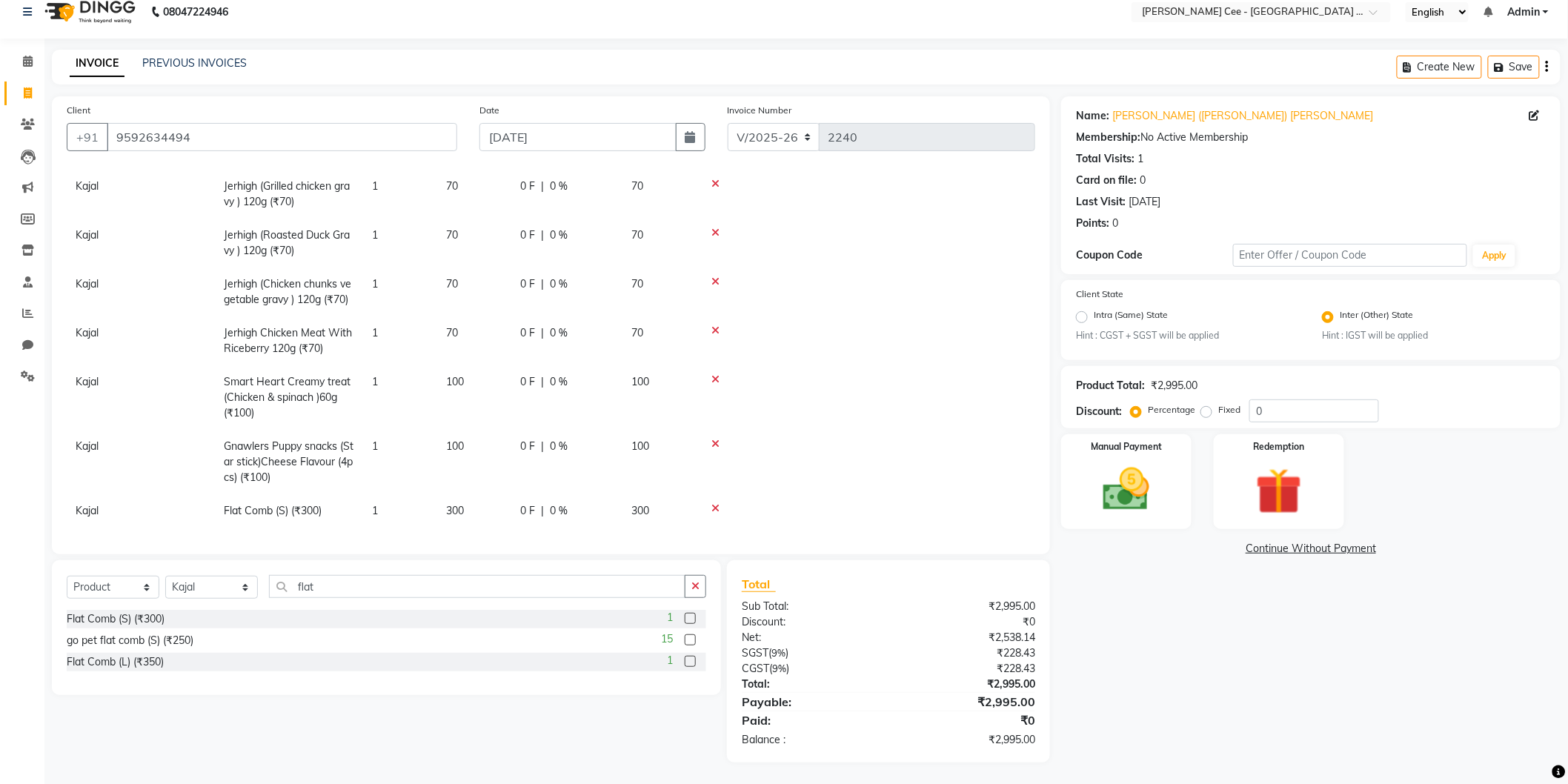
click at [714, 503] on icon at bounding box center [715, 508] width 8 height 10
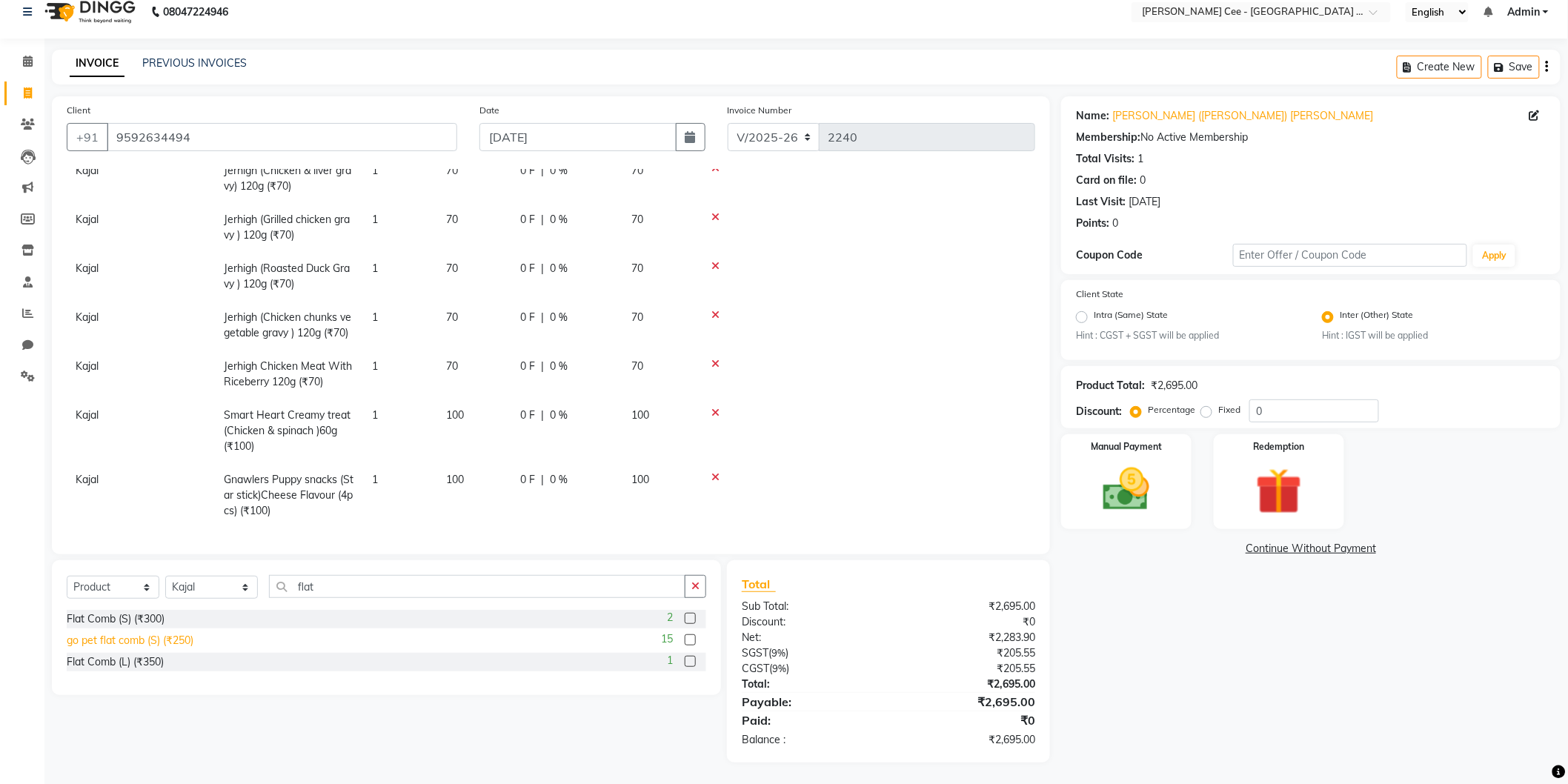
click at [152, 641] on div "go pet flat comb (S) (₹250)" at bounding box center [130, 641] width 126 height 16
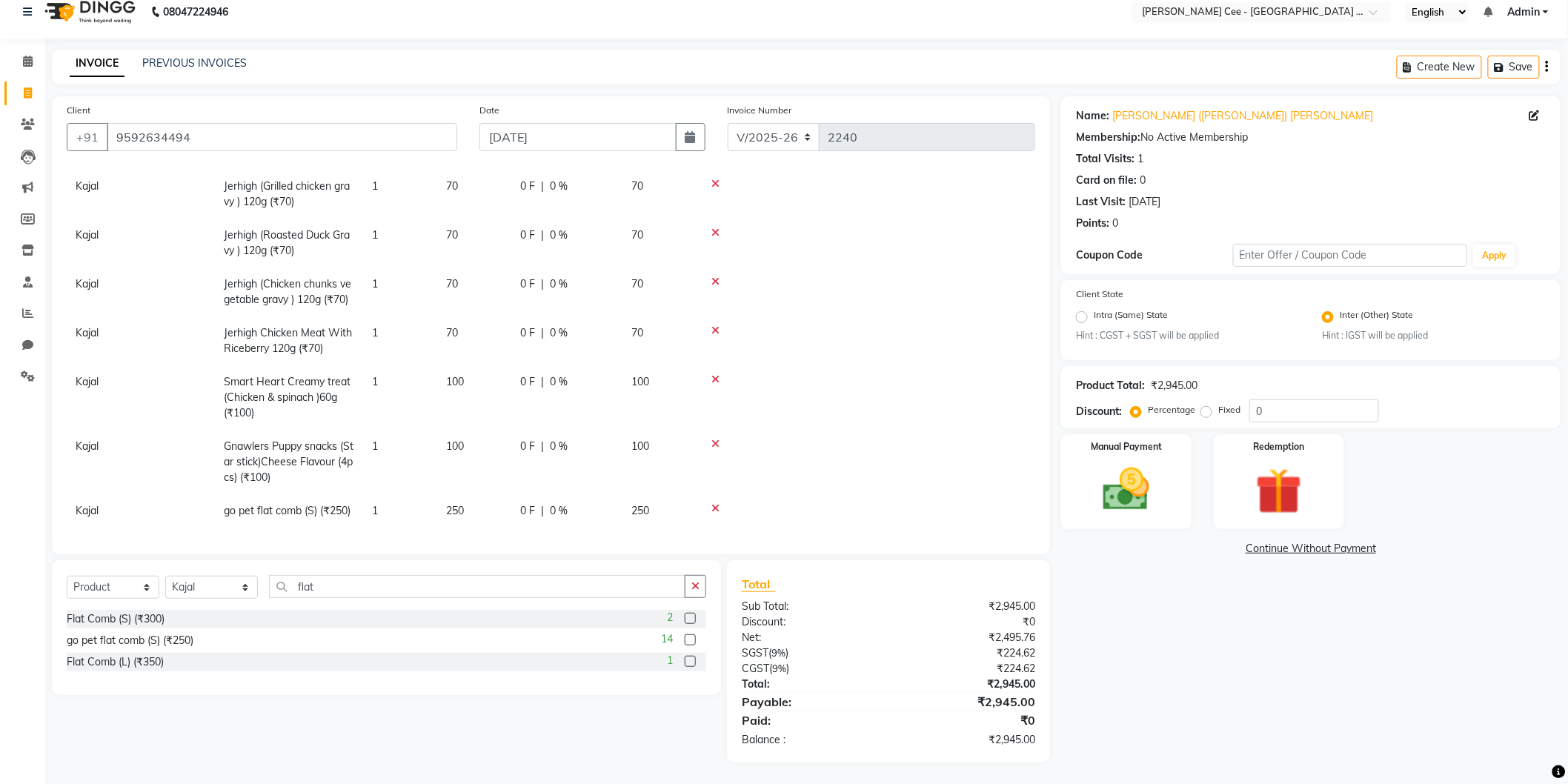
checkbox input "false"
click at [308, 583] on input "flat" at bounding box center [477, 586] width 416 height 23
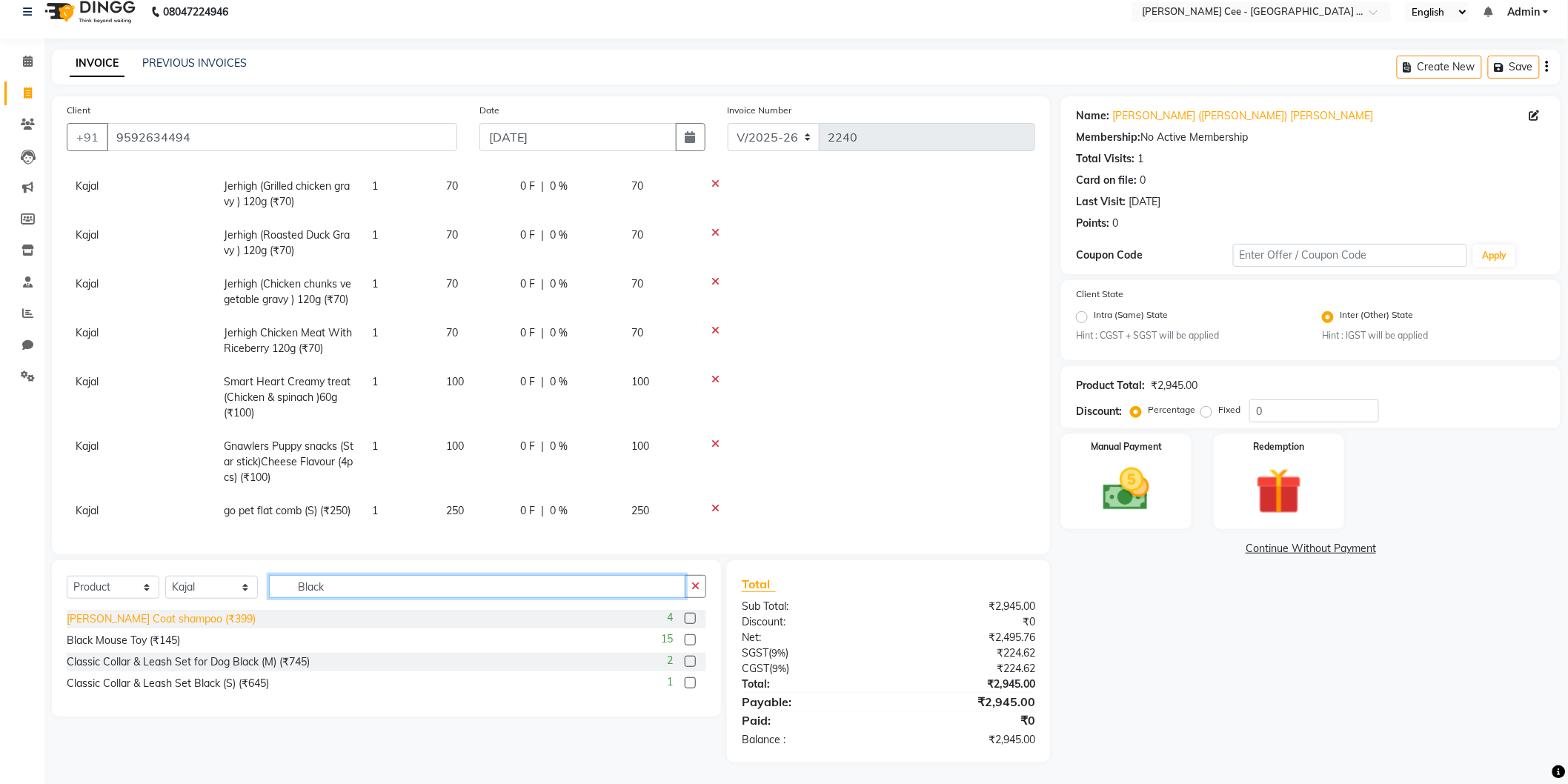
type input "Black"
click at [185, 623] on div "Chelsea Black Coat shampoo (₹399)" at bounding box center [162, 619] width 189 height 16
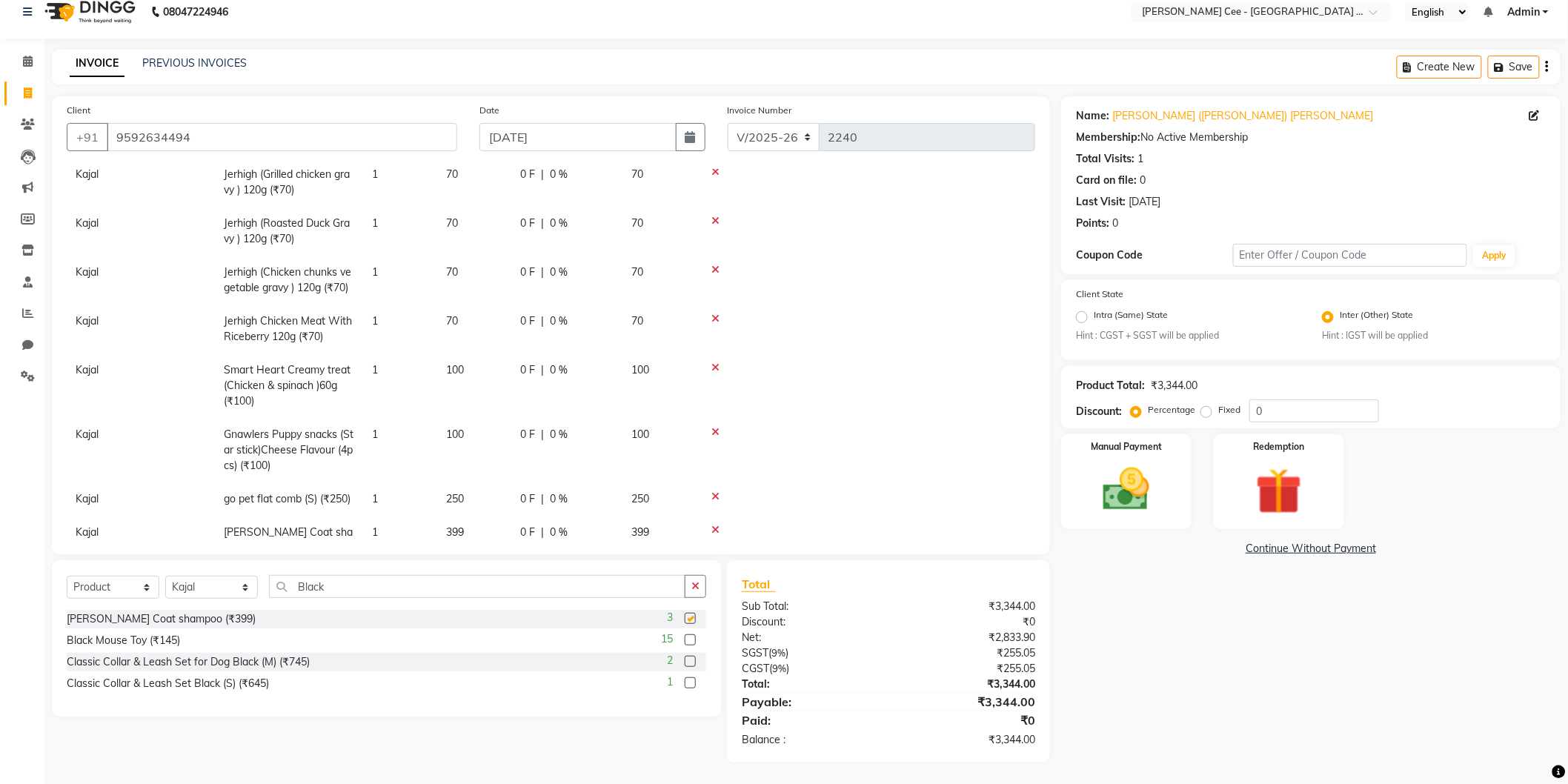
checkbox input "false"
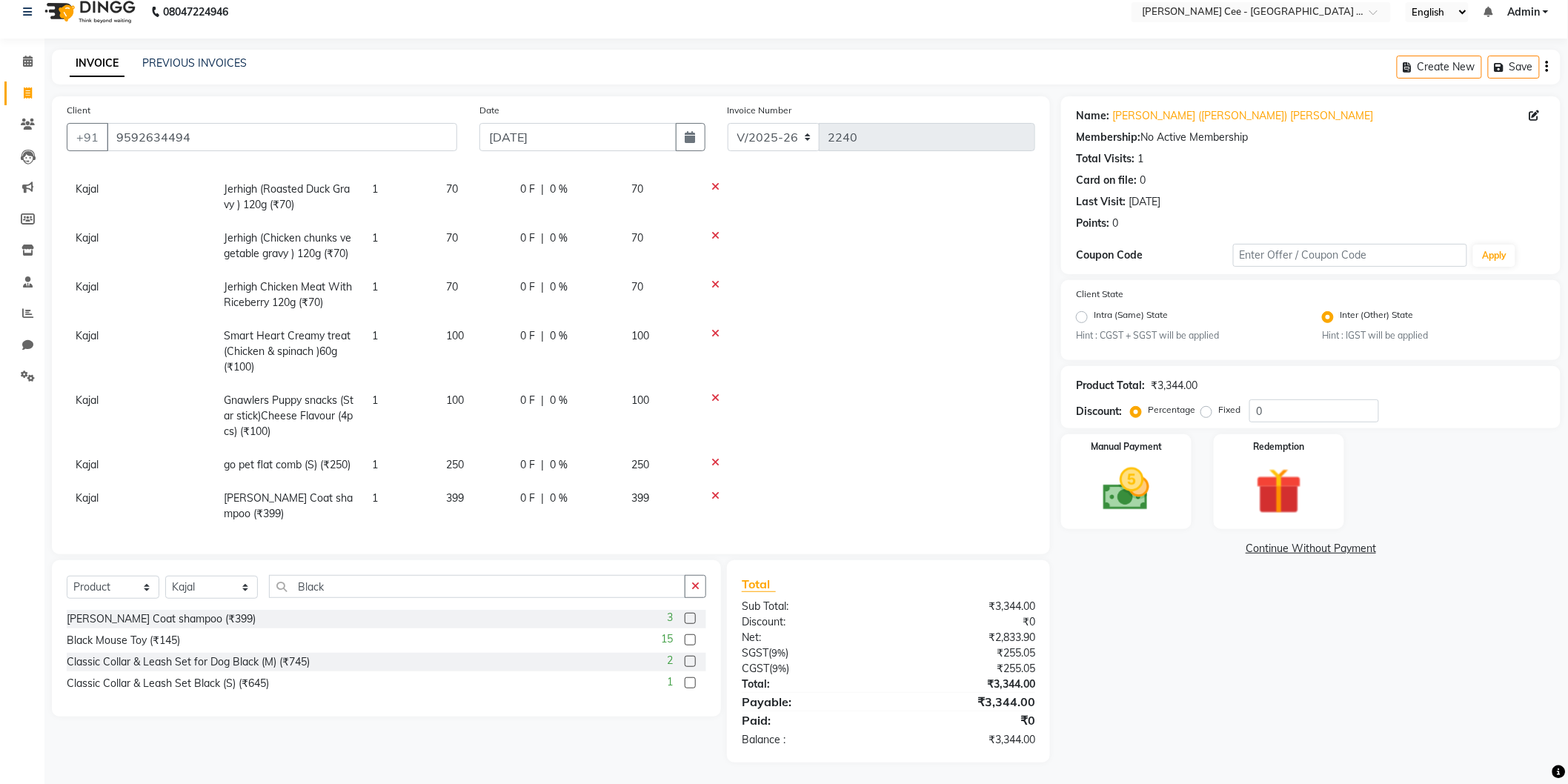
scroll to position [317, 0]
click at [304, 582] on input "Black" at bounding box center [477, 586] width 416 height 23
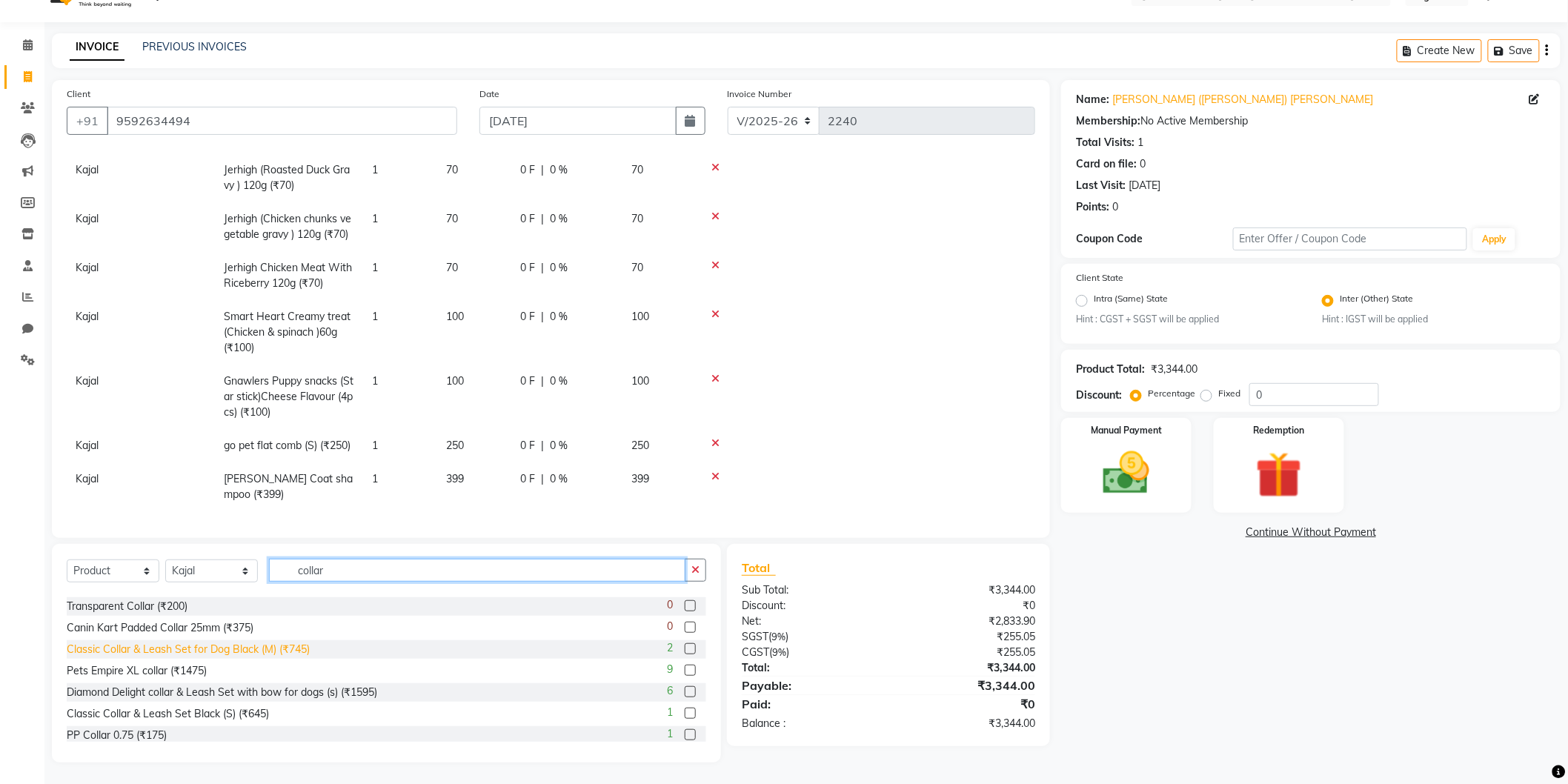
scroll to position [925, 0]
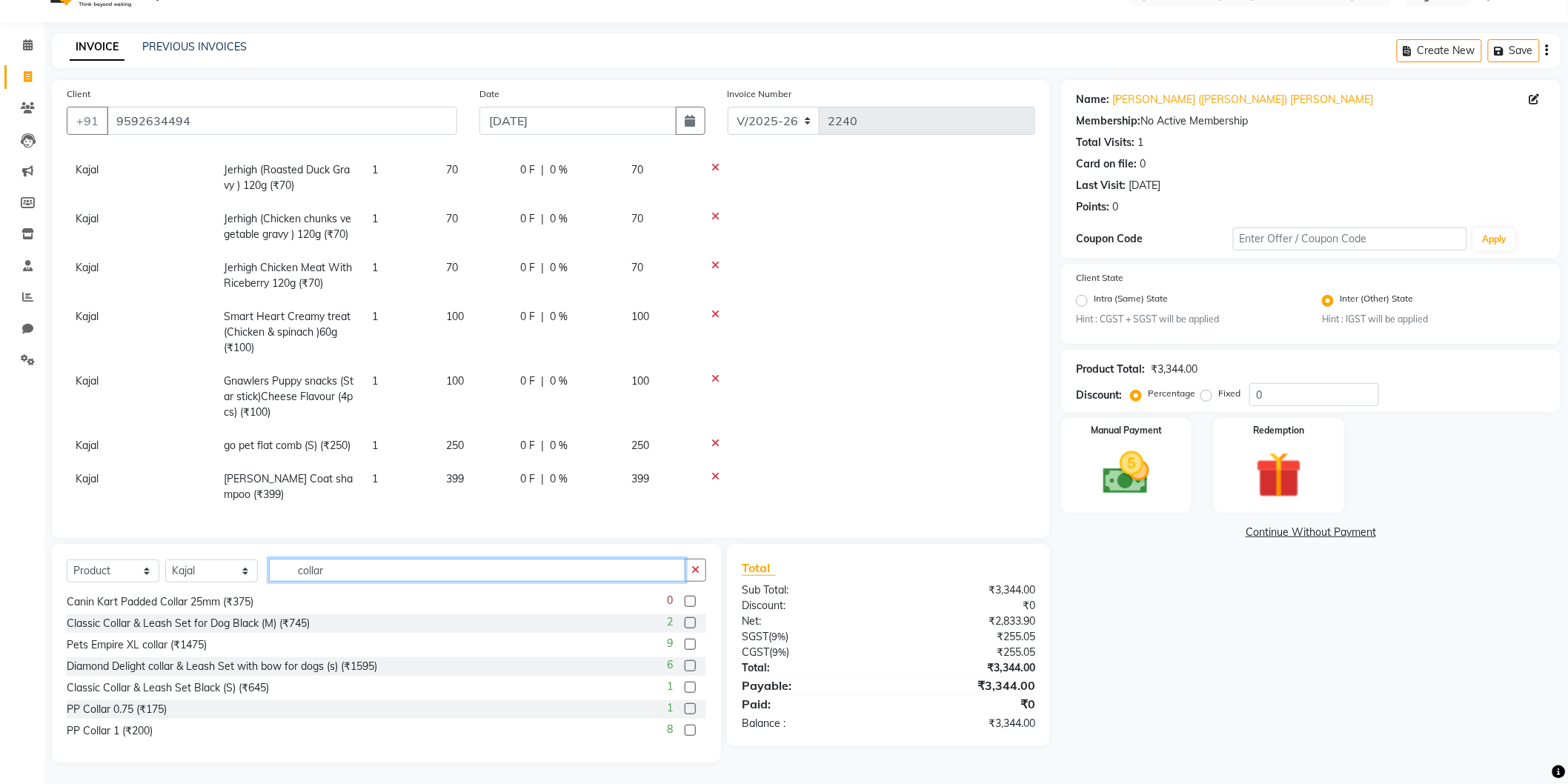
click at [307, 578] on input "collar" at bounding box center [477, 570] width 416 height 23
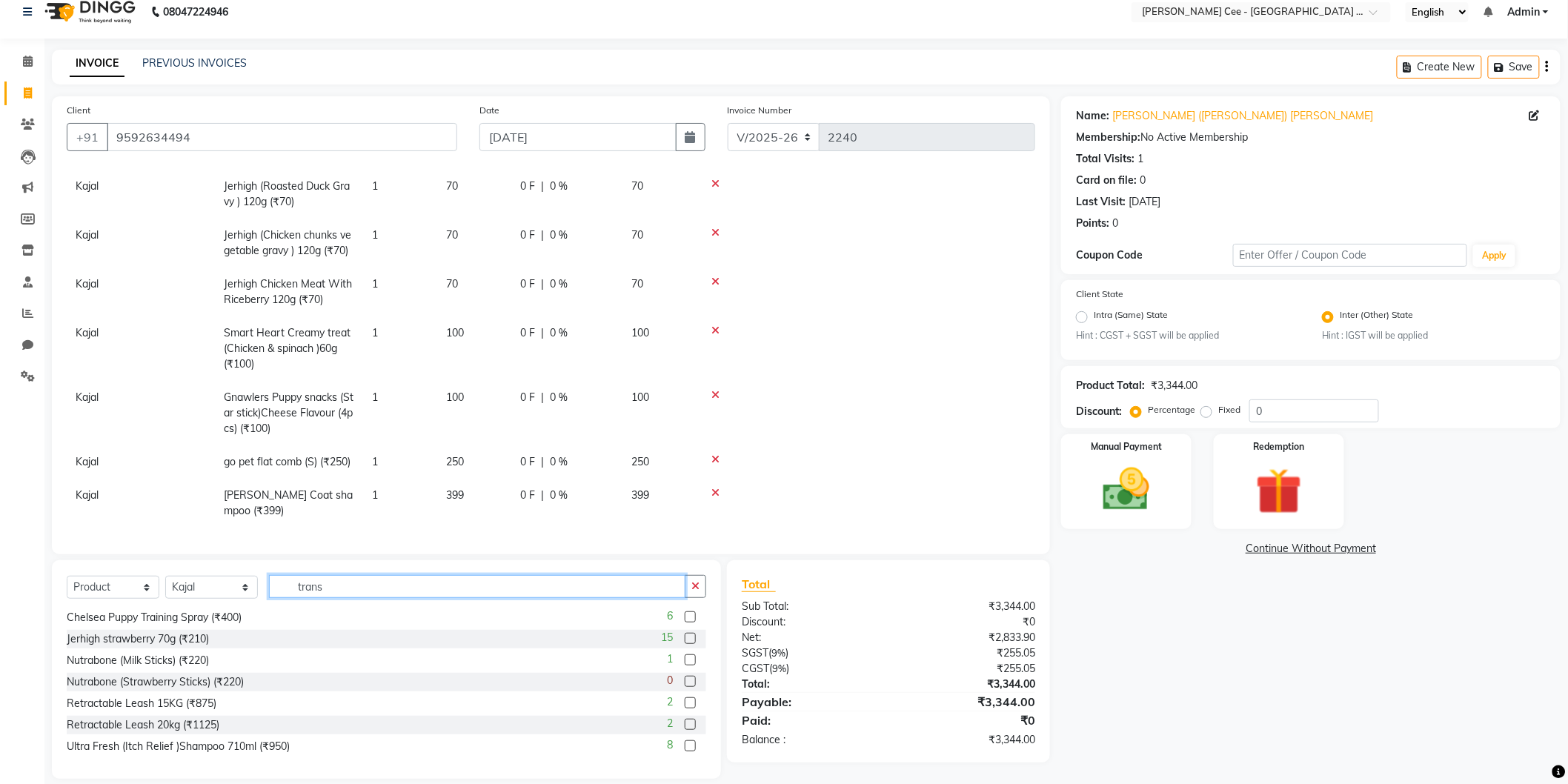
scroll to position [0, 0]
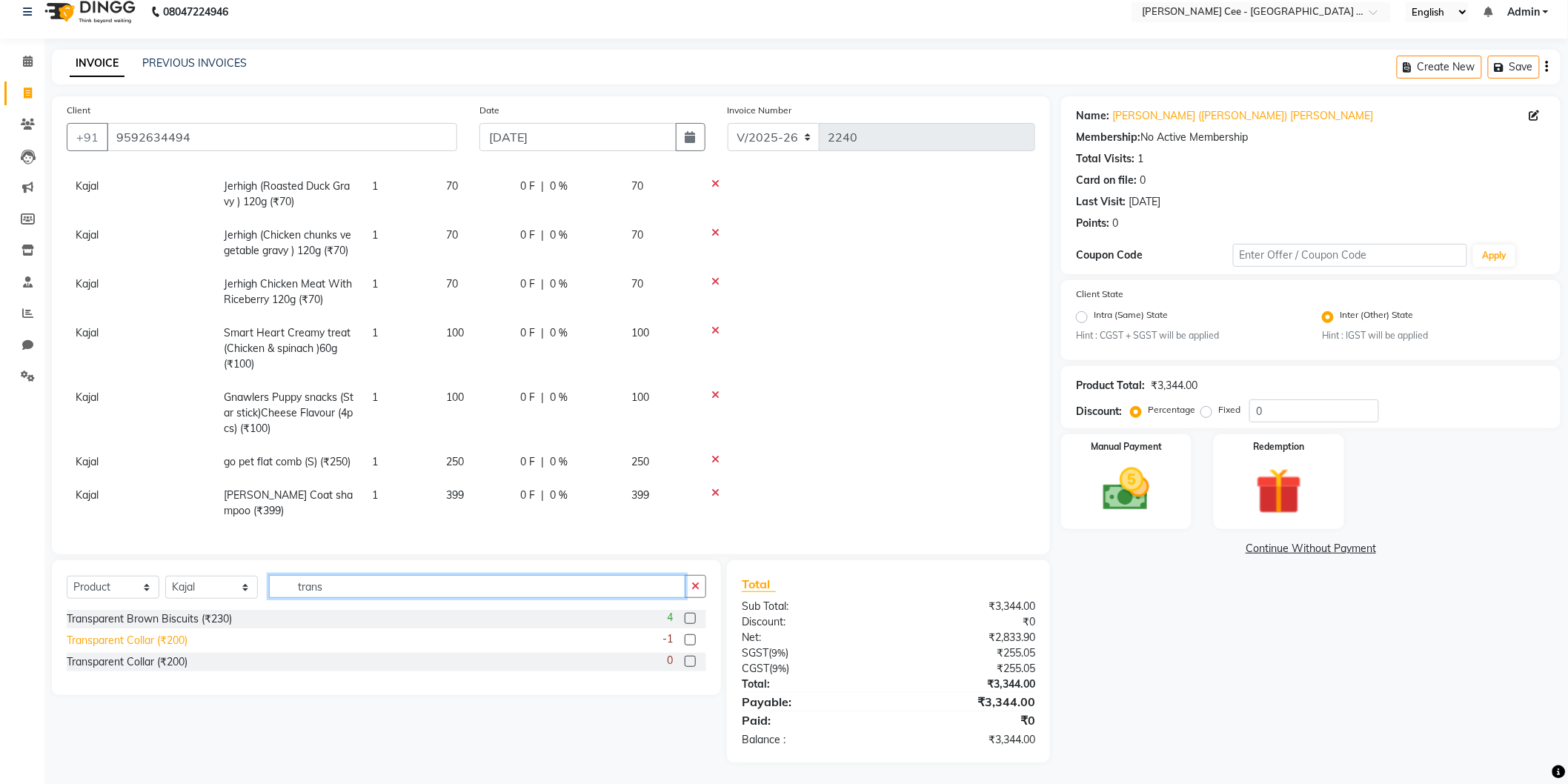
type input "trans"
click at [169, 643] on div "Transparent Collar (₹200)" at bounding box center [127, 641] width 121 height 16
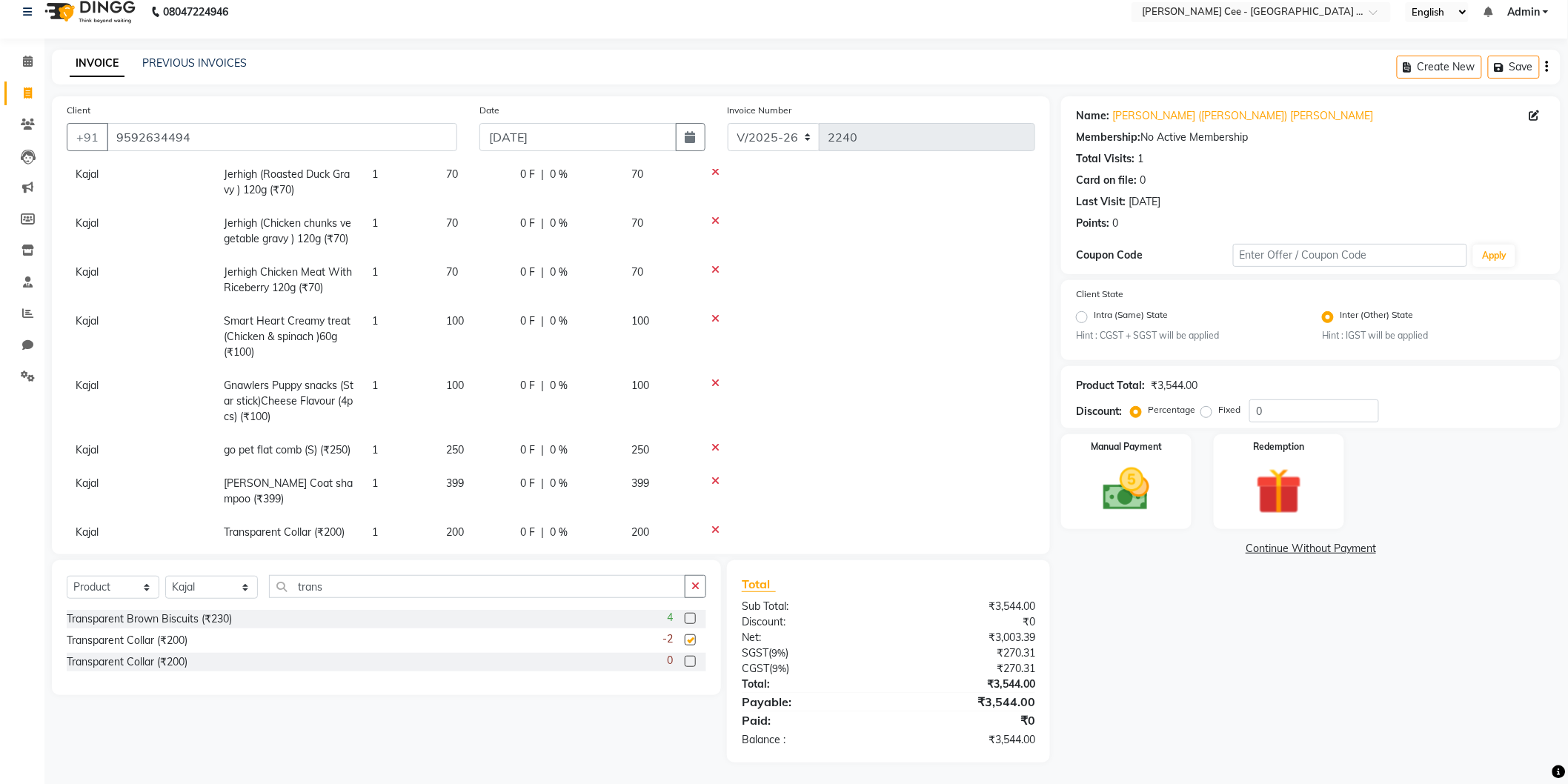
checkbox input "false"
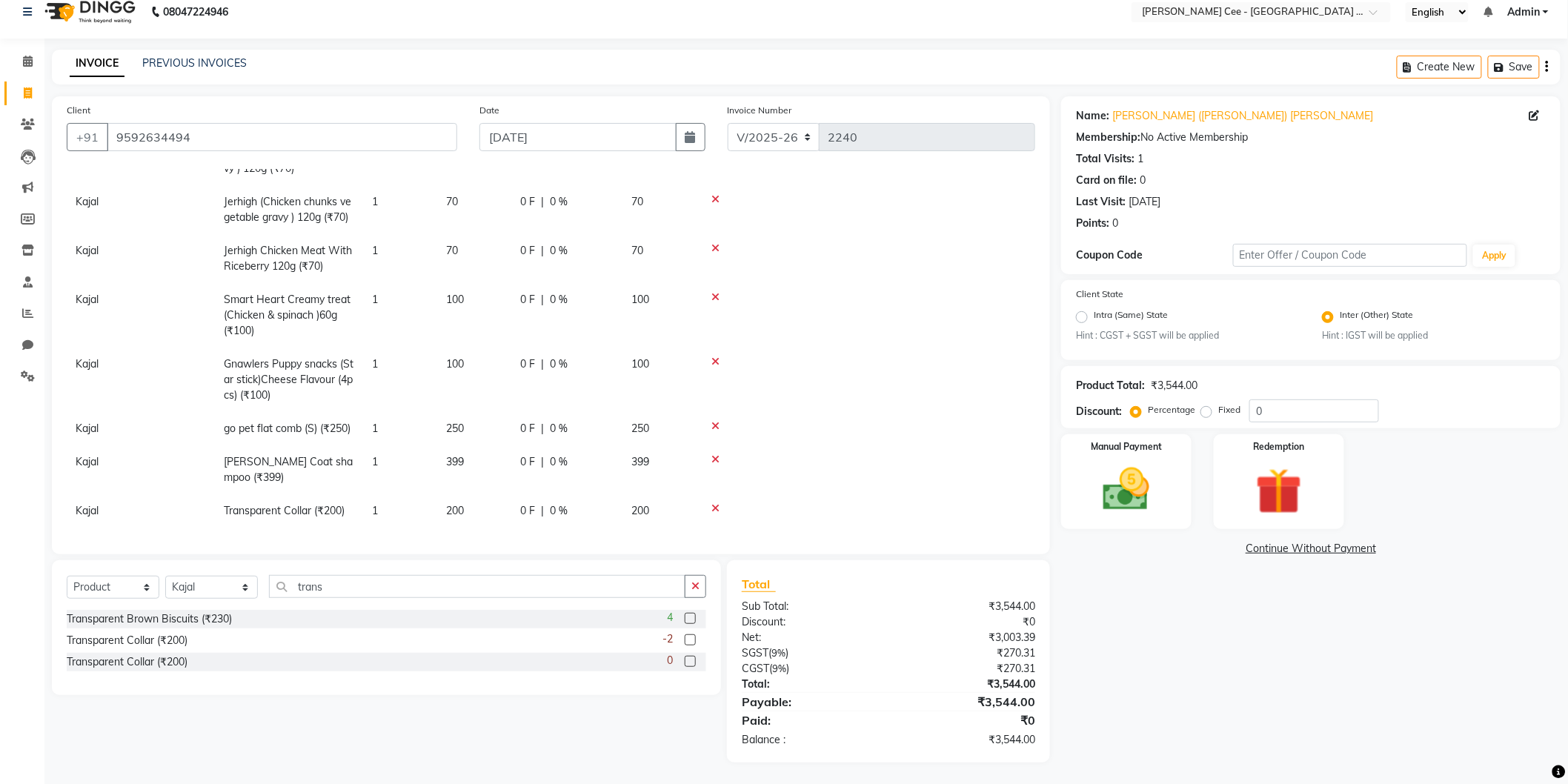
scroll to position [350, 0]
click at [299, 579] on input "trans" at bounding box center [477, 586] width 416 height 23
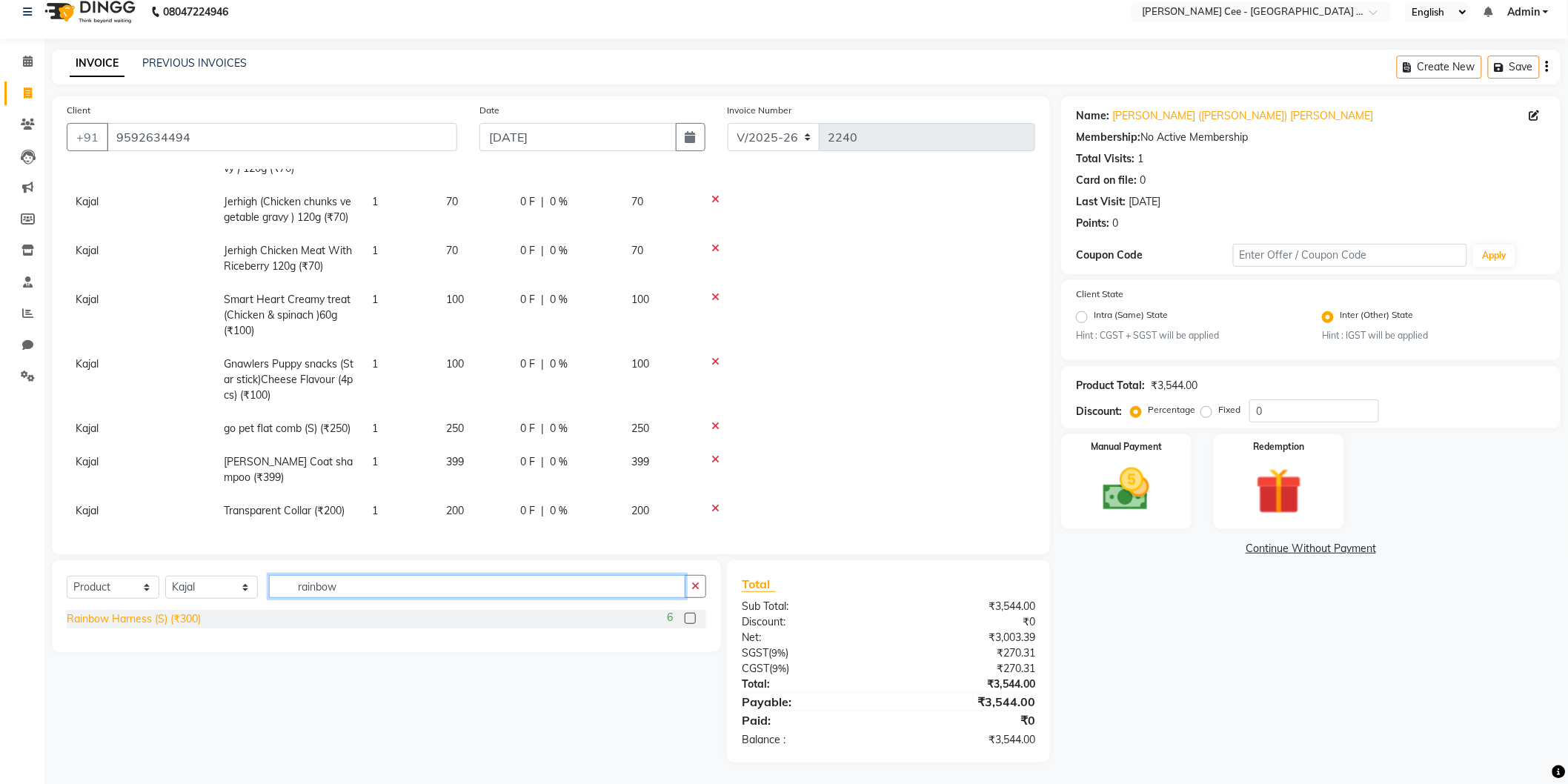
type input "rainbow"
click at [163, 621] on div "Rainbow Harness (S) (₹300)" at bounding box center [134, 619] width 134 height 16
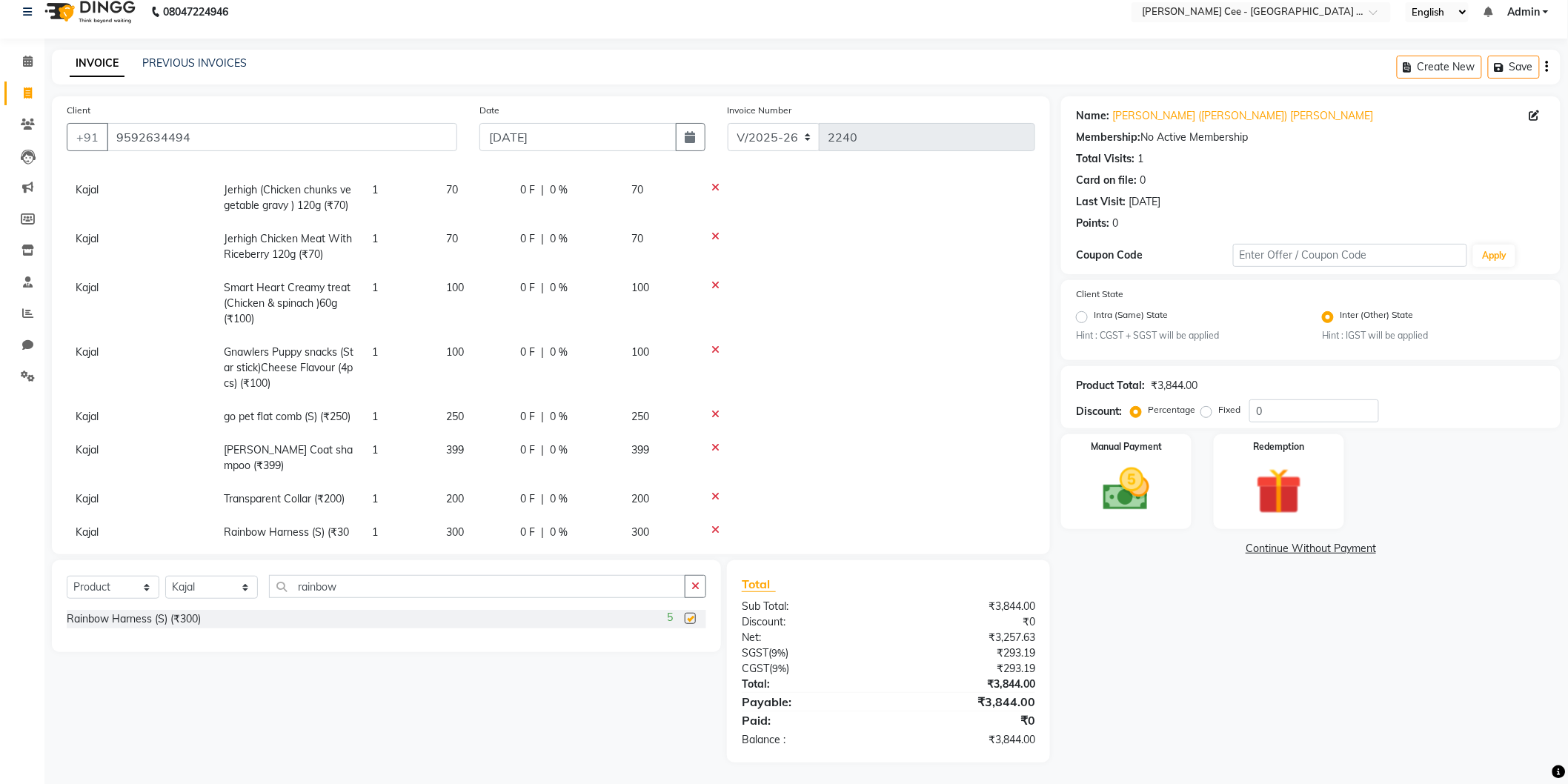
checkbox input "false"
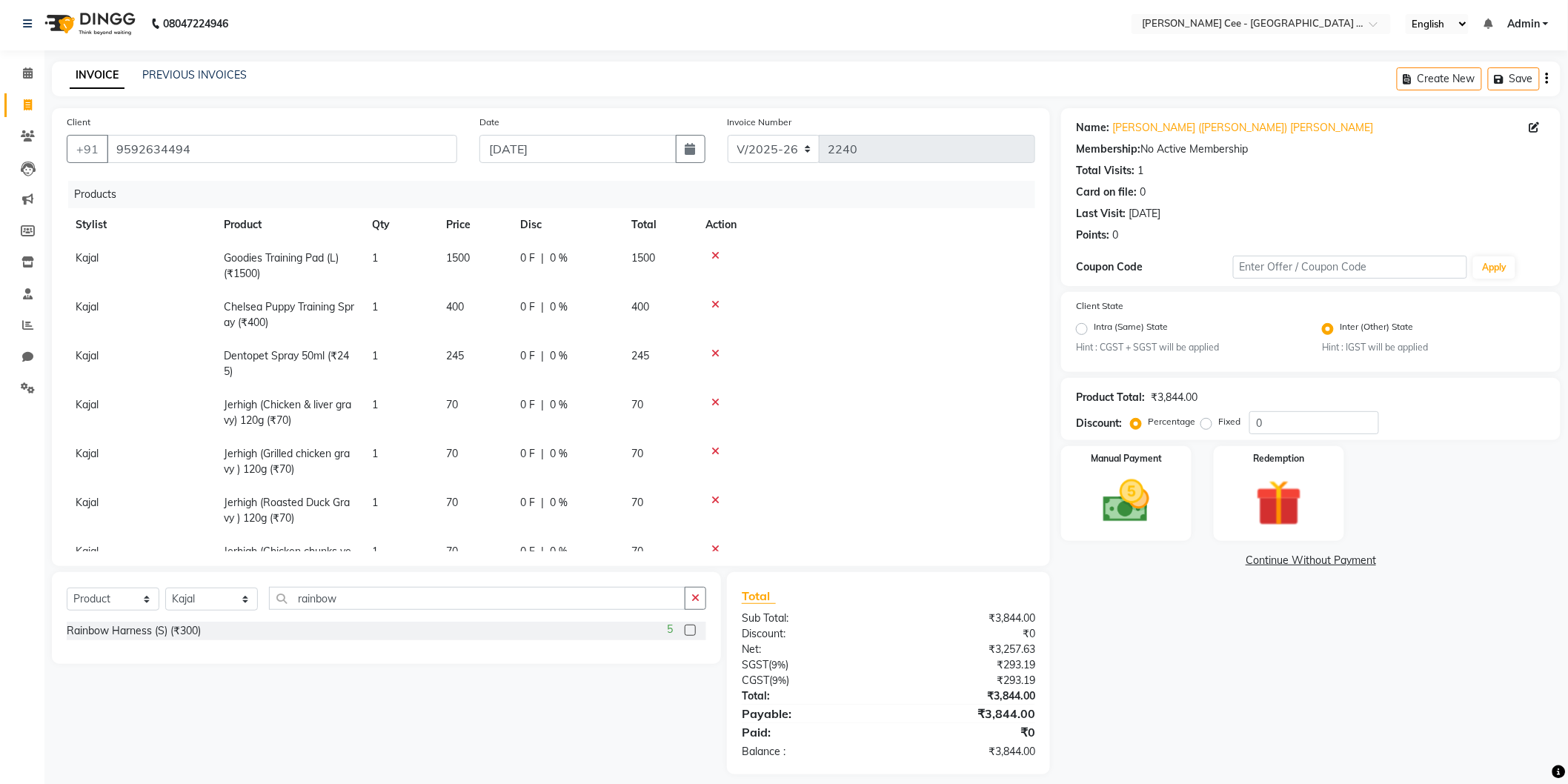
scroll to position [0, 0]
click at [119, 603] on select "Select Service Product Membership Package Voucher Prepaid Gift Card" at bounding box center [113, 601] width 93 height 23
select select "service"
click at [67, 591] on select "Select Service Product Membership Package Voucher Prepaid Gift Card" at bounding box center [113, 601] width 93 height 23
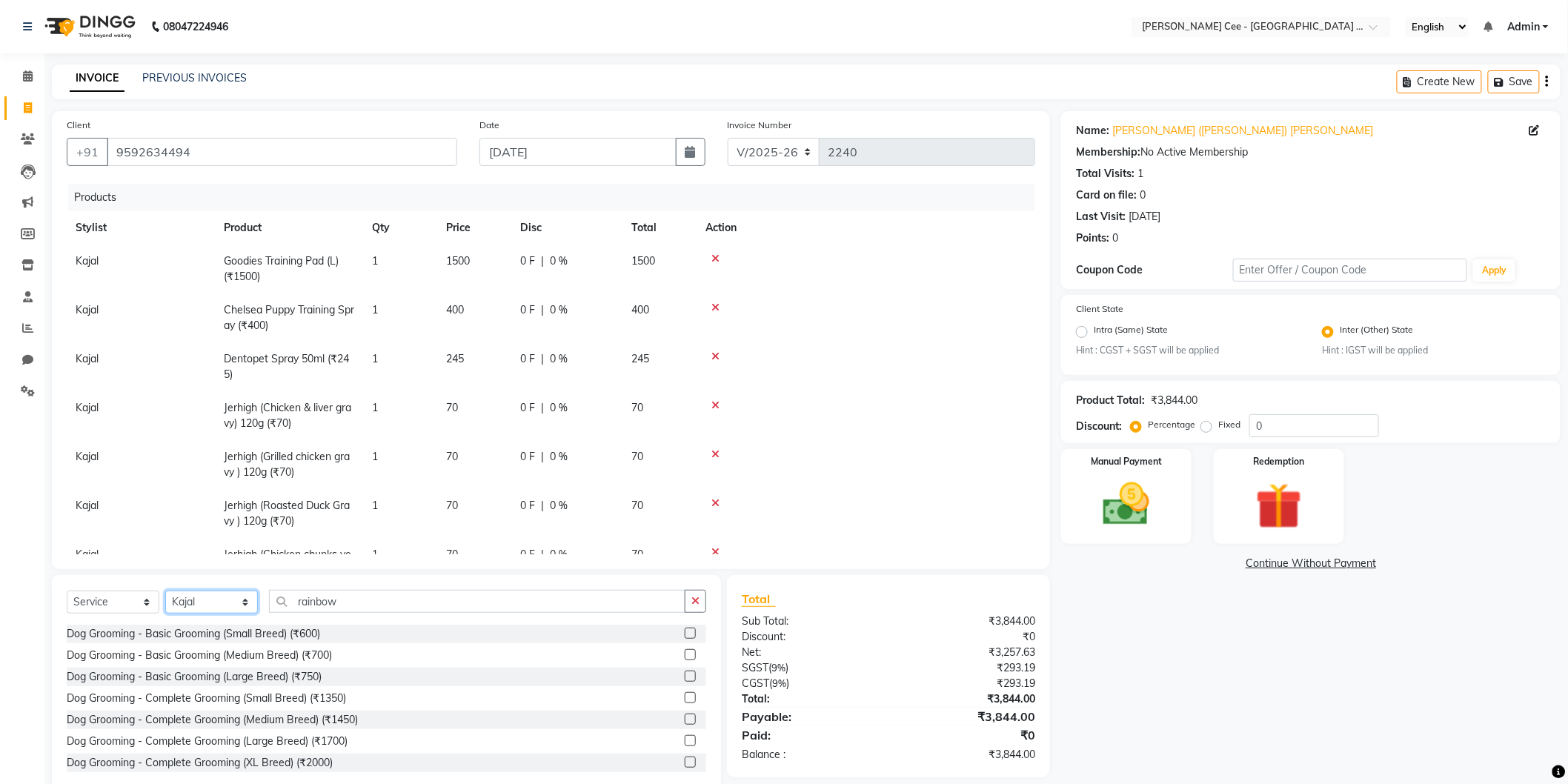
click at [219, 606] on select "Select Stylist Avinash Dr Kamalpreet Kaur Dr.Simran Guri Jashanpreet Singh Kaja…" at bounding box center [211, 601] width 93 height 23
select select "86349"
click at [165, 591] on select "Select Stylist Avinash Dr Kamalpreet Kaur Dr.Simran Guri Jashanpreet Singh Kaja…" at bounding box center [211, 601] width 93 height 23
click at [305, 601] on input "rainbow" at bounding box center [477, 601] width 416 height 23
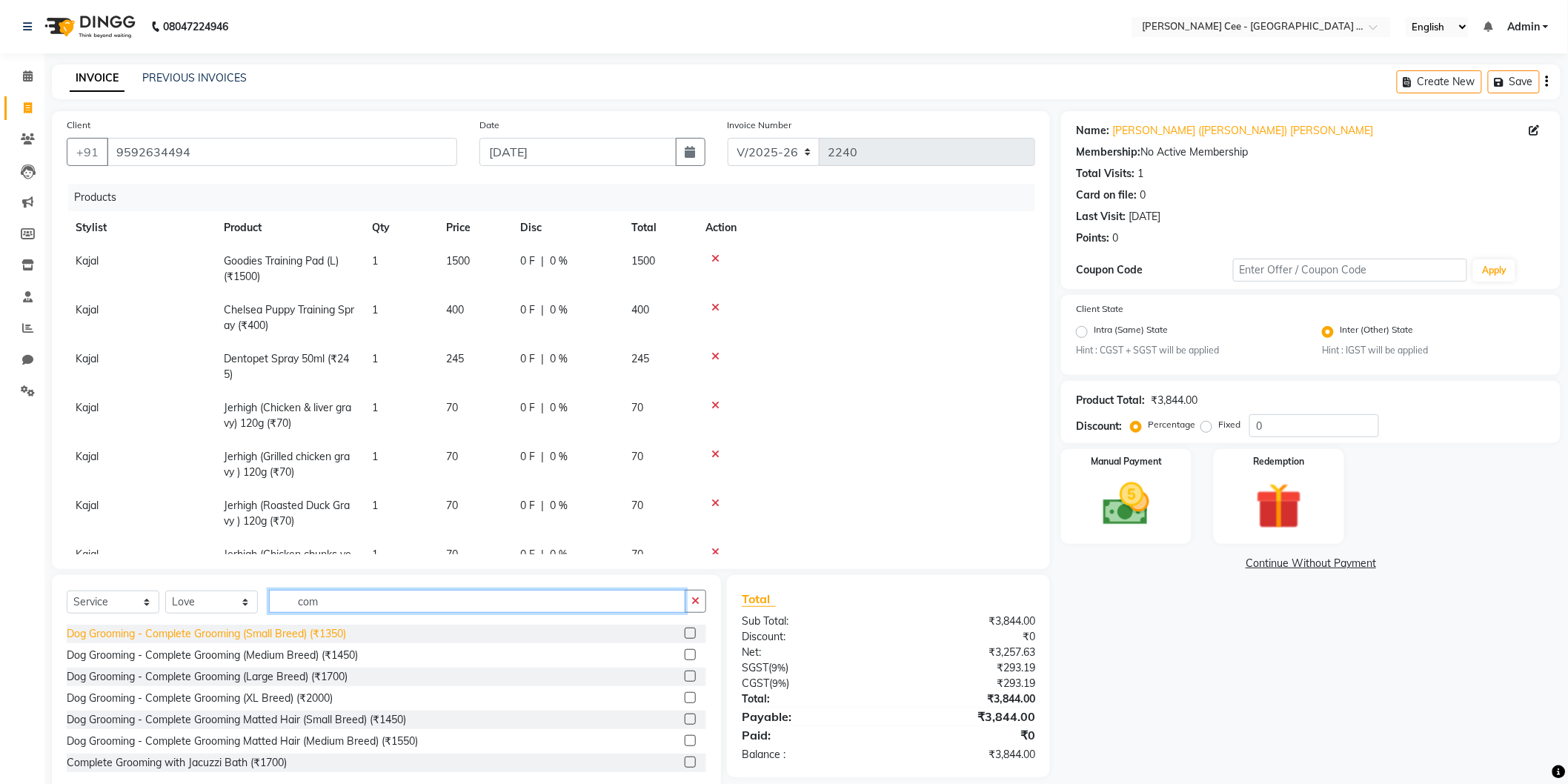
type input "com"
click at [289, 634] on div "Dog Grooming - Complete Grooming (Small Breed) (₹1350)" at bounding box center [207, 634] width 280 height 16
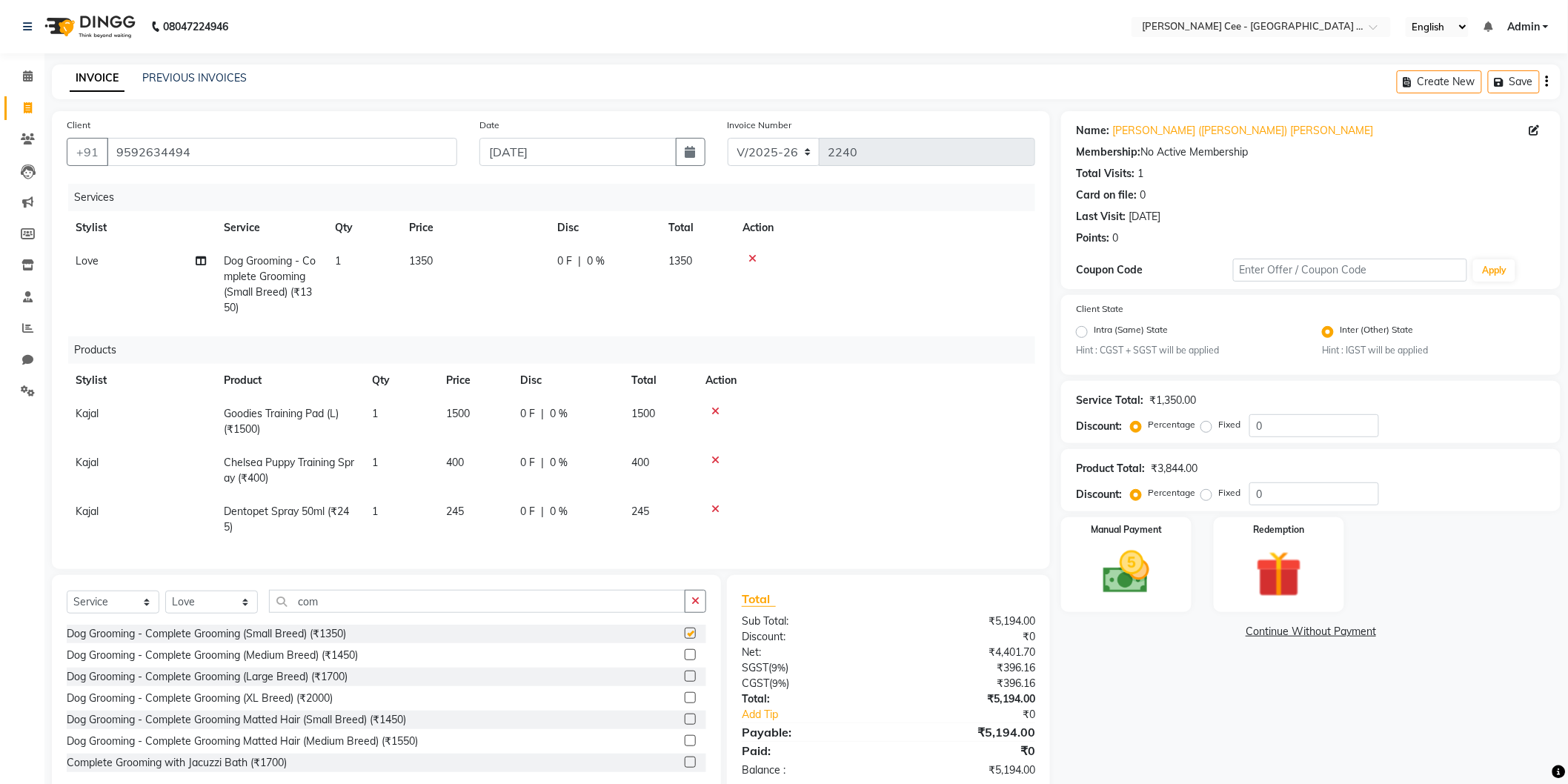
checkbox input "false"
click at [98, 255] on span "Love" at bounding box center [86, 260] width 23 height 13
select select "86349"
click at [98, 255] on select "Avinash Dr Kamalpreet Kaur Dr.Simran Guri Jashanpreet Singh Kajal Love Manpreet…" at bounding box center [141, 265] width 131 height 23
click at [684, 334] on div "Services Stylist Service Qty Price Disc Total Action Avinash Dr Kamalpreet Kaur…" at bounding box center [551, 369] width 968 height 370
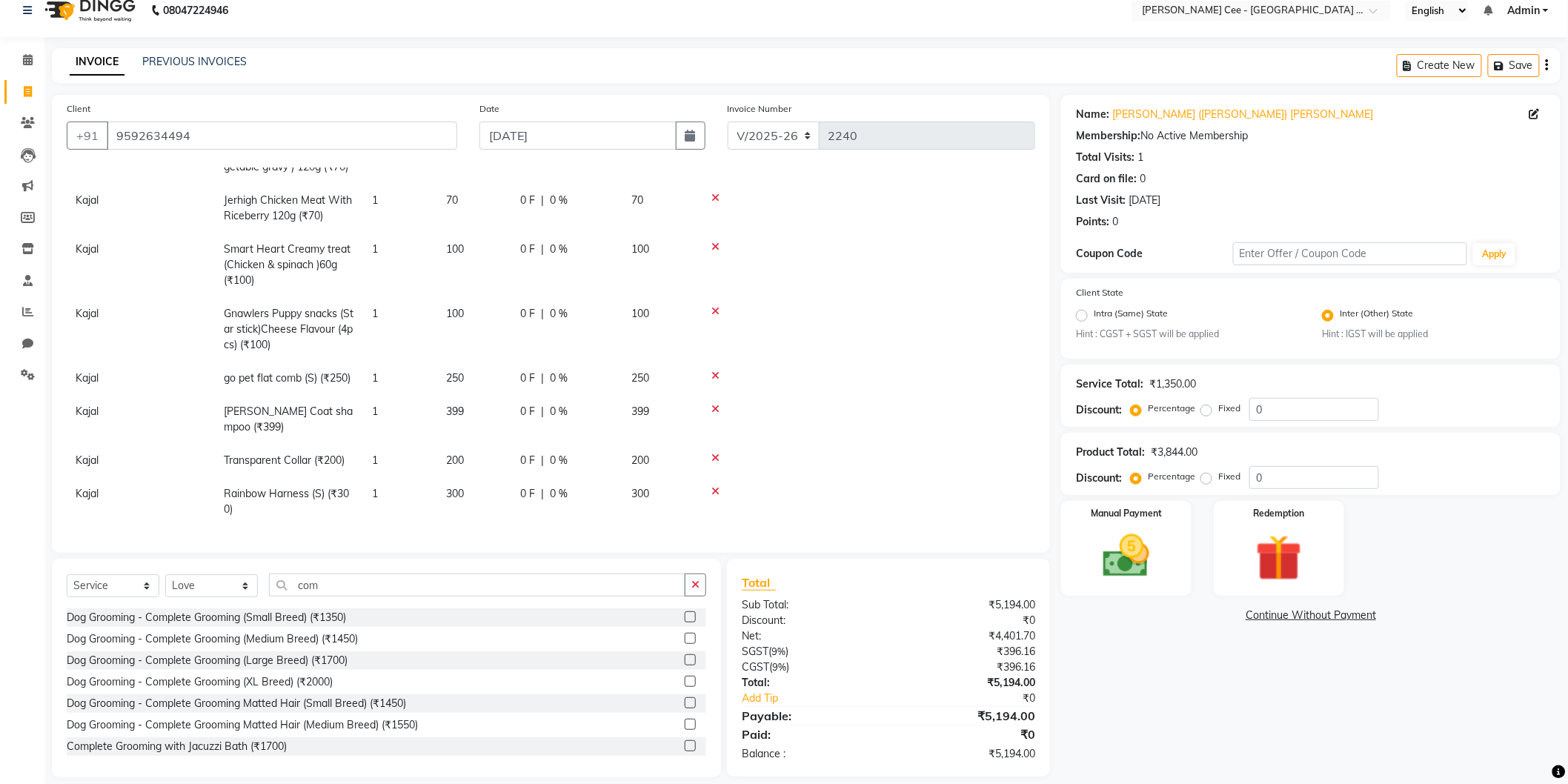
scroll to position [31, 0]
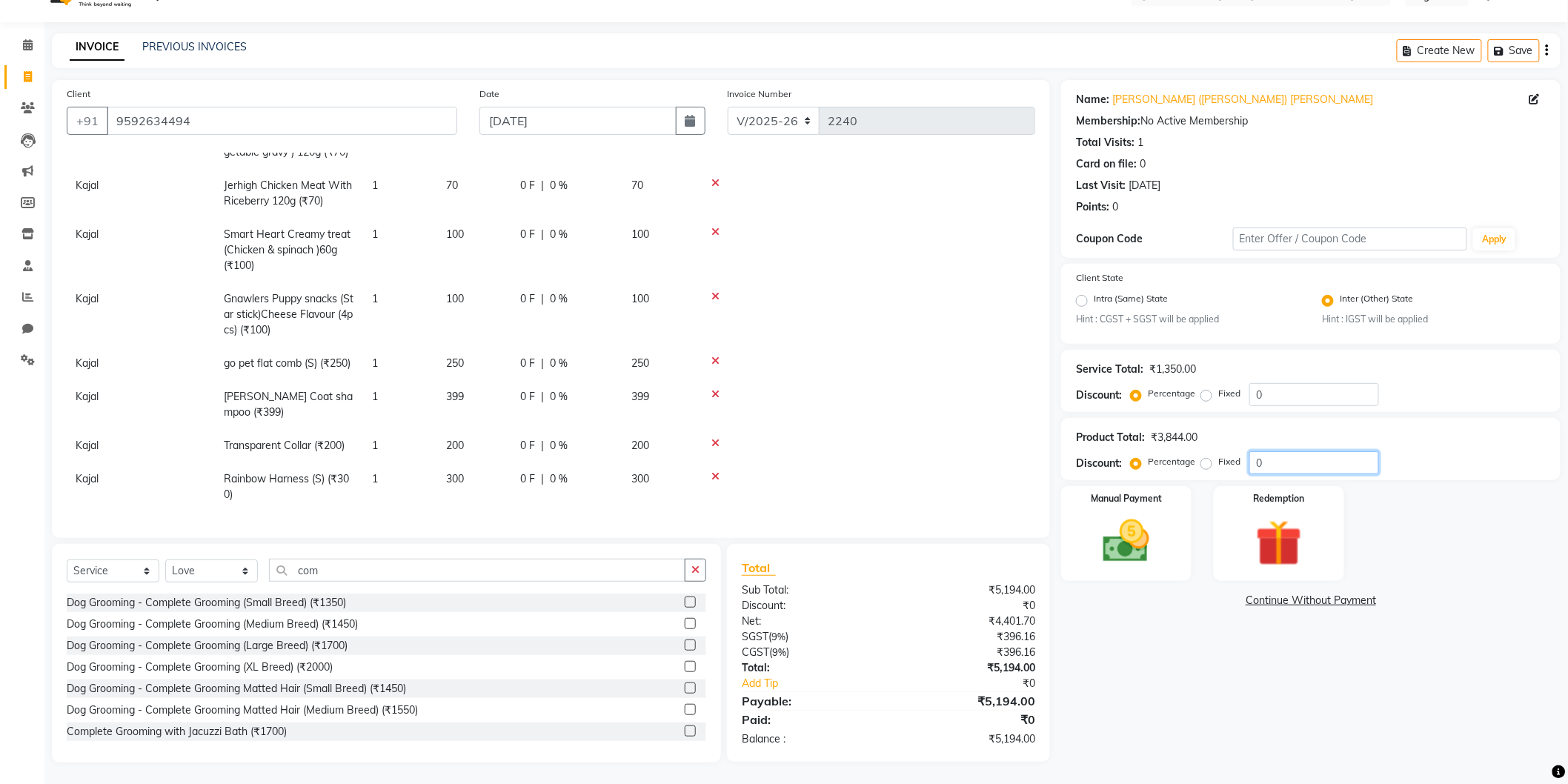
click at [1256, 456] on input "0" at bounding box center [1314, 462] width 130 height 23
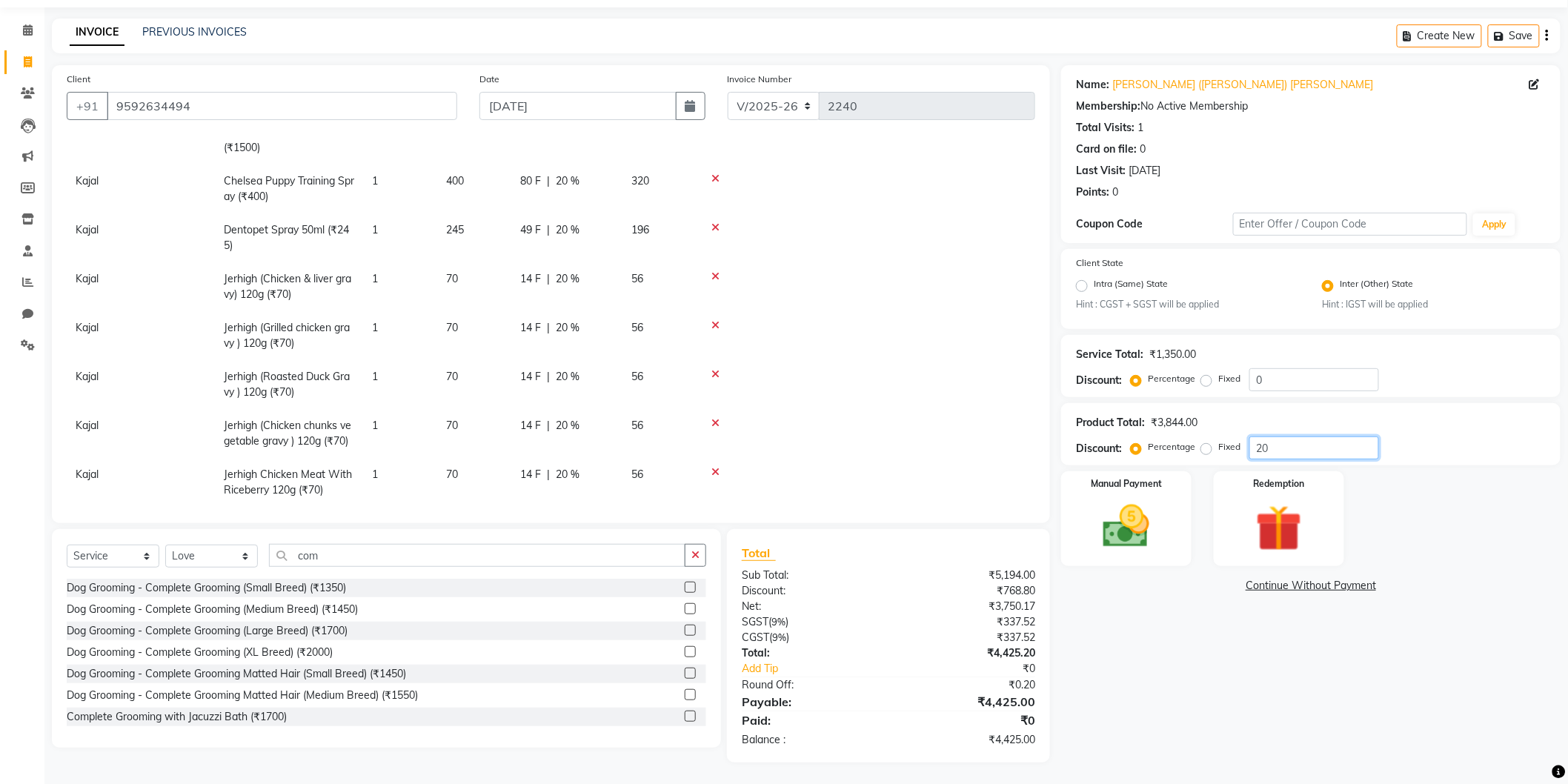
scroll to position [274, 0]
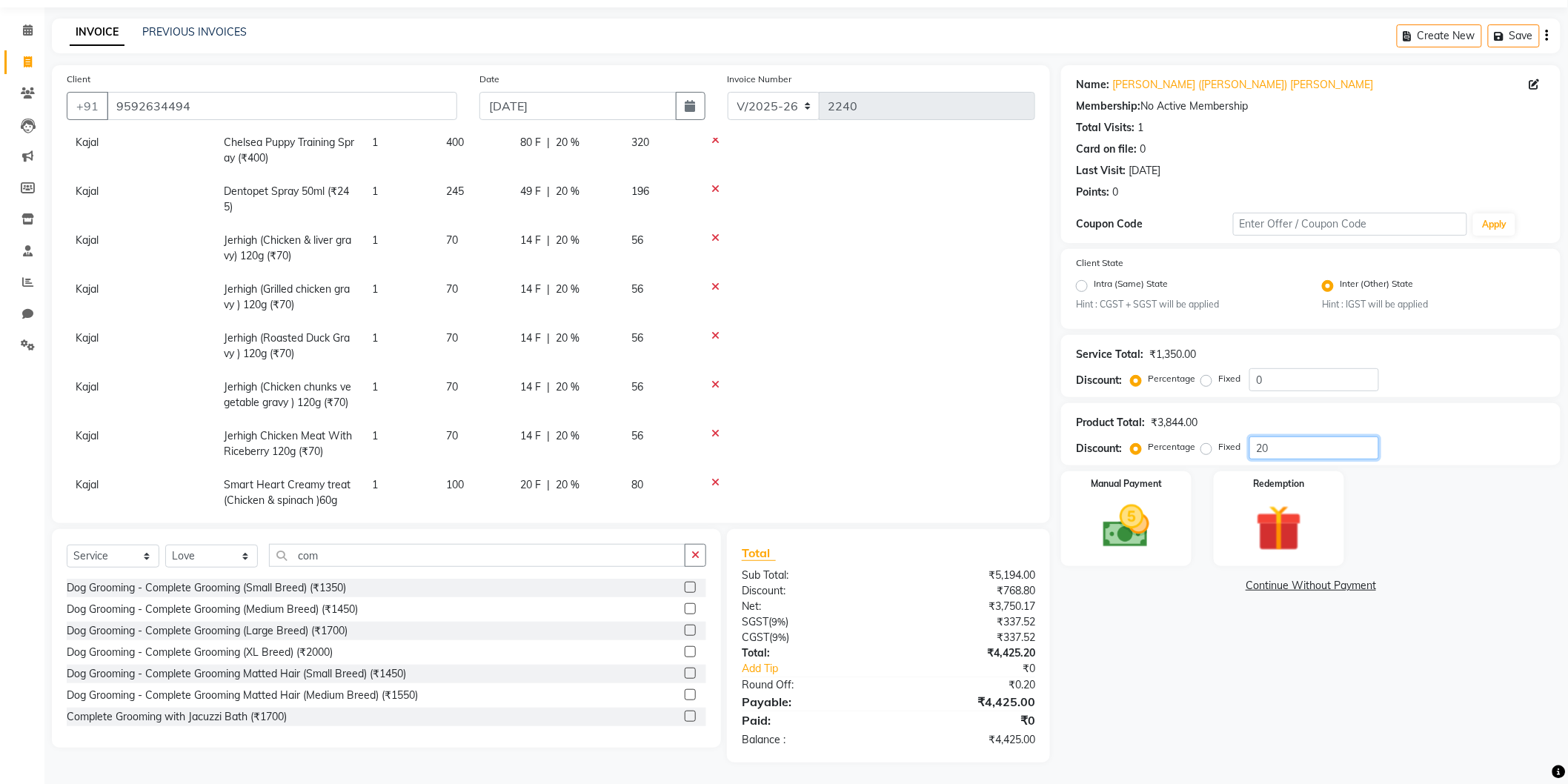
type input "20"
click at [84, 240] on span "Kajal" at bounding box center [86, 240] width 23 height 13
select select "80152"
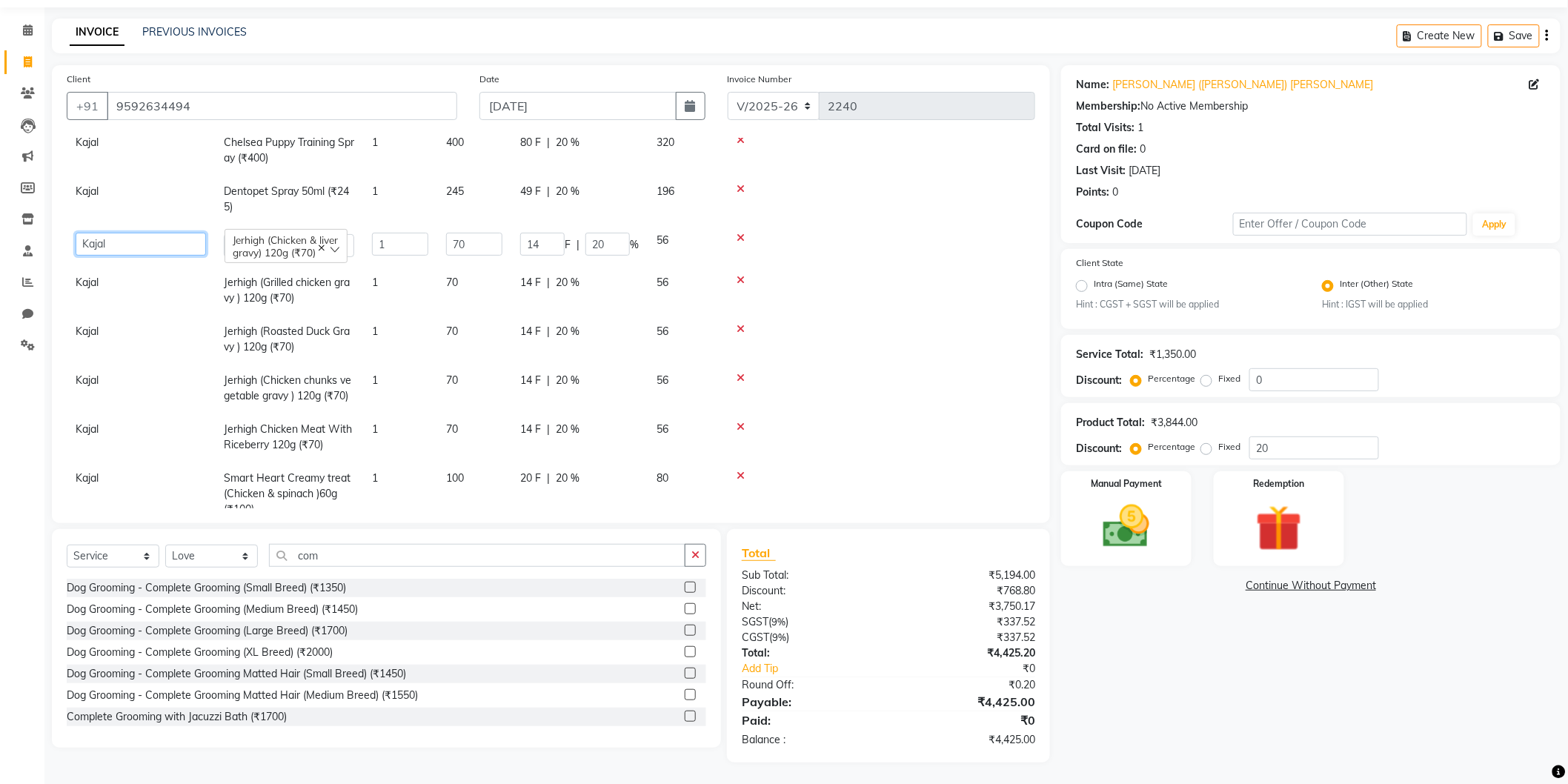
click at [93, 242] on select "Avinash Dr Kamalpreet Kaur Dr.Simran Guri Jashanpreet Singh Kajal Love Manpreet…" at bounding box center [141, 244] width 131 height 23
click at [106, 287] on td "Kajal" at bounding box center [141, 297] width 148 height 49
select select "80152"
click at [106, 287] on select "Avinash Dr Kamalpreet Kaur Dr.Simran Guri Jashanpreet Singh Kajal Love Manpreet…" at bounding box center [141, 292] width 131 height 23
click at [104, 339] on td "Kajal" at bounding box center [141, 346] width 148 height 49
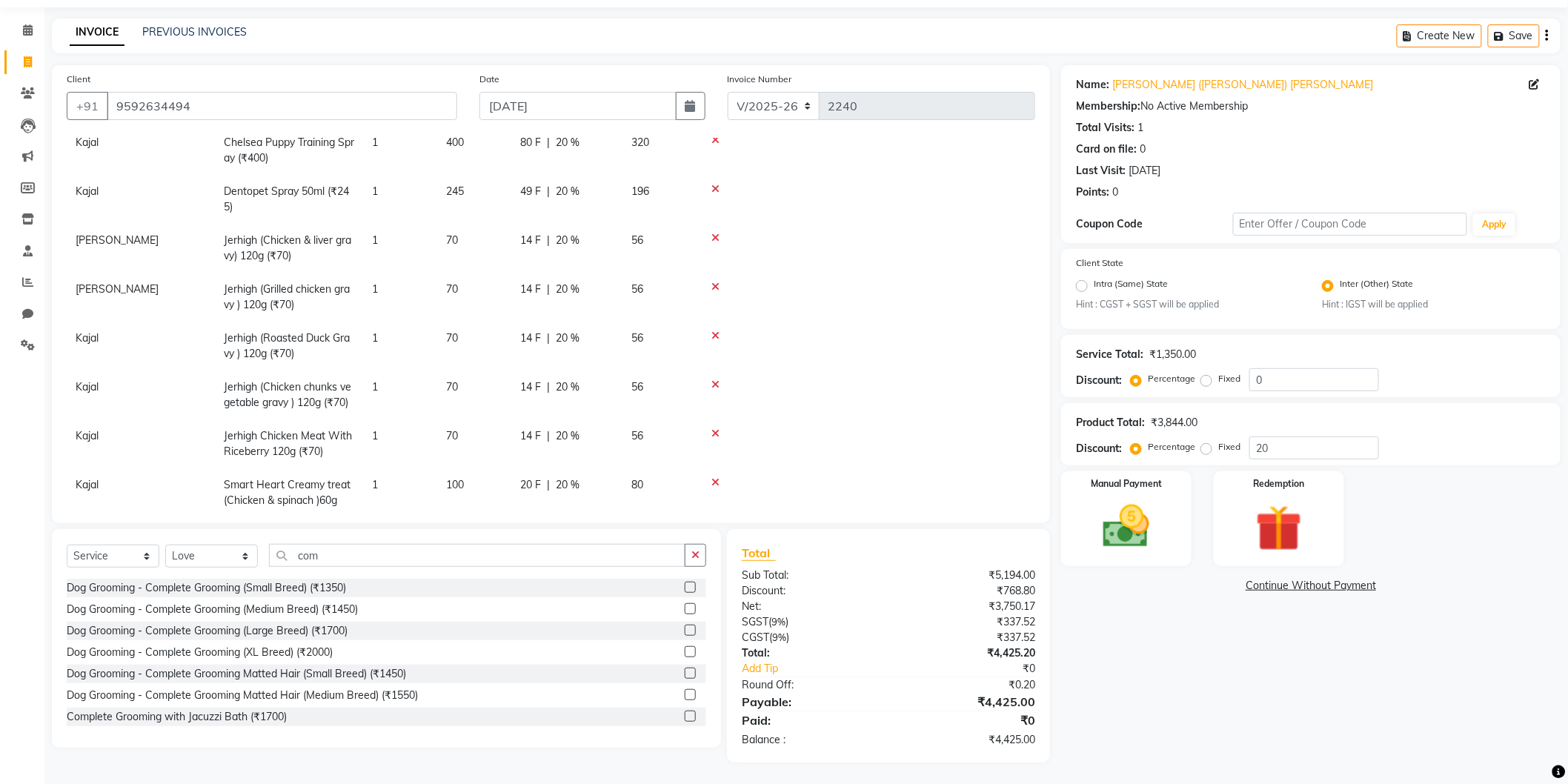
select select "80152"
click at [104, 339] on select "Avinash Dr Kamalpreet Kaur Dr.Simran Guri Jashanpreet Singh Kajal Love Manpreet…" at bounding box center [141, 342] width 131 height 23
click at [87, 388] on span "Kajal" at bounding box center [86, 387] width 23 height 13
select select "80152"
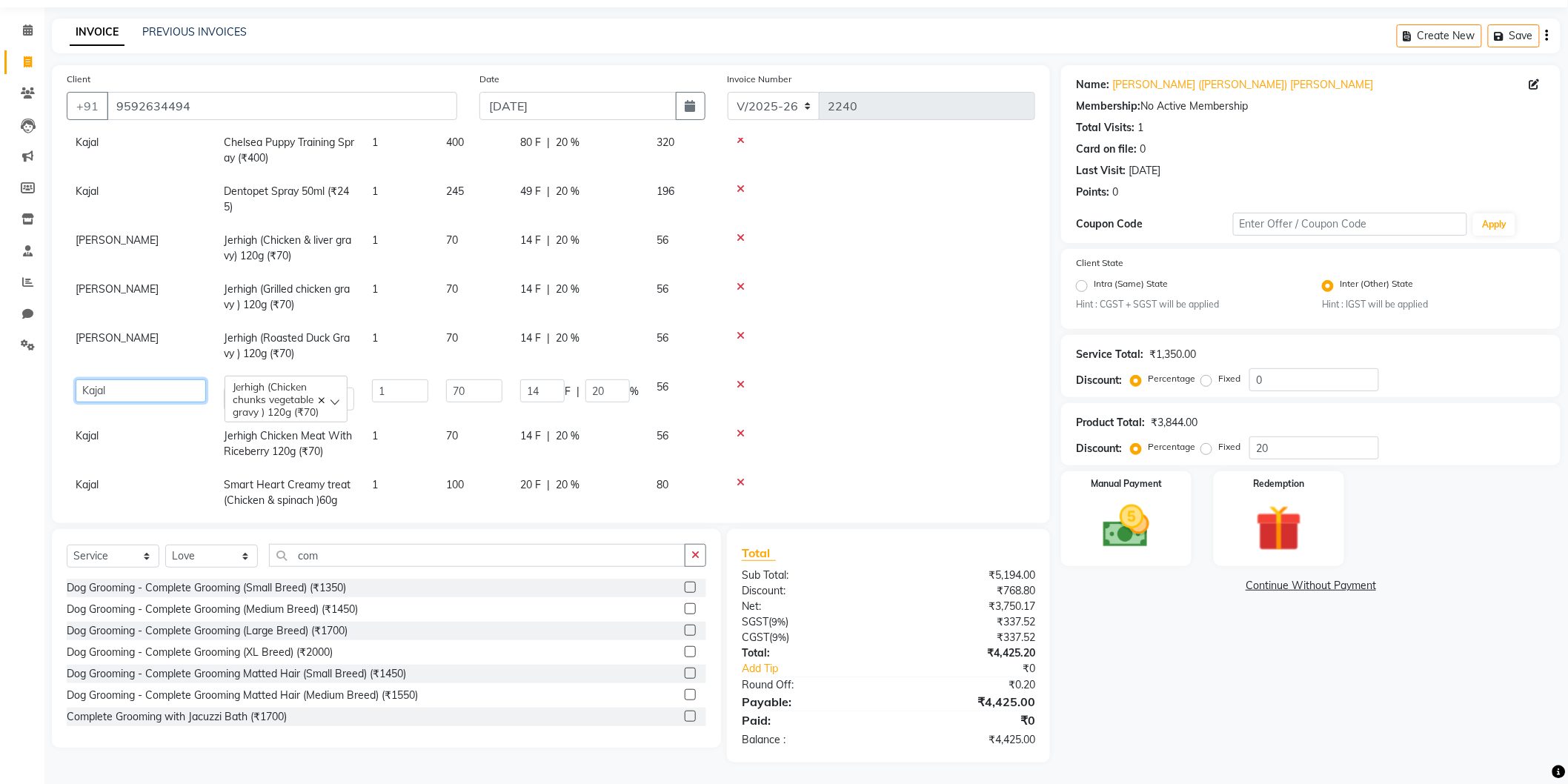
click at [90, 391] on select "Avinash Dr Kamalpreet Kaur Dr.Simran Guri Jashanpreet Singh Kajal Love Manpreet…" at bounding box center [141, 390] width 131 height 23
click at [115, 431] on td "Kajal" at bounding box center [141, 444] width 148 height 49
select select "80152"
click at [115, 431] on select "Avinash Dr Kamalpreet Kaur Dr.Simran Guri Jashanpreet Singh Kajal Love Manpreet…" at bounding box center [141, 439] width 131 height 23
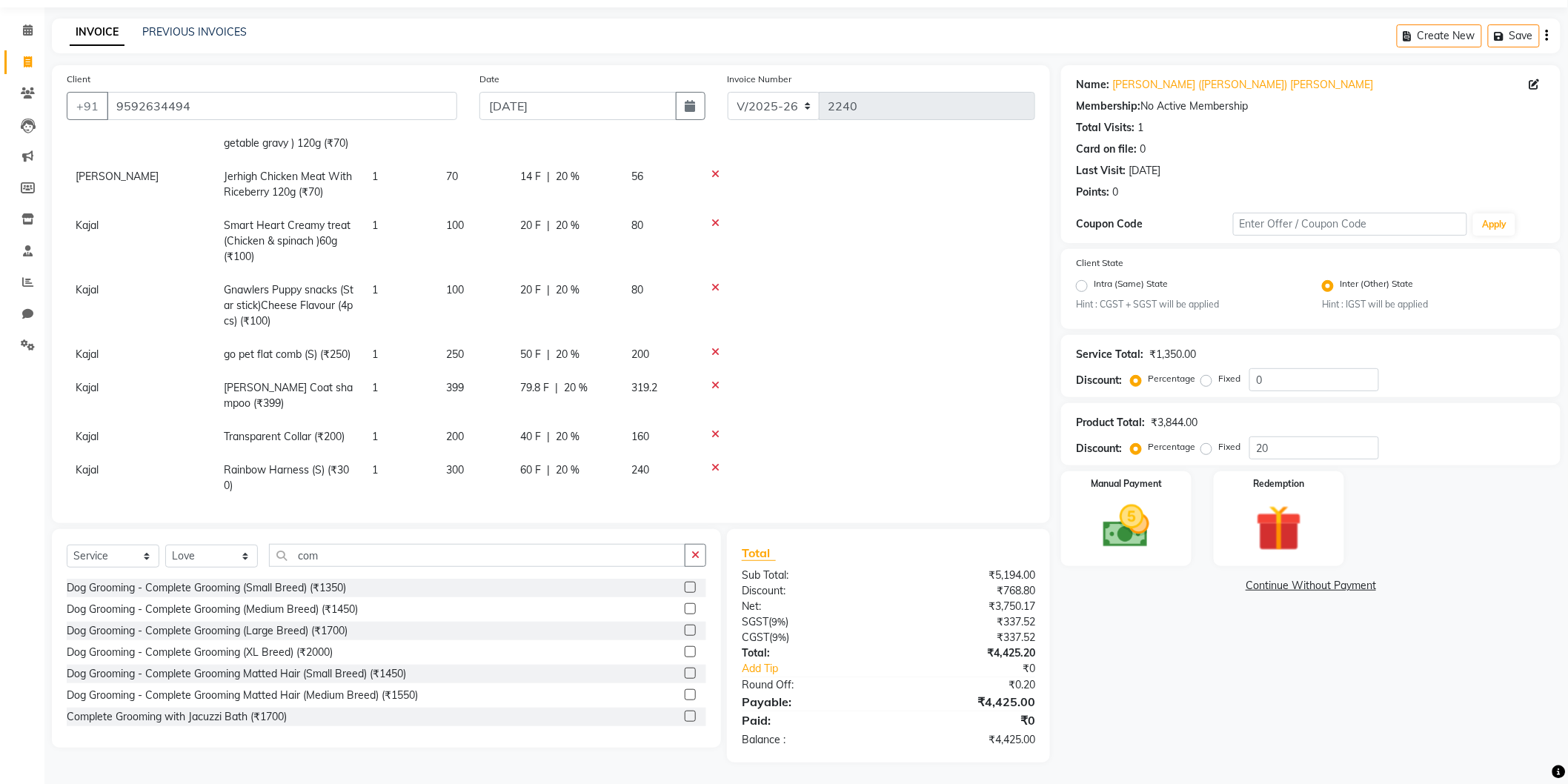
scroll to position [549, 0]
click at [94, 213] on span "Kajal" at bounding box center [86, 219] width 23 height 13
select select "80152"
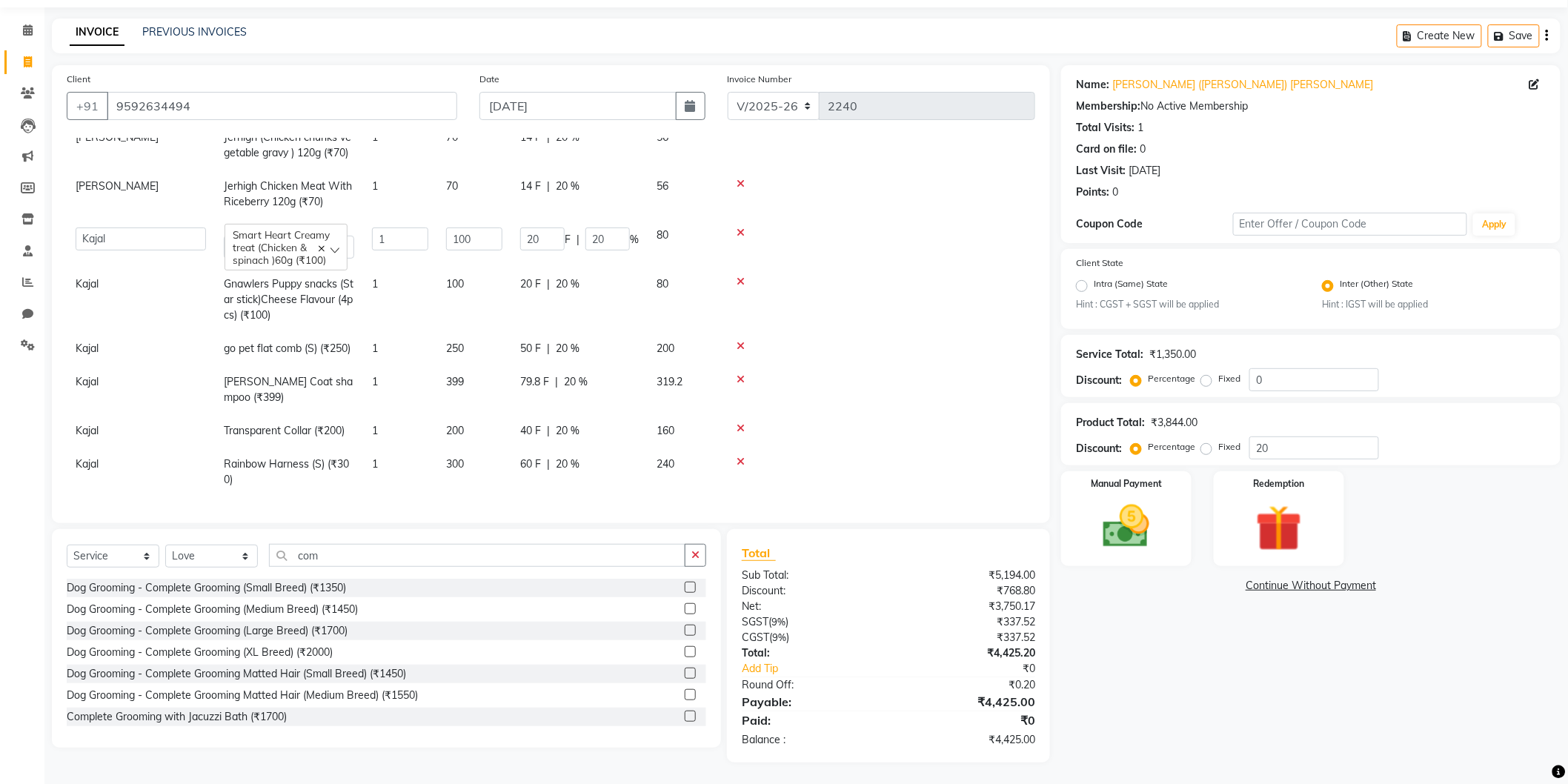
click at [94, 219] on td "Avinash Dr Kamalpreet Kaur Dr.Simran Guri Jashanpreet Singh Kajal Love Manpreet…" at bounding box center [141, 243] width 148 height 49
click at [116, 228] on select "Avinash Dr Kamalpreet Kaur Dr.Simran Guri Jashanpreet Singh Kajal Love Manpreet…" at bounding box center [141, 239] width 131 height 23
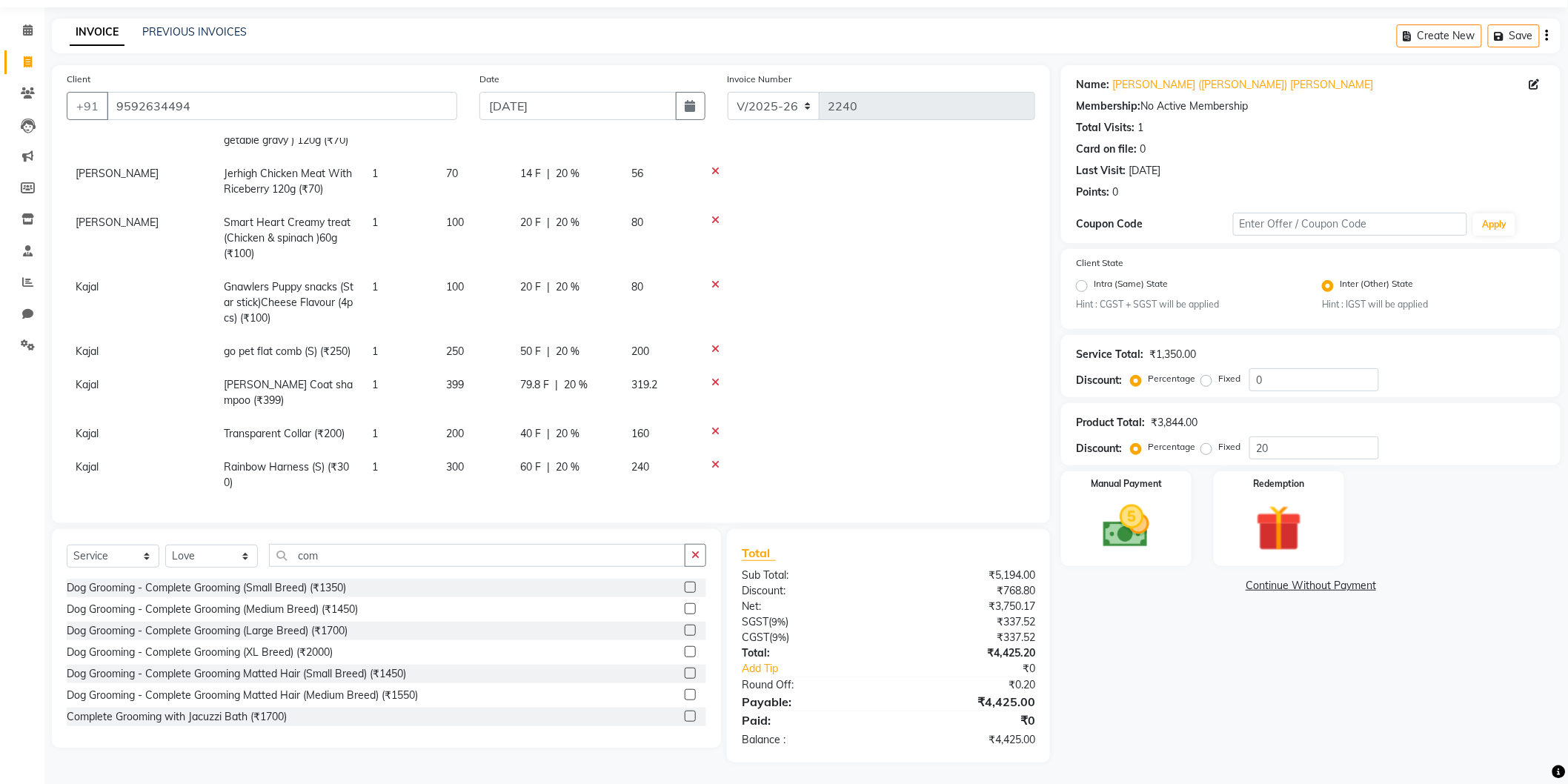
click at [93, 289] on span "Kajal" at bounding box center [86, 286] width 23 height 13
select select "80152"
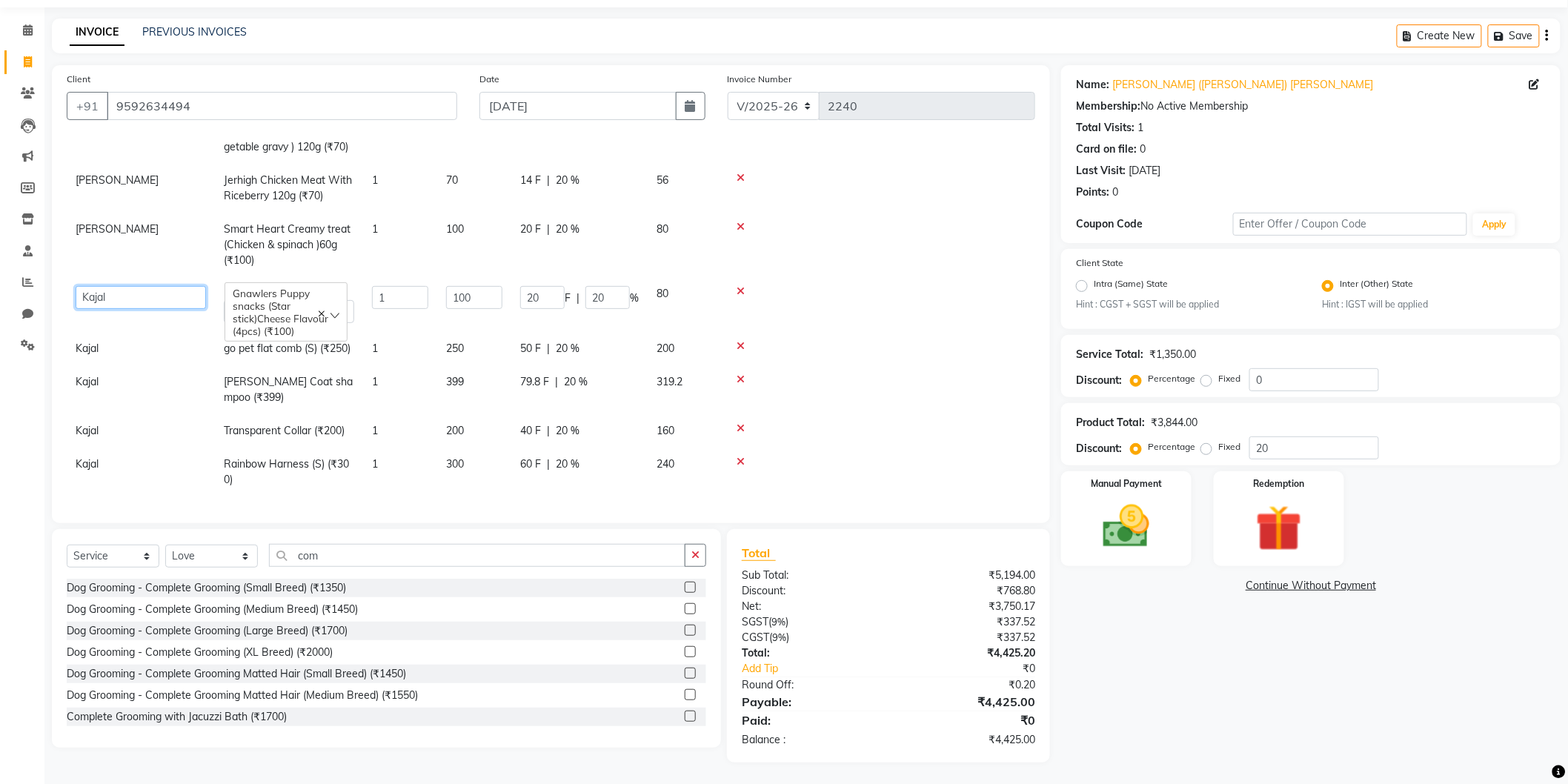
click at [93, 289] on select "Avinash Dr Kamalpreet Kaur Dr.Simran Guri Jashanpreet Singh Kajal Love Manpreet…" at bounding box center [141, 297] width 131 height 23
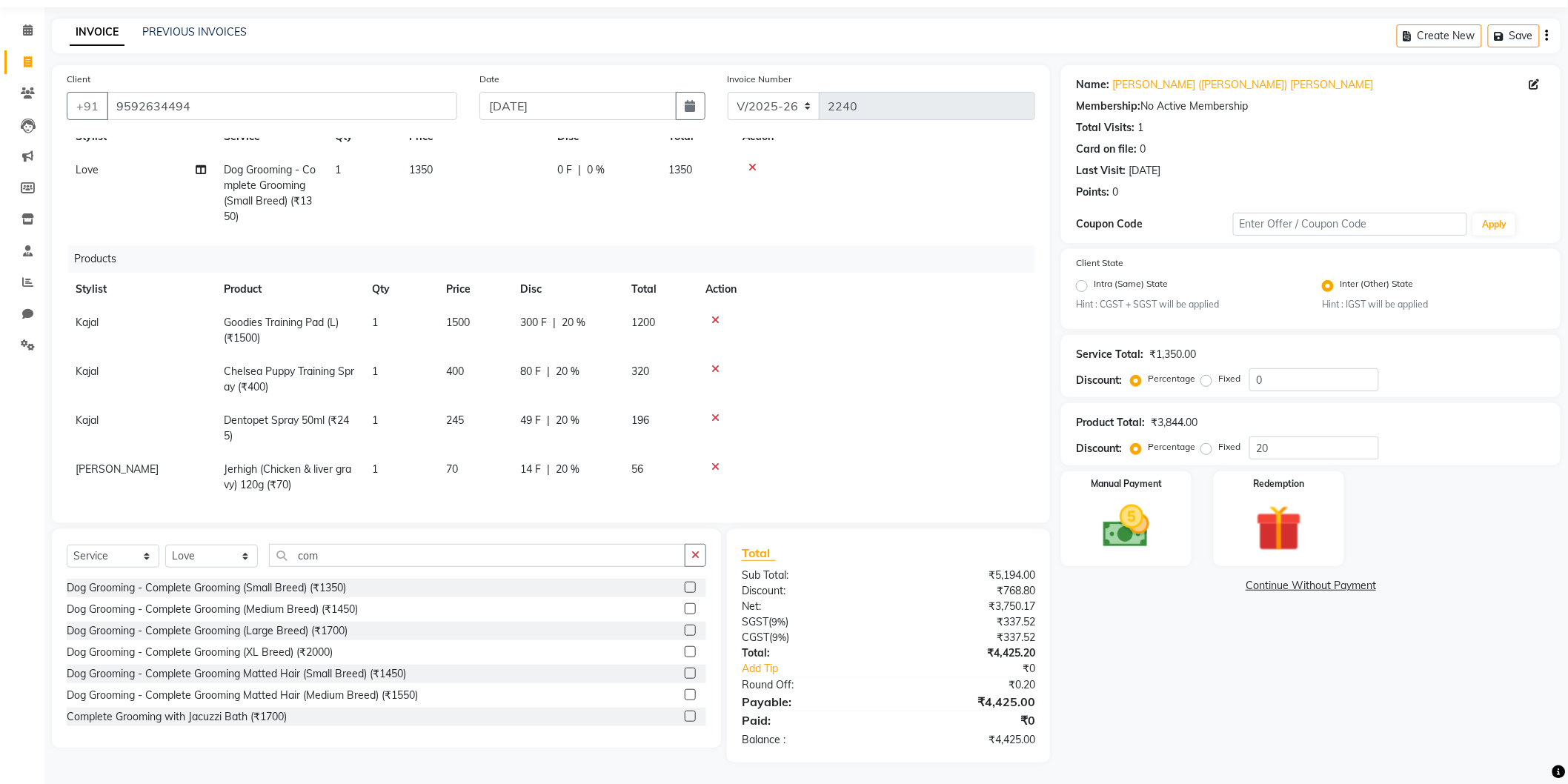
scroll to position [3, 0]
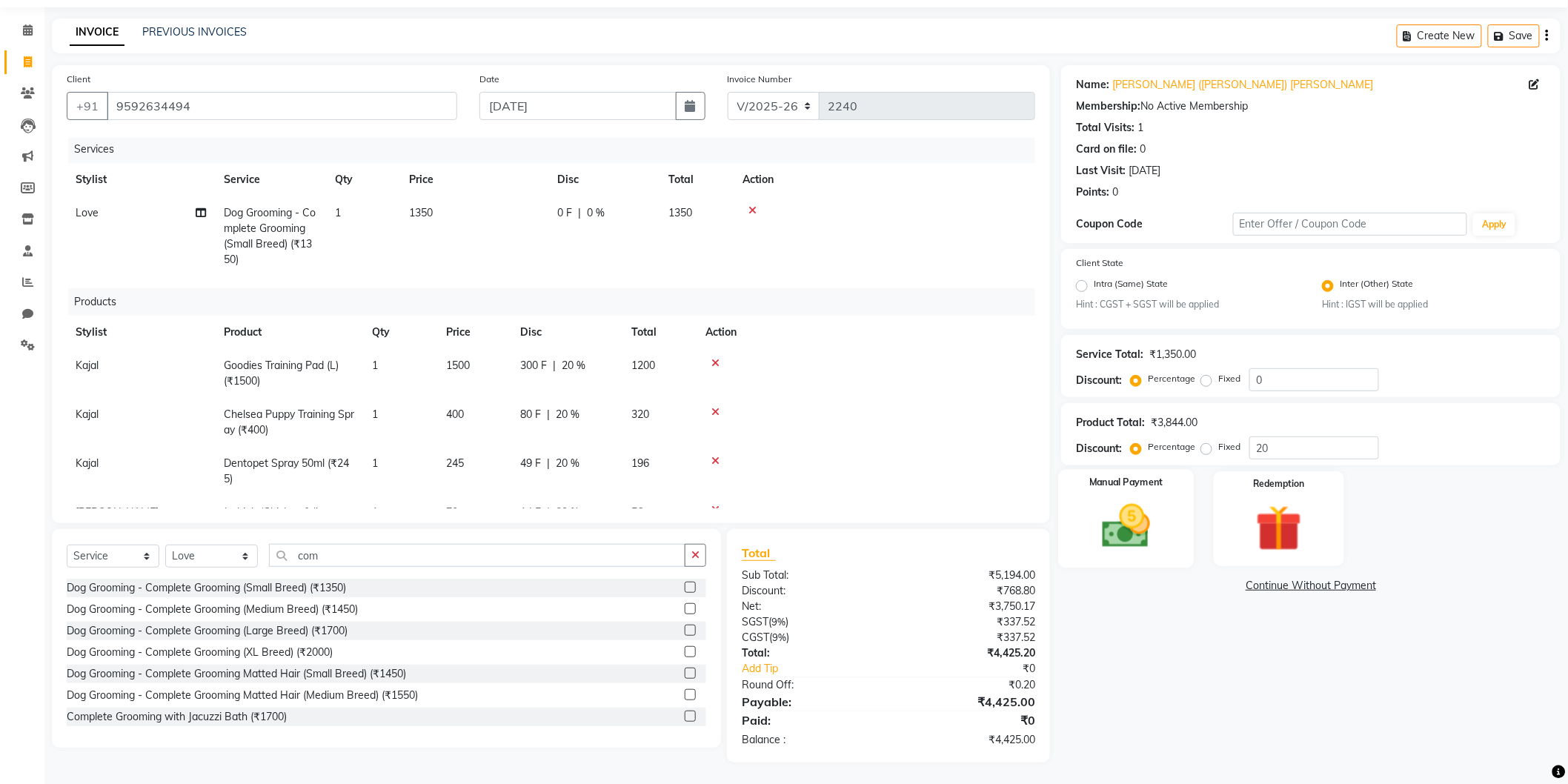
click at [1113, 530] on img at bounding box center [1127, 526] width 79 height 55
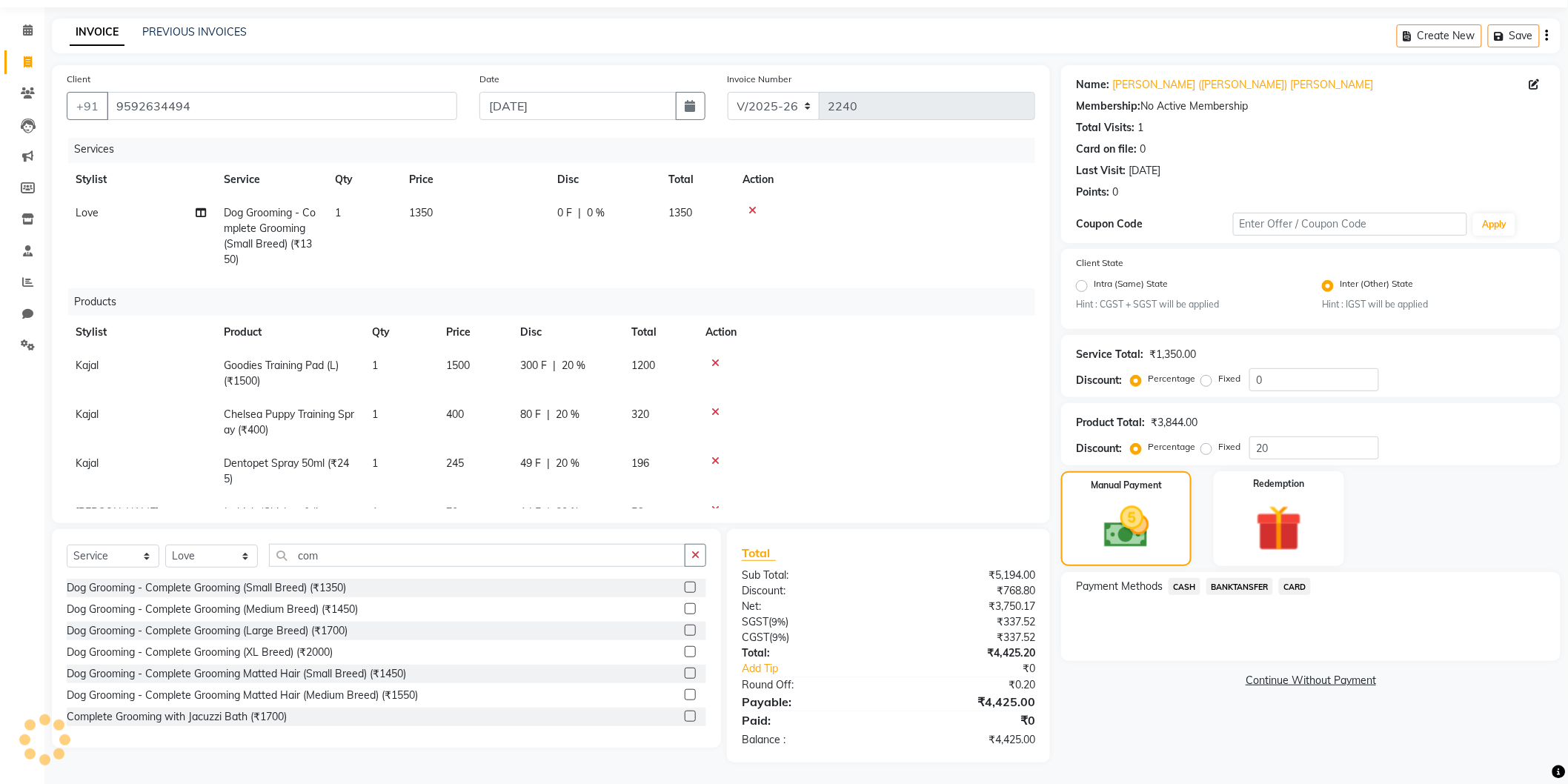
click at [1306, 586] on span "CARD" at bounding box center [1295, 586] width 32 height 17
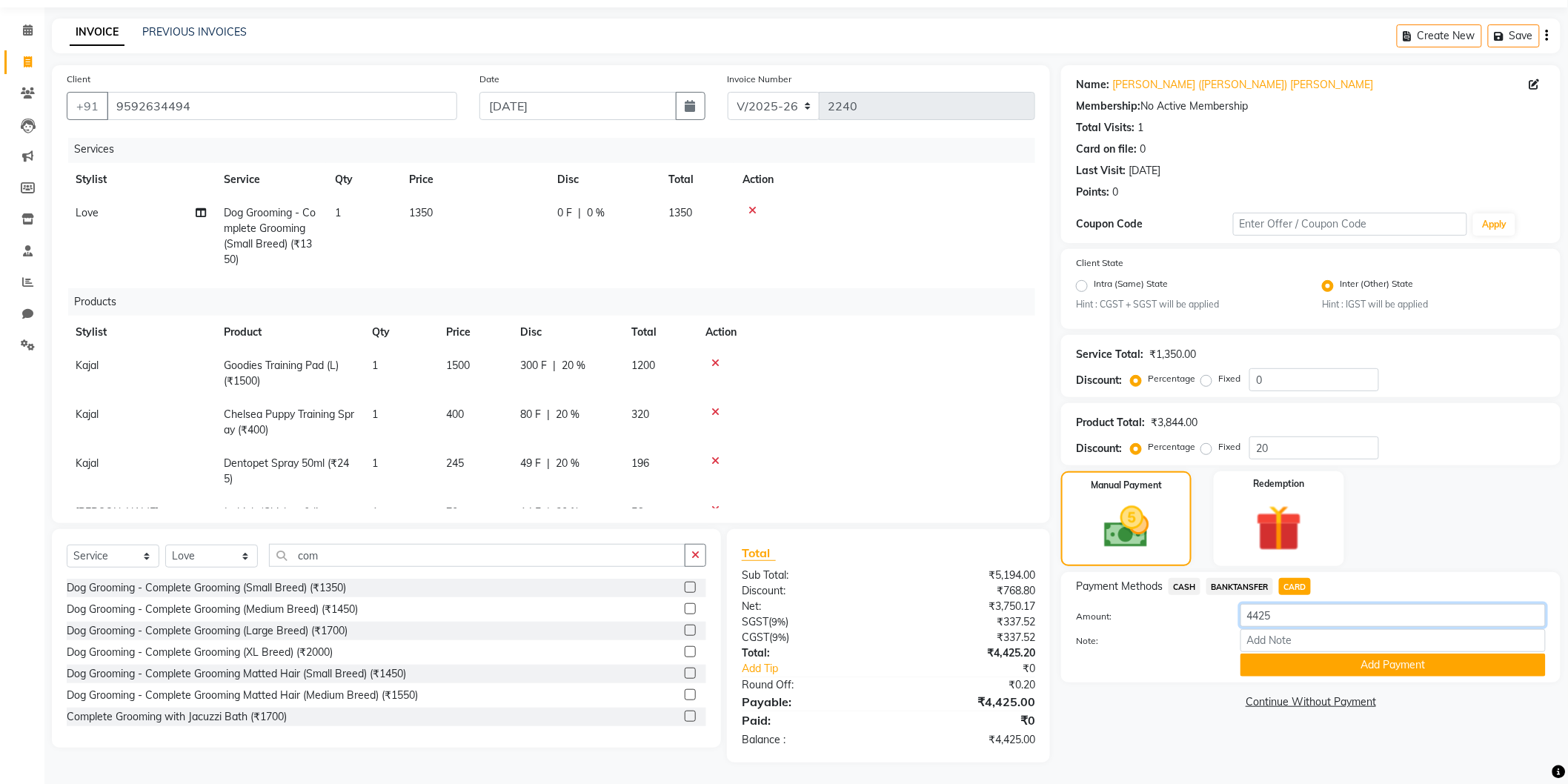
click at [1292, 615] on input "4425" at bounding box center [1393, 615] width 306 height 23
type input "2000"
click at [1338, 657] on button "Add Payment" at bounding box center [1393, 664] width 306 height 23
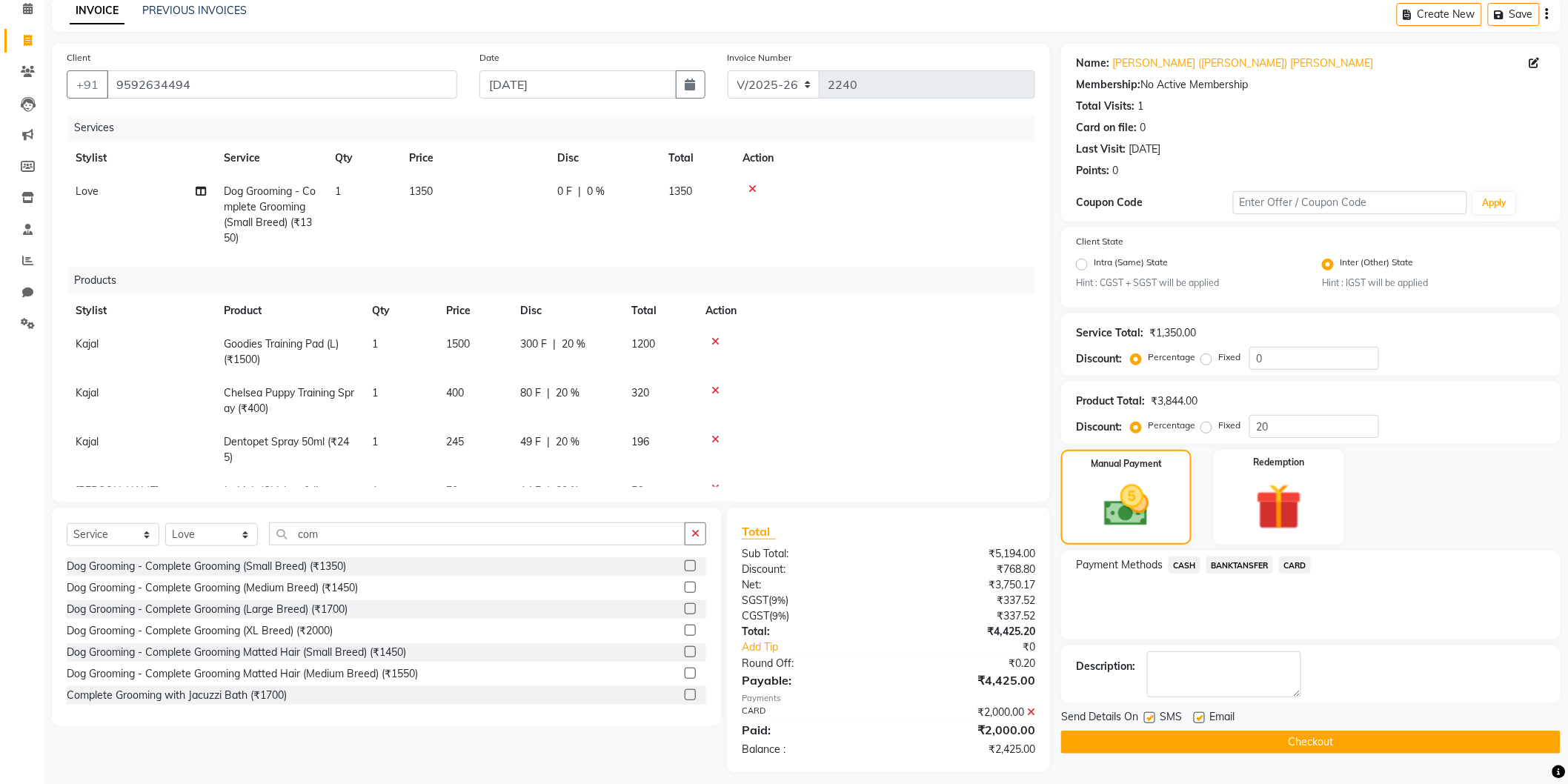
scroll to position [77, 0]
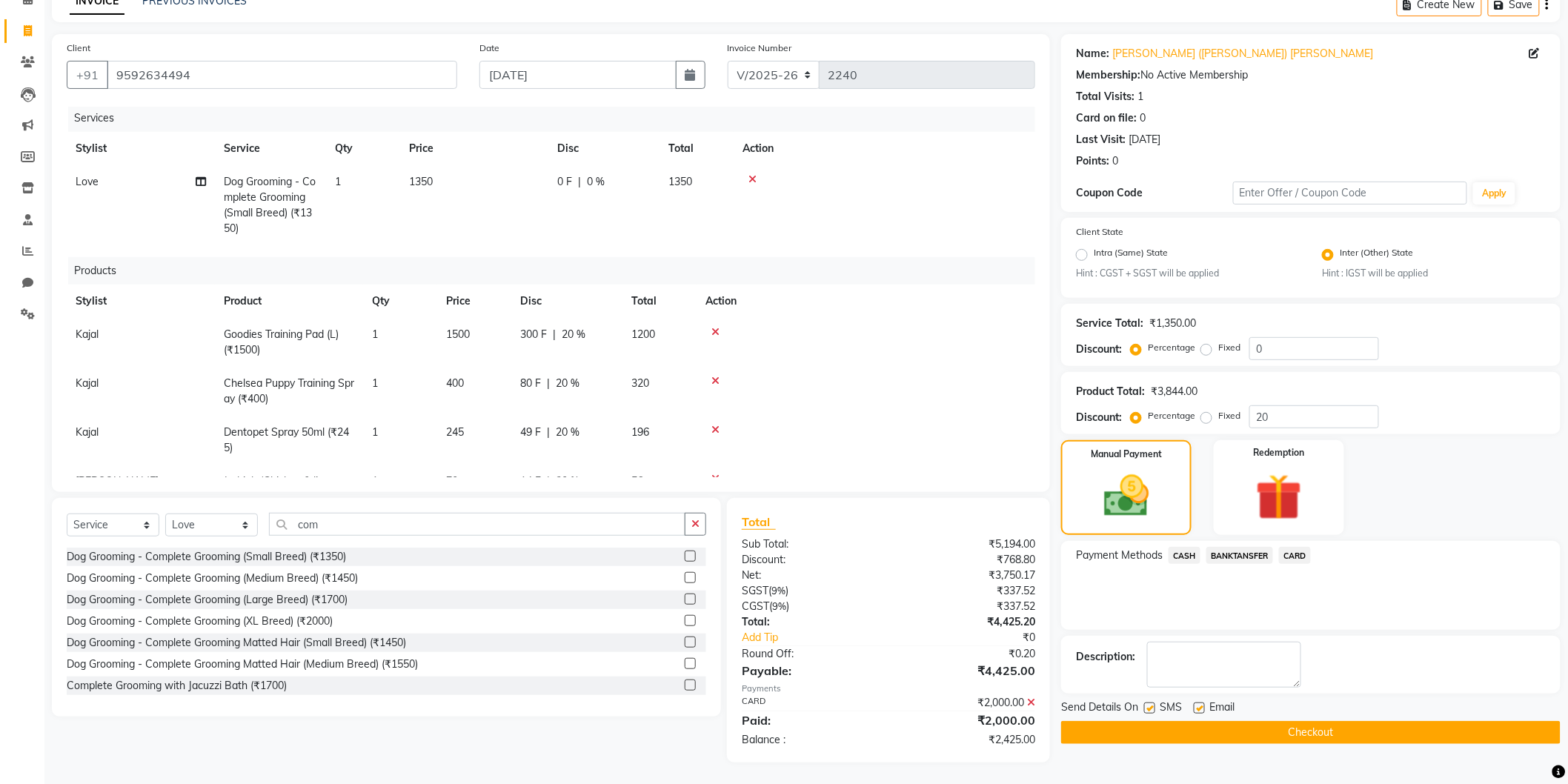
click at [527, 430] on span "49 F" at bounding box center [530, 432] width 21 height 16
select select "80152"
click at [551, 434] on input "49" at bounding box center [542, 436] width 44 height 23
type input "4"
type input "54"
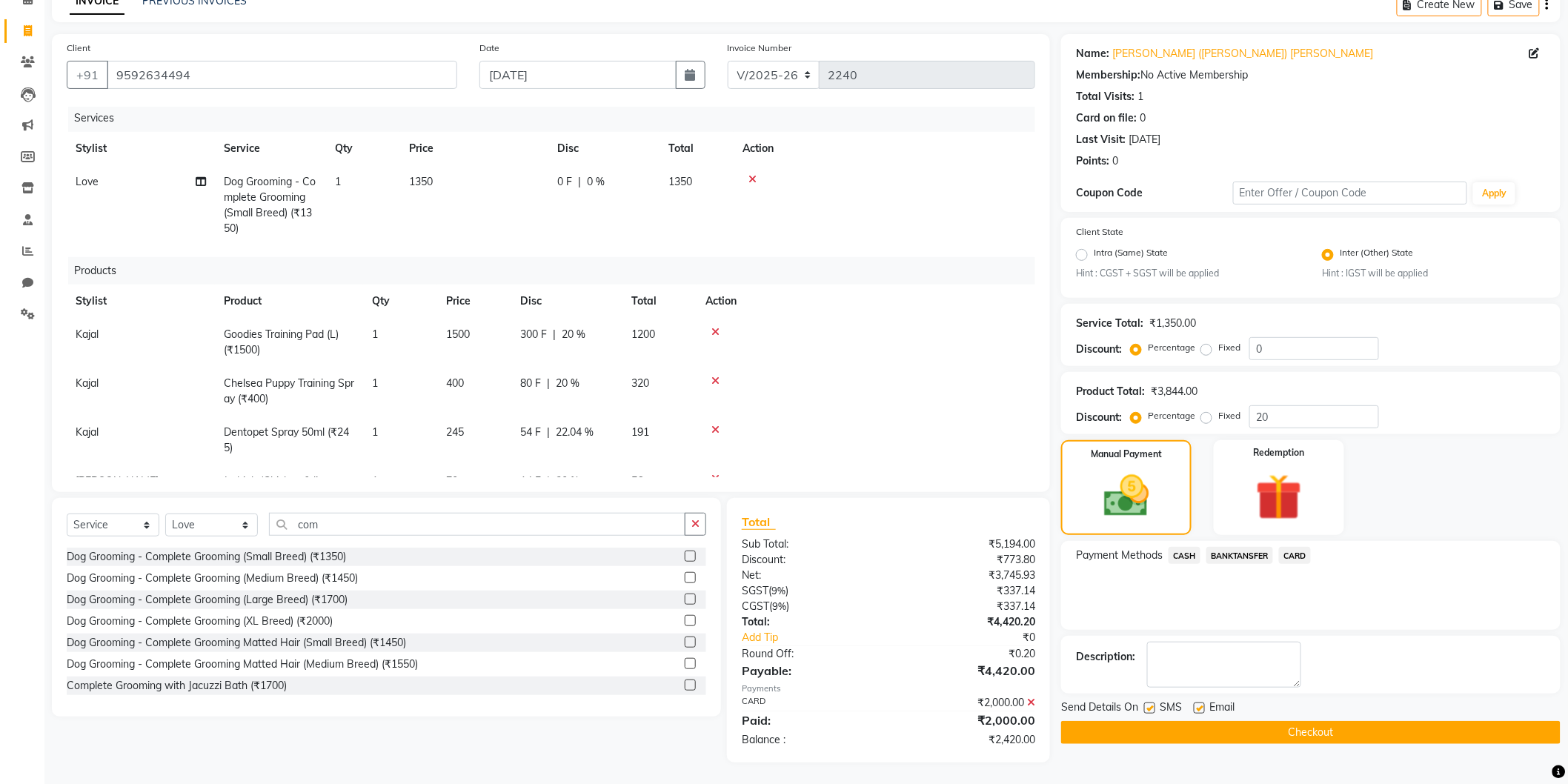
click at [847, 425] on div at bounding box center [865, 430] width 321 height 10
click at [1179, 553] on span "CASH" at bounding box center [1184, 555] width 32 height 17
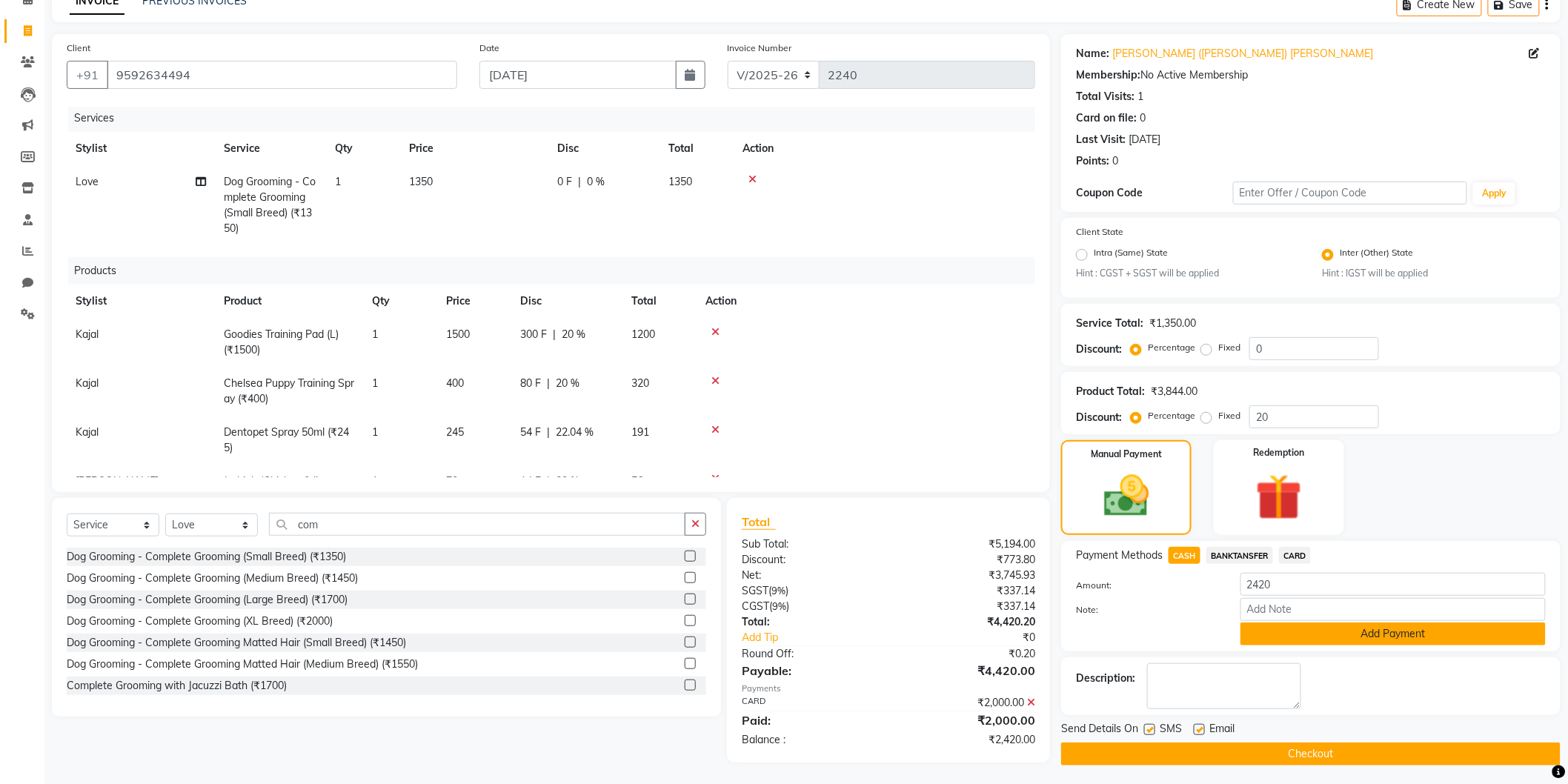
click at [1354, 634] on button "Add Payment" at bounding box center [1393, 633] width 306 height 23
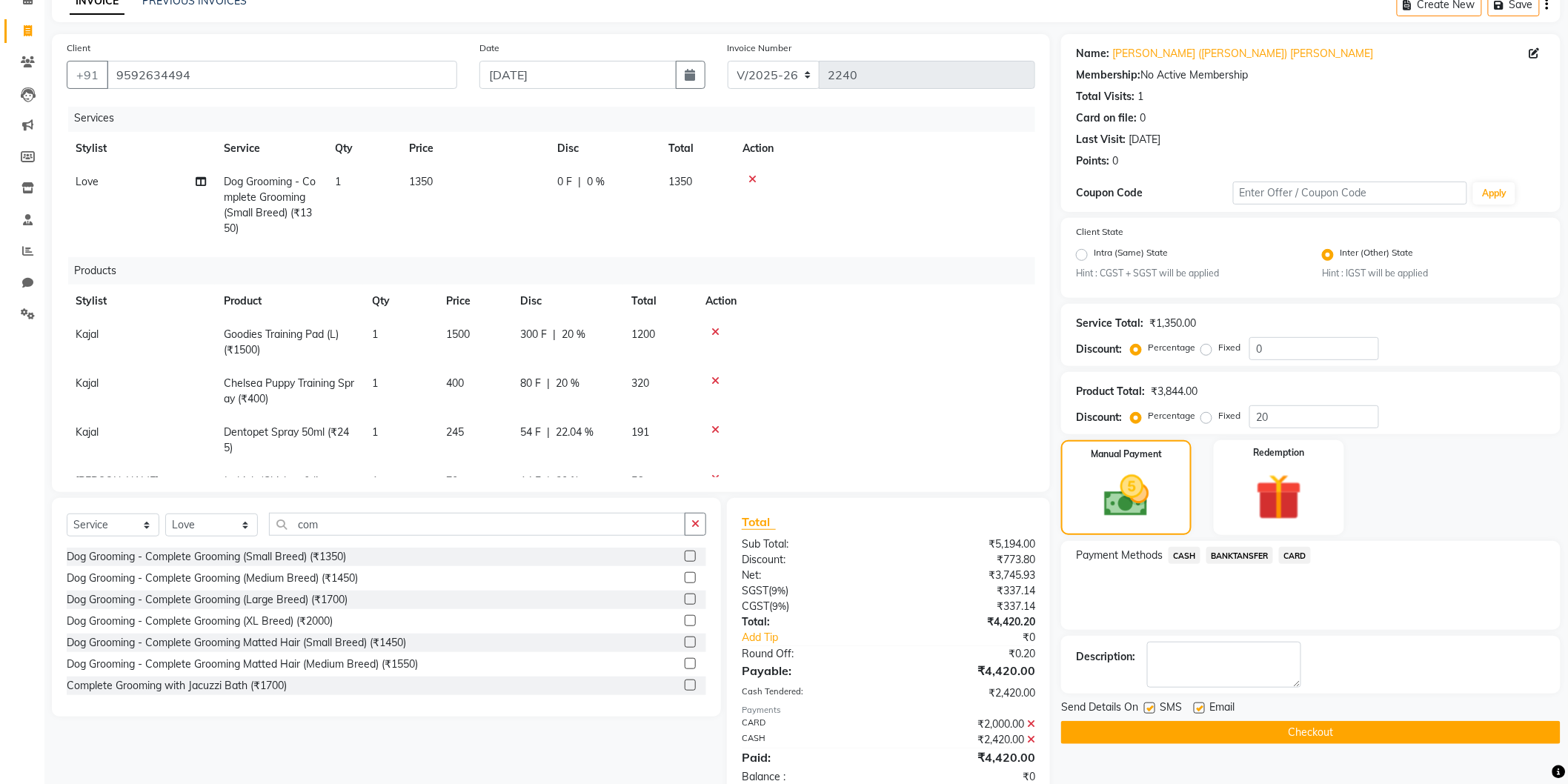
click at [1310, 726] on button "Checkout" at bounding box center [1311, 732] width 499 height 23
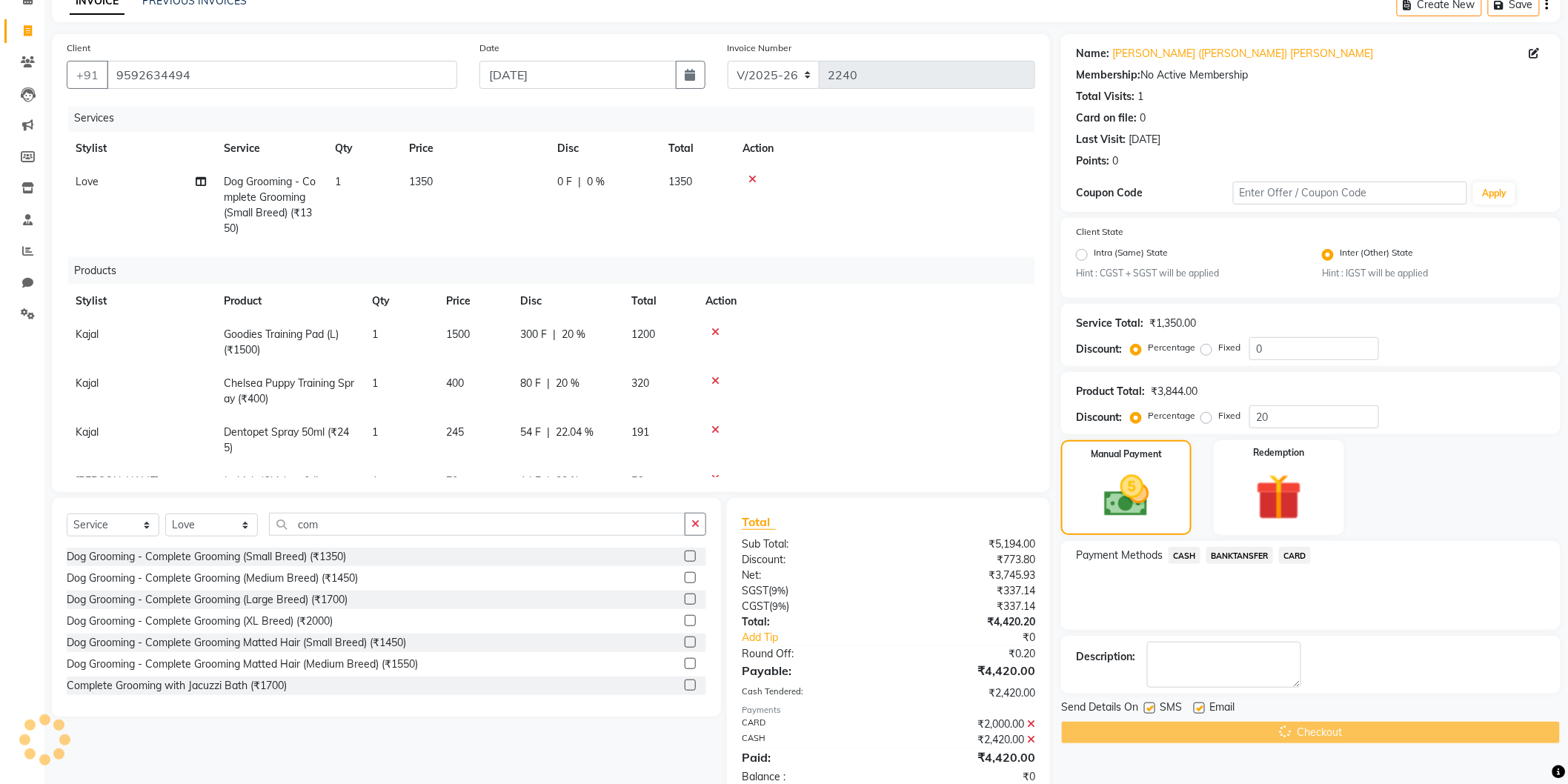
scroll to position [114, 0]
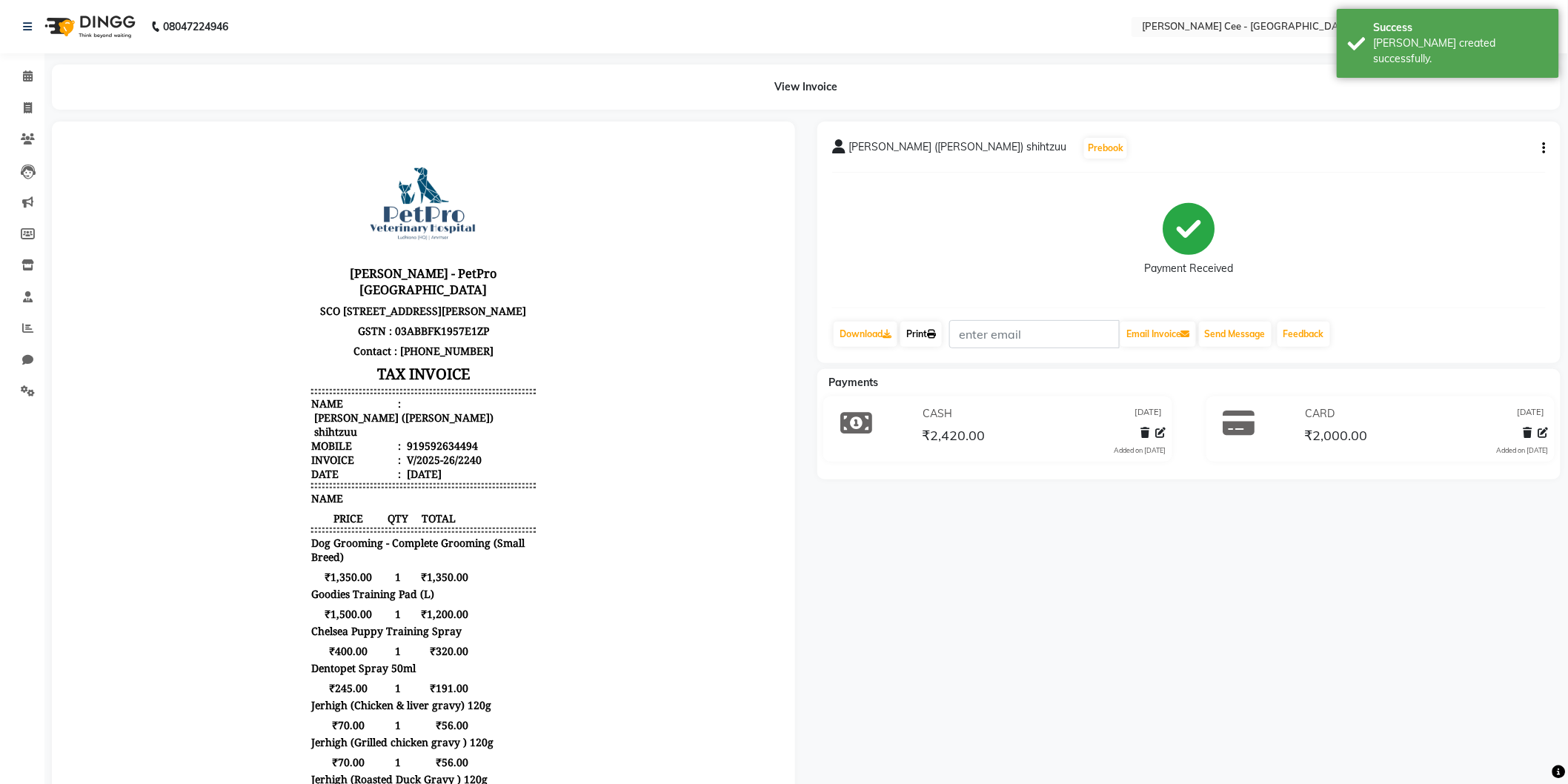
click at [930, 332] on link "Print" at bounding box center [921, 334] width 42 height 25
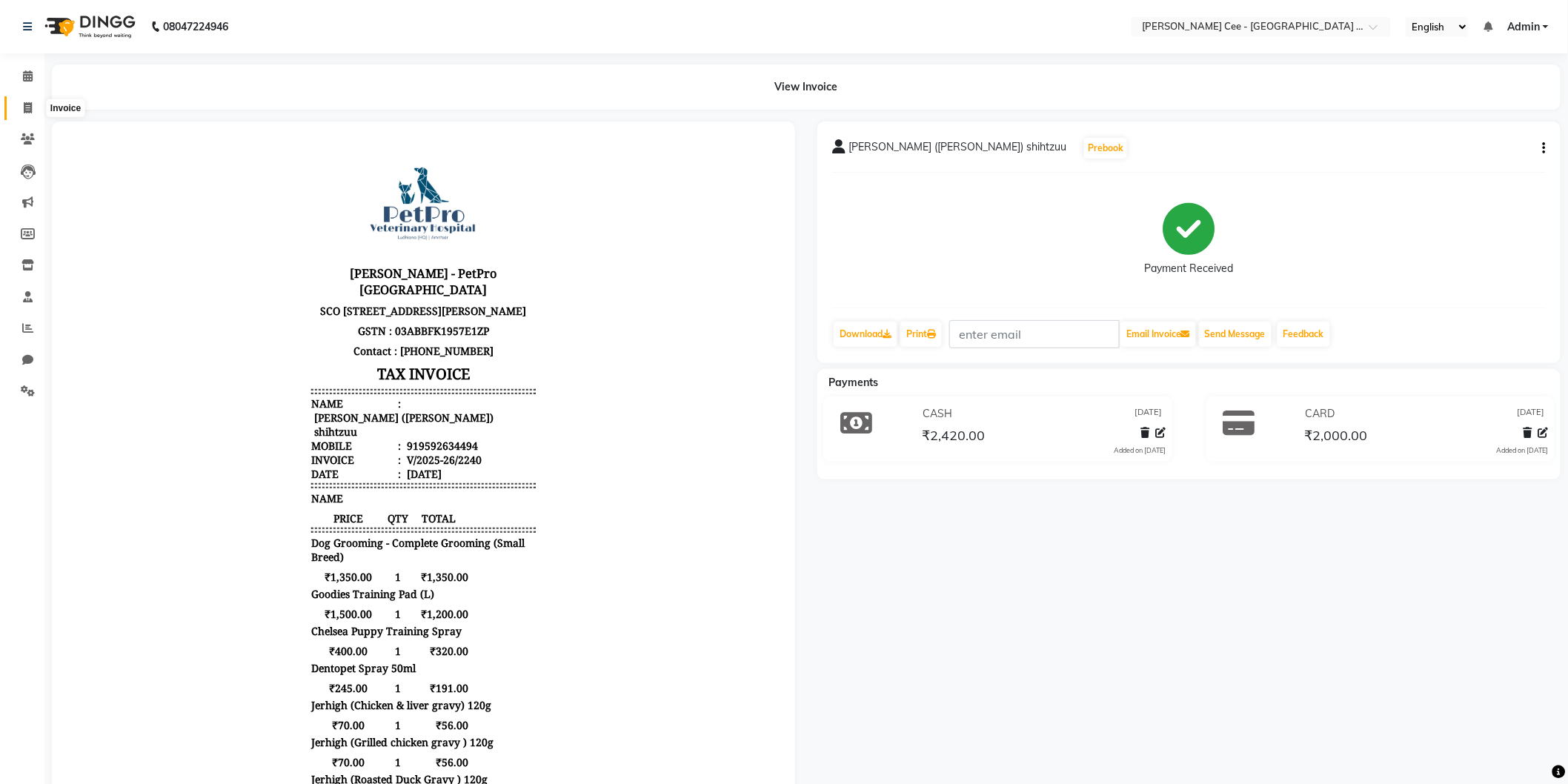
drag, startPoint x: 18, startPoint y: 114, endPoint x: 25, endPoint y: 107, distance: 9.9
click at [18, 113] on span at bounding box center [28, 108] width 26 height 17
select select "service"
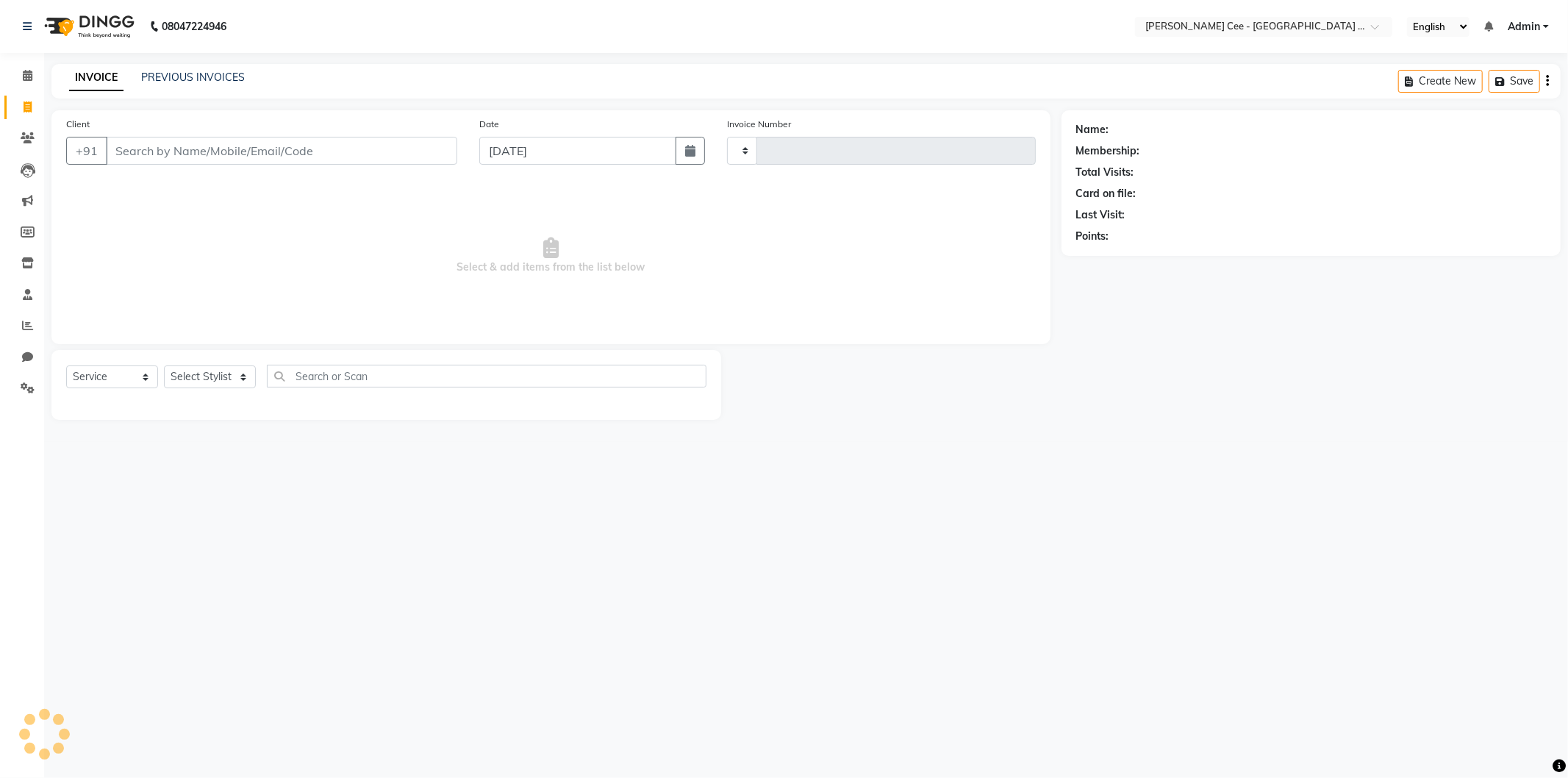
click at [25, 106] on icon at bounding box center [27, 106] width 8 height 11
select select "service"
type input "2241"
select select "8239"
click at [179, 74] on link "PREVIOUS INVOICES" at bounding box center [193, 77] width 104 height 13
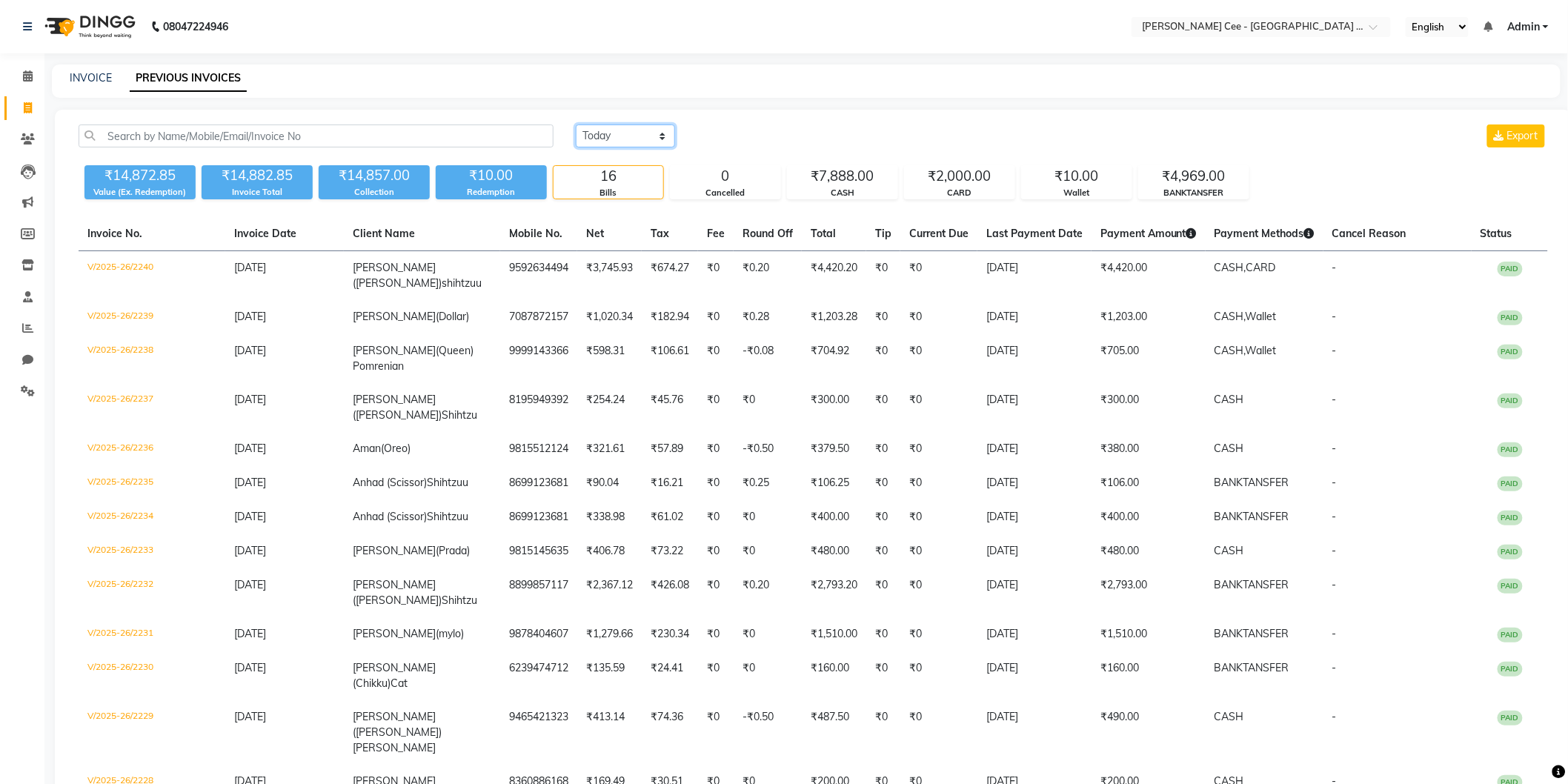
click at [617, 134] on select "Today Yesterday Custom Range" at bounding box center [626, 136] width 100 height 23
select select "yesterday"
click at [576, 125] on select "Today Yesterday Custom Range" at bounding box center [626, 136] width 100 height 23
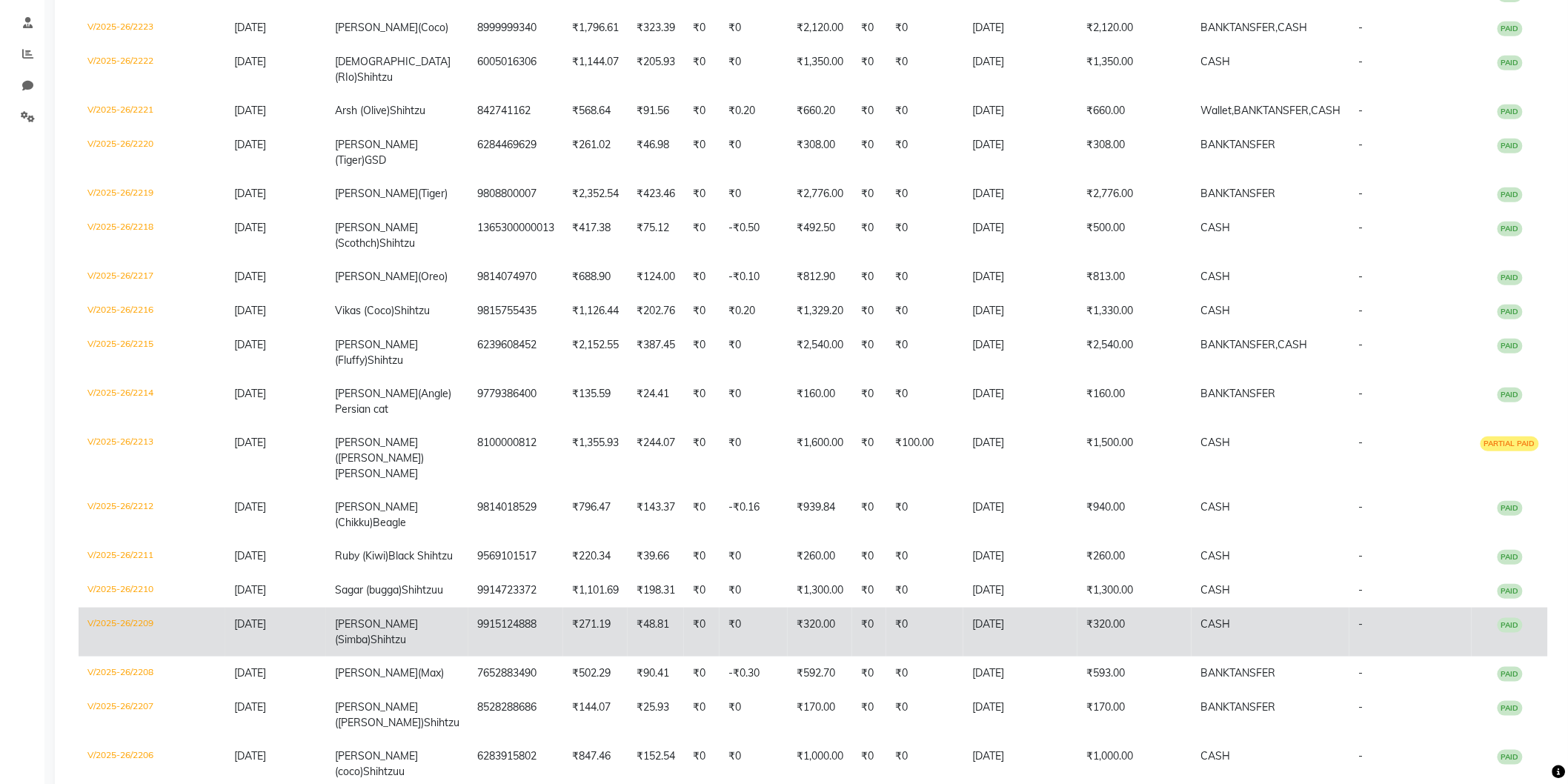
scroll to position [616, 0]
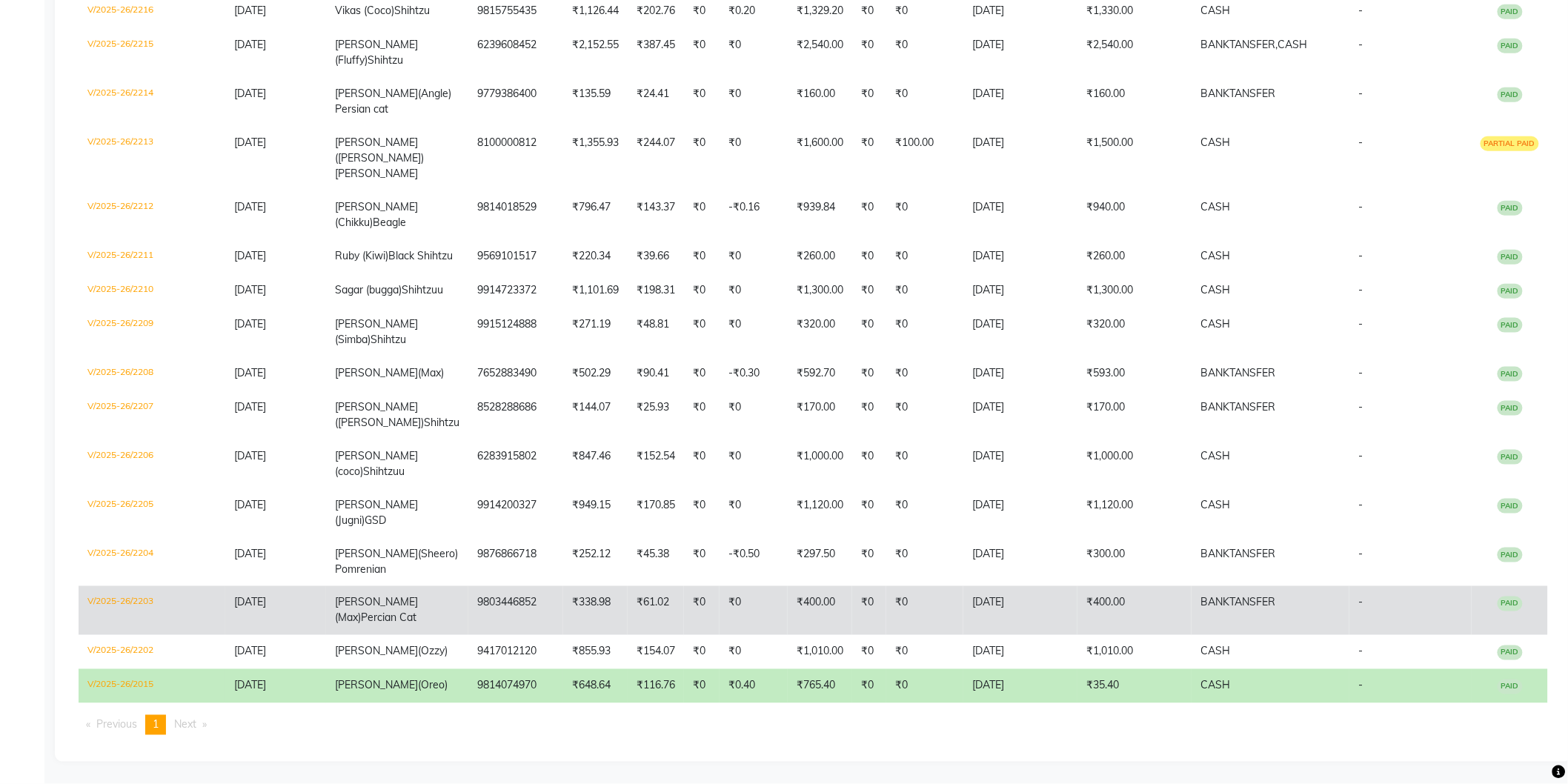
click at [654, 586] on td "₹61.02" at bounding box center [655, 611] width 56 height 49
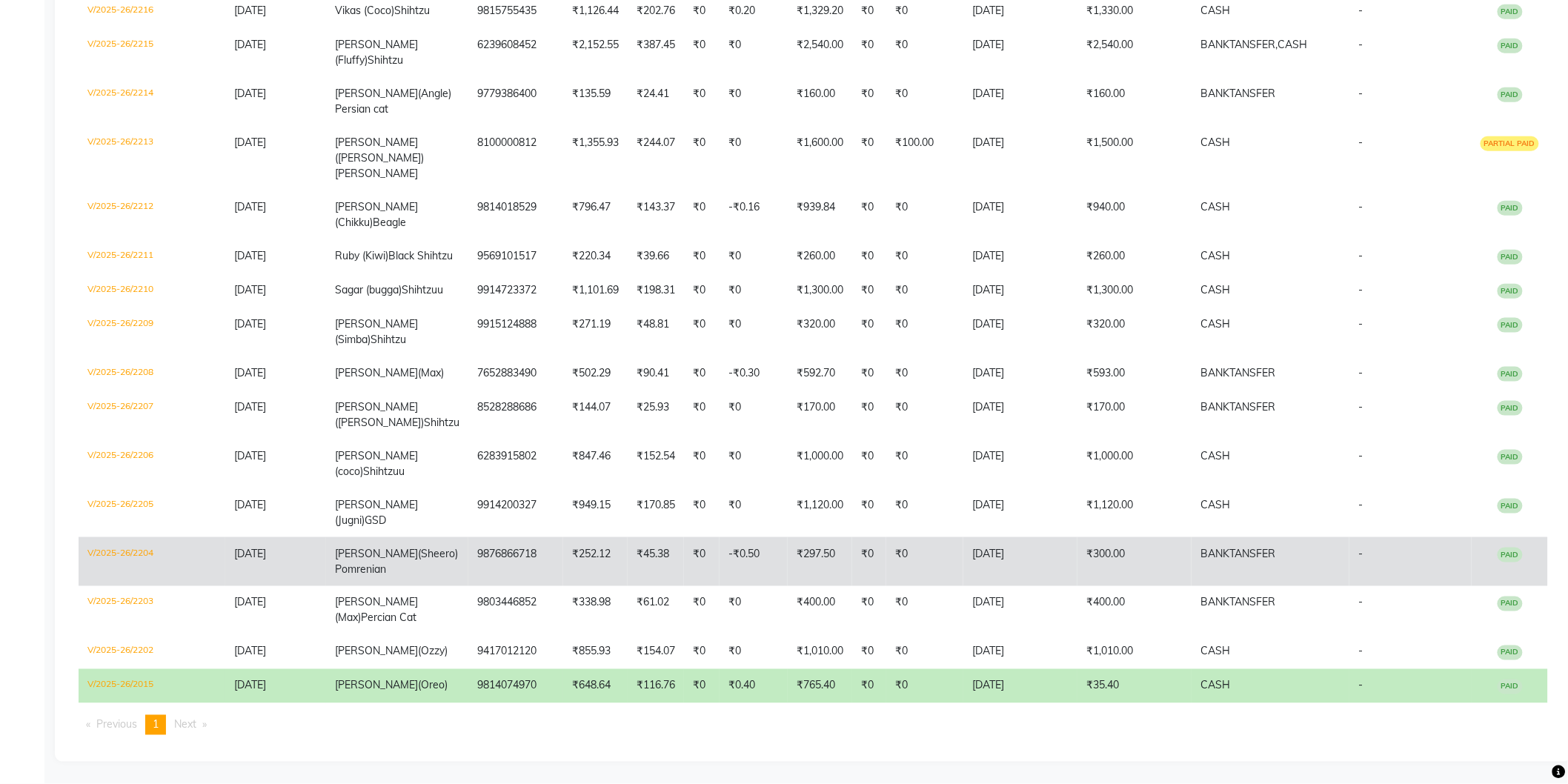
click at [441, 547] on td "Gurshaan Singh (Sheero) Pomrenian" at bounding box center [397, 561] width 142 height 49
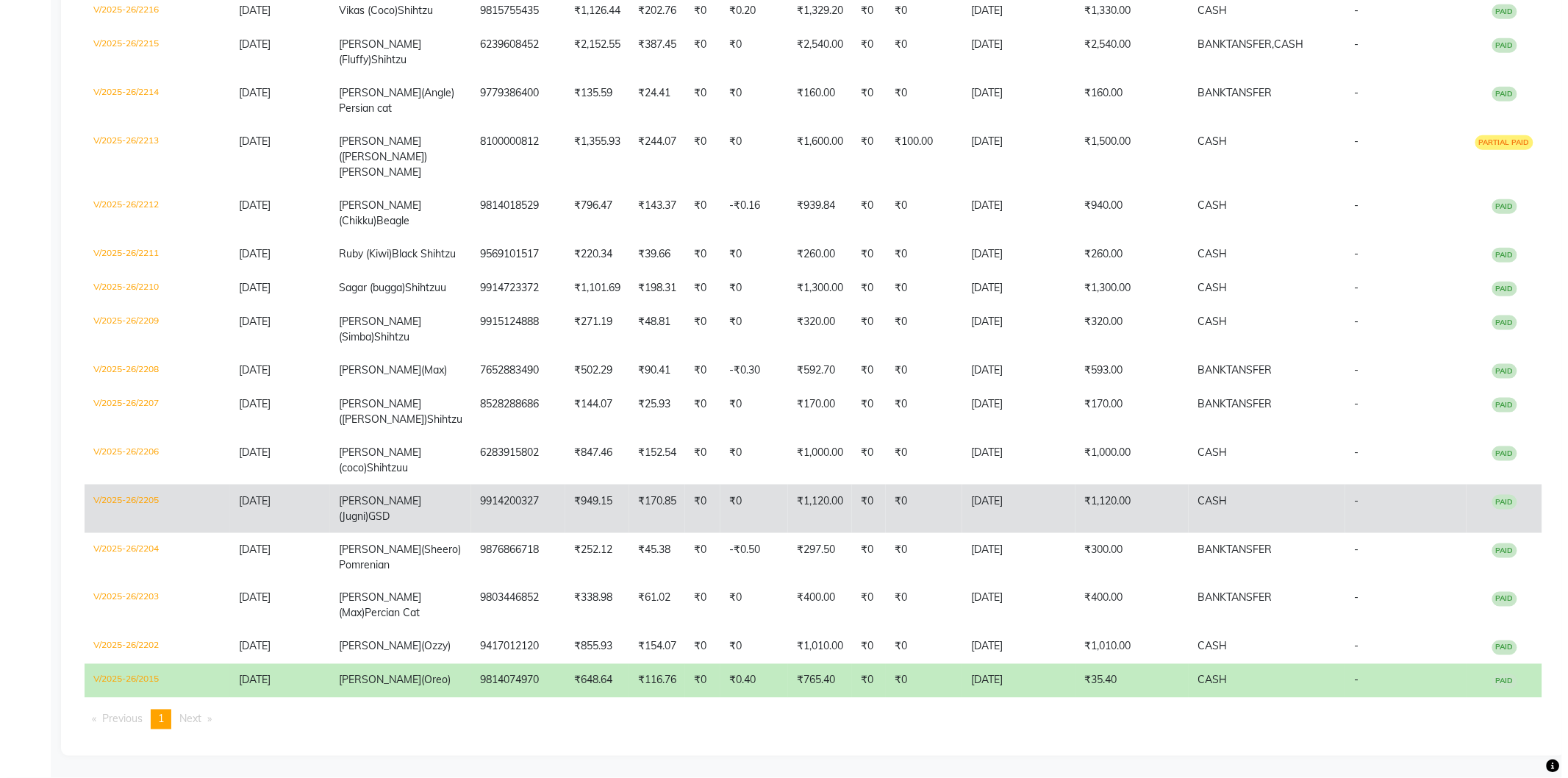
scroll to position [0, 0]
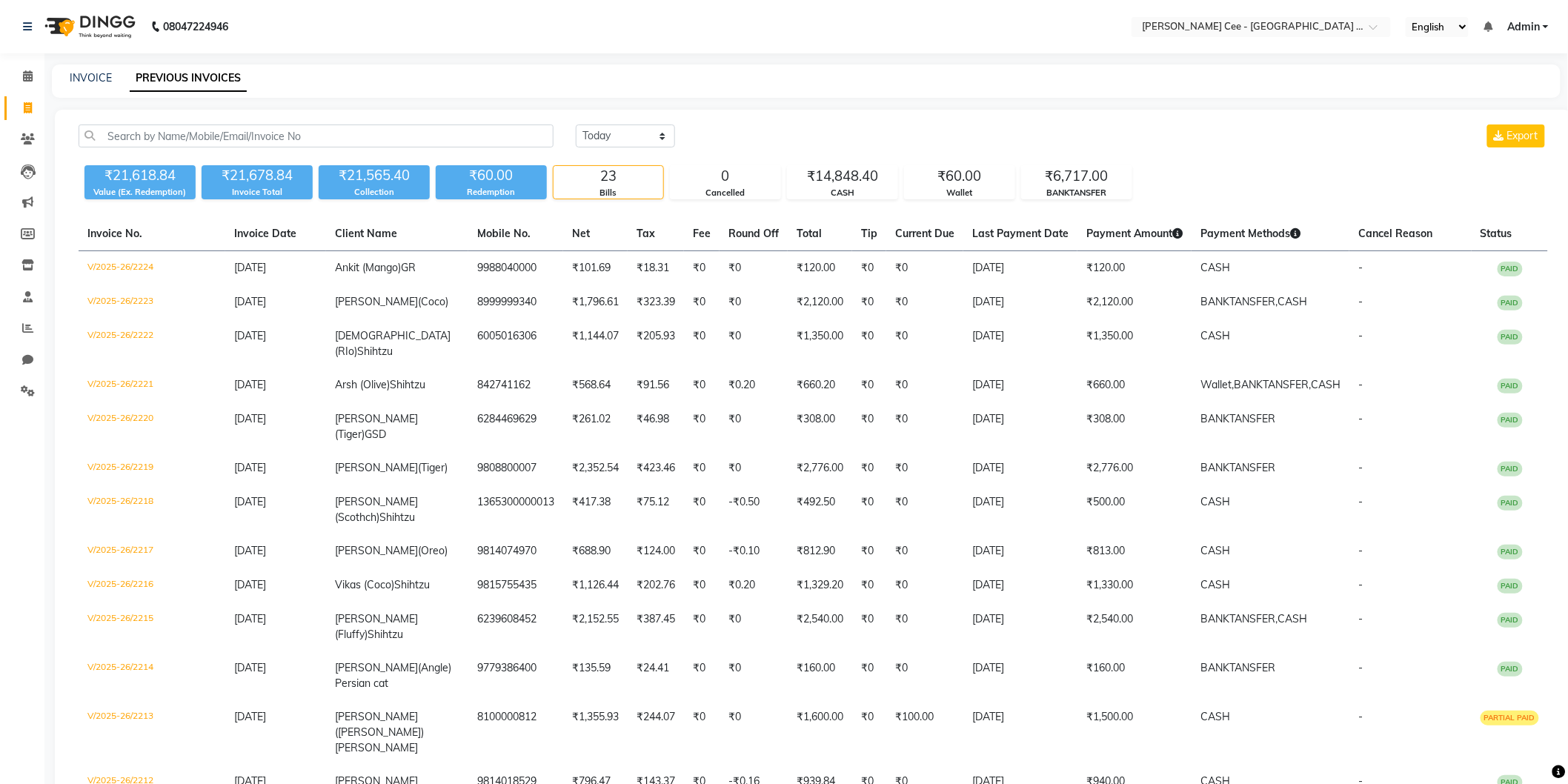
click at [29, 104] on icon at bounding box center [28, 107] width 8 height 11
select select "service"
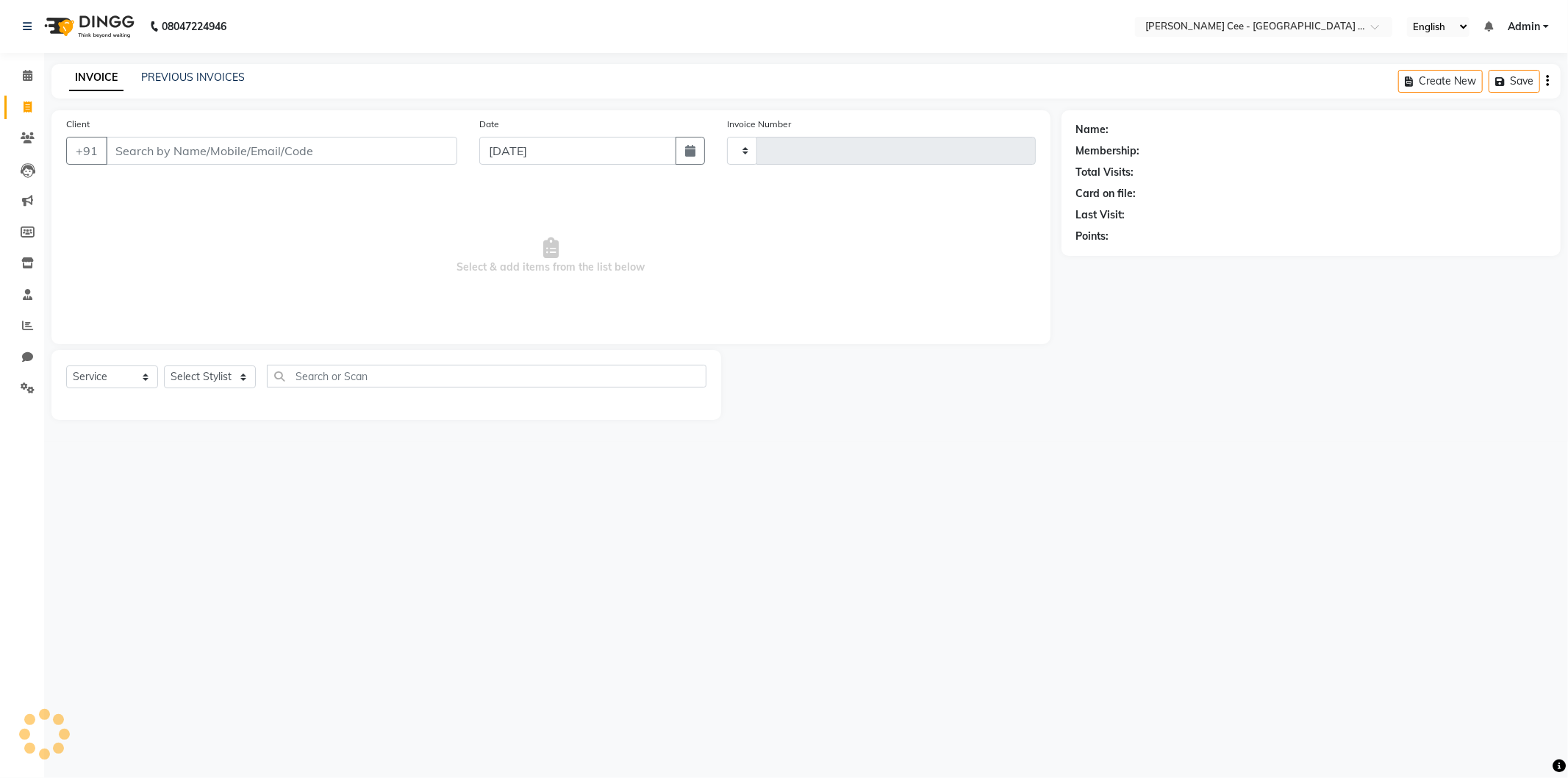
type input "2241"
select select "8239"
click at [233, 151] on input "Client" at bounding box center [281, 151] width 351 height 28
select select "product"
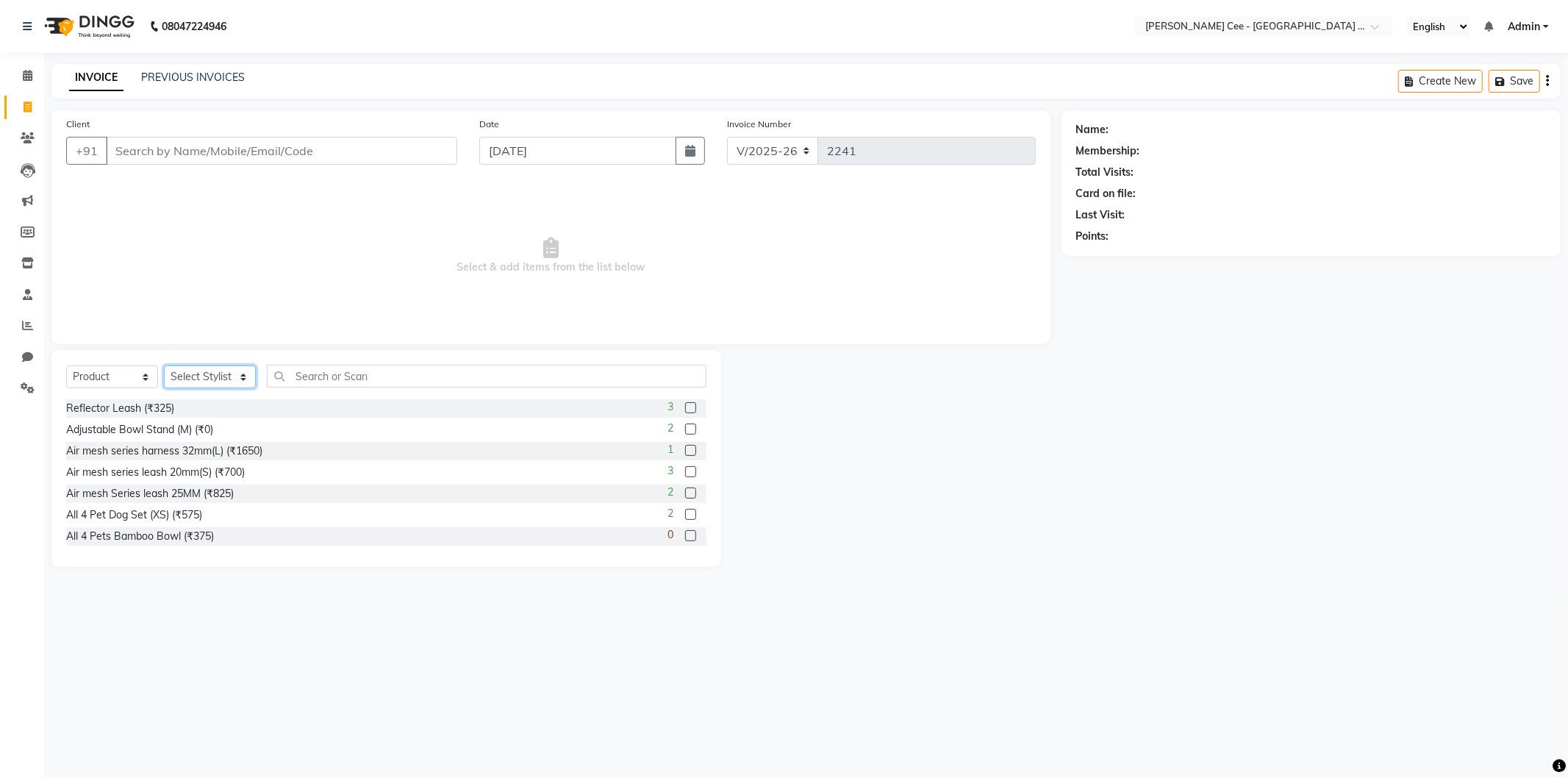
click at [201, 382] on select "Select Stylist Avinash Dr Kamalpreet Kaur Dr.Simran Guri Jashanpreet Singh Kaja…" at bounding box center [209, 377] width 92 height 22
select select "86120"
click at [164, 367] on select "Select Stylist Avinash Dr Kamalpreet Kaur Dr.Simran Guri Jashanpreet Singh Kaja…" at bounding box center [209, 377] width 92 height 22
click at [313, 381] on input "text" at bounding box center [486, 376] width 440 height 22
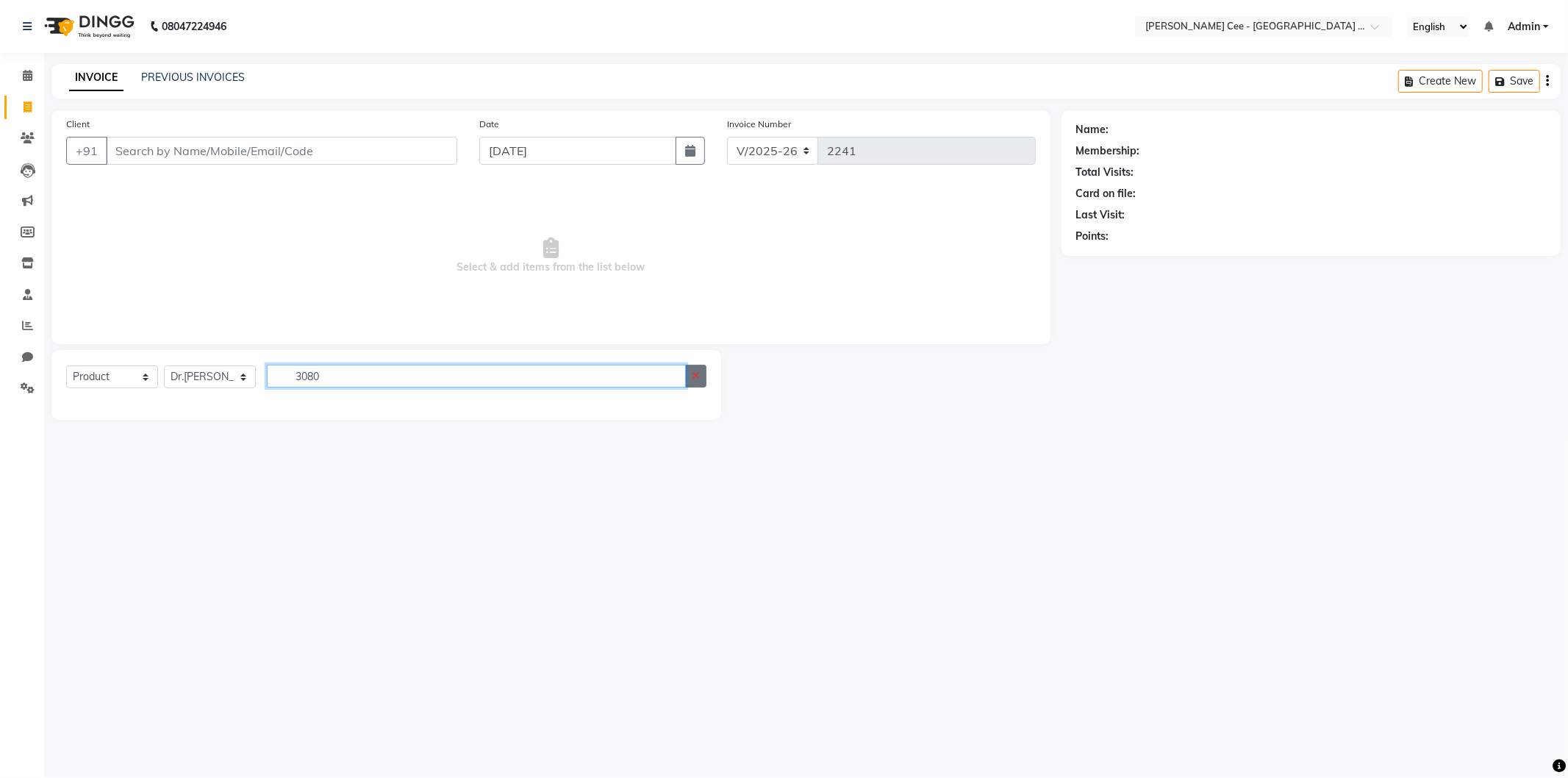
type input "3080"
click at [700, 375] on button "button" at bounding box center [696, 376] width 22 height 22
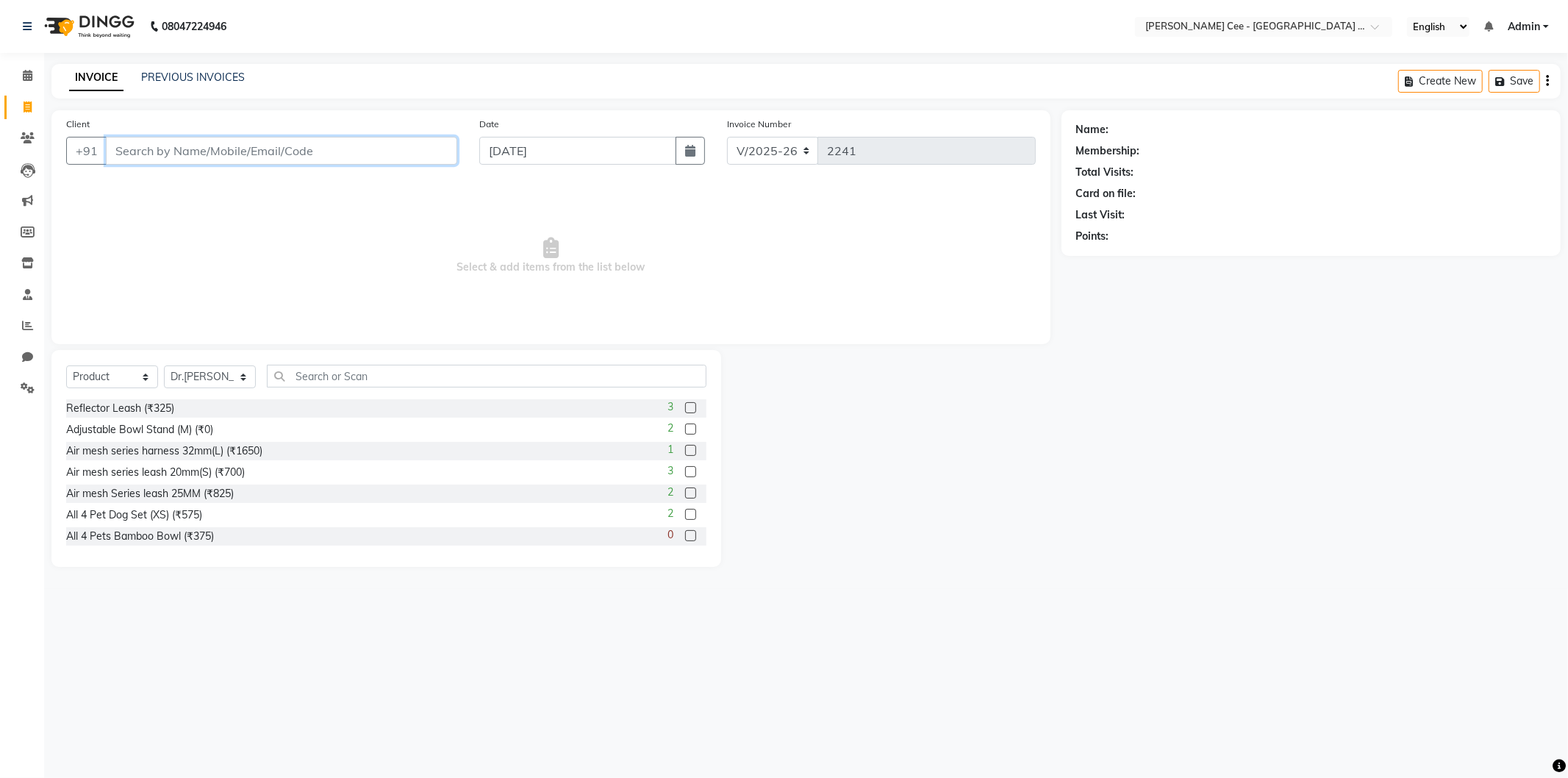
click at [252, 145] on input "Client" at bounding box center [281, 151] width 351 height 28
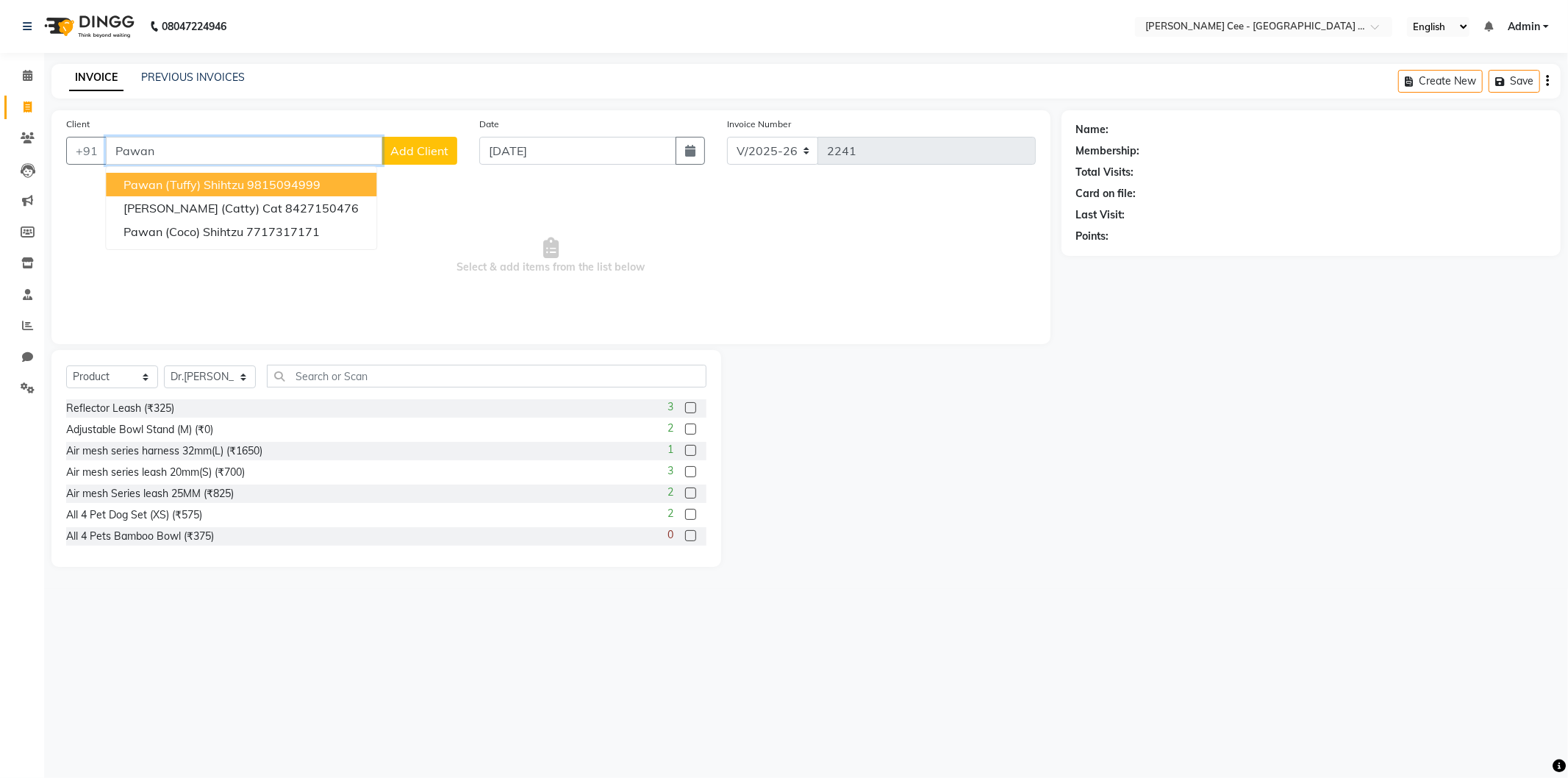
type input "Pawan"
click at [409, 150] on span "Add Client" at bounding box center [420, 151] width 58 height 15
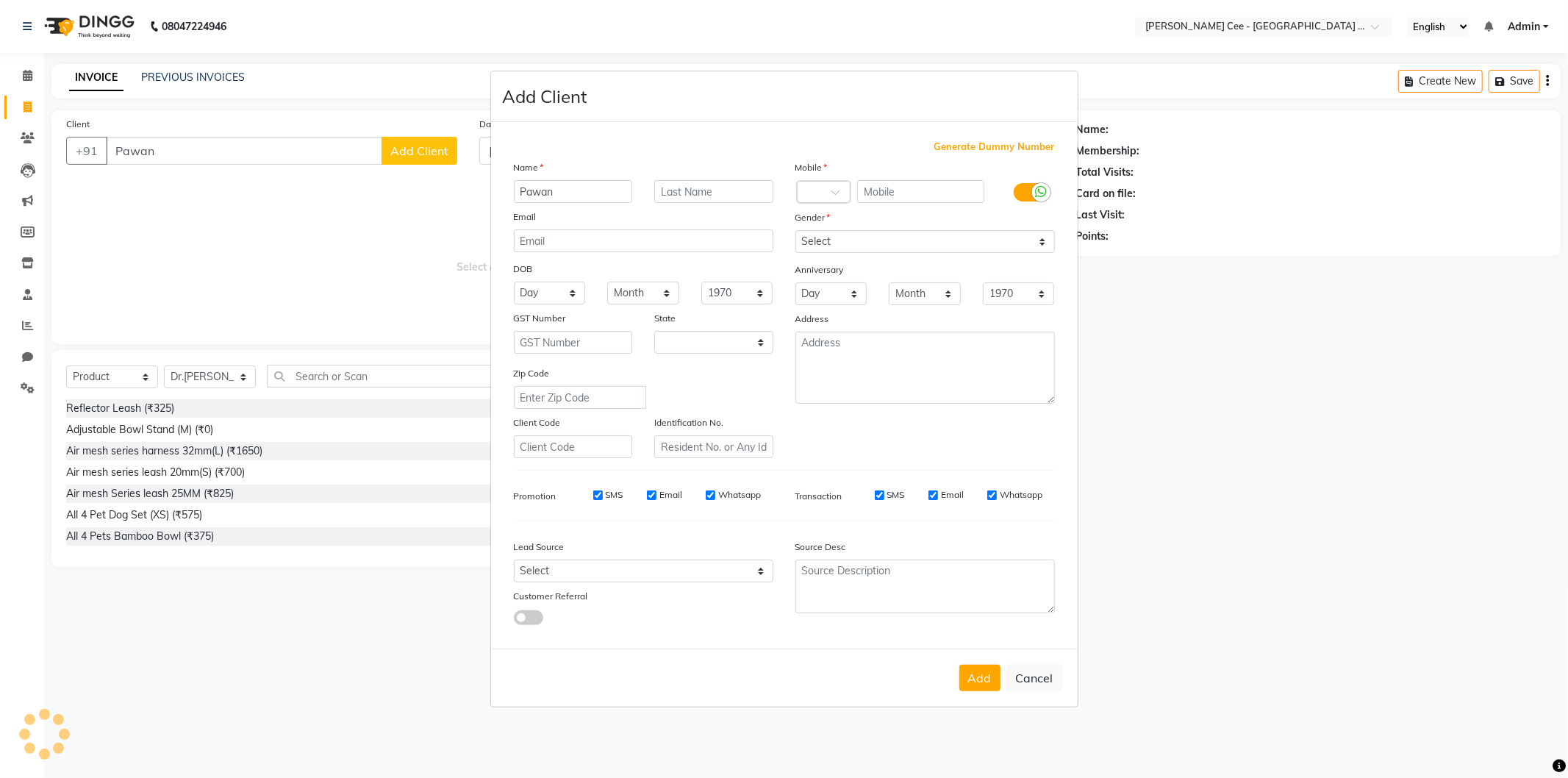
select select "22"
type input "Pawan (Nawab)"
type input "Gr"
click at [938, 184] on input "text" at bounding box center [921, 191] width 127 height 22
type input "7901969113"
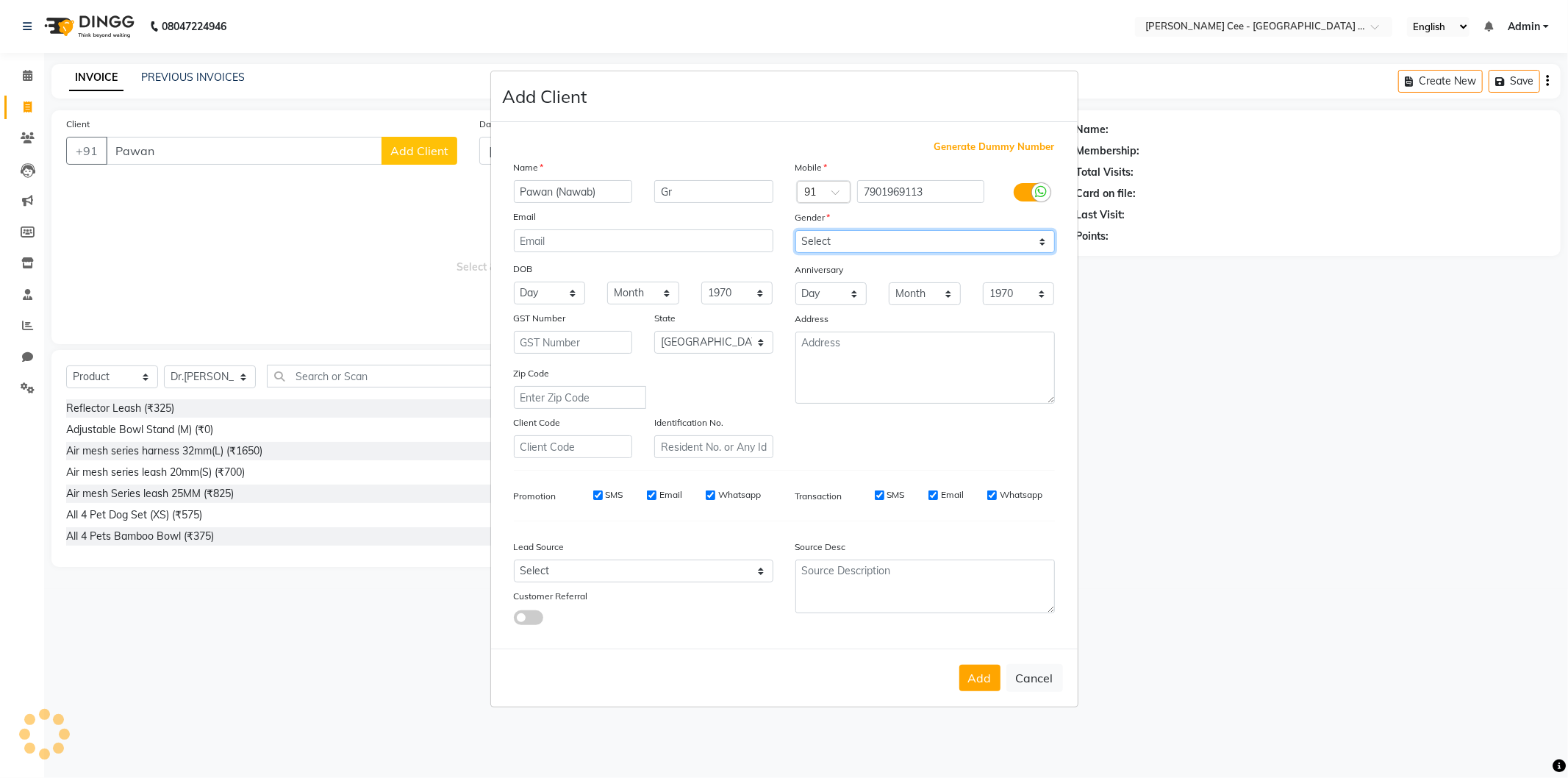
click at [931, 239] on select "Select Male Female Other Prefer Not To Say" at bounding box center [925, 241] width 259 height 22
select select "male"
click at [795, 230] on select "Select Male Female Other Prefer Not To Say" at bounding box center [925, 241] width 259 height 22
click at [976, 675] on button "Add" at bounding box center [981, 678] width 42 height 27
type input "7901969113"
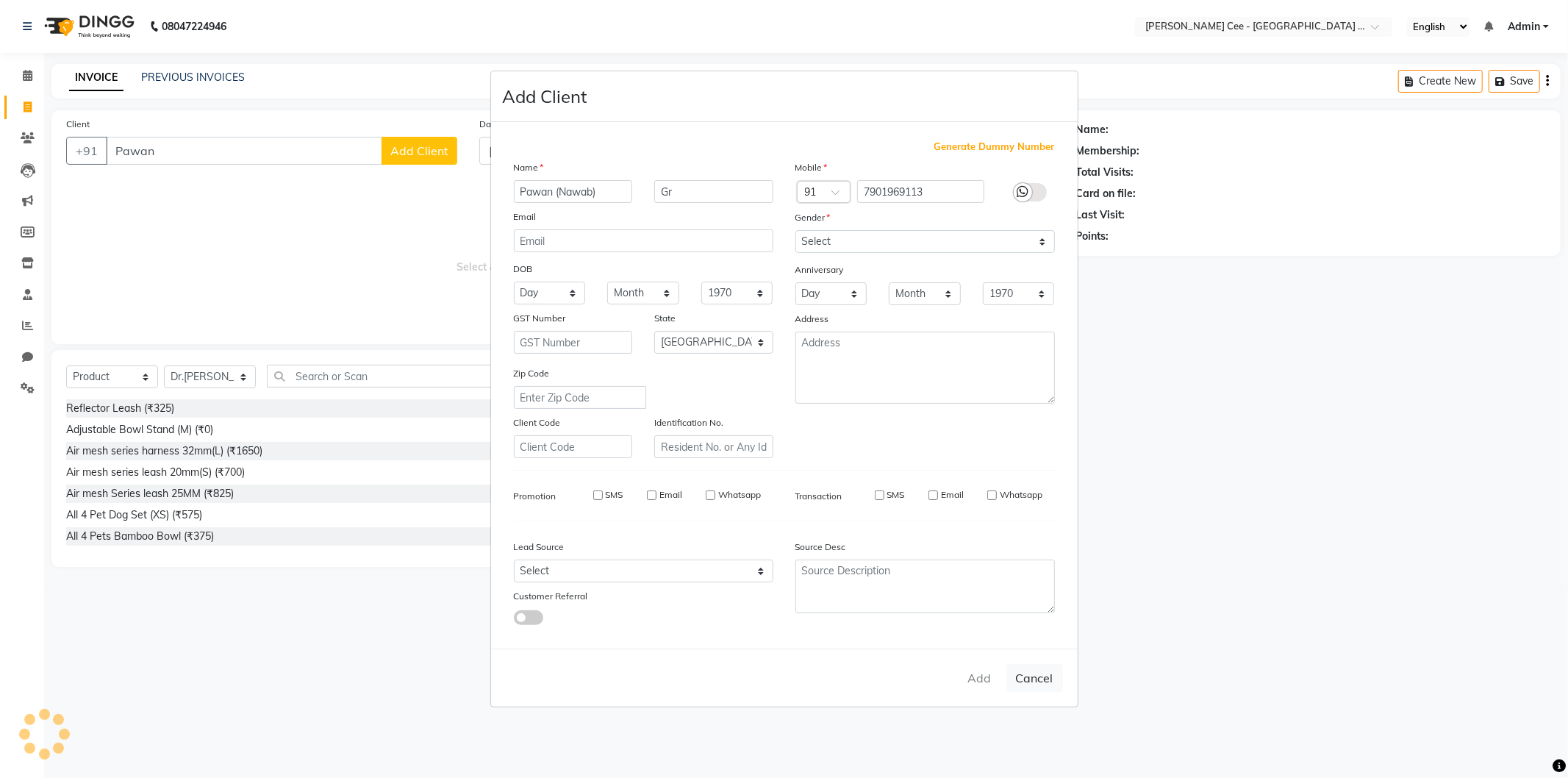
select select
select select "null"
select select
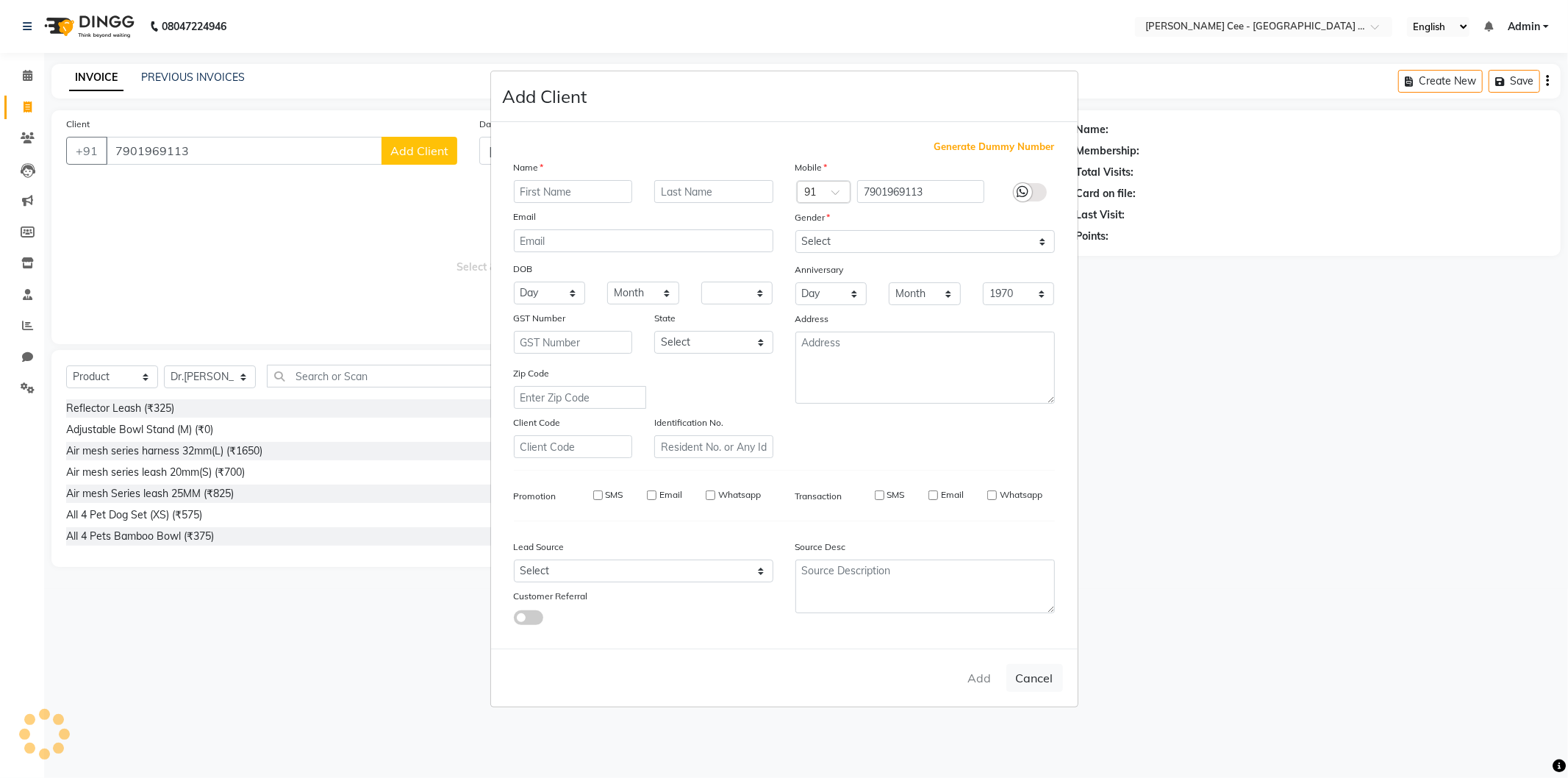
select select
checkbox input "false"
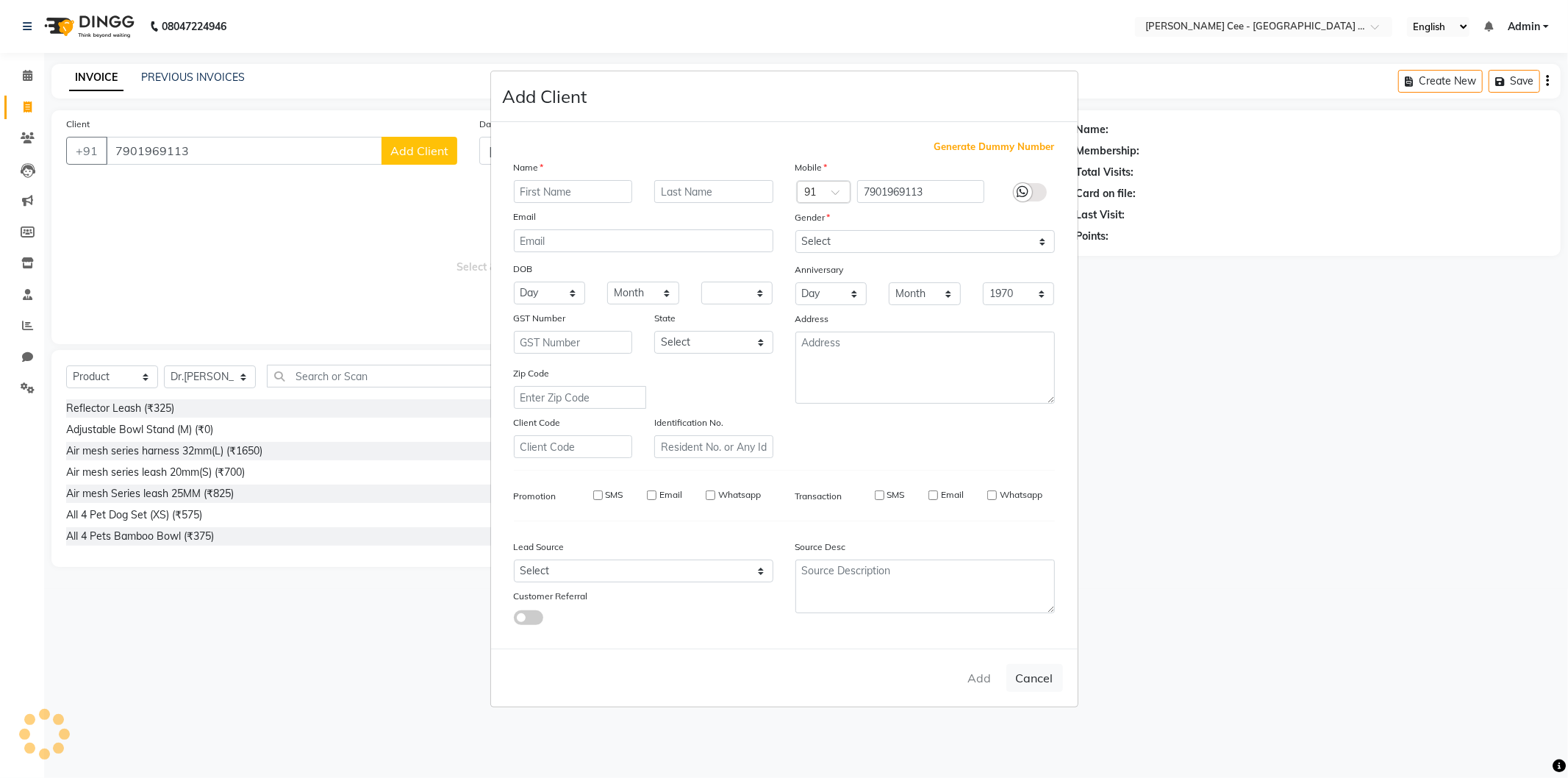
checkbox input "false"
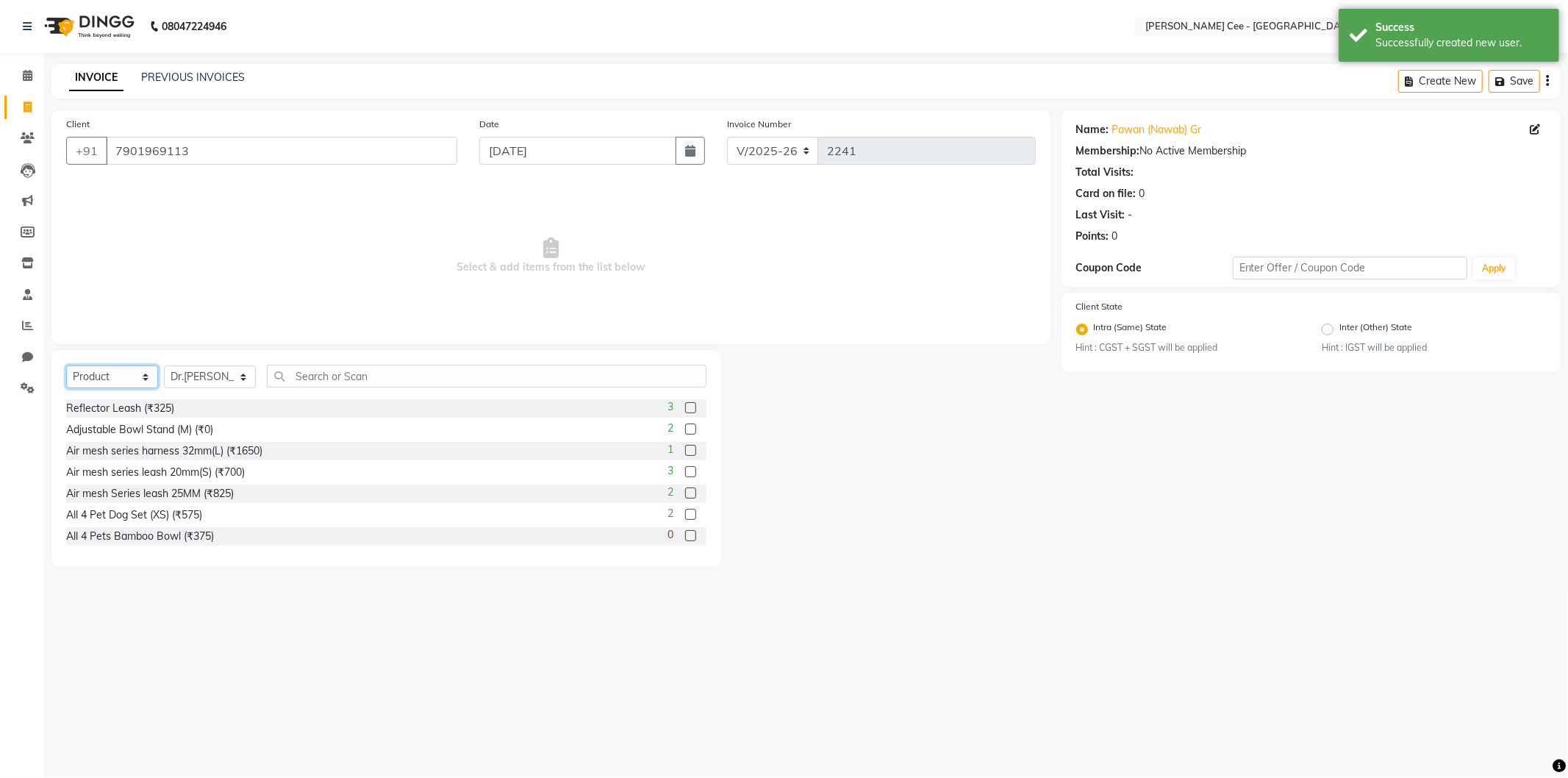
click at [103, 373] on select "Select Service Product Membership Package Voucher Prepaid Gift Card" at bounding box center [112, 377] width 92 height 22
select select "service"
click at [66, 367] on select "Select Service Product Membership Package Voucher Prepaid Gift Card" at bounding box center [112, 377] width 92 height 22
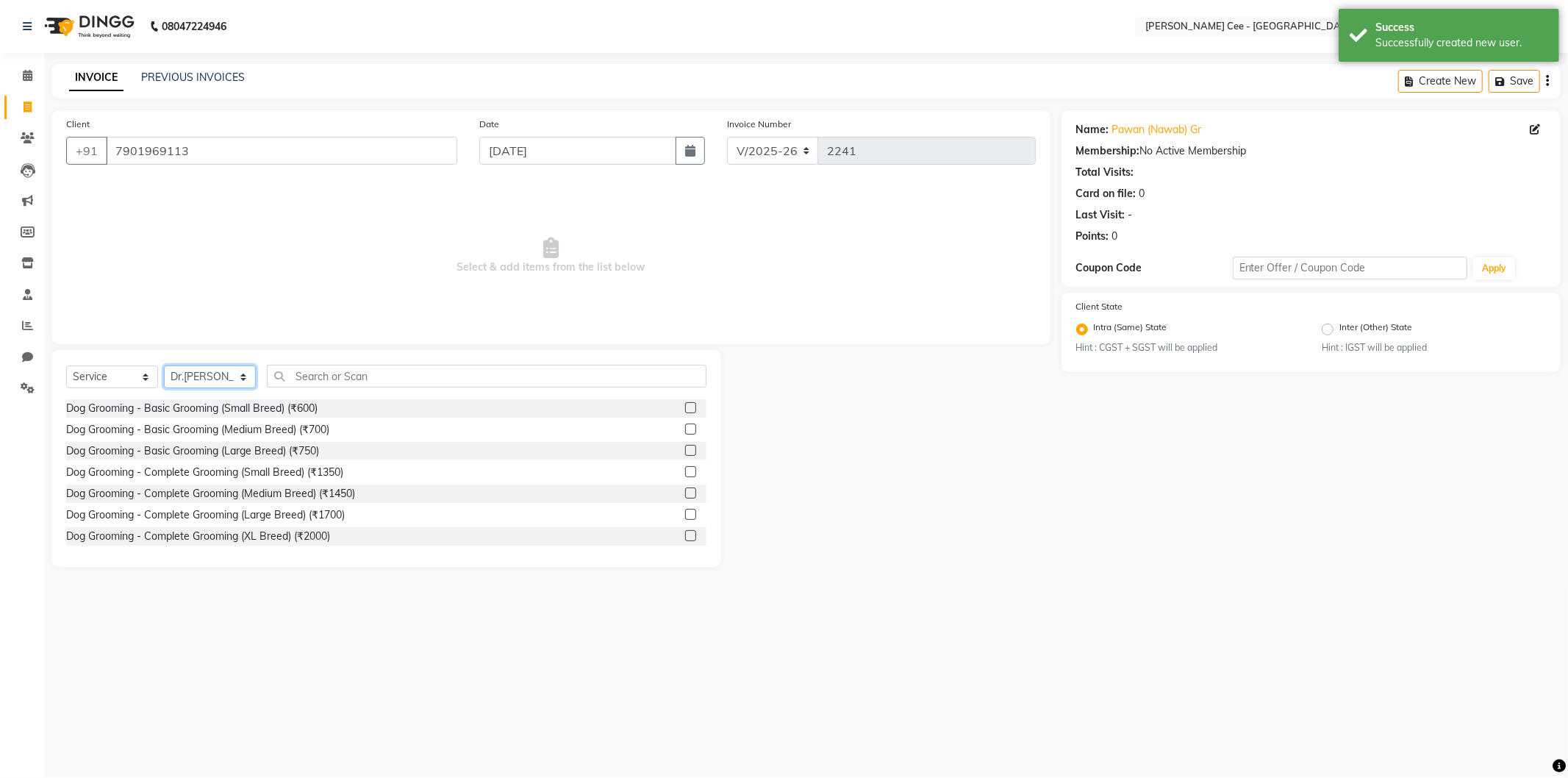
click at [207, 380] on select "Select Stylist Avinash Dr Kamalpreet Kaur Dr.Simran Guri Jashanpreet Singh Kaja…" at bounding box center [209, 377] width 92 height 22
select select "80158"
click at [164, 367] on select "Select Stylist Avinash Dr Kamalpreet Kaur Dr.Simran Guri Jashanpreet Singh Kaja…" at bounding box center [209, 377] width 92 height 22
click at [348, 376] on input "text" at bounding box center [486, 376] width 440 height 22
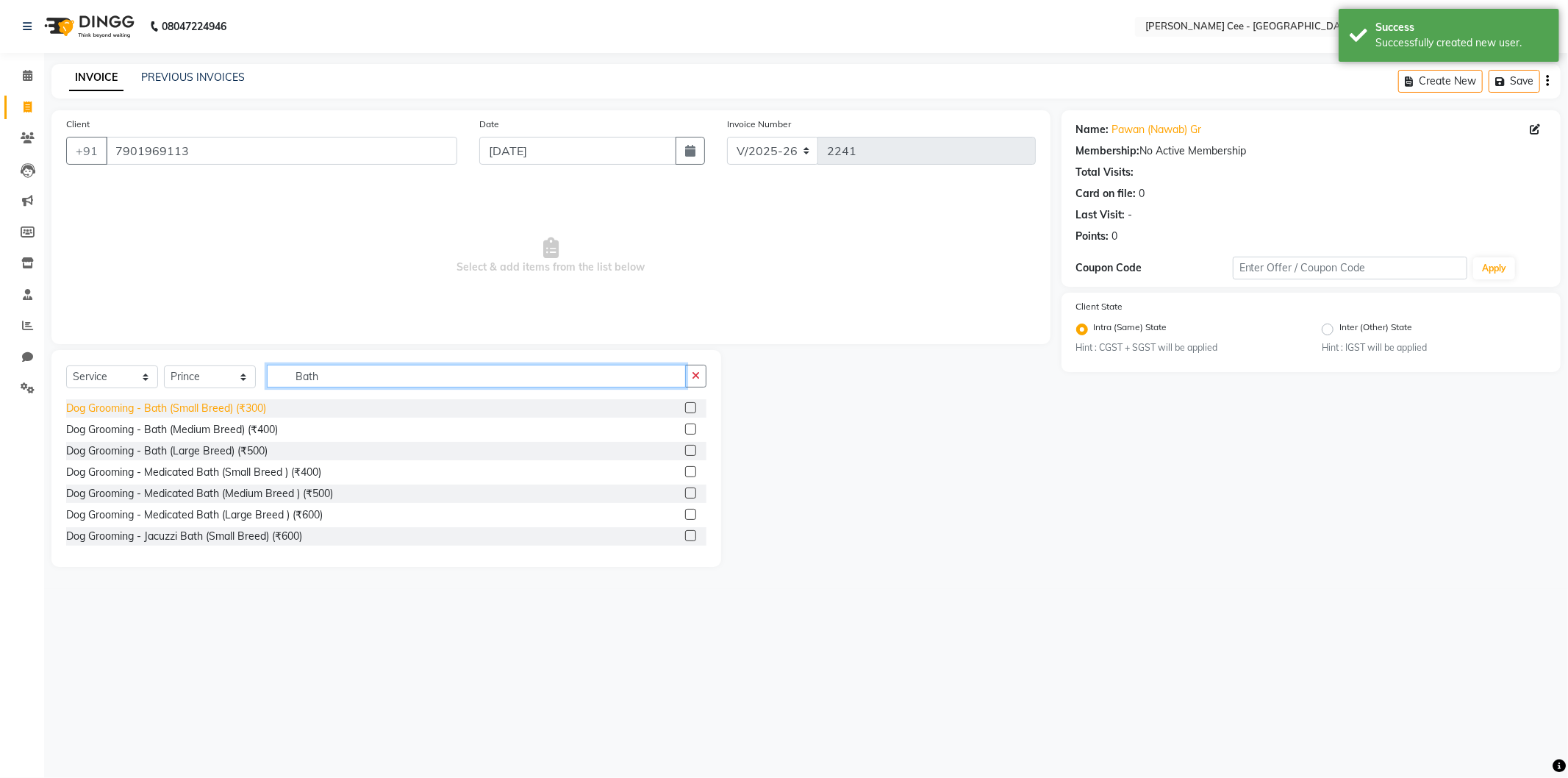
type input "Bath"
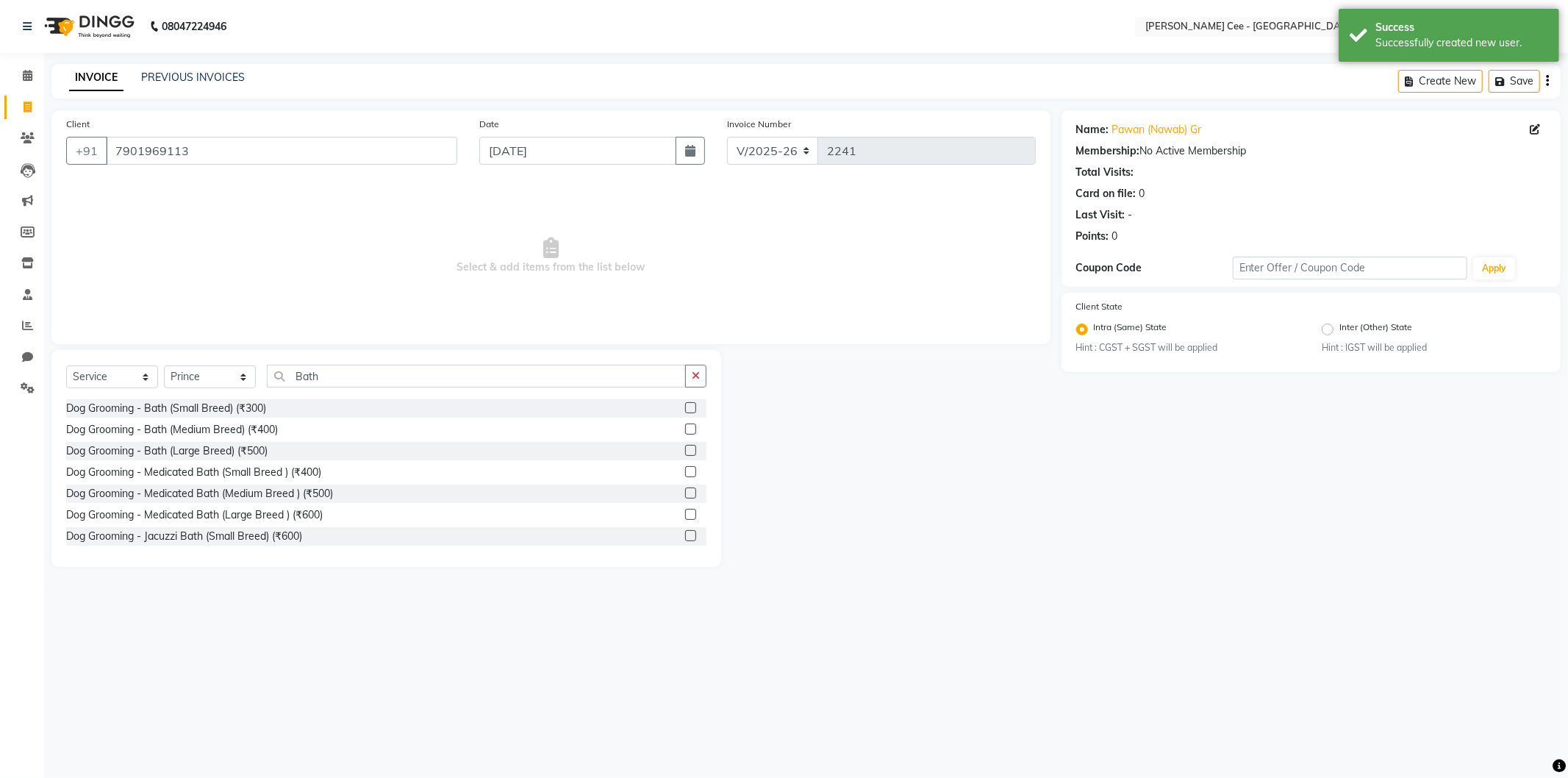
drag, startPoint x: 253, startPoint y: 403, endPoint x: 281, endPoint y: 397, distance: 28.6
click at [253, 403] on div "Dog Grooming - Bath (Small Breed) (₹300)" at bounding box center [166, 408] width 200 height 16
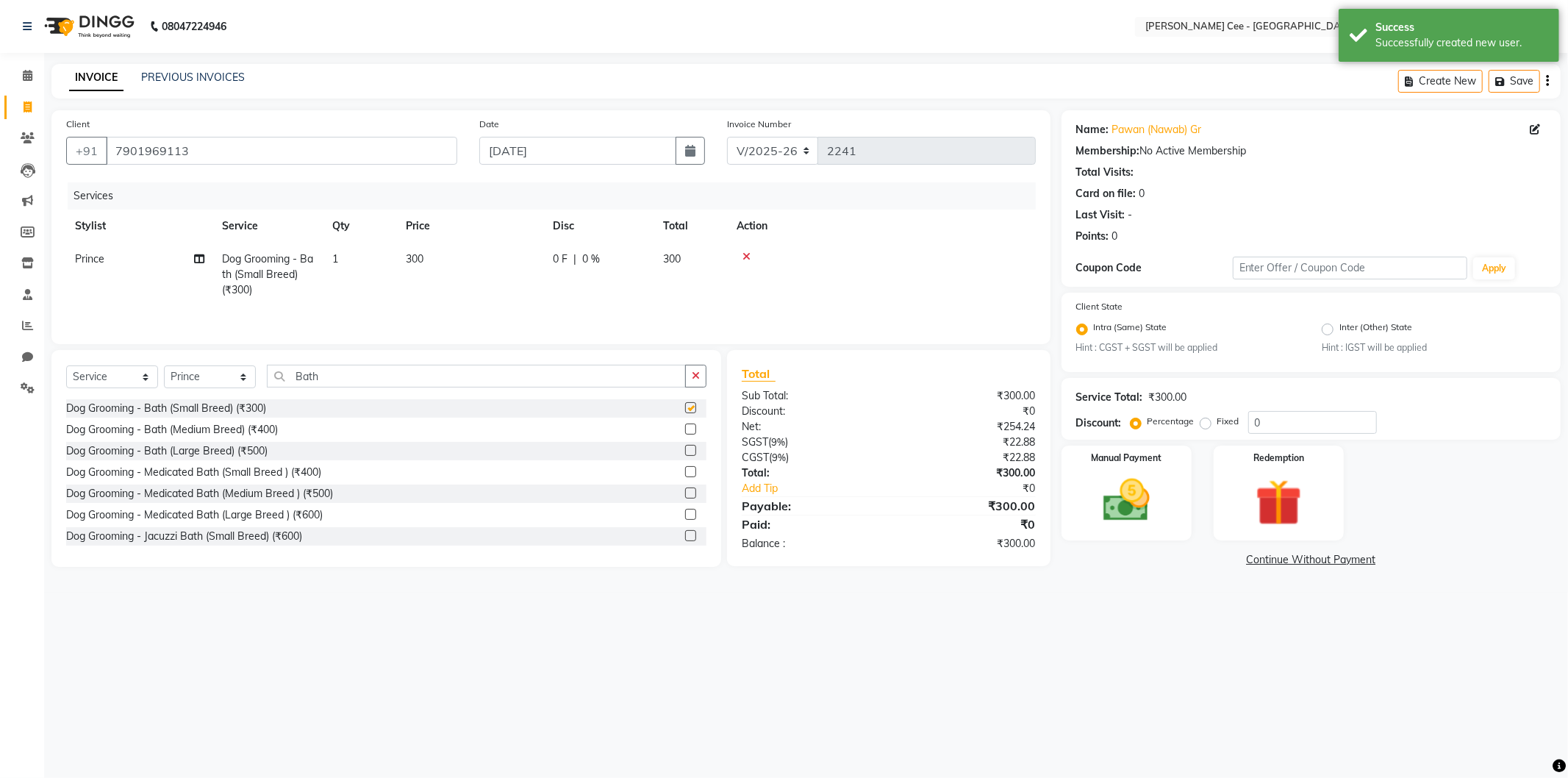
checkbox input "false"
click at [310, 378] on input "Bath" at bounding box center [476, 376] width 419 height 22
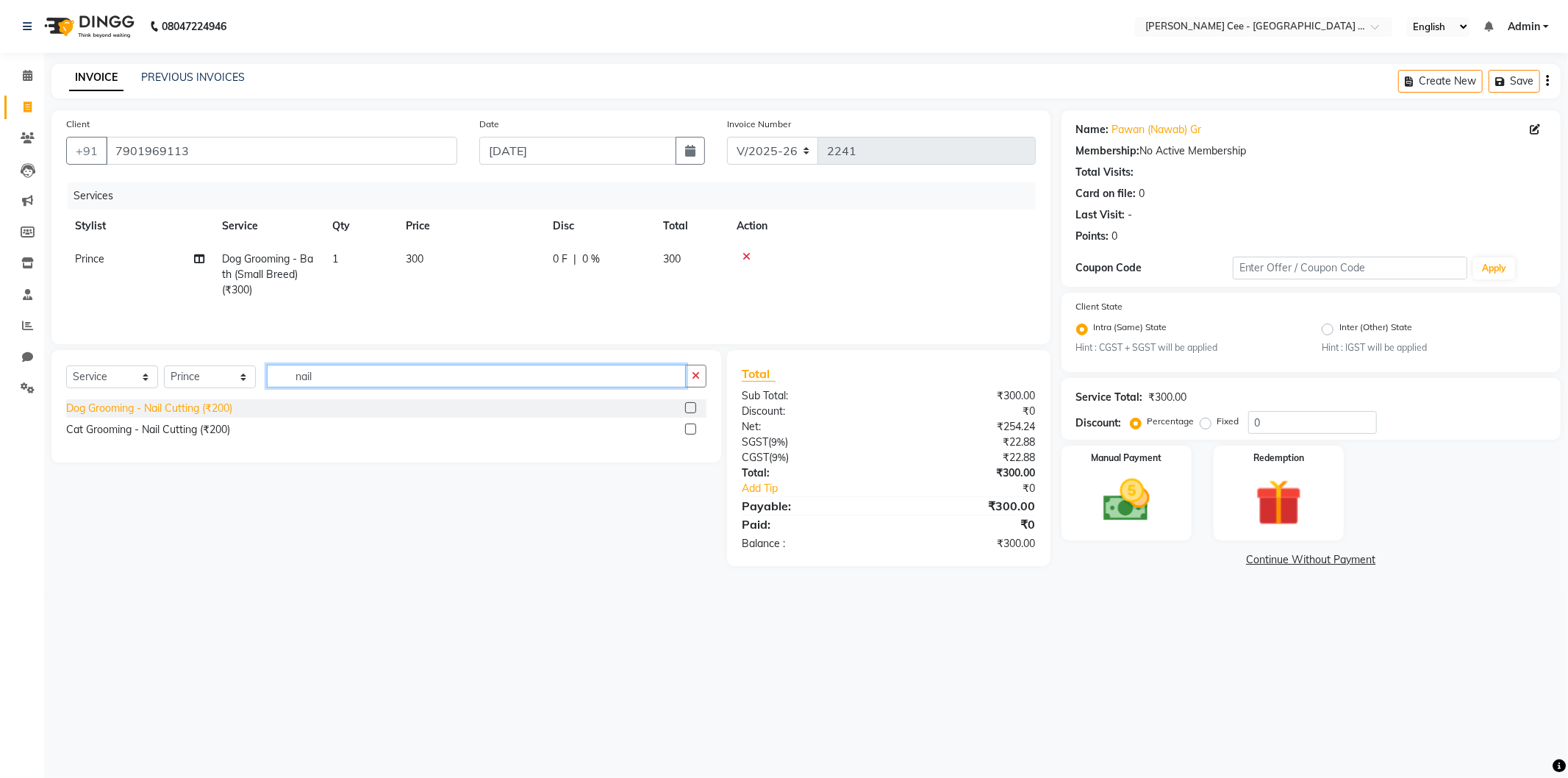
type input "nail"
click at [179, 412] on div "Dog Grooming - Nail Cutting (₹200)" at bounding box center [150, 408] width 166 height 16
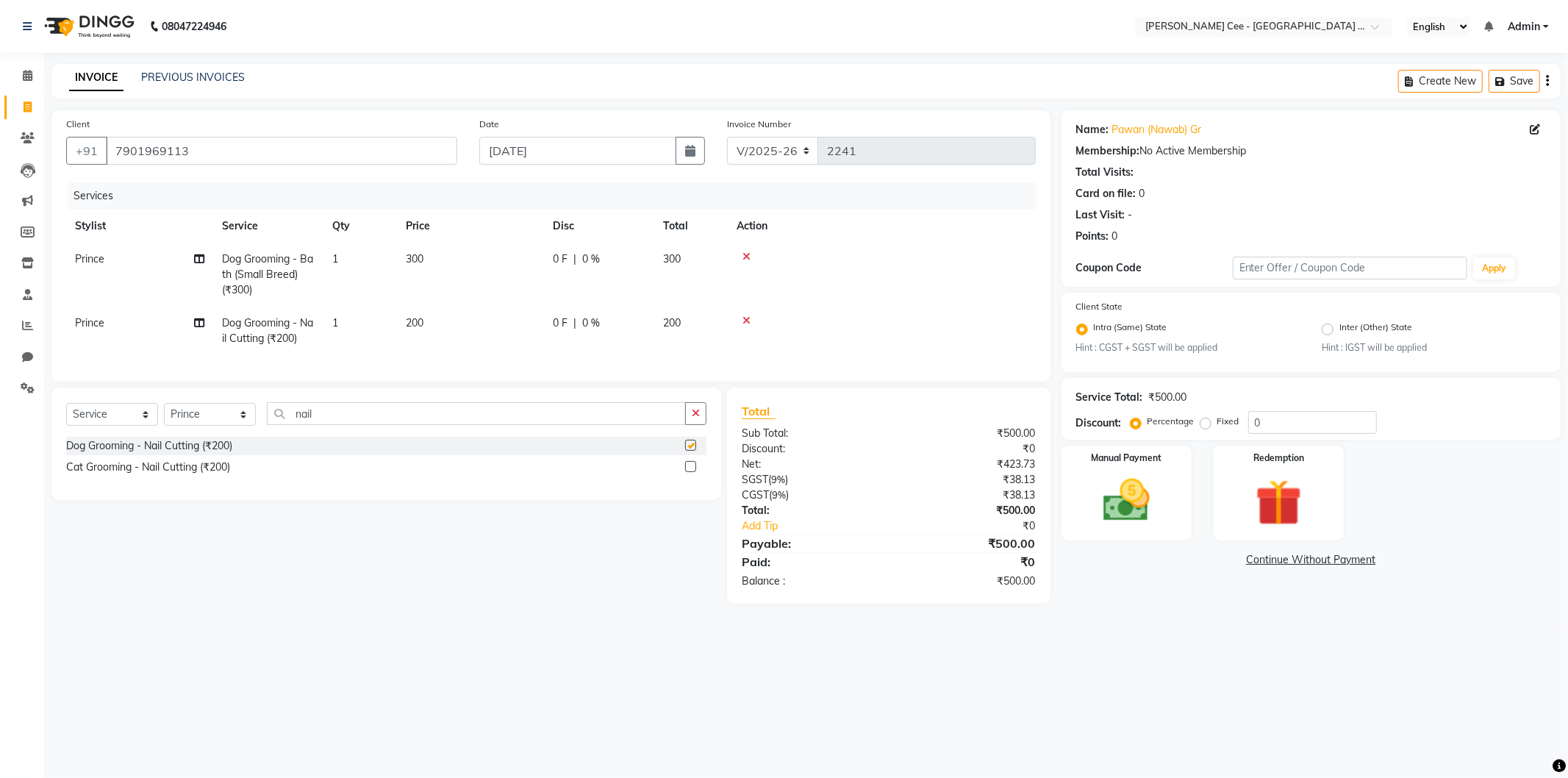
checkbox input "false"
click at [425, 317] on td "200" at bounding box center [470, 331] width 147 height 48
select select "80158"
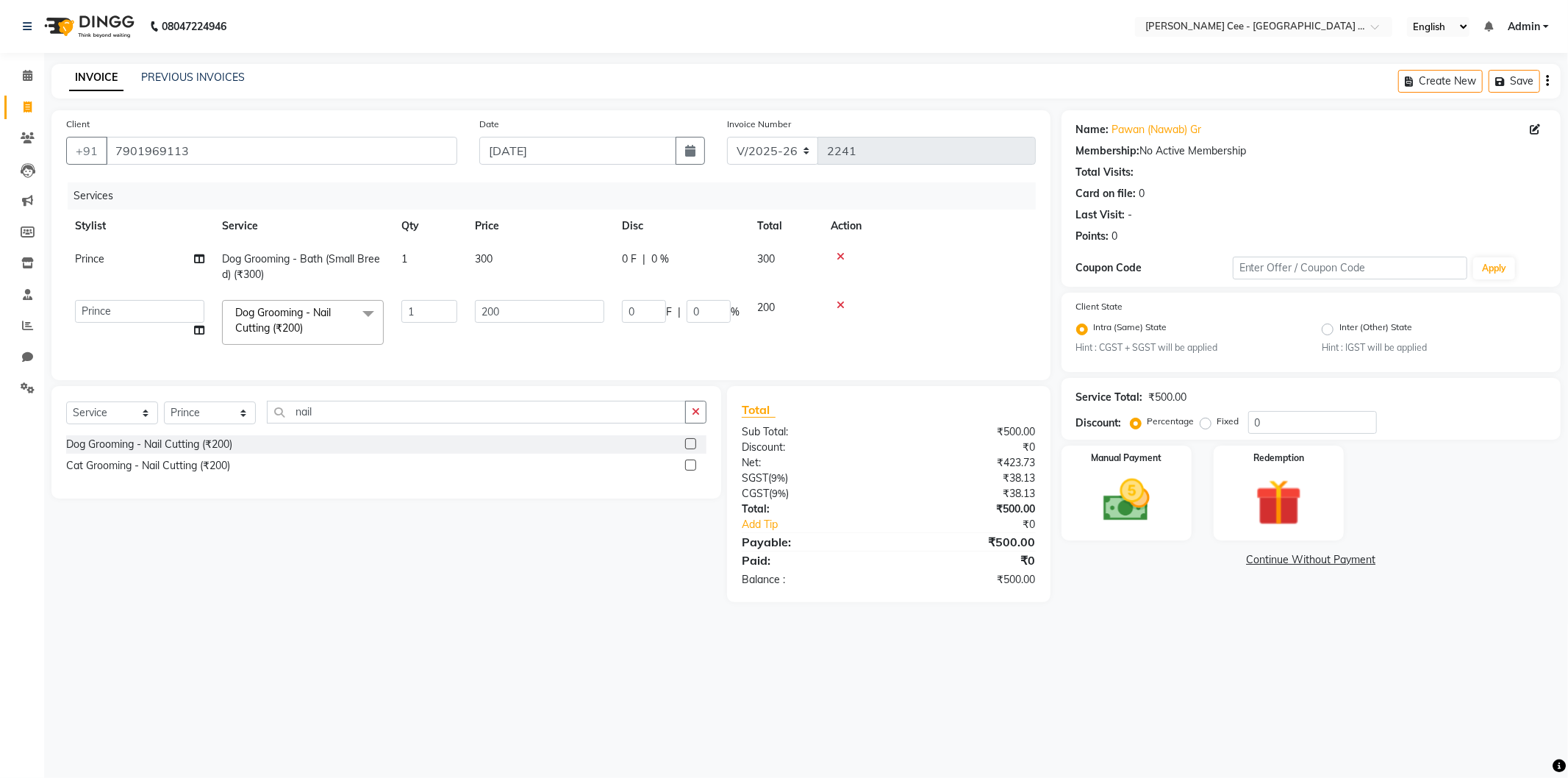
click at [425, 317] on input "1" at bounding box center [429, 311] width 56 height 22
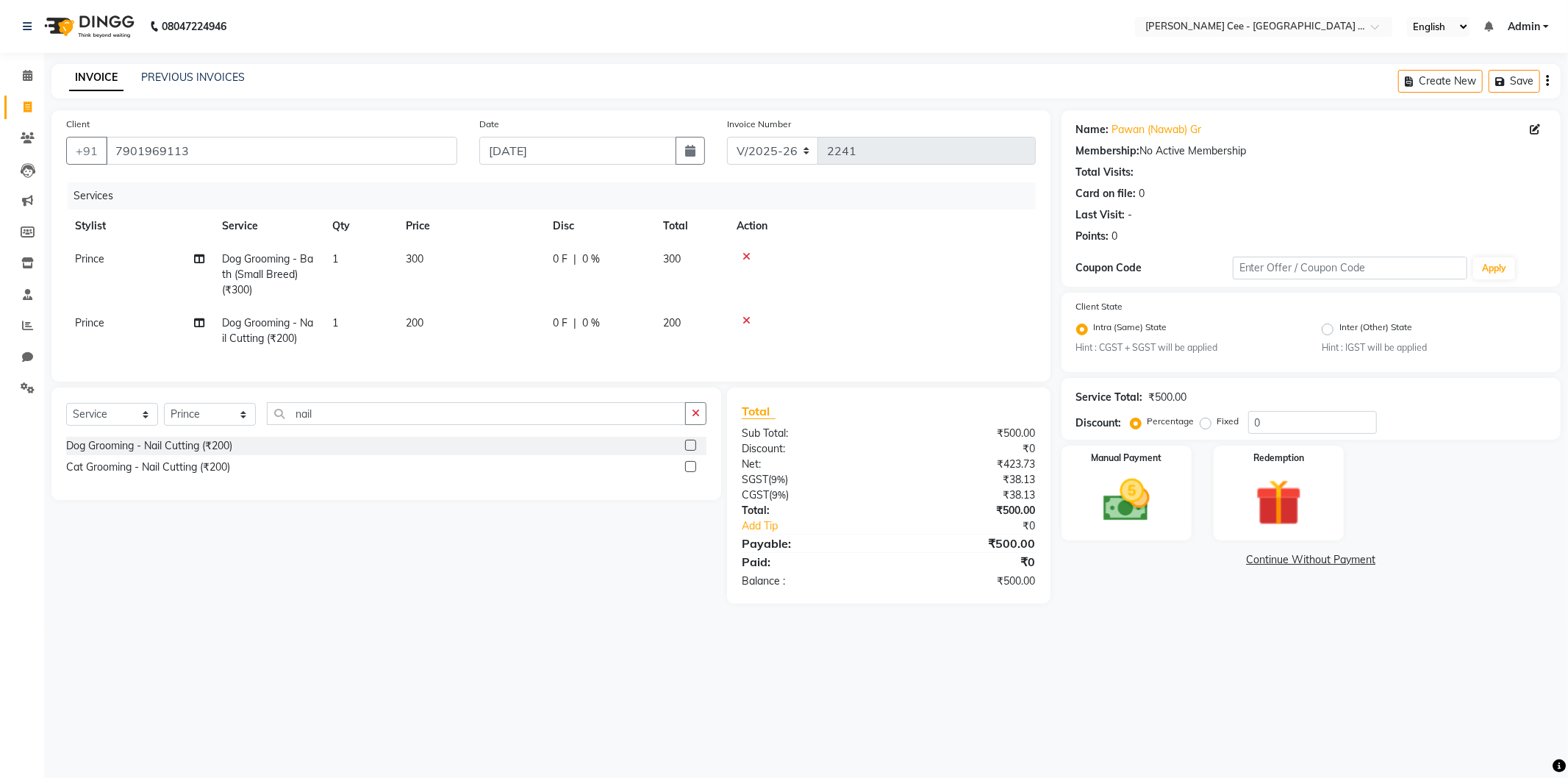
click at [452, 324] on td "200" at bounding box center [470, 331] width 147 height 48
select select "80158"
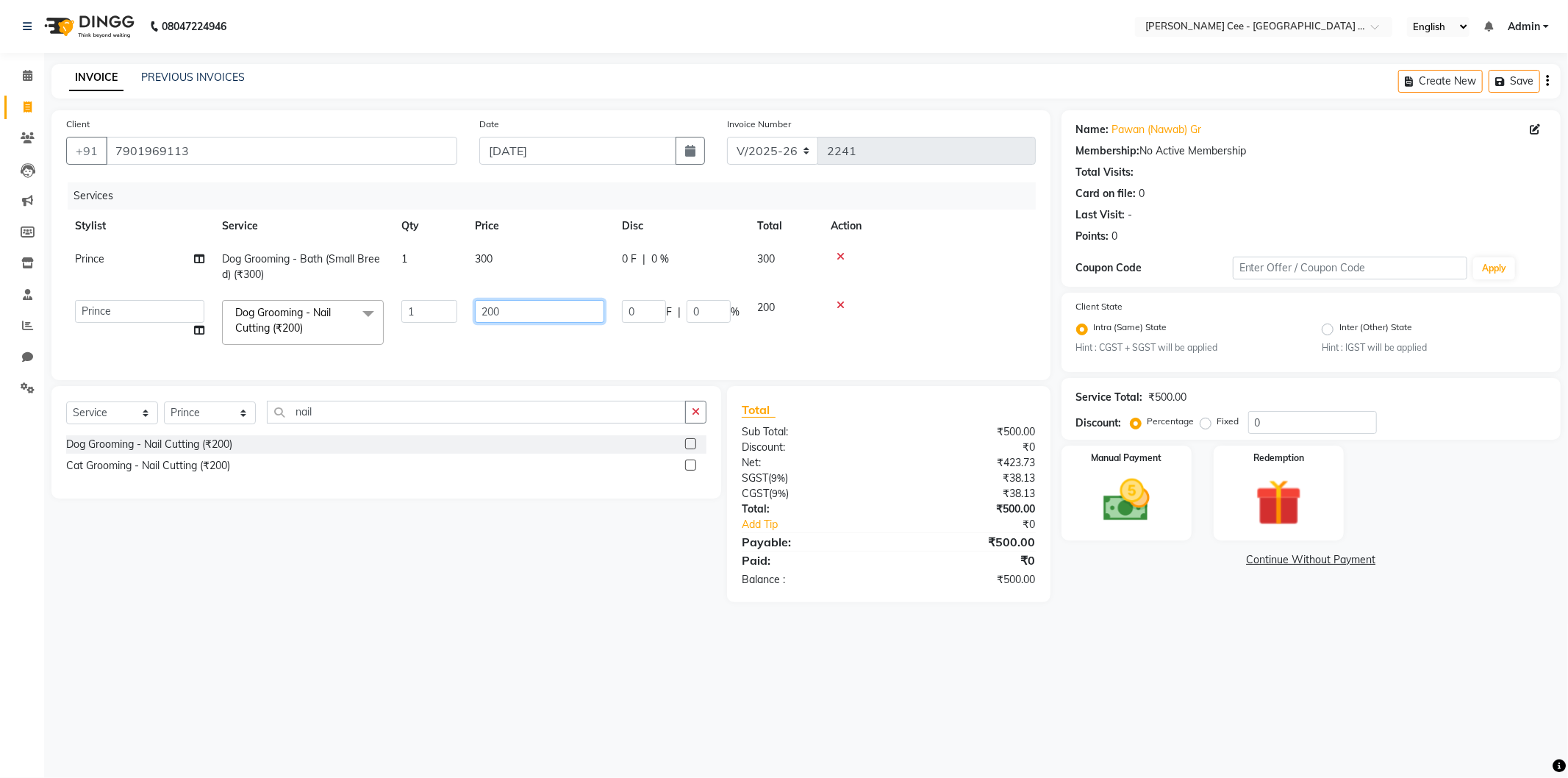
click at [508, 310] on input "200" at bounding box center [540, 311] width 130 height 22
type input "2"
type input "150"
click at [913, 283] on td at bounding box center [928, 267] width 214 height 48
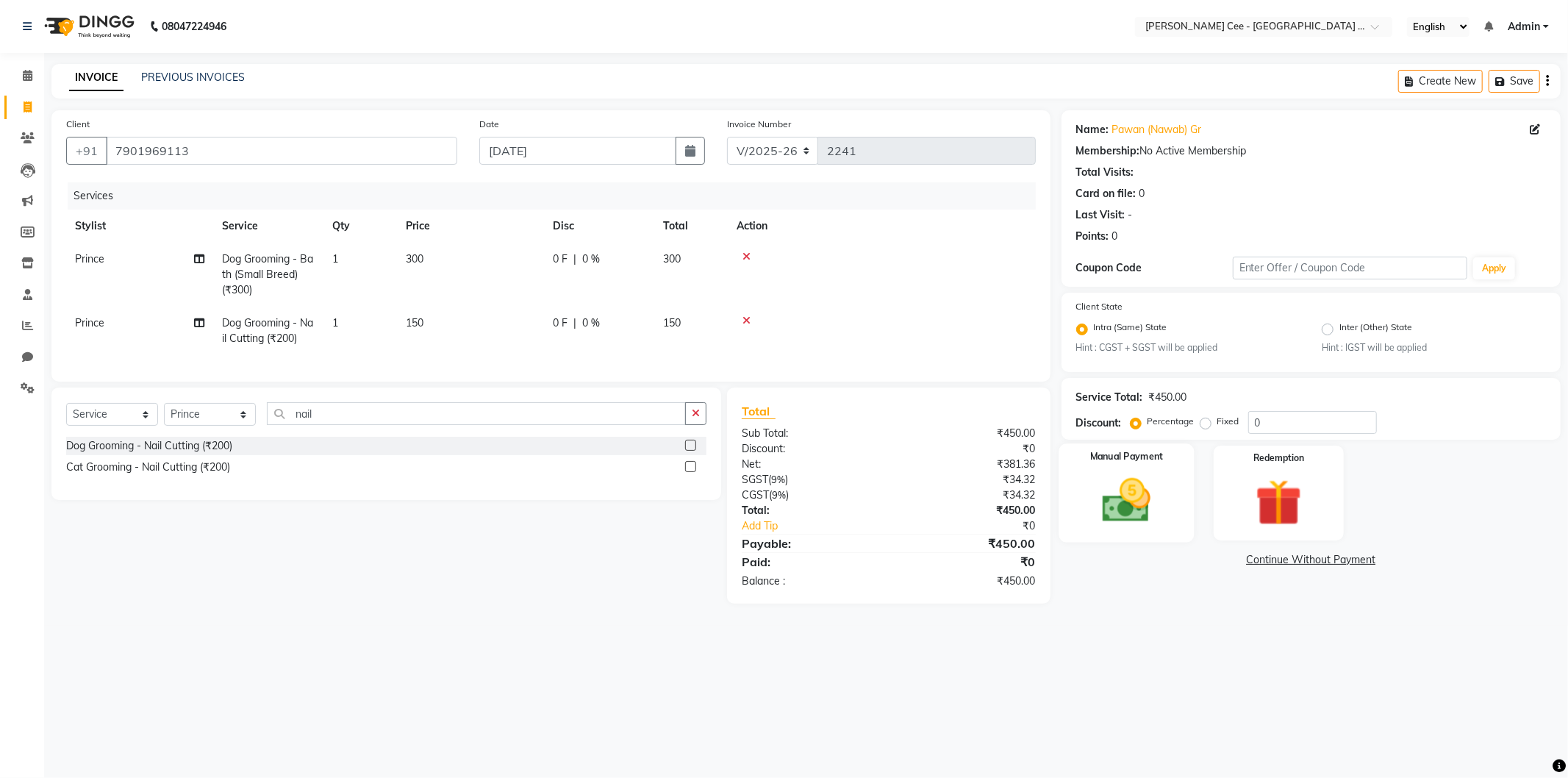
click at [1133, 500] on img at bounding box center [1127, 500] width 79 height 56
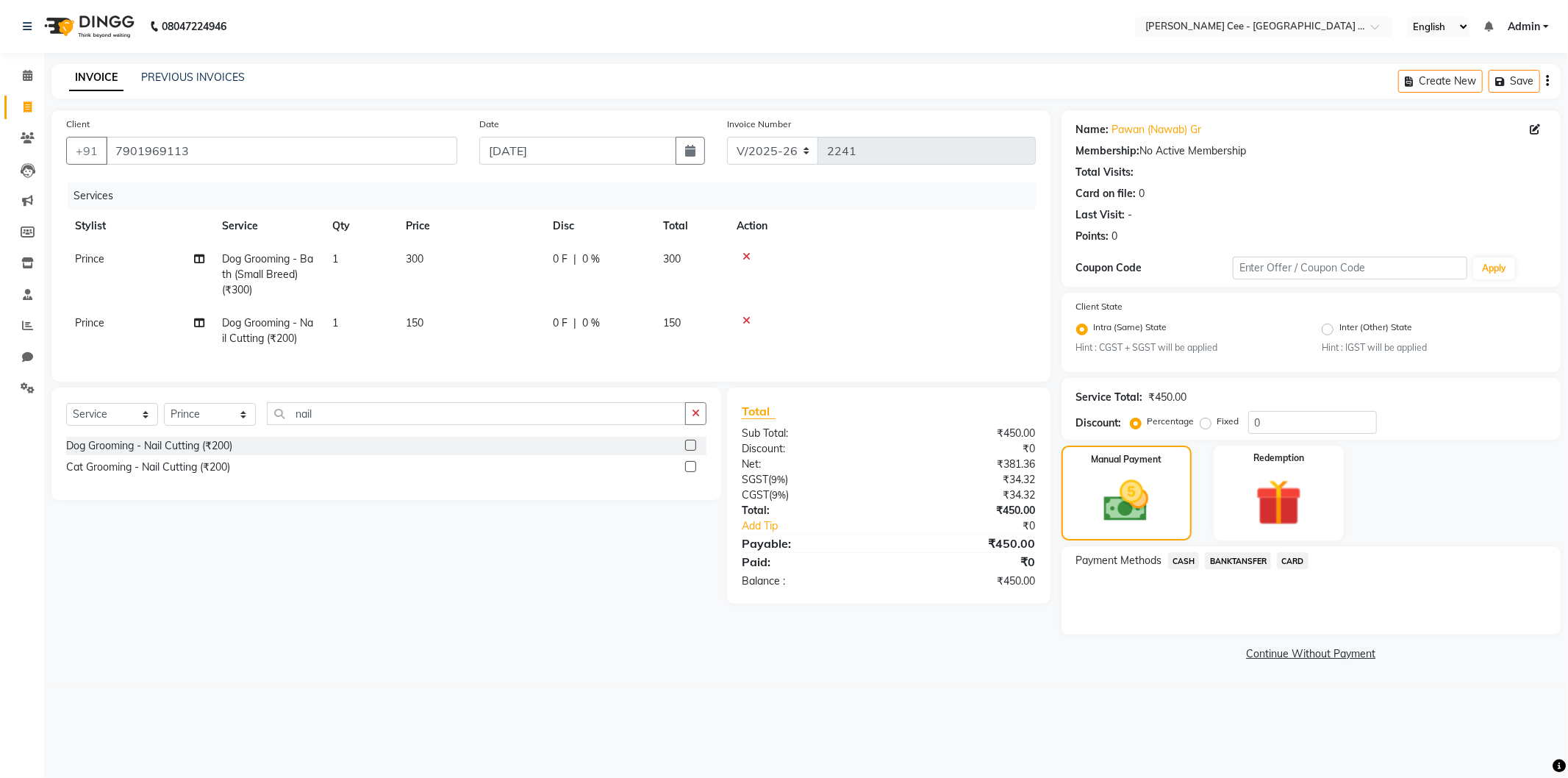
click at [1179, 558] on span "CASH" at bounding box center [1184, 561] width 32 height 17
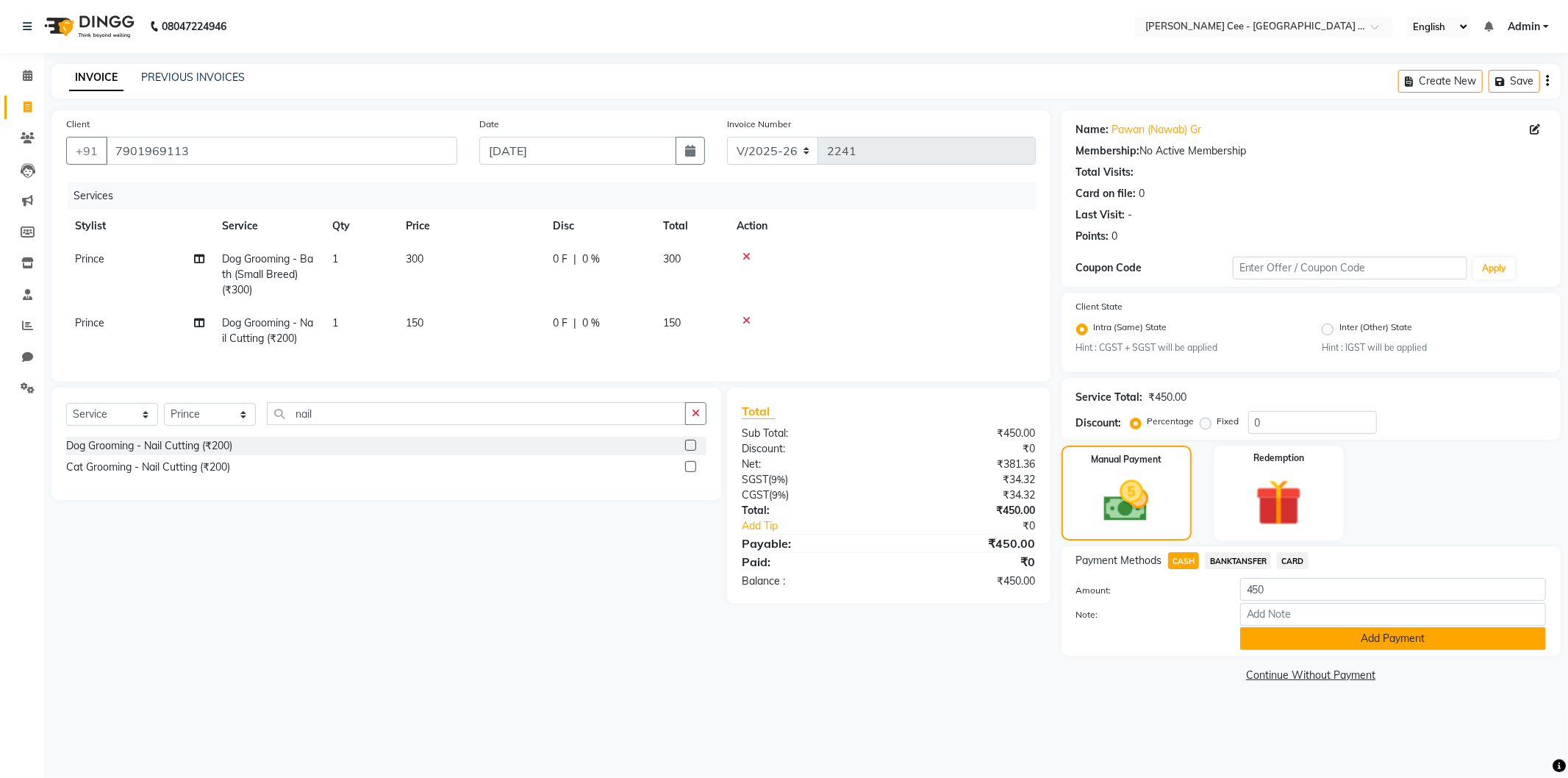
click at [1304, 642] on button "Add Payment" at bounding box center [1394, 638] width 306 height 22
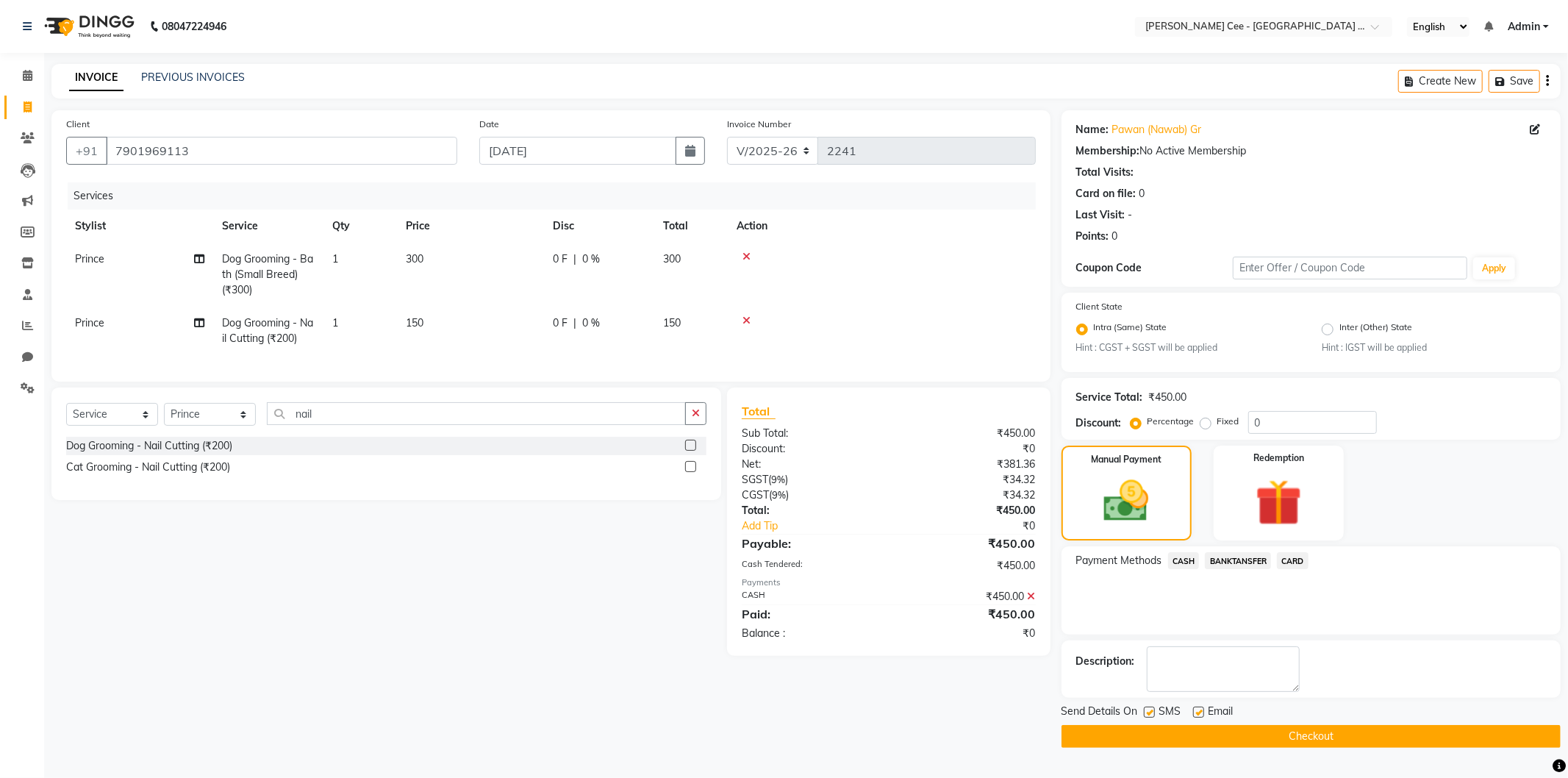
click at [1184, 739] on button "Checkout" at bounding box center [1311, 736] width 499 height 22
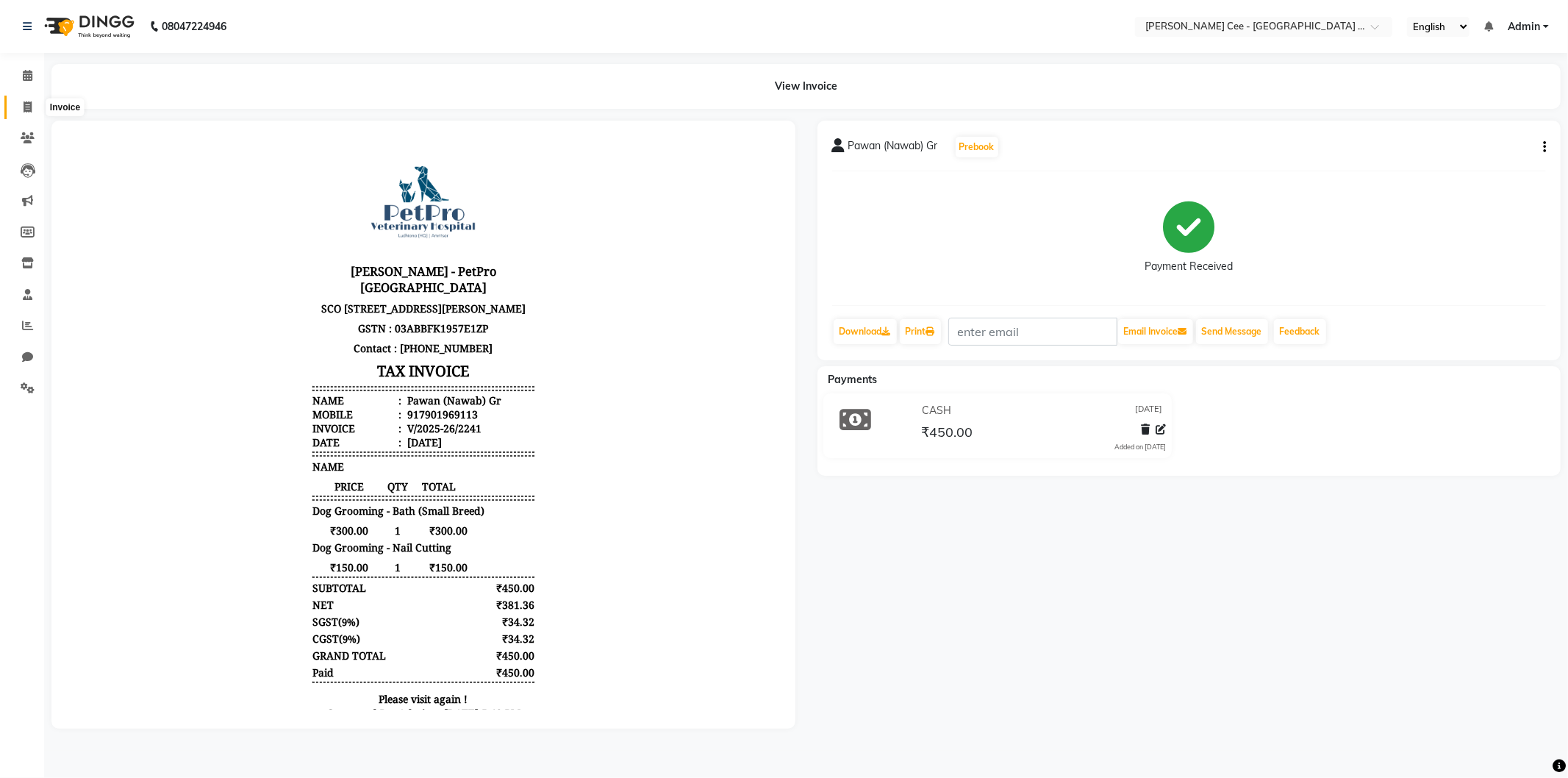
click at [21, 114] on span at bounding box center [27, 107] width 26 height 17
select select "service"
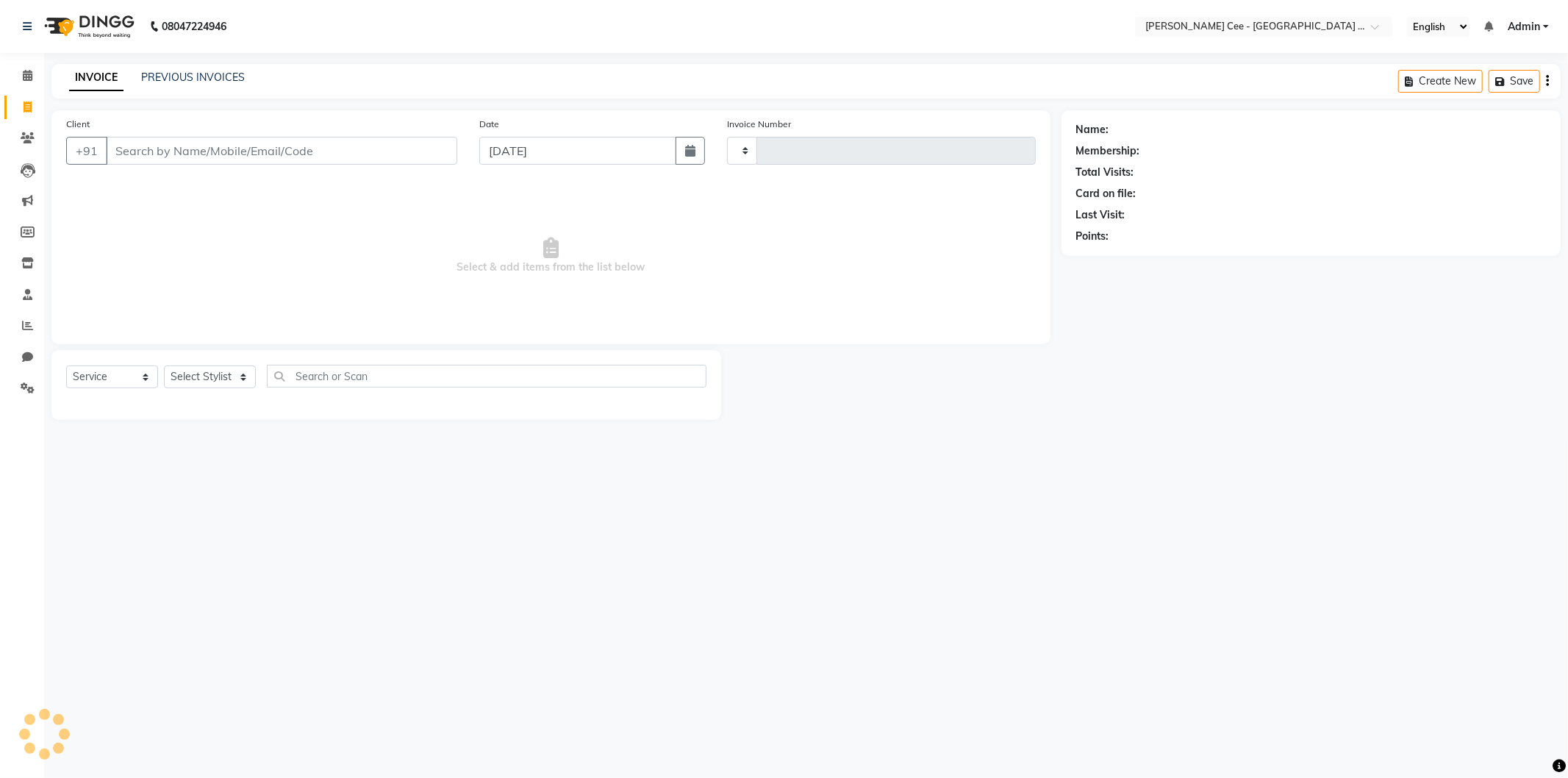
type input "2242"
select select "8239"
select select "product"
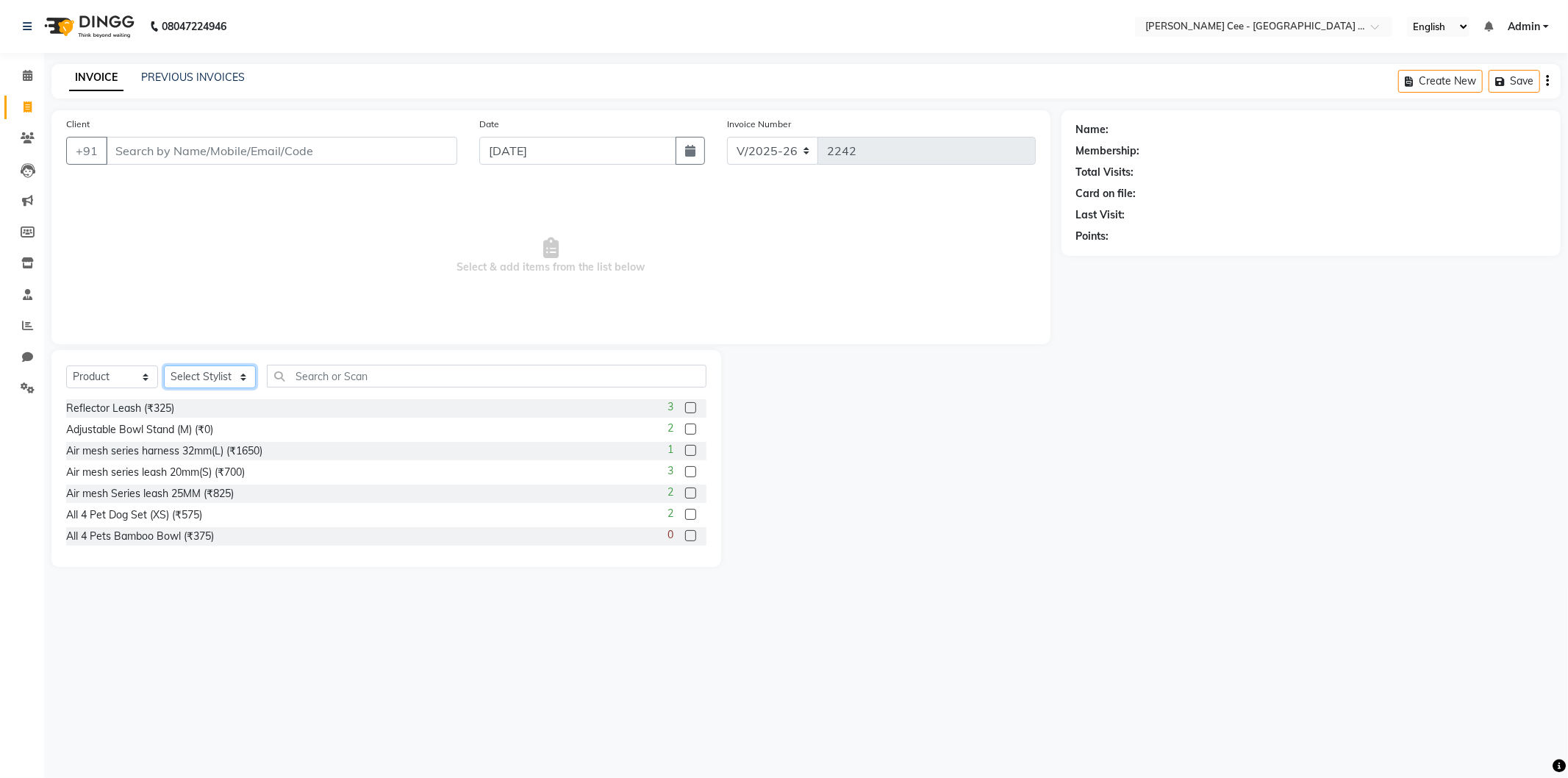
click at [194, 375] on select "Select Stylist Avinash Dr Kamalpreet Kaur Dr.Simran Guri Jashanpreet Singh Kaja…" at bounding box center [209, 377] width 92 height 22
select select "80154"
click at [164, 367] on select "Select Stylist Avinash Dr Kamalpreet Kaur Dr.Simran Guri Jashanpreet Singh Kaja…" at bounding box center [209, 377] width 92 height 22
click at [388, 377] on input "text" at bounding box center [486, 376] width 440 height 22
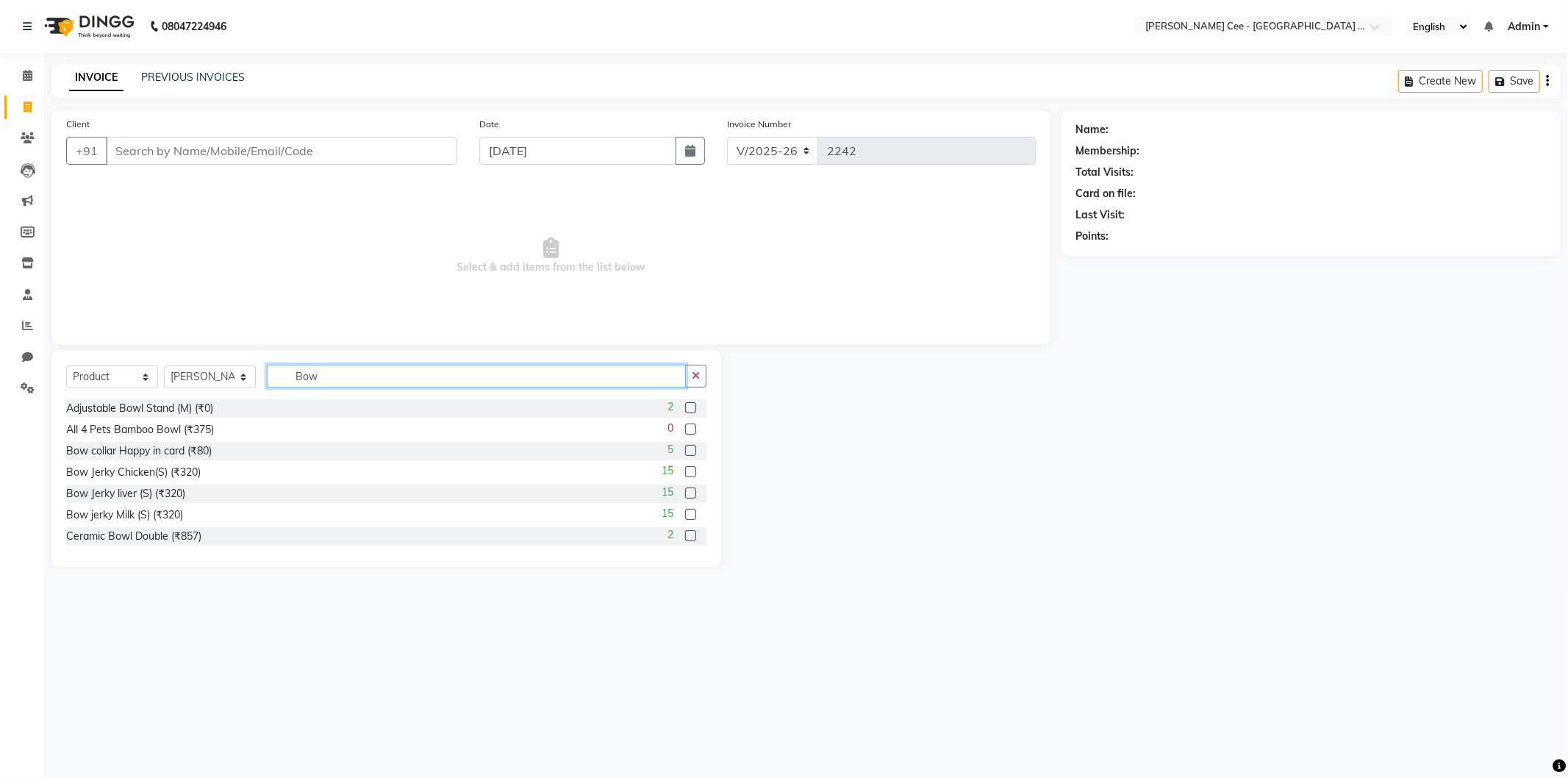
type input "Bowl"
click at [380, 372] on input "Bowl" at bounding box center [476, 376] width 419 height 22
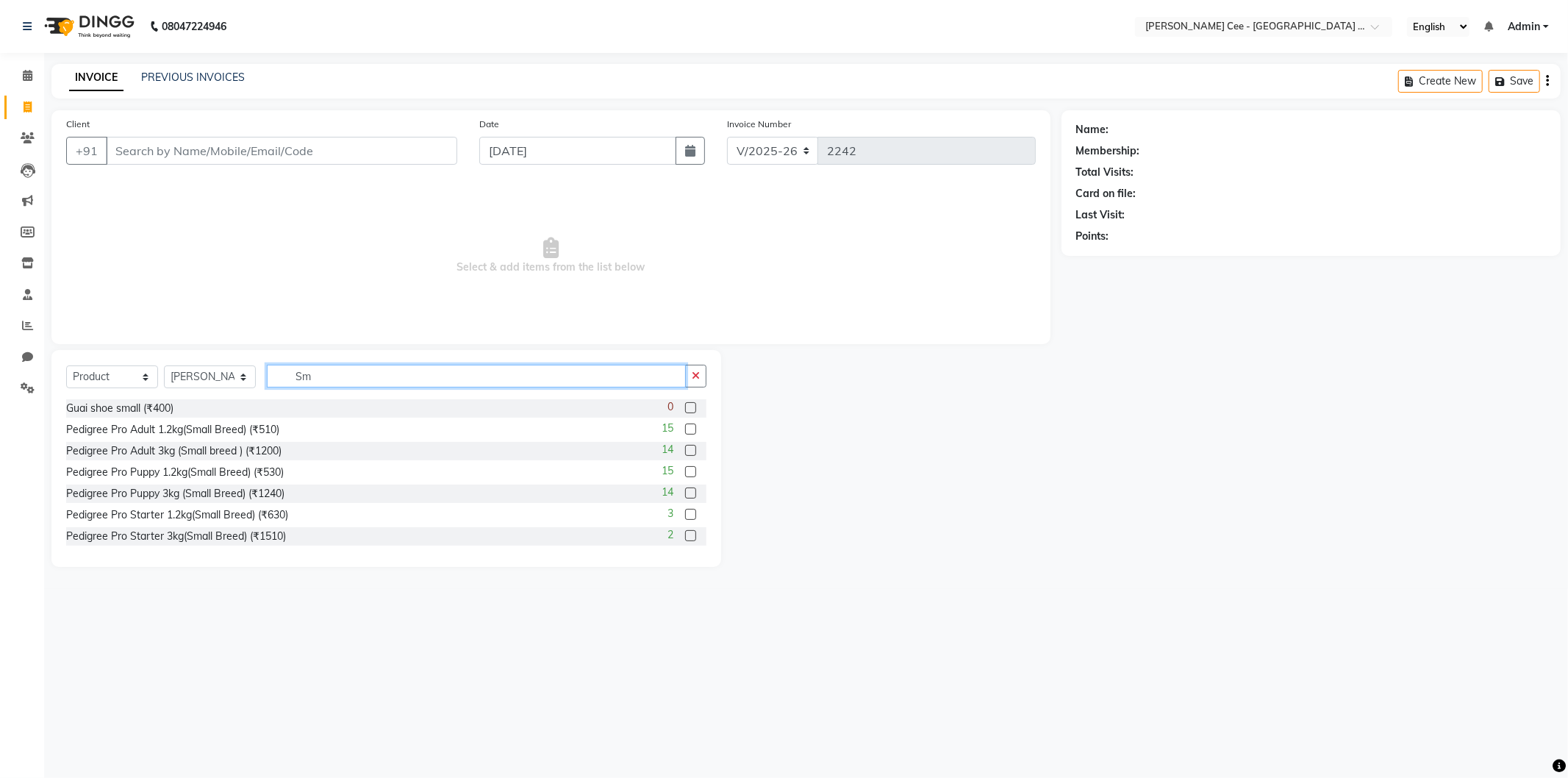
type input "S"
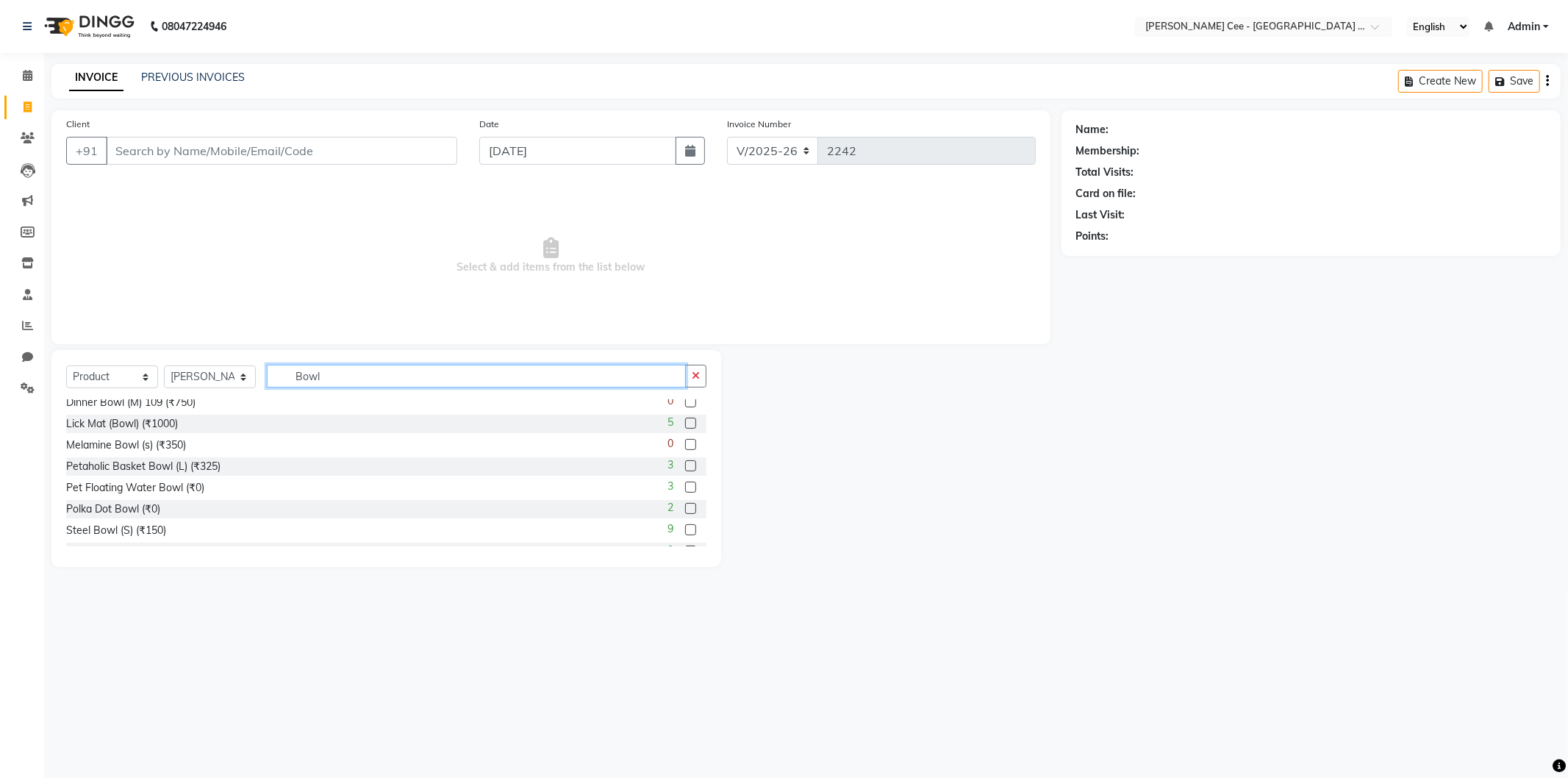
scroll to position [513, 0]
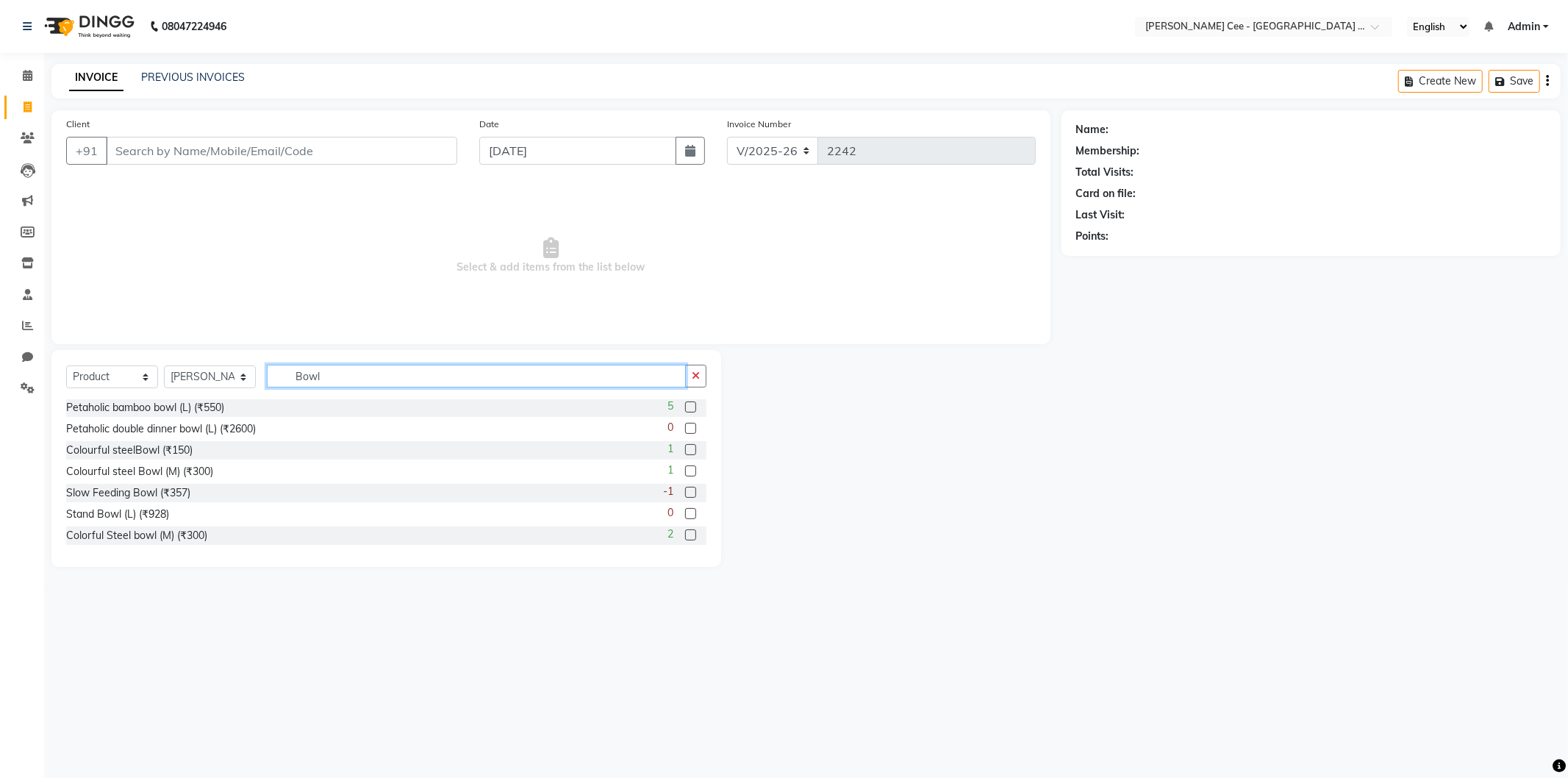
type input "Bowl"
click at [686, 449] on label at bounding box center [691, 449] width 11 height 11
click at [686, 449] on input "checkbox" at bounding box center [691, 451] width 10 height 10
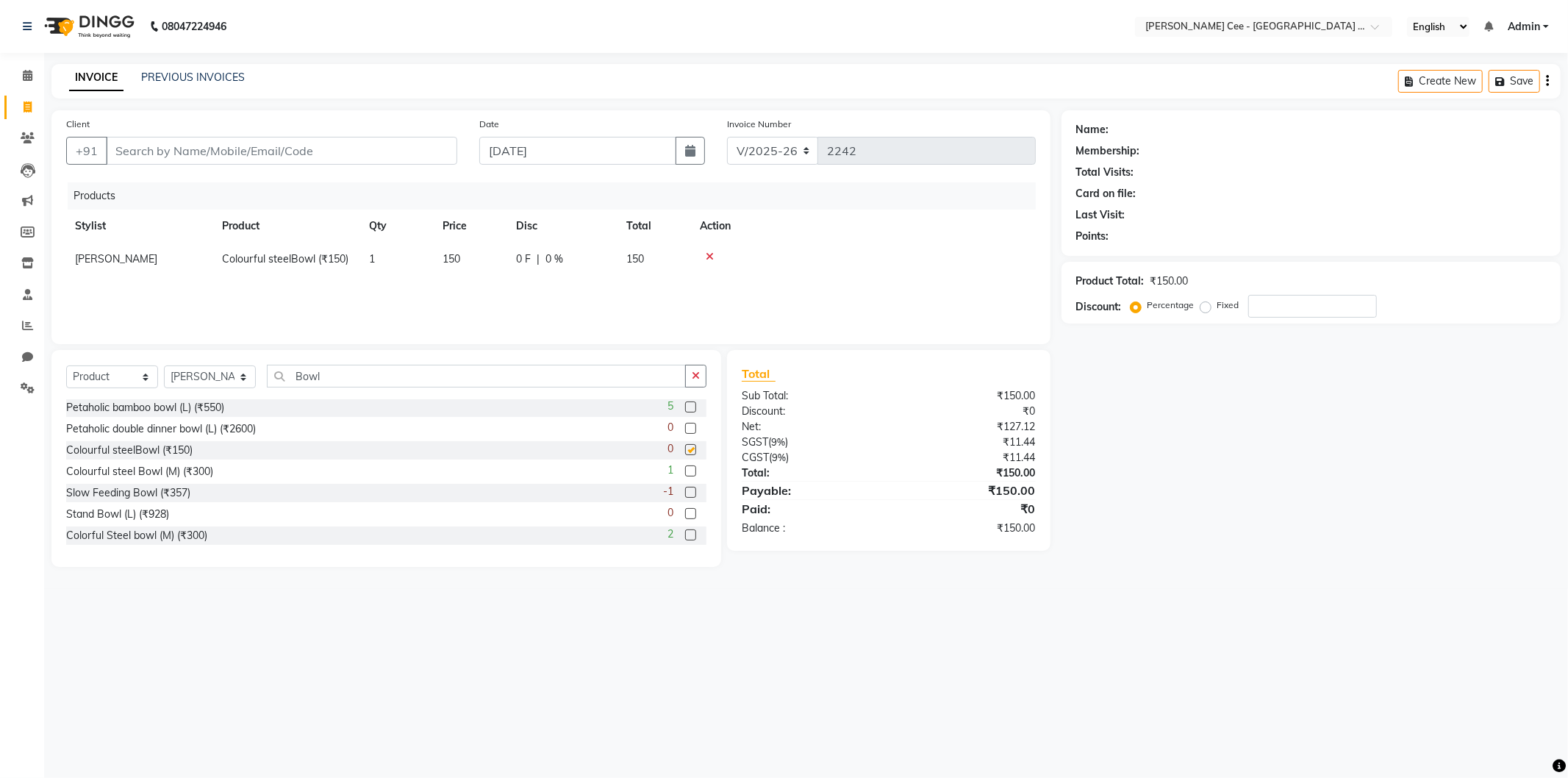
checkbox input "false"
click at [204, 157] on input "Client" at bounding box center [281, 151] width 351 height 28
type input "p"
type input "0"
type input "poc"
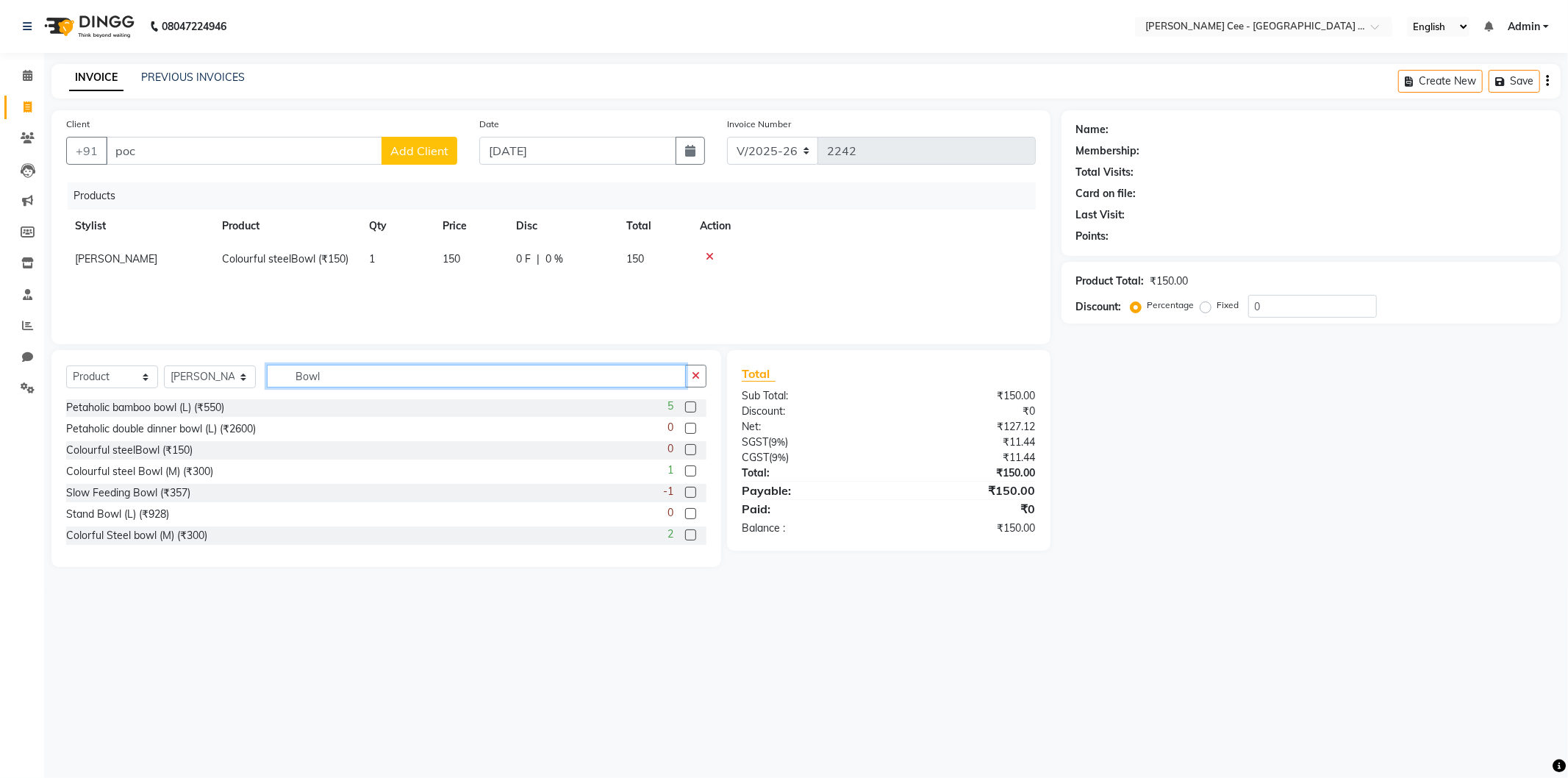
click at [290, 380] on input "Bowl" at bounding box center [476, 376] width 419 height 22
type input "porcu"
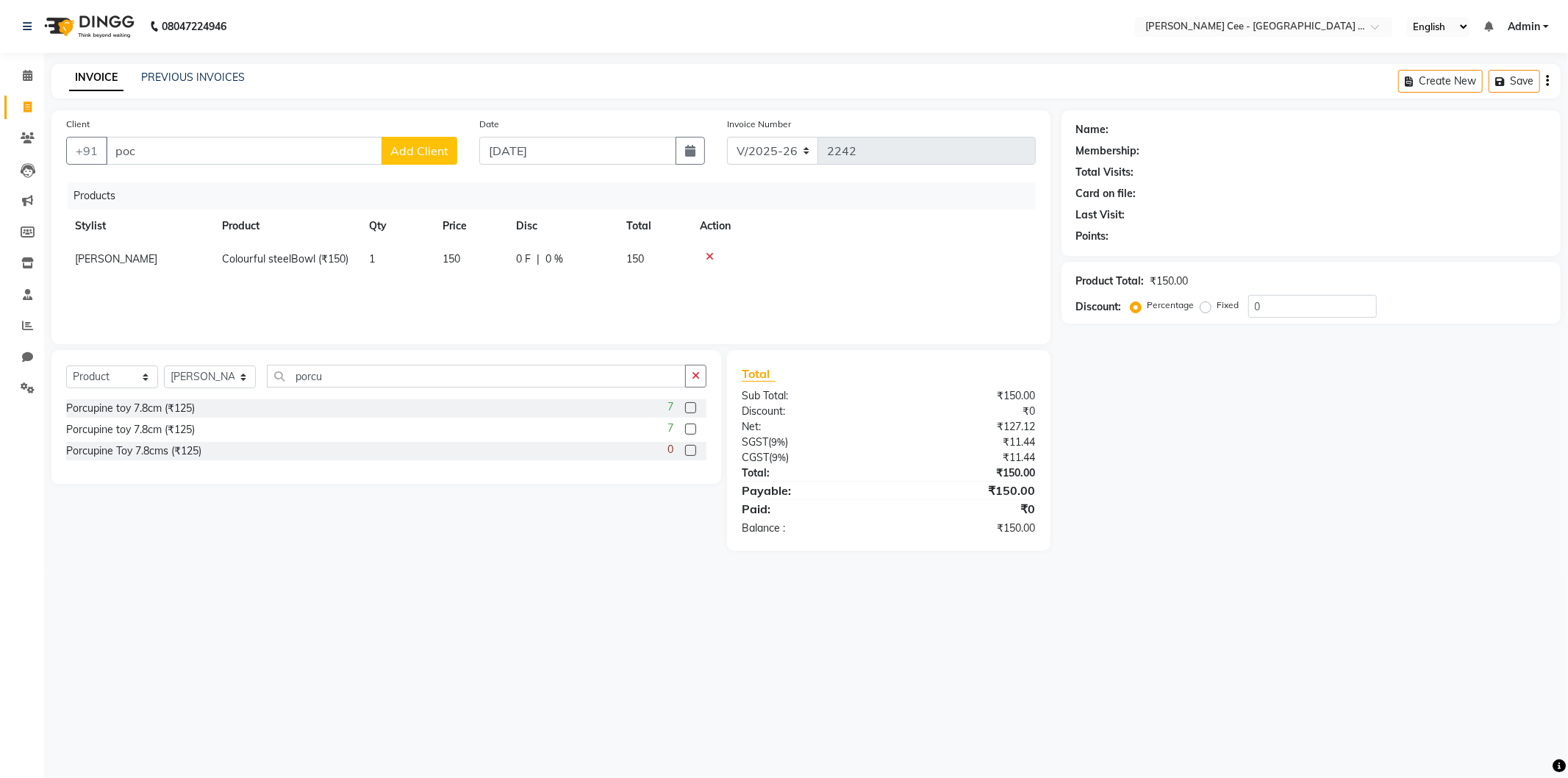
click at [693, 407] on label at bounding box center [691, 407] width 11 height 11
click at [693, 407] on input "checkbox" at bounding box center [691, 409] width 10 height 10
checkbox input "false"
click at [700, 387] on button "button" at bounding box center [696, 376] width 22 height 22
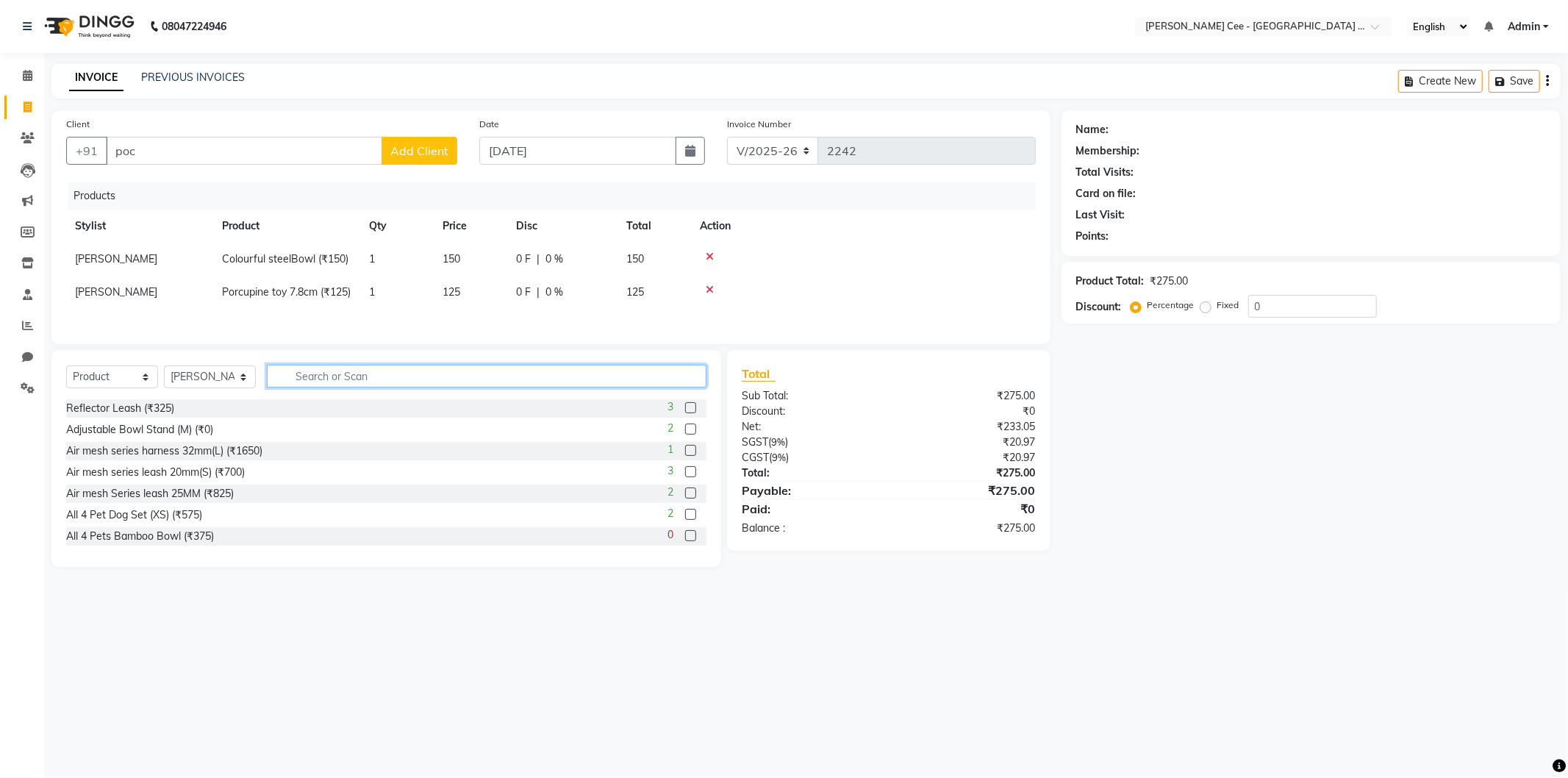
click at [476, 387] on input "text" at bounding box center [486, 376] width 440 height 22
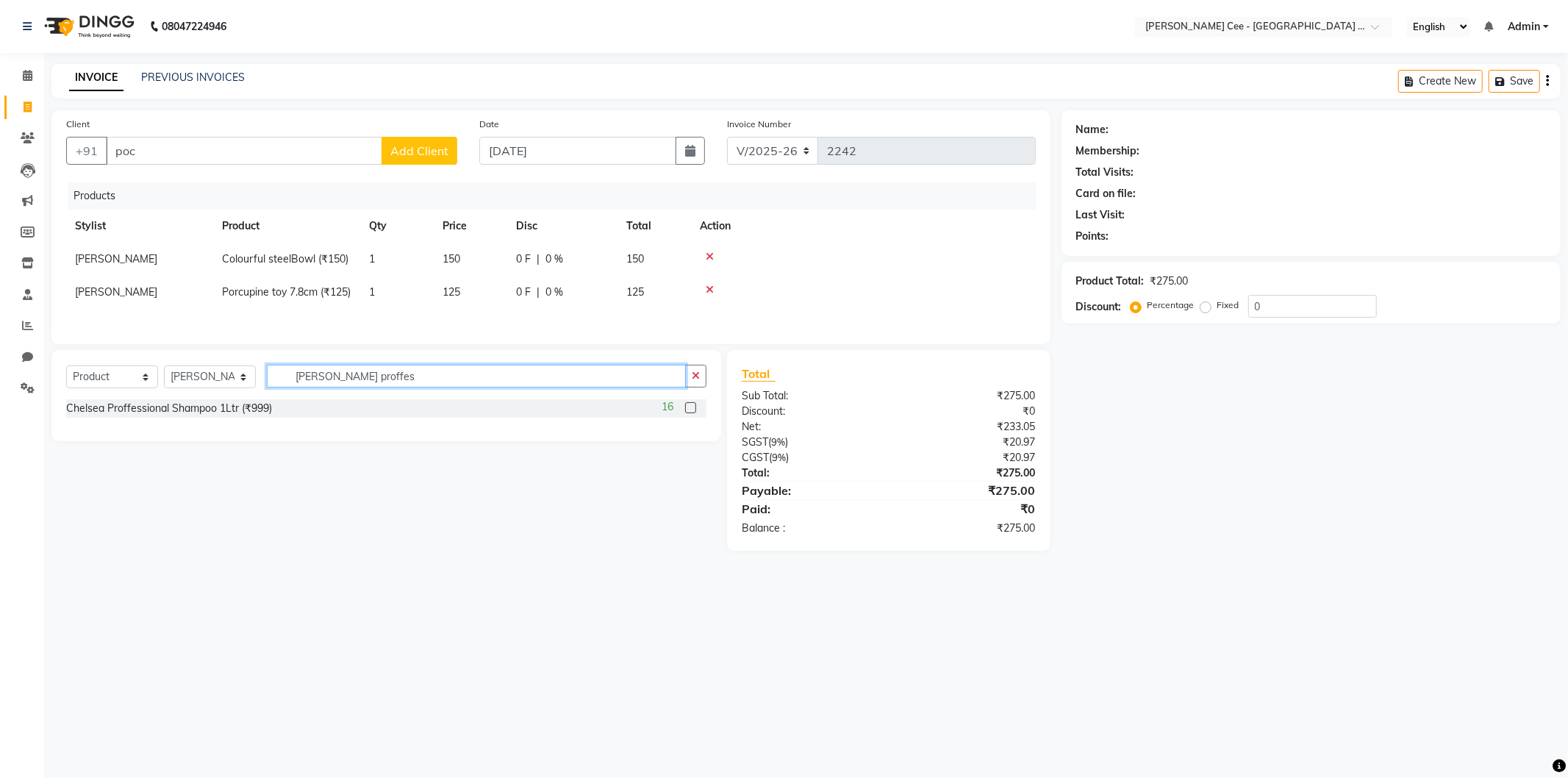
click at [388, 387] on input "Chelsea proffes" at bounding box center [476, 376] width 419 height 22
type input "Chelsea waterless"
click at [686, 413] on label at bounding box center [691, 407] width 11 height 11
click at [686, 413] on input "checkbox" at bounding box center [691, 409] width 10 height 10
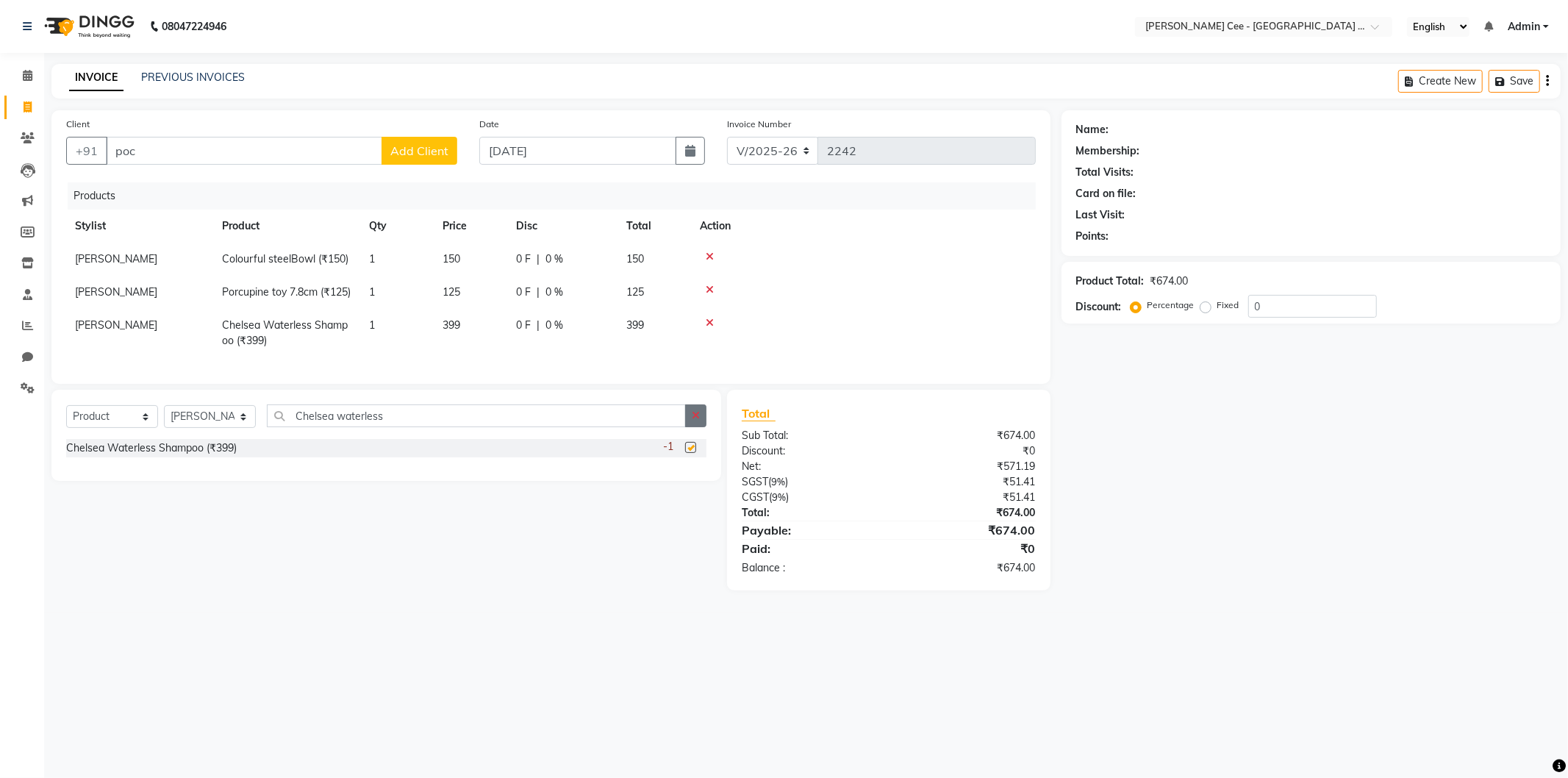
checkbox input "false"
click at [694, 427] on button "button" at bounding box center [696, 416] width 22 height 22
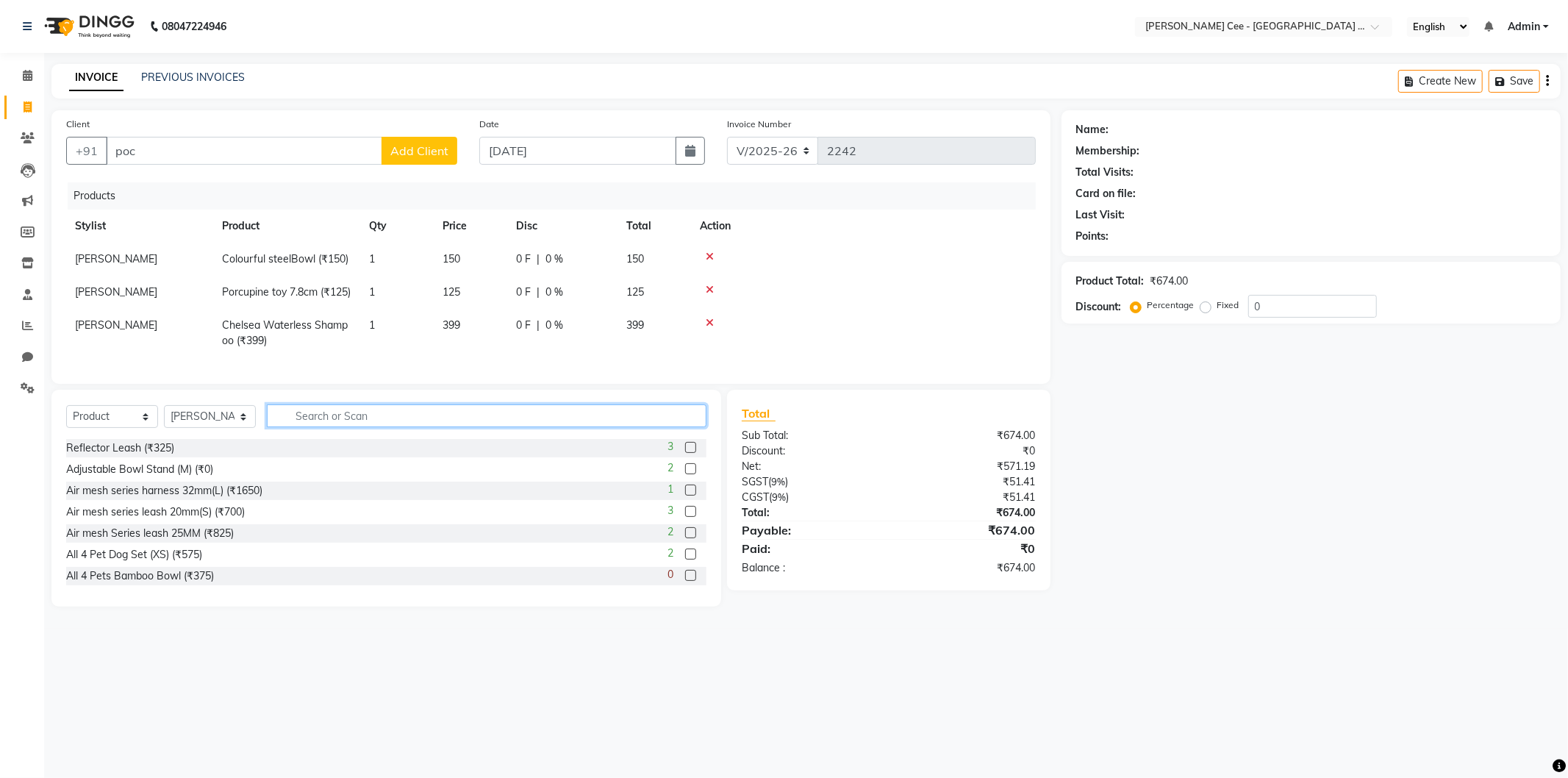
click at [366, 427] on input "text" at bounding box center [486, 416] width 440 height 22
click at [408, 427] on input "text" at bounding box center [486, 416] width 440 height 22
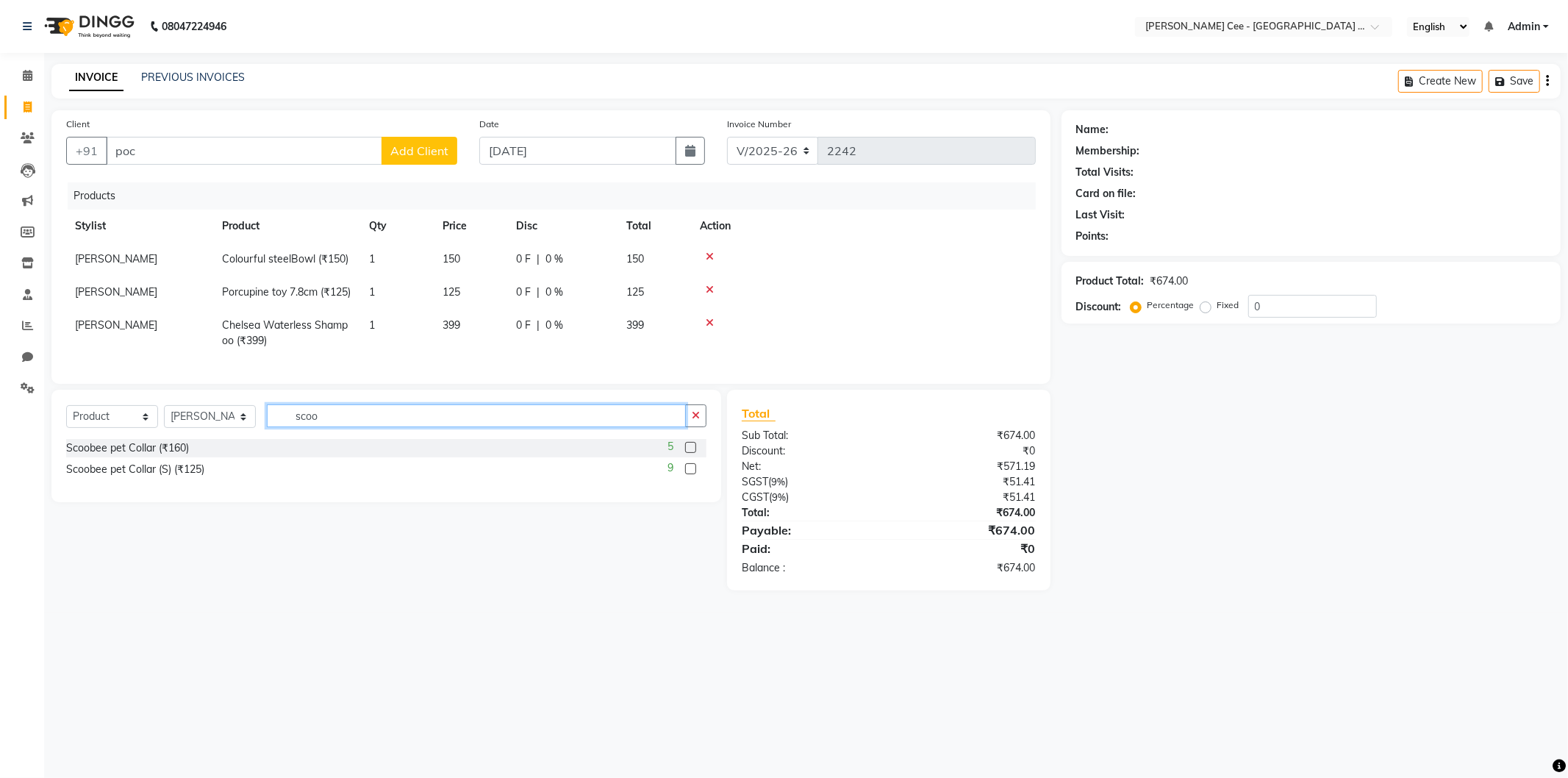
type input "scoo"
click at [693, 475] on label at bounding box center [691, 468] width 11 height 11
click at [693, 475] on input "checkbox" at bounding box center [691, 470] width 10 height 10
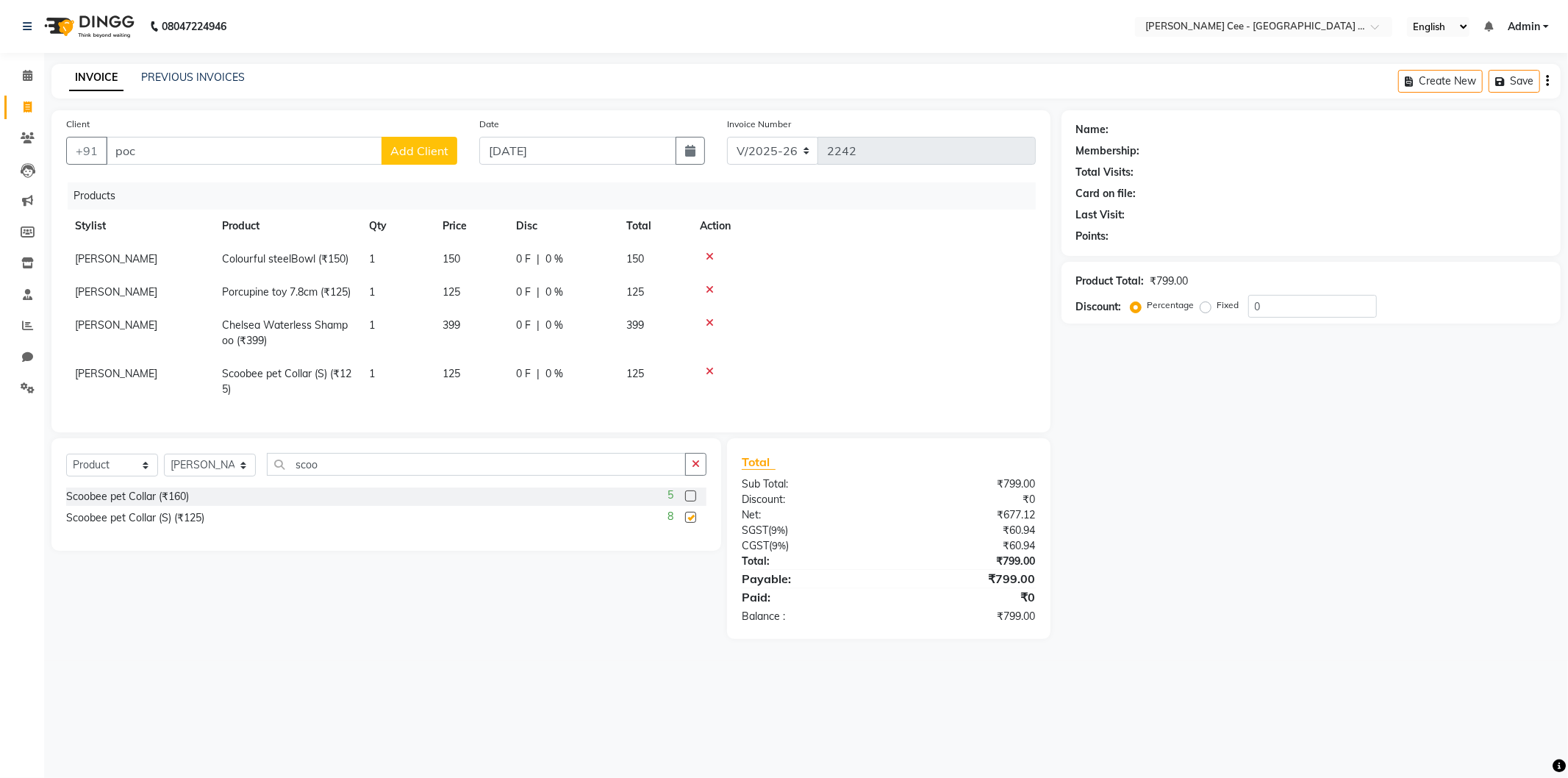
checkbox input "false"
click at [539, 382] on span "|" at bounding box center [538, 374] width 3 height 16
select select "80154"
click at [587, 389] on input "0" at bounding box center [602, 377] width 44 height 22
type input "20"
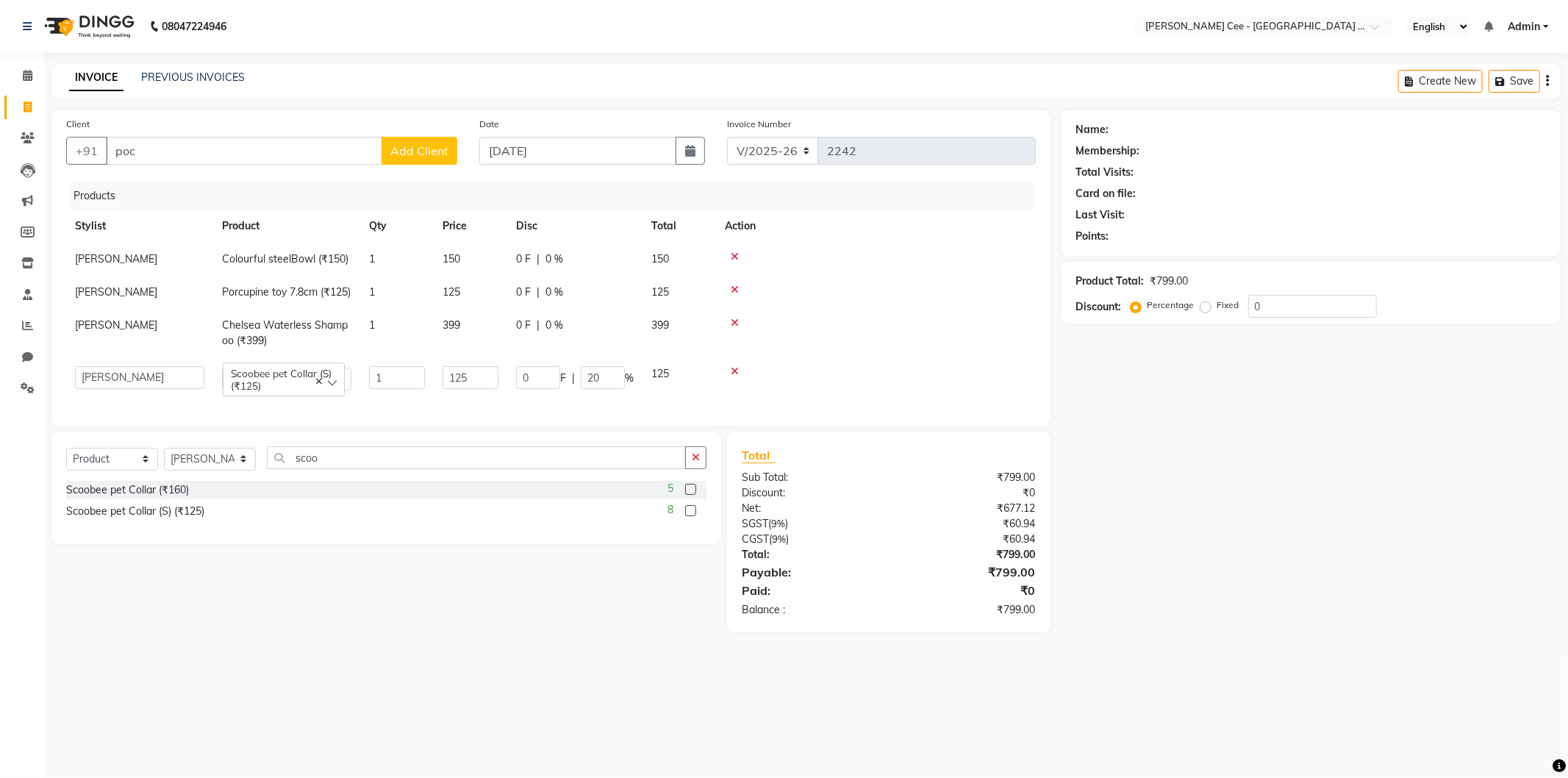
drag, startPoint x: 1170, startPoint y: 514, endPoint x: 1082, endPoint y: 524, distance: 88.6
click at [1167, 514] on div "Name: Membership: Total Visits: Card on file: Last Visit: Points: Product Total…" at bounding box center [1317, 372] width 510 height 522
click at [553, 265] on span "0 %" at bounding box center [554, 259] width 17 height 16
select select "80154"
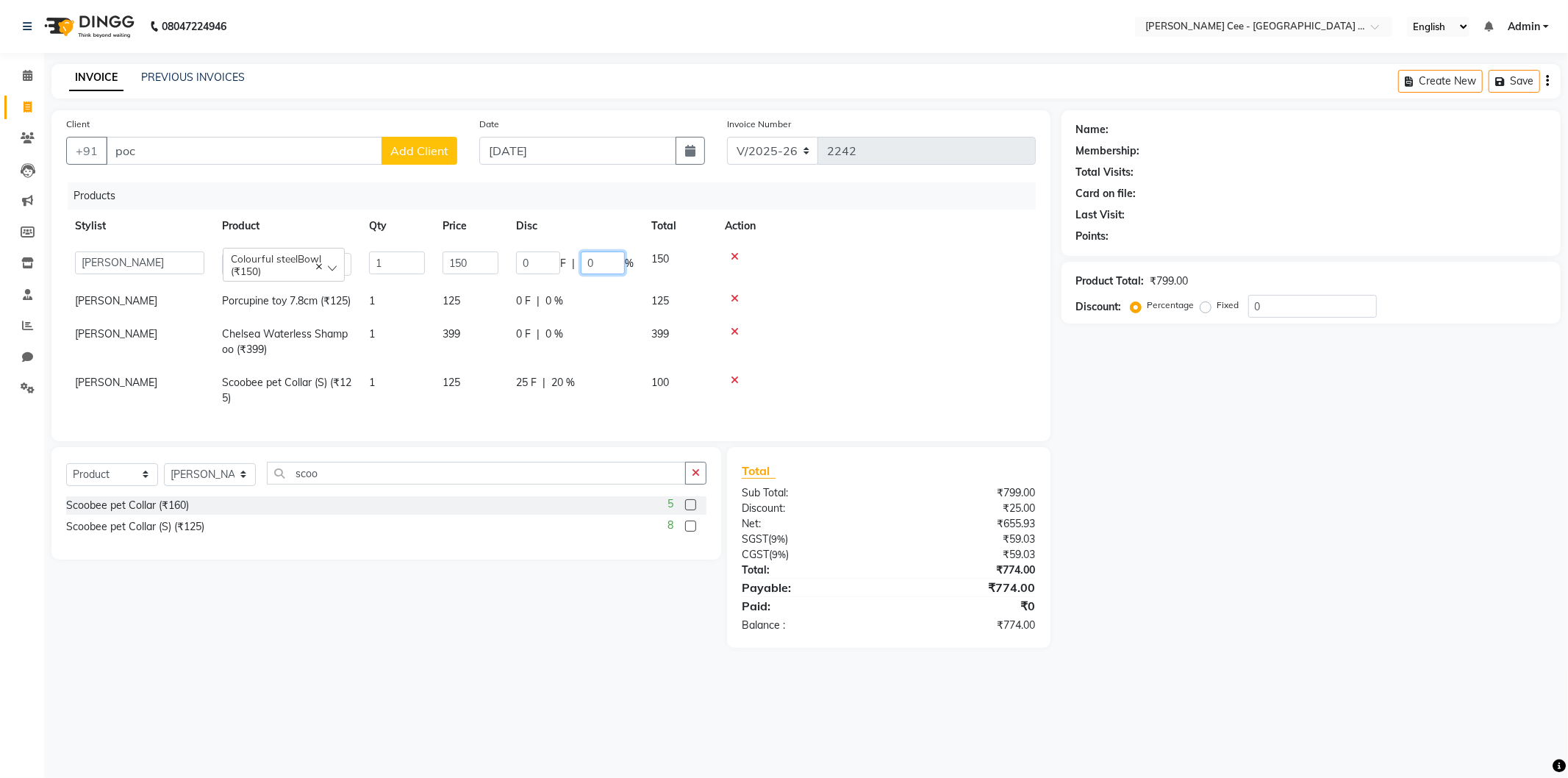
click at [586, 265] on input "0" at bounding box center [602, 263] width 44 height 22
type input "20"
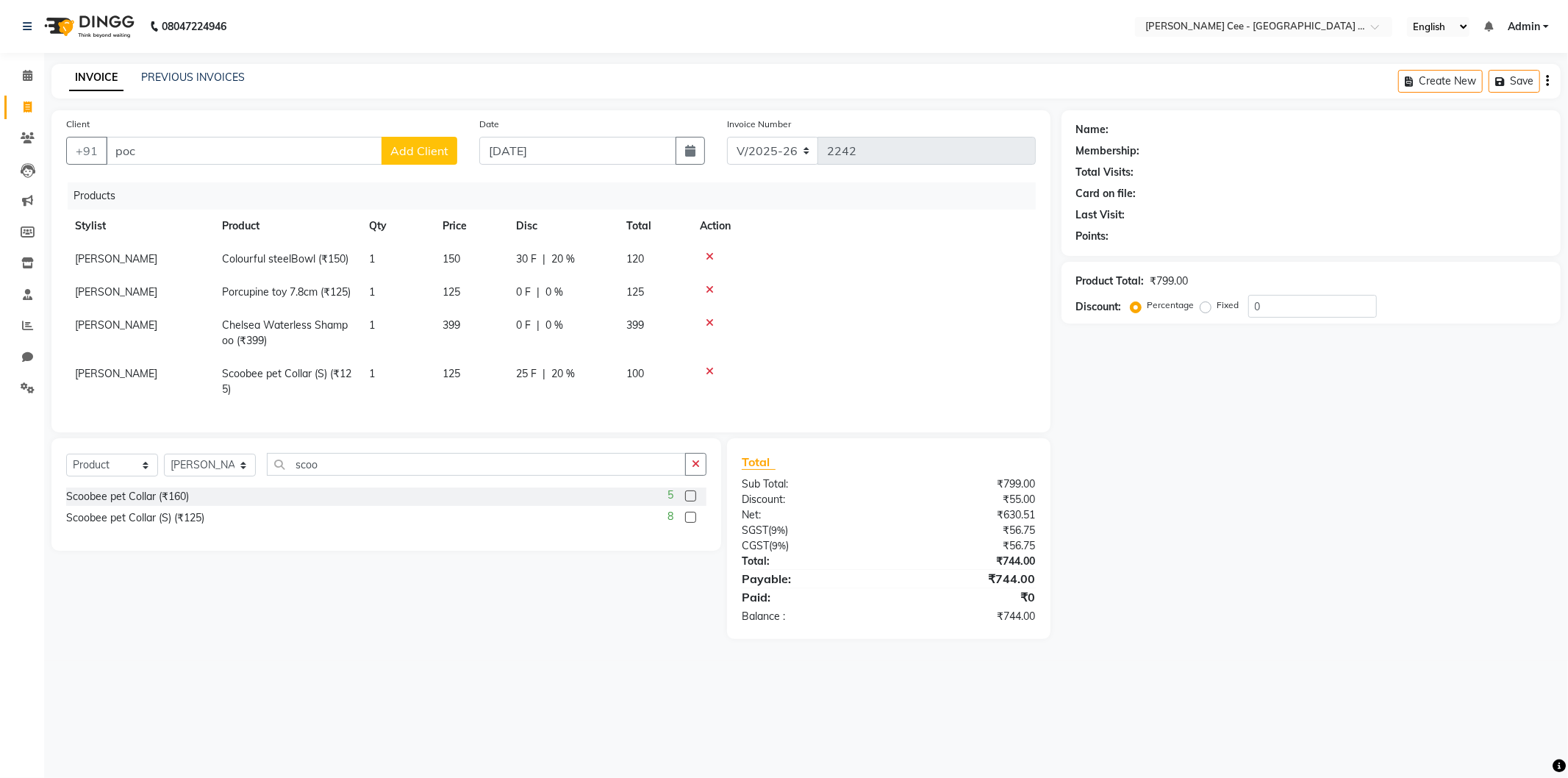
click at [541, 309] on td "0 F | 0 %" at bounding box center [563, 293] width 111 height 33
select select "80154"
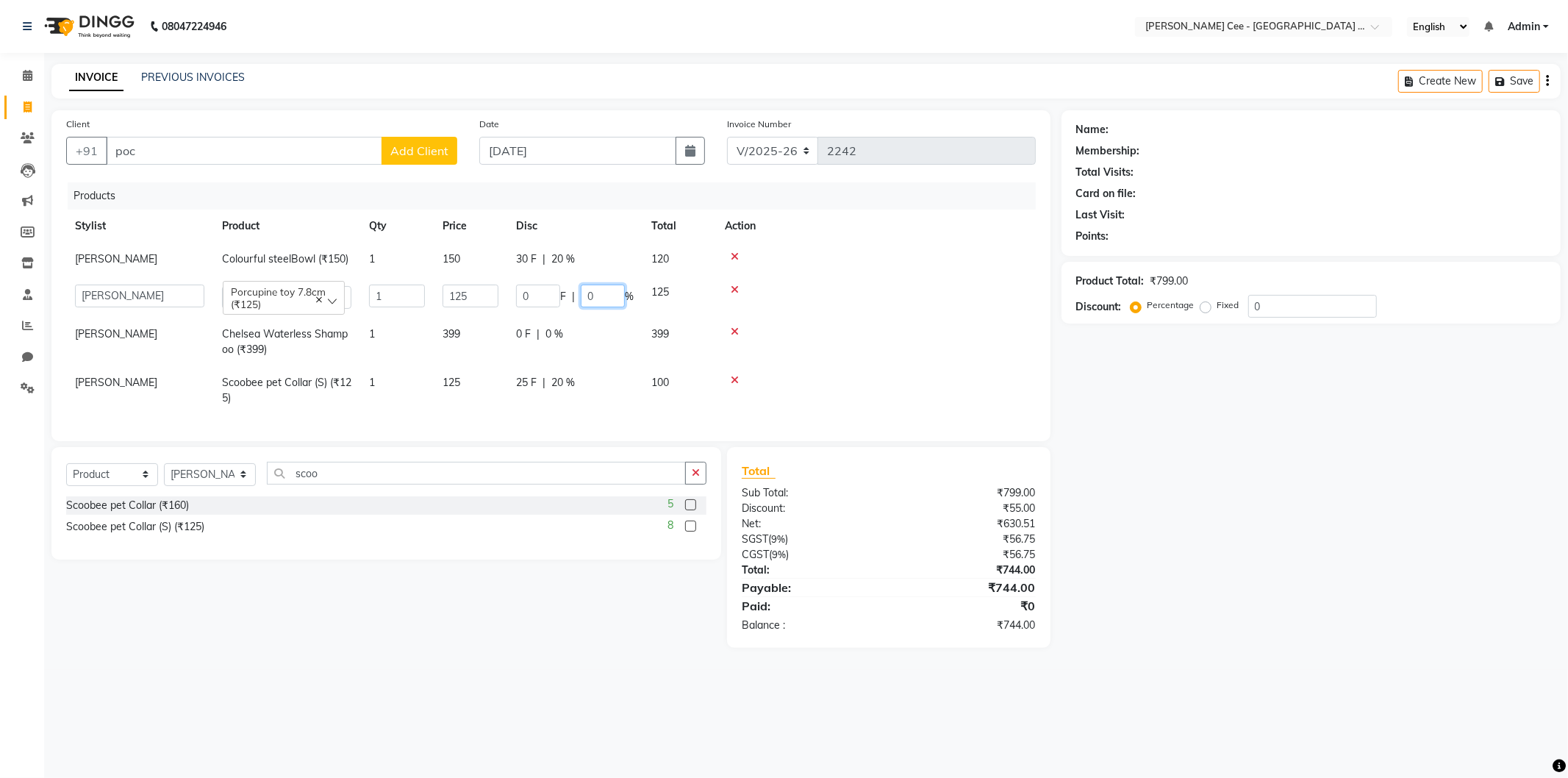
click at [591, 292] on input "0" at bounding box center [602, 295] width 44 height 22
click at [581, 297] on input "0" at bounding box center [602, 295] width 44 height 22
type input "30"
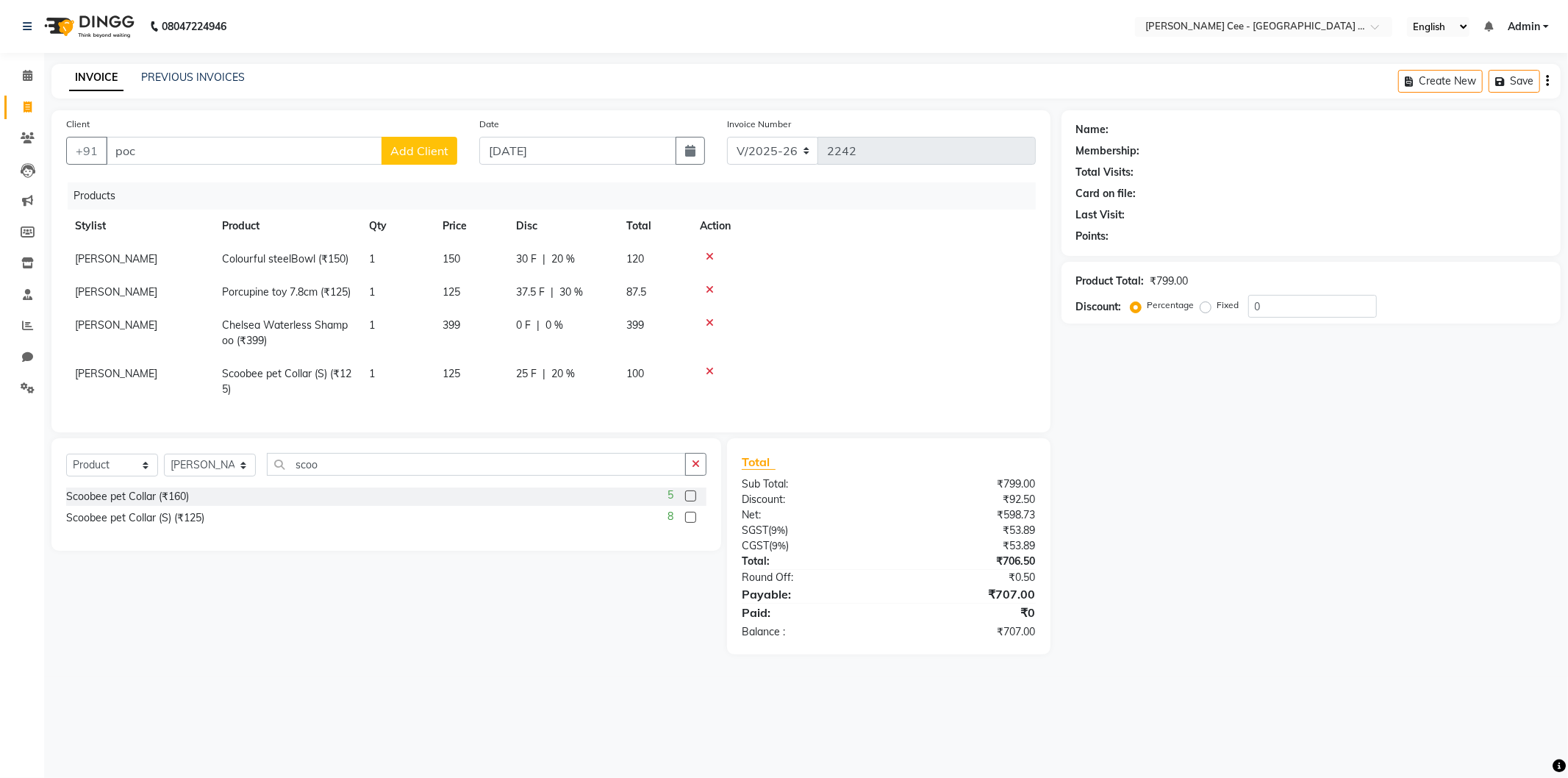
click at [788, 309] on td at bounding box center [863, 293] width 345 height 33
click at [552, 333] on span "0 %" at bounding box center [554, 325] width 17 height 16
select select "80154"
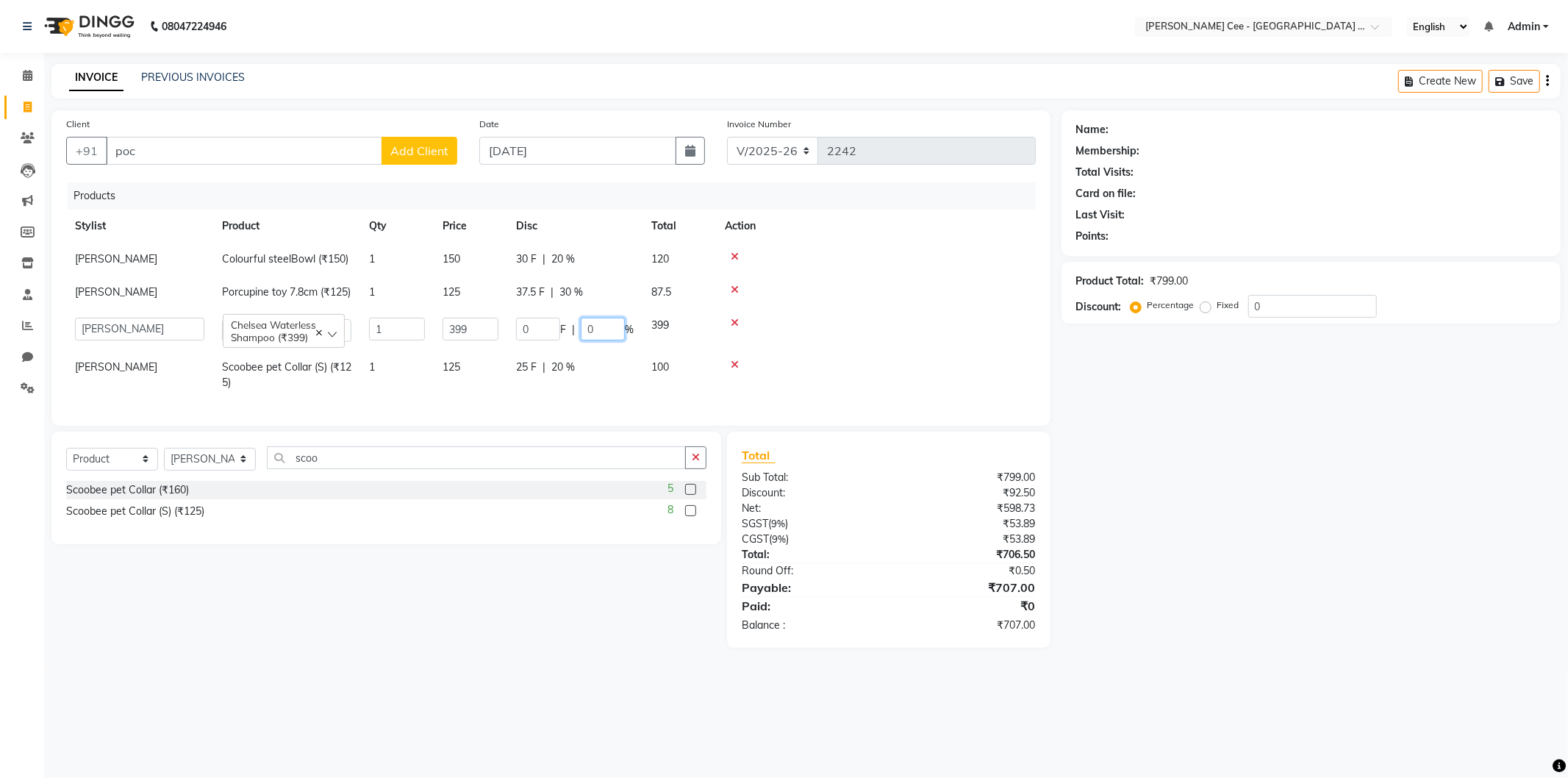
click at [583, 341] on input "0" at bounding box center [602, 328] width 44 height 22
type input "20"
click at [950, 397] on td at bounding box center [876, 375] width 320 height 48
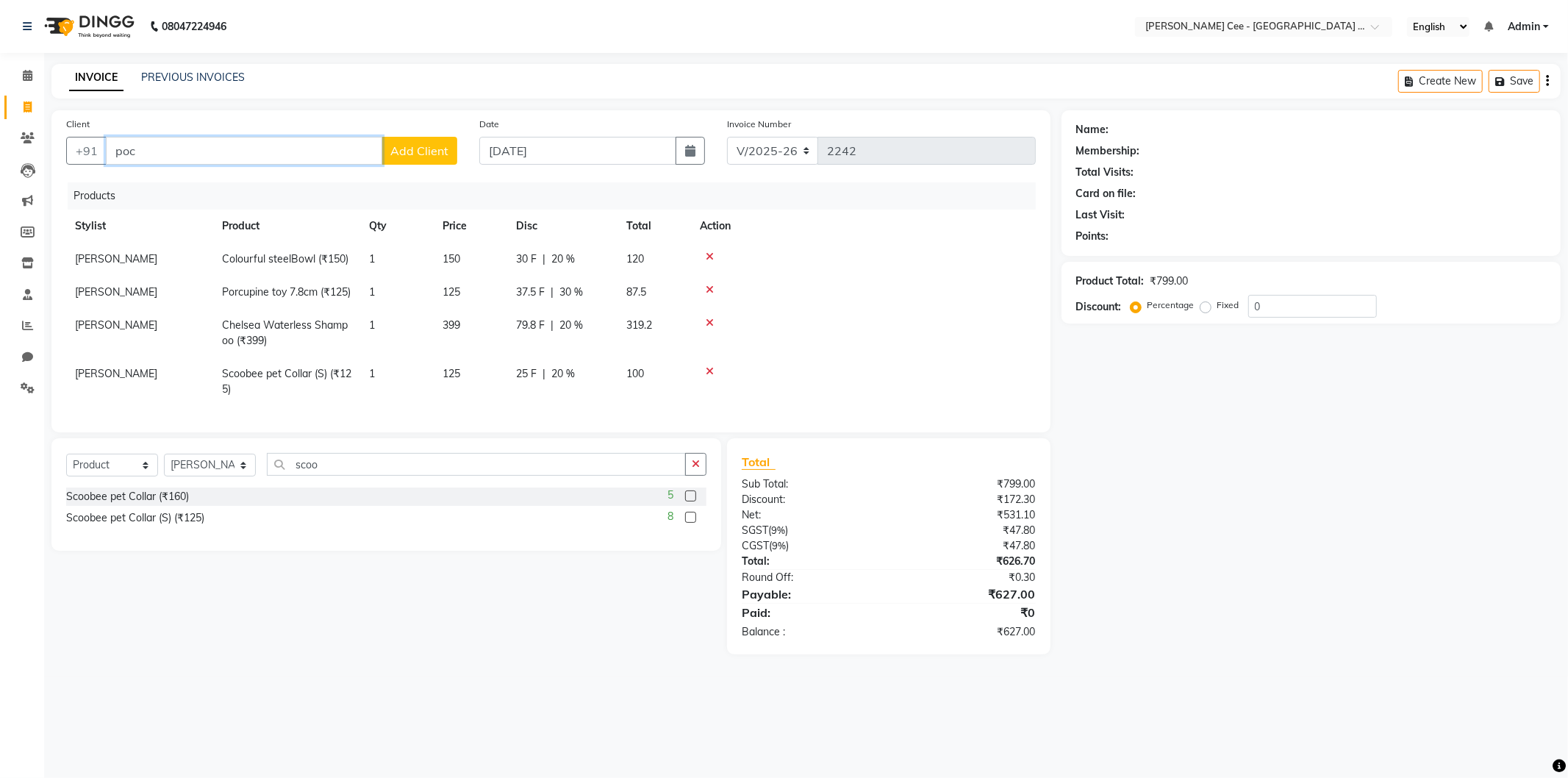
click at [247, 152] on input "poc" at bounding box center [243, 151] width 277 height 28
click at [248, 152] on input "poc" at bounding box center [243, 151] width 277 height 28
type input "Jagdeepak"
click at [430, 158] on button "Add Client" at bounding box center [419, 151] width 76 height 28
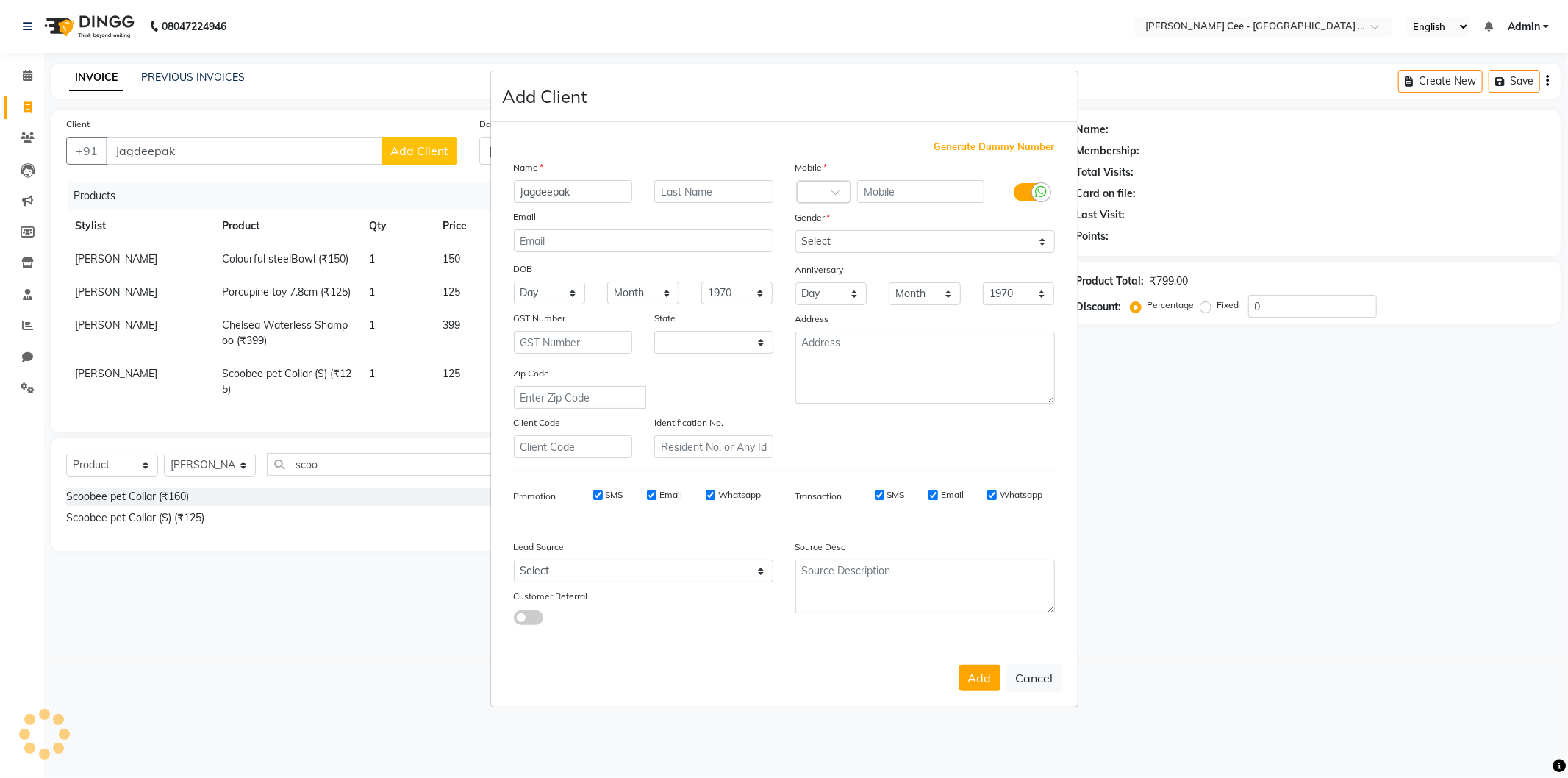
select select "22"
type input "Jagdeepak (Bob)"
click at [722, 184] on input "text" at bounding box center [713, 191] width 119 height 22
type input "Shihtzuu"
click at [872, 190] on input "text" at bounding box center [921, 191] width 127 height 22
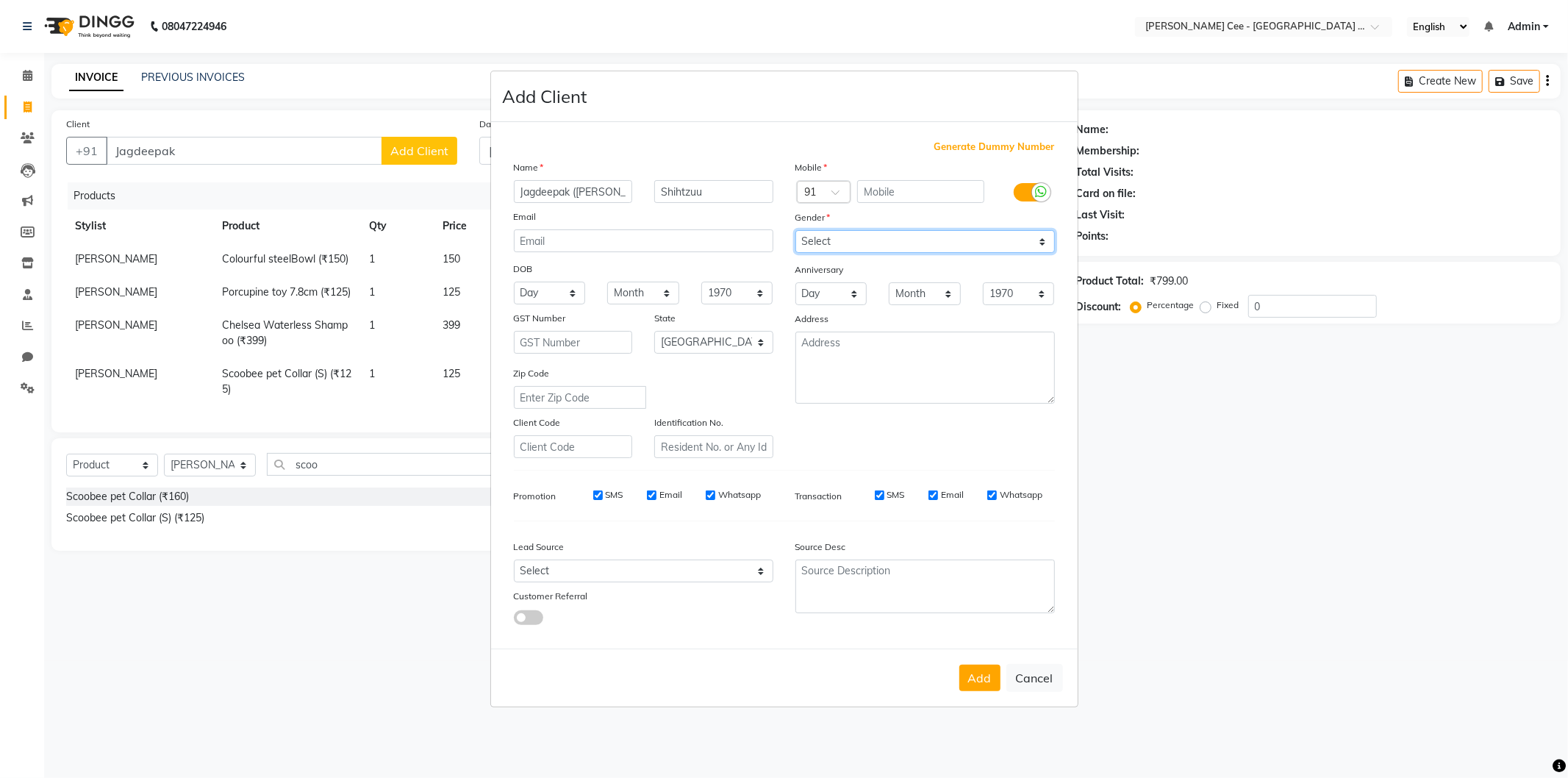
click at [833, 237] on select "Select Male Female Other Prefer Not To Say" at bounding box center [925, 241] width 259 height 22
select select "male"
click at [795, 230] on select "Select Male Female Other Prefer Not To Say" at bounding box center [925, 241] width 259 height 22
click at [877, 196] on input "text" at bounding box center [921, 191] width 127 height 22
type input "9888313531"
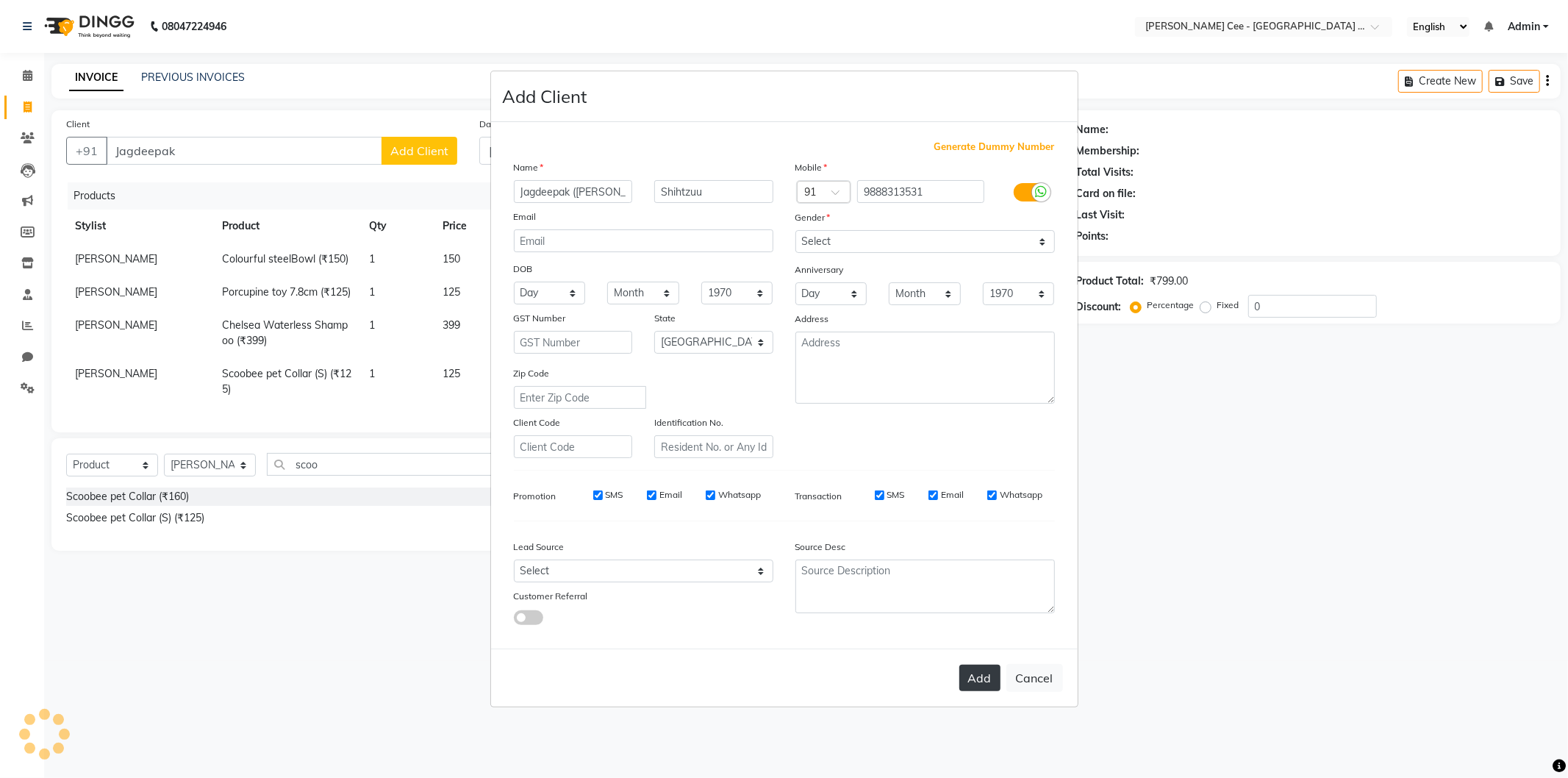
click at [991, 670] on button "Add" at bounding box center [981, 678] width 42 height 27
type input "9888313531"
select select
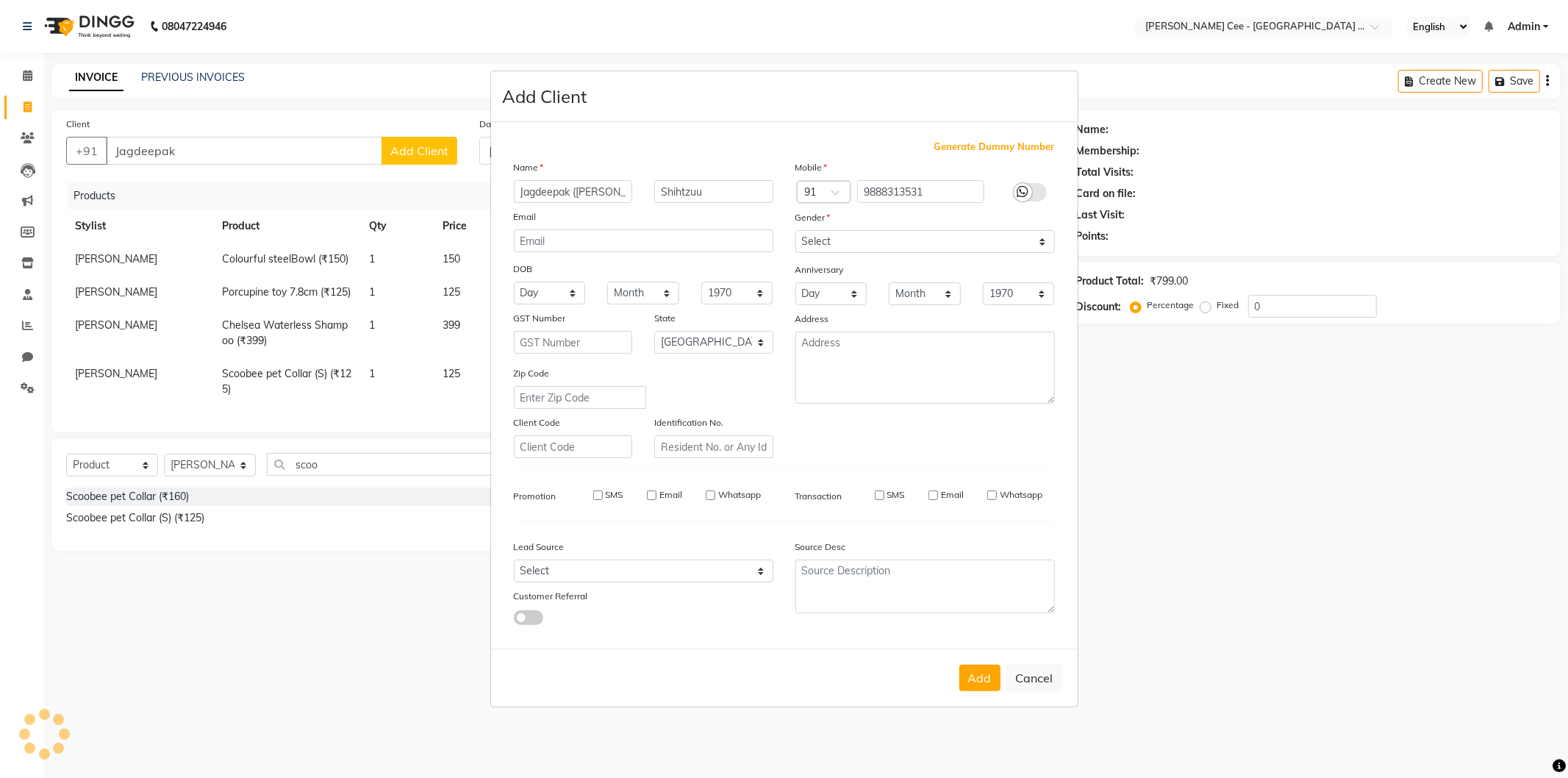
select select "null"
select select
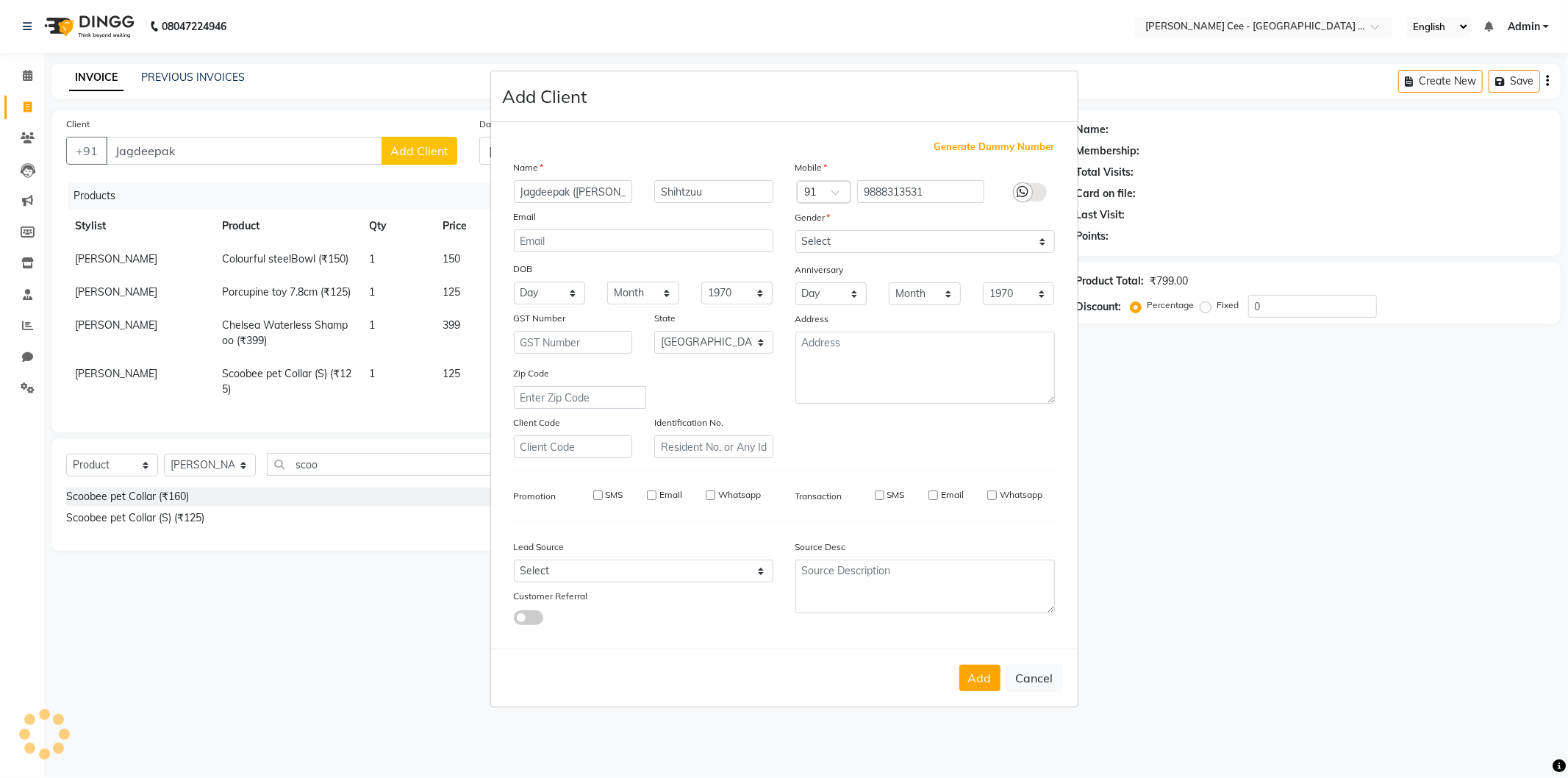
checkbox input "false"
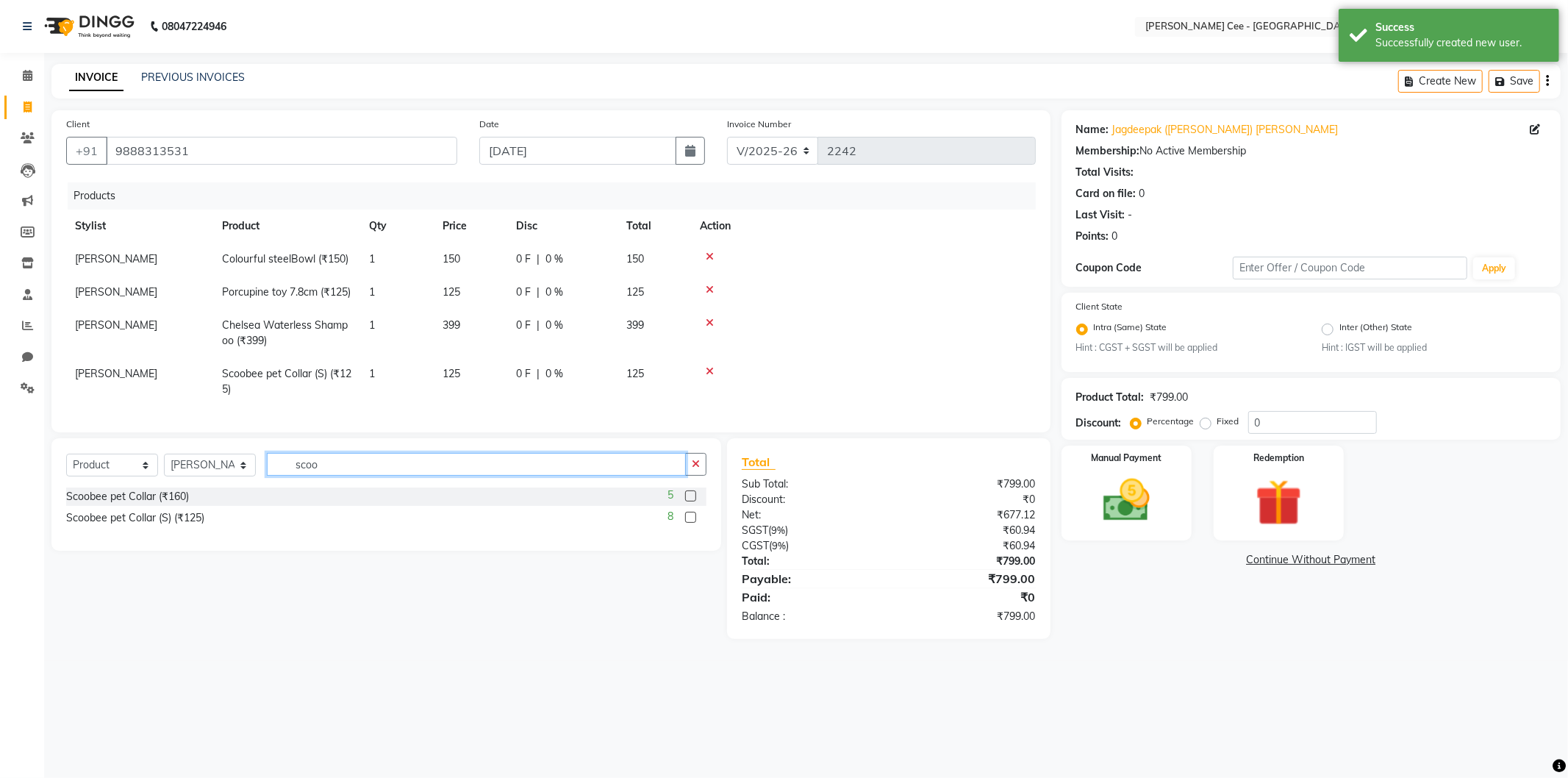
click at [317, 475] on input "scoo" at bounding box center [476, 464] width 419 height 22
type input "bell"
click at [689, 501] on label at bounding box center [691, 495] width 11 height 11
click at [689, 501] on input "checkbox" at bounding box center [691, 497] width 10 height 10
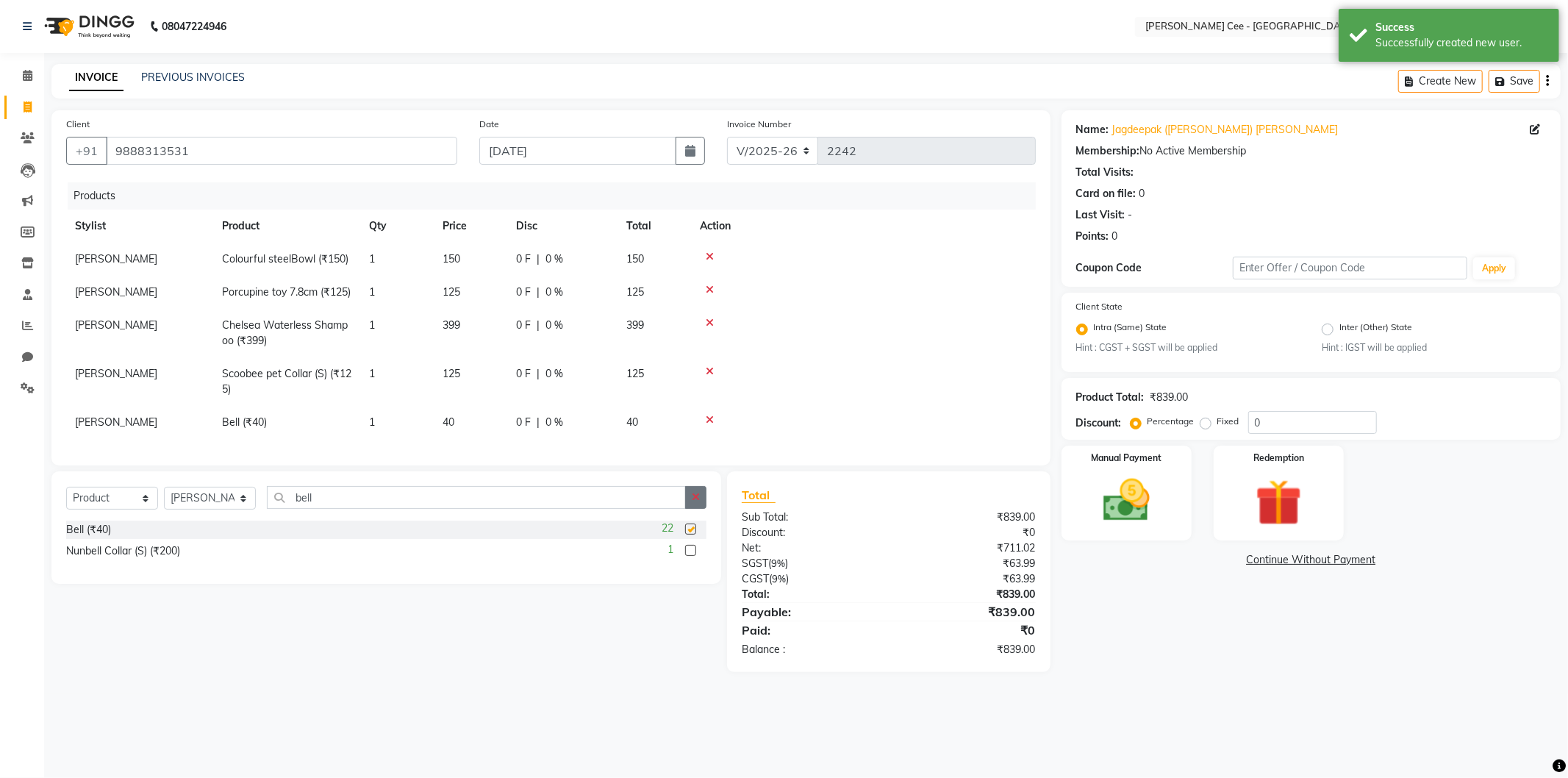
checkbox input "false"
click at [700, 509] on button "button" at bounding box center [696, 497] width 22 height 22
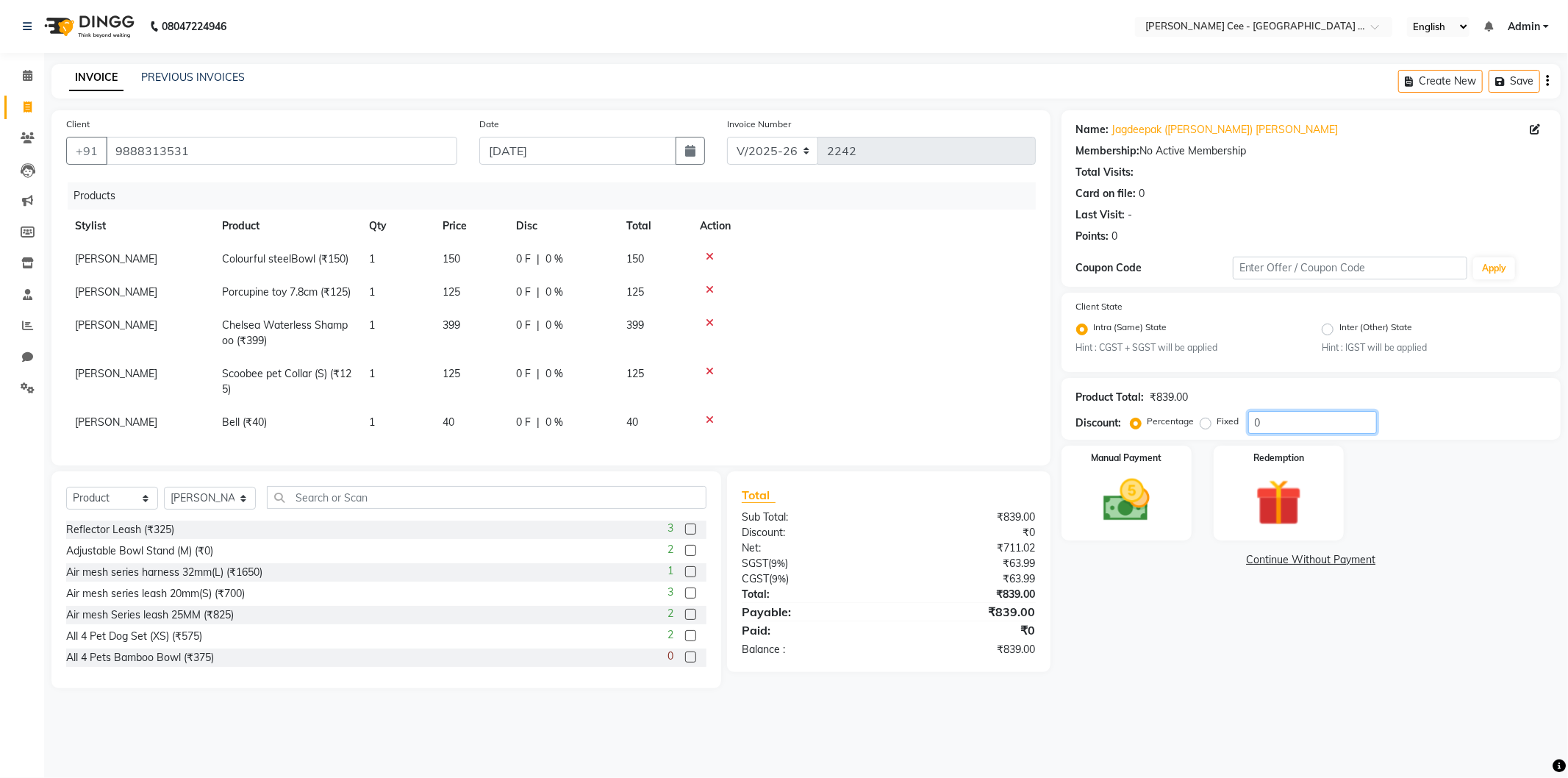
click at [1253, 422] on input "0" at bounding box center [1312, 422] width 129 height 22
type input "20"
drag, startPoint x: 959, startPoint y: 376, endPoint x: 941, endPoint y: 379, distance: 18.2
click at [959, 377] on td at bounding box center [863, 382] width 345 height 48
click at [519, 431] on span "8 F" at bounding box center [523, 422] width 15 height 16
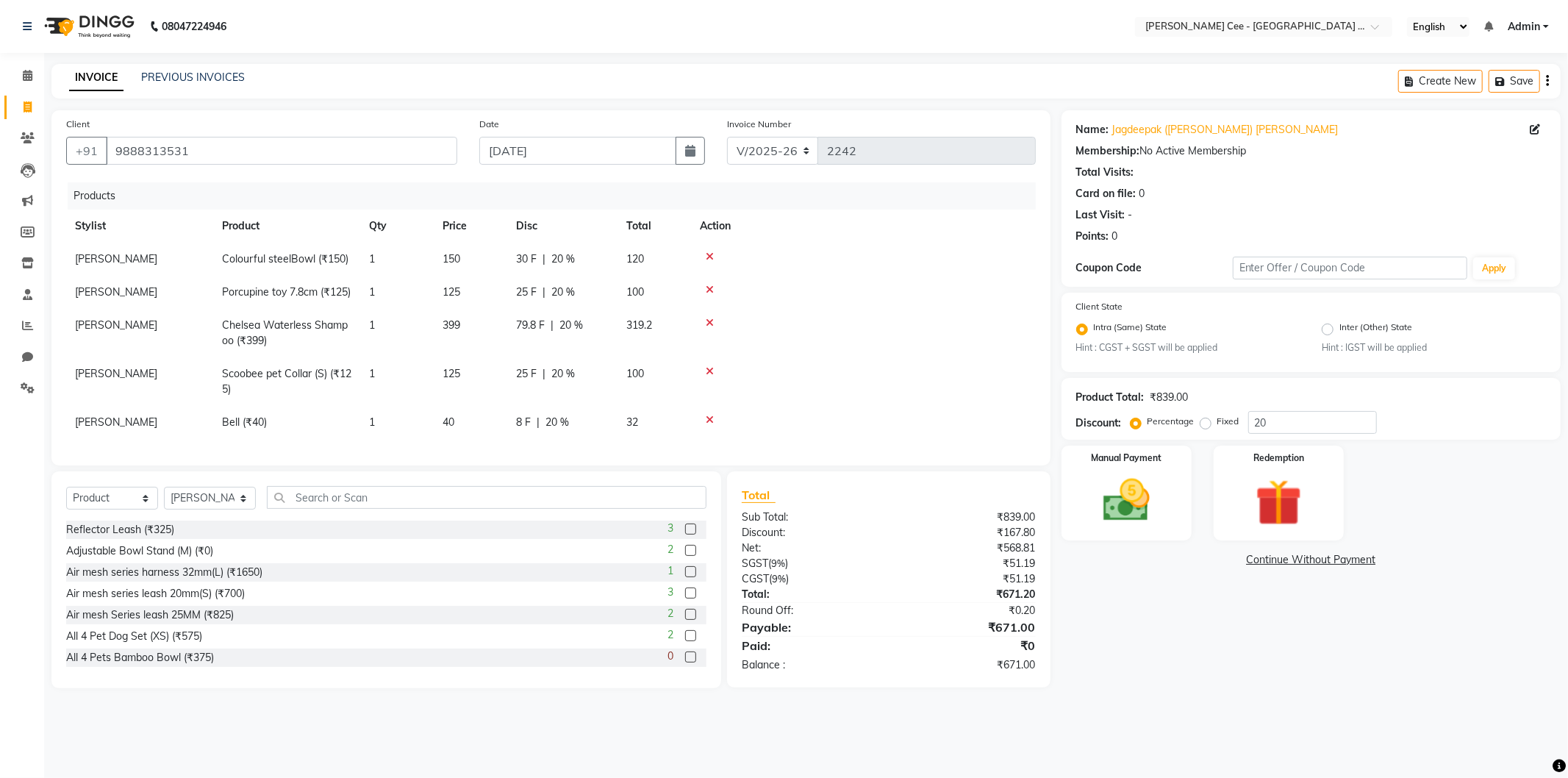
select select "80154"
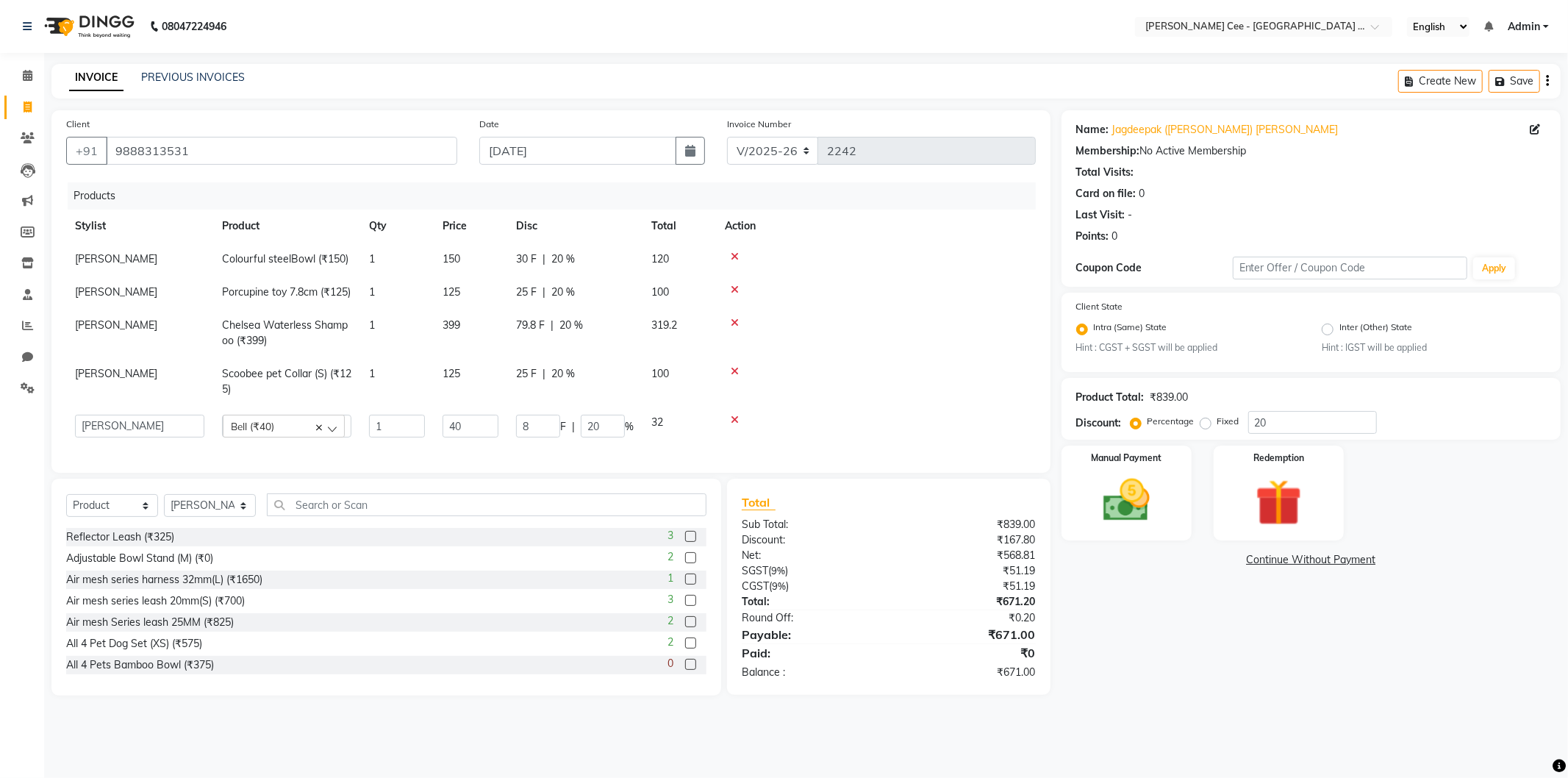
type input "9"
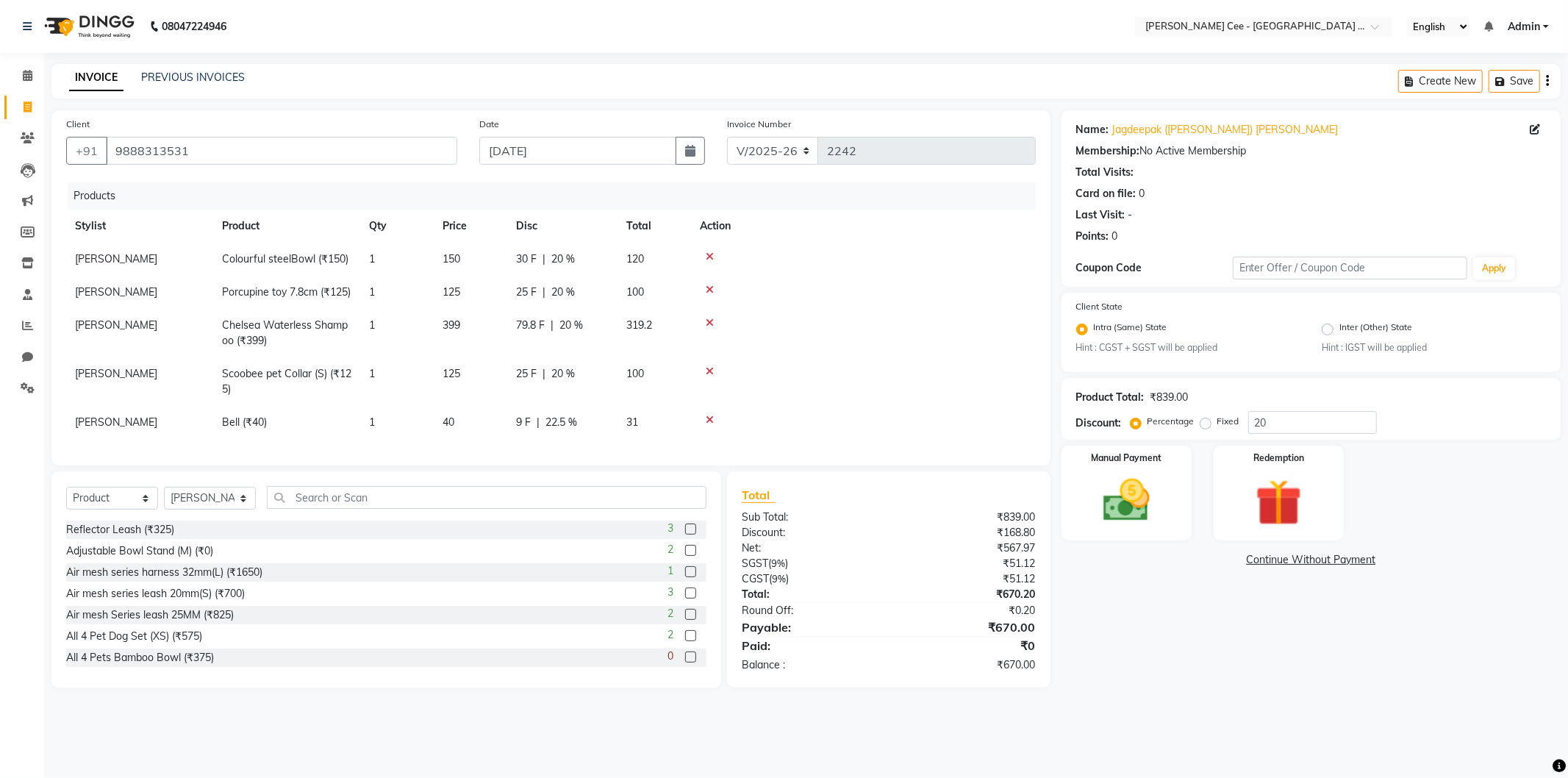
click at [797, 401] on td at bounding box center [863, 382] width 345 height 48
click at [1135, 502] on img at bounding box center [1127, 500] width 79 height 56
click at [236, 560] on div "Adjustable Bowl Stand (M) (₹0) 2" at bounding box center [386, 551] width 641 height 18
click at [556, 431] on span "22.5 %" at bounding box center [562, 422] width 32 height 16
select select "80154"
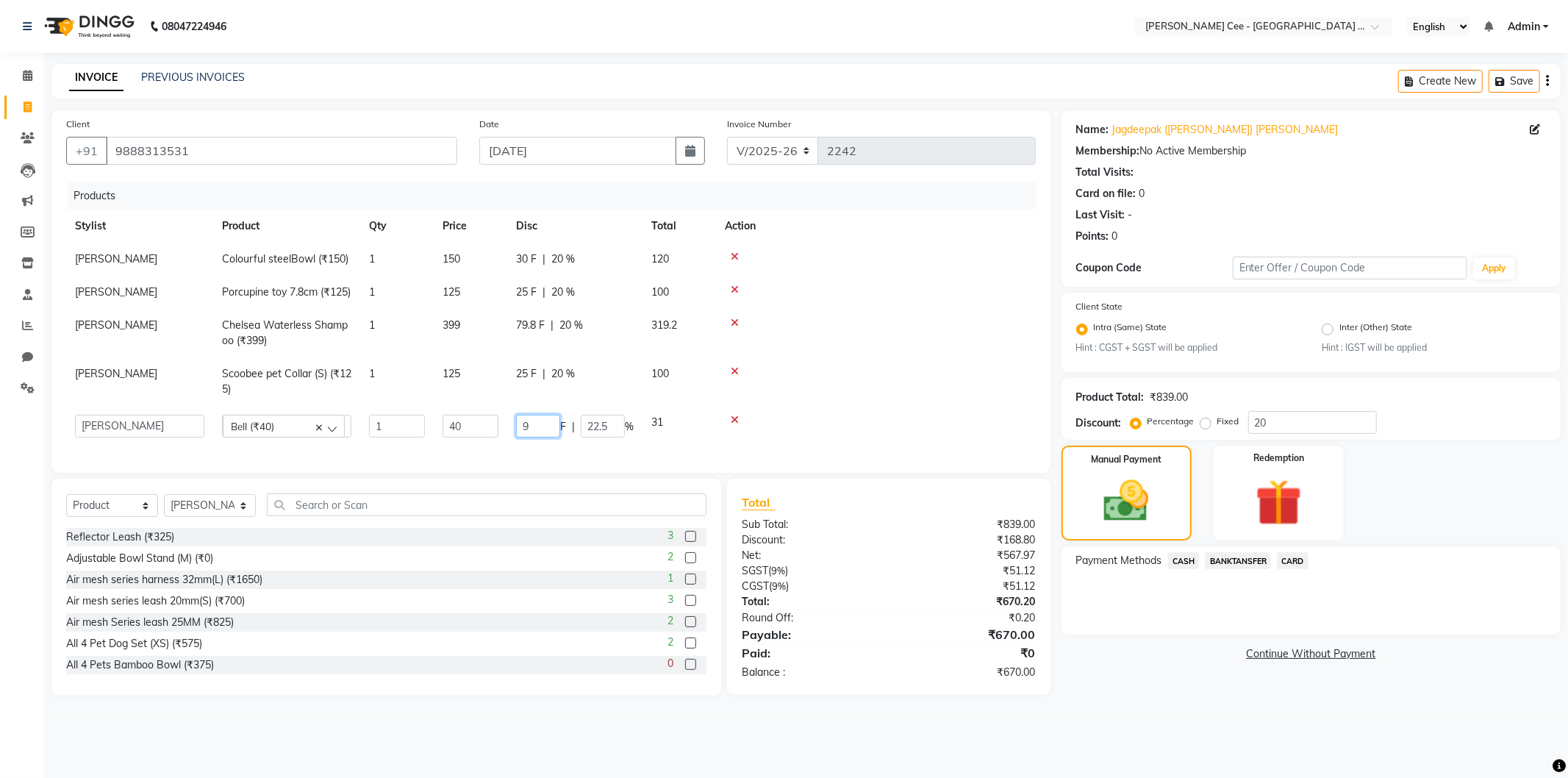
click at [556, 431] on input "9" at bounding box center [538, 426] width 44 height 22
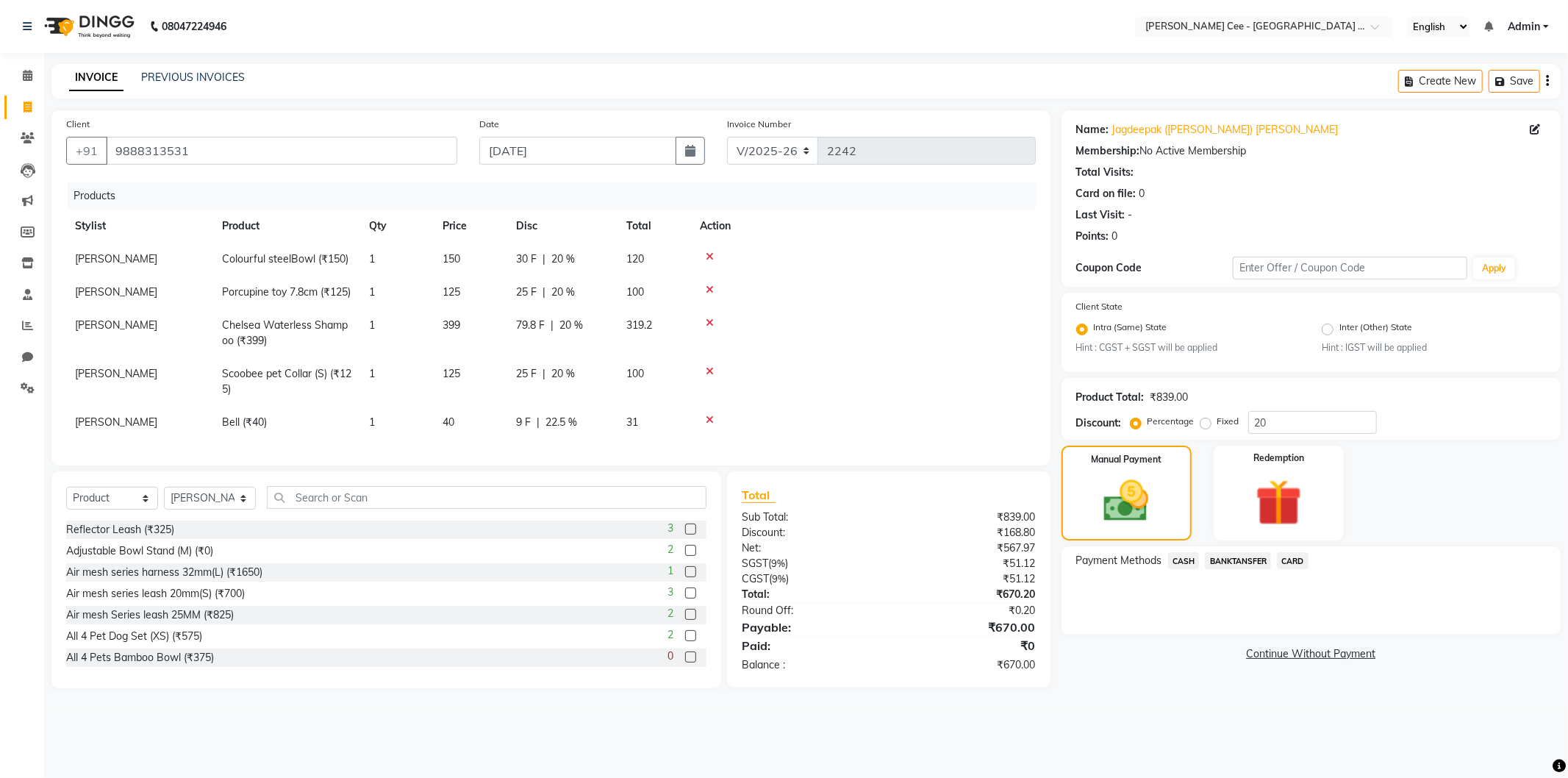
click at [602, 431] on div "9 F | 22.5 %" at bounding box center [562, 422] width 92 height 16
select select "80154"
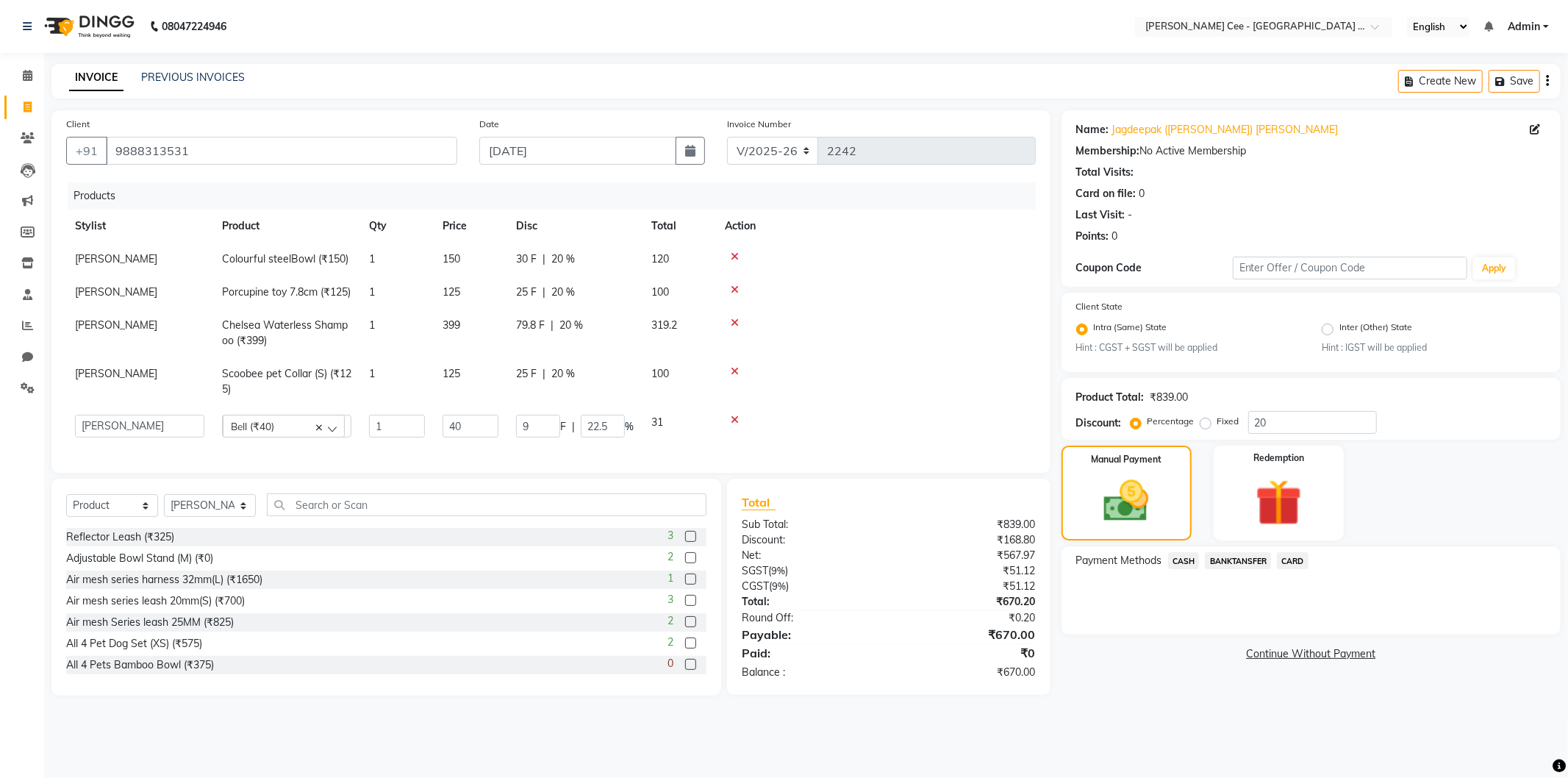
click at [600, 437] on input "22.5" at bounding box center [602, 426] width 44 height 22
click at [599, 437] on input "22.5" at bounding box center [602, 426] width 44 height 22
click at [601, 437] on input "22.5" at bounding box center [602, 426] width 44 height 22
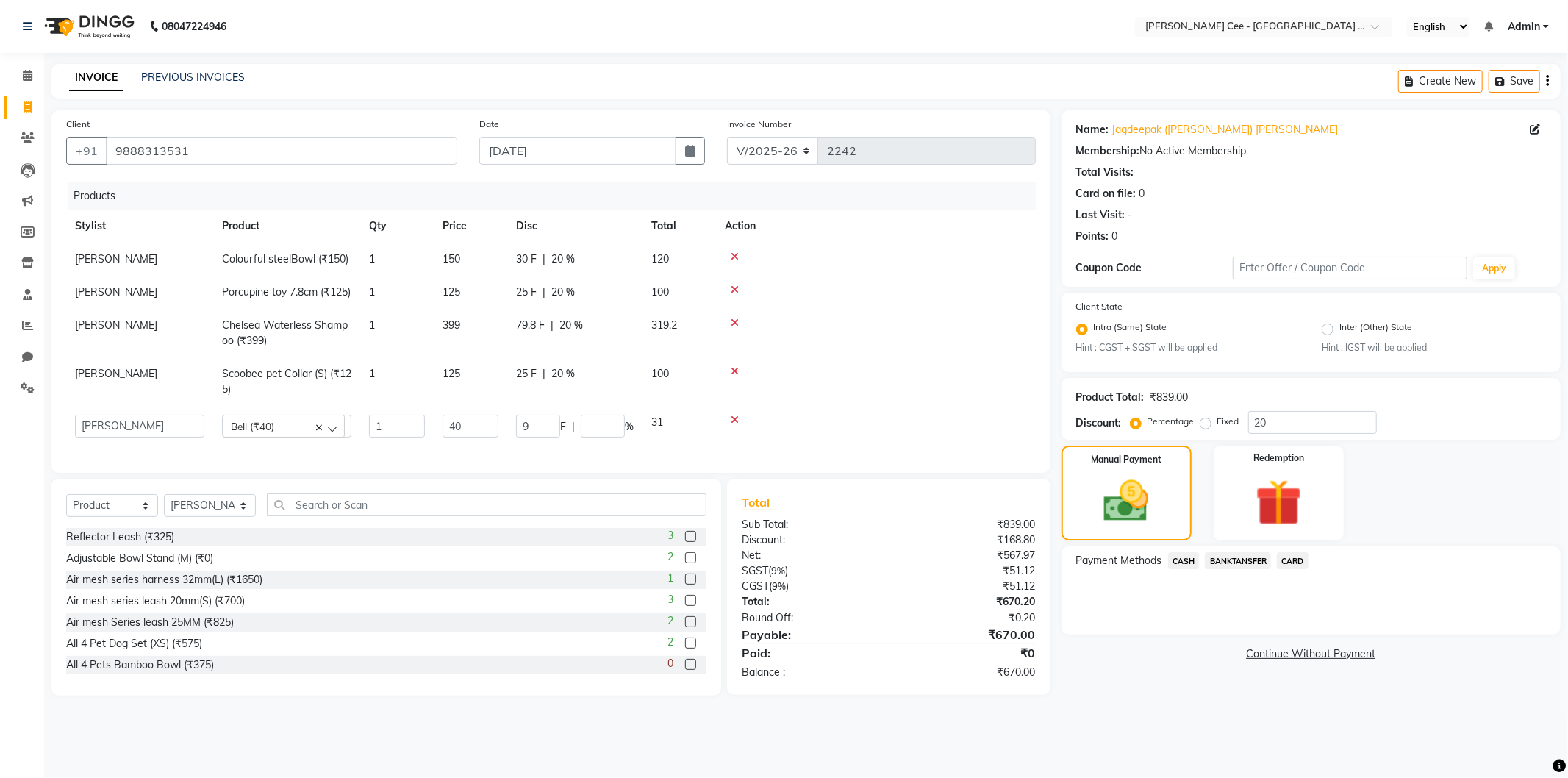
drag, startPoint x: 971, startPoint y: 370, endPoint x: 912, endPoint y: 372, distance: 59.0
click at [971, 357] on td at bounding box center [876, 333] width 320 height 48
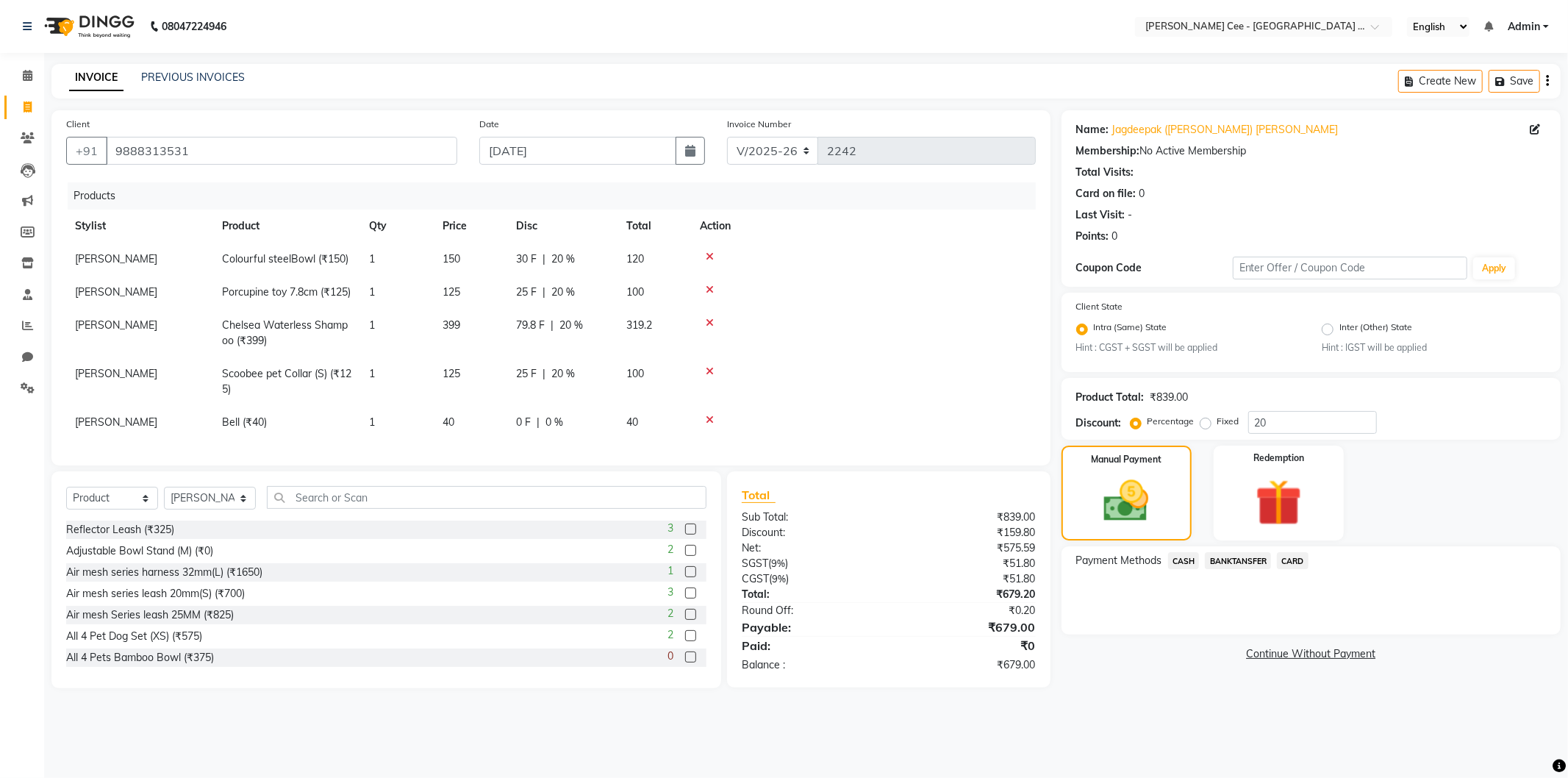
click at [522, 431] on span "0 F" at bounding box center [523, 422] width 15 height 16
select select "80154"
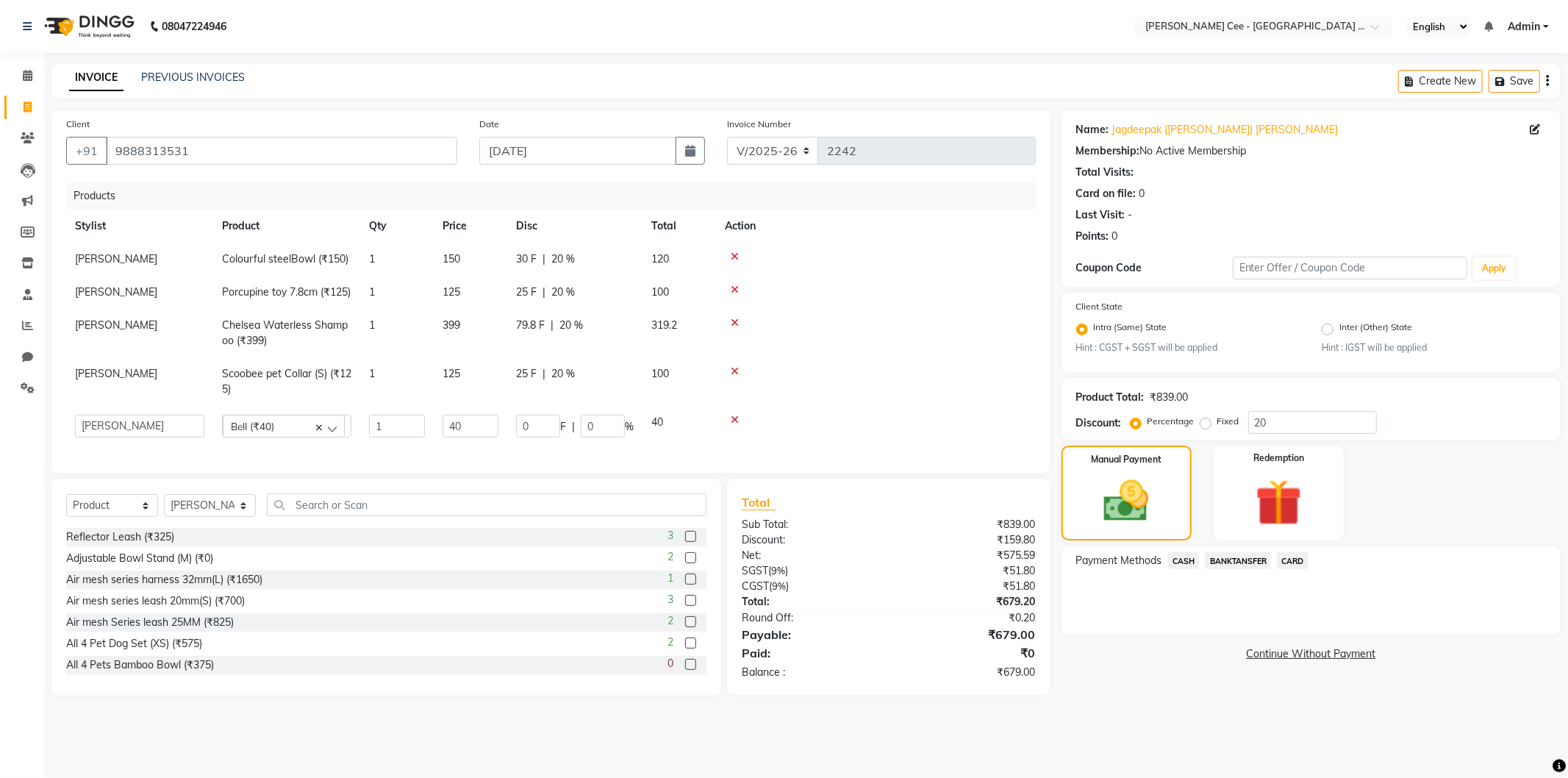
click at [527, 288] on span "25 F" at bounding box center [526, 292] width 21 height 16
select select "80154"
click at [527, 288] on input "25" at bounding box center [538, 295] width 44 height 22
type input "24"
click at [832, 328] on div at bounding box center [876, 323] width 302 height 10
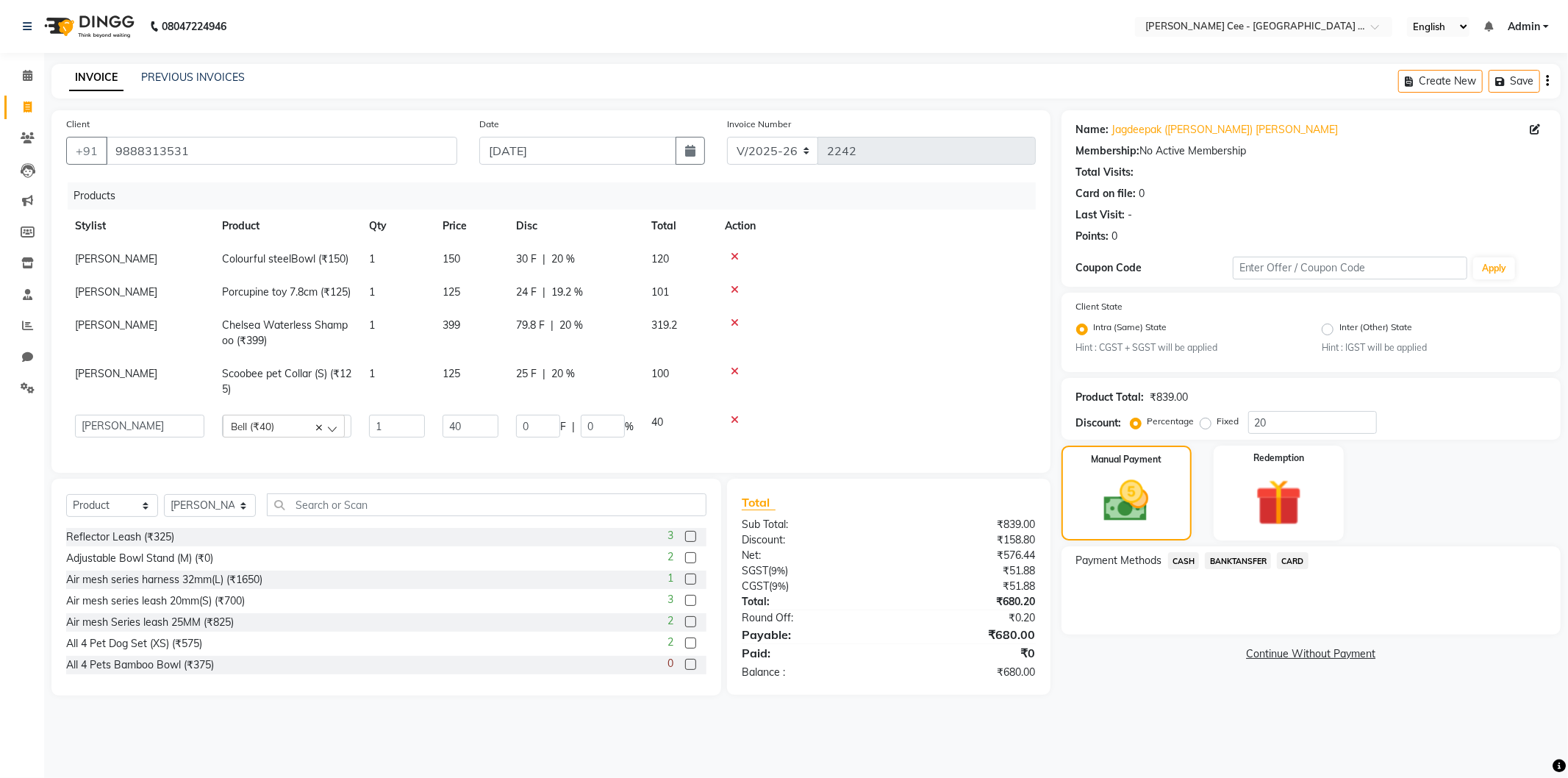
click at [1185, 564] on span "CASH" at bounding box center [1184, 561] width 32 height 17
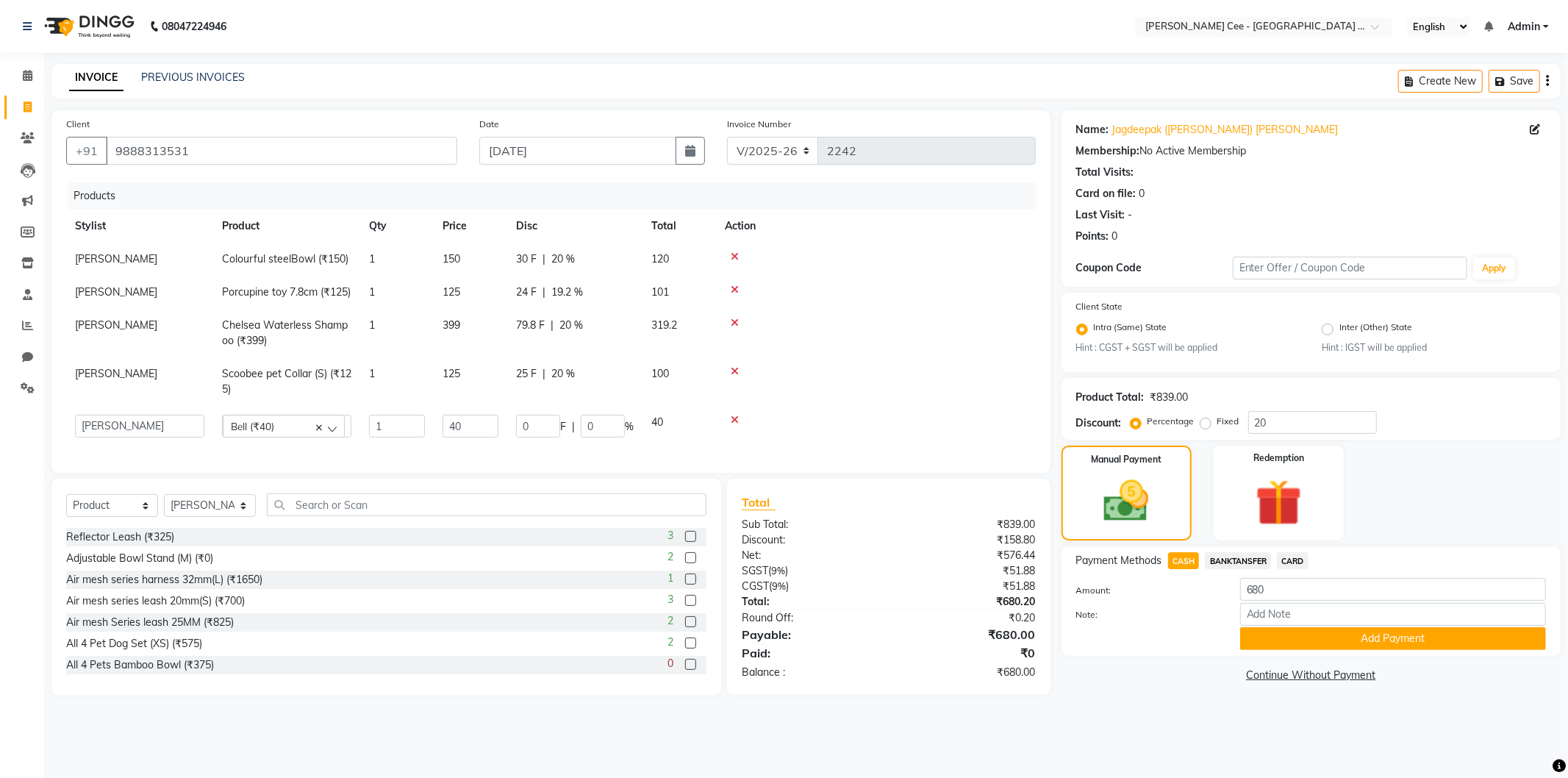
click at [856, 357] on td at bounding box center [876, 333] width 320 height 48
click at [563, 291] on span "19.2 %" at bounding box center [568, 292] width 32 height 16
select select "80154"
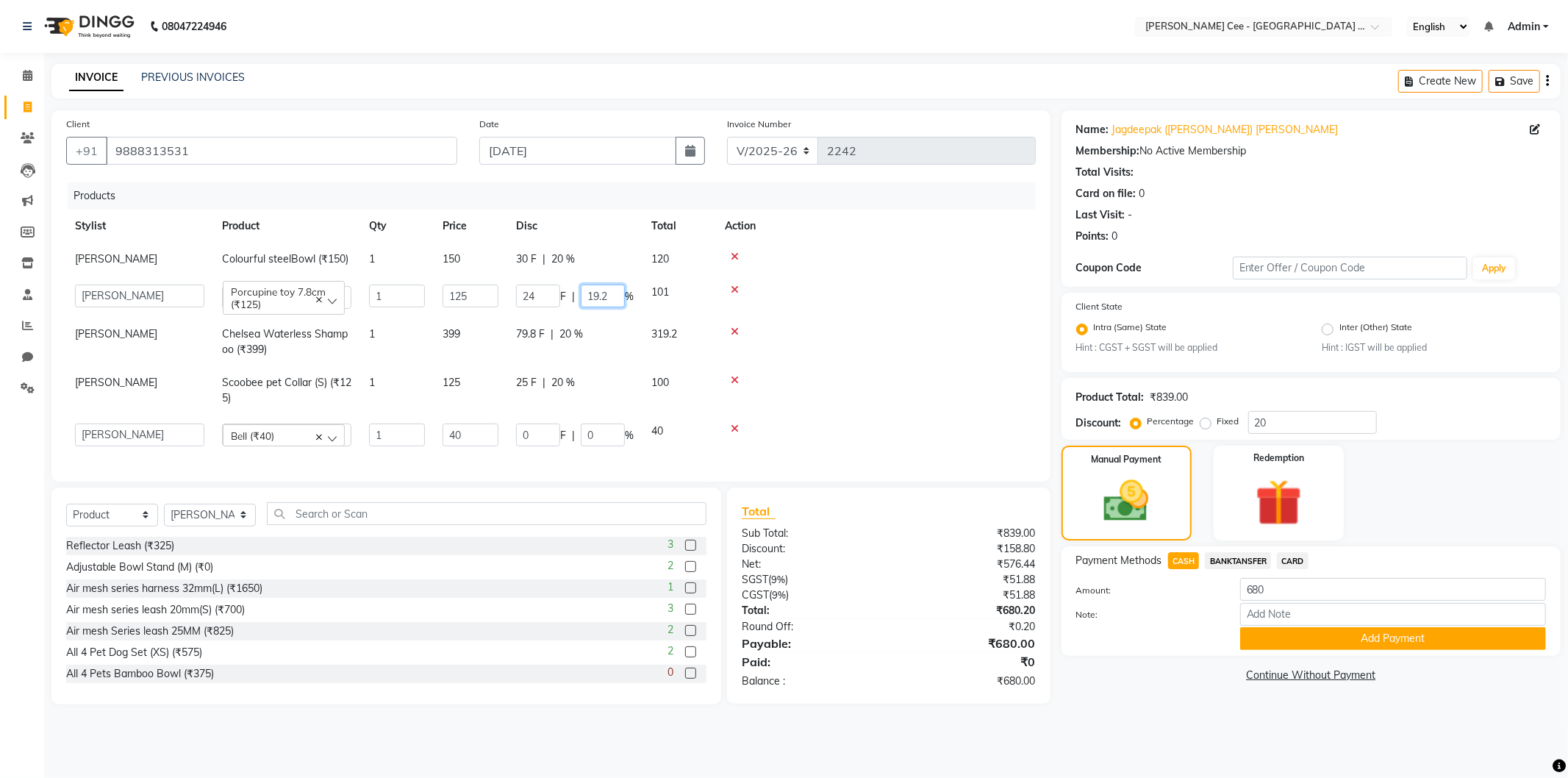
click at [584, 294] on input "19.2" at bounding box center [602, 295] width 44 height 22
click at [584, 293] on input "19.2" at bounding box center [602, 295] width 44 height 22
type input "30"
drag, startPoint x: 949, startPoint y: 316, endPoint x: 931, endPoint y: 316, distance: 18.0
click at [941, 316] on td at bounding box center [876, 297] width 320 height 42
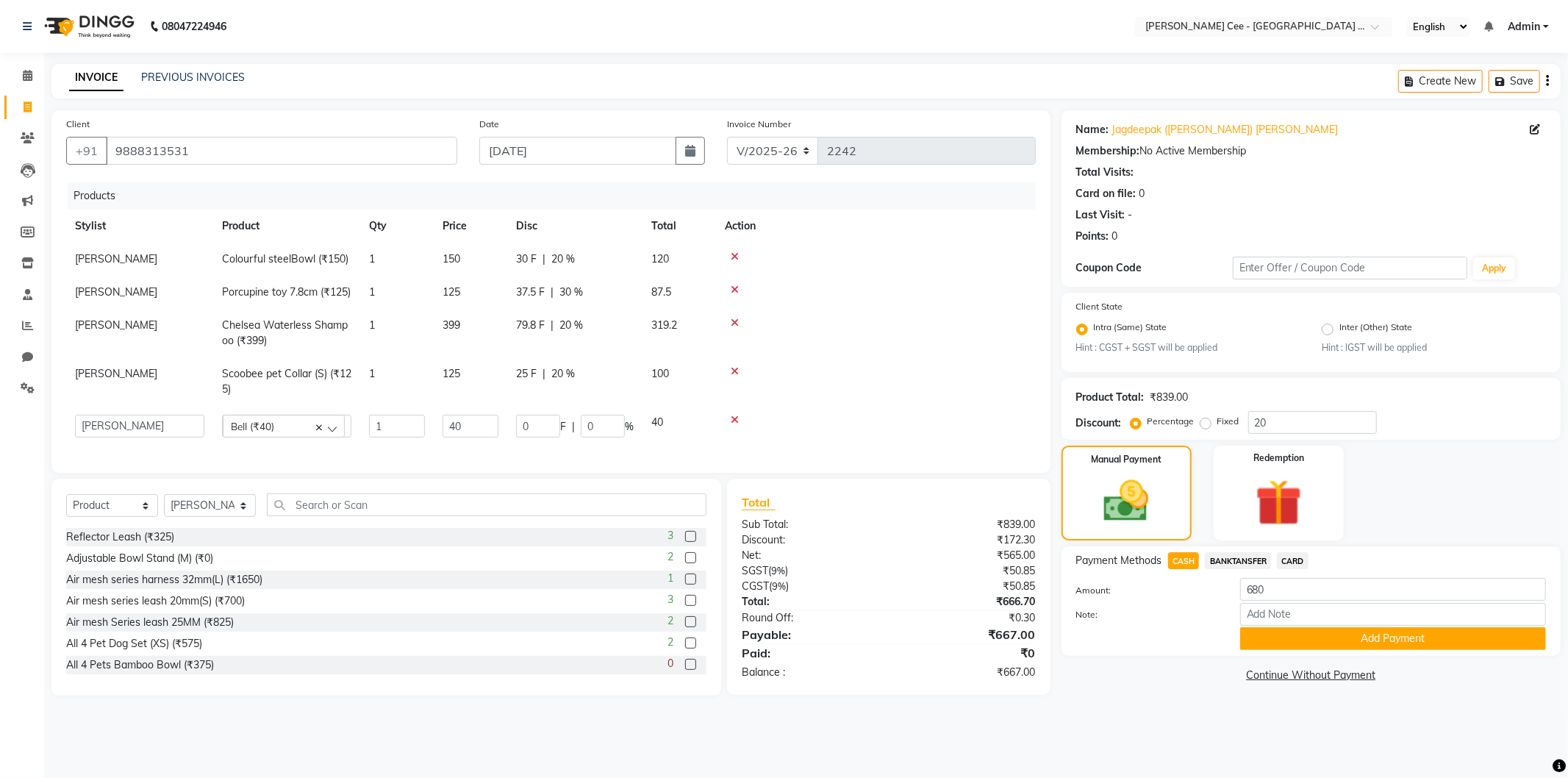
click at [527, 293] on span "37.5 F" at bounding box center [530, 292] width 29 height 16
select select "80154"
click at [527, 293] on input "37.5" at bounding box center [538, 295] width 44 height 22
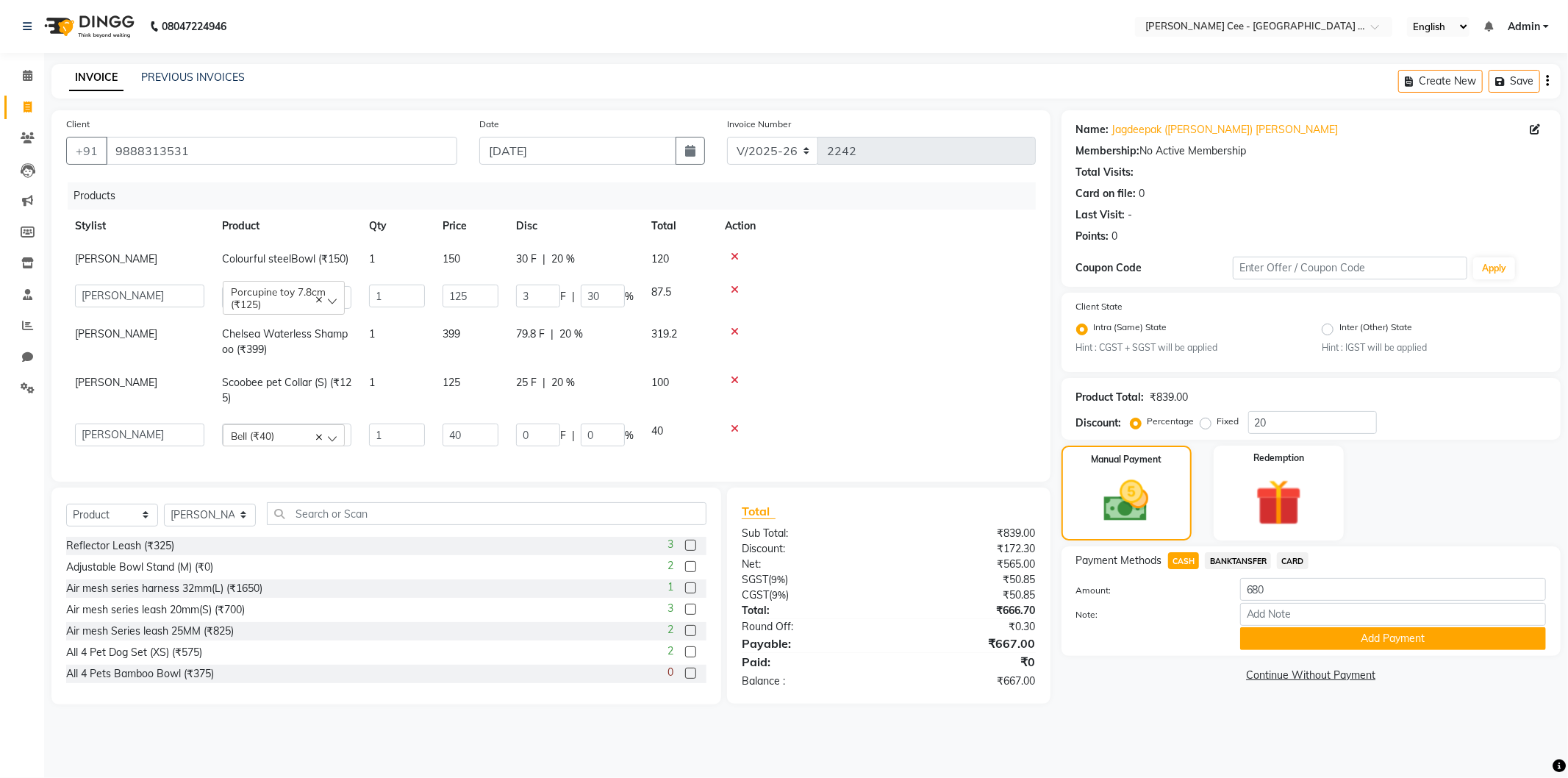
type input "35"
click at [891, 277] on td at bounding box center [876, 297] width 320 height 42
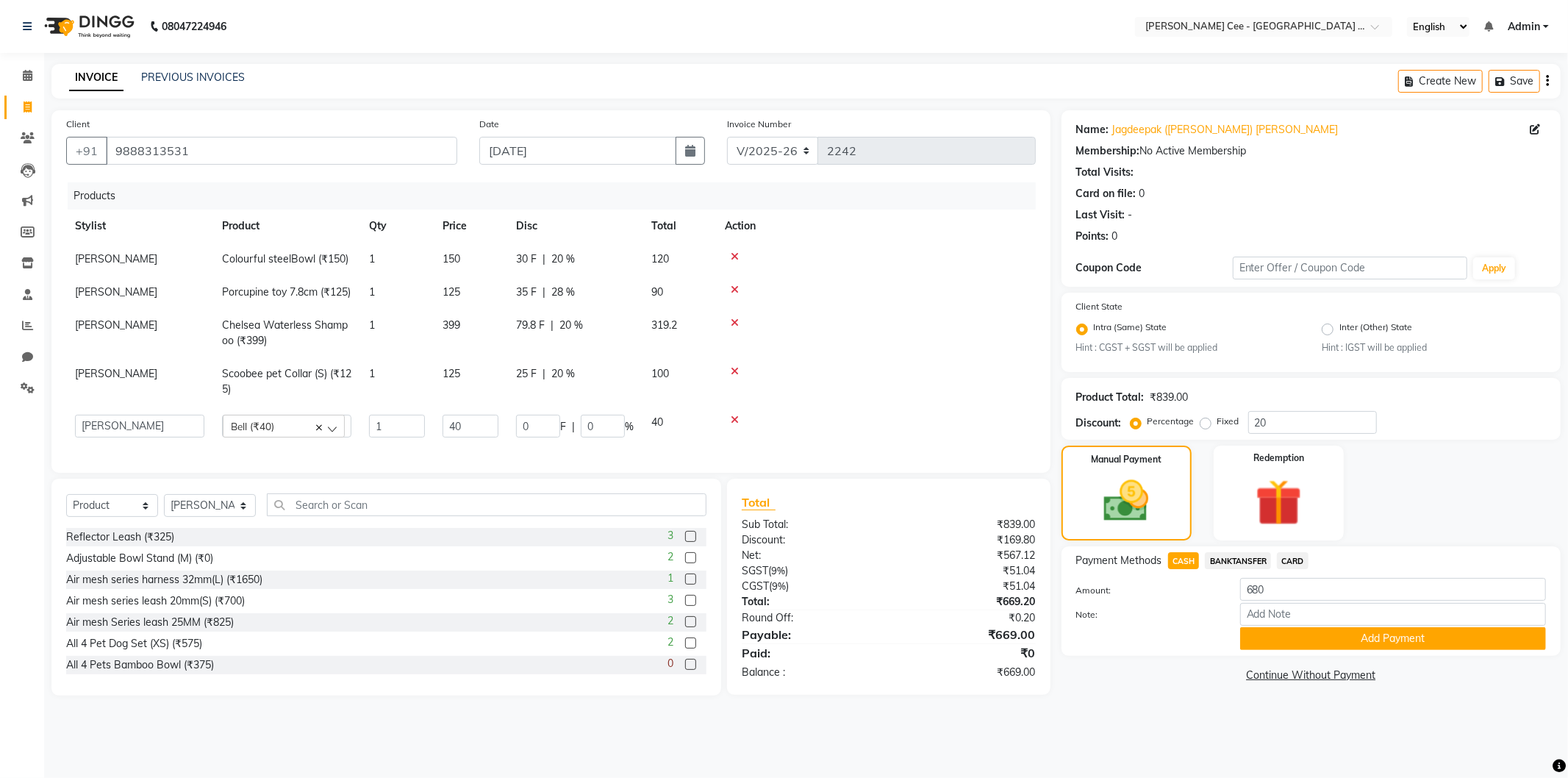
click at [519, 288] on span "35 F" at bounding box center [526, 292] width 21 height 16
select select "80154"
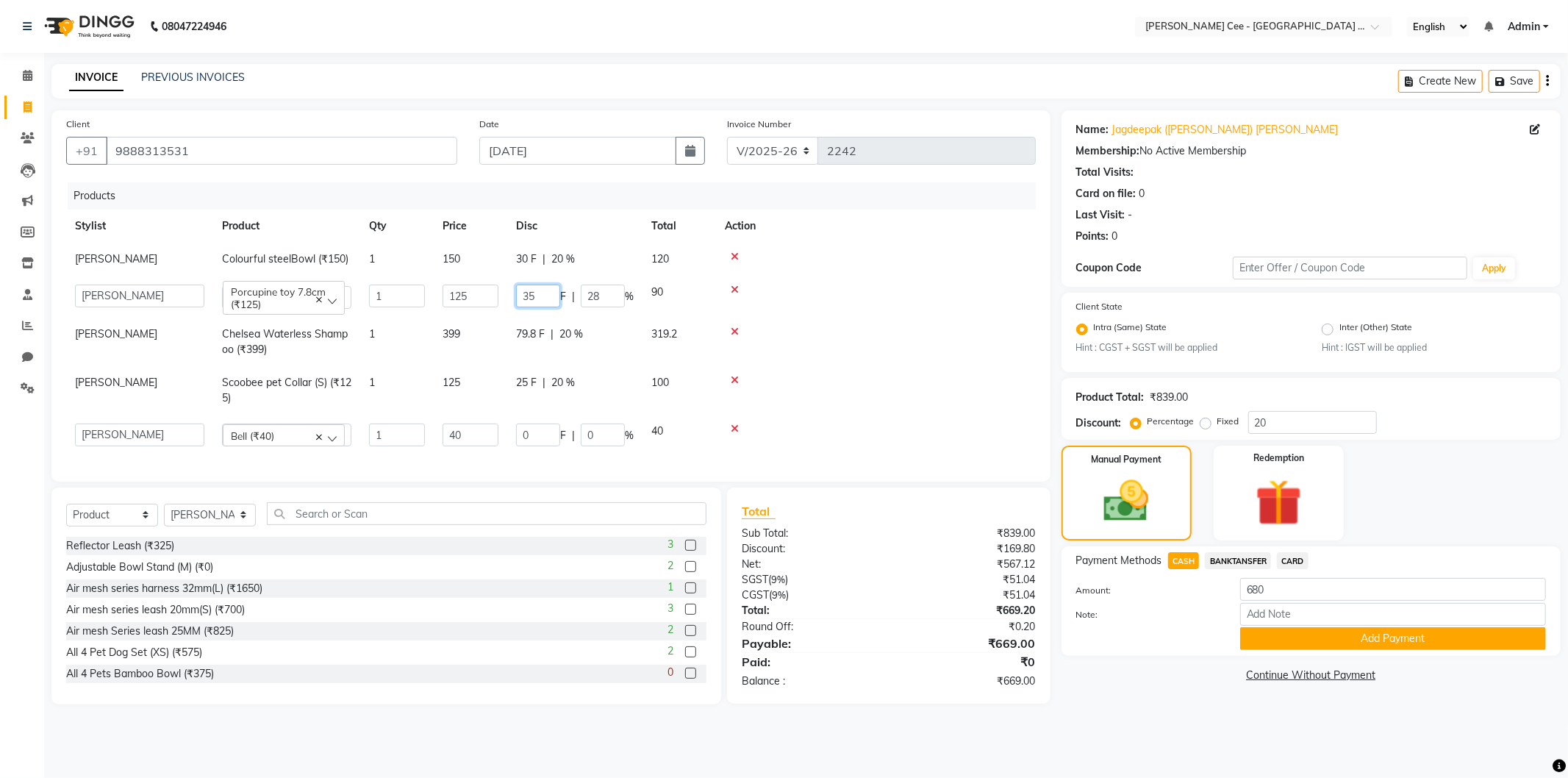
click at [519, 288] on input "35" at bounding box center [538, 295] width 44 height 22
type input "34"
click at [921, 366] on td at bounding box center [876, 342] width 320 height 48
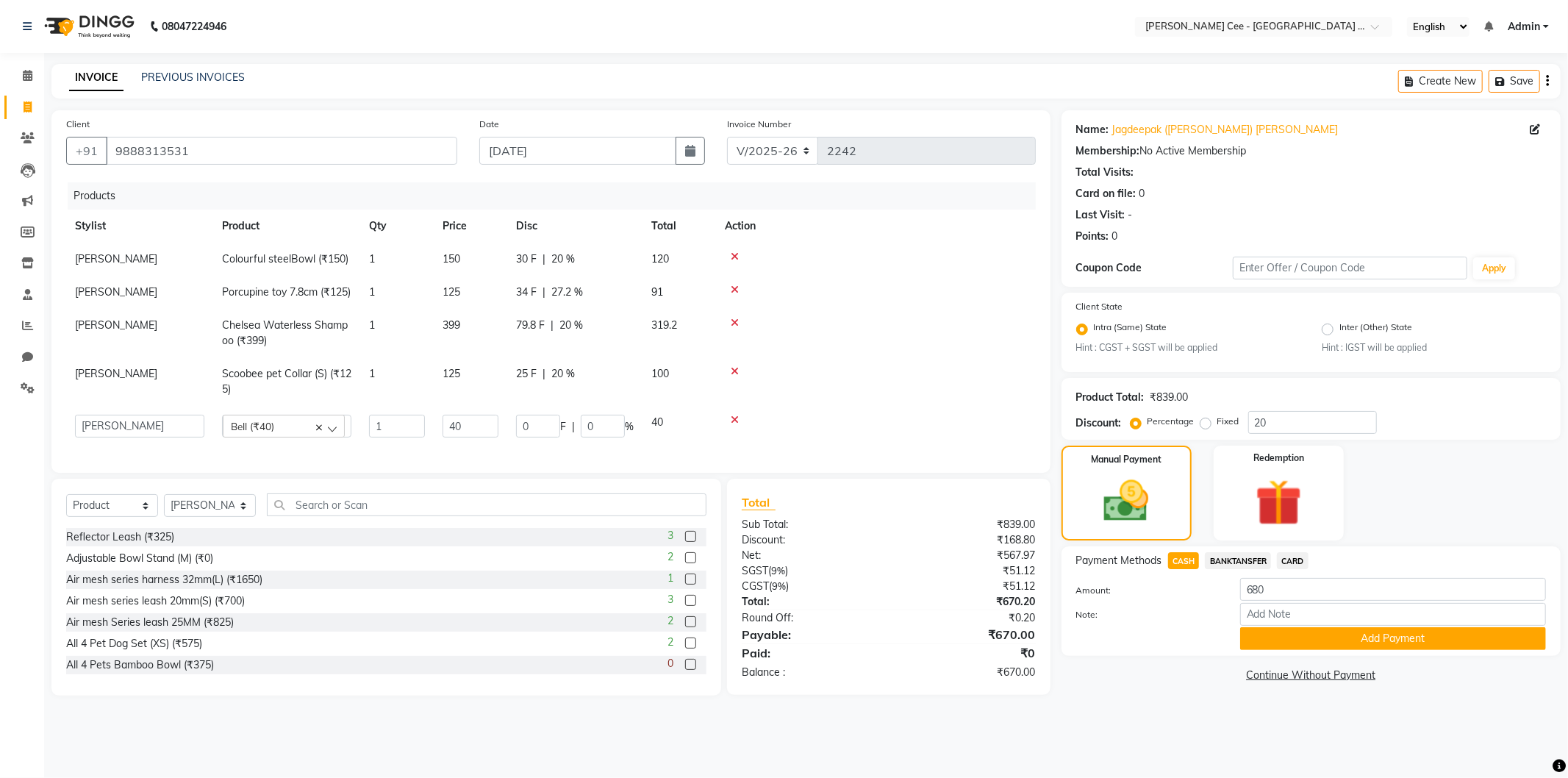
click at [1236, 559] on span "BANKTANSFER" at bounding box center [1238, 561] width 66 height 17
type input "670"
click at [561, 290] on span "27.2 %" at bounding box center [568, 292] width 32 height 16
select select "80154"
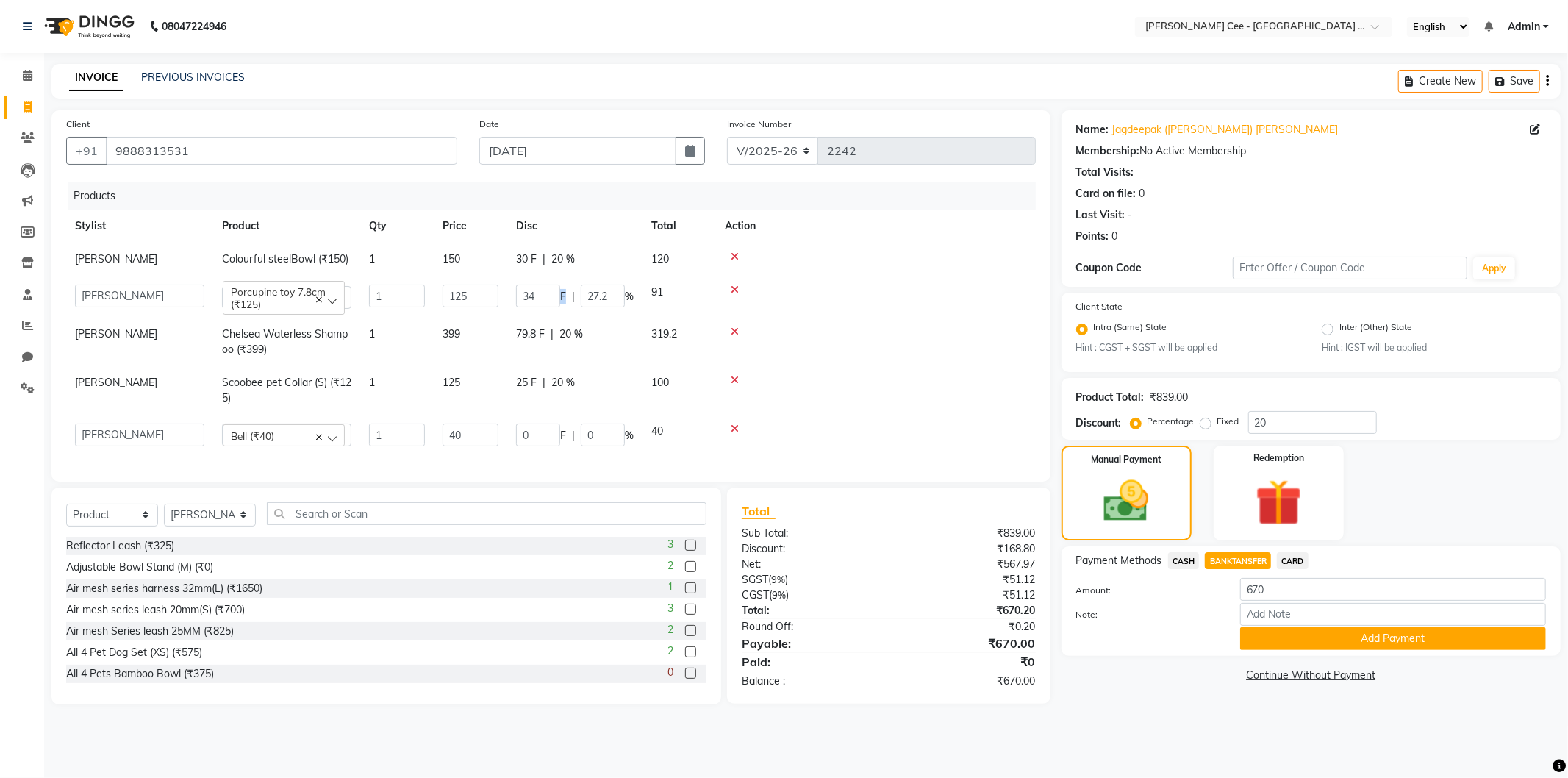
click at [561, 290] on span "F" at bounding box center [563, 297] width 6 height 16
click at [606, 302] on input "27.2" at bounding box center [602, 295] width 44 height 22
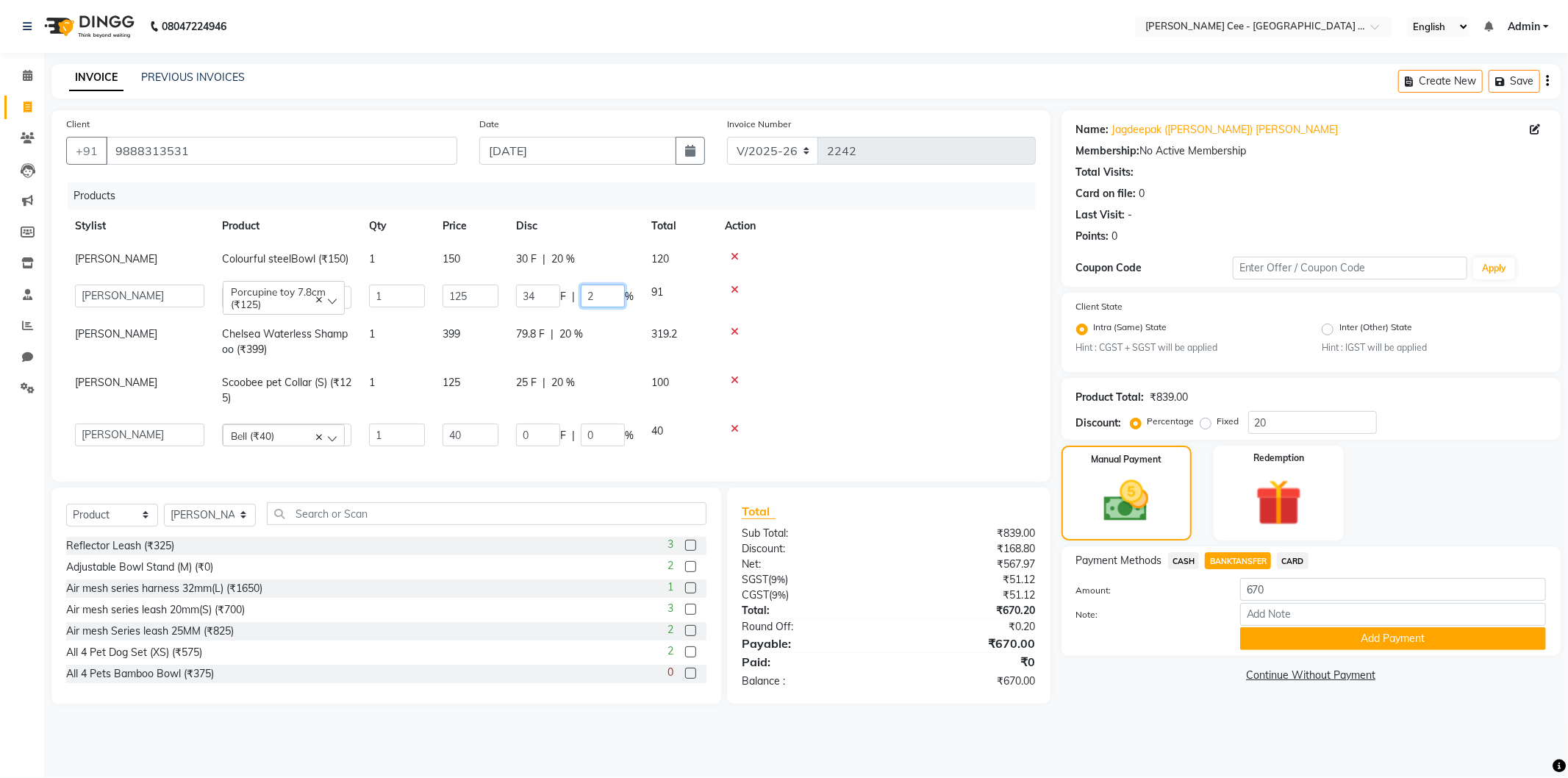
type input "20"
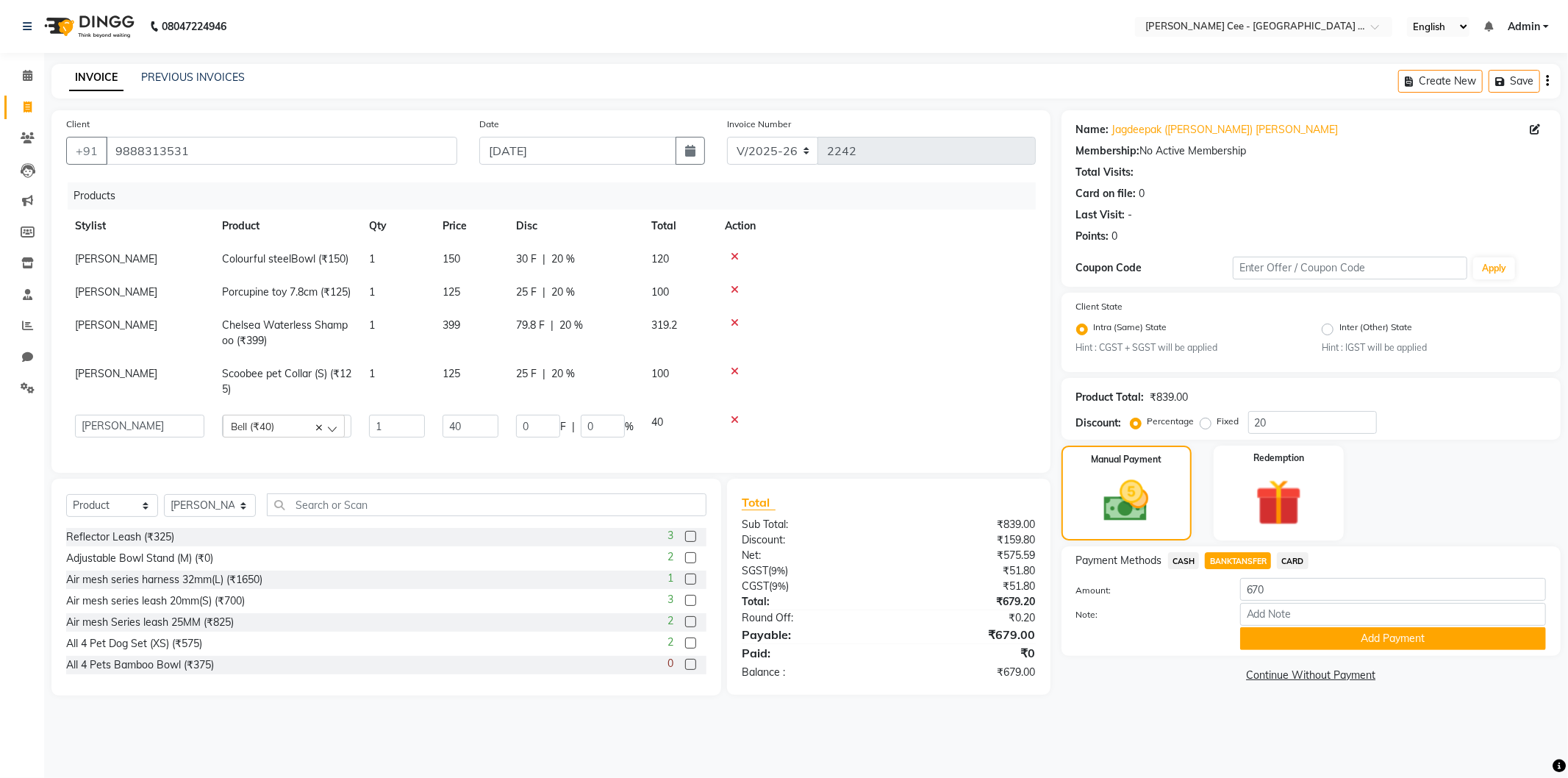
click at [879, 348] on td at bounding box center [876, 333] width 320 height 48
click at [523, 333] on span "79.8 F" at bounding box center [530, 325] width 29 height 16
select select "80154"
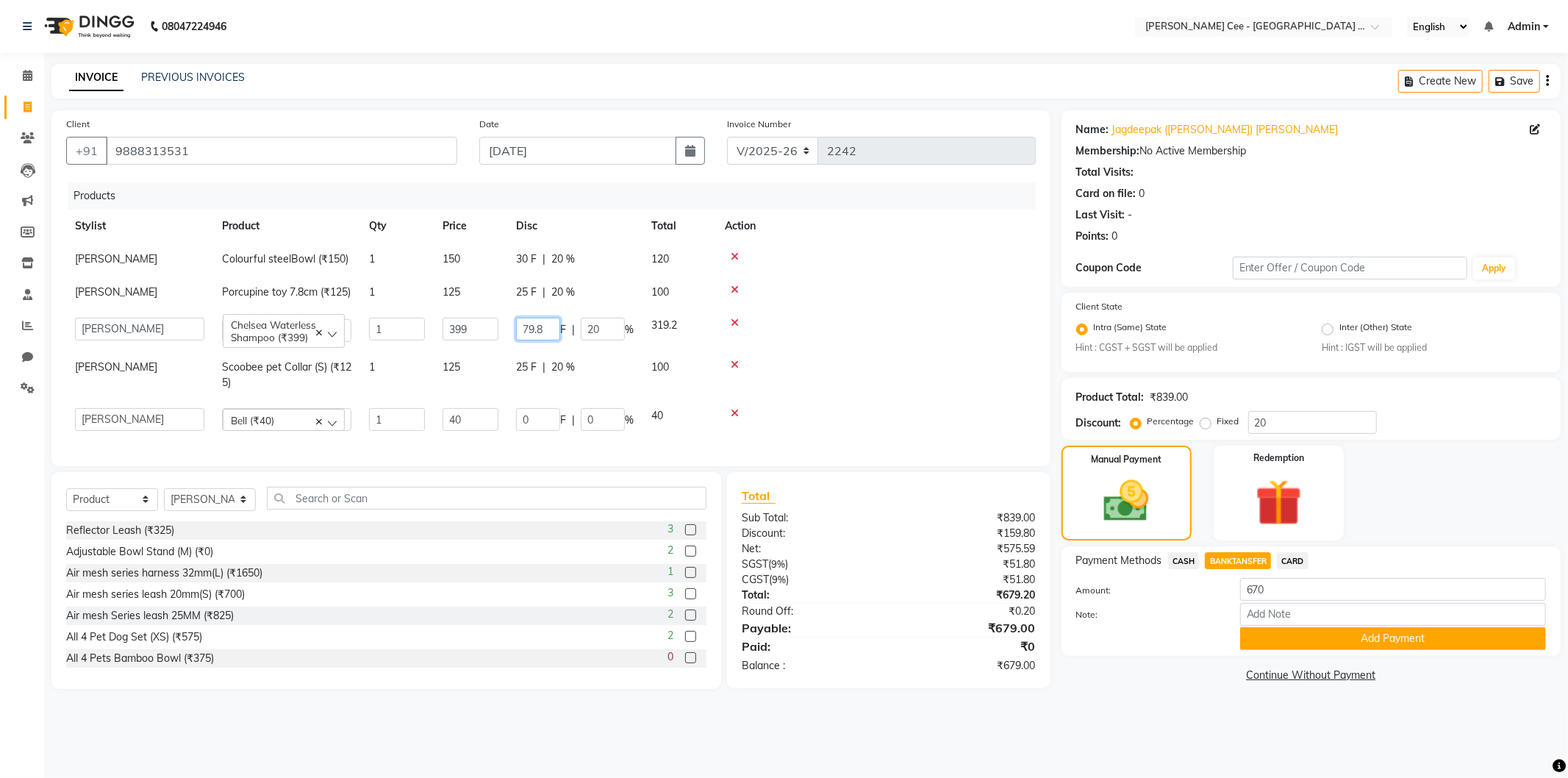
click at [523, 341] on input "79.8" at bounding box center [538, 328] width 44 height 22
type input "78"
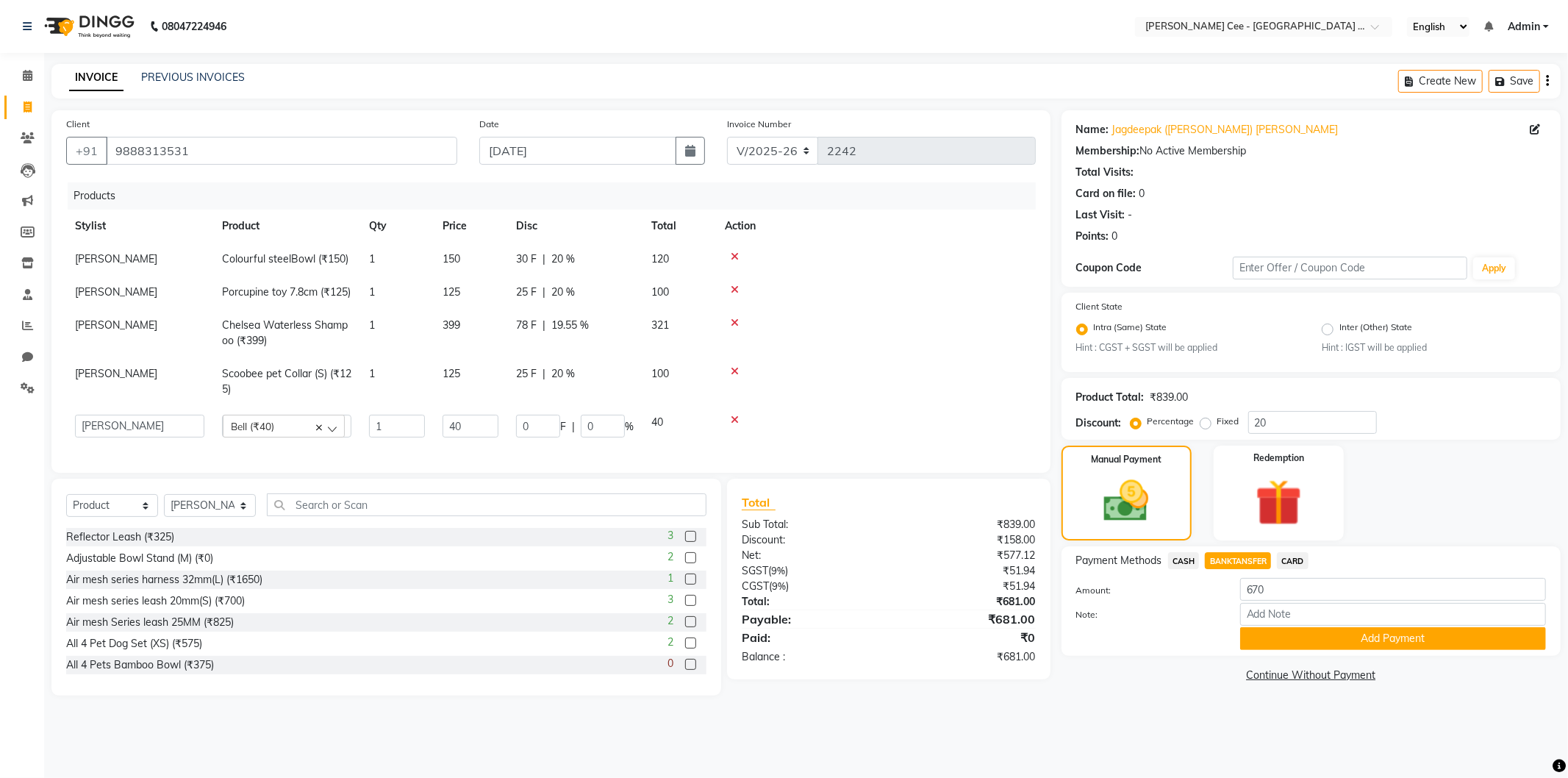
click at [836, 392] on td at bounding box center [876, 382] width 320 height 48
click at [522, 333] on span "78 F" at bounding box center [526, 325] width 21 height 16
select select "80154"
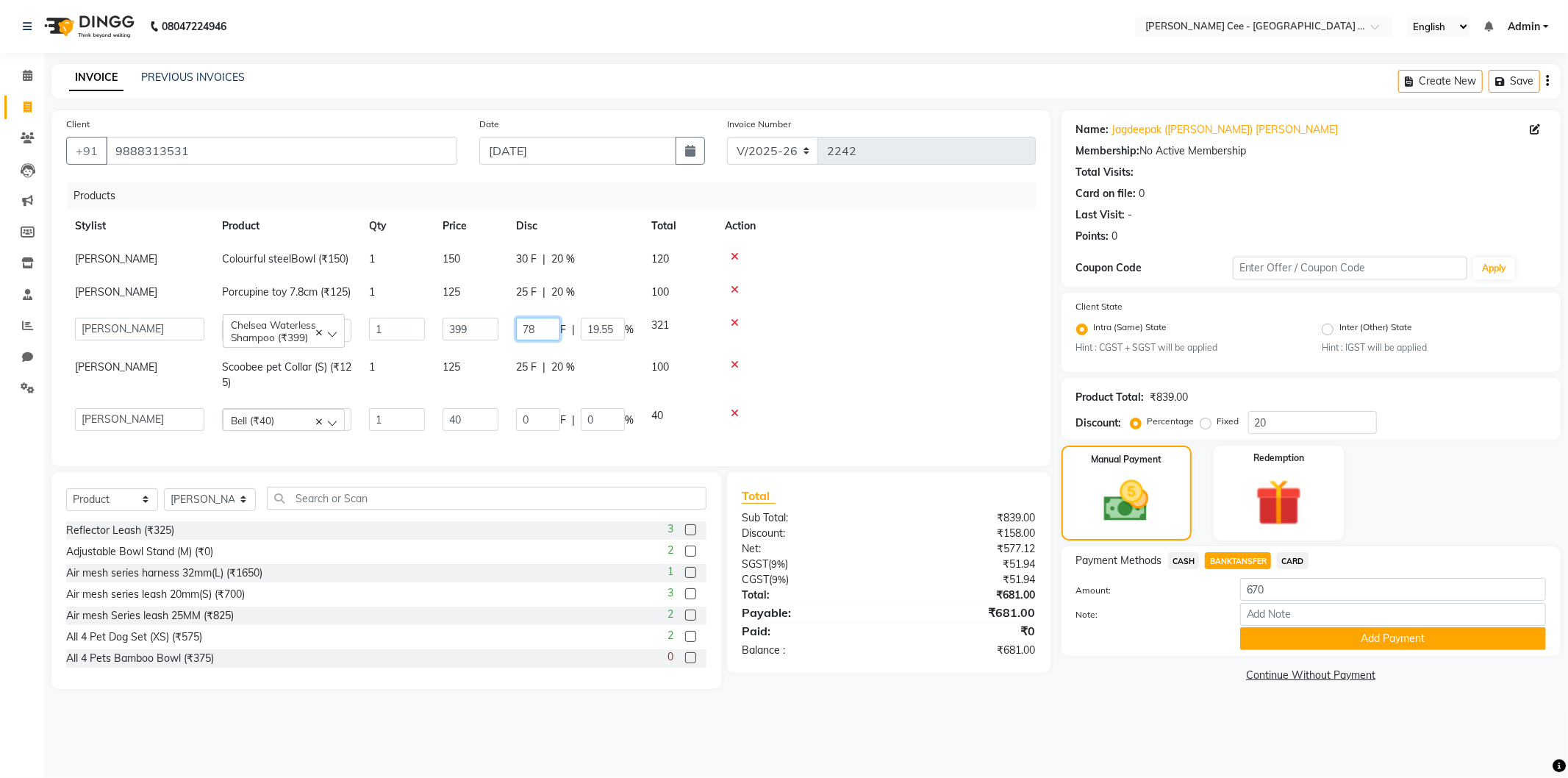
click at [522, 337] on input "78" at bounding box center [538, 328] width 44 height 22
type input "79"
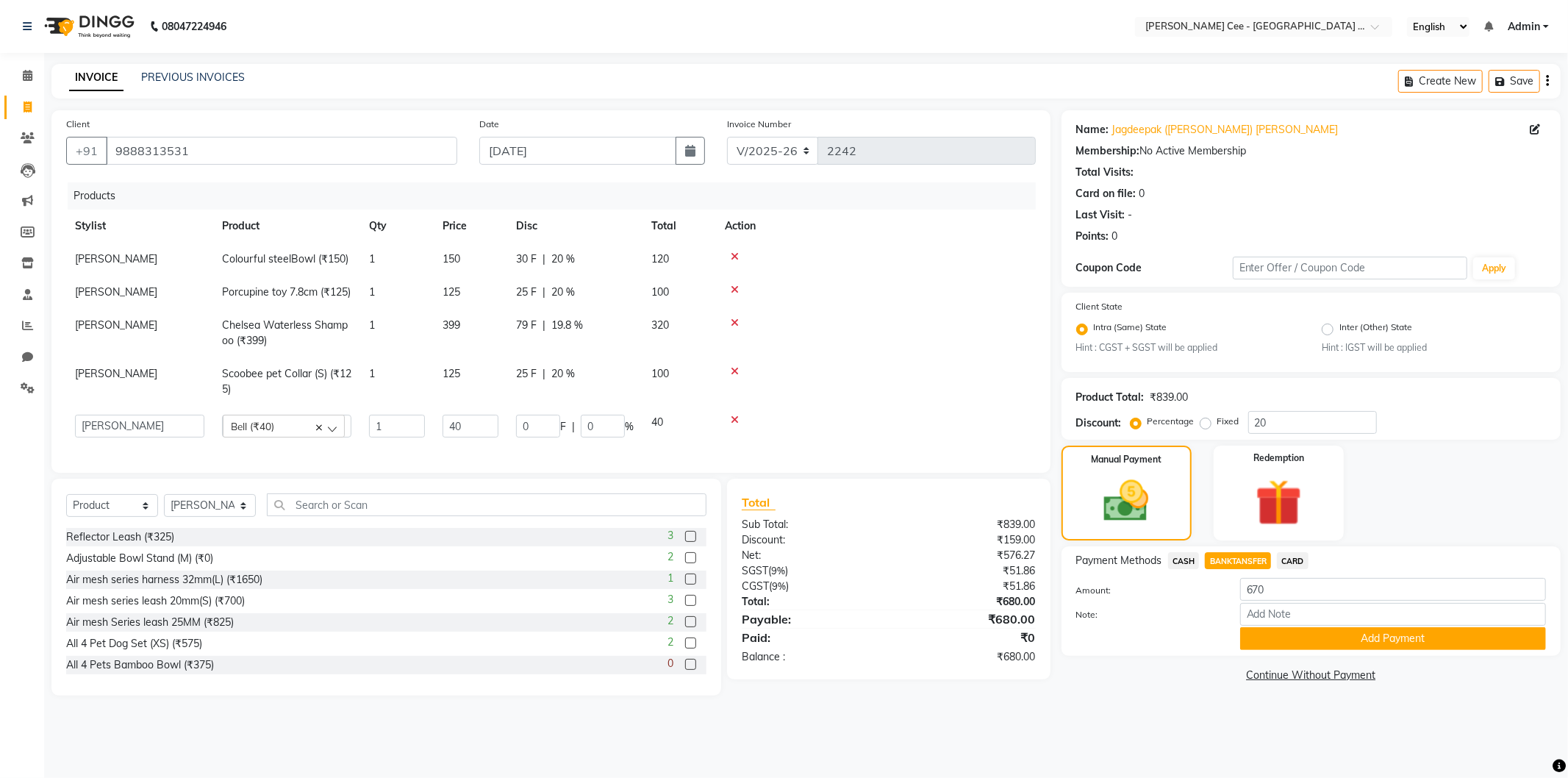
click at [897, 368] on tbody "Jashanpreet Singh Colourful steelBowl (₹150) 1 150 30 F | 20 % 120 Jashanpreet …" at bounding box center [551, 344] width 970 height 204
click at [1321, 642] on button "Add Payment" at bounding box center [1394, 638] width 306 height 22
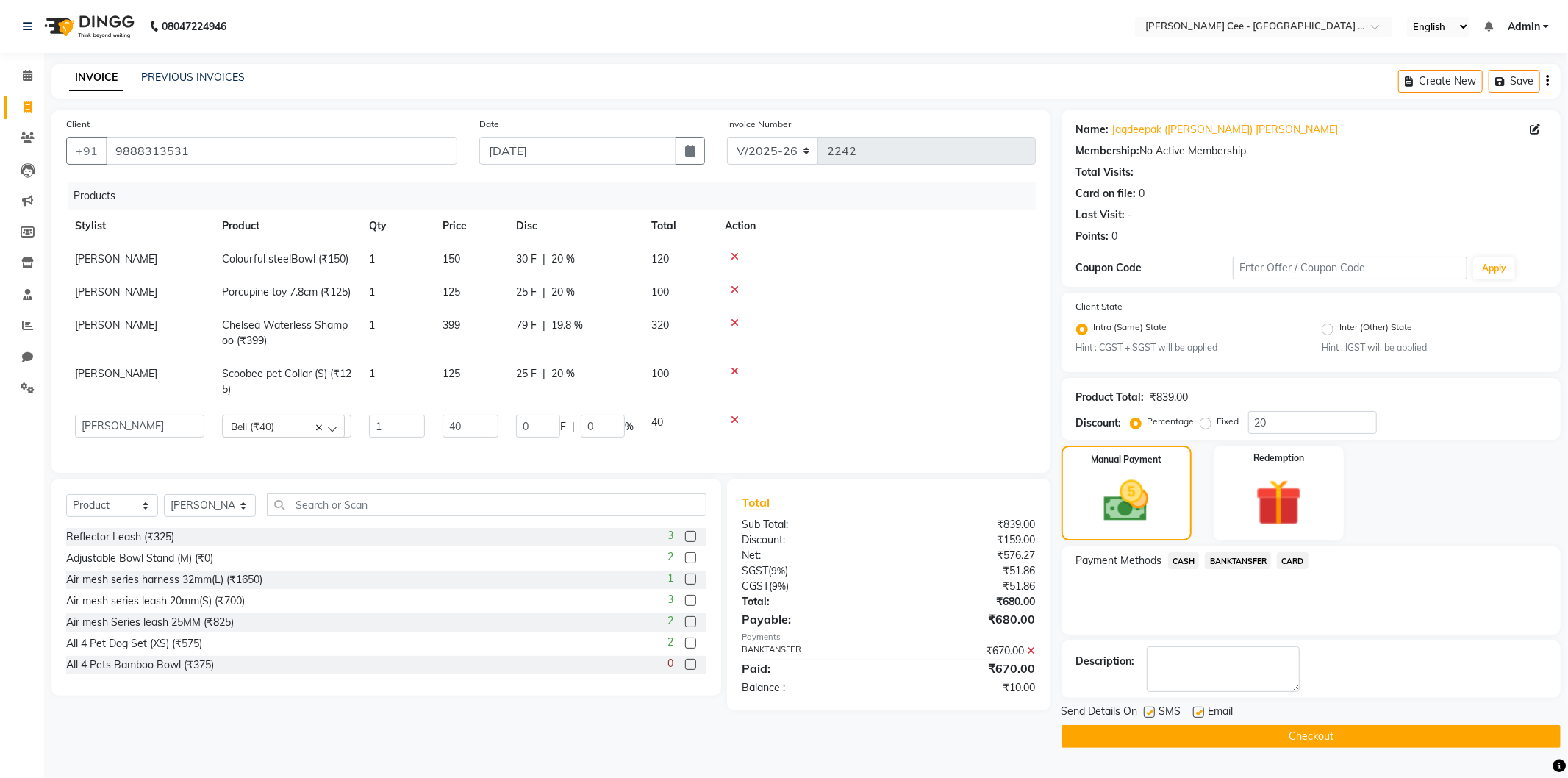
click at [1030, 656] on icon at bounding box center [1032, 651] width 8 height 10
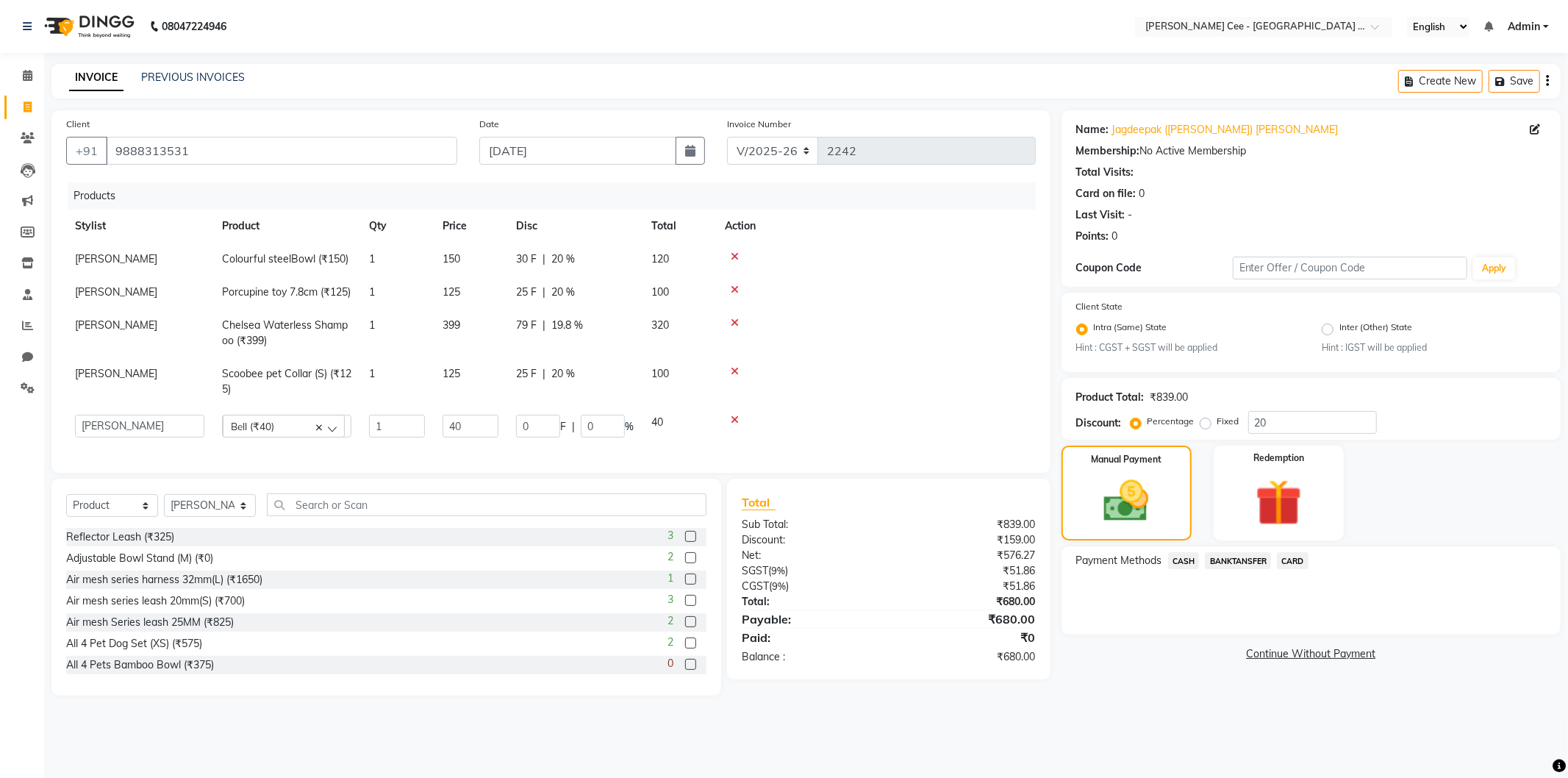
click at [1219, 559] on span "BANKTANSFER" at bounding box center [1238, 561] width 66 height 17
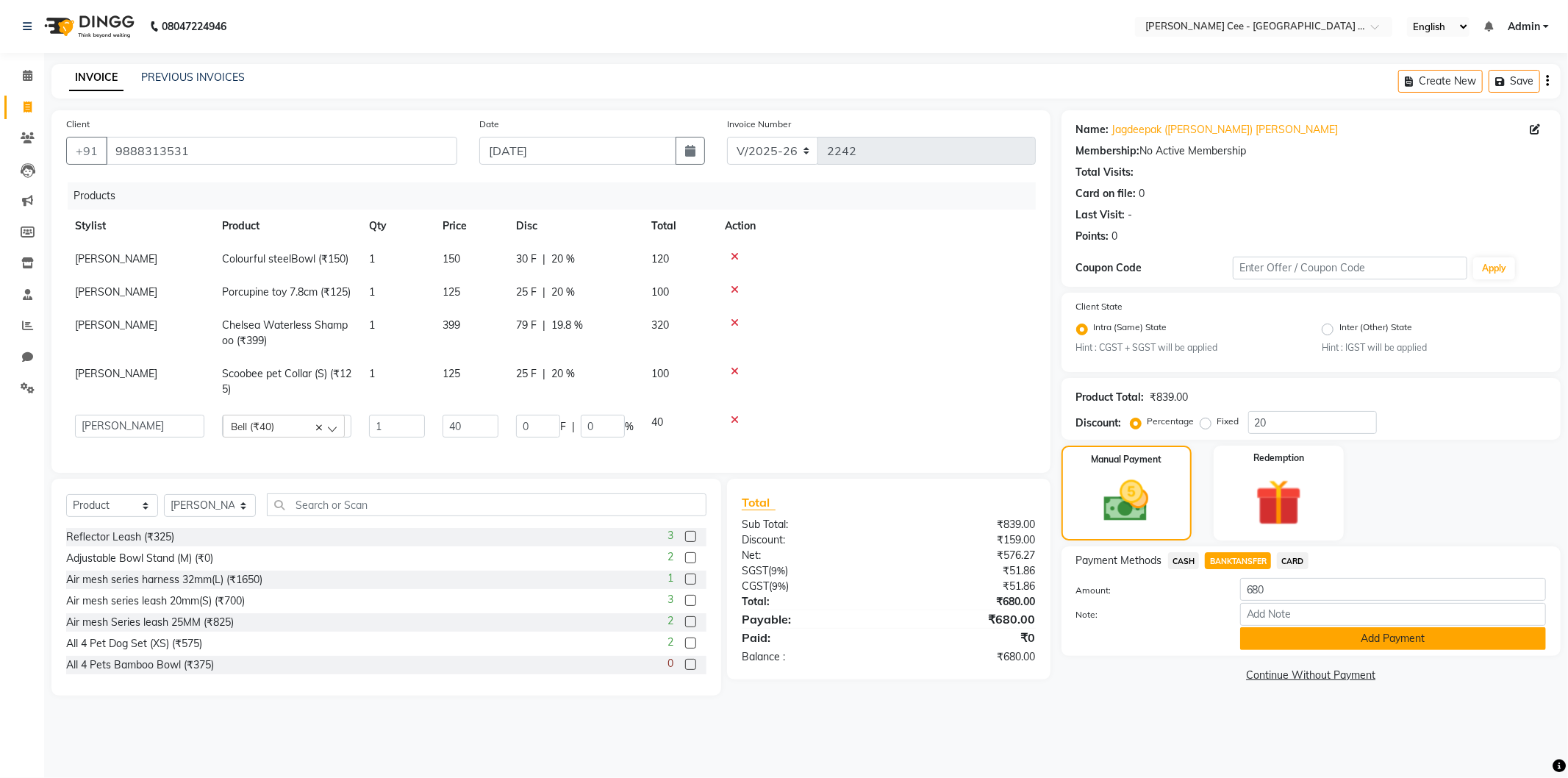
click at [1282, 643] on button "Add Payment" at bounding box center [1394, 638] width 306 height 22
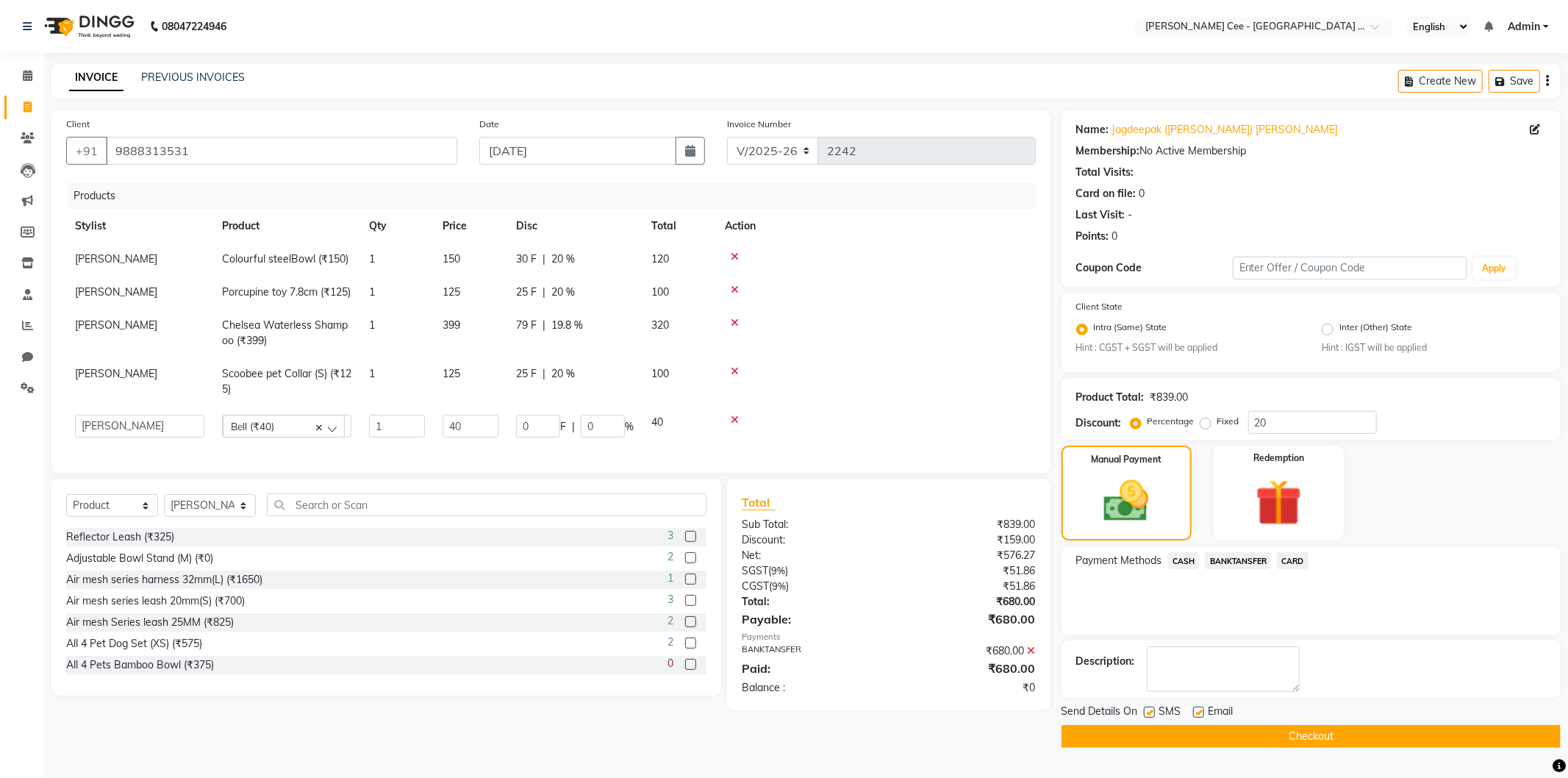
click at [1266, 737] on button "Checkout" at bounding box center [1311, 736] width 499 height 22
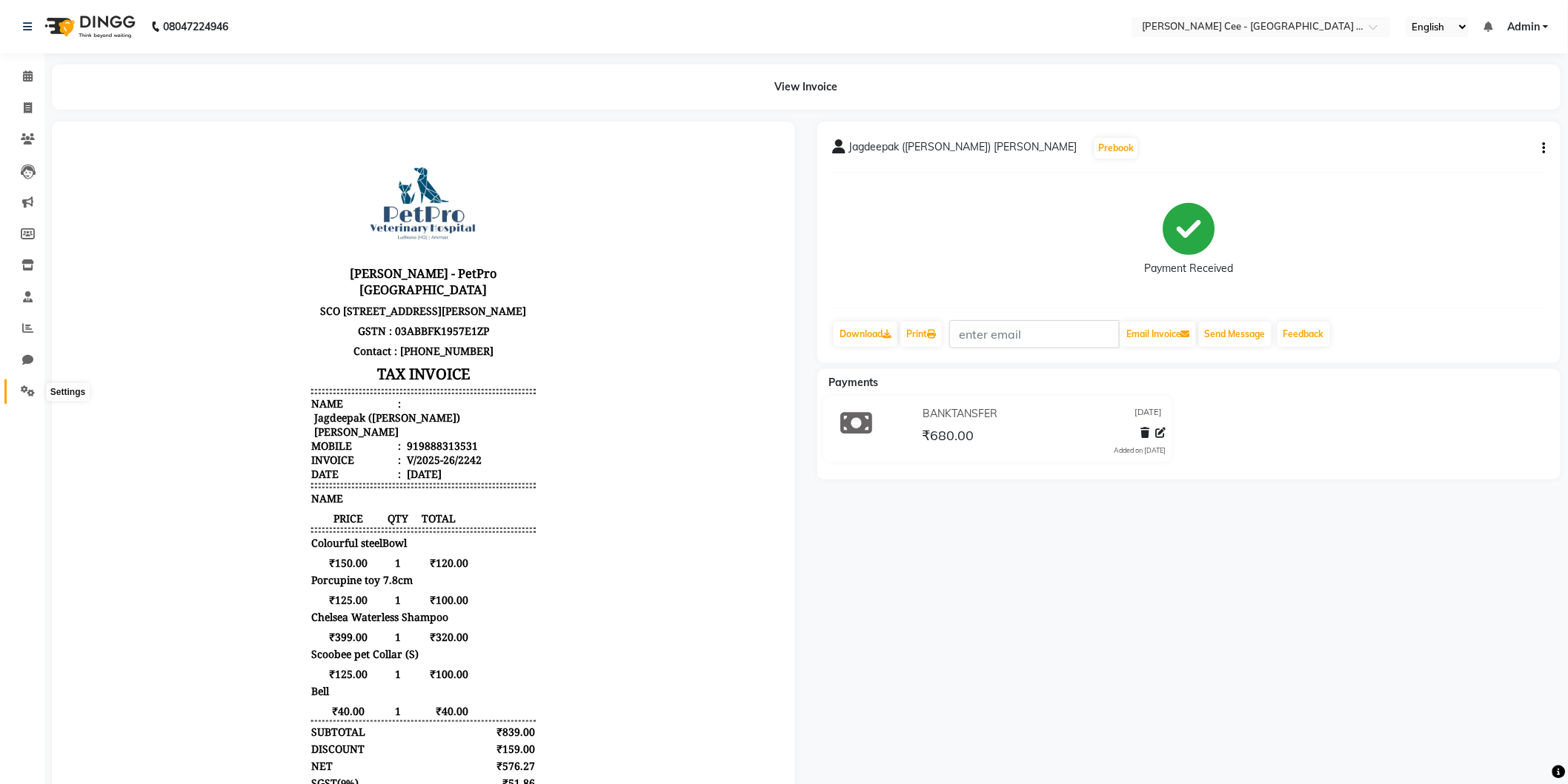
click at [17, 395] on span at bounding box center [28, 391] width 26 height 17
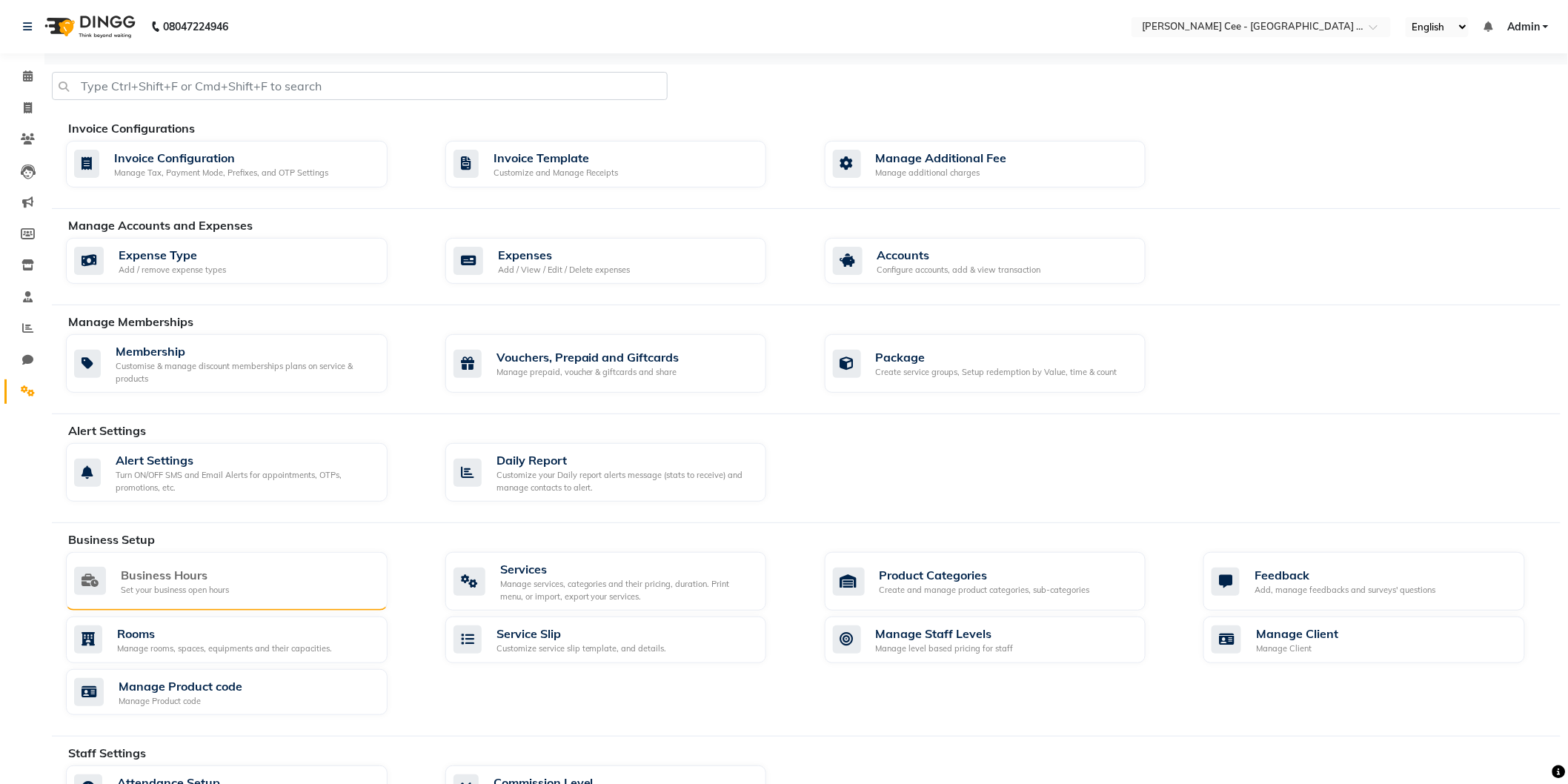
scroll to position [320, 0]
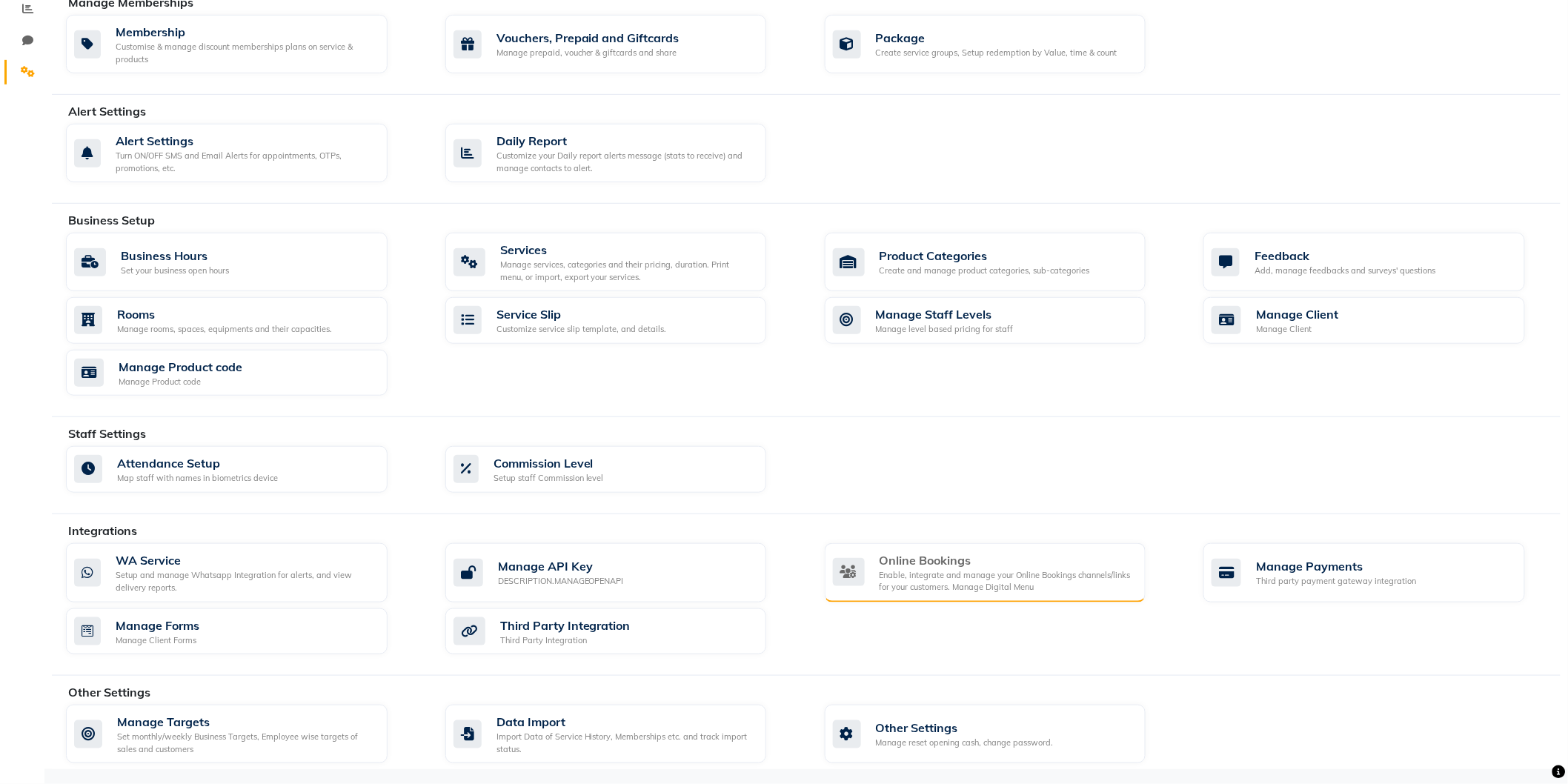
click at [877, 566] on div "Online Bookings Enable, integrate and manage your Online Bookings channels/link…" at bounding box center [984, 572] width 302 height 42
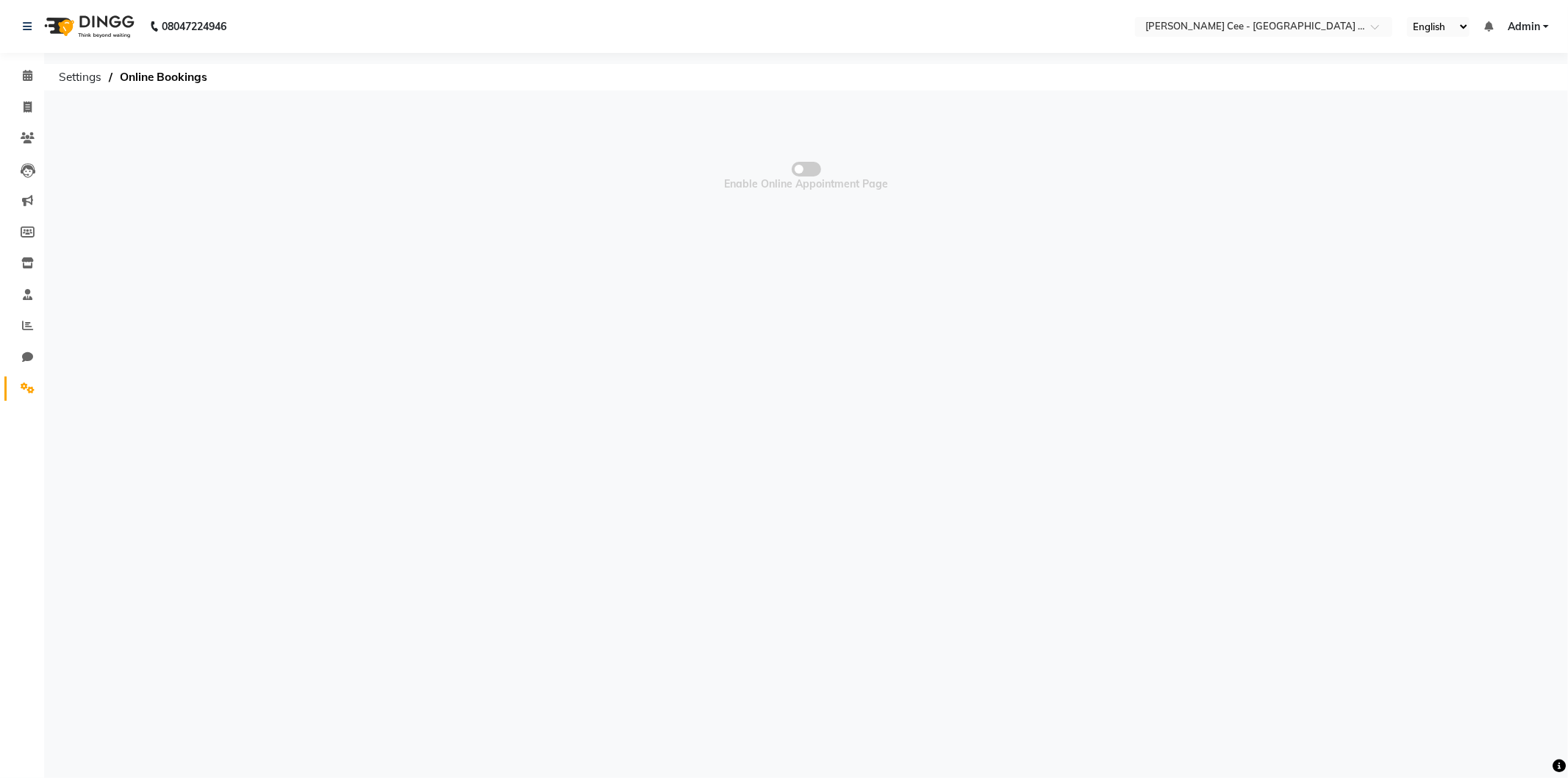
click at [801, 178] on span "Enable Online Appointment Page" at bounding box center [806, 175] width 1510 height 147
click at [809, 167] on span at bounding box center [806, 170] width 29 height 15
click at [807, 171] on input "checkbox" at bounding box center [807, 171] width 0 height 0
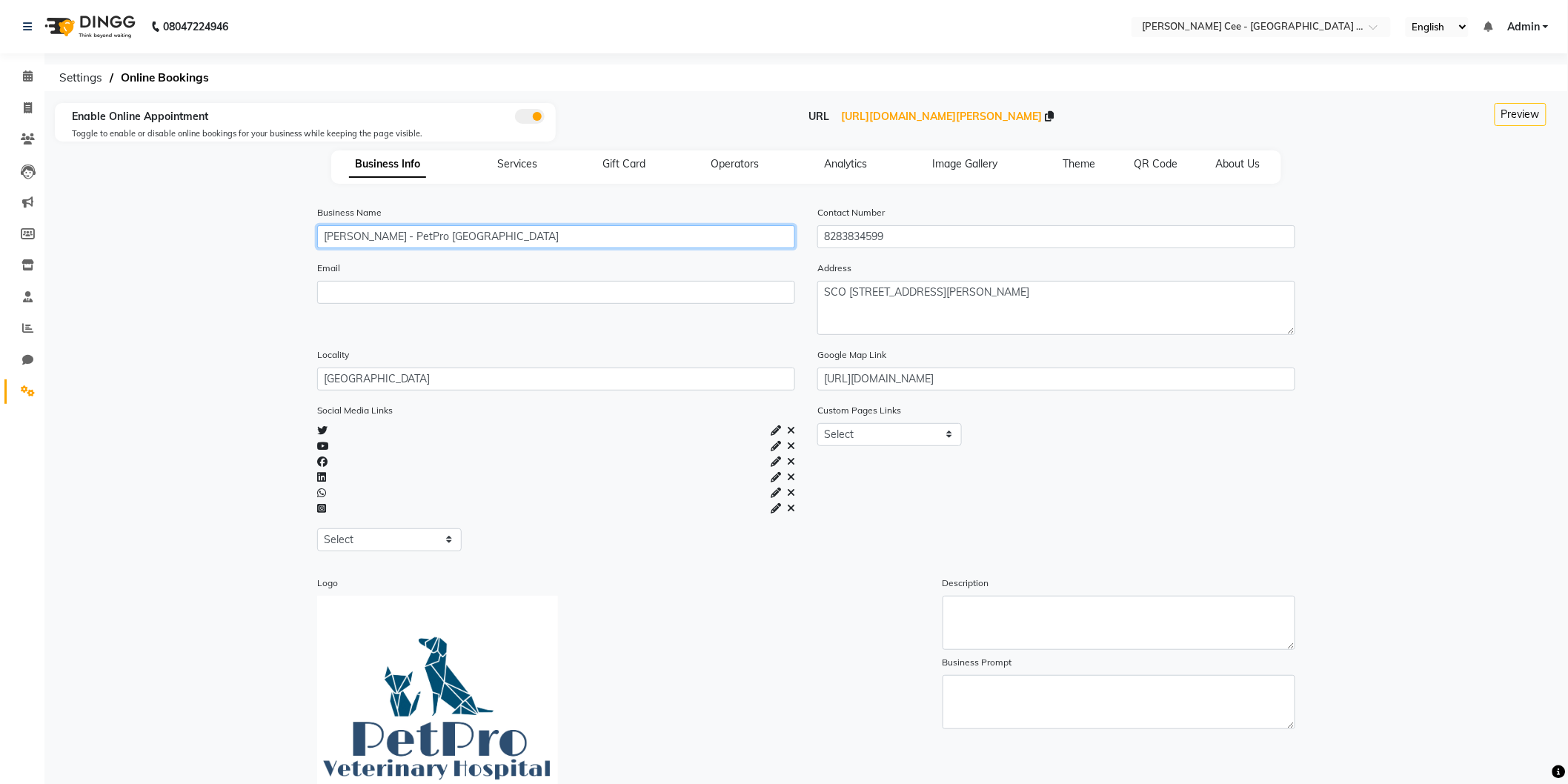
click at [584, 235] on input "[PERSON_NAME] - PetPro [GEOGRAPHIC_DATA]" at bounding box center [556, 236] width 478 height 23
click at [1055, 119] on icon at bounding box center [1050, 116] width 9 height 10
click at [529, 231] on input "[PERSON_NAME] - PetPro [GEOGRAPHIC_DATA]" at bounding box center [556, 236] width 478 height 23
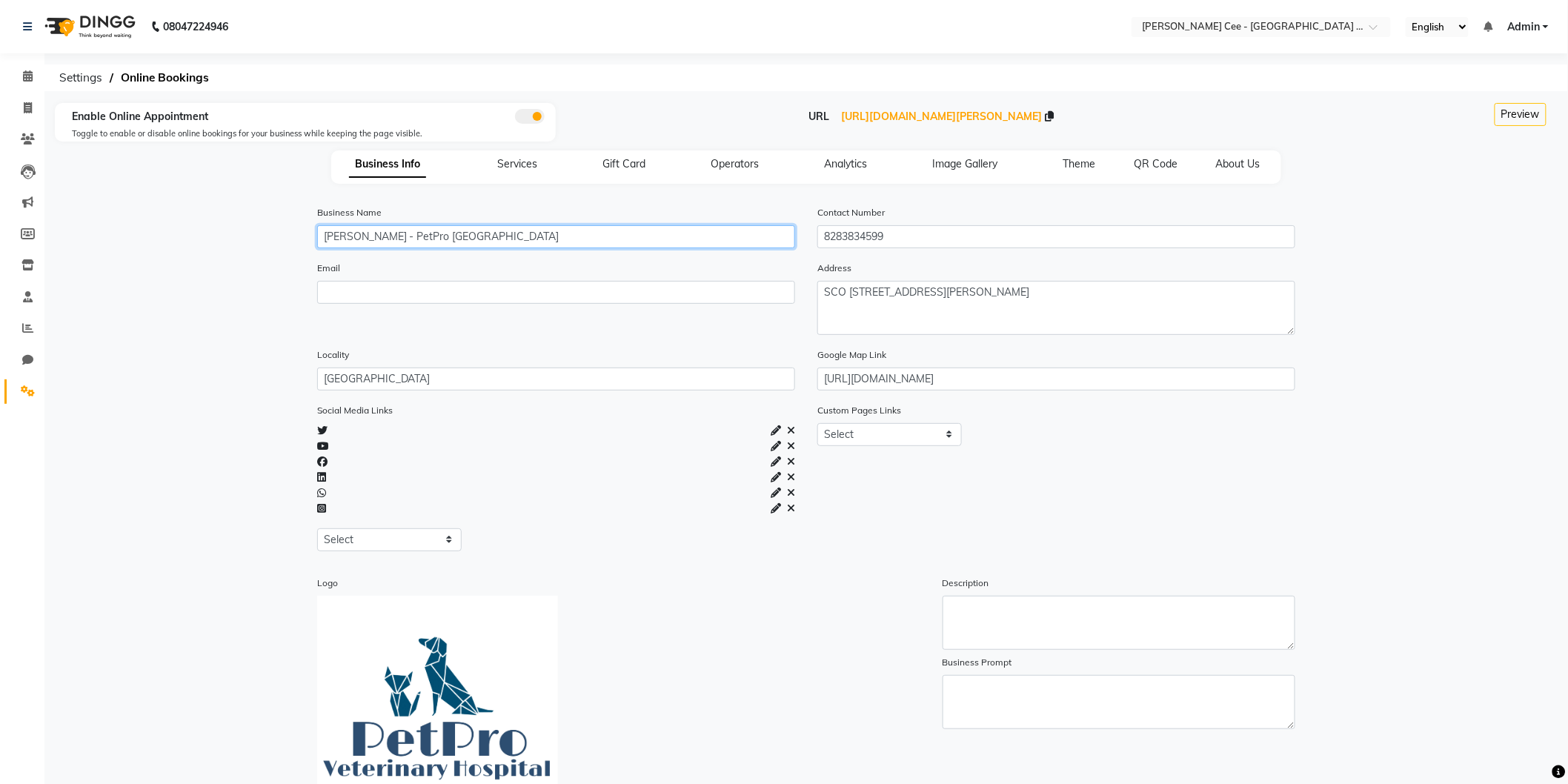
click at [529, 231] on input "[PERSON_NAME] - PetPro [GEOGRAPHIC_DATA]" at bounding box center [556, 236] width 478 height 23
click at [1055, 114] on icon at bounding box center [1050, 116] width 9 height 10
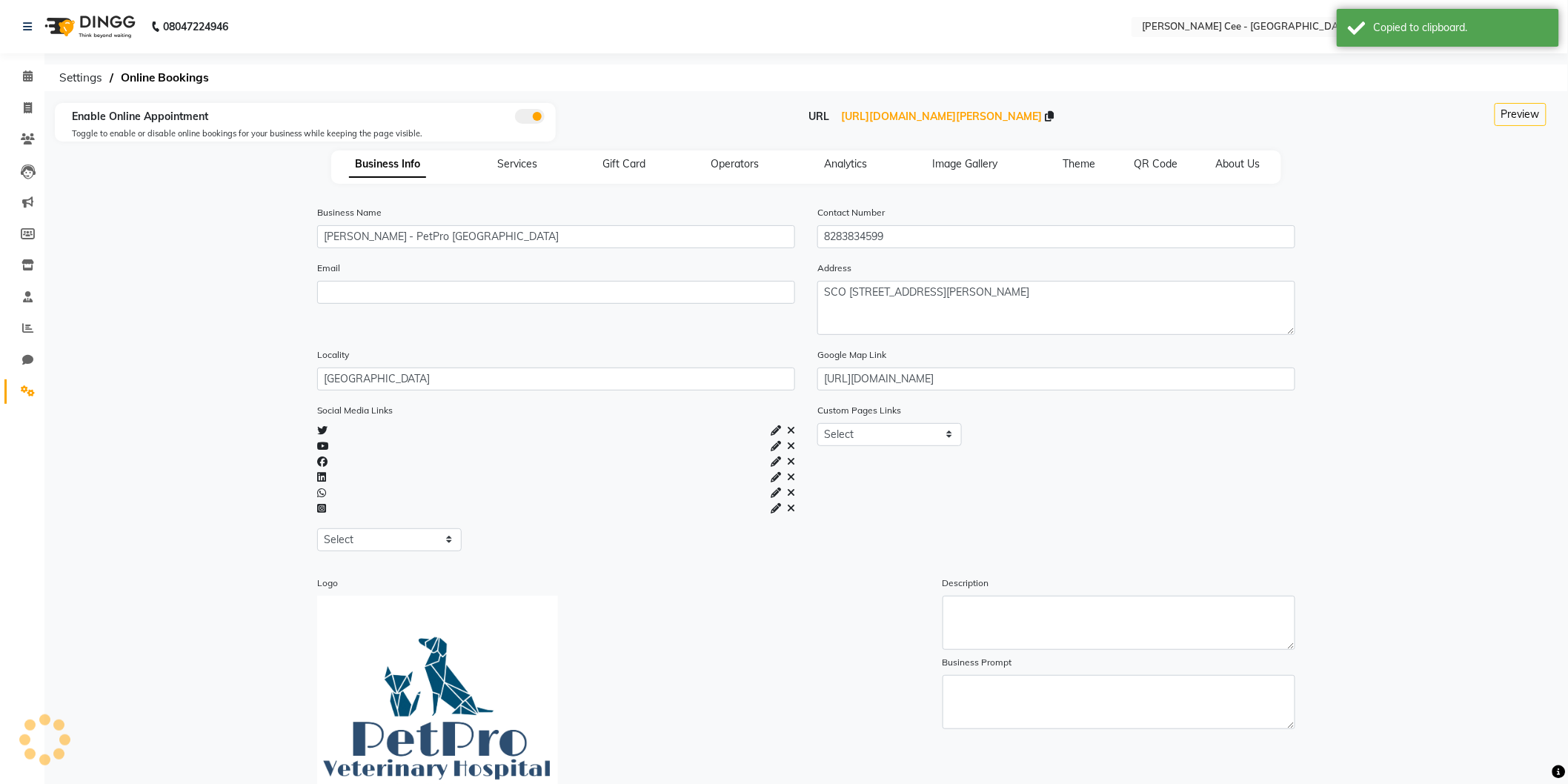
click at [560, 720] on div "Logo" at bounding box center [618, 706] width 626 height 262
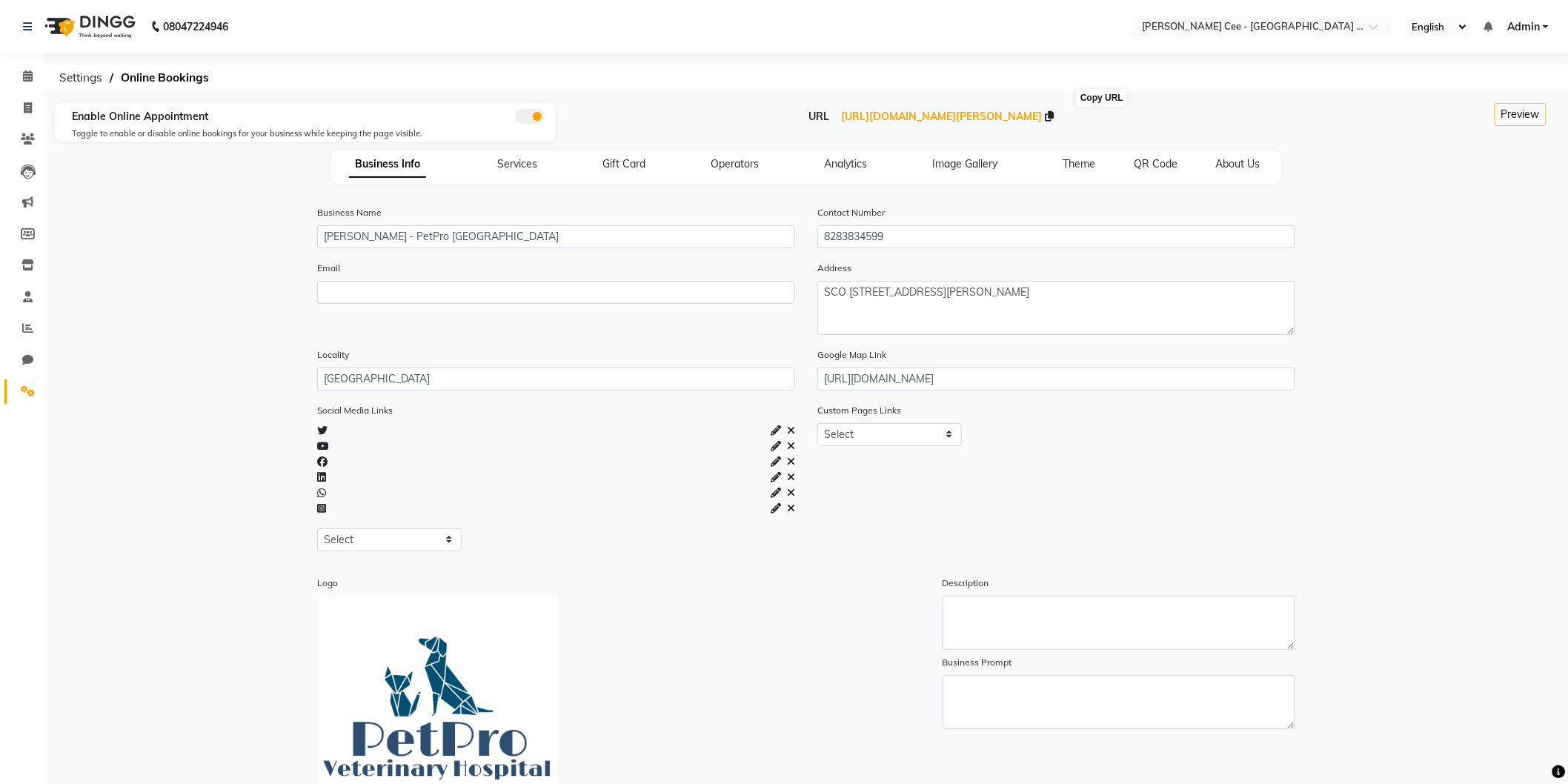
click at [1055, 113] on icon at bounding box center [1050, 116] width 9 height 10
click at [568, 744] on div "Logo" at bounding box center [618, 706] width 626 height 262
click at [546, 732] on img at bounding box center [438, 716] width 241 height 241
click at [460, 243] on input "[PERSON_NAME] - PetPro [GEOGRAPHIC_DATA]" at bounding box center [556, 236] width 478 height 23
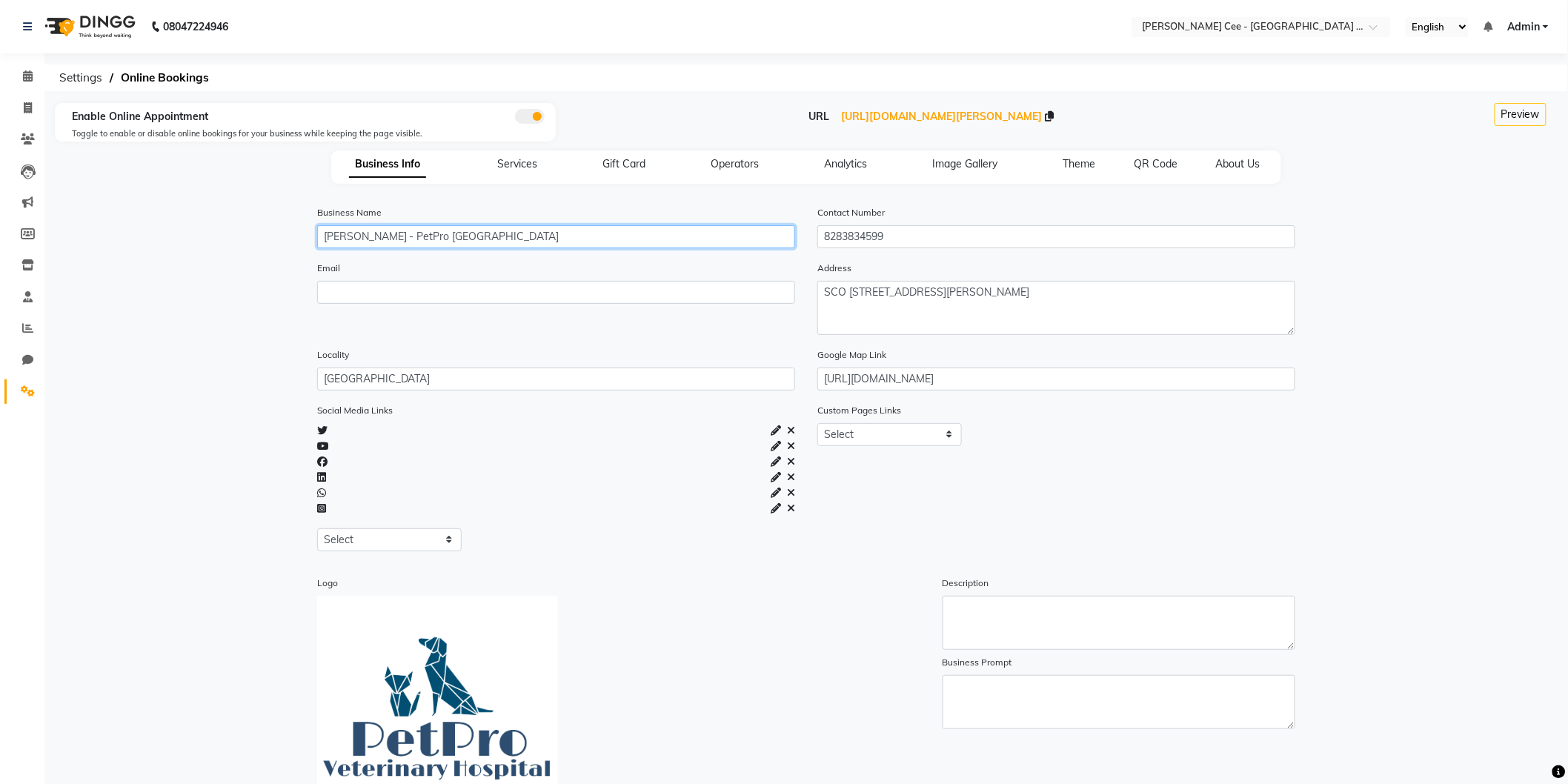
click at [460, 243] on input "[PERSON_NAME] - PetPro [GEOGRAPHIC_DATA]" at bounding box center [556, 236] width 478 height 23
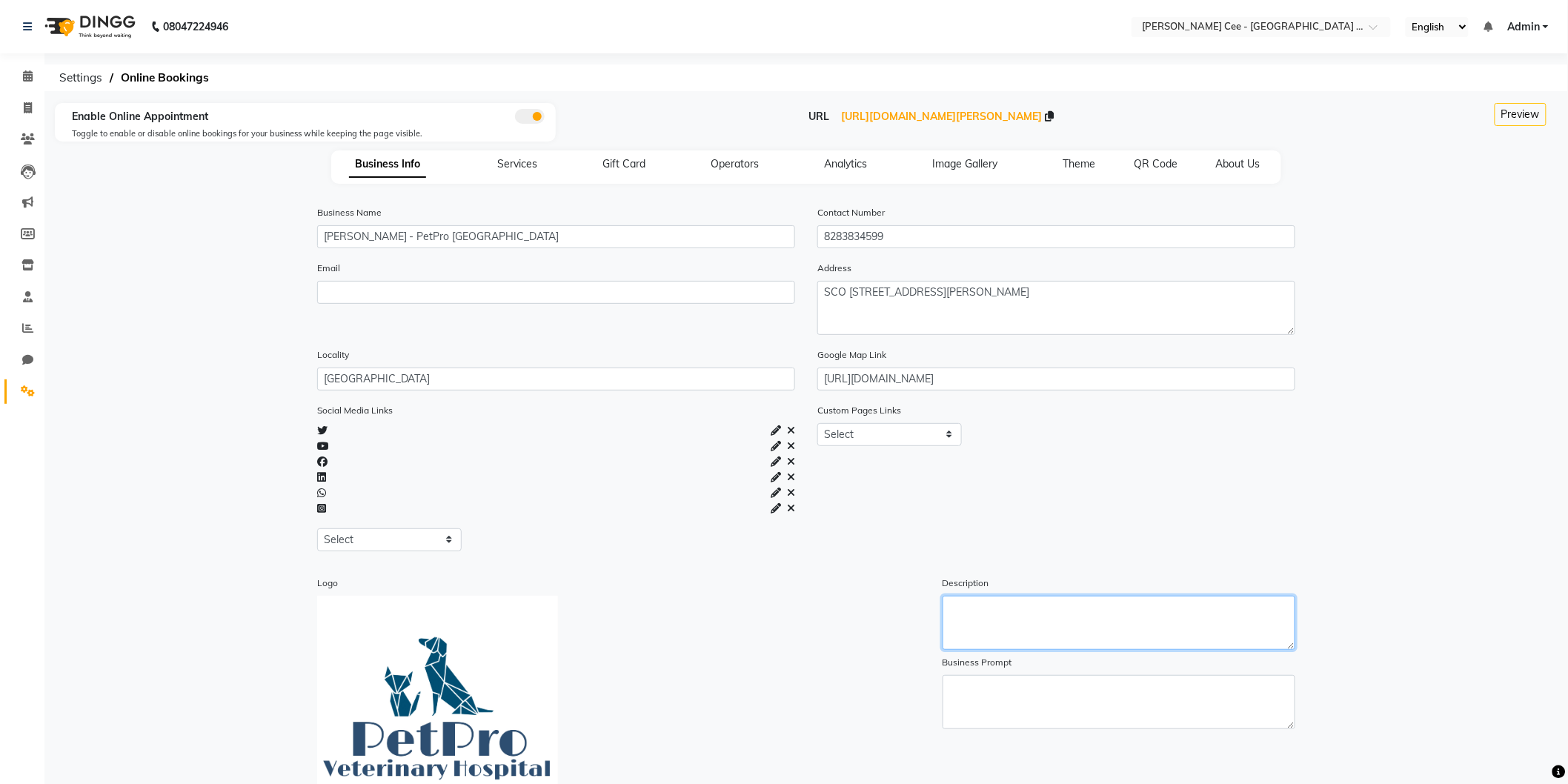
click at [981, 628] on textarea at bounding box center [1119, 622] width 353 height 54
